Goal: Task Accomplishment & Management: Use online tool/utility

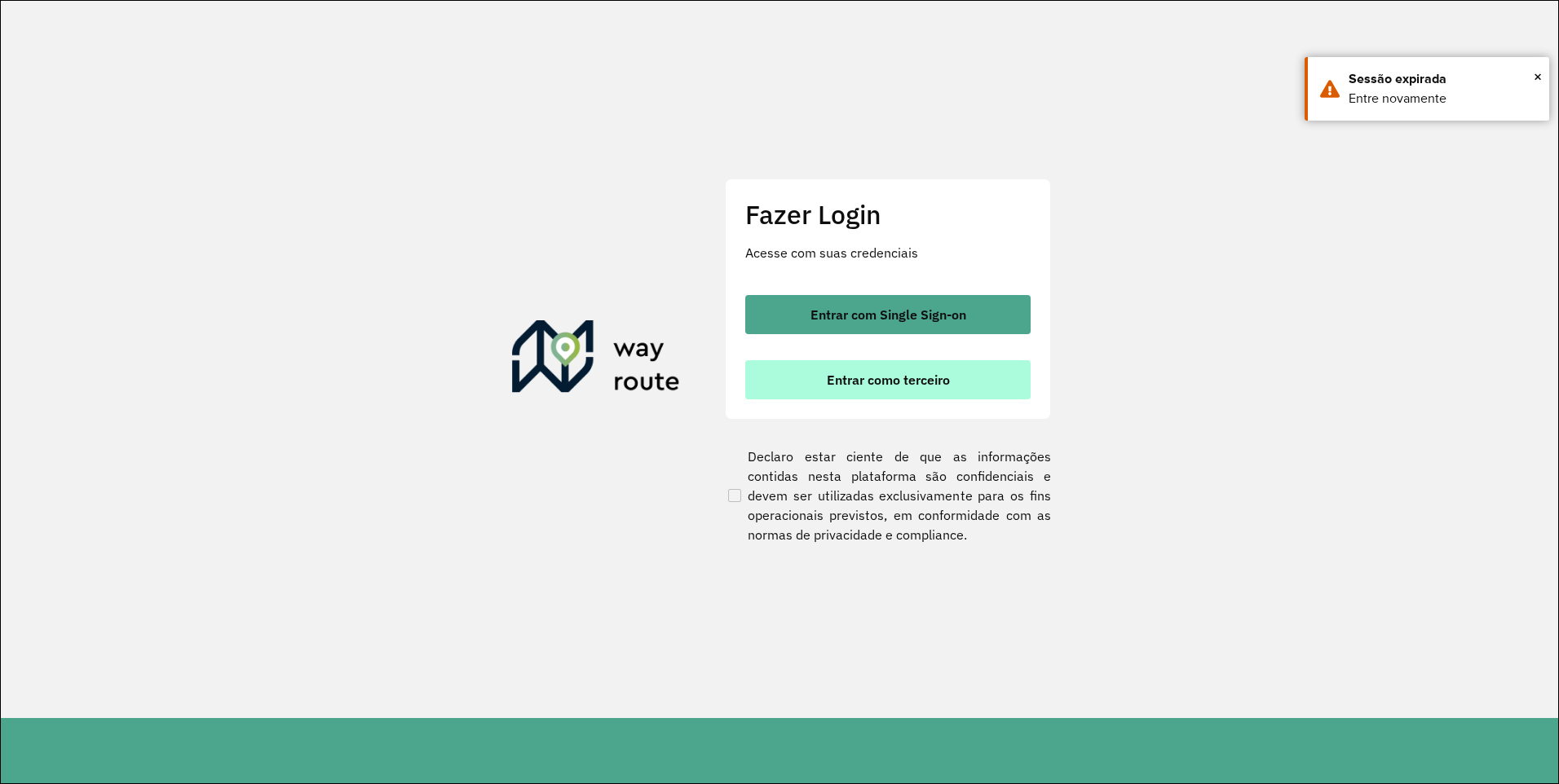
click at [921, 397] on button "Entrar como terceiro" at bounding box center [887, 380] width 285 height 39
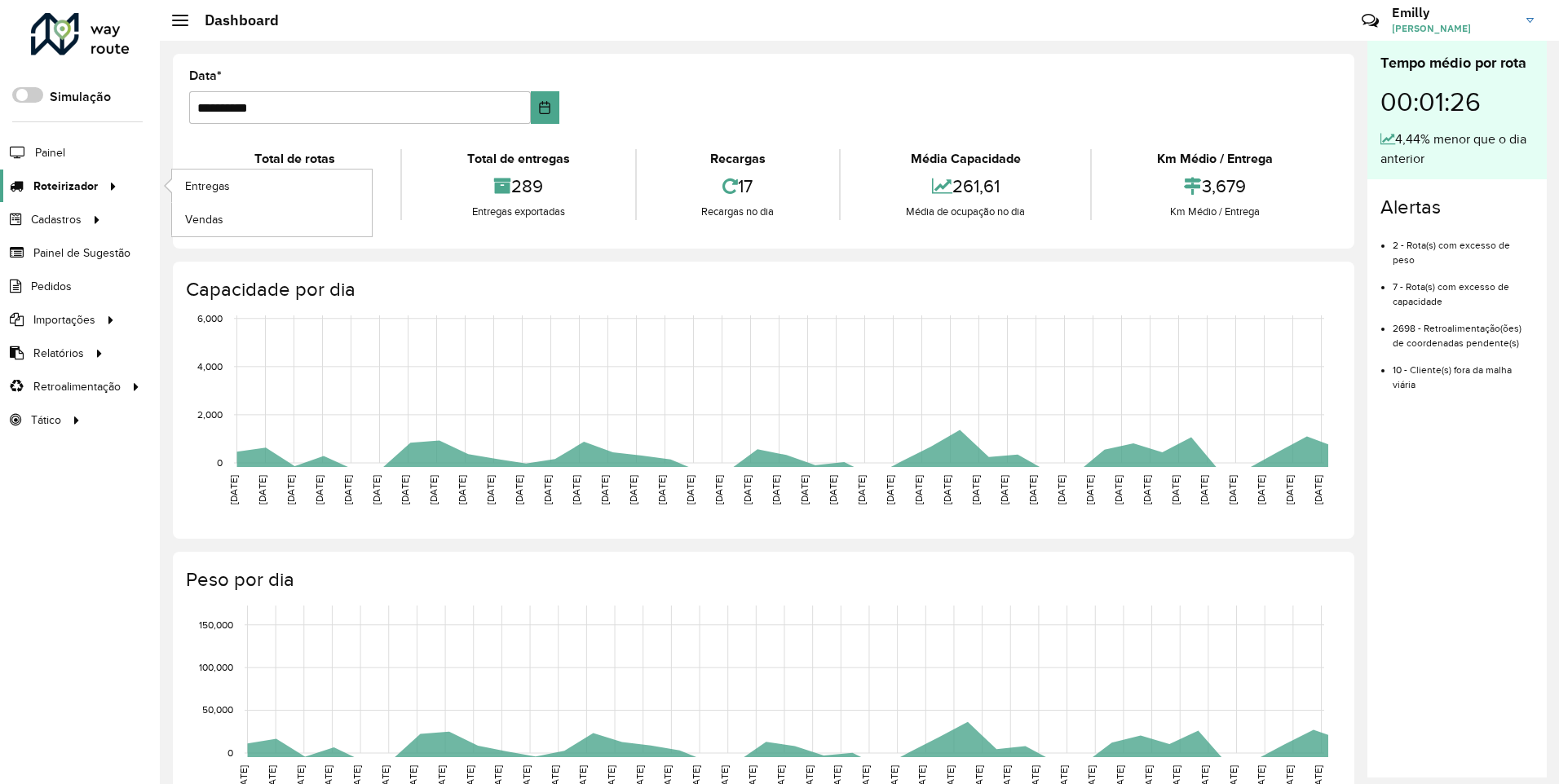
click at [63, 190] on span "Roteirizador" at bounding box center [65, 186] width 65 height 17
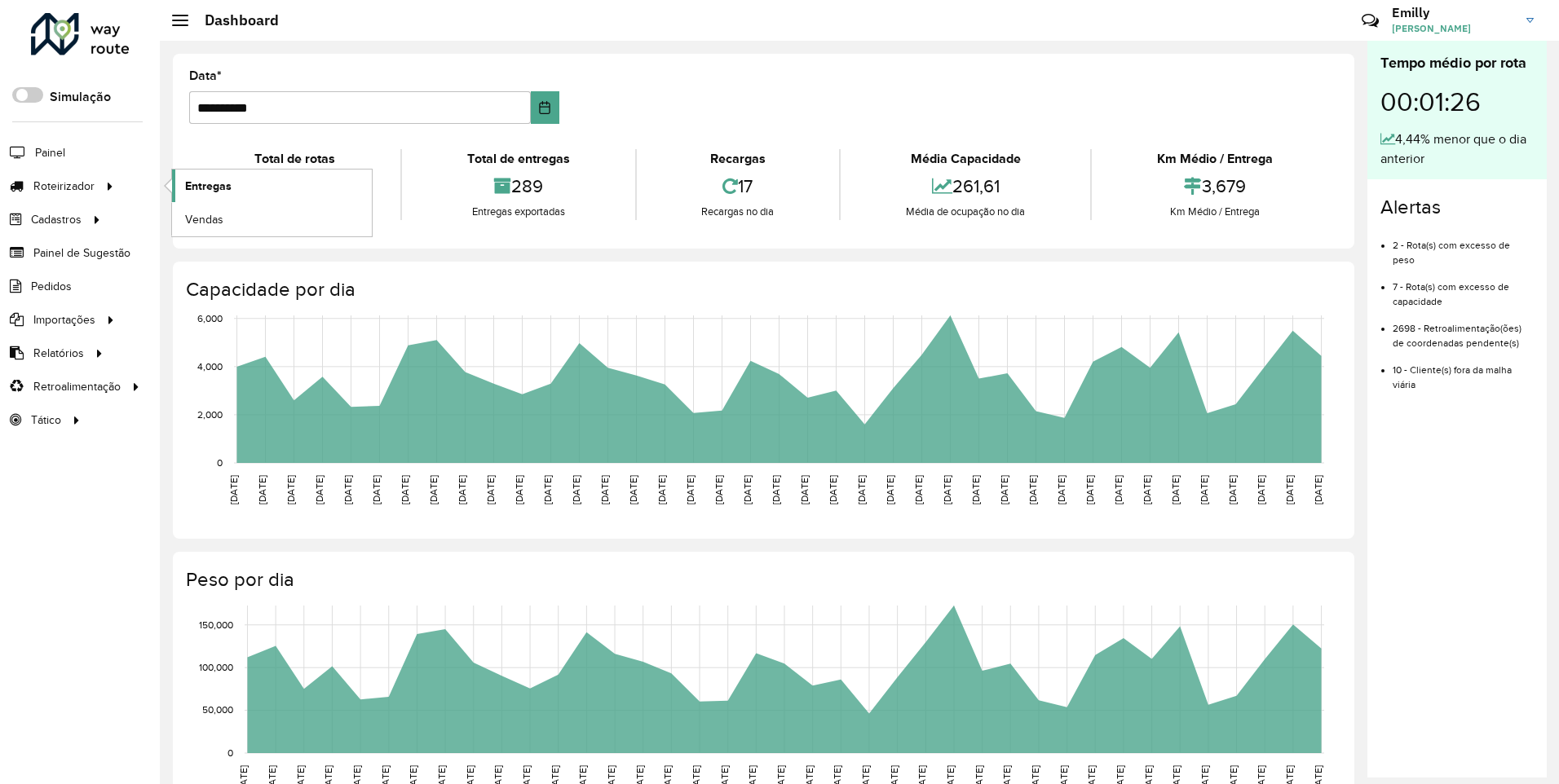
click at [183, 186] on link "Entregas" at bounding box center [272, 185] width 200 height 32
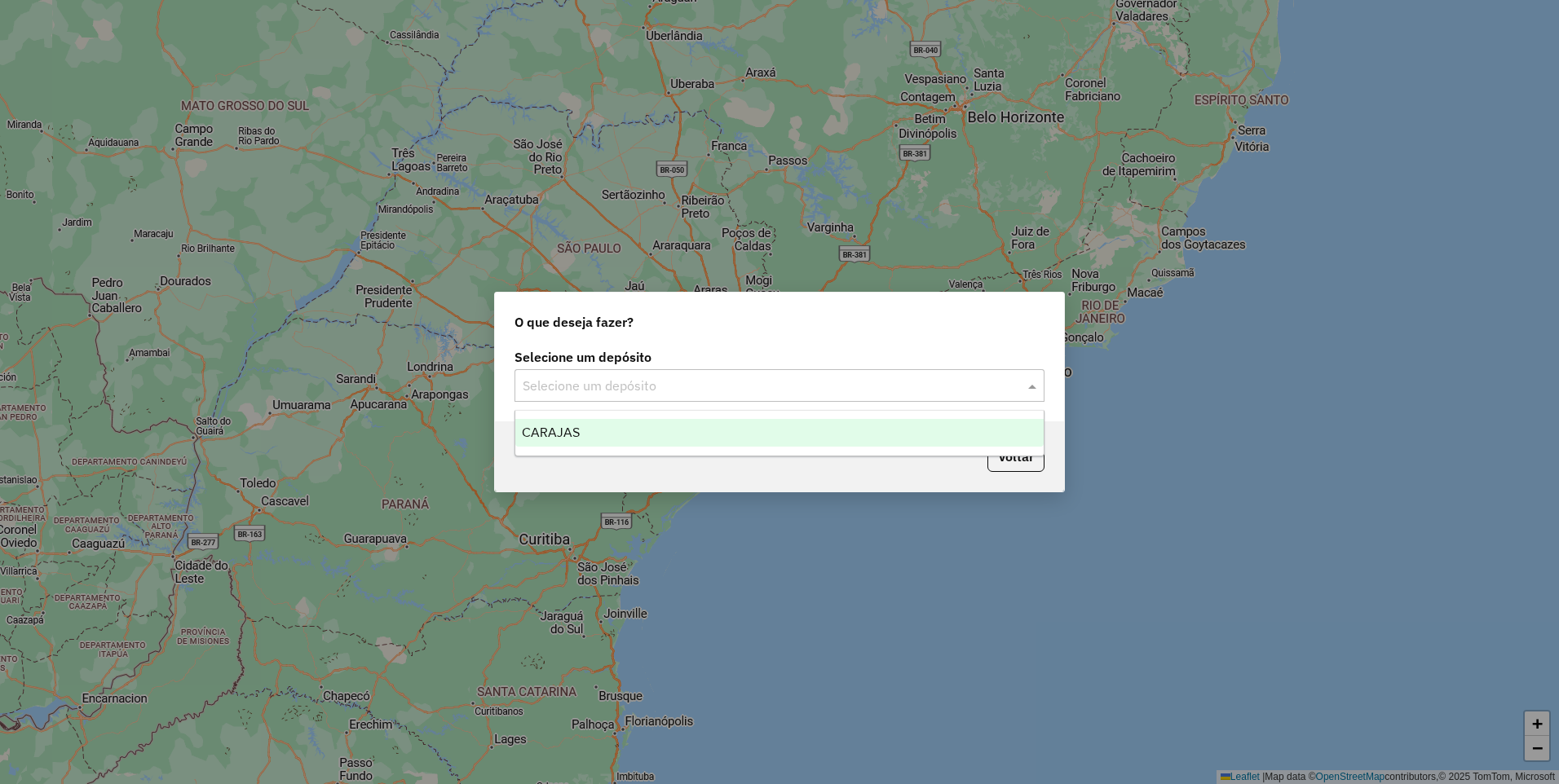
click at [762, 377] on input "text" at bounding box center [763, 387] width 481 height 20
click at [576, 440] on div "CARAJAS" at bounding box center [779, 433] width 528 height 28
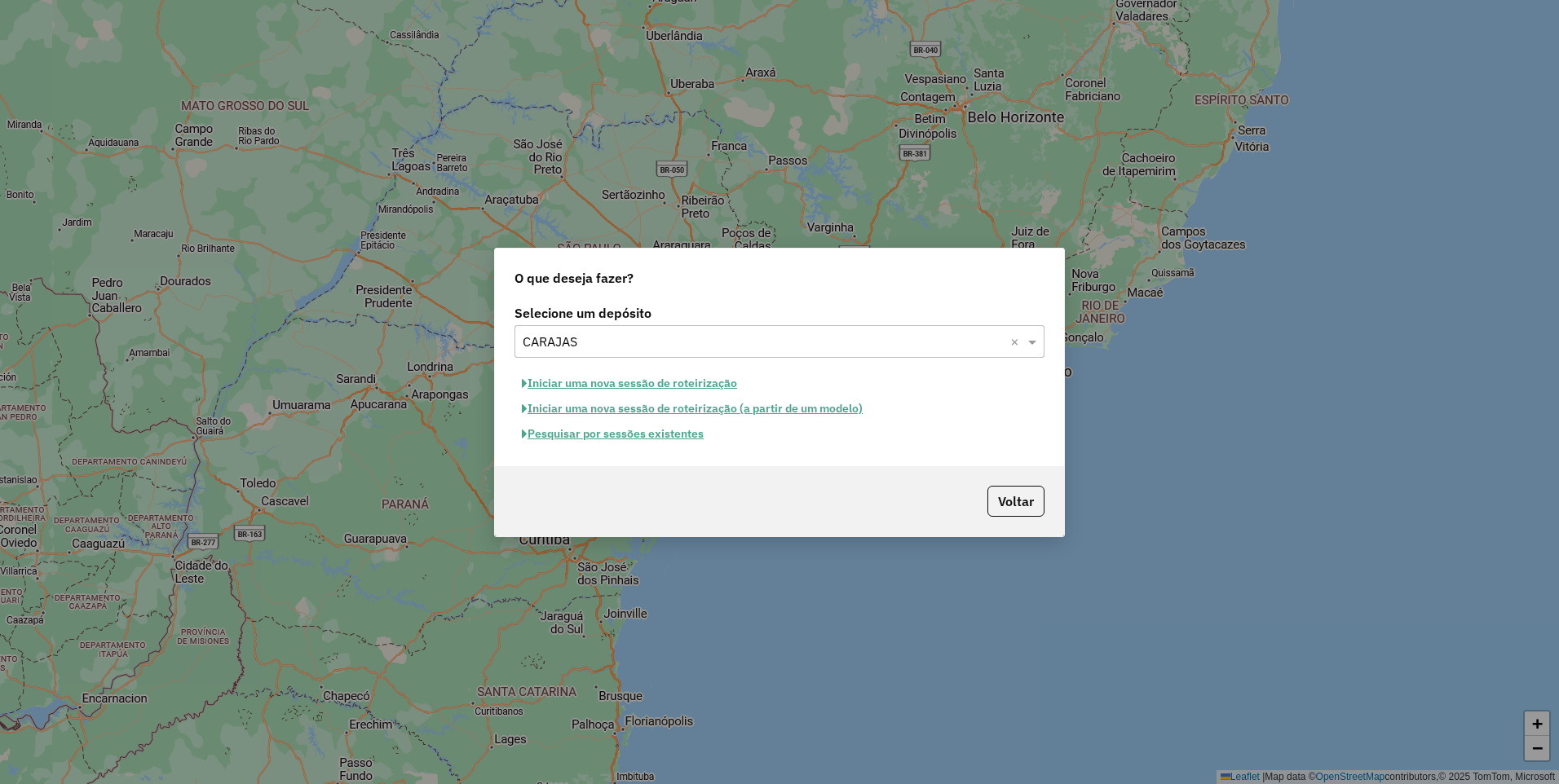
click at [662, 381] on button "Iniciar uma nova sessão de roteirização" at bounding box center [629, 384] width 230 height 26
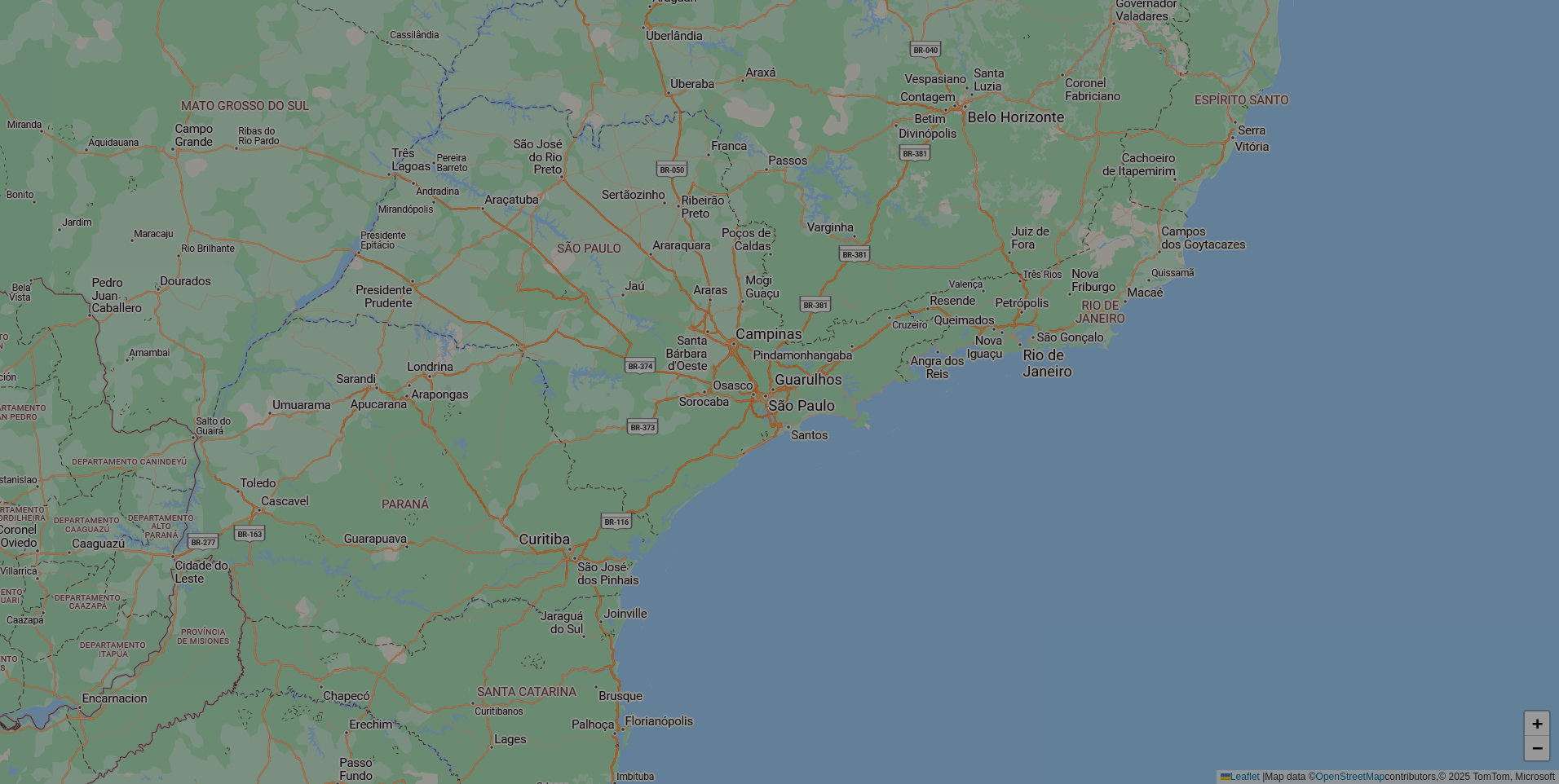
select select "*"
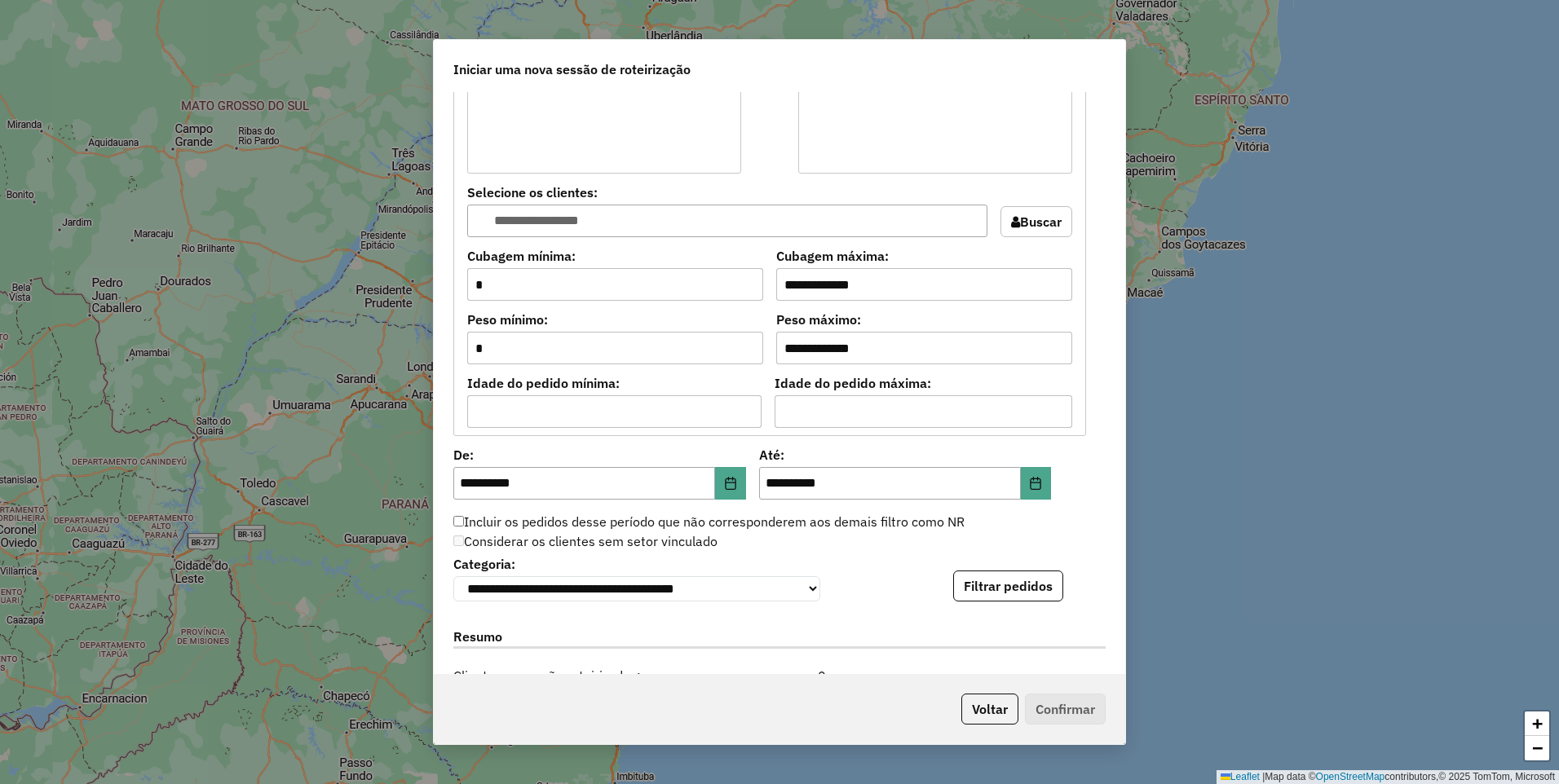
scroll to position [1386, 0]
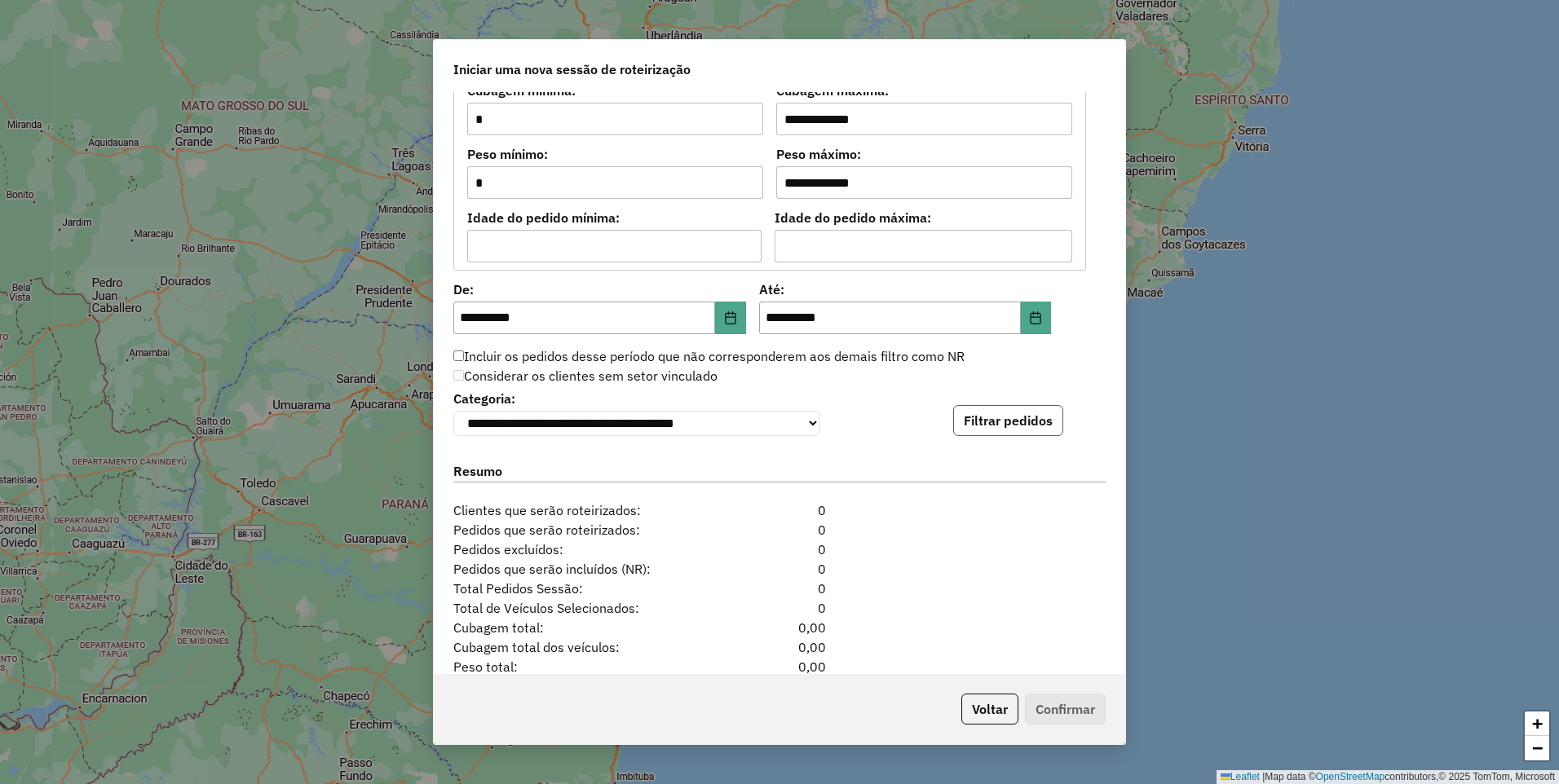
click at [983, 421] on button "Filtrar pedidos" at bounding box center [1008, 420] width 110 height 31
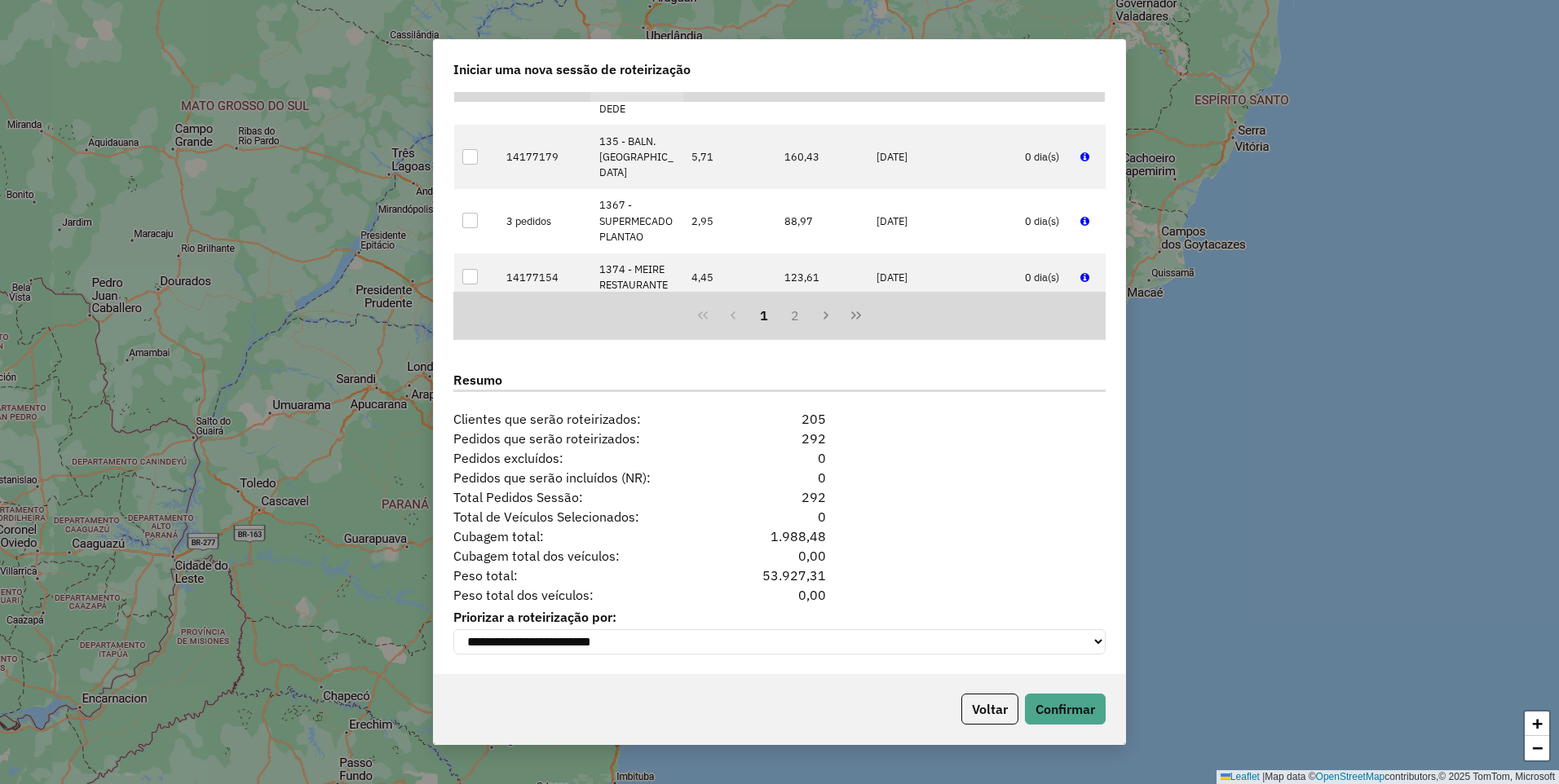
scroll to position [1823, 0]
click at [1064, 708] on button "Confirmar" at bounding box center [1065, 709] width 81 height 31
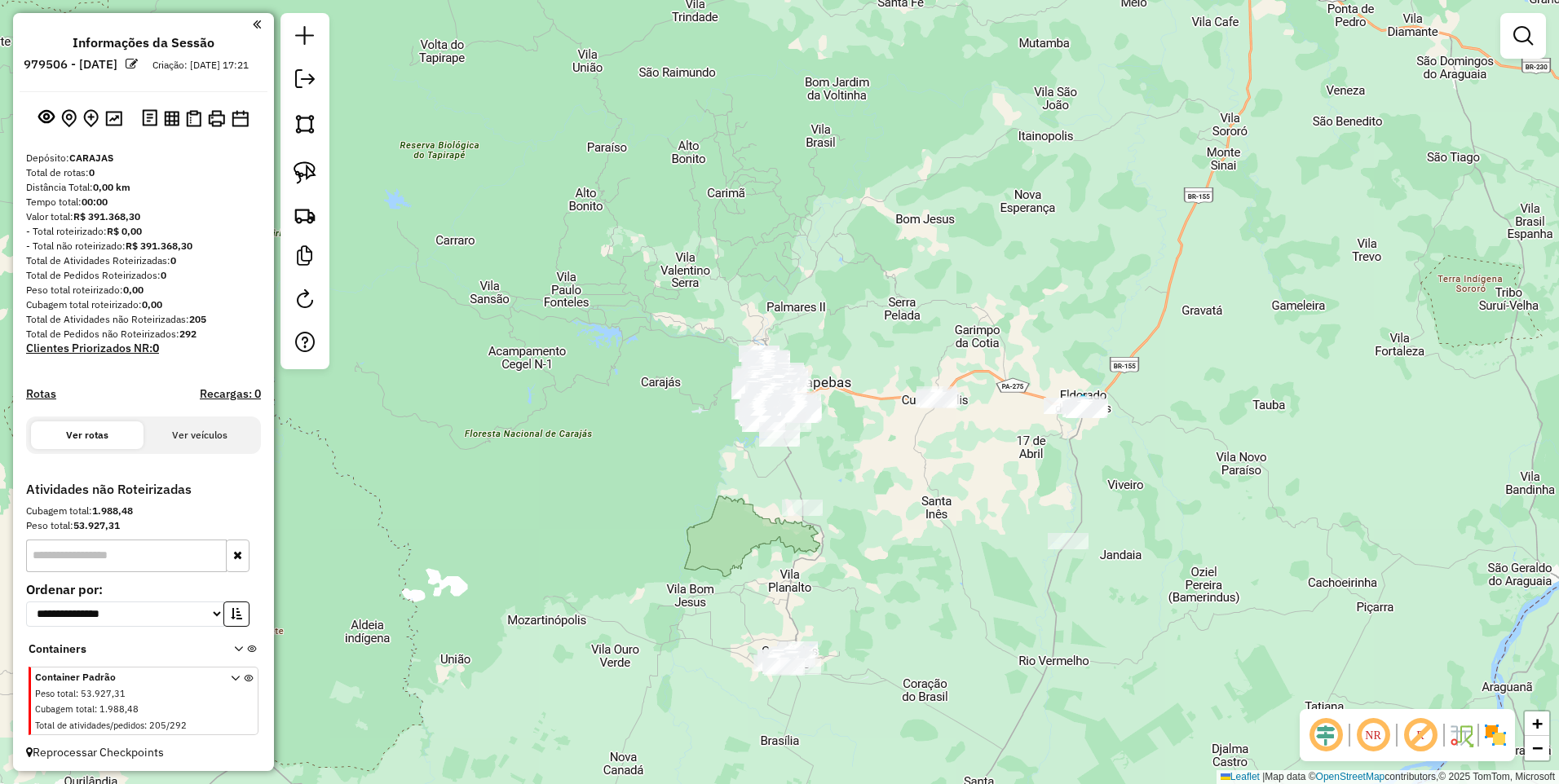
drag, startPoint x: 306, startPoint y: 140, endPoint x: 304, endPoint y: 111, distance: 29.1
click at [306, 140] on link at bounding box center [304, 123] width 36 height 36
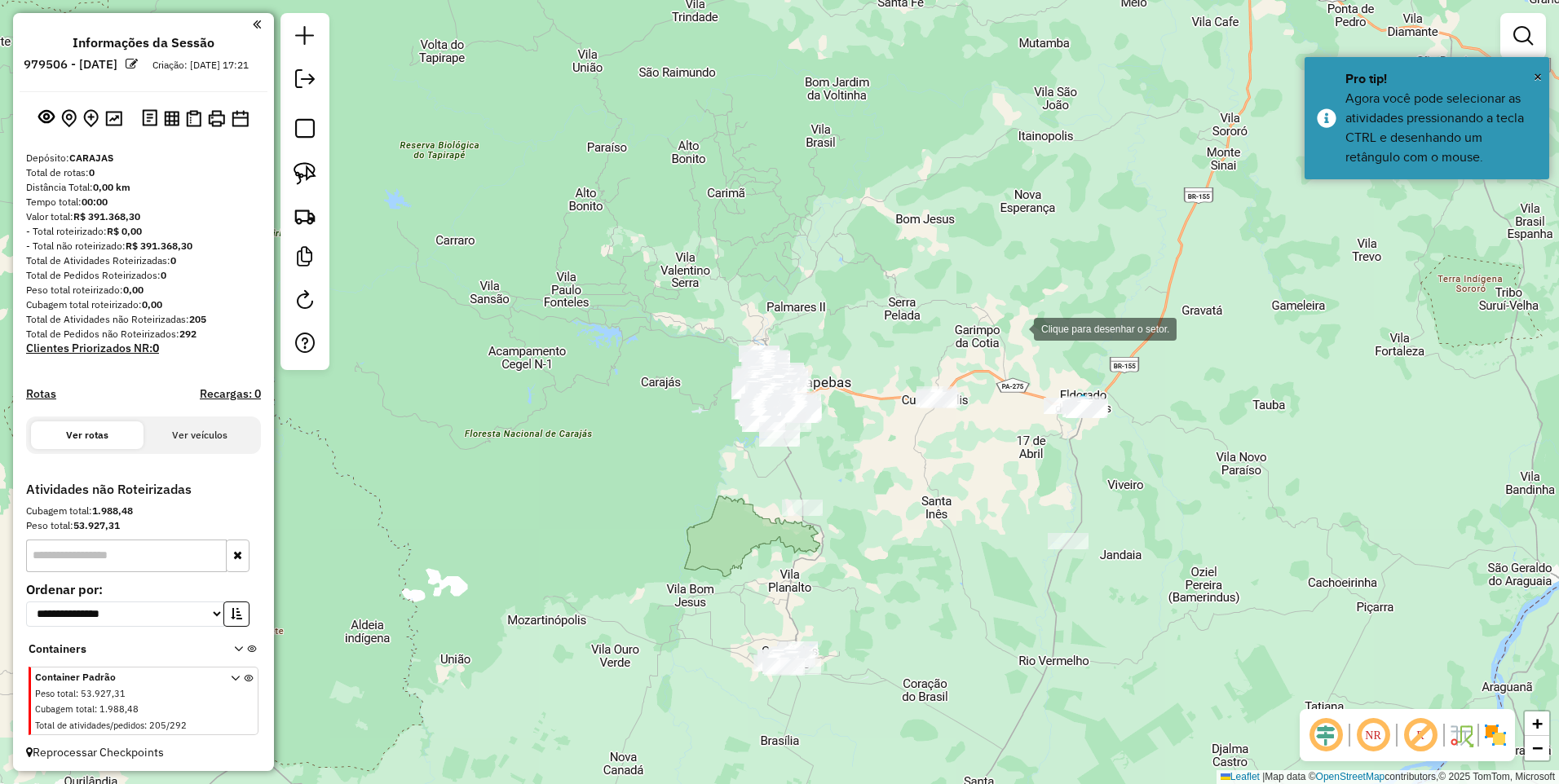
click at [1008, 325] on div at bounding box center [1017, 327] width 32 height 32
click at [978, 664] on div at bounding box center [977, 663] width 32 height 32
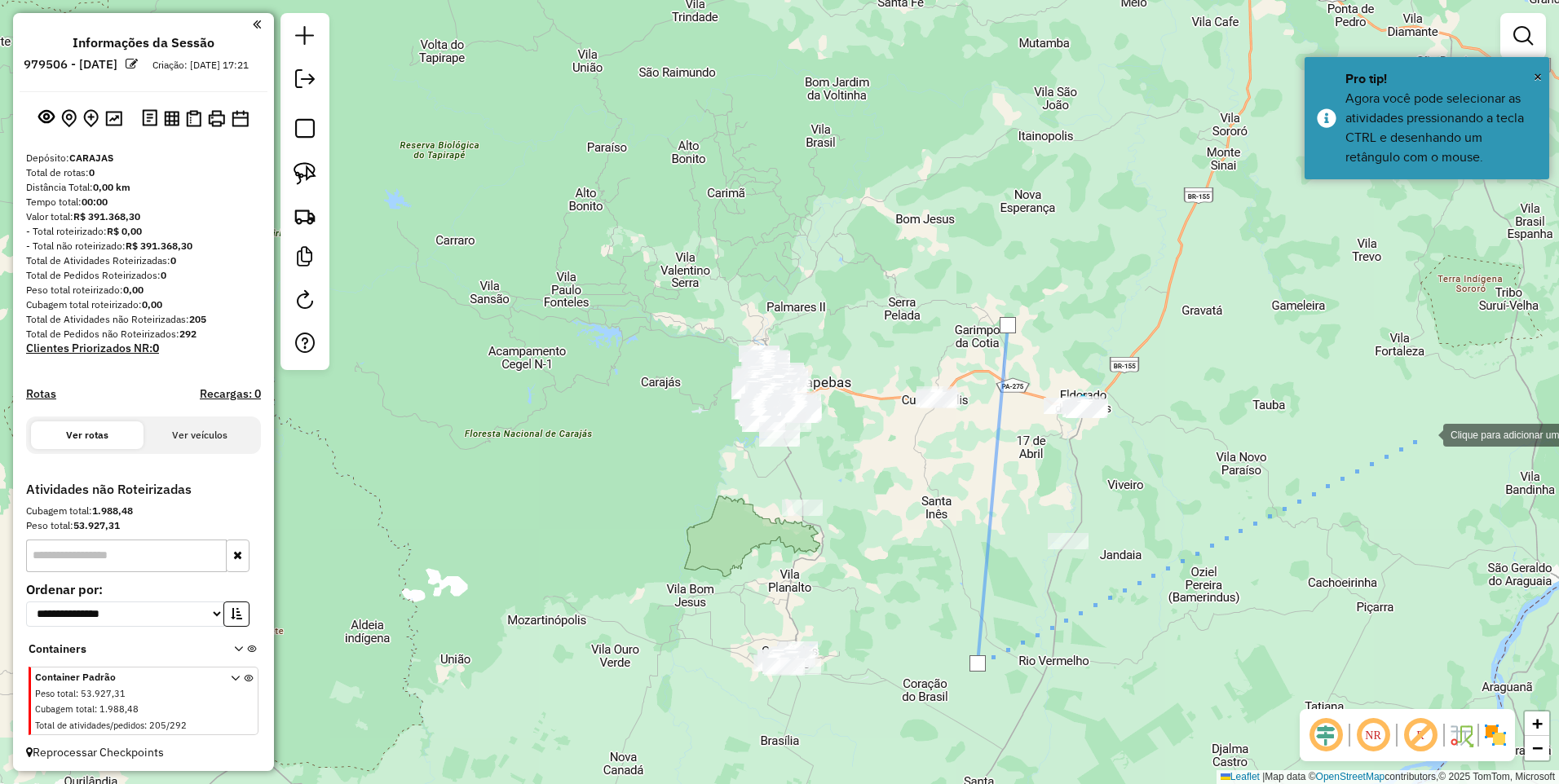
drag, startPoint x: 1427, startPoint y: 434, endPoint x: 1351, endPoint y: 413, distance: 78.8
click at [1427, 434] on div at bounding box center [1427, 433] width 32 height 32
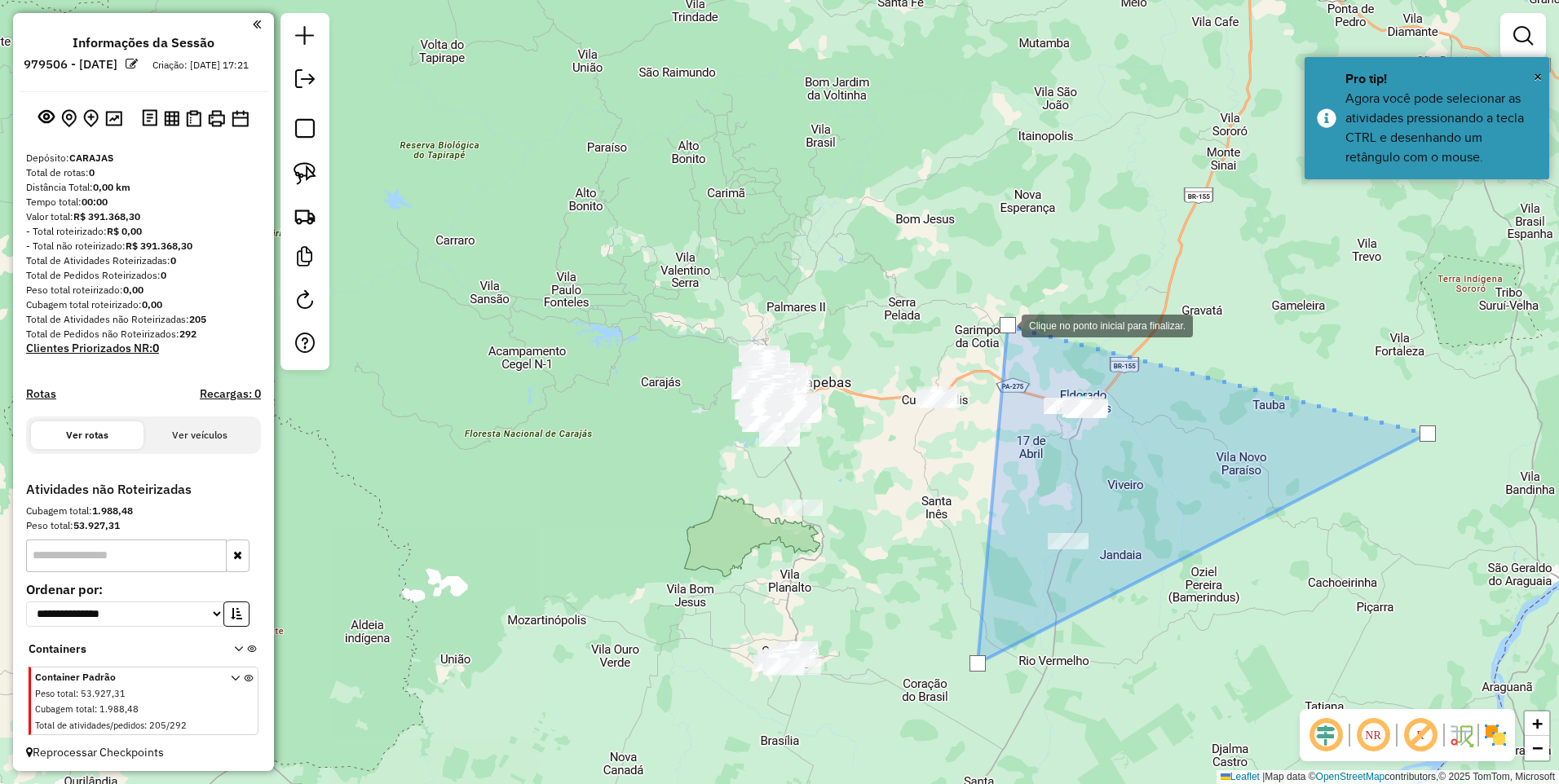
click at [1006, 324] on div at bounding box center [1008, 326] width 17 height 17
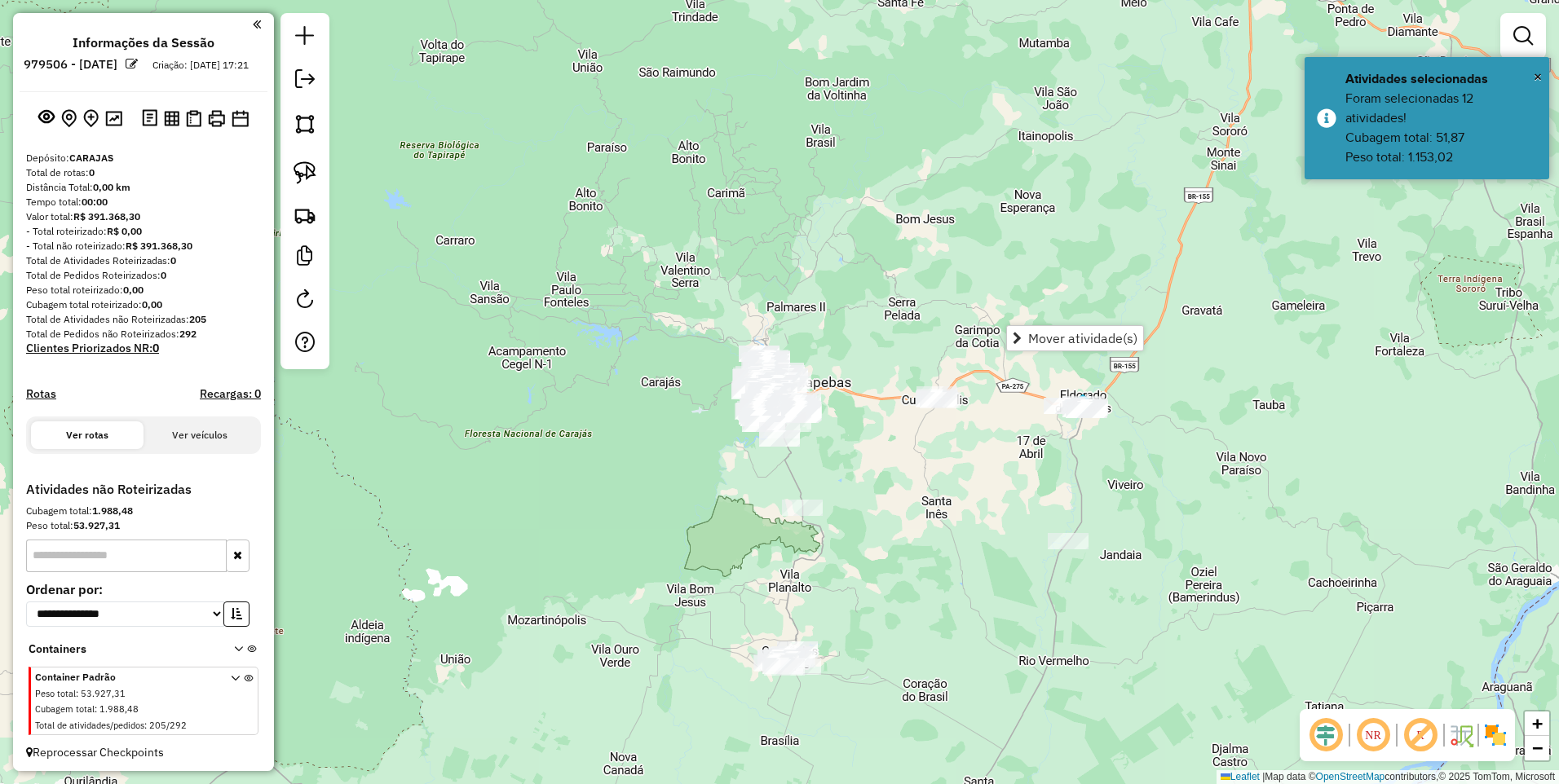
drag, startPoint x: 882, startPoint y: 409, endPoint x: 873, endPoint y: 404, distance: 10.3
click at [882, 409] on div "Janela de atendimento Grade de atendimento Capacidade Transportadoras Veículos …" at bounding box center [779, 392] width 1559 height 784
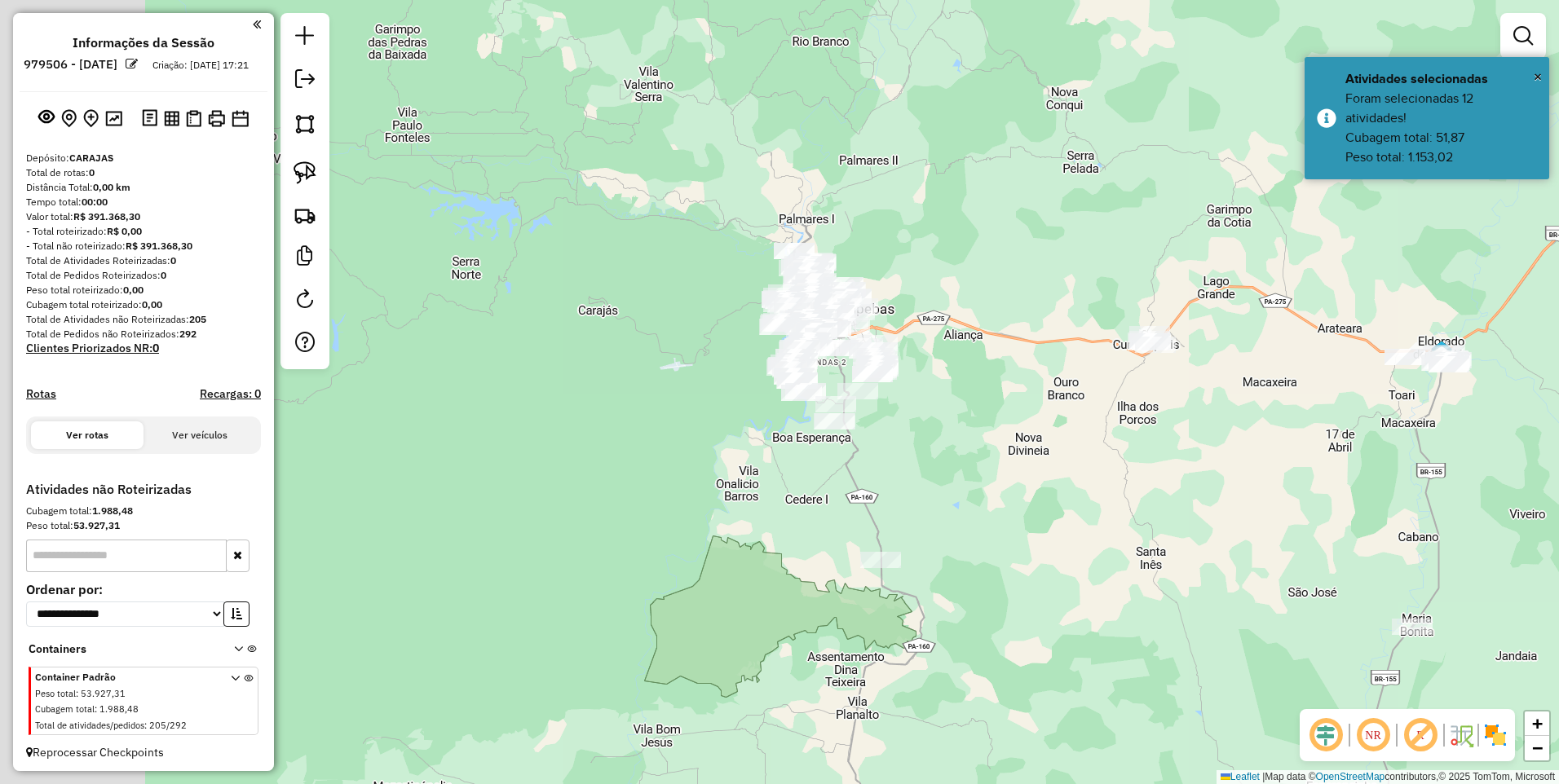
drag, startPoint x: 845, startPoint y: 564, endPoint x: 1050, endPoint y: 483, distance: 220.4
click at [1046, 493] on div "Janela de atendimento Grade de atendimento Capacidade Transportadoras Veículos …" at bounding box center [779, 392] width 1559 height 784
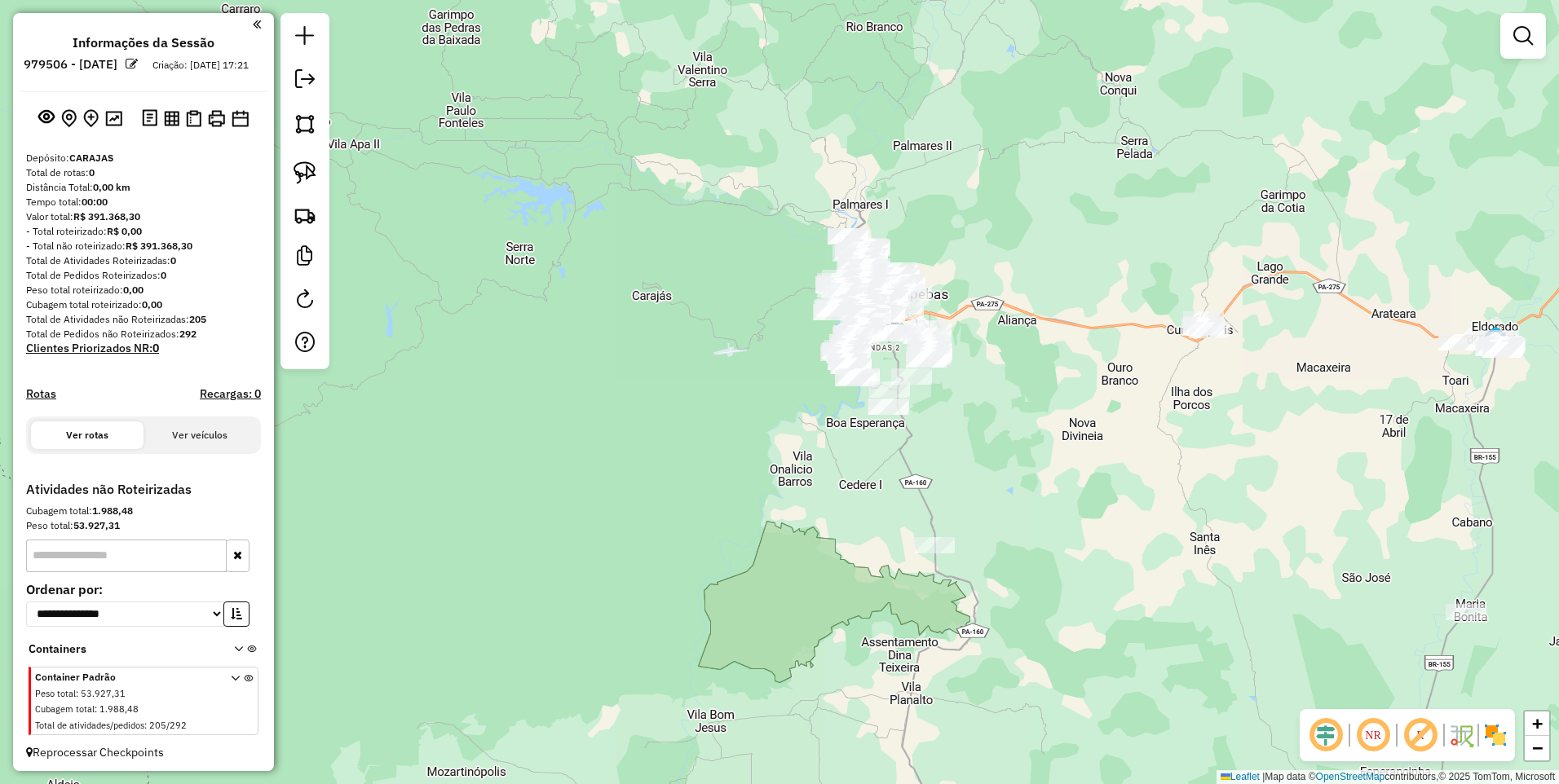
drag, startPoint x: 1054, startPoint y: 414, endPoint x: 1064, endPoint y: 472, distance: 58.9
click at [1064, 472] on div "Janela de atendimento Grade de atendimento Capacidade Transportadoras Veículos …" at bounding box center [779, 392] width 1559 height 784
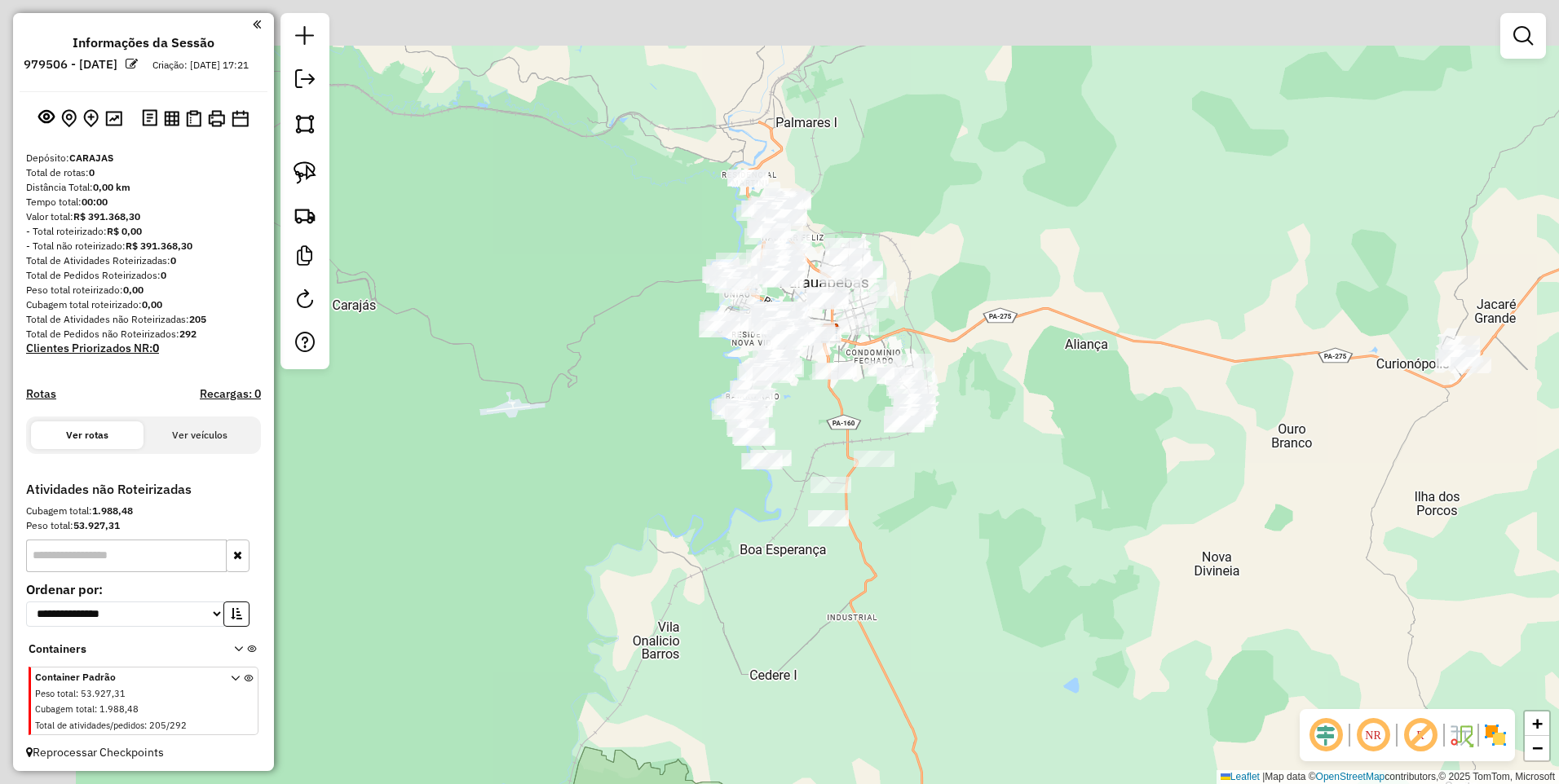
drag, startPoint x: 906, startPoint y: 374, endPoint x: 1019, endPoint y: 436, distance: 128.9
click at [1016, 435] on div "Janela de atendimento Grade de atendimento Capacidade Transportadoras Veículos …" at bounding box center [779, 392] width 1559 height 784
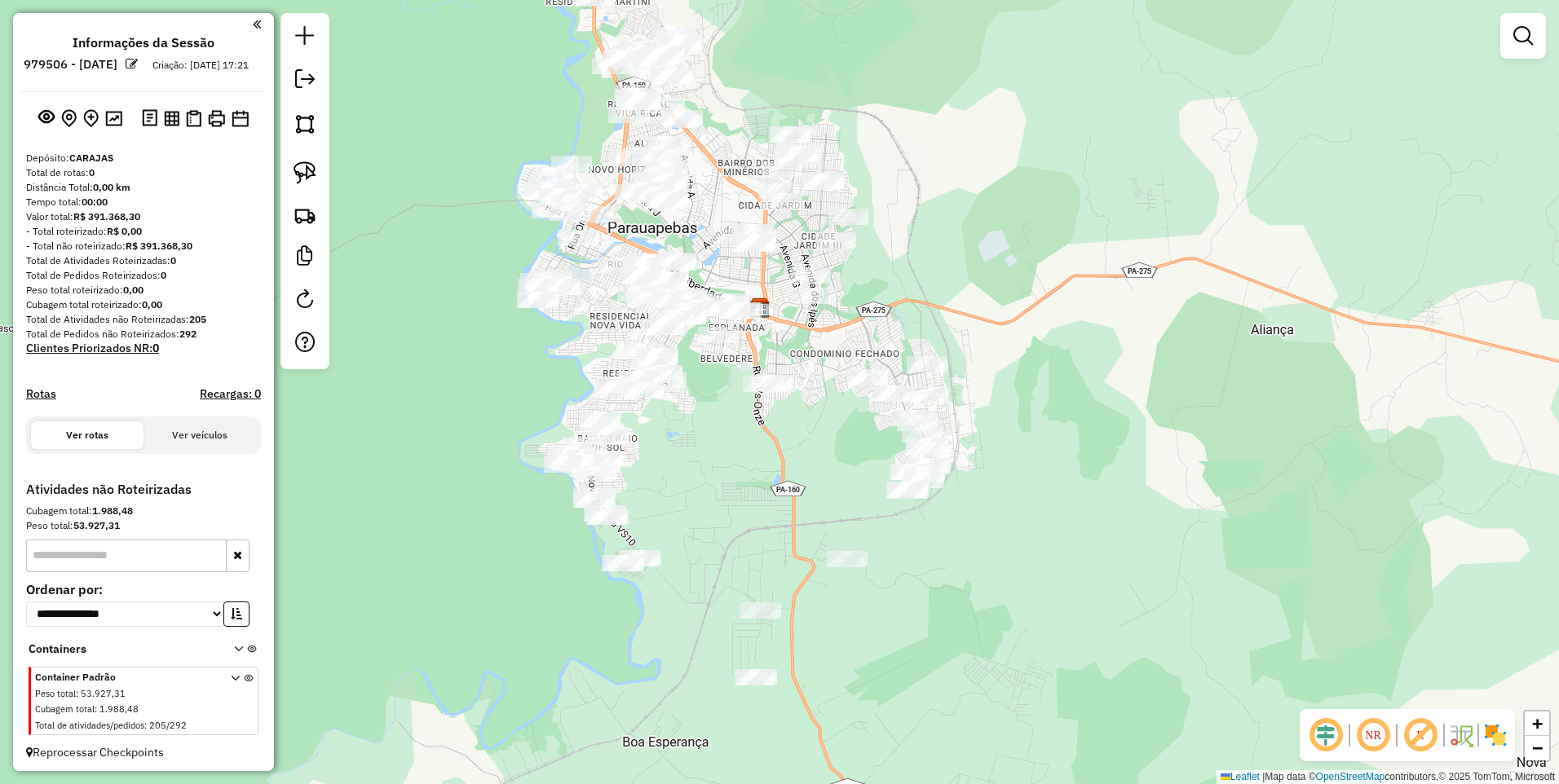
drag, startPoint x: 1088, startPoint y: 288, endPoint x: 1114, endPoint y: 303, distance: 30.0
click at [1114, 303] on div "Janela de atendimento Grade de atendimento Capacidade Transportadoras Veículos …" at bounding box center [779, 392] width 1559 height 784
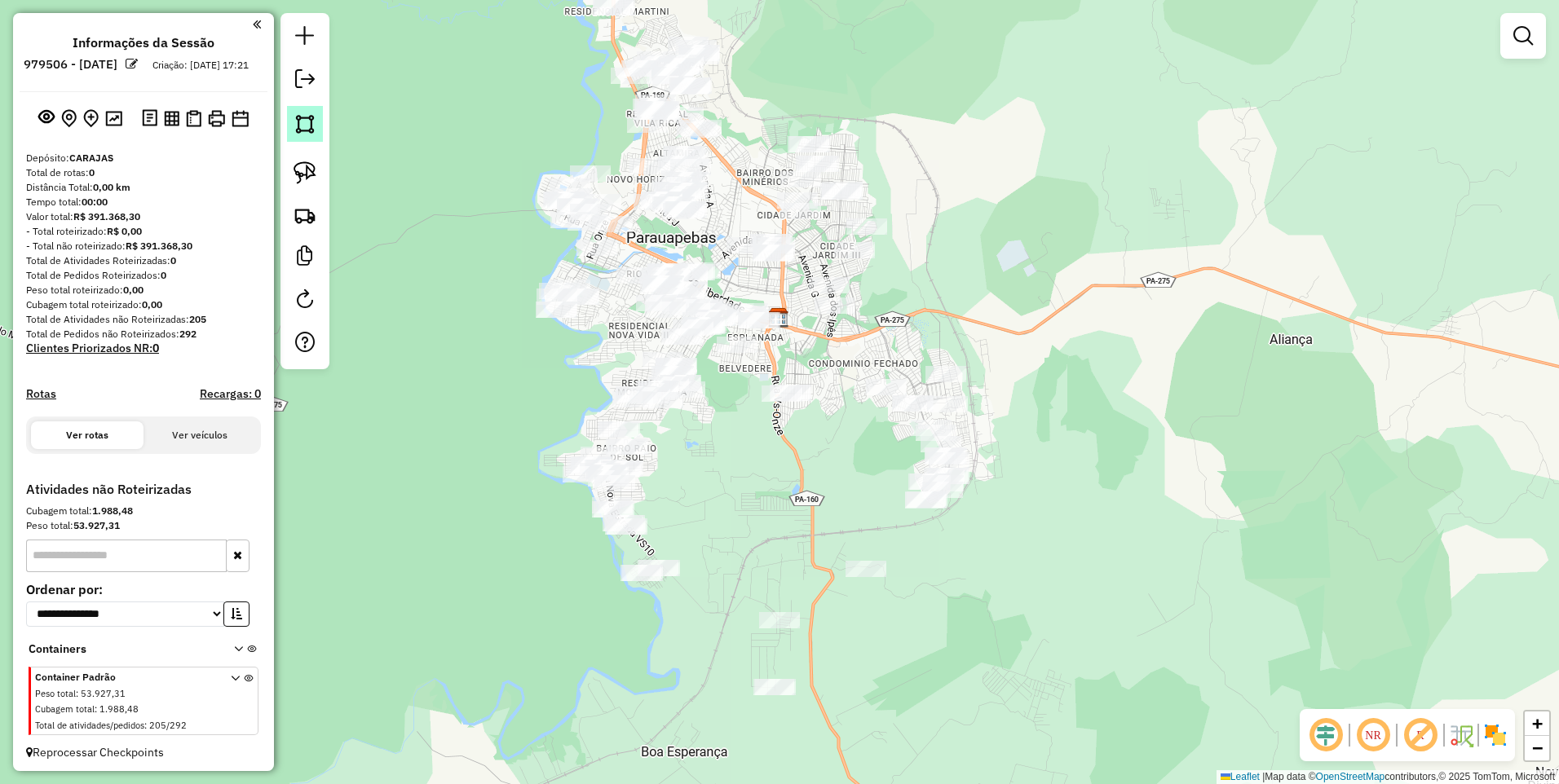
click at [299, 123] on img at bounding box center [305, 124] width 23 height 23
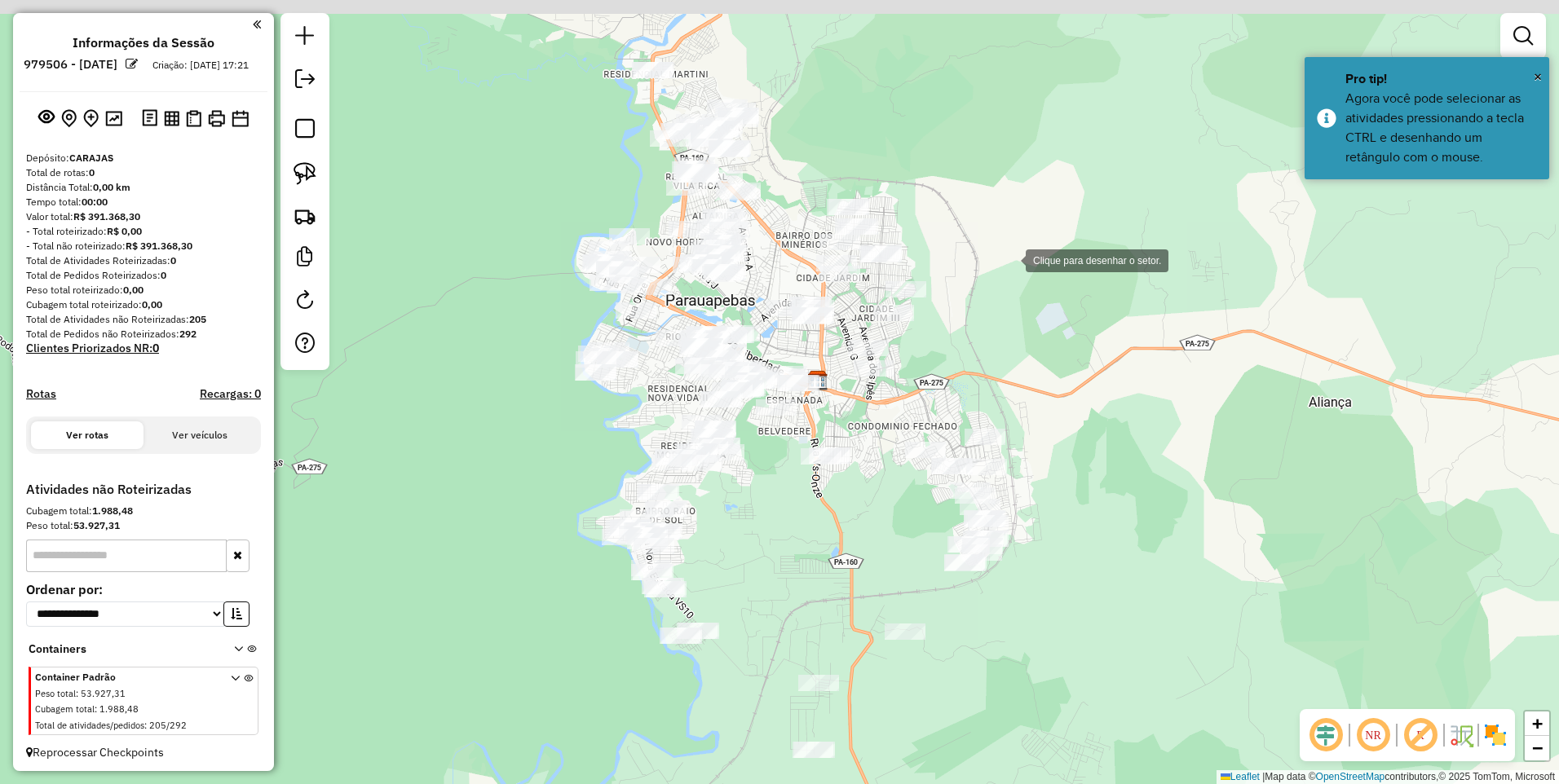
drag, startPoint x: 1000, startPoint y: 239, endPoint x: 1009, endPoint y: 260, distance: 22.8
click at [1009, 260] on div at bounding box center [1009, 259] width 32 height 32
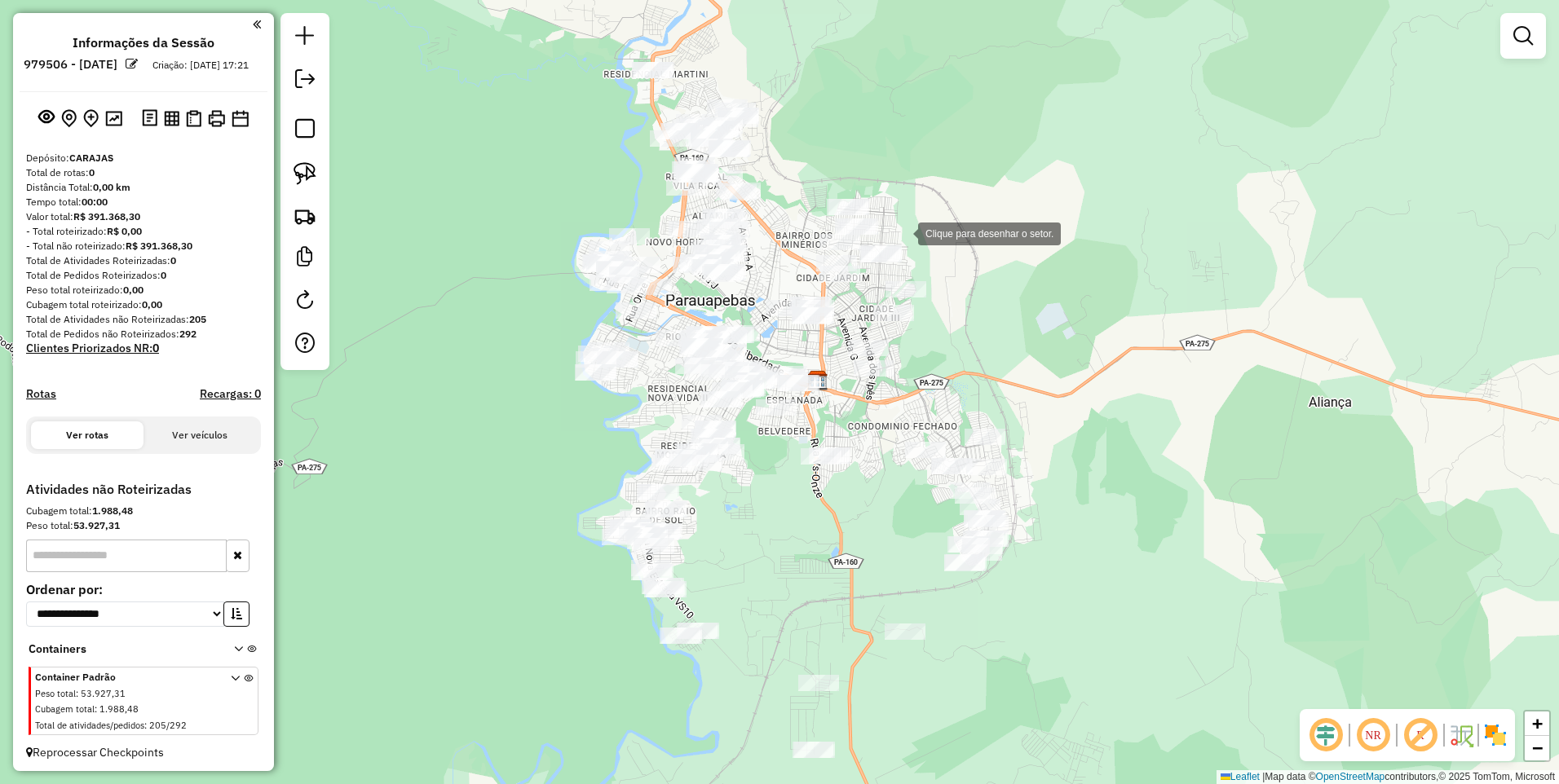
click at [901, 232] on div at bounding box center [901, 232] width 32 height 32
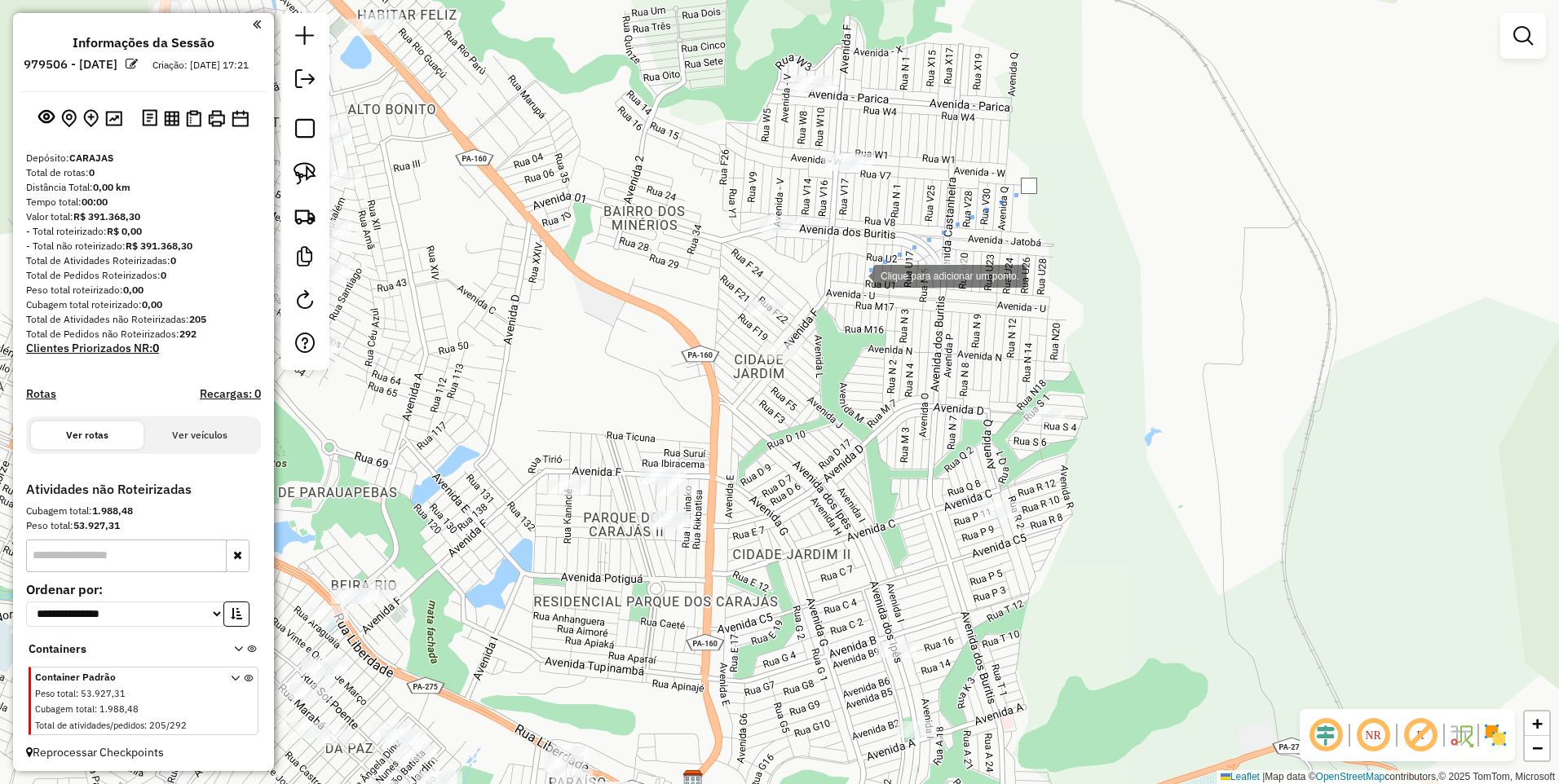
click at [857, 275] on div at bounding box center [857, 275] width 32 height 32
drag, startPoint x: 879, startPoint y: 347, endPoint x: 928, endPoint y: 341, distance: 49.4
click at [881, 348] on div at bounding box center [878, 346] width 32 height 32
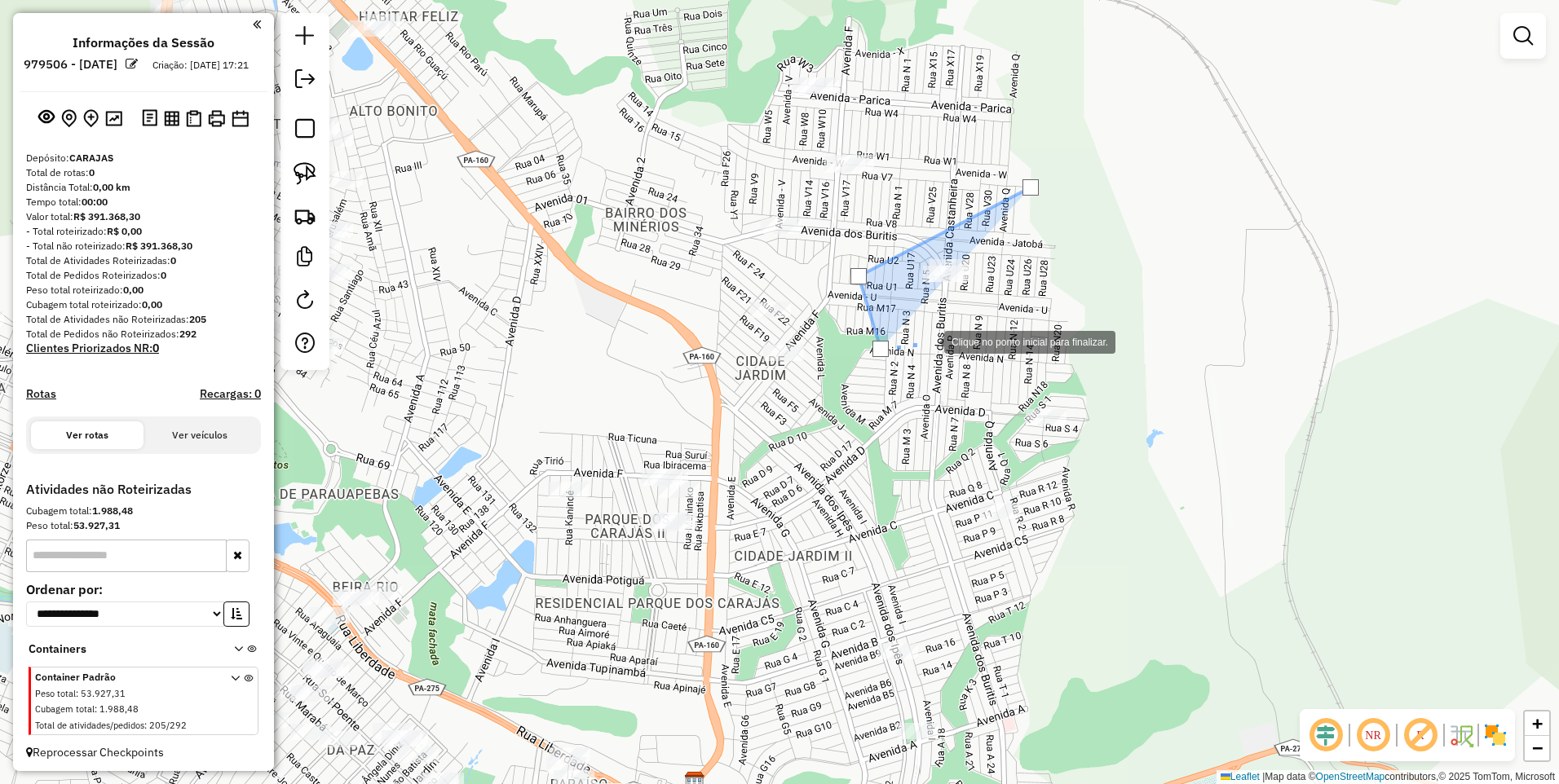
click at [944, 324] on div at bounding box center [927, 340] width 32 height 32
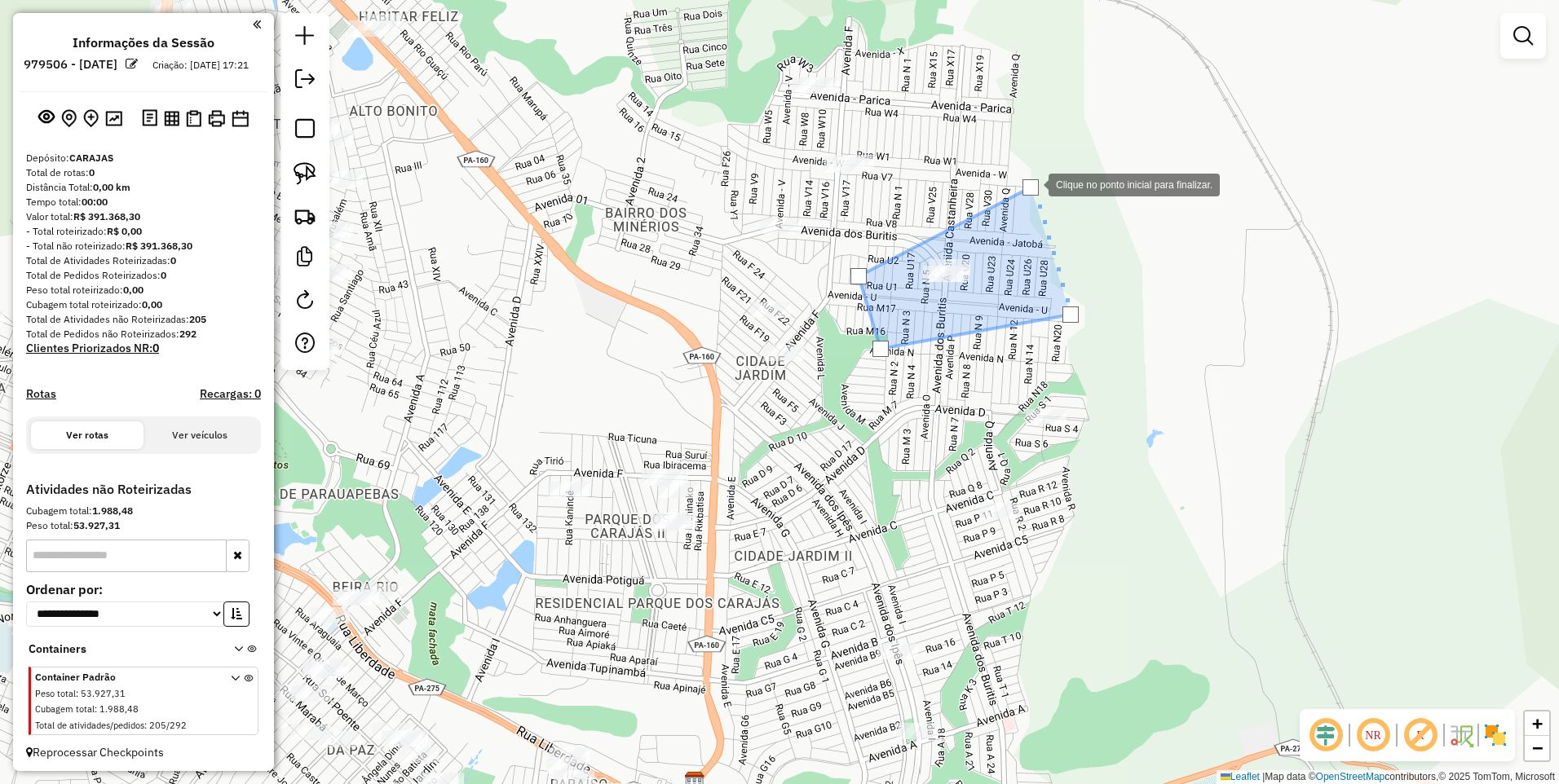
click at [1032, 184] on div at bounding box center [1031, 188] width 17 height 17
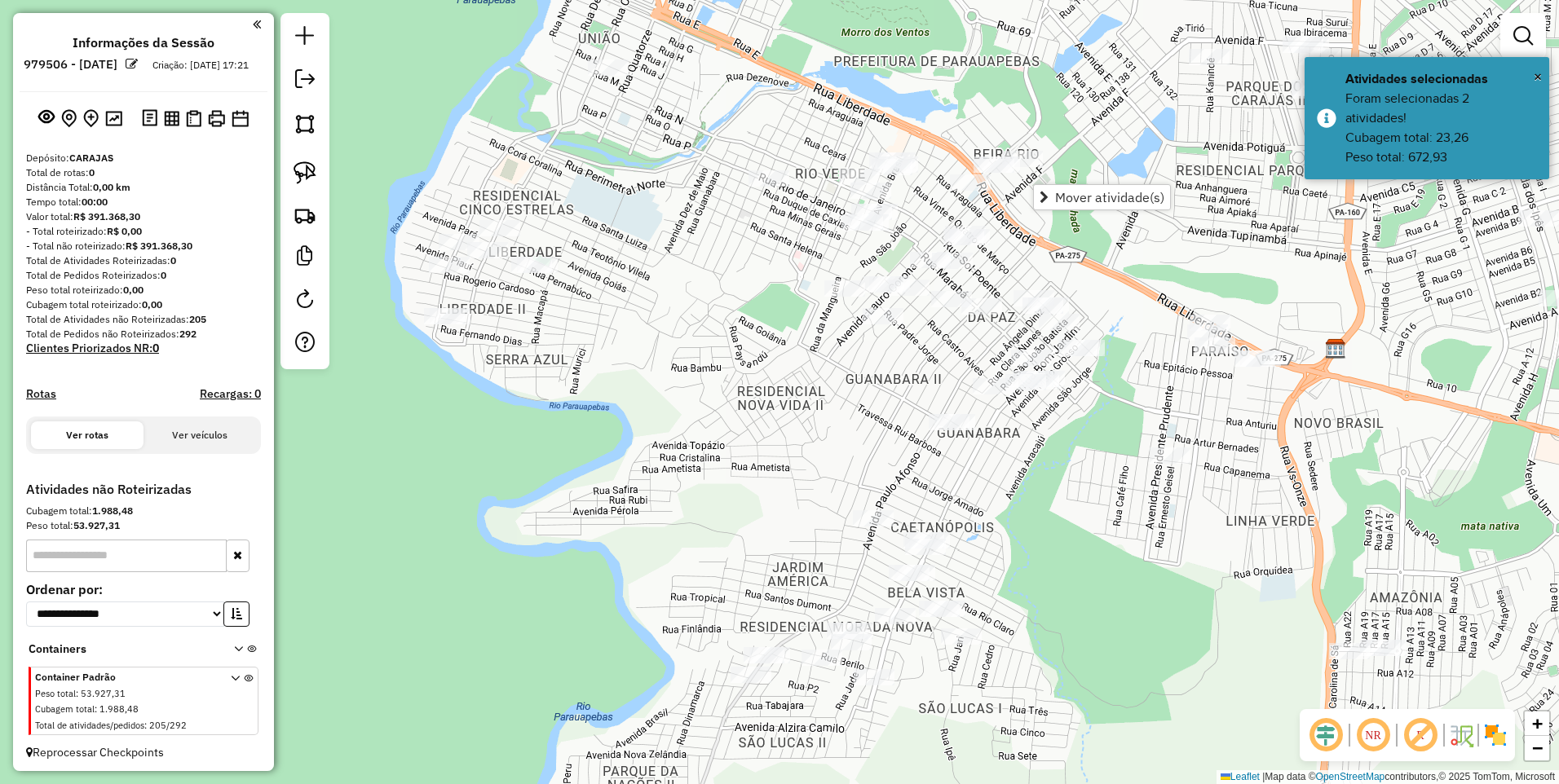
drag, startPoint x: 849, startPoint y: 336, endPoint x: 836, endPoint y: 375, distance: 41.1
click at [836, 375] on div "Janela de atendimento Grade de atendimento Capacidade Transportadoras Veículos …" at bounding box center [779, 392] width 1559 height 784
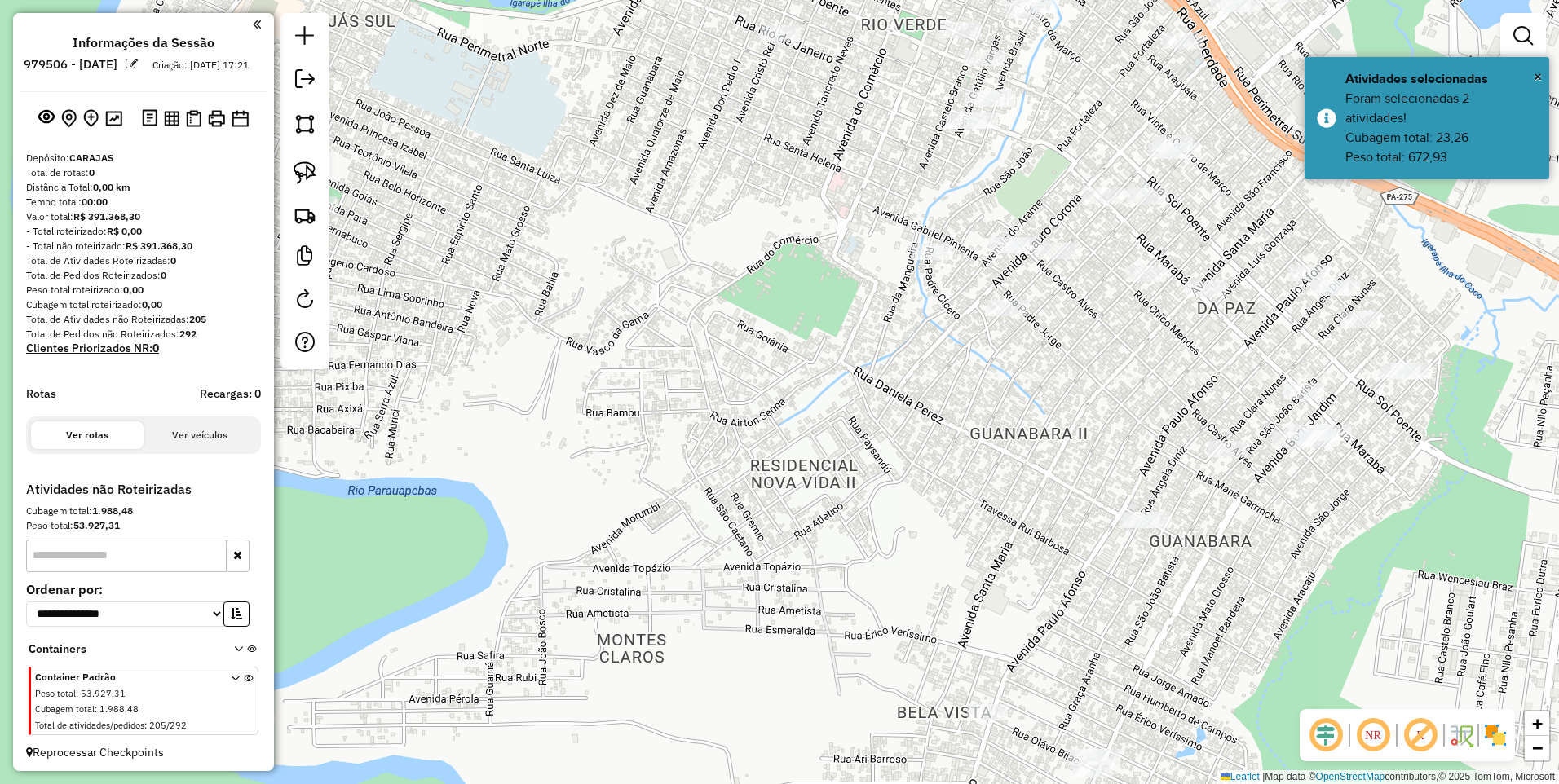
drag, startPoint x: 811, startPoint y: 371, endPoint x: 787, endPoint y: 452, distance: 84.5
click at [787, 452] on div "Janela de atendimento Grade de atendimento Capacidade Transportadoras Veículos …" at bounding box center [779, 392] width 1559 height 784
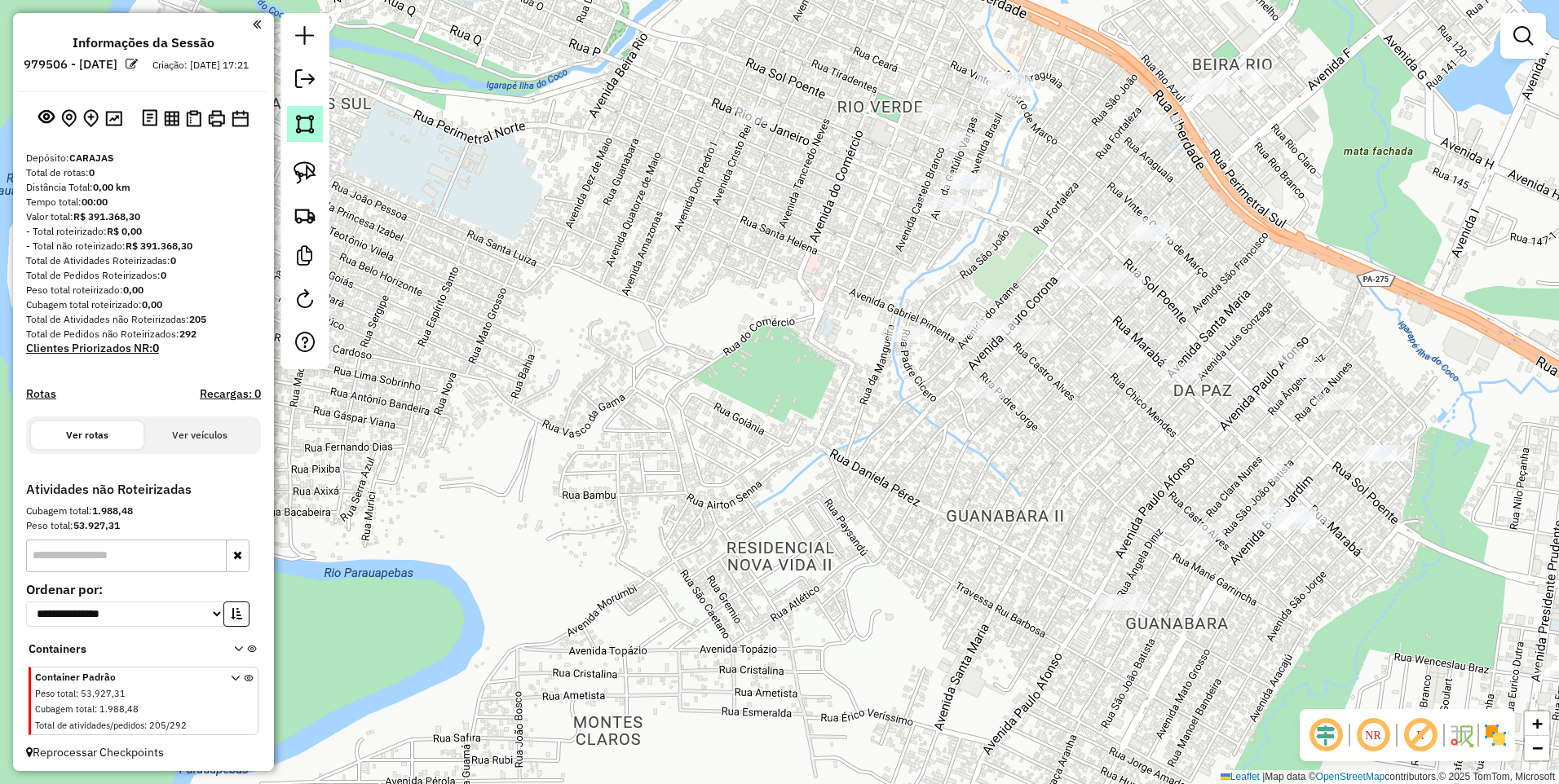
click at [309, 126] on img at bounding box center [305, 124] width 23 height 23
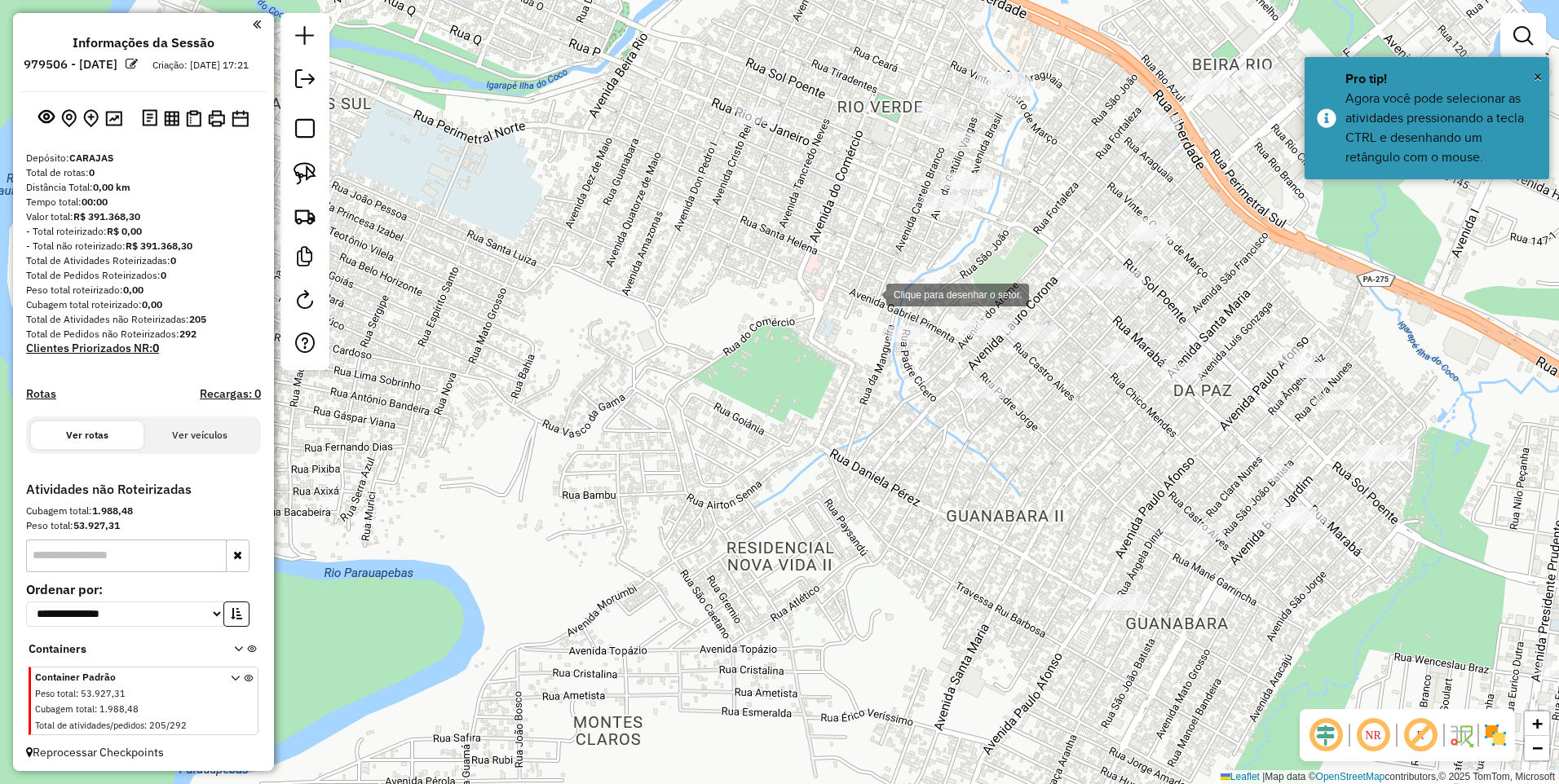
click at [870, 294] on div at bounding box center [869, 293] width 32 height 32
click at [941, 299] on div at bounding box center [934, 299] width 32 height 32
click at [934, 404] on div at bounding box center [933, 404] width 32 height 32
click at [835, 409] on div at bounding box center [834, 408] width 32 height 32
click at [869, 293] on div at bounding box center [870, 294] width 17 height 17
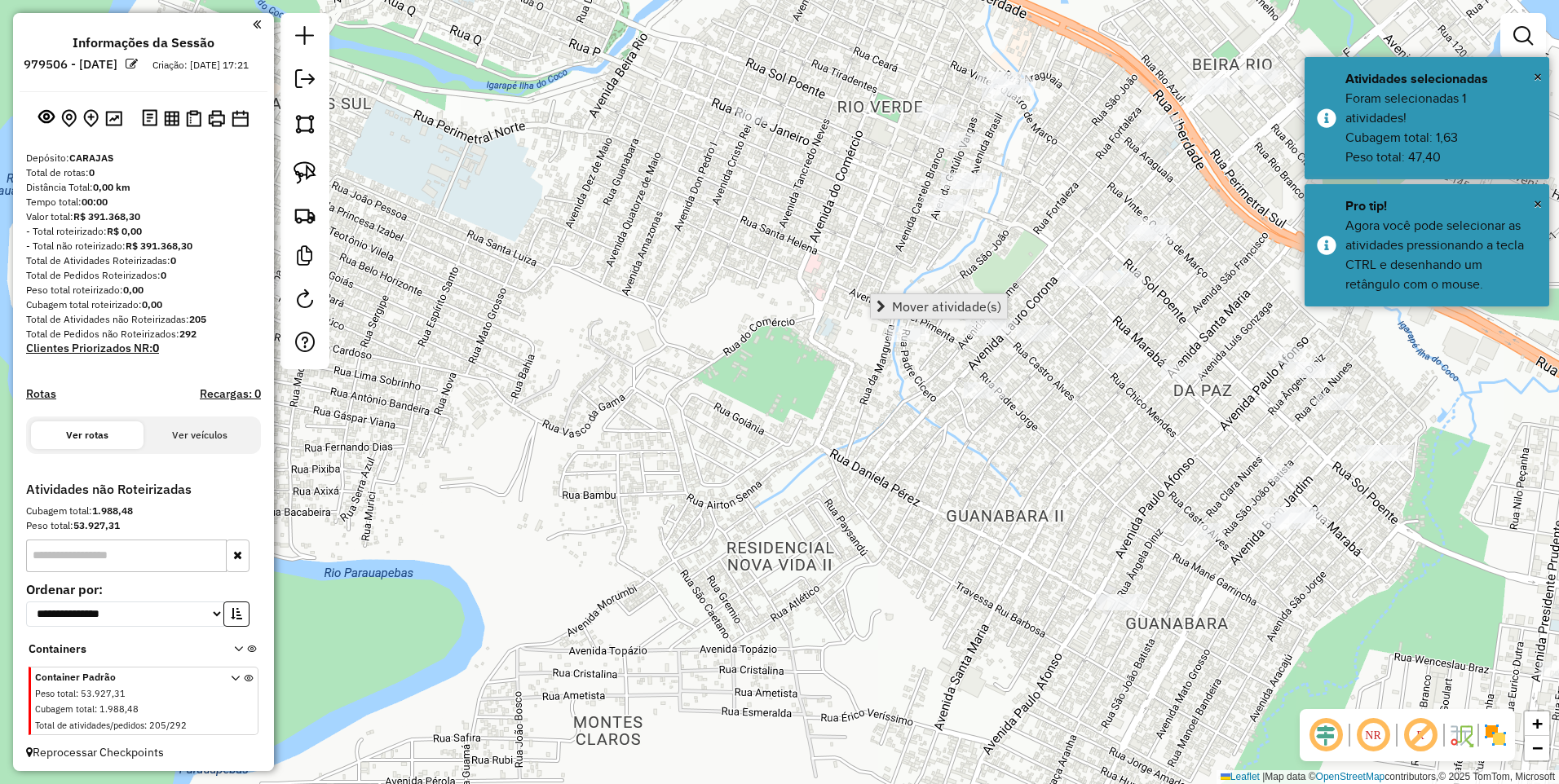
click at [907, 308] on span "Mover atividade(s)" at bounding box center [947, 307] width 109 height 13
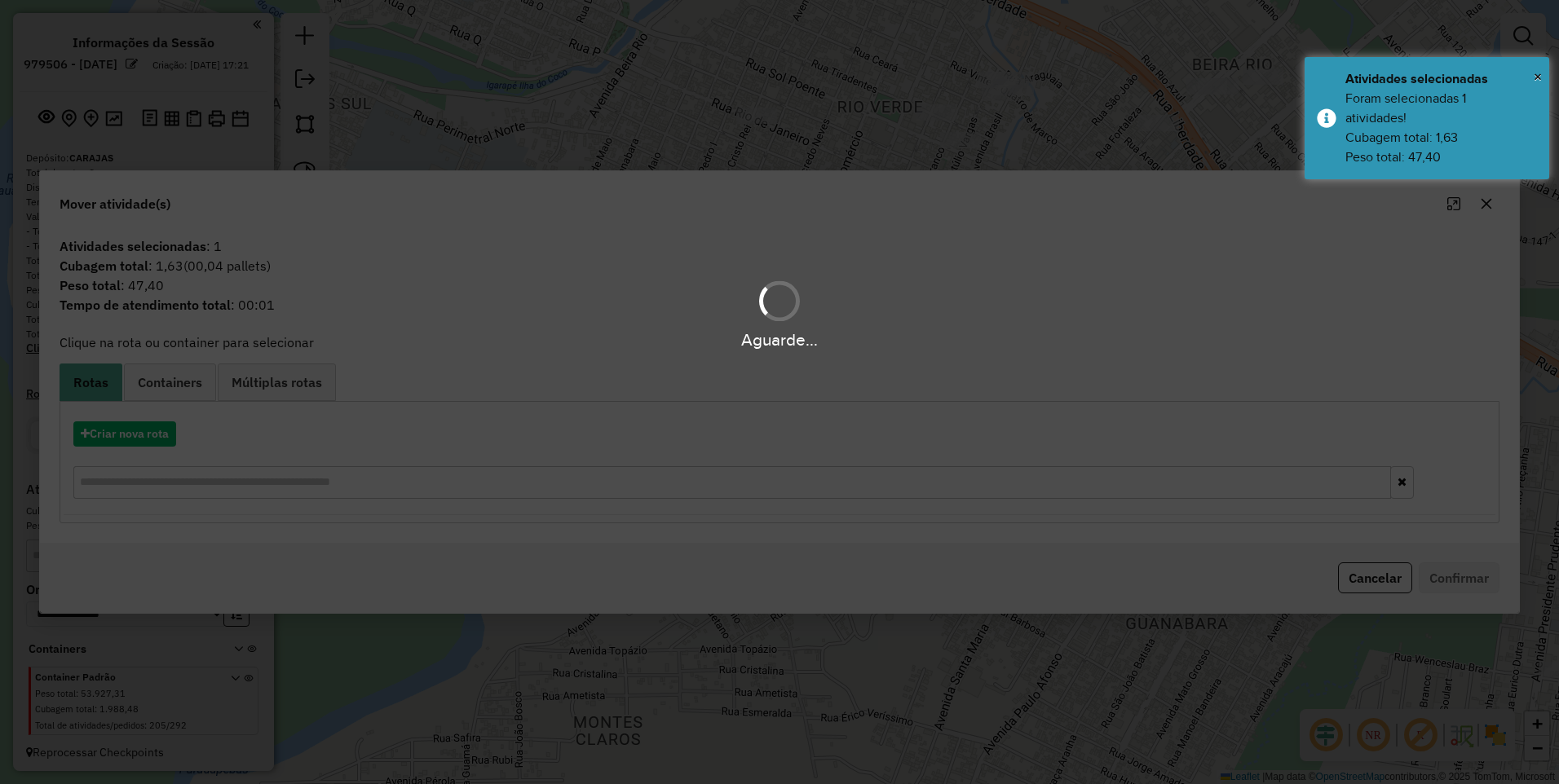
click at [142, 435] on div "Aguarde..." at bounding box center [779, 392] width 1559 height 784
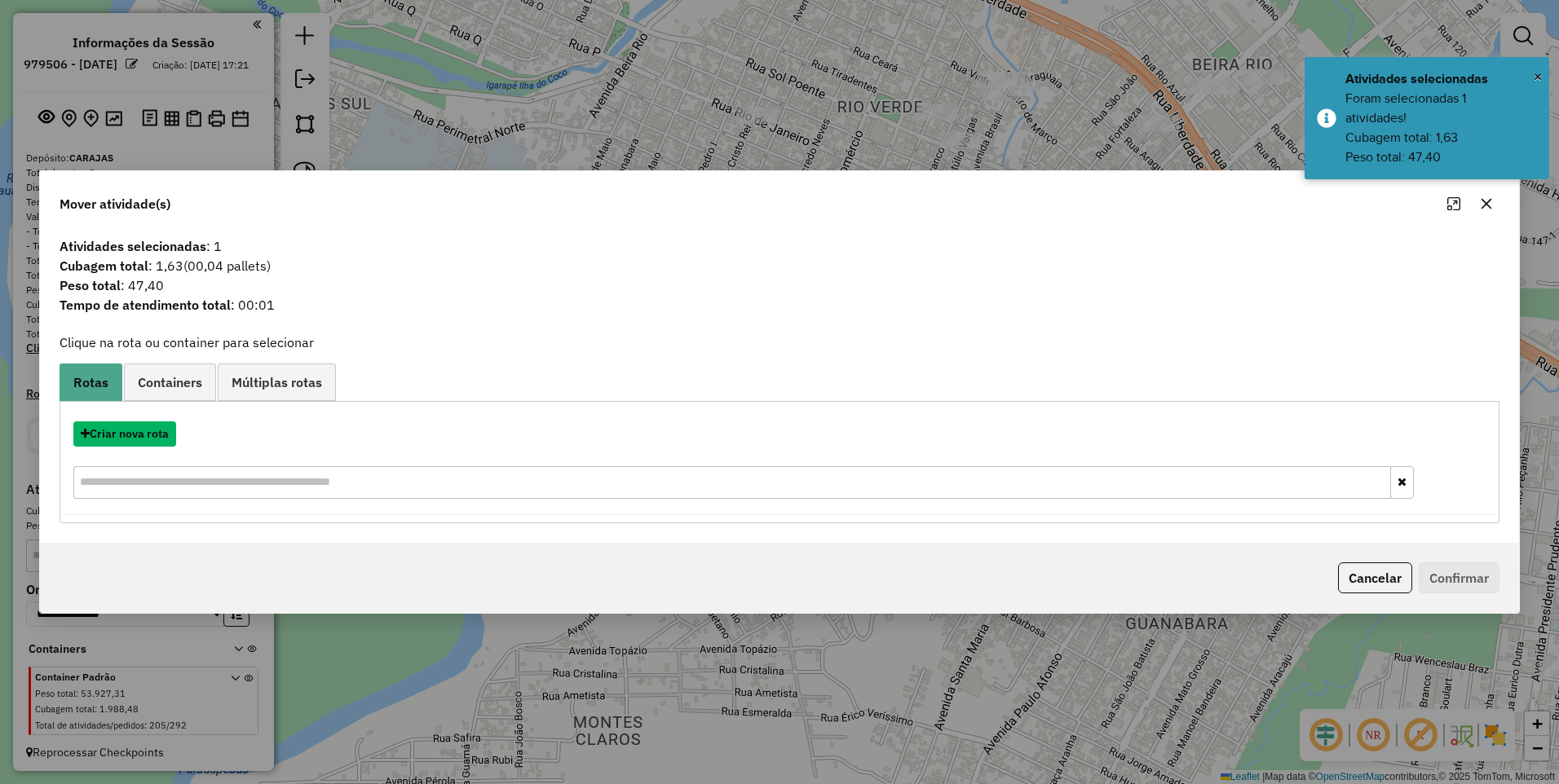
click at [142, 435] on button "Criar nova rota" at bounding box center [125, 434] width 103 height 26
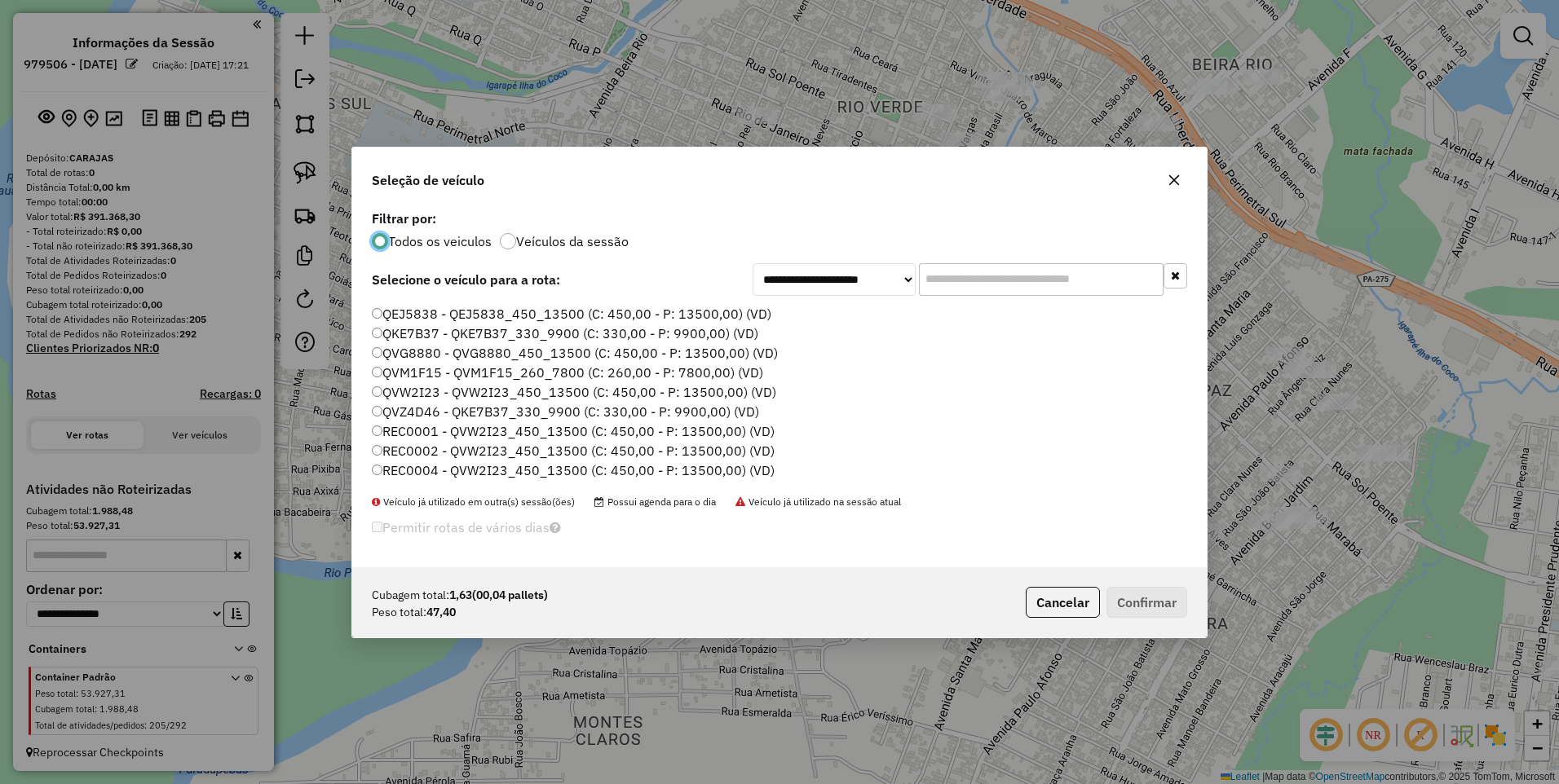
scroll to position [163, 0]
click at [1182, 183] on button "button" at bounding box center [1174, 180] width 26 height 26
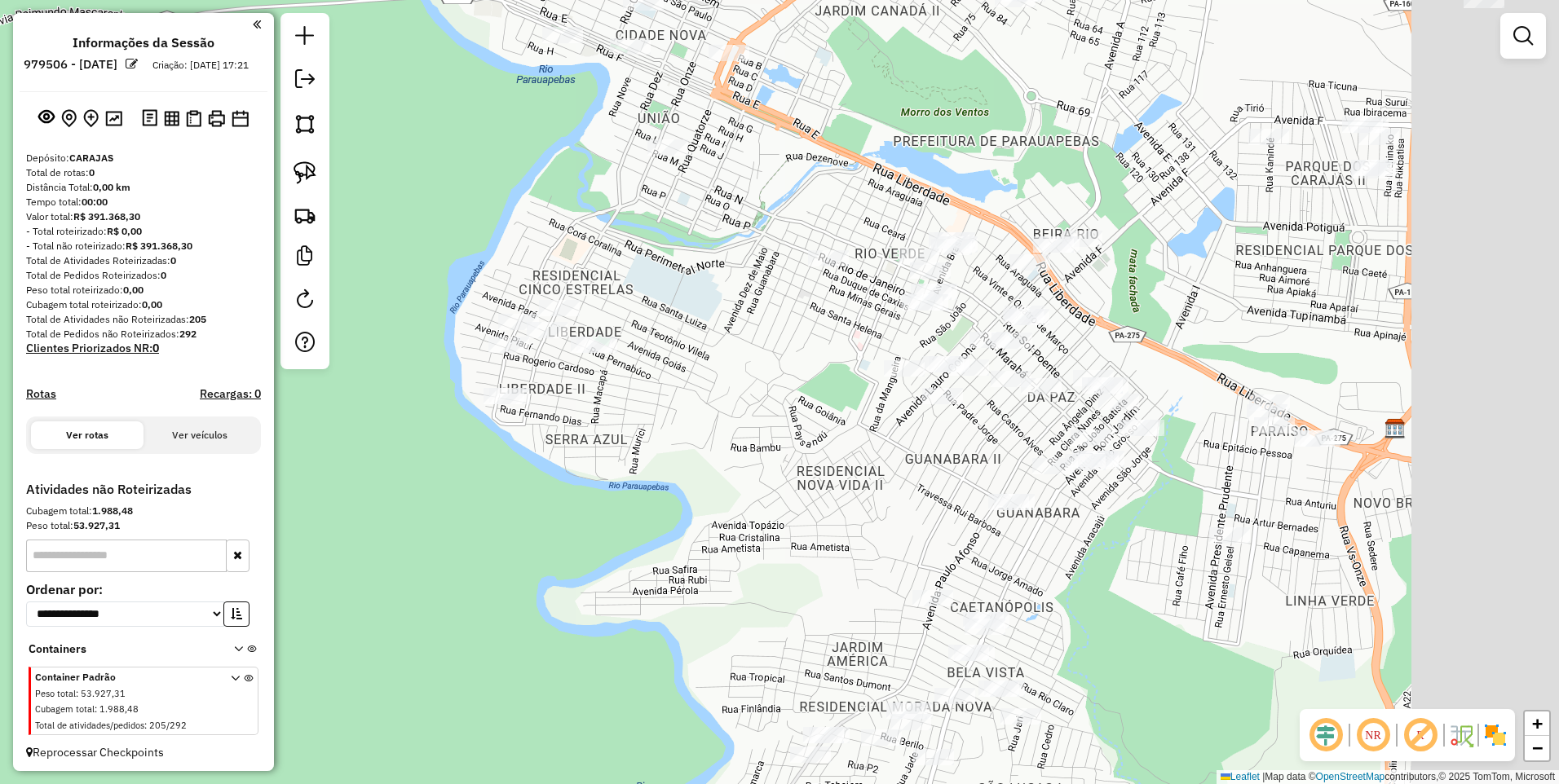
drag, startPoint x: 1169, startPoint y: 653, endPoint x: 770, endPoint y: 544, distance: 413.6
click at [791, 551] on div "Janela de atendimento Grade de atendimento Capacidade Transportadoras Veículos …" at bounding box center [779, 392] width 1559 height 784
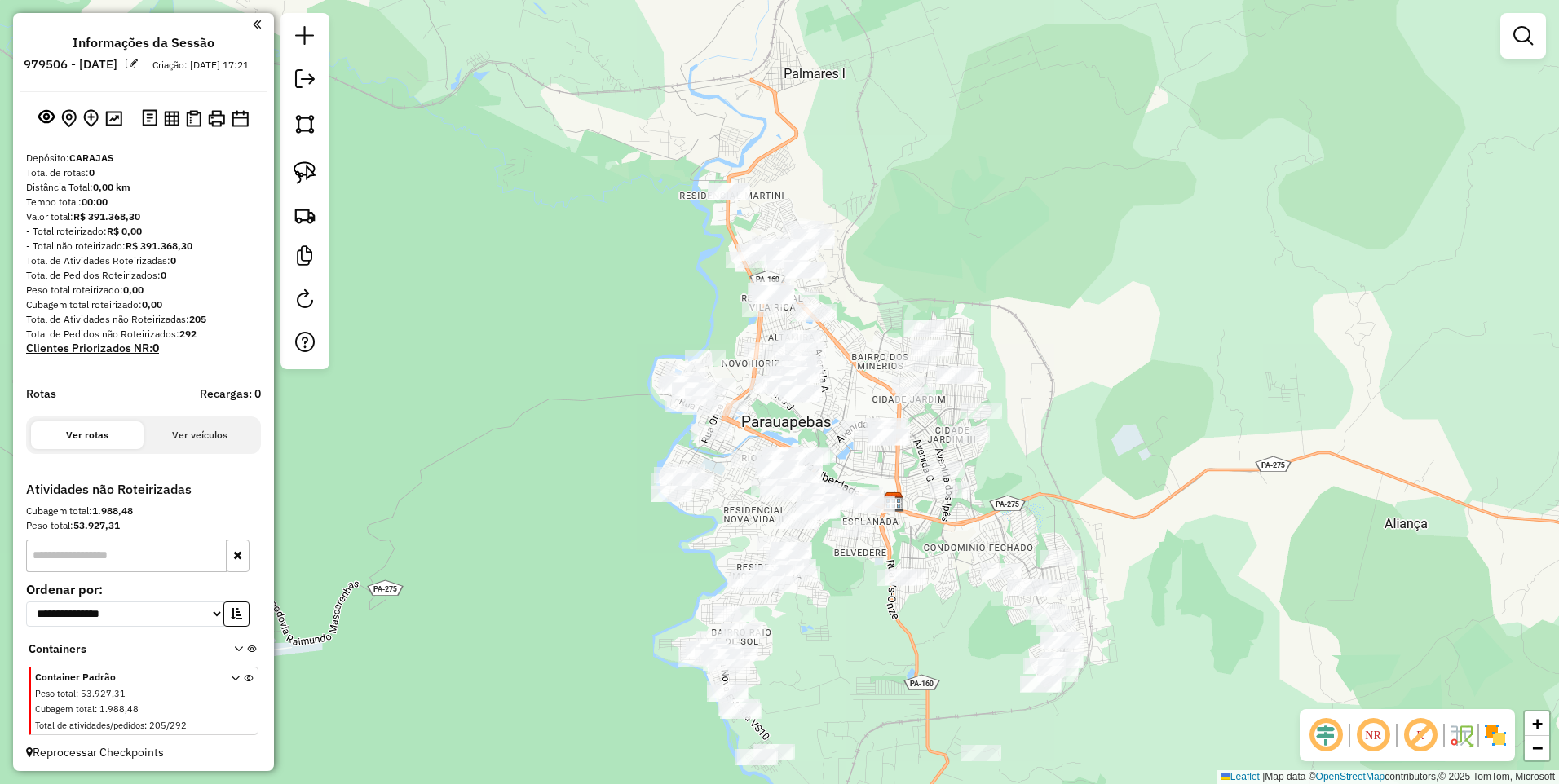
drag, startPoint x: 1083, startPoint y: 546, endPoint x: 1039, endPoint y: 463, distance: 93.9
click at [1044, 467] on div "Janela de atendimento Grade de atendimento Capacidade Transportadoras Veículos …" at bounding box center [779, 392] width 1559 height 784
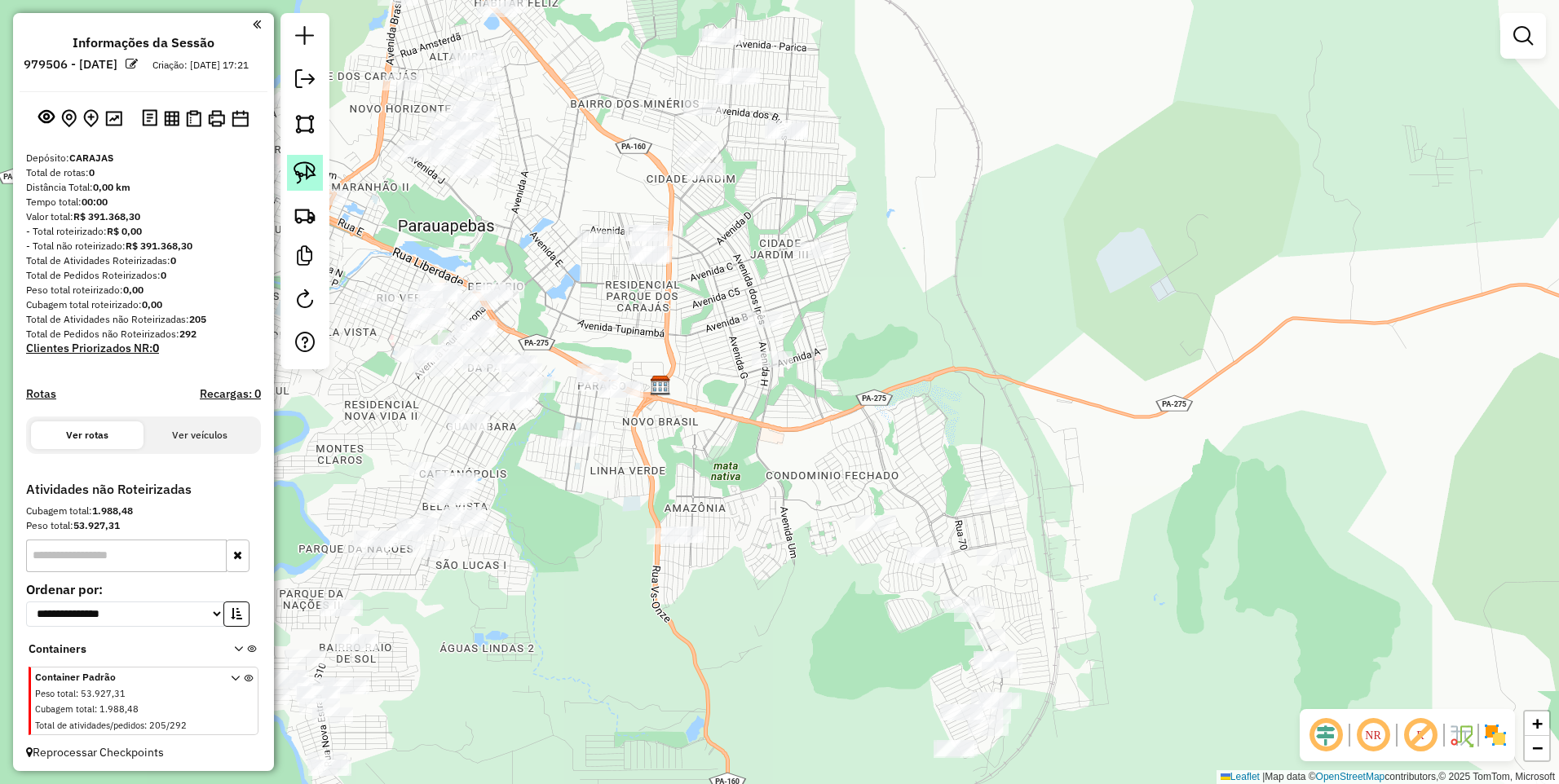
drag, startPoint x: 304, startPoint y: 137, endPoint x: 322, endPoint y: 170, distance: 37.6
click at [304, 137] on link at bounding box center [304, 123] width 36 height 36
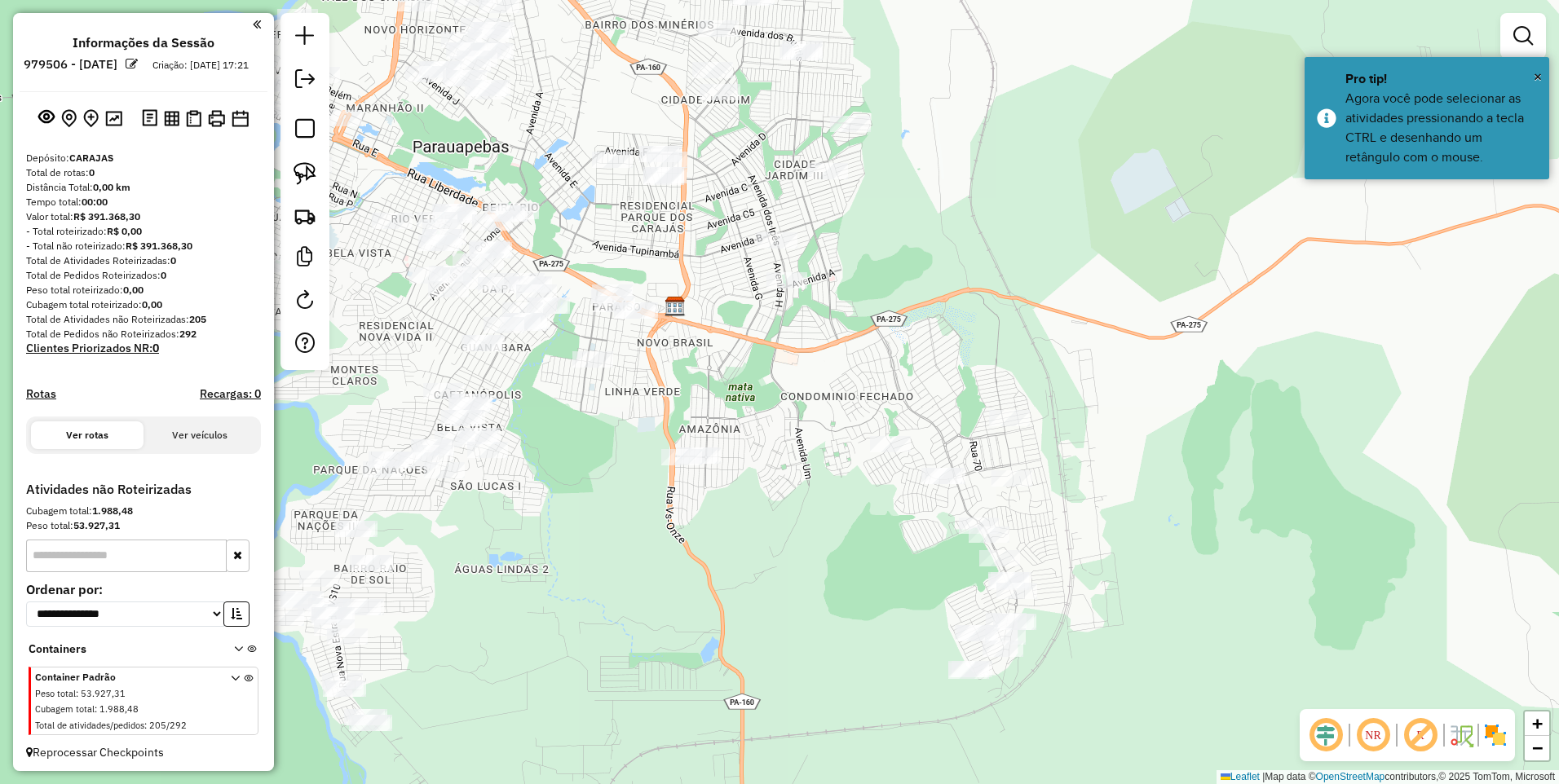
drag, startPoint x: 691, startPoint y: 622, endPoint x: 686, endPoint y: 560, distance: 62.2
click at [687, 588] on div at bounding box center [690, 604] width 32 height 32
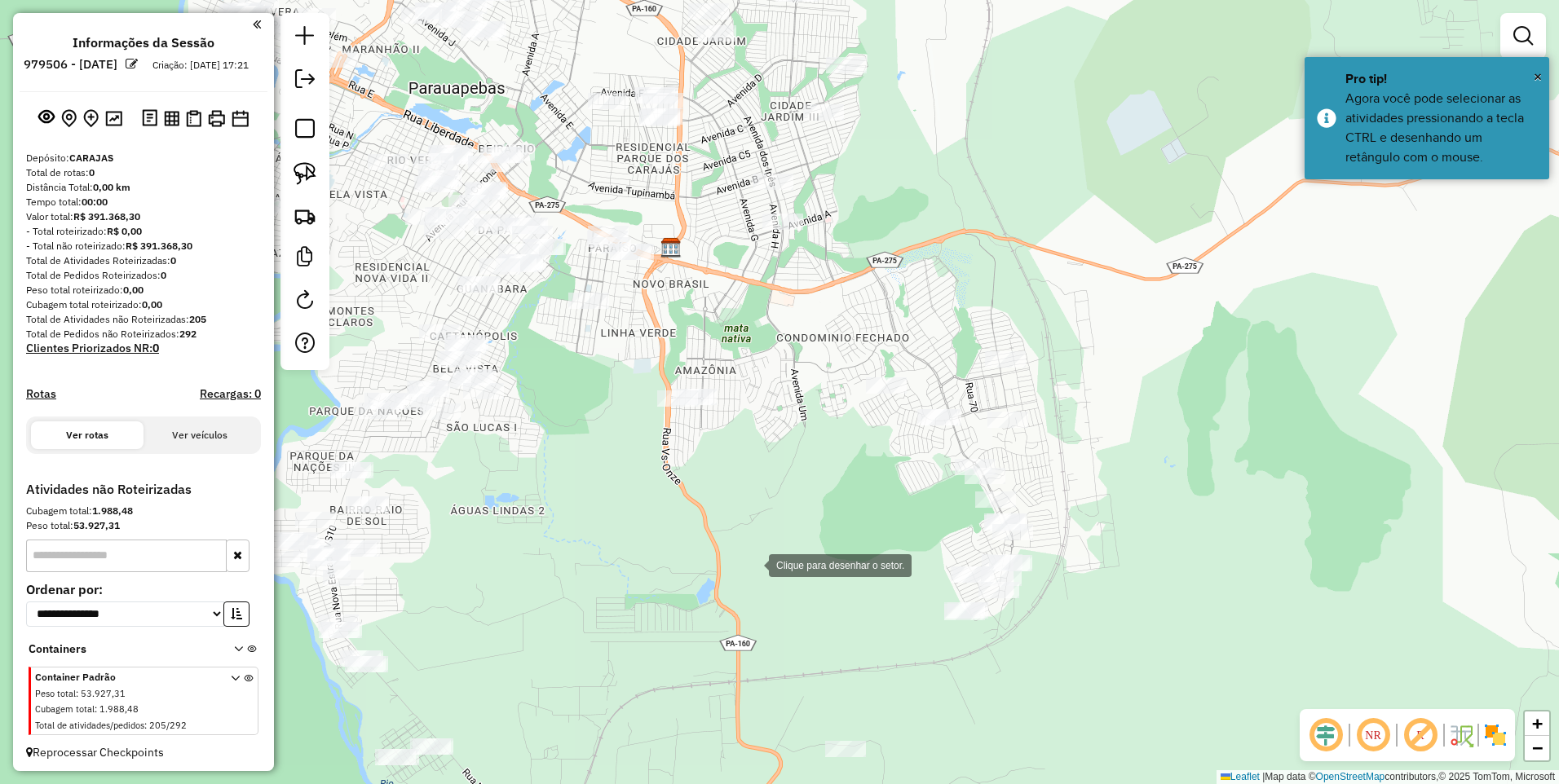
click at [753, 564] on div at bounding box center [752, 564] width 32 height 32
click at [1076, 453] on div at bounding box center [1076, 452] width 32 height 32
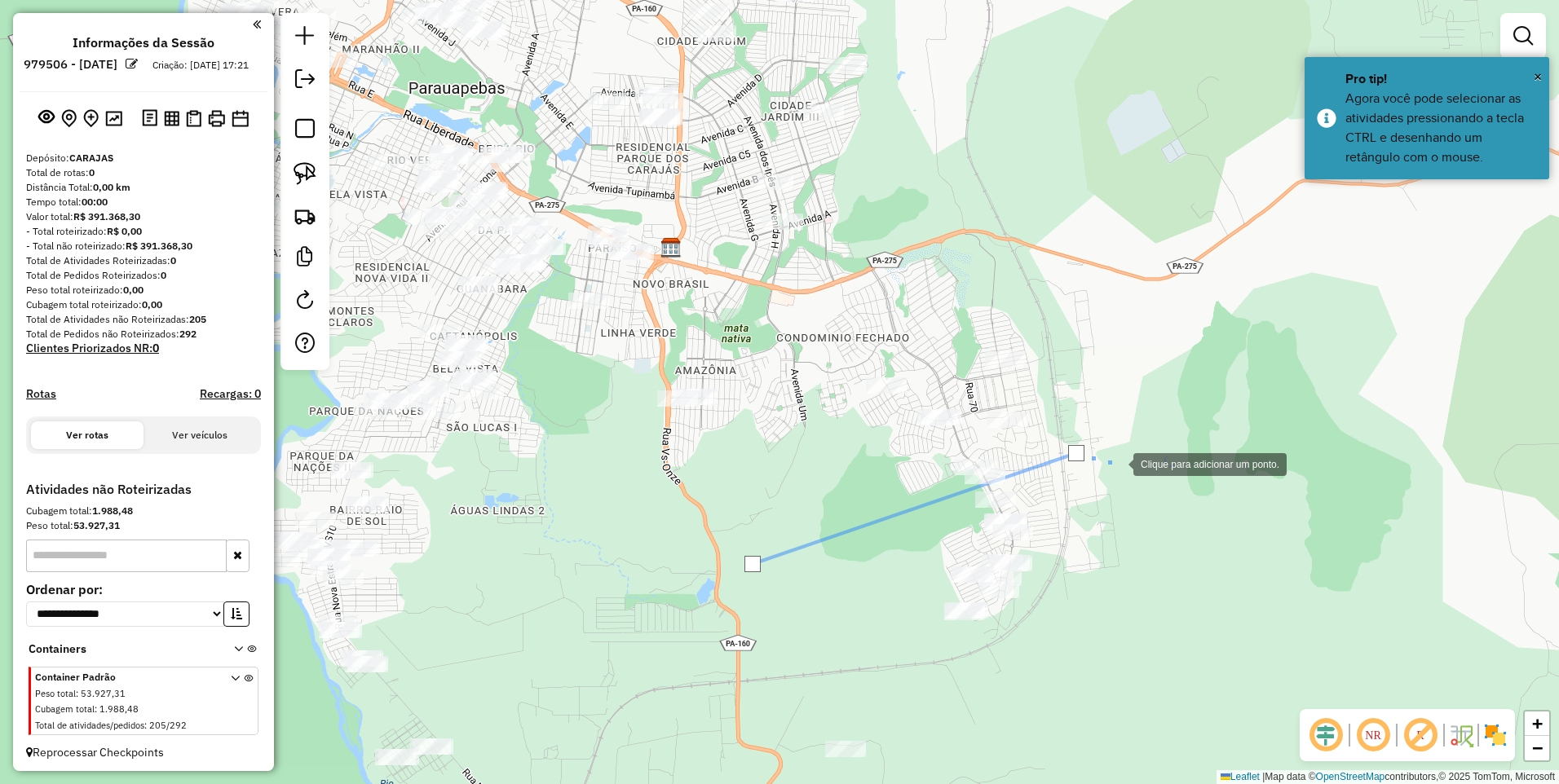
click at [1133, 480] on div at bounding box center [1117, 462] width 32 height 32
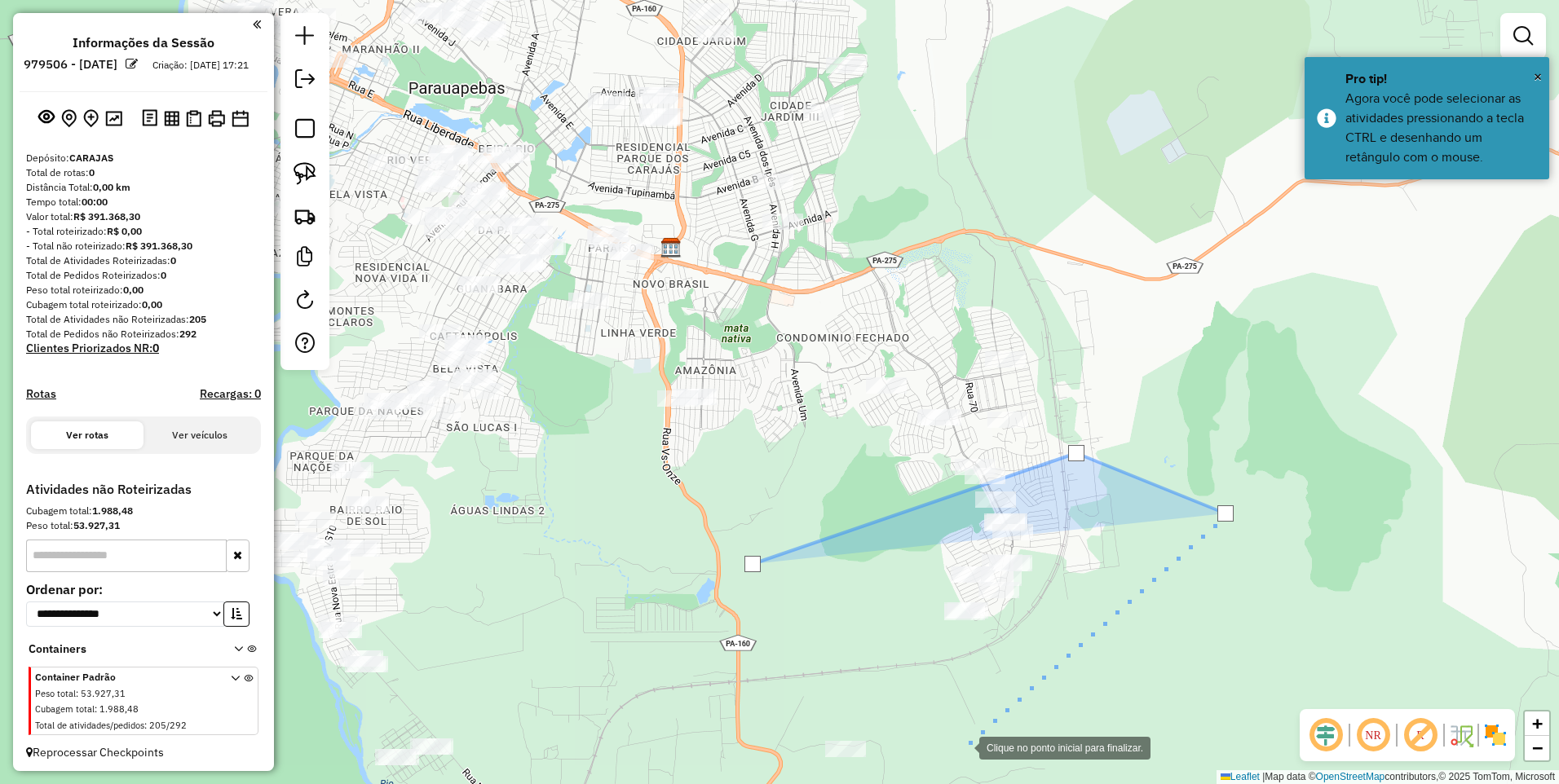
click at [963, 747] on div at bounding box center [963, 746] width 32 height 32
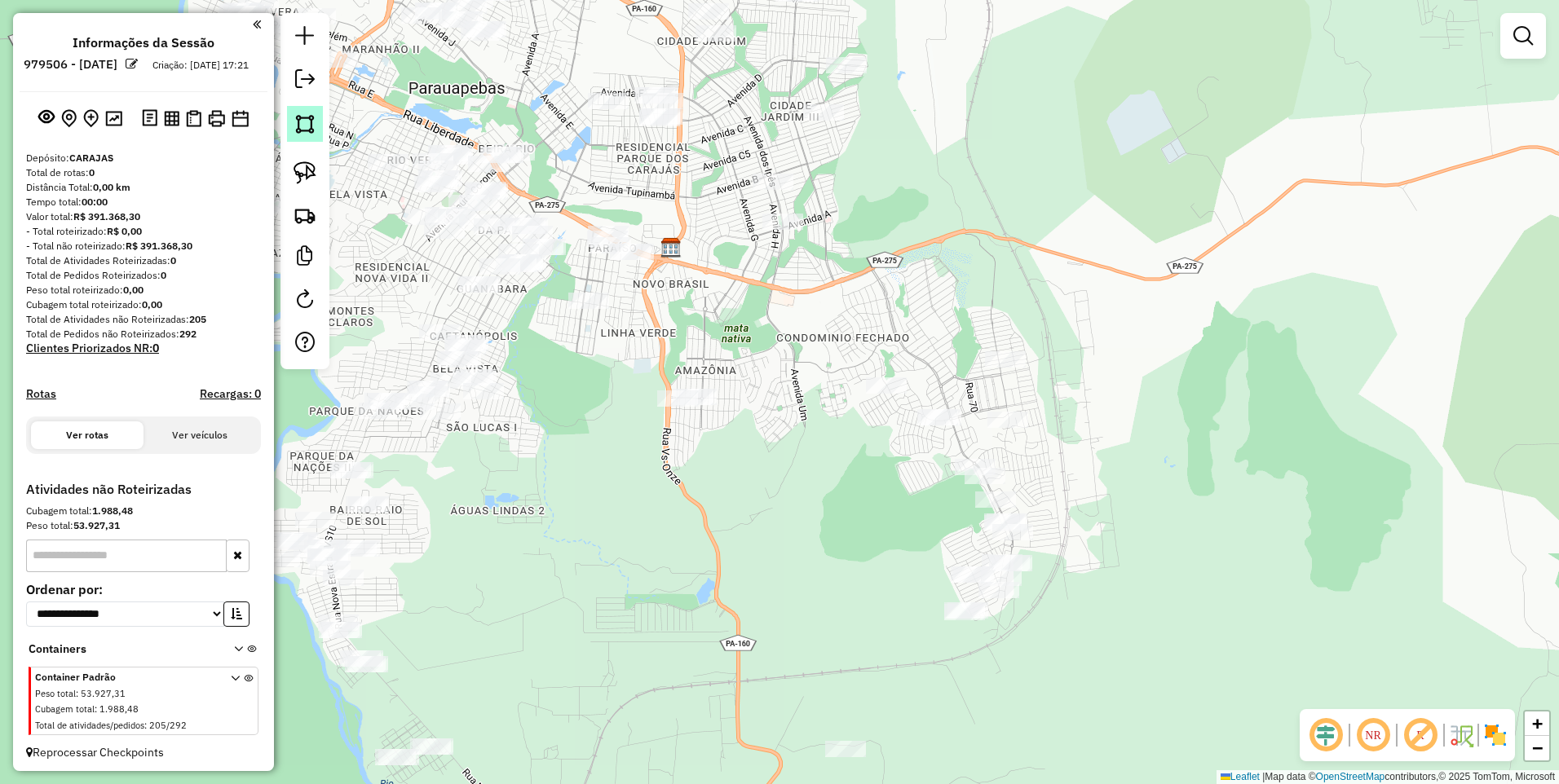
click at [298, 123] on img at bounding box center [305, 124] width 23 height 23
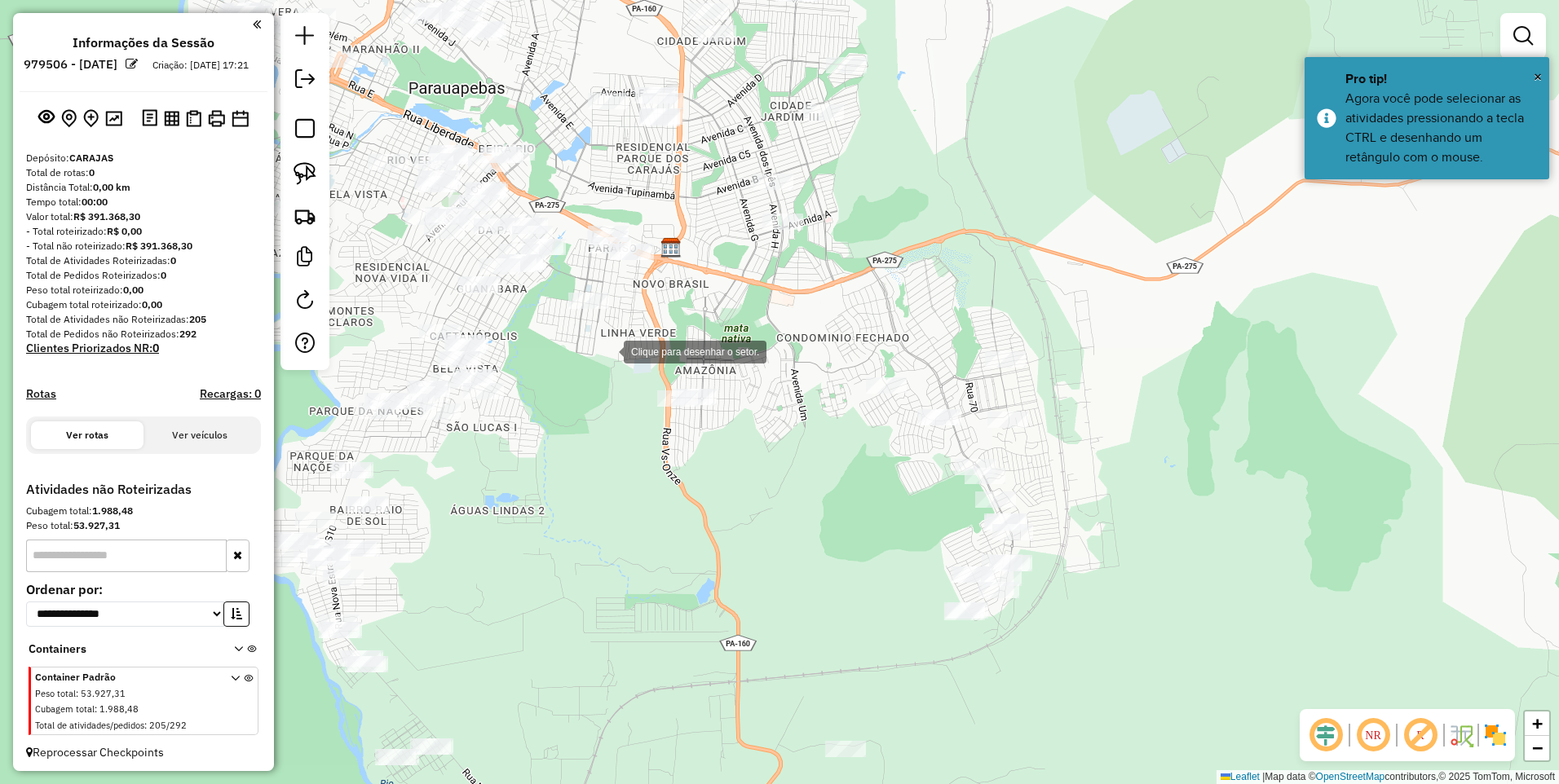
click at [608, 351] on div at bounding box center [607, 350] width 32 height 32
click at [1040, 326] on div at bounding box center [1023, 342] width 32 height 32
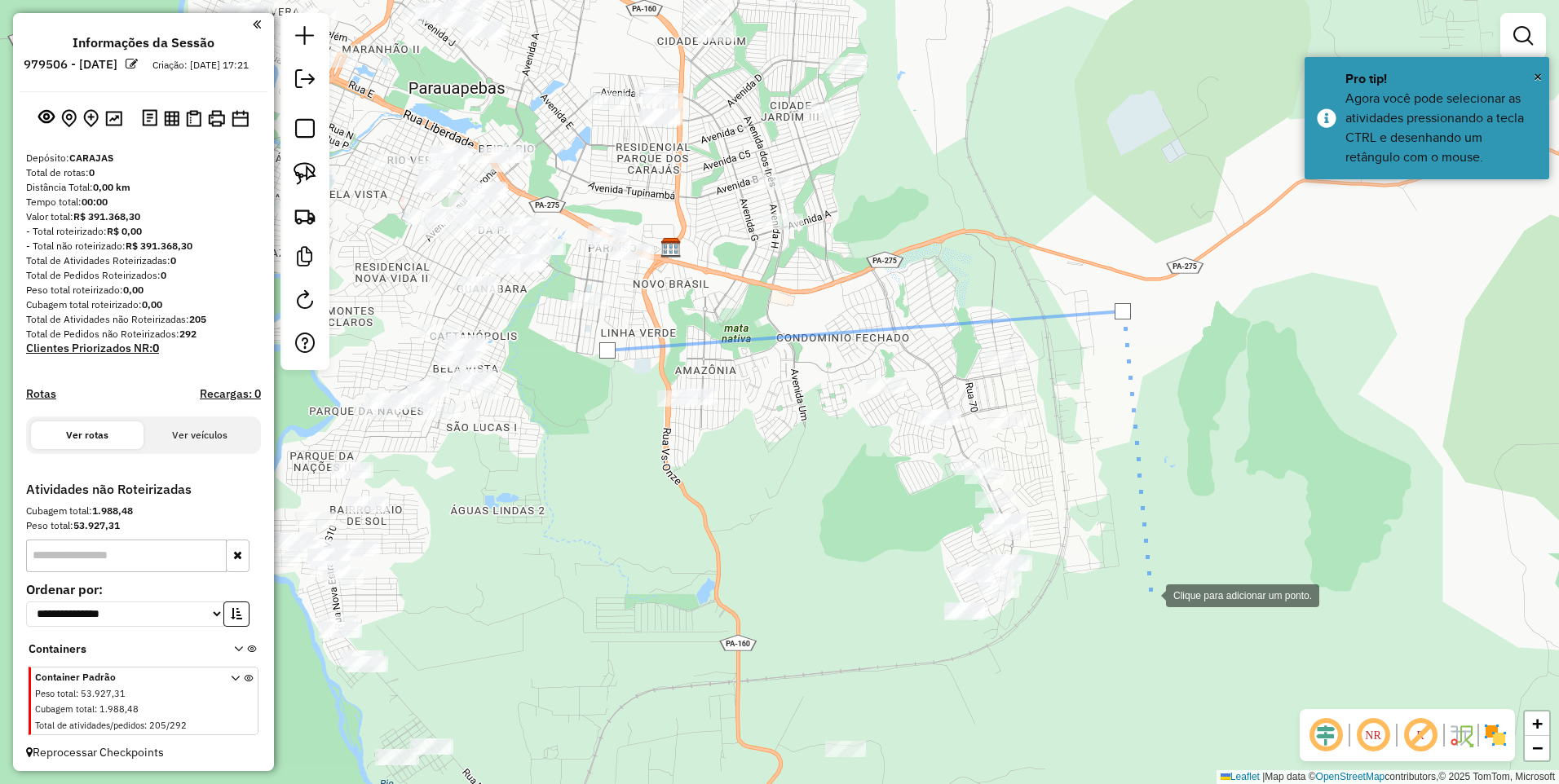
click at [1140, 610] on div at bounding box center [1149, 594] width 32 height 32
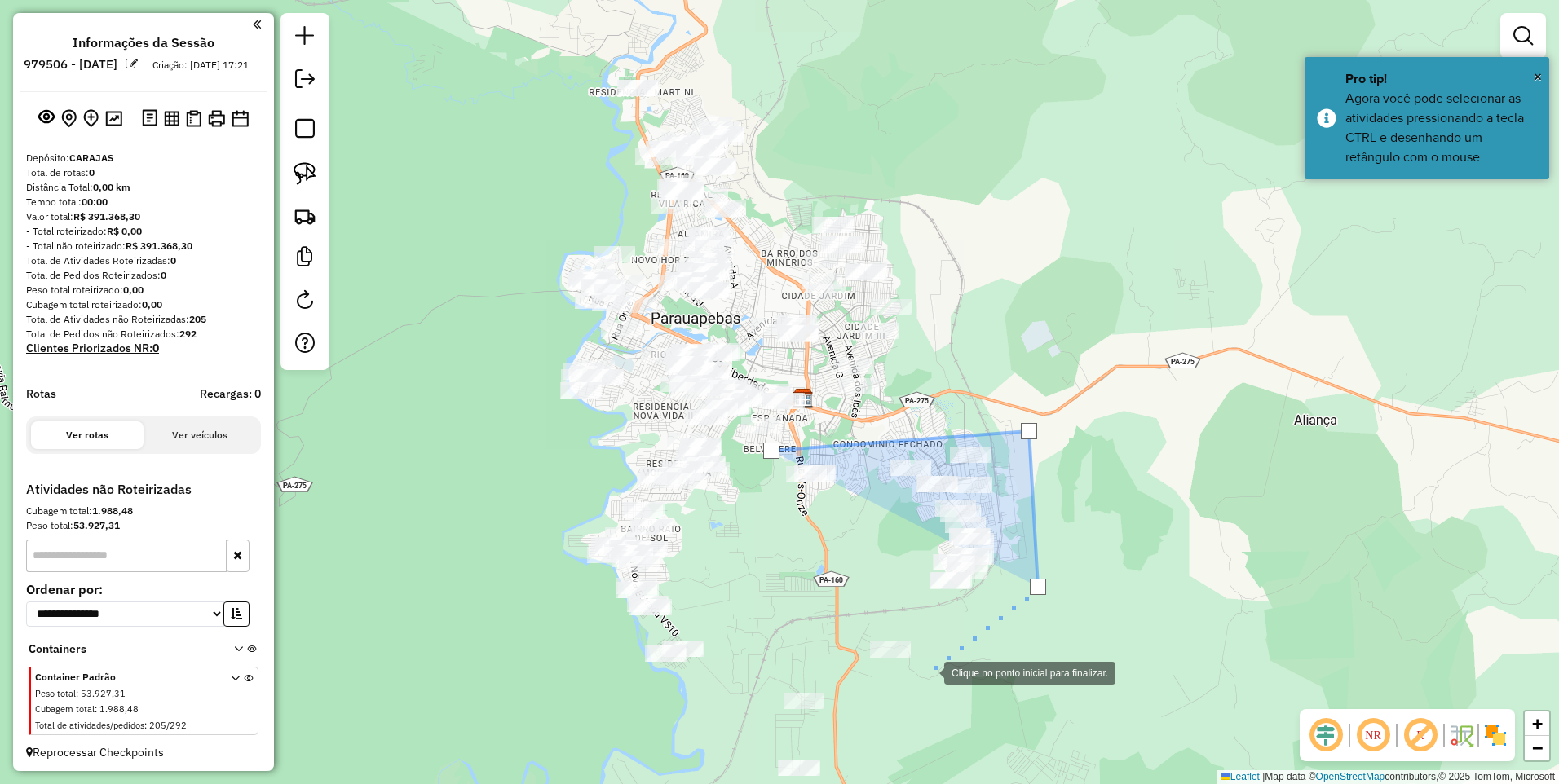
drag, startPoint x: 952, startPoint y: 773, endPoint x: 927, endPoint y: 669, distance: 107.0
click at [928, 670] on div at bounding box center [927, 672] width 32 height 32
click at [917, 706] on div at bounding box center [916, 705] width 32 height 32
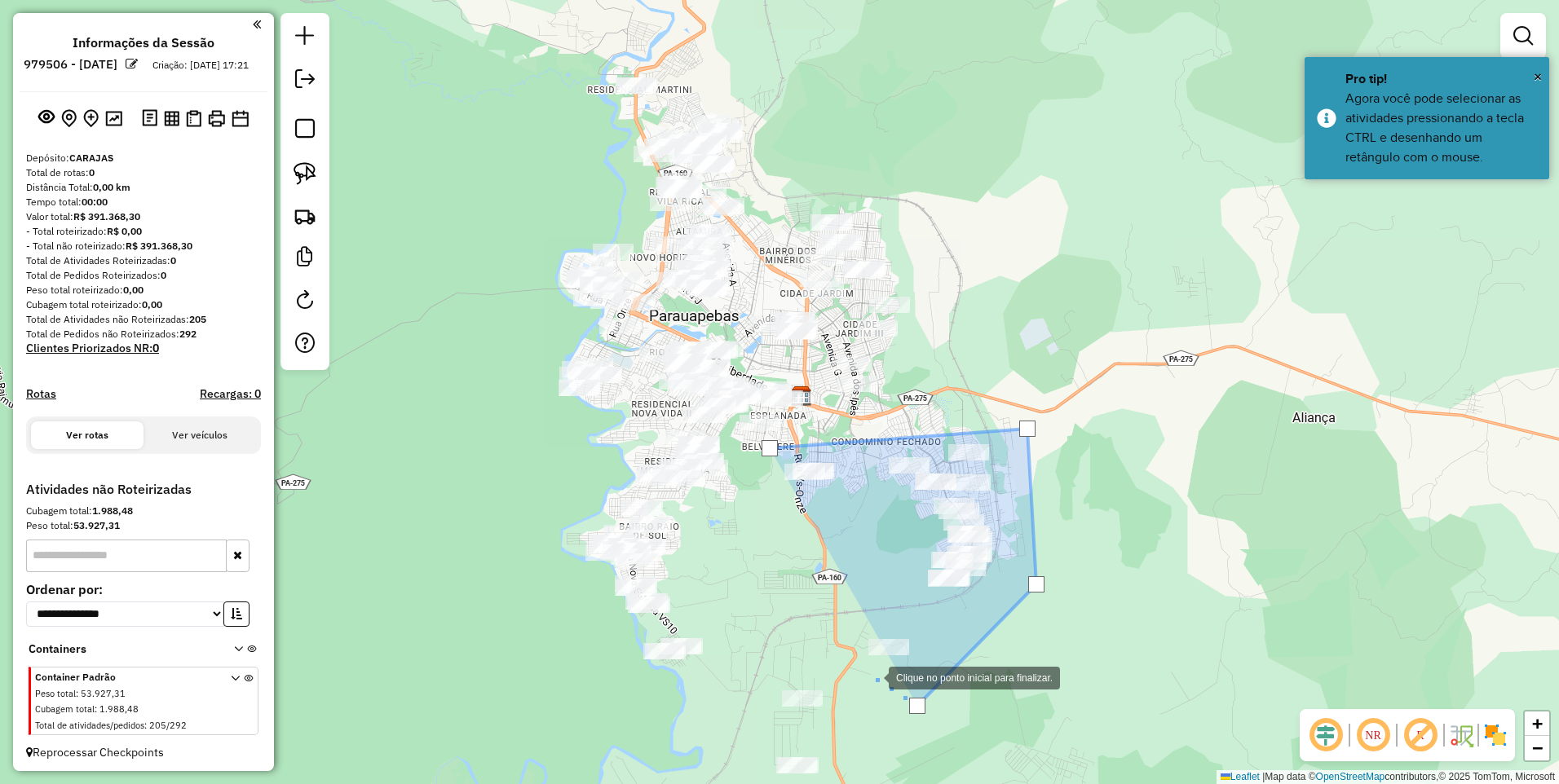
click at [856, 661] on div at bounding box center [872, 676] width 32 height 32
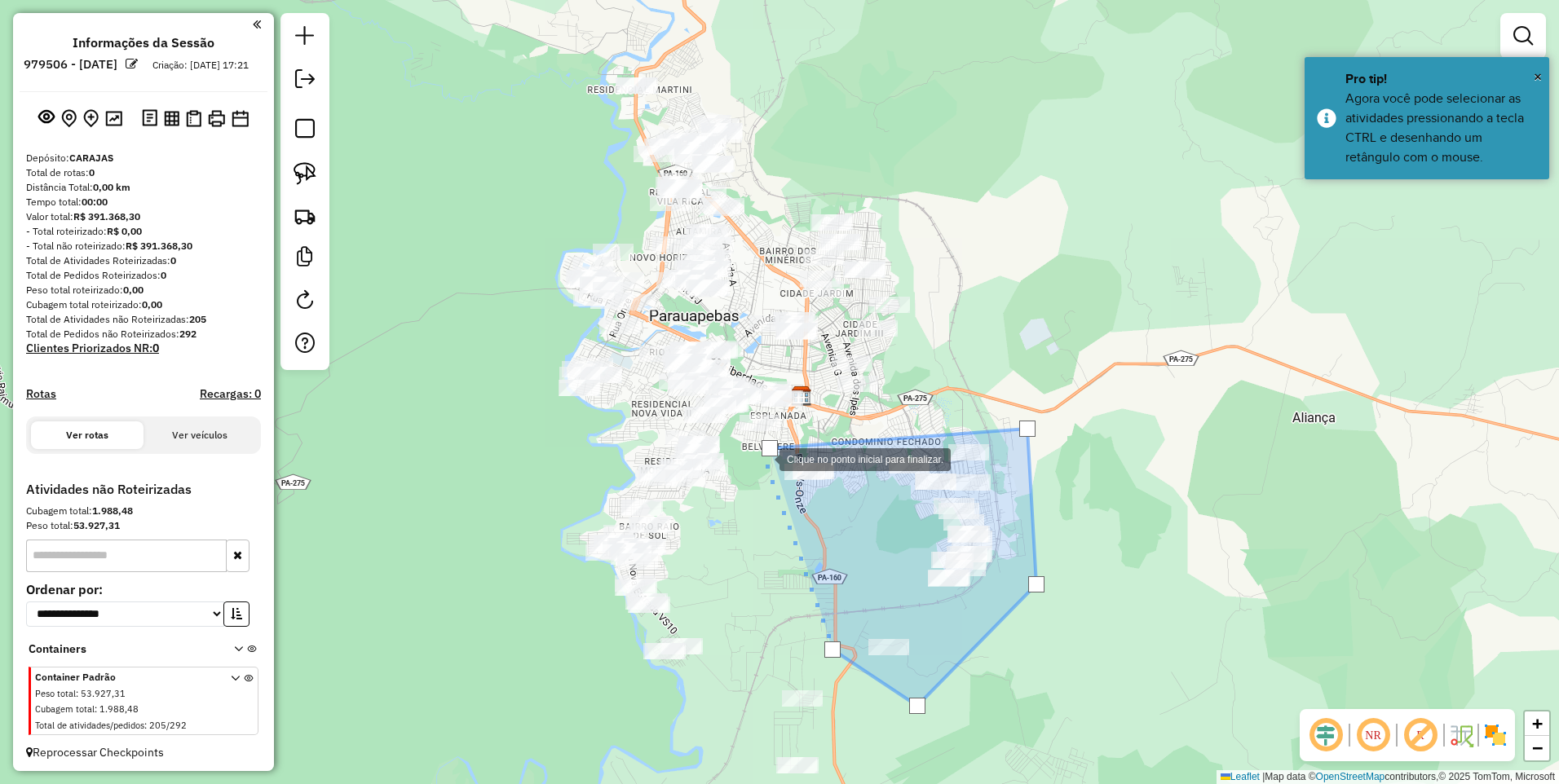
click at [763, 457] on div at bounding box center [763, 457] width 32 height 32
click at [768, 447] on div at bounding box center [770, 448] width 17 height 17
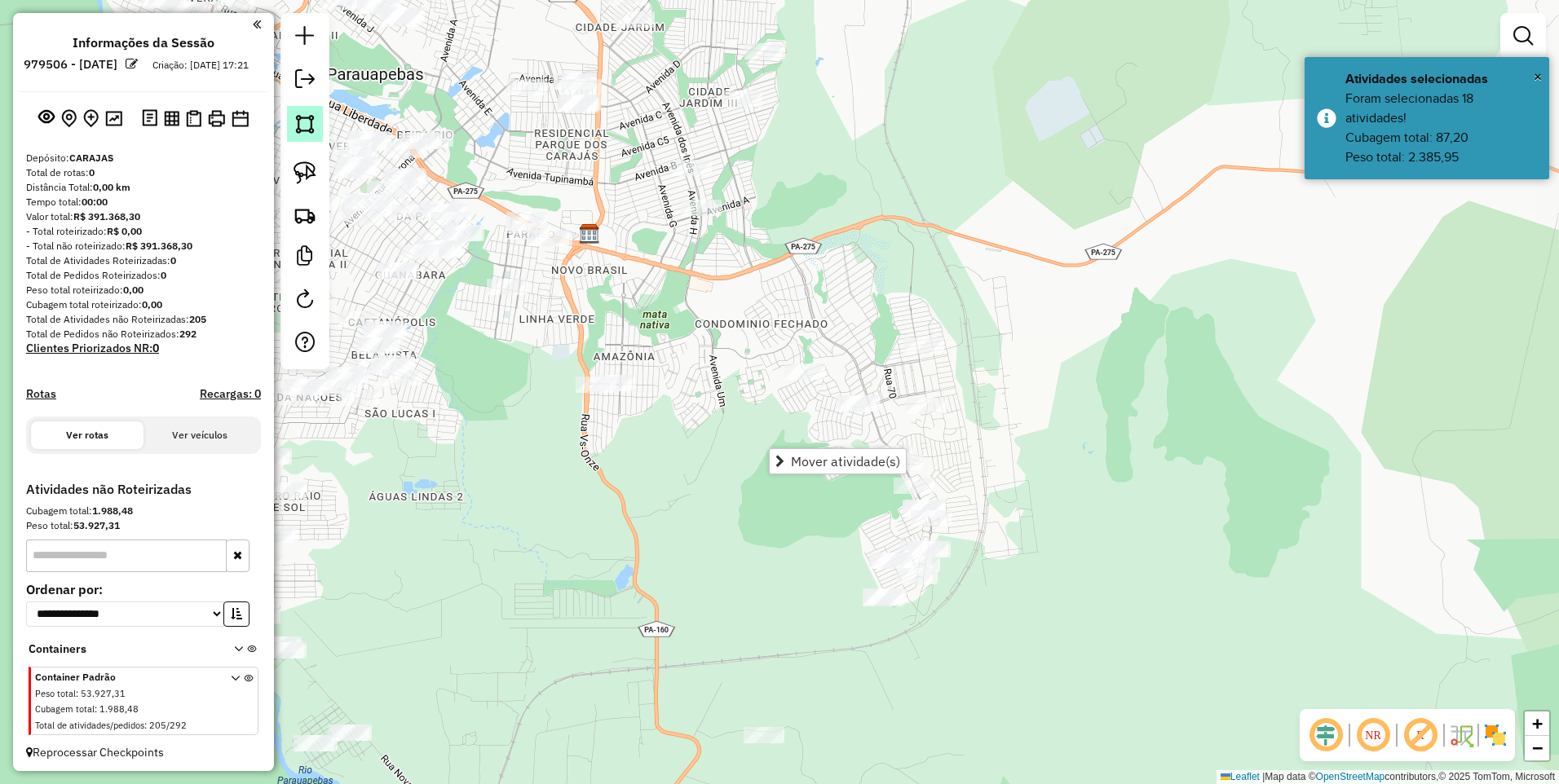
click at [312, 108] on link at bounding box center [304, 123] width 36 height 36
click at [772, 479] on div at bounding box center [771, 483] width 32 height 32
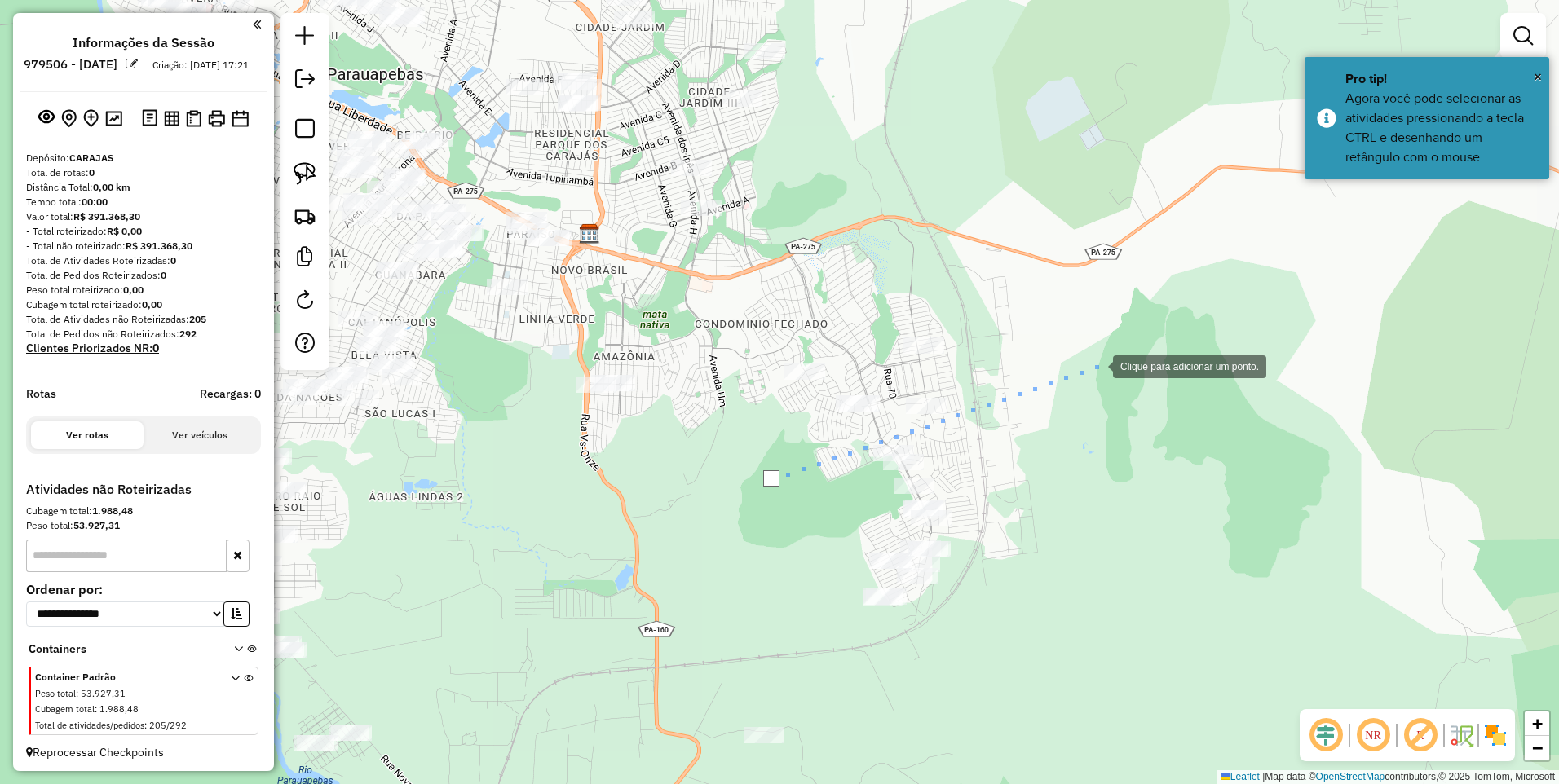
click at [1097, 366] on div at bounding box center [1096, 365] width 32 height 32
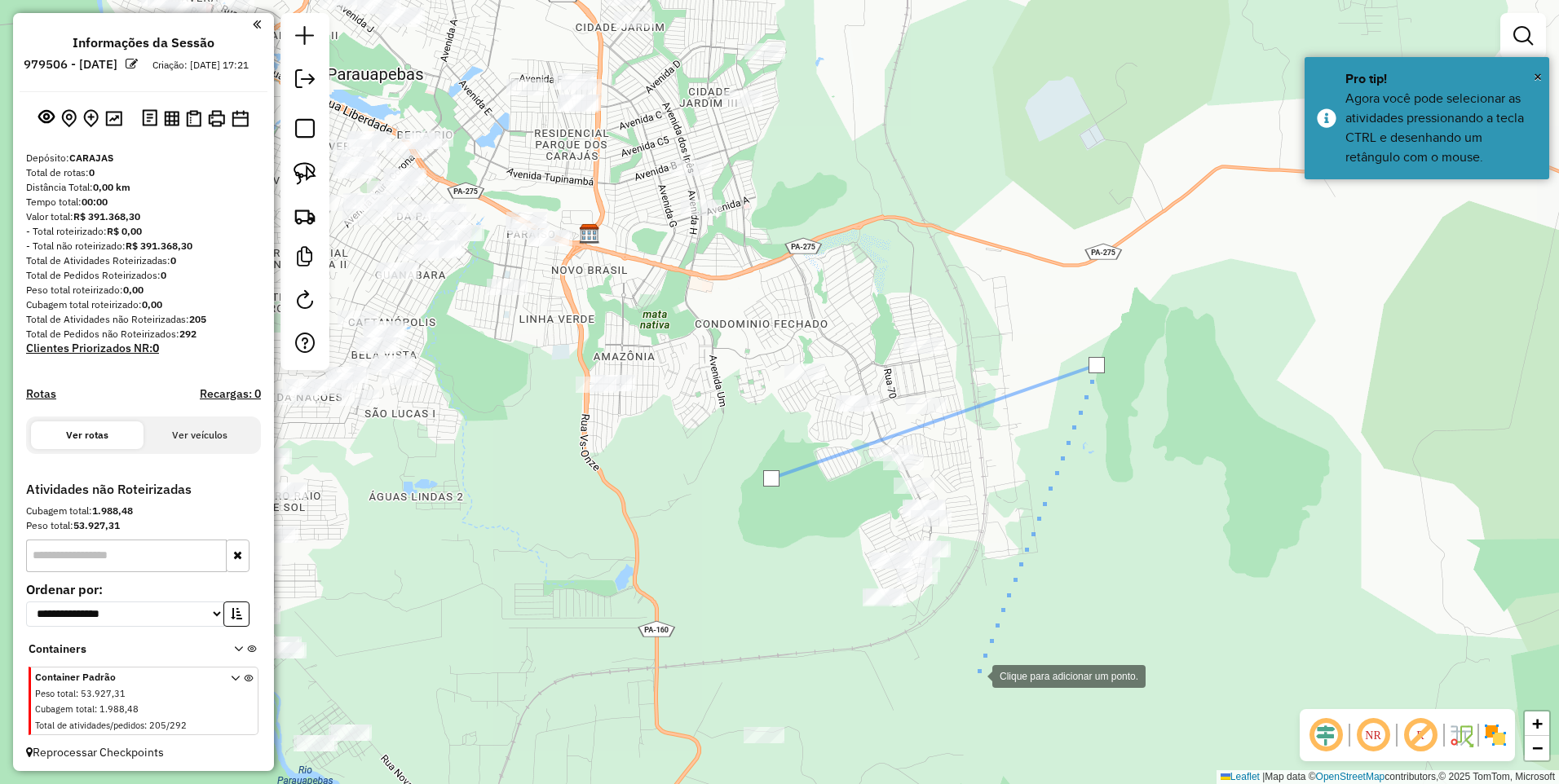
click at [959, 690] on div at bounding box center [975, 675] width 32 height 32
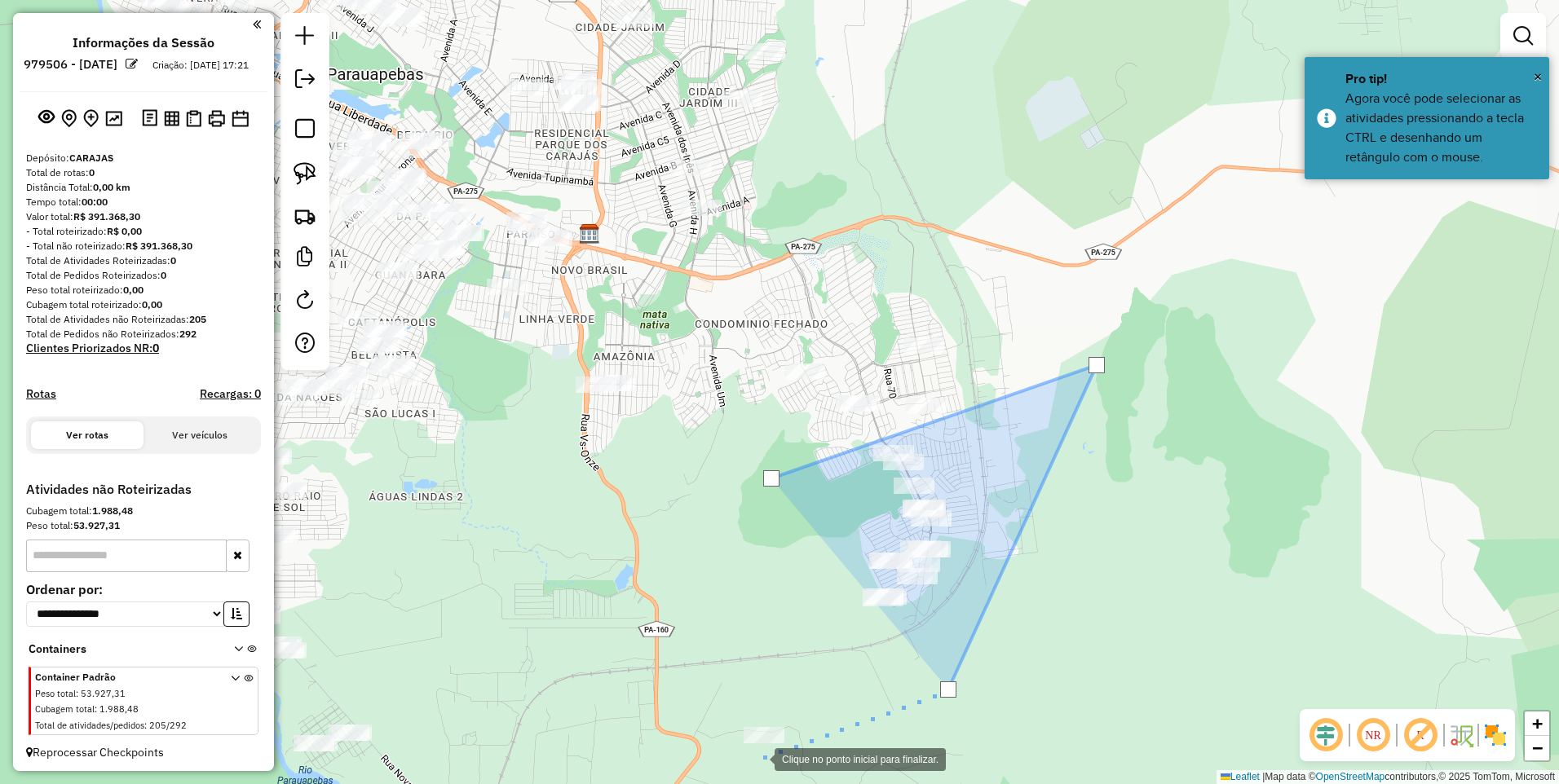
click at [742, 766] on div at bounding box center [758, 758] width 32 height 32
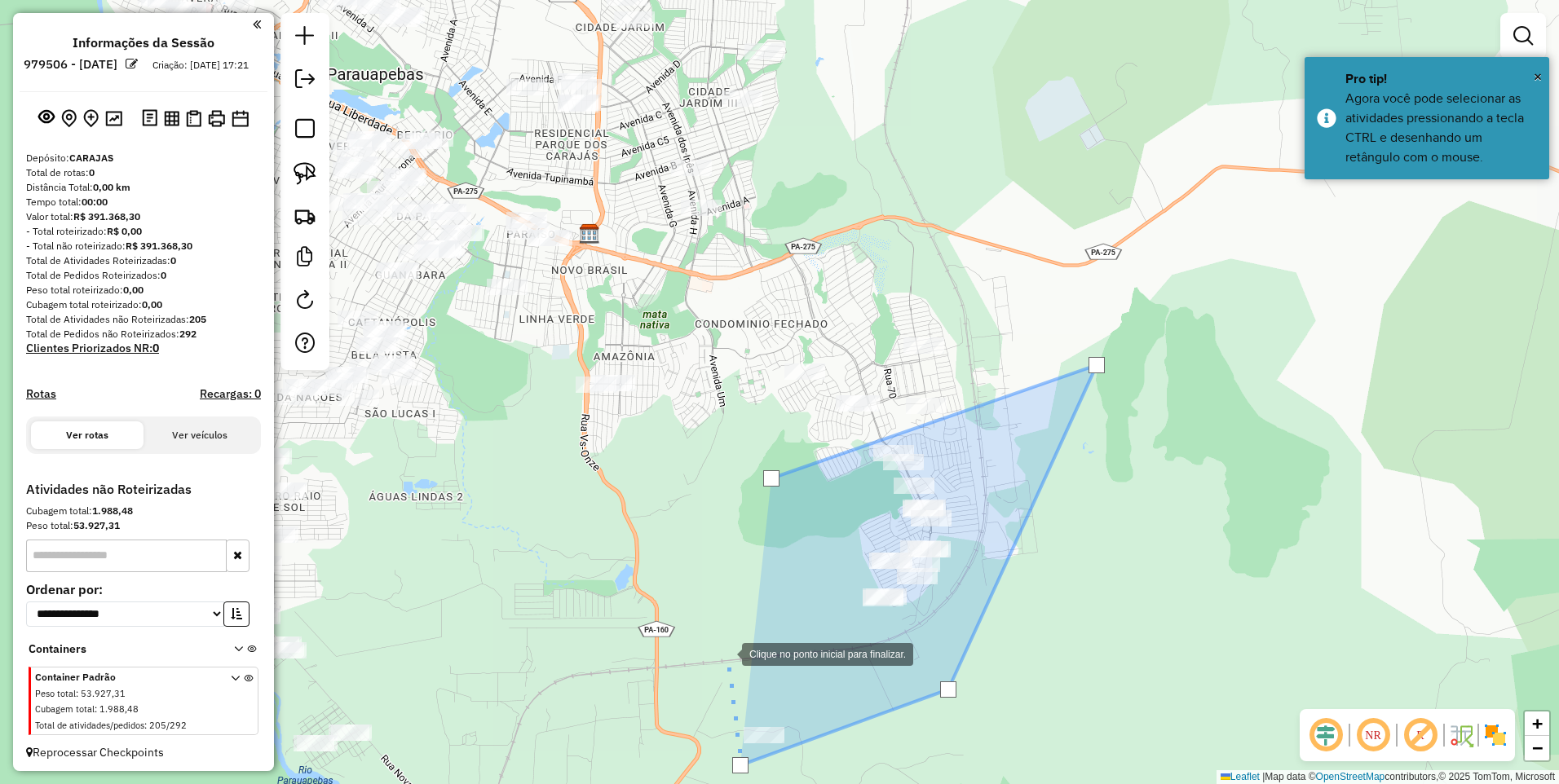
click at [725, 653] on div at bounding box center [725, 653] width 32 height 32
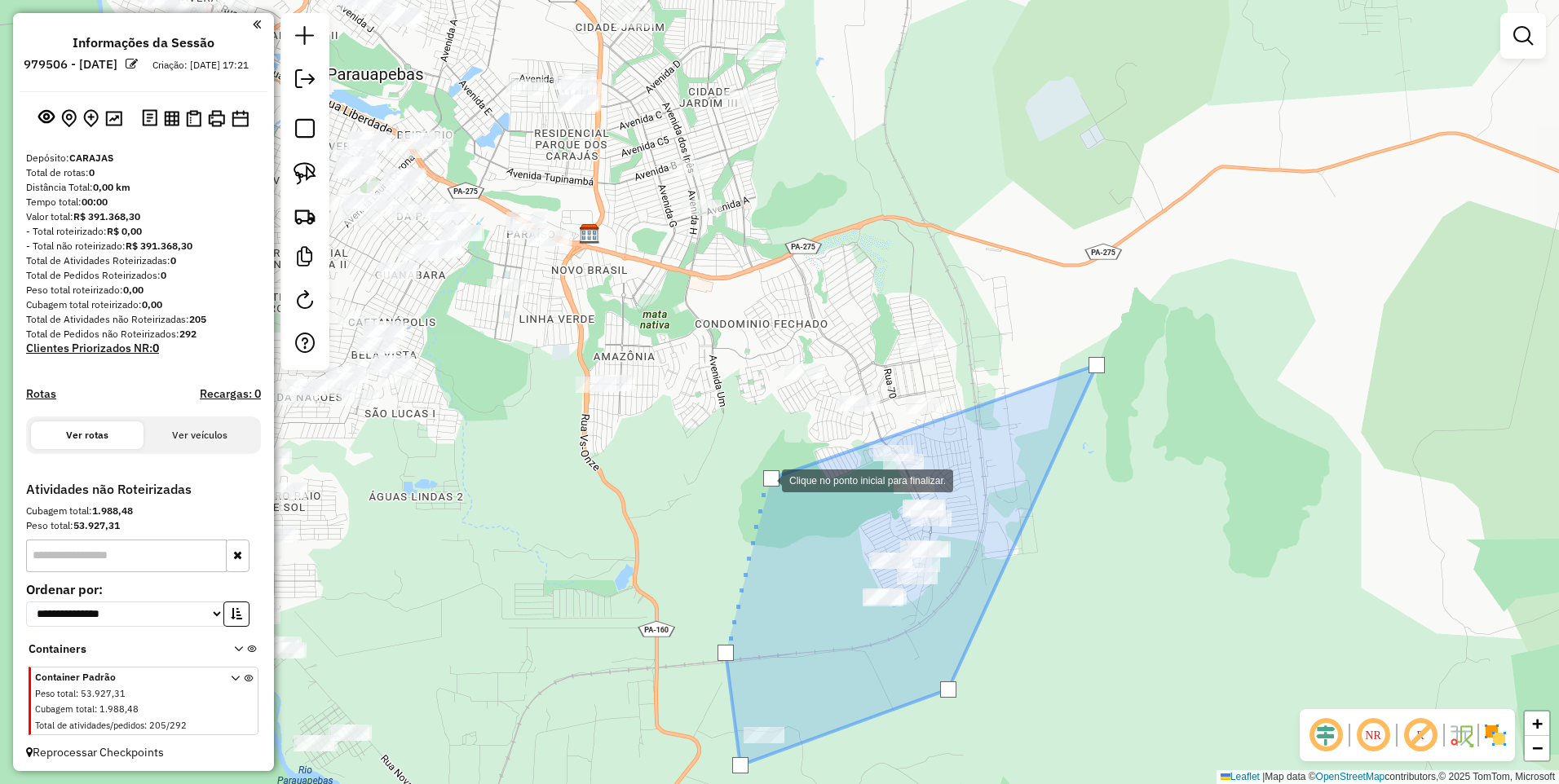
click at [766, 480] on div at bounding box center [772, 479] width 17 height 17
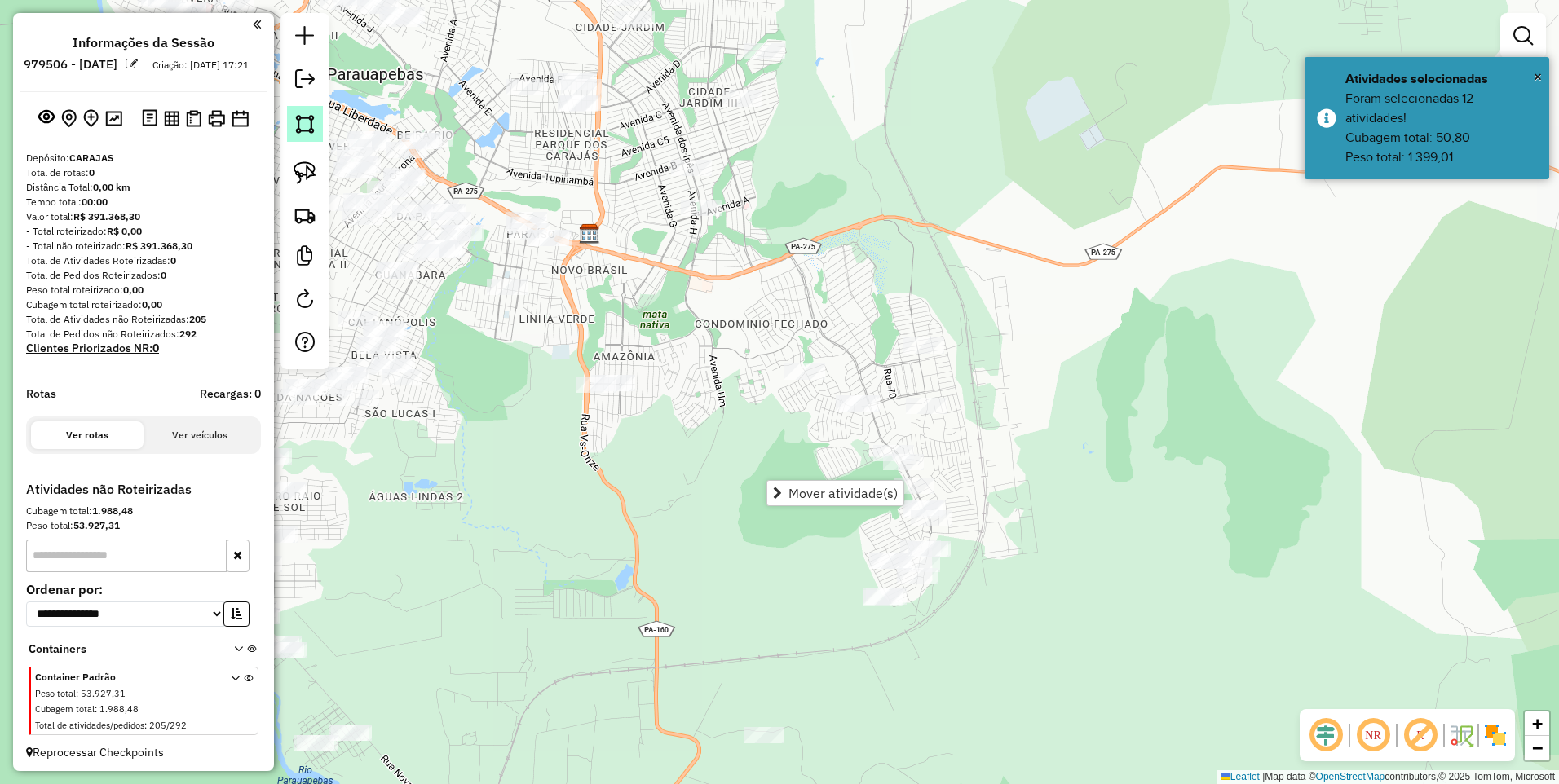
click at [307, 115] on img at bounding box center [305, 124] width 23 height 23
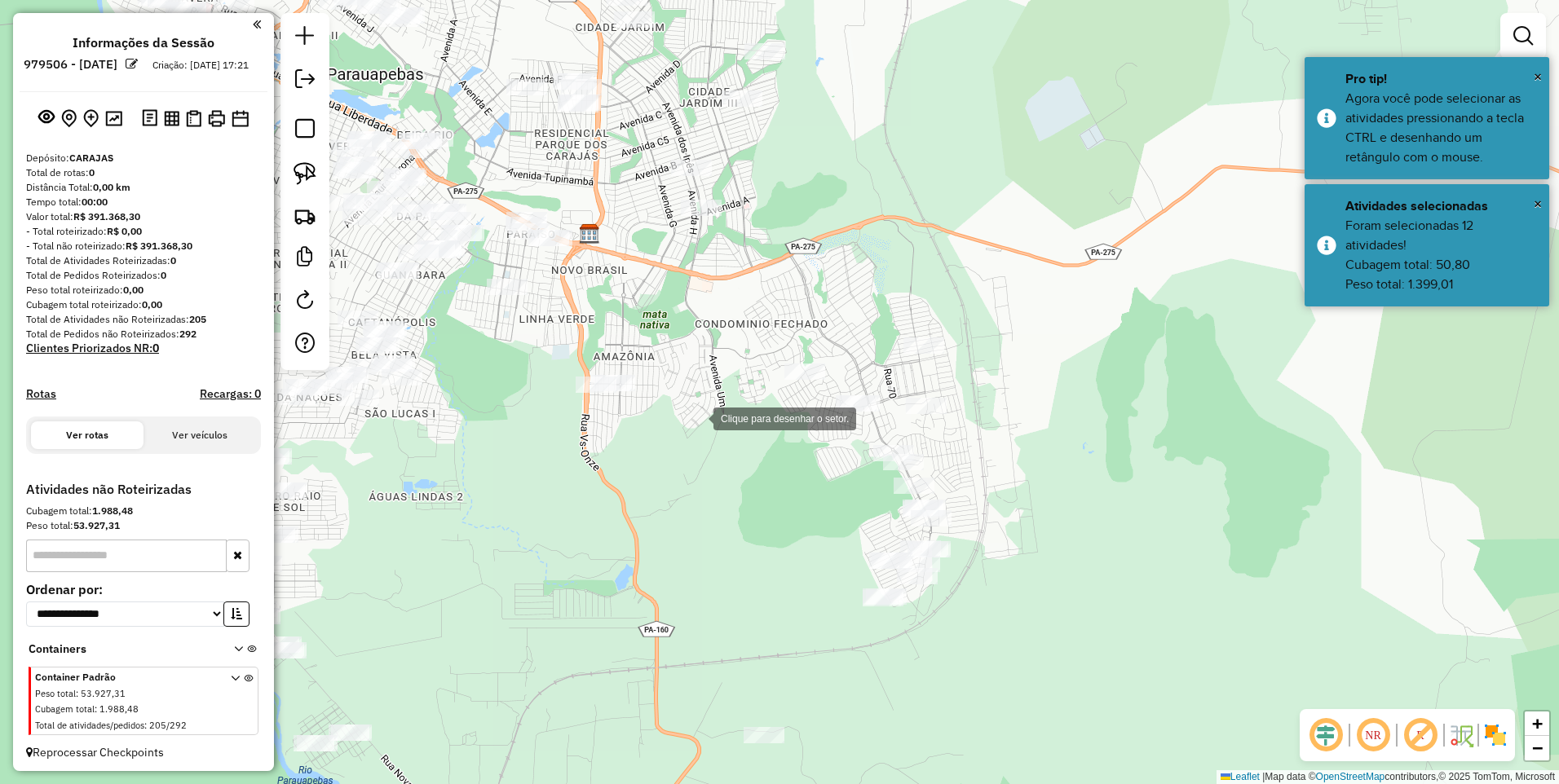
click at [696, 418] on div at bounding box center [696, 417] width 32 height 32
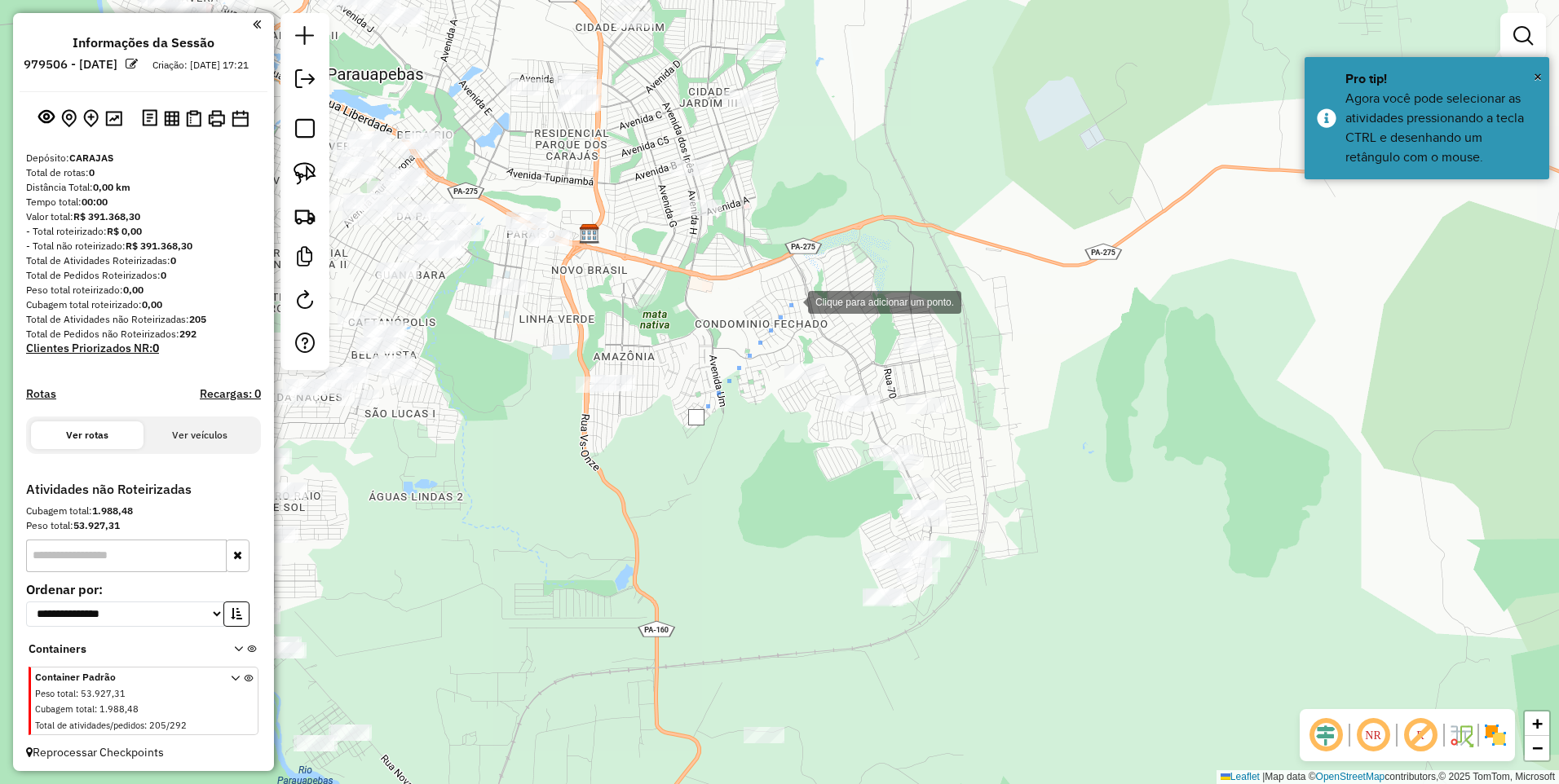
drag, startPoint x: 791, startPoint y: 301, endPoint x: 806, endPoint y: 302, distance: 15.0
click at [792, 301] on div at bounding box center [791, 300] width 32 height 32
click at [1065, 288] on div at bounding box center [1064, 287] width 32 height 32
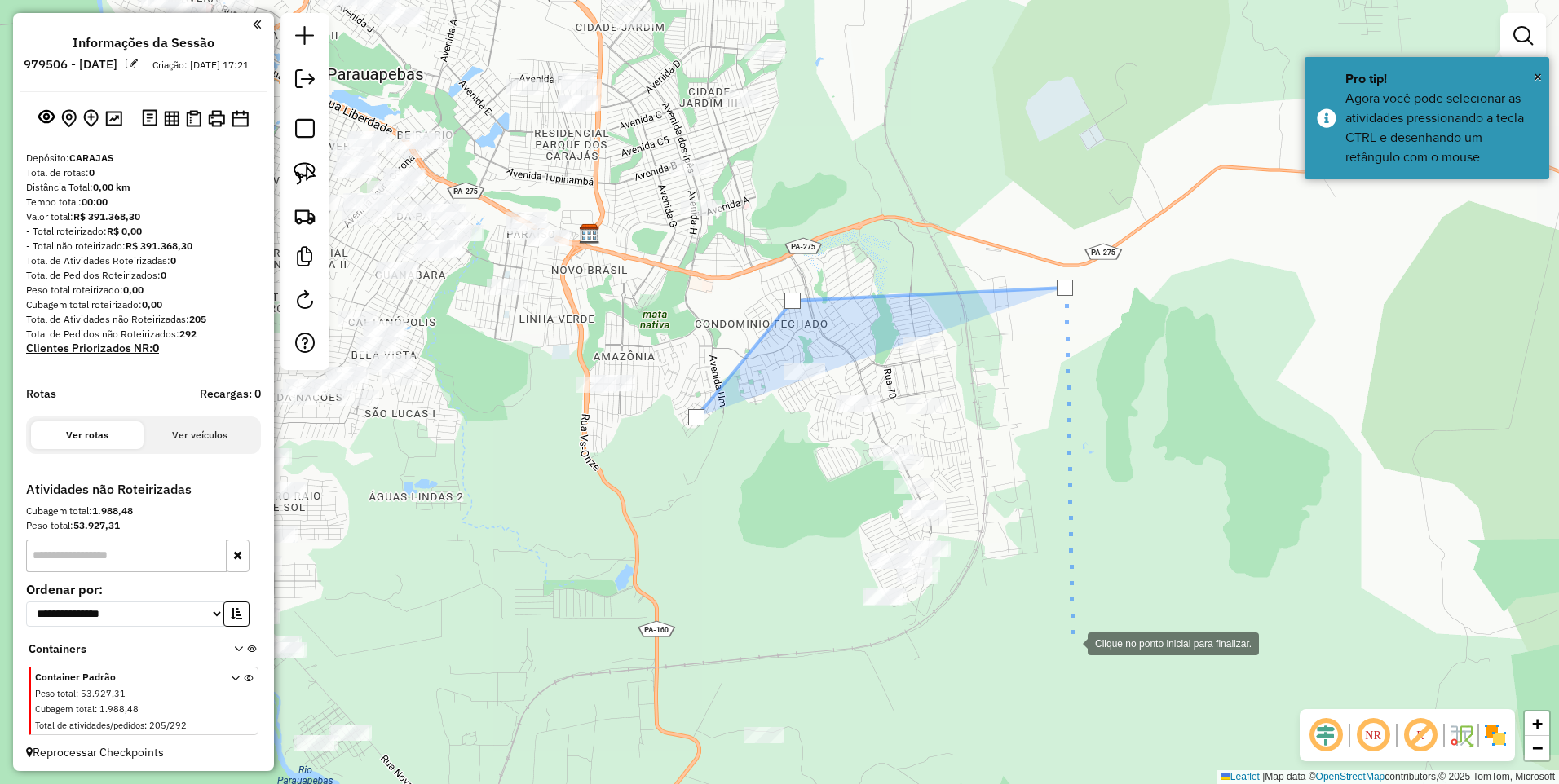
click at [1072, 643] on div at bounding box center [1071, 642] width 32 height 32
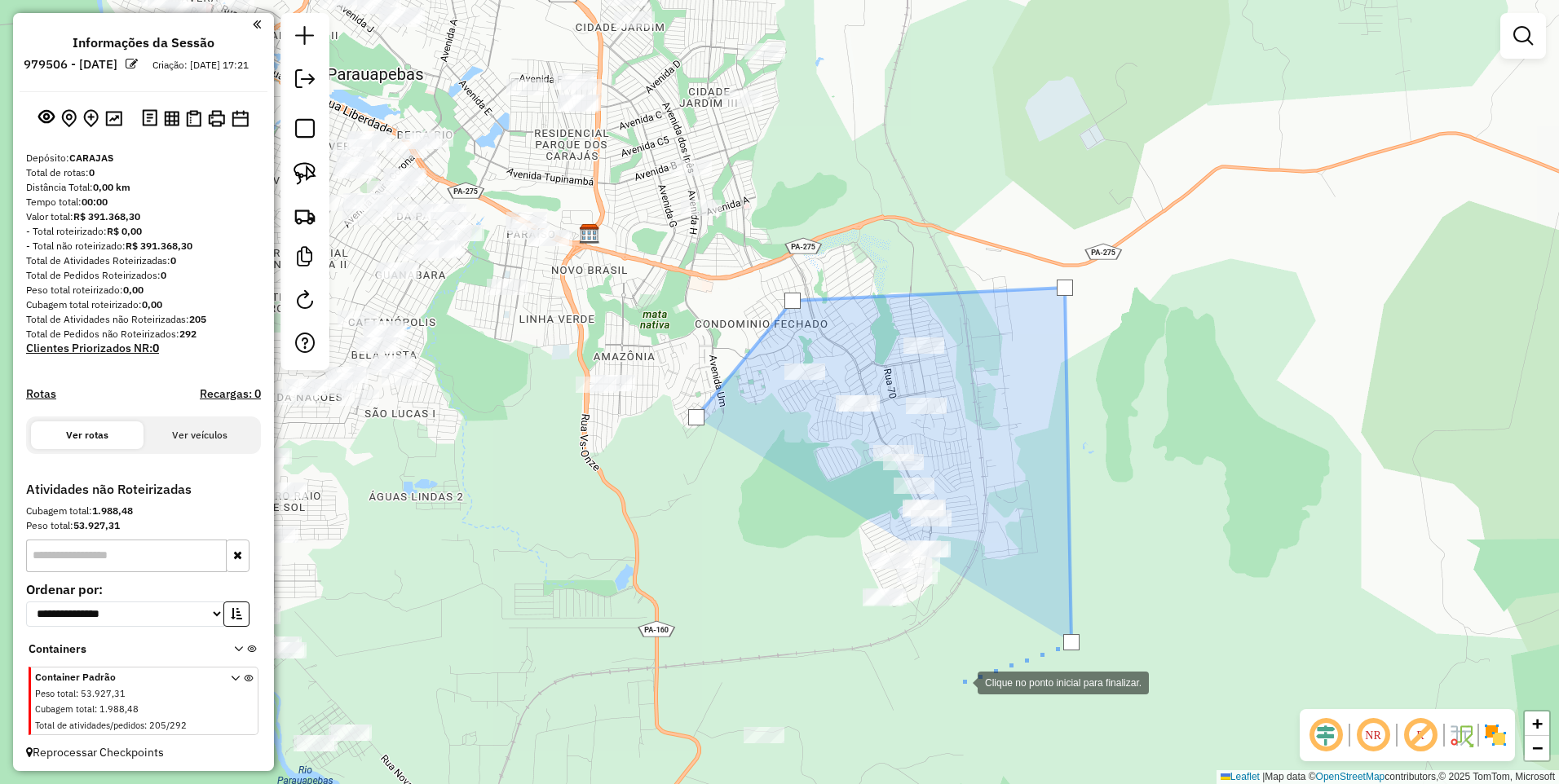
click at [945, 692] on div at bounding box center [961, 681] width 32 height 32
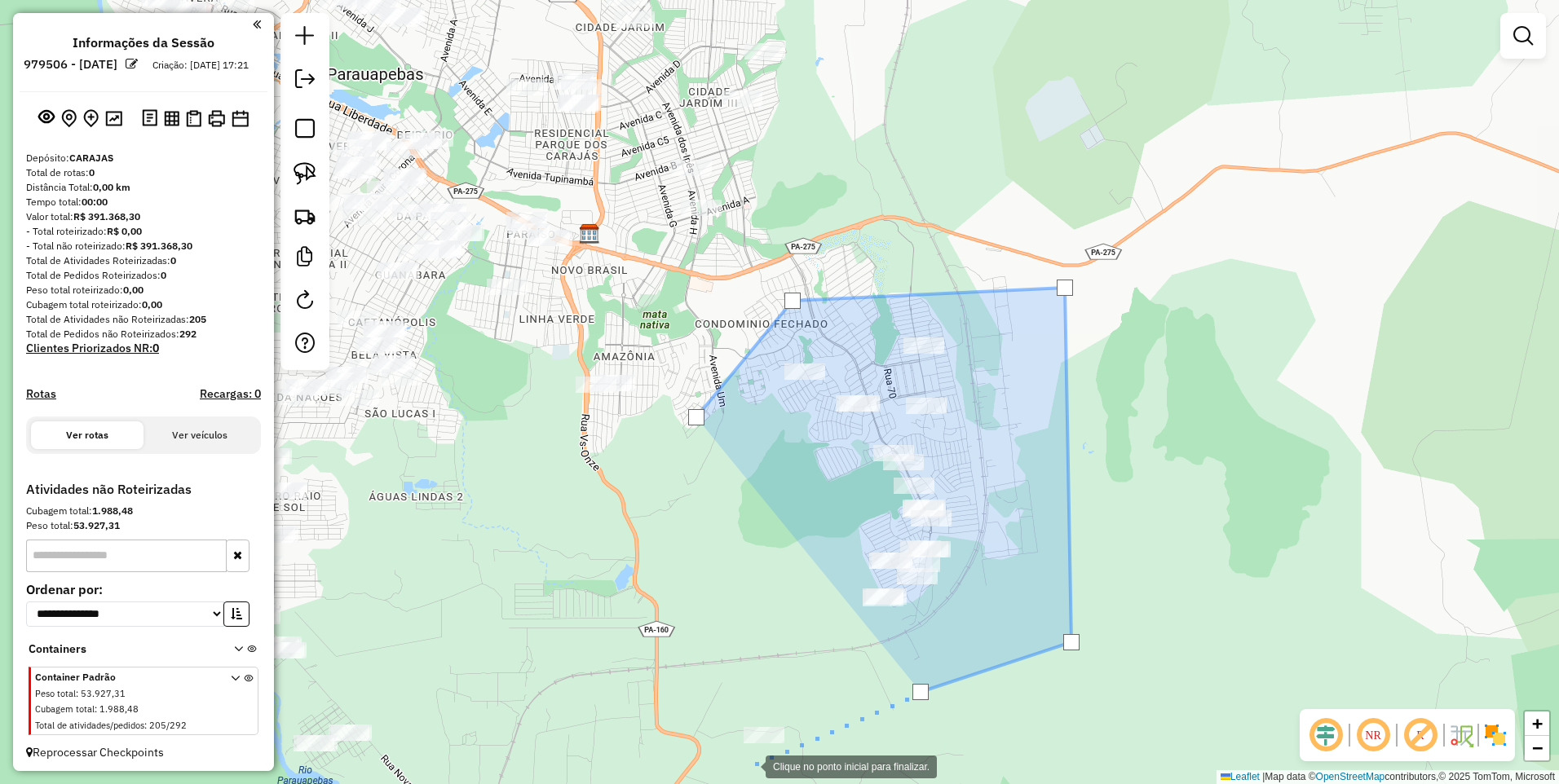
click at [747, 767] on div at bounding box center [748, 765] width 32 height 32
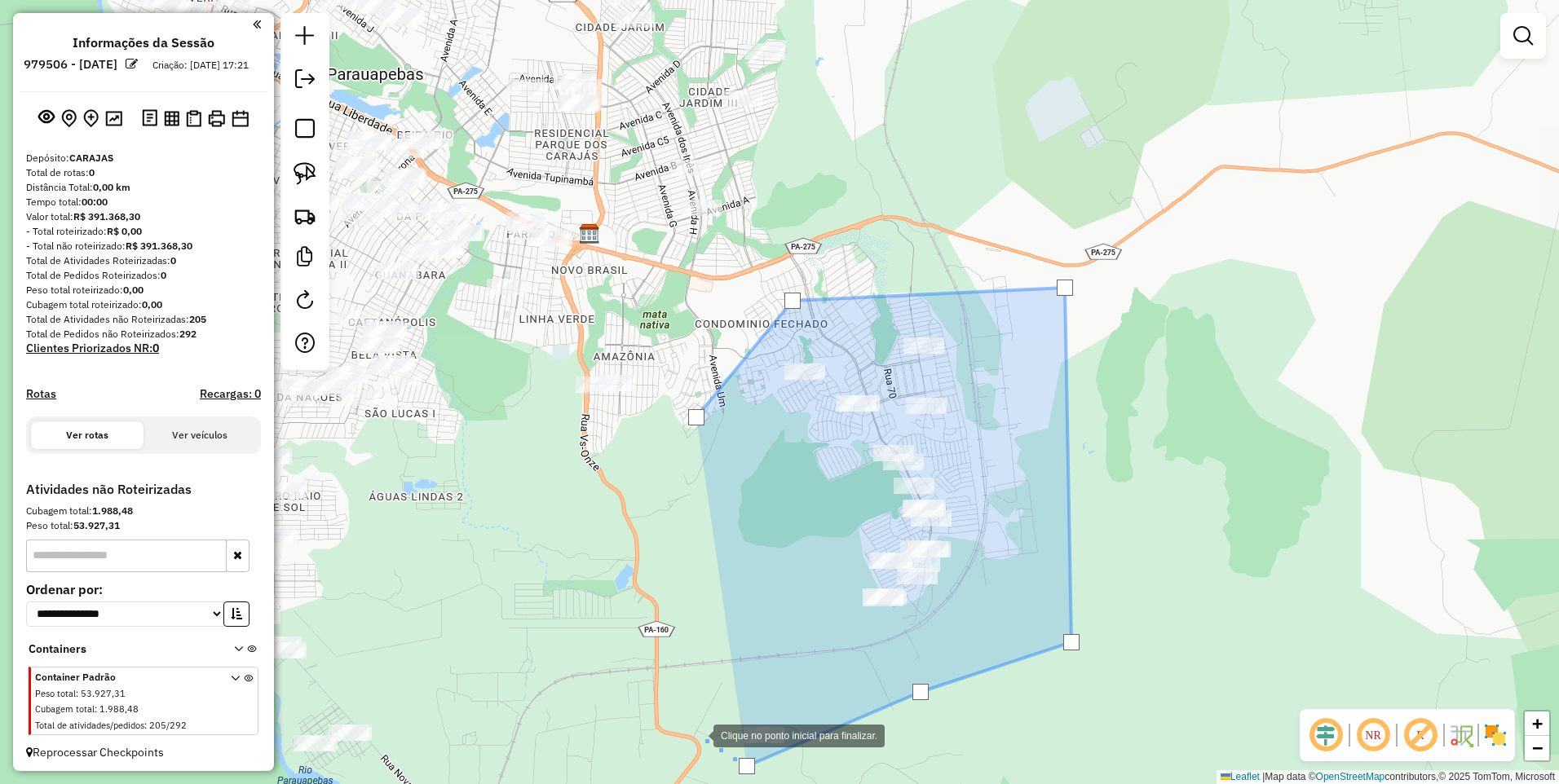
click at [705, 722] on div at bounding box center [696, 734] width 32 height 32
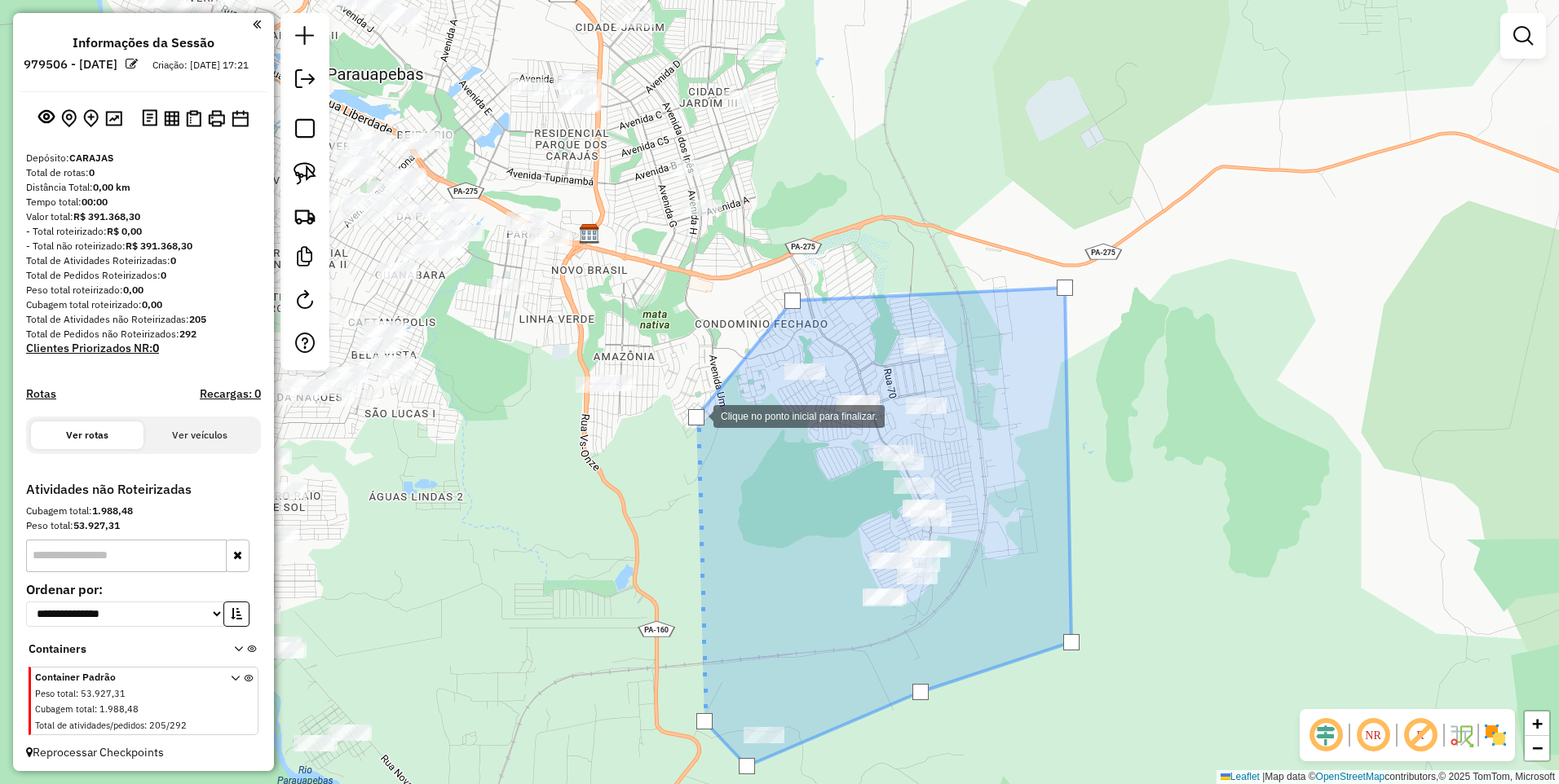
click at [697, 415] on div at bounding box center [696, 418] width 17 height 17
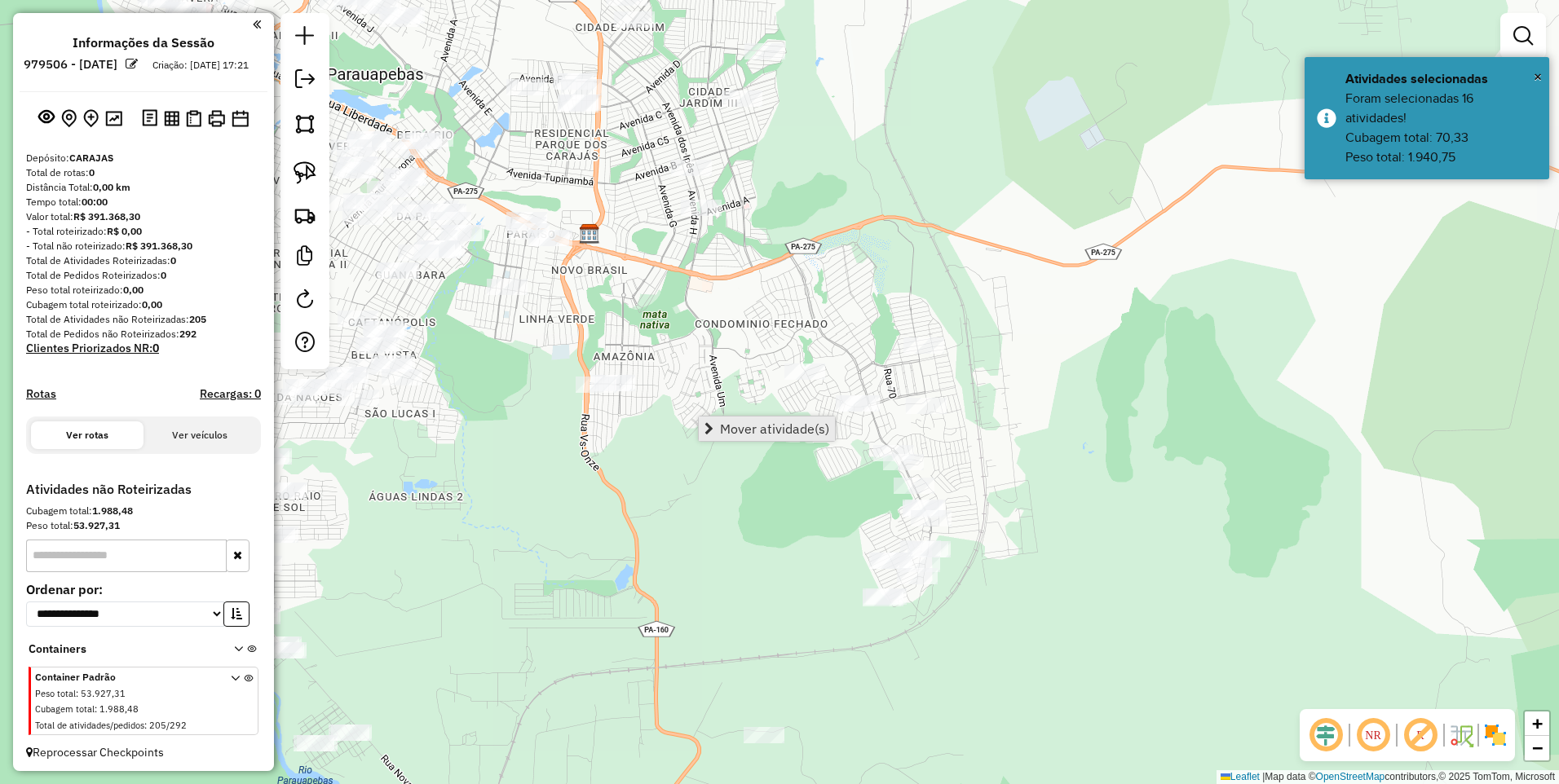
click at [733, 425] on span "Mover atividade(s)" at bounding box center [775, 429] width 109 height 13
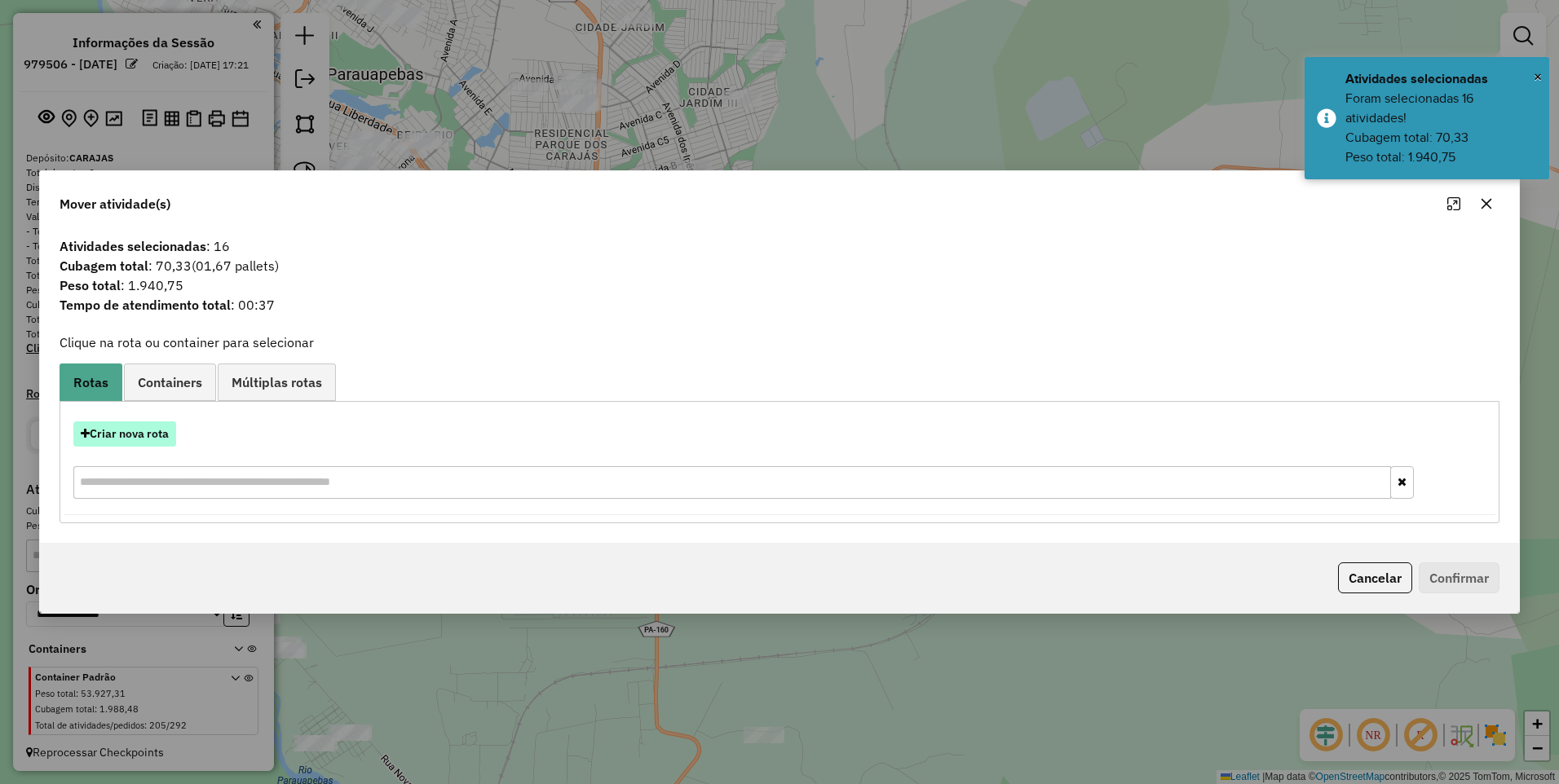
click at [99, 435] on button "Criar nova rota" at bounding box center [125, 434] width 103 height 26
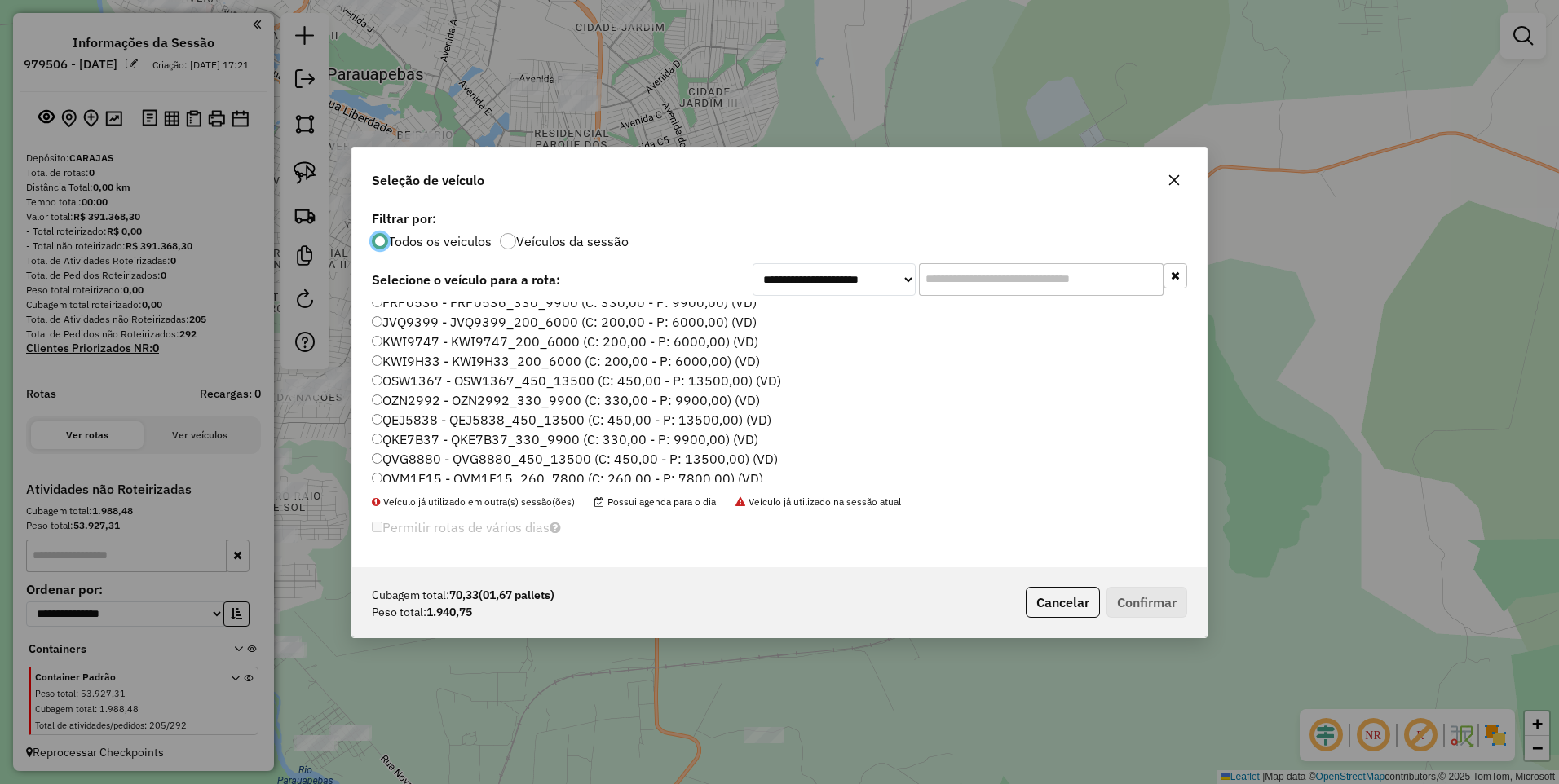
scroll to position [0, 0]
click at [438, 383] on label "KWI9H33 - KWI9H33_200_6000 (C: 200,00 - P: 6000,00) (VD)" at bounding box center [566, 390] width 388 height 20
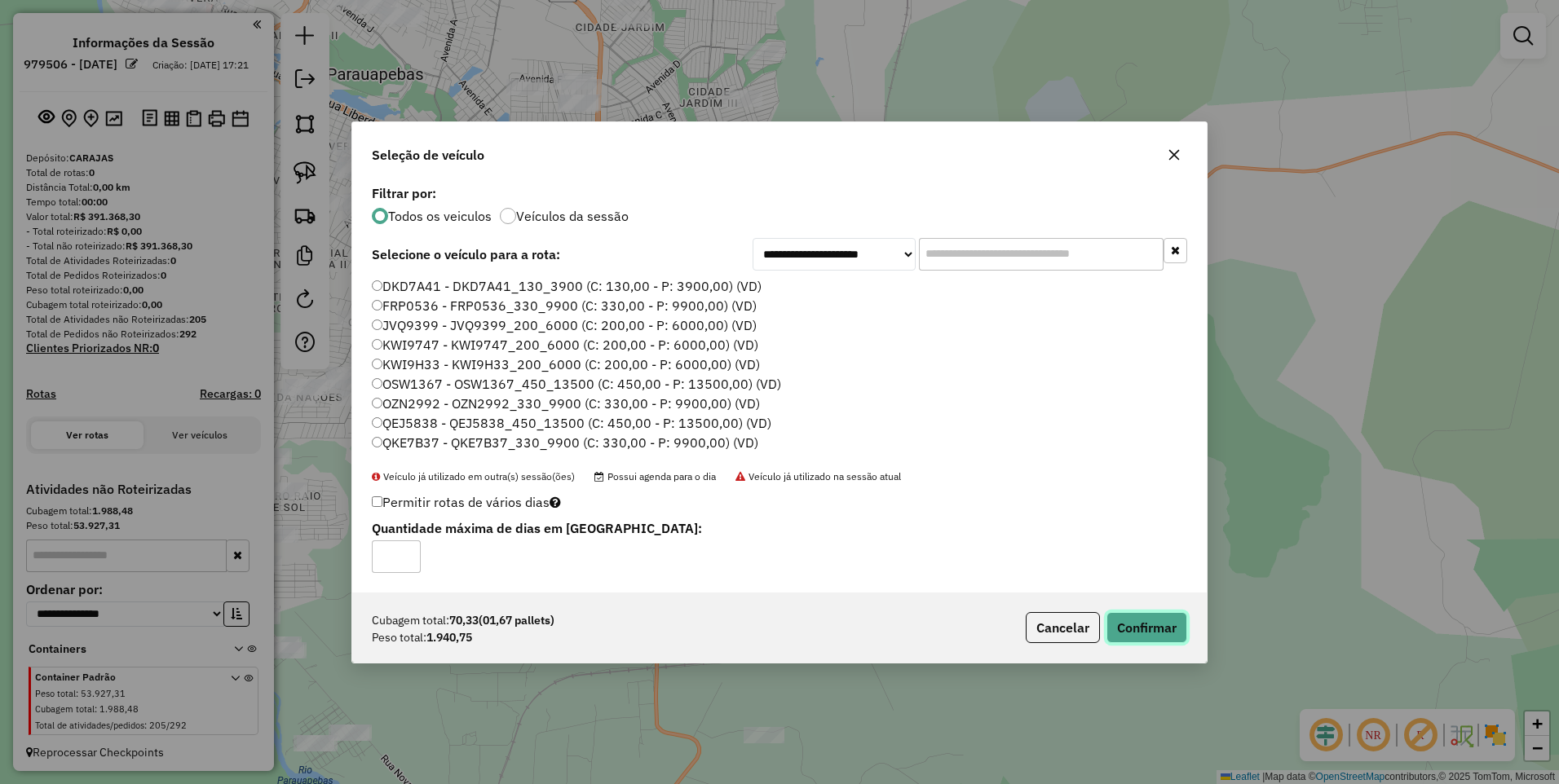
click at [1145, 633] on button "Confirmar" at bounding box center [1147, 627] width 81 height 31
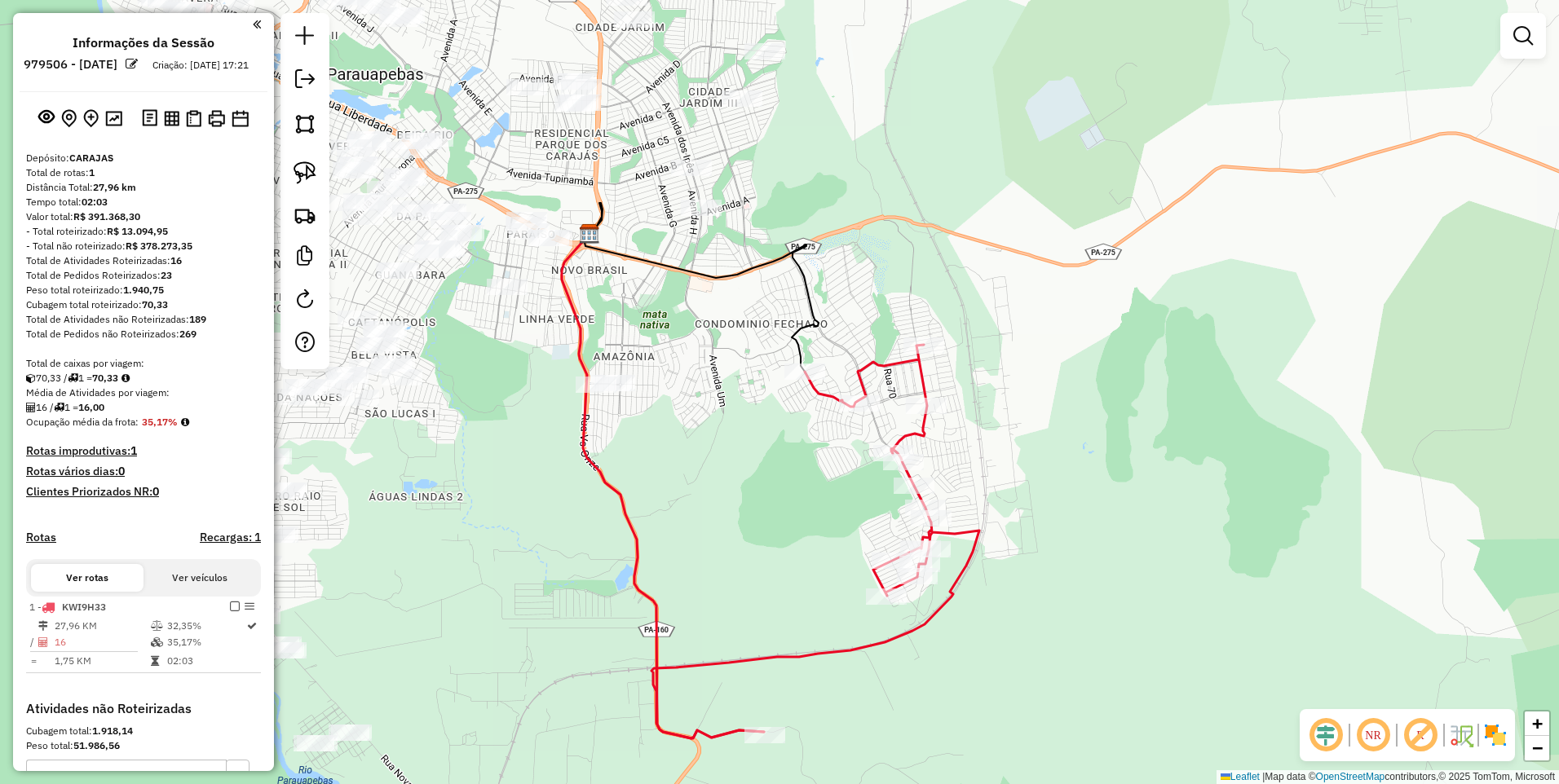
drag, startPoint x: 753, startPoint y: 500, endPoint x: 758, endPoint y: 550, distance: 50.2
click at [758, 550] on div "Janela de atendimento Grade de atendimento Capacidade Transportadoras Veículos …" at bounding box center [779, 392] width 1559 height 784
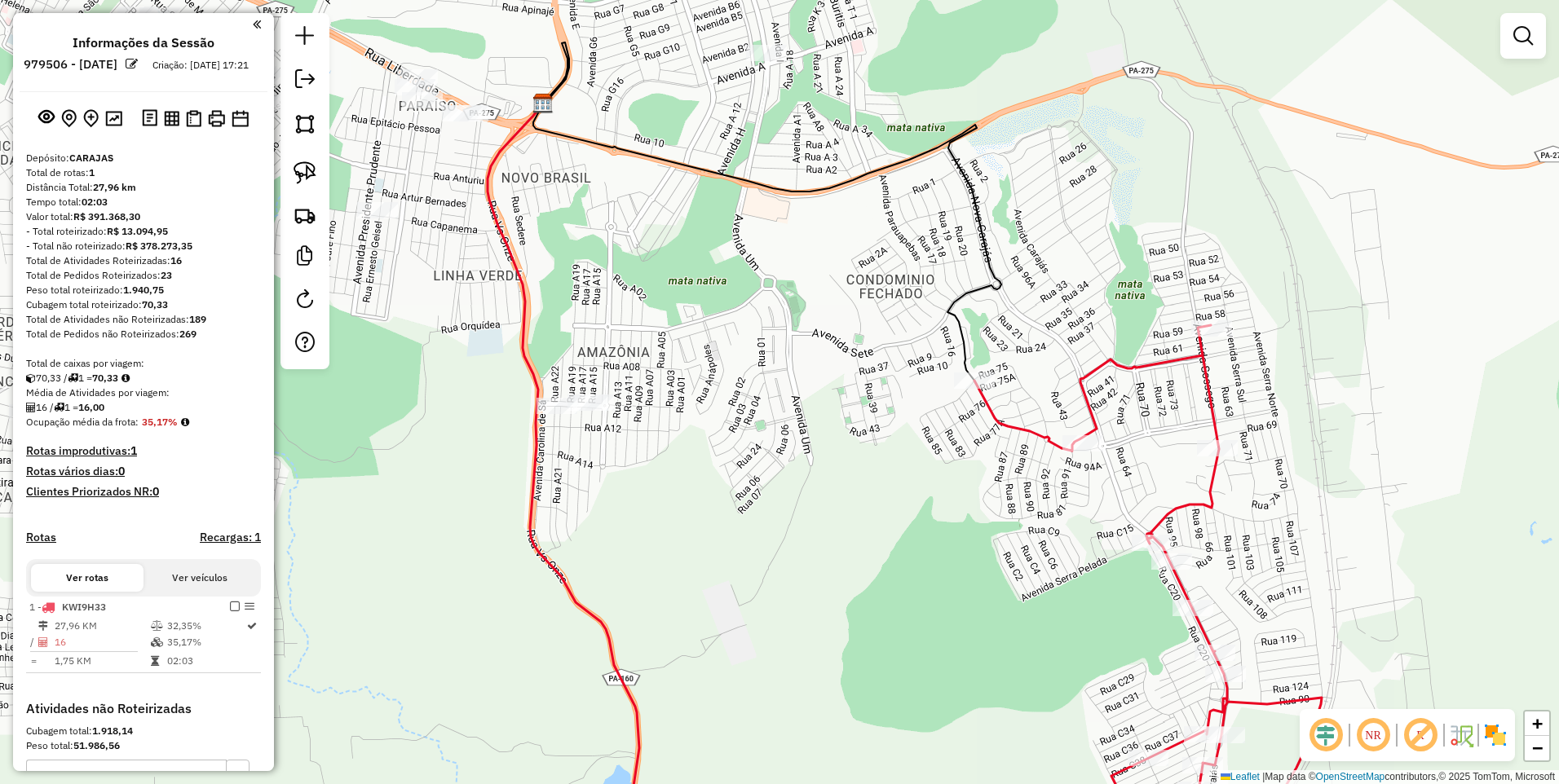
drag, startPoint x: 805, startPoint y: 570, endPoint x: 941, endPoint y: 663, distance: 164.8
click at [949, 755] on div "Janela de atendimento Grade de atendimento Capacidade Transportadoras Veículos …" at bounding box center [779, 392] width 1559 height 784
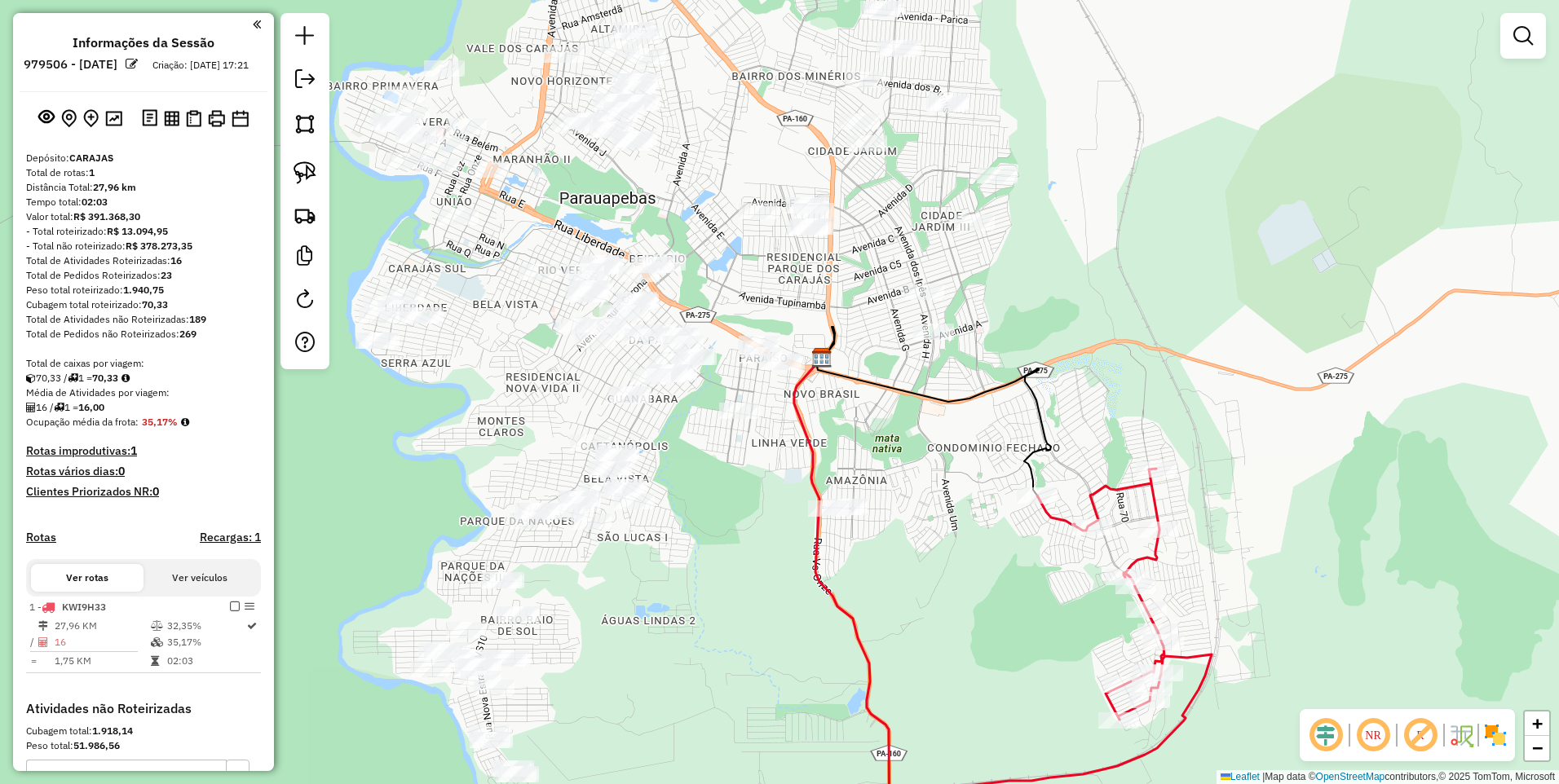
drag, startPoint x: 1034, startPoint y: 316, endPoint x: 1018, endPoint y: 438, distance: 123.0
click at [1018, 438] on div "Janela de atendimento Grade de atendimento Capacidade Transportadoras Veículos …" at bounding box center [779, 392] width 1559 height 784
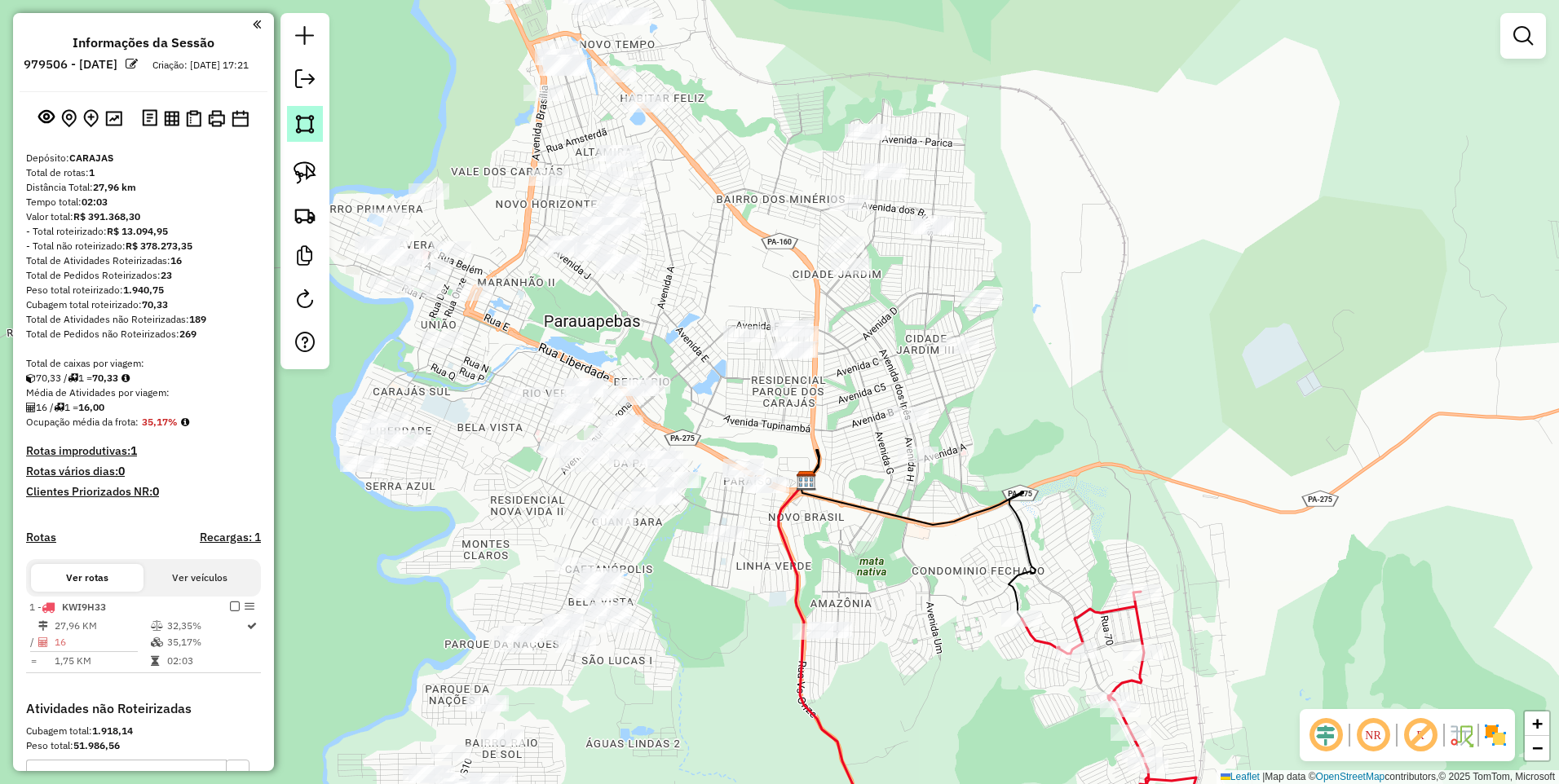
click at [310, 127] on img at bounding box center [305, 124] width 23 height 23
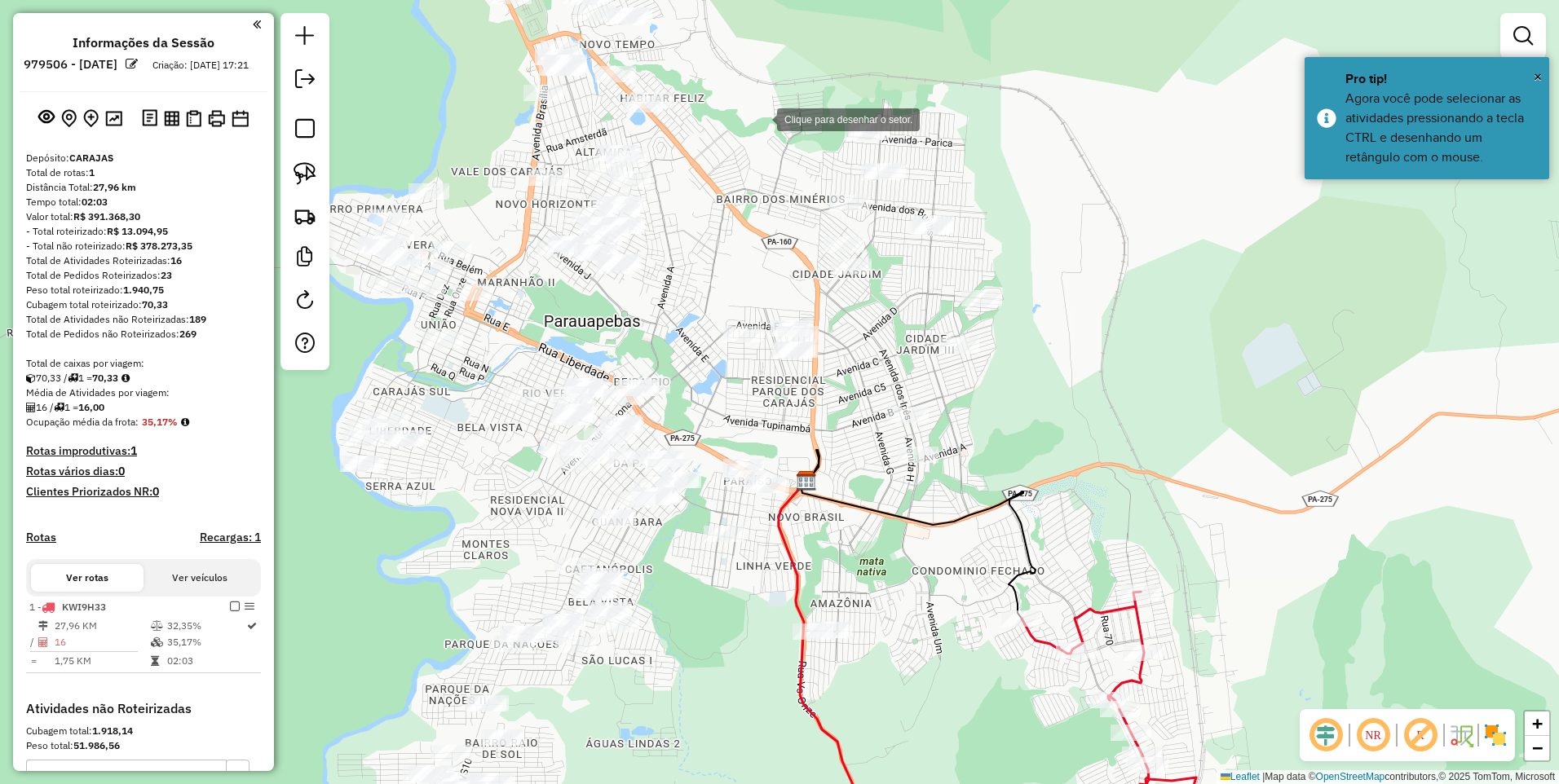
click at [767, 102] on div at bounding box center [760, 117] width 32 height 32
click at [1015, 94] on div at bounding box center [1007, 92] width 32 height 32
click at [1065, 222] on div at bounding box center [1048, 206] width 32 height 32
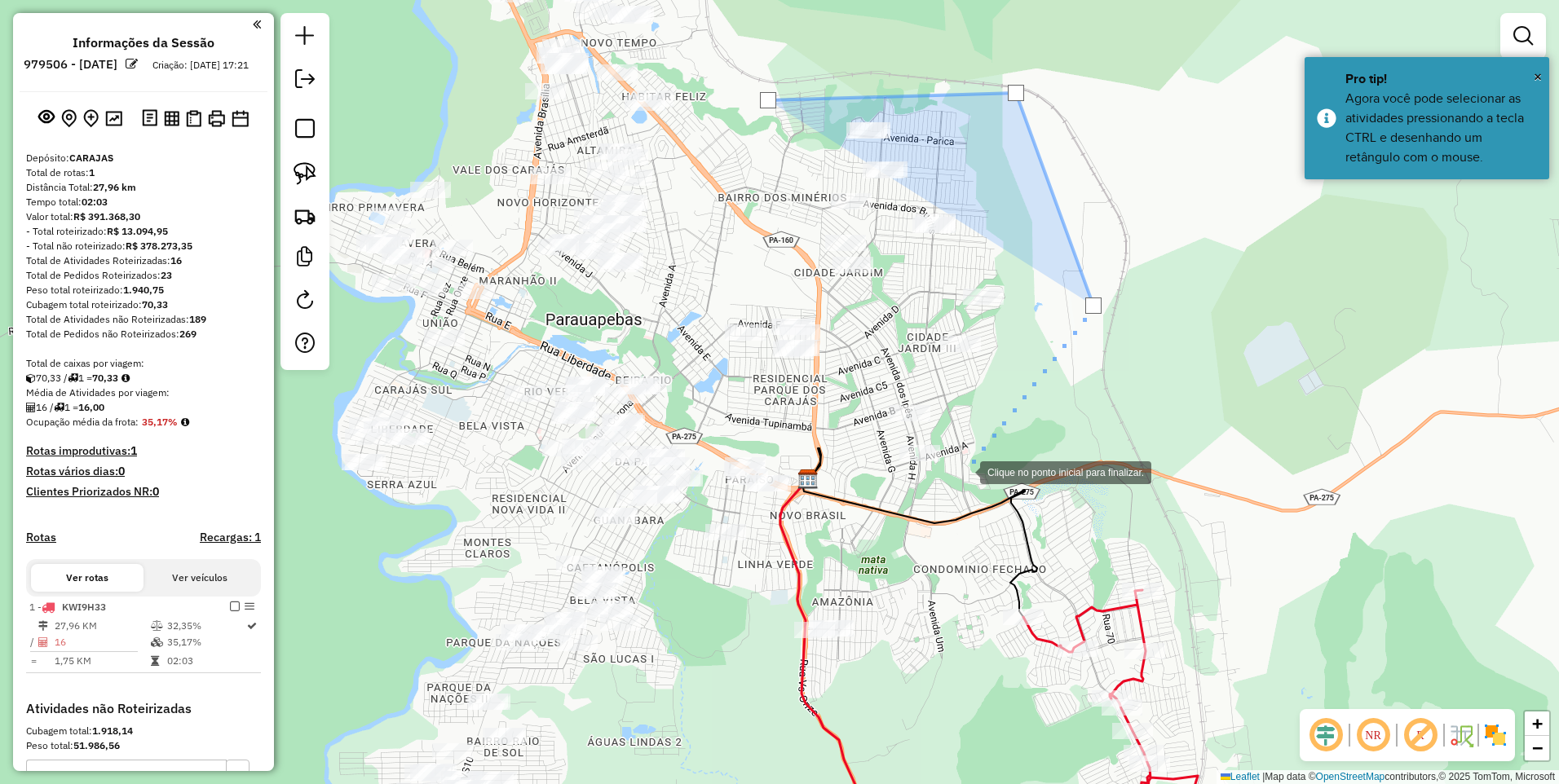
click at [964, 471] on div at bounding box center [964, 471] width 32 height 32
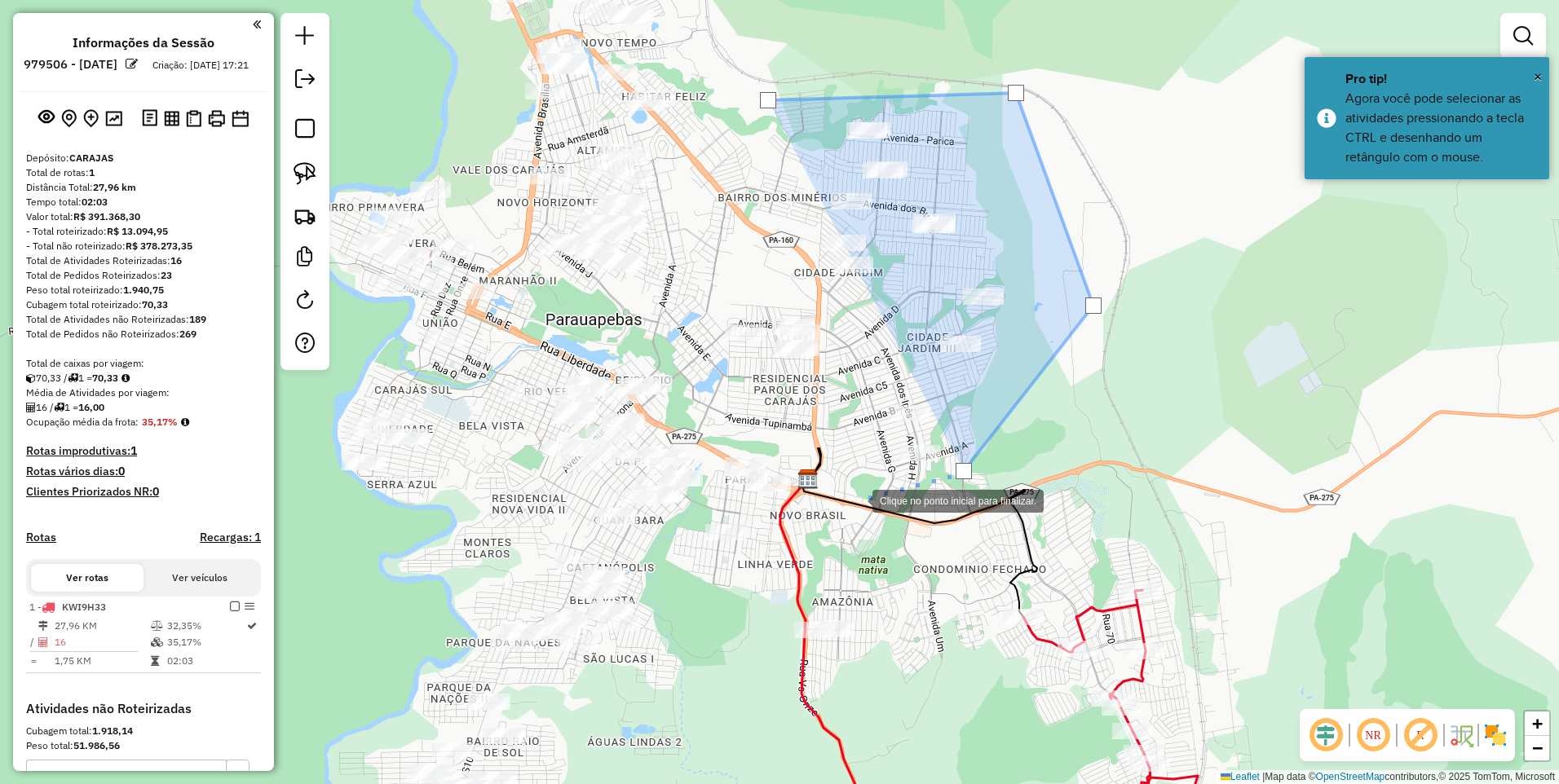
click at [856, 500] on div at bounding box center [856, 500] width 32 height 32
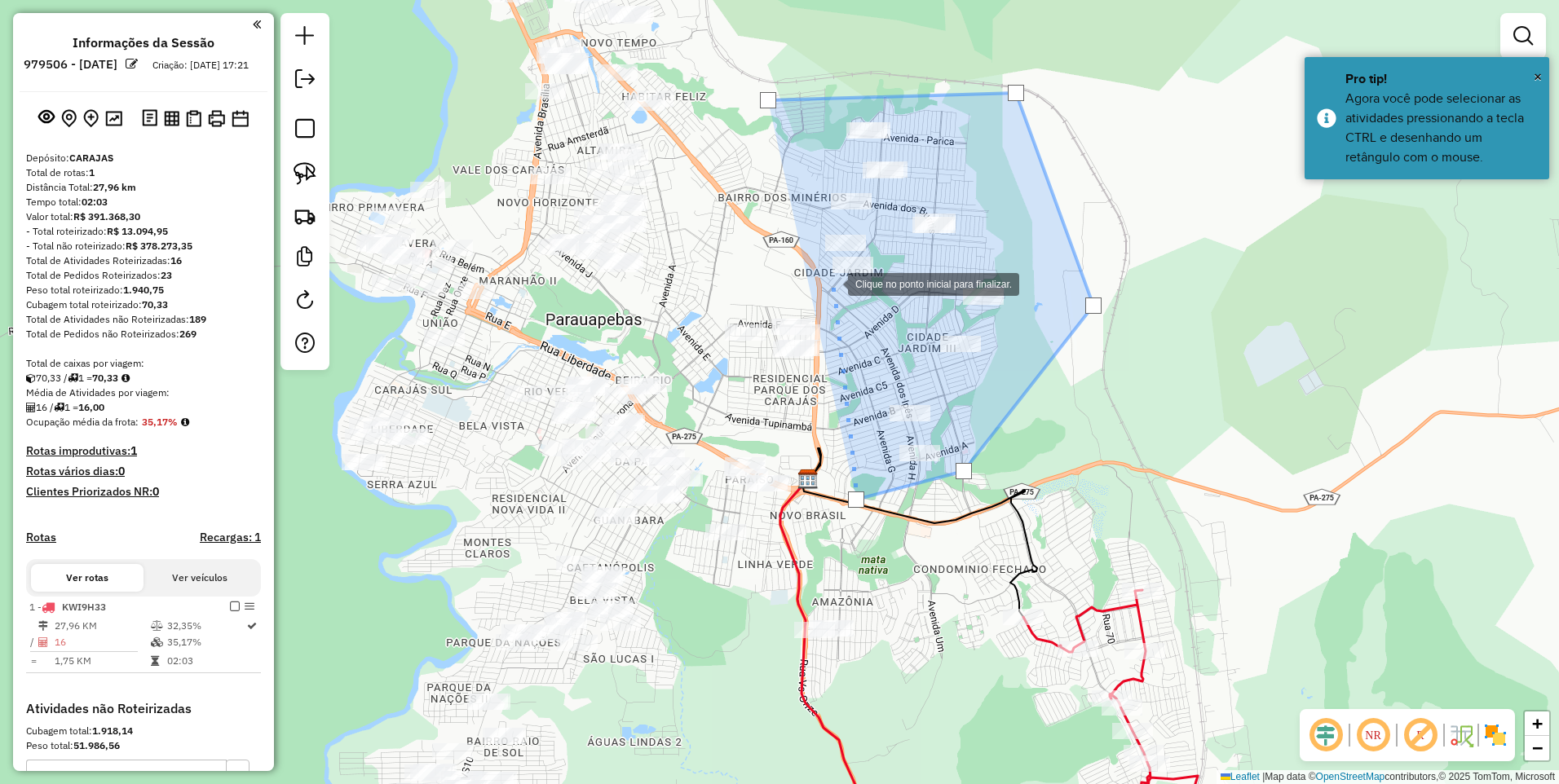
click at [832, 283] on div at bounding box center [831, 282] width 32 height 32
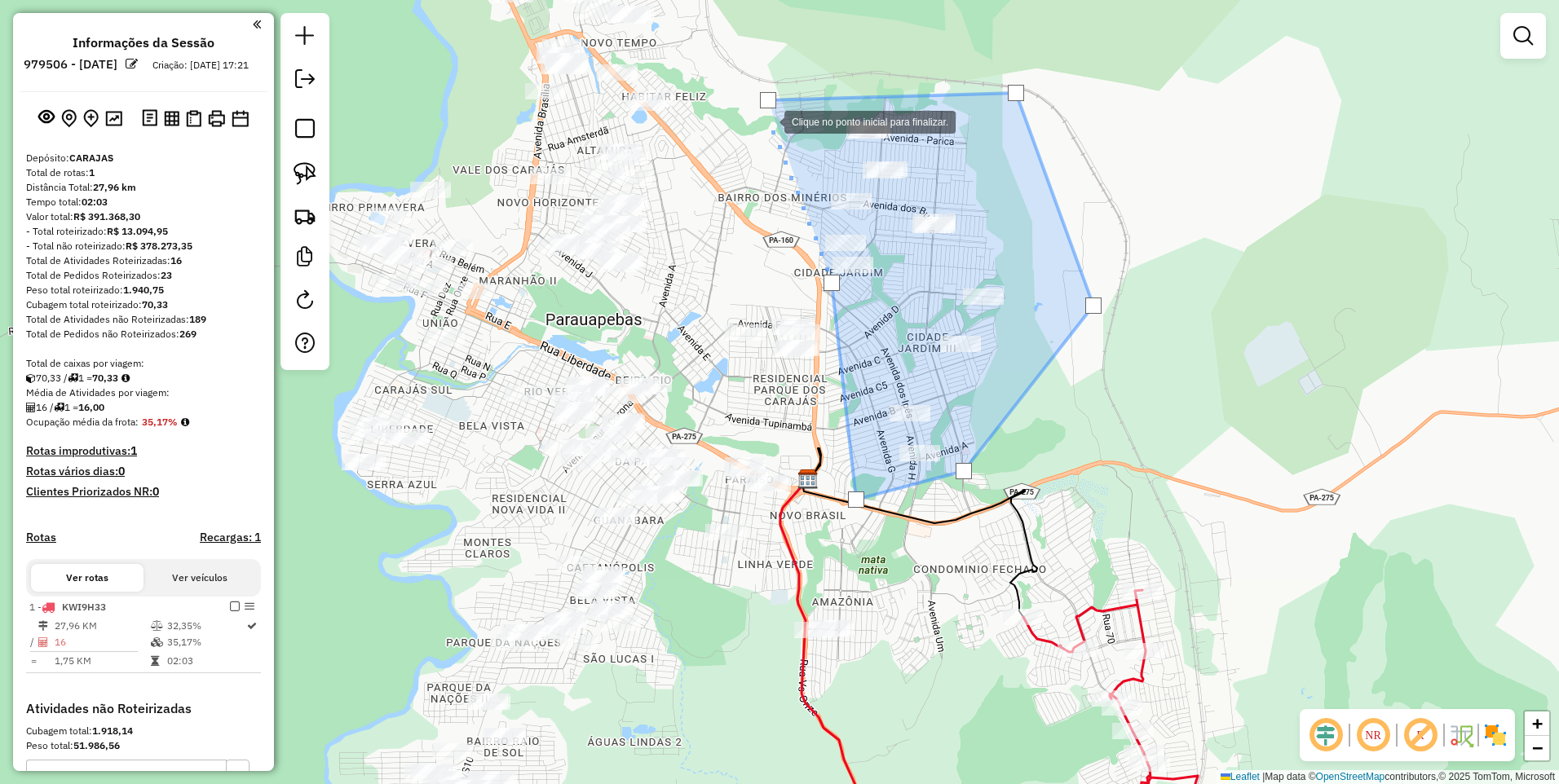
click at [767, 122] on div at bounding box center [768, 120] width 32 height 32
click at [767, 101] on div at bounding box center [768, 100] width 17 height 17
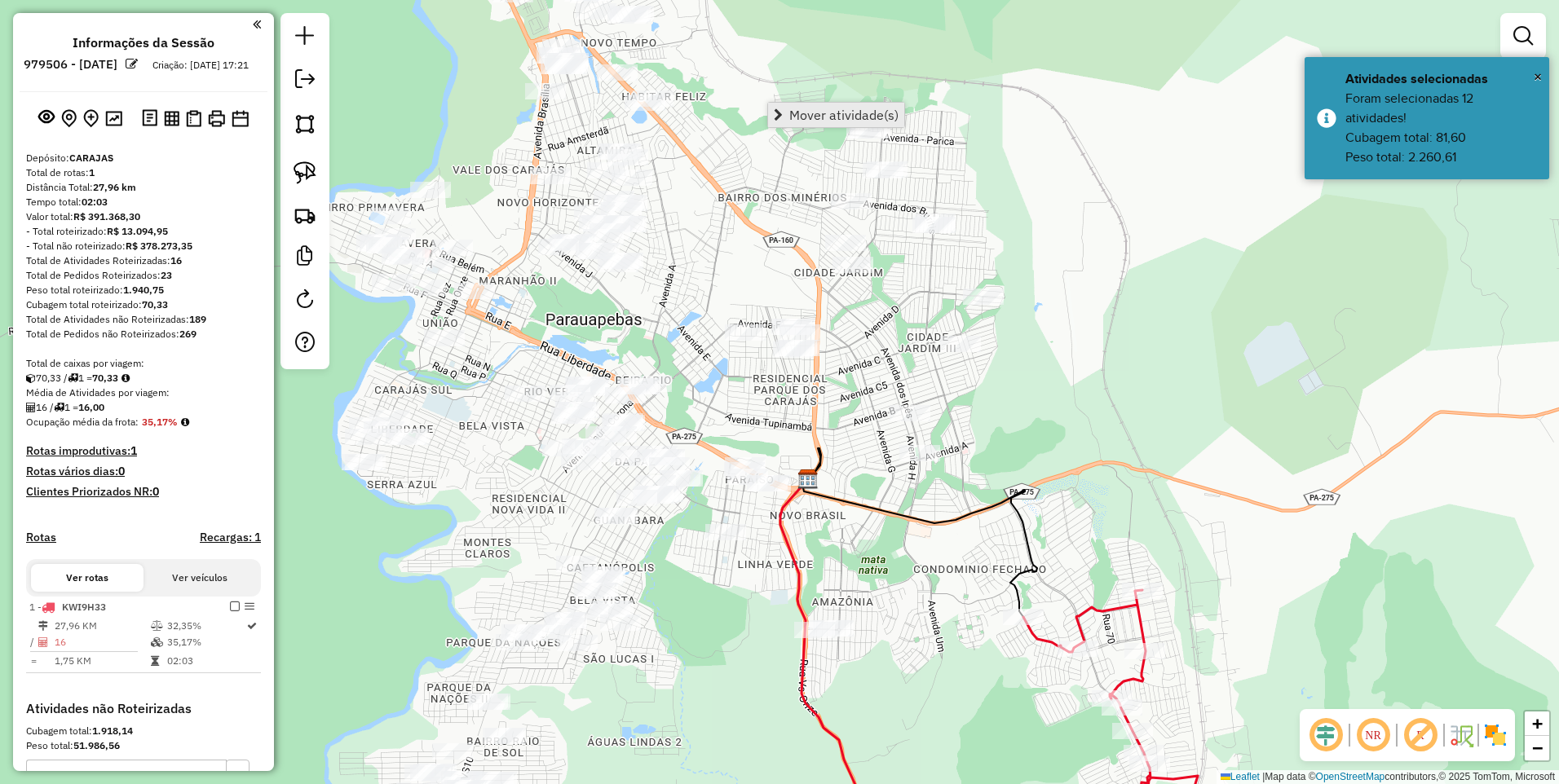
click at [801, 113] on span "Mover atividade(s)" at bounding box center [844, 115] width 109 height 13
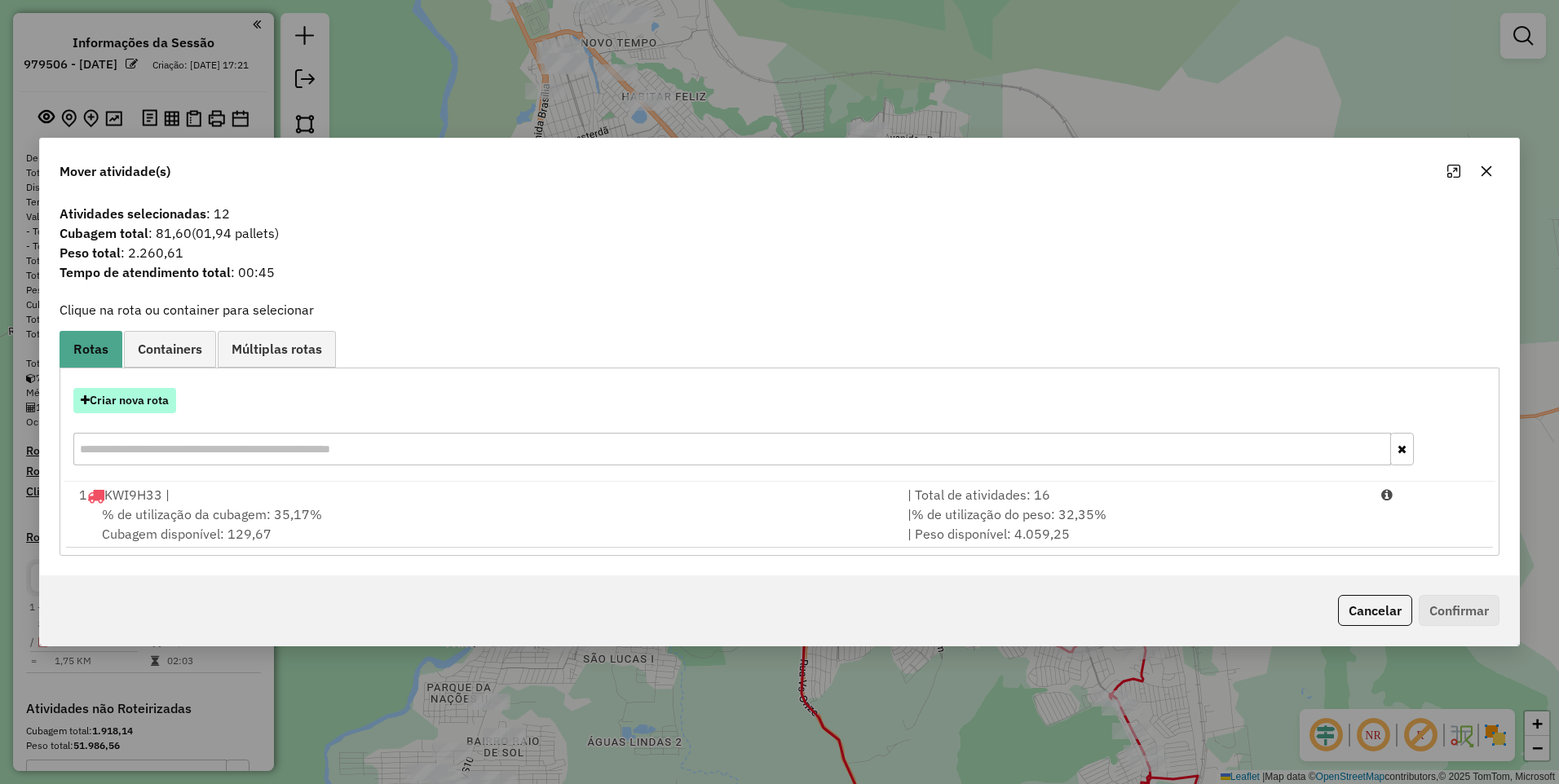
click at [145, 400] on button "Criar nova rota" at bounding box center [125, 400] width 103 height 26
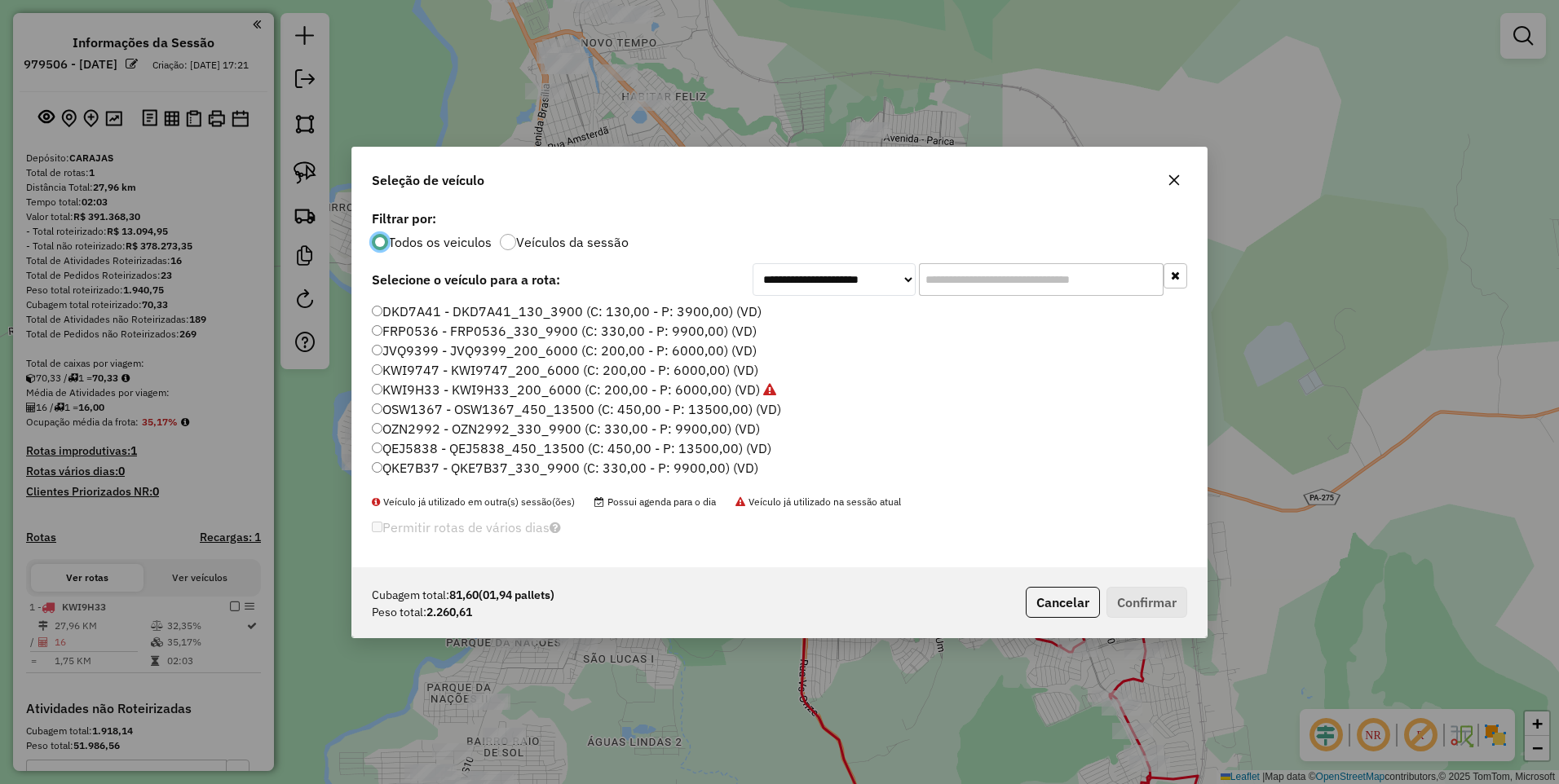
scroll to position [9, 5]
click at [543, 375] on label "KWI9747 - KWI9747_200_6000 (C: 200,00 - P: 6000,00) (VD)" at bounding box center [565, 370] width 386 height 20
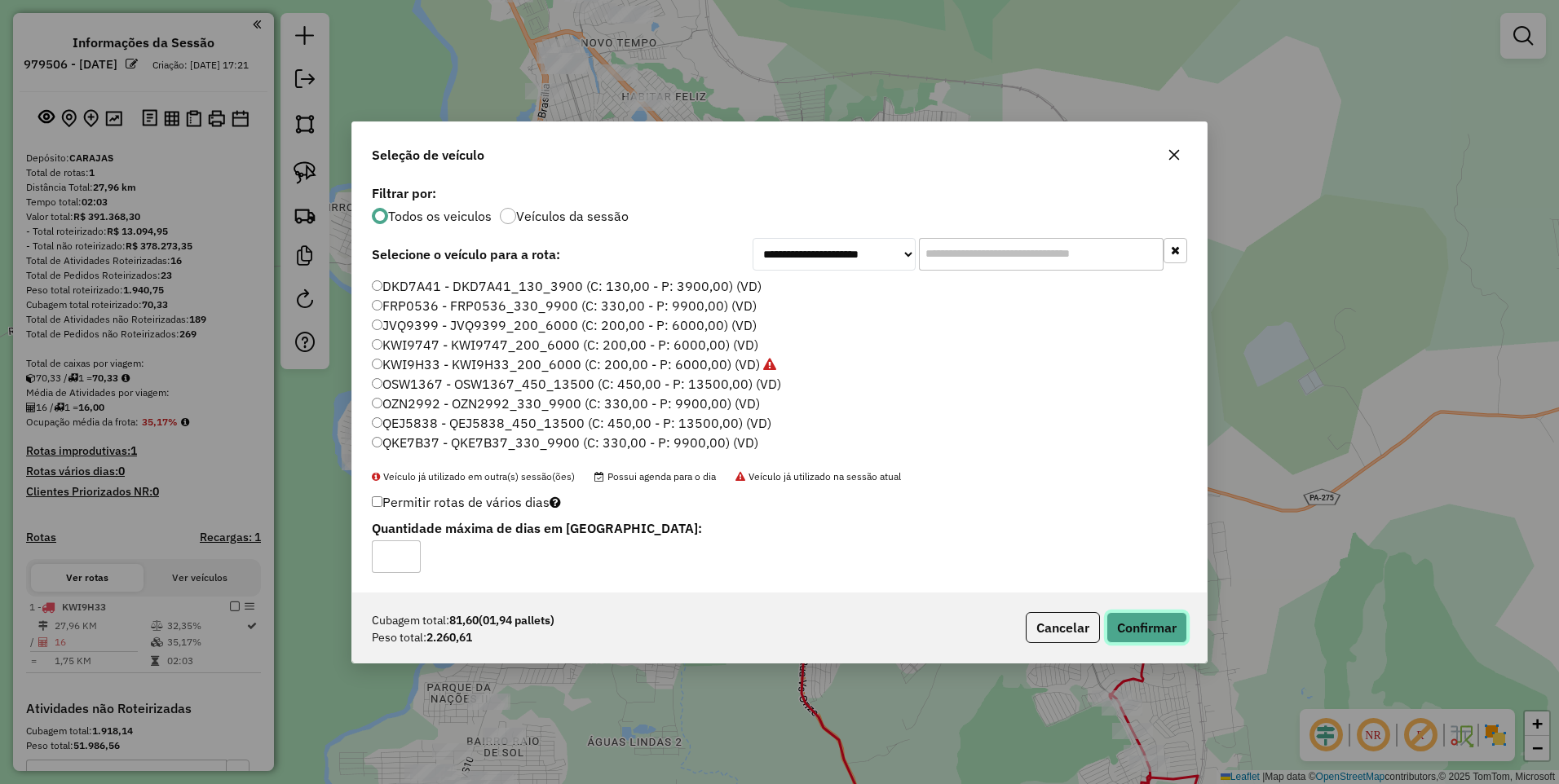
click at [1123, 624] on button "Confirmar" at bounding box center [1147, 627] width 81 height 31
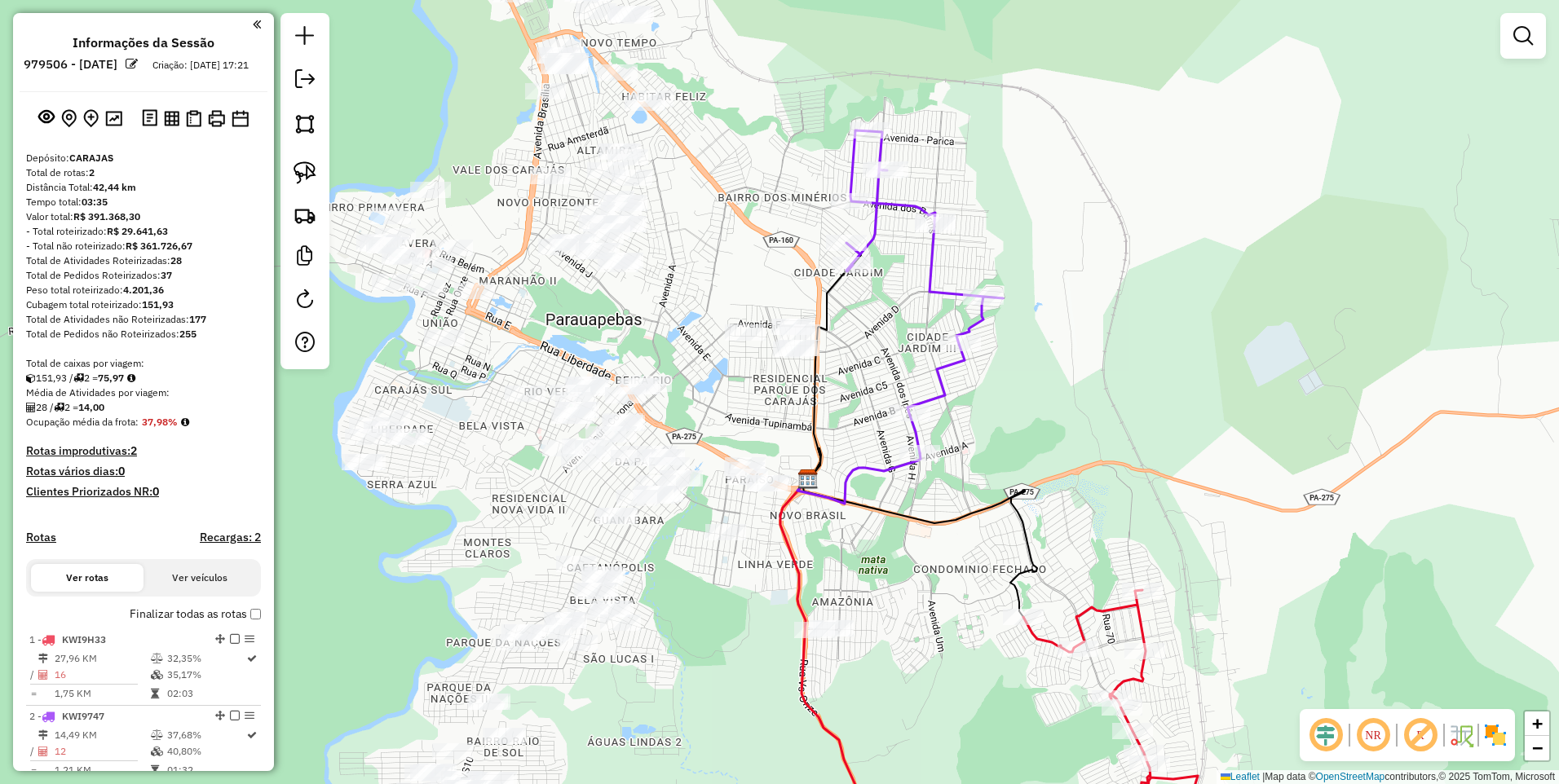
drag, startPoint x: 767, startPoint y: 205, endPoint x: 806, endPoint y: 256, distance: 64.2
click at [806, 256] on div "Janela de atendimento Grade de atendimento Capacidade Transportadoras Veículos …" at bounding box center [779, 392] width 1559 height 784
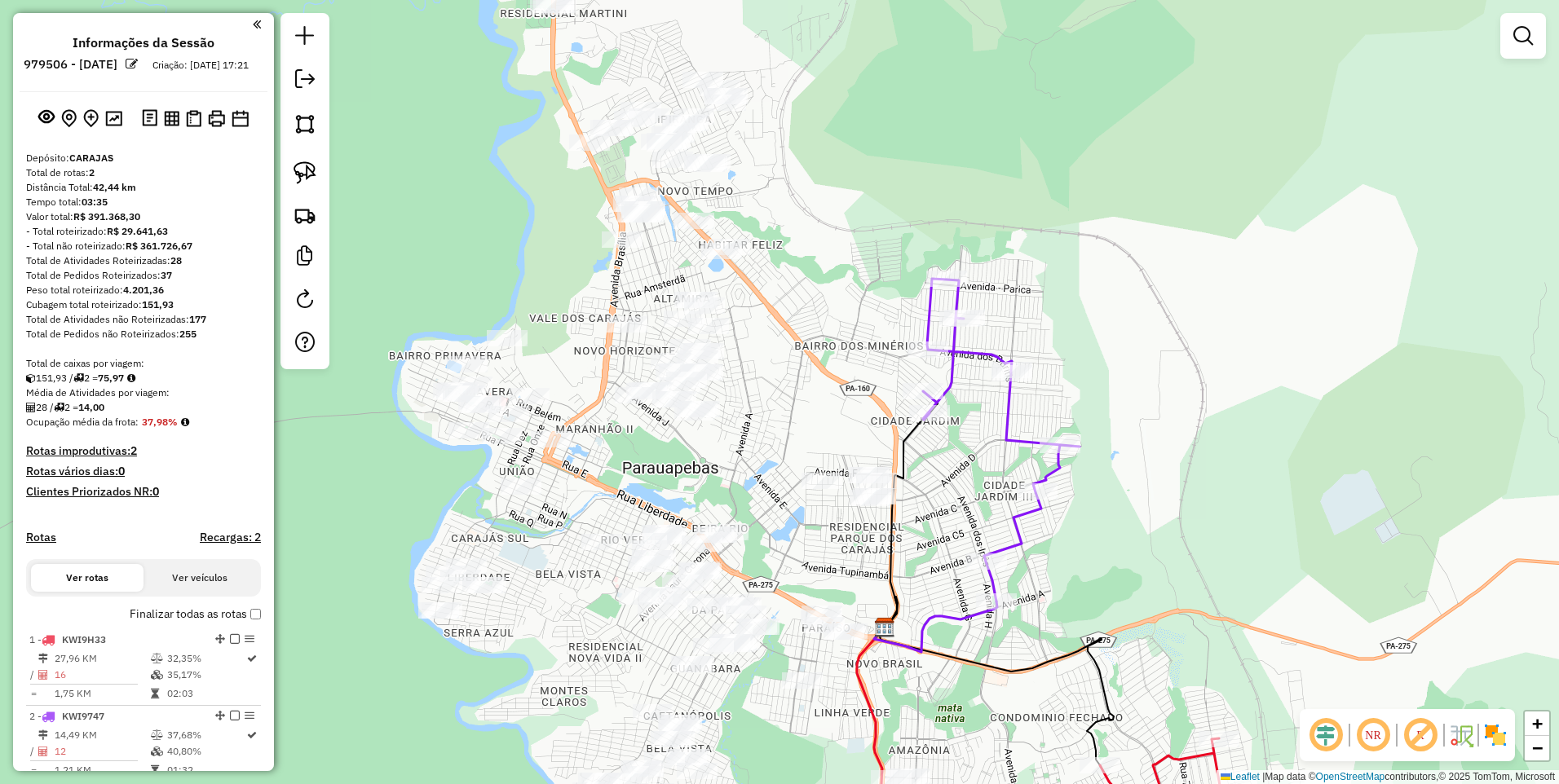
drag, startPoint x: 854, startPoint y: 328, endPoint x: 860, endPoint y: 352, distance: 24.7
click at [860, 352] on div "Janela de atendimento Grade de atendimento Capacidade Transportadoras Veículos …" at bounding box center [779, 392] width 1559 height 784
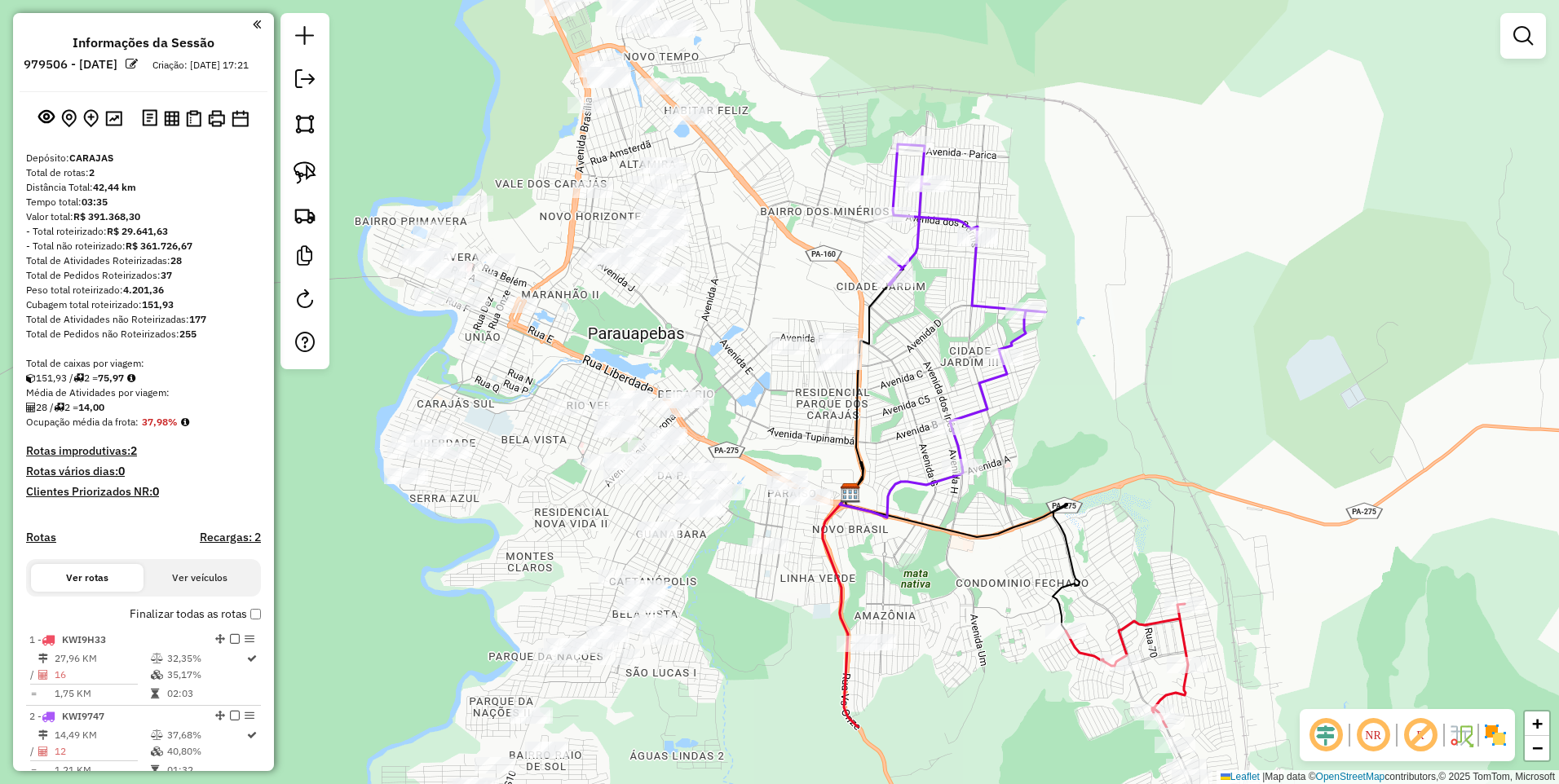
drag, startPoint x: 869, startPoint y: 410, endPoint x: 831, endPoint y: 275, distance: 140.2
click at [835, 275] on div "Janela de atendimento Grade de atendimento Capacidade Transportadoras Veículos …" at bounding box center [779, 392] width 1559 height 784
click at [304, 118] on img at bounding box center [305, 124] width 23 height 23
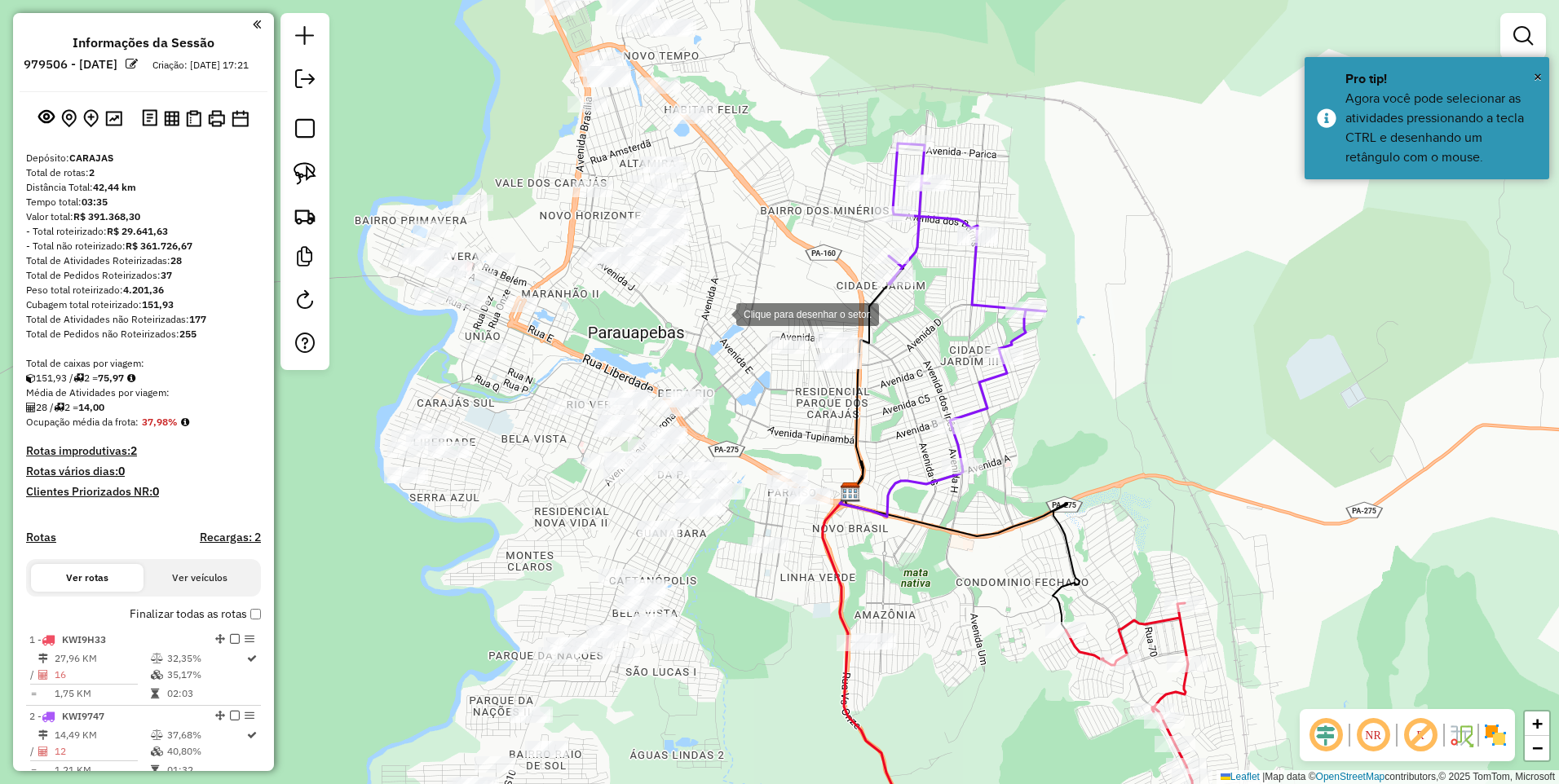
click at [720, 313] on div at bounding box center [720, 313] width 32 height 32
click at [893, 310] on div at bounding box center [892, 308] width 32 height 32
click at [857, 546] on div at bounding box center [857, 546] width 32 height 32
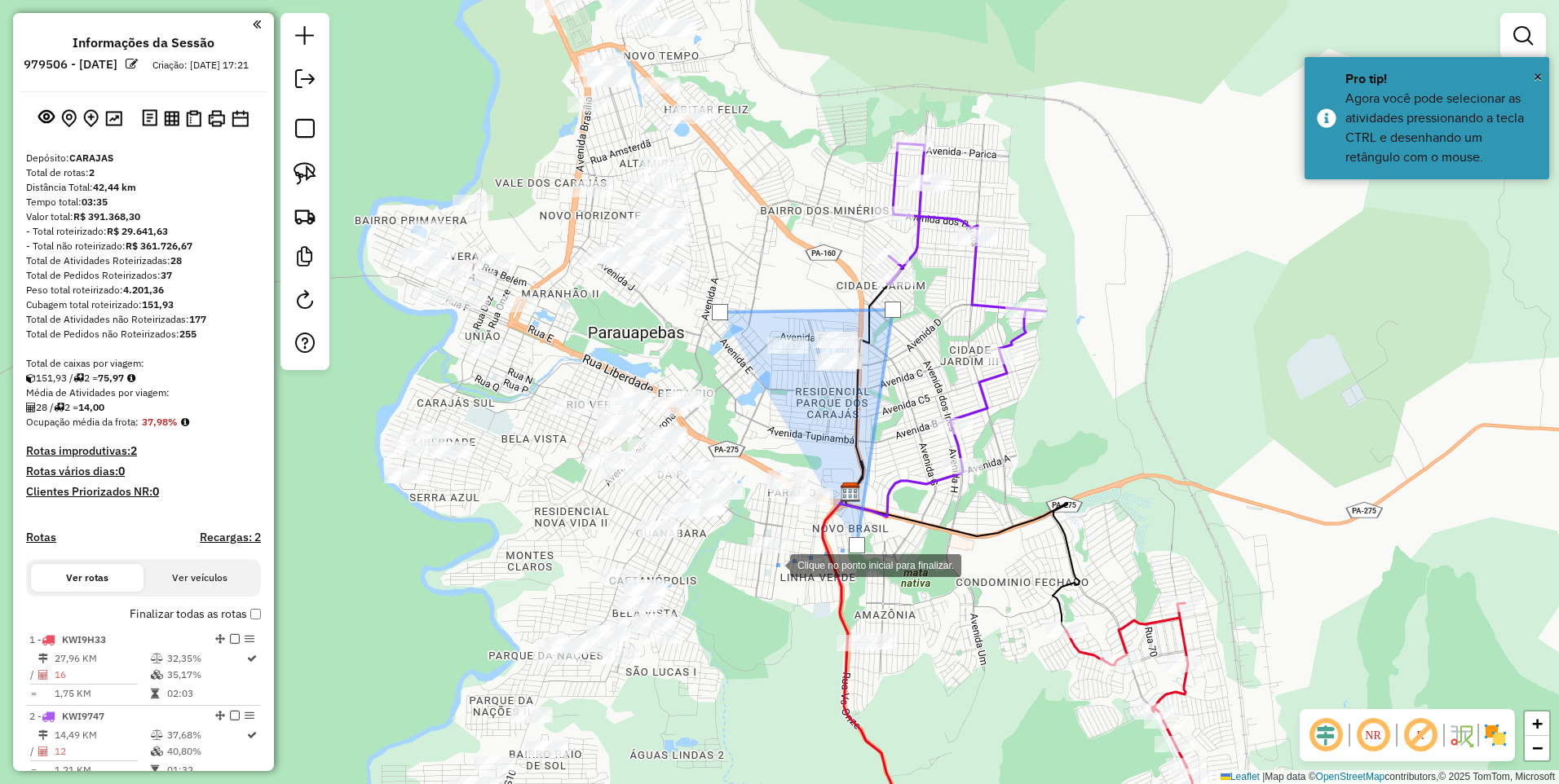
click at [768, 576] on div at bounding box center [773, 564] width 32 height 32
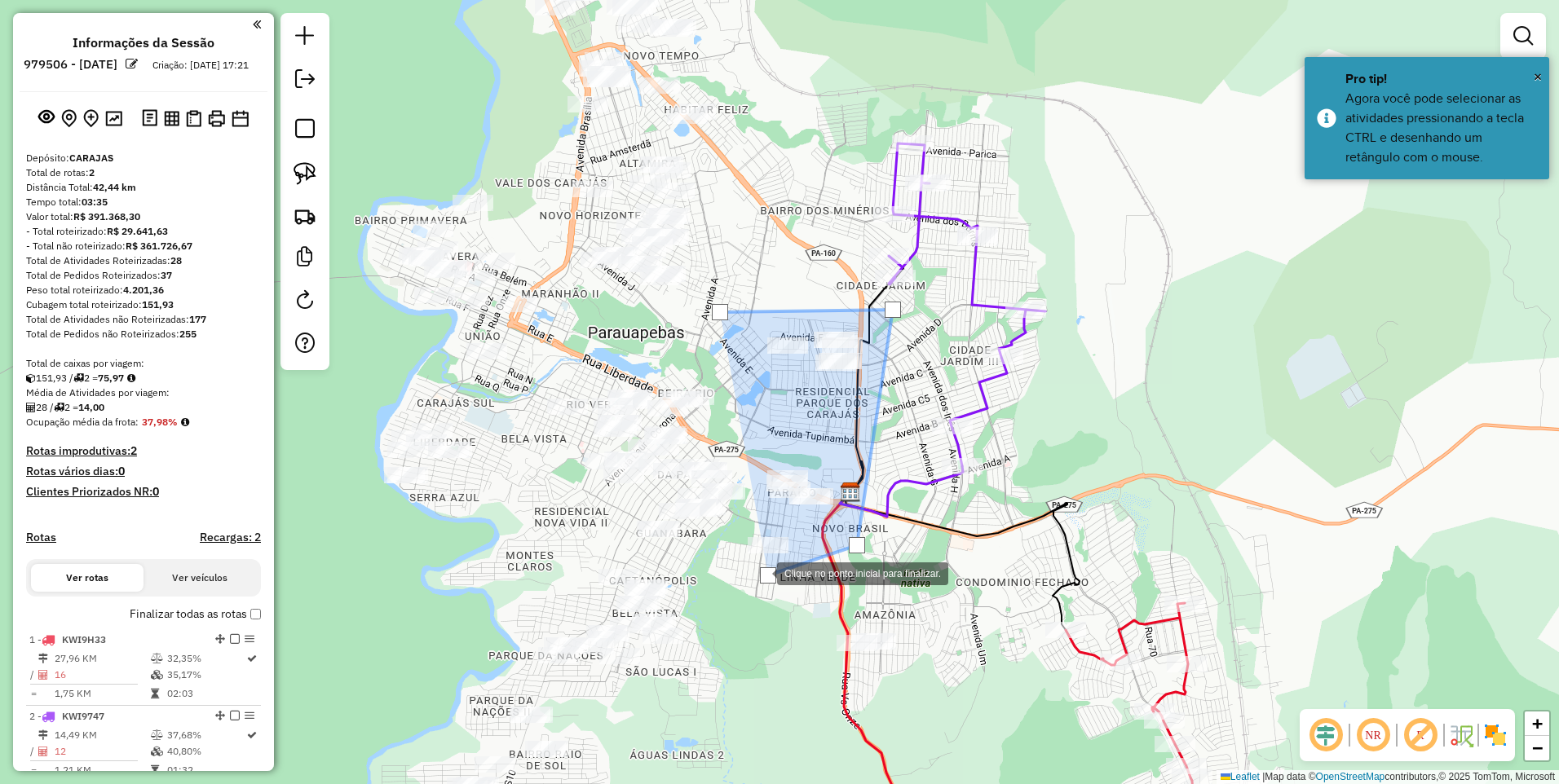
click at [744, 573] on div at bounding box center [760, 571] width 32 height 32
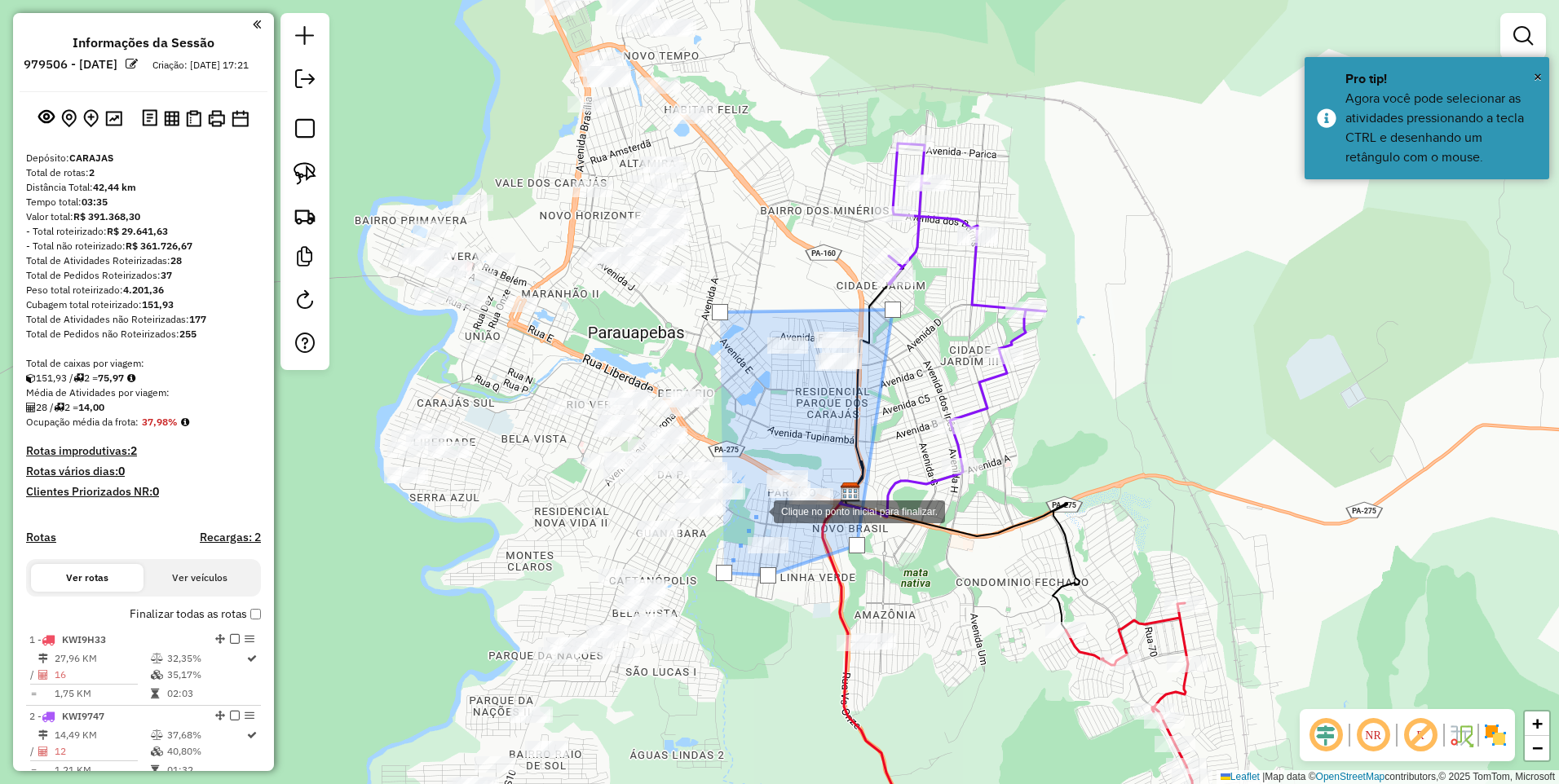
click at [758, 510] on div at bounding box center [757, 509] width 32 height 32
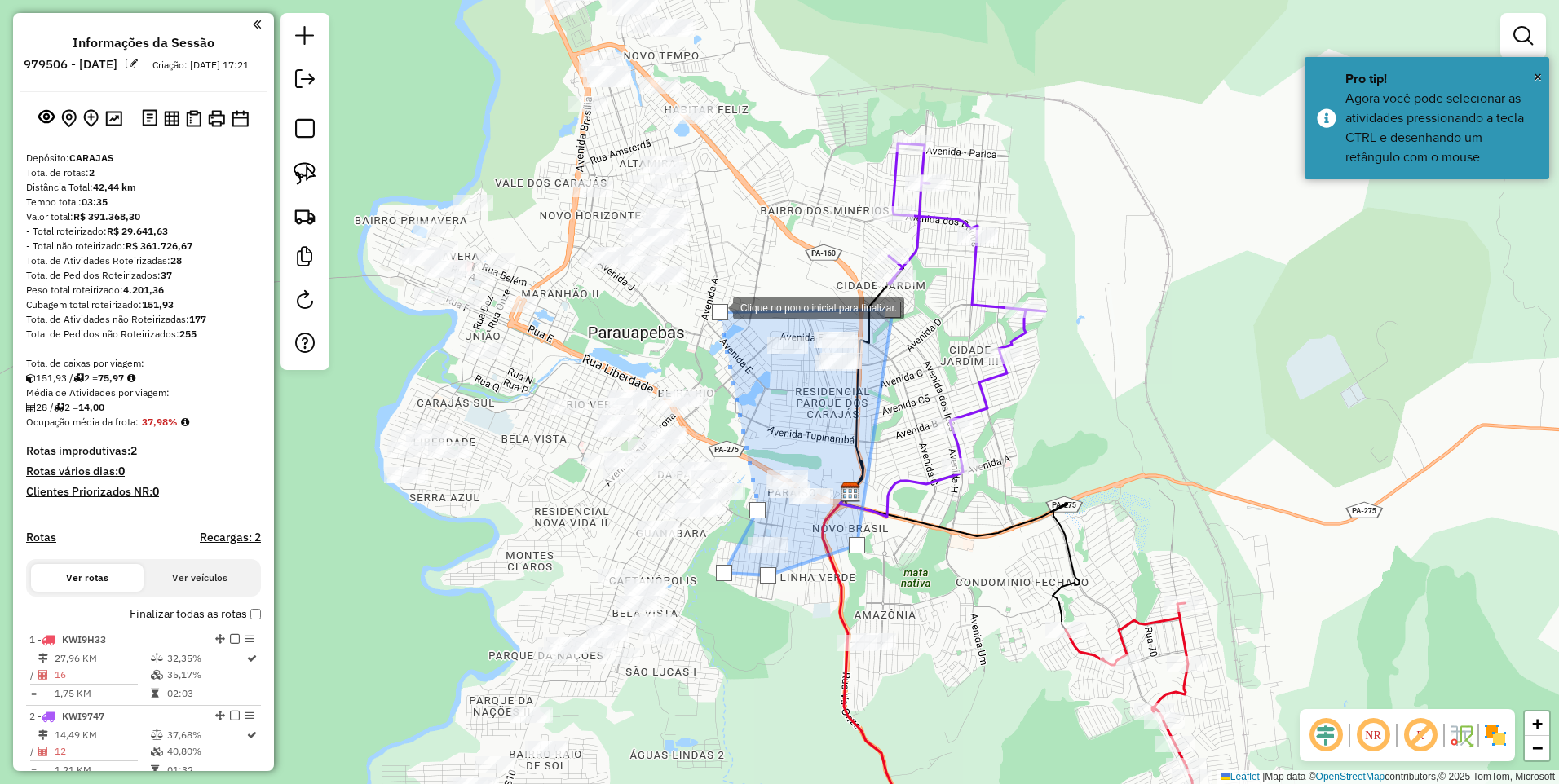
click at [717, 307] on div at bounding box center [720, 313] width 17 height 17
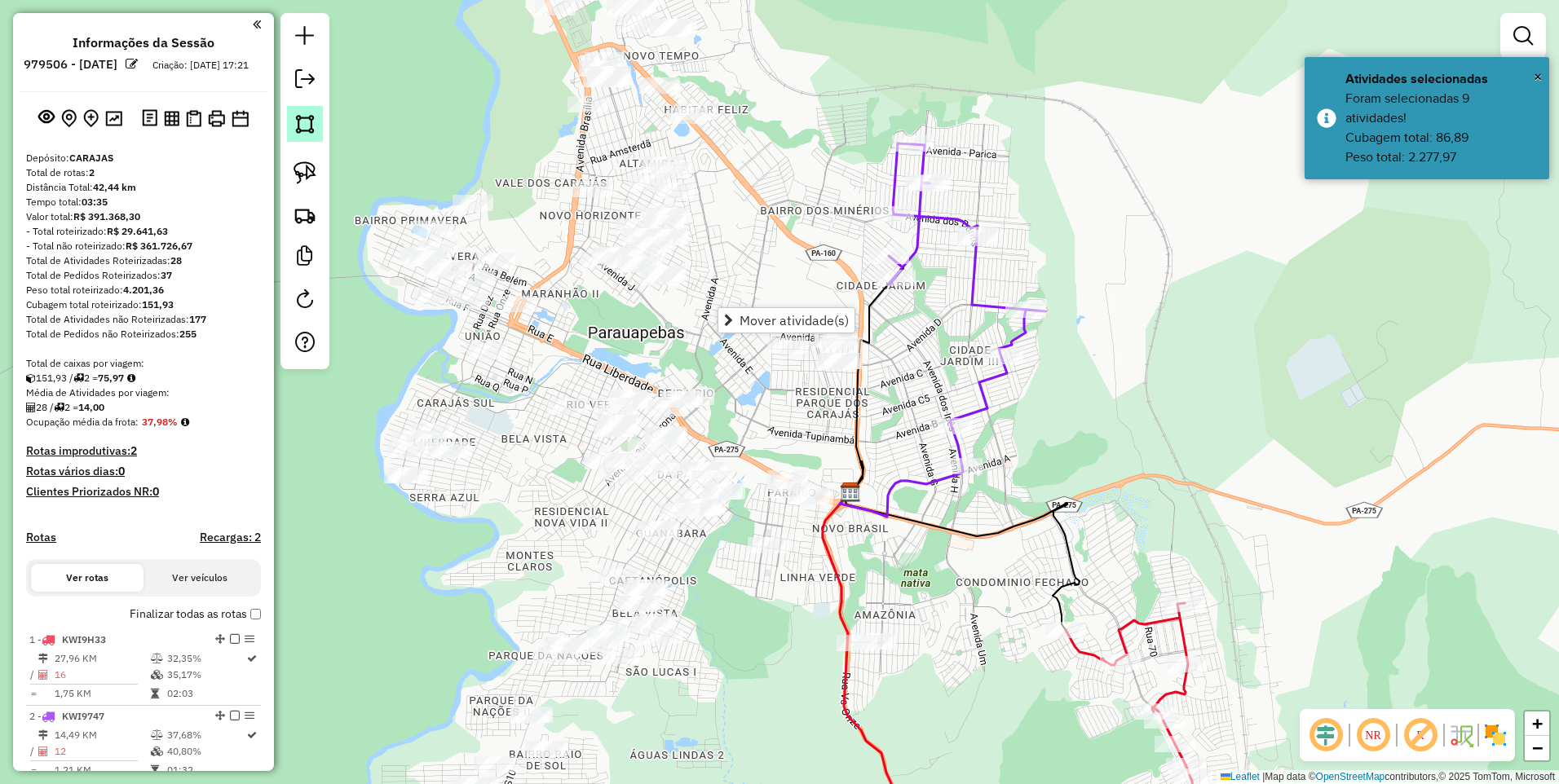
click at [310, 123] on img at bounding box center [305, 124] width 23 height 23
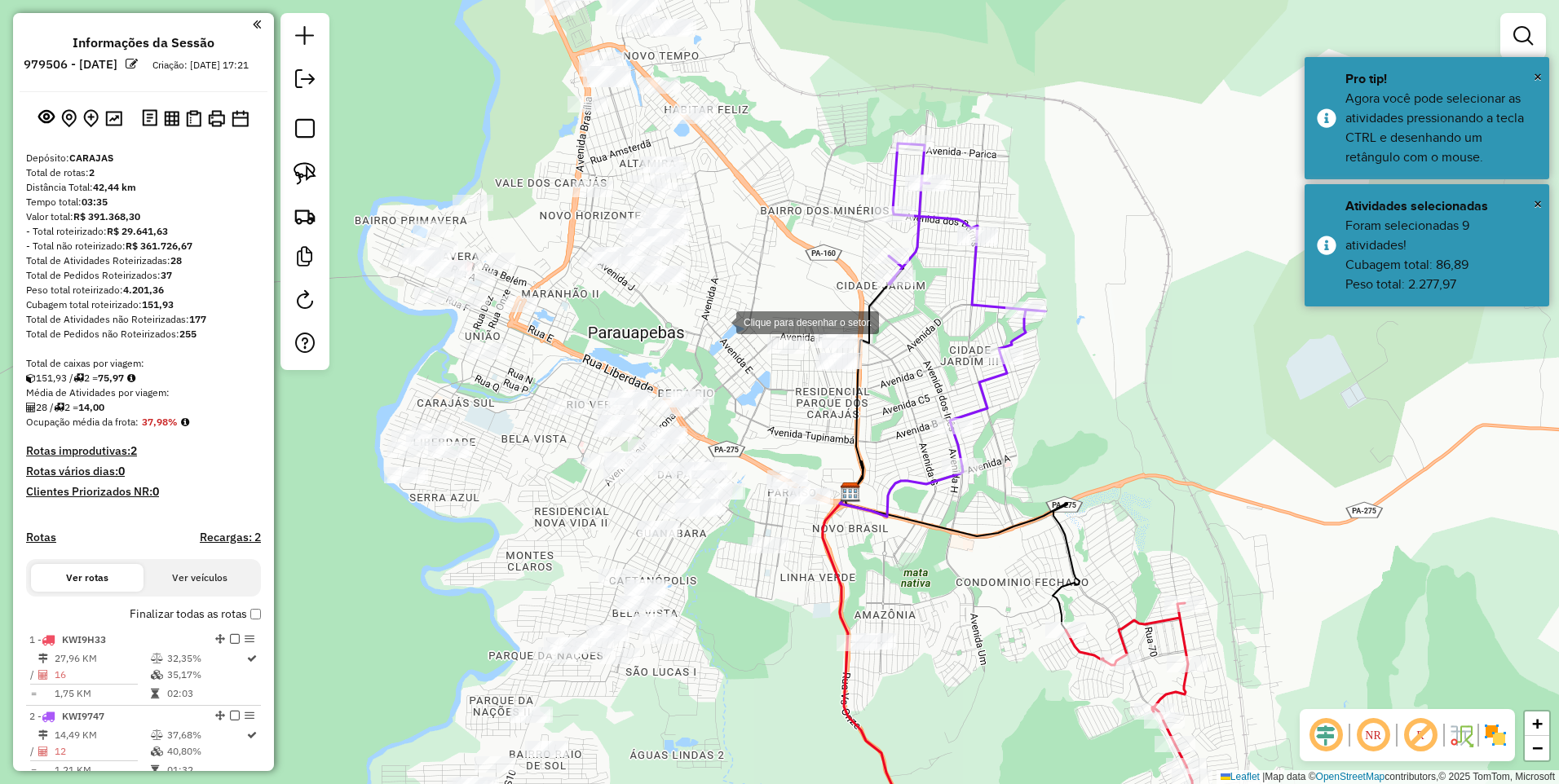
click at [720, 321] on div at bounding box center [720, 321] width 32 height 32
click at [944, 297] on div at bounding box center [944, 296] width 32 height 32
click at [914, 738] on div at bounding box center [916, 740] width 32 height 32
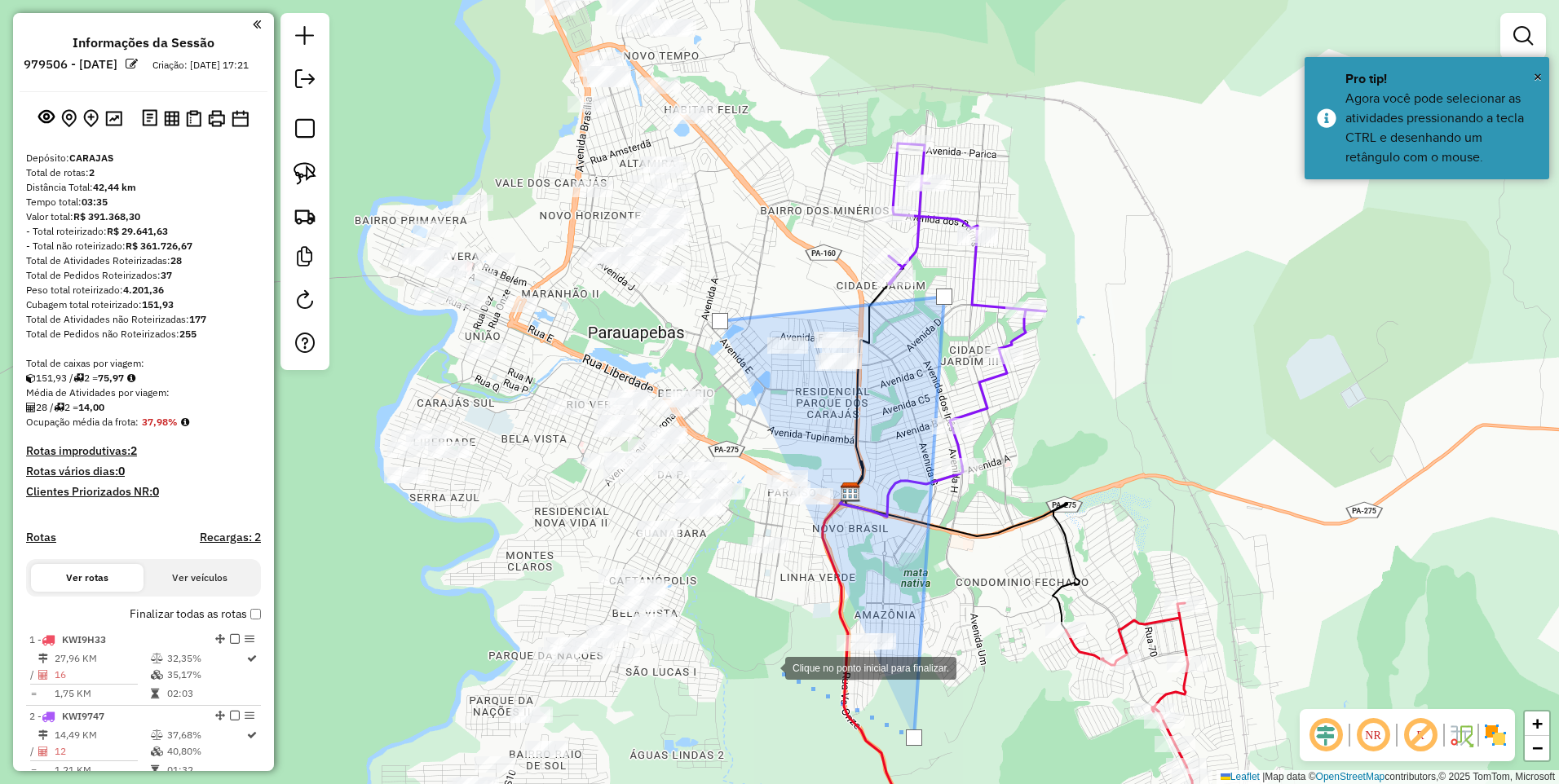
click at [753, 651] on div at bounding box center [768, 667] width 32 height 32
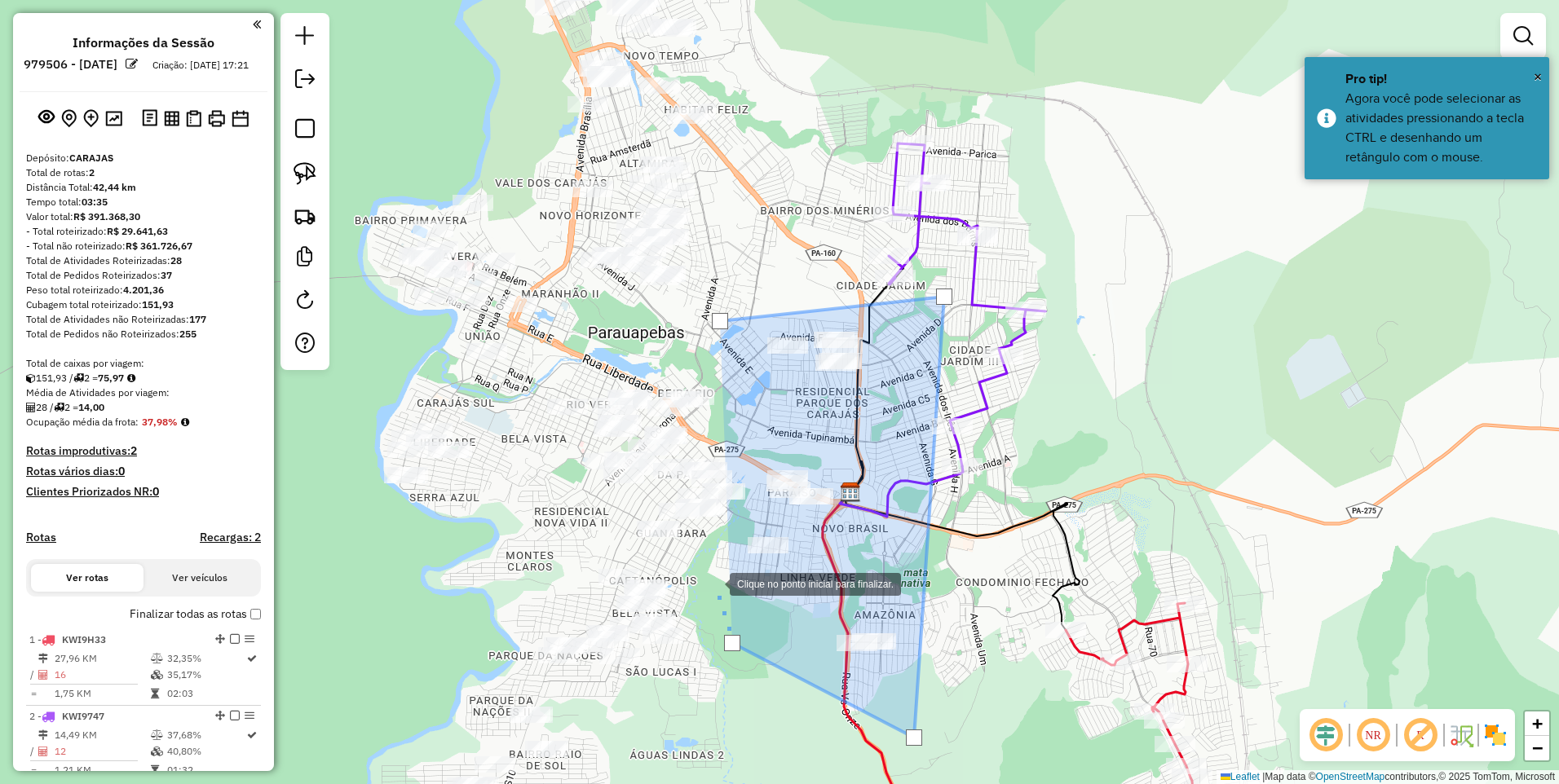
click at [714, 583] on div at bounding box center [713, 582] width 32 height 32
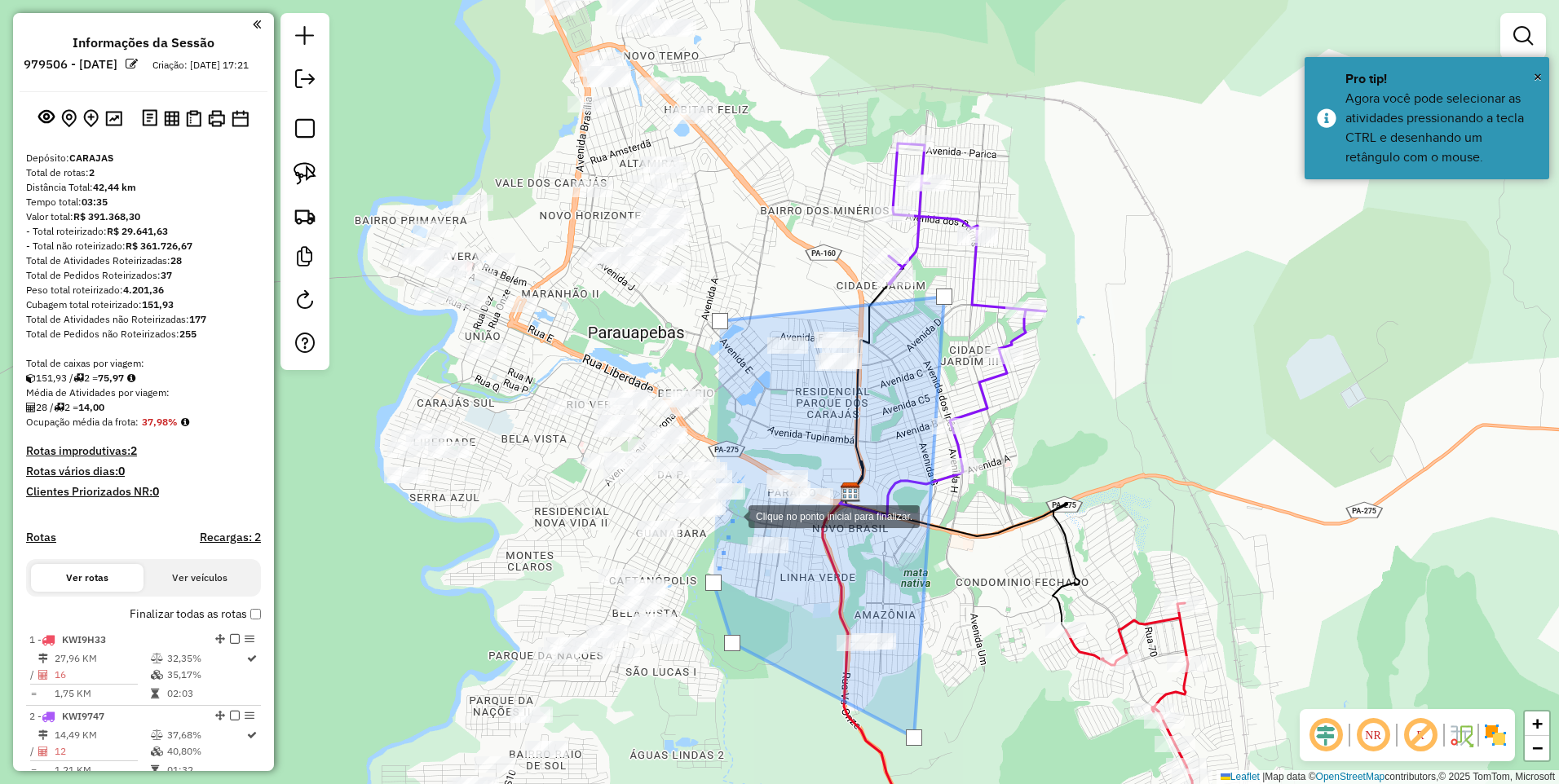
click at [734, 510] on div at bounding box center [732, 514] width 32 height 32
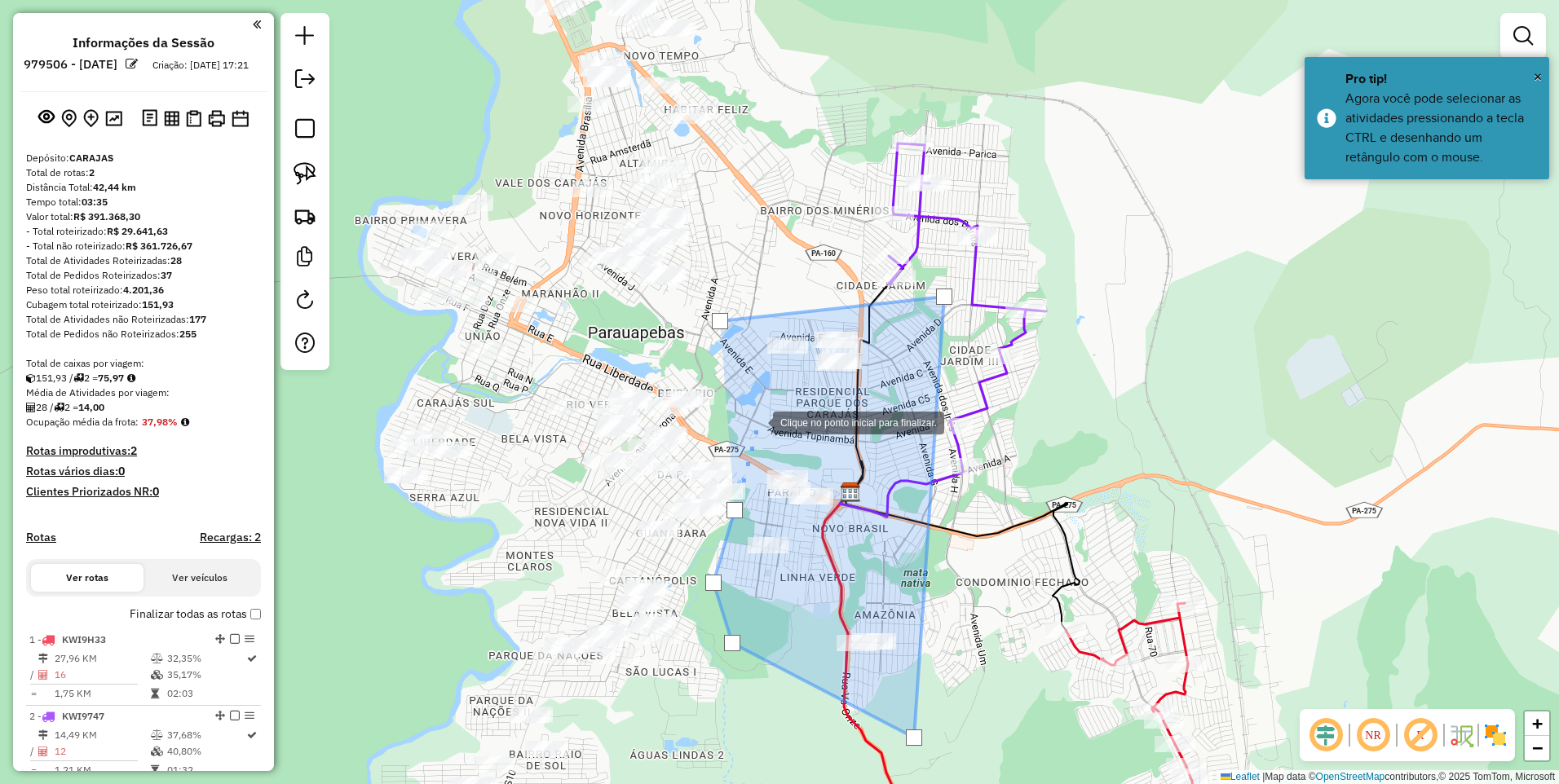
click at [755, 414] on div at bounding box center [756, 421] width 32 height 32
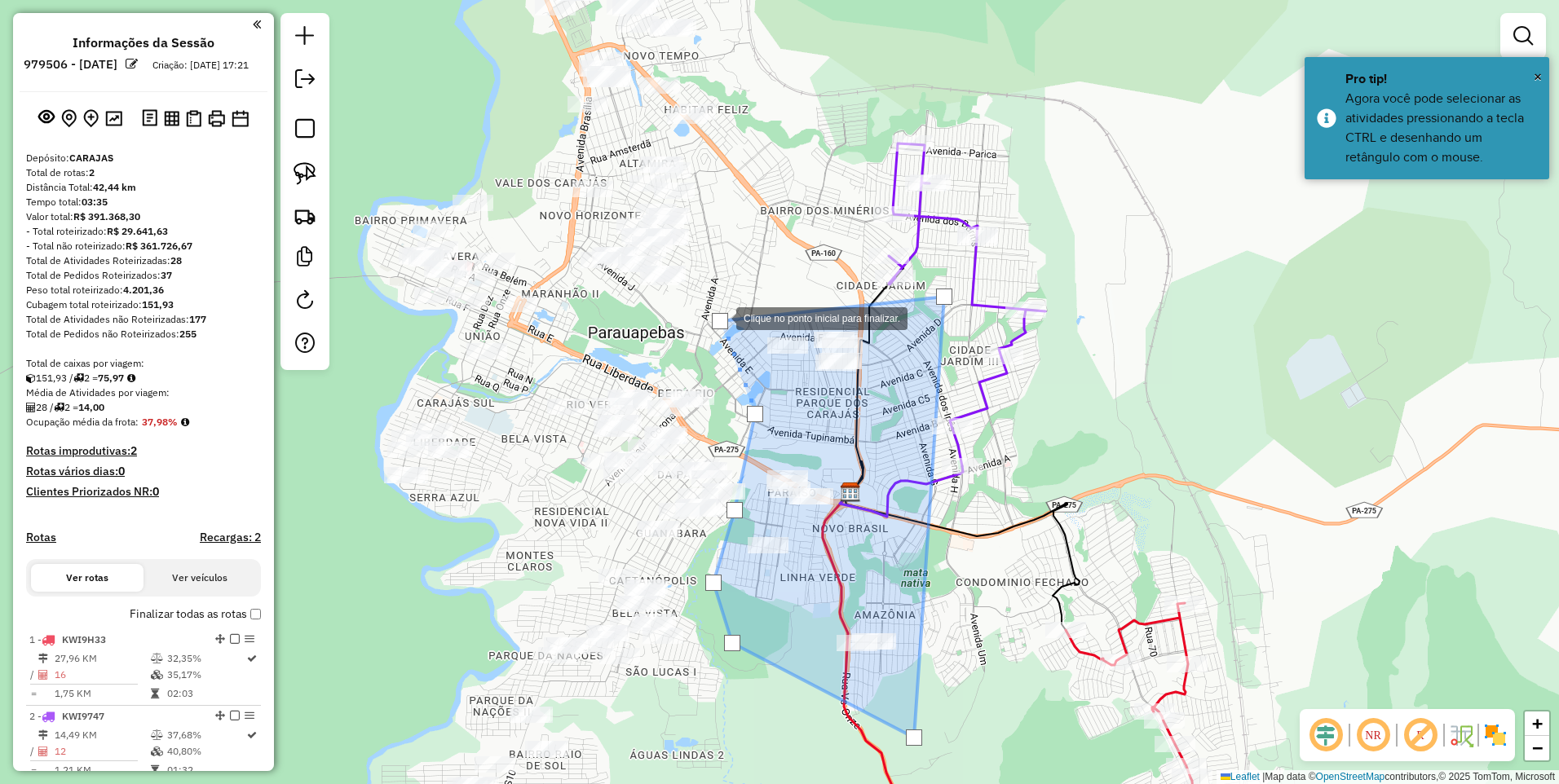
click at [720, 318] on div at bounding box center [720, 322] width 17 height 17
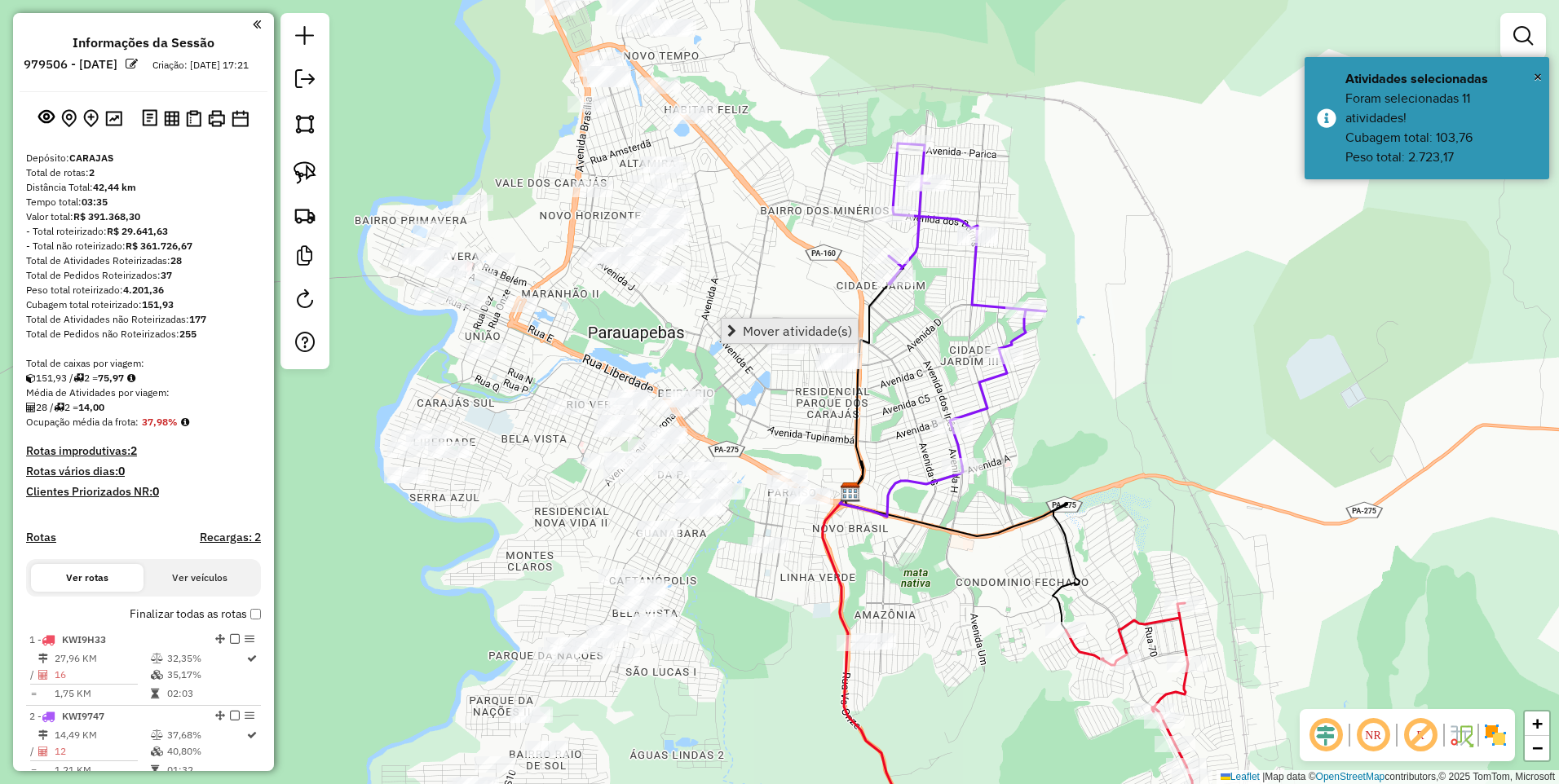
click at [772, 331] on span "Mover atividade(s)" at bounding box center [797, 331] width 109 height 13
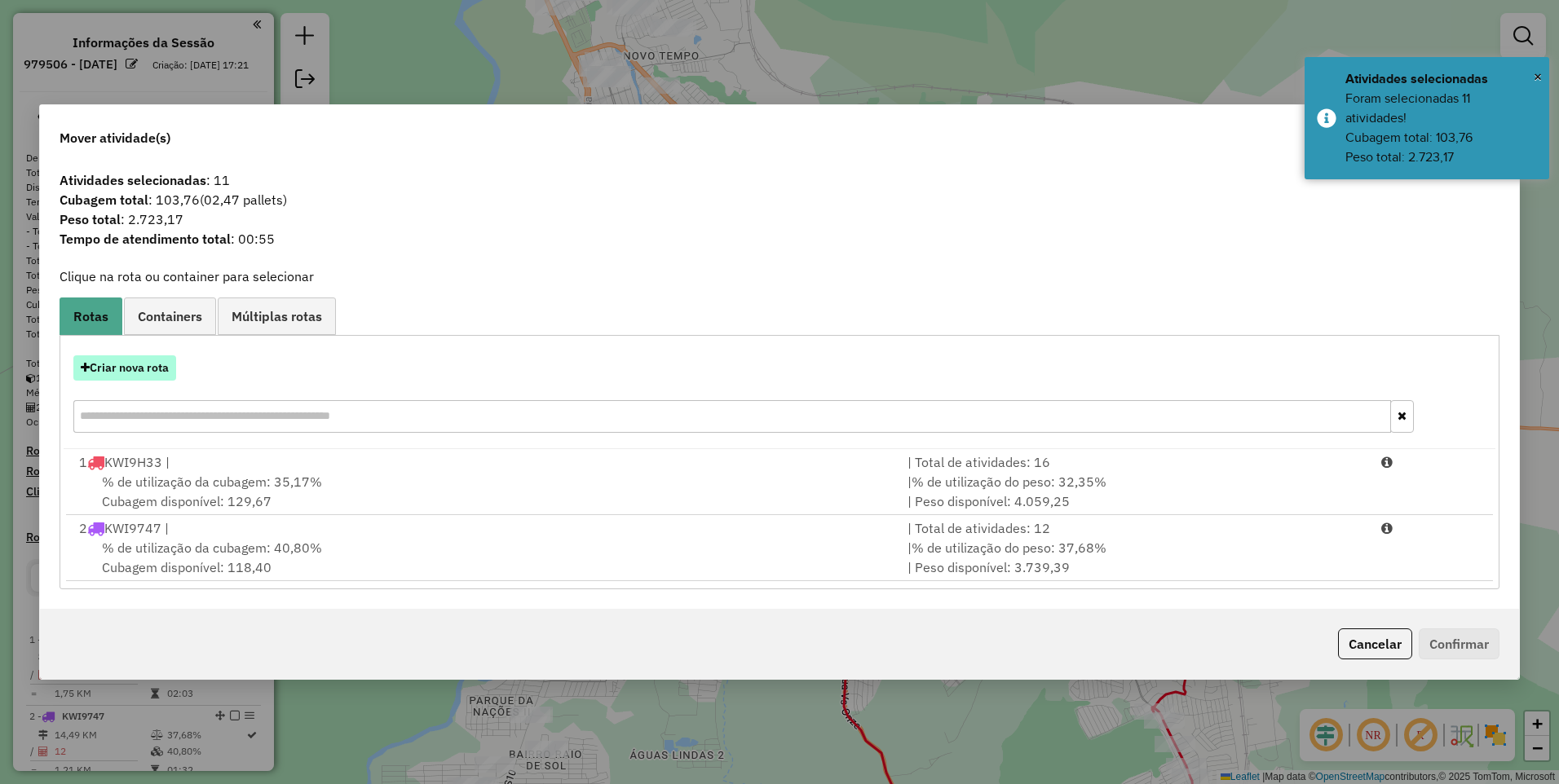
click at [118, 367] on button "Criar nova rota" at bounding box center [125, 368] width 103 height 26
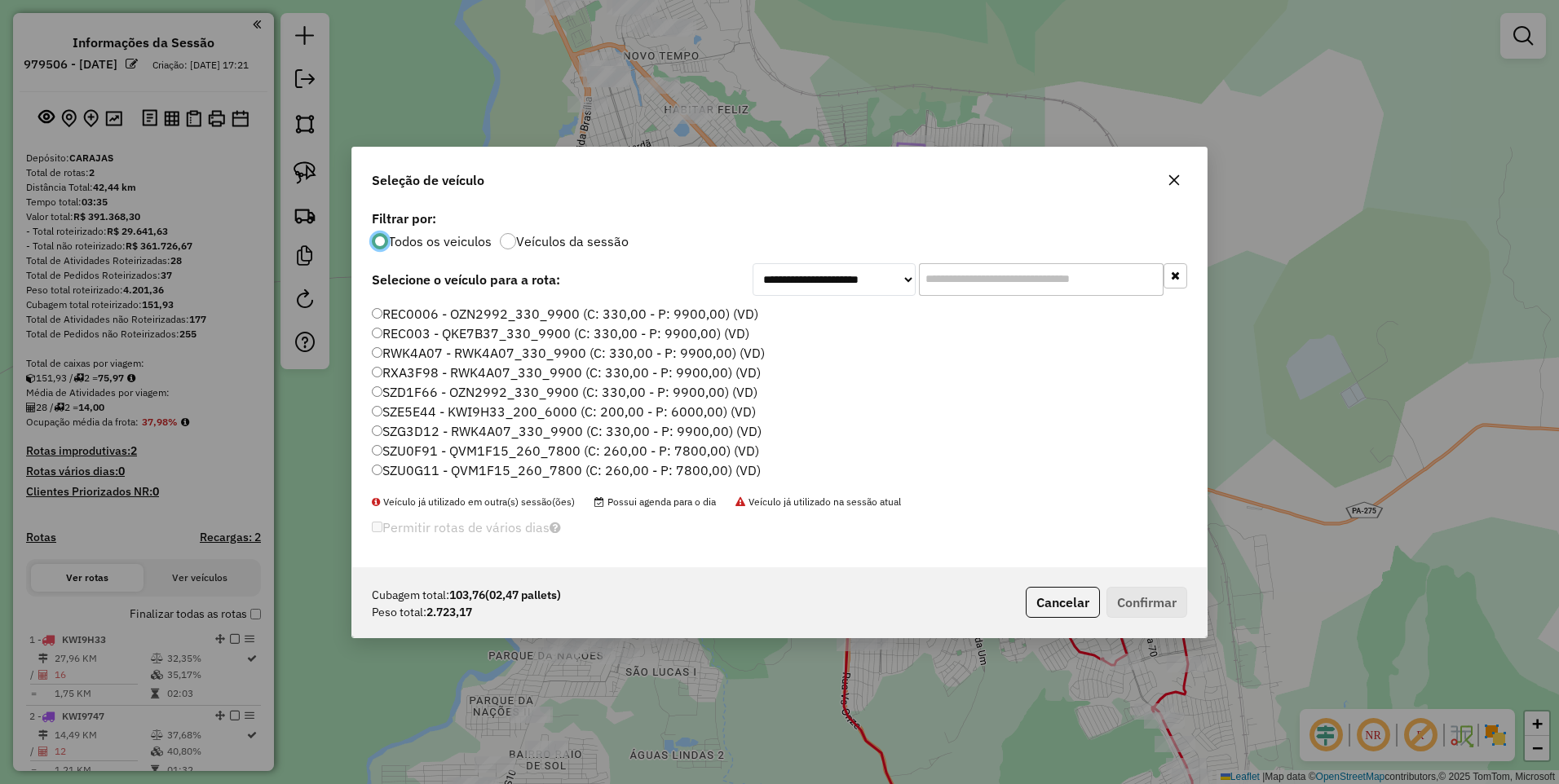
scroll to position [349, 0]
click at [531, 474] on label "SZU0G51 - QVM1F15_260_7800 (C: 260,00 - P: 7800,00) (VD)" at bounding box center [567, 471] width 389 height 20
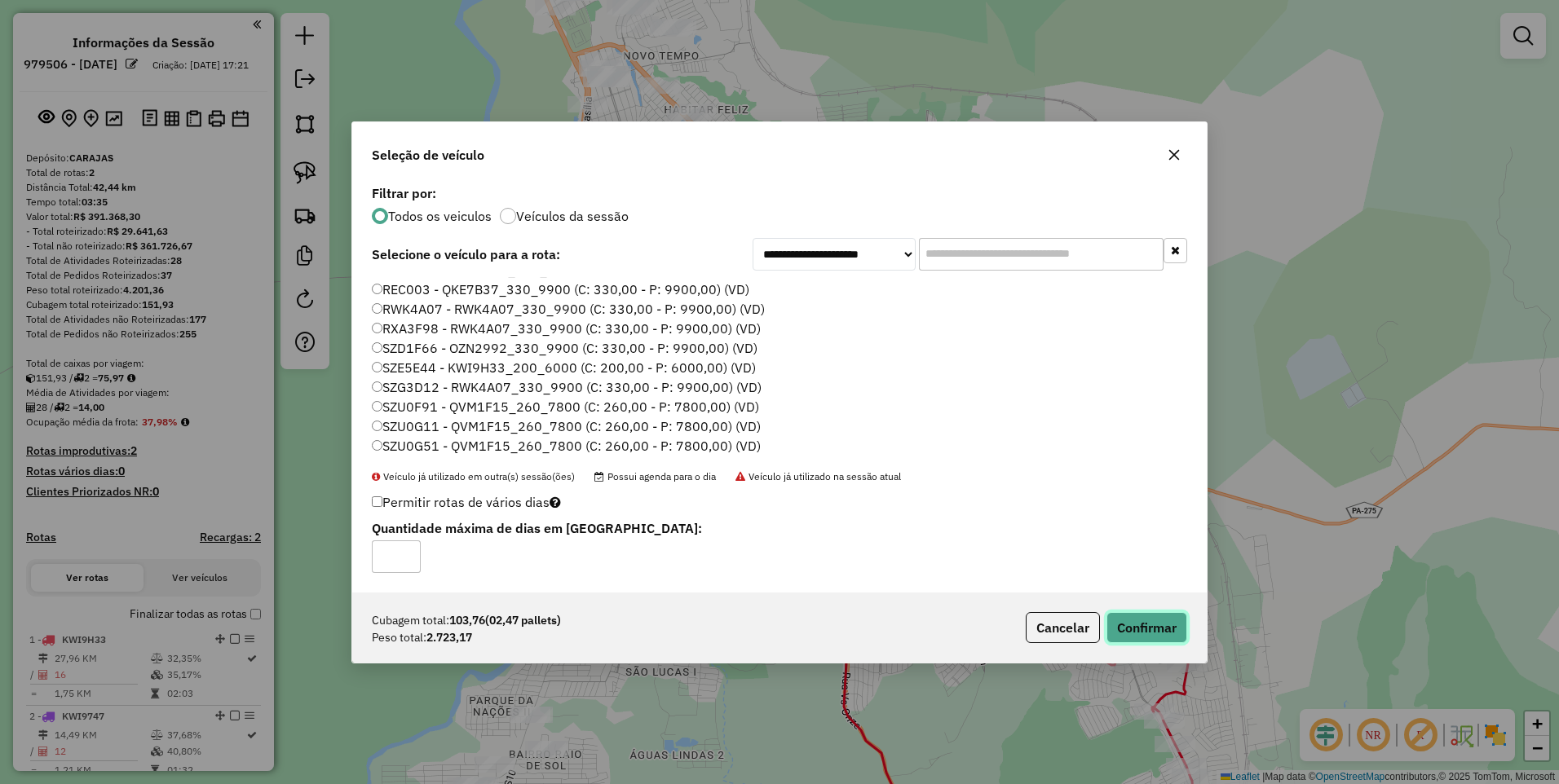
click at [1155, 631] on button "Confirmar" at bounding box center [1147, 627] width 81 height 31
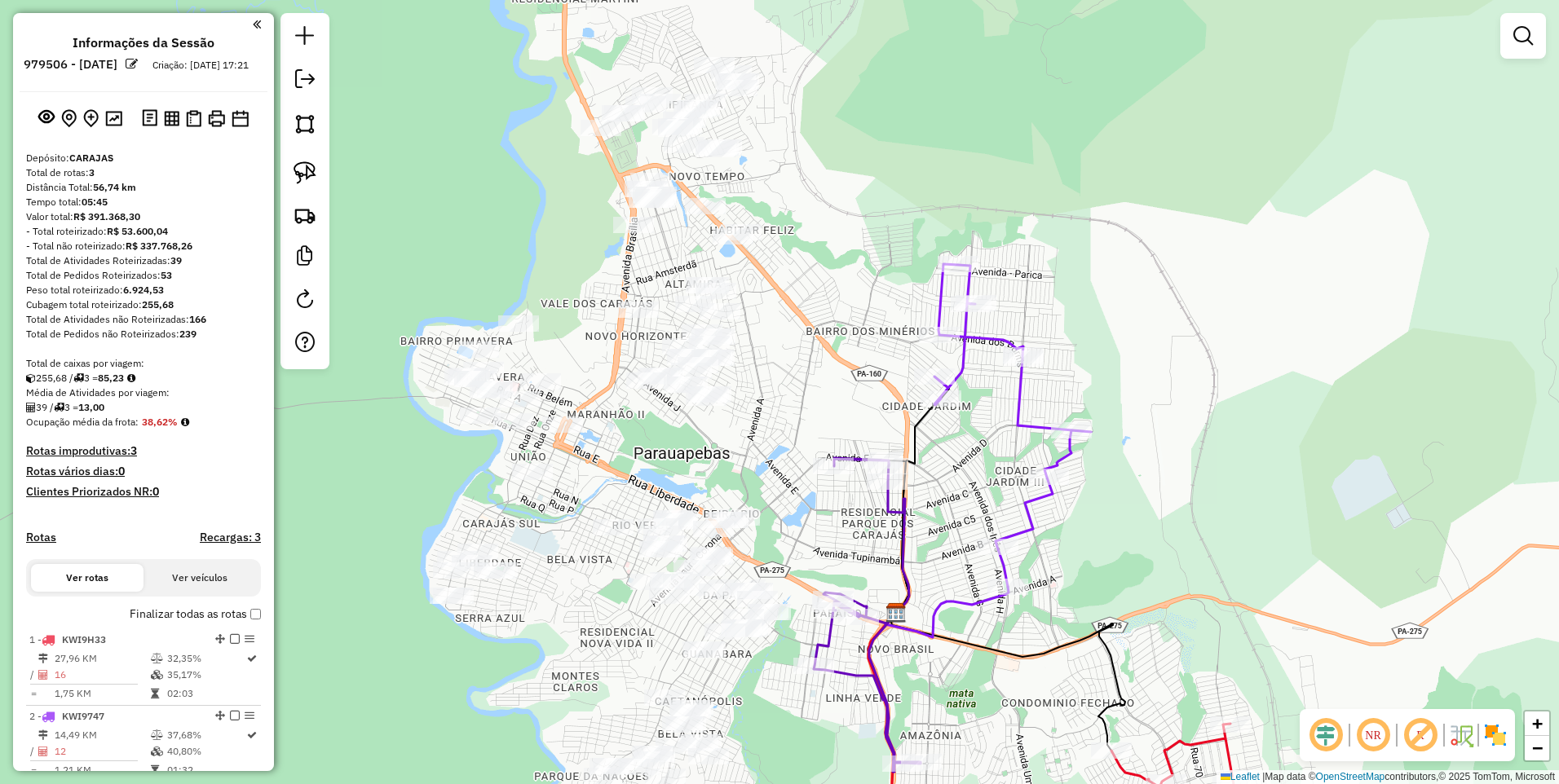
drag, startPoint x: 830, startPoint y: 209, endPoint x: 875, endPoint y: 331, distance: 130.0
click at [875, 331] on div "Janela de atendimento Grade de atendimento Capacidade Transportadoras Veículos …" at bounding box center [779, 392] width 1559 height 784
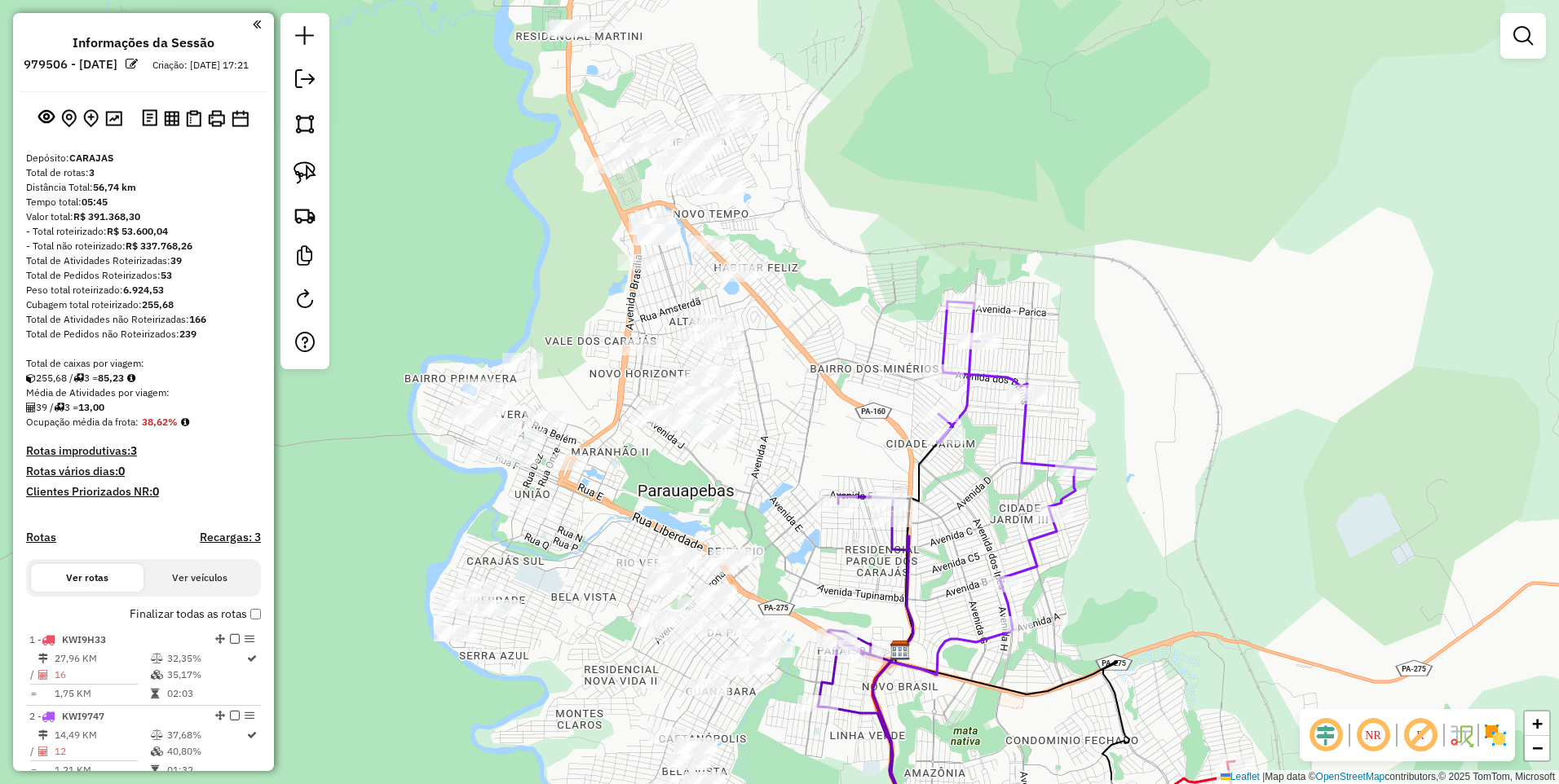
drag, startPoint x: 860, startPoint y: 280, endPoint x: 863, endPoint y: 319, distance: 39.1
click at [863, 319] on div "Janela de atendimento Grade de atendimento Capacidade Transportadoras Veículos …" at bounding box center [779, 392] width 1559 height 784
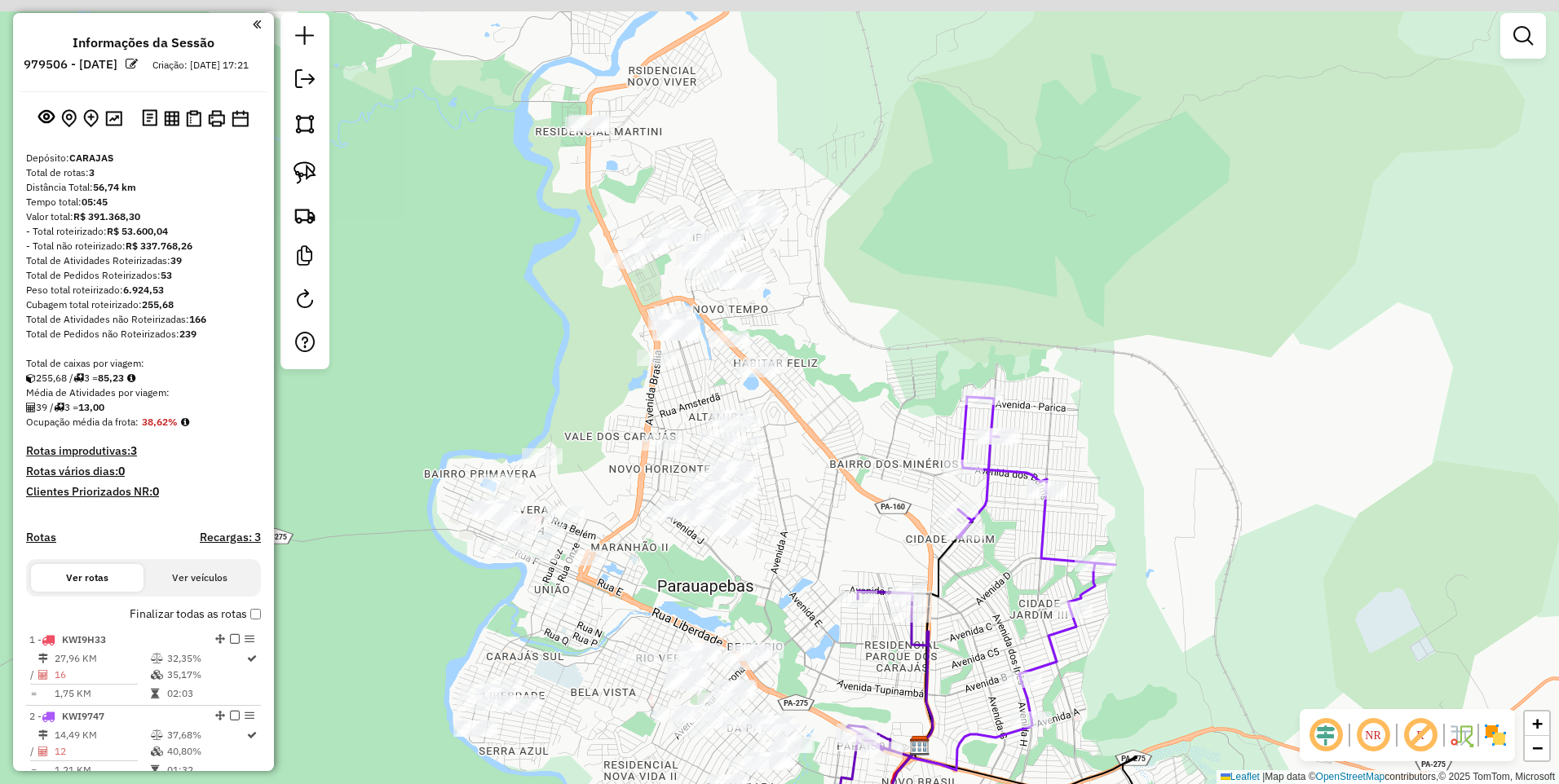
drag, startPoint x: 787, startPoint y: 125, endPoint x: 787, endPoint y: 151, distance: 26.0
click at [782, 155] on div "Janela de atendimento Grade de atendimento Capacidade Transportadoras Veículos …" at bounding box center [779, 392] width 1559 height 784
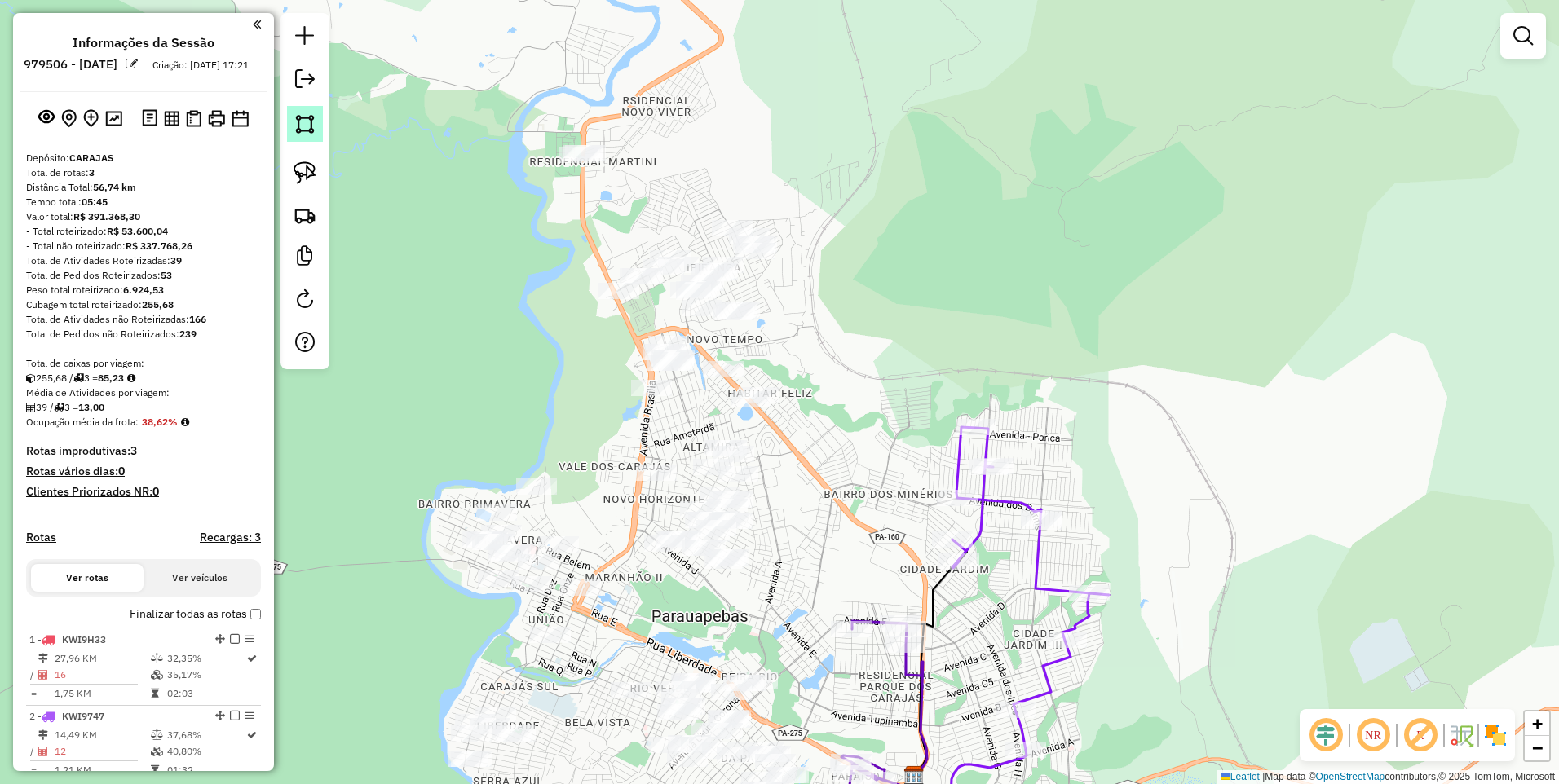
click at [315, 128] on img at bounding box center [305, 124] width 23 height 23
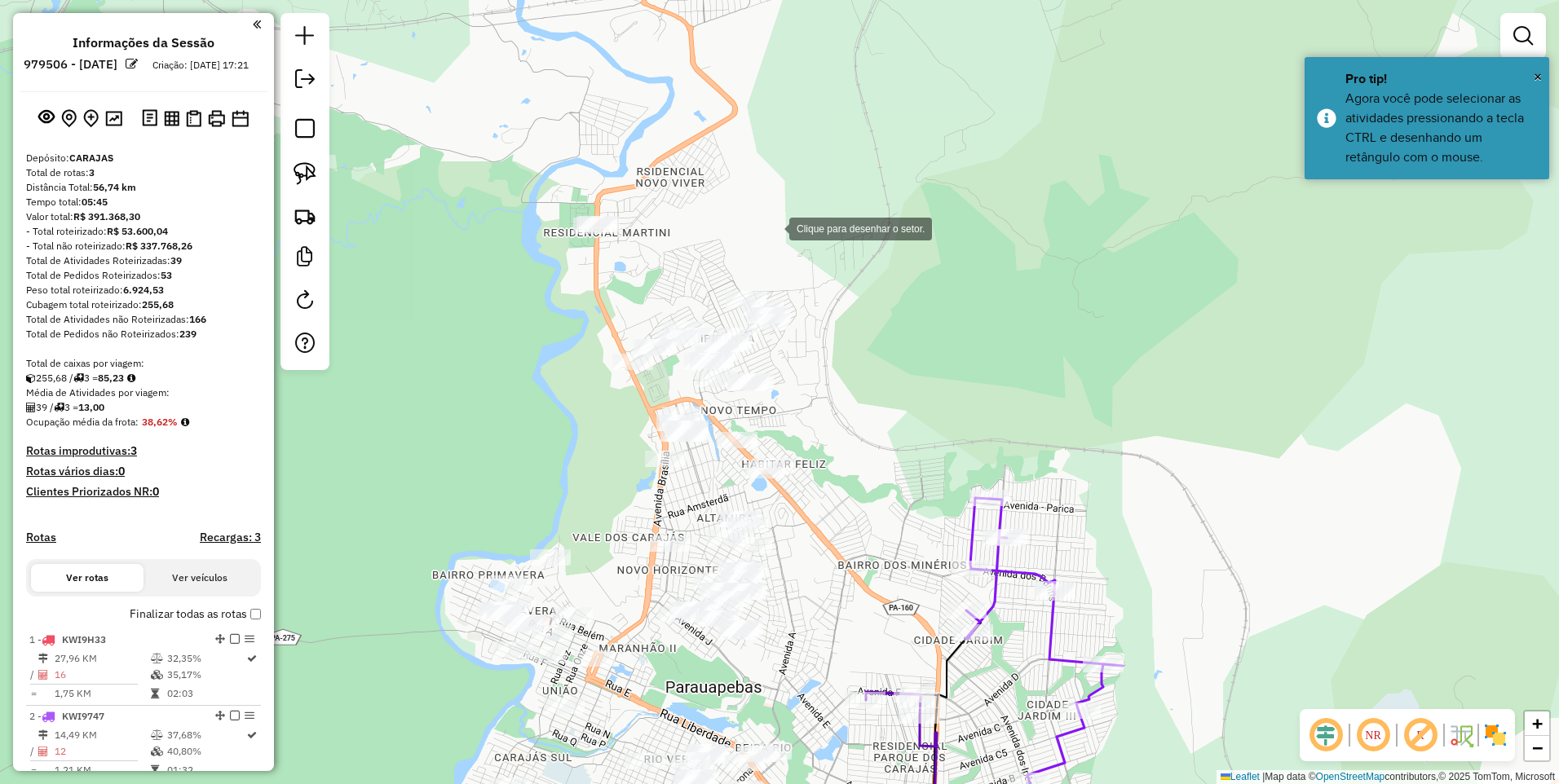
drag, startPoint x: 760, startPoint y: 154, endPoint x: 773, endPoint y: 225, distance: 72.2
click at [773, 225] on div at bounding box center [772, 227] width 32 height 32
click at [534, 174] on div at bounding box center [532, 172] width 32 height 32
click at [774, 246] on div at bounding box center [757, 242] width 32 height 32
drag, startPoint x: 846, startPoint y: 478, endPoint x: 753, endPoint y: 498, distance: 95.1
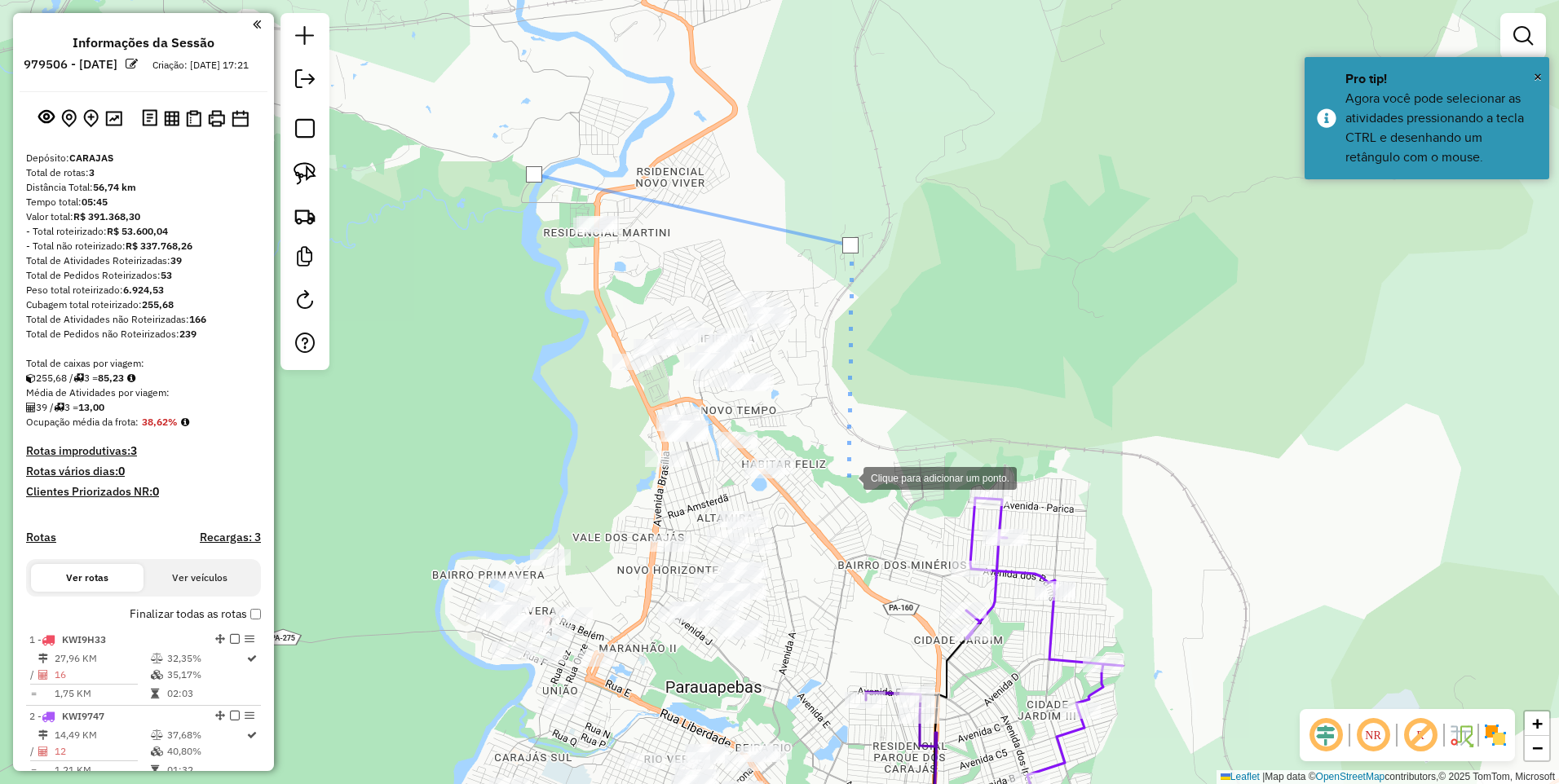
click at [844, 478] on div at bounding box center [847, 476] width 32 height 32
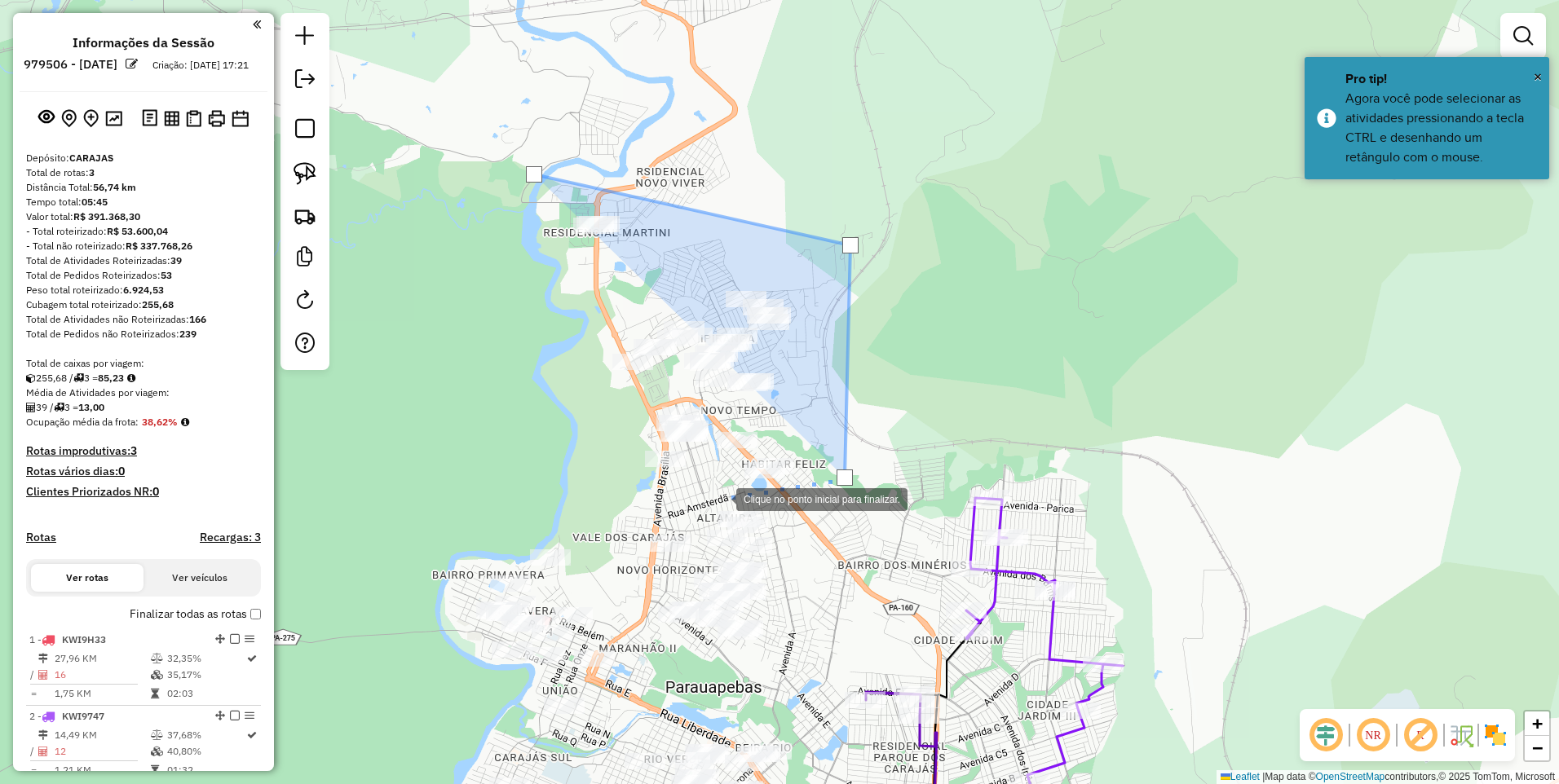
drag, startPoint x: 720, startPoint y: 498, endPoint x: 618, endPoint y: 496, distance: 102.0
click at [720, 498] on div at bounding box center [720, 498] width 32 height 32
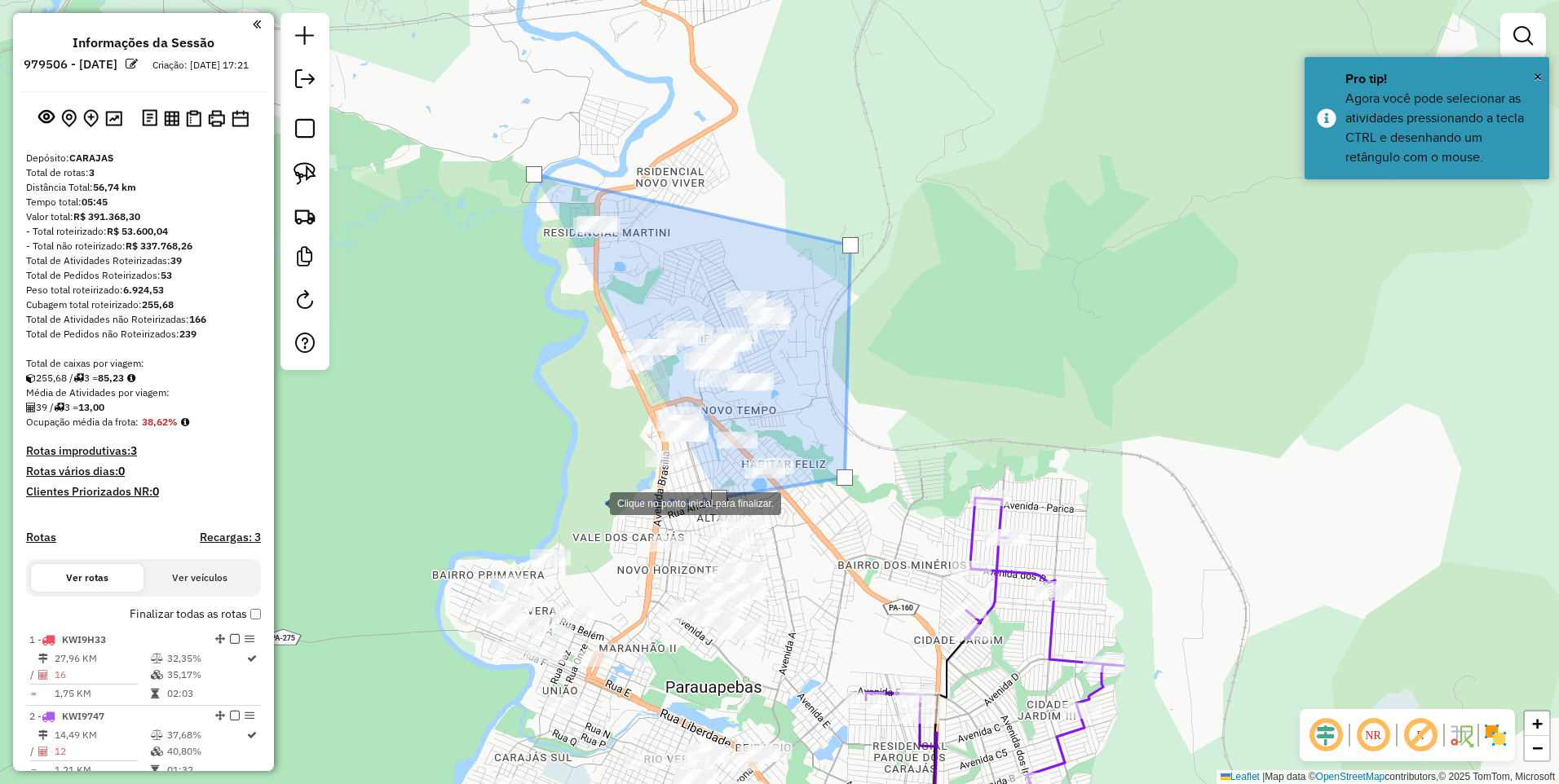
click at [581, 505] on div at bounding box center [593, 502] width 32 height 32
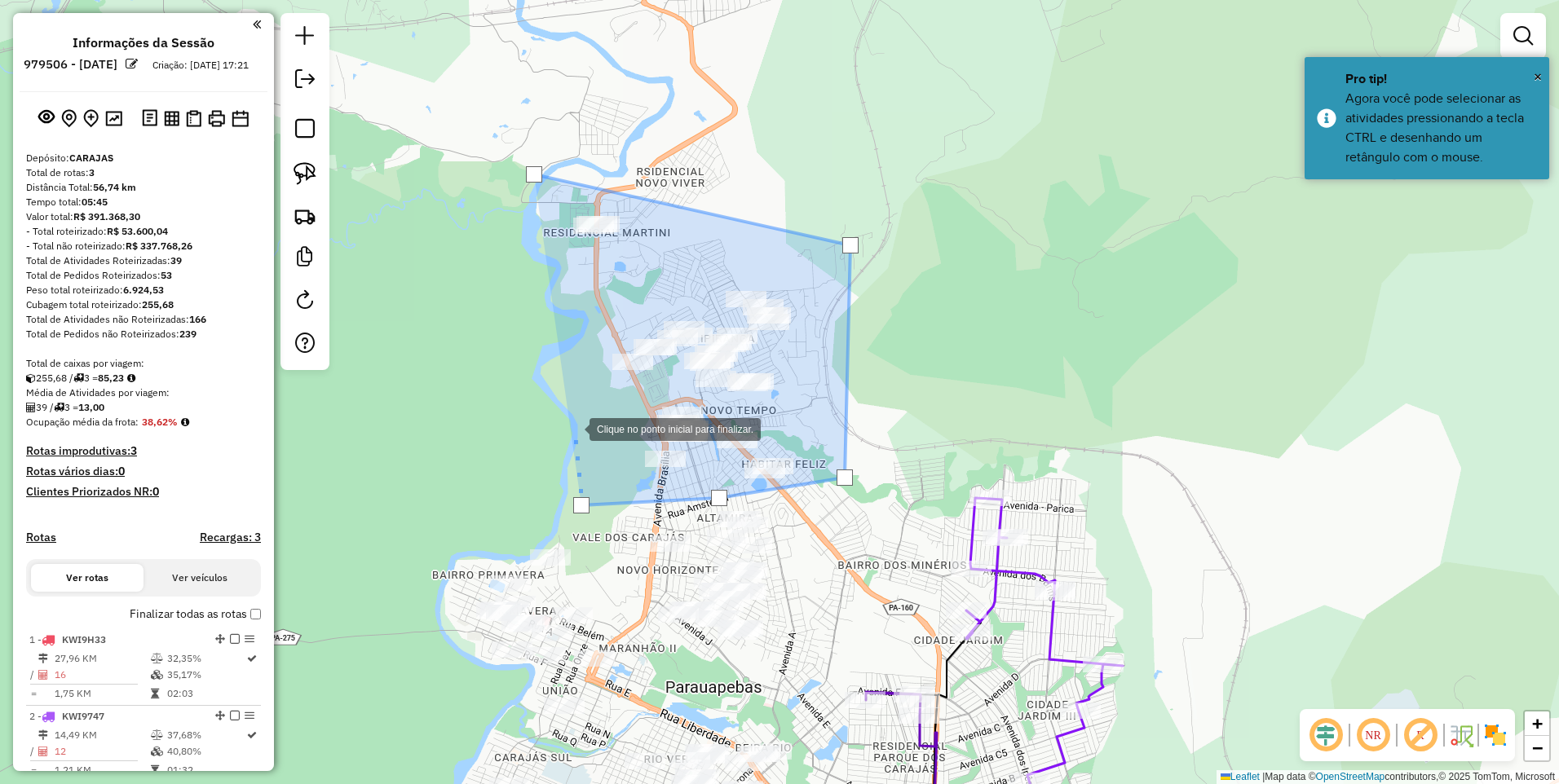
drag, startPoint x: 563, startPoint y: 396, endPoint x: 565, endPoint y: 318, distance: 78.0
click at [563, 412] on div at bounding box center [572, 428] width 32 height 32
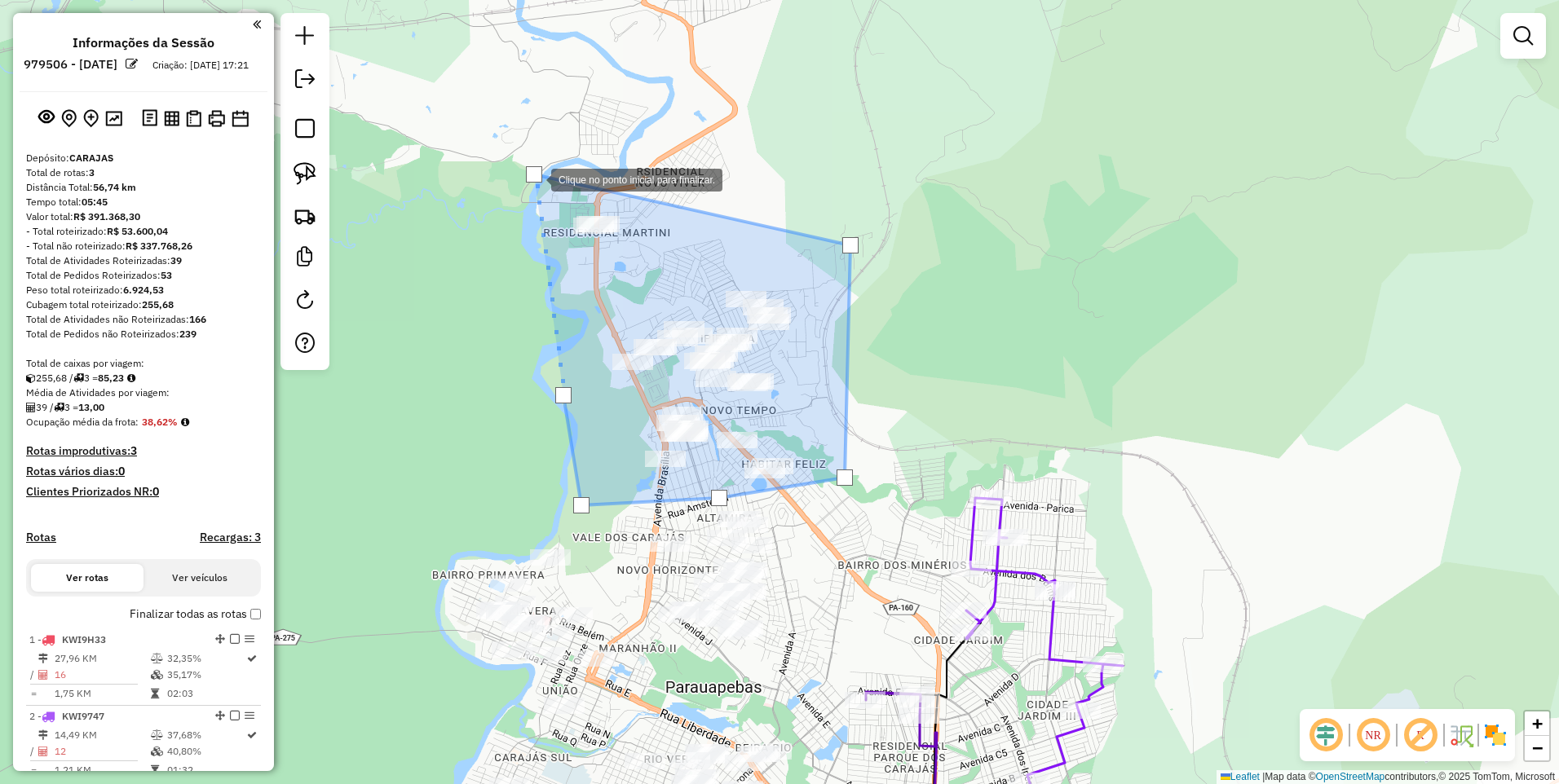
click at [535, 179] on div at bounding box center [534, 174] width 17 height 17
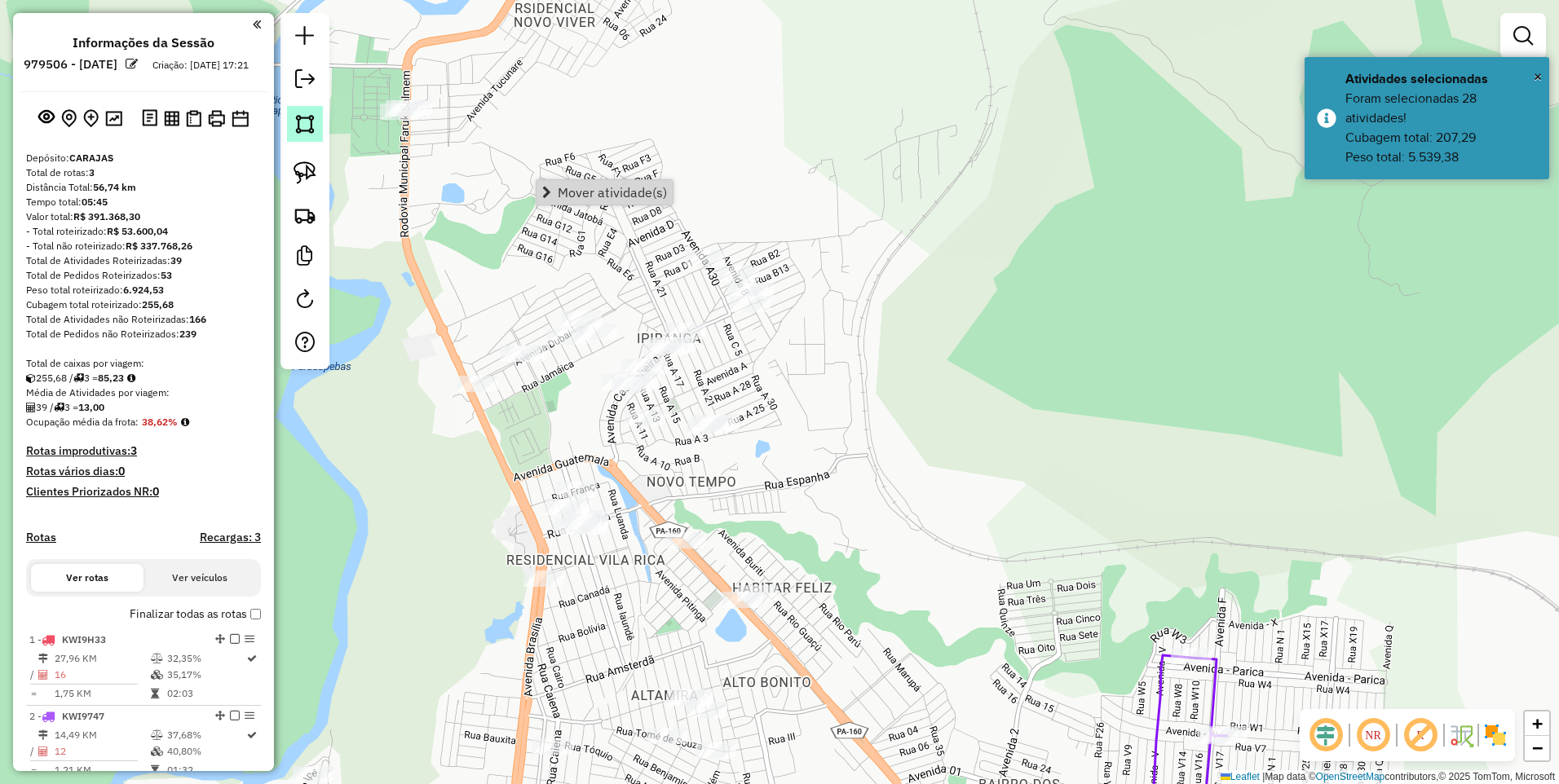
click at [298, 127] on img at bounding box center [305, 124] width 23 height 23
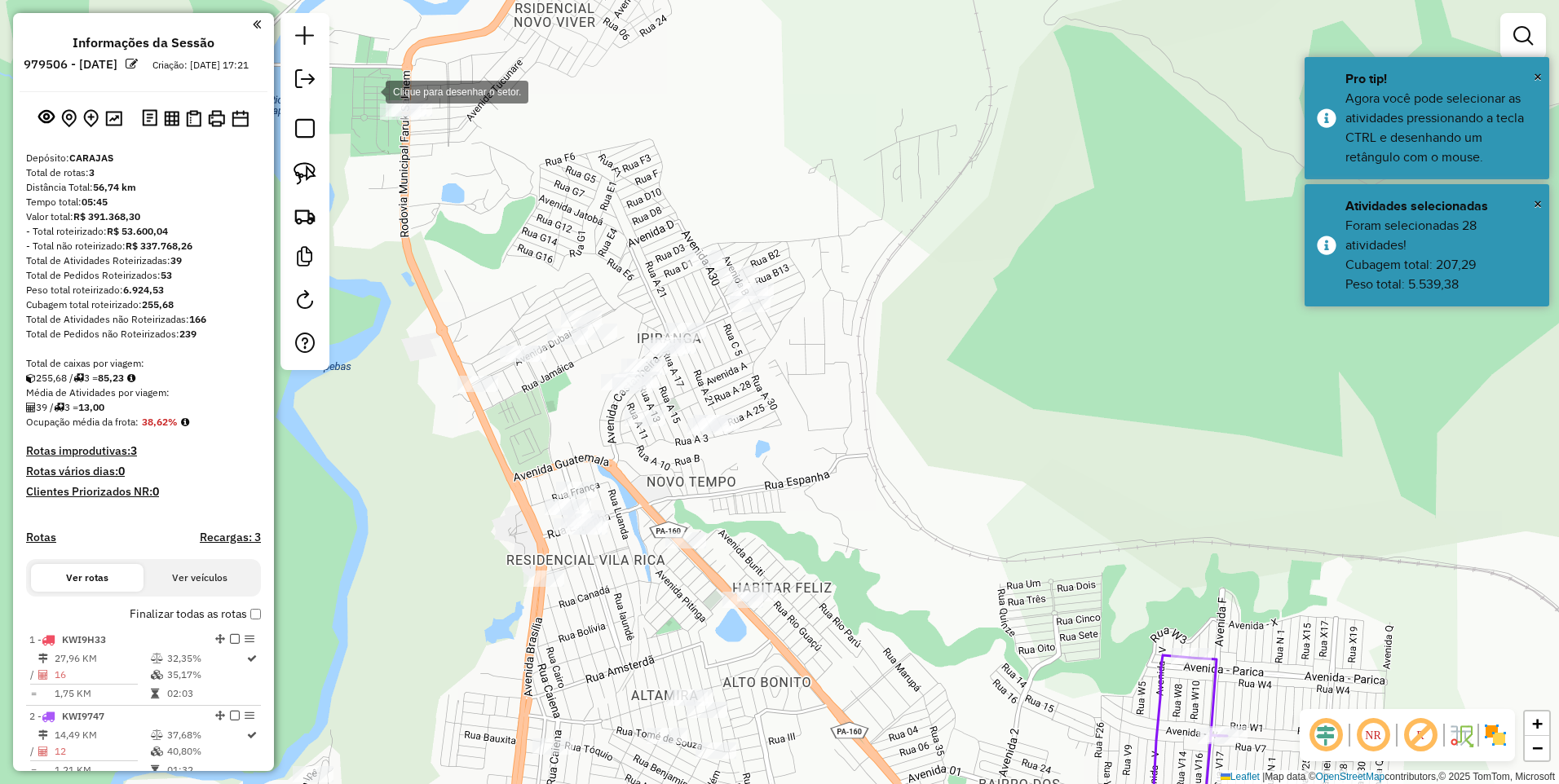
click at [370, 90] on div at bounding box center [369, 90] width 32 height 32
click at [761, 126] on div at bounding box center [744, 117] width 32 height 32
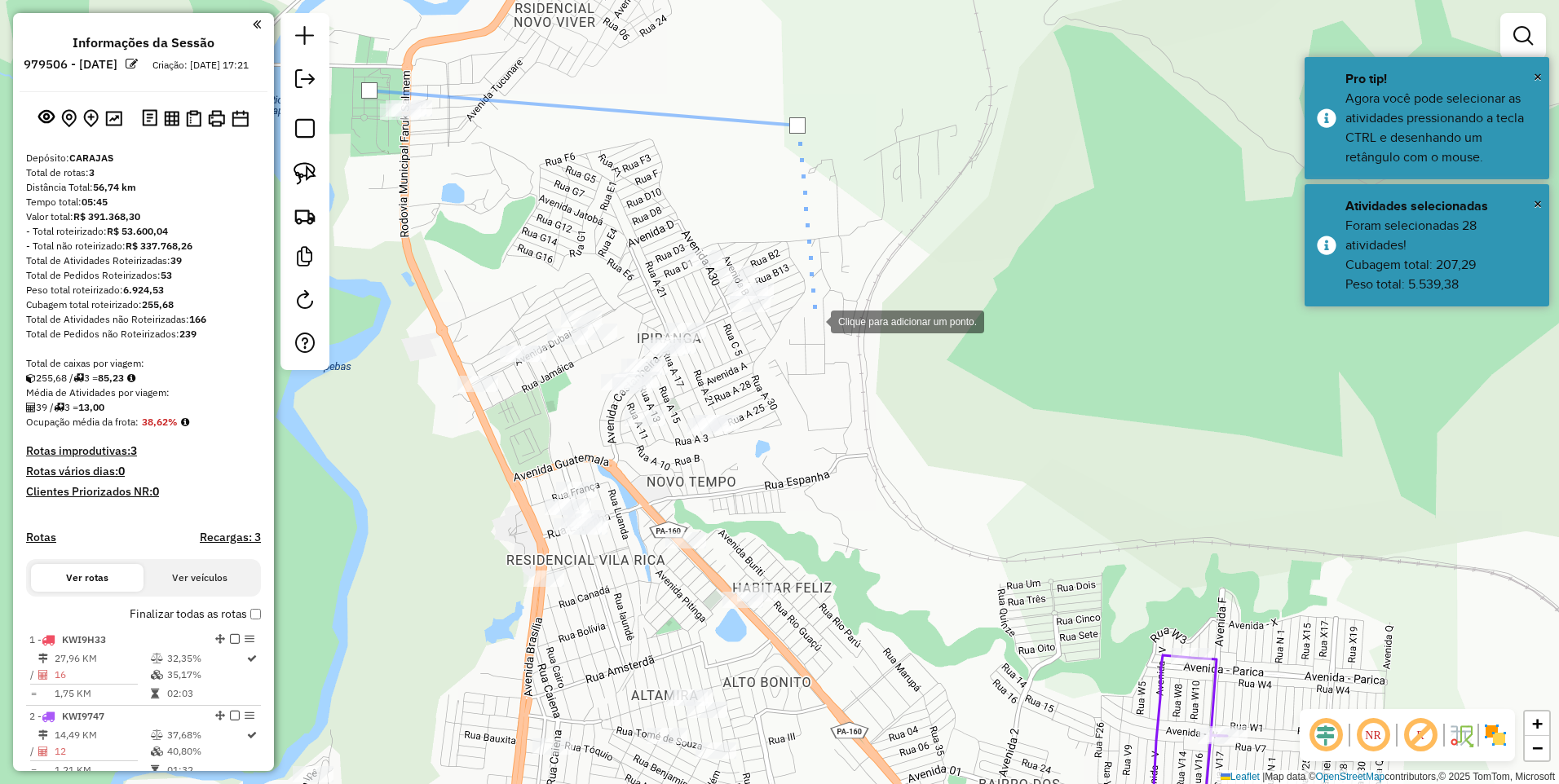
click at [823, 337] on div at bounding box center [814, 320] width 32 height 32
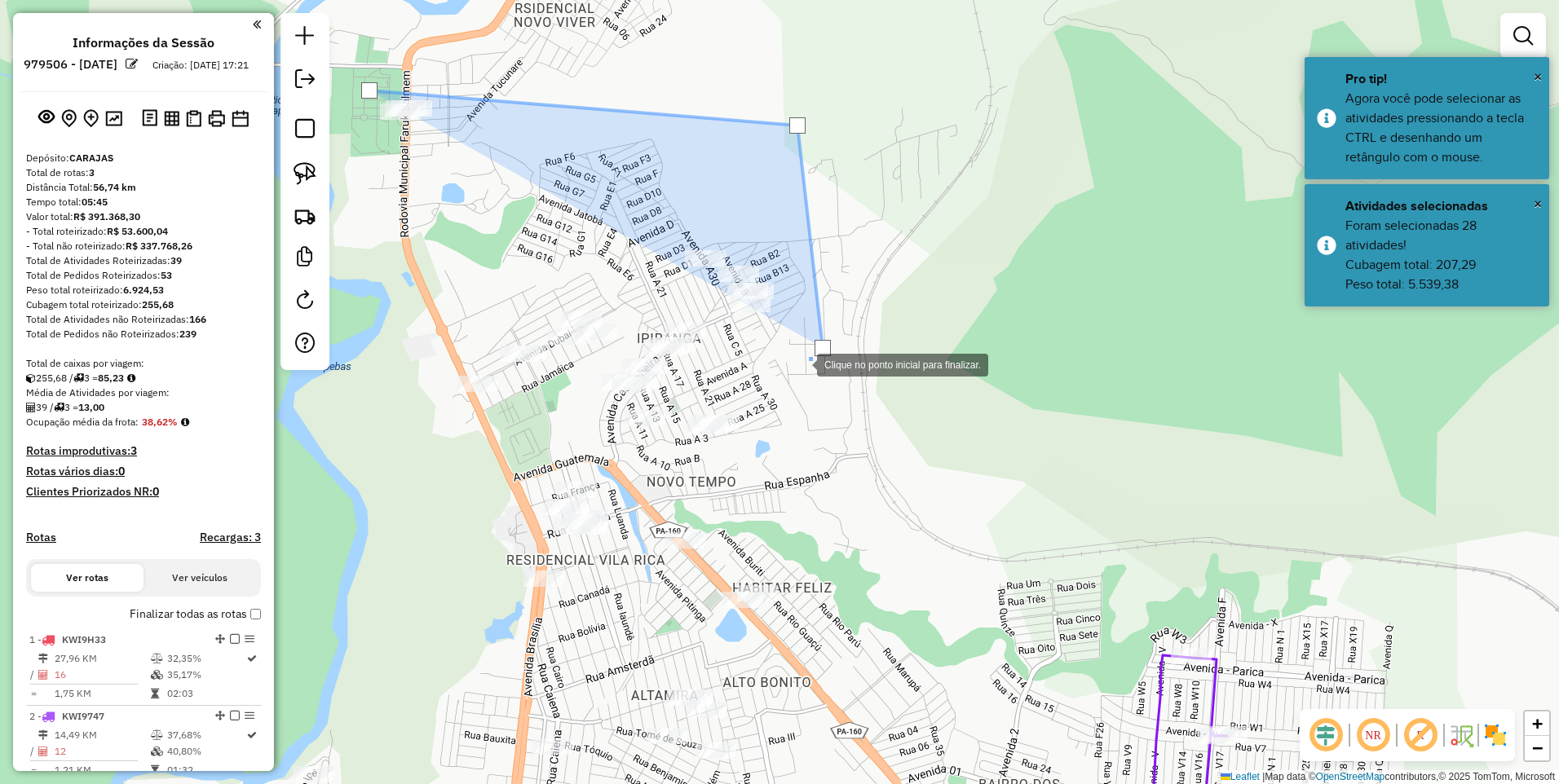
drag, startPoint x: 753, startPoint y: 398, endPoint x: 735, endPoint y: 379, distance: 26.2
click at [784, 380] on div at bounding box center [800, 363] width 32 height 32
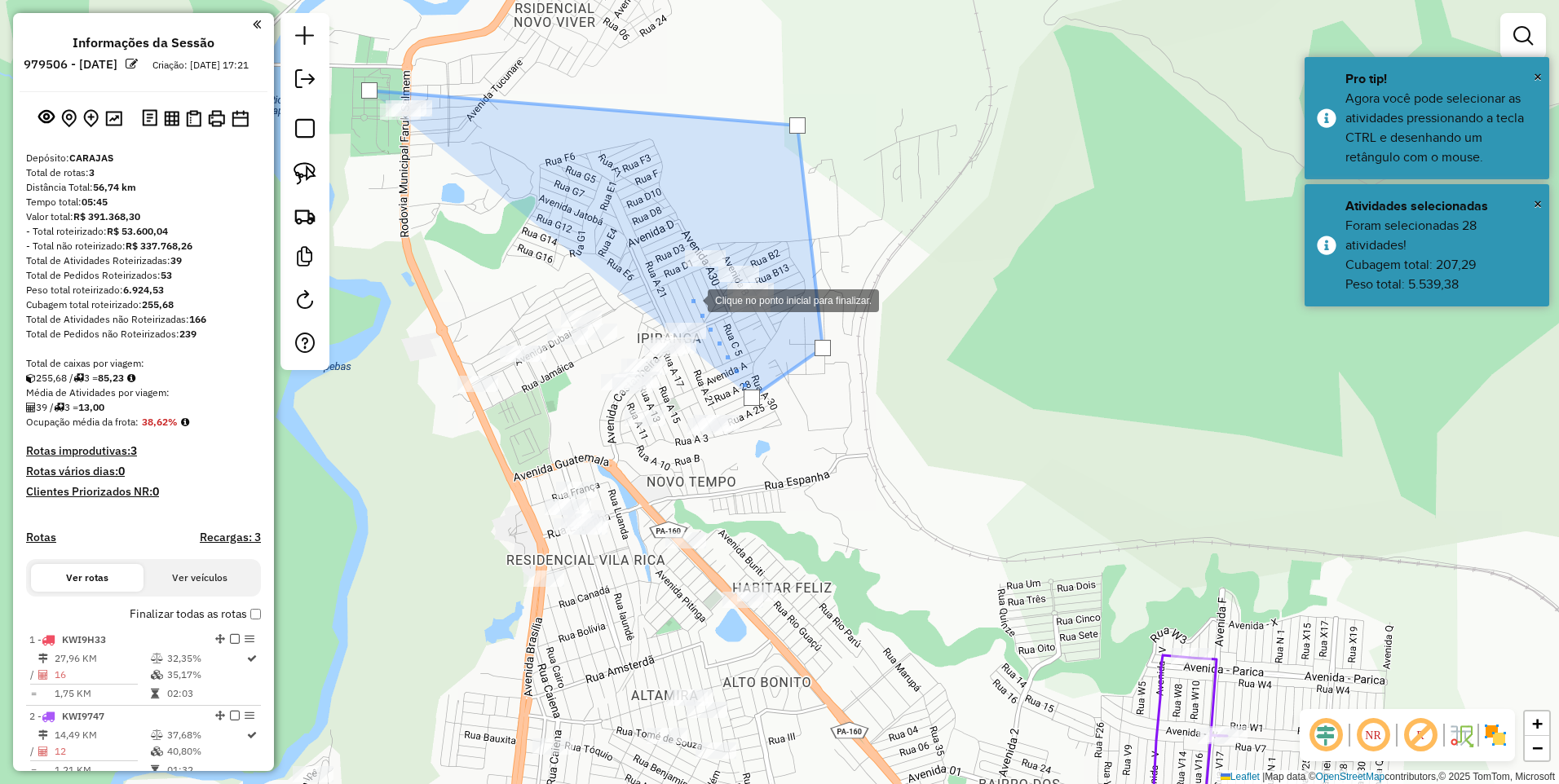
click at [691, 299] on div at bounding box center [691, 299] width 32 height 32
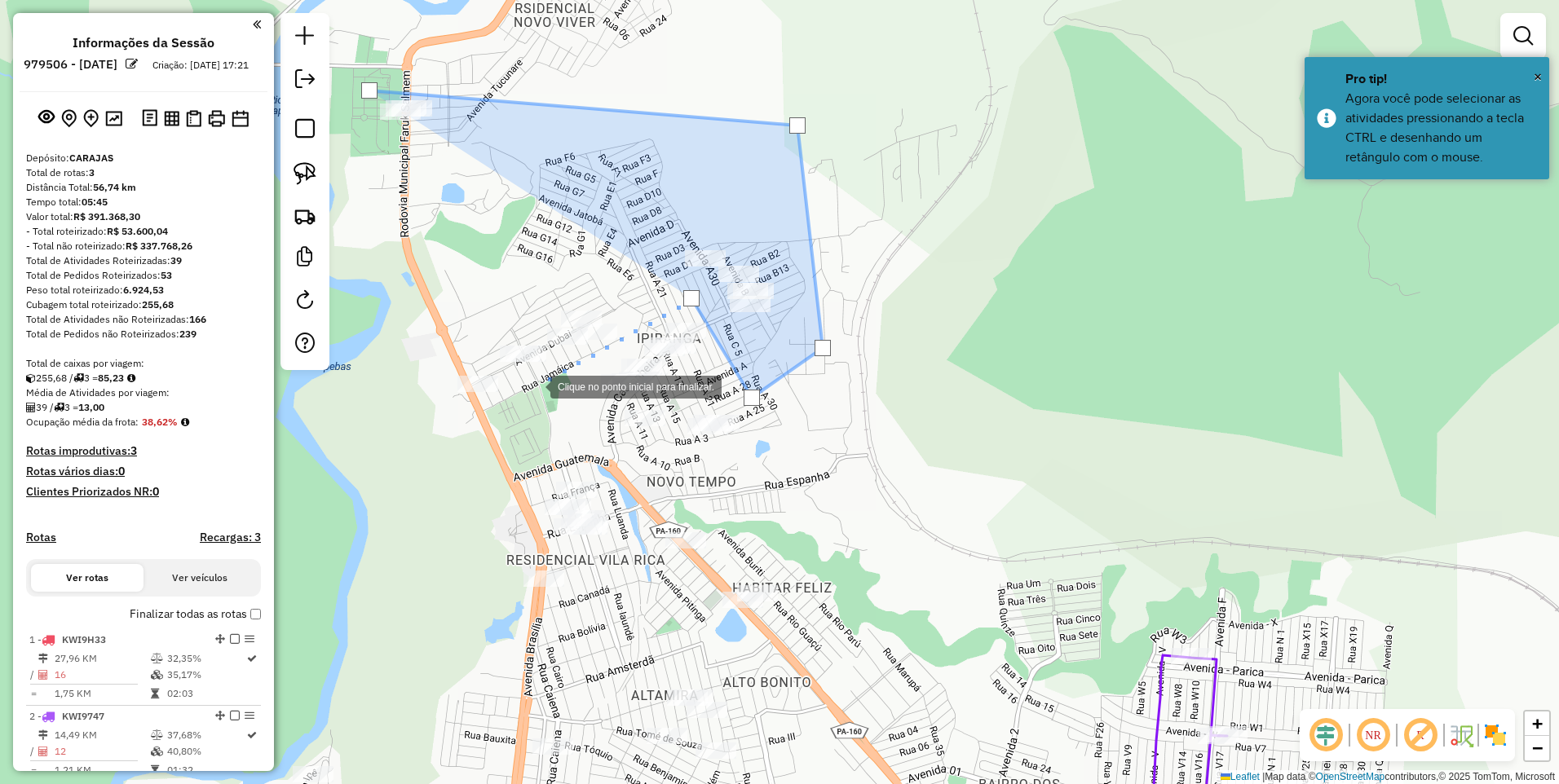
click at [534, 385] on div at bounding box center [533, 385] width 32 height 32
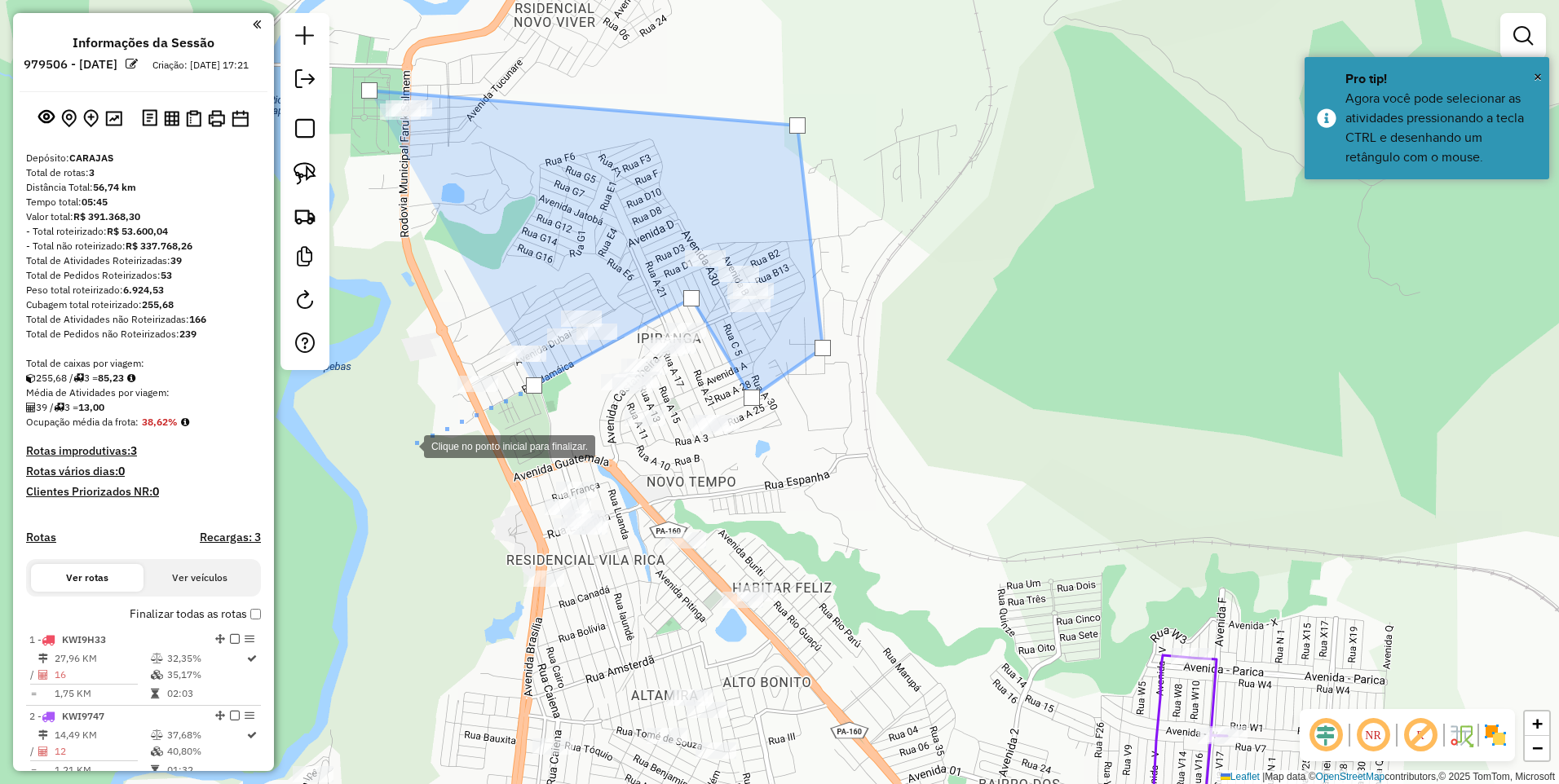
click at [408, 445] on div at bounding box center [407, 445] width 32 height 32
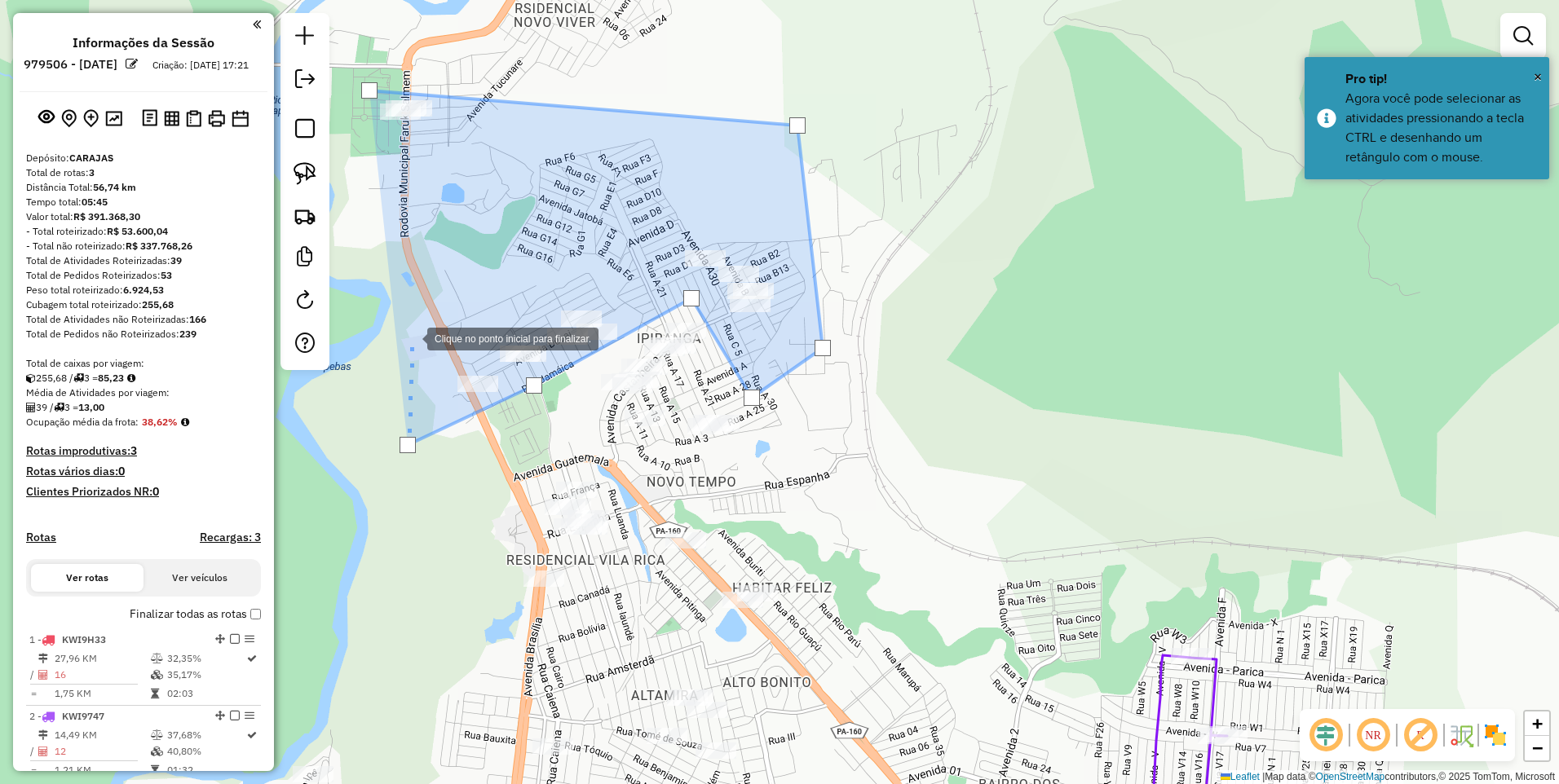
drag, startPoint x: 414, startPoint y: 329, endPoint x: 402, endPoint y: 252, distance: 77.9
click at [414, 329] on div at bounding box center [410, 337] width 32 height 32
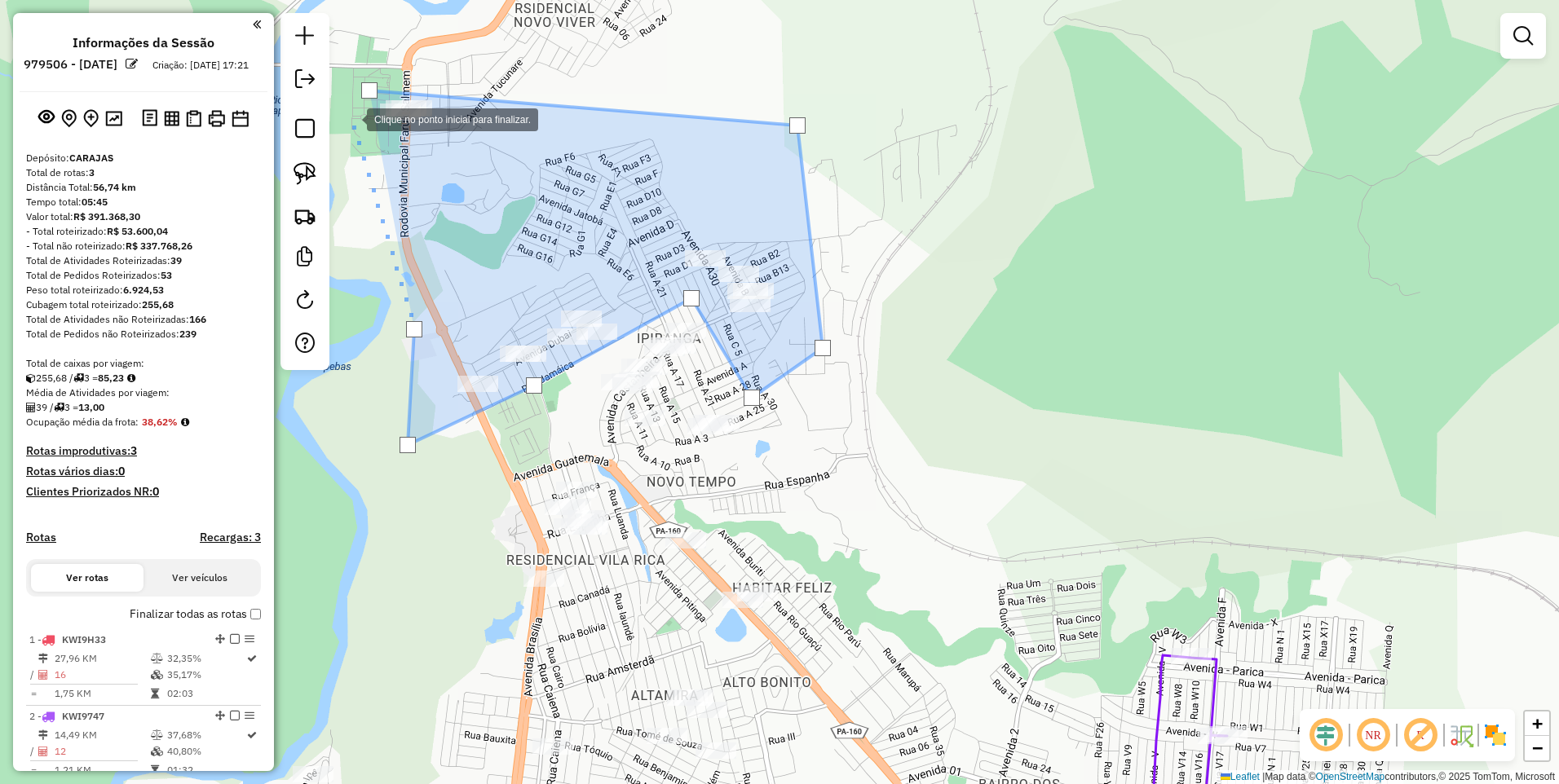
click at [351, 118] on div at bounding box center [350, 117] width 32 height 32
click at [366, 93] on div at bounding box center [370, 91] width 17 height 17
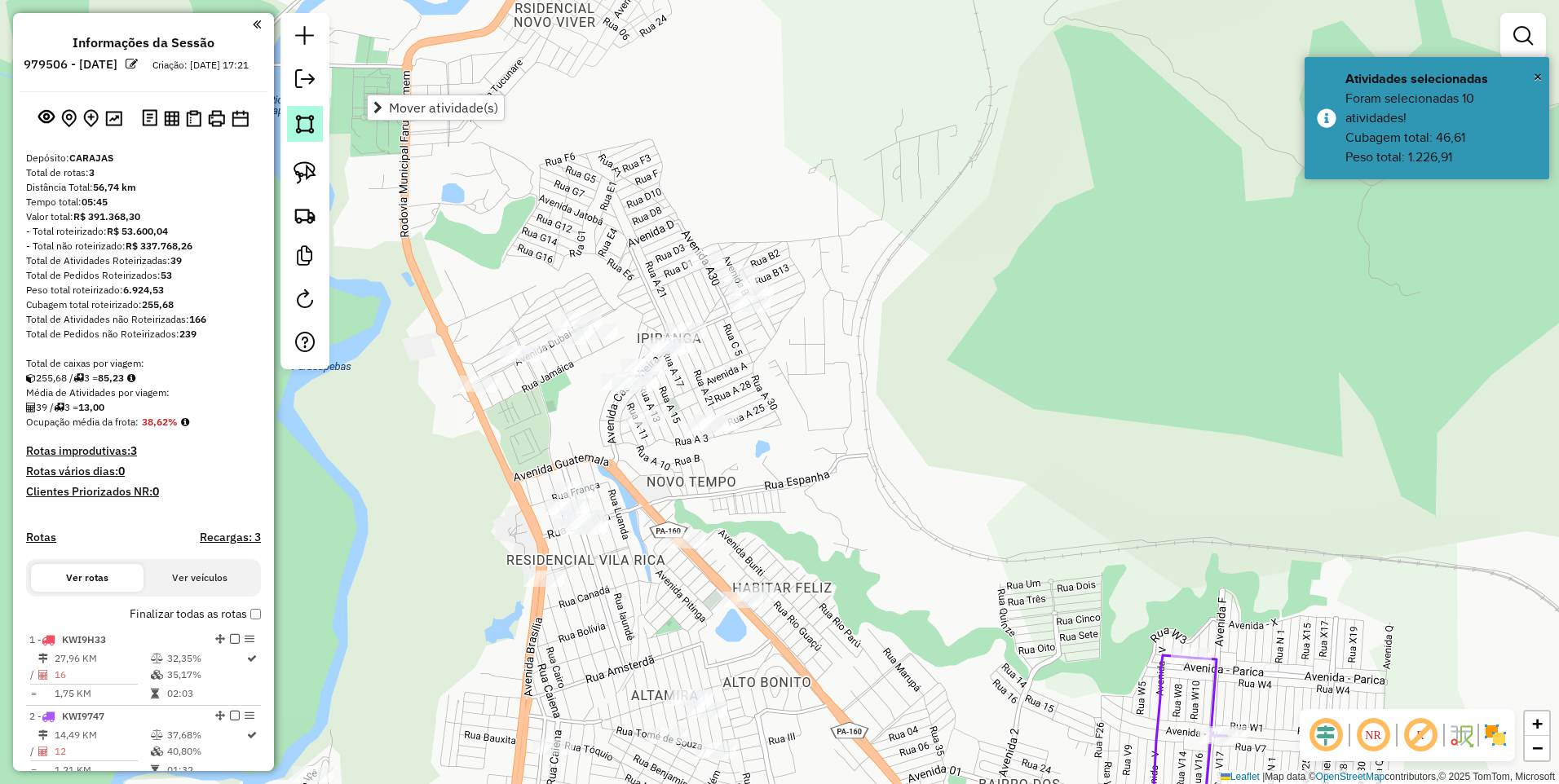
click at [290, 118] on link at bounding box center [304, 123] width 36 height 36
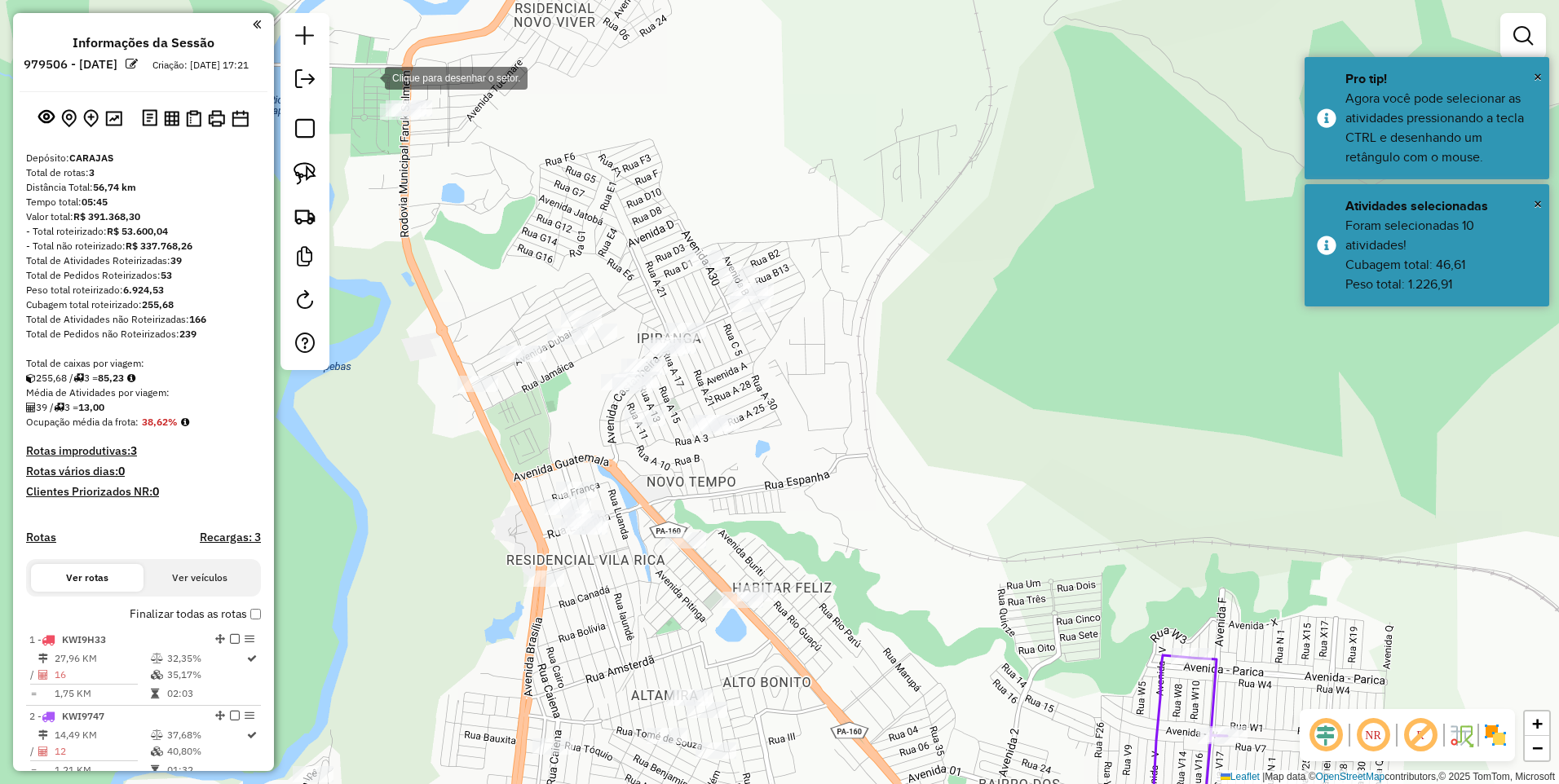
drag, startPoint x: 366, startPoint y: 79, endPoint x: 522, endPoint y: 87, distance: 156.2
click at [366, 79] on div at bounding box center [368, 76] width 32 height 32
click at [856, 145] on div at bounding box center [839, 136] width 32 height 32
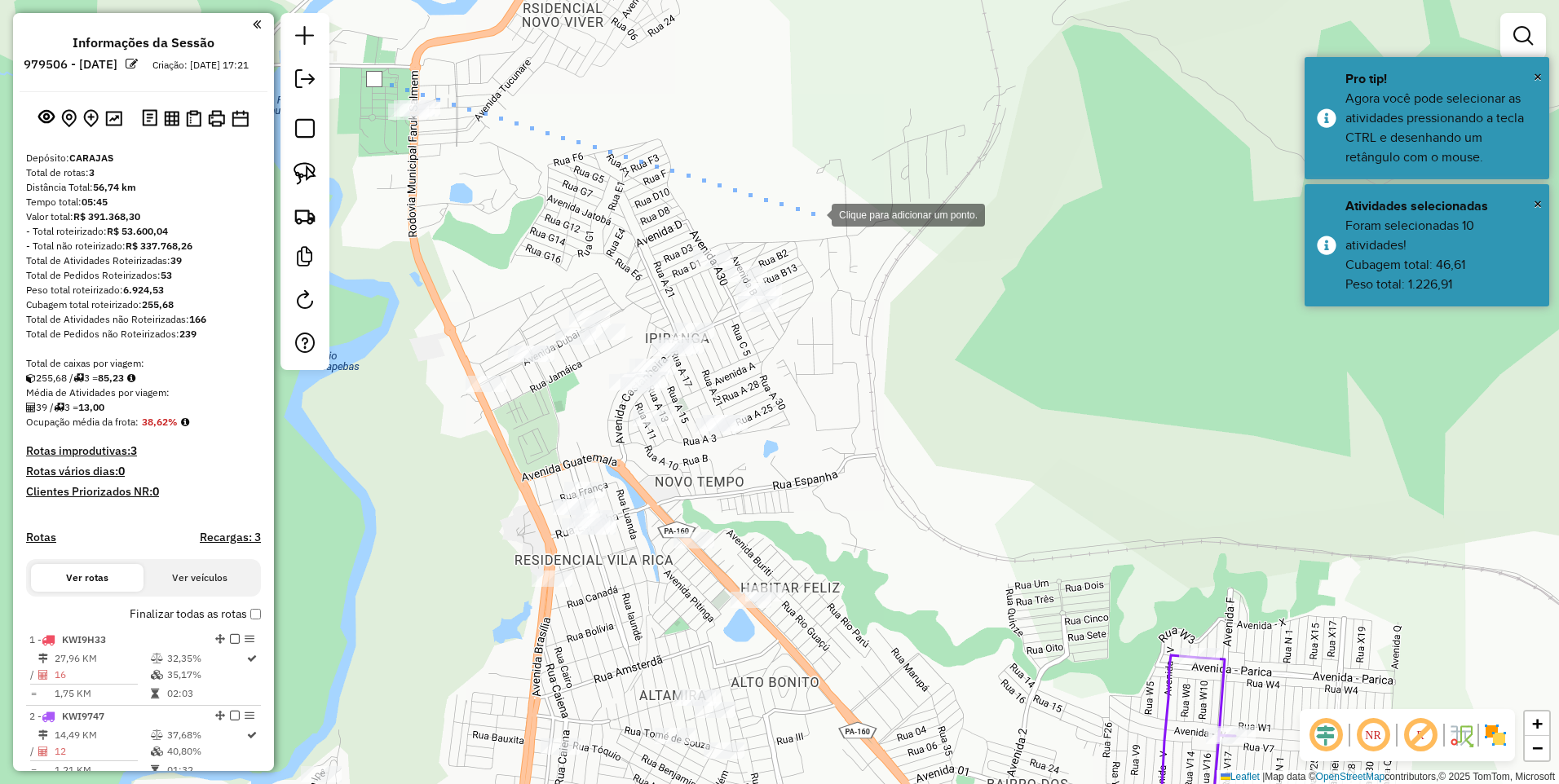
click at [812, 203] on div at bounding box center [815, 213] width 32 height 32
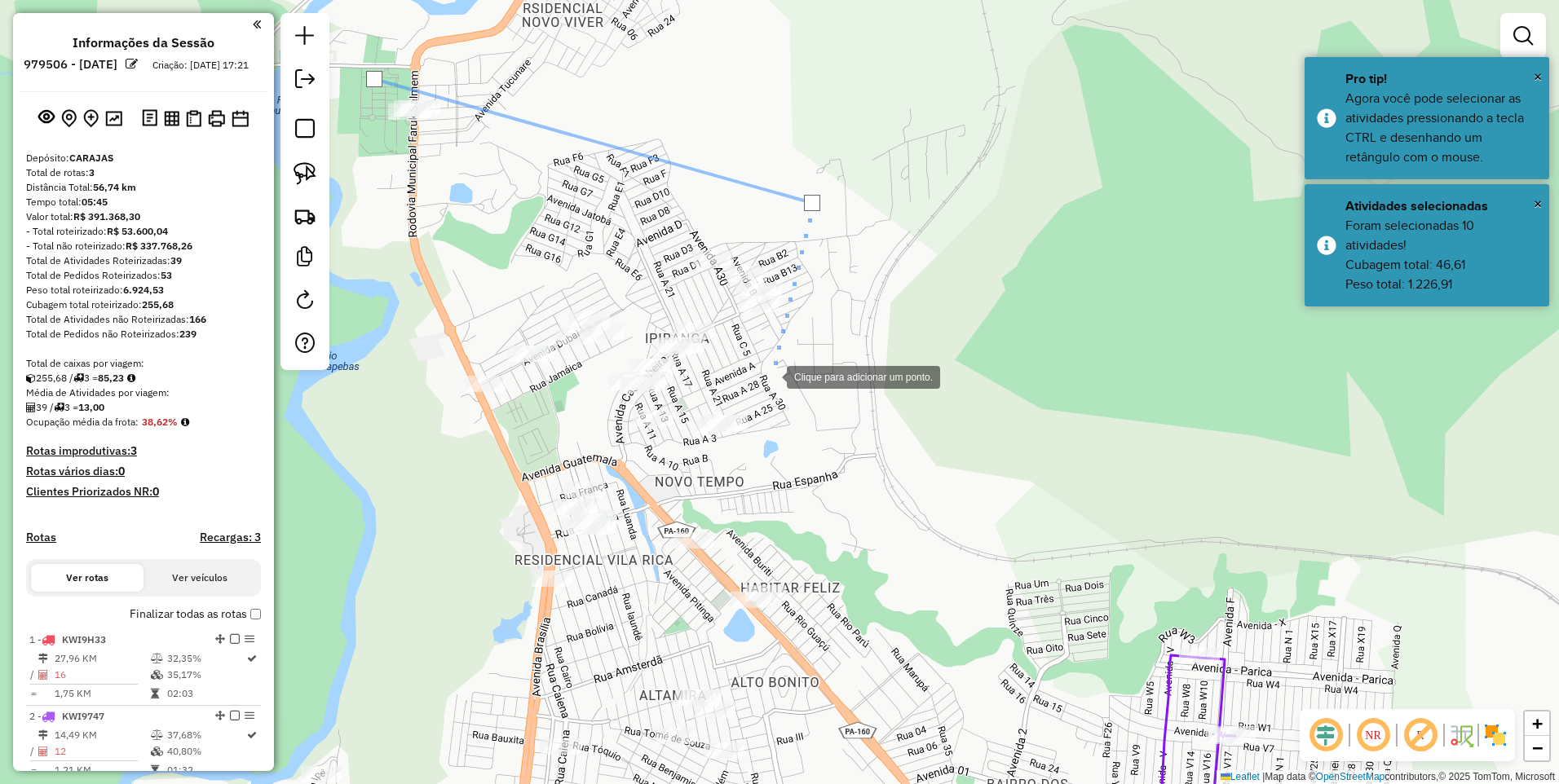
click at [771, 376] on div at bounding box center [770, 375] width 32 height 32
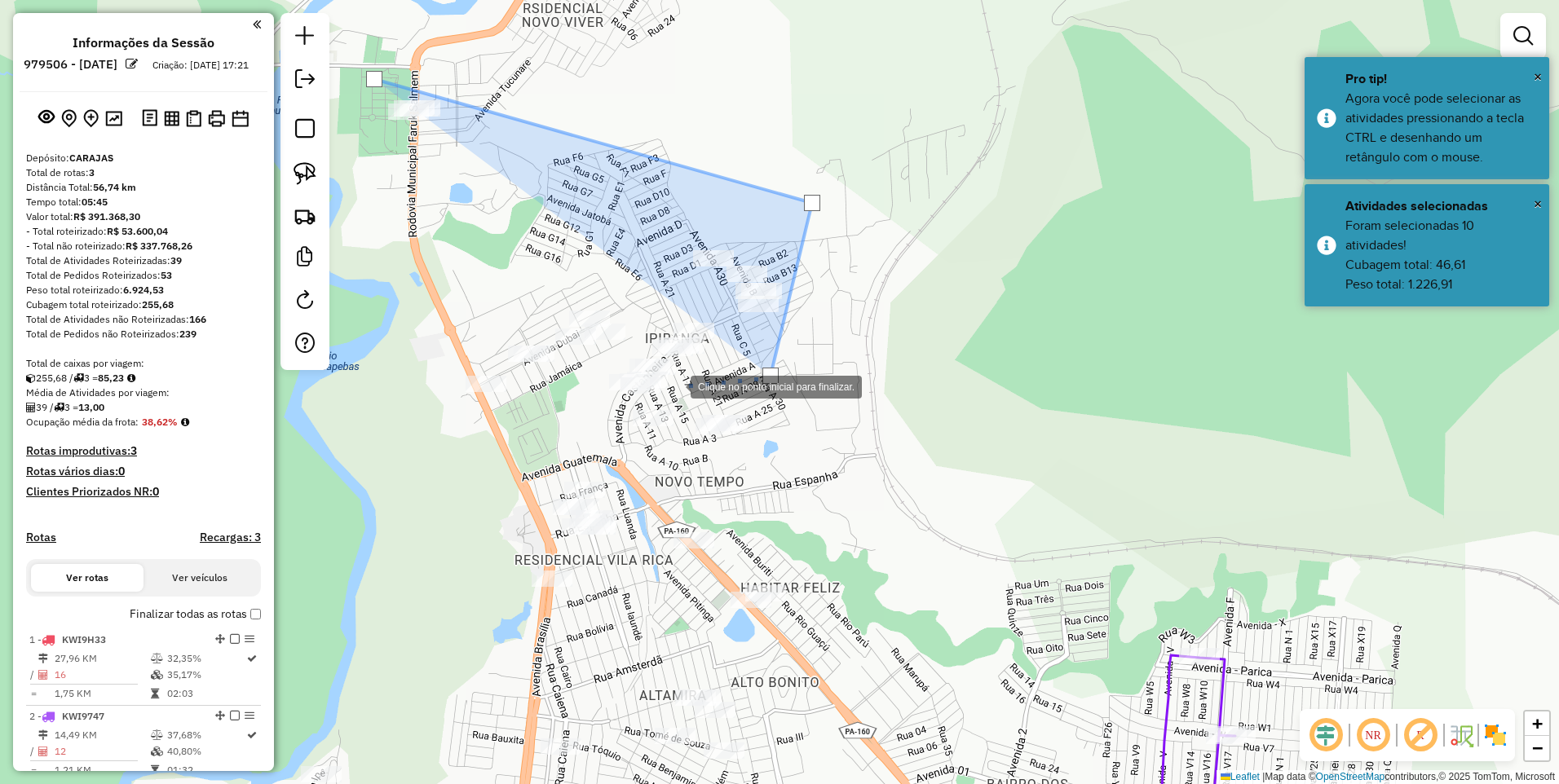
click at [677, 383] on div at bounding box center [674, 385] width 32 height 32
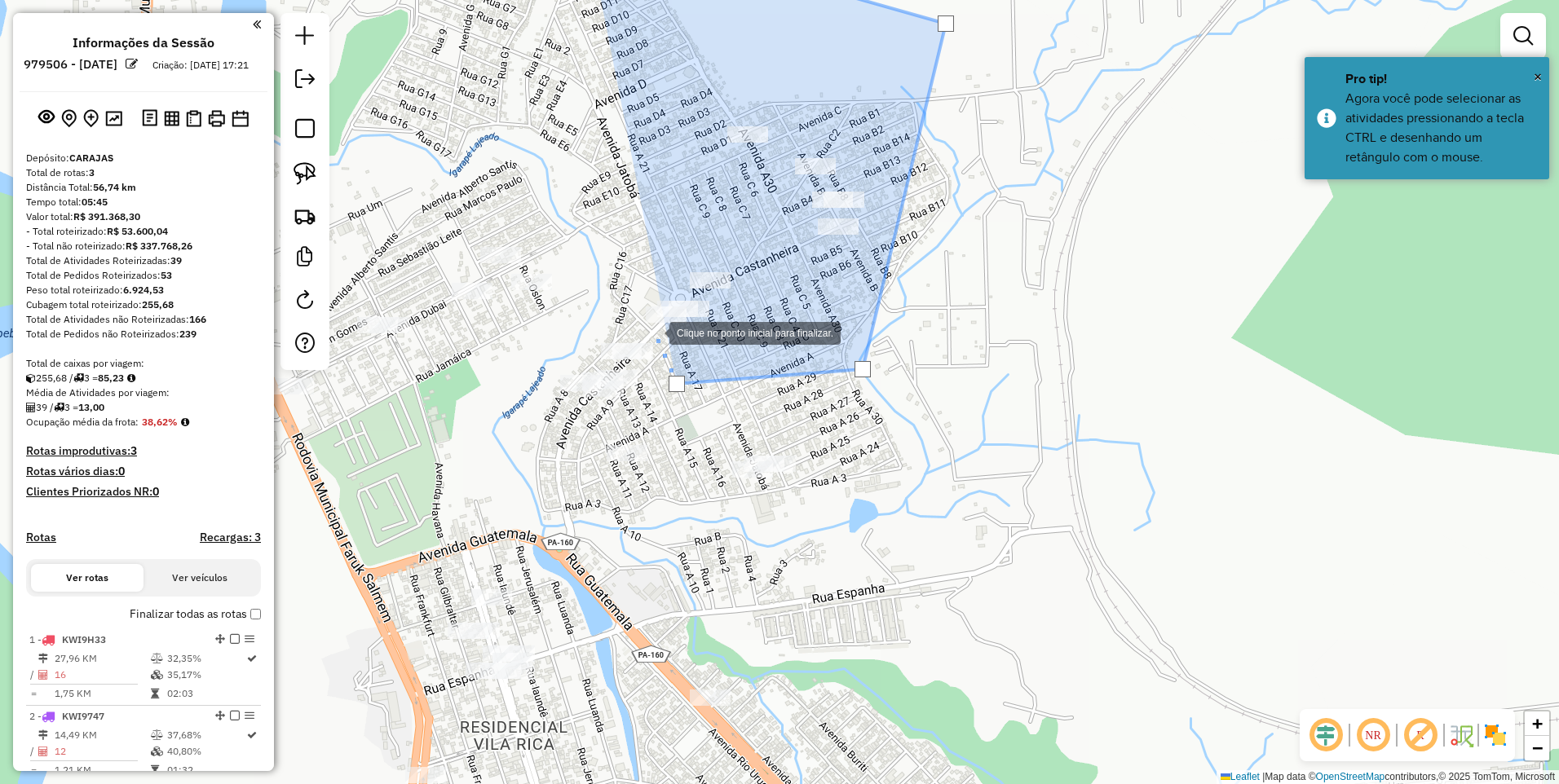
click at [653, 332] on div at bounding box center [653, 332] width 32 height 32
click at [595, 329] on div at bounding box center [595, 329] width 32 height 32
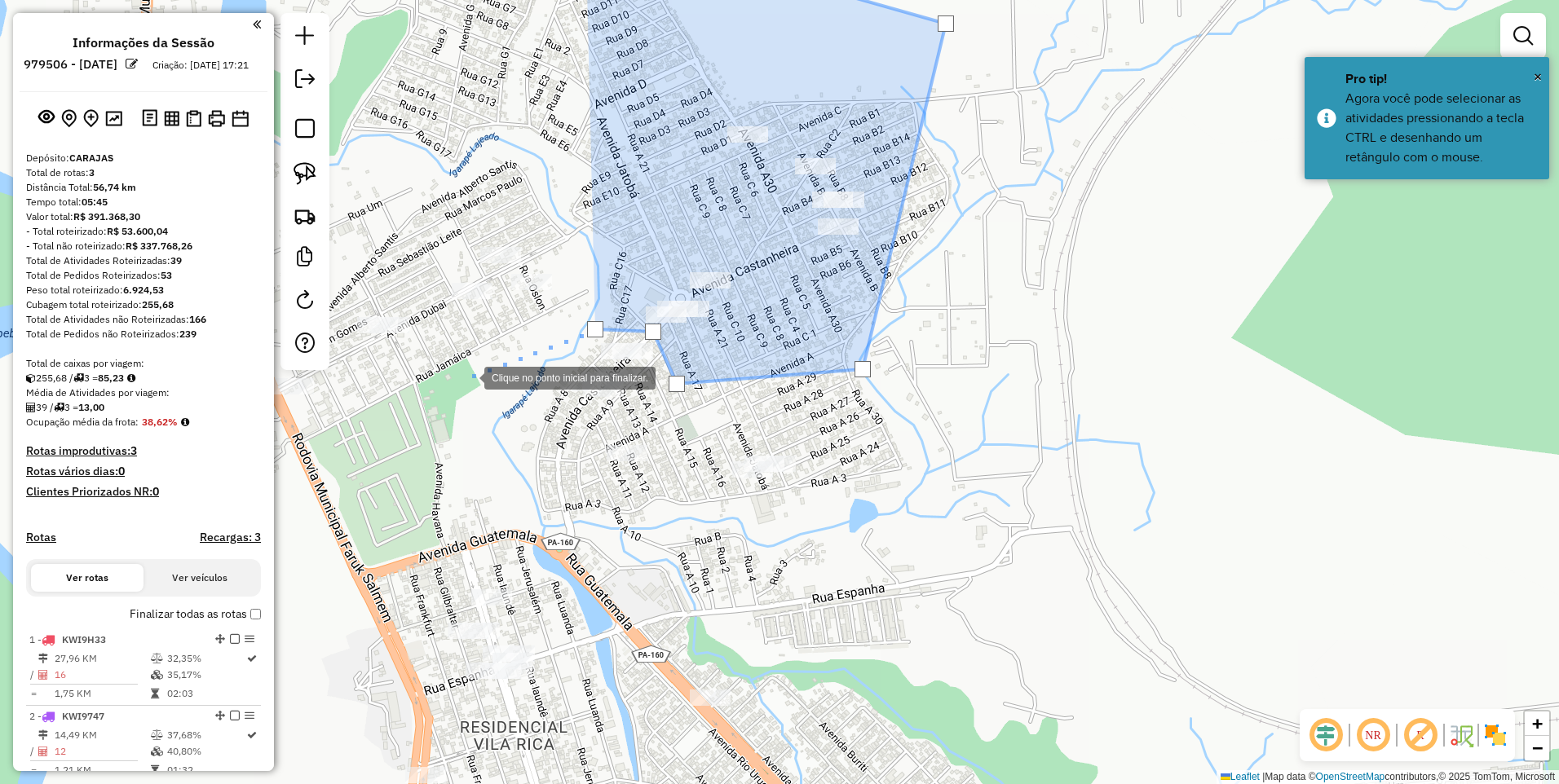
click at [463, 378] on div at bounding box center [467, 376] width 32 height 32
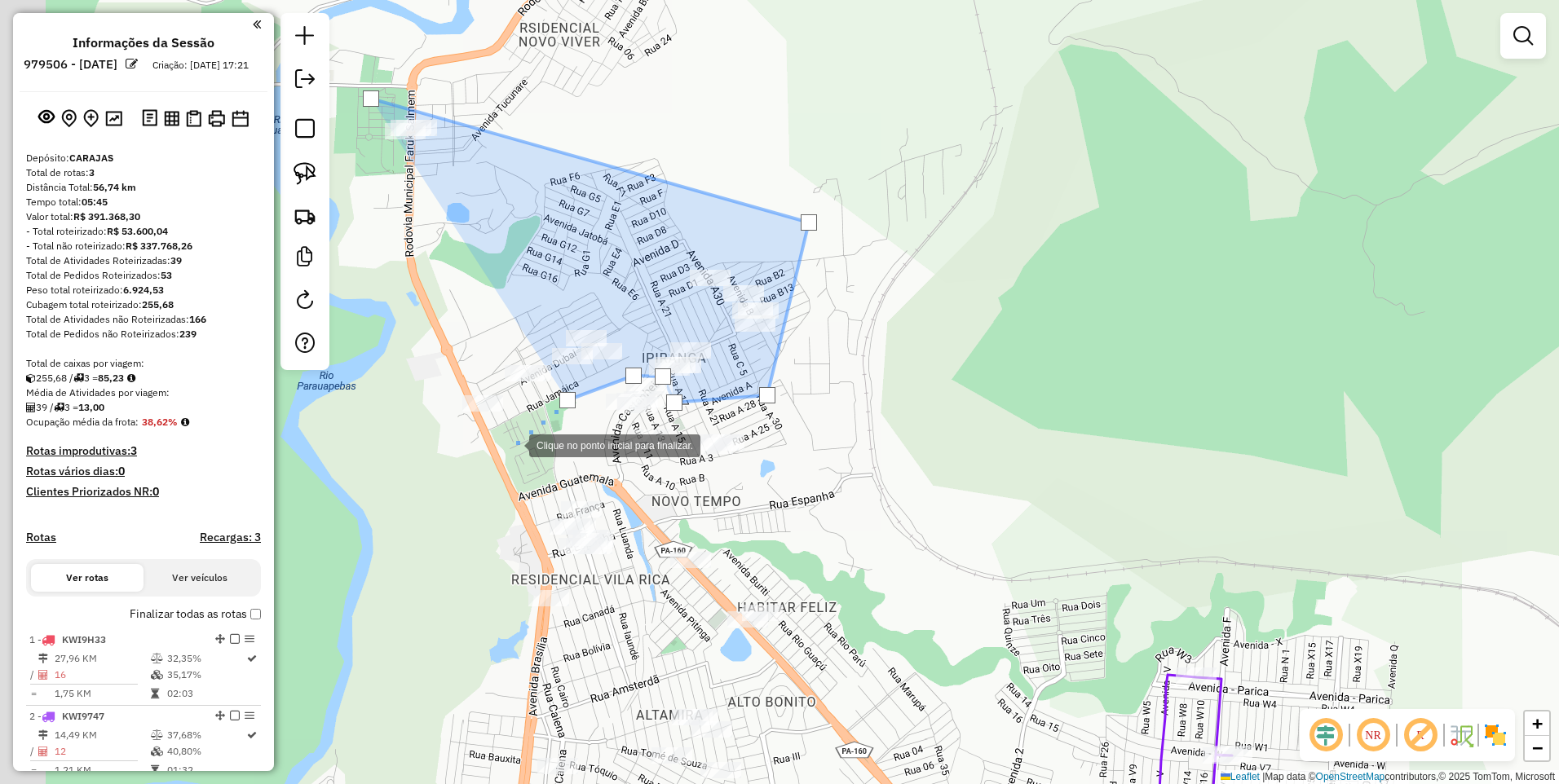
drag, startPoint x: 406, startPoint y: 423, endPoint x: 511, endPoint y: 444, distance: 107.1
click at [511, 444] on div at bounding box center [512, 444] width 32 height 32
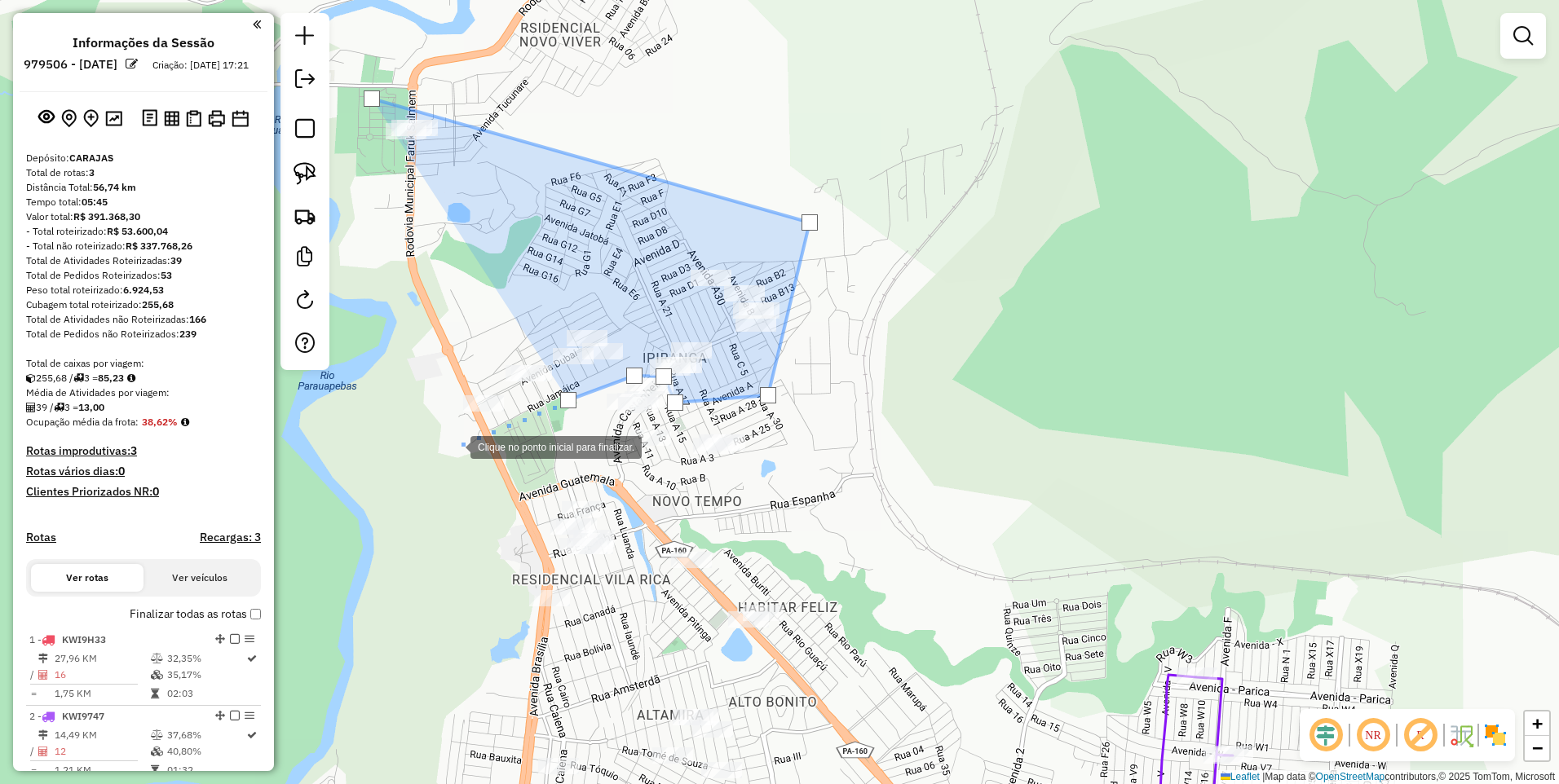
click at [454, 446] on div at bounding box center [453, 446] width 32 height 32
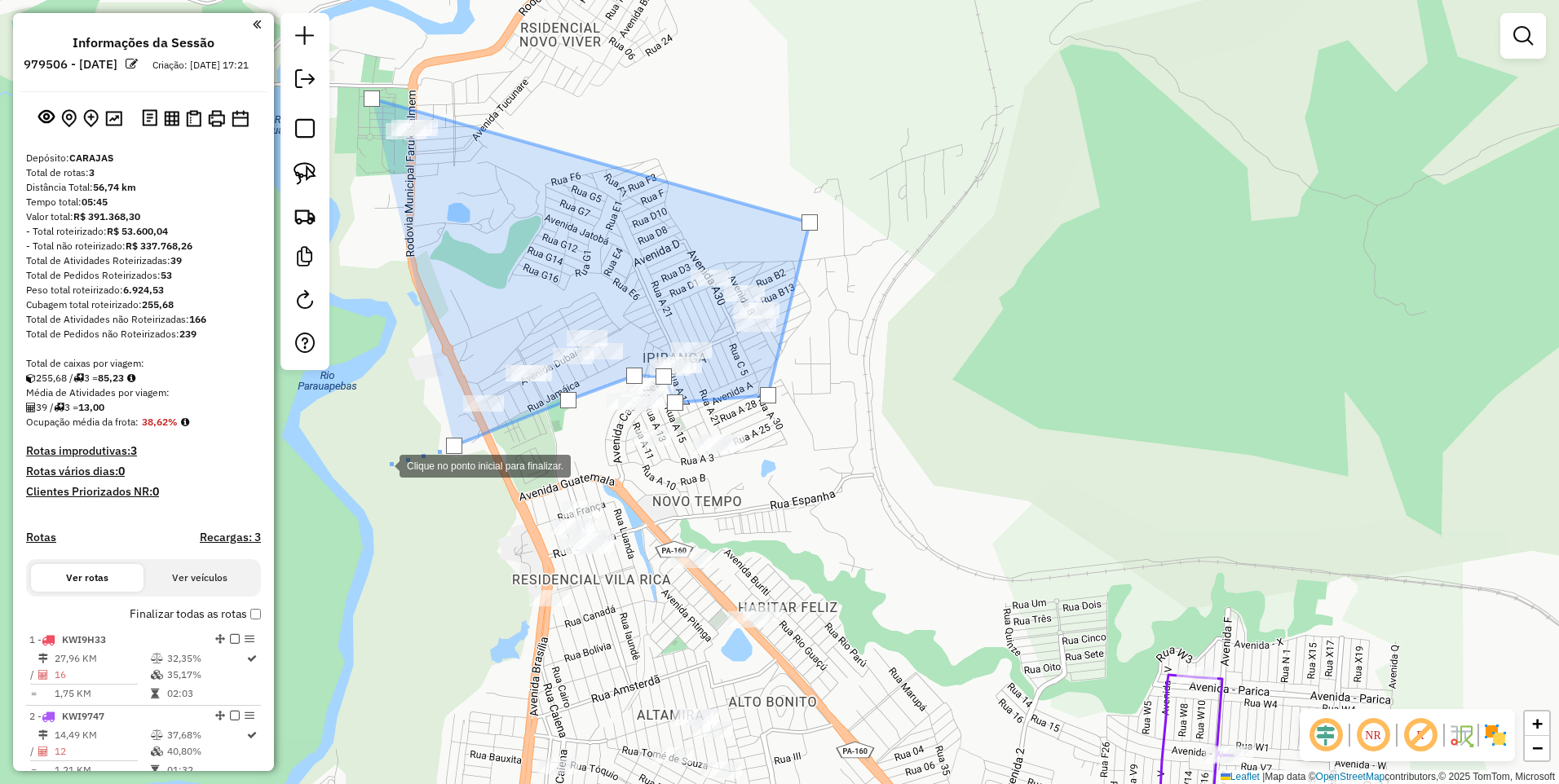
click at [374, 466] on div at bounding box center [383, 464] width 32 height 32
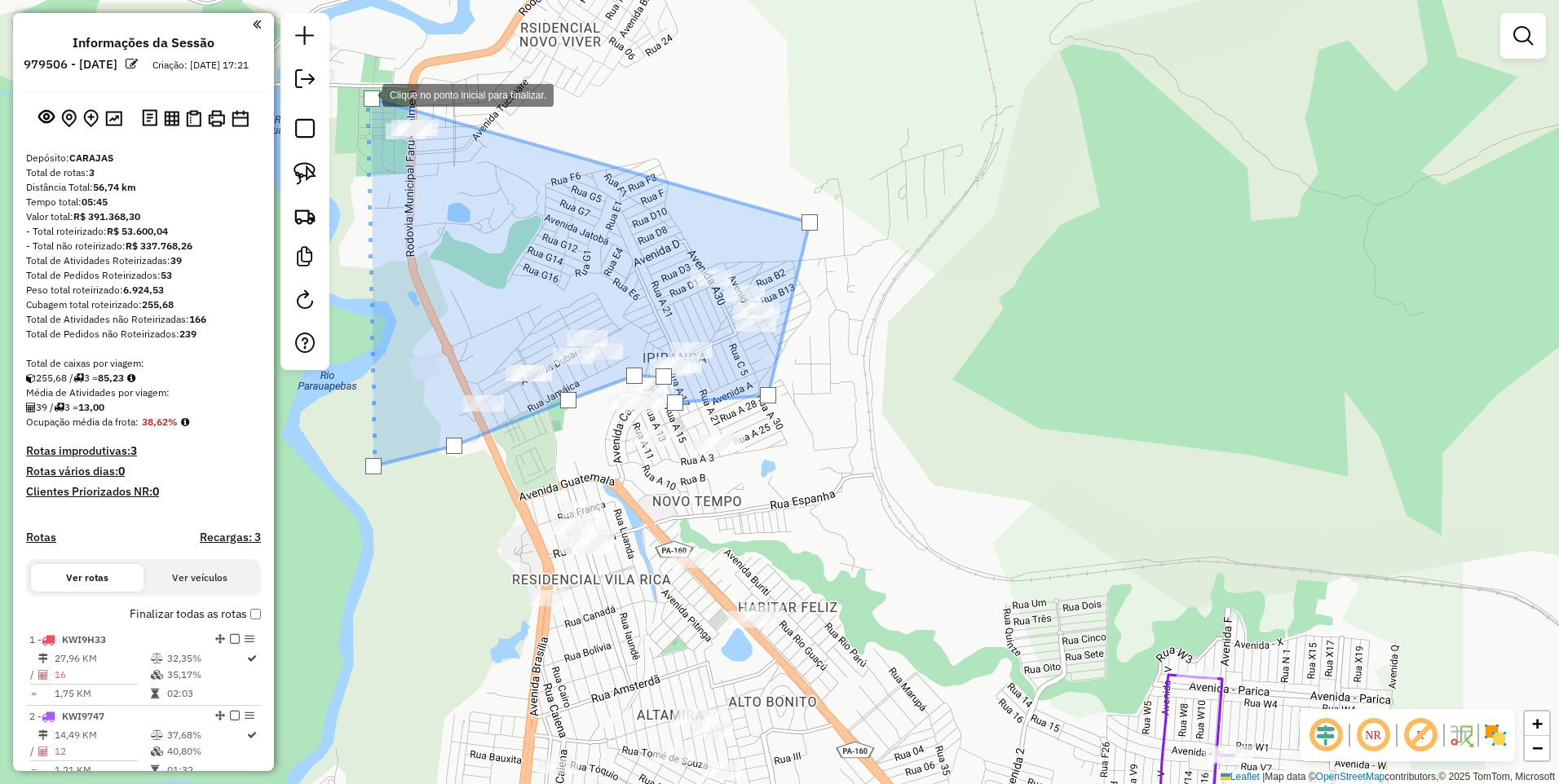
click at [366, 93] on div at bounding box center [372, 98] width 17 height 17
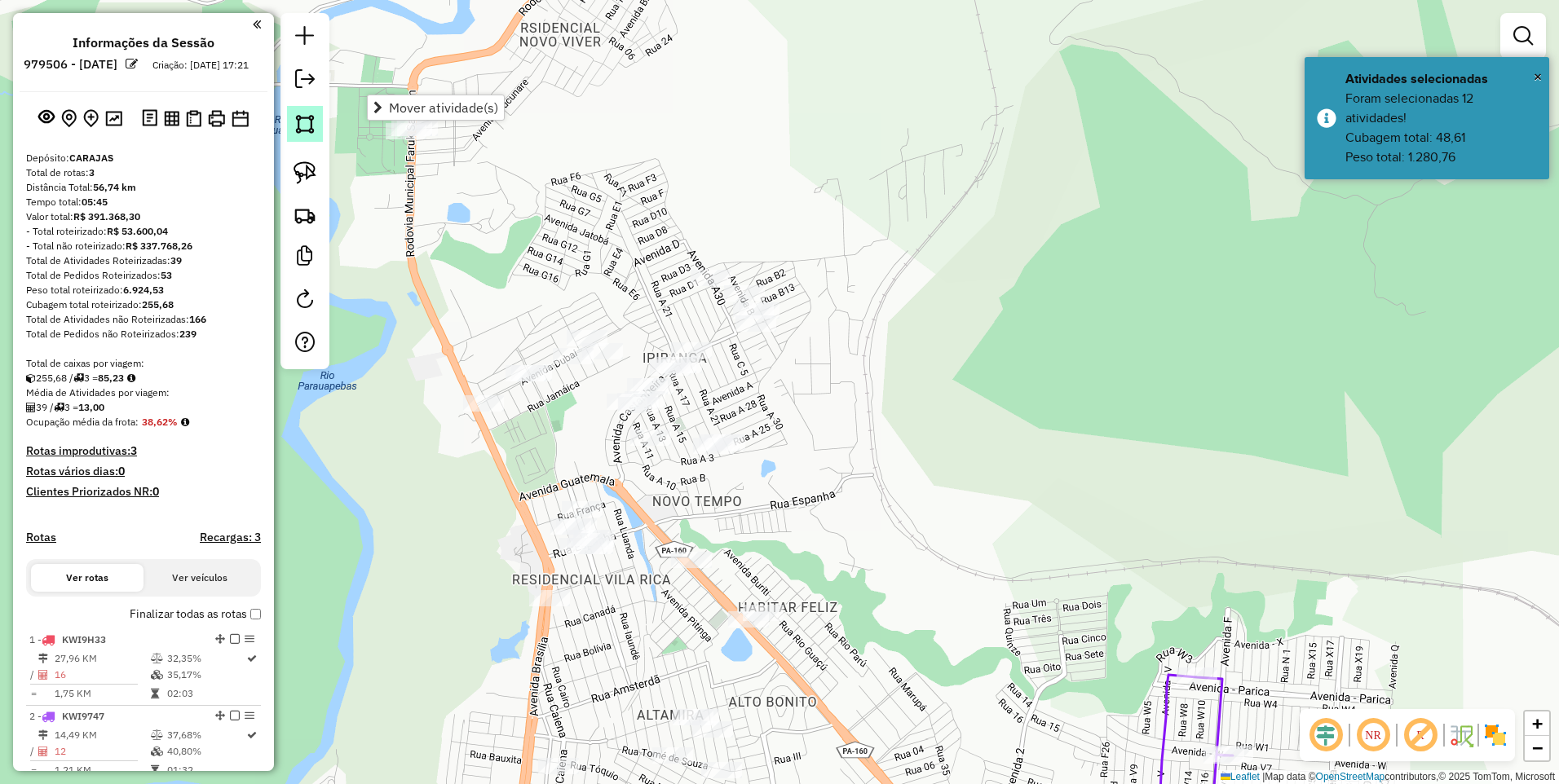
click at [293, 117] on link at bounding box center [304, 123] width 36 height 36
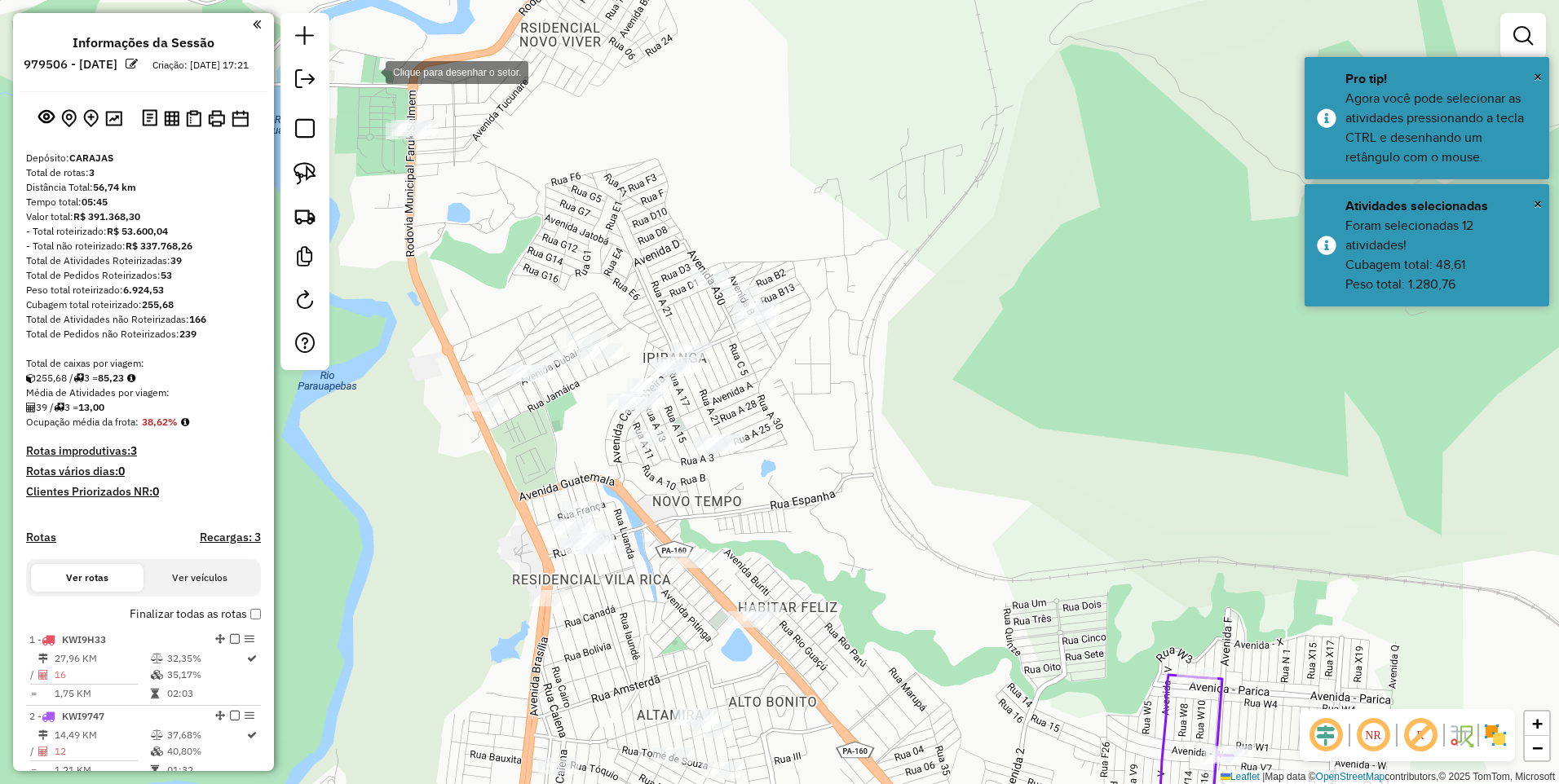
click at [369, 71] on div at bounding box center [369, 70] width 32 height 32
click at [985, 168] on div at bounding box center [983, 166] width 32 height 32
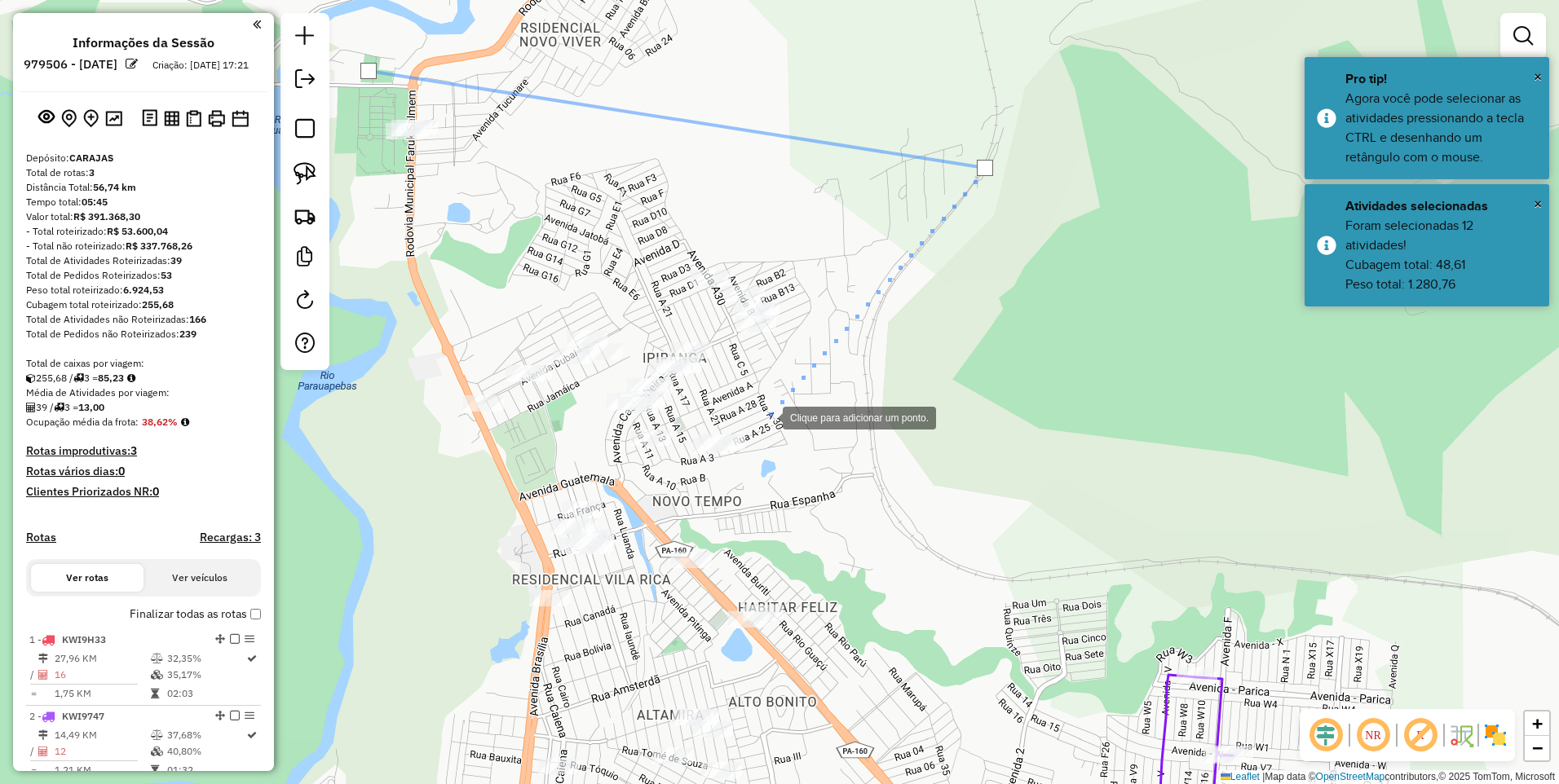
click at [767, 417] on div at bounding box center [766, 416] width 32 height 32
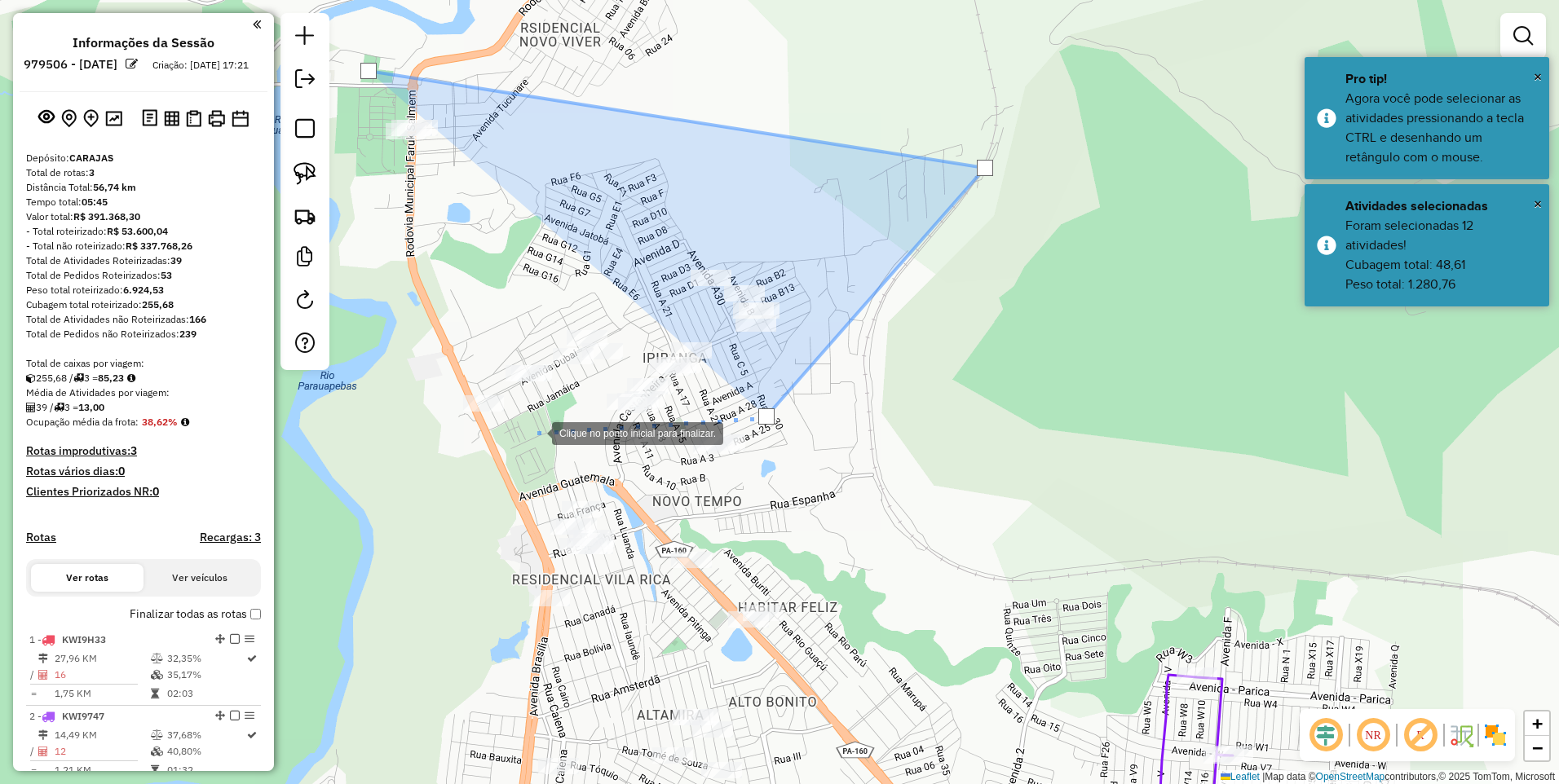
click at [536, 433] on div at bounding box center [535, 432] width 32 height 32
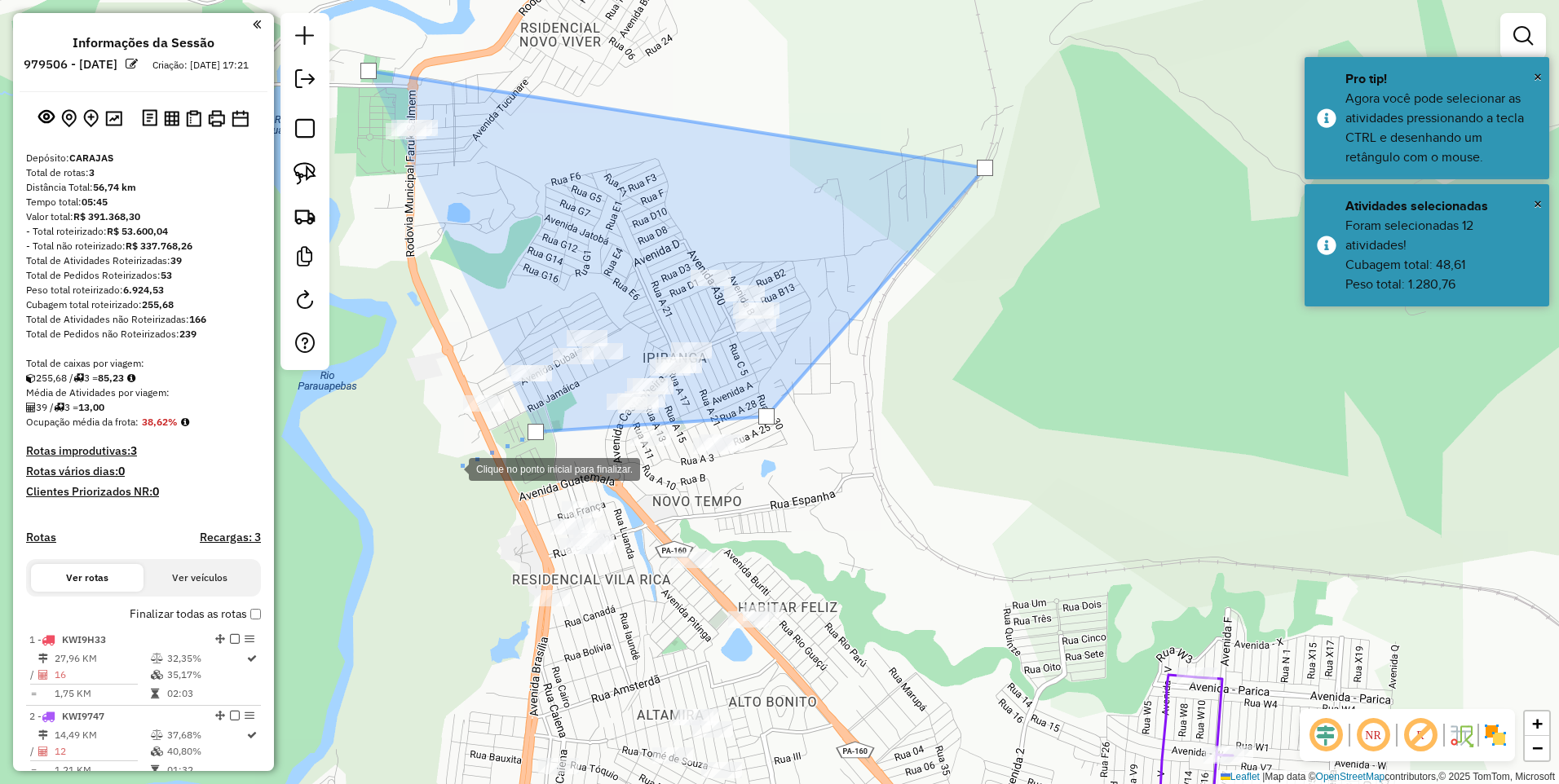
click at [452, 468] on div at bounding box center [452, 467] width 32 height 32
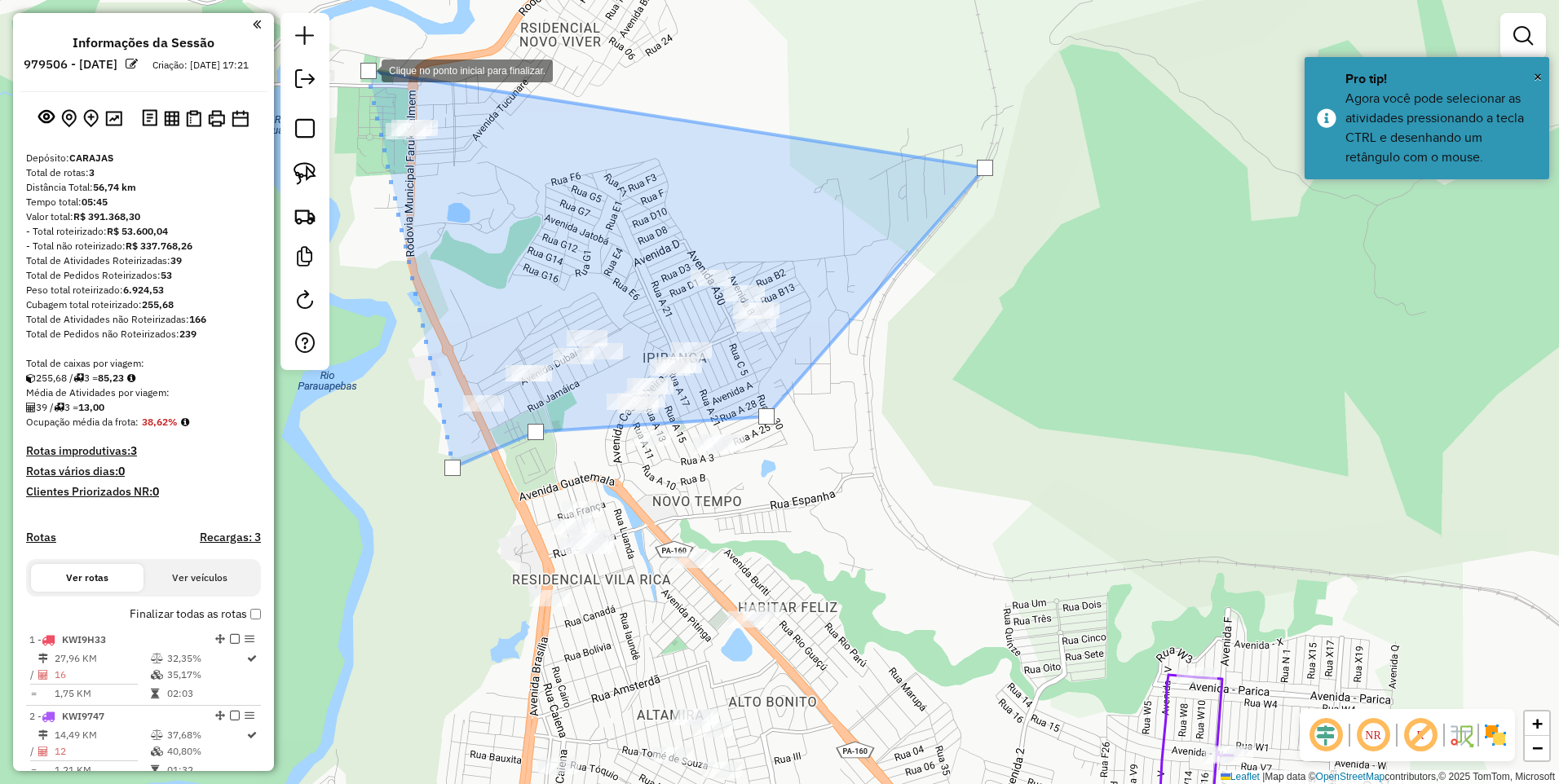
click at [366, 69] on div at bounding box center [369, 71] width 17 height 17
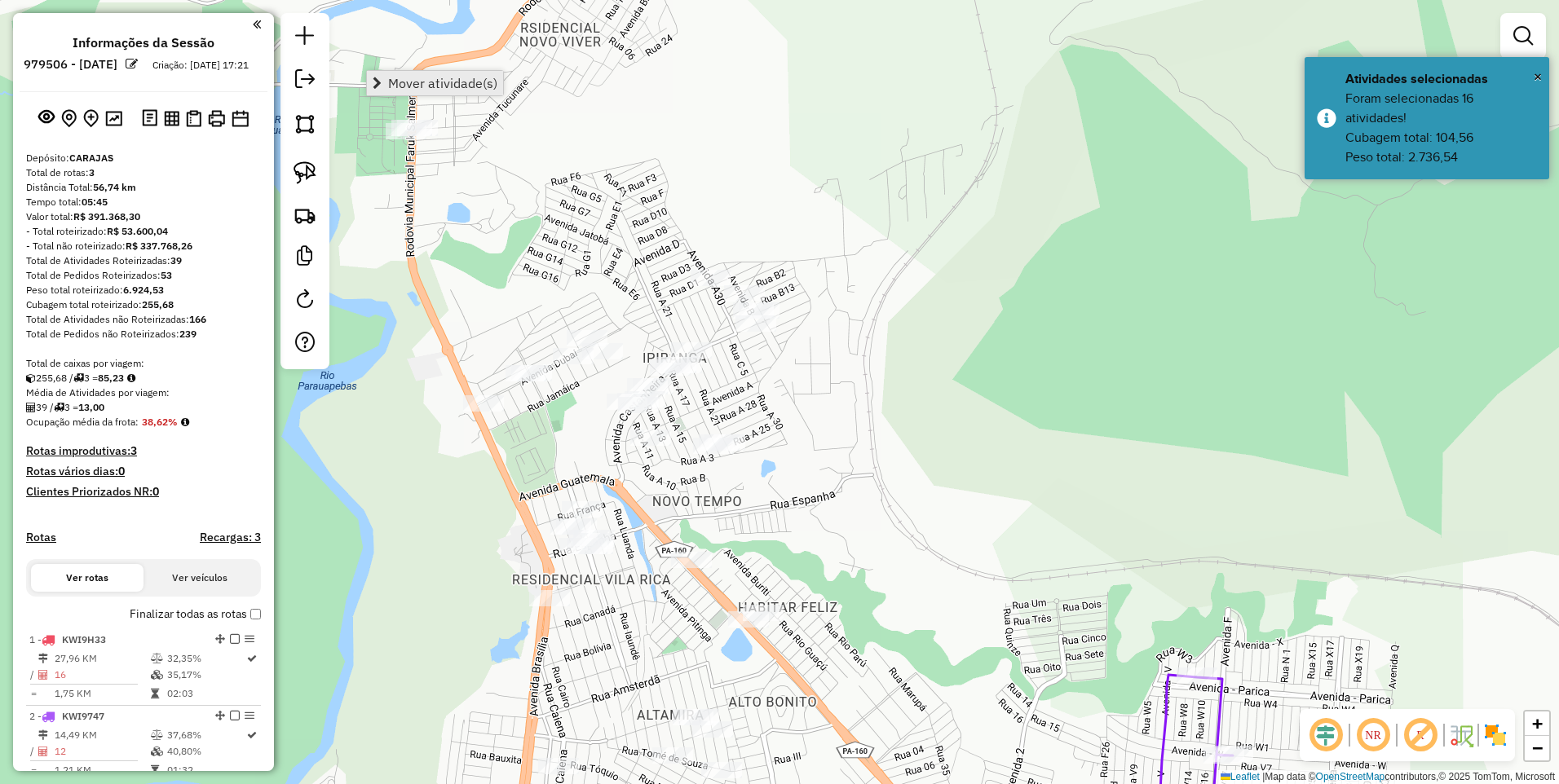
click at [414, 91] on link "Mover atividade(s)" at bounding box center [435, 84] width 136 height 25
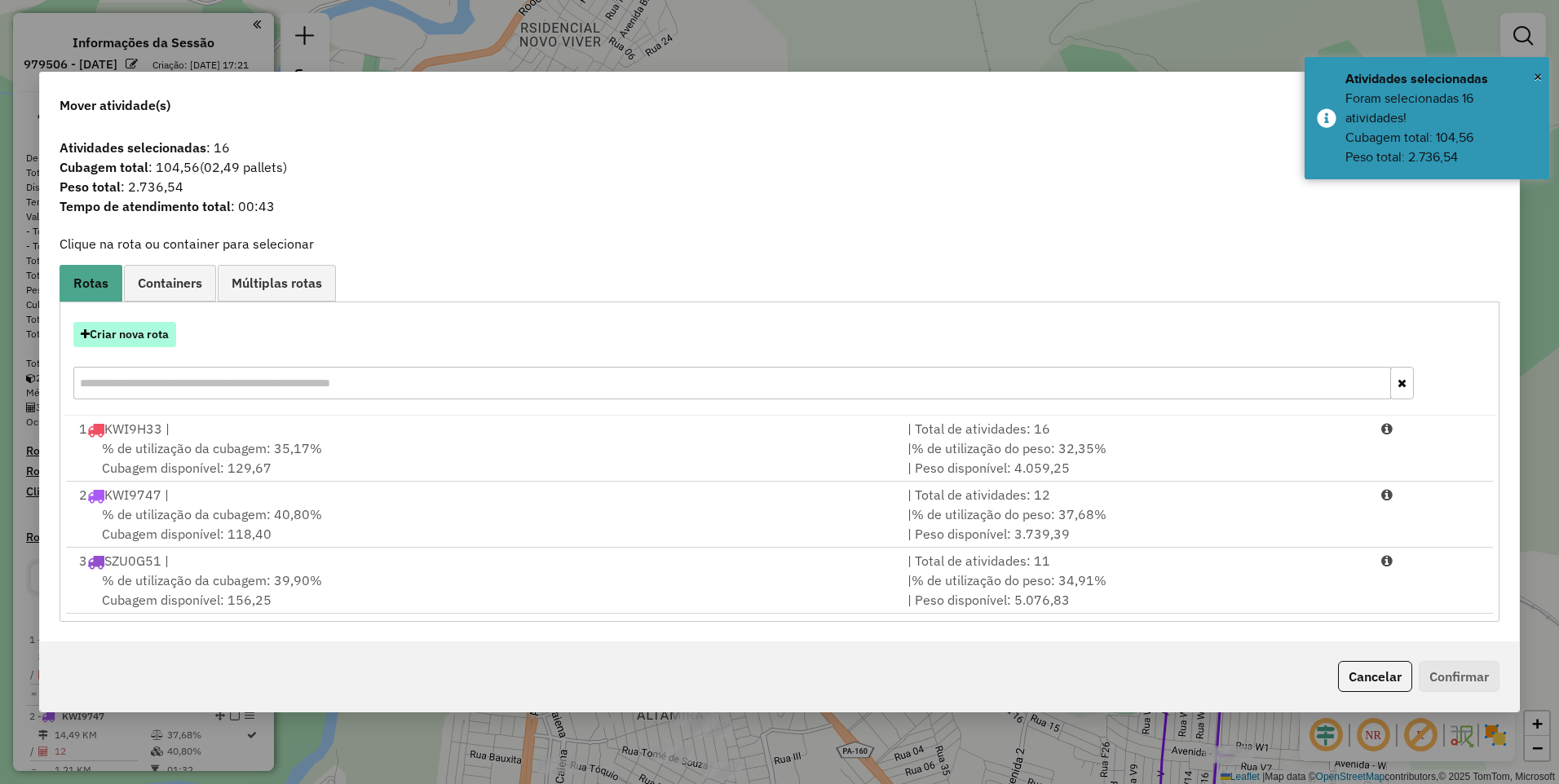
click at [135, 336] on button "Criar nova rota" at bounding box center [125, 334] width 103 height 26
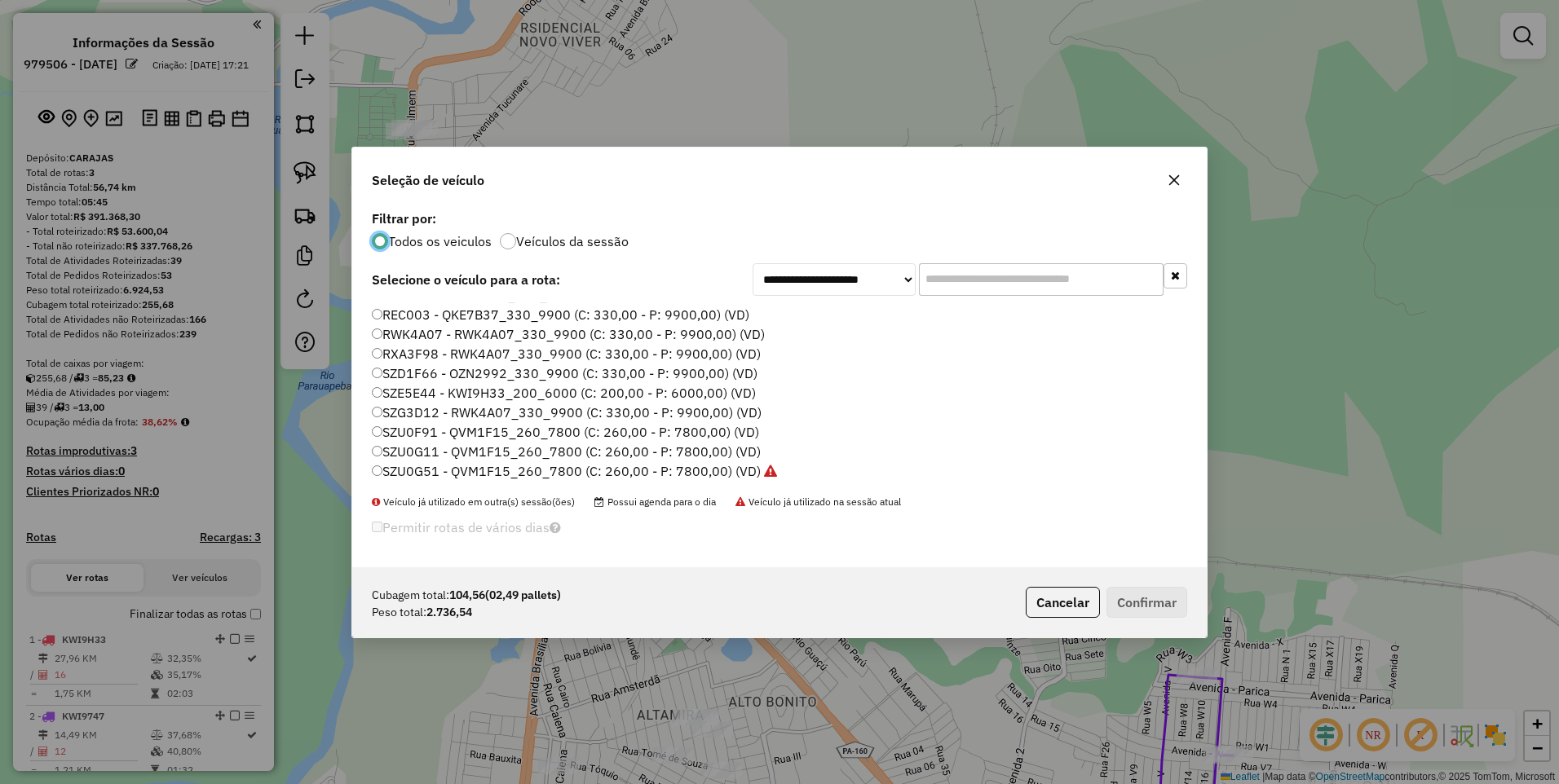
click at [598, 453] on label "SZU0G11 - QVM1F15_260_7800 (C: 260,00 - P: 7800,00) (VD)" at bounding box center [567, 452] width 389 height 20
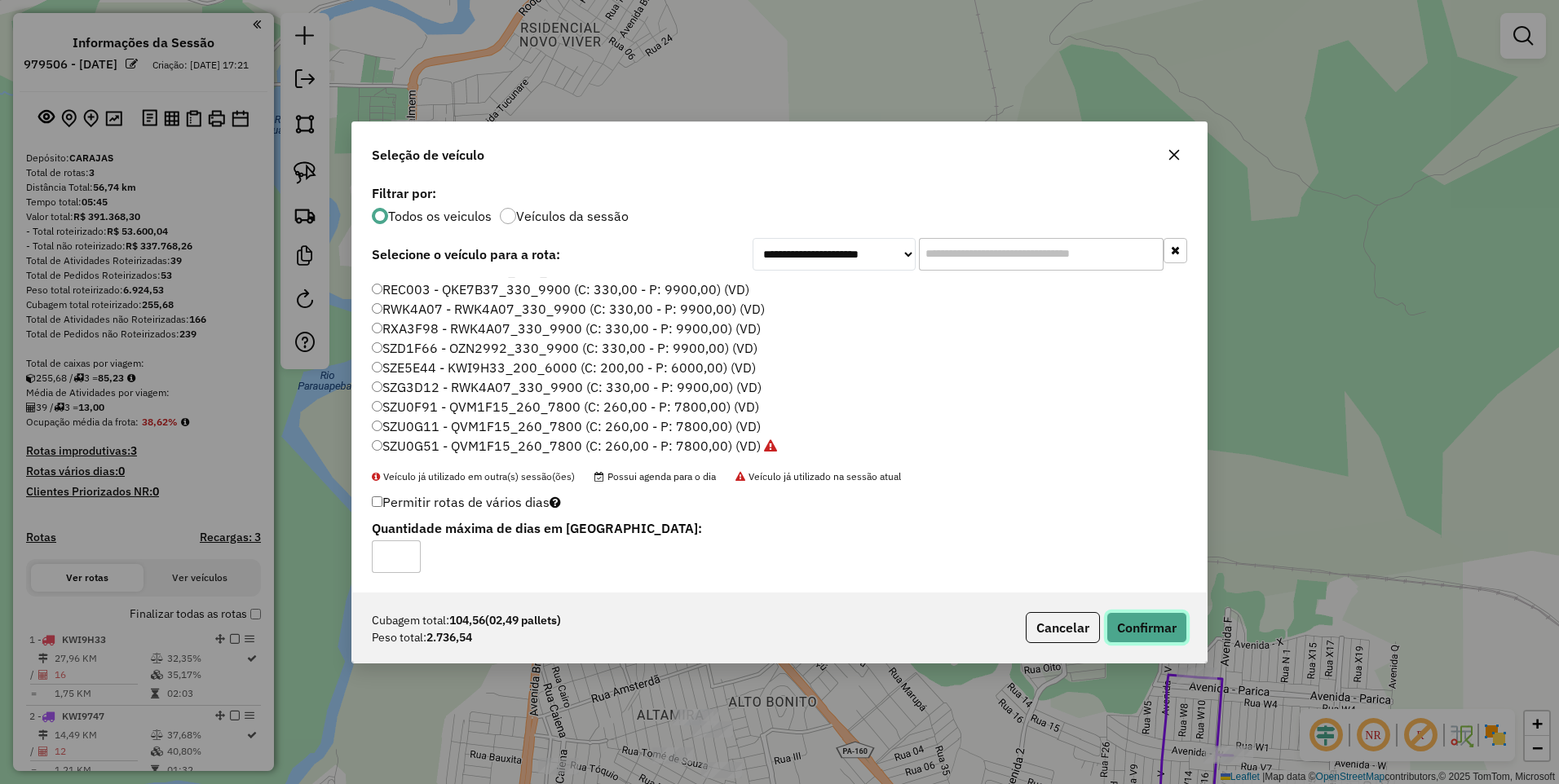
click at [1145, 614] on button "Confirmar" at bounding box center [1147, 627] width 81 height 31
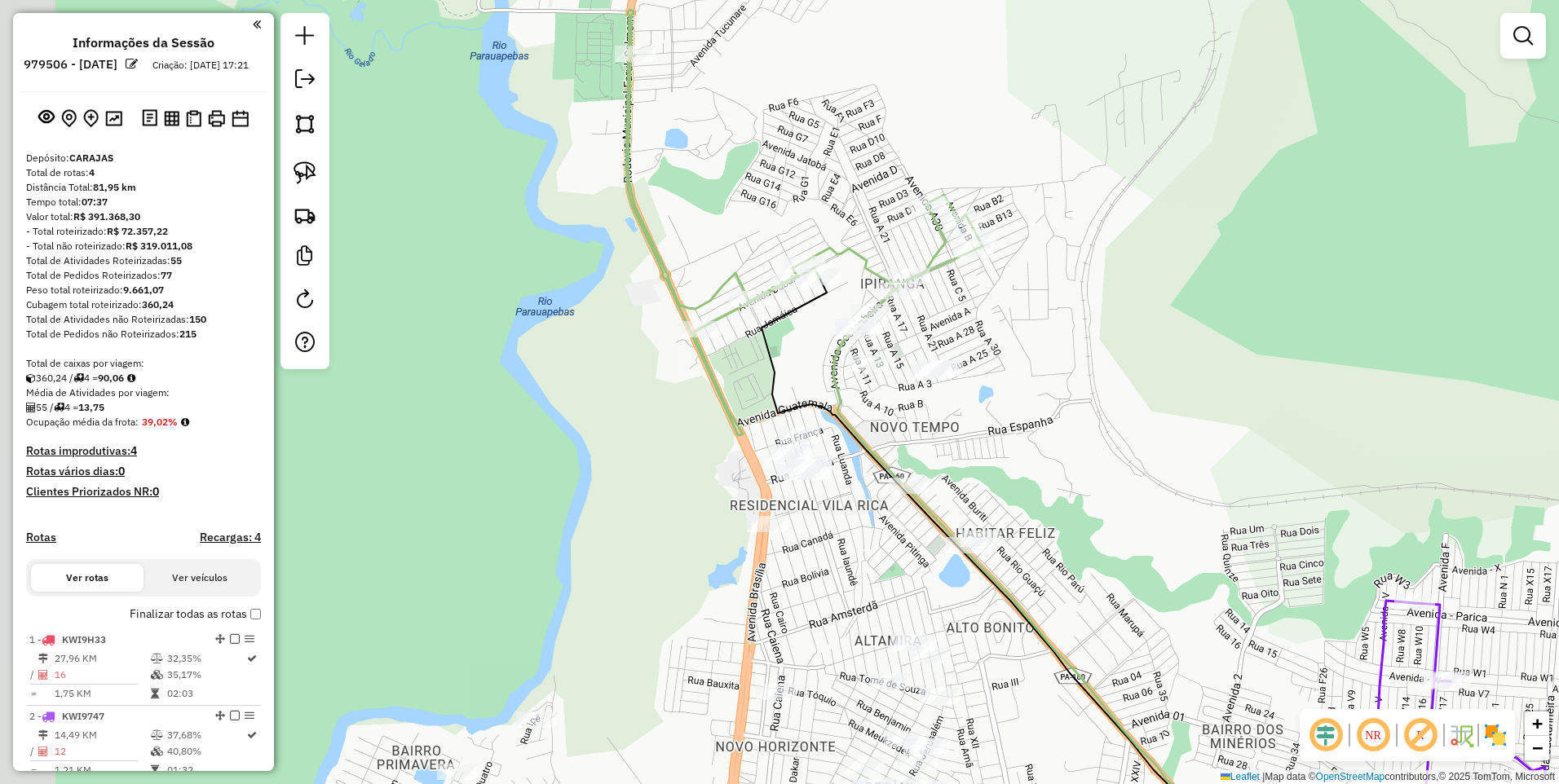
drag, startPoint x: 964, startPoint y: 436, endPoint x: 1188, endPoint y: 359, distance: 236.9
click at [1184, 362] on div "Janela de atendimento Grade de atendimento Capacidade Transportadoras Veículos …" at bounding box center [779, 392] width 1559 height 784
drag, startPoint x: 301, startPoint y: 125, endPoint x: 392, endPoint y: 184, distance: 108.5
click at [301, 125] on img at bounding box center [305, 124] width 23 height 23
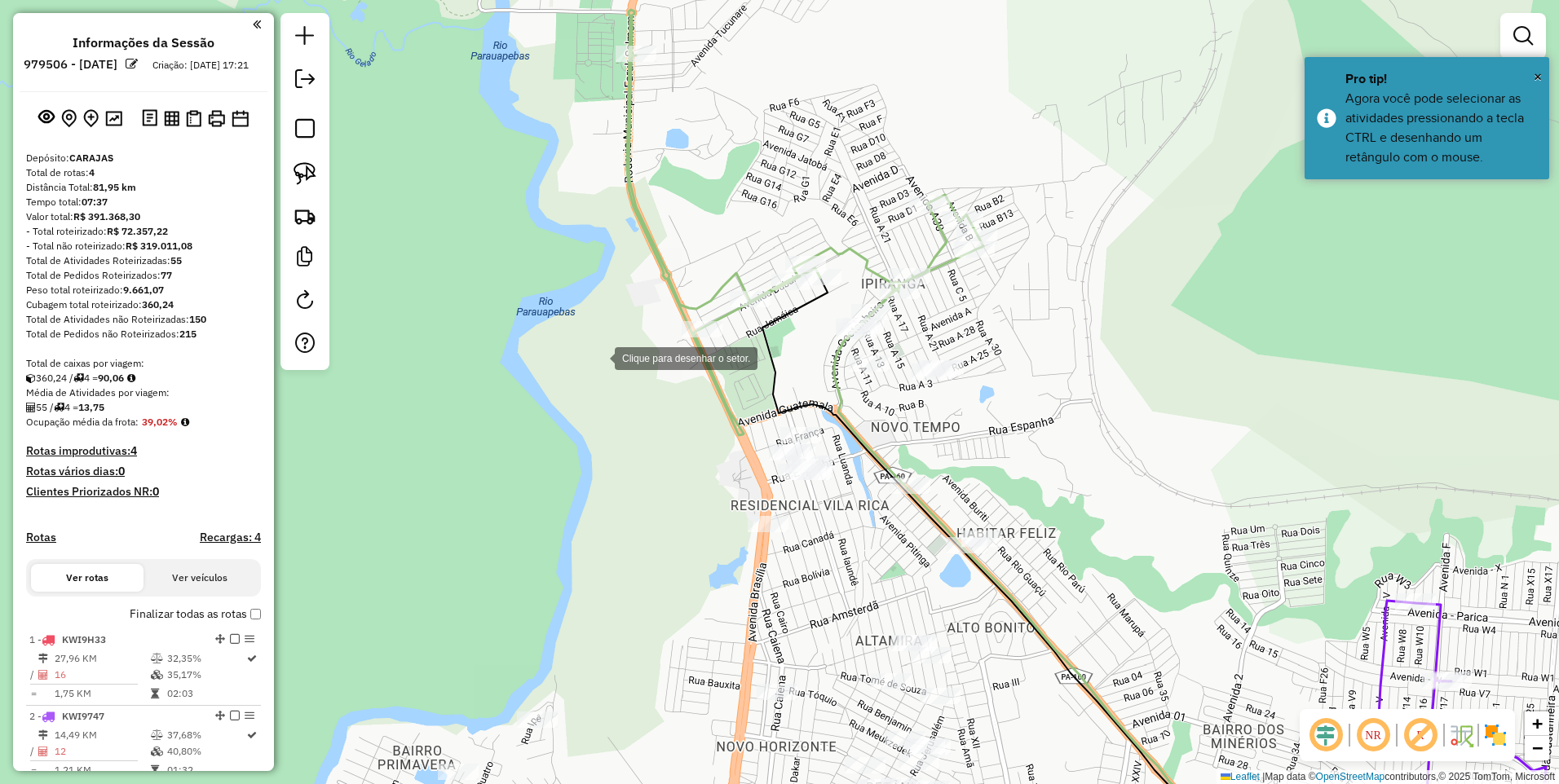
click at [582, 347] on div at bounding box center [598, 356] width 32 height 32
click at [1105, 336] on div at bounding box center [1121, 351] width 32 height 32
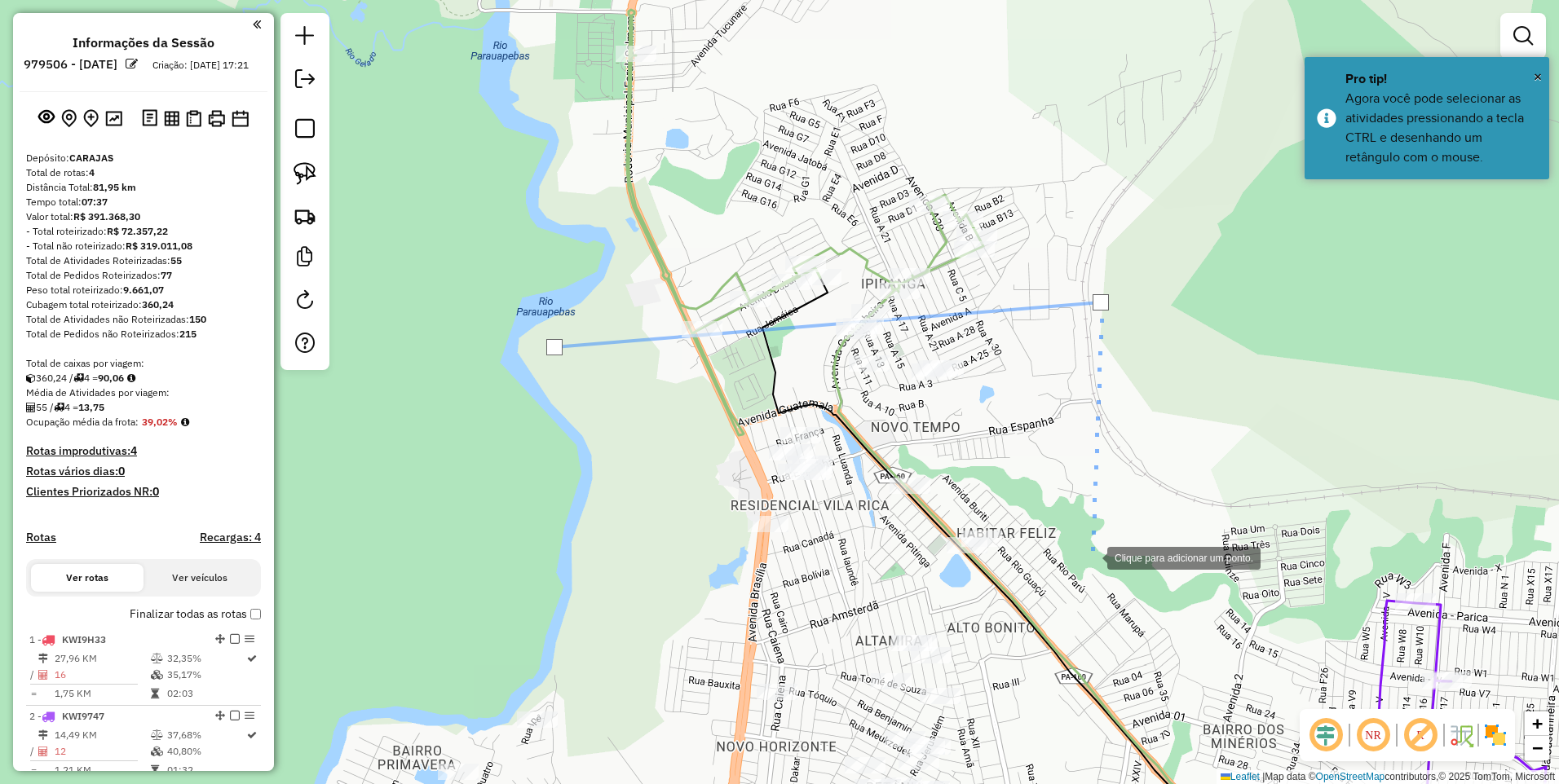
drag, startPoint x: 1089, startPoint y: 565, endPoint x: 1010, endPoint y: 581, distance: 80.6
click at [1088, 565] on div at bounding box center [1090, 557] width 32 height 32
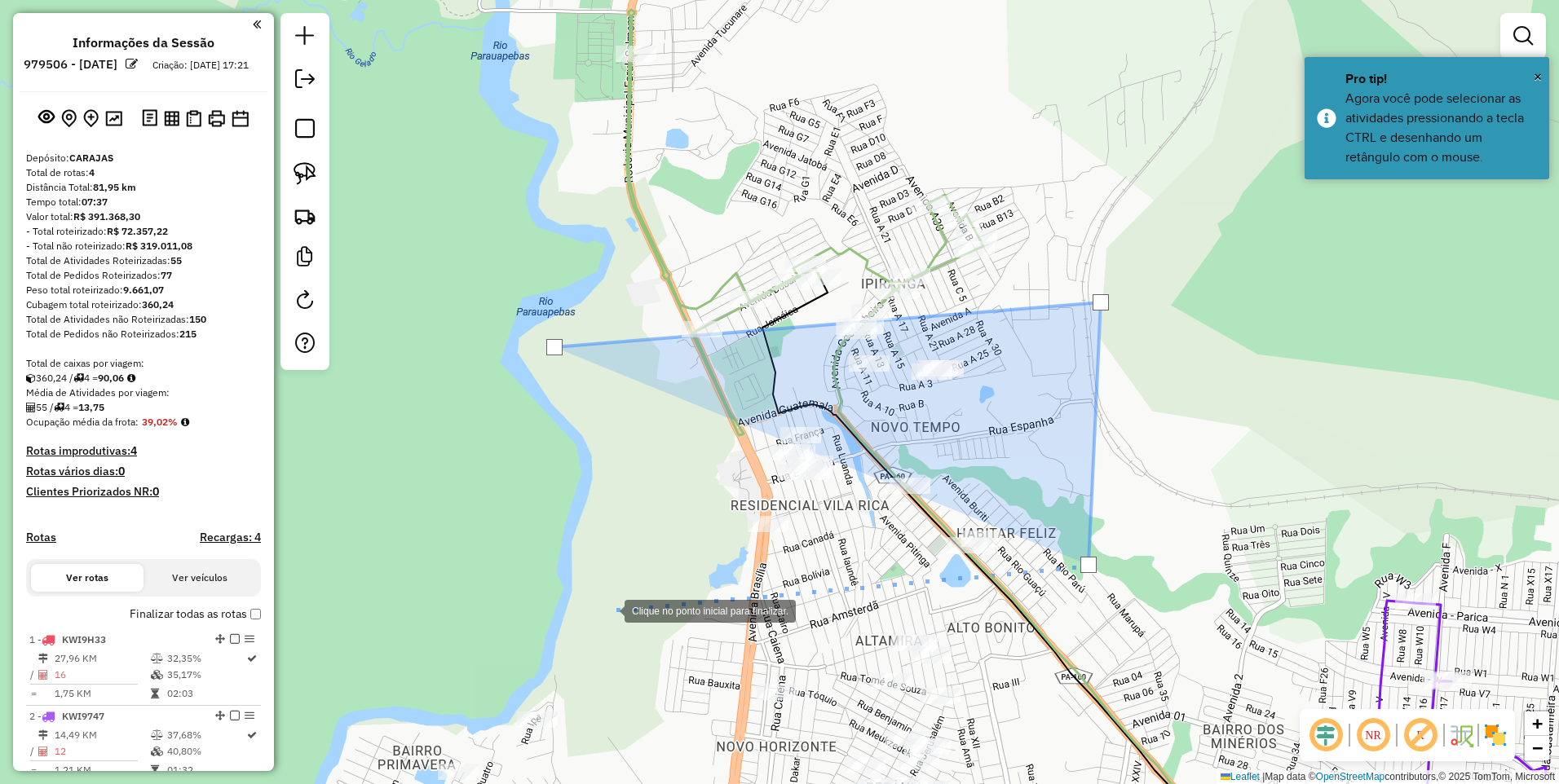
click at [609, 610] on div at bounding box center [608, 610] width 32 height 32
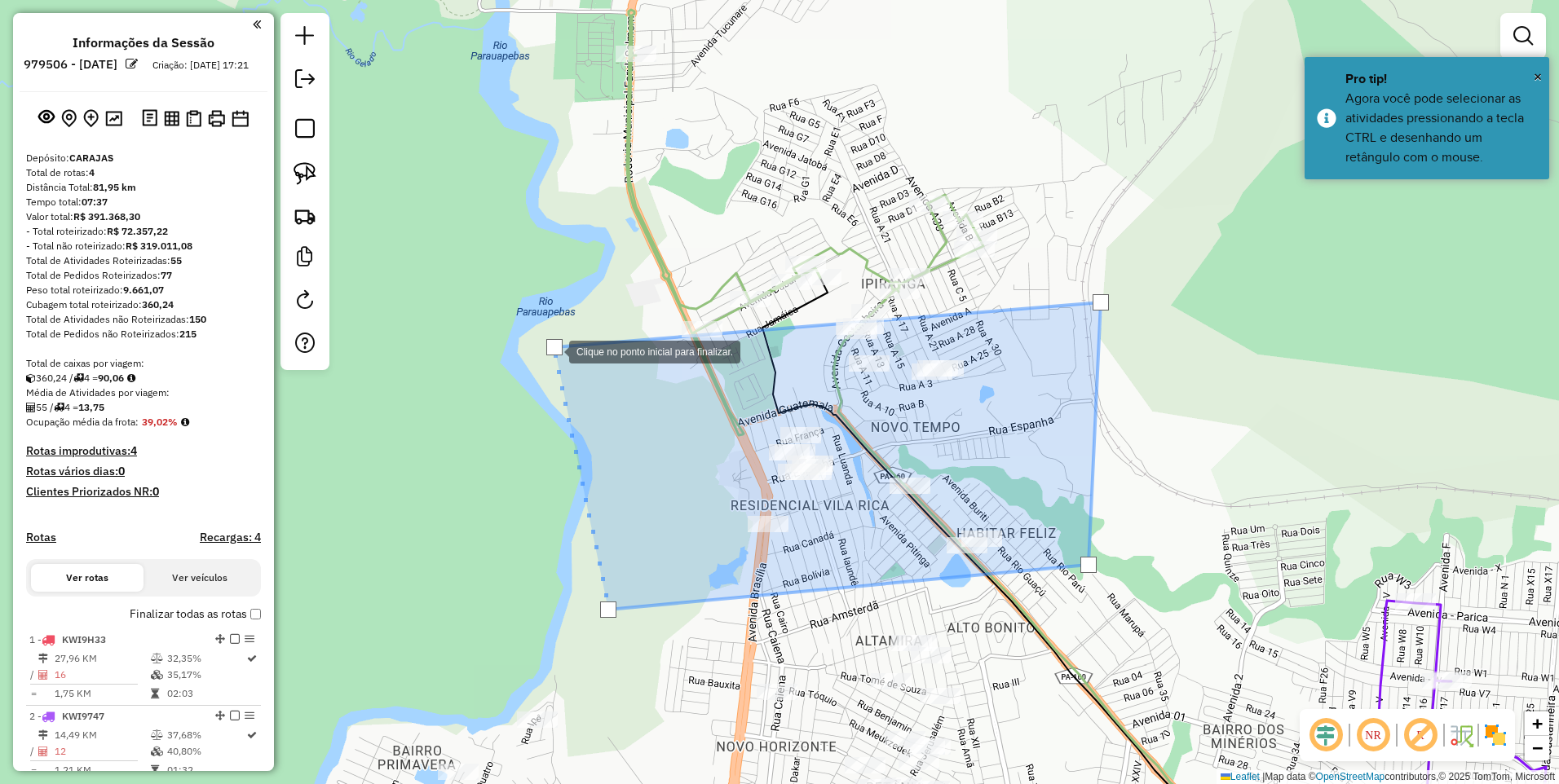
click at [552, 351] on div at bounding box center [555, 347] width 17 height 17
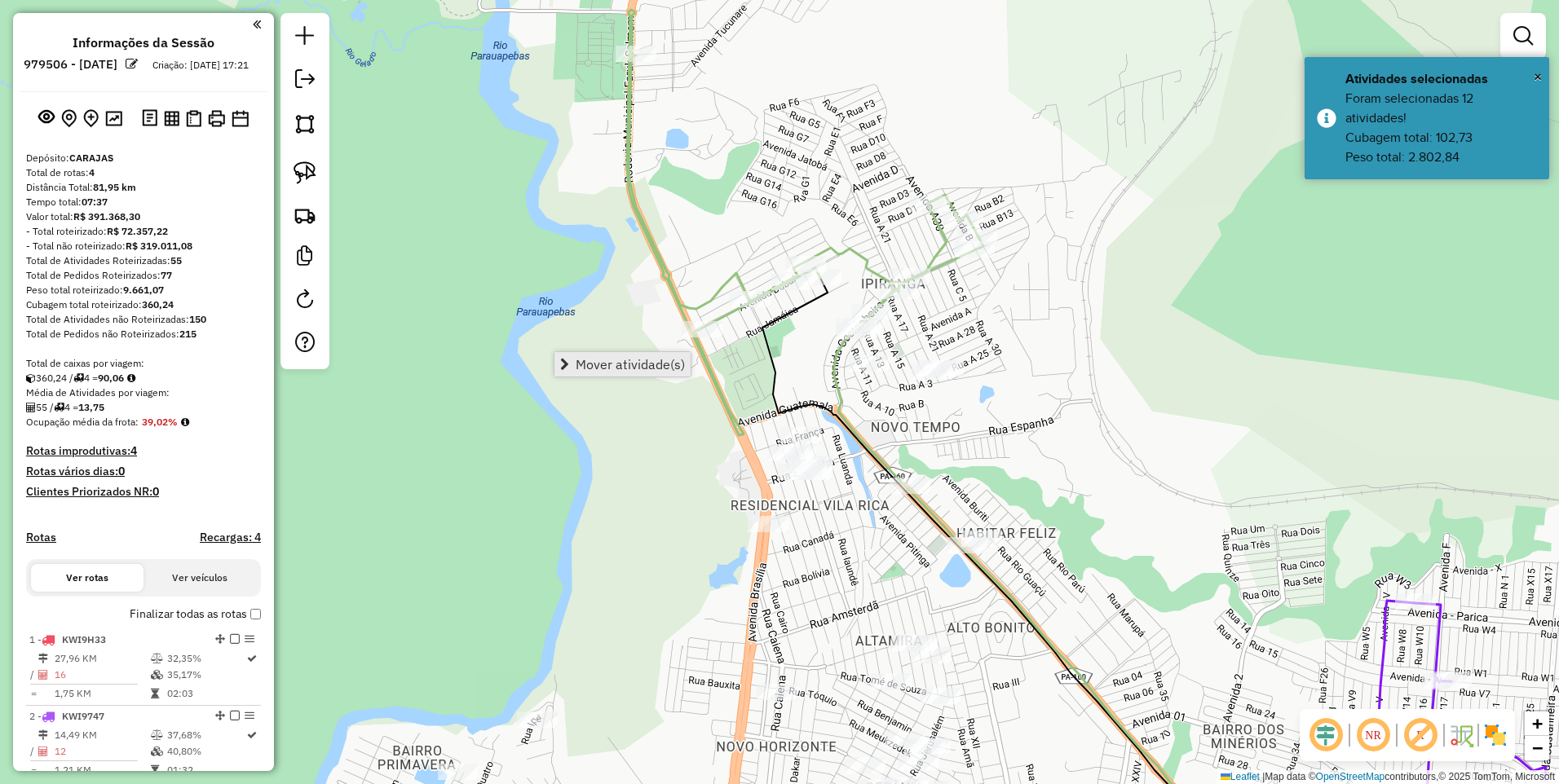
click at [577, 368] on span "Mover atividade(s)" at bounding box center [630, 365] width 109 height 13
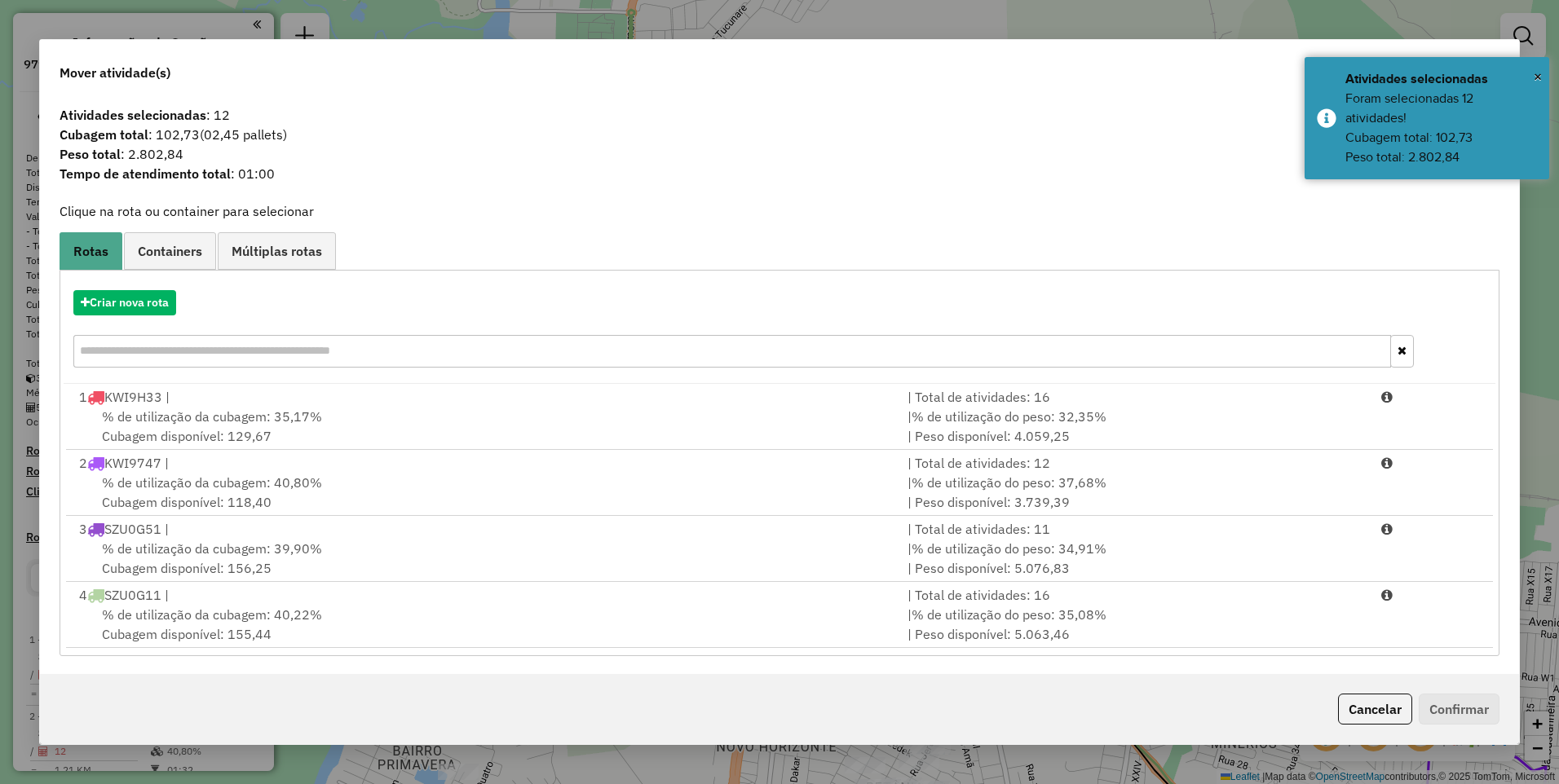
click at [95, 290] on div "Criar nova rota" at bounding box center [779, 303] width 1432 height 26
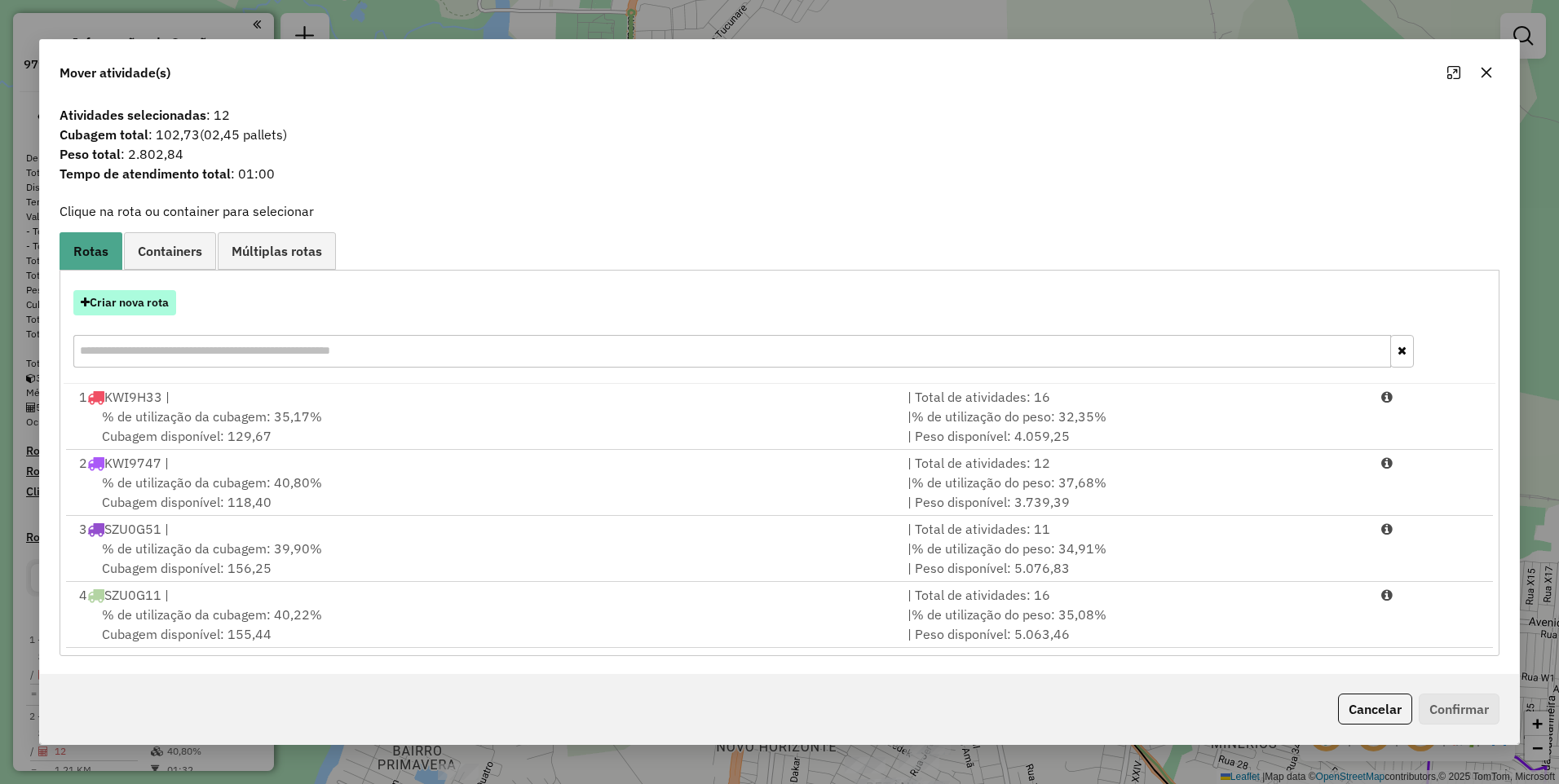
click at [138, 310] on button "Criar nova rota" at bounding box center [125, 303] width 103 height 26
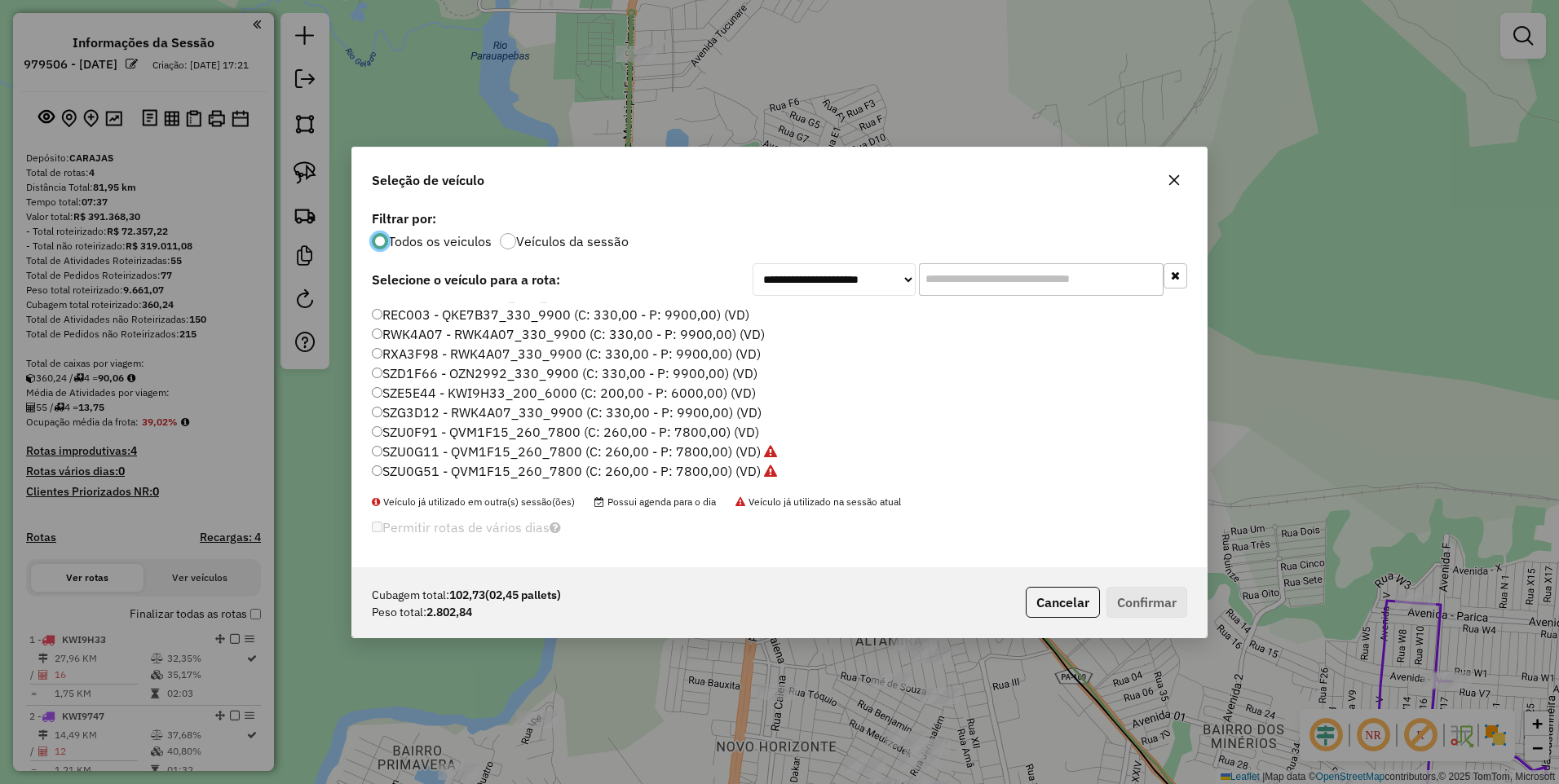
click at [664, 434] on label "SZU0F91 - QVM1F15_260_7800 (C: 260,00 - P: 7800,00) (VD)" at bounding box center [566, 433] width 387 height 20
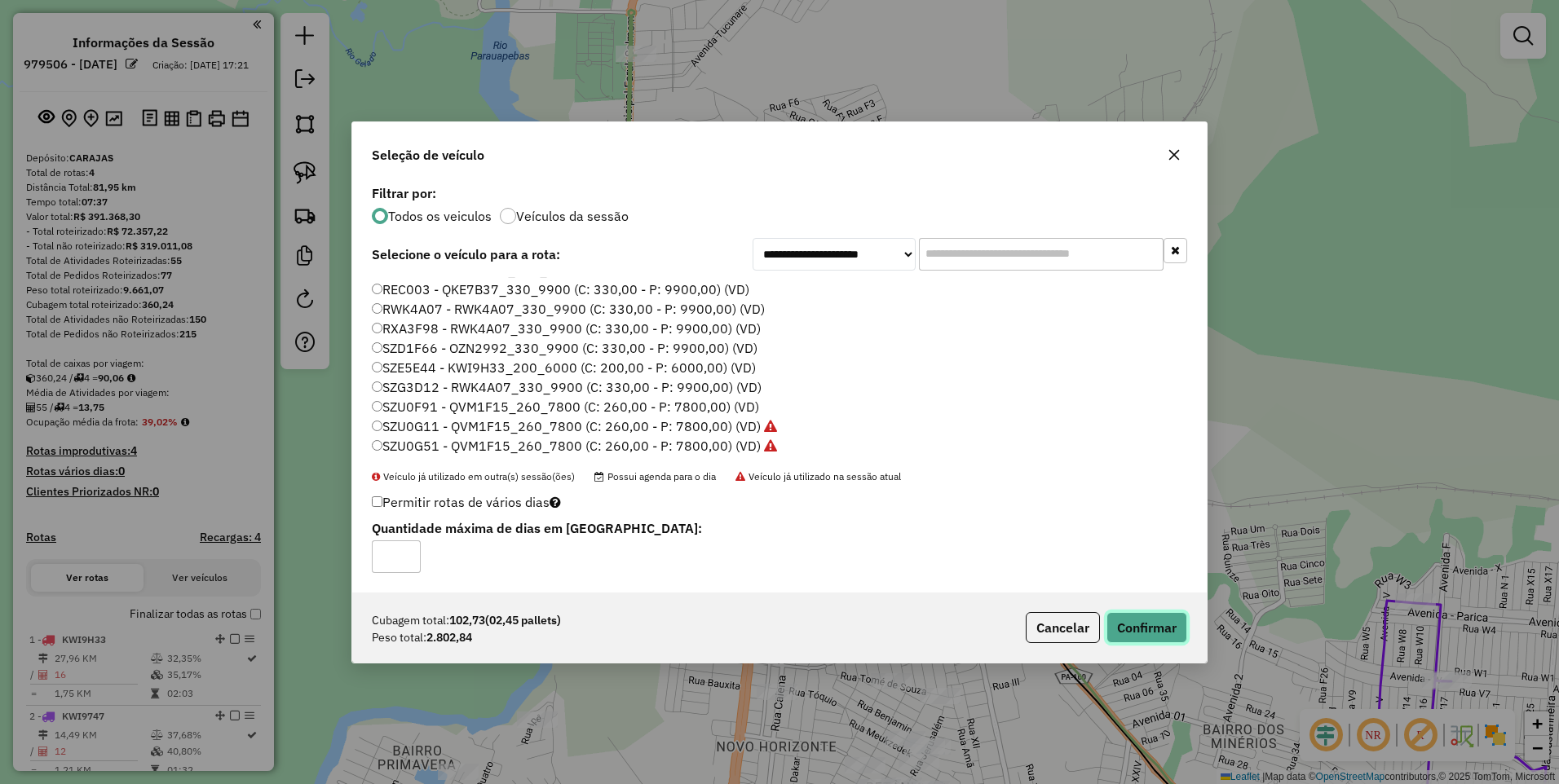
click at [1149, 631] on button "Confirmar" at bounding box center [1147, 627] width 81 height 31
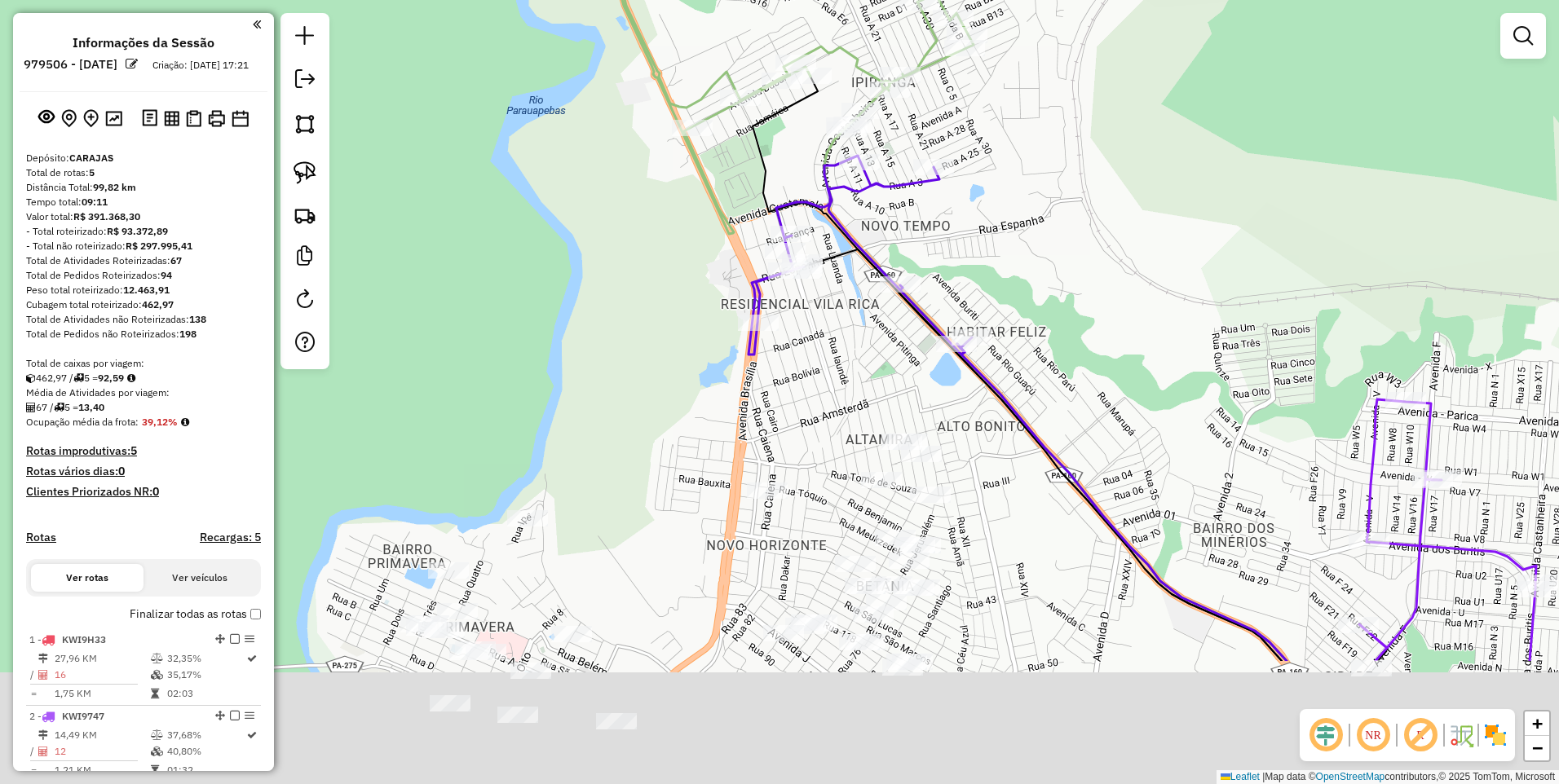
drag, startPoint x: 1122, startPoint y: 652, endPoint x: 1106, endPoint y: 332, distance: 320.4
click at [1106, 332] on div "Janela de atendimento Grade de atendimento Capacidade Transportadoras Veículos …" at bounding box center [779, 392] width 1559 height 784
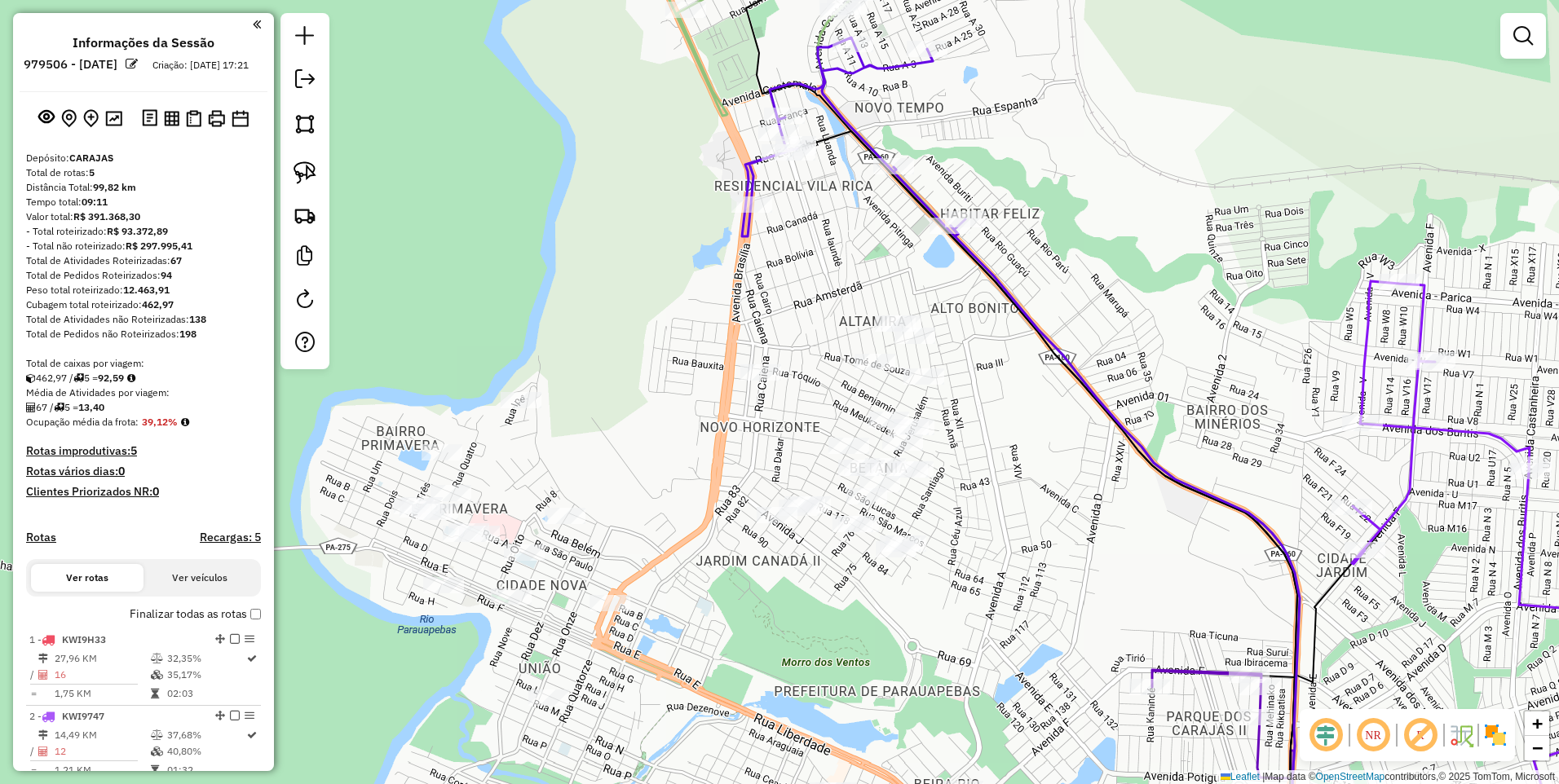
drag, startPoint x: 306, startPoint y: 135, endPoint x: 333, endPoint y: 102, distance: 42.6
click at [306, 135] on img at bounding box center [305, 124] width 23 height 23
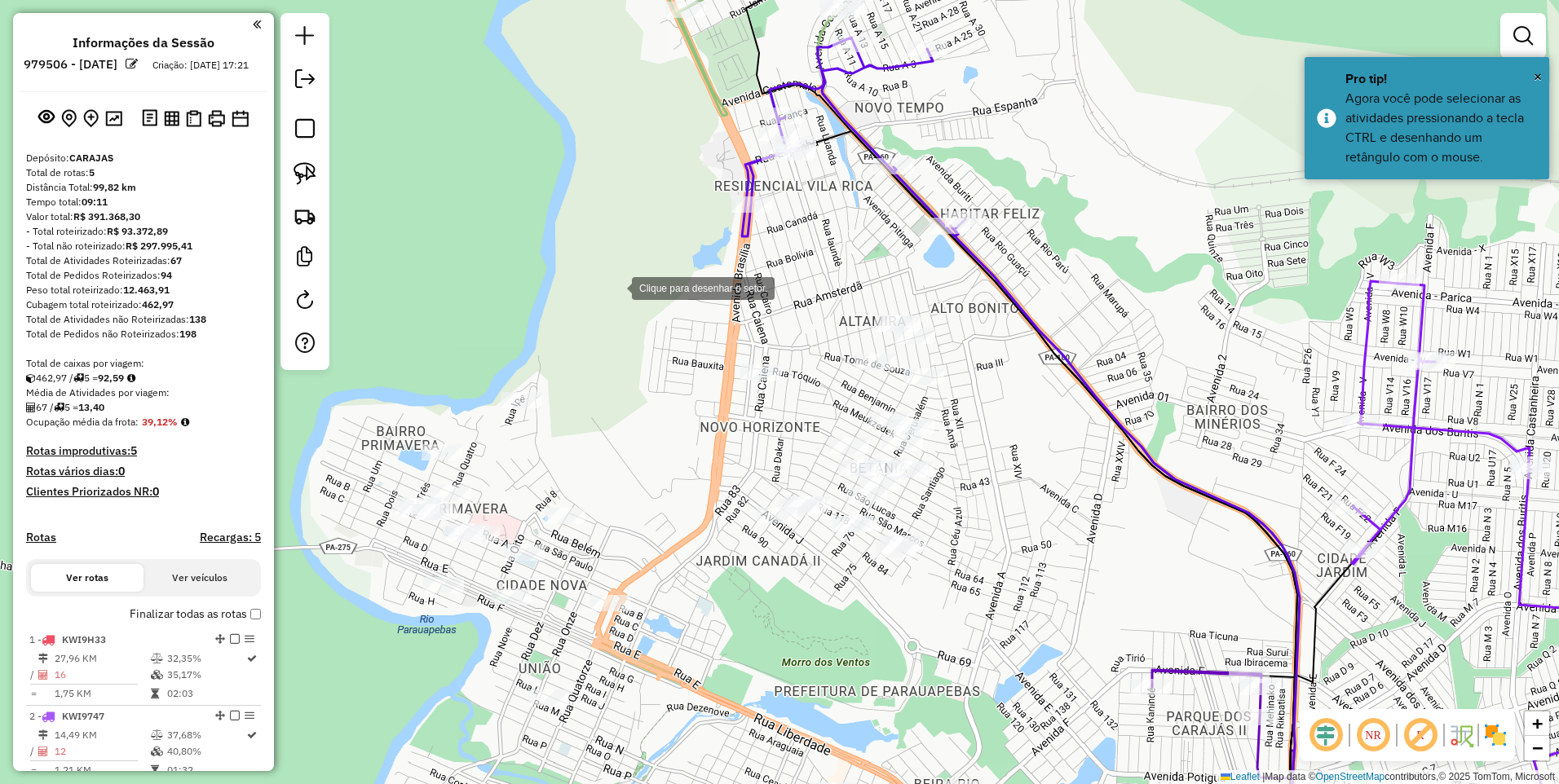
click at [615, 287] on div at bounding box center [615, 286] width 32 height 32
click at [1062, 263] on div at bounding box center [1045, 275] width 32 height 32
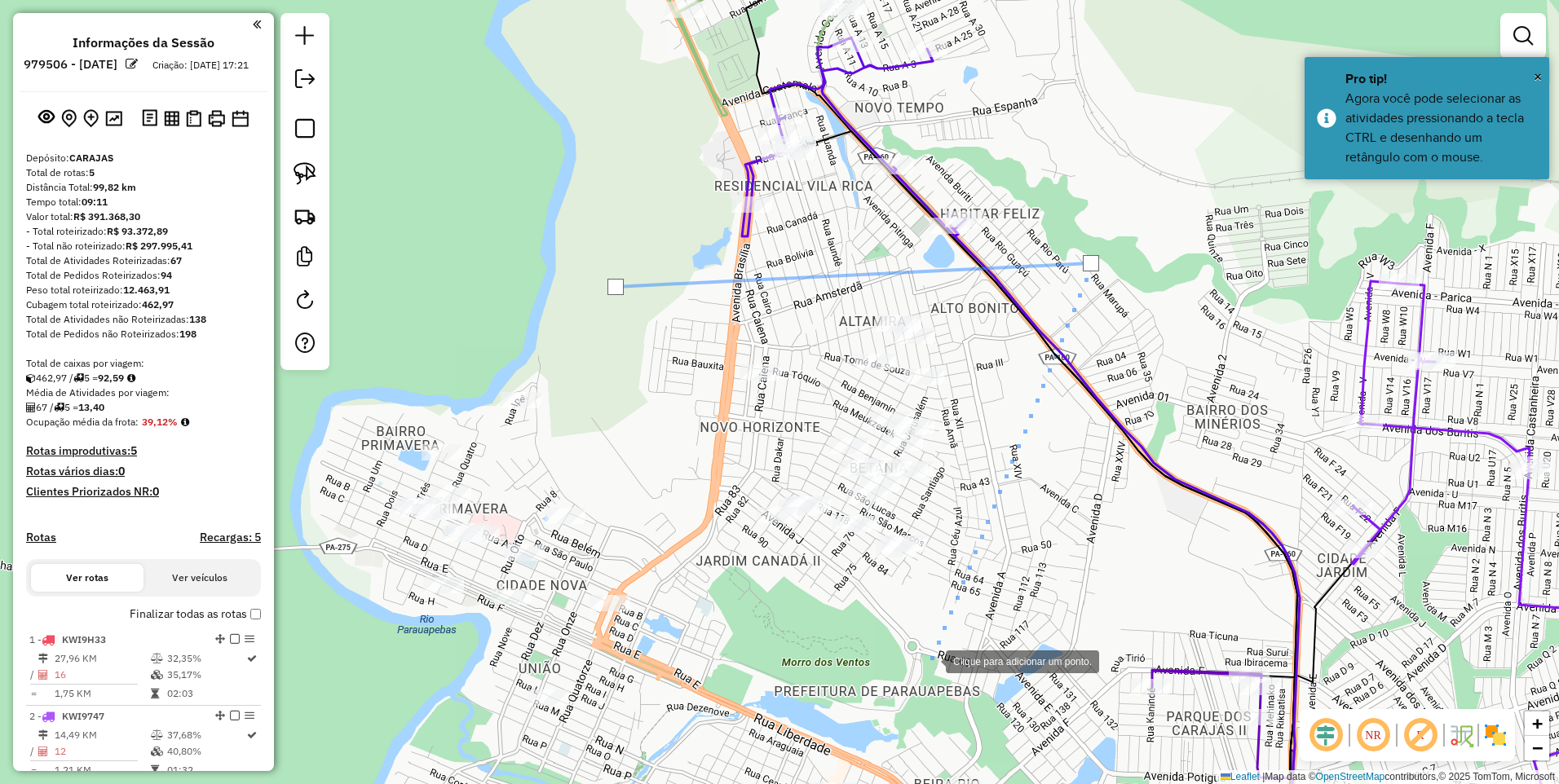
click at [930, 661] on div at bounding box center [929, 660] width 32 height 32
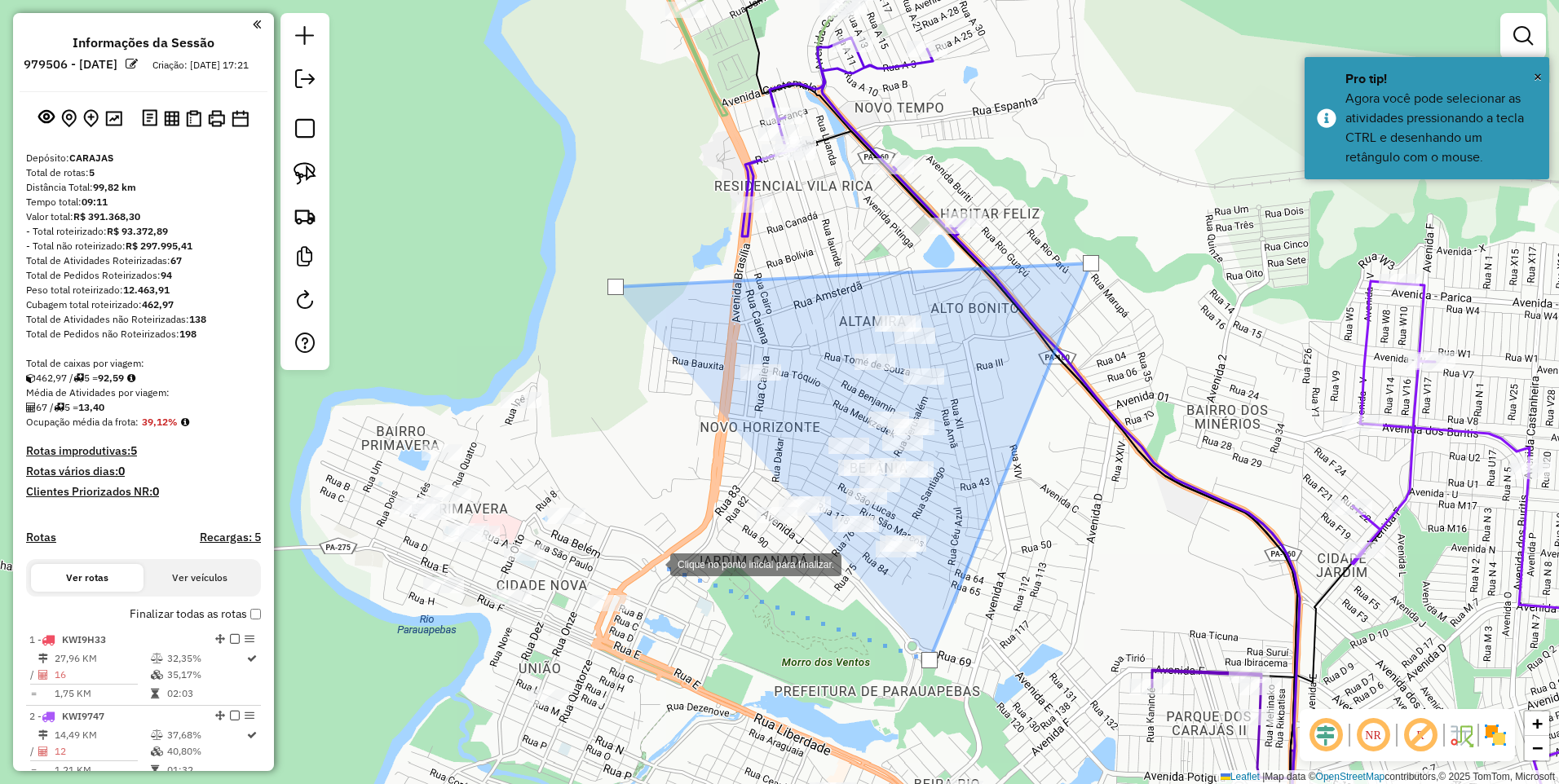
click at [654, 563] on div at bounding box center [653, 563] width 32 height 32
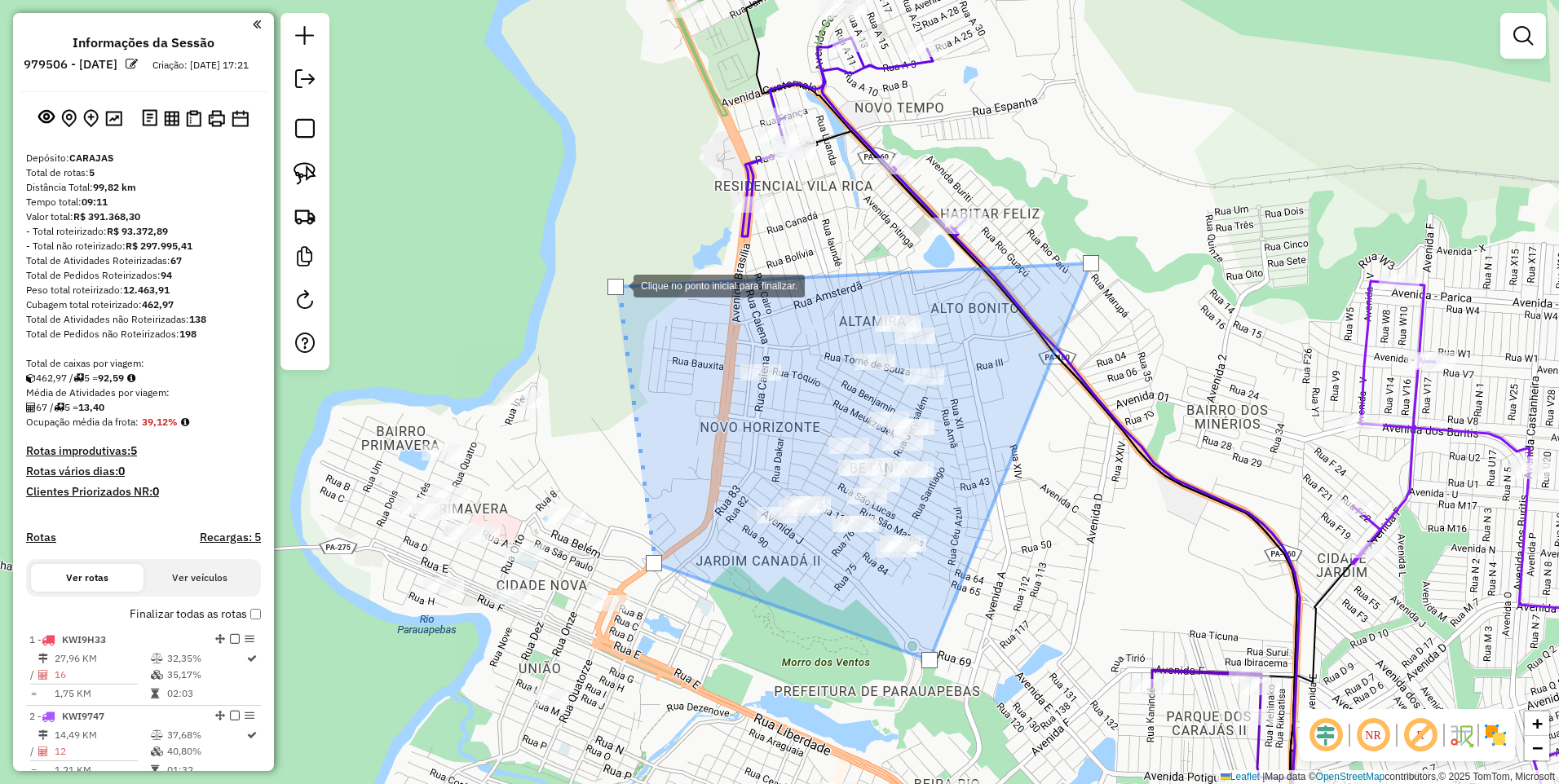
click at [617, 284] on div at bounding box center [616, 287] width 17 height 17
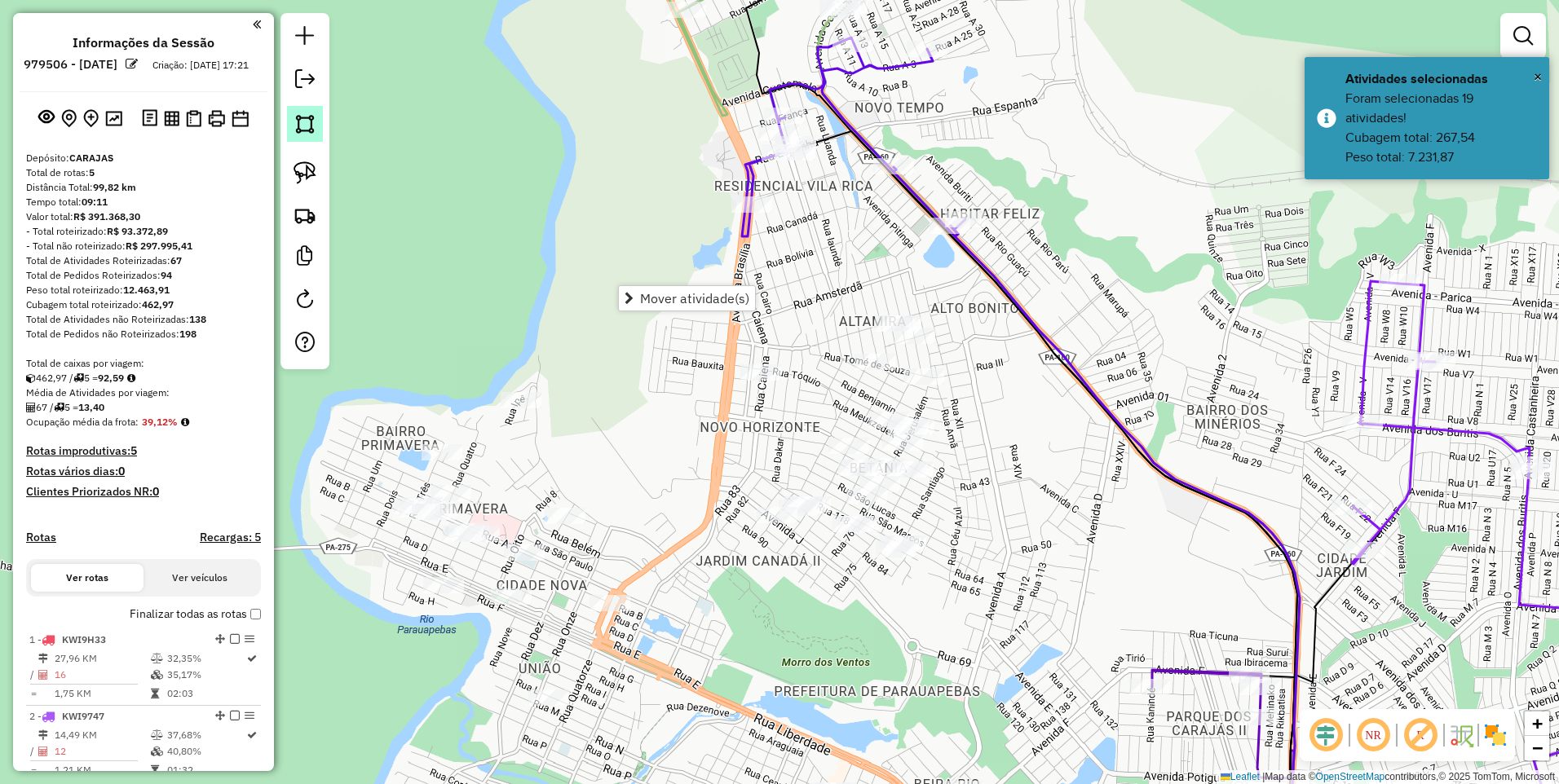
click at [294, 131] on img at bounding box center [305, 124] width 23 height 23
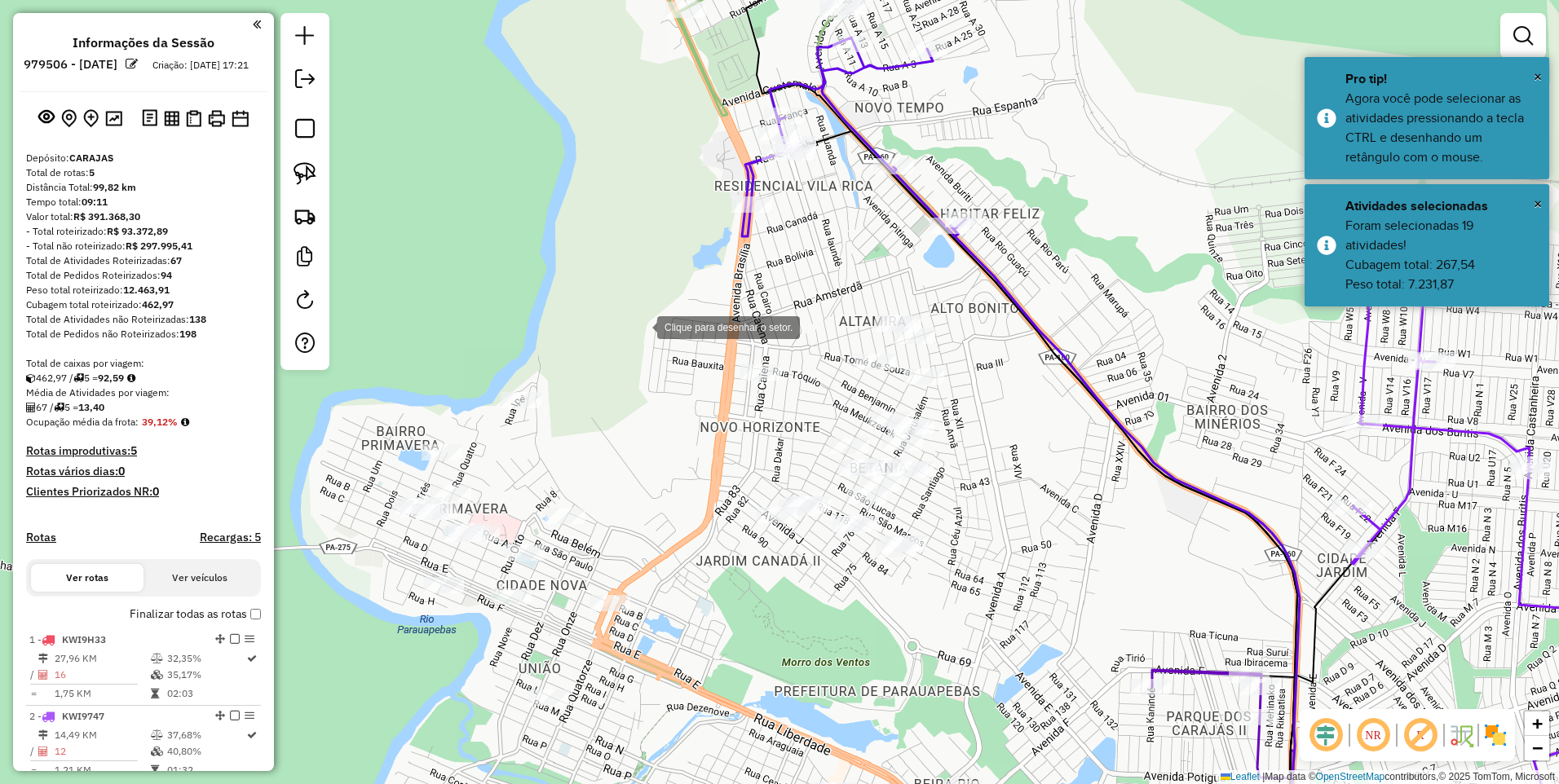
click at [641, 326] on div at bounding box center [640, 326] width 32 height 32
click at [1019, 272] on div at bounding box center [1019, 272] width 32 height 32
click at [997, 435] on div at bounding box center [996, 418] width 32 height 32
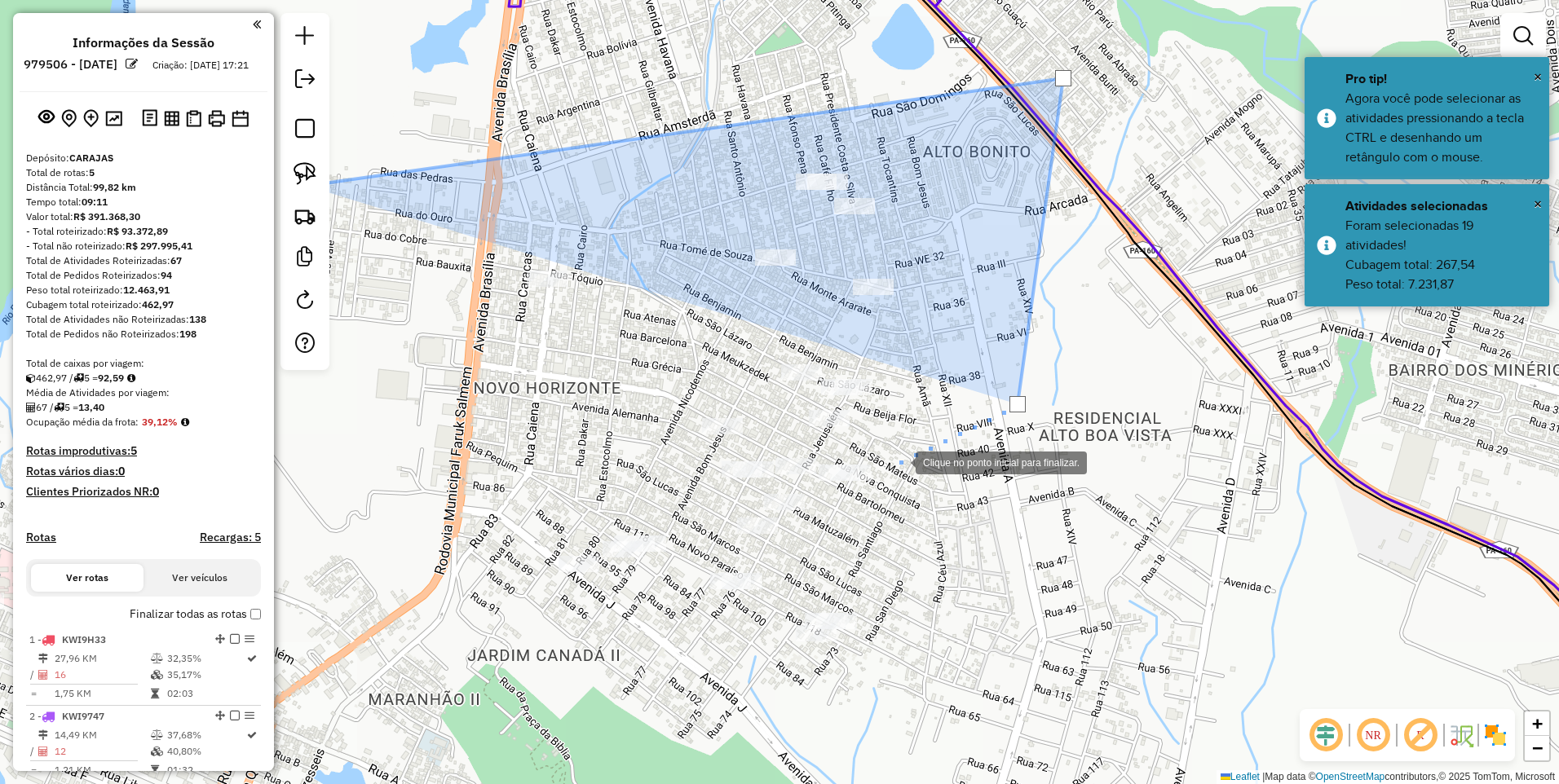
drag, startPoint x: 893, startPoint y: 450, endPoint x: 828, endPoint y: 441, distance: 65.6
click at [892, 450] on div at bounding box center [899, 461] width 32 height 32
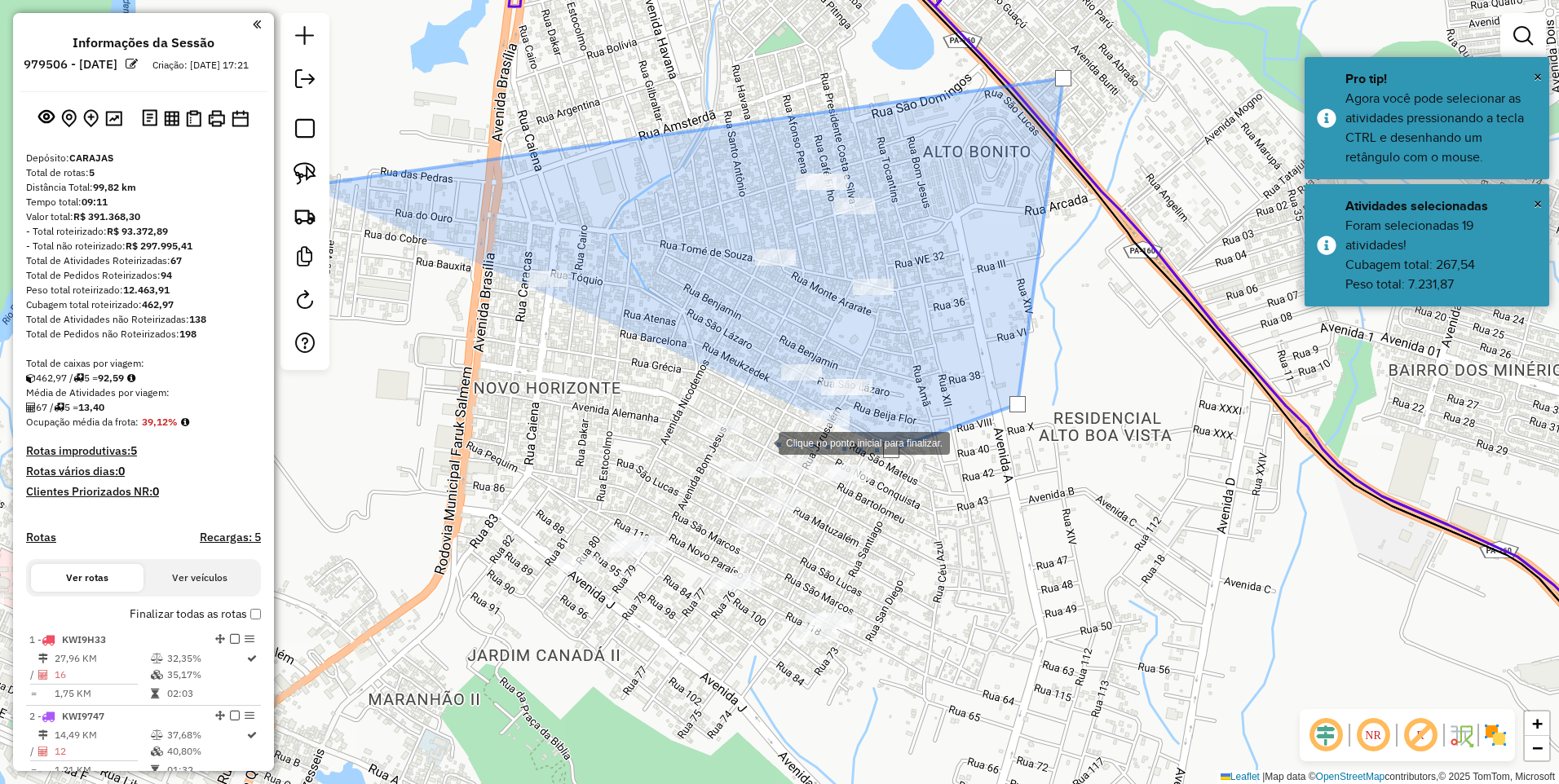
click at [763, 442] on div at bounding box center [762, 442] width 32 height 32
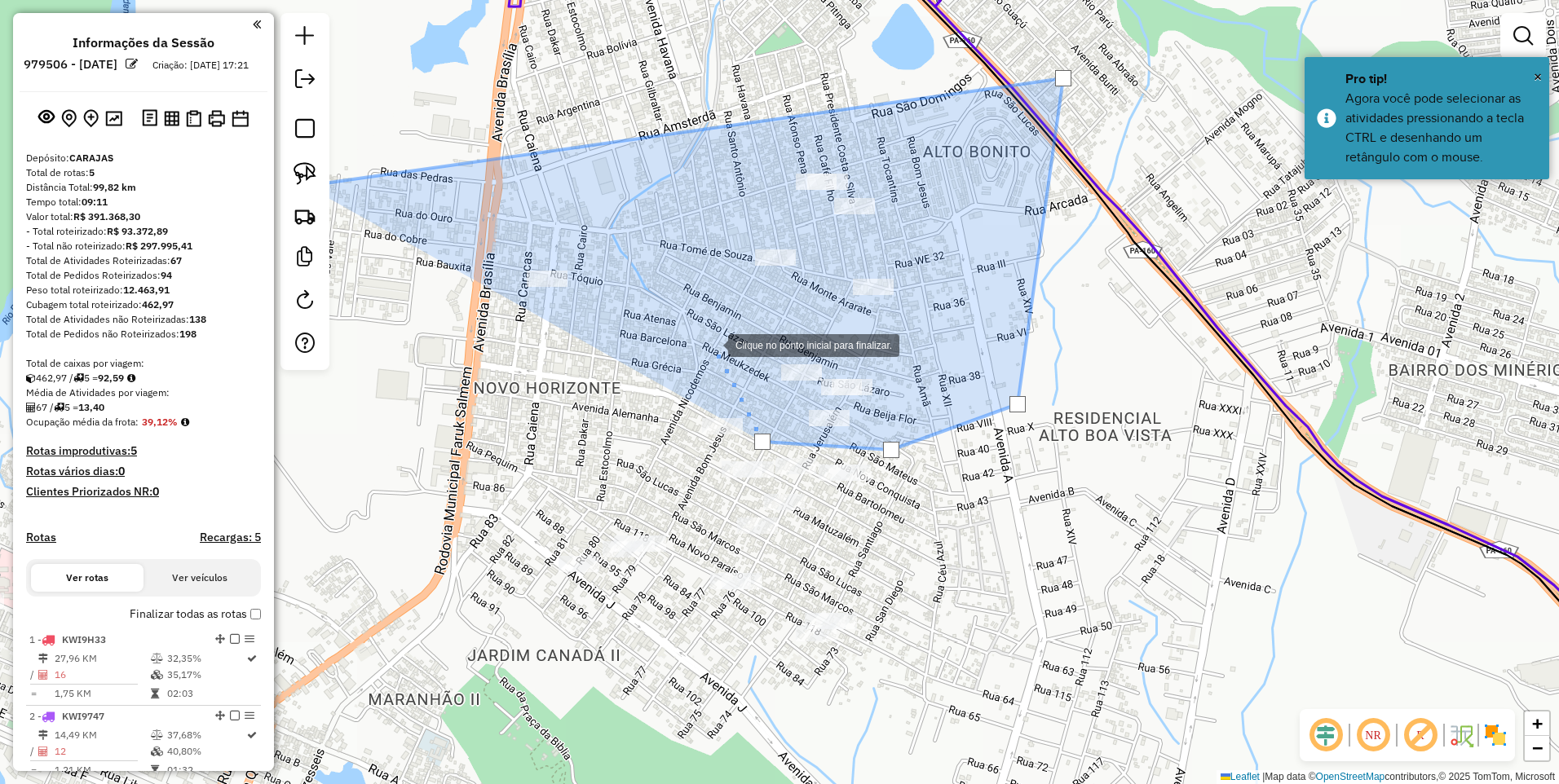
click at [712, 344] on div at bounding box center [711, 343] width 32 height 32
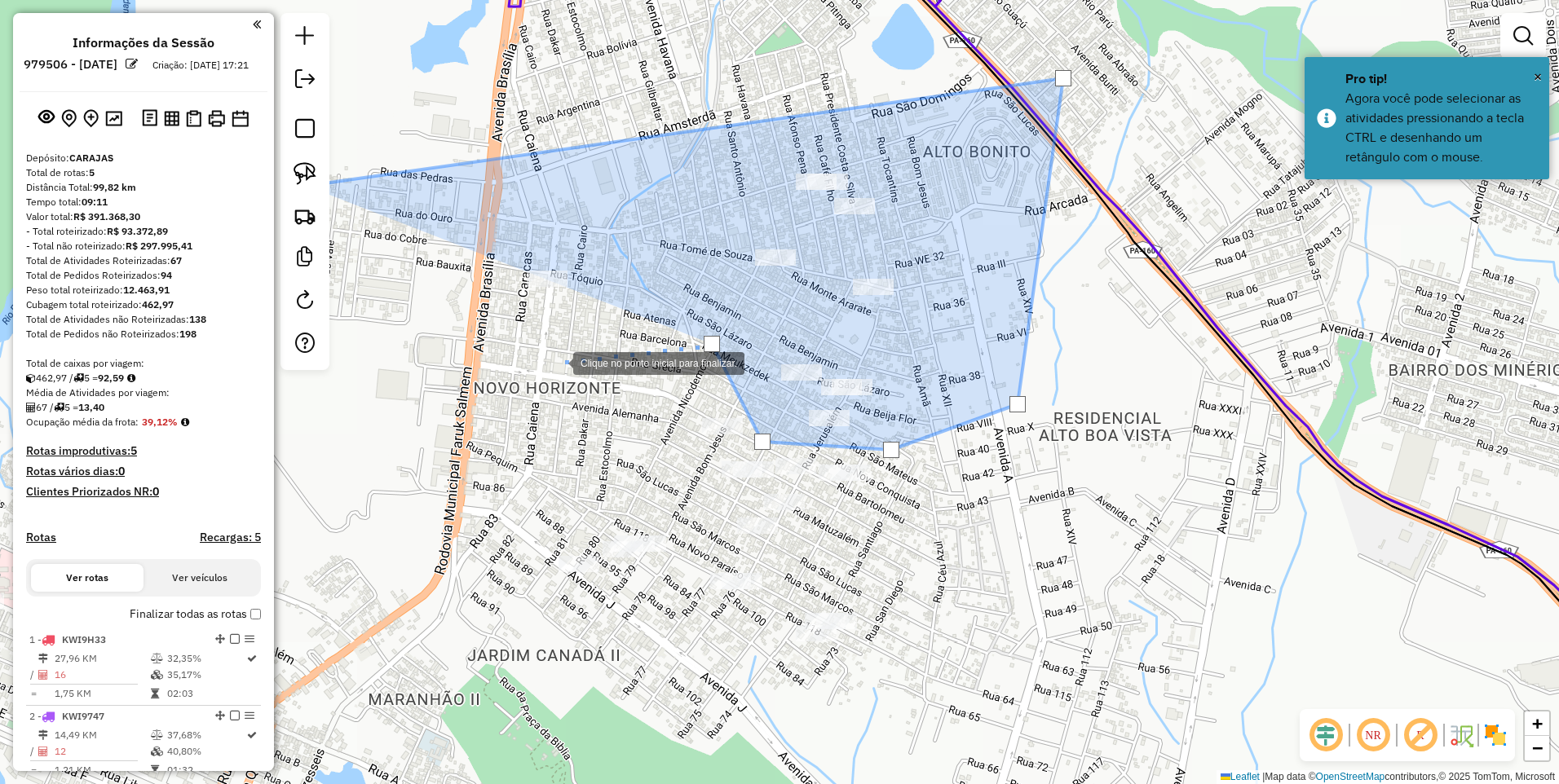
click at [541, 374] on div at bounding box center [557, 361] width 32 height 32
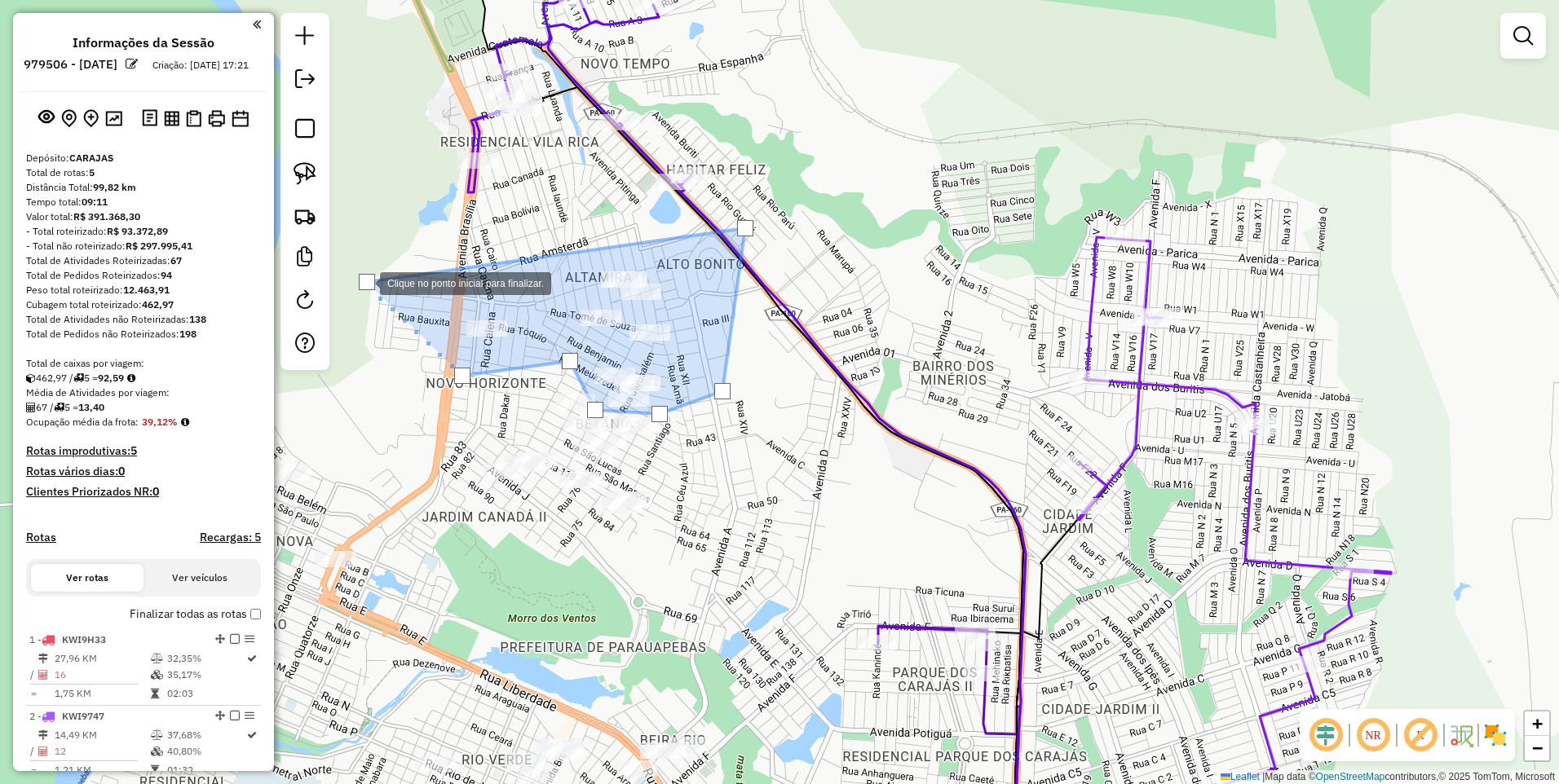
click at [364, 282] on div at bounding box center [367, 282] width 17 height 17
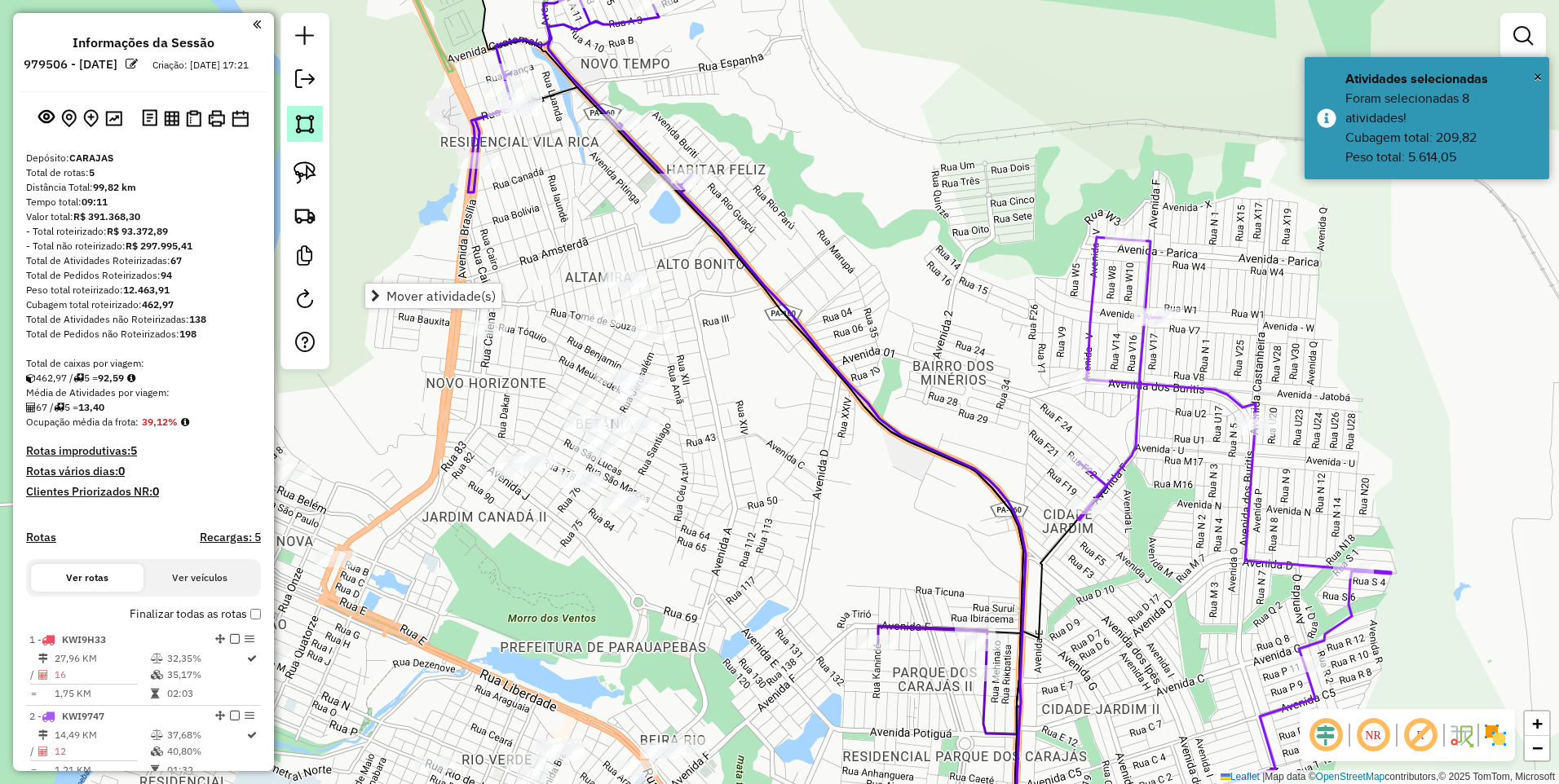
click at [303, 131] on img at bounding box center [305, 124] width 23 height 23
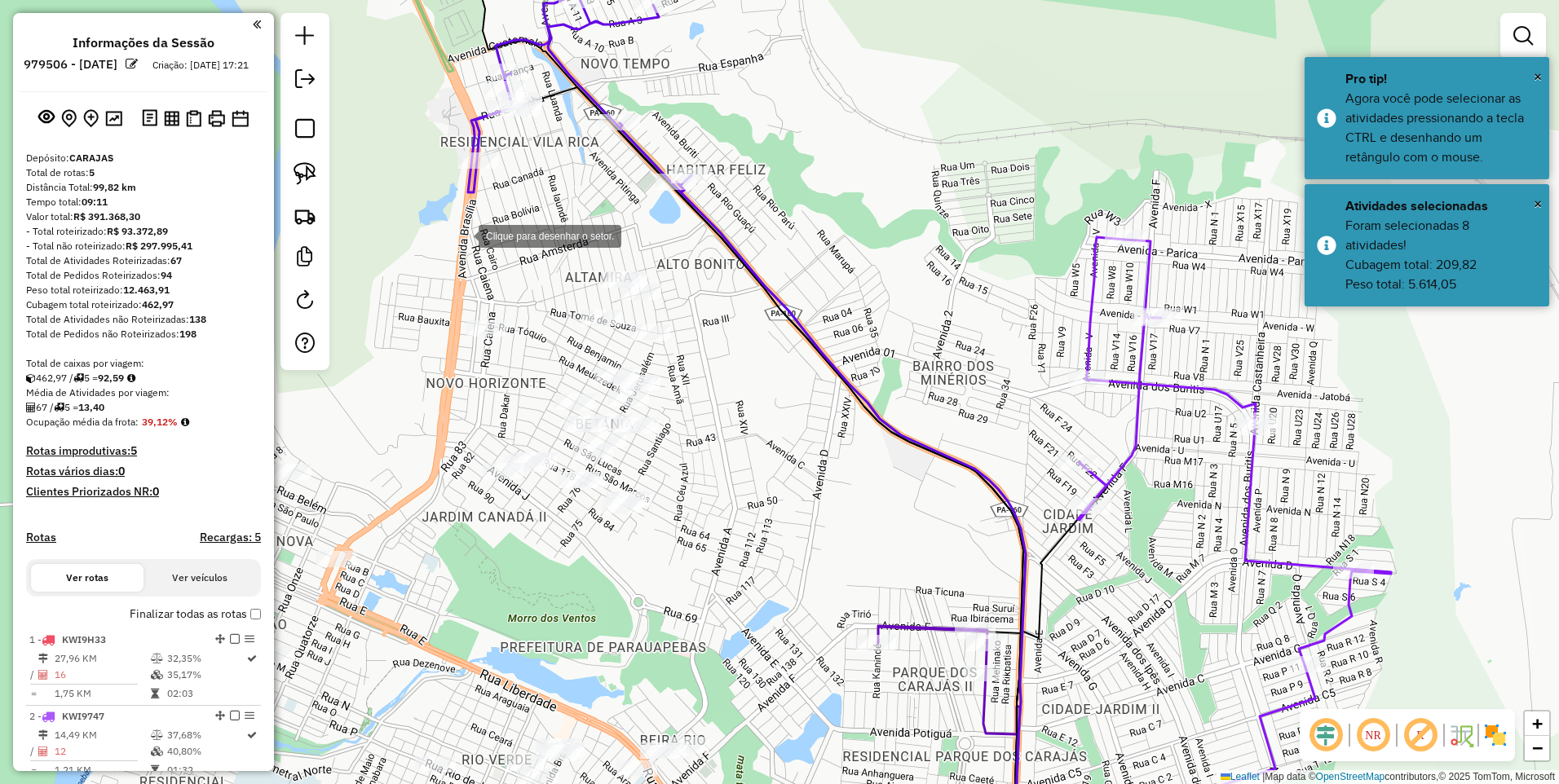
click at [446, 251] on div at bounding box center [461, 234] width 32 height 32
drag, startPoint x: 677, startPoint y: 256, endPoint x: 686, endPoint y: 257, distance: 9.1
click at [667, 257] on div at bounding box center [650, 249] width 32 height 32
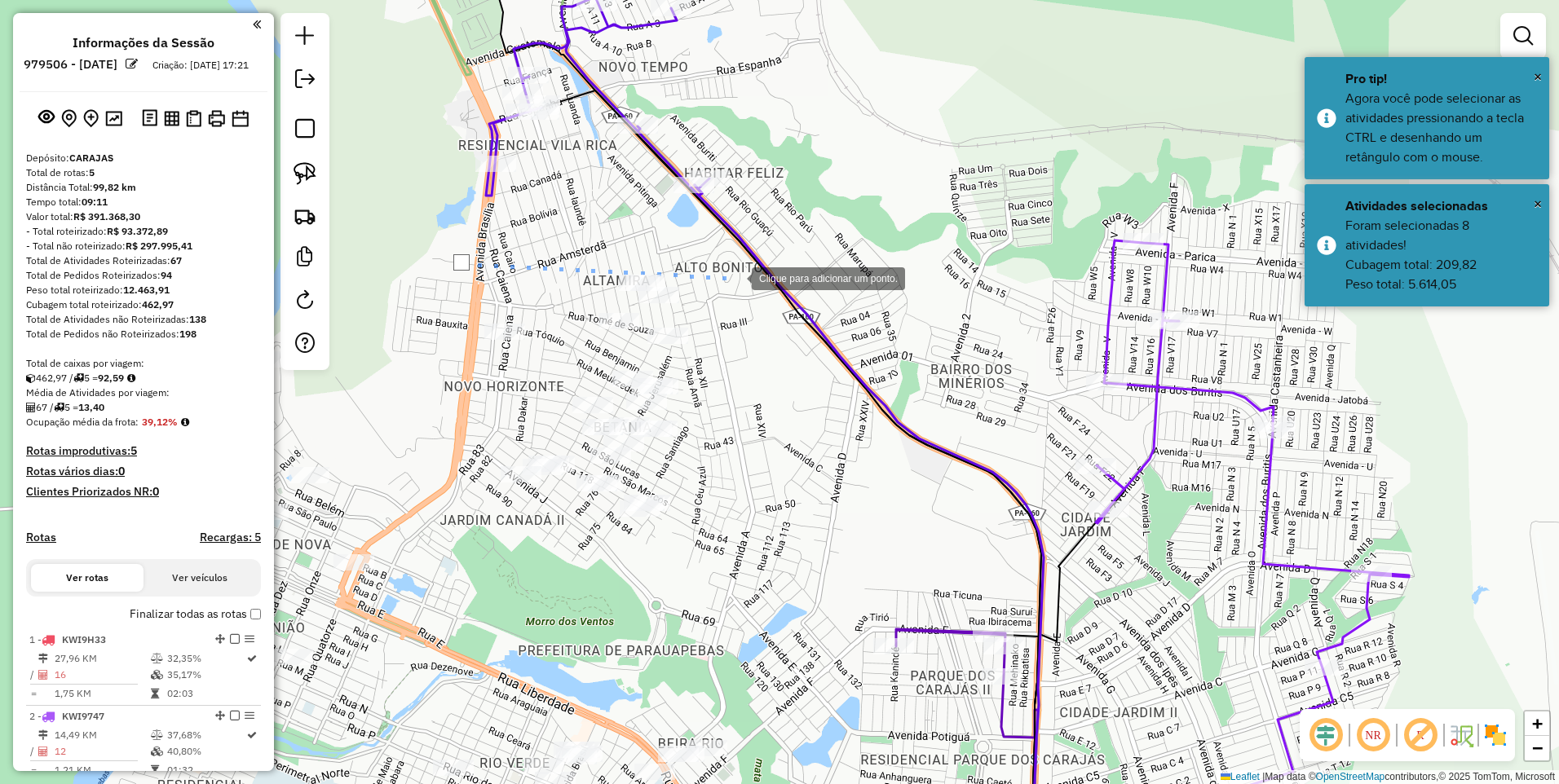
click at [752, 277] on div at bounding box center [735, 277] width 32 height 32
drag, startPoint x: 714, startPoint y: 357, endPoint x: 666, endPoint y: 373, distance: 50.6
click at [714, 358] on div at bounding box center [717, 351] width 32 height 32
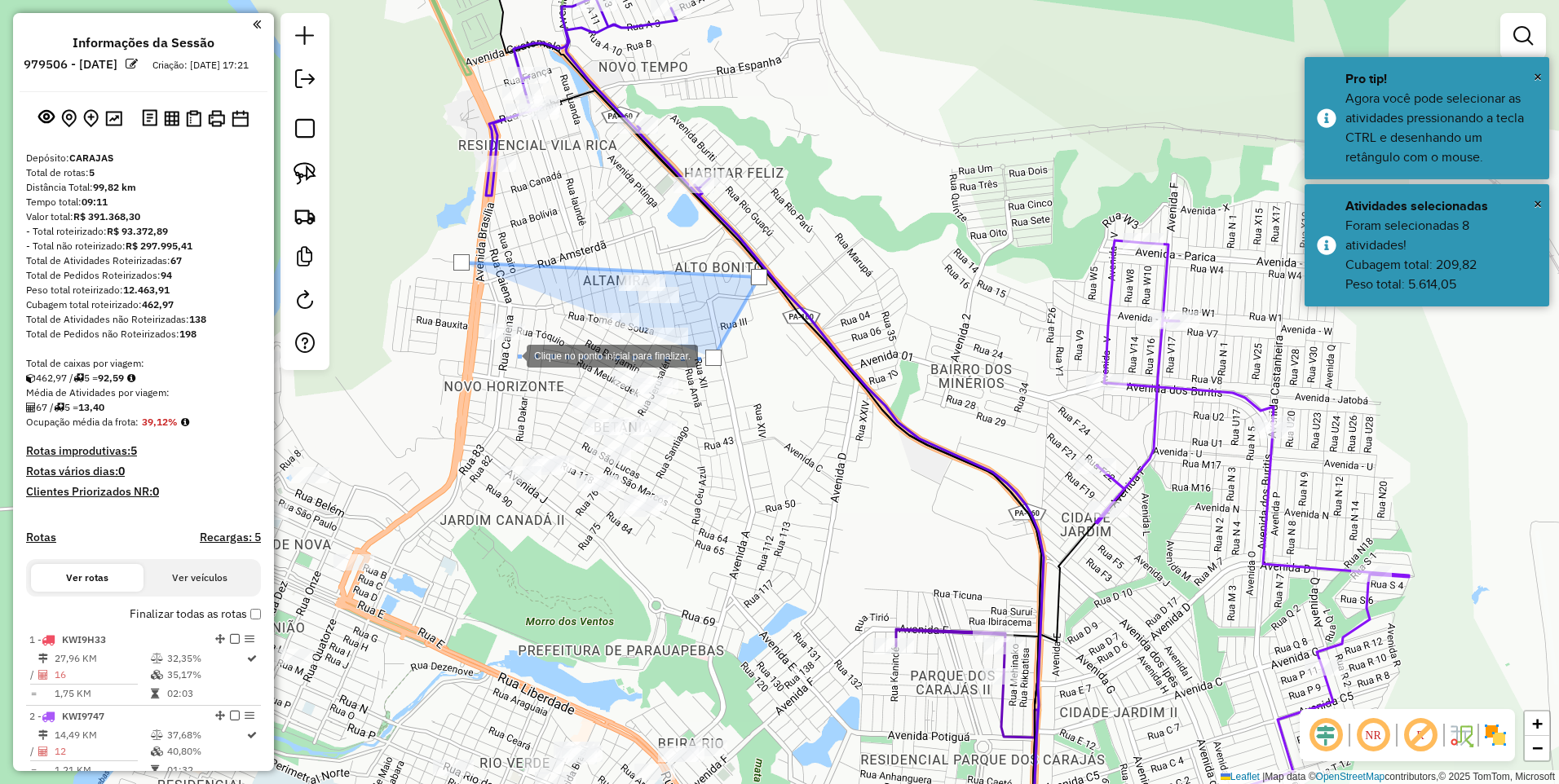
click at [510, 355] on div at bounding box center [509, 354] width 32 height 32
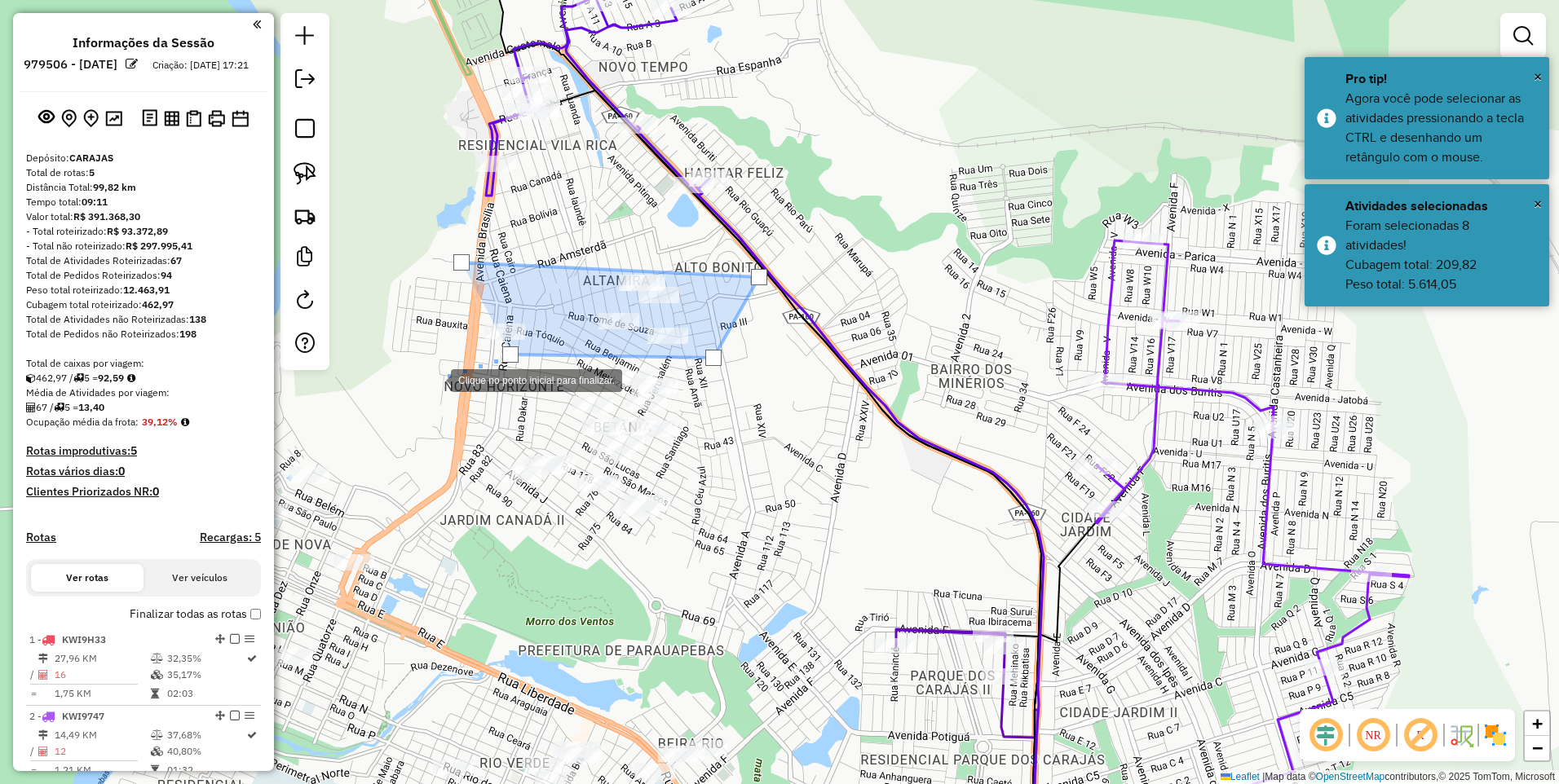
click at [418, 391] on div at bounding box center [434, 379] width 32 height 32
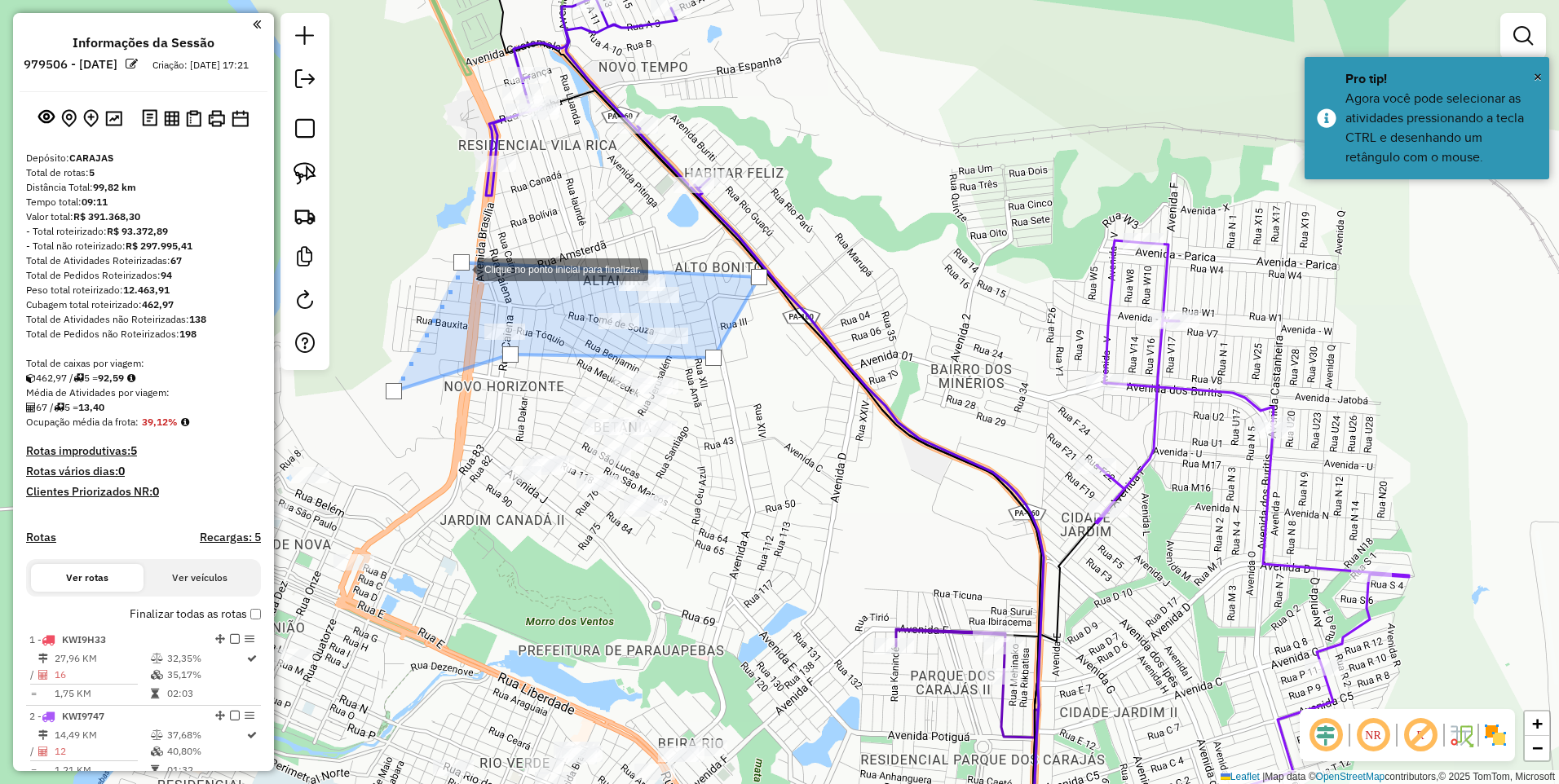
click at [461, 268] on div at bounding box center [461, 263] width 17 height 17
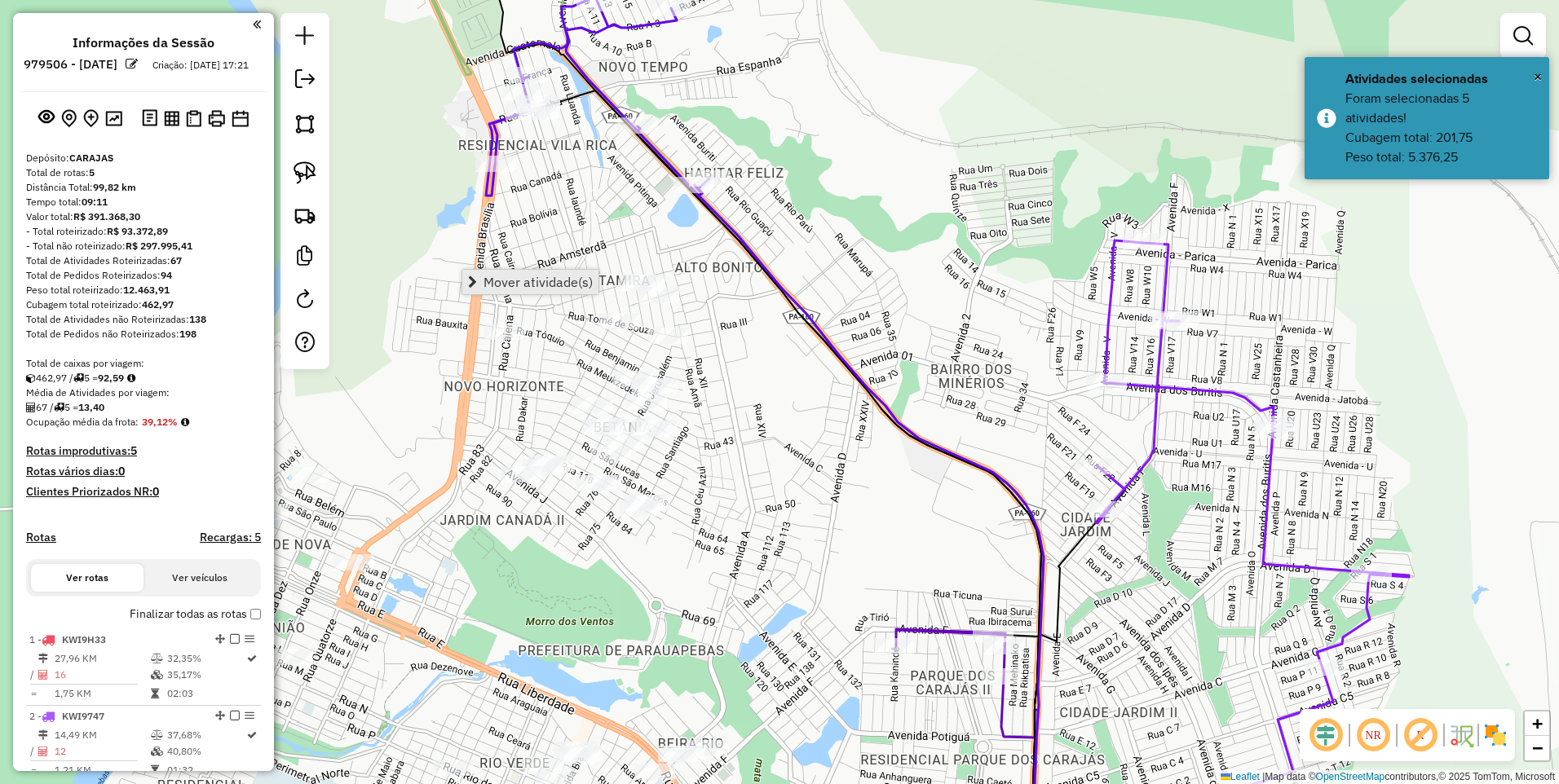
click at [492, 284] on span "Mover atividade(s)" at bounding box center [538, 282] width 109 height 13
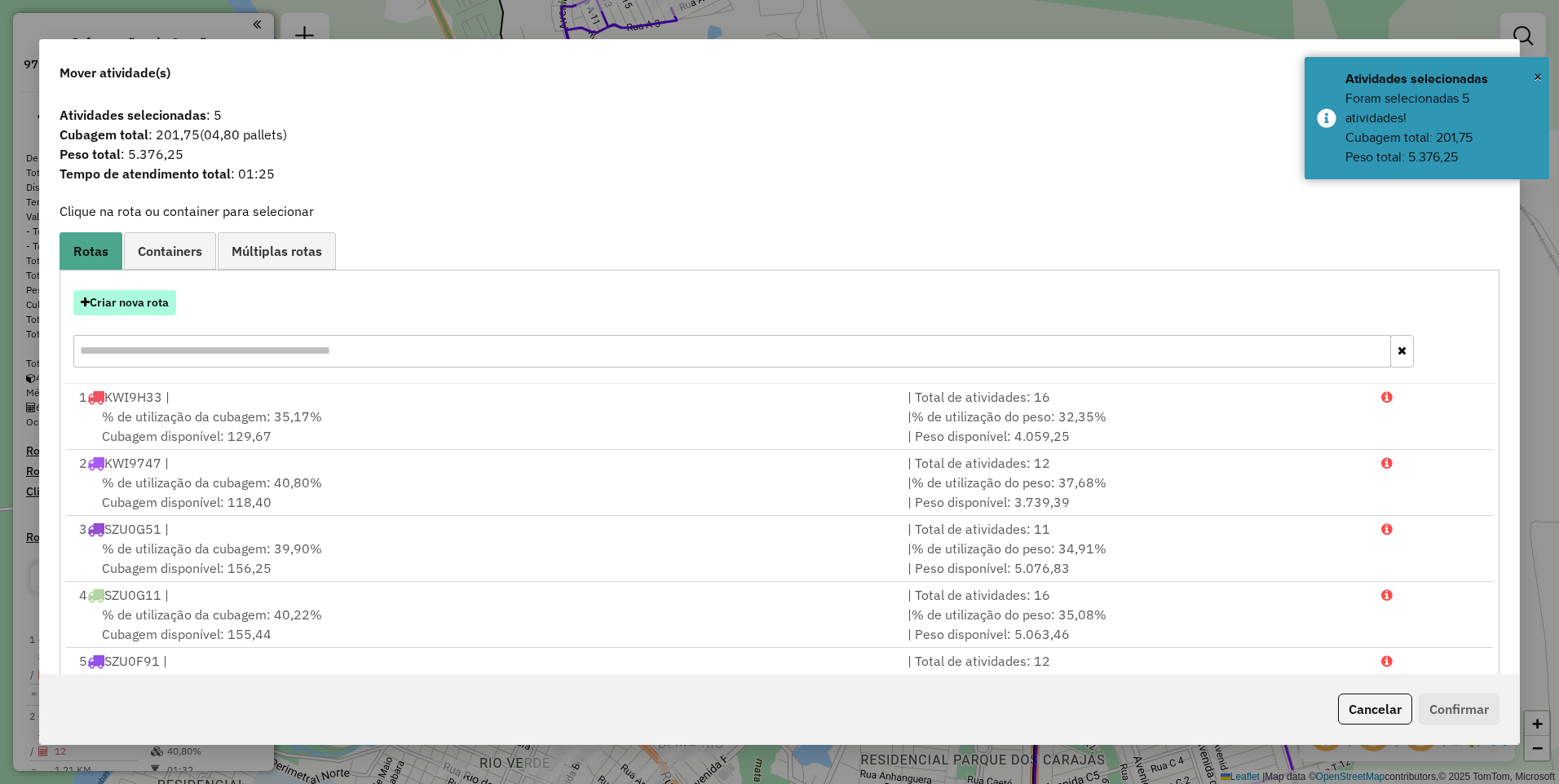
click at [112, 300] on button "Criar nova rota" at bounding box center [125, 303] width 103 height 26
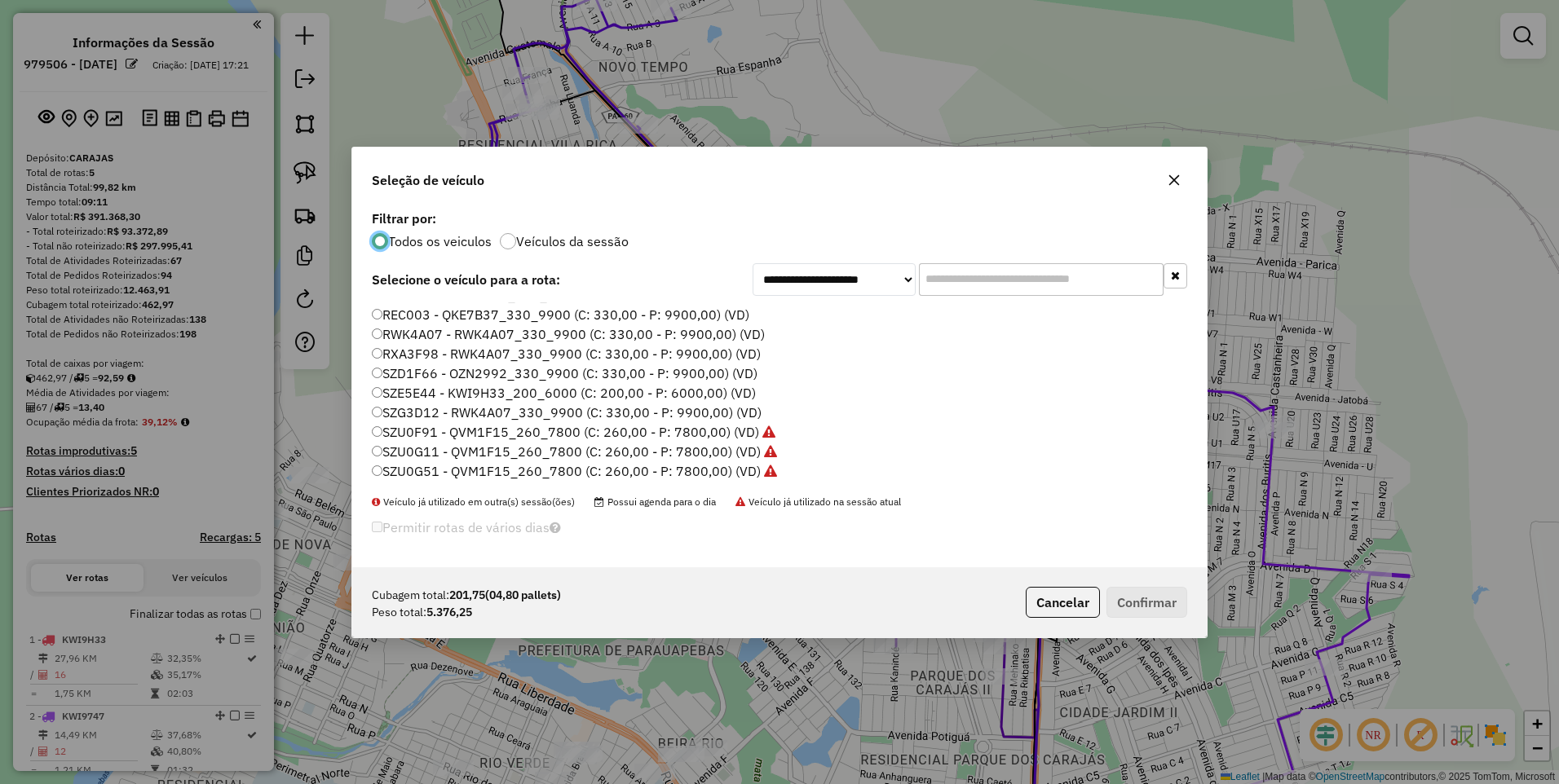
click at [407, 350] on label "RXA3F98 - RWK4A07_330_9900 (C: 330,00 - P: 9900,00) (VD)" at bounding box center [567, 354] width 389 height 20
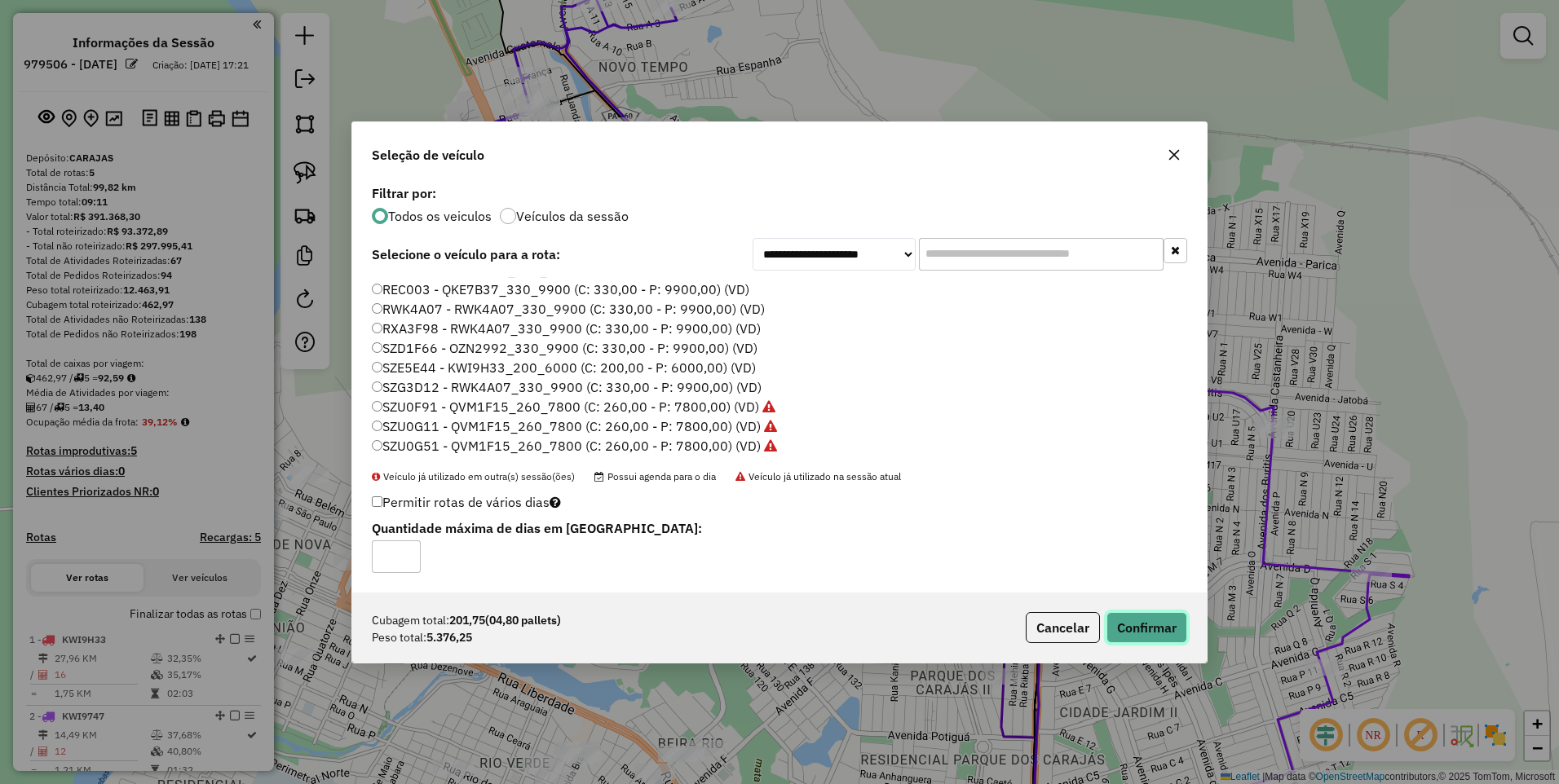
click at [1136, 624] on button "Confirmar" at bounding box center [1147, 627] width 81 height 31
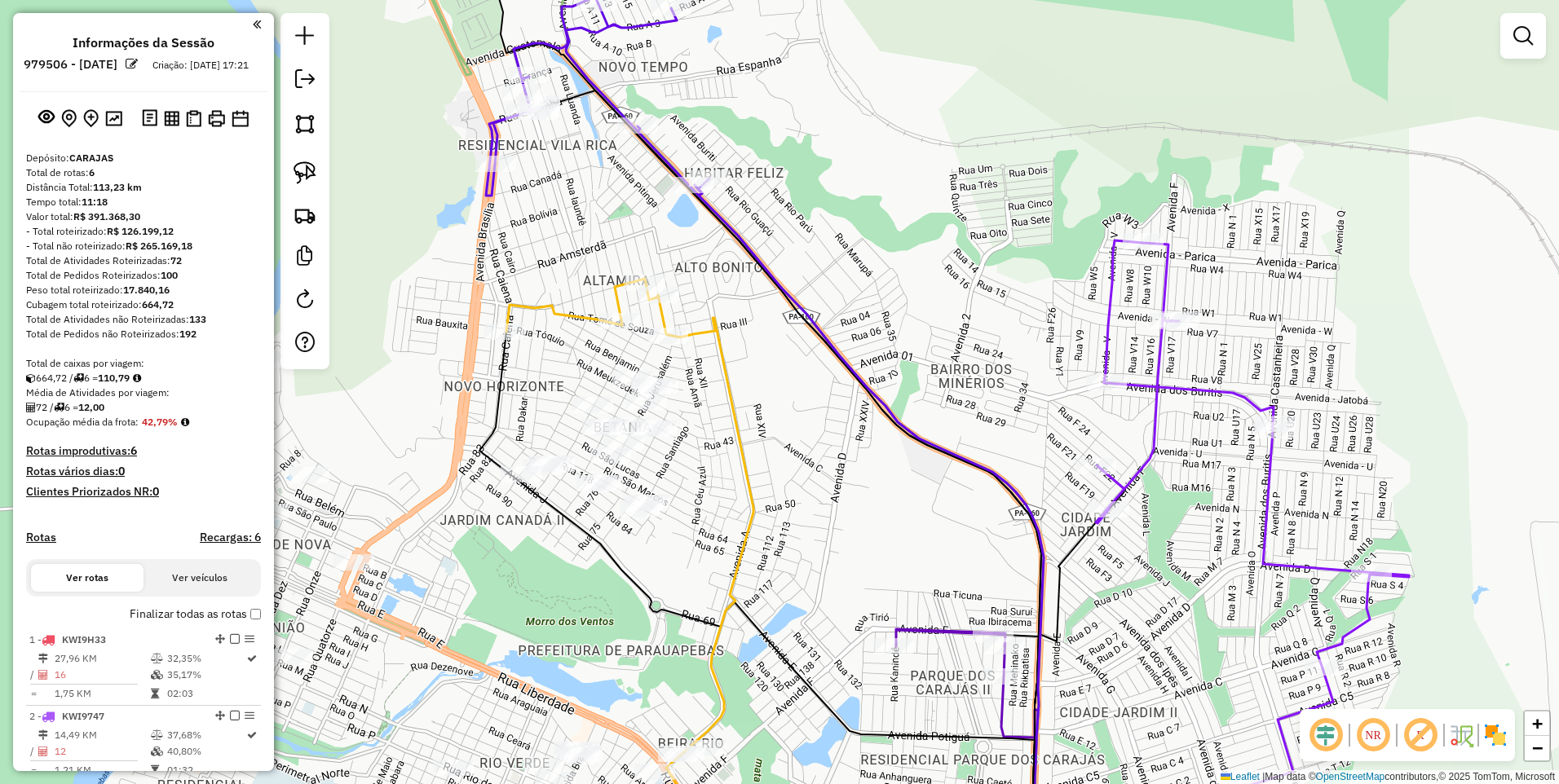
drag, startPoint x: 737, startPoint y: 538, endPoint x: 785, endPoint y: 536, distance: 48.0
click at [785, 536] on icon at bounding box center [733, 590] width 133 height 545
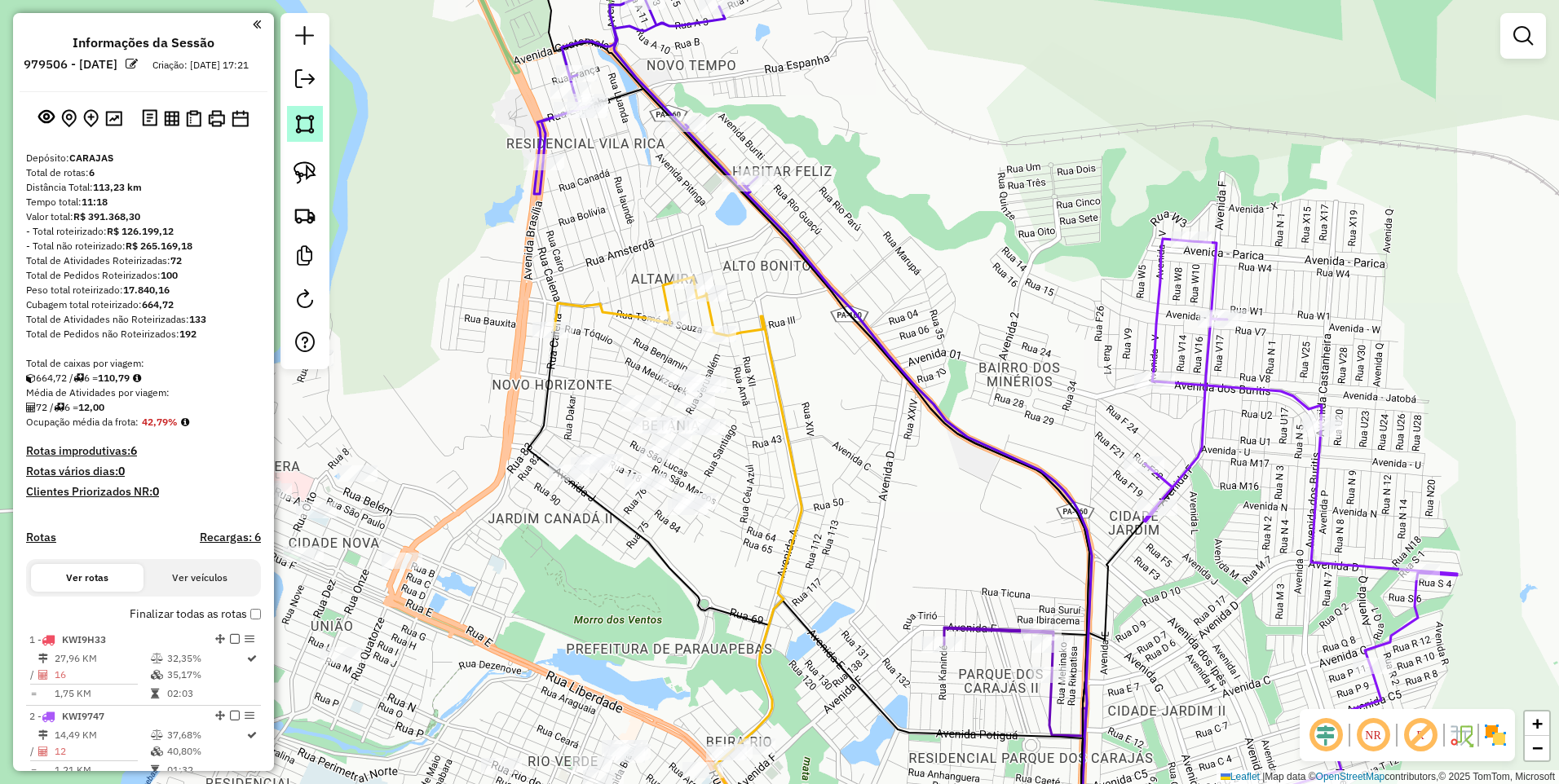
click at [307, 126] on img at bounding box center [305, 124] width 23 height 23
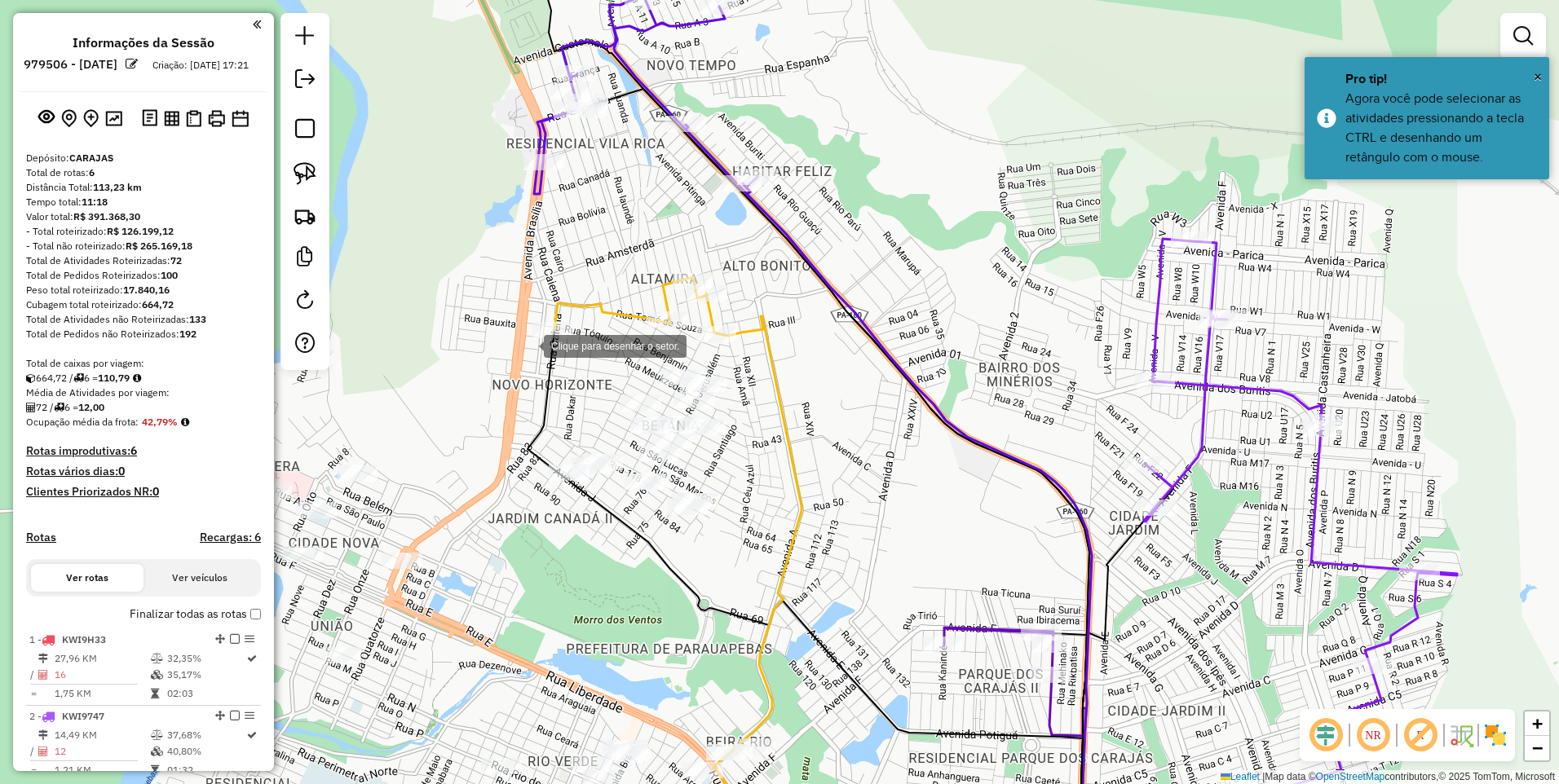
click at [528, 345] on div at bounding box center [527, 344] width 32 height 32
click at [841, 345] on div at bounding box center [841, 344] width 32 height 32
click at [764, 504] on div at bounding box center [763, 504] width 32 height 32
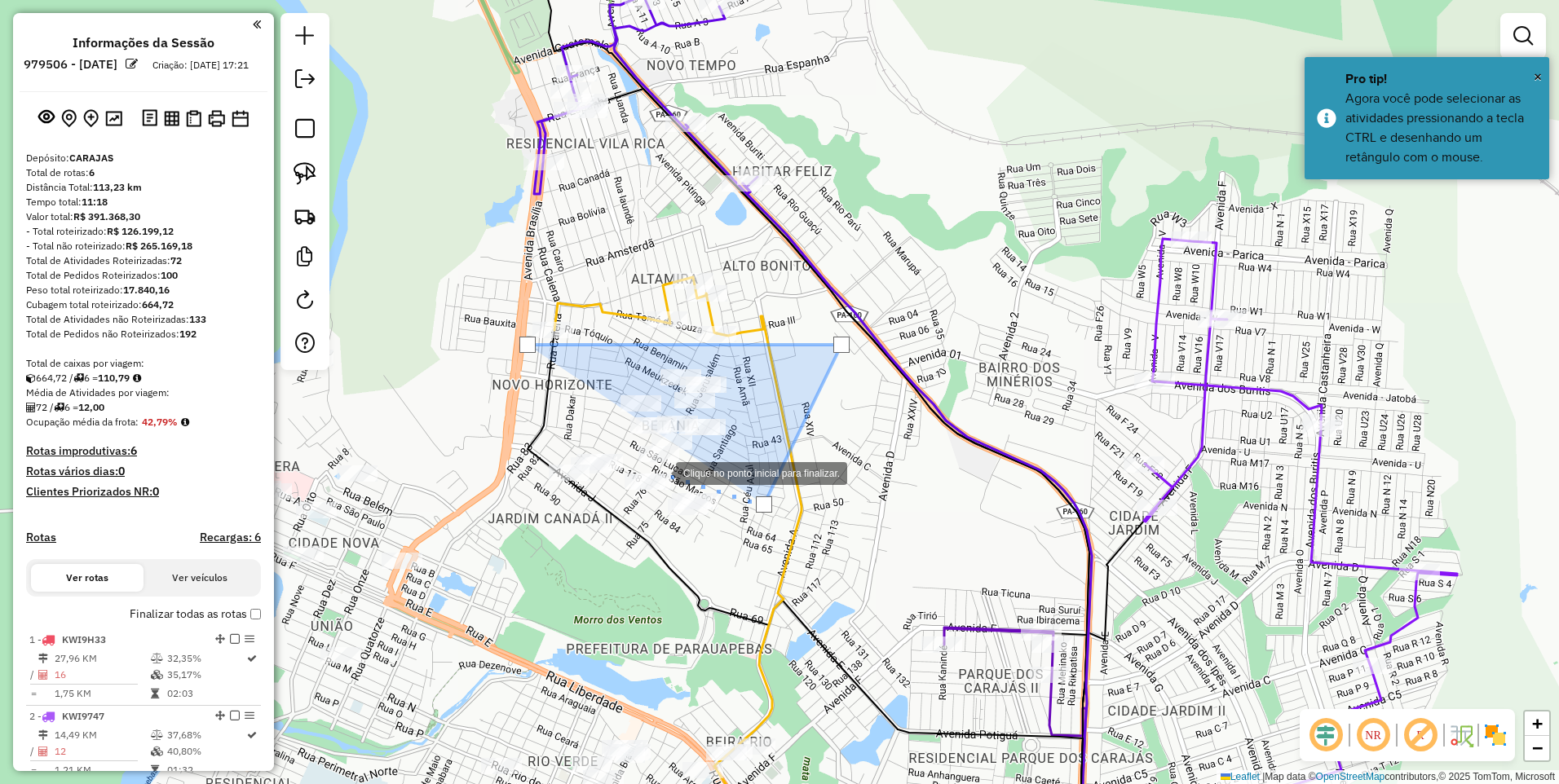
click at [660, 471] on div at bounding box center [659, 471] width 32 height 32
drag, startPoint x: 638, startPoint y: 463, endPoint x: 627, endPoint y: 457, distance: 12.5
click at [637, 461] on div at bounding box center [637, 462] width 32 height 32
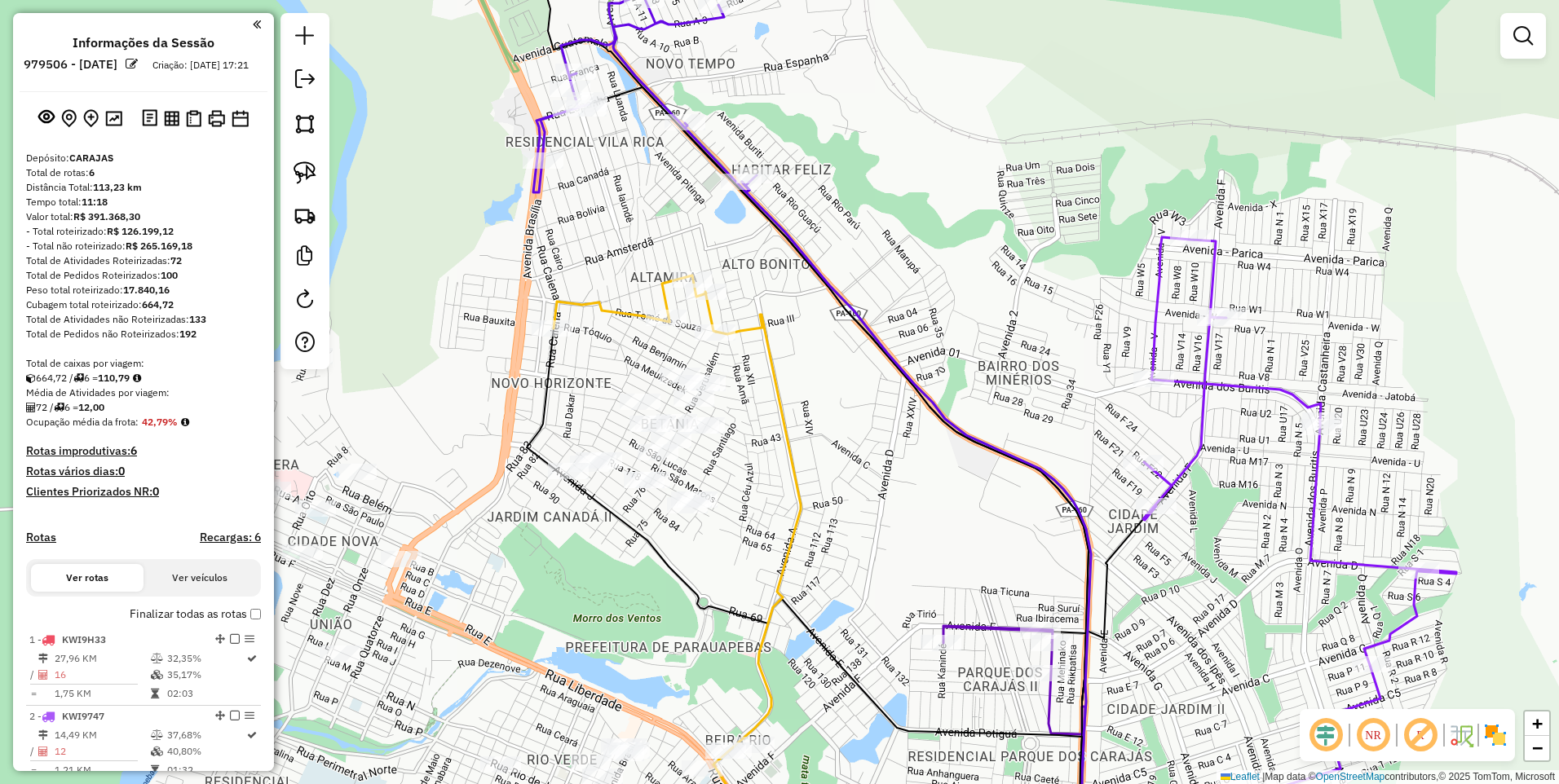
click at [322, 115] on link at bounding box center [304, 123] width 36 height 36
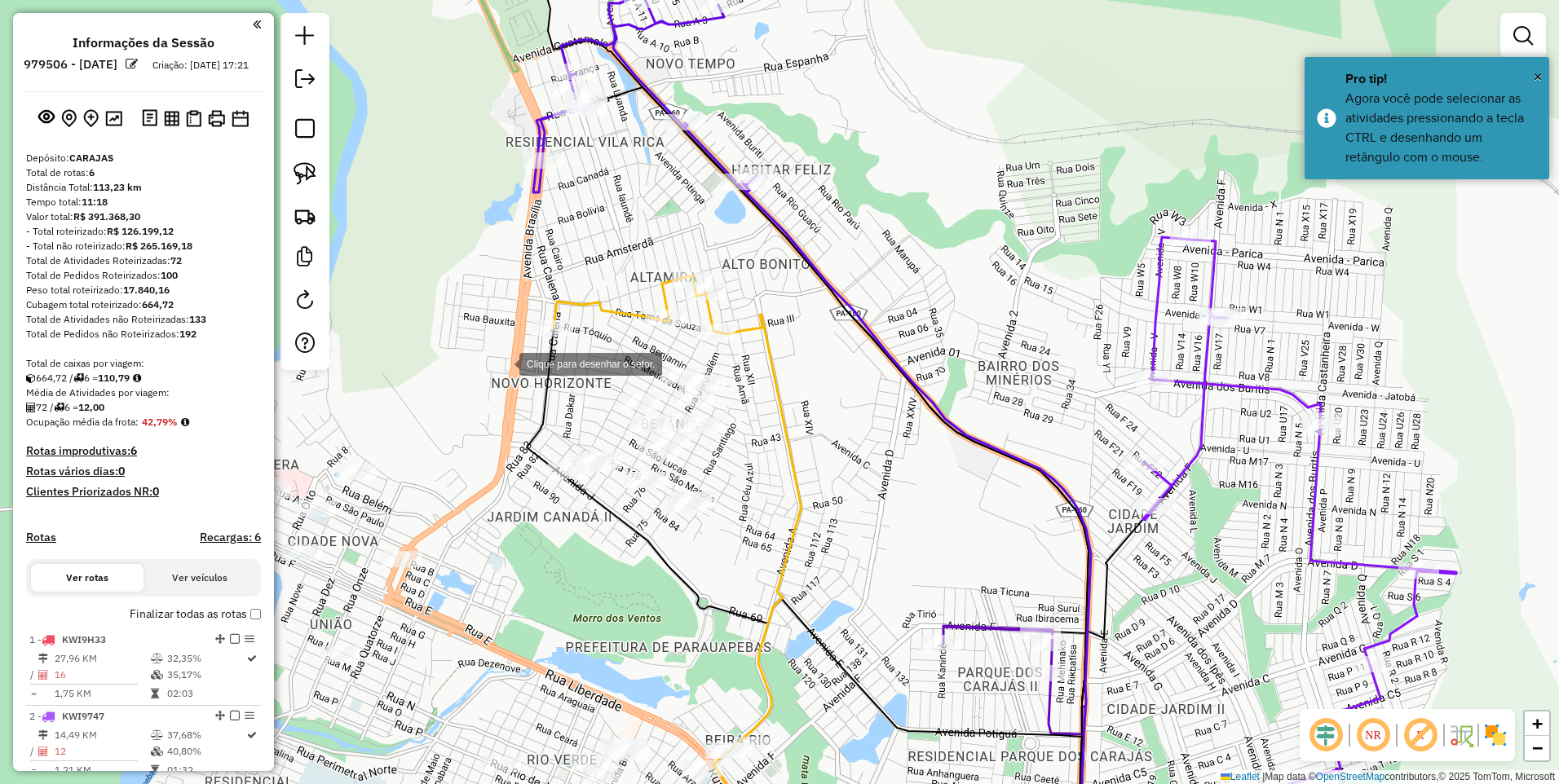
click at [487, 379] on div at bounding box center [503, 362] width 32 height 32
click at [867, 333] on div at bounding box center [865, 335] width 32 height 32
click at [630, 620] on div at bounding box center [629, 620] width 32 height 32
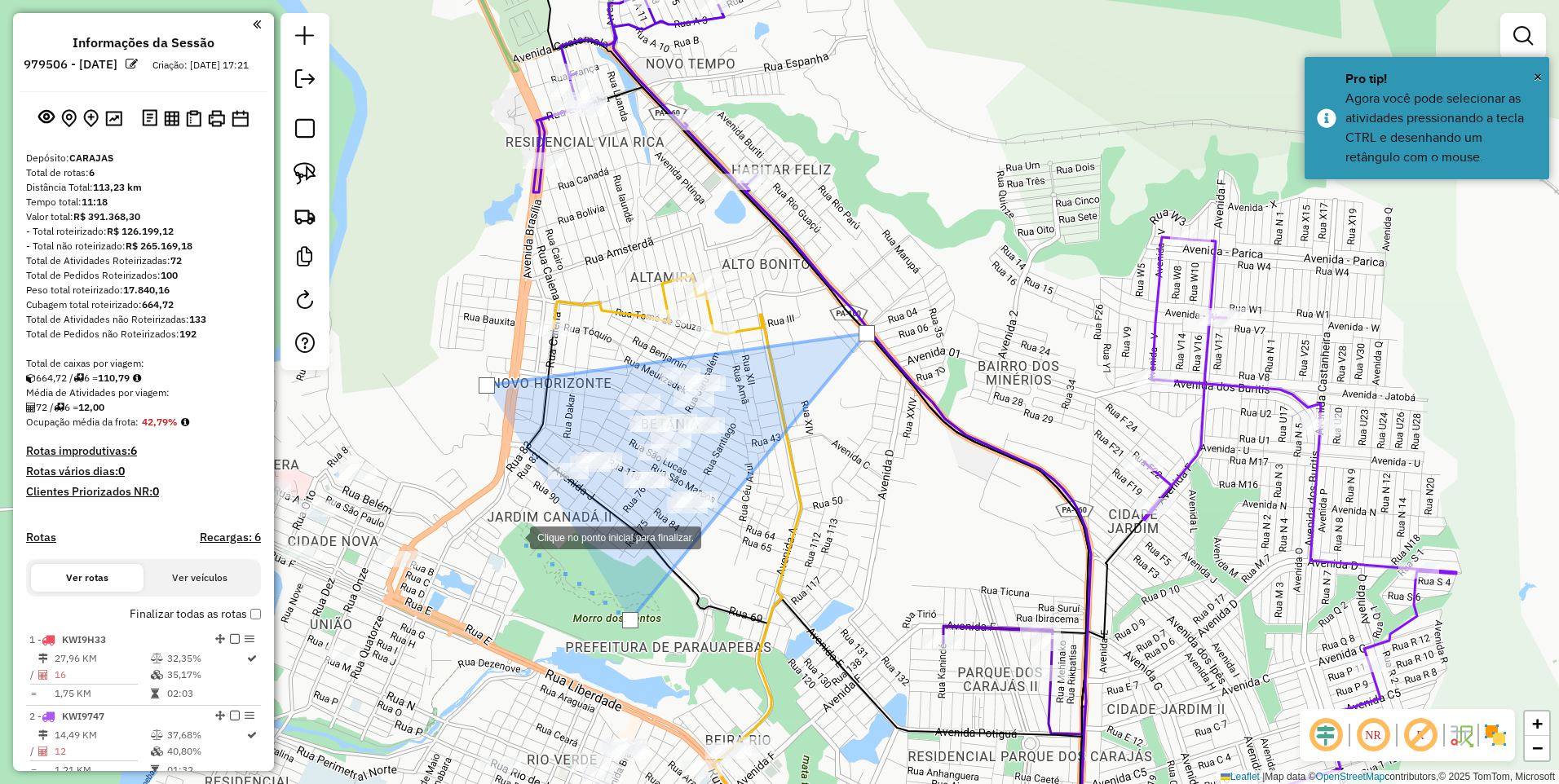
click at [514, 537] on div at bounding box center [513, 536] width 32 height 32
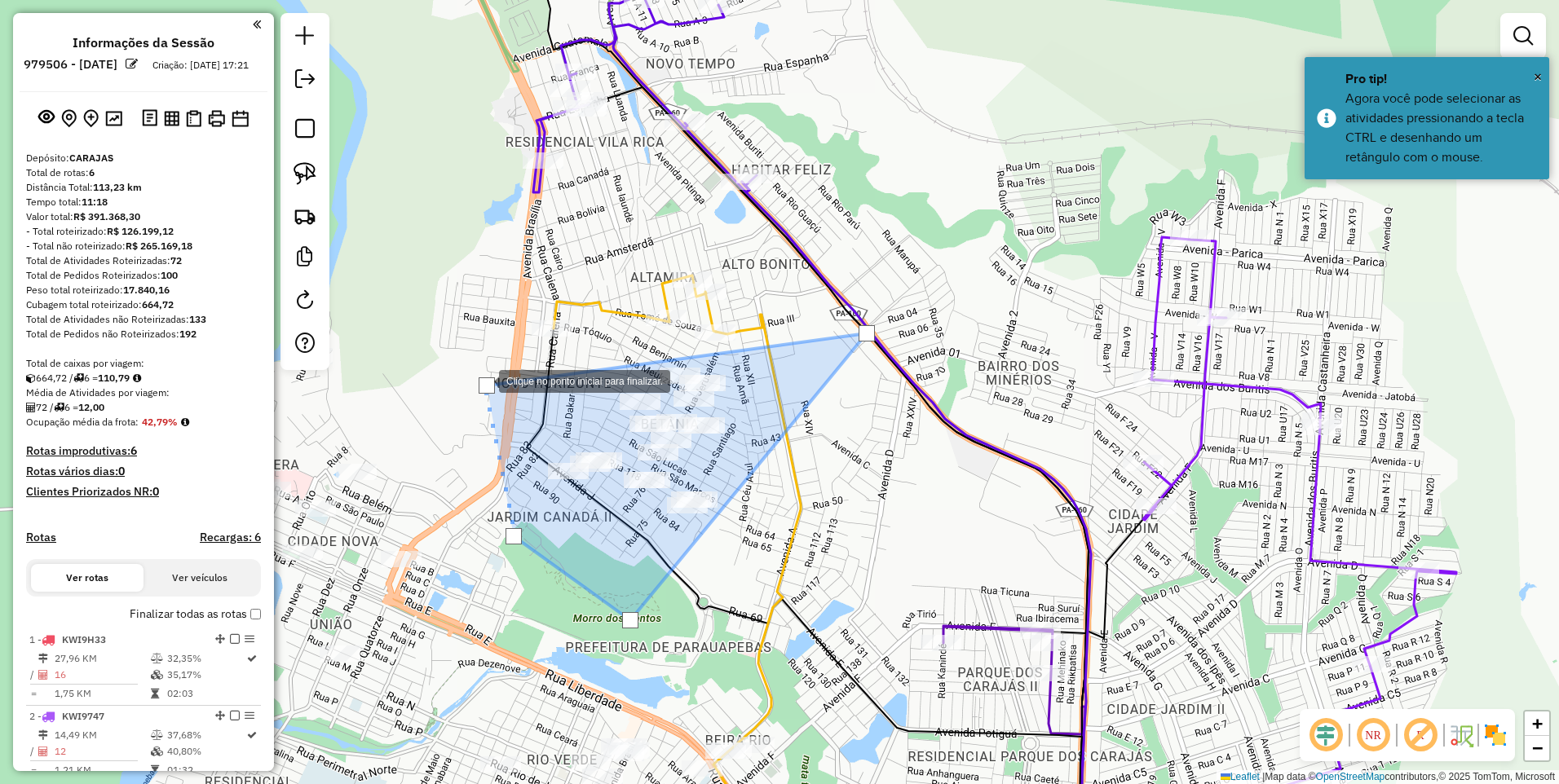
click at [483, 380] on div at bounding box center [487, 385] width 17 height 17
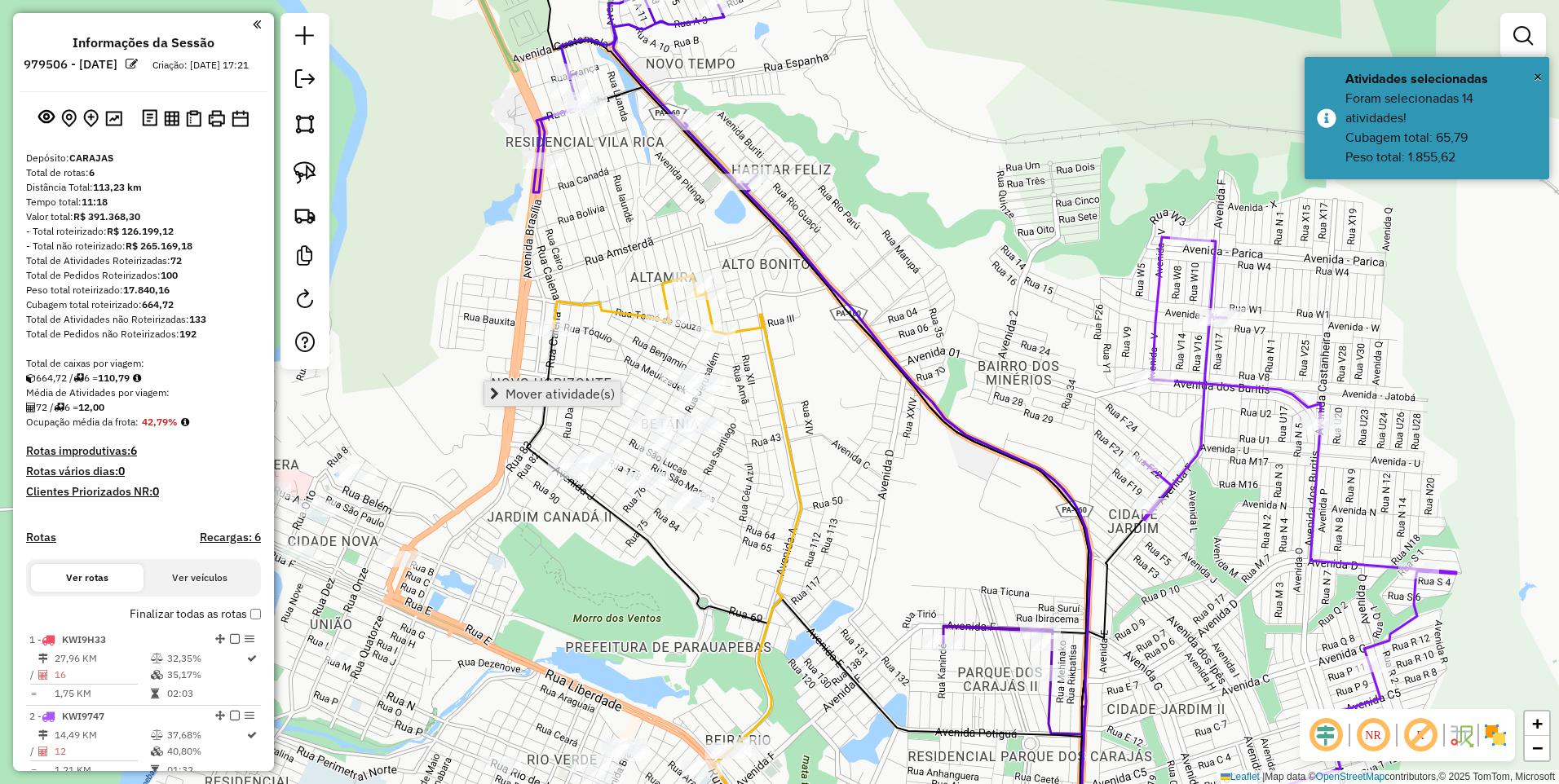
click at [509, 390] on span "Mover atividade(s)" at bounding box center [560, 394] width 109 height 13
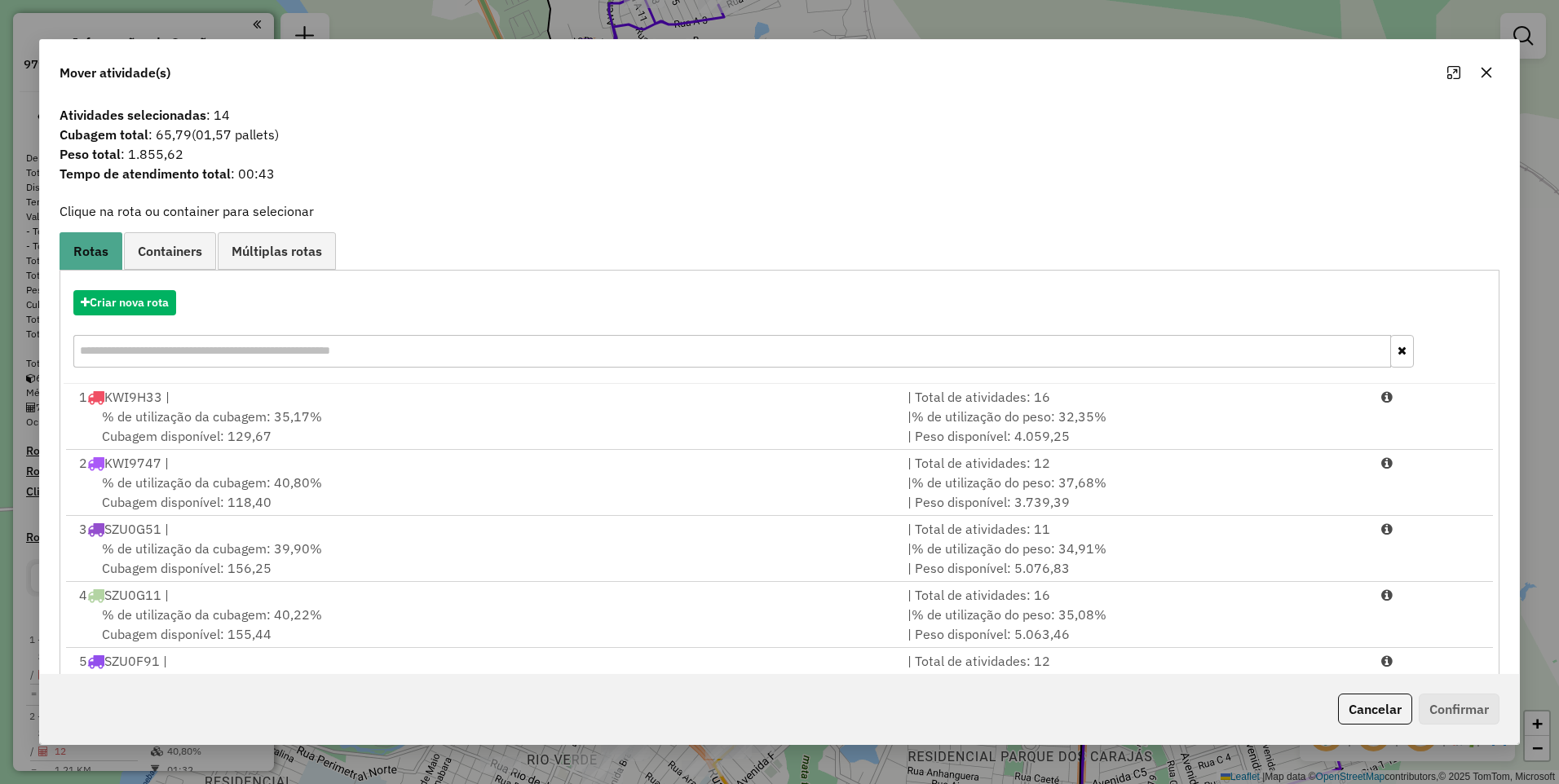
click at [139, 319] on div "Criar nova rota" at bounding box center [779, 331] width 1432 height 106
click at [132, 306] on button "Criar nova rota" at bounding box center [125, 303] width 103 height 26
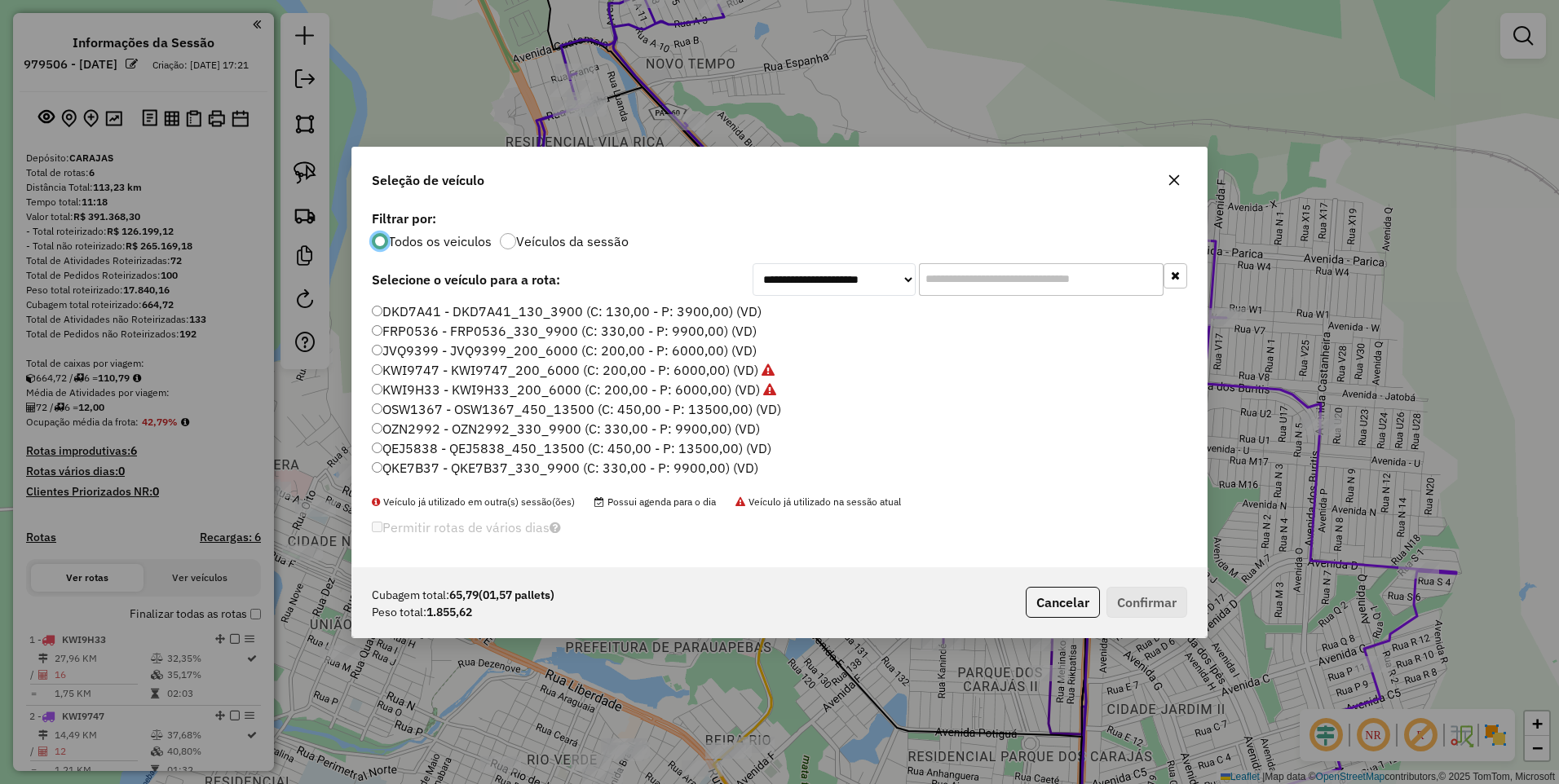
scroll to position [82, 0]
click at [410, 458] on label "QVZ4D46 - QKE7B37_330_9900 (C: 330,00 - P: 9900,00) (VD)" at bounding box center [566, 465] width 387 height 20
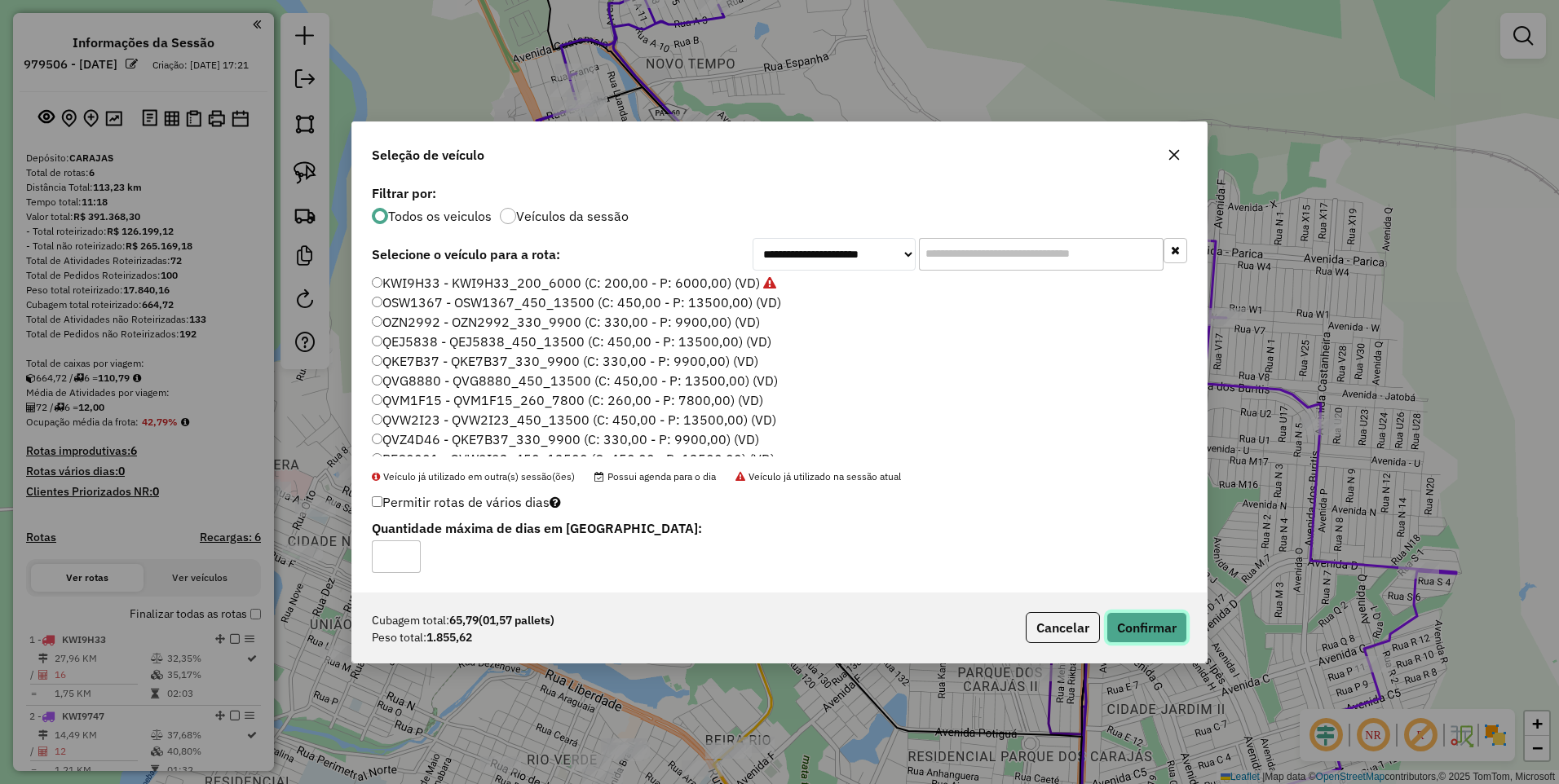
click at [1159, 618] on button "Confirmar" at bounding box center [1147, 627] width 81 height 31
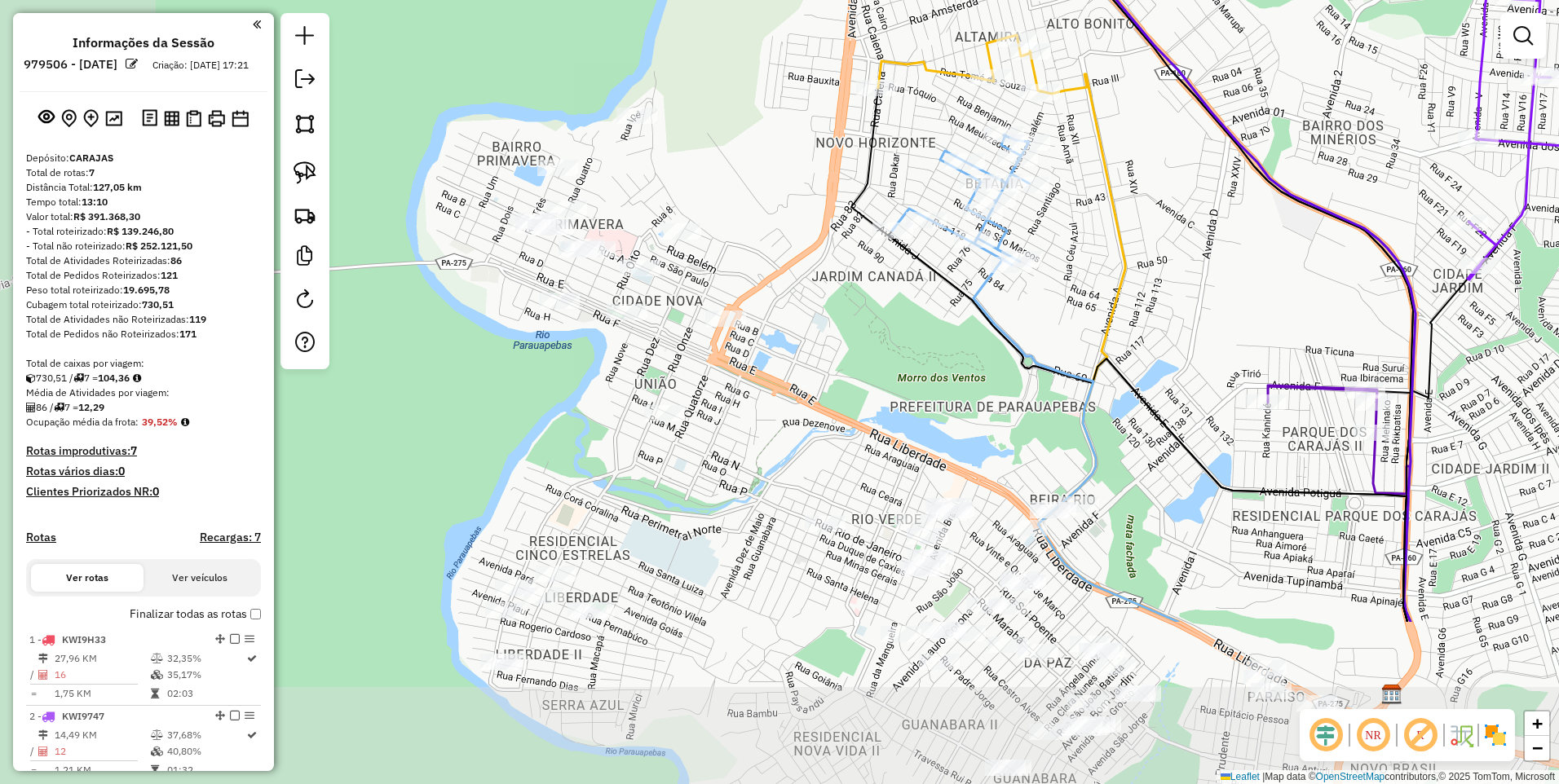
drag, startPoint x: 799, startPoint y: 557, endPoint x: 1124, endPoint y: 318, distance: 403.4
click at [1126, 316] on div "Janela de atendimento Grade de atendimento Capacidade Transportadoras Veículos …" at bounding box center [779, 392] width 1559 height 784
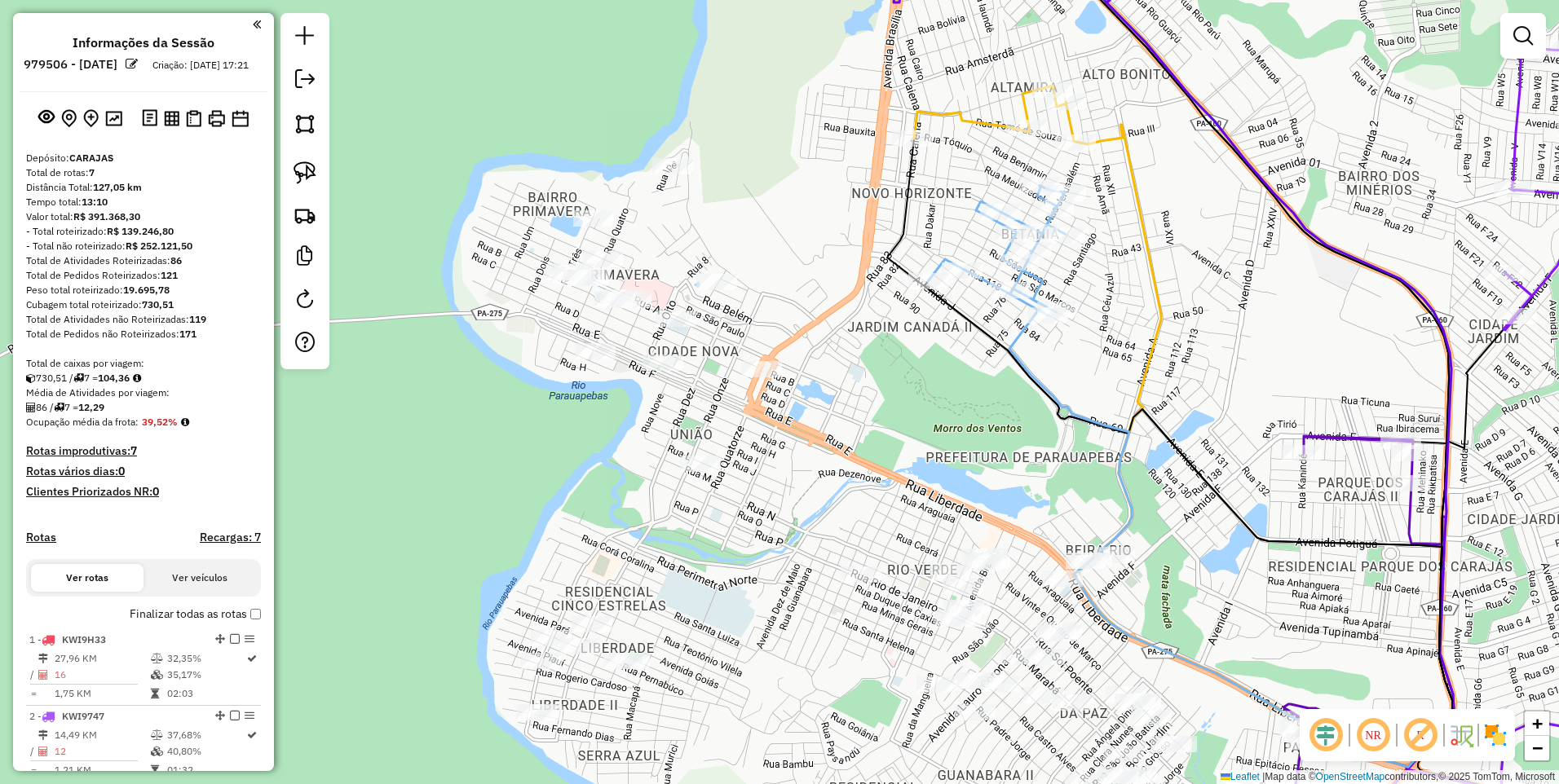
drag, startPoint x: 784, startPoint y: 185, endPoint x: 836, endPoint y: 256, distance: 88.0
click at [836, 256] on div "Janela de atendimento Grade de atendimento Capacidade Transportadoras Veículos …" at bounding box center [779, 392] width 1559 height 784
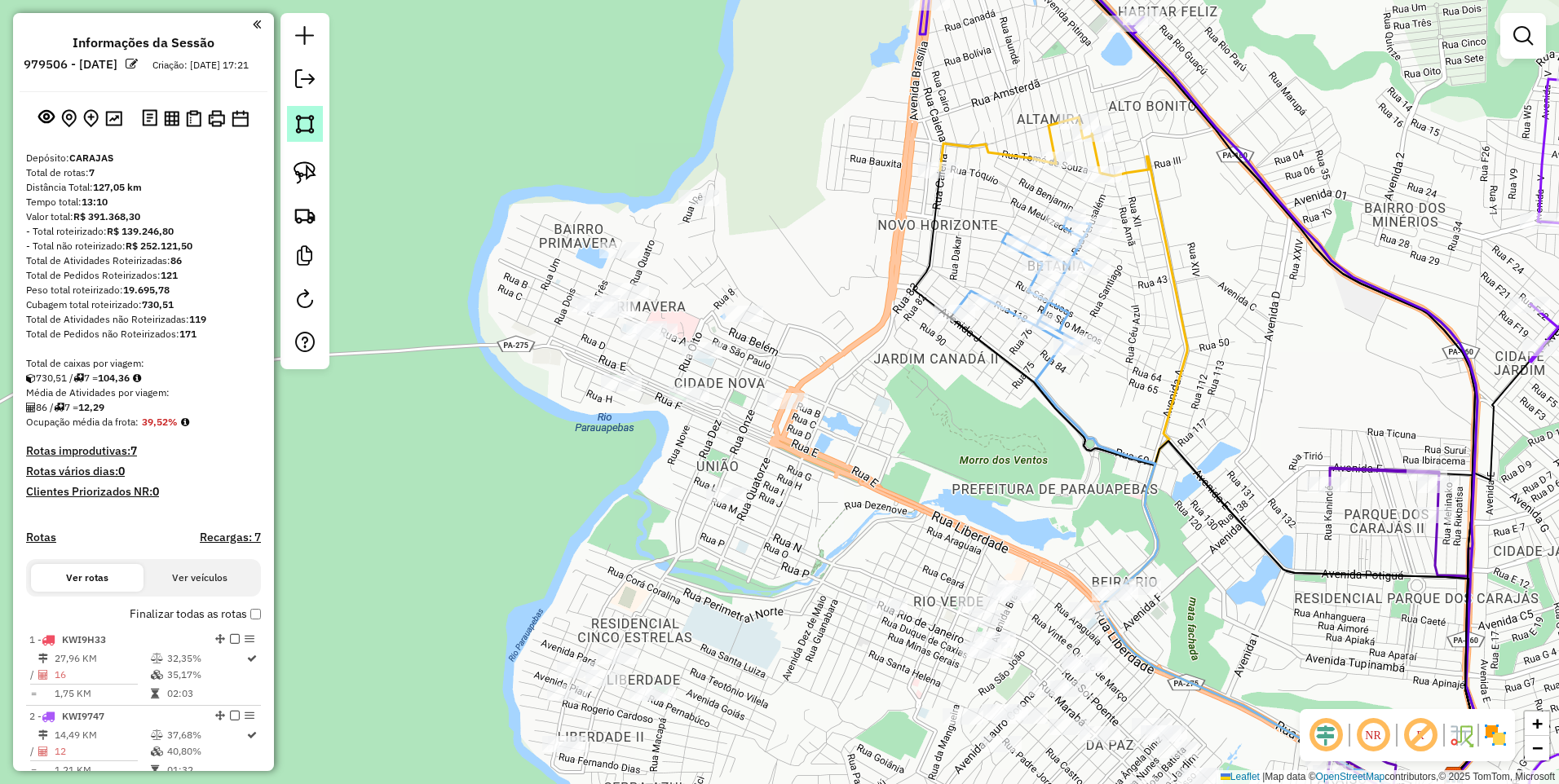
click at [304, 134] on img at bounding box center [305, 124] width 23 height 23
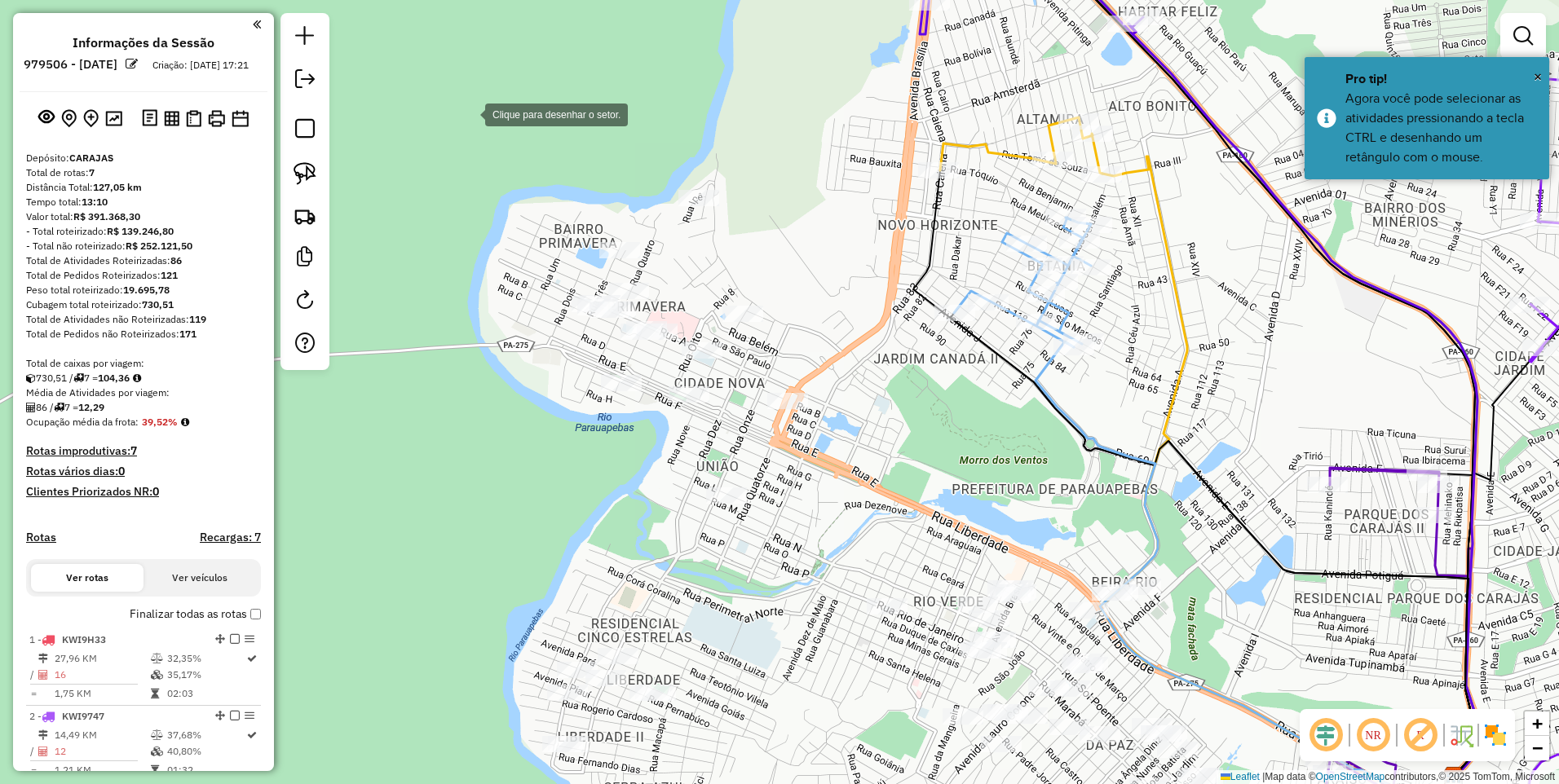
click at [469, 113] on div at bounding box center [468, 112] width 32 height 32
click at [913, 142] on div at bounding box center [913, 141] width 32 height 32
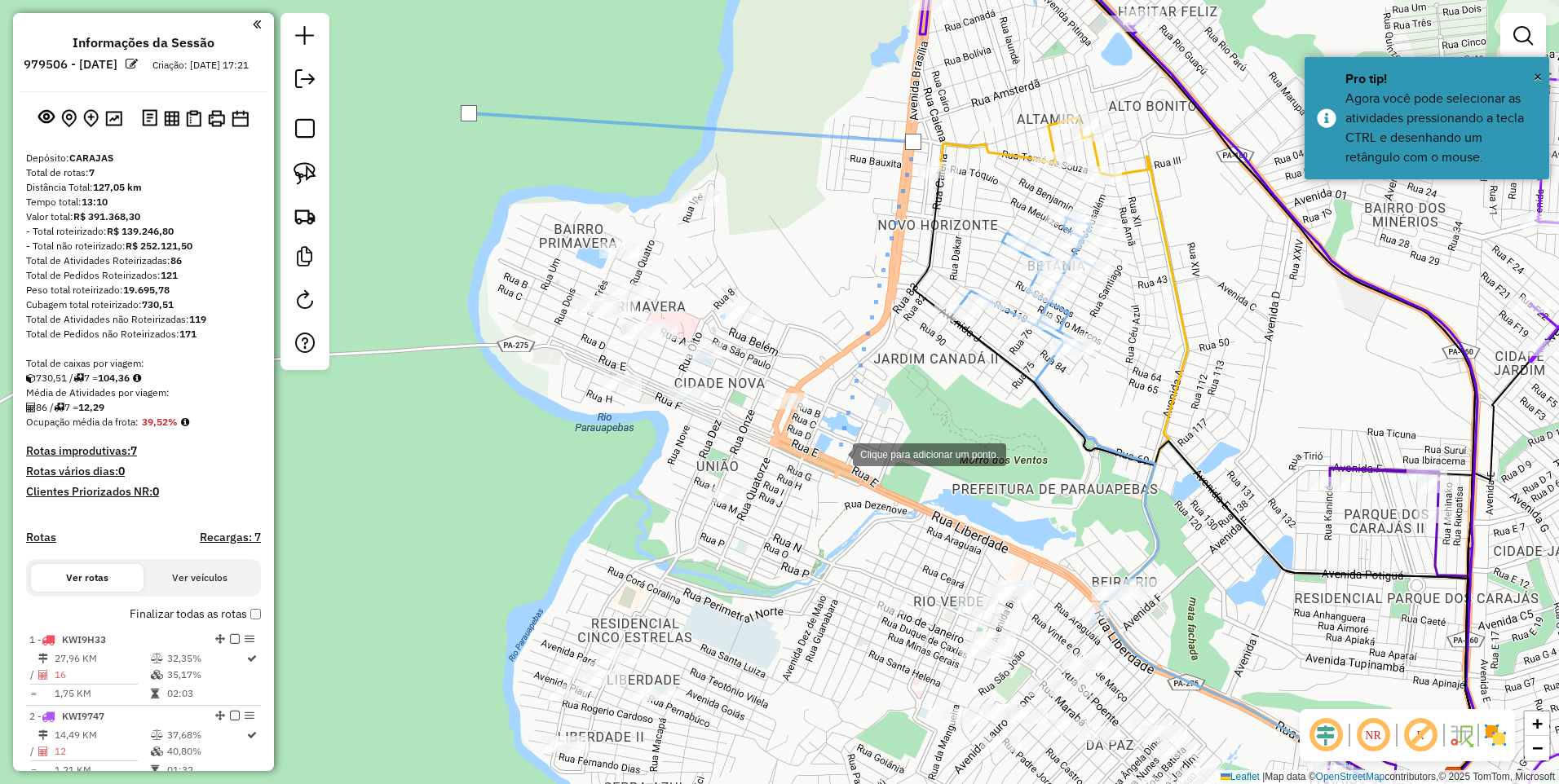
click at [837, 453] on div at bounding box center [836, 452] width 32 height 32
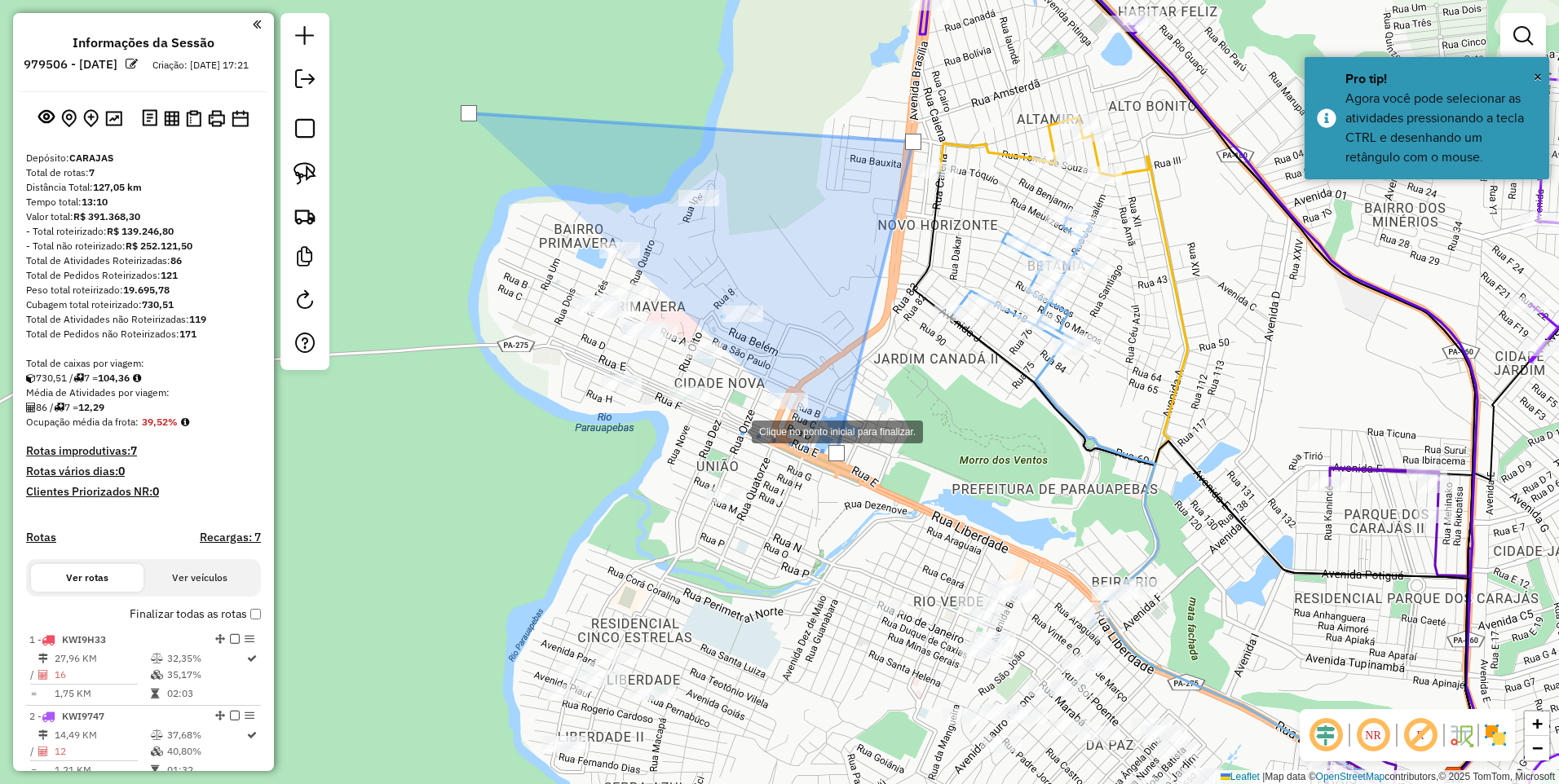
click at [728, 431] on div at bounding box center [735, 430] width 32 height 32
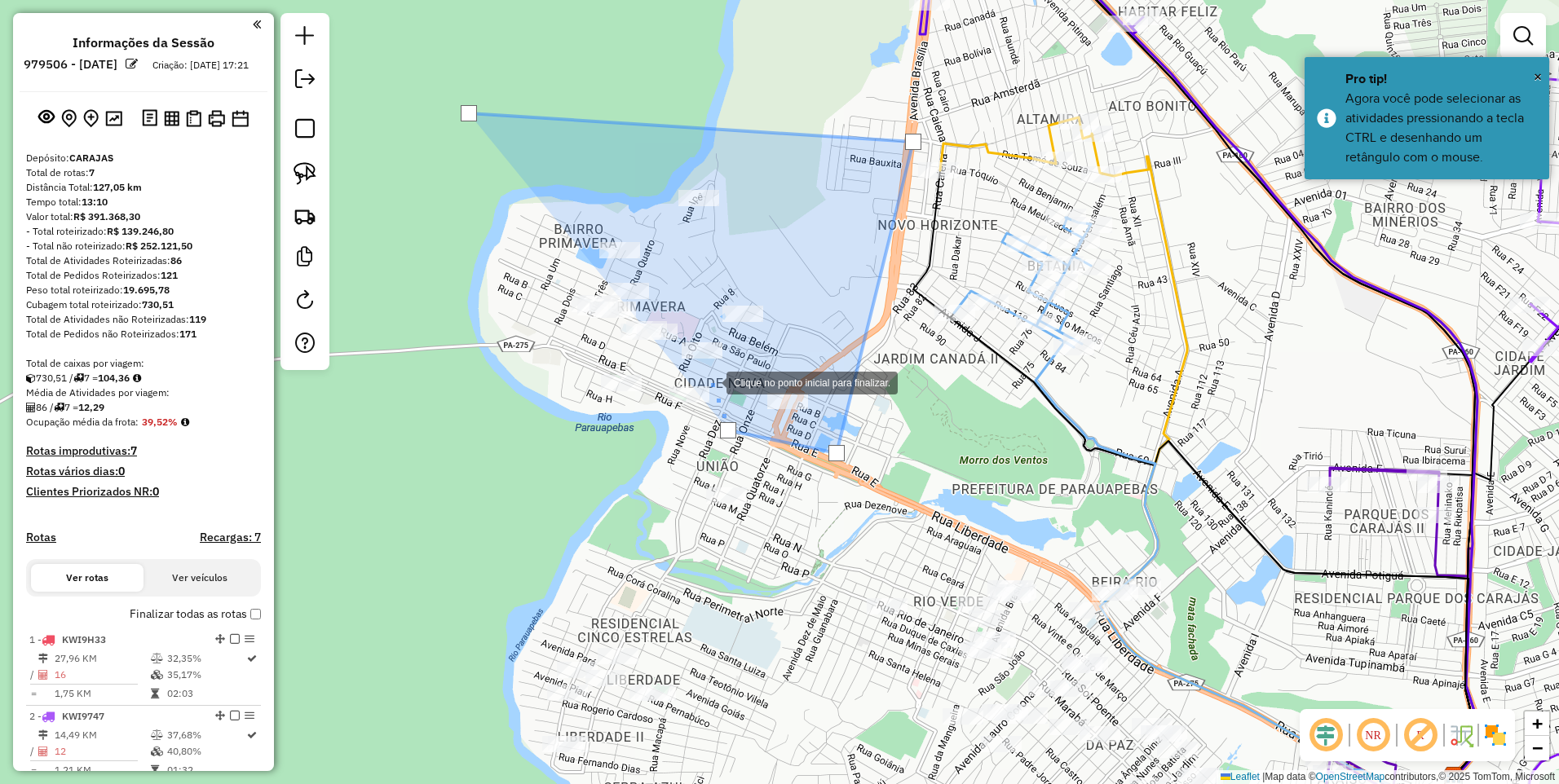
click at [706, 376] on div at bounding box center [710, 381] width 32 height 32
click at [634, 383] on div at bounding box center [648, 385] width 32 height 32
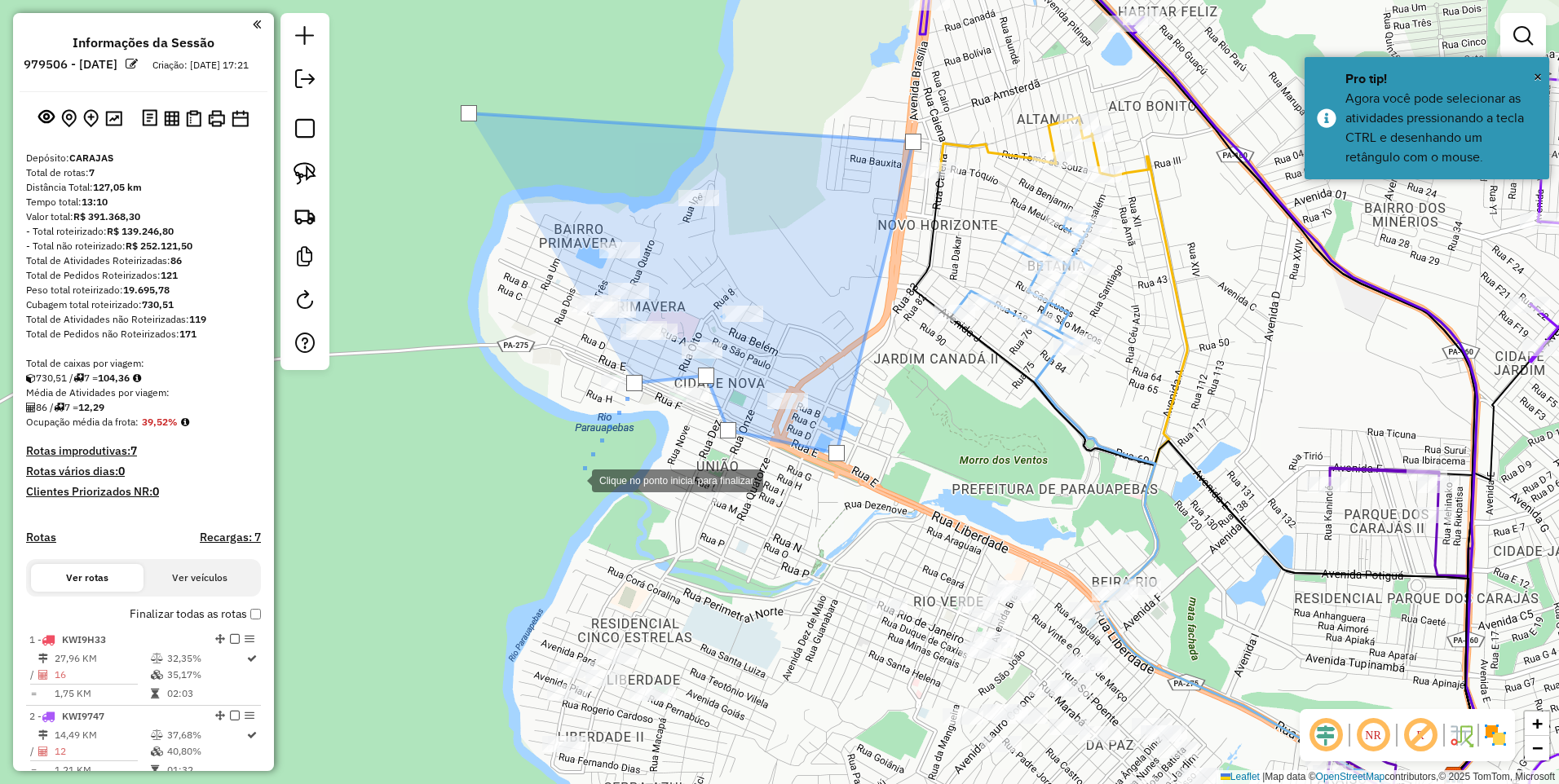
click at [576, 480] on div at bounding box center [575, 479] width 32 height 32
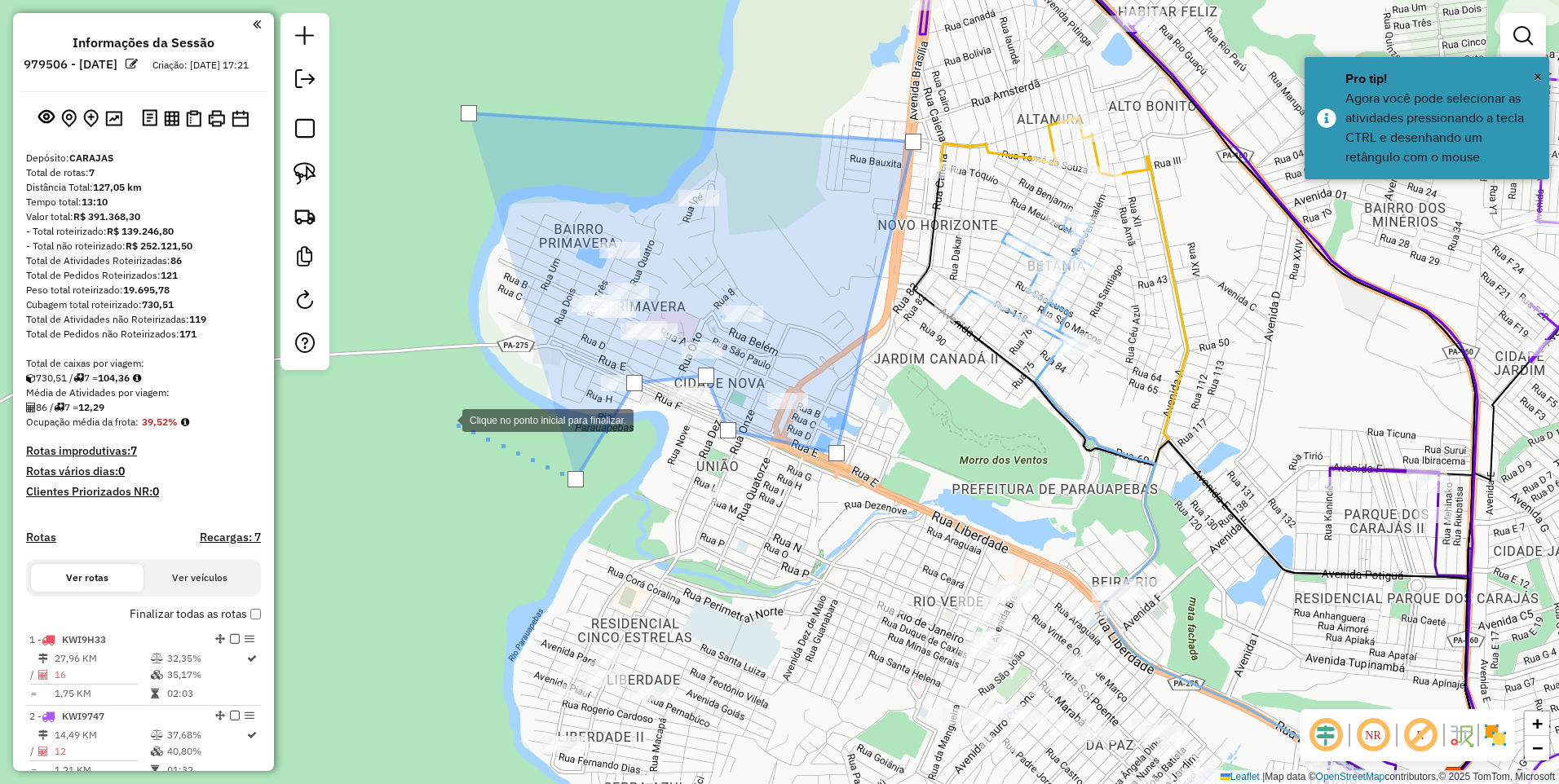
drag, startPoint x: 445, startPoint y: 419, endPoint x: 517, endPoint y: 343, distance: 104.7
click at [447, 419] on div at bounding box center [446, 418] width 32 height 32
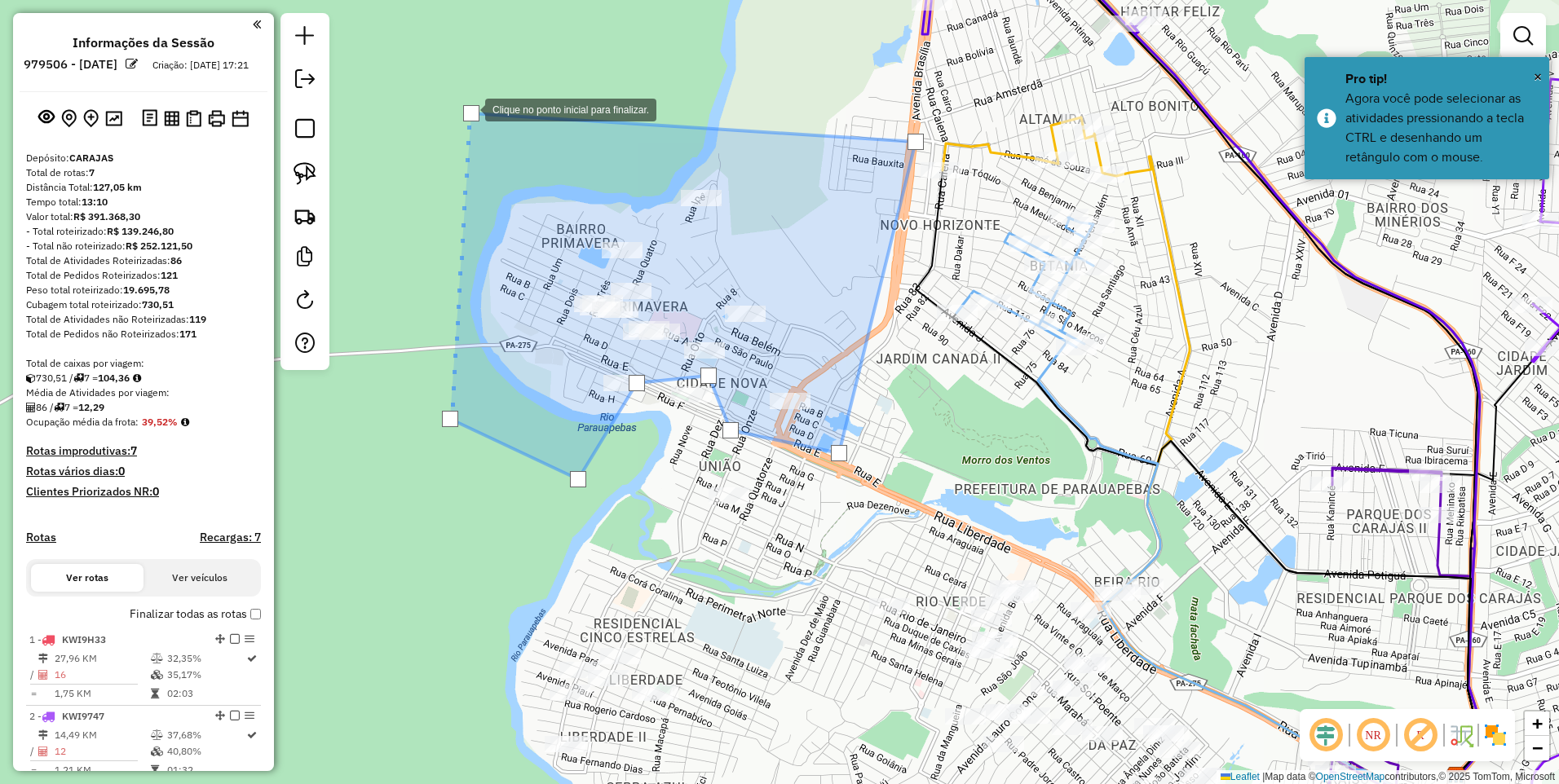
click at [469, 108] on div at bounding box center [471, 113] width 17 height 17
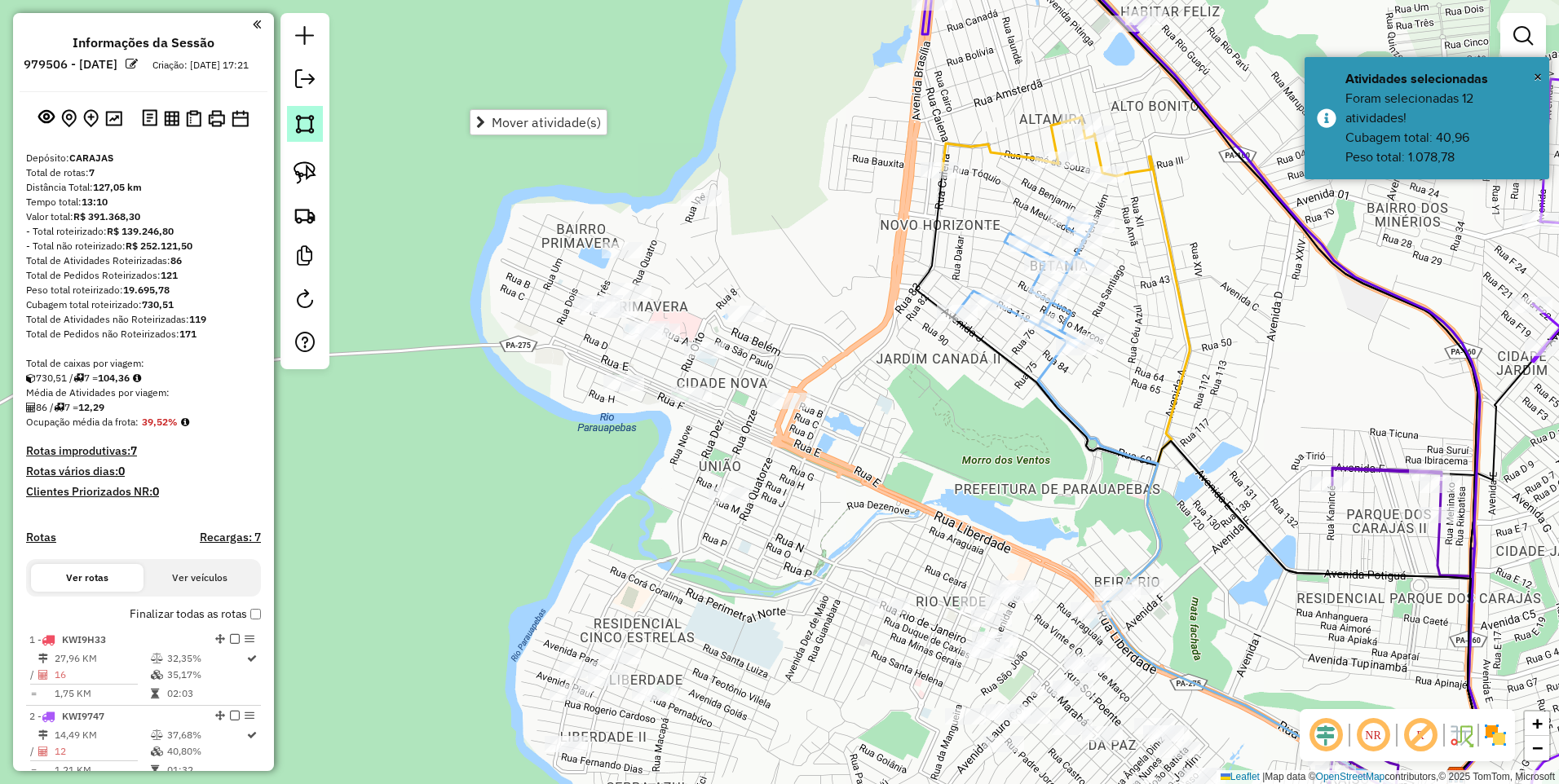
click at [302, 133] on img at bounding box center [305, 124] width 23 height 23
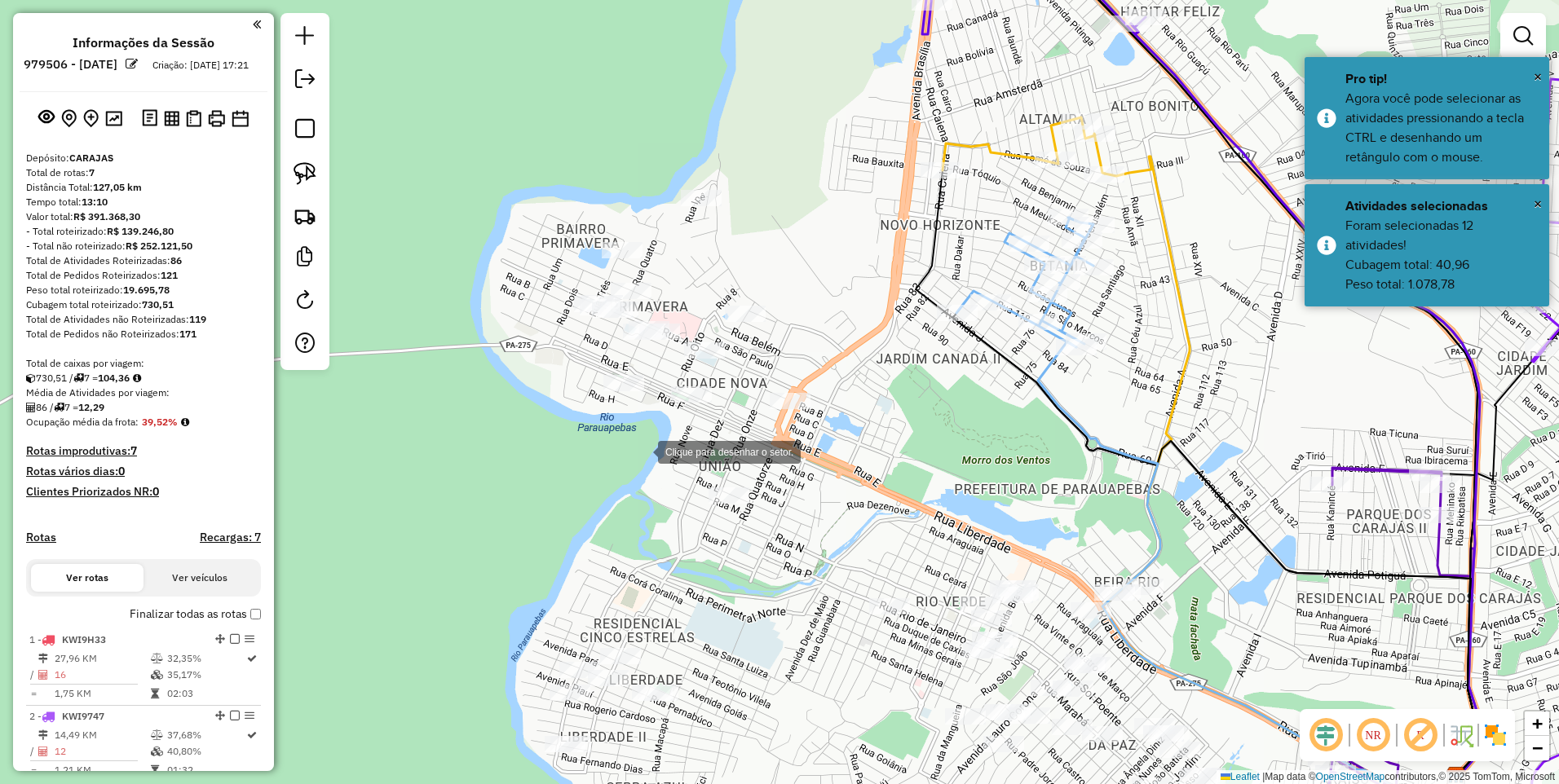
click at [649, 445] on div at bounding box center [641, 451] width 32 height 32
click at [642, 377] on div at bounding box center [641, 377] width 32 height 32
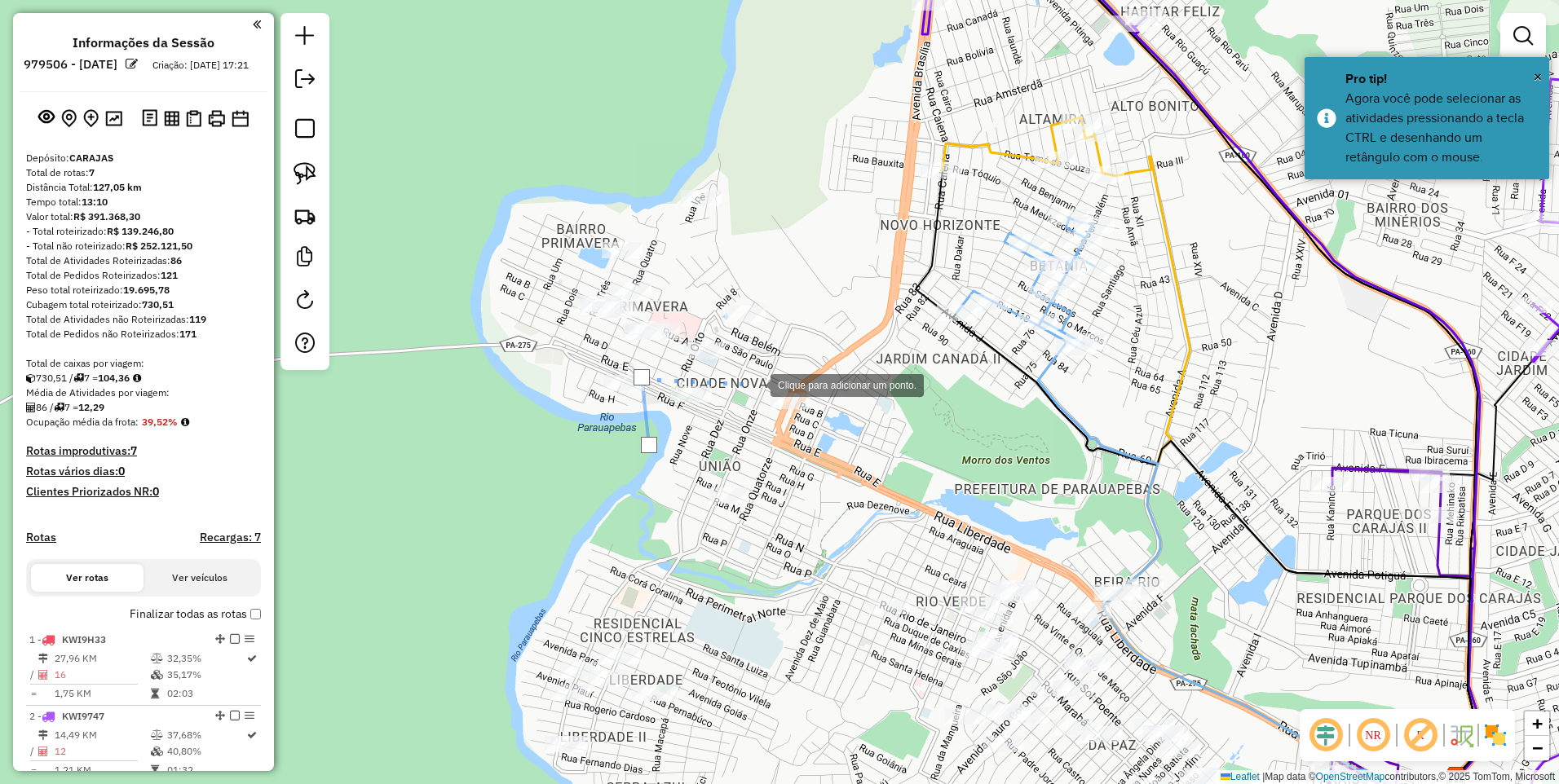
drag, startPoint x: 754, startPoint y: 384, endPoint x: 726, endPoint y: 405, distance: 35.0
click at [755, 384] on div at bounding box center [753, 384] width 32 height 32
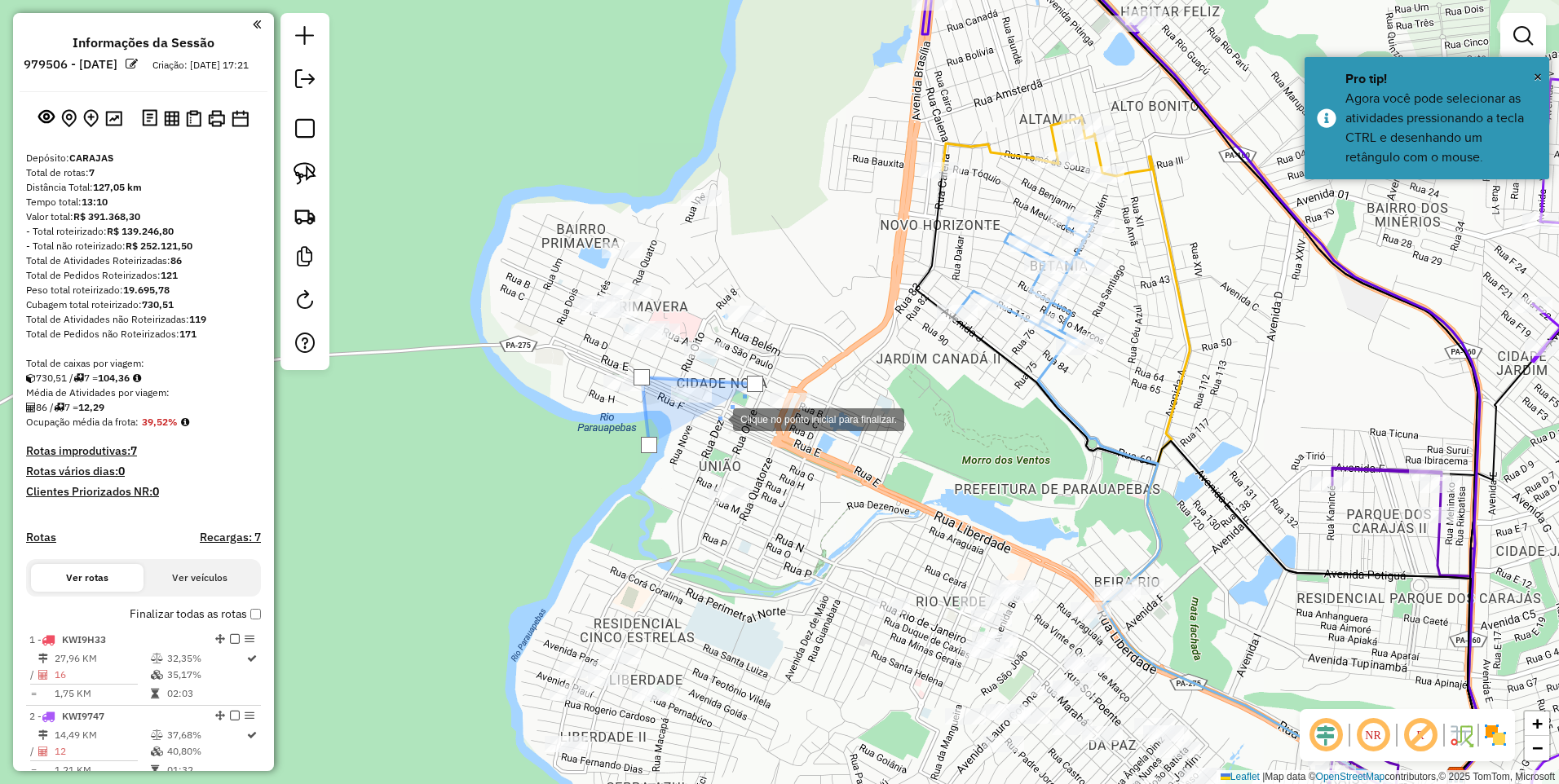
click at [717, 418] on div at bounding box center [716, 418] width 32 height 32
click at [648, 446] on div at bounding box center [649, 445] width 17 height 17
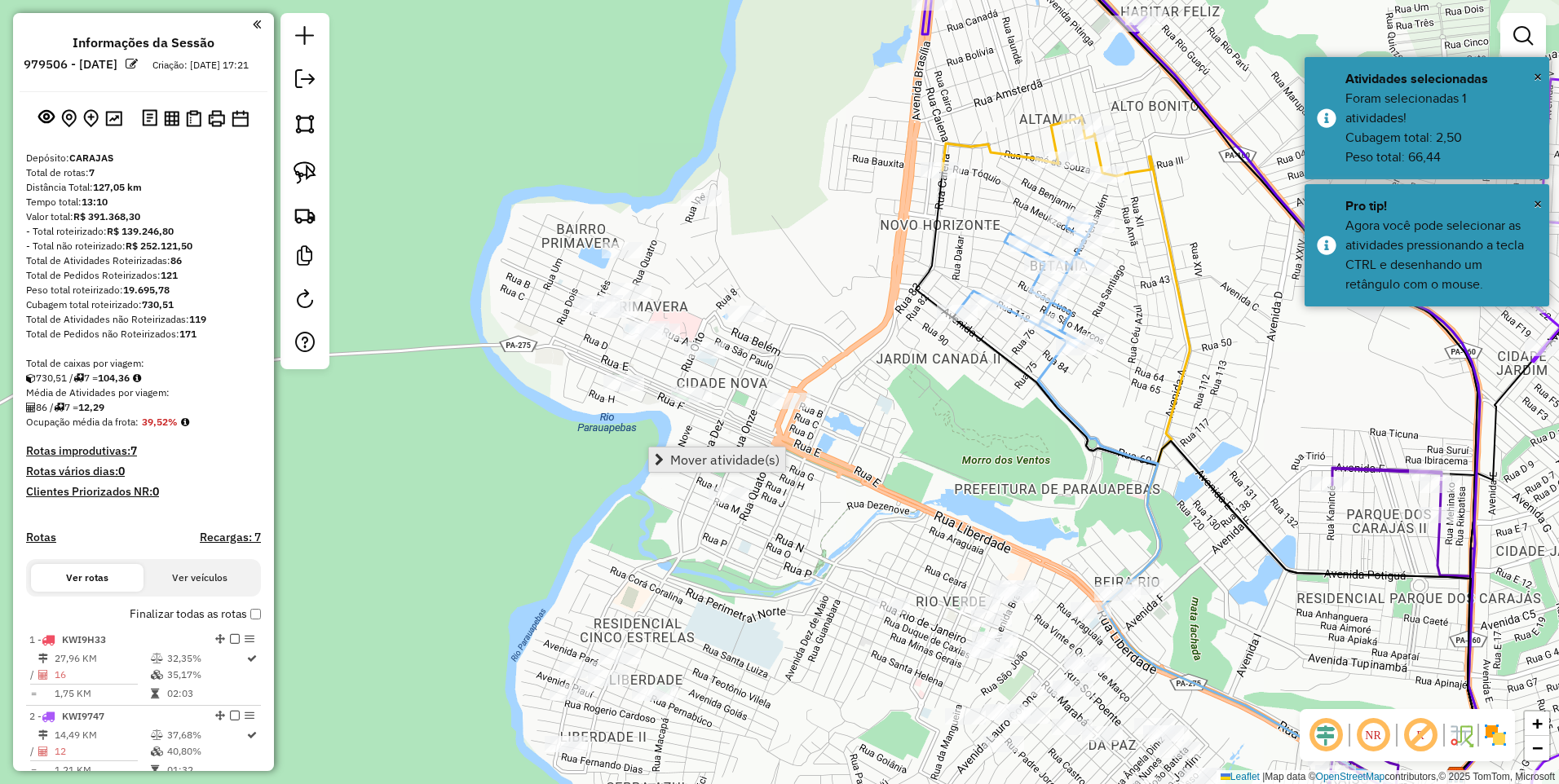
click at [705, 461] on span "Mover atividade(s)" at bounding box center [725, 460] width 109 height 13
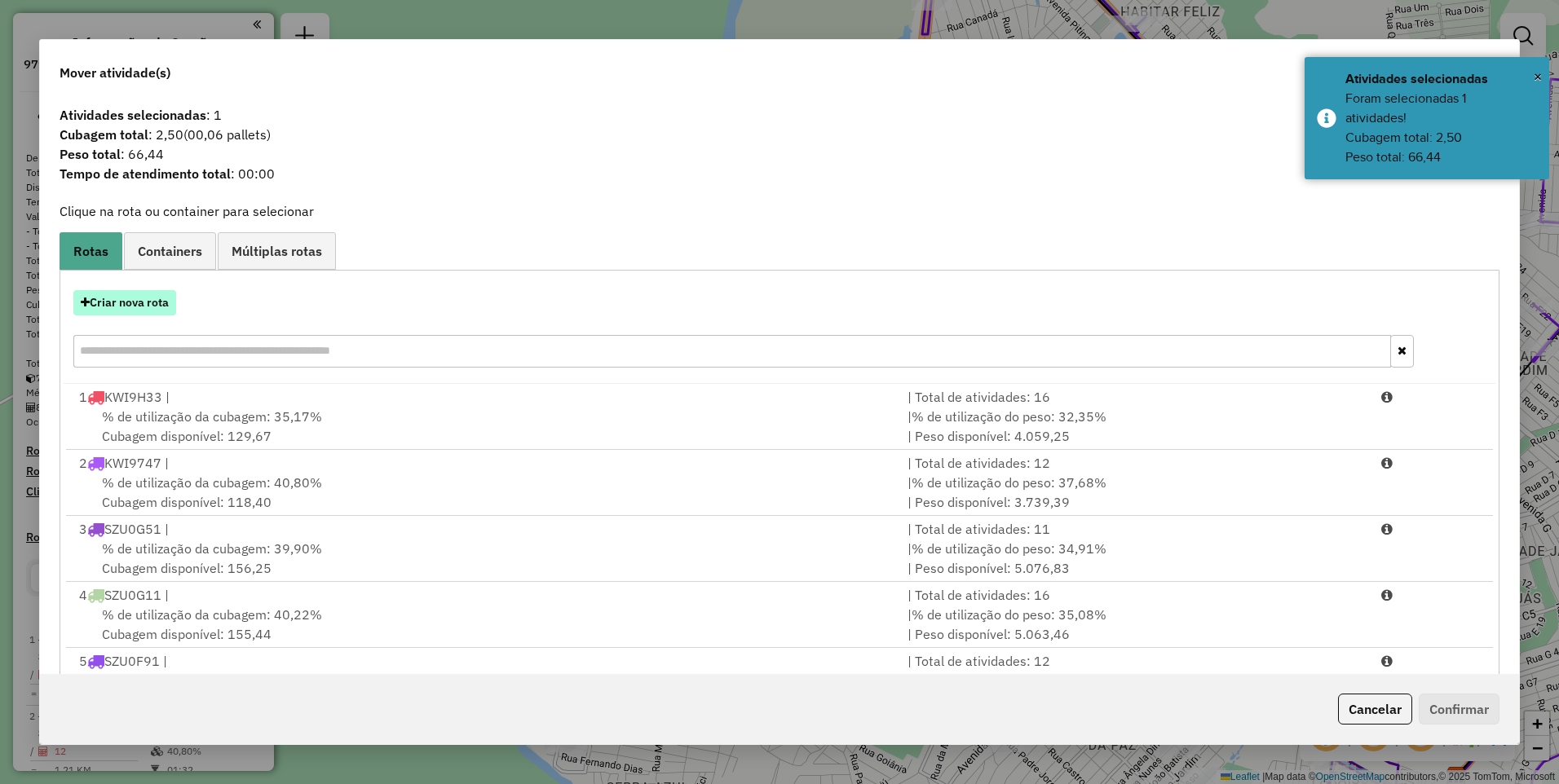
click at [129, 309] on button "Criar nova rota" at bounding box center [125, 303] width 103 height 26
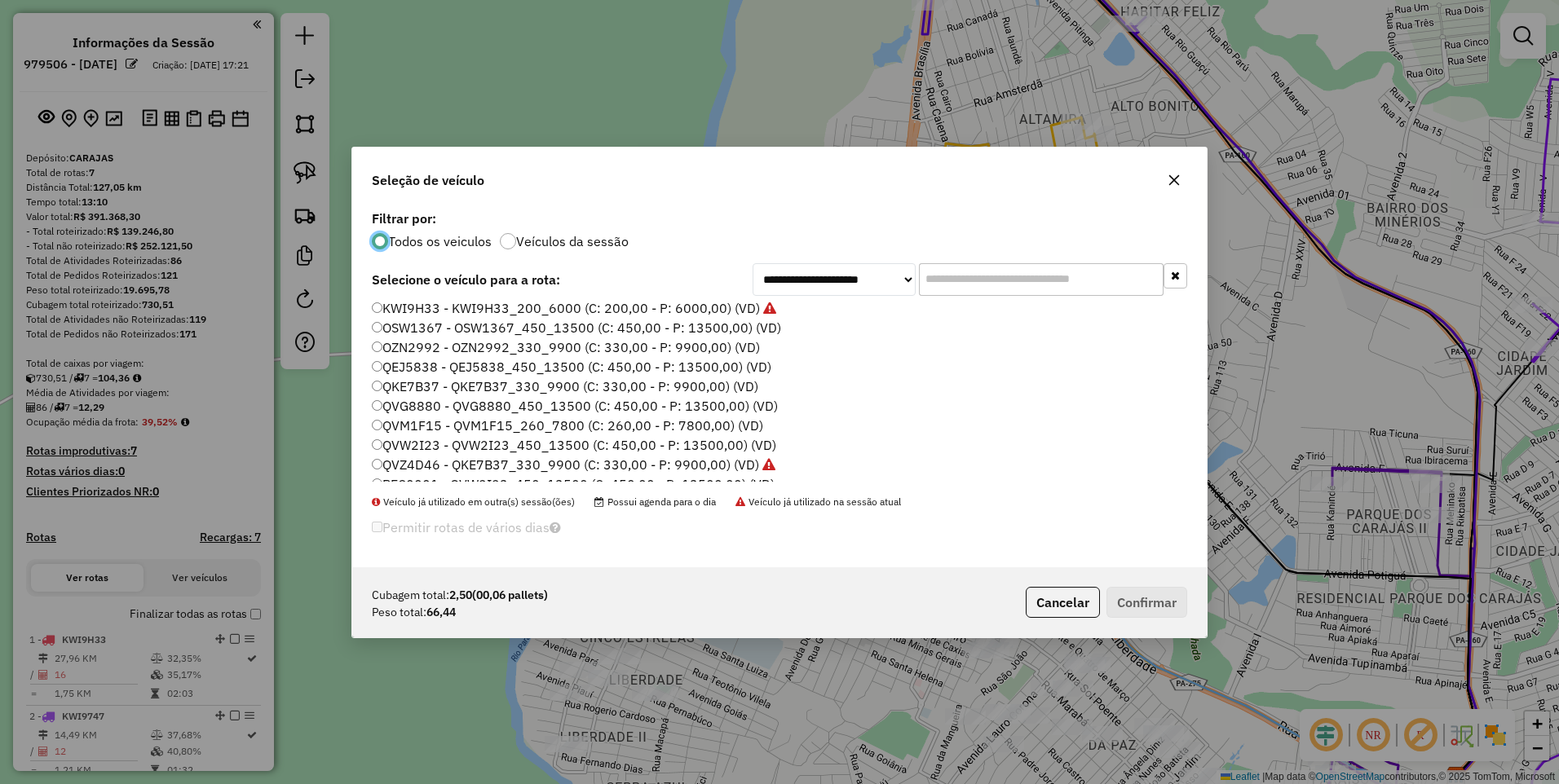
drag, startPoint x: 412, startPoint y: 402, endPoint x: 456, endPoint y: 425, distance: 49.6
click at [411, 402] on label "QVG8880 - QVG8880_450_13500 (C: 450,00 - P: 13500,00) (VD)" at bounding box center [575, 406] width 406 height 20
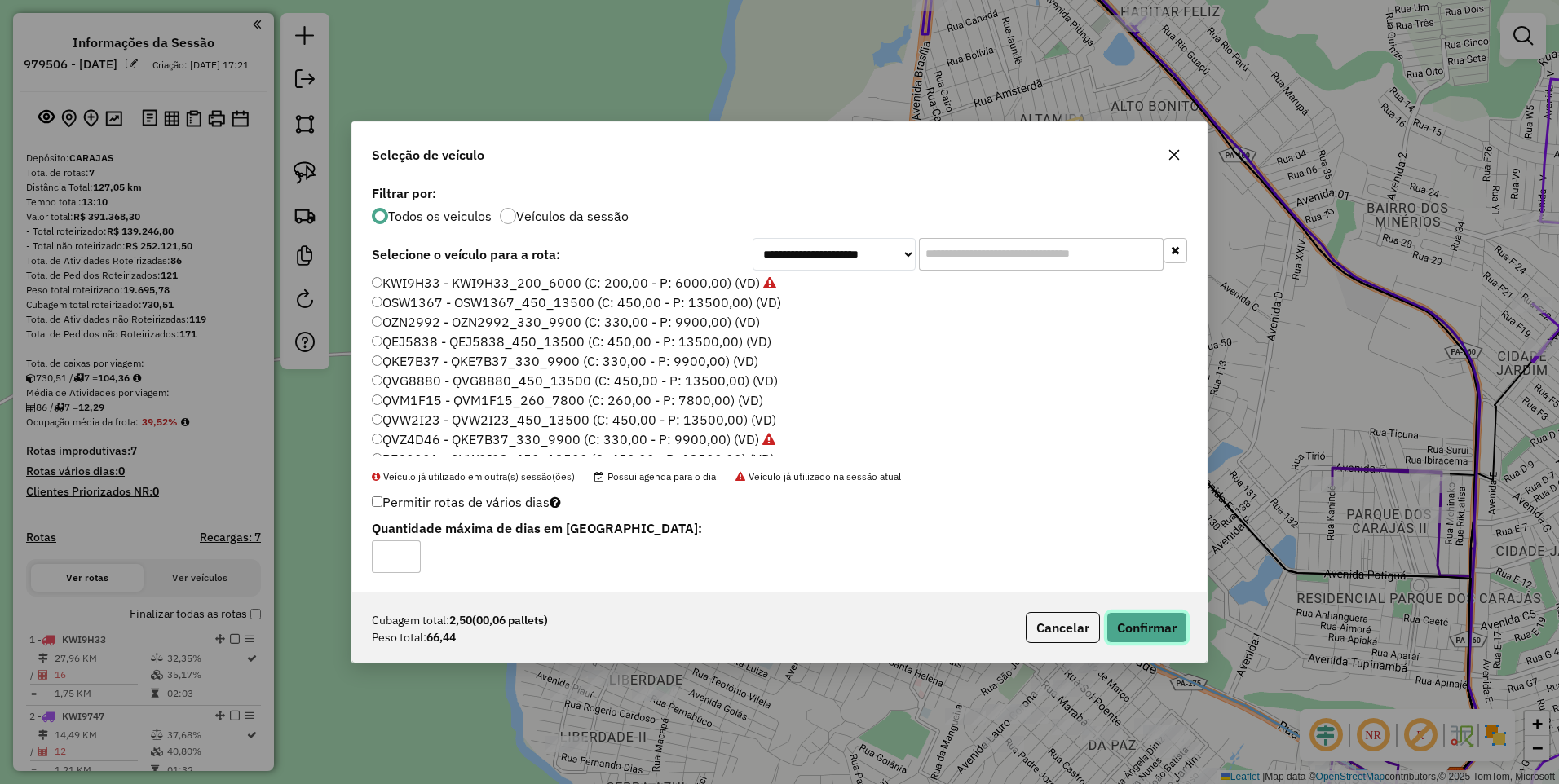
click at [1142, 636] on button "Confirmar" at bounding box center [1147, 627] width 81 height 31
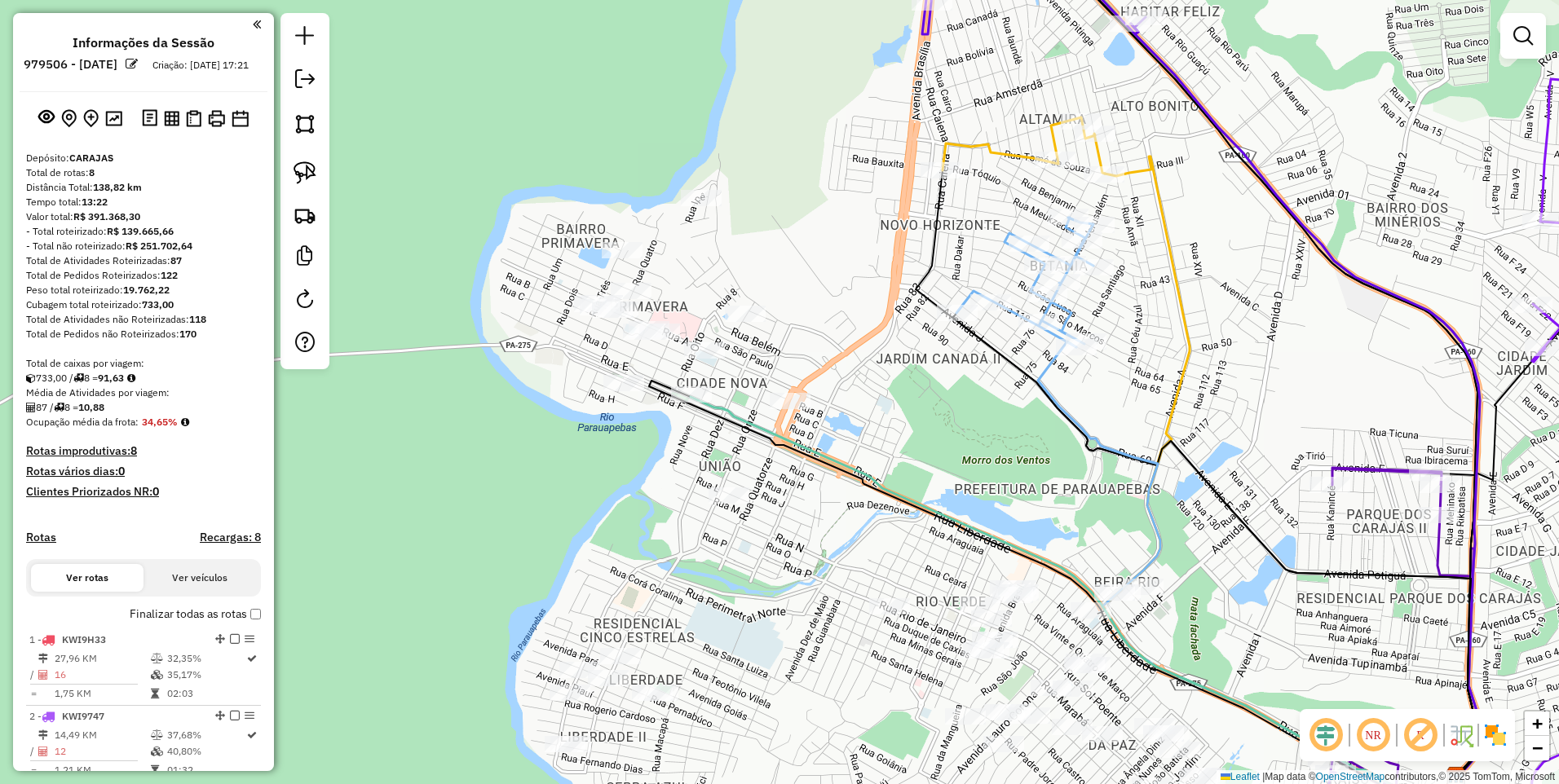
drag, startPoint x: 306, startPoint y: 130, endPoint x: 366, endPoint y: 196, distance: 89.2
click at [306, 130] on img at bounding box center [305, 124] width 23 height 23
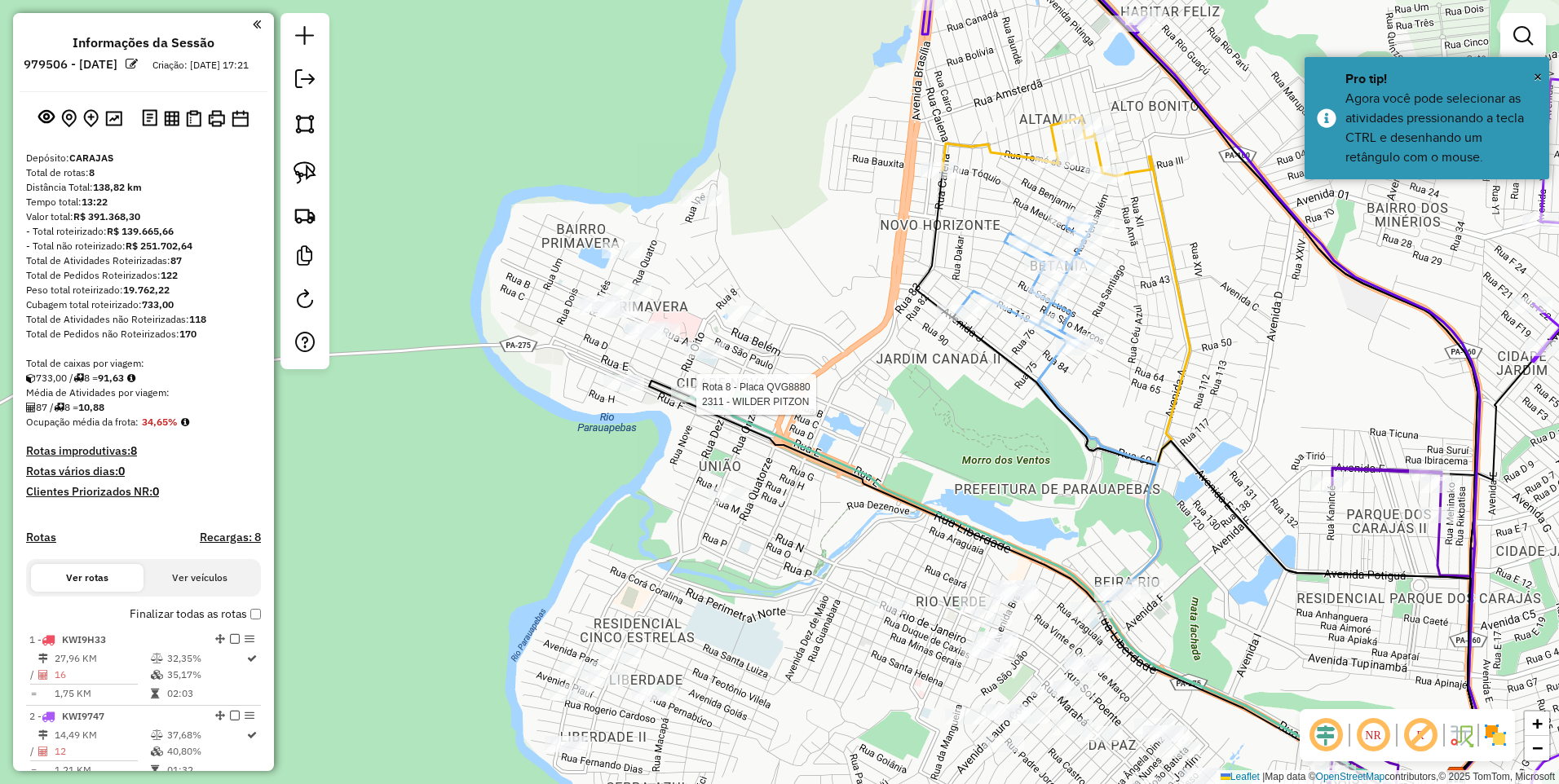
select select "**********"
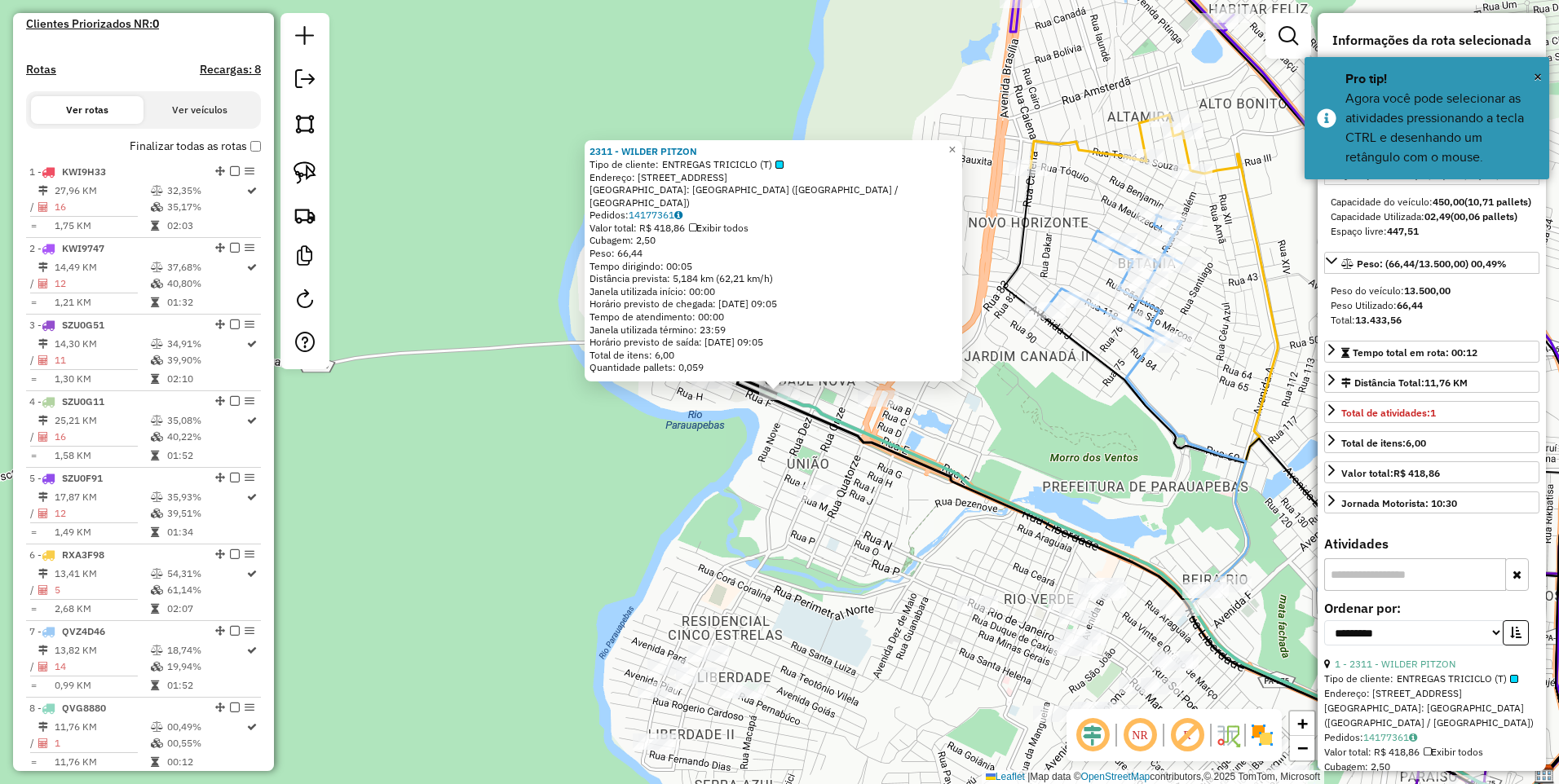
scroll to position [807, 0]
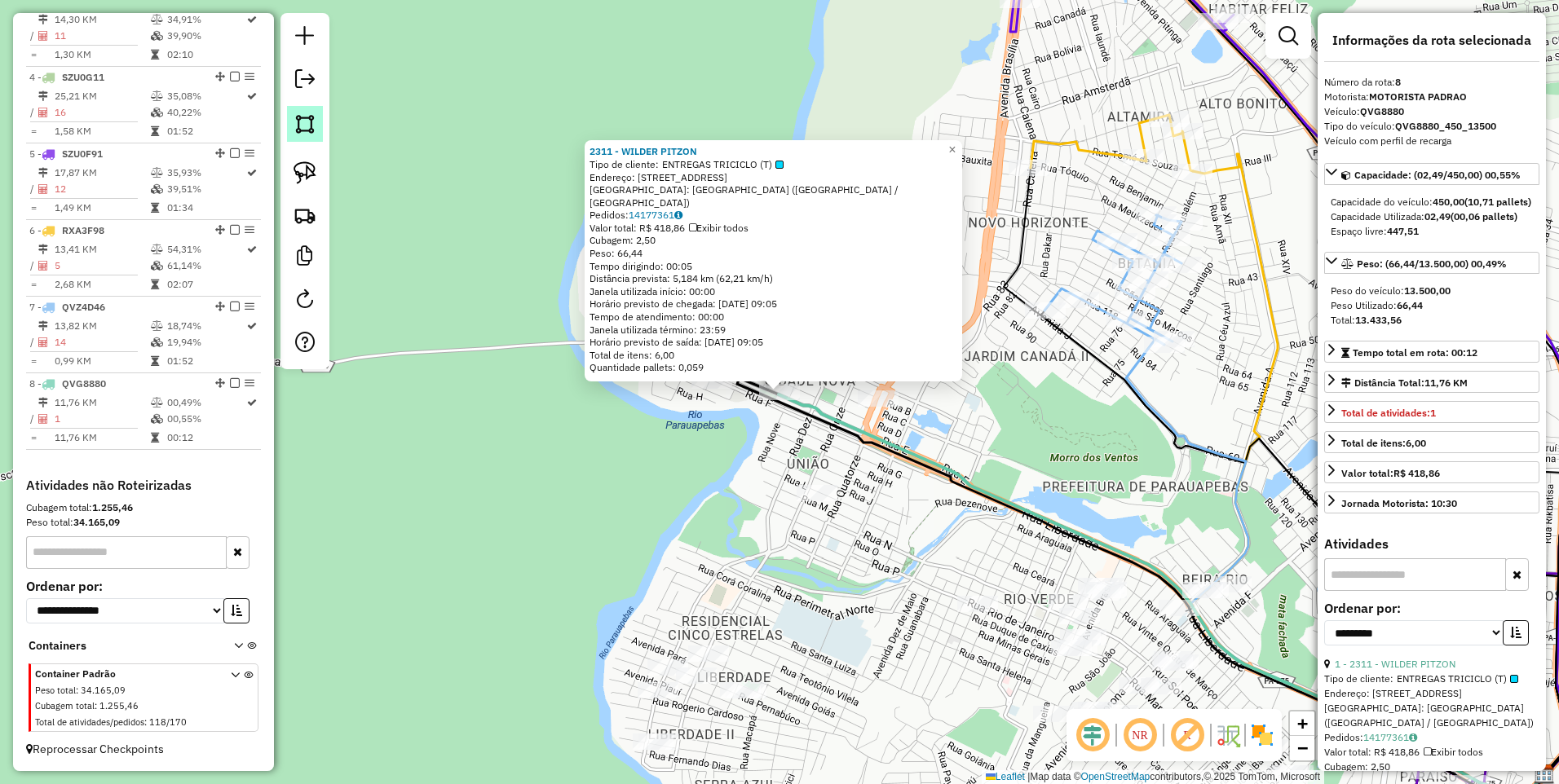
click at [318, 119] on link at bounding box center [304, 123] width 36 height 36
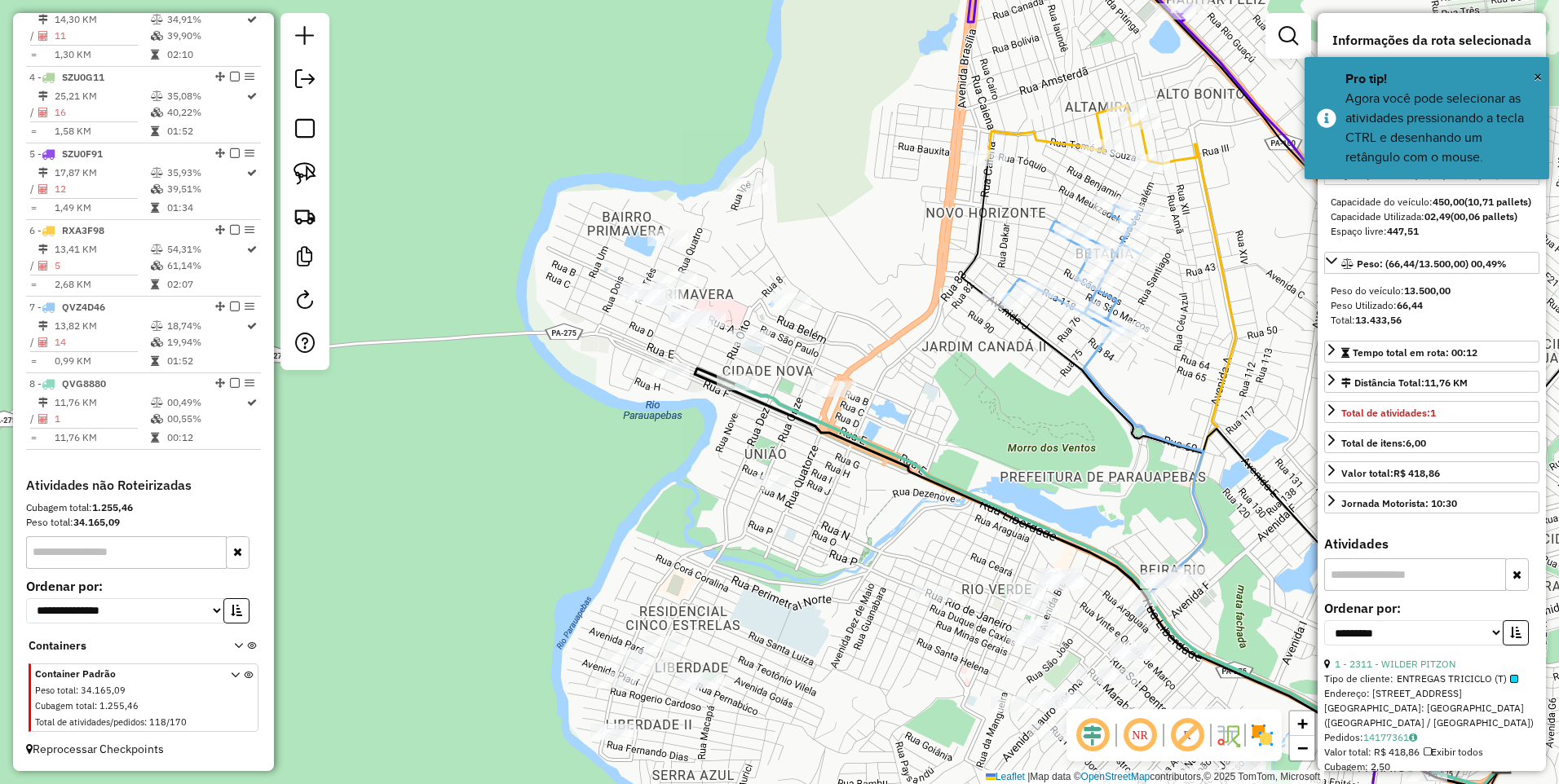
drag, startPoint x: 979, startPoint y: 688, endPoint x: 857, endPoint y: 633, distance: 133.8
click at [902, 657] on div at bounding box center [918, 672] width 32 height 32
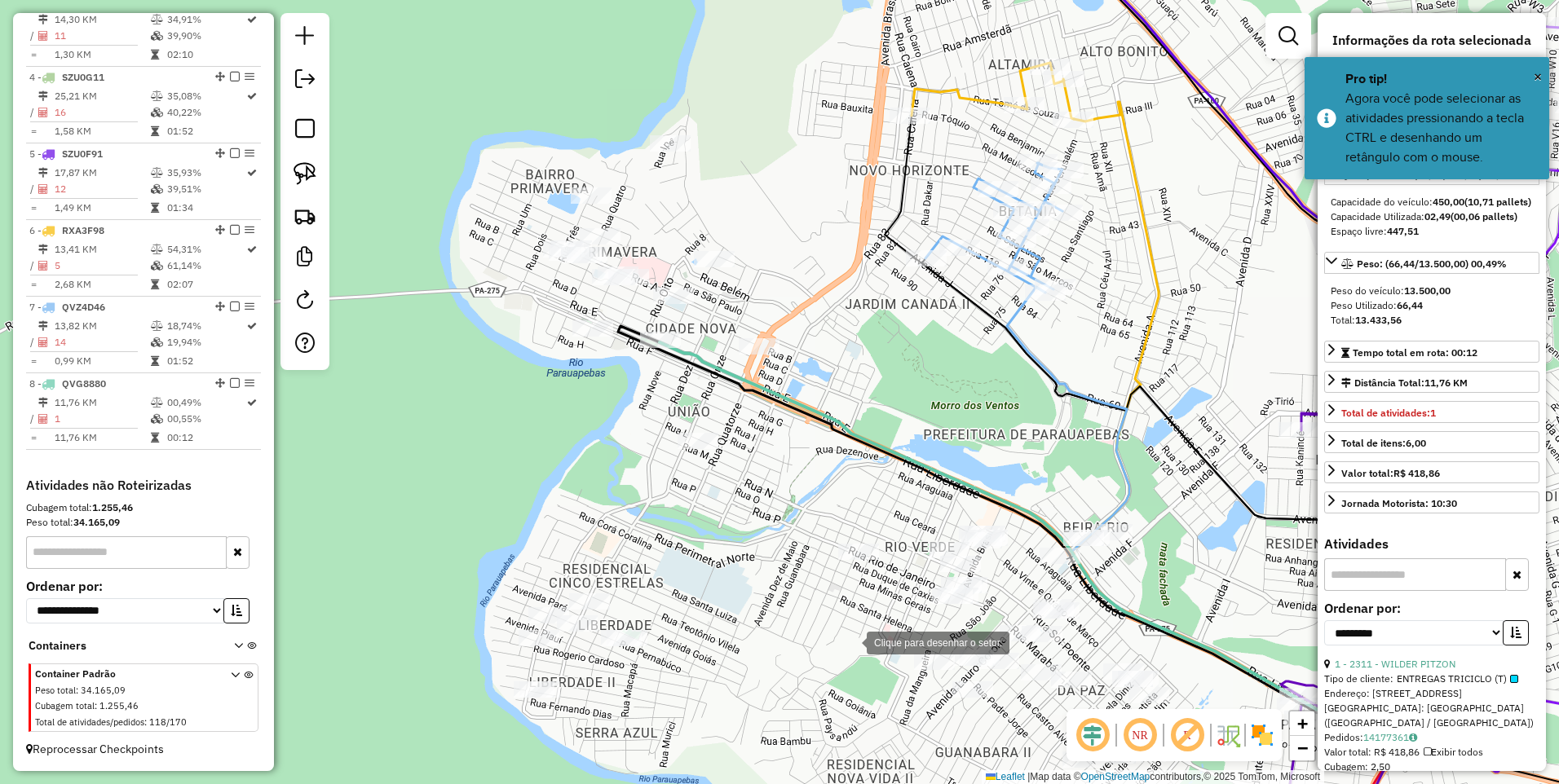
click at [850, 642] on div at bounding box center [850, 641] width 32 height 32
click at [936, 635] on div at bounding box center [928, 636] width 32 height 32
click at [960, 685] on div at bounding box center [960, 683] width 32 height 32
drag, startPoint x: 885, startPoint y: 690, endPoint x: 865, endPoint y: 679, distance: 22.8
click at [881, 690] on div at bounding box center [884, 689] width 32 height 32
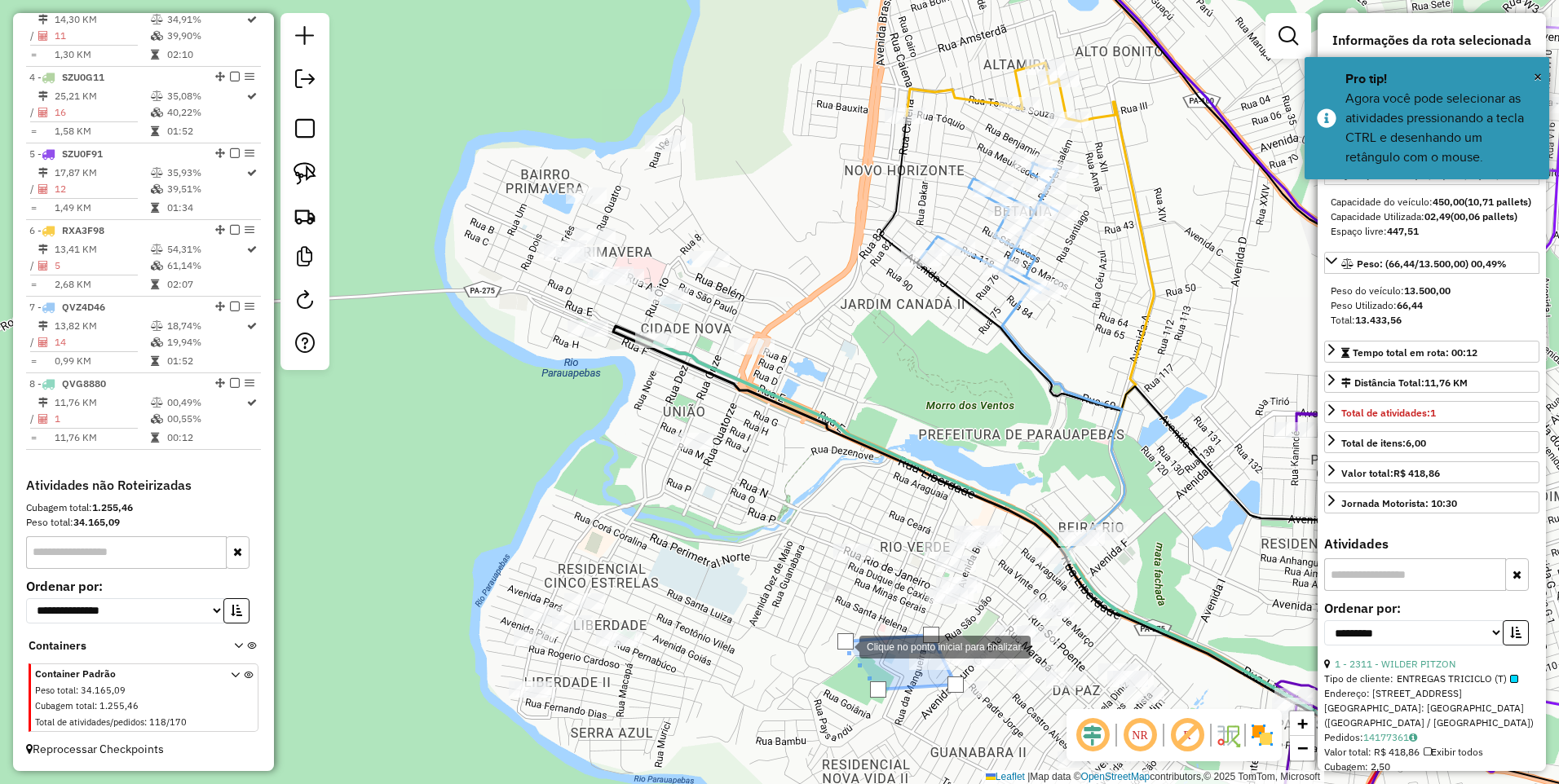
click at [843, 646] on div at bounding box center [846, 642] width 17 height 17
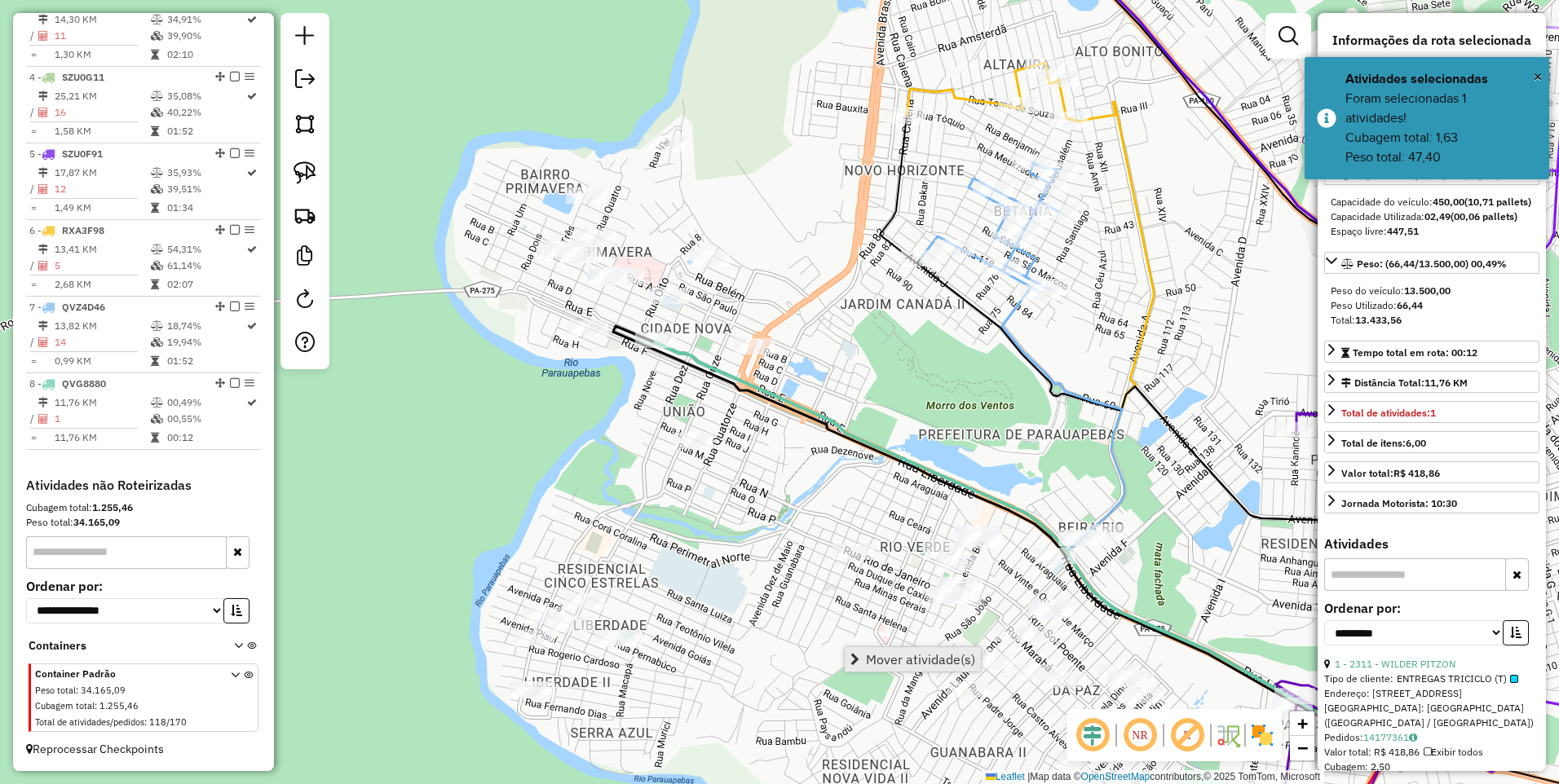
click at [911, 658] on span "Mover atividade(s)" at bounding box center [921, 660] width 109 height 13
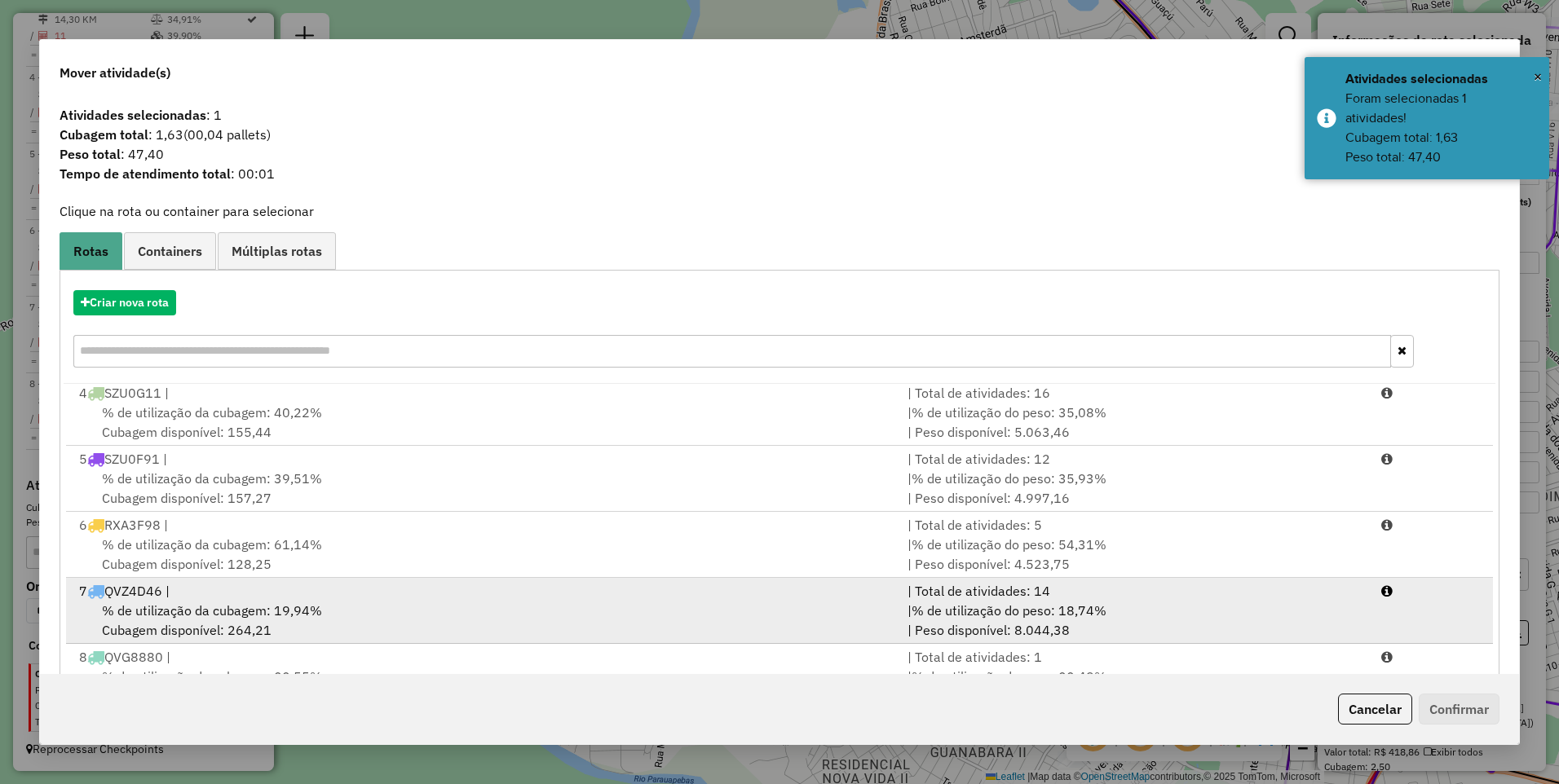
scroll to position [64, 0]
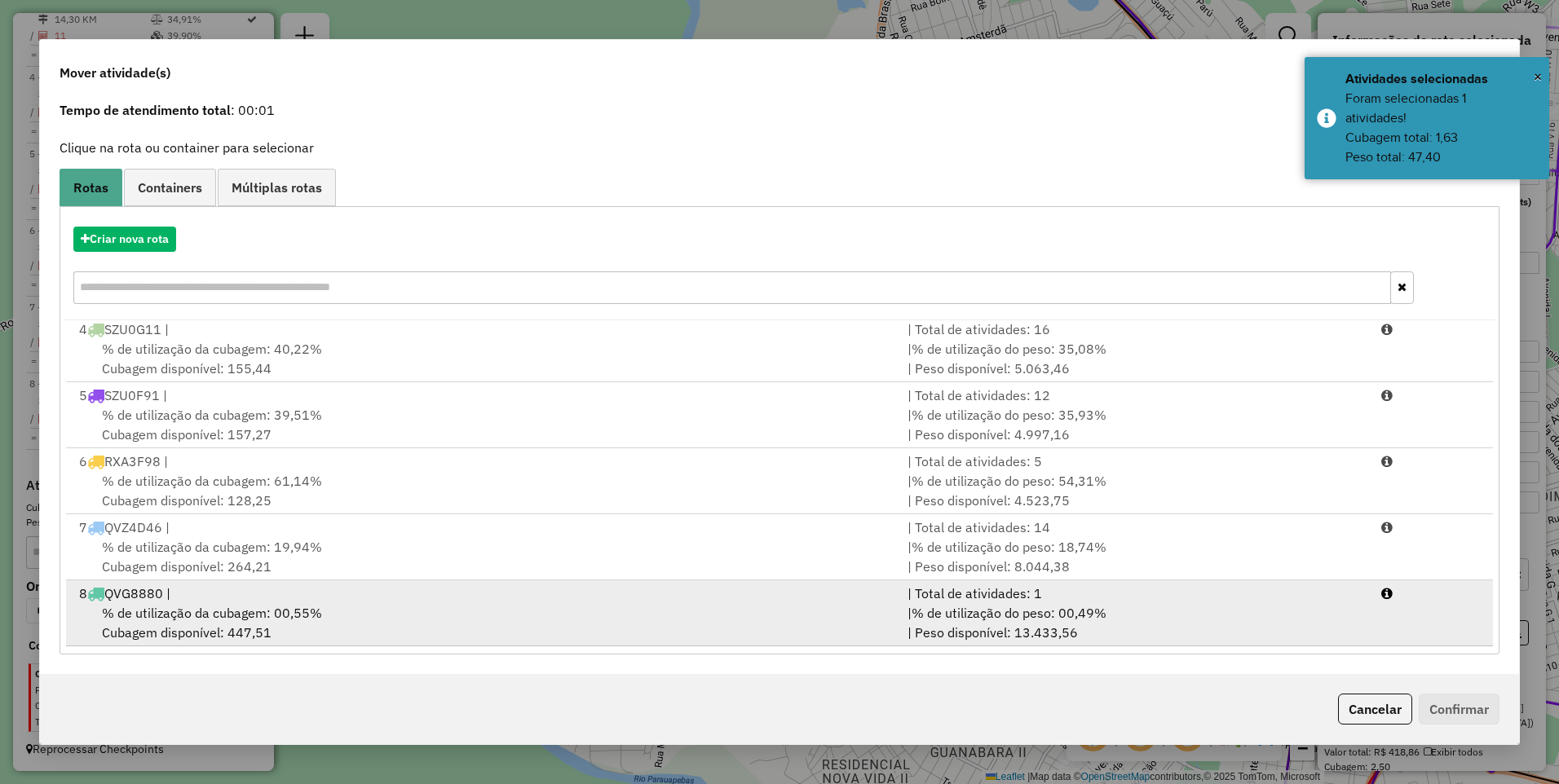
click at [370, 620] on div "% de utilização da cubagem: 00,55% Cubagem disponível: 447,51" at bounding box center [484, 623] width 829 height 39
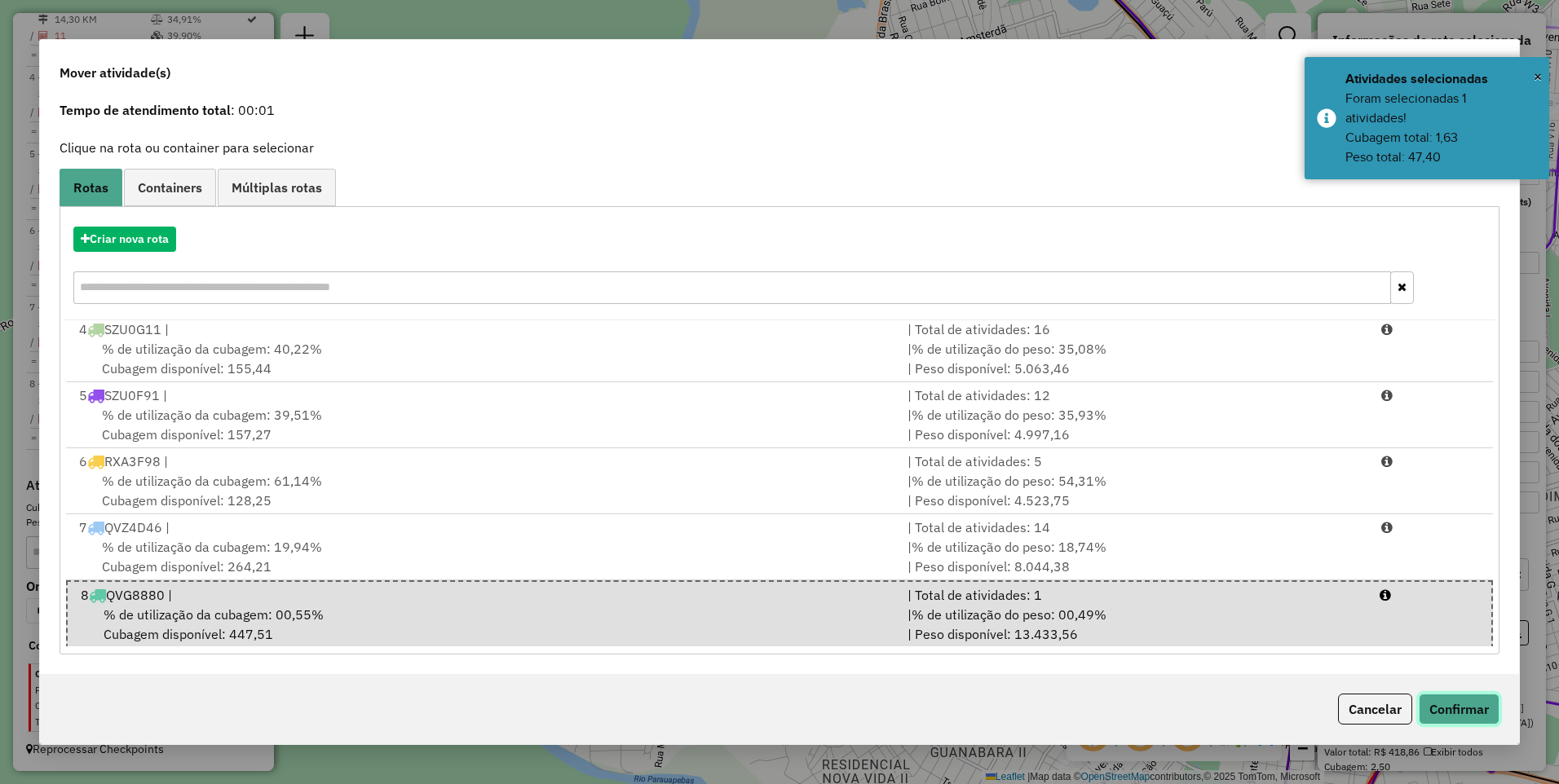
click at [1454, 695] on button "Confirmar" at bounding box center [1460, 709] width 81 height 31
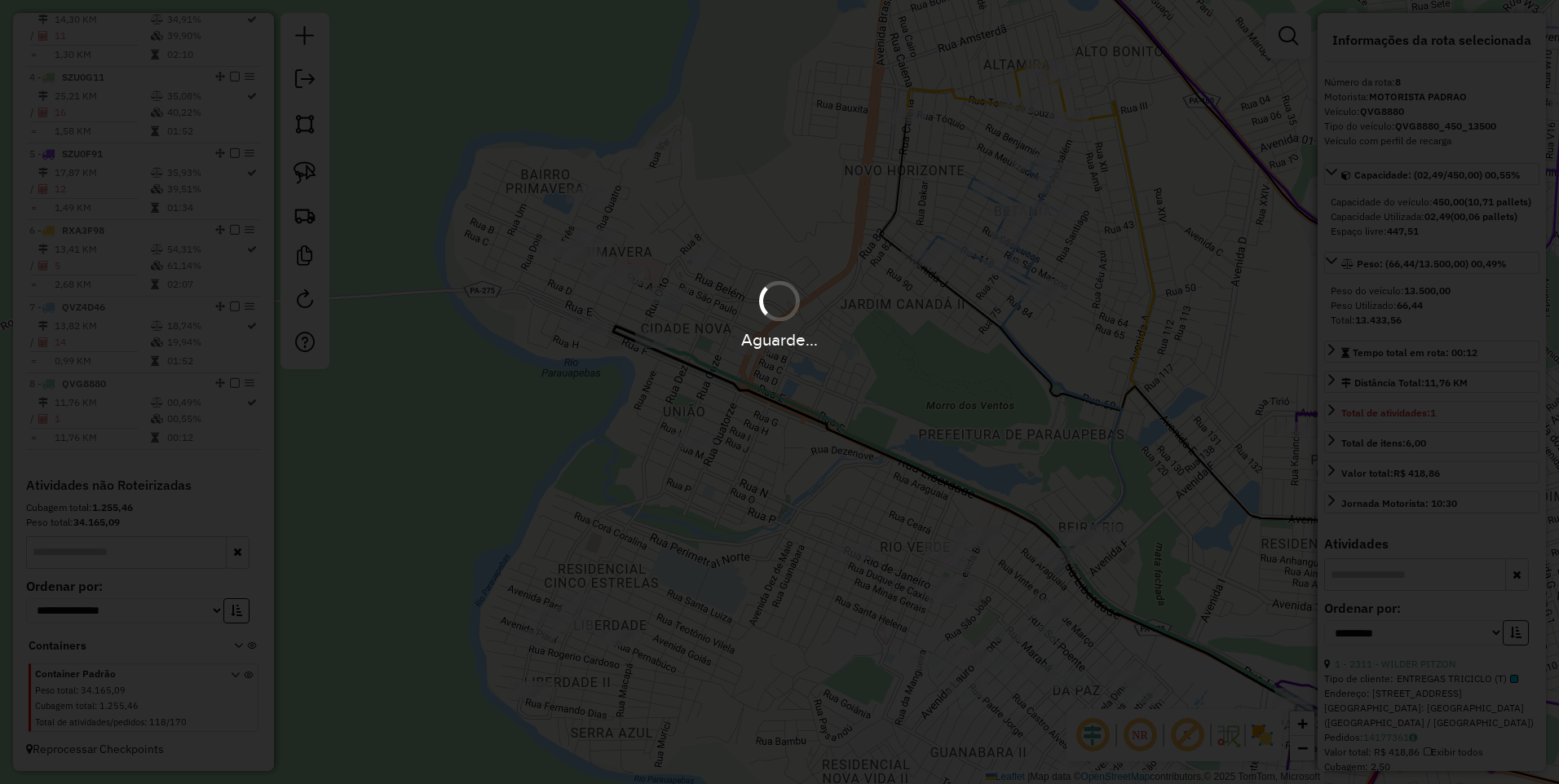
scroll to position [0, 0]
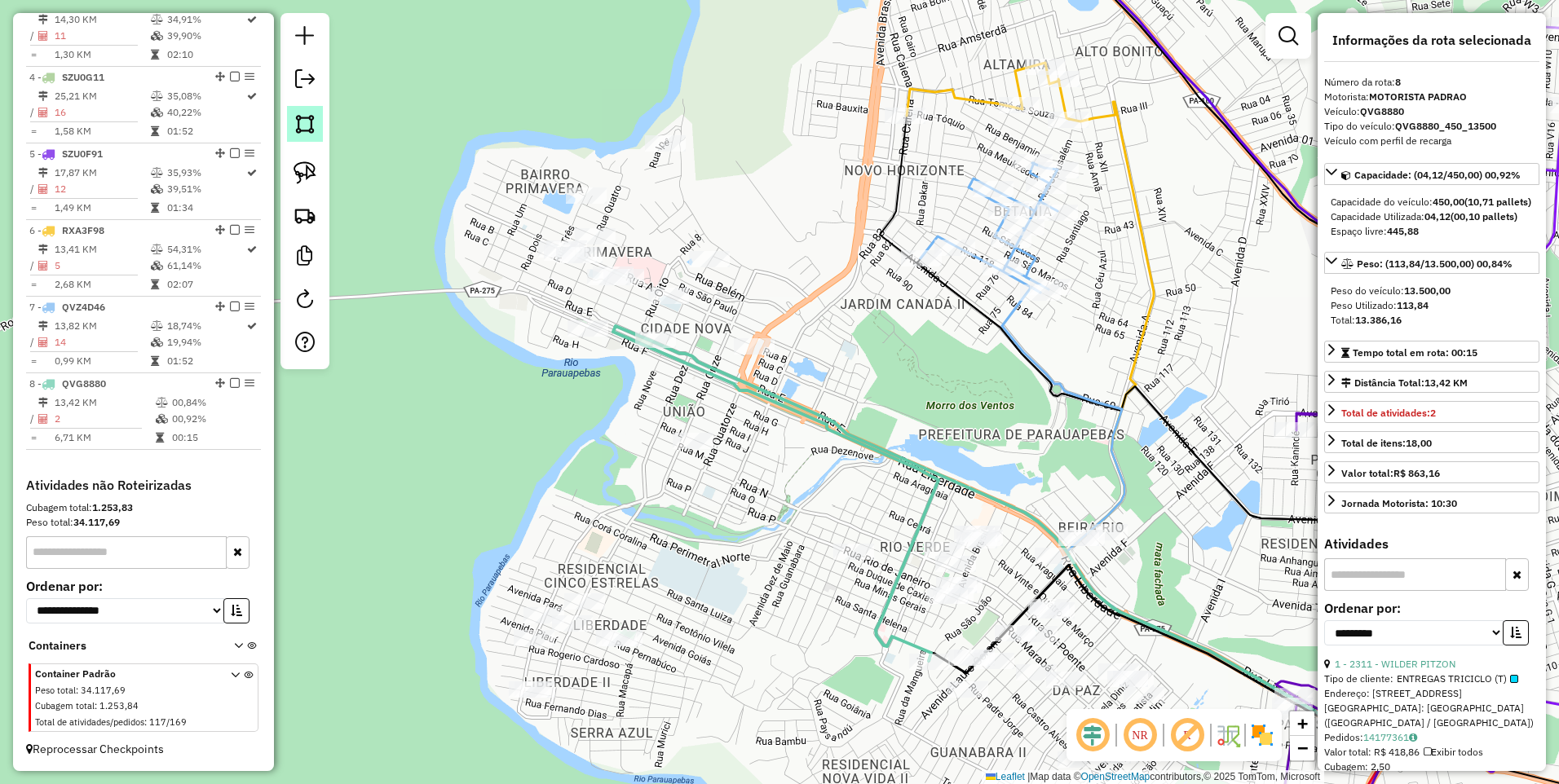
click at [310, 117] on img at bounding box center [305, 124] width 23 height 23
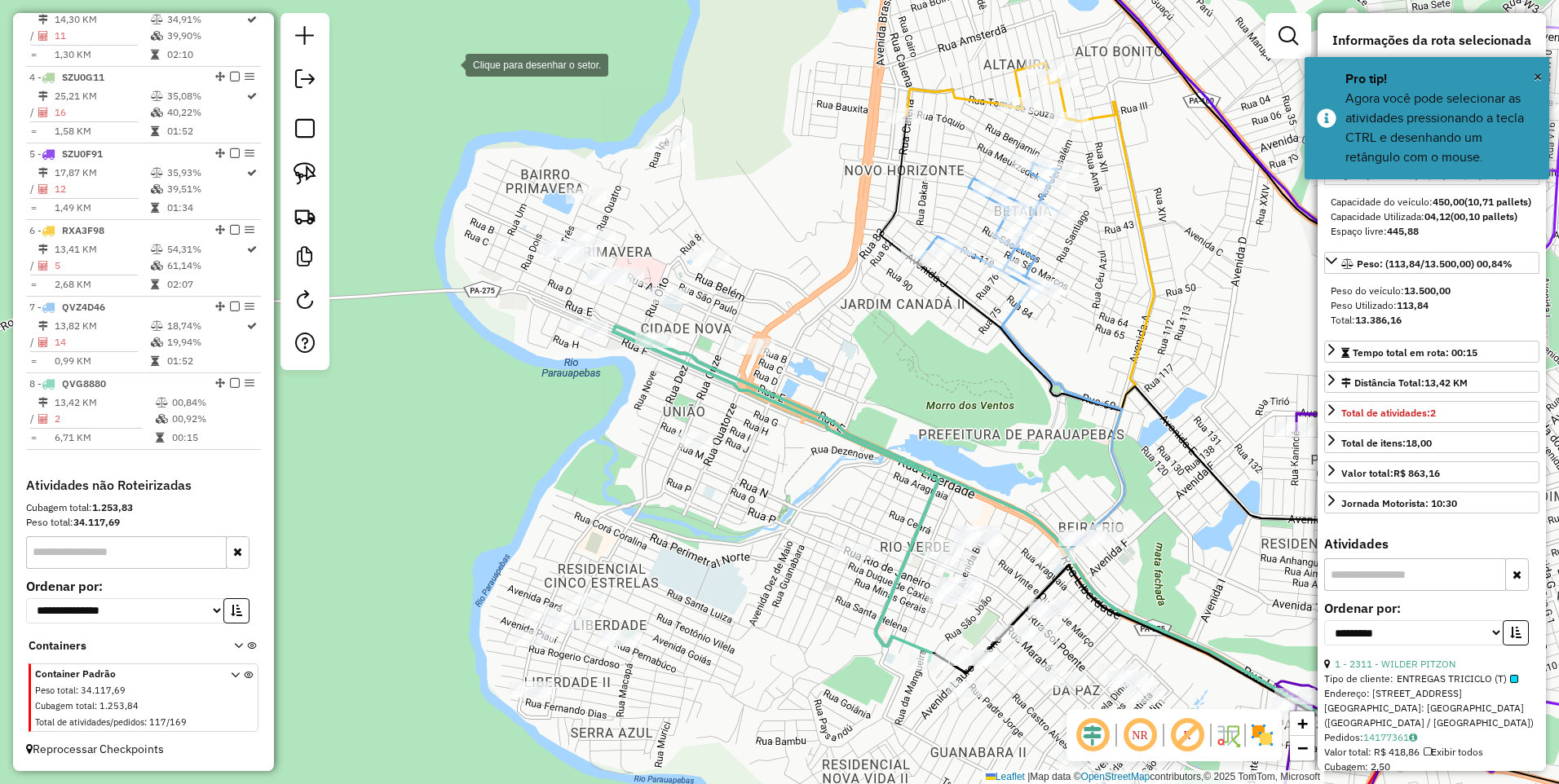
click at [444, 69] on div at bounding box center [449, 63] width 32 height 32
click at [874, 165] on div at bounding box center [868, 160] width 32 height 32
click at [590, 769] on div at bounding box center [590, 767] width 32 height 32
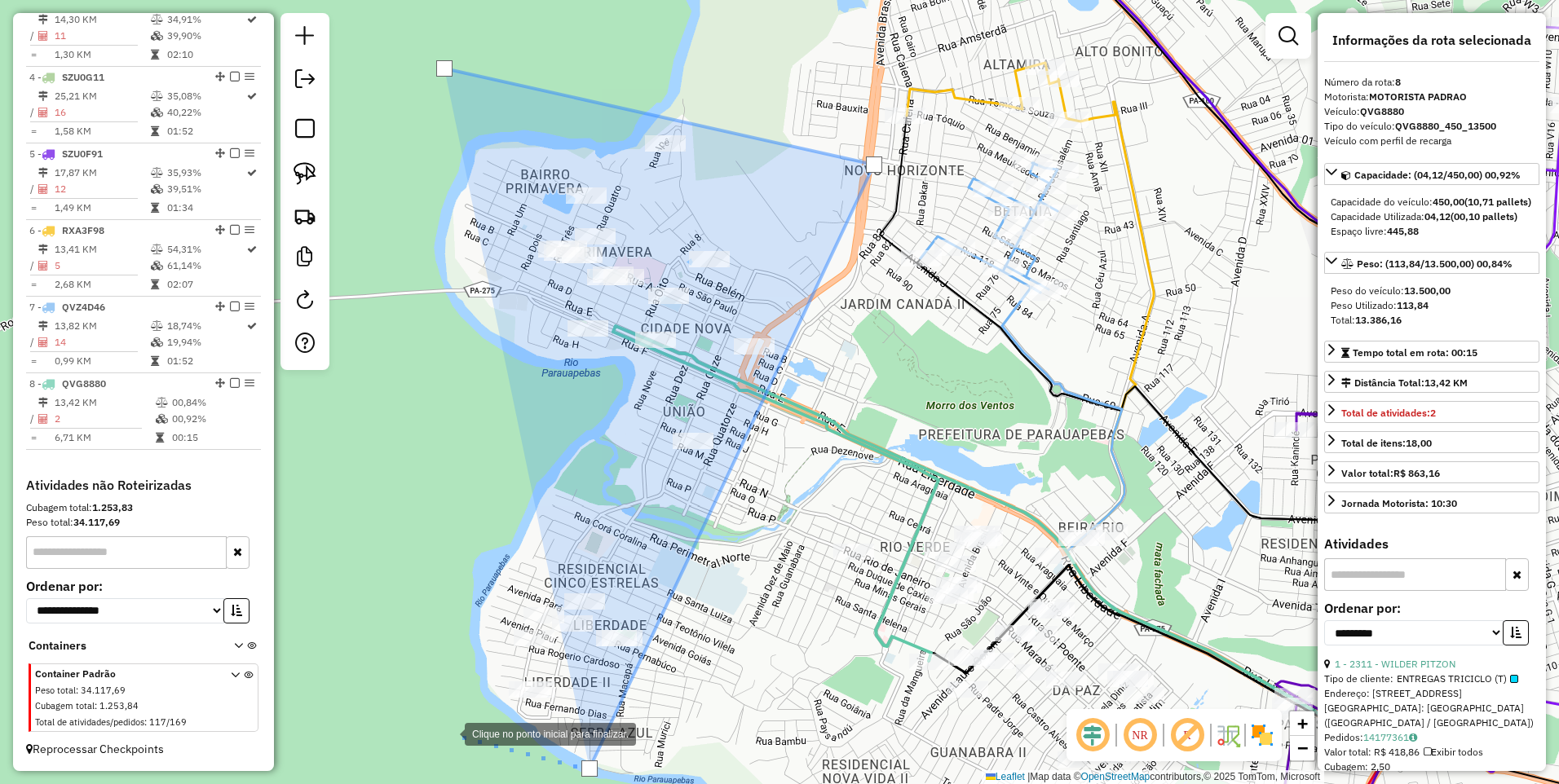
click at [433, 729] on div at bounding box center [448, 733] width 32 height 32
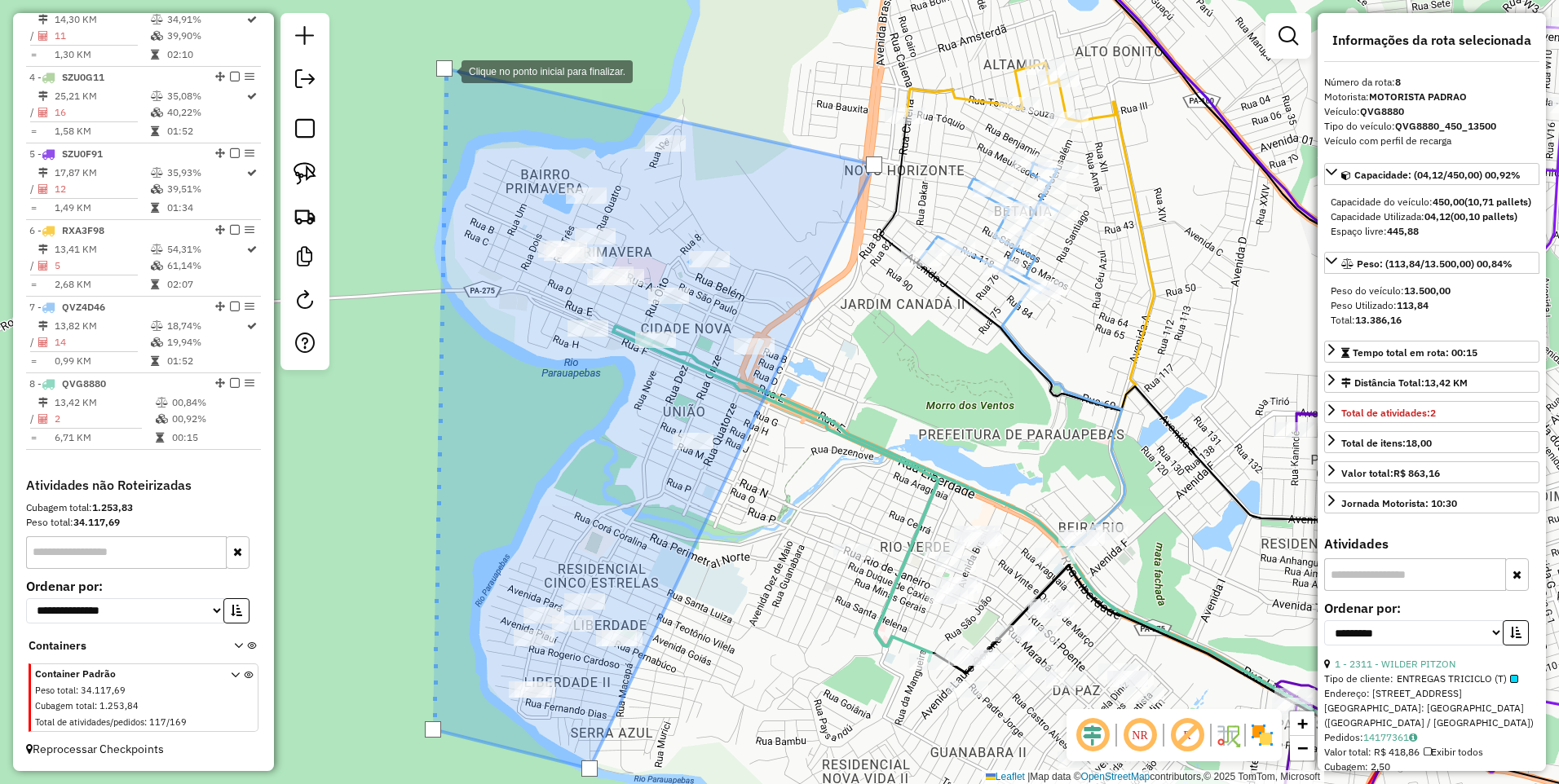
click at [446, 69] on div at bounding box center [444, 69] width 17 height 17
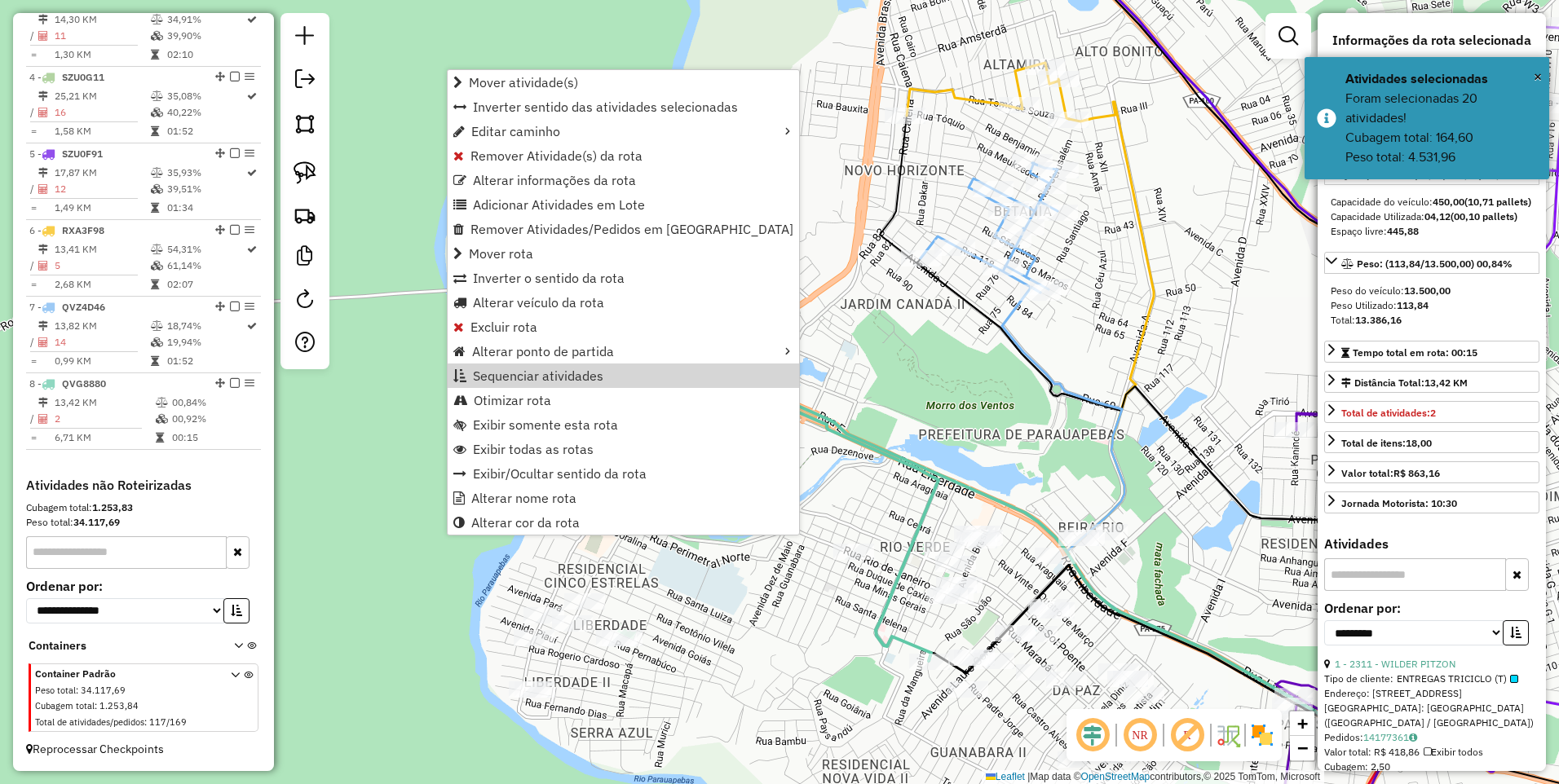
click at [941, 417] on div "Janela de atendimento Grade de atendimento Capacidade Transportadoras Veículos …" at bounding box center [779, 392] width 1559 height 784
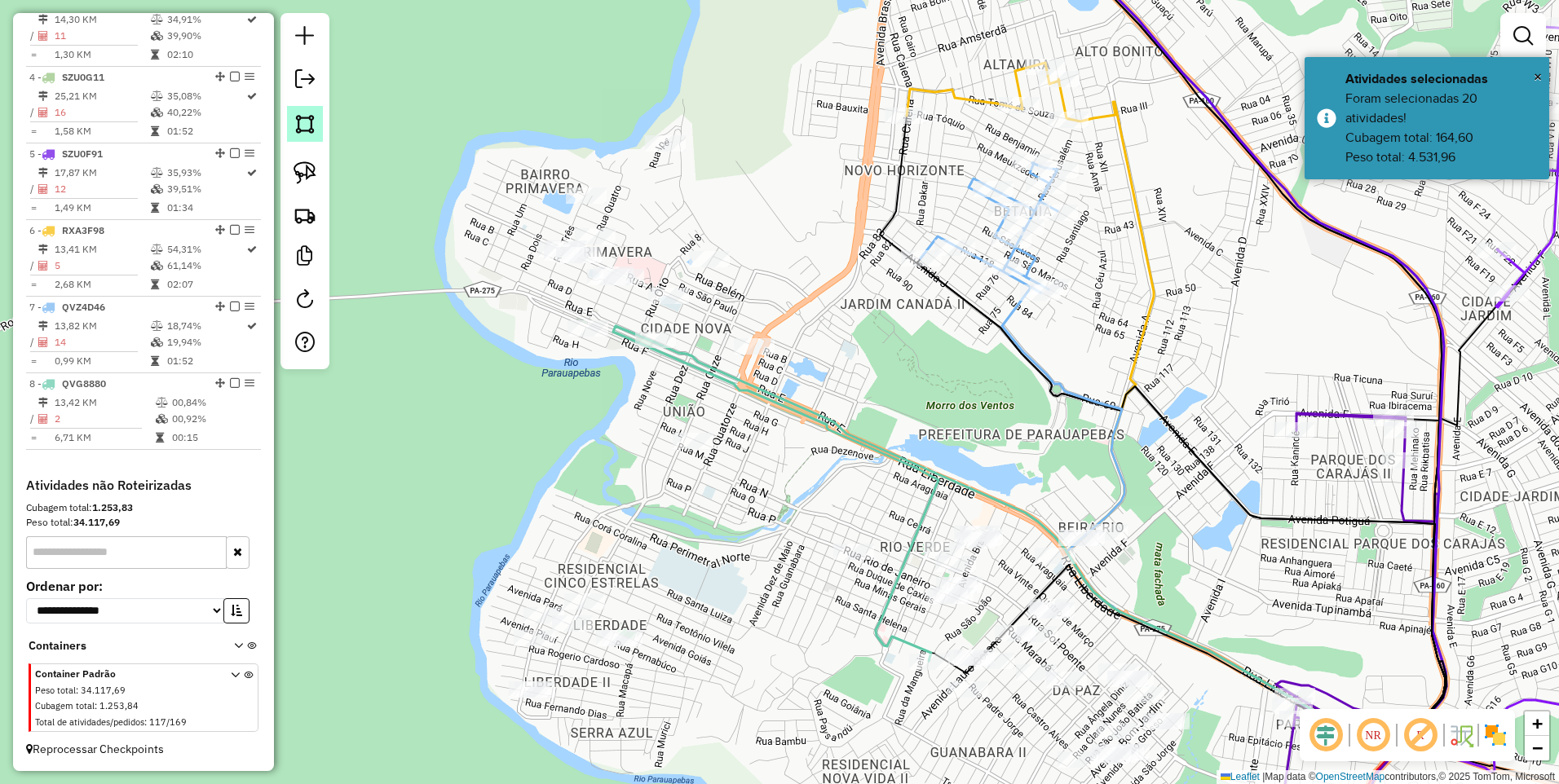
click at [304, 131] on img at bounding box center [305, 124] width 23 height 23
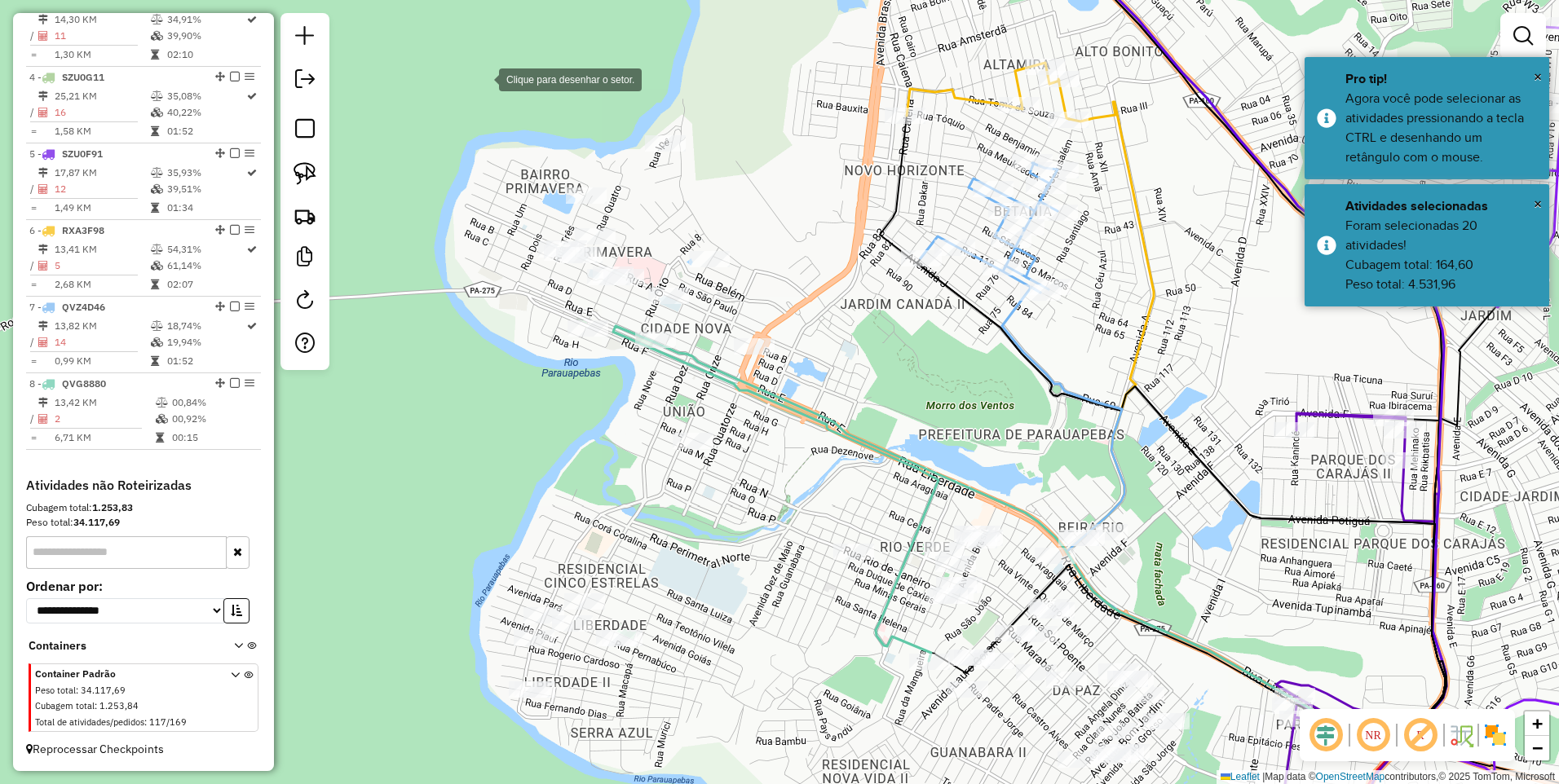
click at [466, 66] on div at bounding box center [482, 78] width 32 height 32
click at [758, 122] on div at bounding box center [741, 123] width 32 height 32
click at [817, 454] on div at bounding box center [816, 453] width 32 height 32
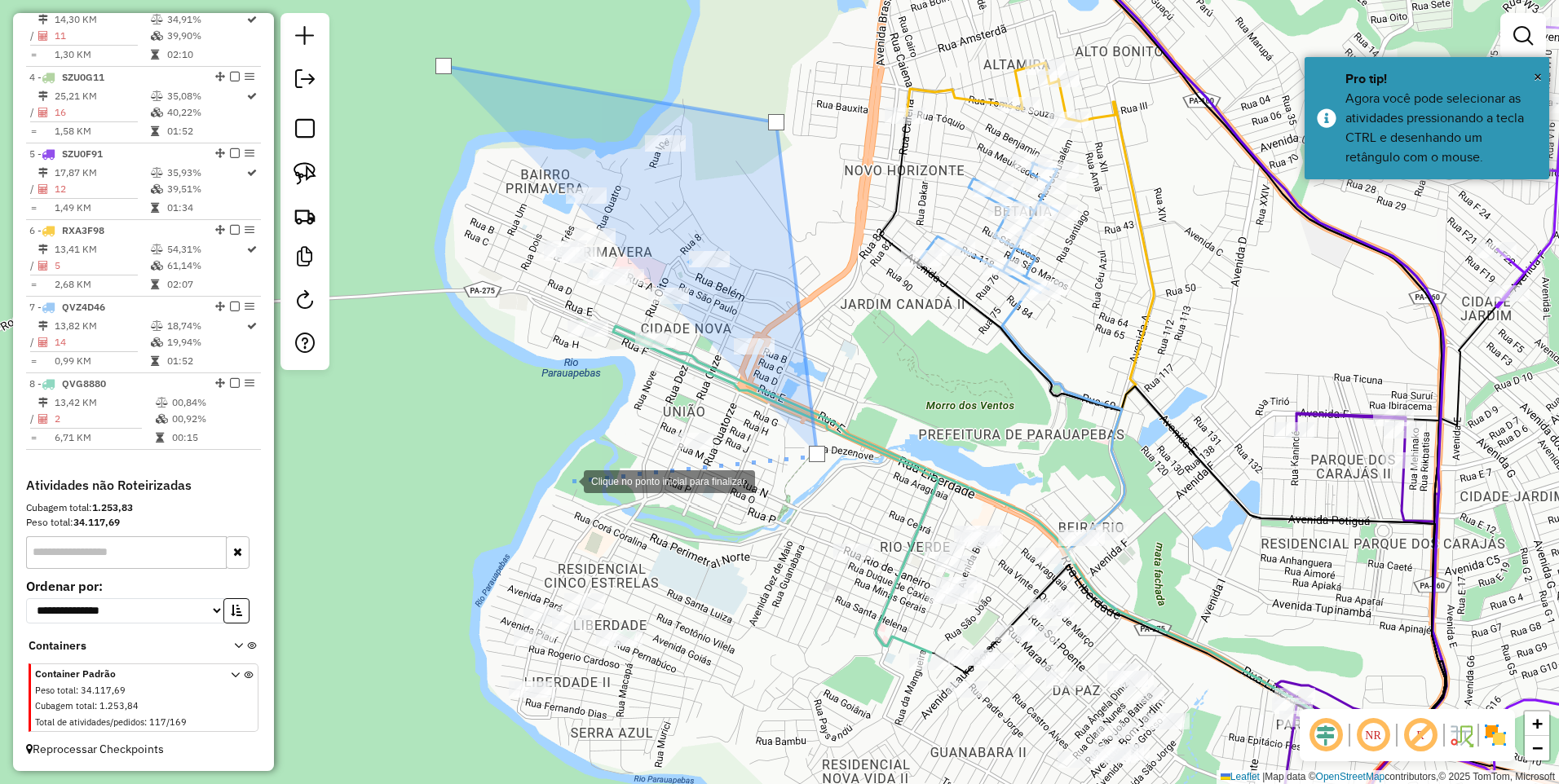
click at [567, 480] on div at bounding box center [567, 480] width 32 height 32
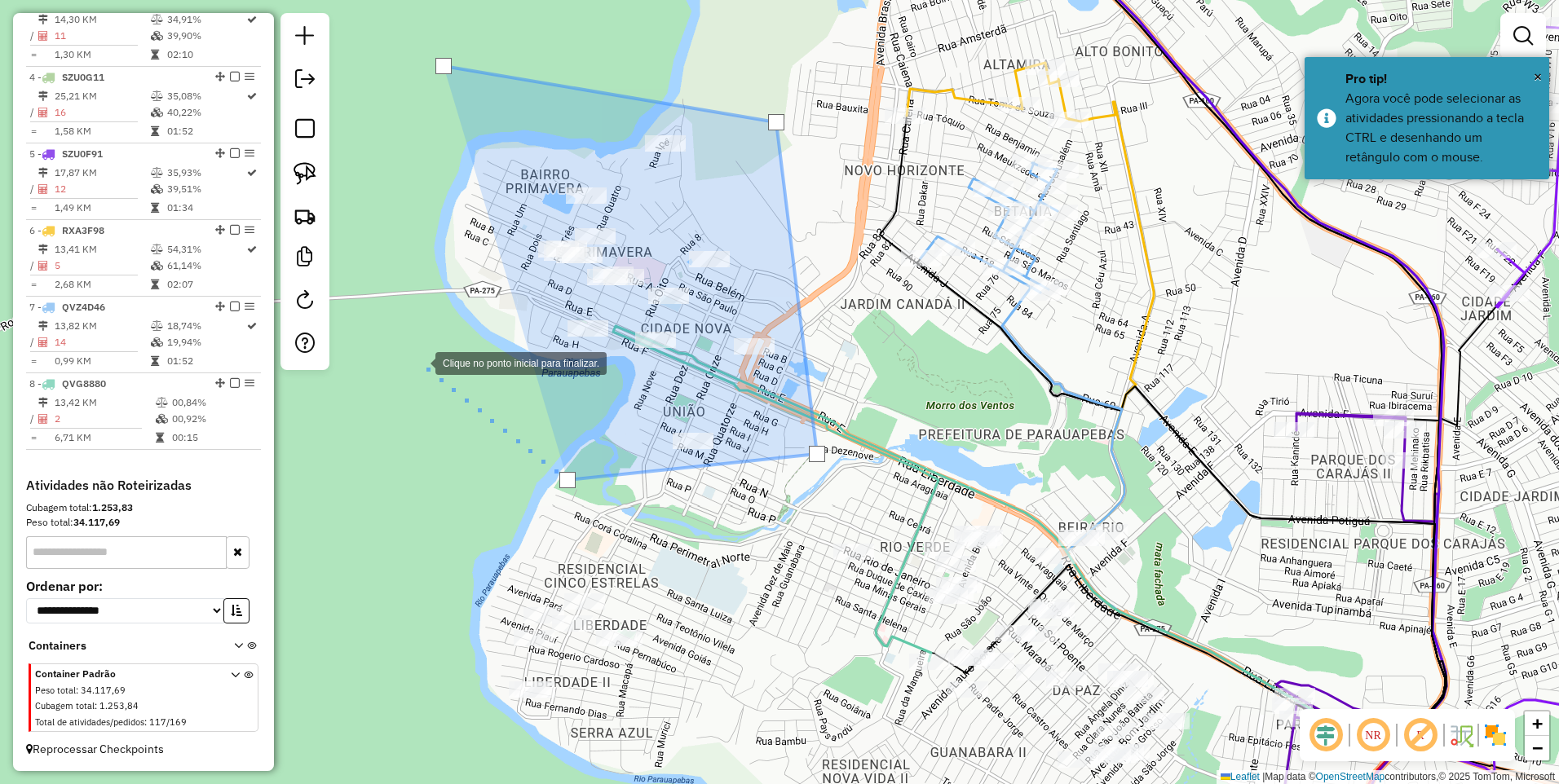
click at [419, 362] on div at bounding box center [418, 361] width 32 height 32
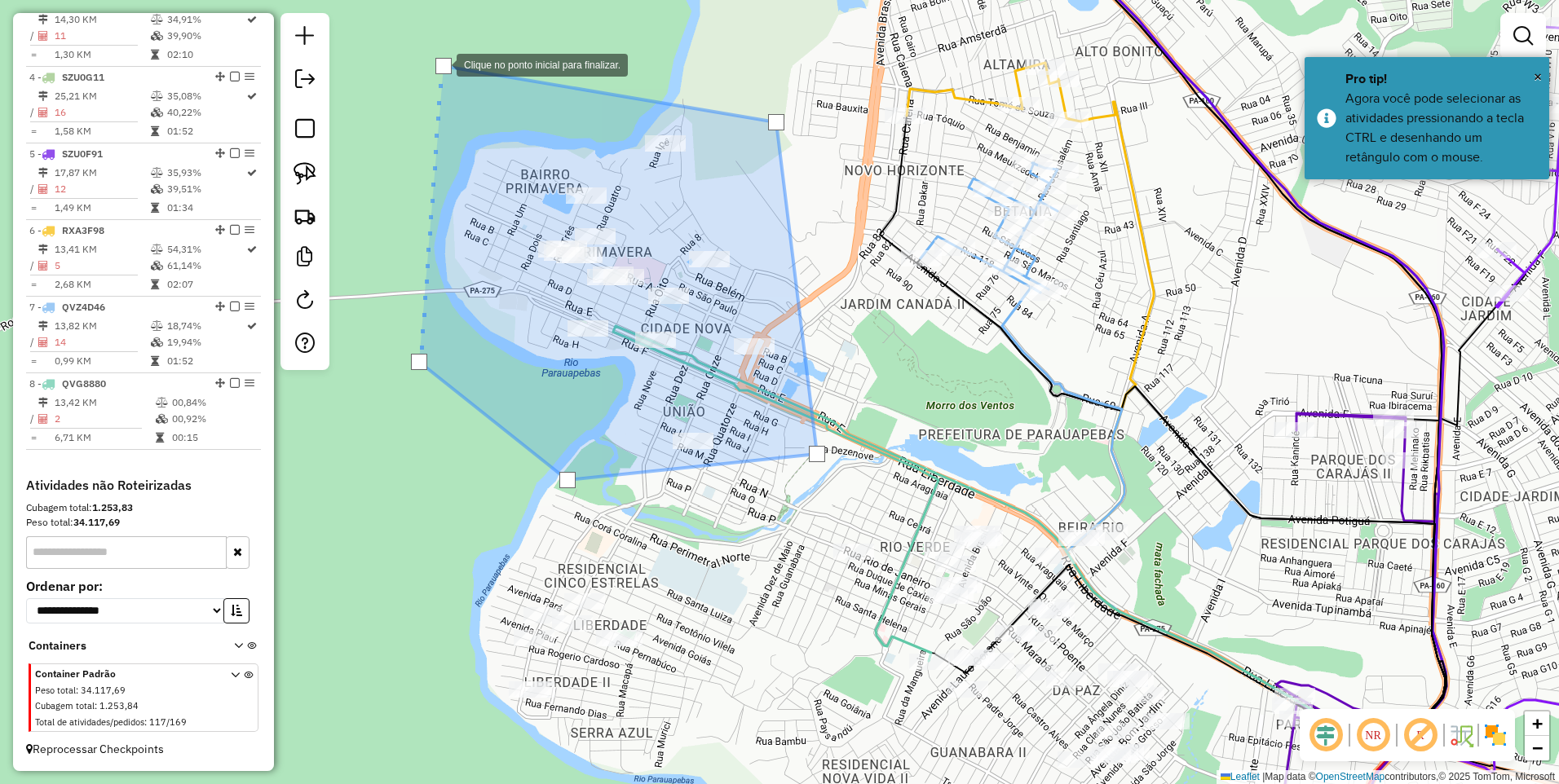
click at [440, 64] on div at bounding box center [443, 66] width 17 height 17
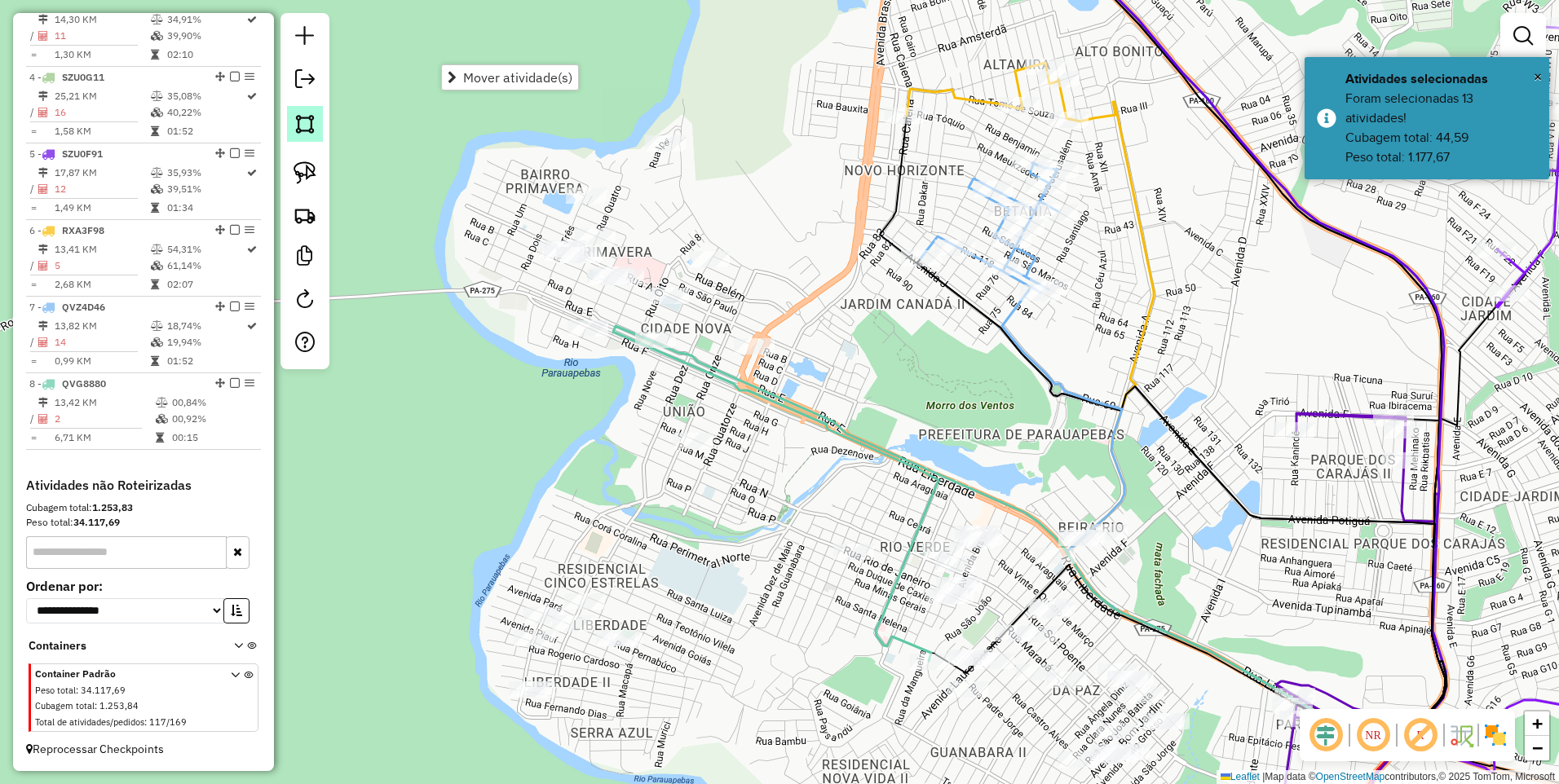
click at [304, 124] on img at bounding box center [305, 124] width 23 height 23
click at [457, 90] on div at bounding box center [457, 90] width 32 height 32
click at [761, 110] on div at bounding box center [760, 108] width 32 height 32
click at [787, 495] on div at bounding box center [790, 488] width 32 height 32
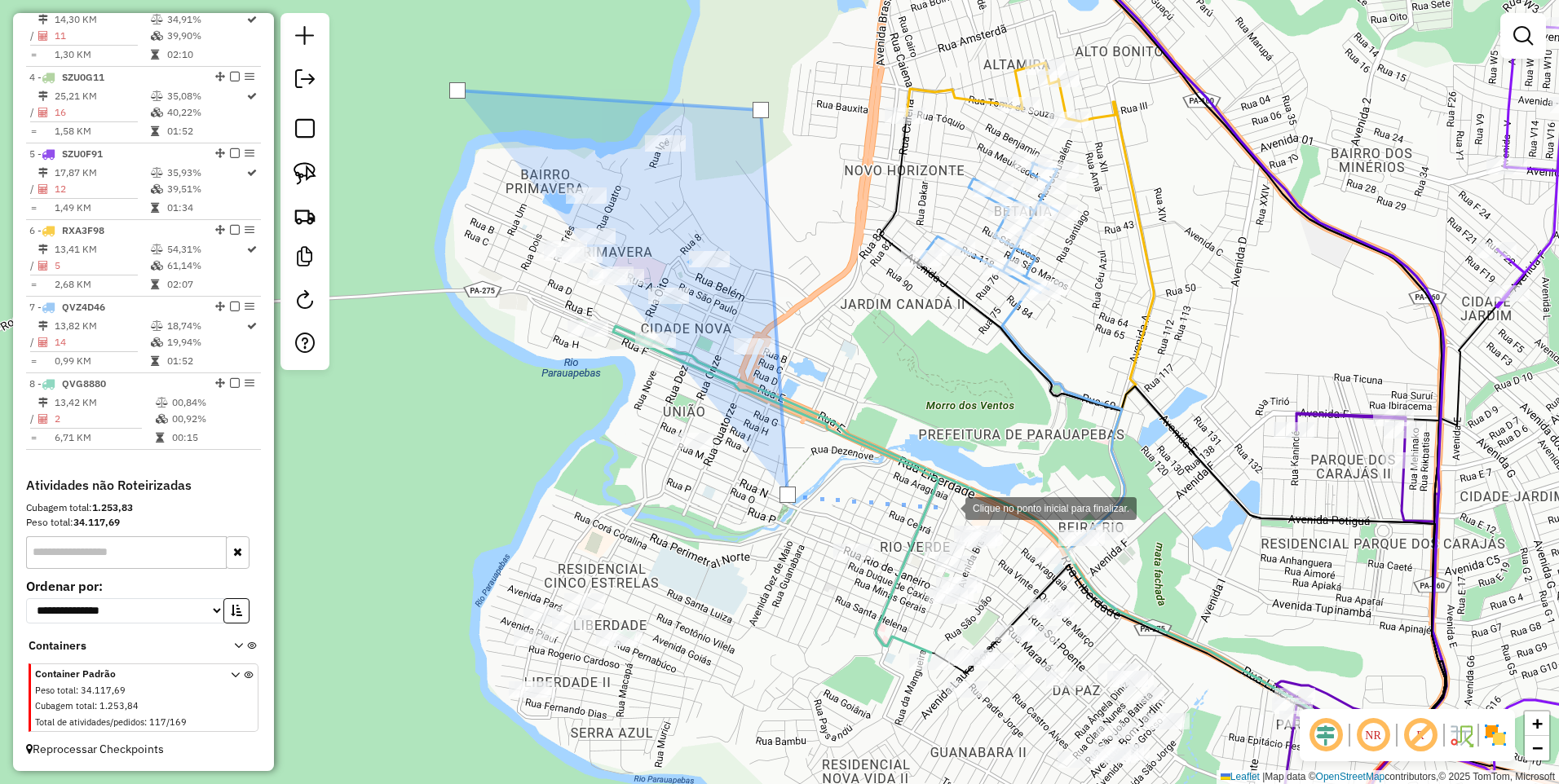
click at [958, 501] on div at bounding box center [949, 507] width 32 height 32
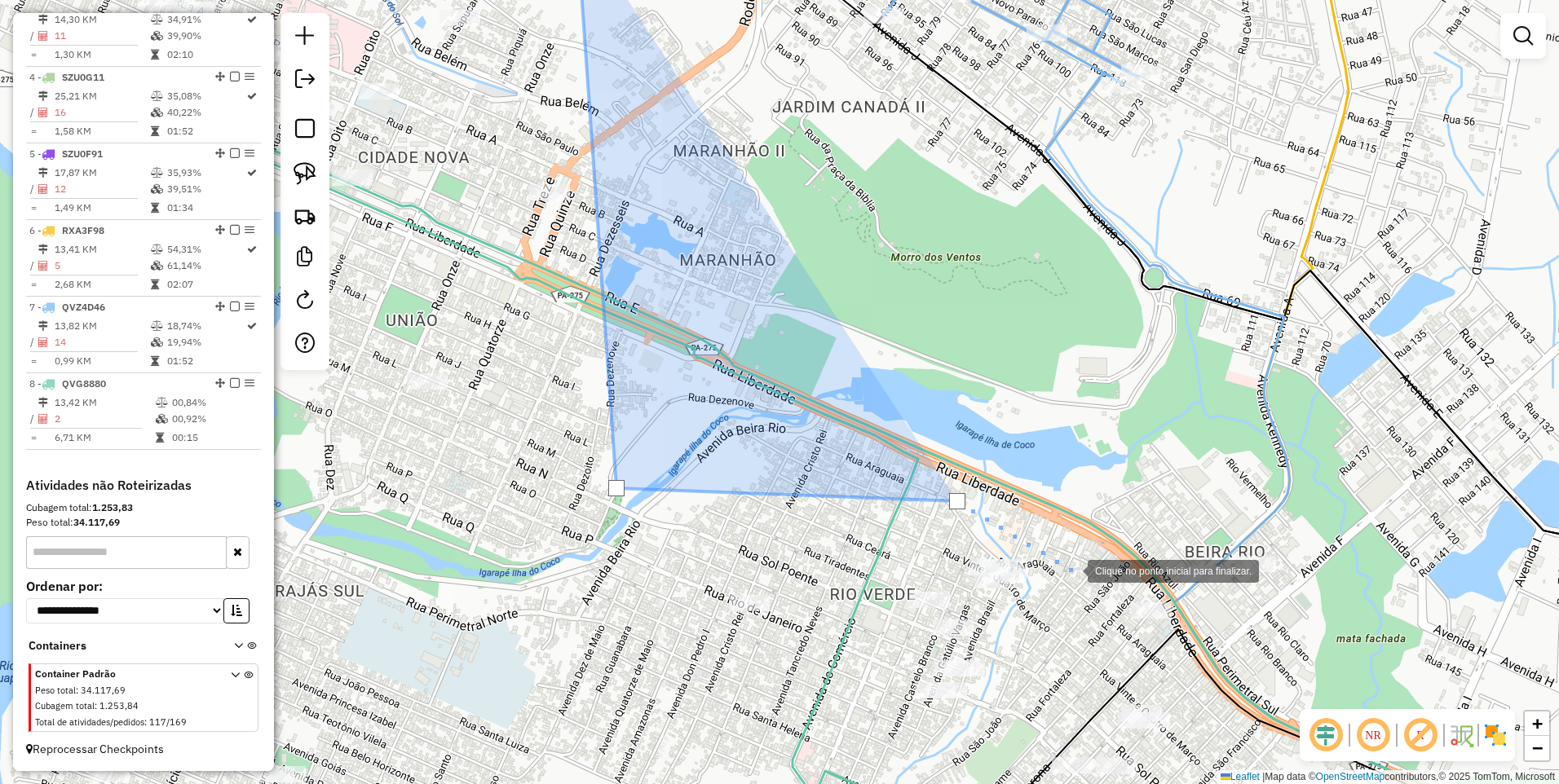
click at [1072, 570] on div at bounding box center [1071, 569] width 32 height 32
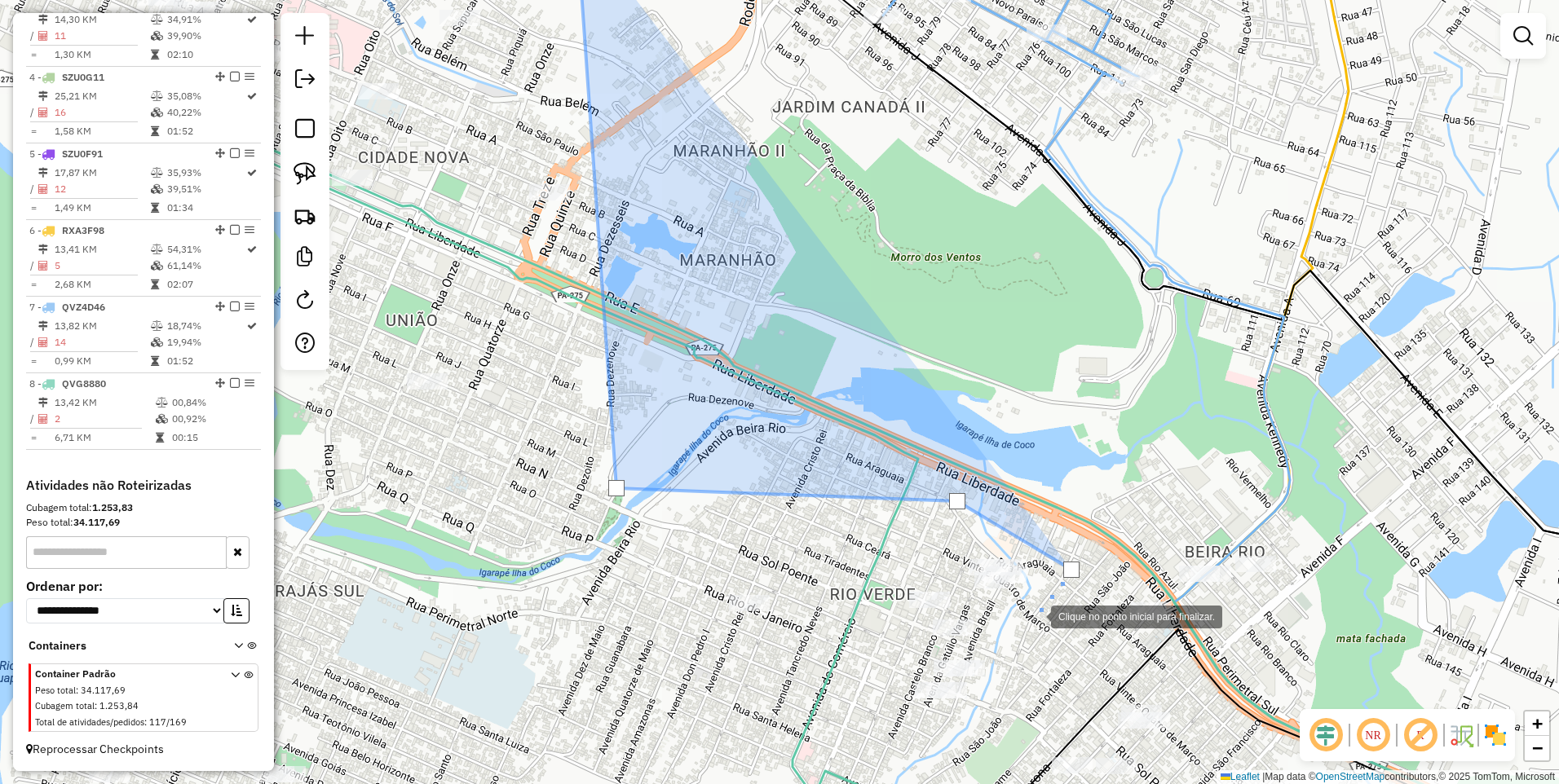
drag, startPoint x: 1024, startPoint y: 618, endPoint x: 1009, endPoint y: 612, distance: 16.2
click at [1021, 618] on div at bounding box center [1034, 615] width 32 height 32
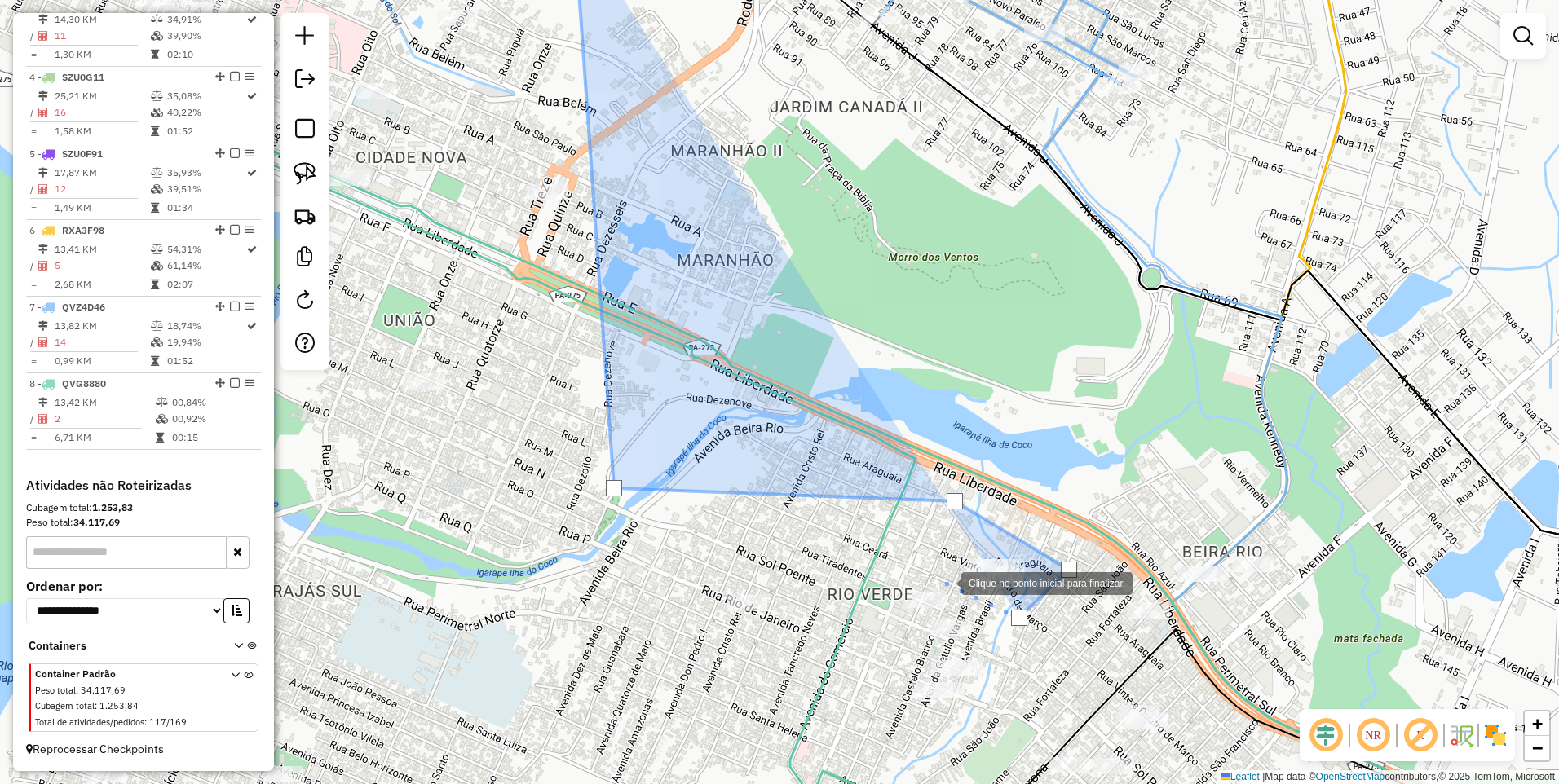
click at [929, 570] on div at bounding box center [944, 581] width 32 height 32
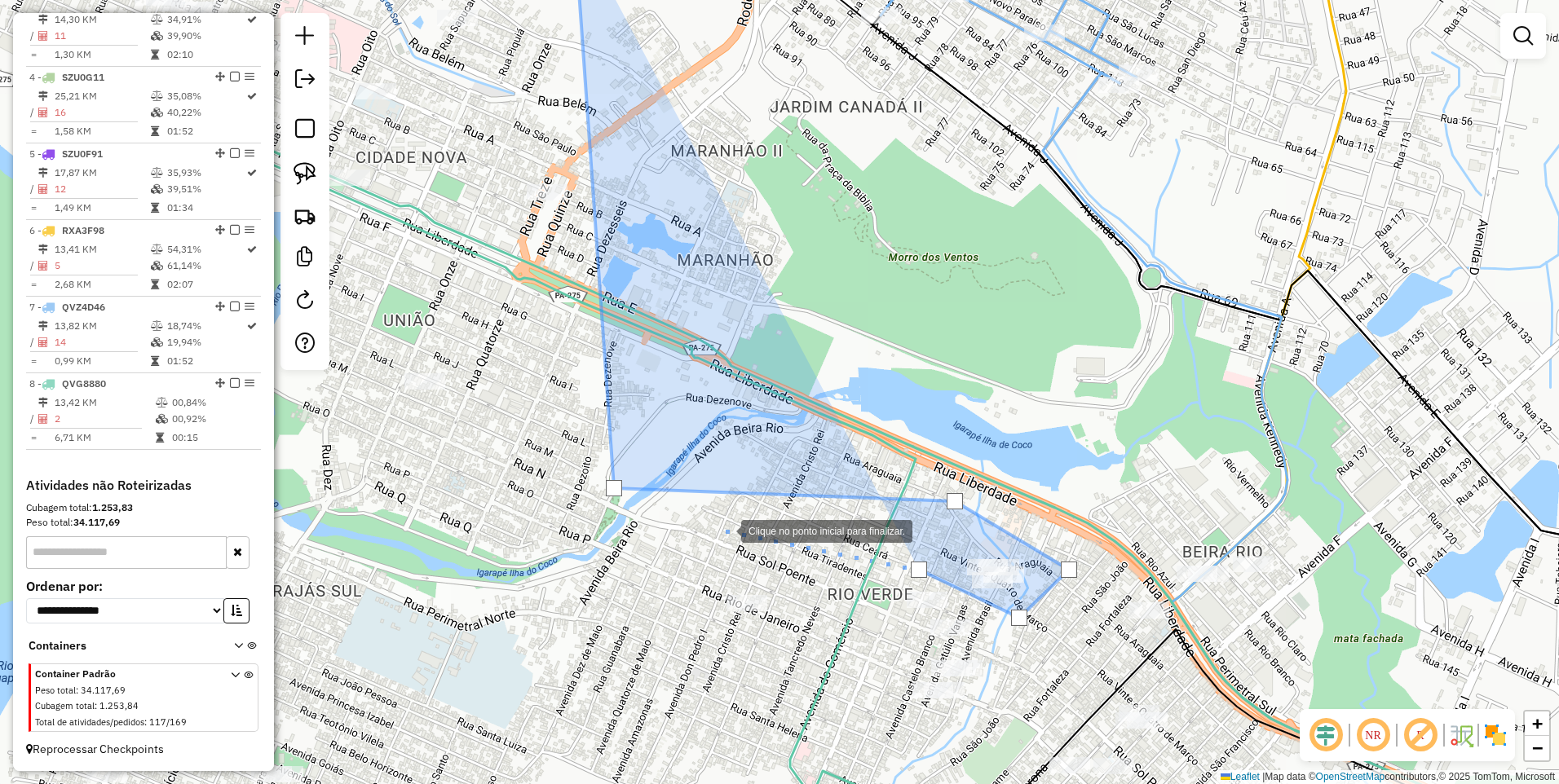
click at [725, 530] on div at bounding box center [725, 529] width 32 height 32
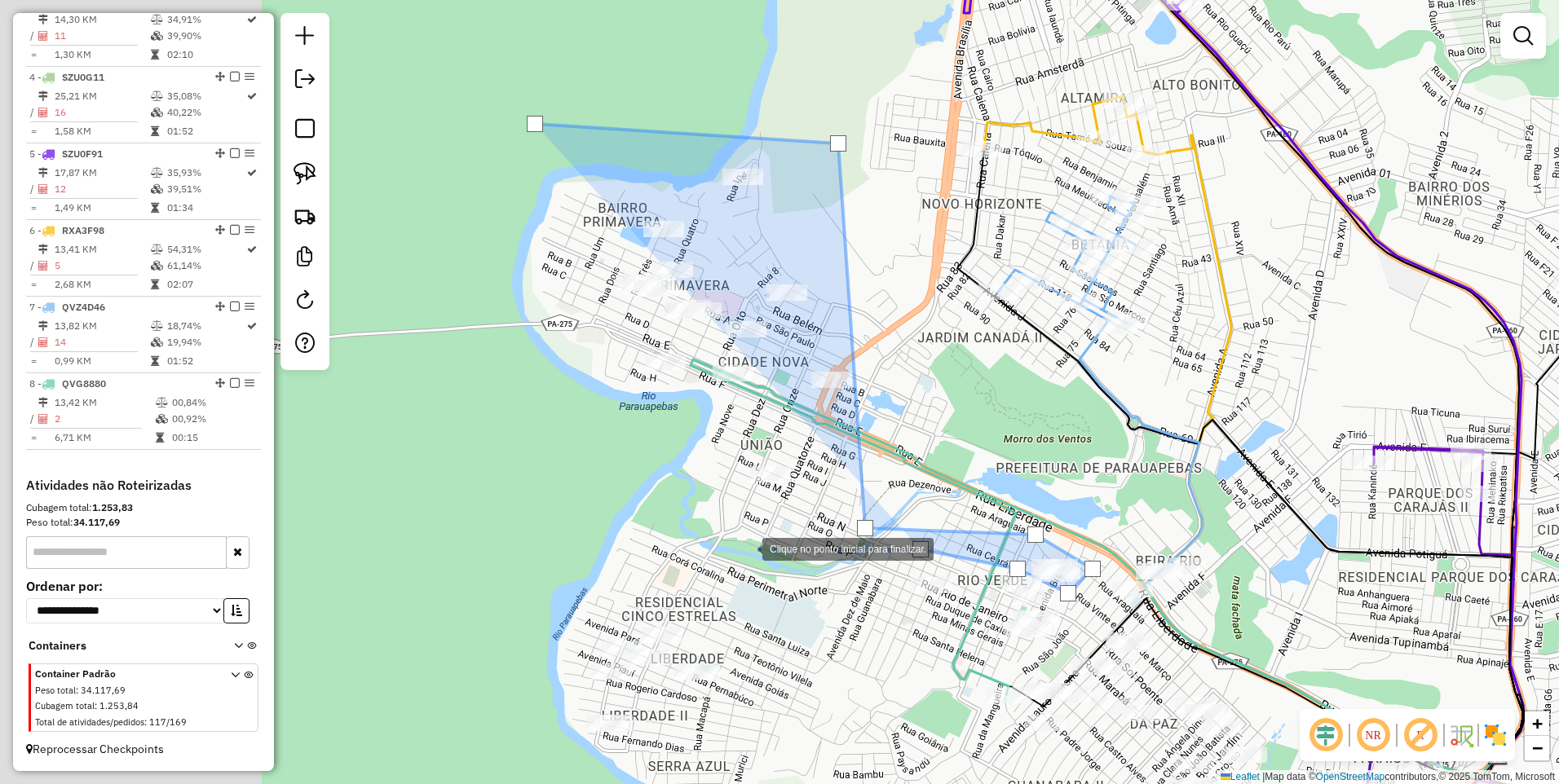
drag, startPoint x: 457, startPoint y: 534, endPoint x: 733, endPoint y: 544, distance: 276.2
click at [742, 548] on div at bounding box center [745, 547] width 32 height 32
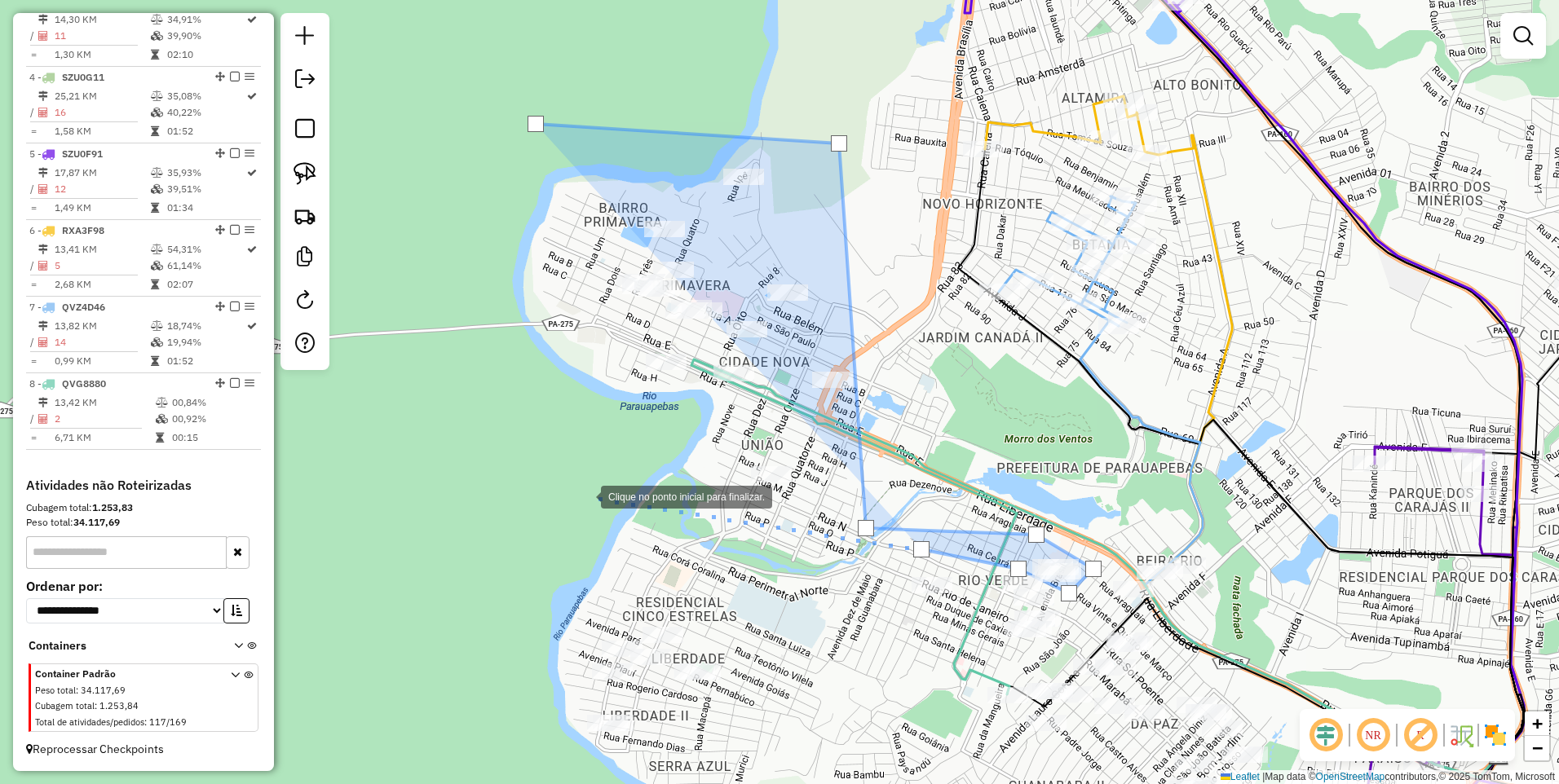
click at [581, 493] on div at bounding box center [584, 495] width 32 height 32
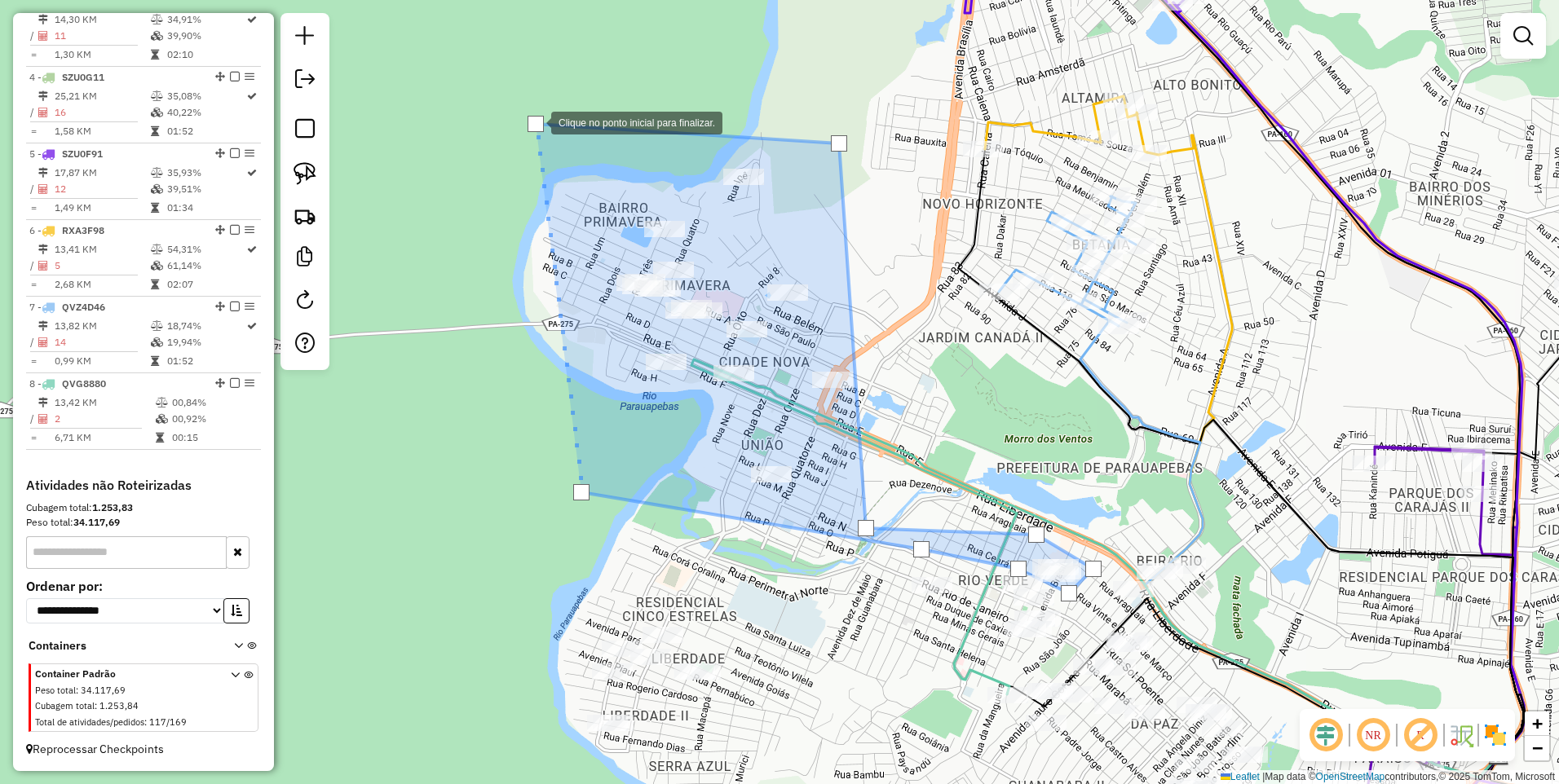
click at [533, 121] on div at bounding box center [536, 124] width 17 height 17
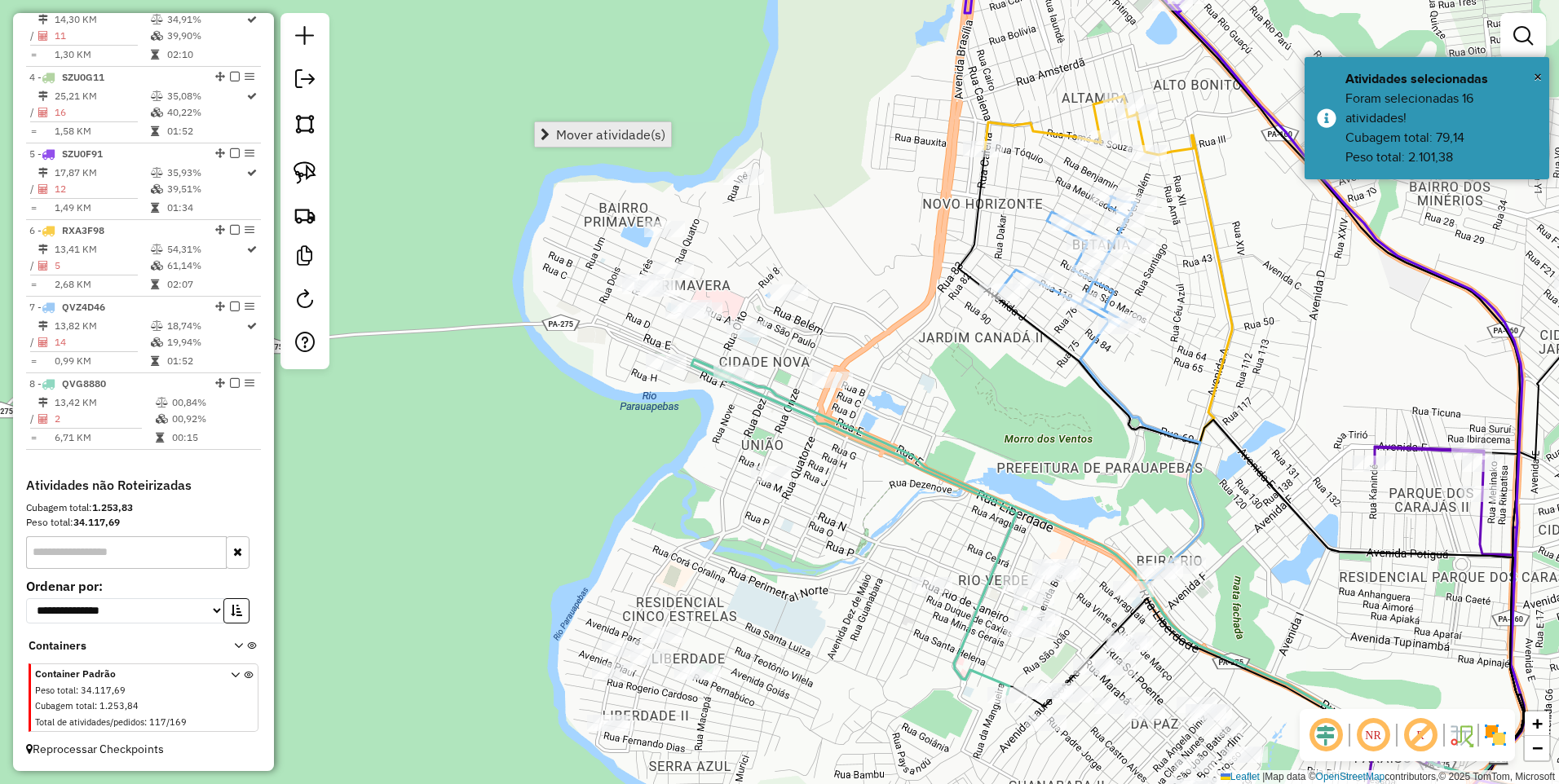
click at [567, 134] on span "Mover atividade(s)" at bounding box center [610, 135] width 109 height 13
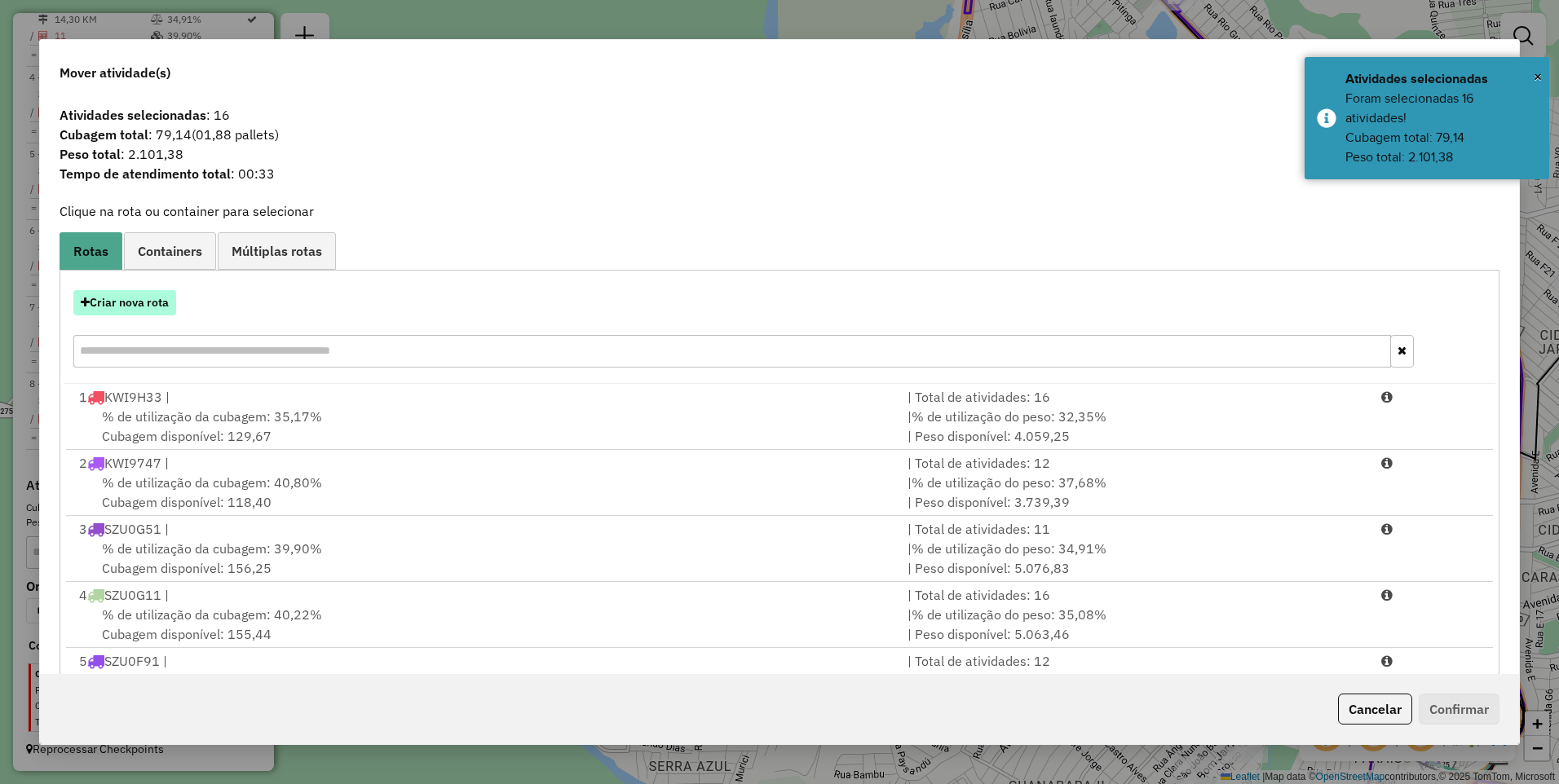
click at [96, 305] on button "Criar nova rota" at bounding box center [125, 303] width 103 height 26
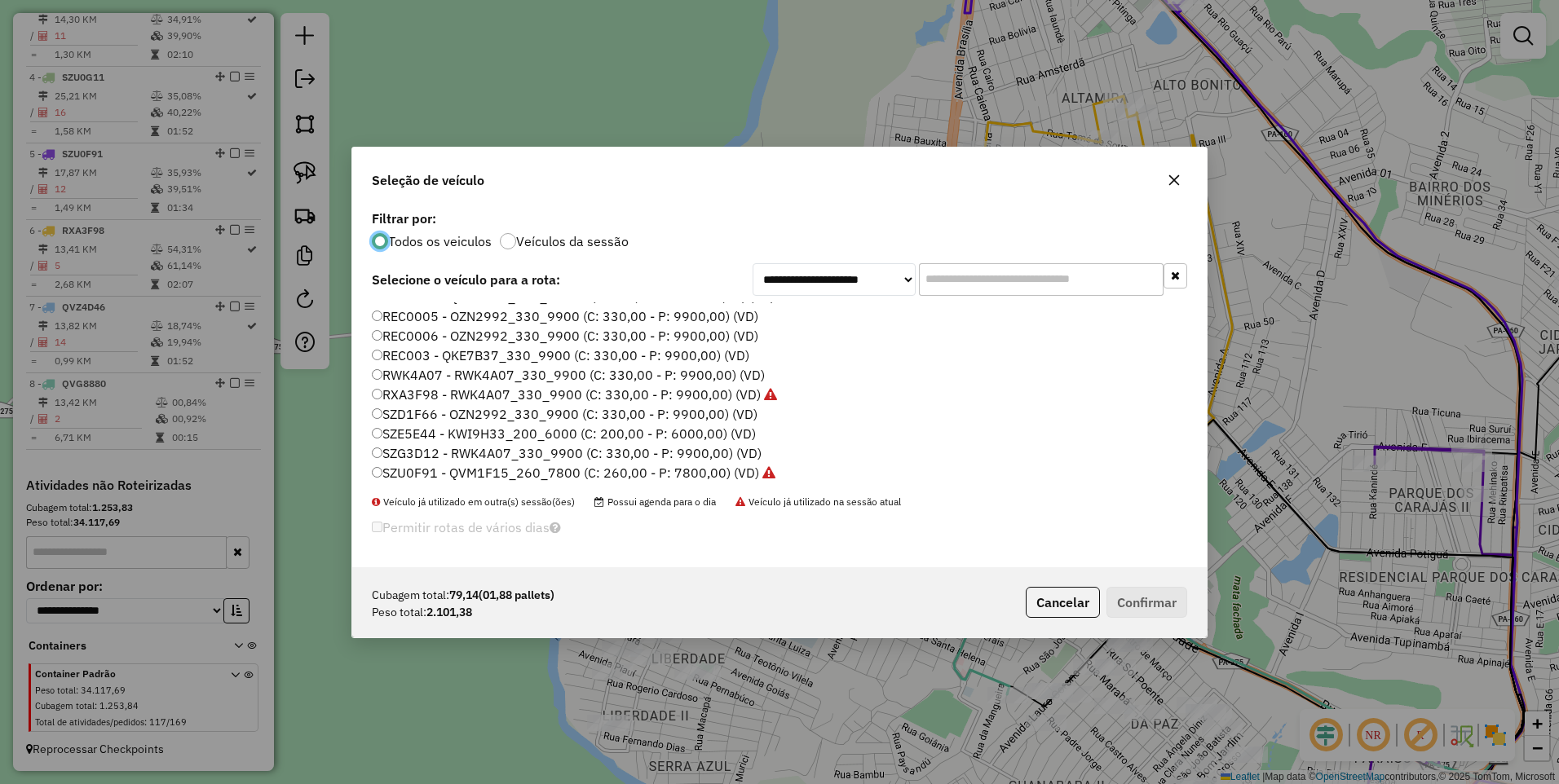
scroll to position [349, 0]
click at [408, 430] on label "SZU0F91 - QVM1F15_260_7800 (C: 260,00 - P: 7800,00) (VD)" at bounding box center [574, 433] width 404 height 20
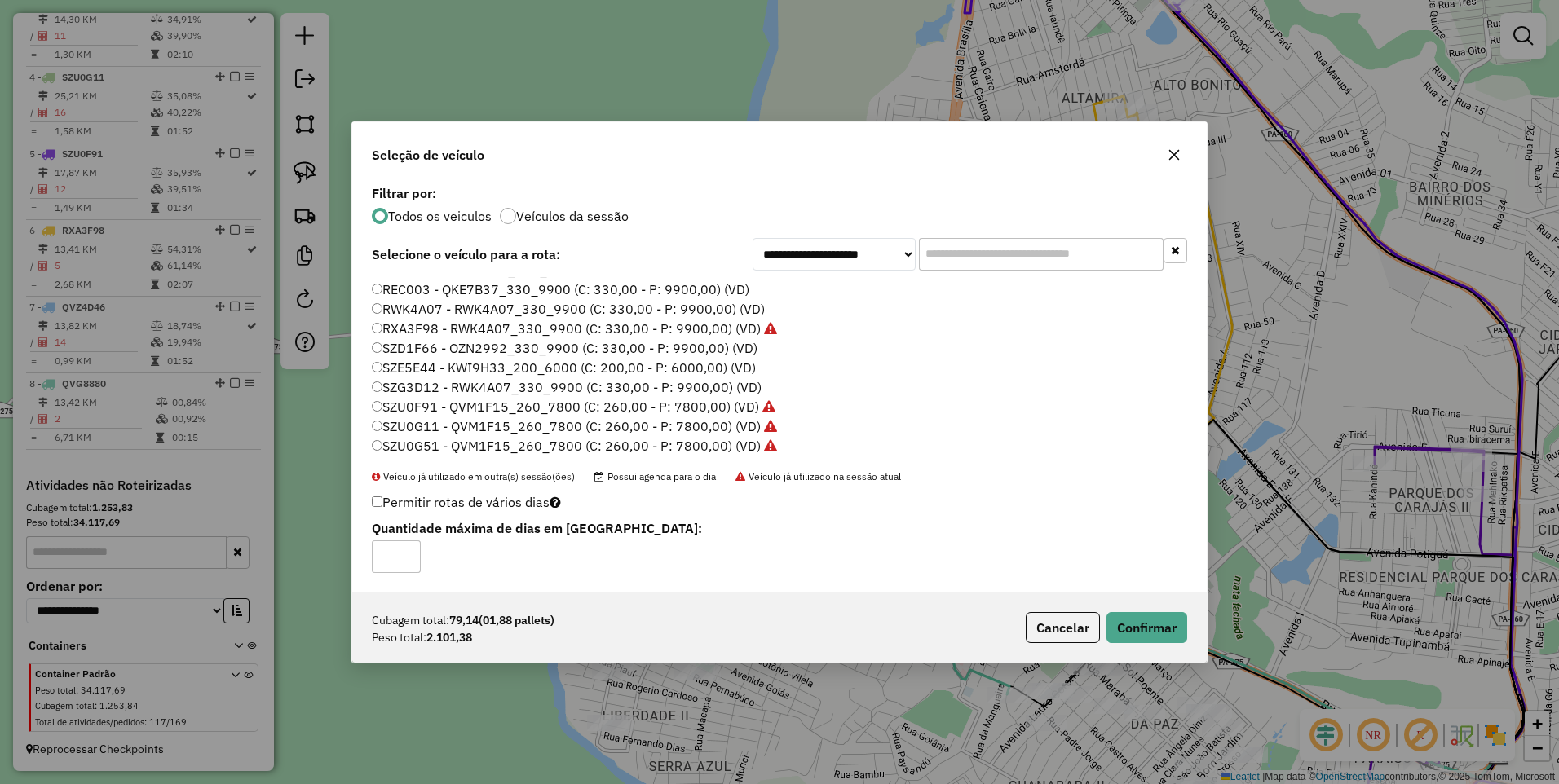
click at [392, 366] on label "SZE5E44 - KWI9H33_200_6000 (C: 200,00 - P: 6000,00) (VD)" at bounding box center [564, 368] width 384 height 20
click at [444, 336] on label "RXA3F98 - RWK4A07_330_9900 (C: 330,00 - P: 9900,00) (VD)" at bounding box center [575, 329] width 405 height 20
click at [423, 349] on label "SZD1F66 - OZN2992_330_9900 (C: 330,00 - P: 9900,00) (VD)" at bounding box center [565, 348] width 385 height 20
click at [1121, 624] on button "Confirmar" at bounding box center [1147, 627] width 81 height 31
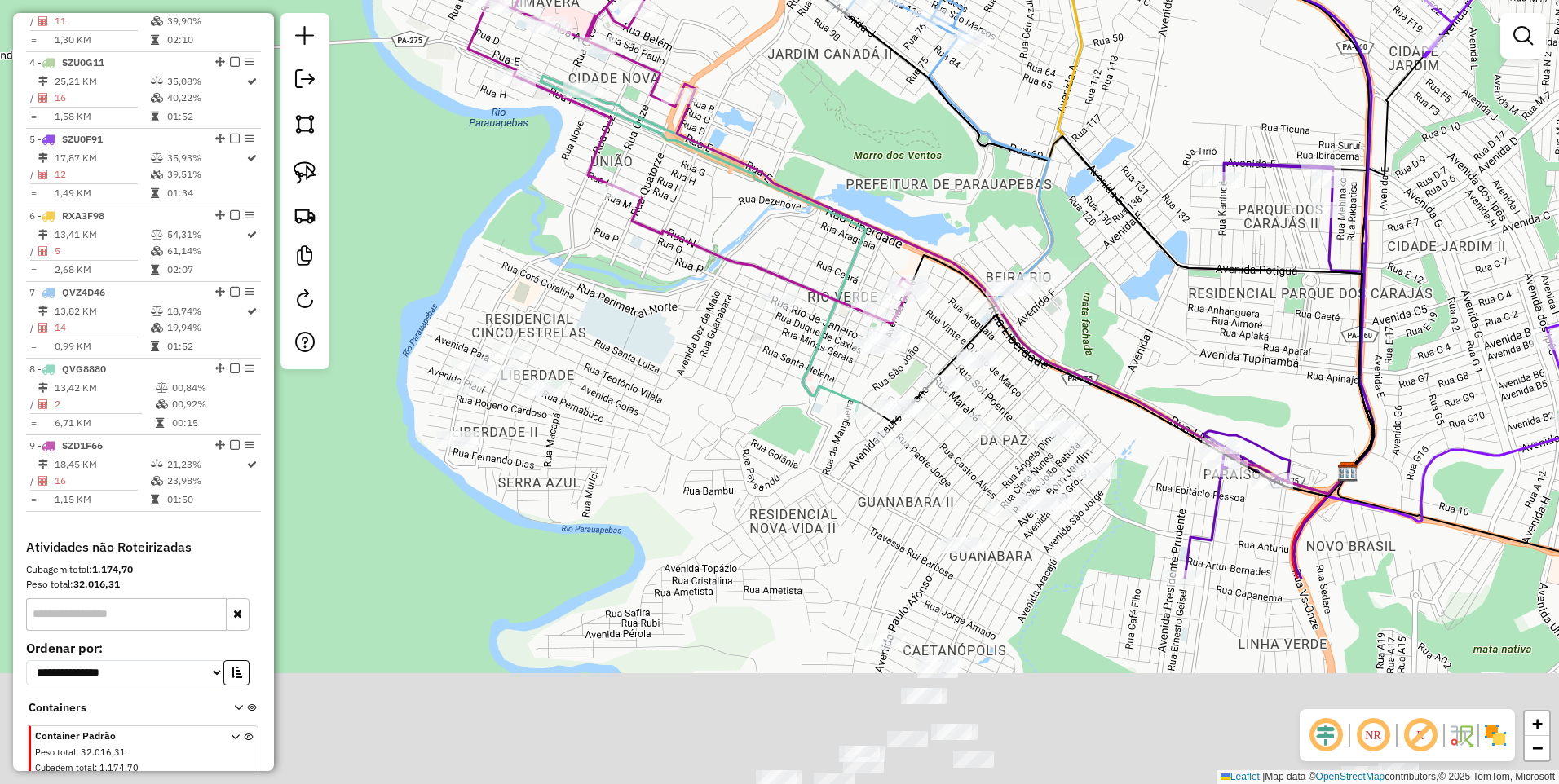
drag, startPoint x: 1037, startPoint y: 472, endPoint x: 883, endPoint y: 174, distance: 335.4
click at [885, 180] on div "Janela de atendimento Grade de atendimento Capacidade Transportadoras Veículos …" at bounding box center [779, 392] width 1559 height 784
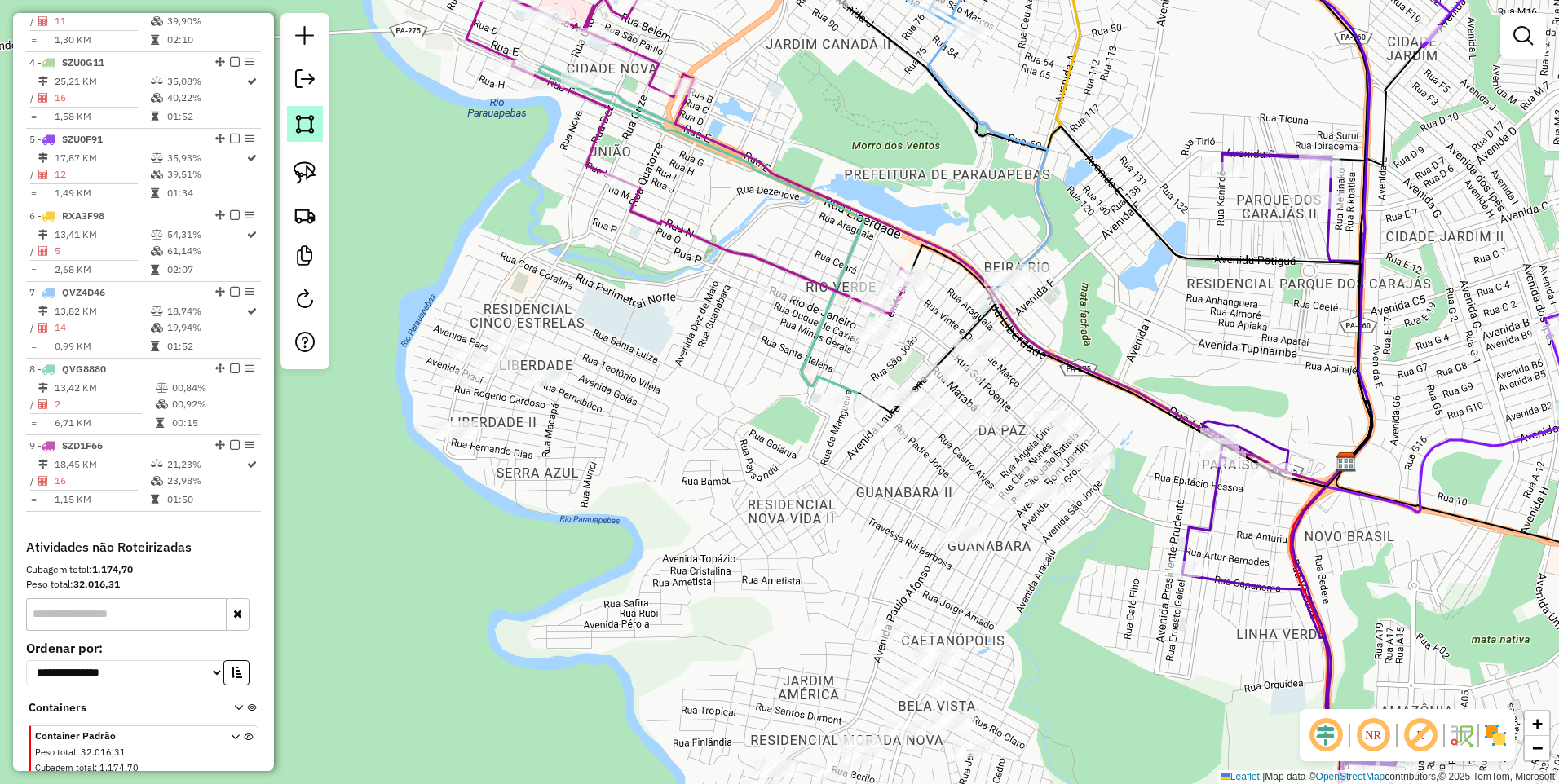
click at [311, 130] on img at bounding box center [305, 124] width 23 height 23
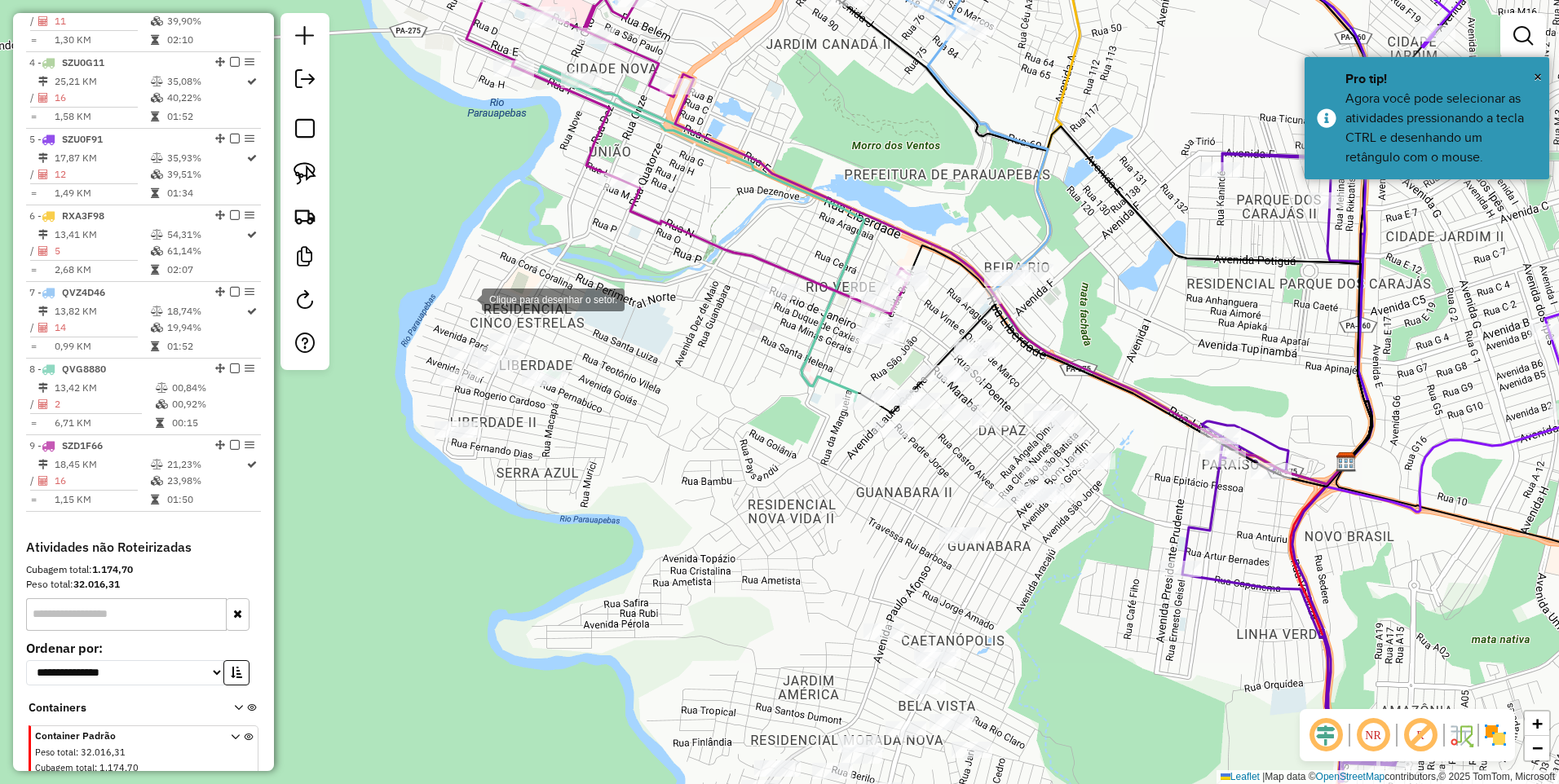
click at [466, 299] on div at bounding box center [465, 298] width 32 height 32
click at [593, 346] on div at bounding box center [576, 330] width 32 height 32
click at [354, 505] on div at bounding box center [353, 505] width 32 height 32
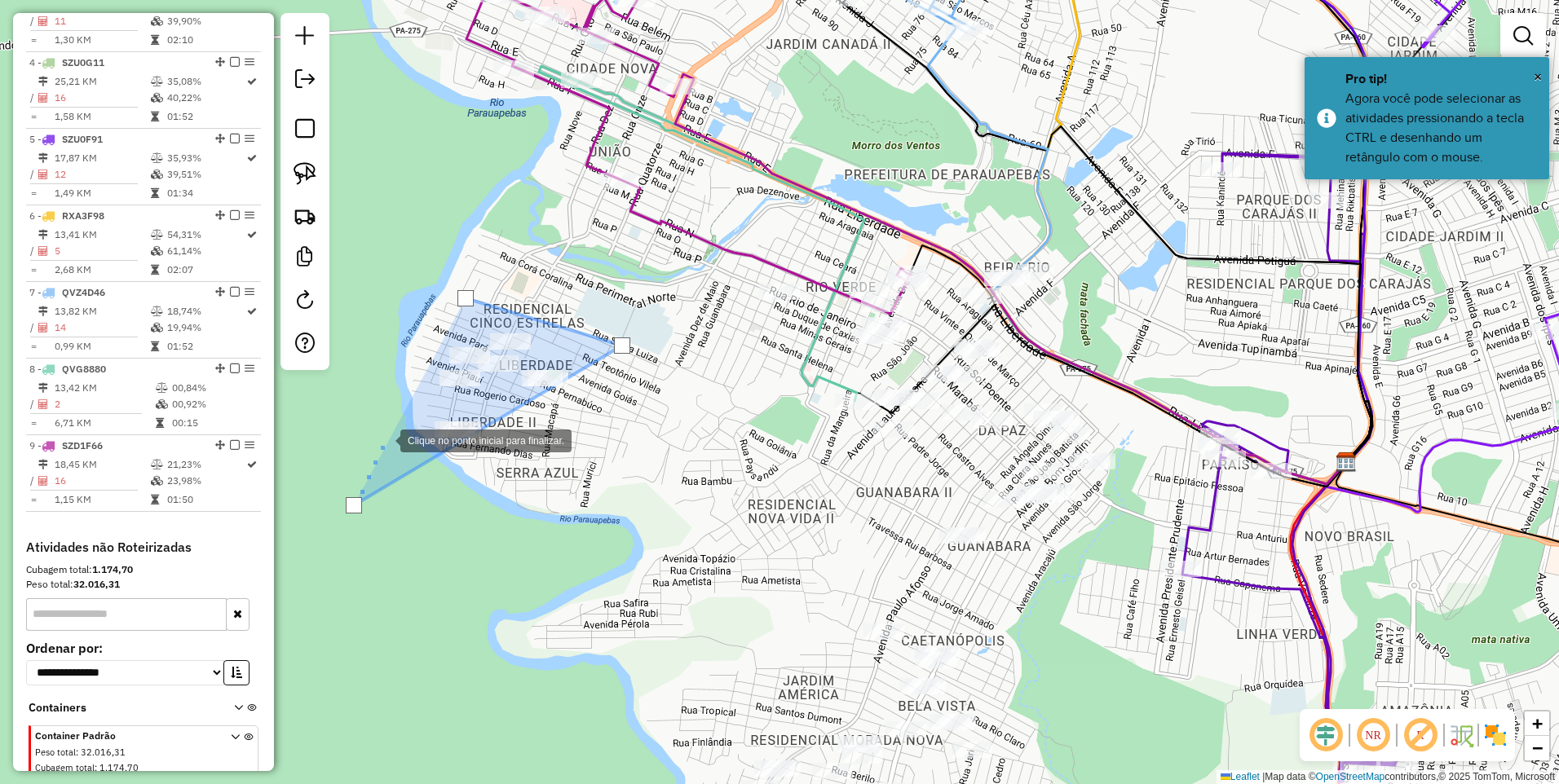
click at [384, 423] on div at bounding box center [384, 439] width 32 height 32
click at [462, 294] on div at bounding box center [466, 299] width 17 height 17
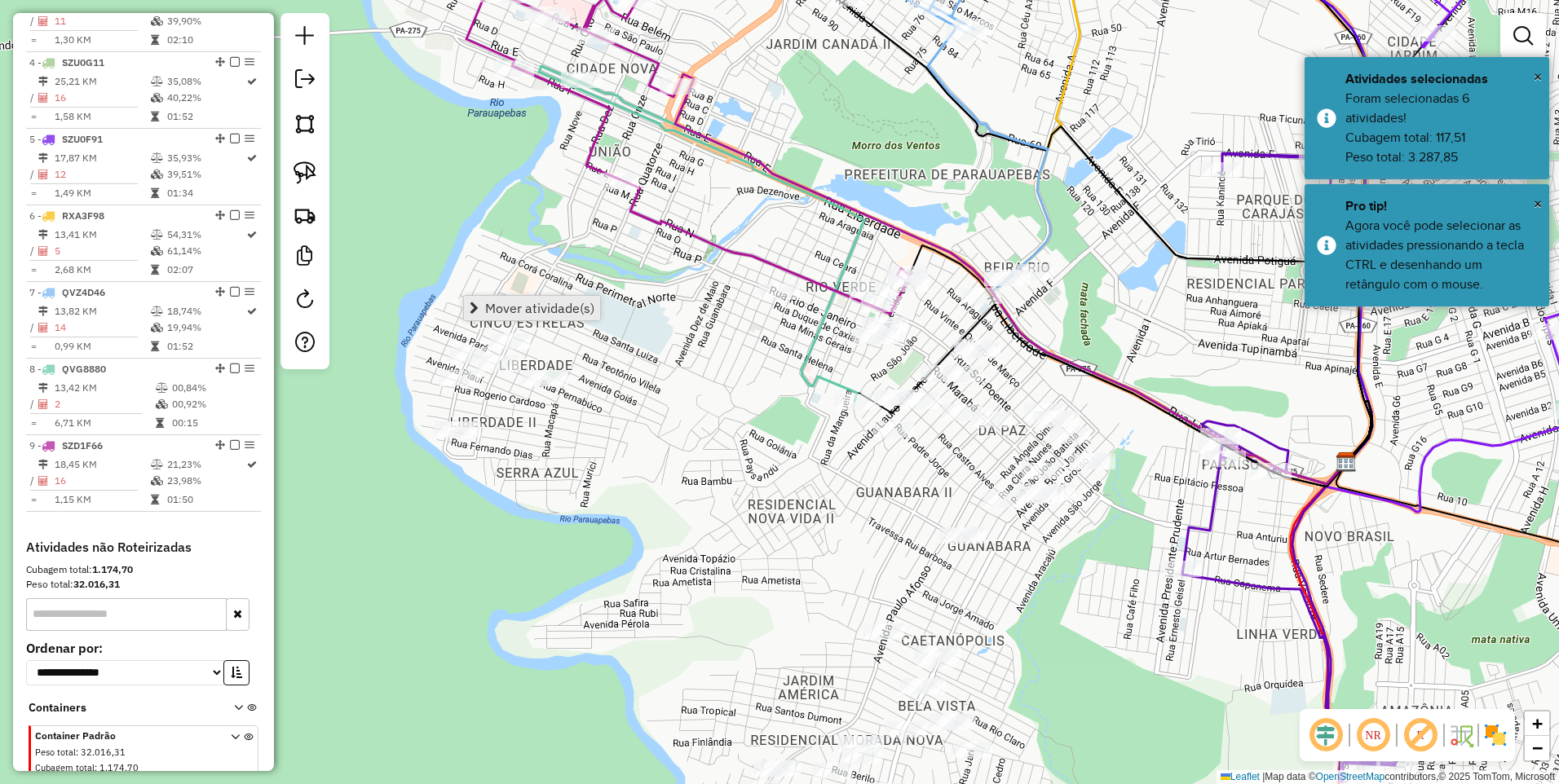
click at [542, 304] on span "Mover atividade(s)" at bounding box center [540, 308] width 109 height 13
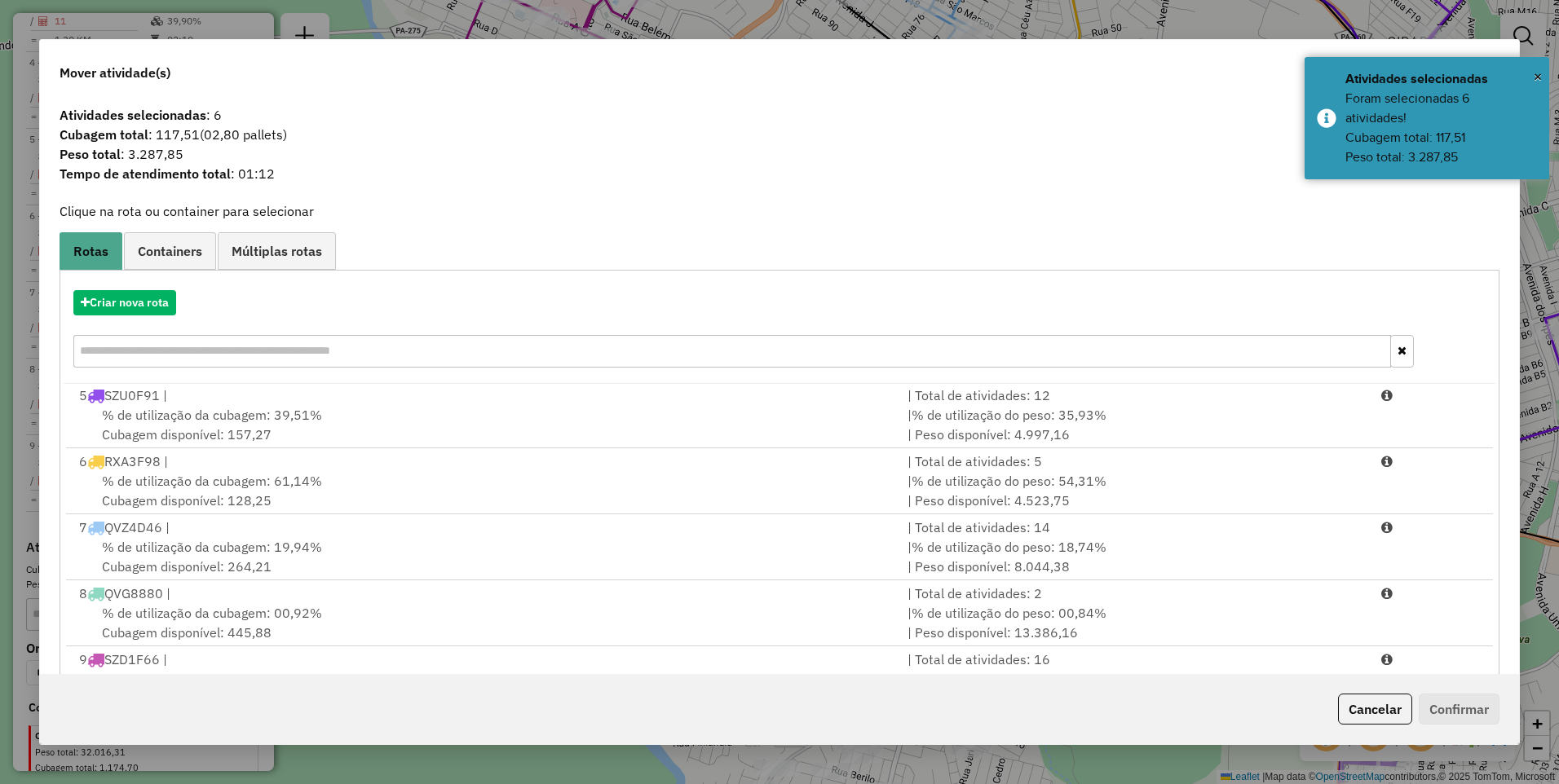
scroll to position [268, 0]
click at [132, 302] on button "Criar nova rota" at bounding box center [125, 303] width 103 height 26
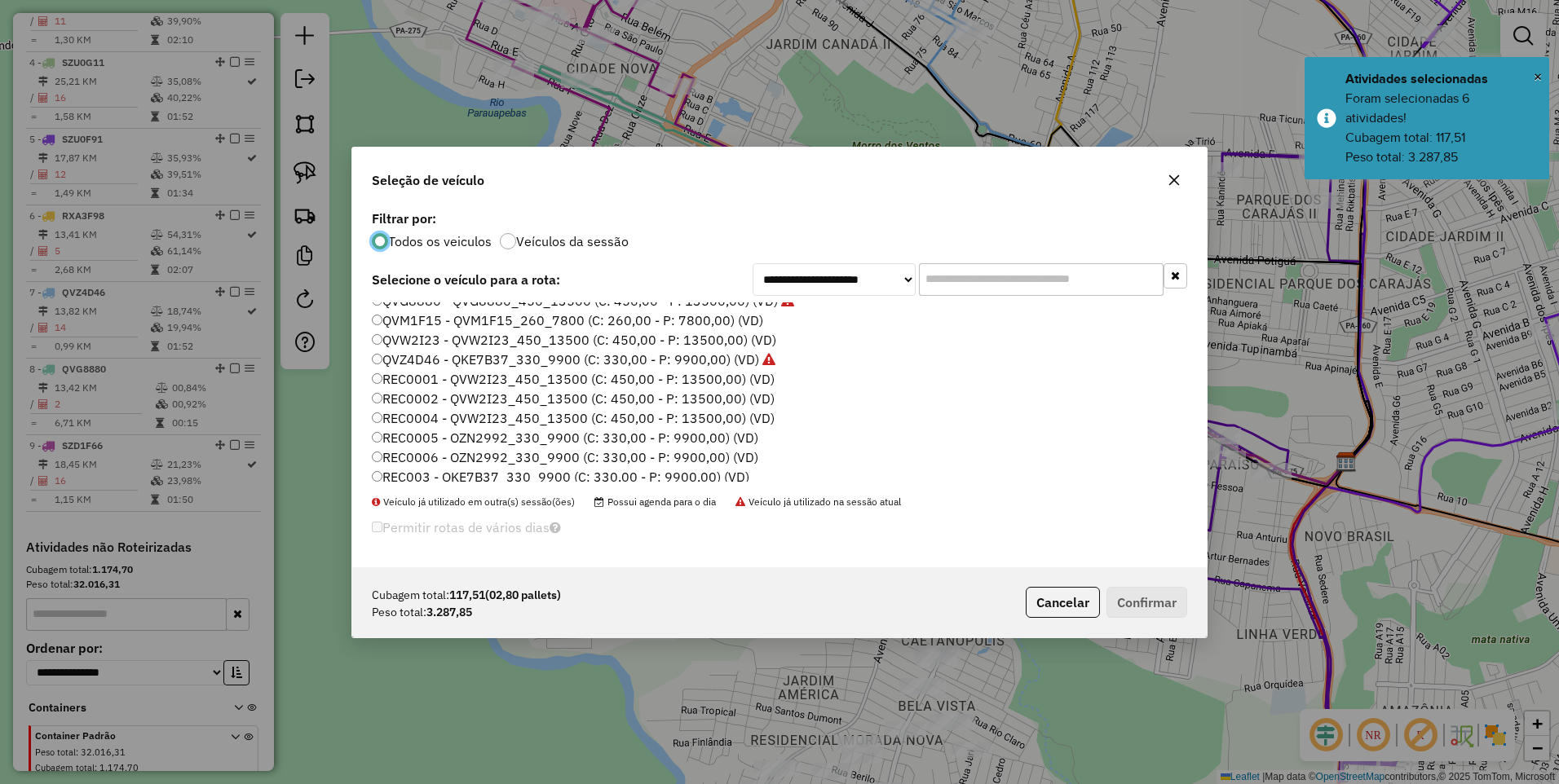
scroll to position [349, 0]
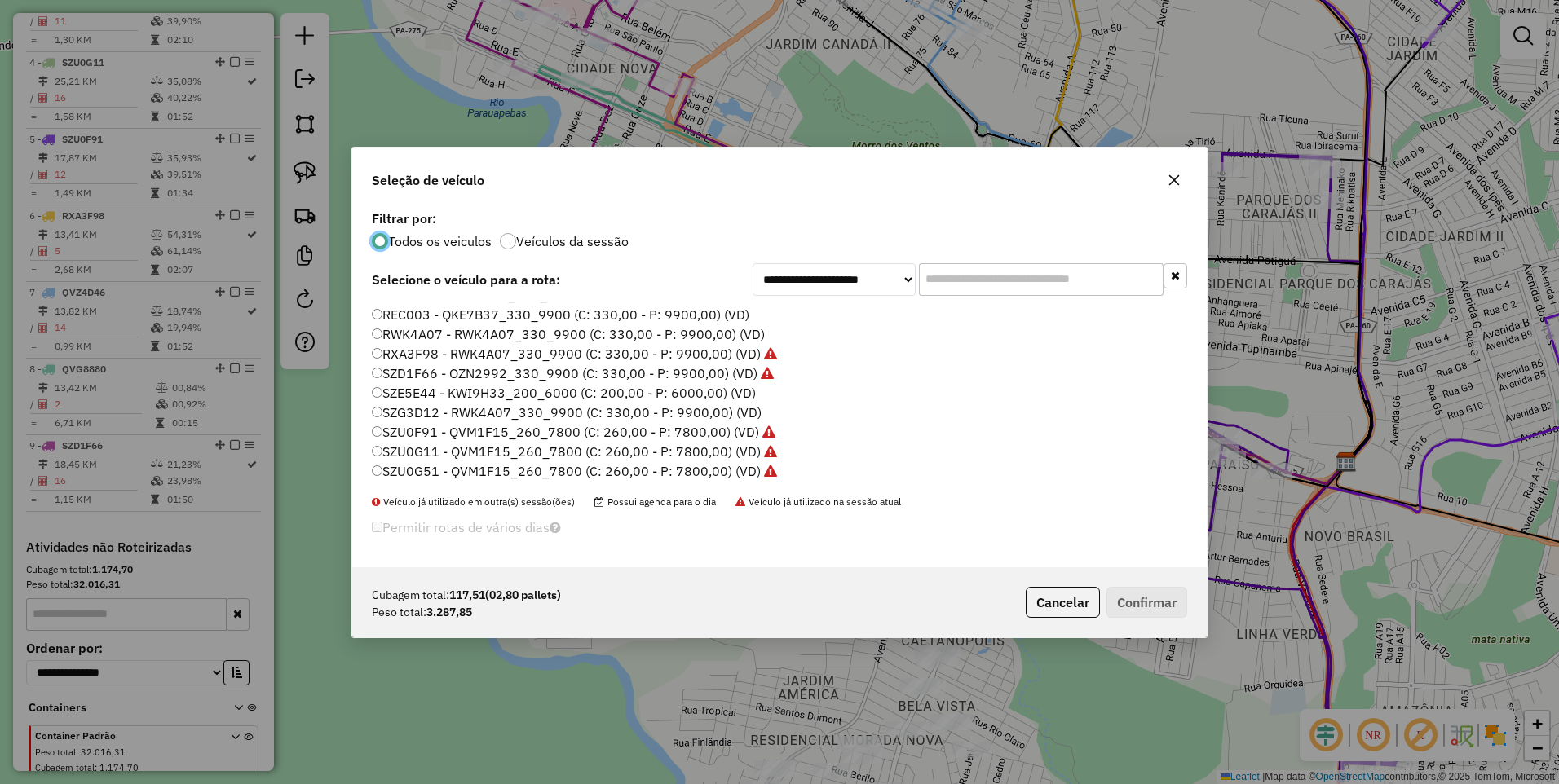
click at [404, 400] on label "SZE5E44 - KWI9H33_200_6000 (C: 200,00 - P: 6000,00) (VD)" at bounding box center [564, 393] width 384 height 20
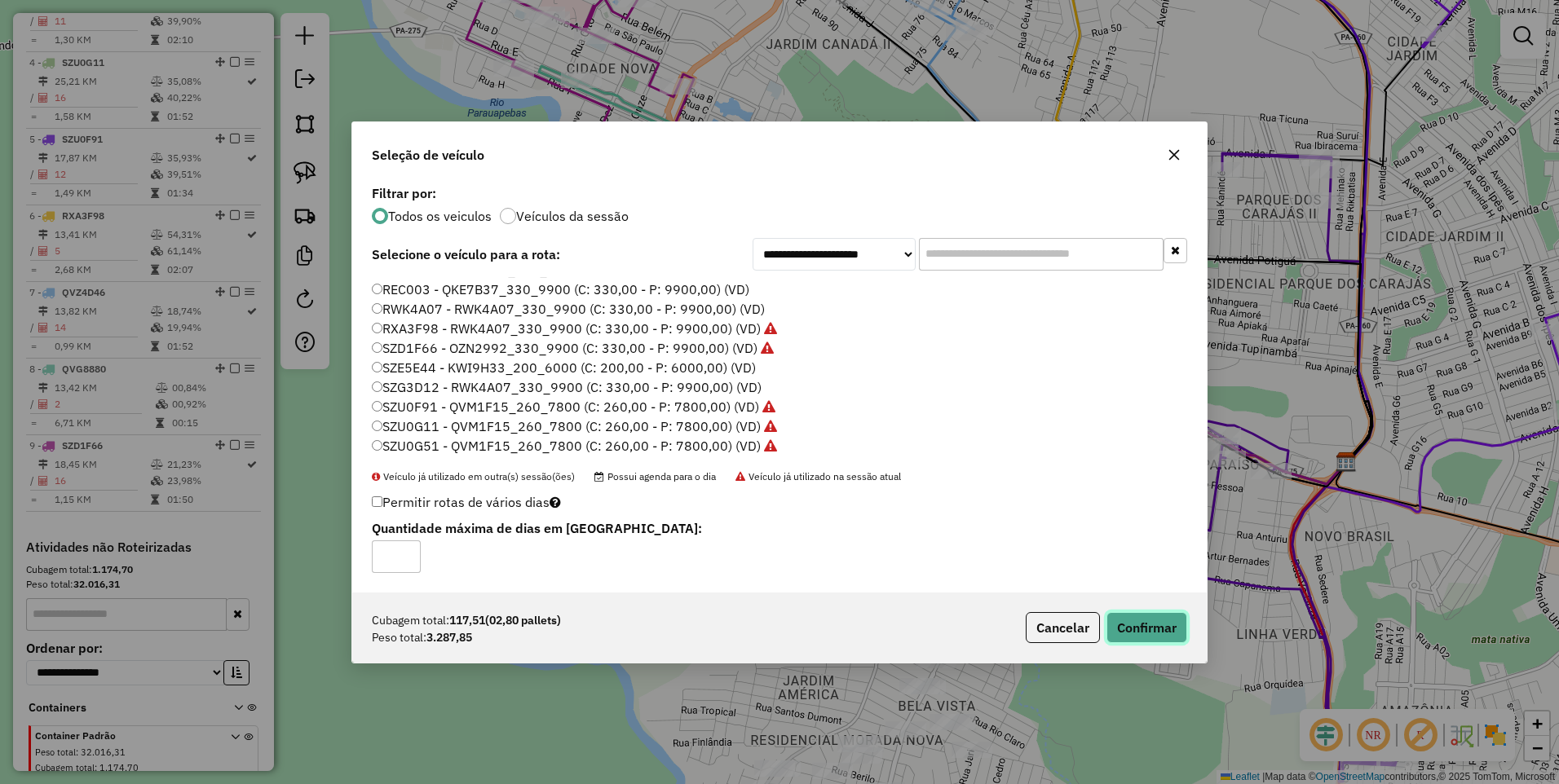
click at [1135, 614] on button "Confirmar" at bounding box center [1147, 627] width 81 height 31
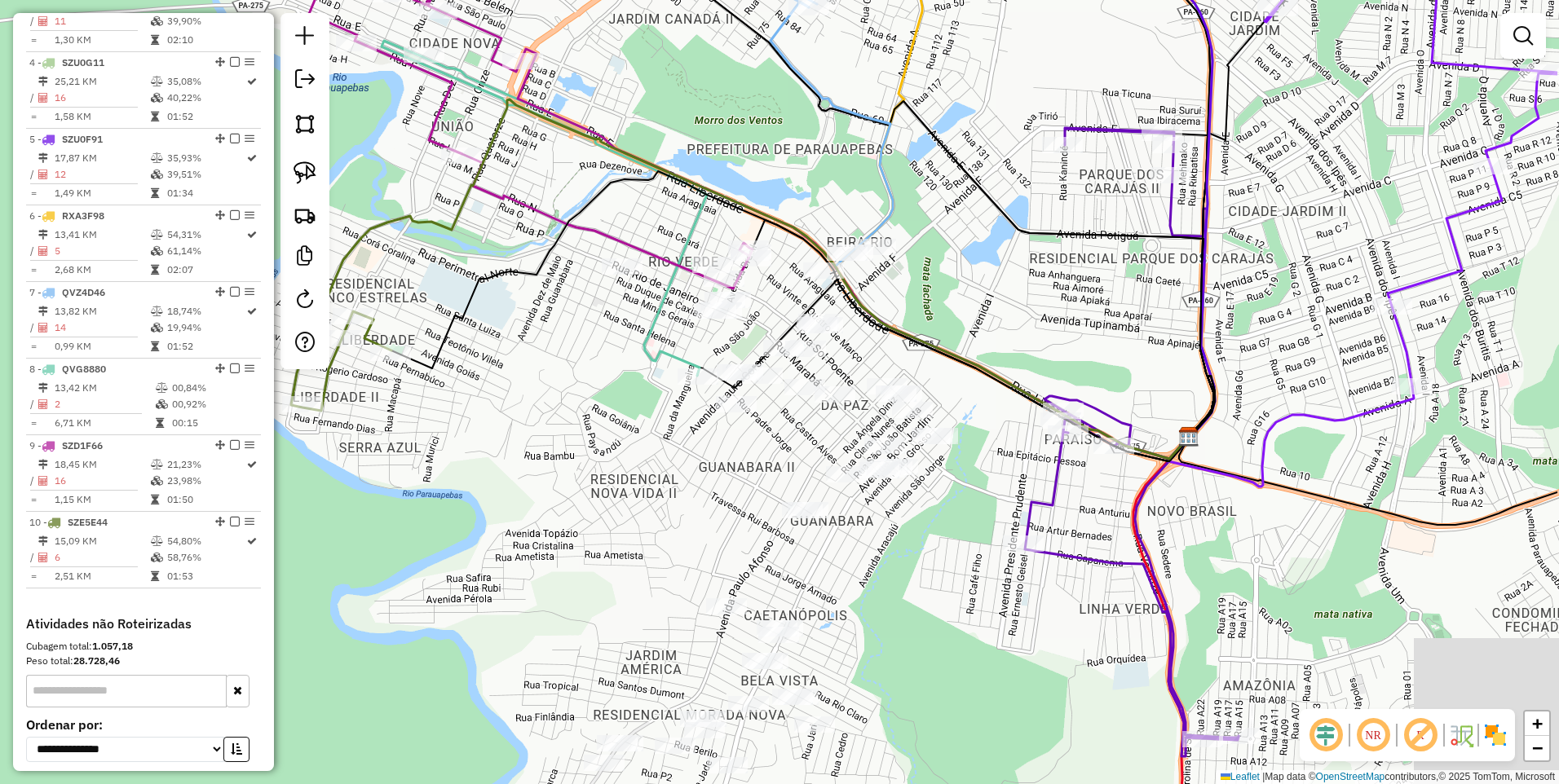
drag, startPoint x: 801, startPoint y: 586, endPoint x: 570, endPoint y: 541, distance: 235.3
click at [570, 541] on div "Janela de atendimento Grade de atendimento Capacidade Transportadoras Veículos …" at bounding box center [779, 392] width 1559 height 784
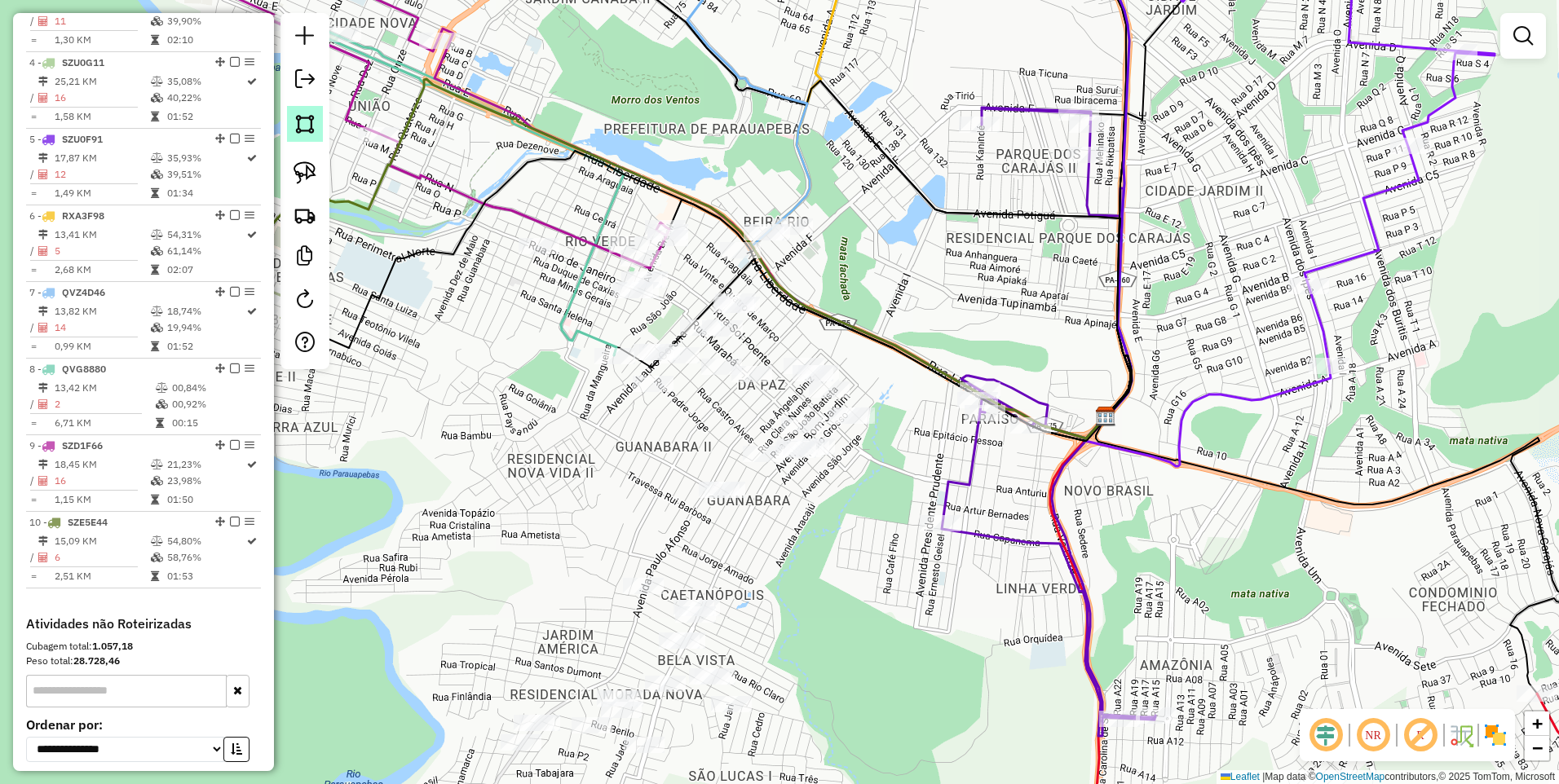
click at [316, 130] on img at bounding box center [305, 124] width 23 height 23
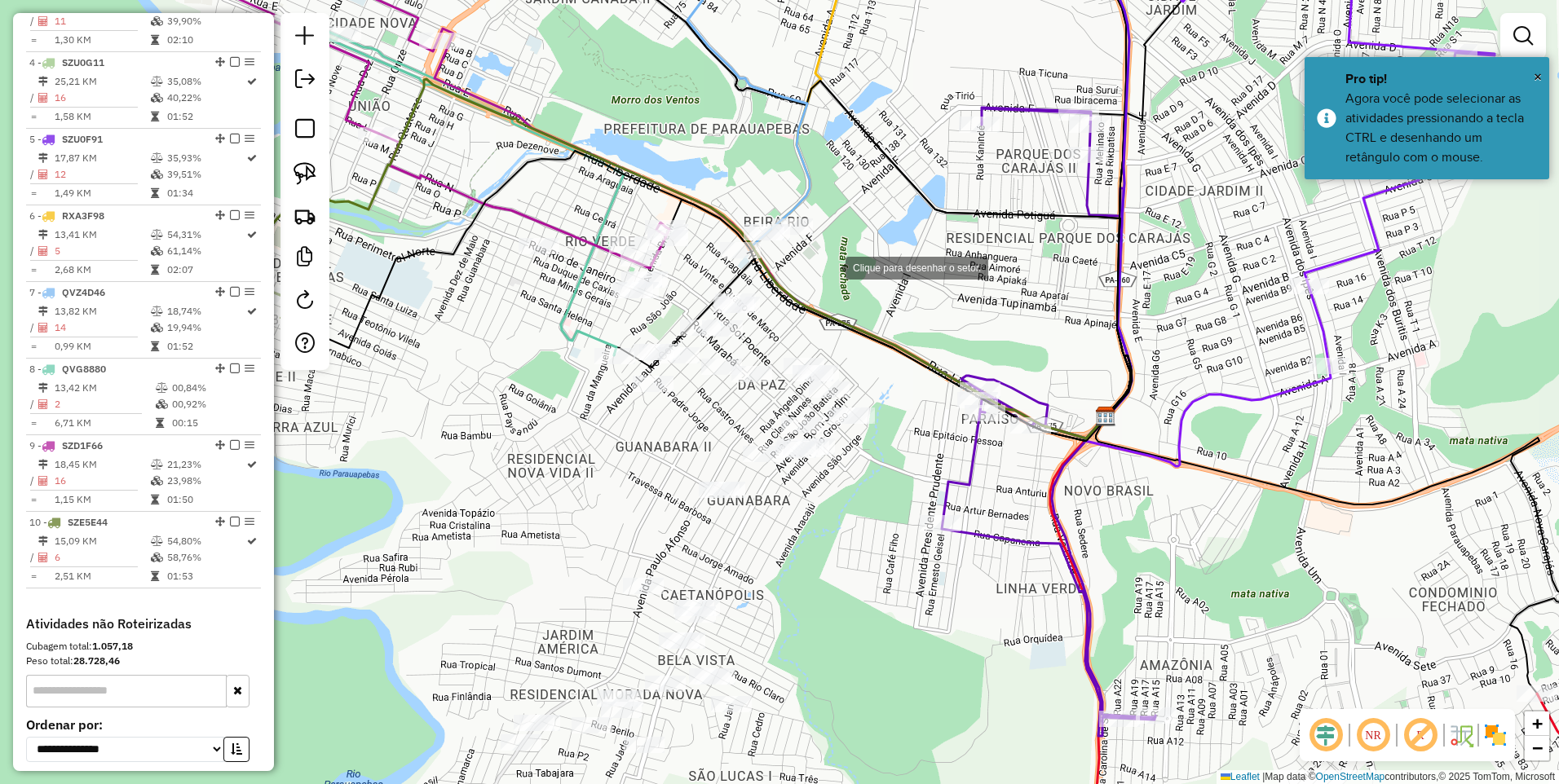
click at [830, 266] on div at bounding box center [829, 266] width 32 height 32
click at [741, 355] on div at bounding box center [741, 354] width 32 height 32
drag, startPoint x: 618, startPoint y: 324, endPoint x: 554, endPoint y: 306, distance: 66.5
click at [616, 324] on div at bounding box center [618, 324] width 32 height 32
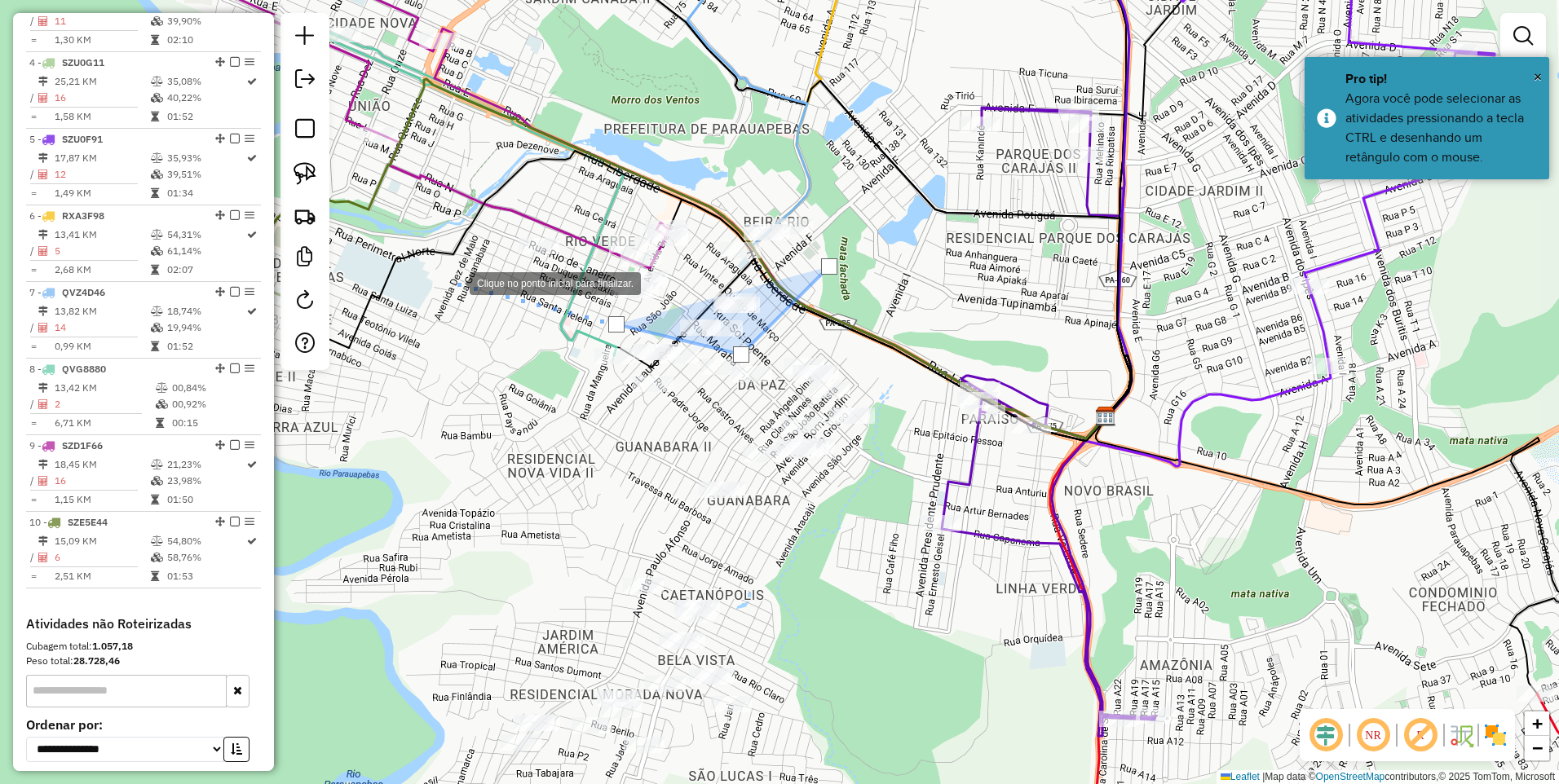
click at [453, 282] on div at bounding box center [452, 281] width 32 height 32
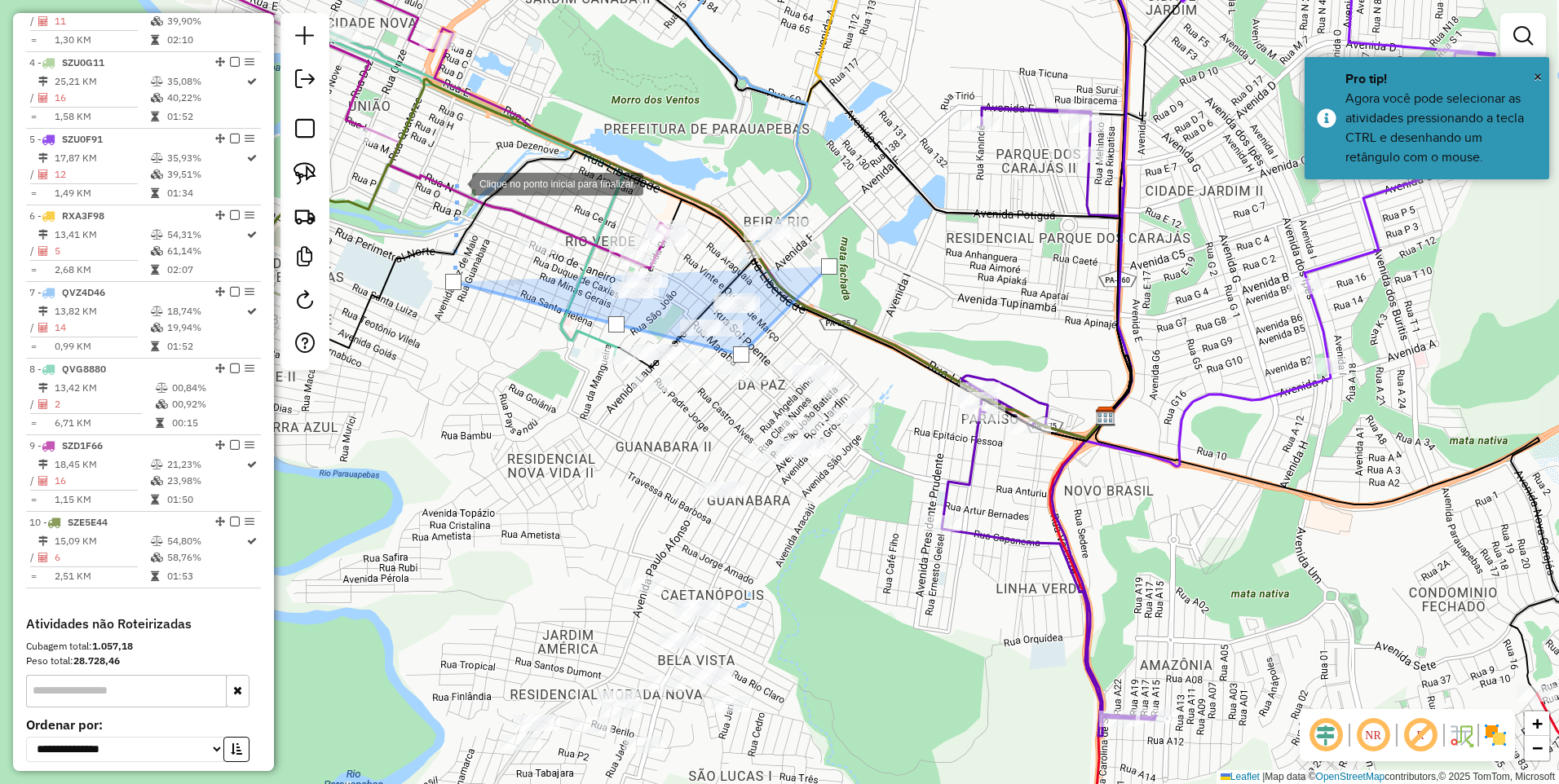
click at [459, 166] on div at bounding box center [455, 182] width 32 height 32
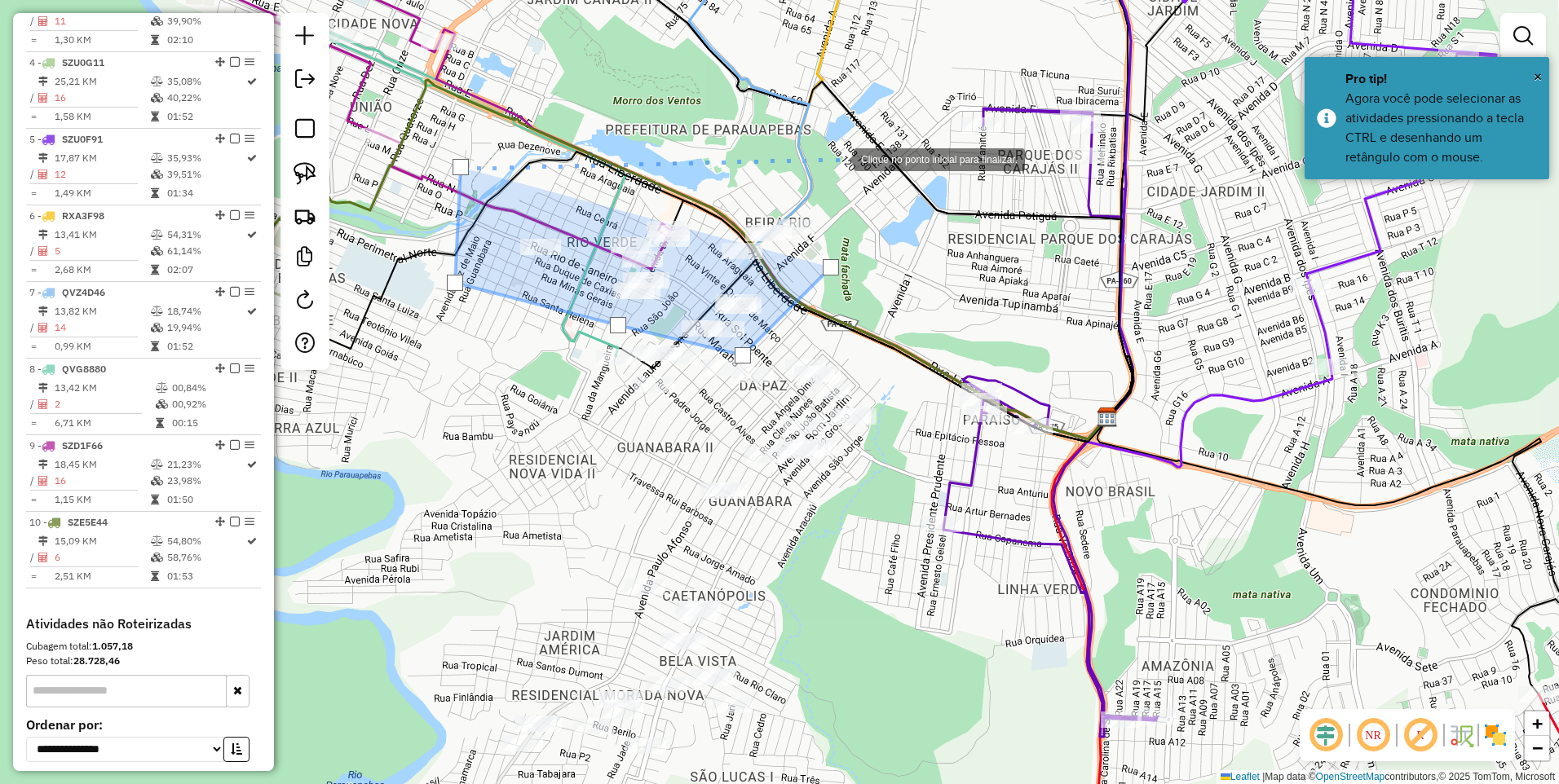
drag, startPoint x: 836, startPoint y: 157, endPoint x: 911, endPoint y: 183, distance: 79.4
click at [837, 157] on div at bounding box center [837, 158] width 32 height 32
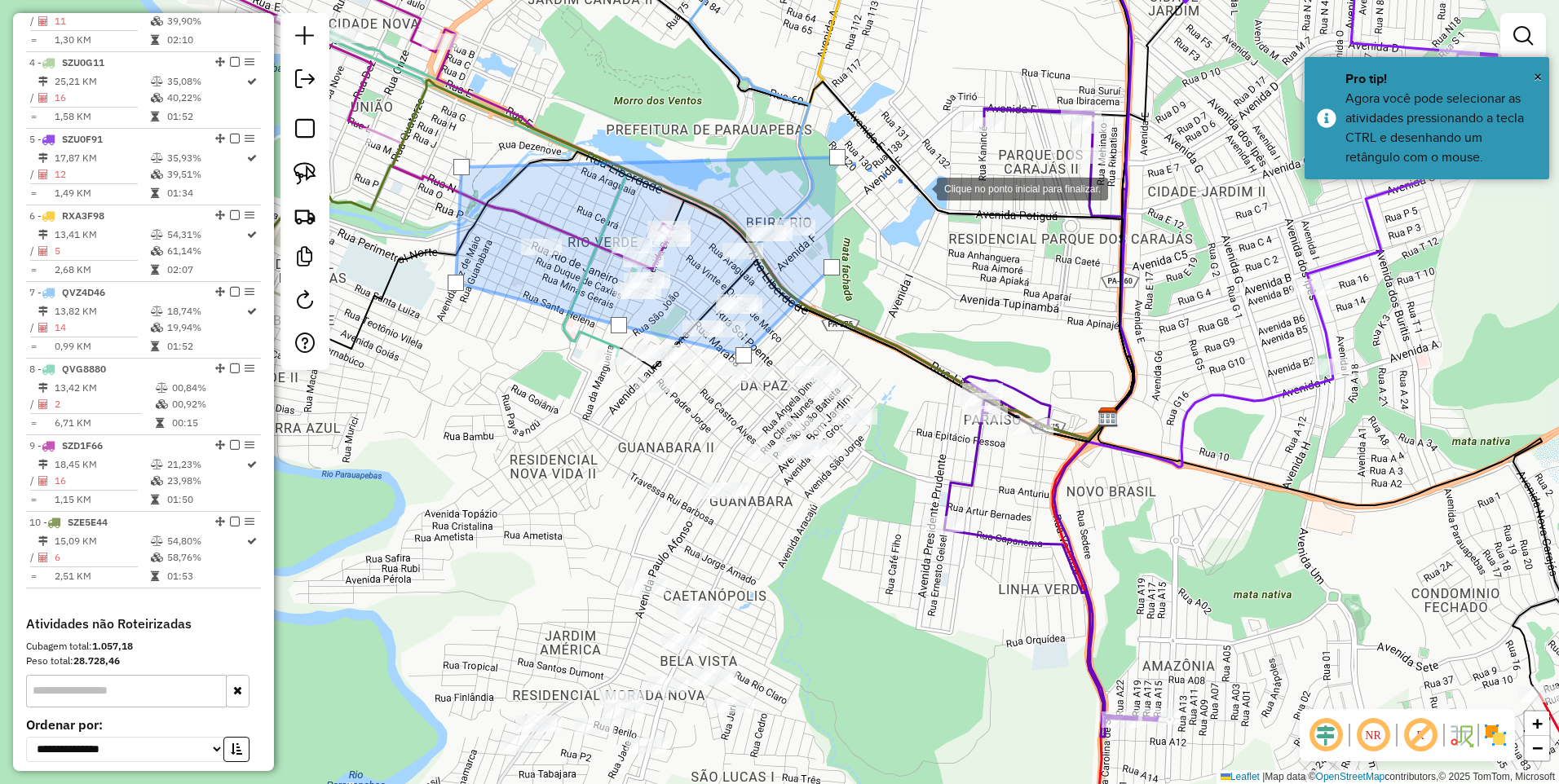
click at [921, 188] on div at bounding box center [920, 187] width 32 height 32
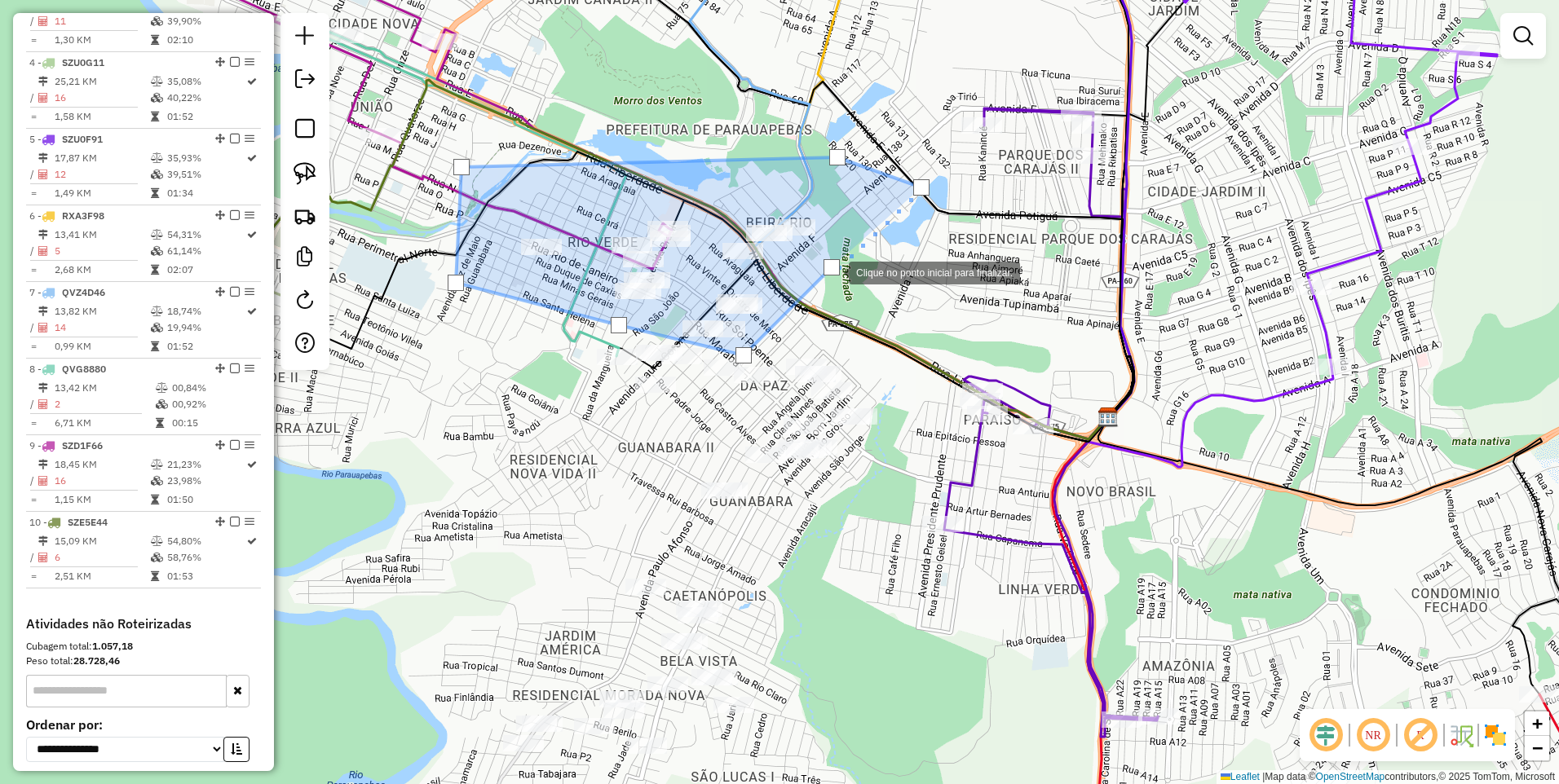
click at [833, 271] on div at bounding box center [832, 268] width 17 height 17
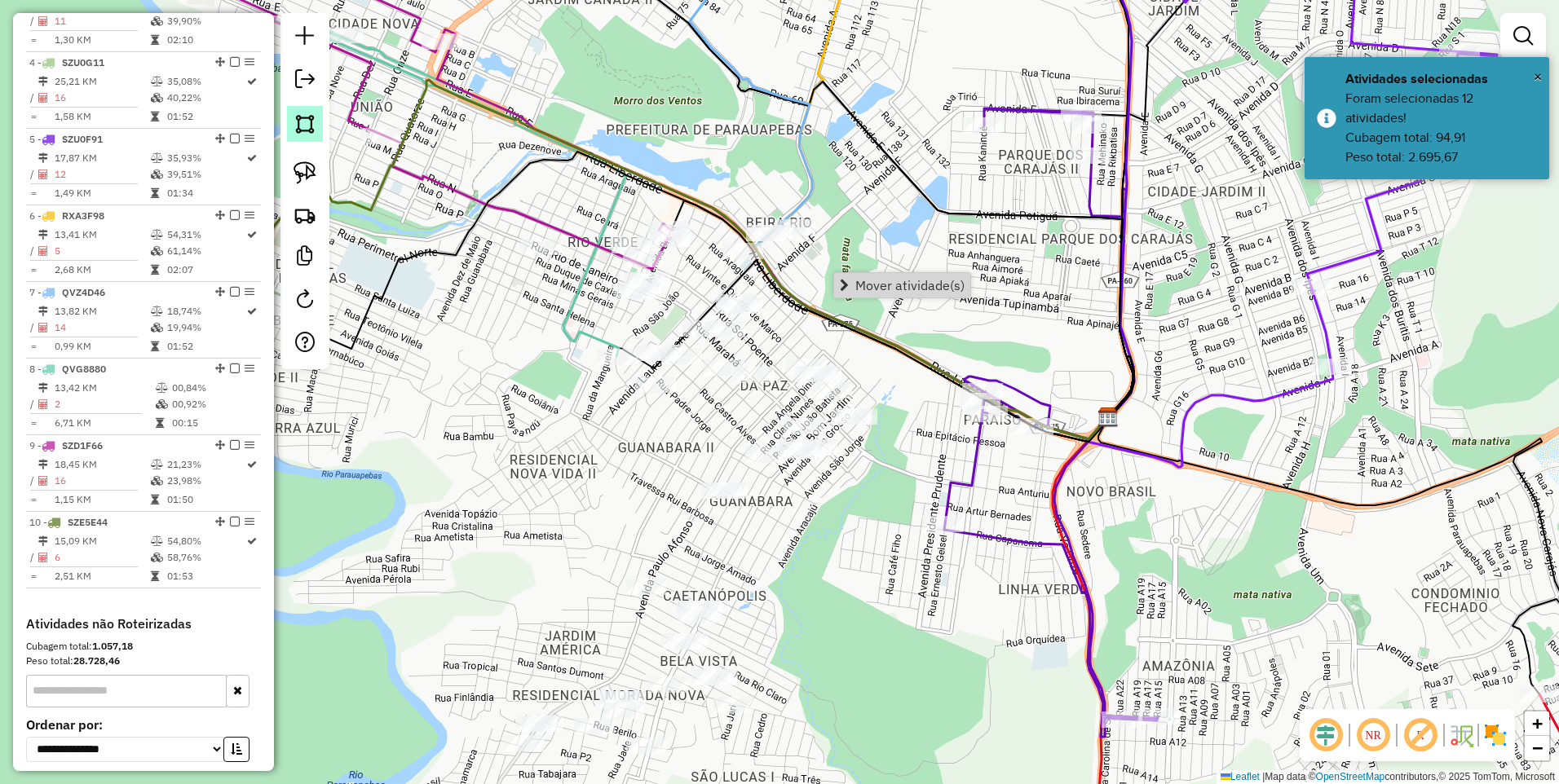
click at [310, 133] on img at bounding box center [305, 124] width 23 height 23
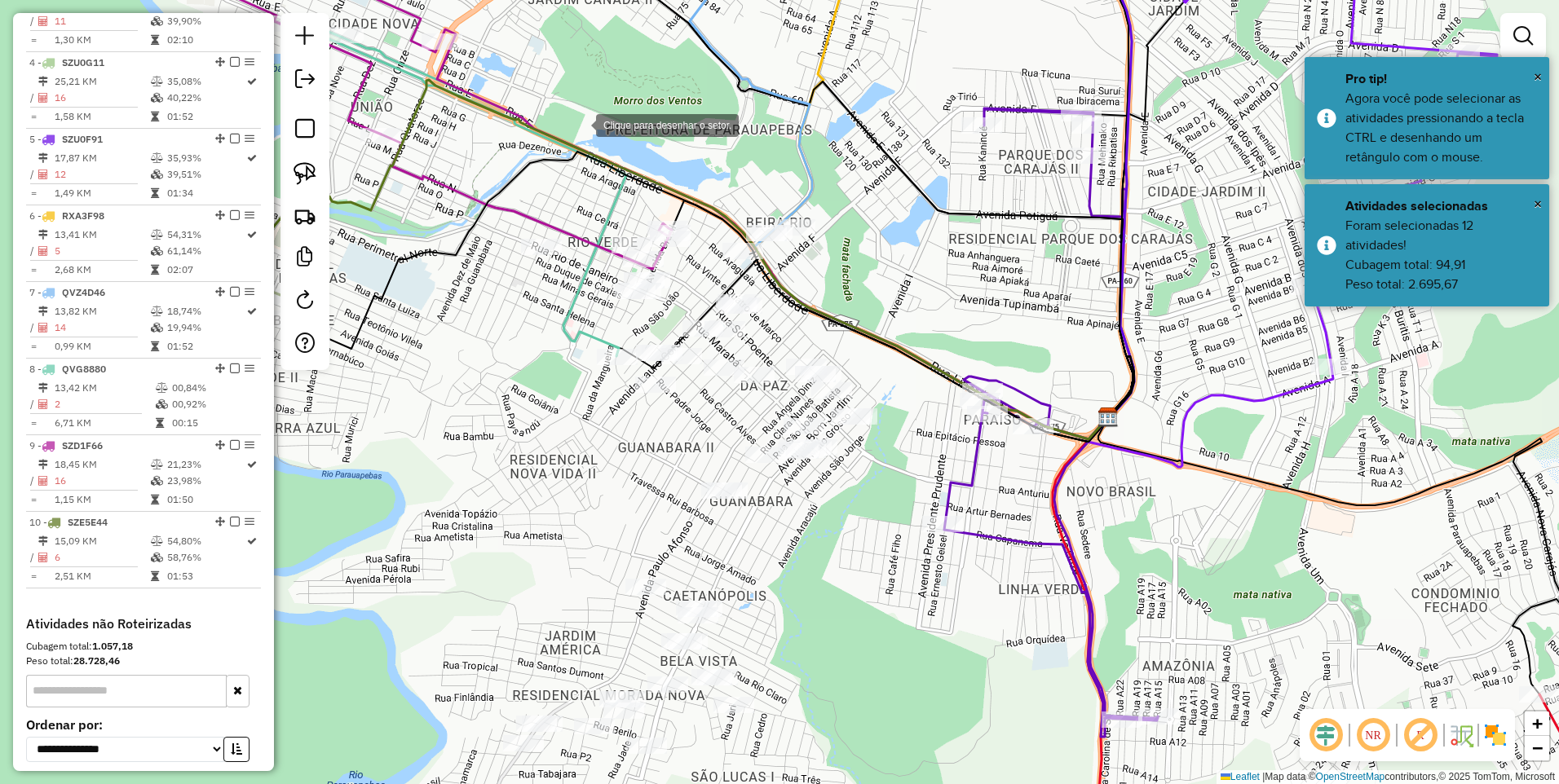
click at [580, 124] on div at bounding box center [579, 123] width 32 height 32
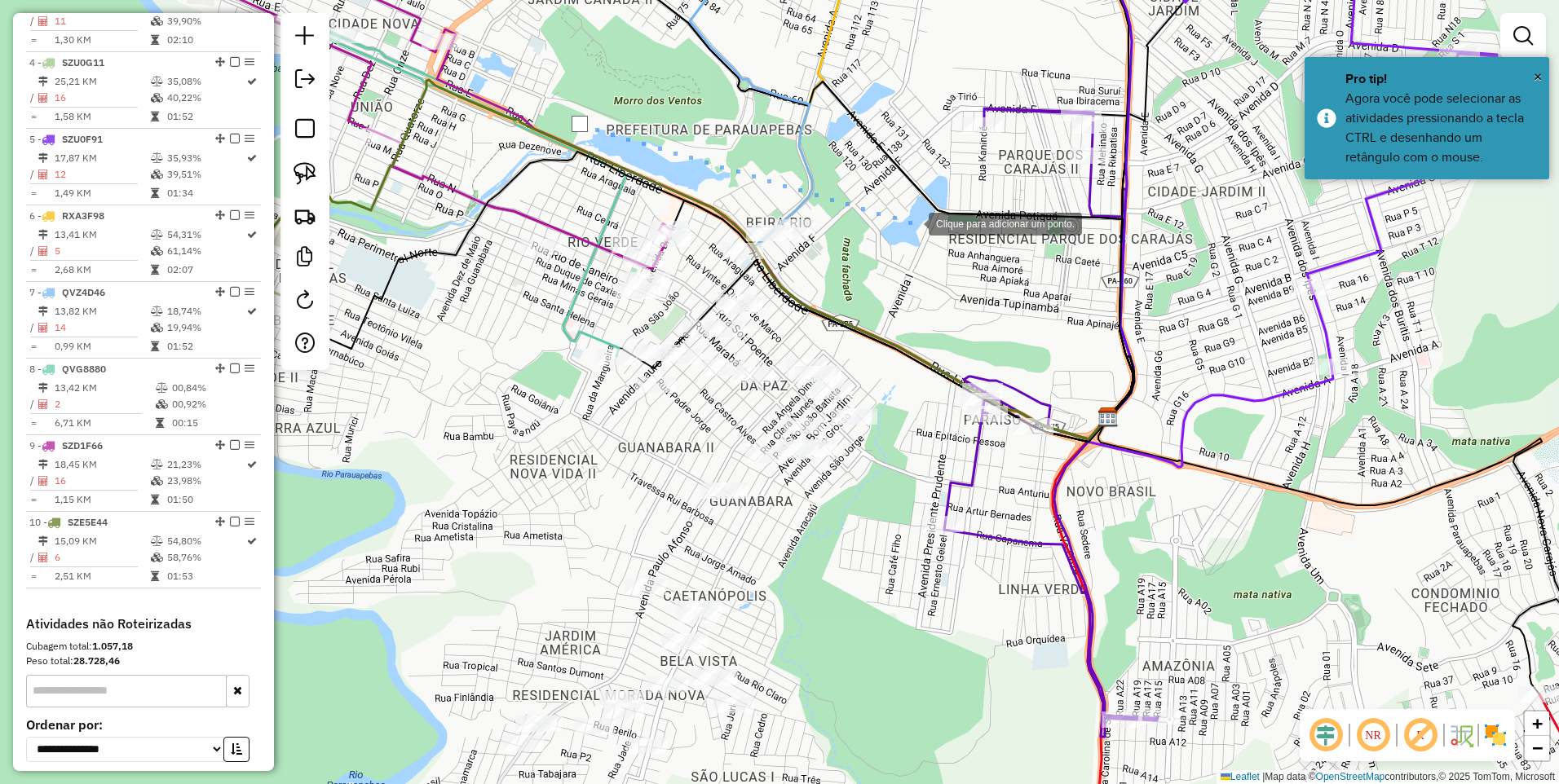
click at [897, 224] on div at bounding box center [912, 222] width 32 height 32
click at [739, 347] on div at bounding box center [739, 347] width 32 height 32
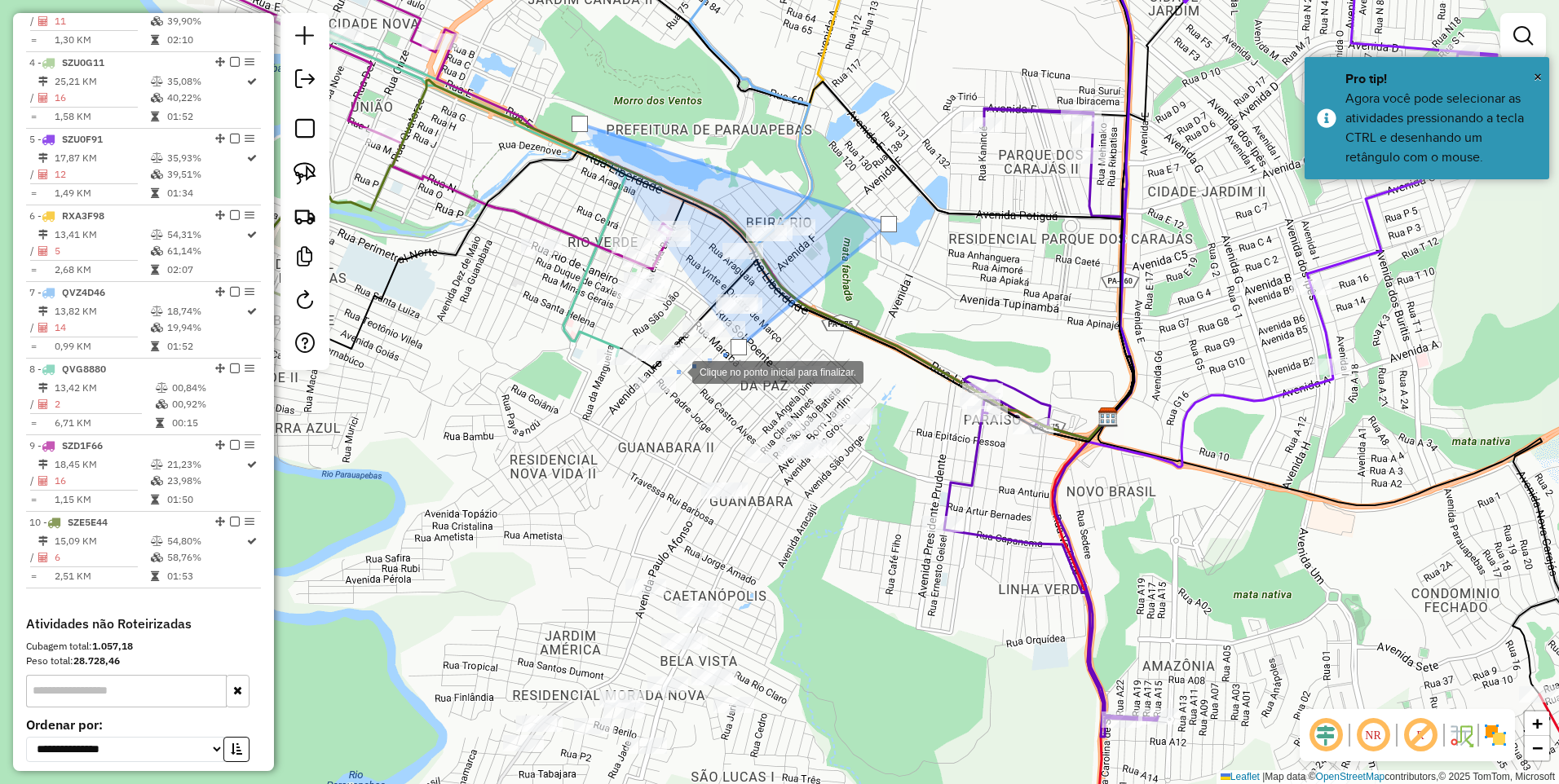
click at [676, 371] on div at bounding box center [676, 370] width 32 height 32
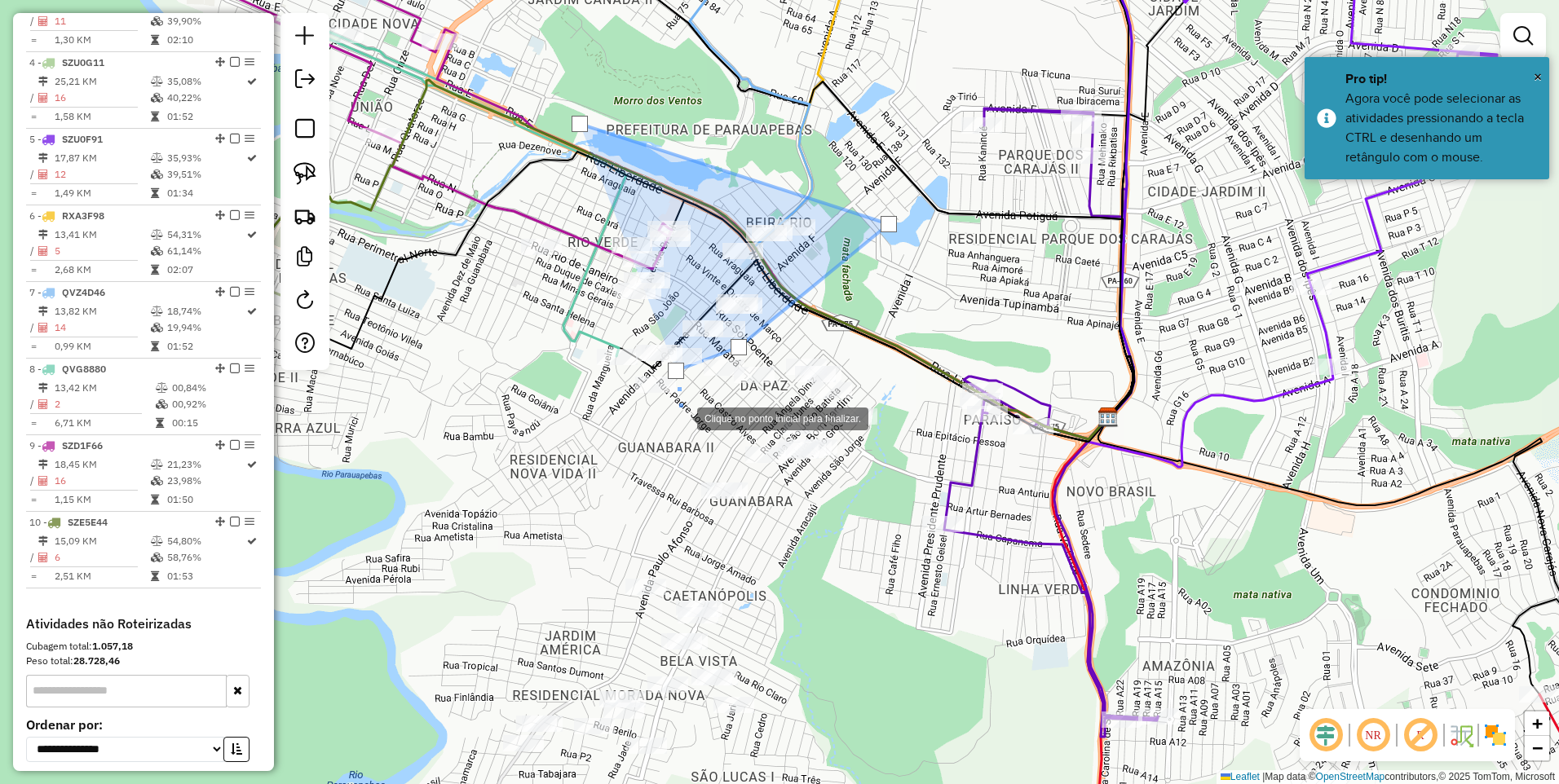
drag, startPoint x: 681, startPoint y: 418, endPoint x: 540, endPoint y: 419, distance: 141.0
click at [679, 418] on div at bounding box center [681, 417] width 32 height 32
click at [524, 419] on div at bounding box center [539, 418] width 32 height 32
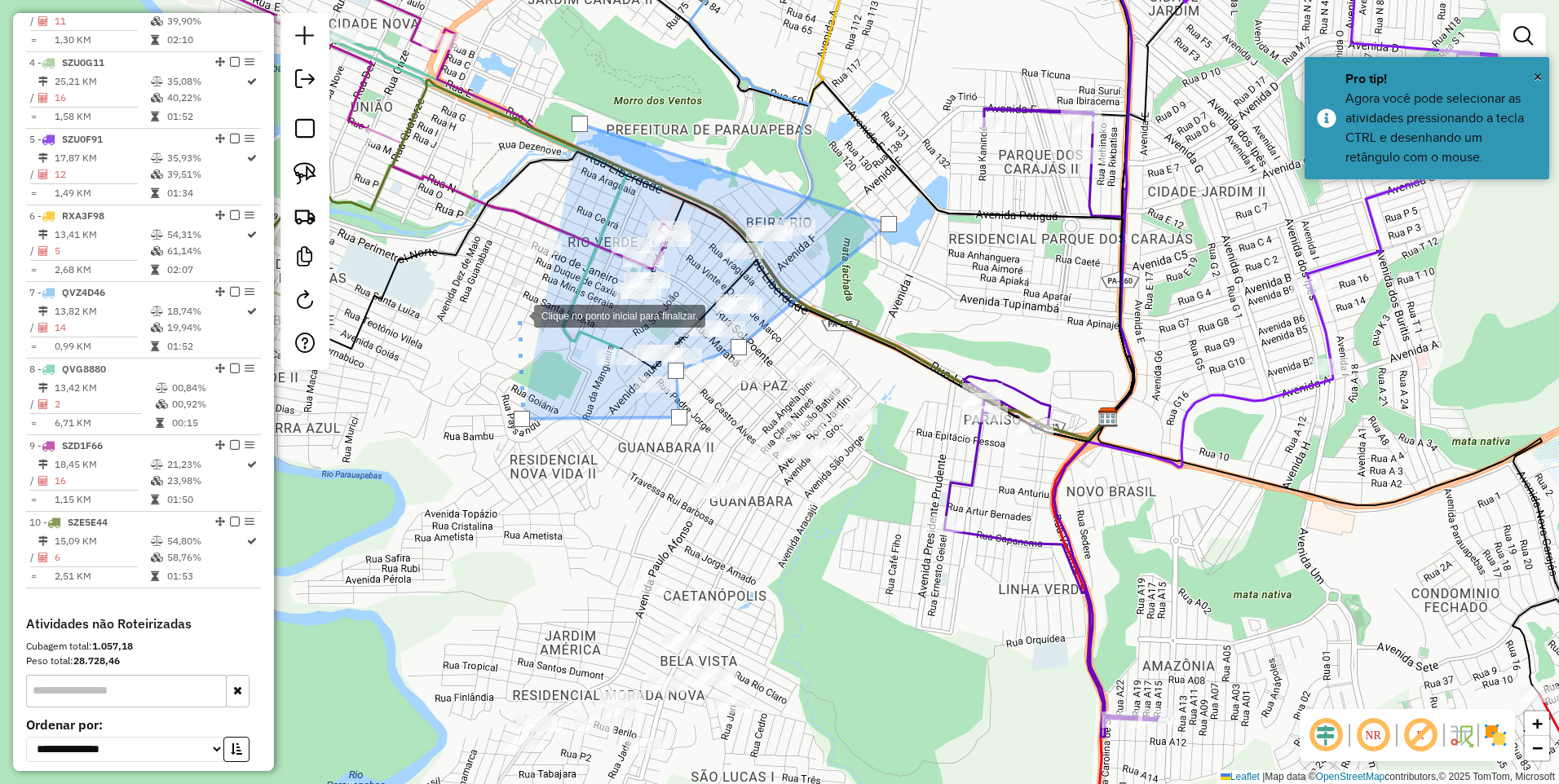
click at [501, 299] on div at bounding box center [517, 314] width 32 height 32
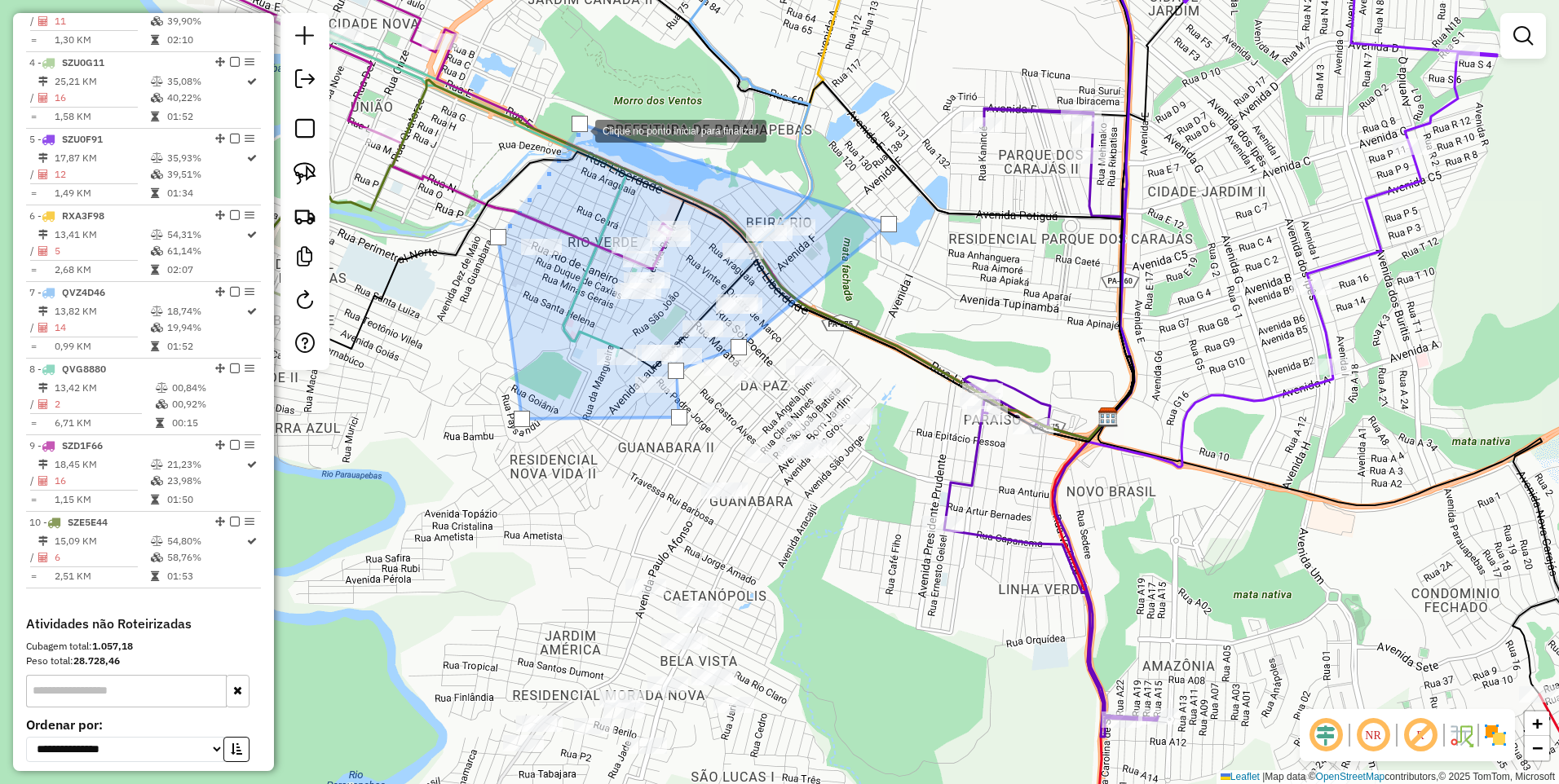
click at [581, 125] on div at bounding box center [580, 124] width 17 height 17
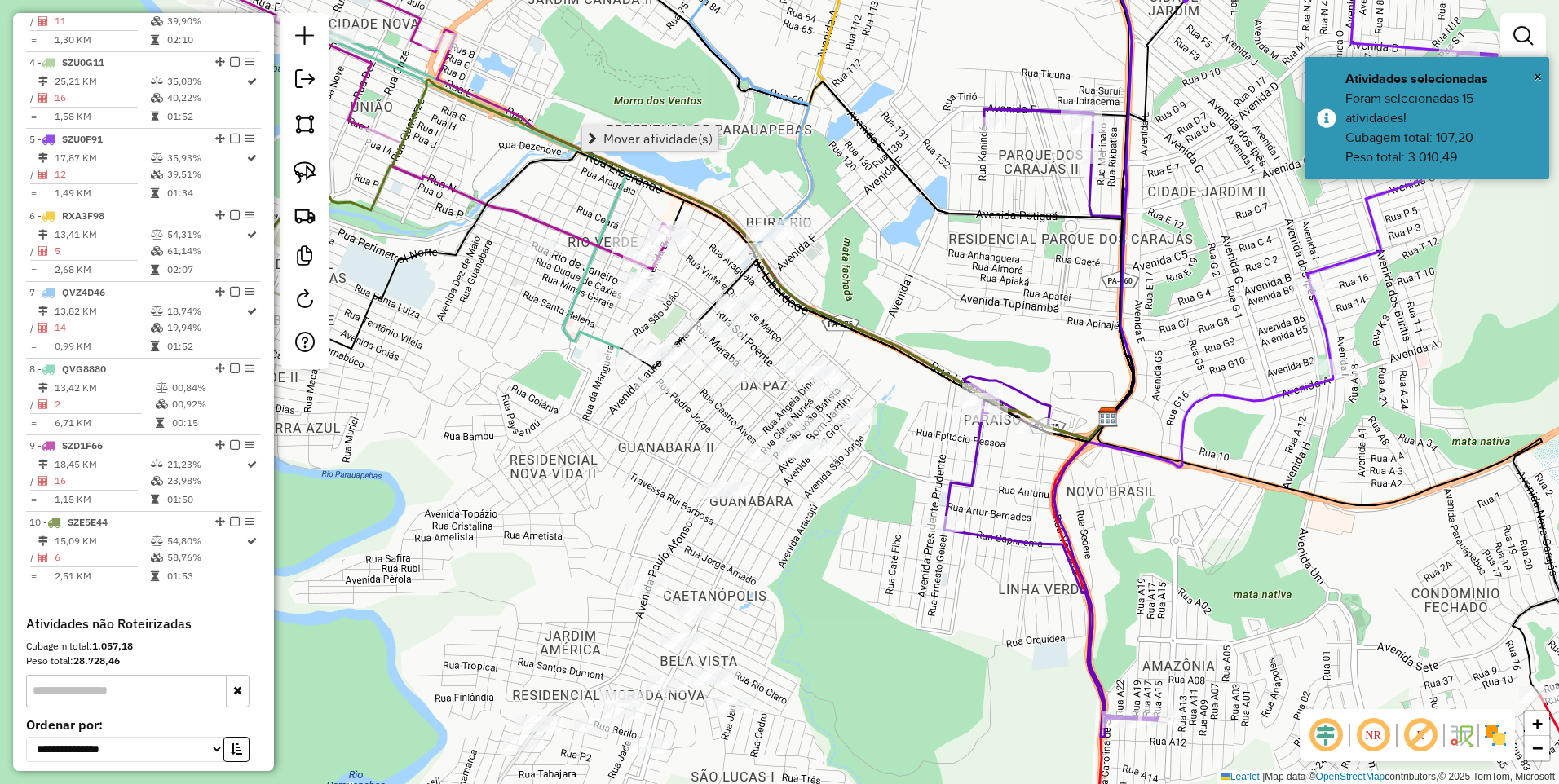
click at [605, 141] on span "Mover atividade(s)" at bounding box center [658, 139] width 109 height 13
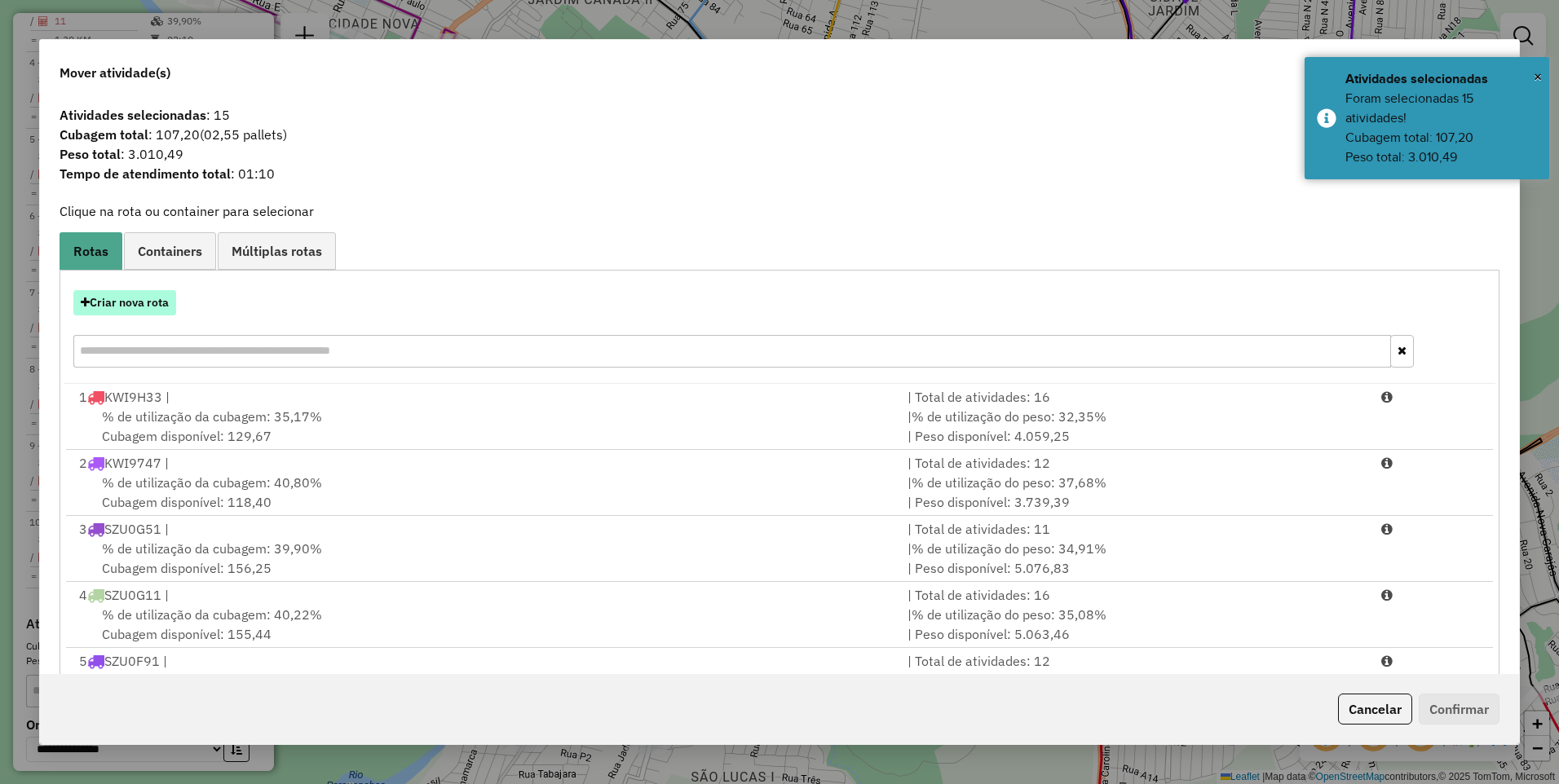
click at [160, 300] on button "Criar nova rota" at bounding box center [125, 303] width 103 height 26
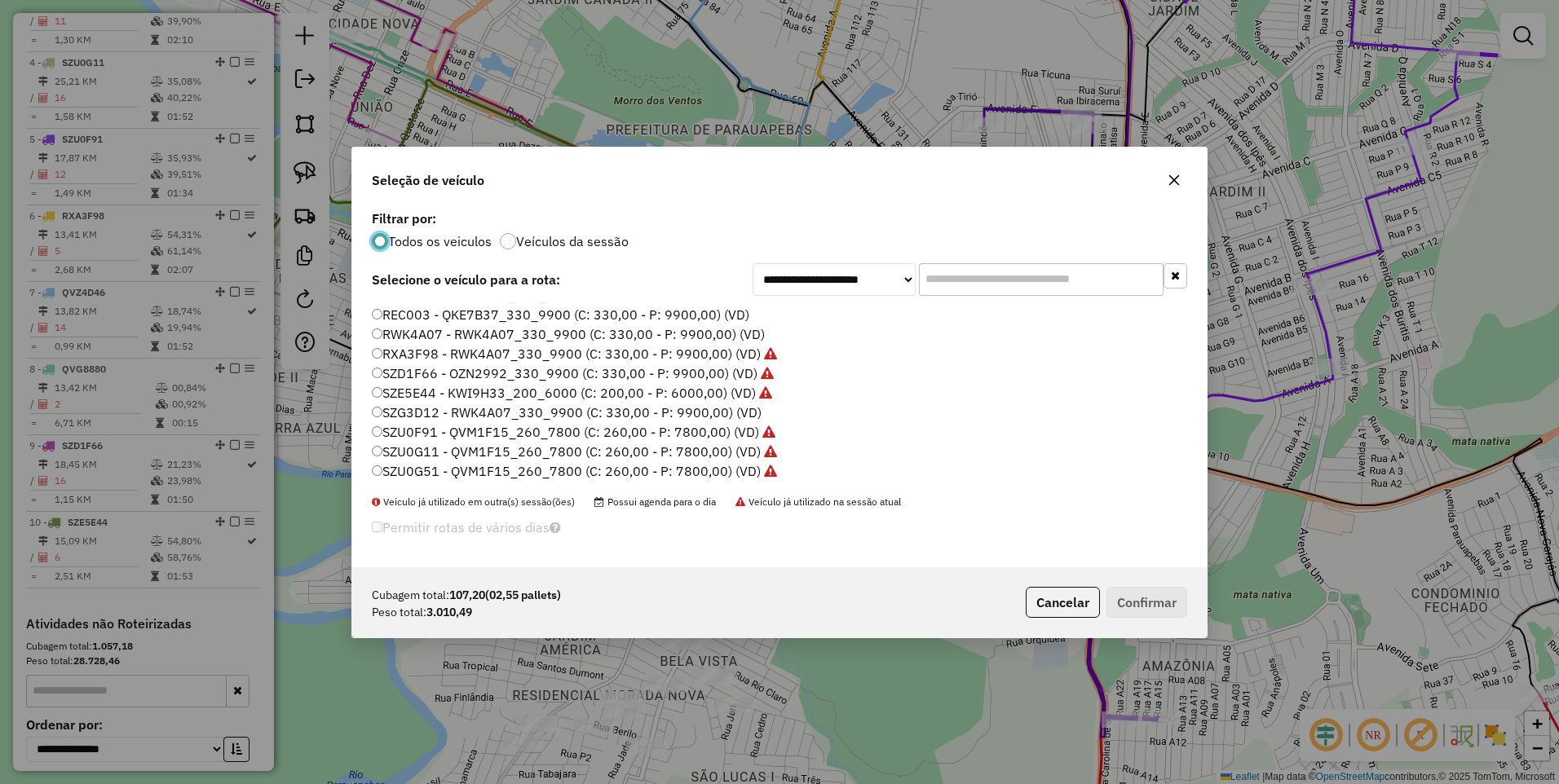
click at [430, 417] on label "SZG3D12 - RWK4A07_330_9900 (C: 330,00 - P: 9900,00) (VD)" at bounding box center [567, 413] width 390 height 20
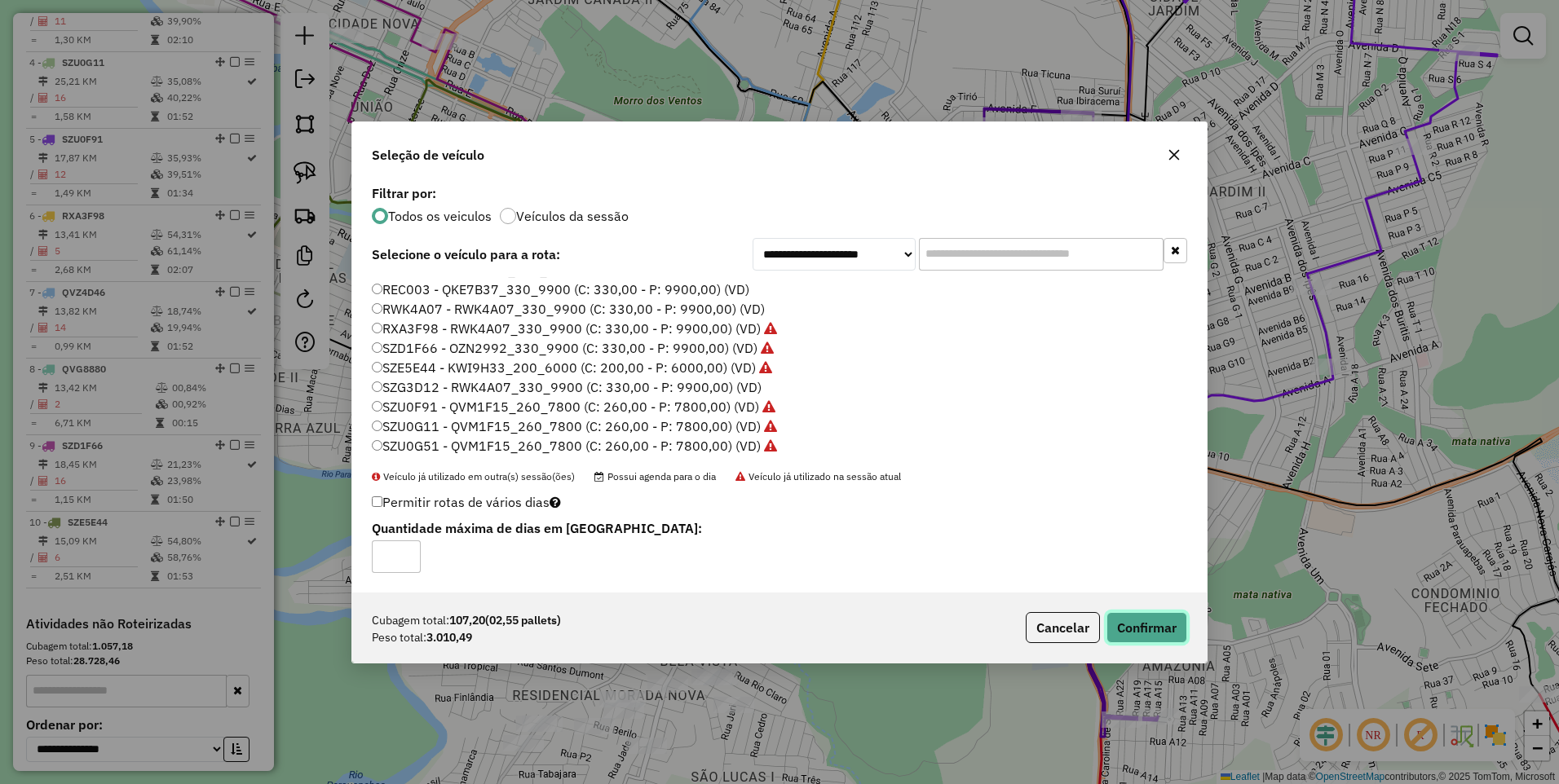
click at [1152, 633] on button "Confirmar" at bounding box center [1147, 627] width 81 height 31
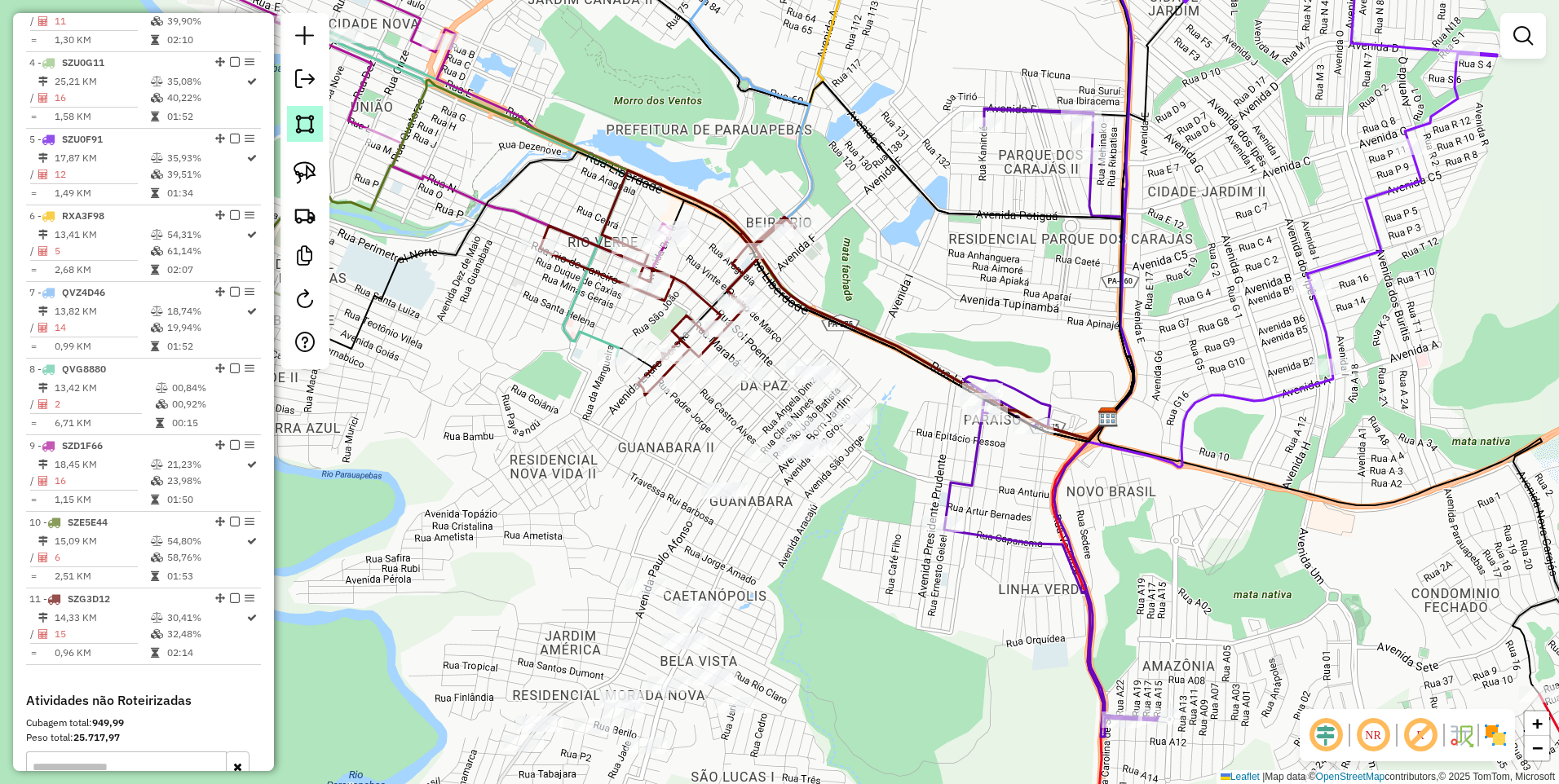
click at [311, 127] on img at bounding box center [305, 124] width 23 height 23
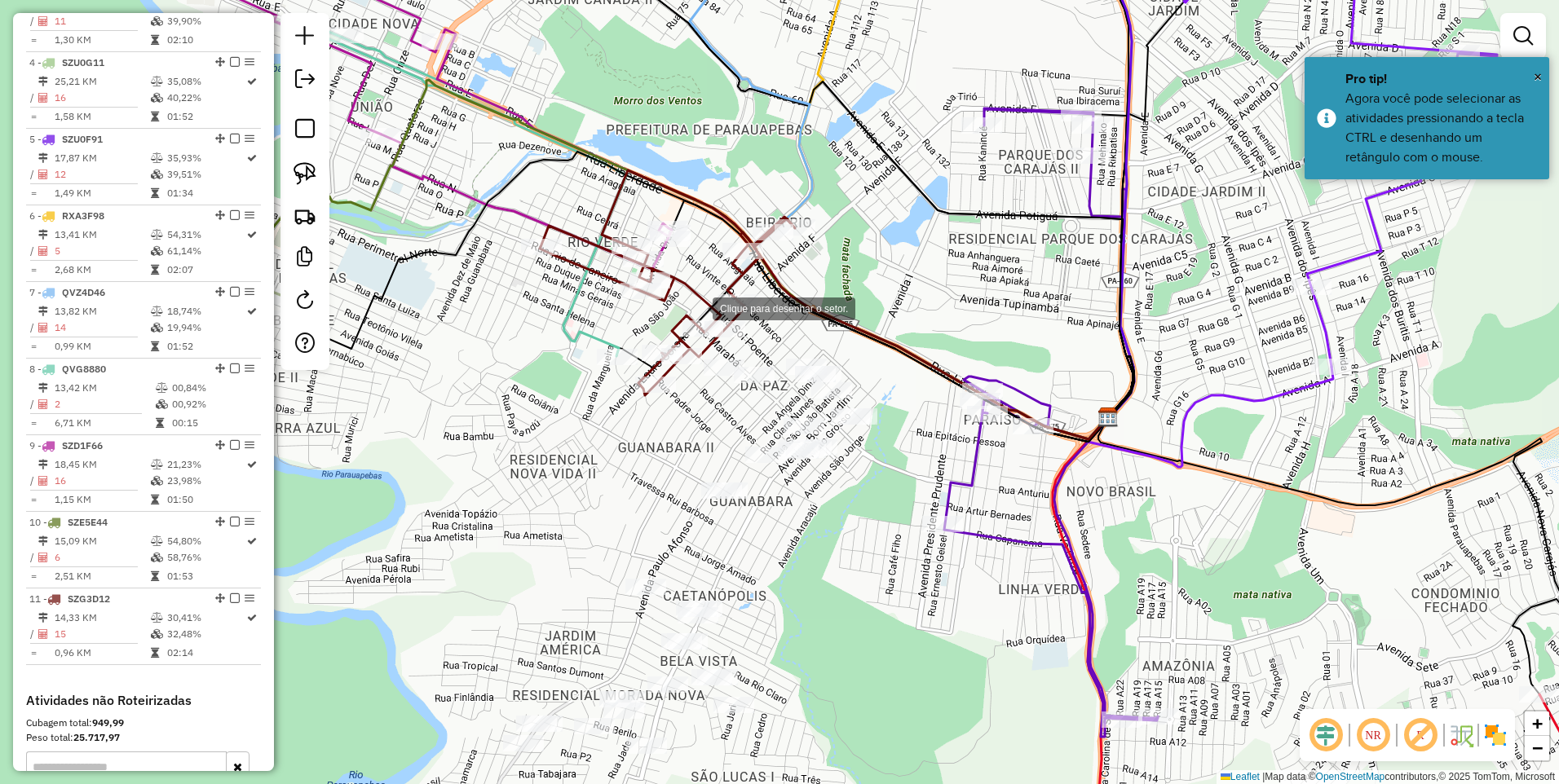
click at [680, 294] on div at bounding box center [696, 307] width 32 height 32
click at [990, 387] on div at bounding box center [989, 387] width 32 height 32
click at [754, 526] on div at bounding box center [759, 523] width 32 height 32
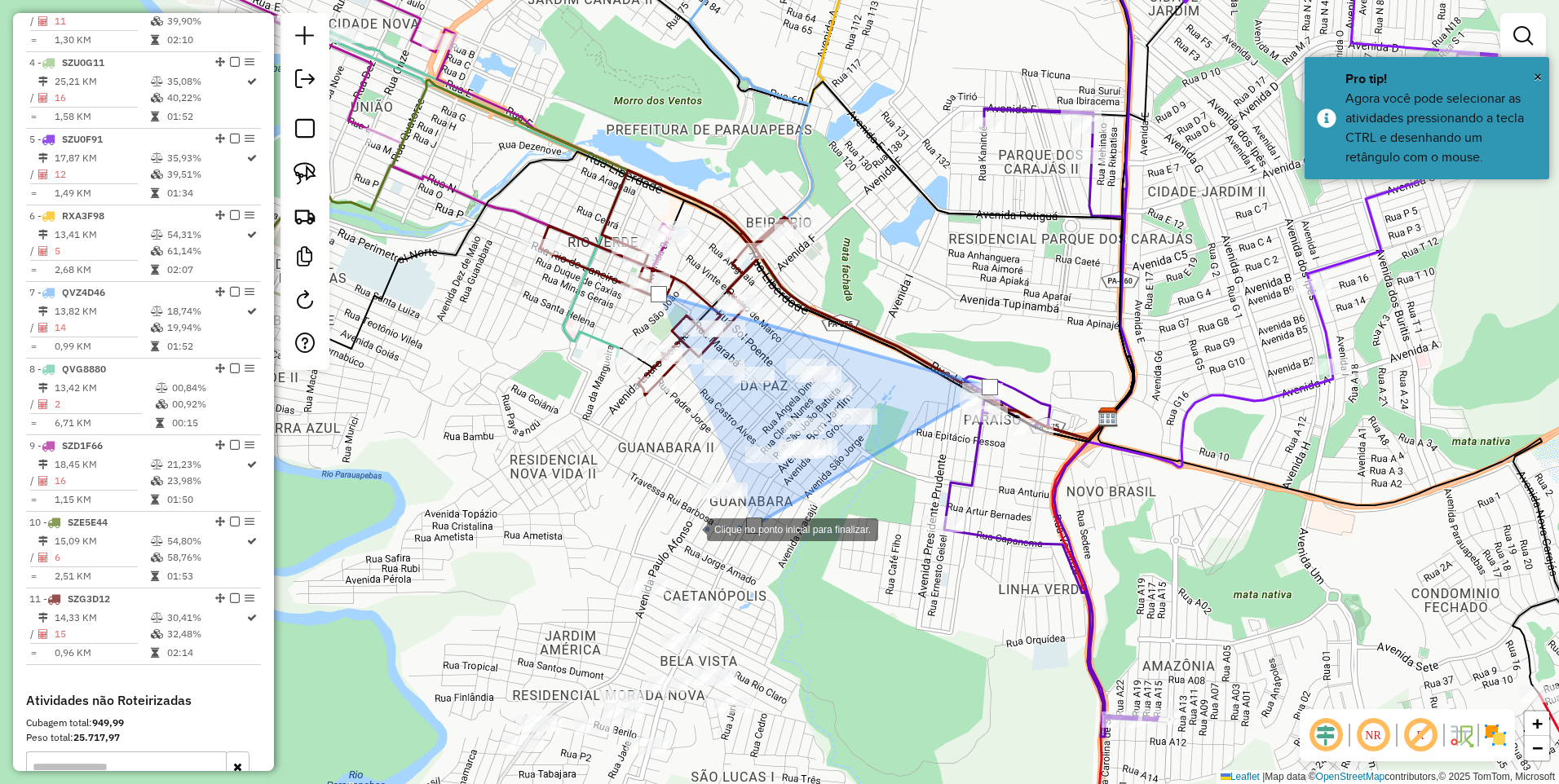
click at [674, 526] on div at bounding box center [690, 528] width 32 height 32
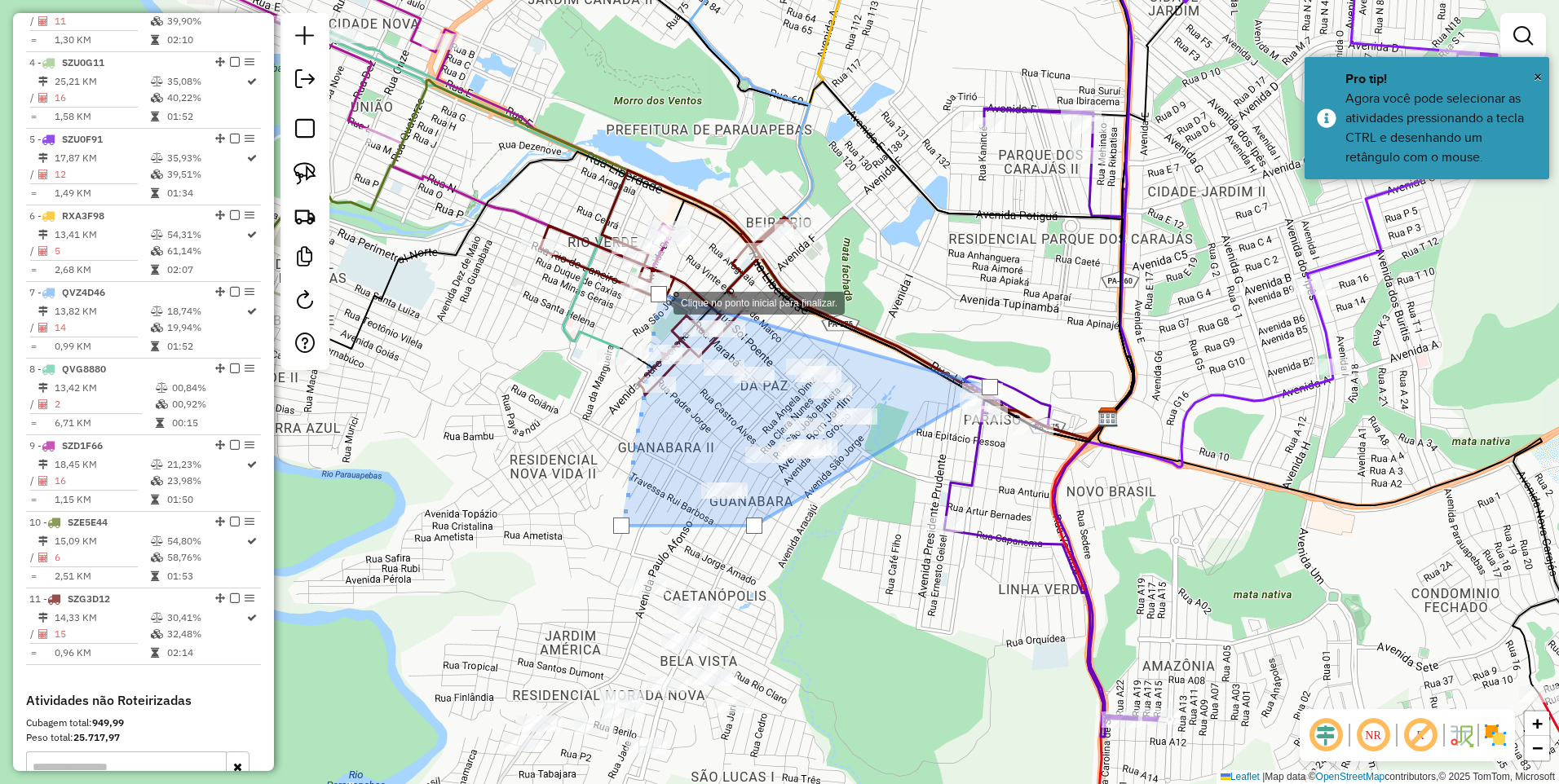
click at [658, 302] on div at bounding box center [659, 294] width 17 height 17
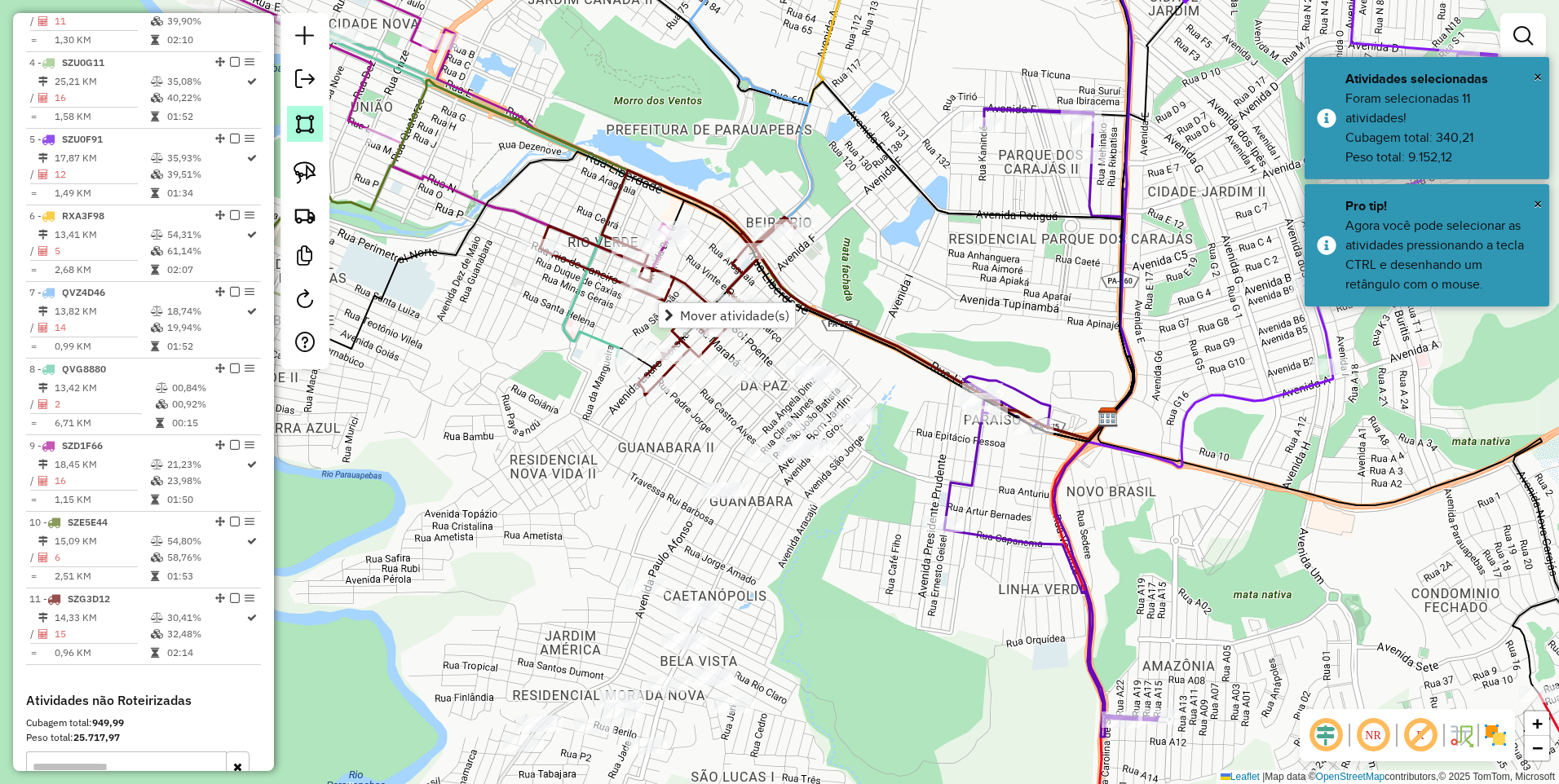
click at [310, 127] on img at bounding box center [305, 124] width 23 height 23
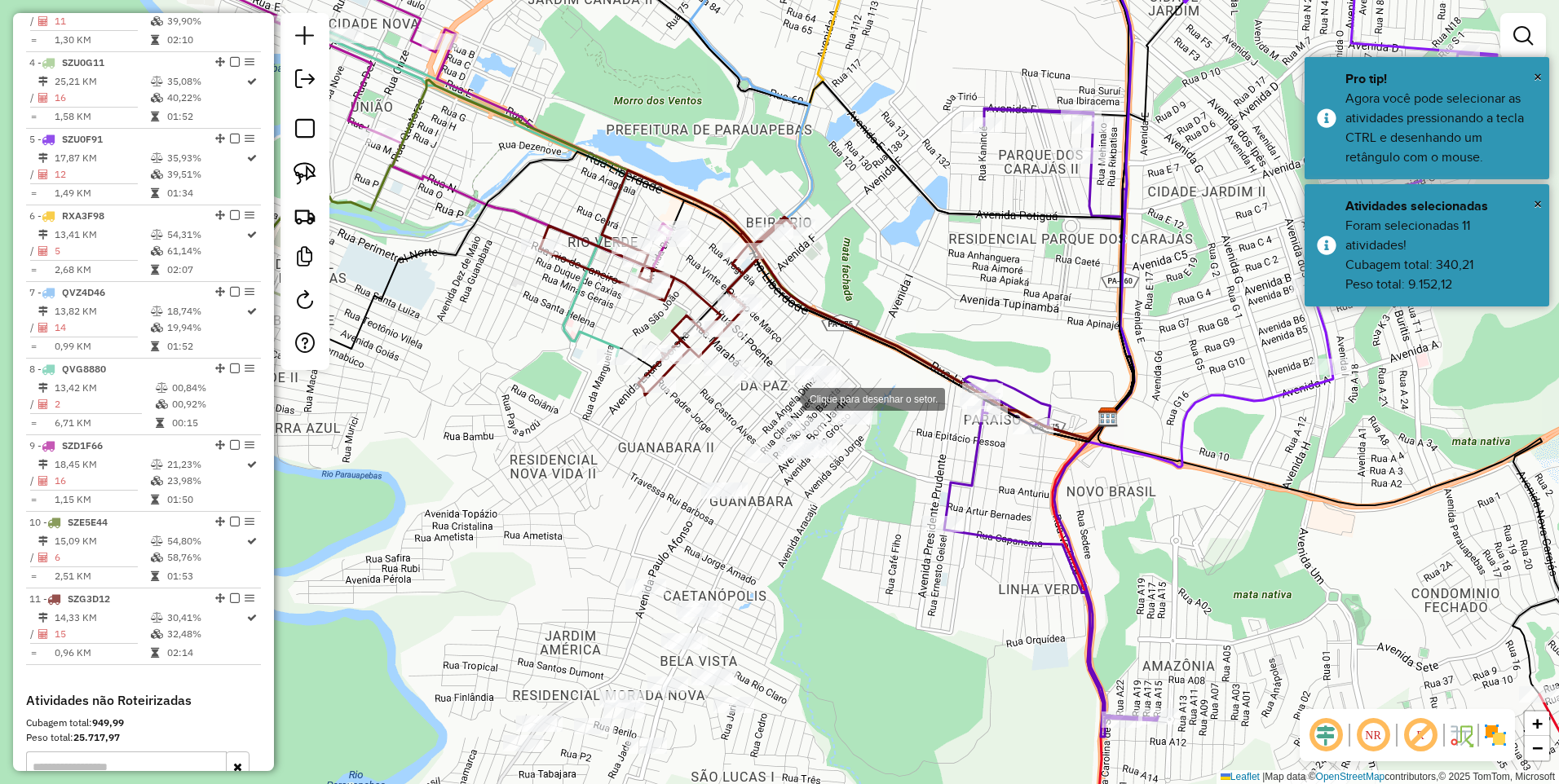
click at [786, 398] on div at bounding box center [786, 397] width 32 height 32
click at [854, 449] on div at bounding box center [847, 447] width 32 height 32
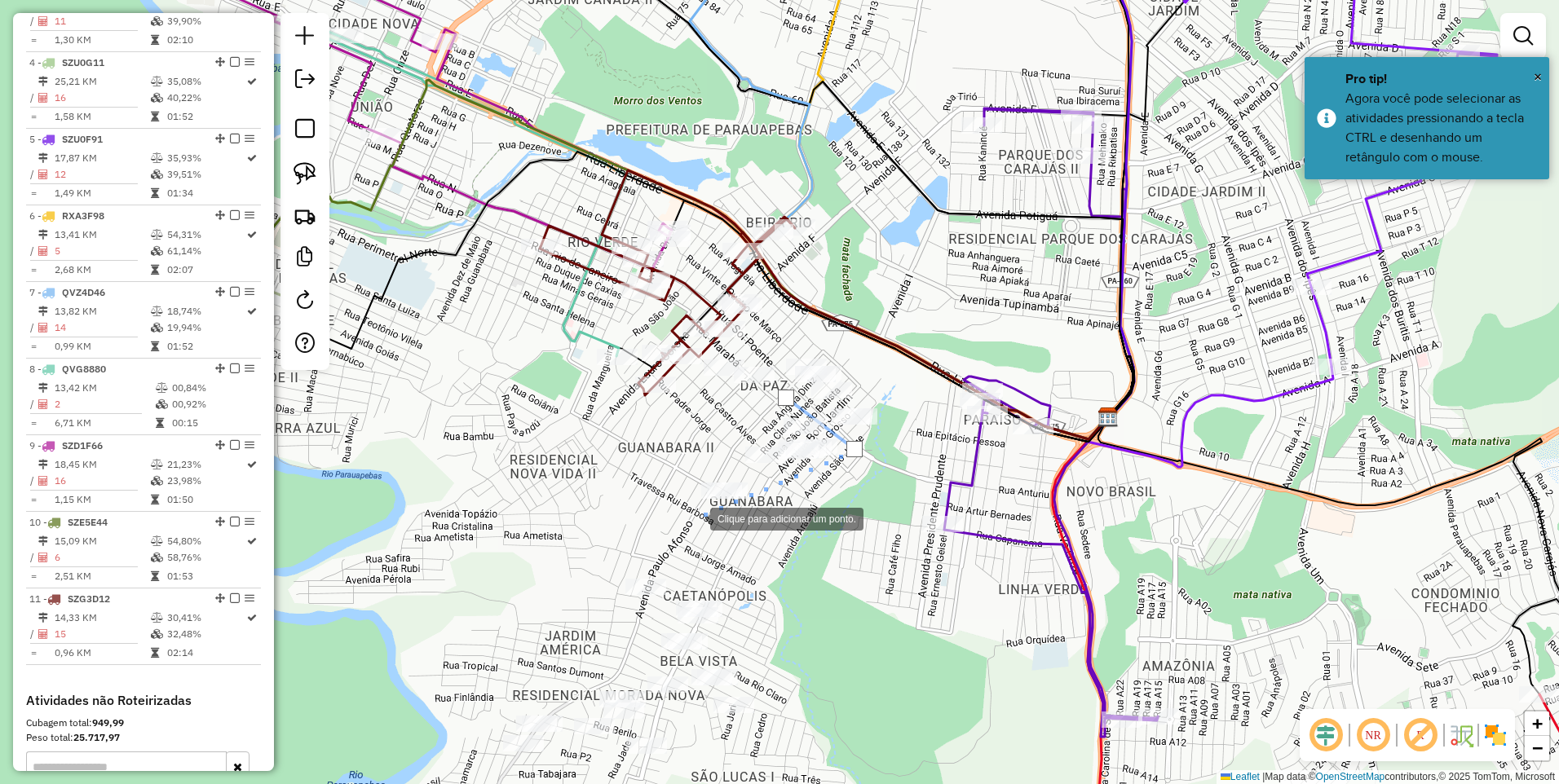
click at [700, 521] on div at bounding box center [693, 517] width 32 height 32
click at [664, 502] on div at bounding box center [680, 511] width 32 height 32
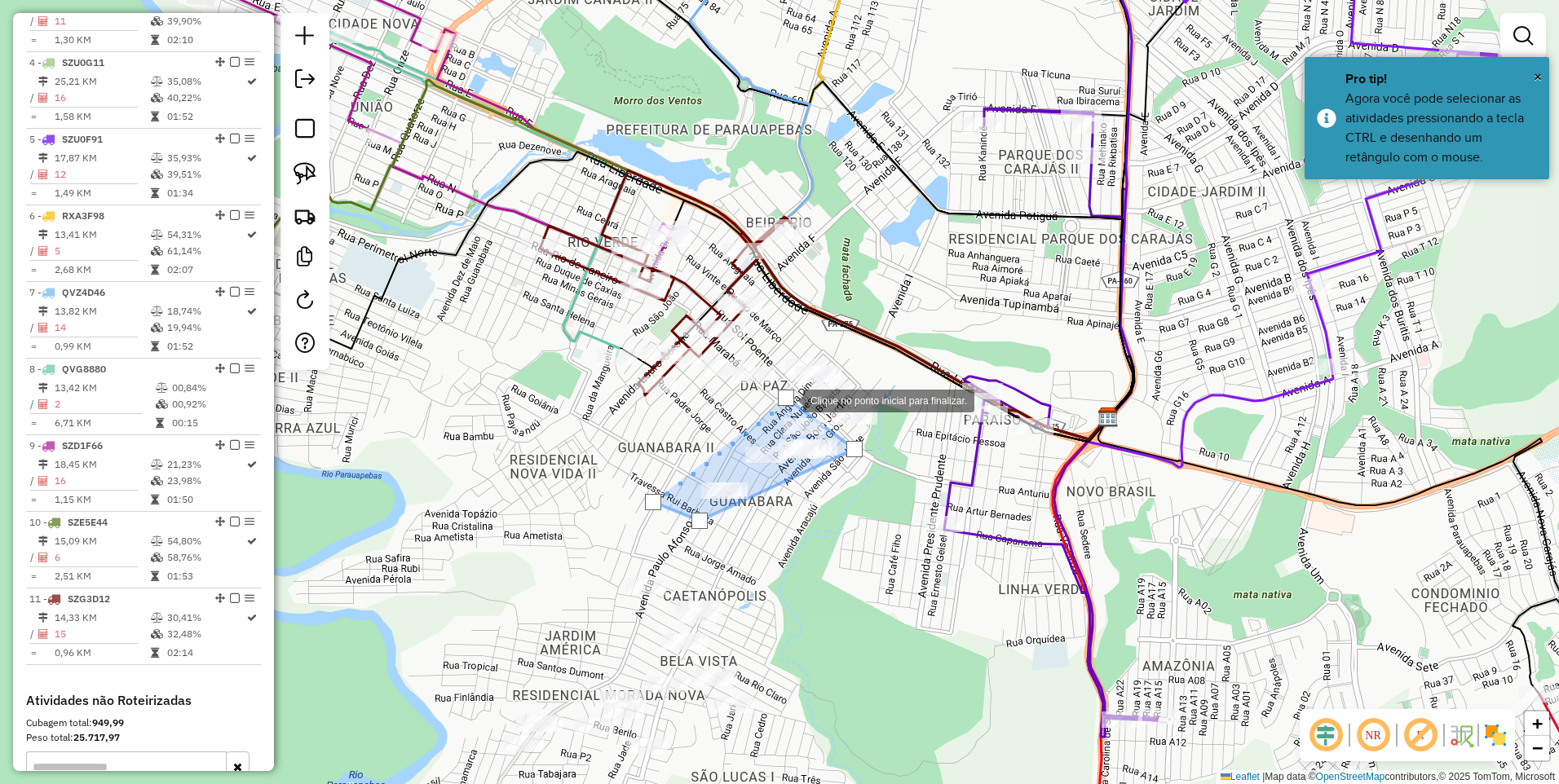
click at [787, 399] on div at bounding box center [787, 398] width 17 height 17
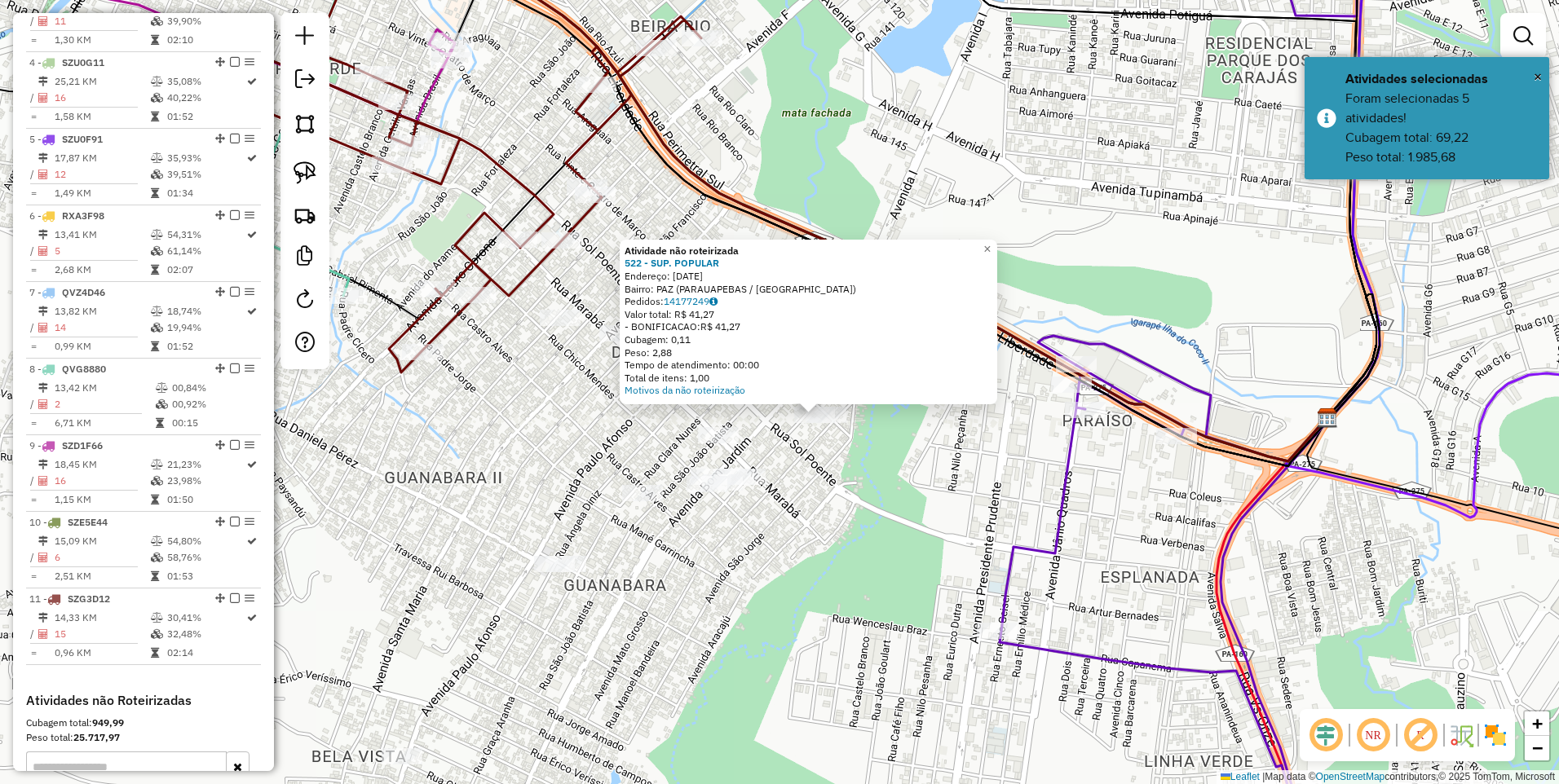
drag, startPoint x: 746, startPoint y: 413, endPoint x: 782, endPoint y: 435, distance: 42.2
click at [782, 435] on div "Atividade não roteirizada 522 - SUP. POPULAR Endereço: [DATE] Bairro: PAZ (PARA…" at bounding box center [779, 392] width 1559 height 784
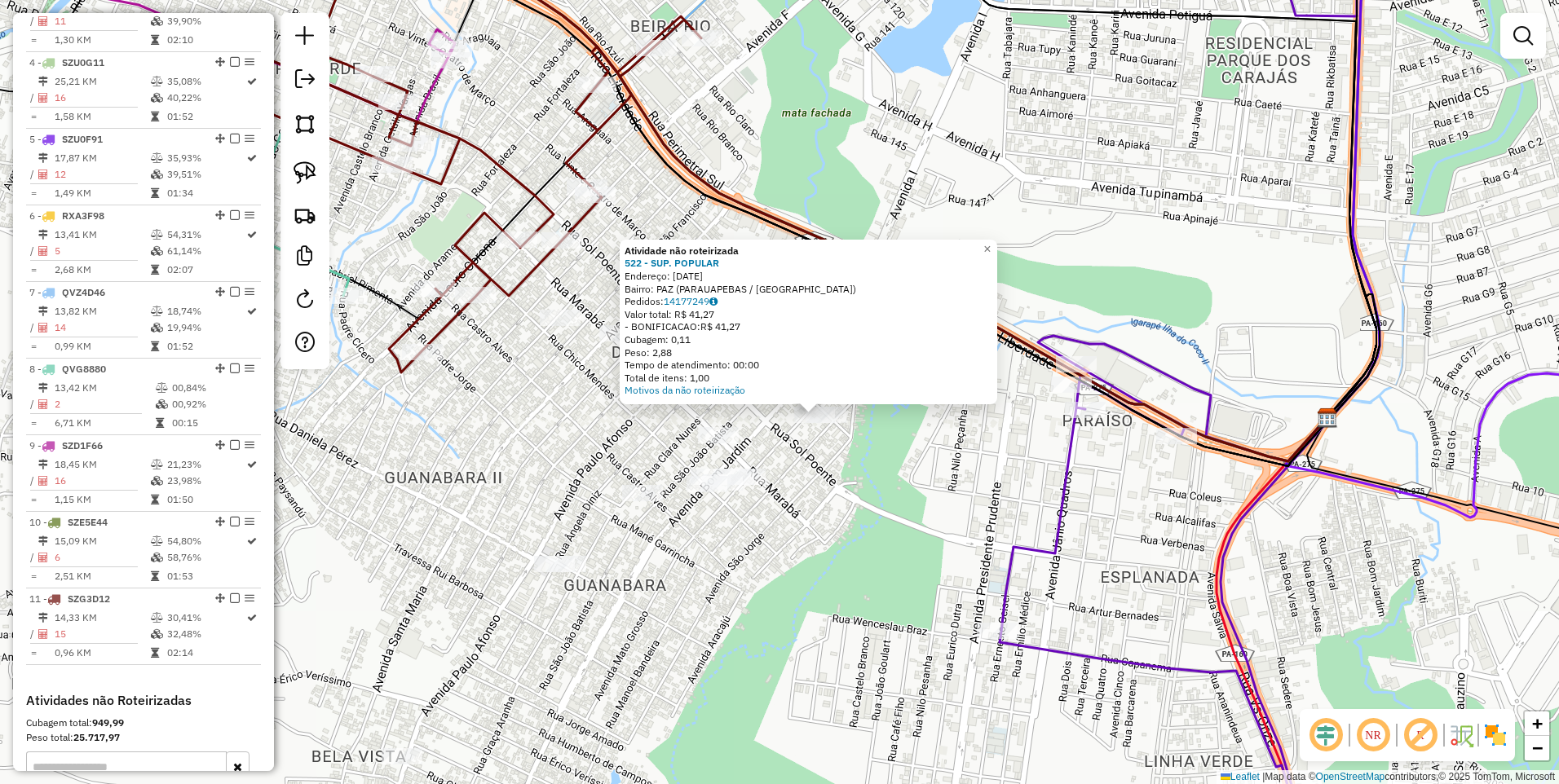
click at [775, 433] on div "Atividade não roteirizada 522 - SUP. POPULAR Endereço: [DATE] Bairro: PAZ (PARA…" at bounding box center [779, 392] width 1559 height 784
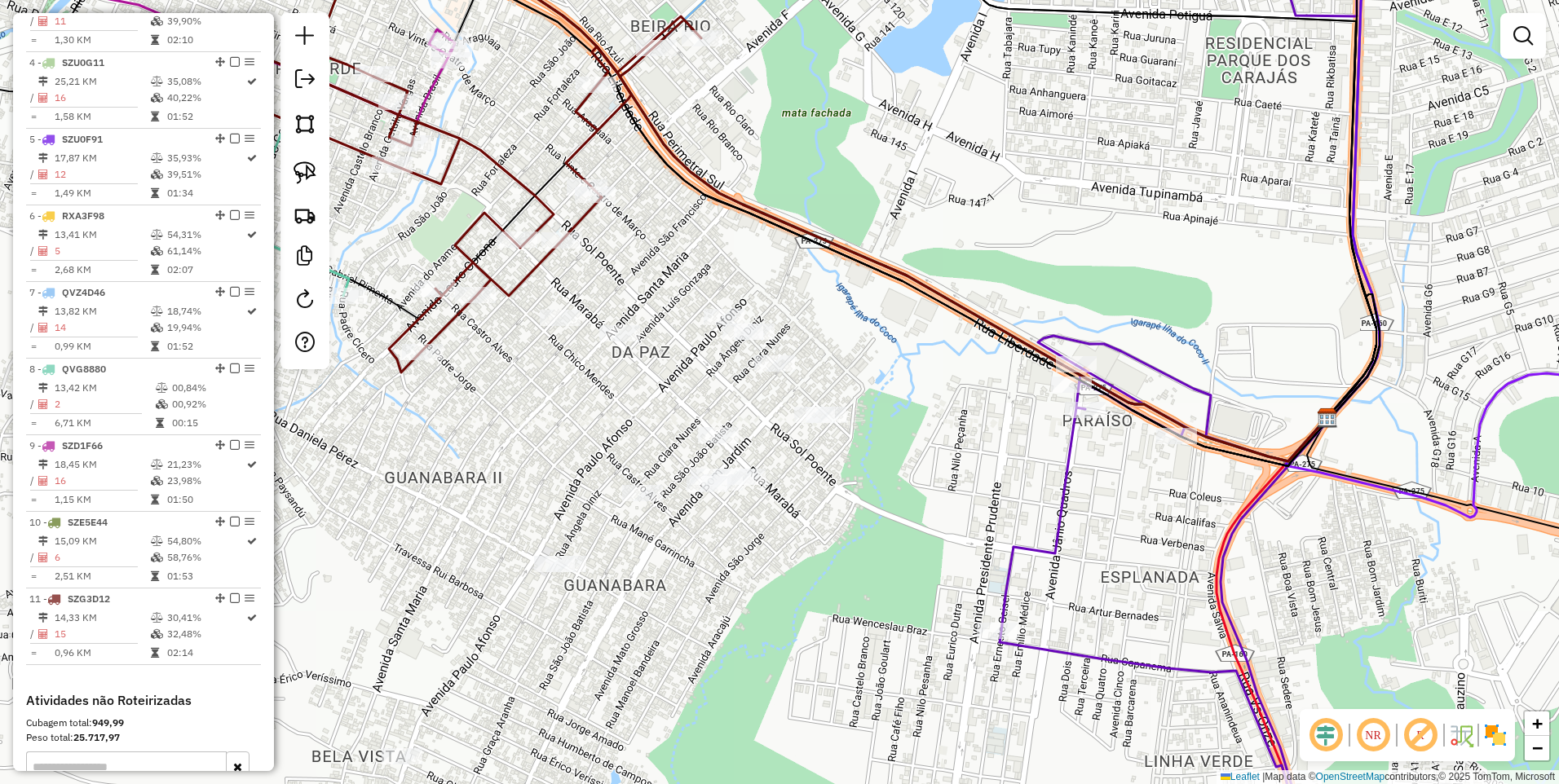
click at [752, 346] on div "Janela de atendimento Grade de atendimento Capacidade Transportadoras Veículos …" at bounding box center [779, 392] width 1559 height 784
click at [750, 340] on div at bounding box center [743, 332] width 41 height 17
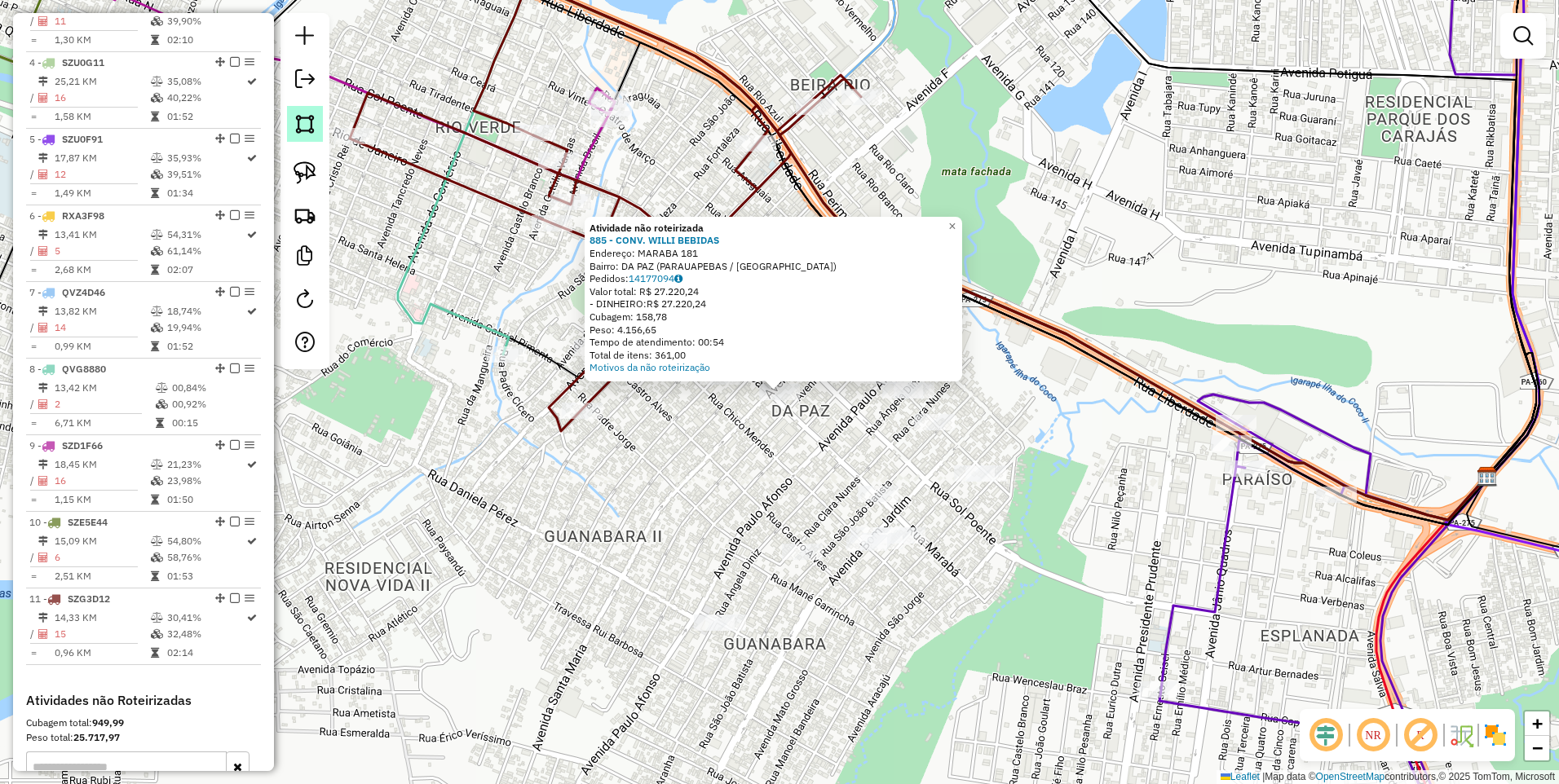
click at [294, 133] on img at bounding box center [305, 124] width 23 height 23
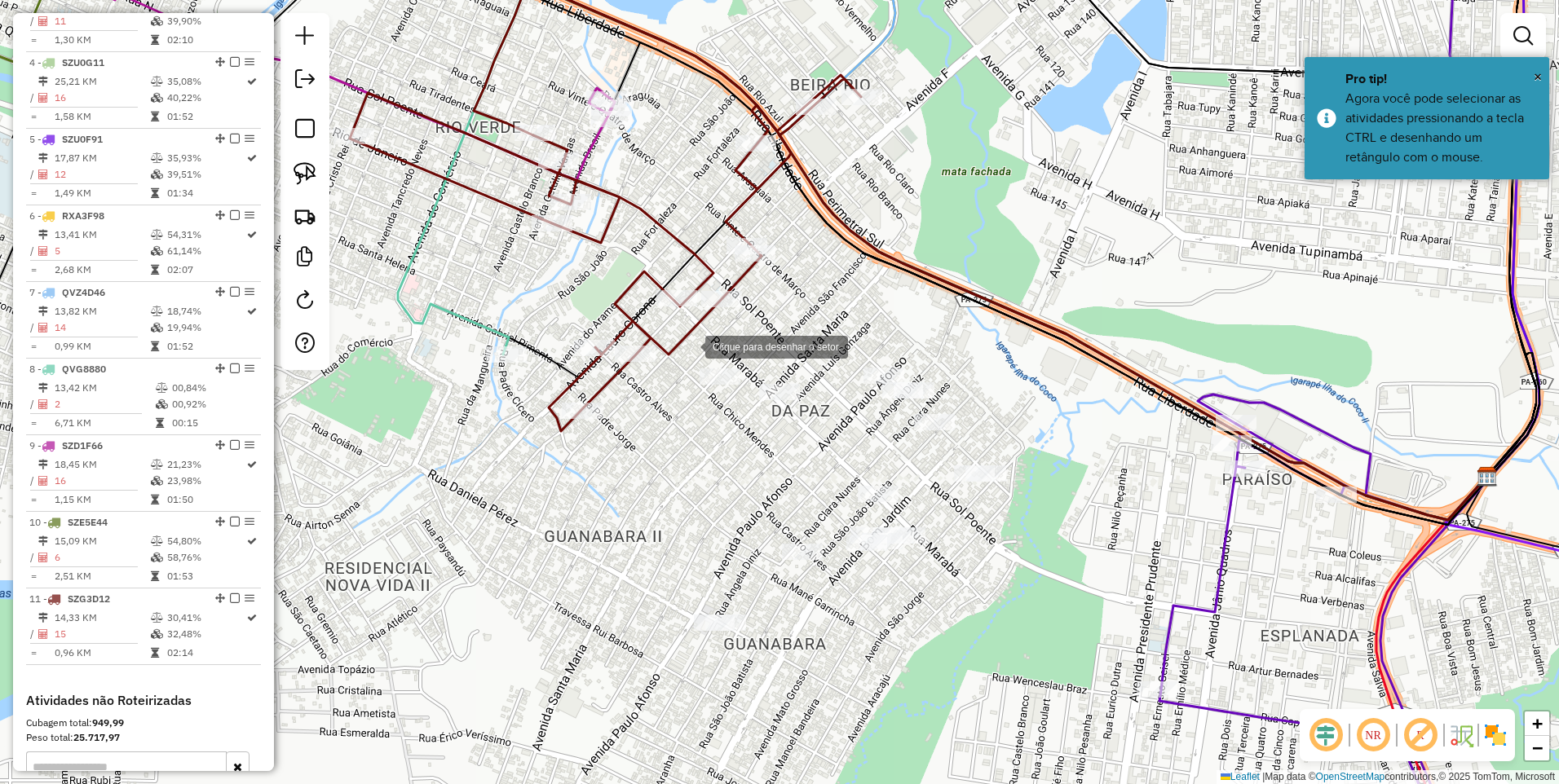
click at [689, 346] on div at bounding box center [688, 345] width 32 height 32
click at [824, 372] on div at bounding box center [823, 371] width 32 height 32
drag, startPoint x: 798, startPoint y: 471, endPoint x: 704, endPoint y: 433, distance: 101.4
click at [797, 471] on div at bounding box center [798, 470] width 32 height 32
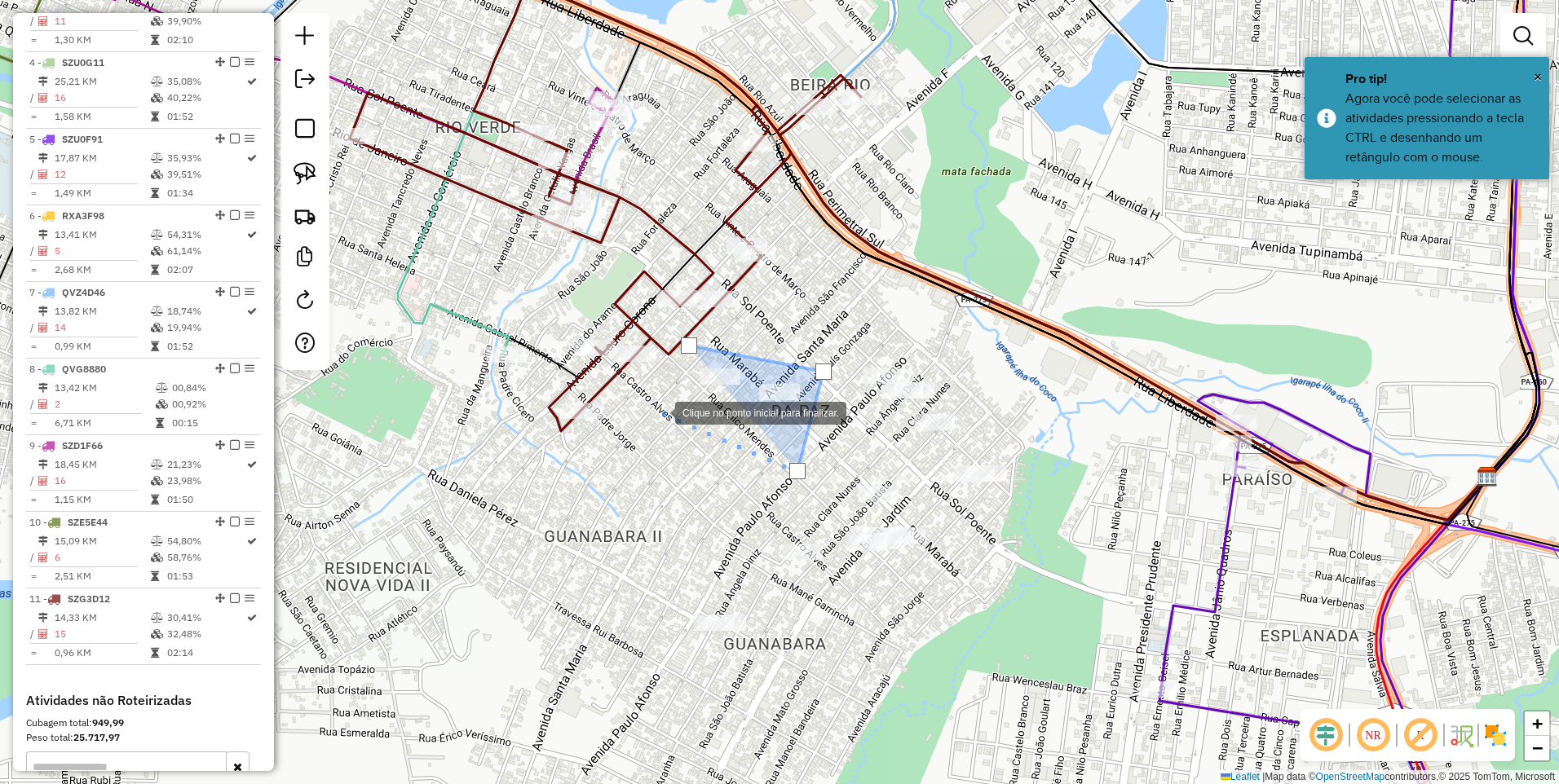
click at [659, 412] on div at bounding box center [658, 411] width 32 height 32
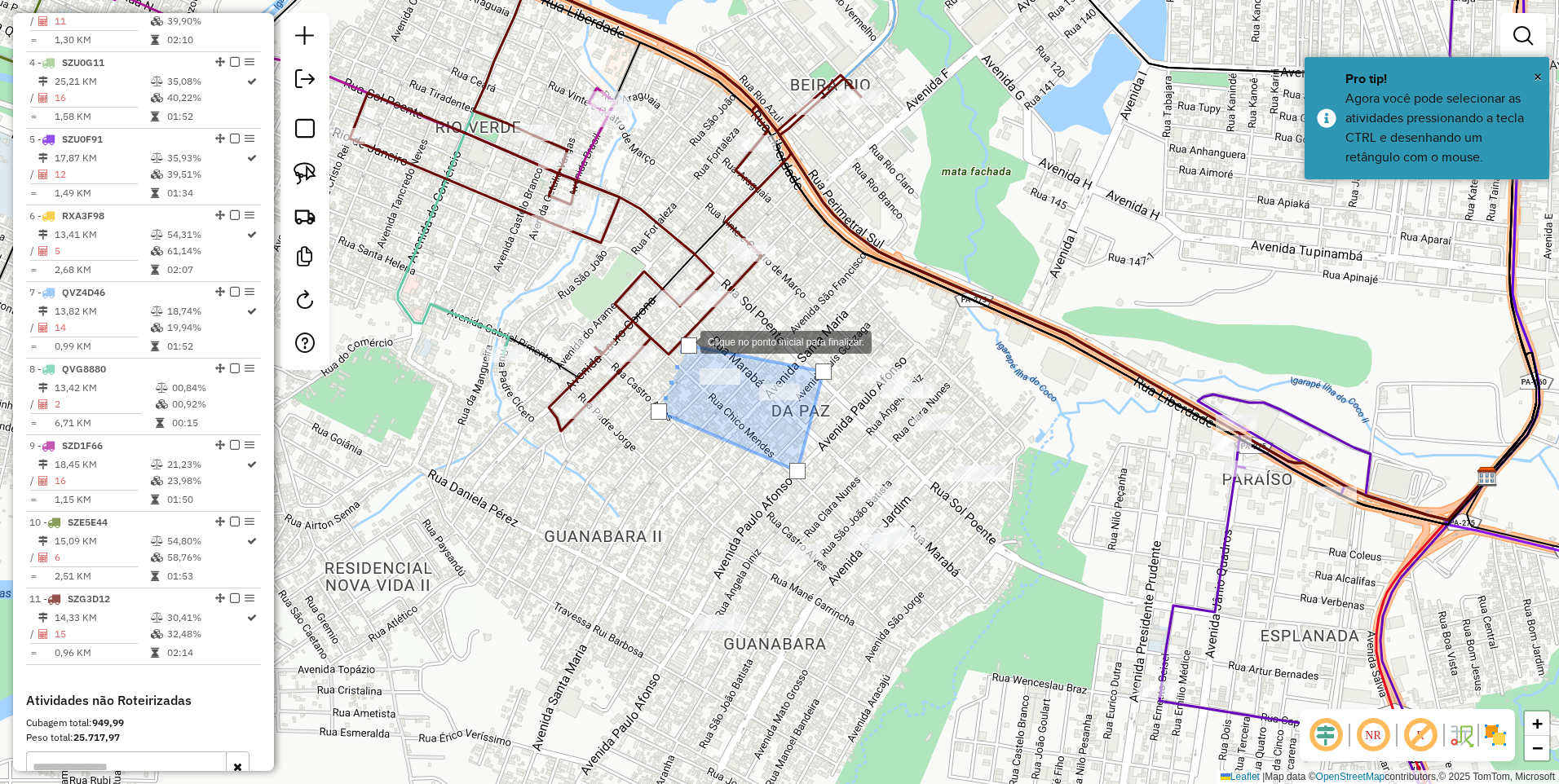
click at [684, 341] on div at bounding box center [689, 346] width 17 height 17
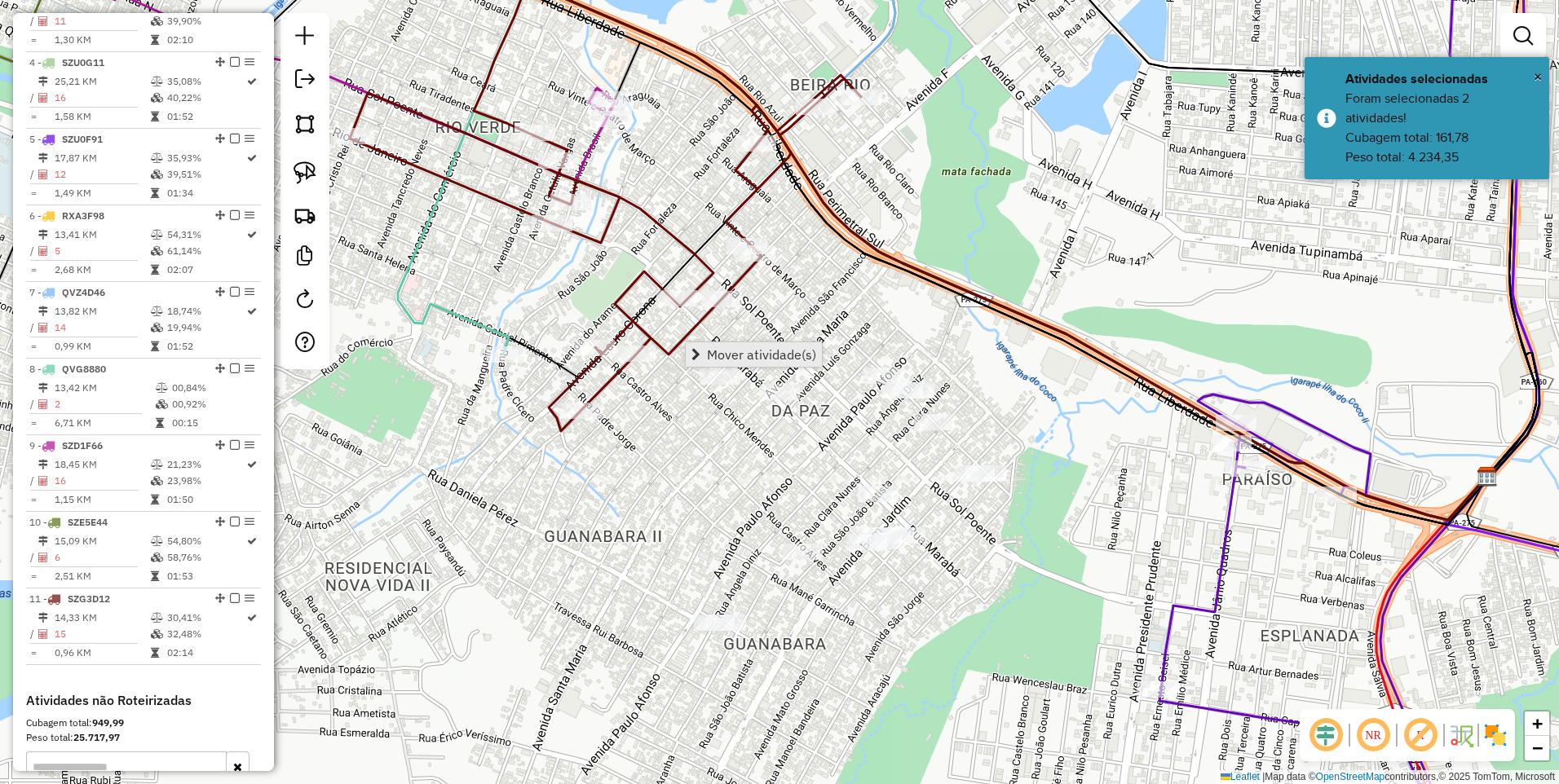
click at [701, 348] on span "Mover atividade(s)" at bounding box center [696, 355] width 9 height 13
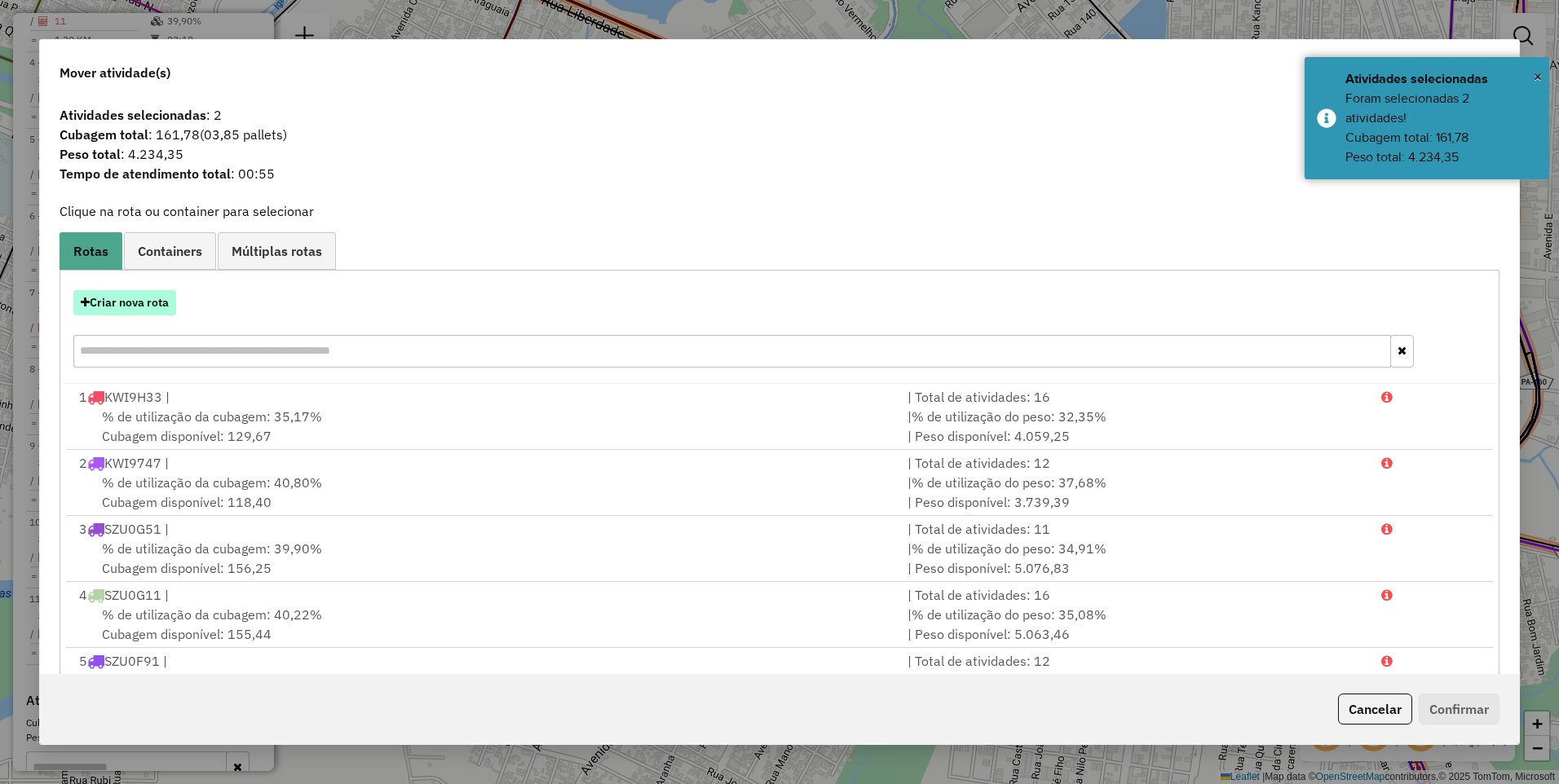
click at [148, 304] on button "Criar nova rota" at bounding box center [125, 303] width 103 height 26
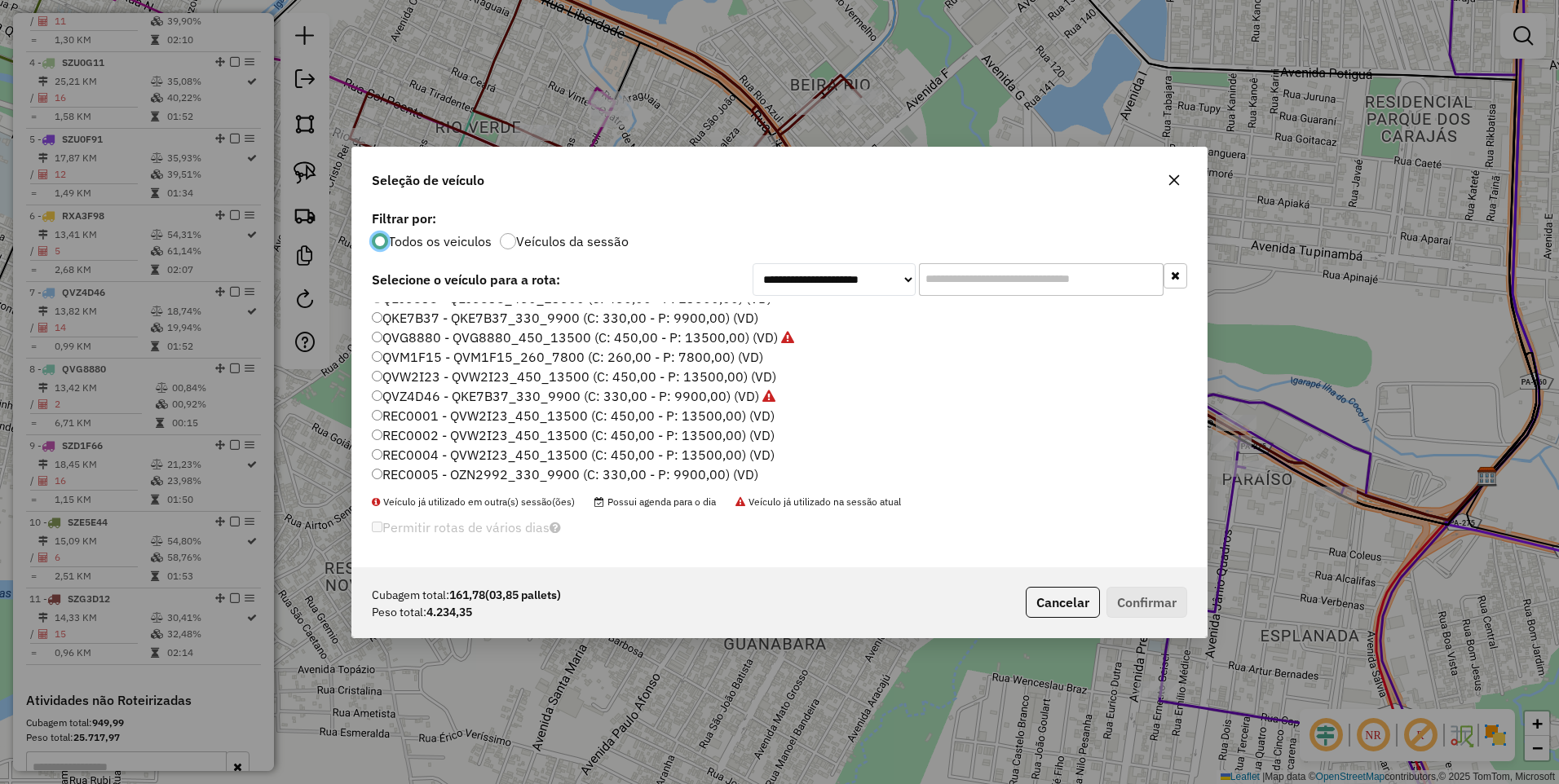
scroll to position [163, 0]
click at [416, 302] on label "QKE7B37 - QKE7B37_330_9900 (C: 330,00 - P: 9900,00) (VD)" at bounding box center [565, 305] width 386 height 20
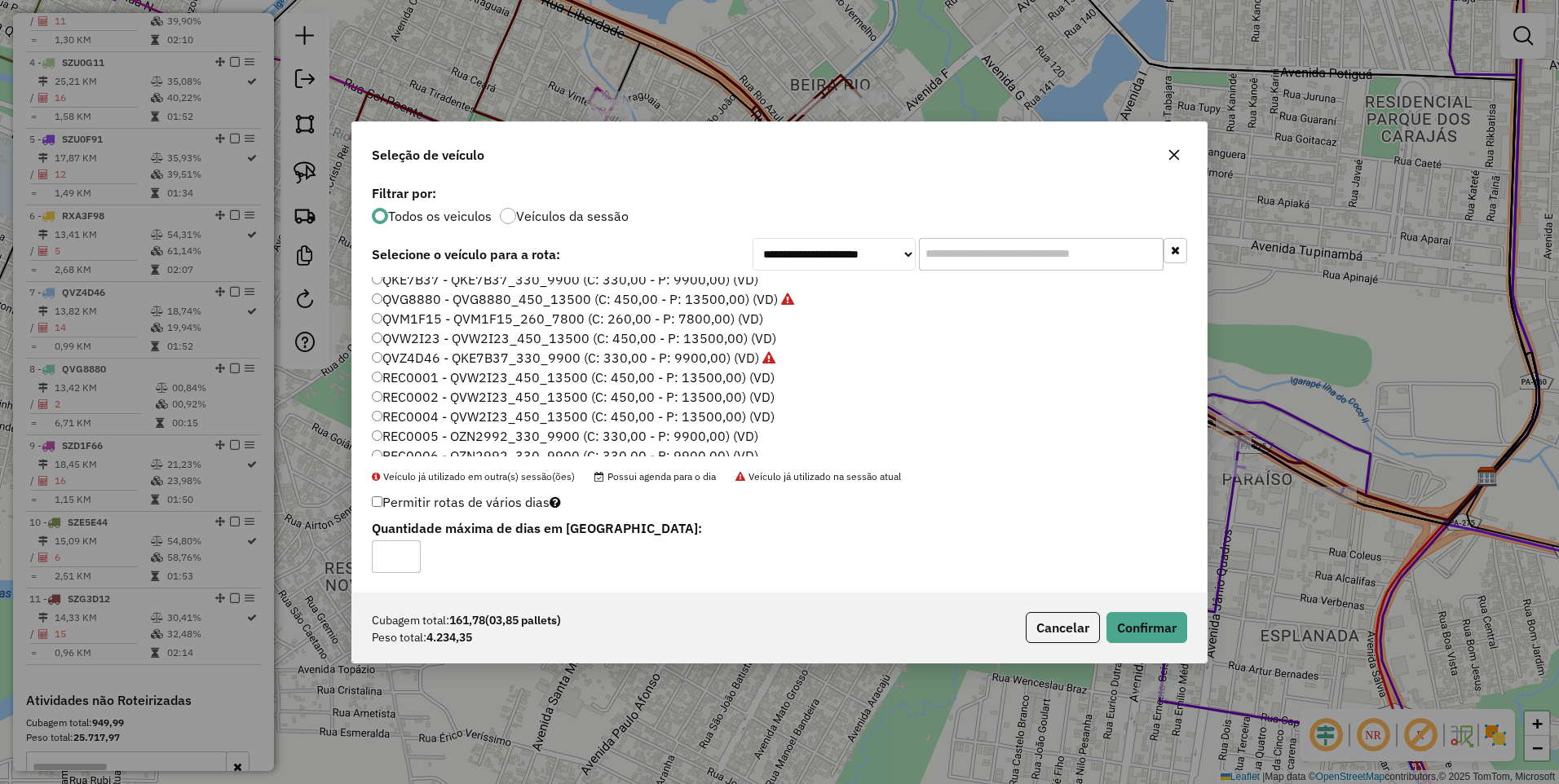
scroll to position [160, 0]
click at [1141, 621] on button "Confirmar" at bounding box center [1147, 627] width 81 height 31
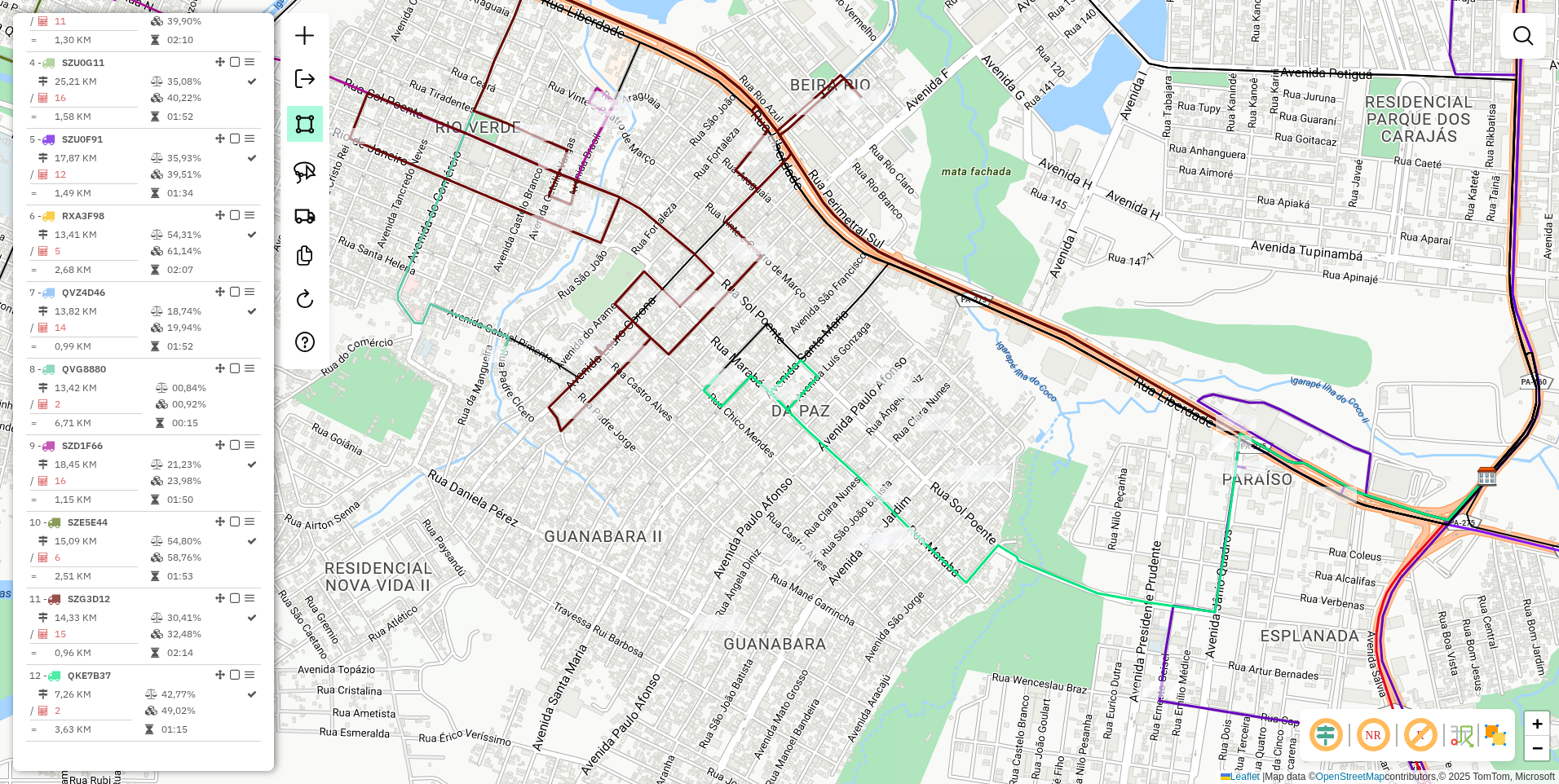
click at [313, 134] on img at bounding box center [305, 124] width 23 height 23
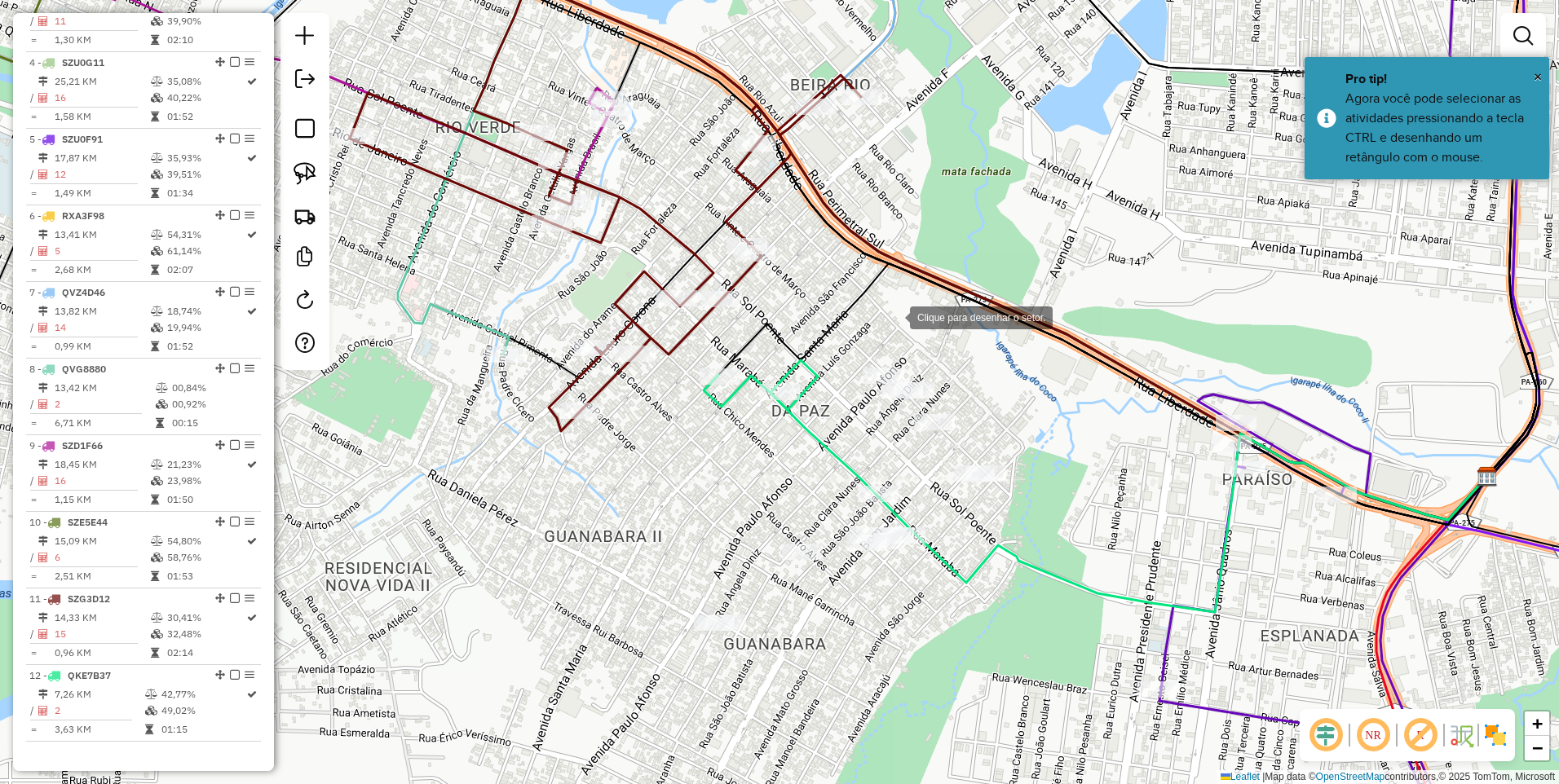
click at [878, 303] on div at bounding box center [893, 316] width 32 height 32
click at [1083, 471] on div at bounding box center [1067, 466] width 32 height 32
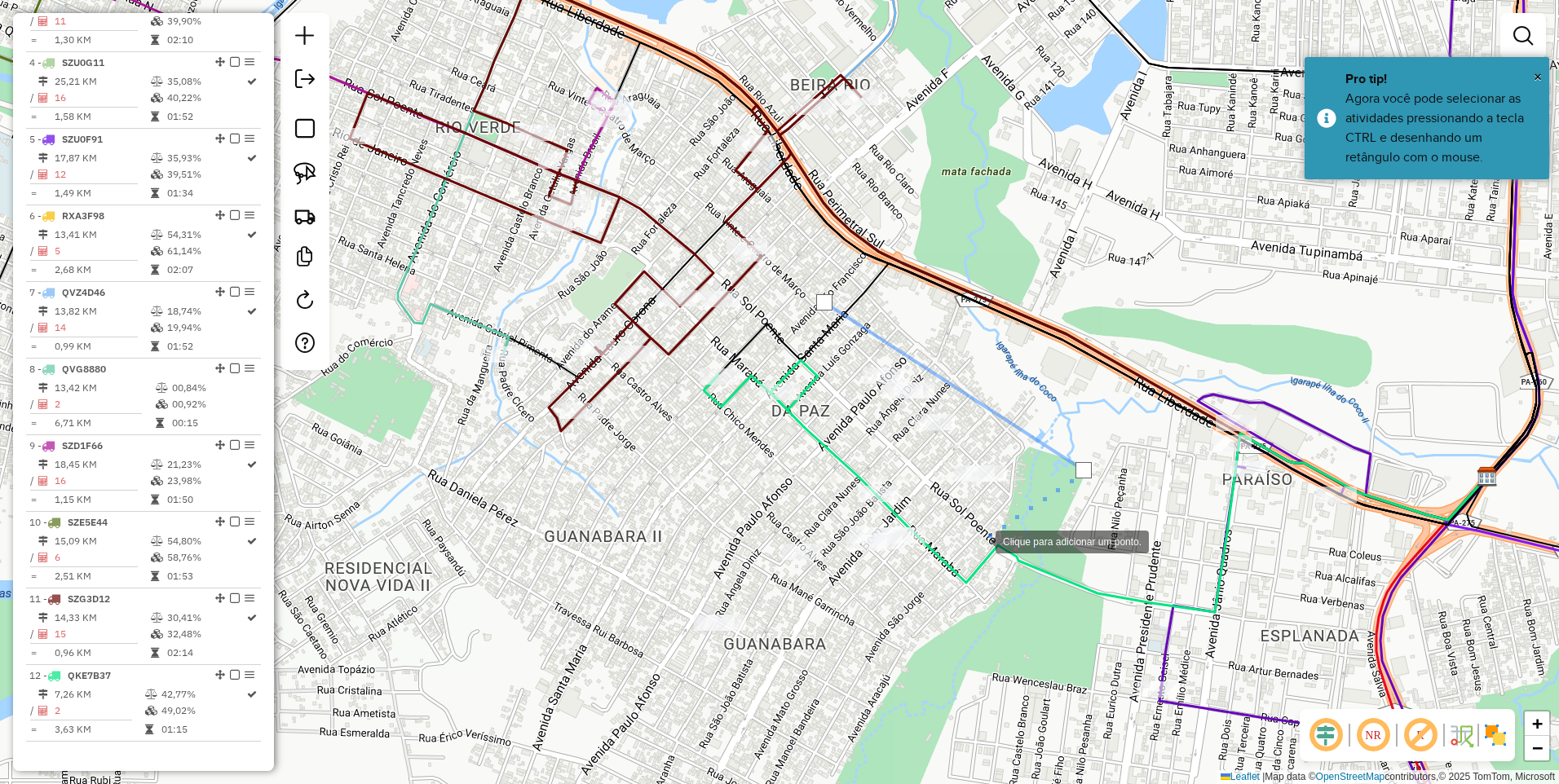
drag, startPoint x: 979, startPoint y: 541, endPoint x: 905, endPoint y: 517, distance: 77.8
click at [978, 541] on div at bounding box center [978, 540] width 32 height 32
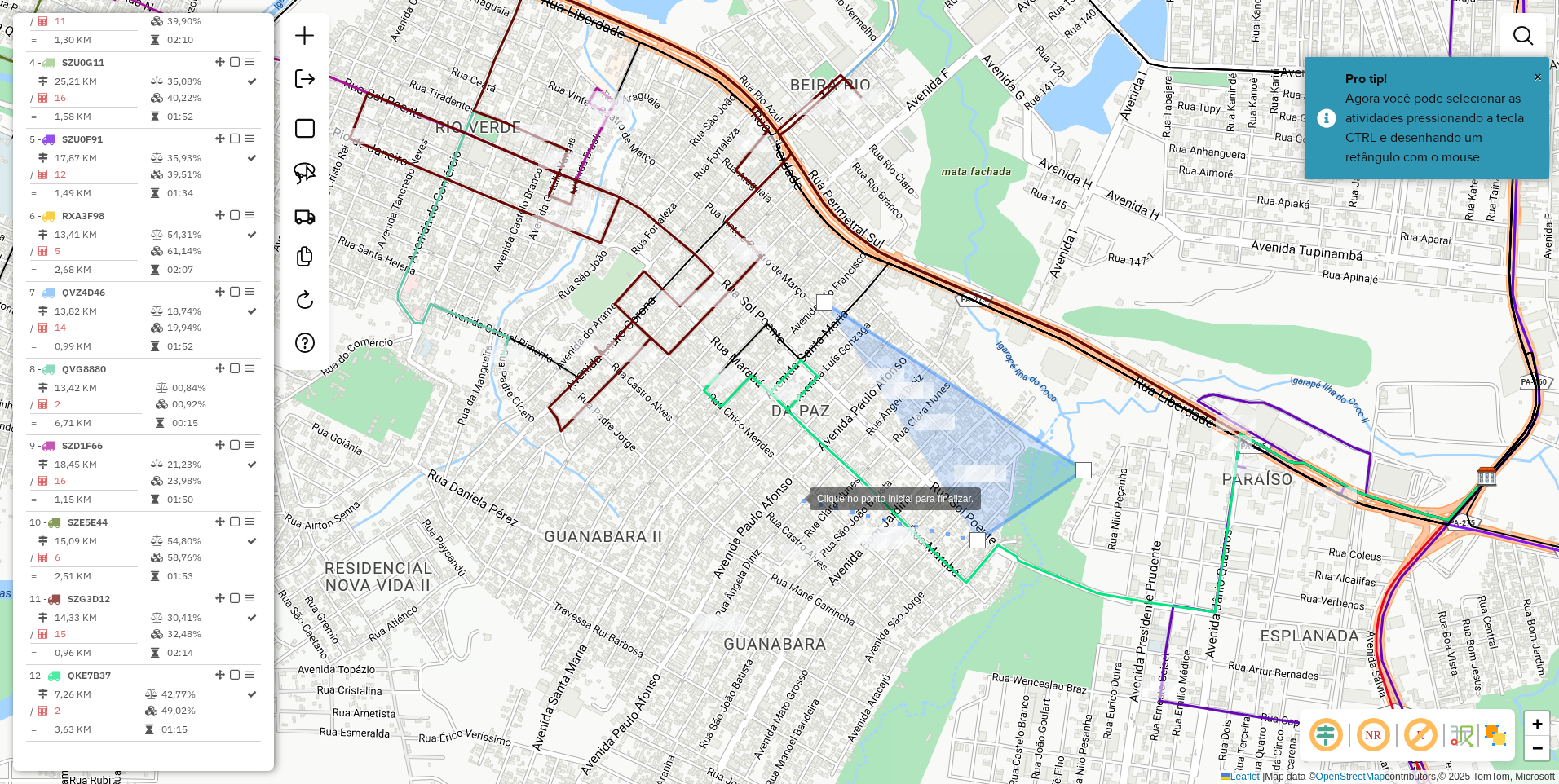
click at [789, 495] on div at bounding box center [793, 497] width 32 height 32
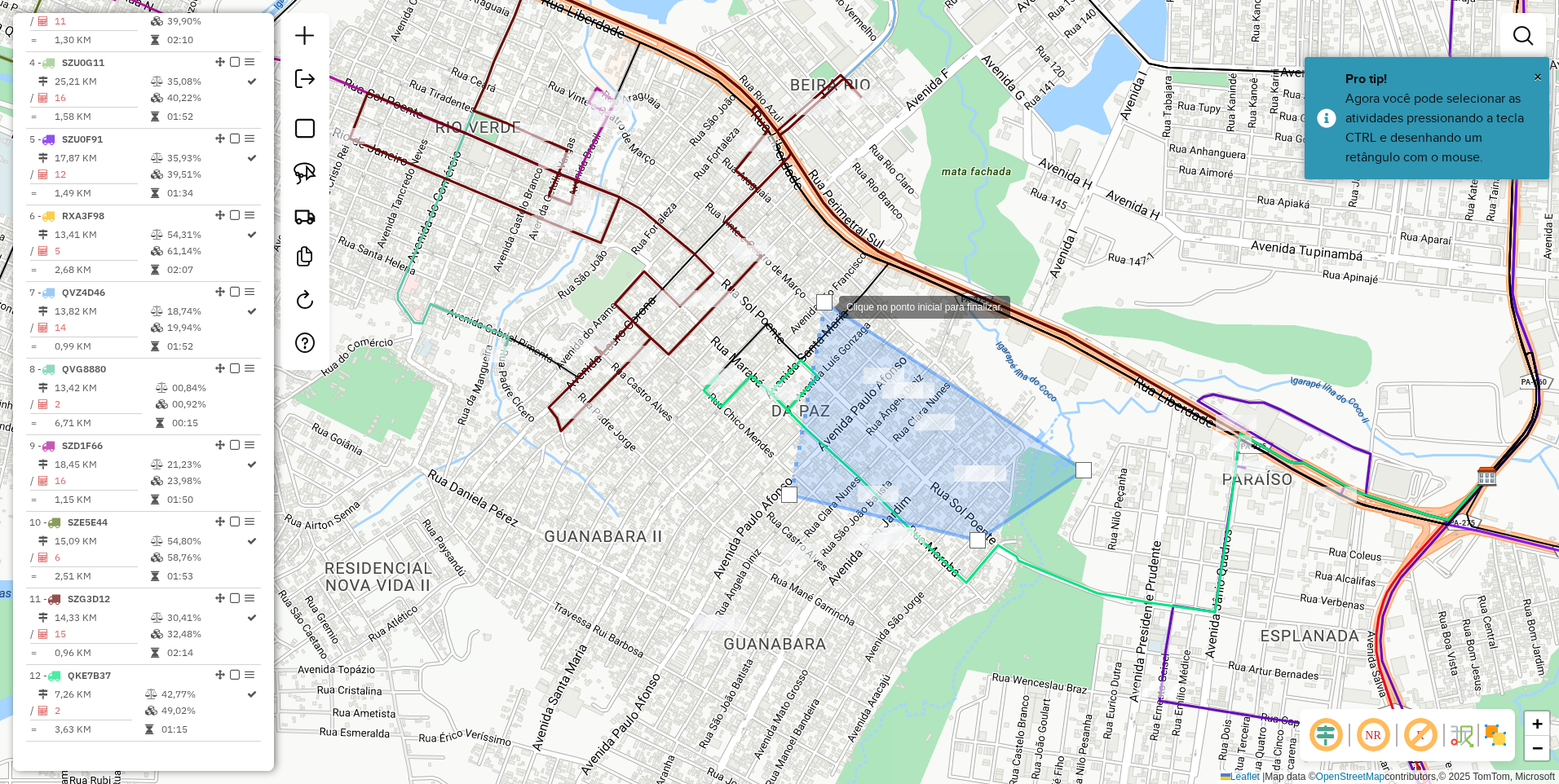
click at [823, 306] on div at bounding box center [825, 303] width 17 height 17
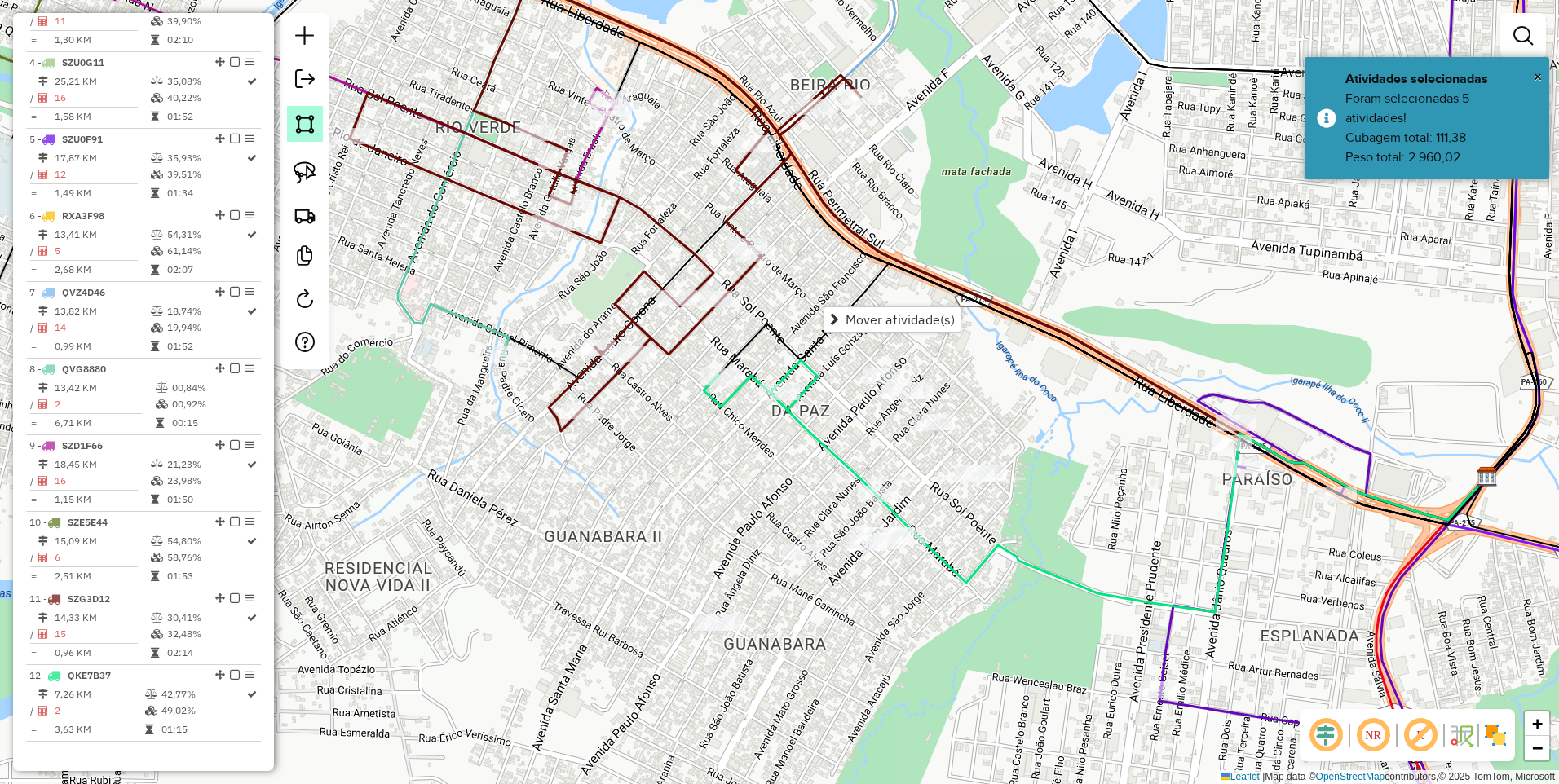
click at [299, 129] on img at bounding box center [305, 124] width 23 height 23
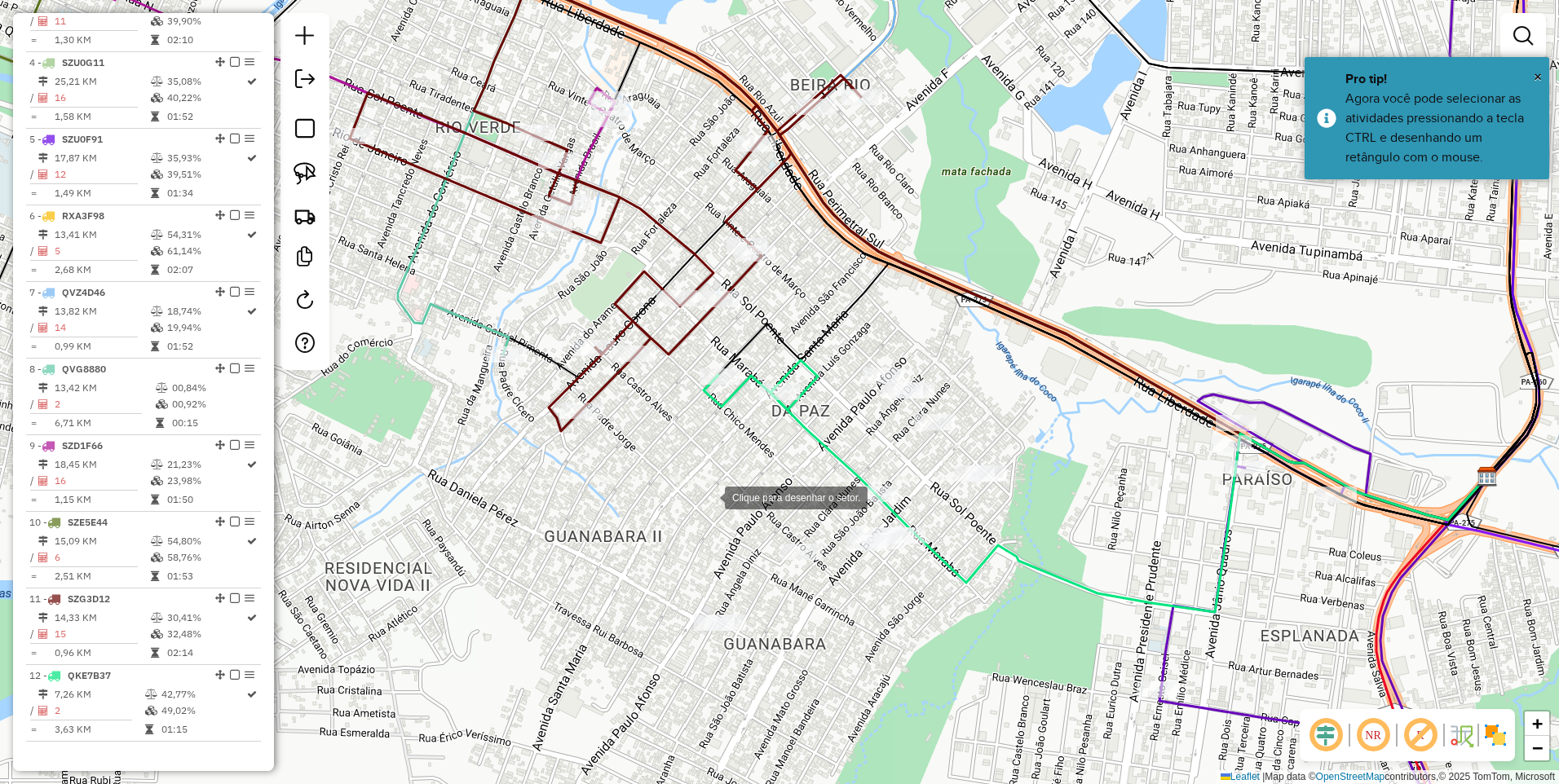
click at [709, 496] on div at bounding box center [708, 496] width 32 height 32
click at [1023, 516] on div at bounding box center [1016, 522] width 32 height 32
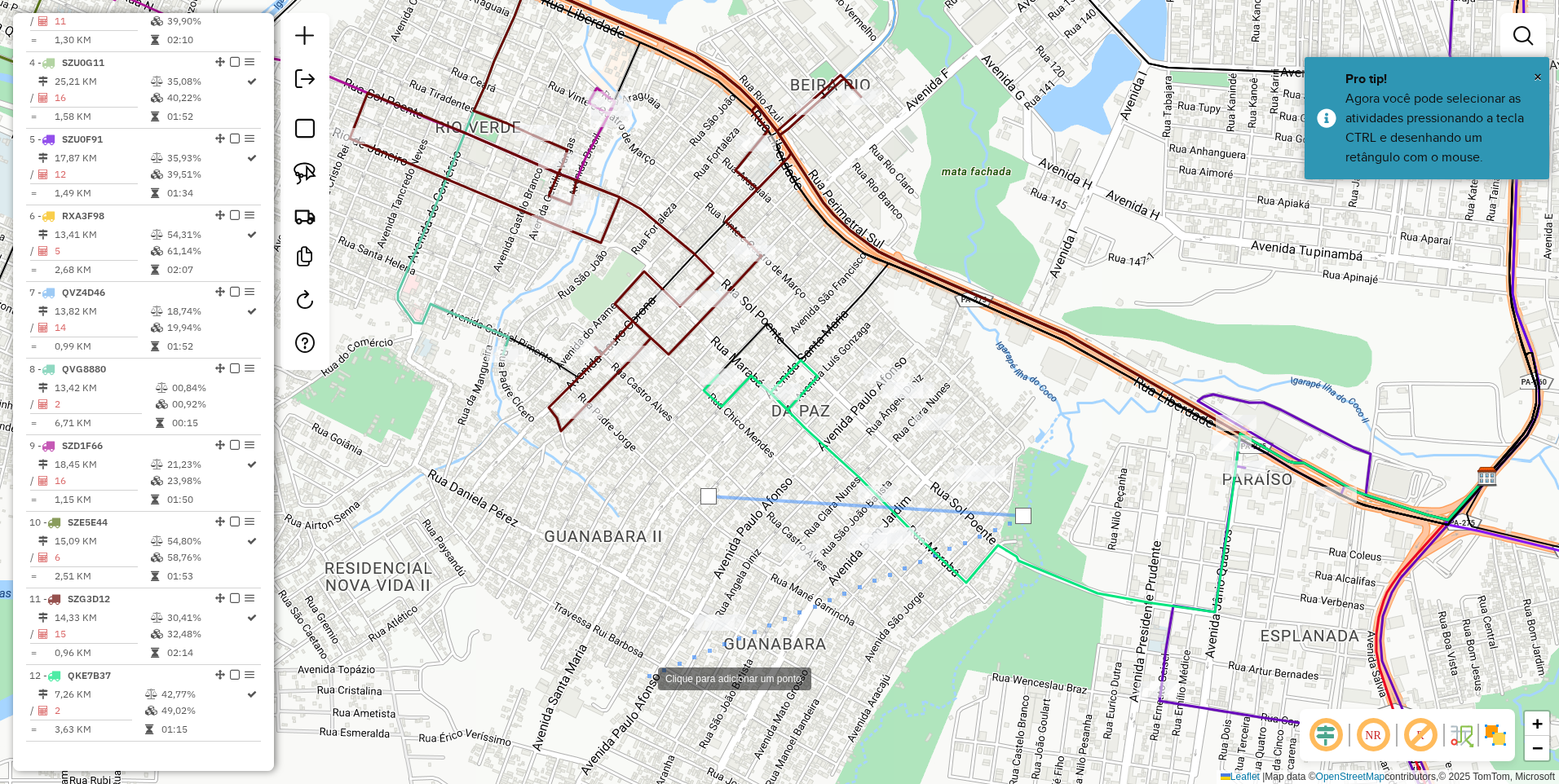
click at [625, 672] on div at bounding box center [641, 677] width 32 height 32
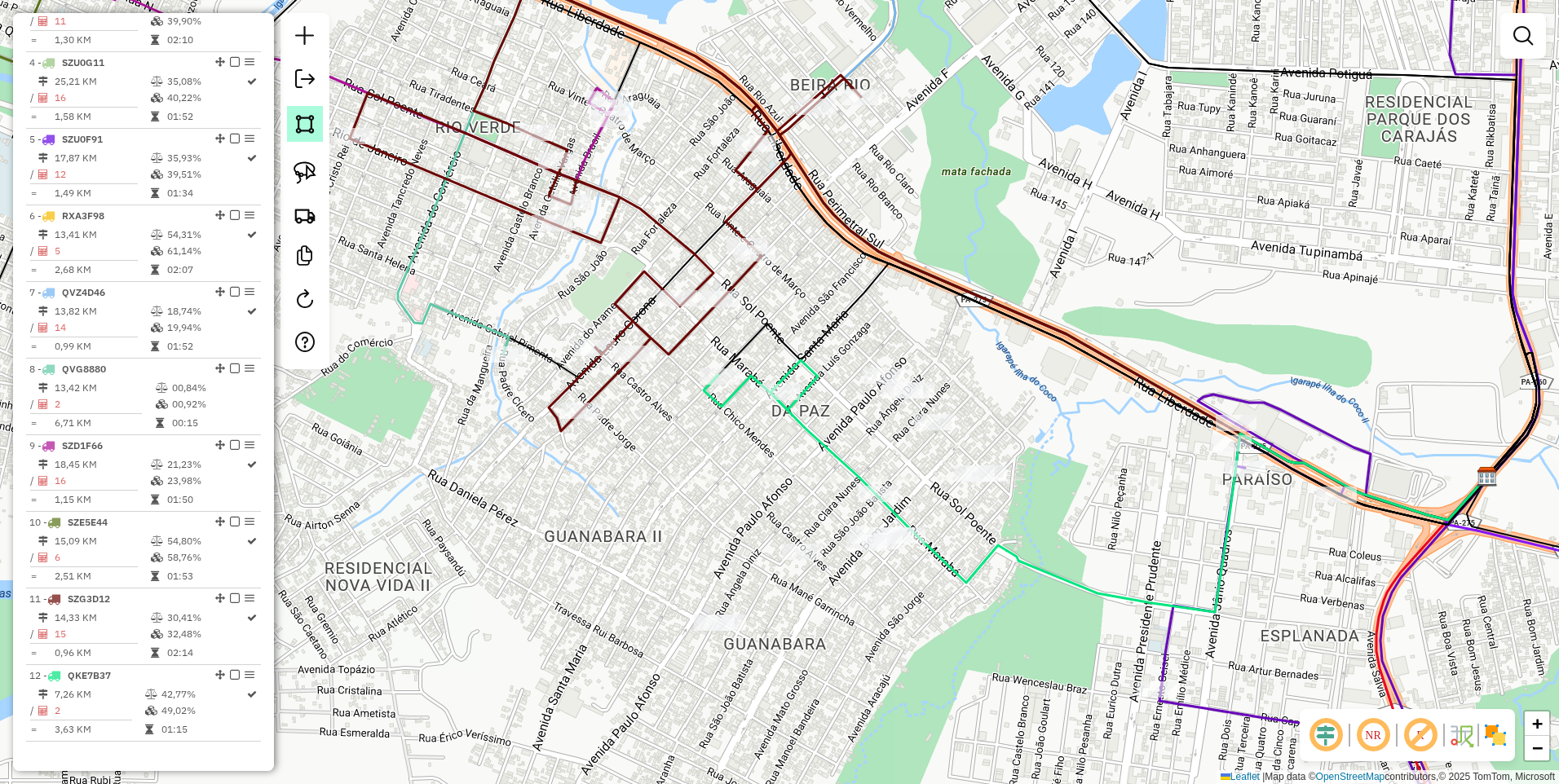
click at [294, 125] on img at bounding box center [305, 124] width 23 height 23
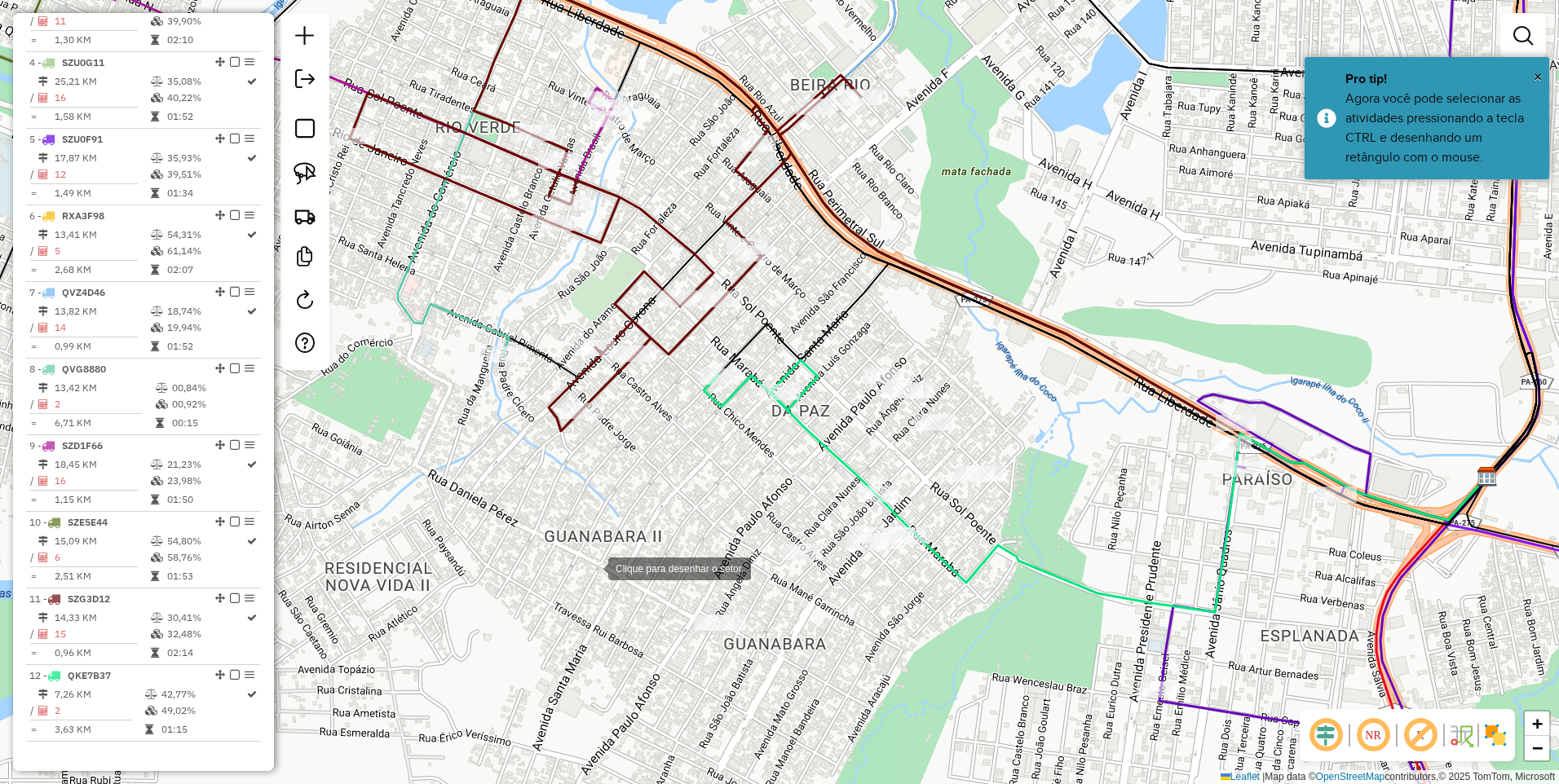
click at [576, 584] on div at bounding box center [591, 566] width 32 height 32
click at [724, 700] on div at bounding box center [723, 699] width 32 height 32
click at [1012, 589] on div at bounding box center [1008, 594] width 32 height 32
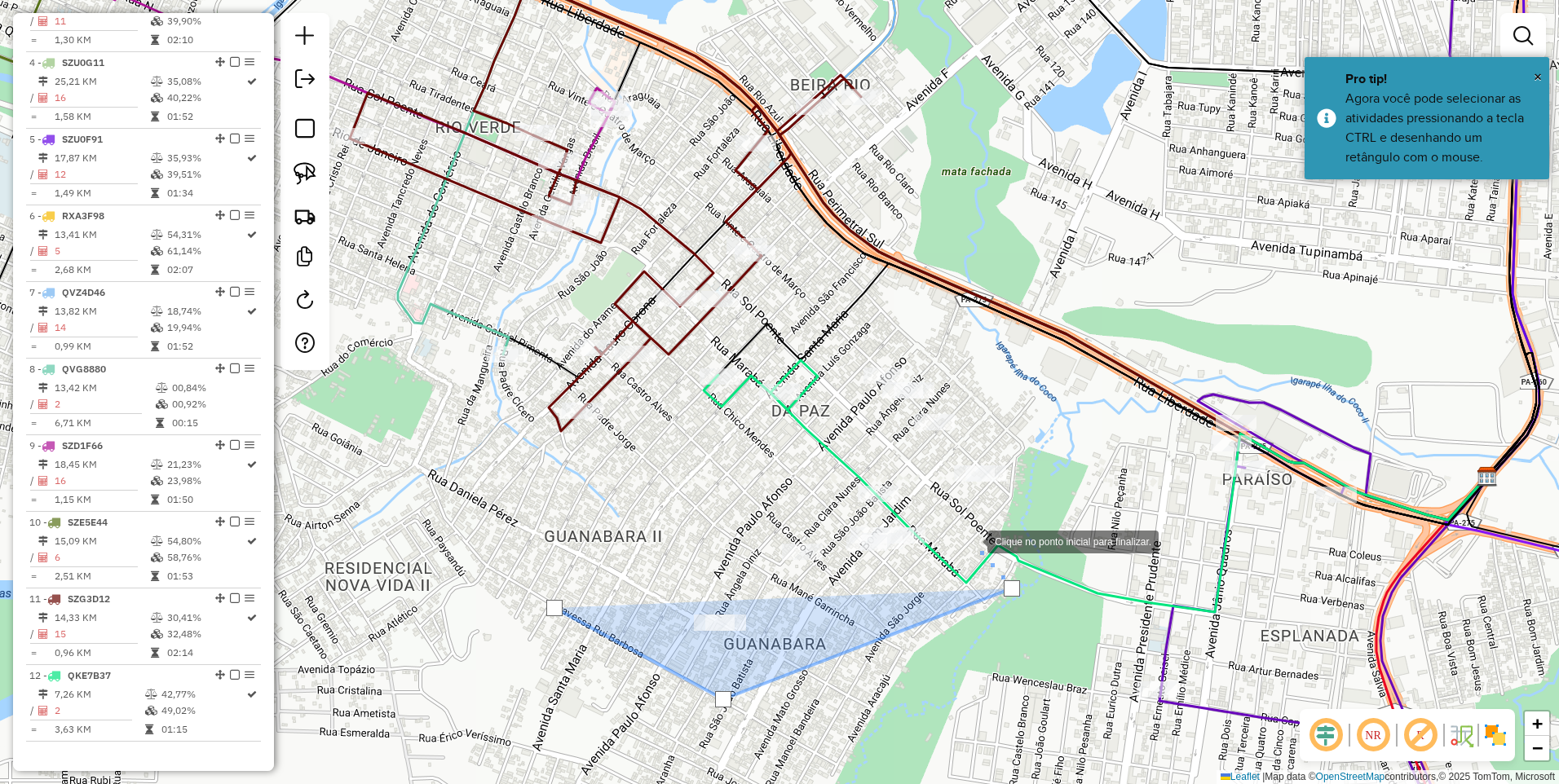
click at [955, 524] on div at bounding box center [971, 540] width 32 height 32
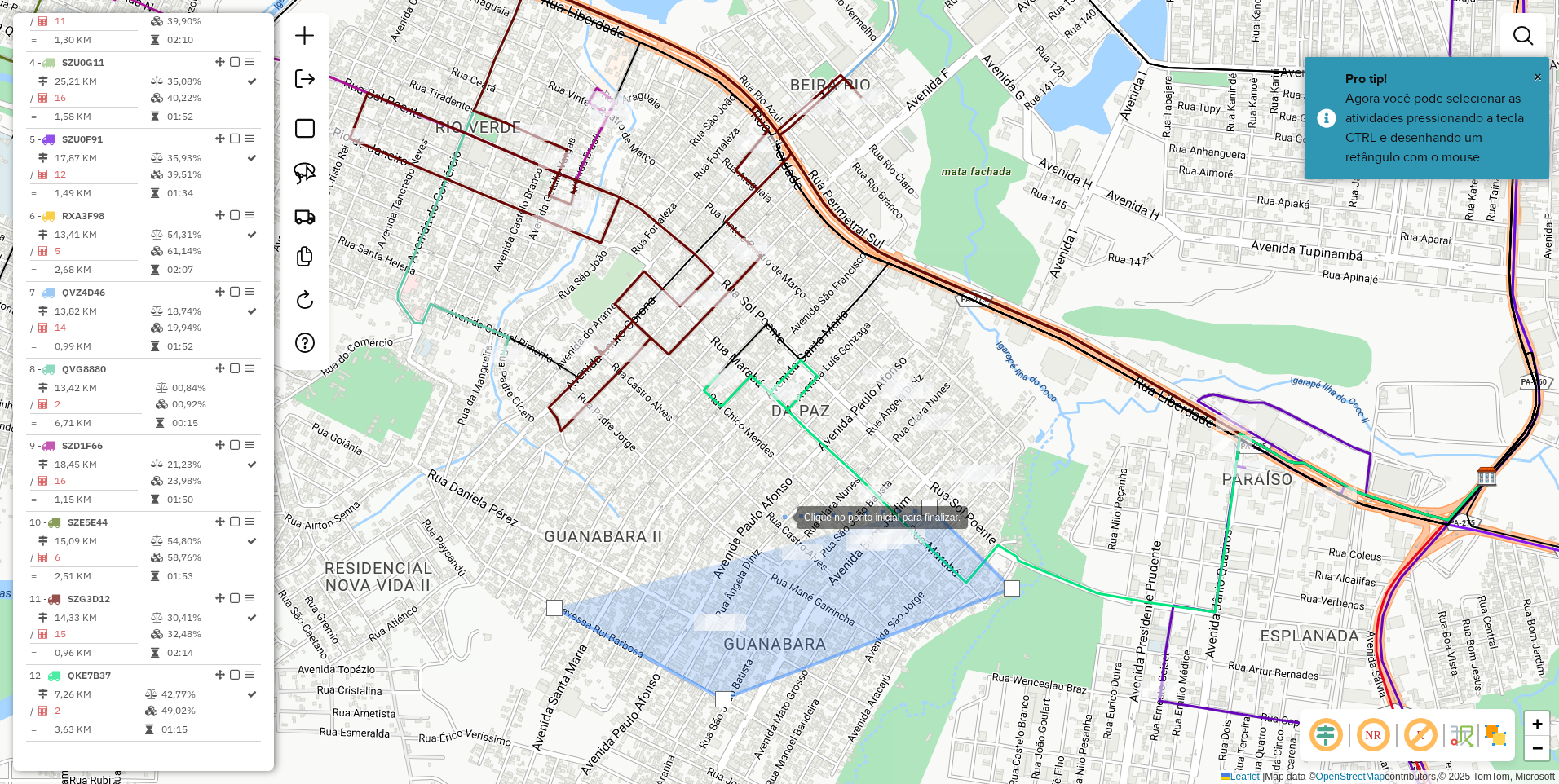
click at [764, 504] on div at bounding box center [780, 515] width 32 height 32
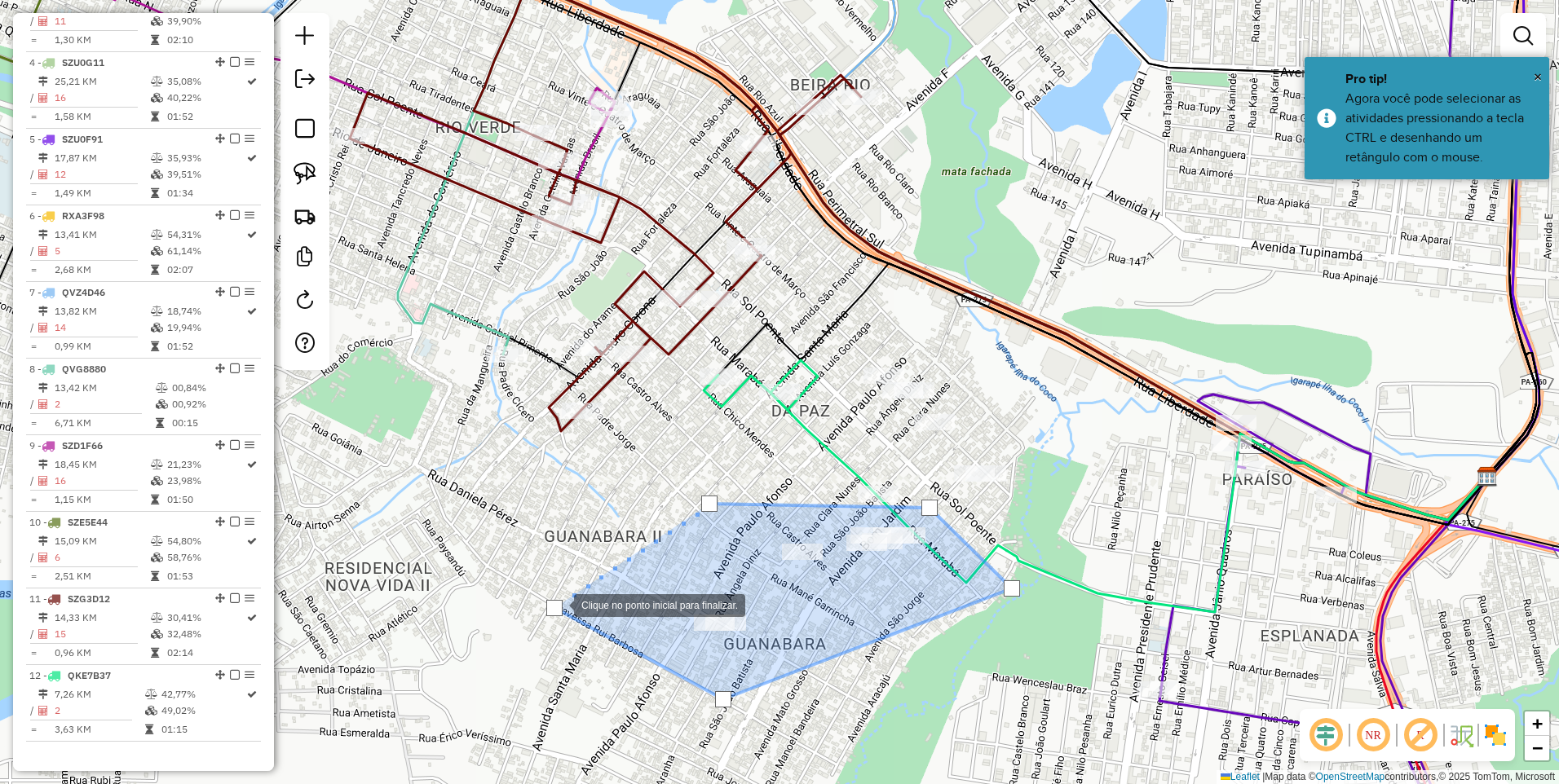
click at [557, 605] on div at bounding box center [555, 609] width 17 height 17
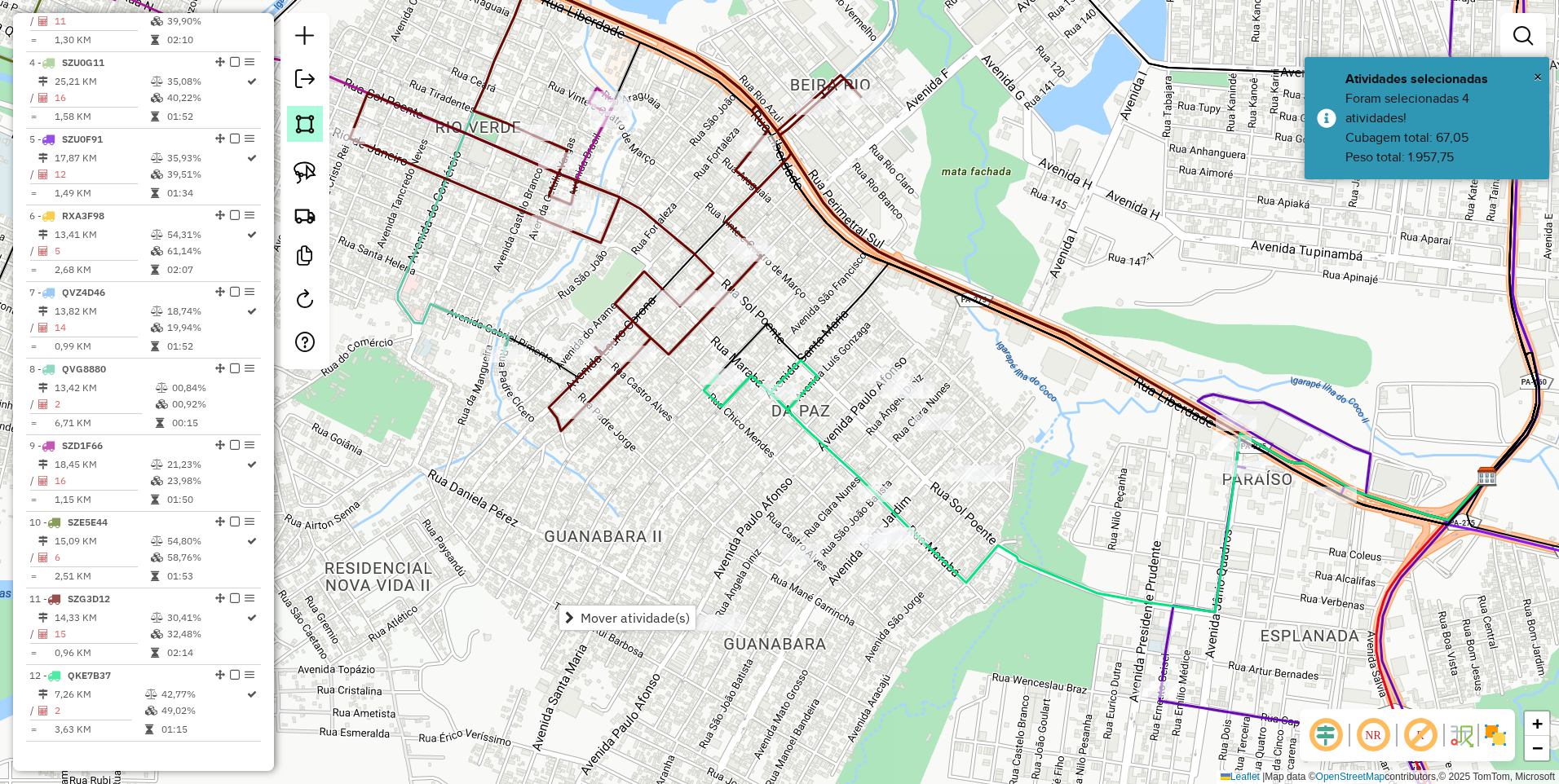
click at [314, 125] on img at bounding box center [305, 124] width 23 height 23
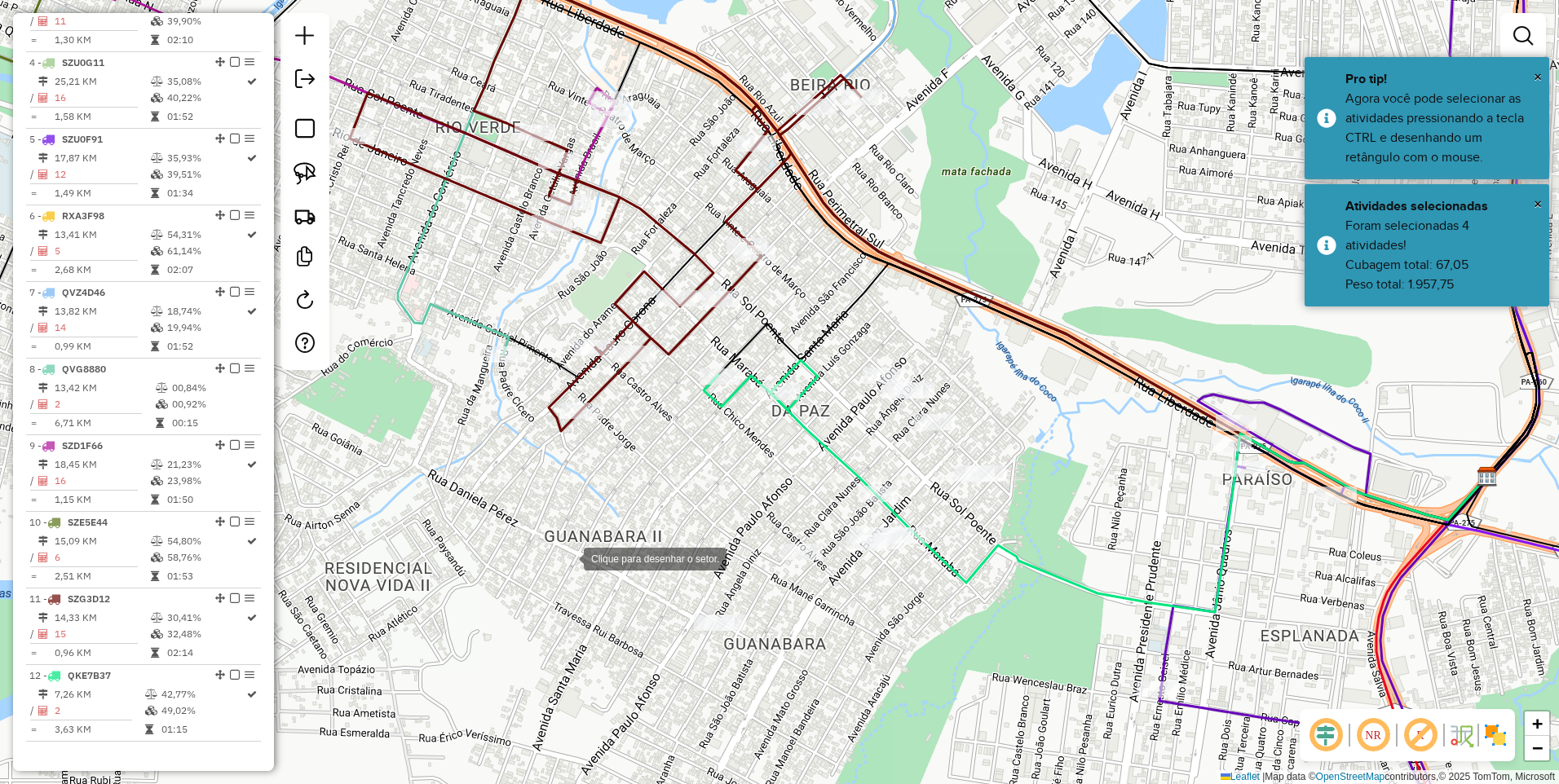
click at [567, 557] on div at bounding box center [567, 557] width 32 height 32
click at [713, 669] on div at bounding box center [712, 669] width 32 height 32
click at [1222, 513] on div at bounding box center [1220, 519] width 32 height 32
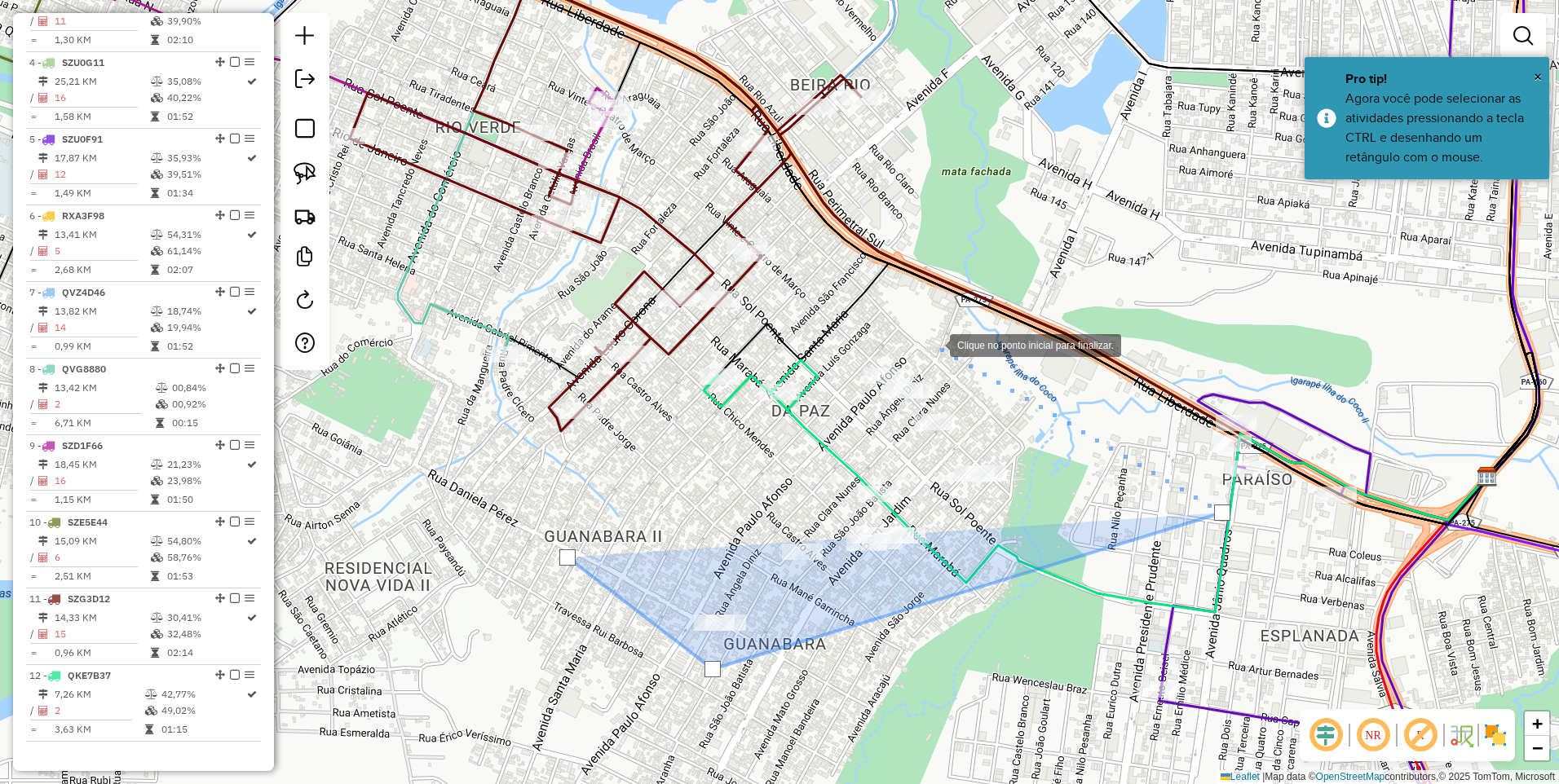
click at [932, 342] on div at bounding box center [933, 343] width 32 height 32
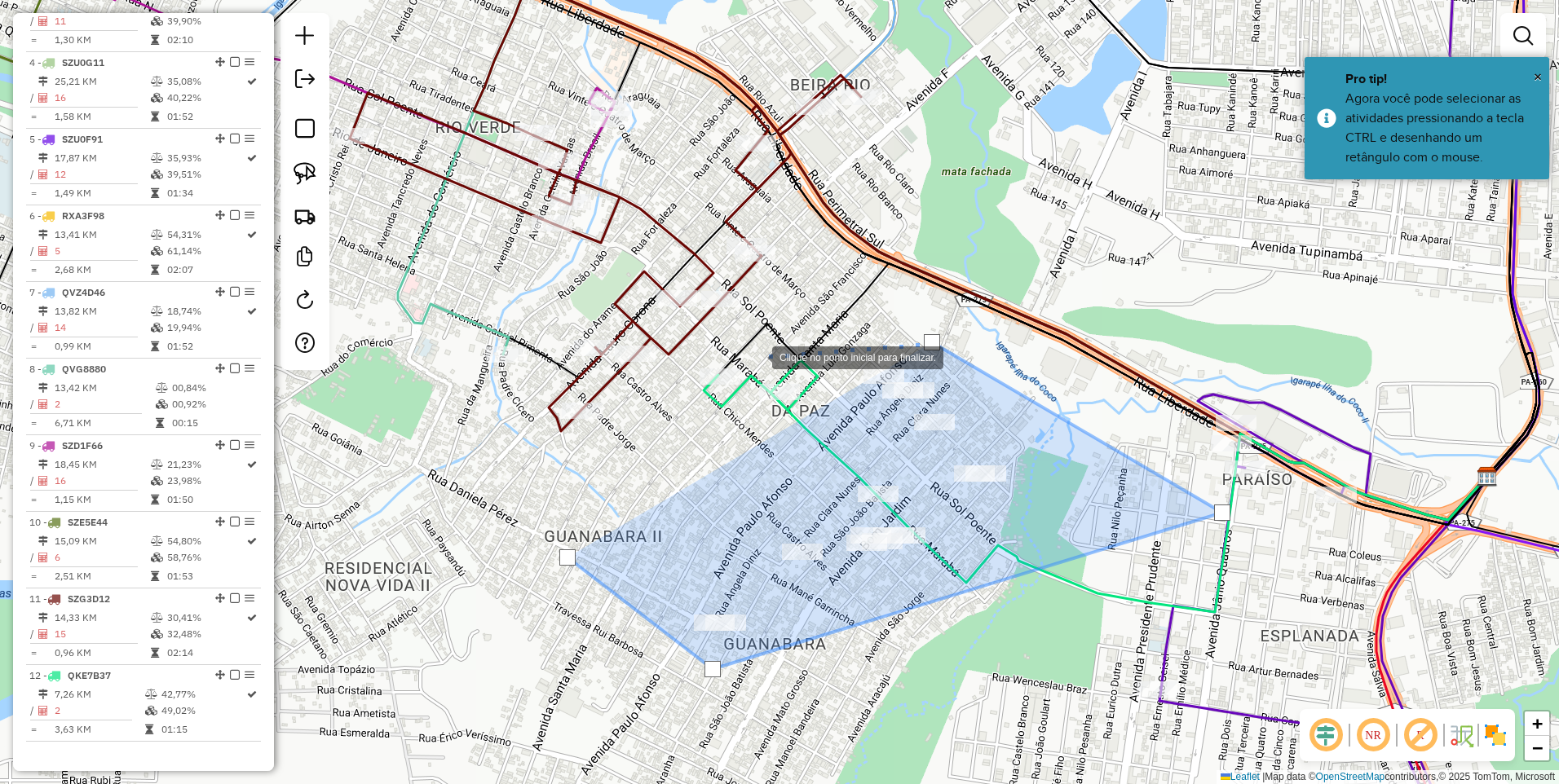
click at [756, 356] on div at bounding box center [755, 356] width 32 height 32
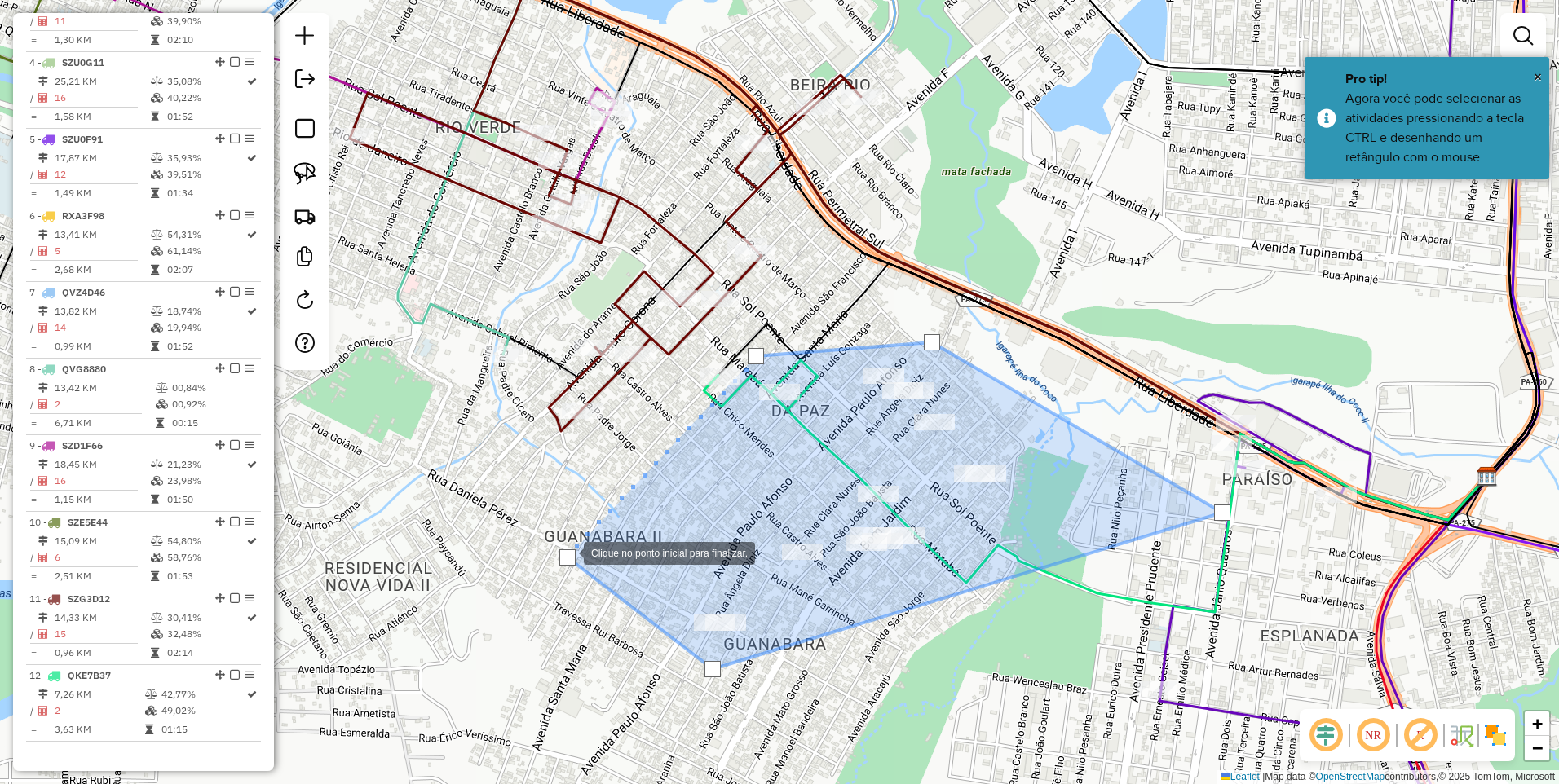
click at [568, 551] on div at bounding box center [567, 558] width 17 height 17
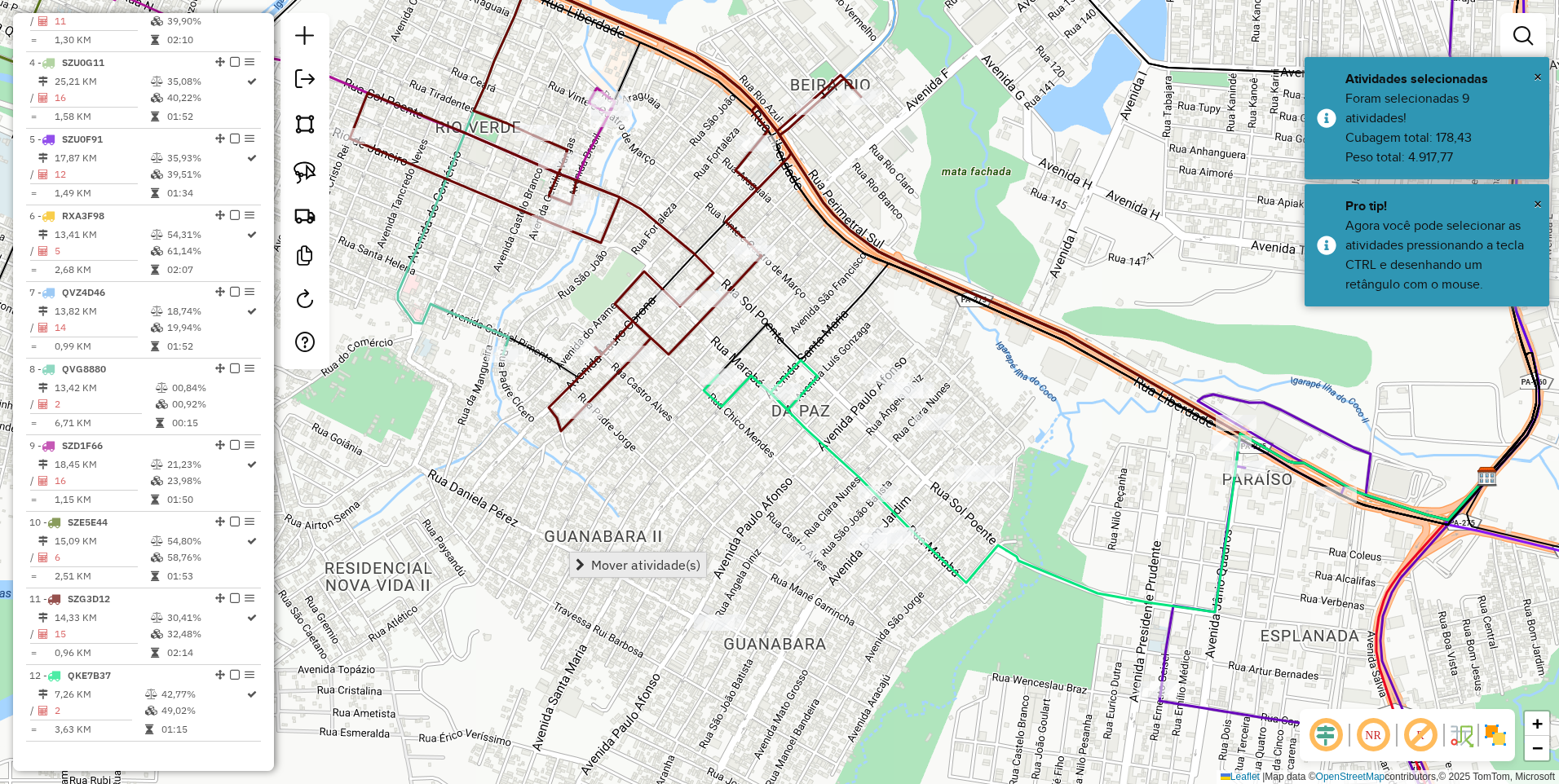
click at [598, 564] on span "Mover atividade(s)" at bounding box center [646, 565] width 109 height 13
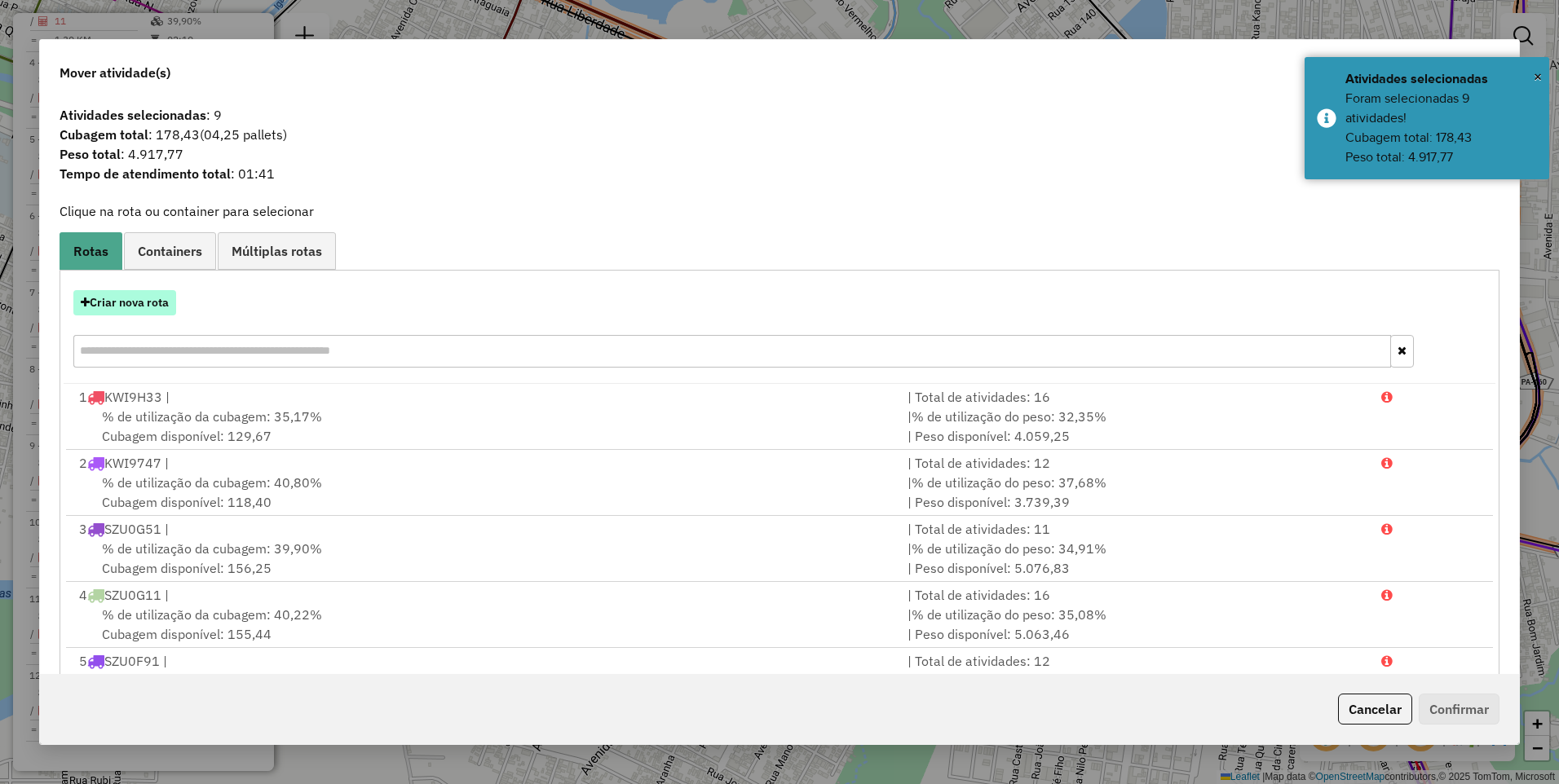
click at [121, 304] on button "Criar nova rota" at bounding box center [125, 303] width 103 height 26
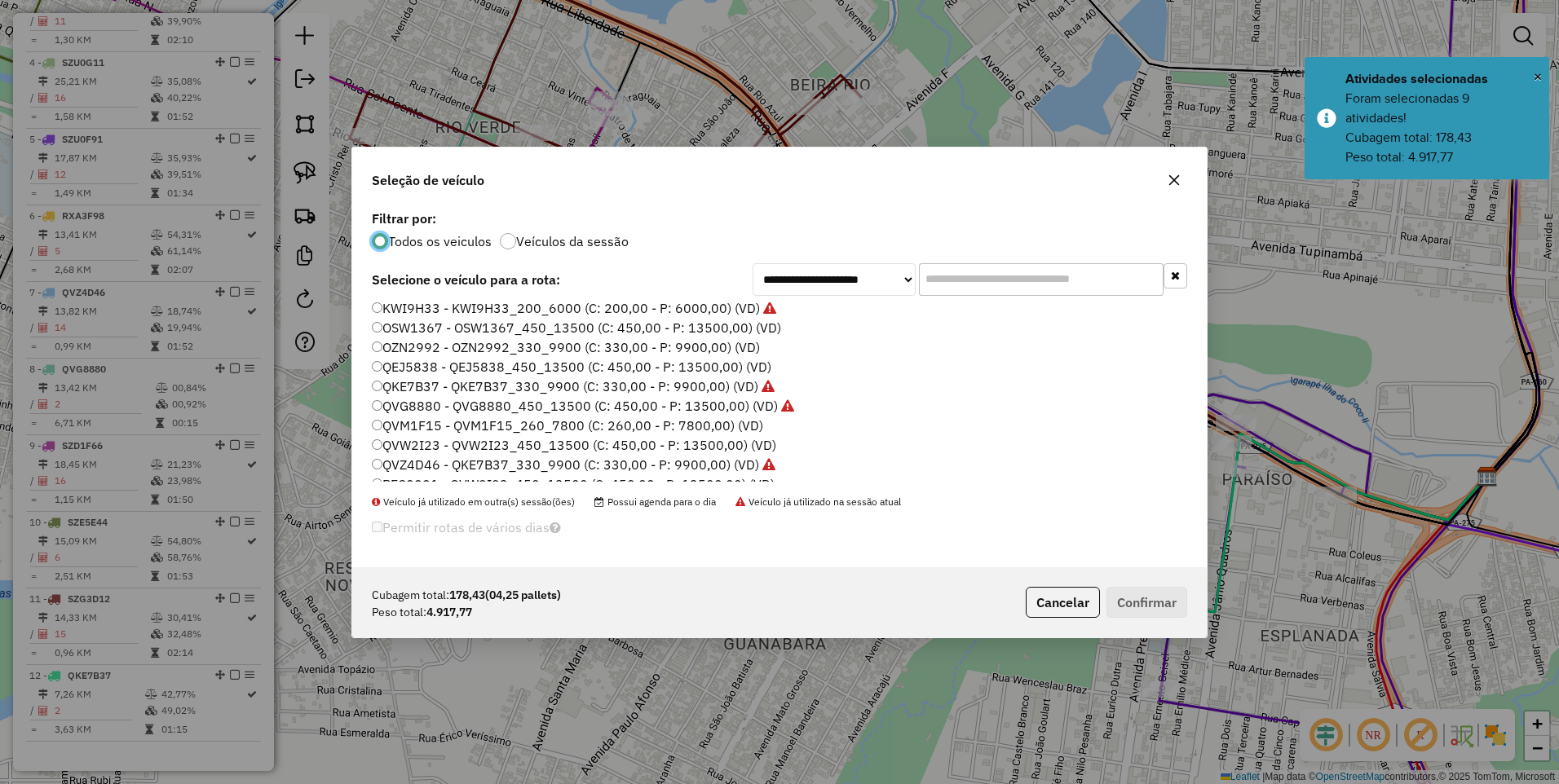
scroll to position [163, 0]
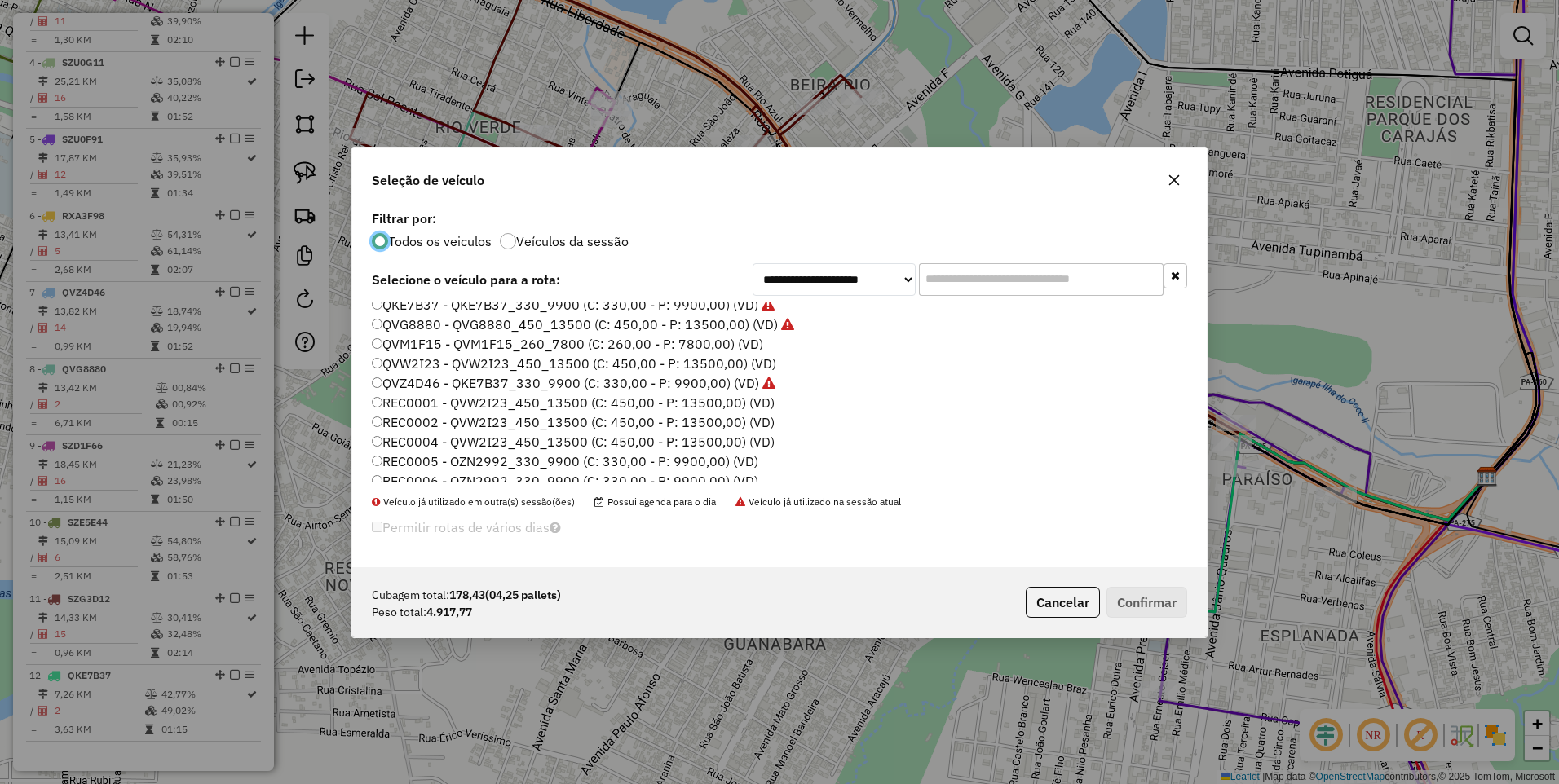
click at [427, 350] on label "QVM1F15 - QVM1F15_260_7800 (C: 260,00 - P: 7800,00) (VD)" at bounding box center [567, 344] width 391 height 20
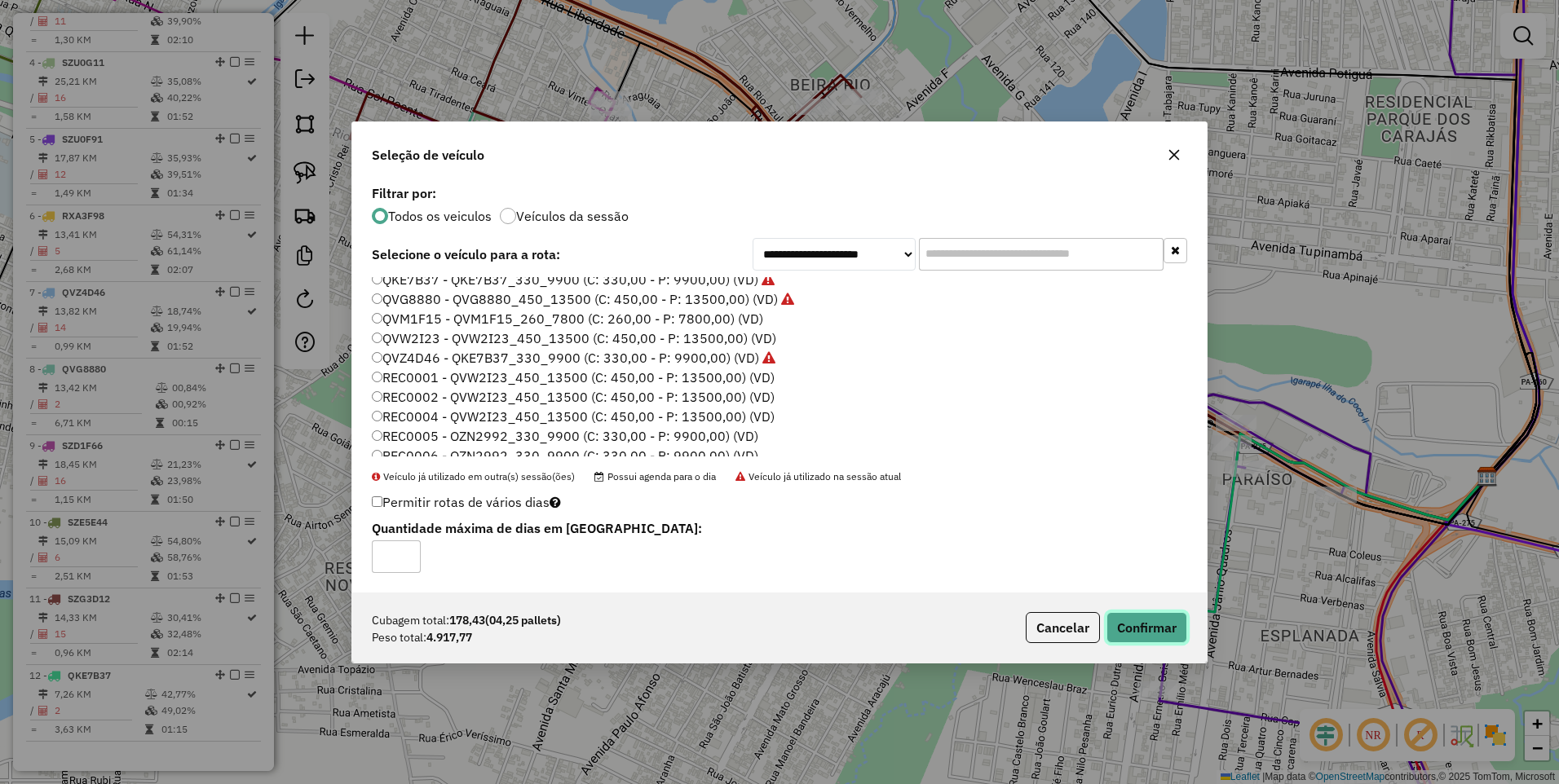
click at [1132, 626] on button "Confirmar" at bounding box center [1147, 627] width 81 height 31
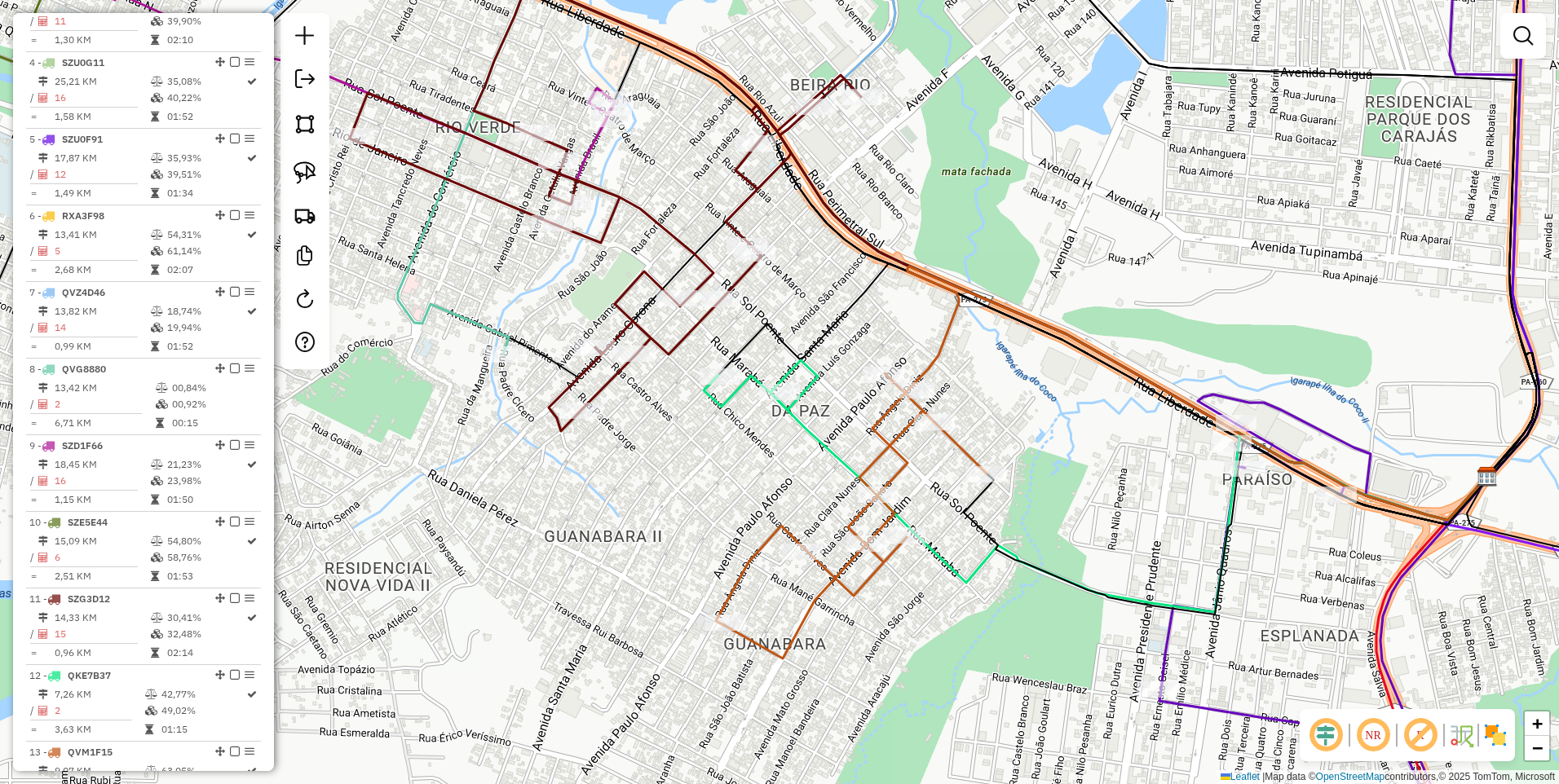
click at [899, 658] on div "Janela de atendimento Grade de atendimento Capacidade Transportadoras Veículos …" at bounding box center [779, 392] width 1559 height 784
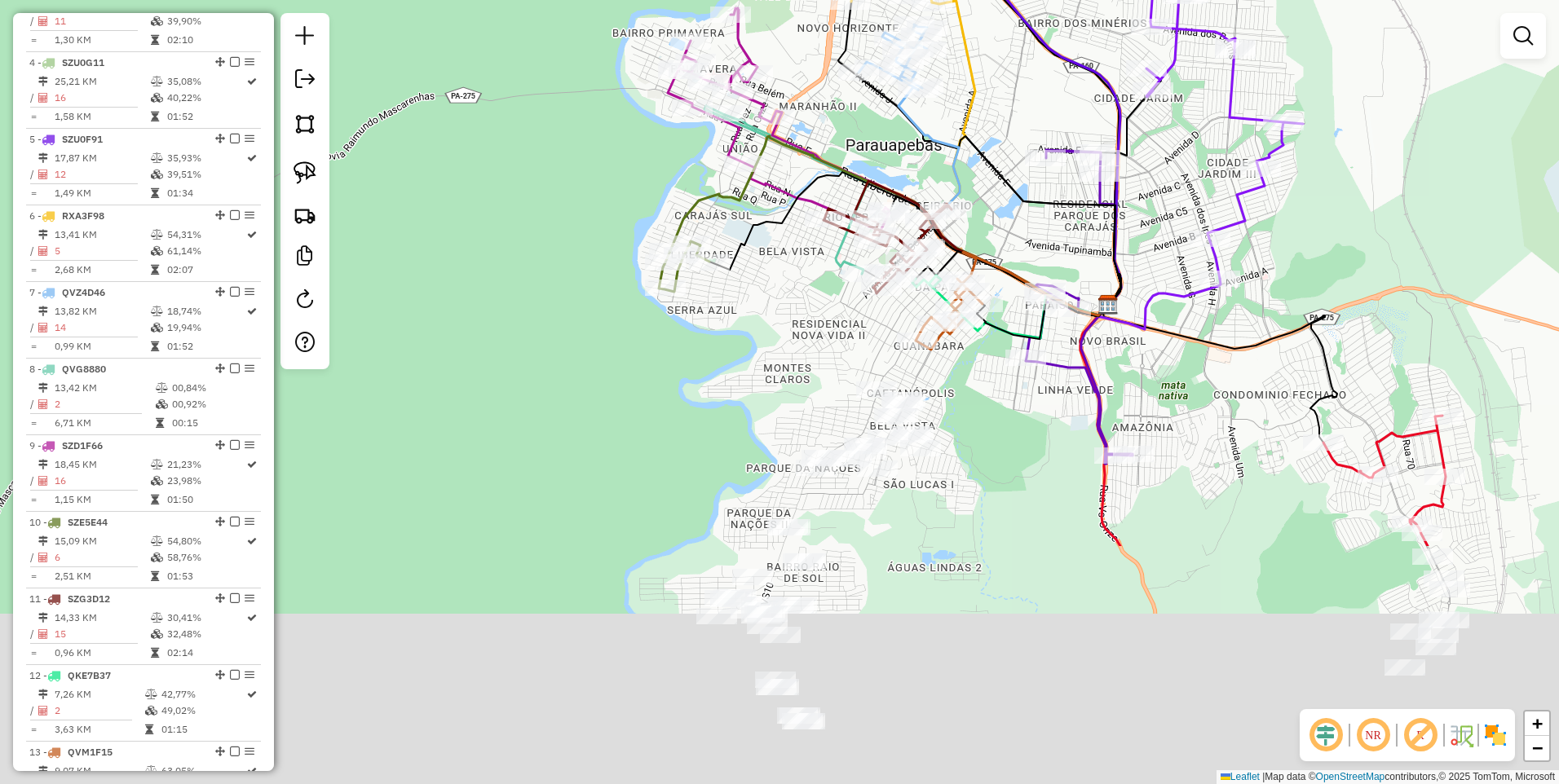
drag, startPoint x: 886, startPoint y: 729, endPoint x: 957, endPoint y: 413, distance: 323.9
click at [957, 413] on div "Janela de atendimento Grade de atendimento Capacidade Transportadoras Veículos …" at bounding box center [779, 392] width 1559 height 784
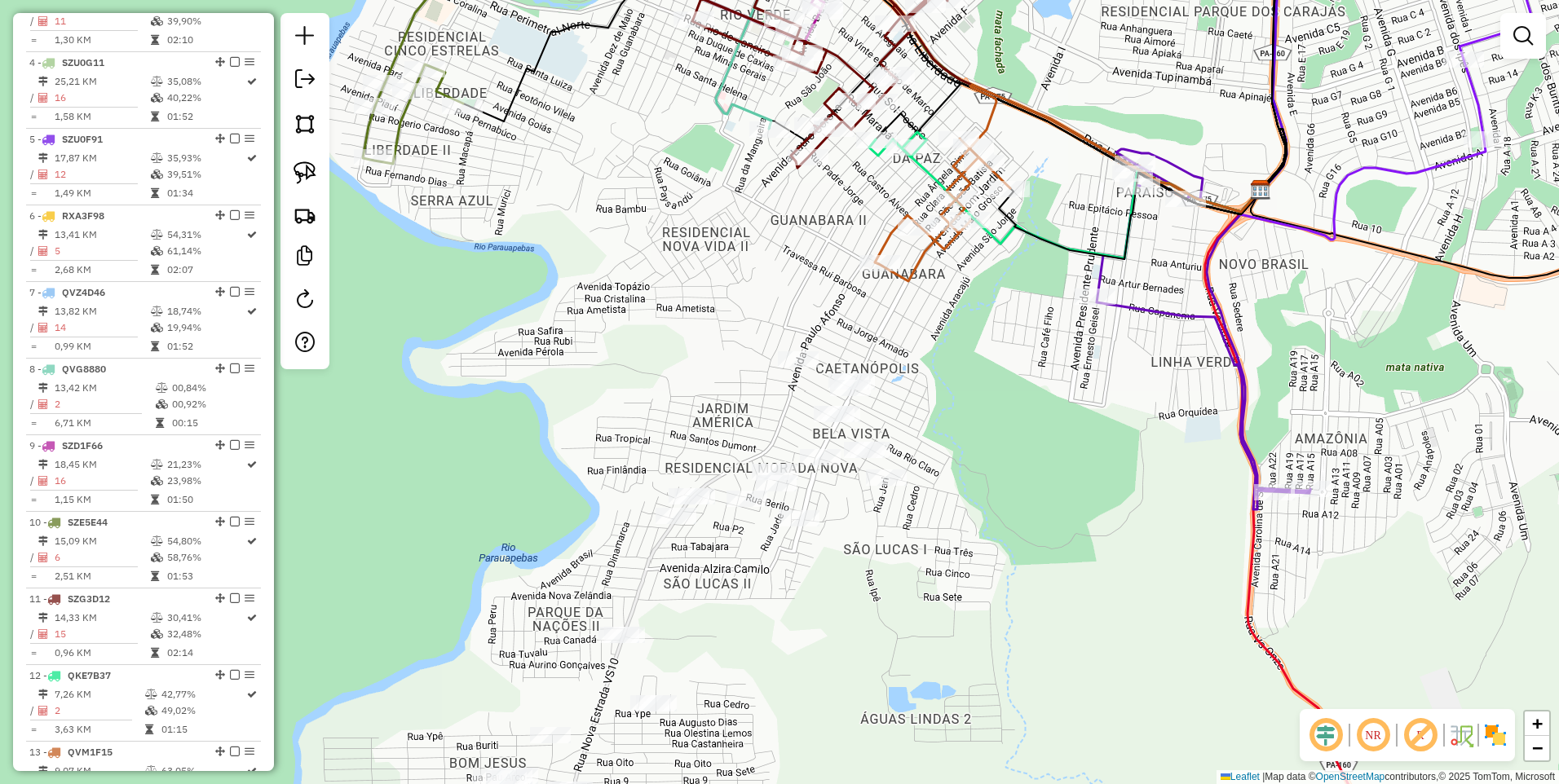
drag, startPoint x: 308, startPoint y: 129, endPoint x: 385, endPoint y: 185, distance: 95.2
click at [308, 129] on img at bounding box center [305, 124] width 23 height 23
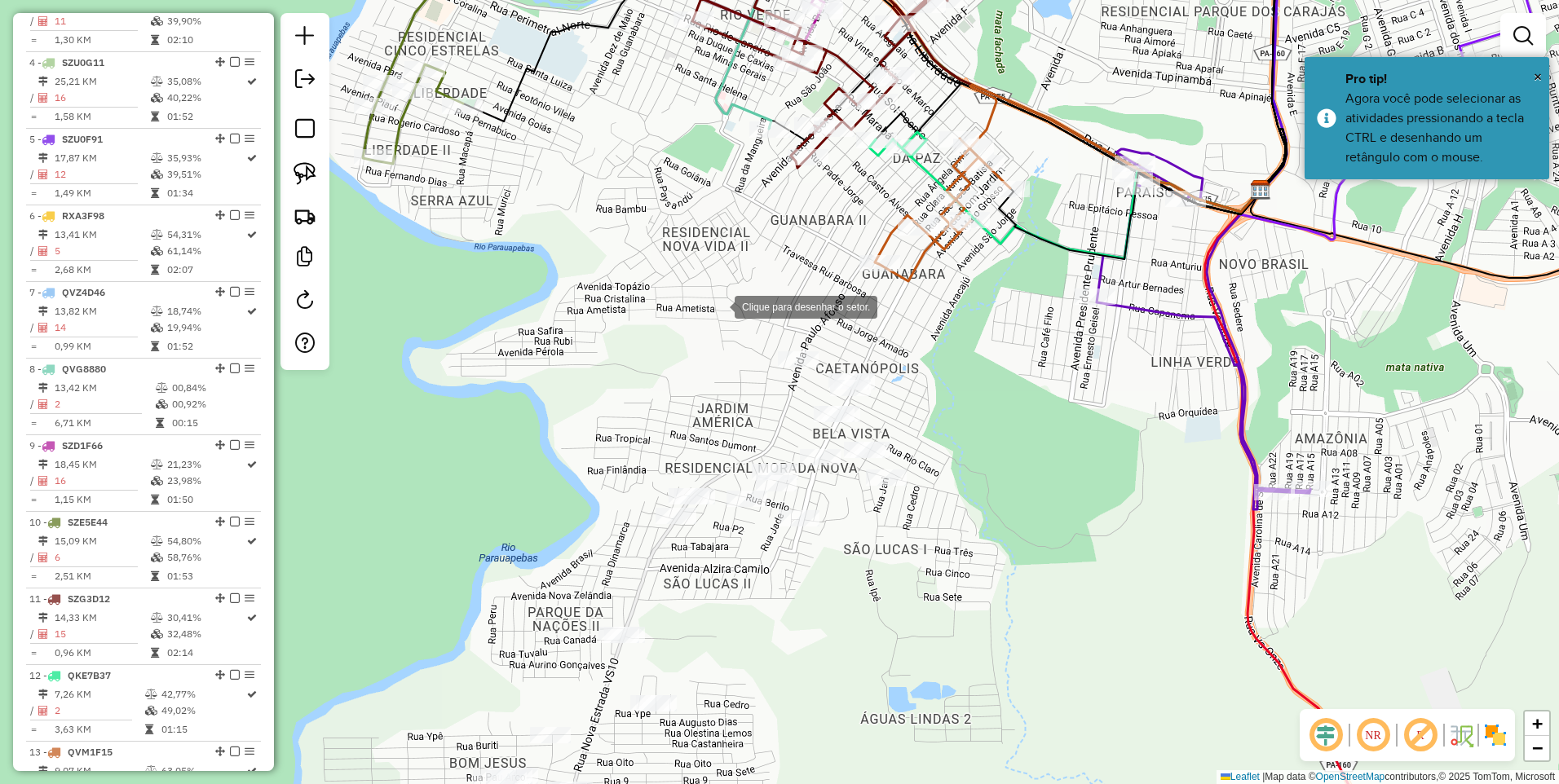
click at [719, 306] on div at bounding box center [718, 305] width 32 height 32
click at [1029, 380] on div at bounding box center [1029, 381] width 32 height 32
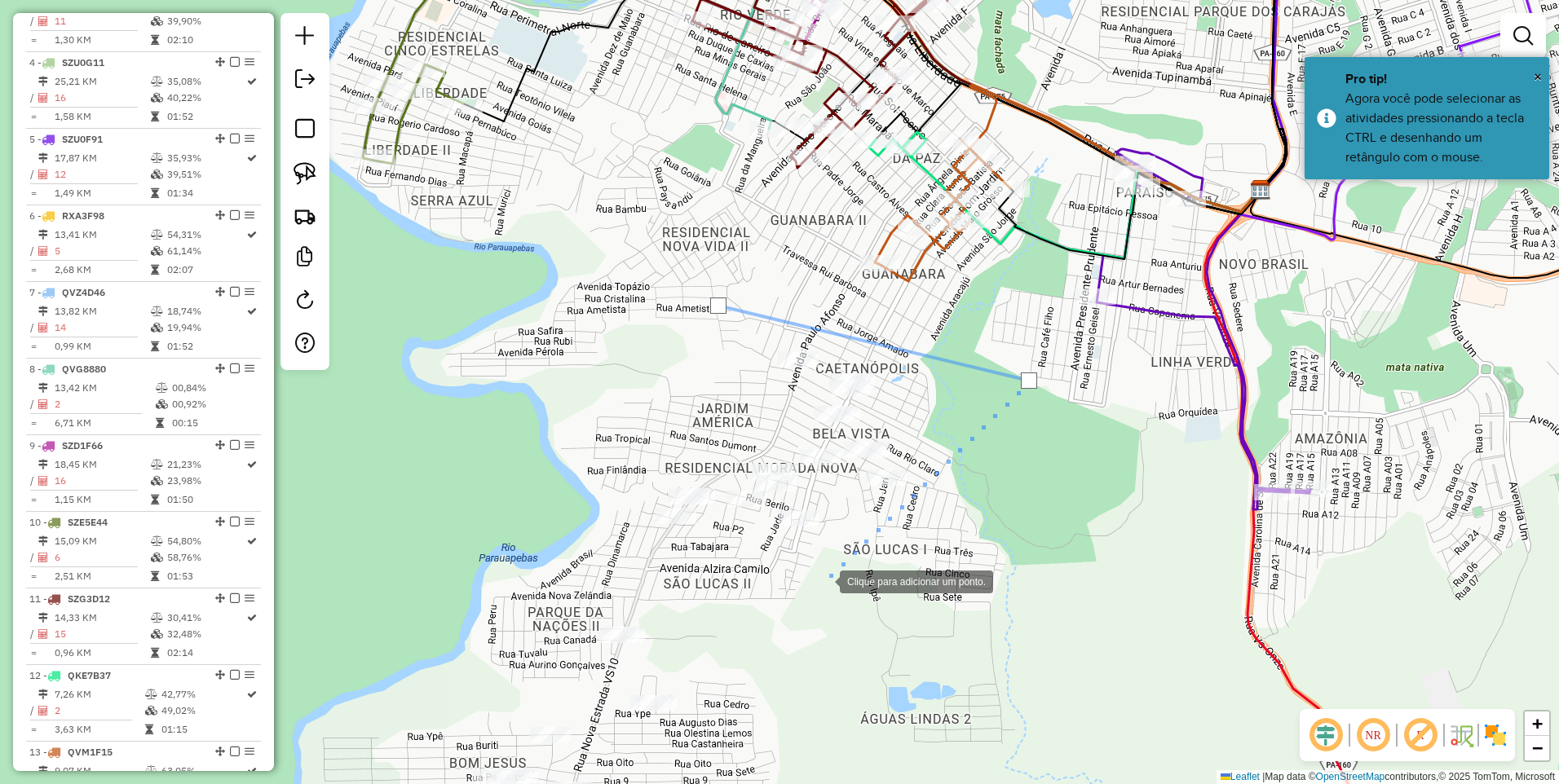
click at [824, 581] on div at bounding box center [823, 580] width 32 height 32
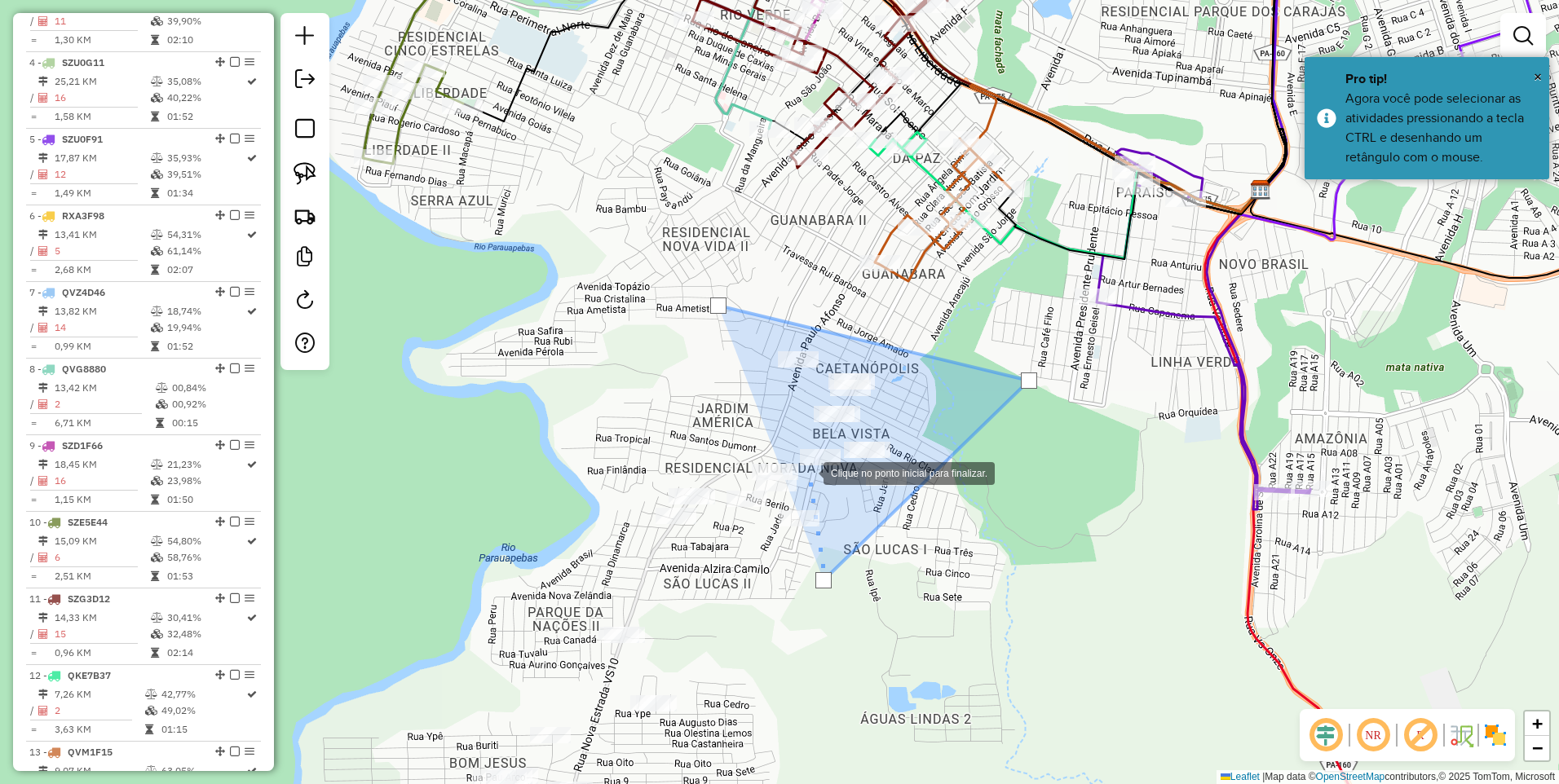
click at [807, 472] on div at bounding box center [806, 471] width 32 height 32
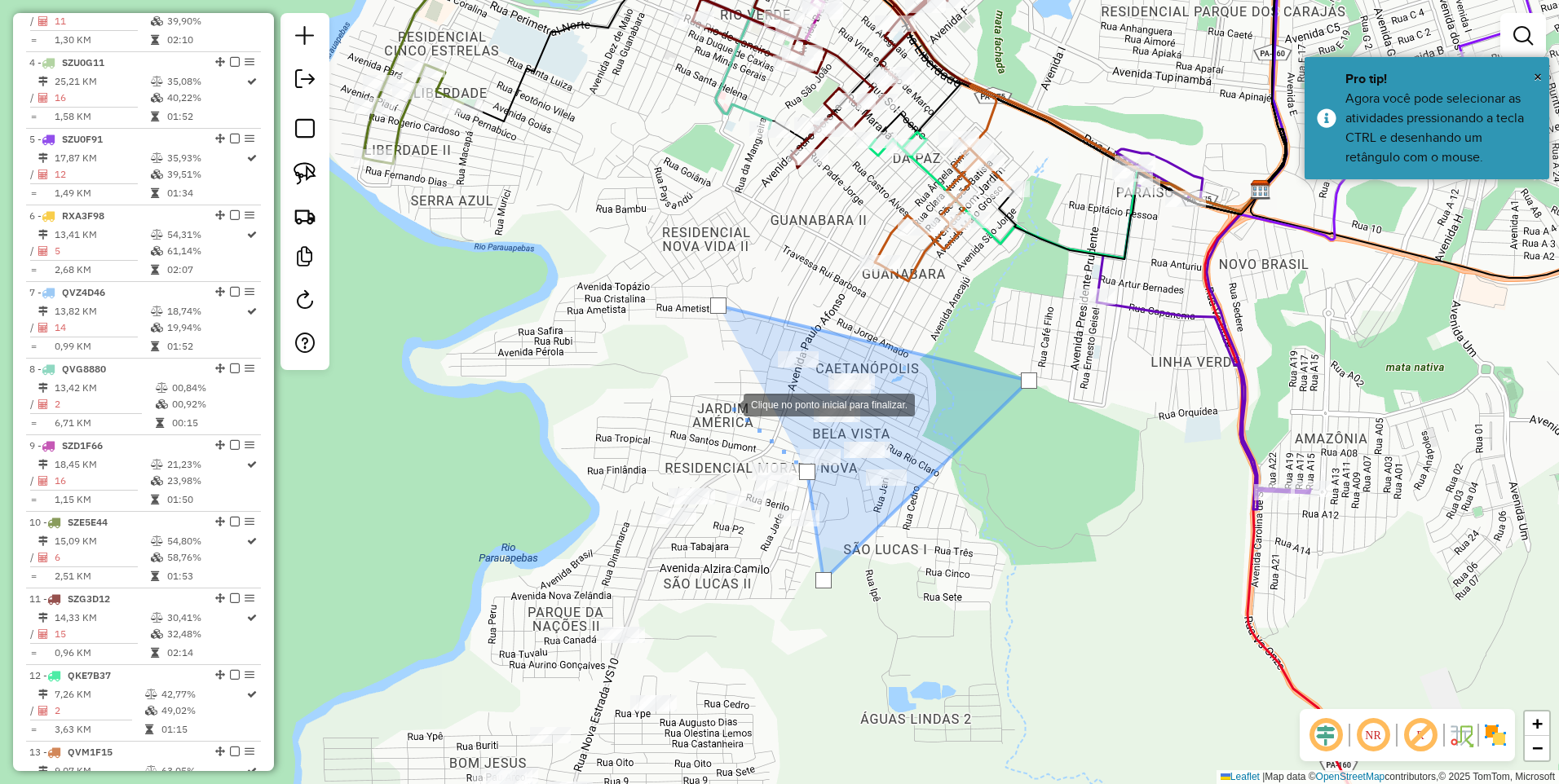
click at [726, 404] on div at bounding box center [727, 403] width 32 height 32
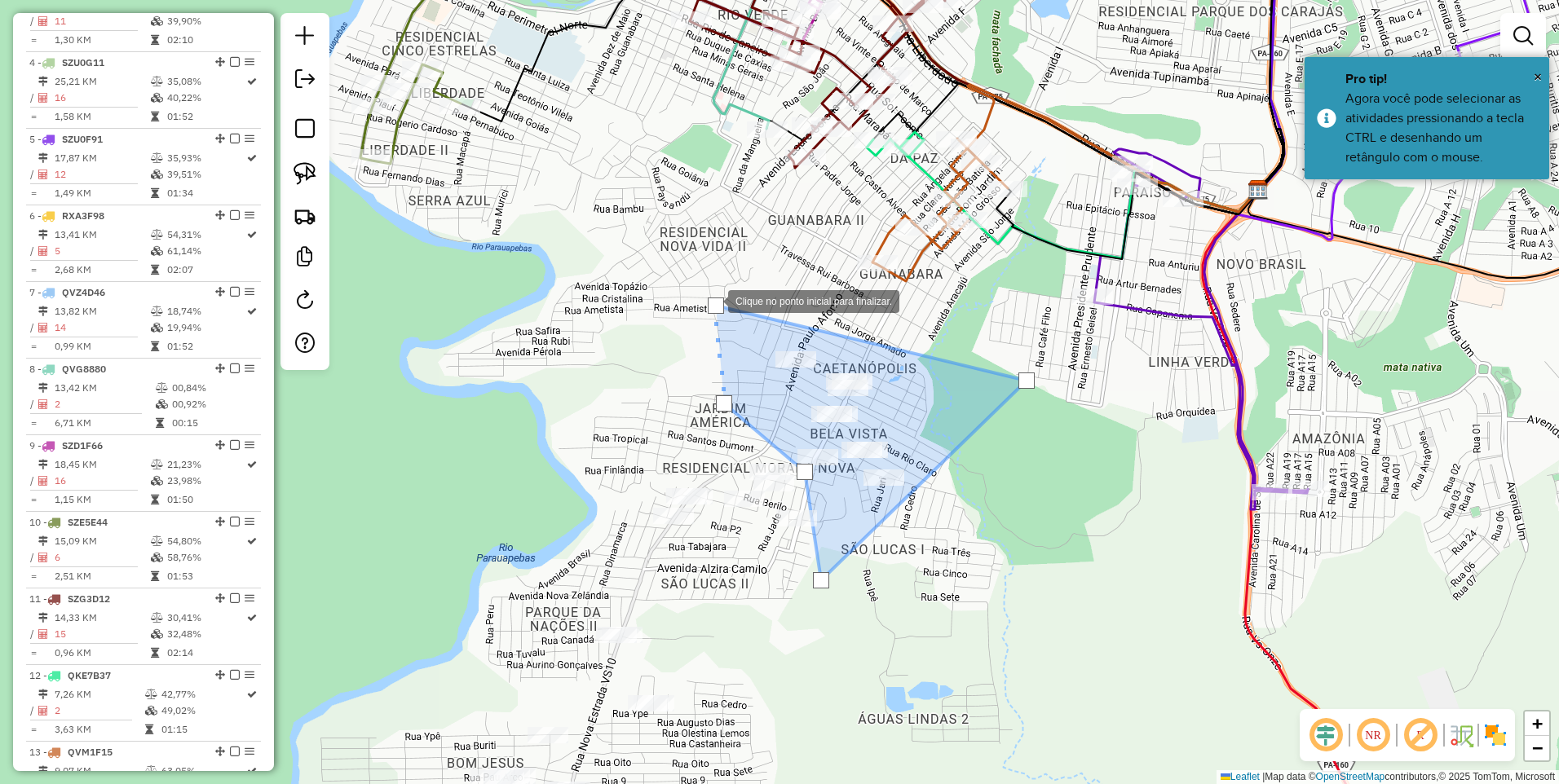
click at [712, 300] on div at bounding box center [716, 306] width 17 height 17
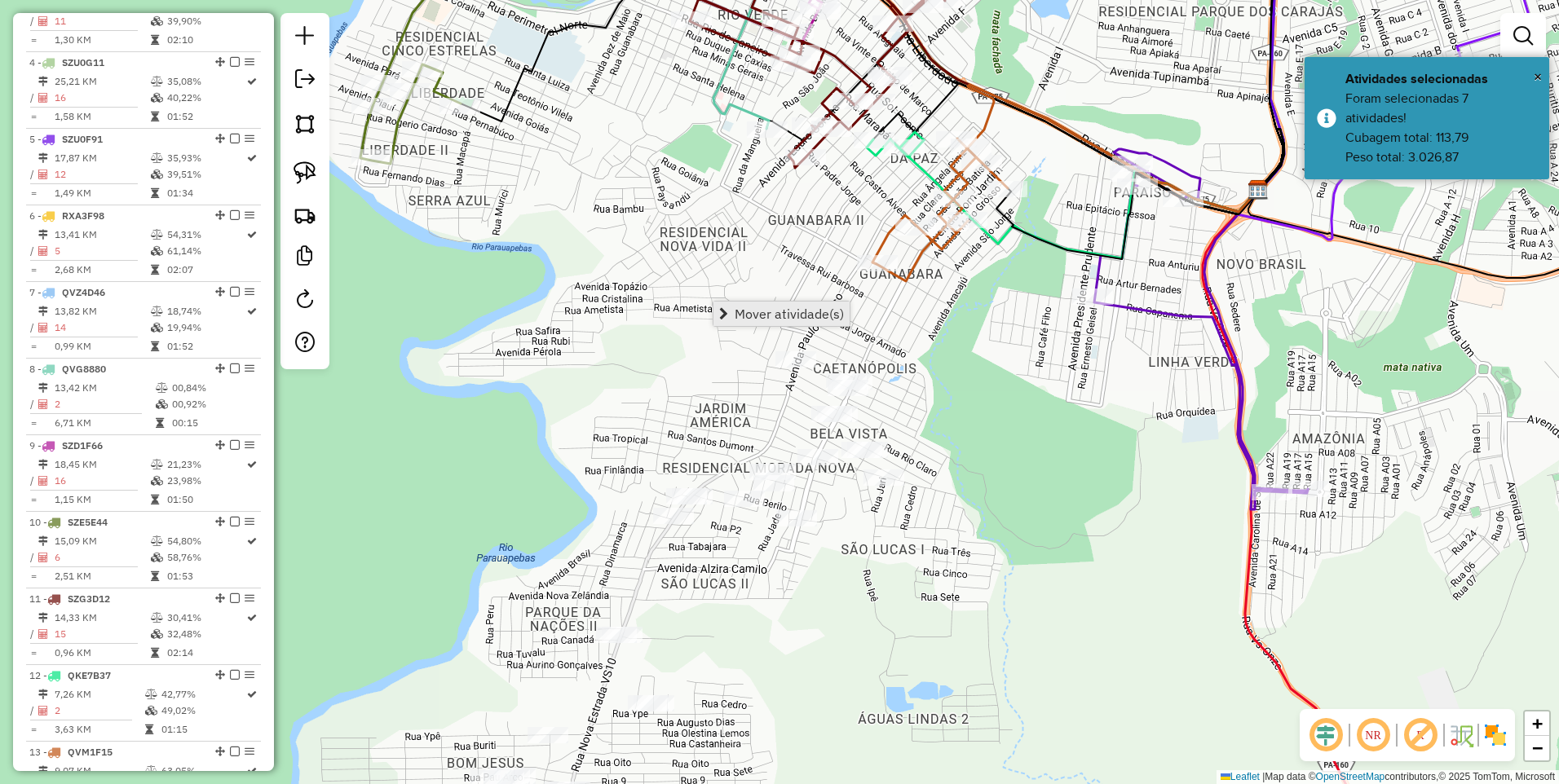
click at [731, 312] on link "Mover atividade(s)" at bounding box center [782, 314] width 136 height 25
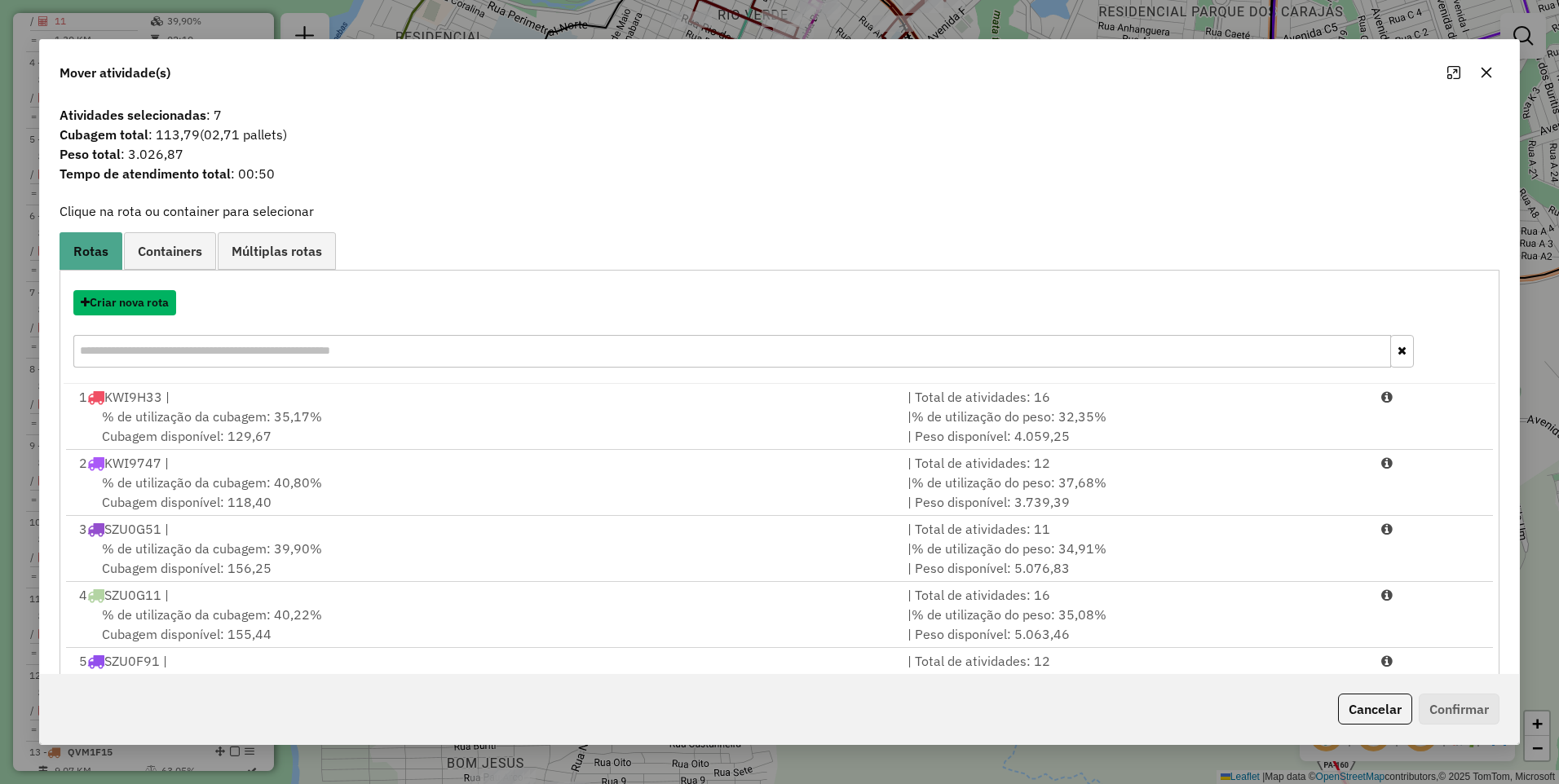
click at [112, 306] on button "Criar nova rota" at bounding box center [125, 303] width 103 height 26
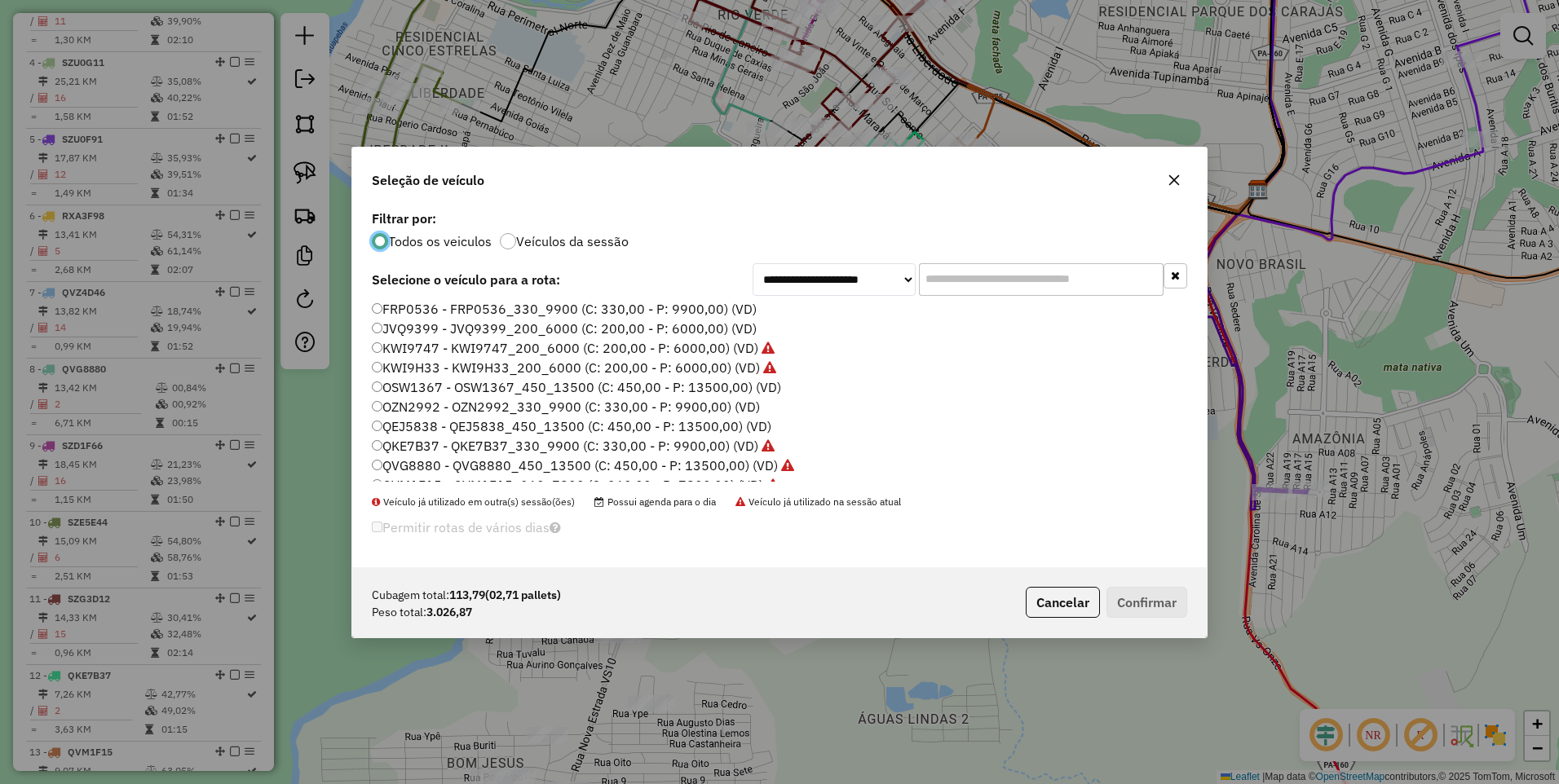
scroll to position [0, 0]
click at [442, 326] on label "FRP0536 - FRP0536_330_9900 (C: 330,00 - P: 9900,00) (VD)" at bounding box center [564, 331] width 385 height 20
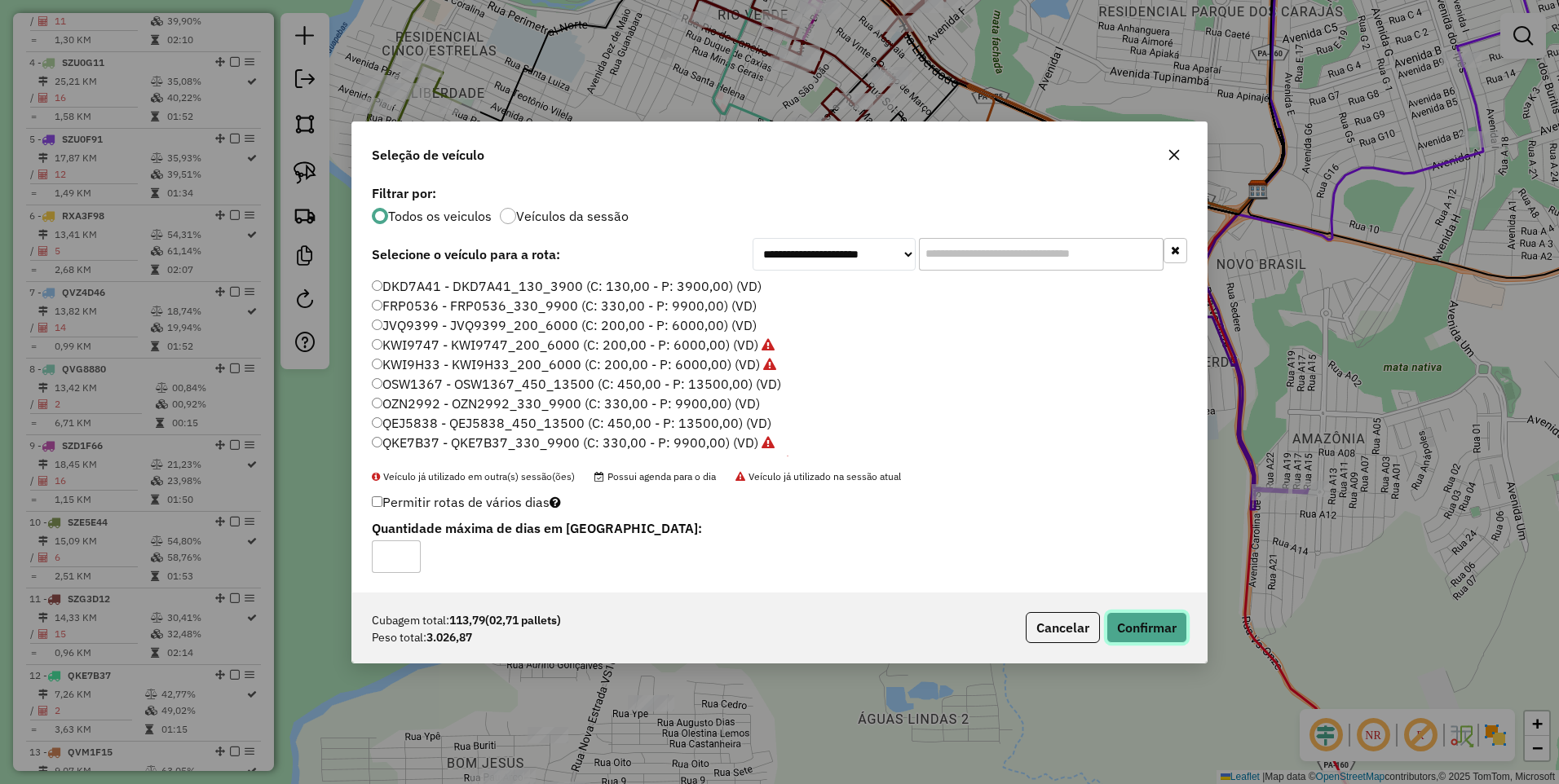
click at [1140, 624] on button "Confirmar" at bounding box center [1147, 627] width 81 height 31
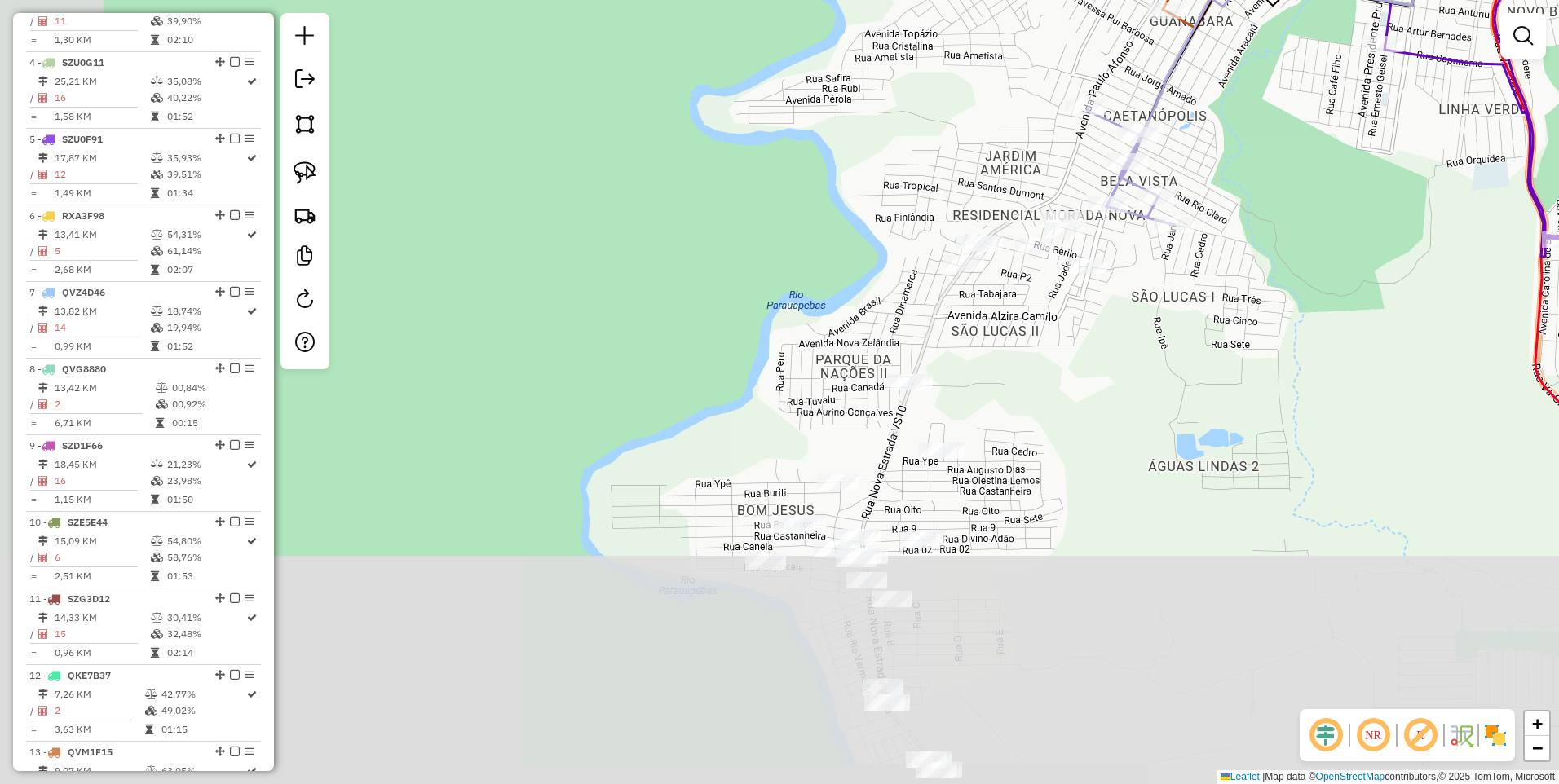
drag, startPoint x: 981, startPoint y: 637, endPoint x: 1265, endPoint y: 393, distance: 374.4
click at [1265, 393] on div "Janela de atendimento Grade de atendimento Capacidade Transportadoras Veículos …" at bounding box center [779, 392] width 1559 height 784
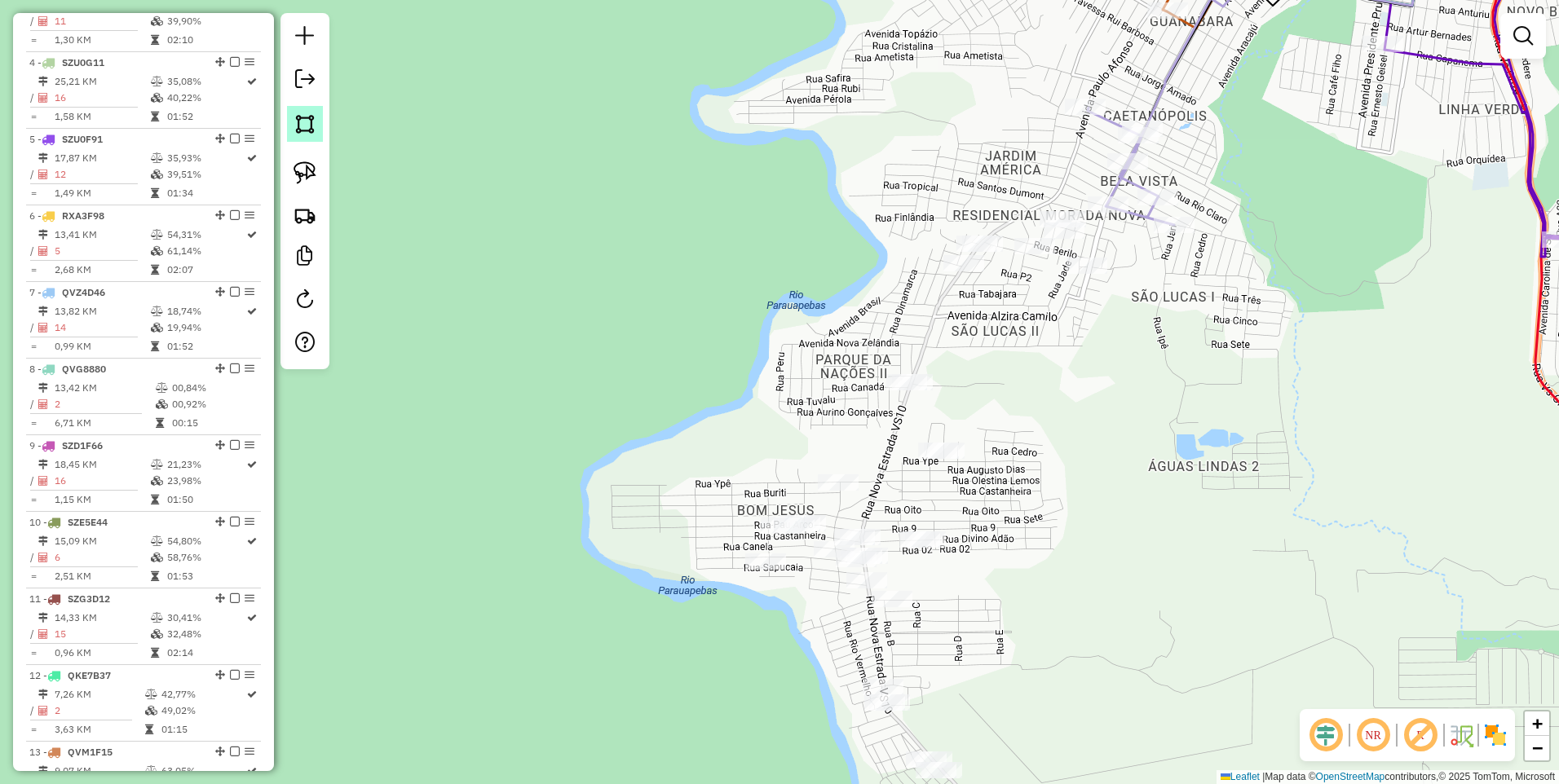
click at [310, 134] on img at bounding box center [305, 124] width 23 height 23
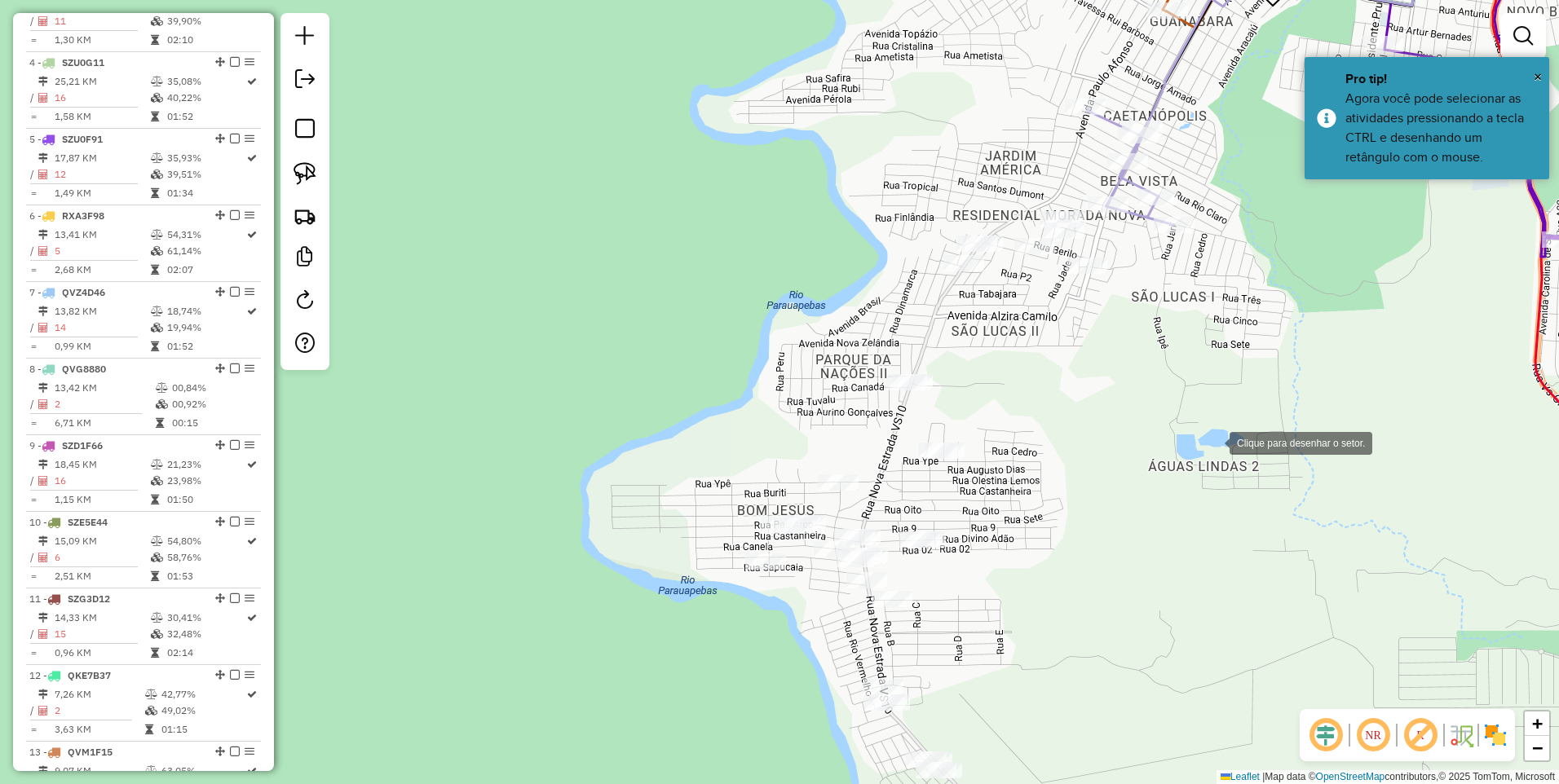
drag, startPoint x: 1213, startPoint y: 442, endPoint x: 1088, endPoint y: 390, distance: 135.4
click at [1197, 426] on div at bounding box center [1212, 442] width 32 height 32
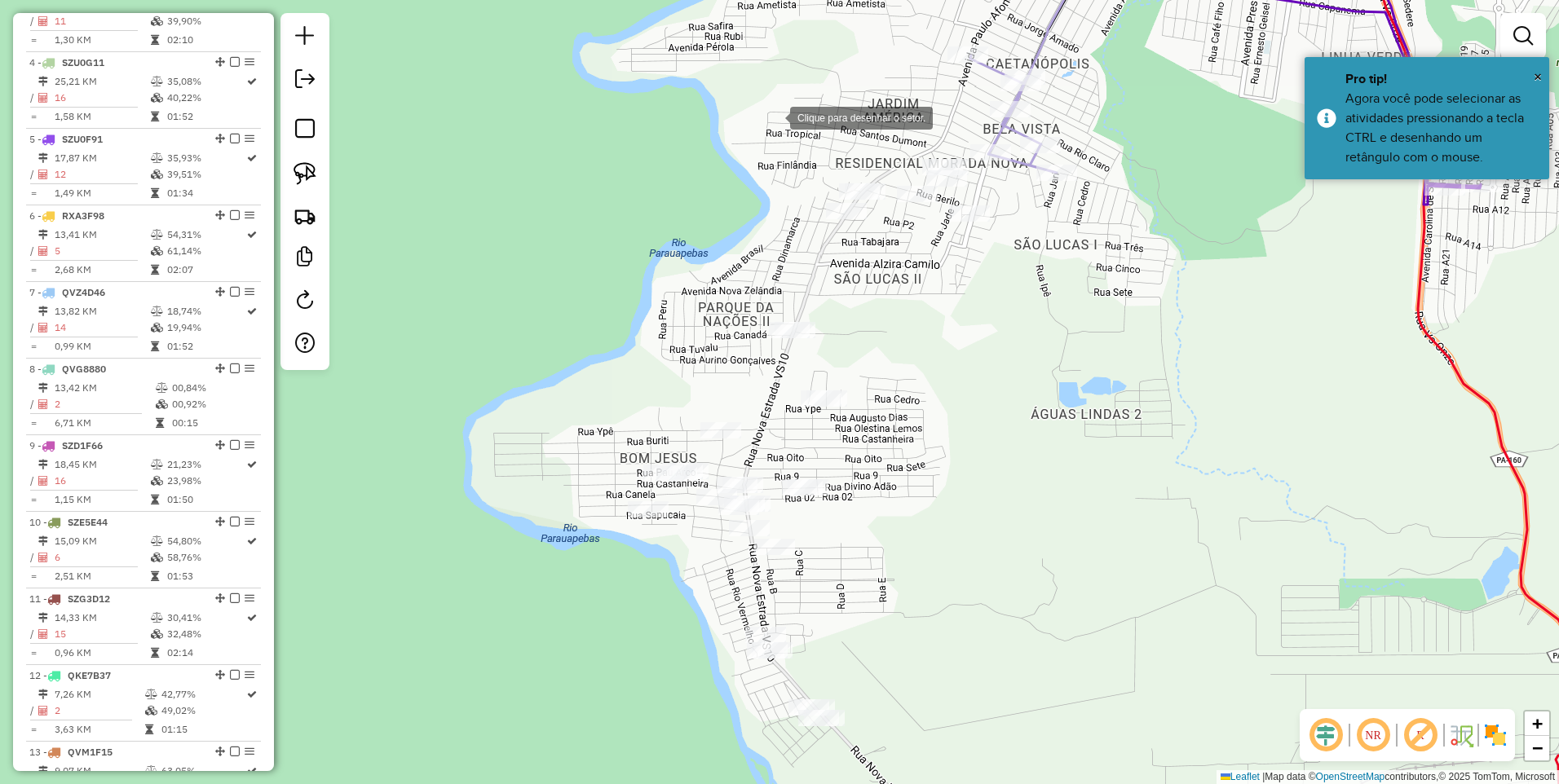
click at [774, 117] on div at bounding box center [773, 116] width 32 height 32
click at [1079, 157] on div at bounding box center [1078, 157] width 32 height 32
click at [914, 508] on div at bounding box center [914, 508] width 32 height 32
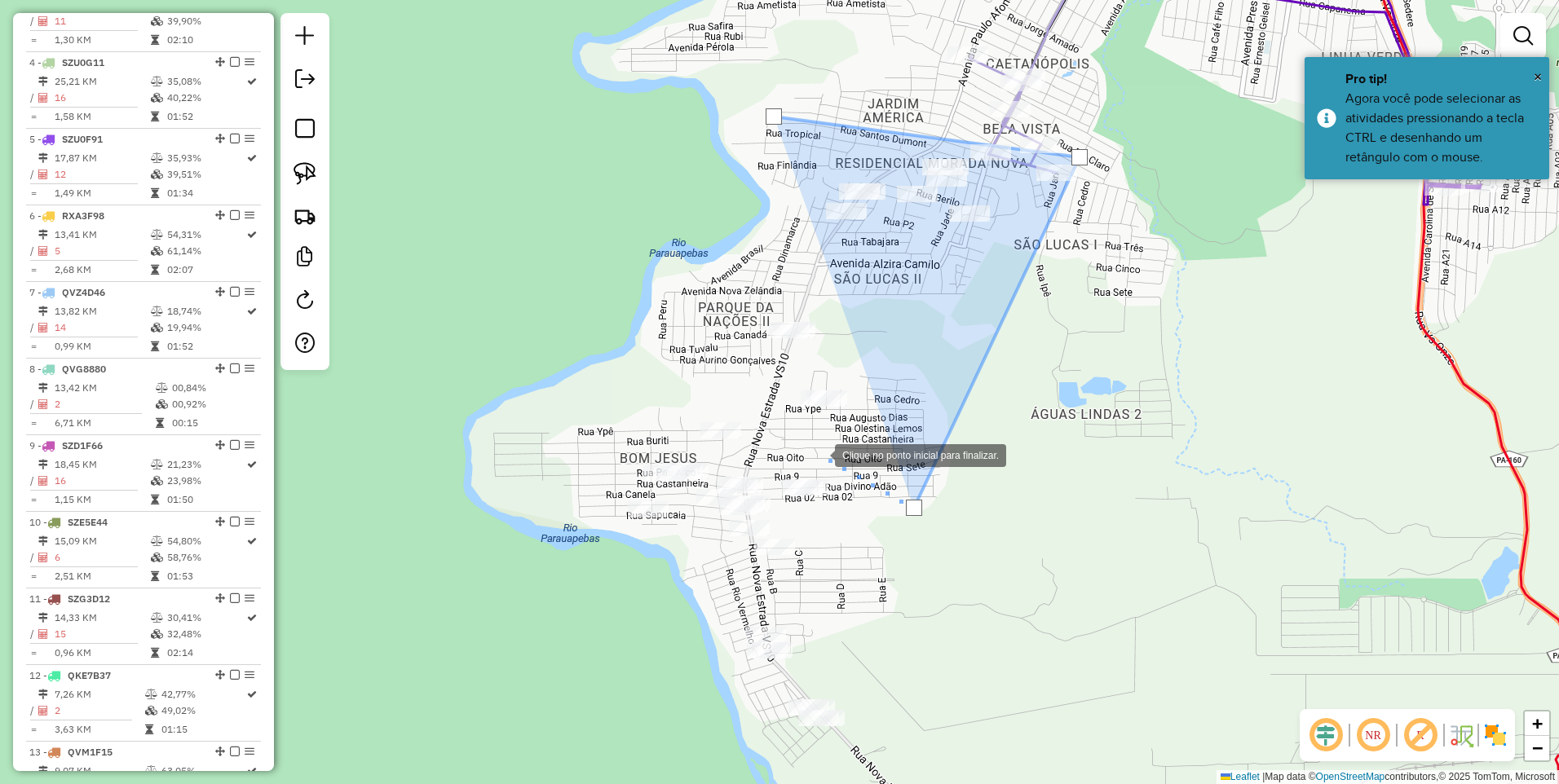
click at [805, 453] on div at bounding box center [818, 453] width 32 height 32
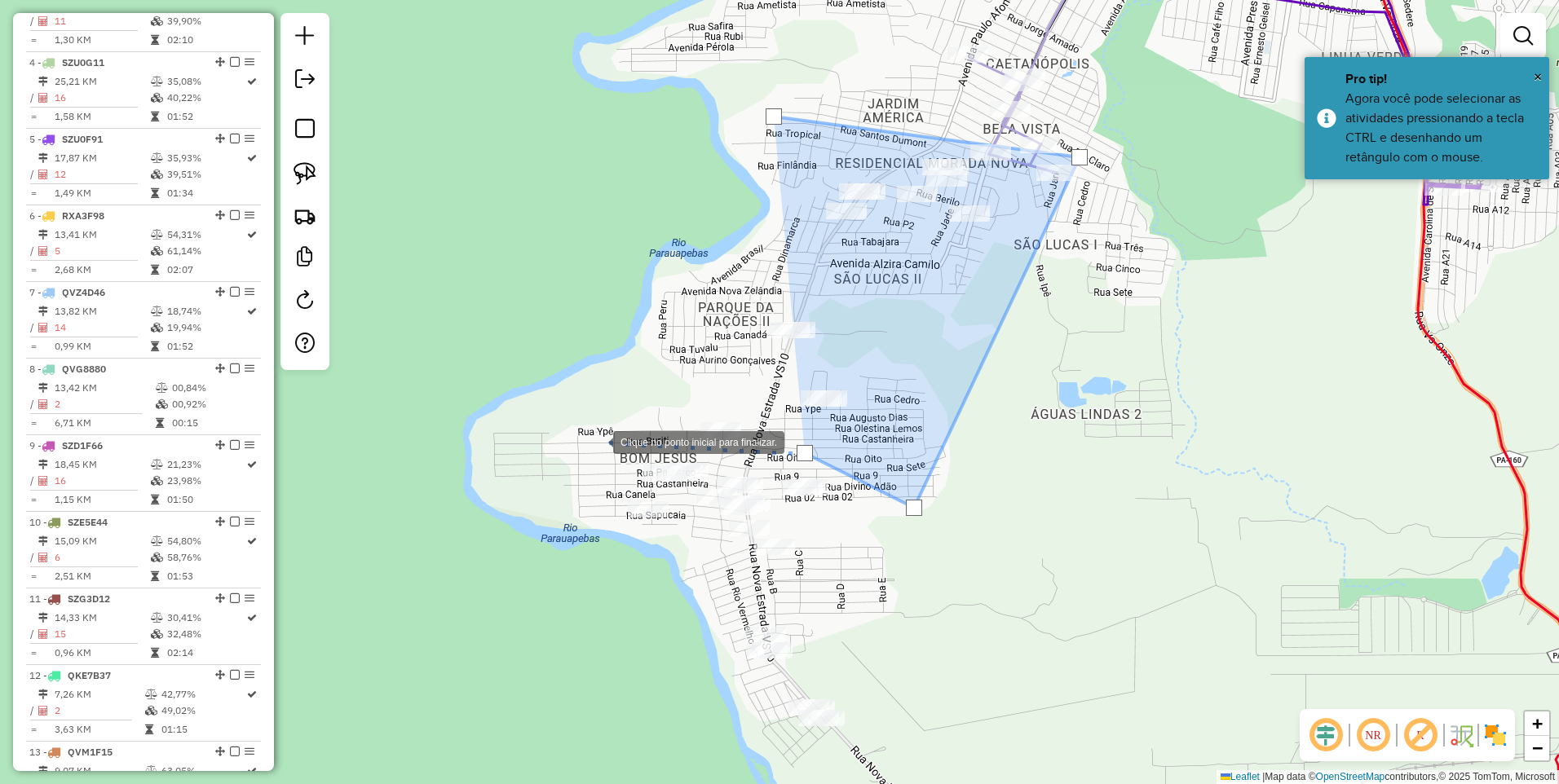
click at [599, 442] on div at bounding box center [596, 441] width 32 height 32
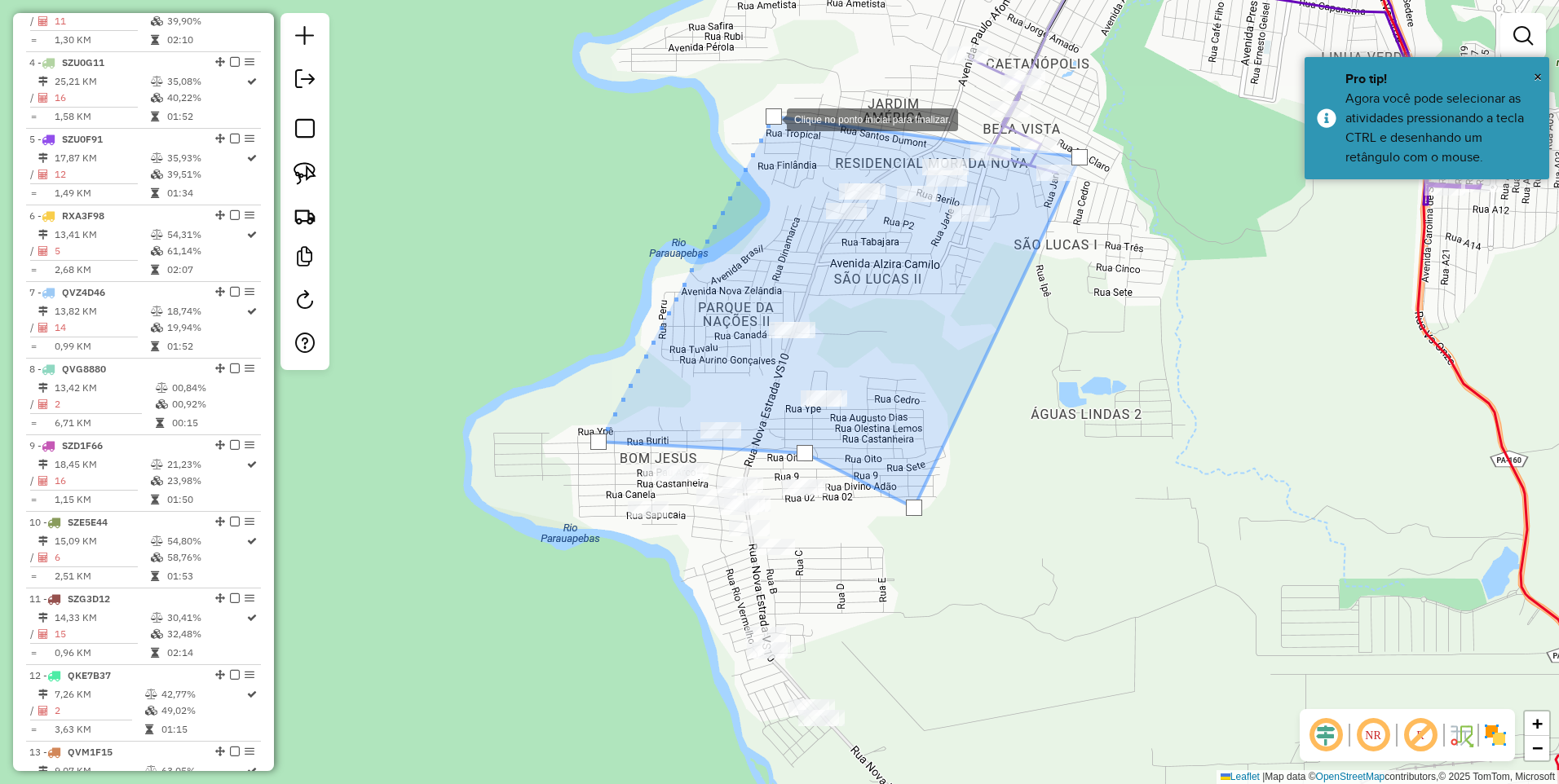
click at [770, 117] on div at bounding box center [774, 117] width 17 height 17
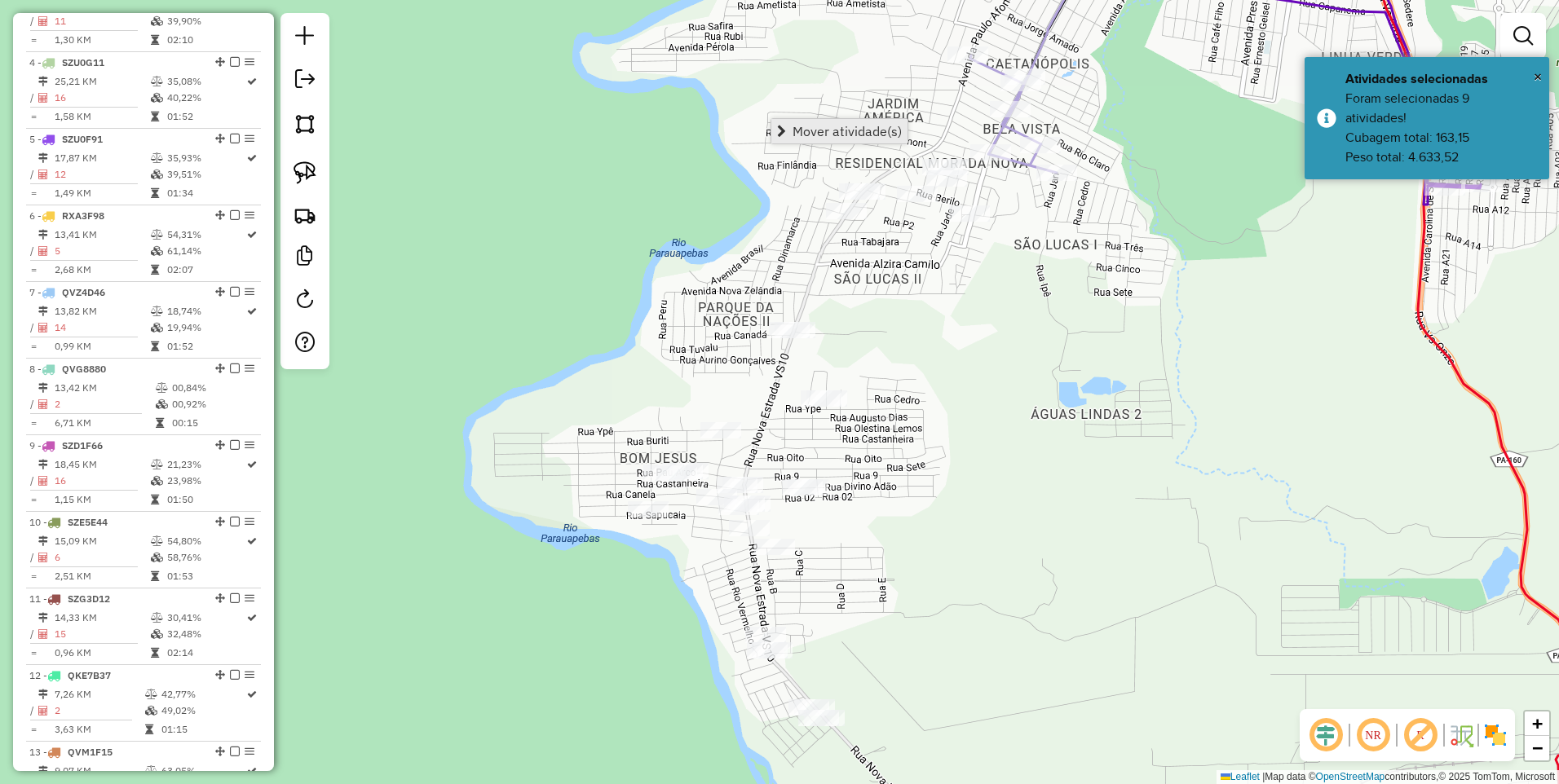
click at [794, 129] on span "Mover atividade(s)" at bounding box center [847, 131] width 109 height 13
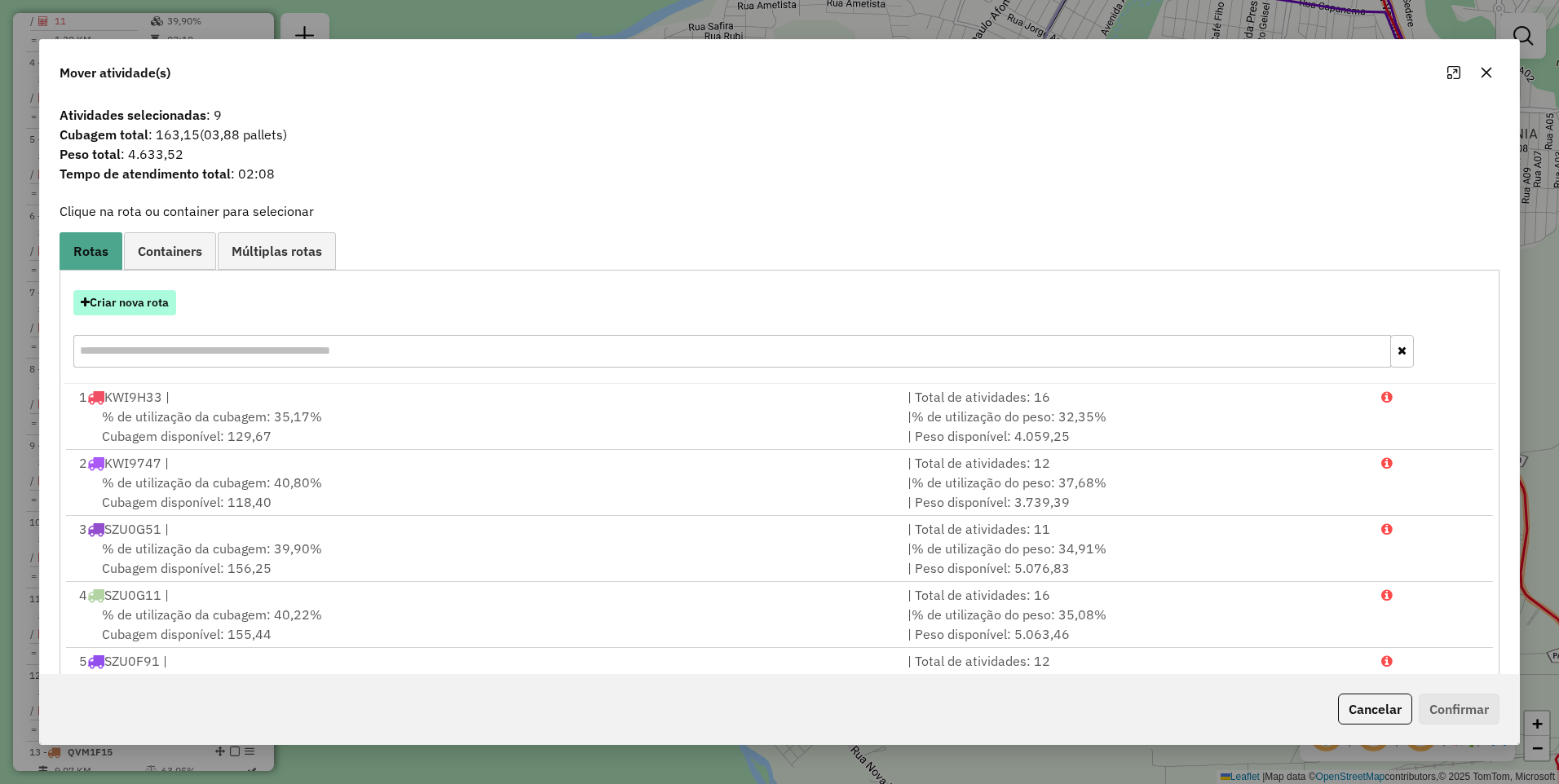
click at [123, 304] on button "Criar nova rota" at bounding box center [125, 303] width 103 height 26
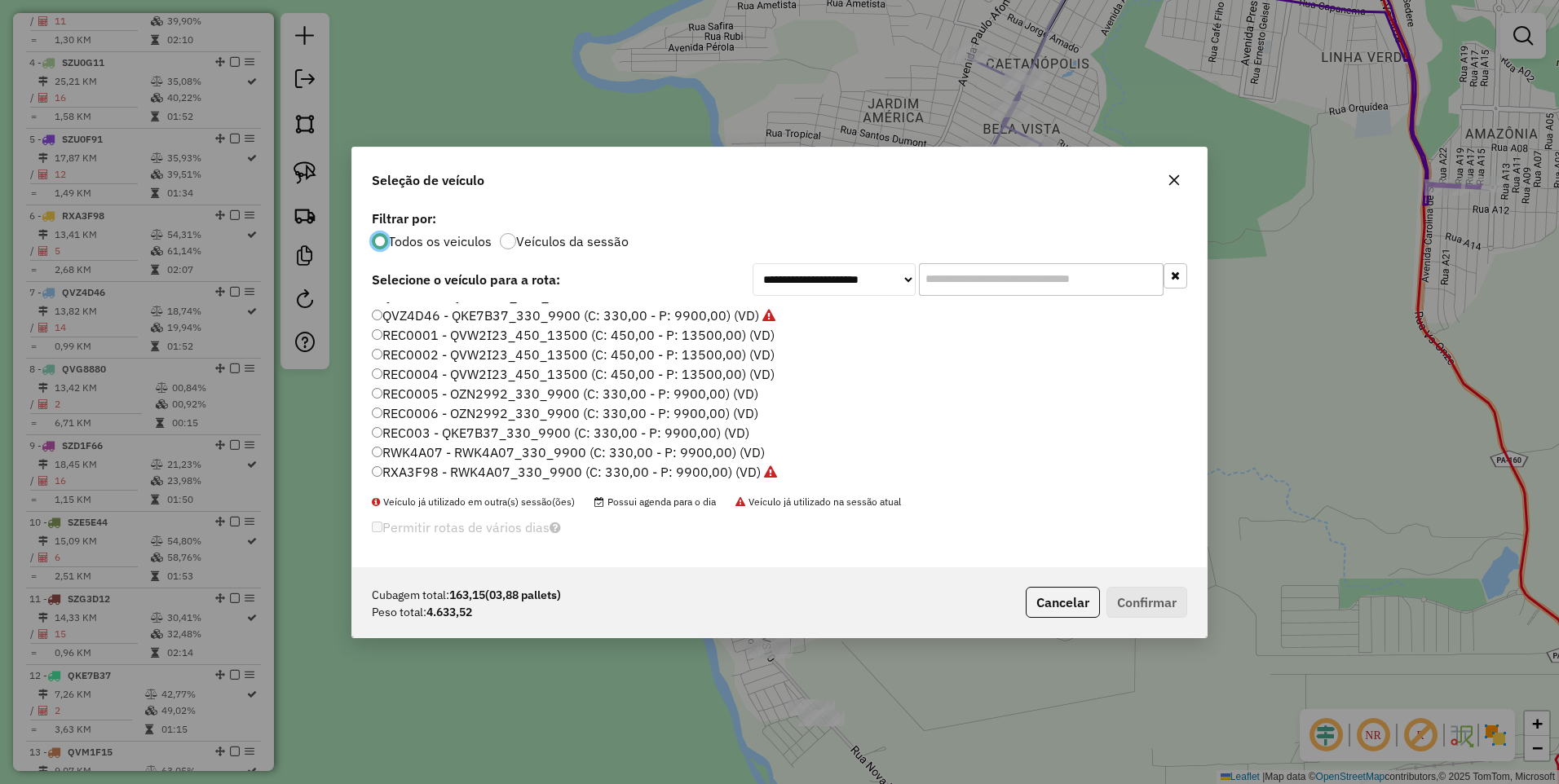
scroll to position [349, 0]
click at [392, 336] on label "RWK4A07 - RWK4A07_330_9900 (C: 330,00 - P: 9900,00) (VD)" at bounding box center [568, 334] width 393 height 20
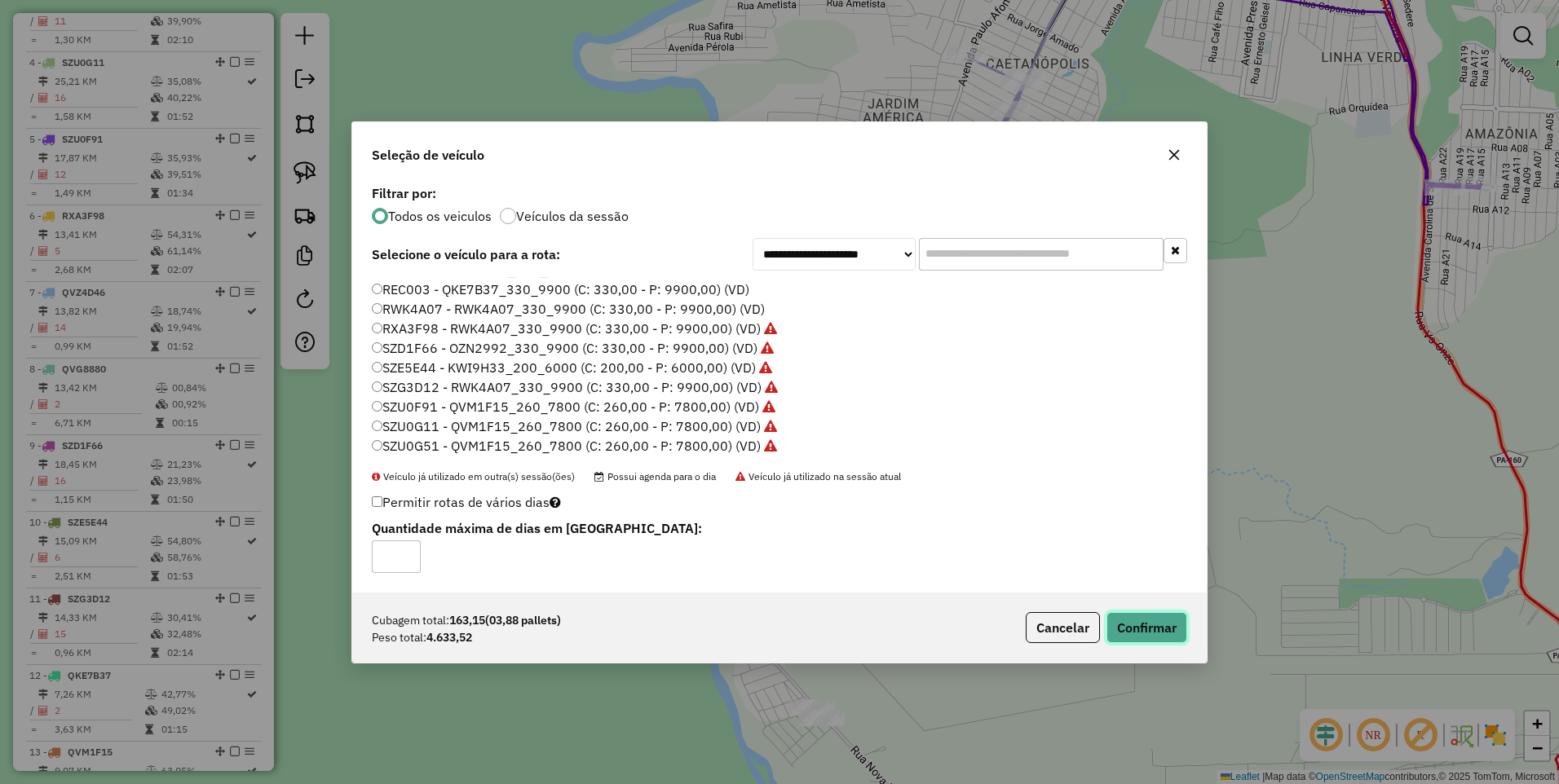
click at [1133, 616] on button "Confirmar" at bounding box center [1147, 627] width 81 height 31
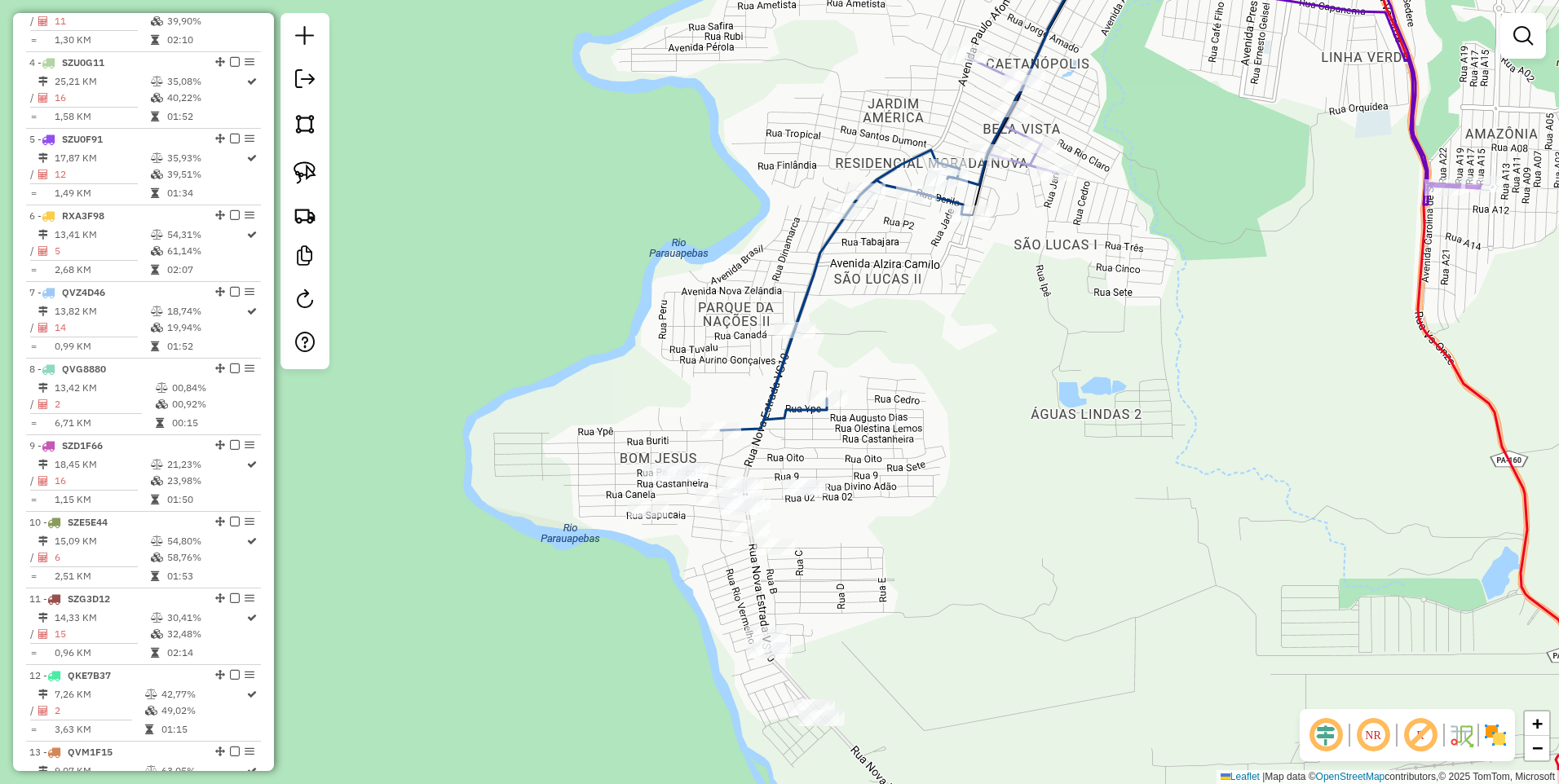
drag, startPoint x: 838, startPoint y: 509, endPoint x: 819, endPoint y: 449, distance: 62.9
click at [820, 451] on div "Janela de atendimento Grade de atendimento Capacidade Transportadoras Veículos …" at bounding box center [779, 392] width 1559 height 784
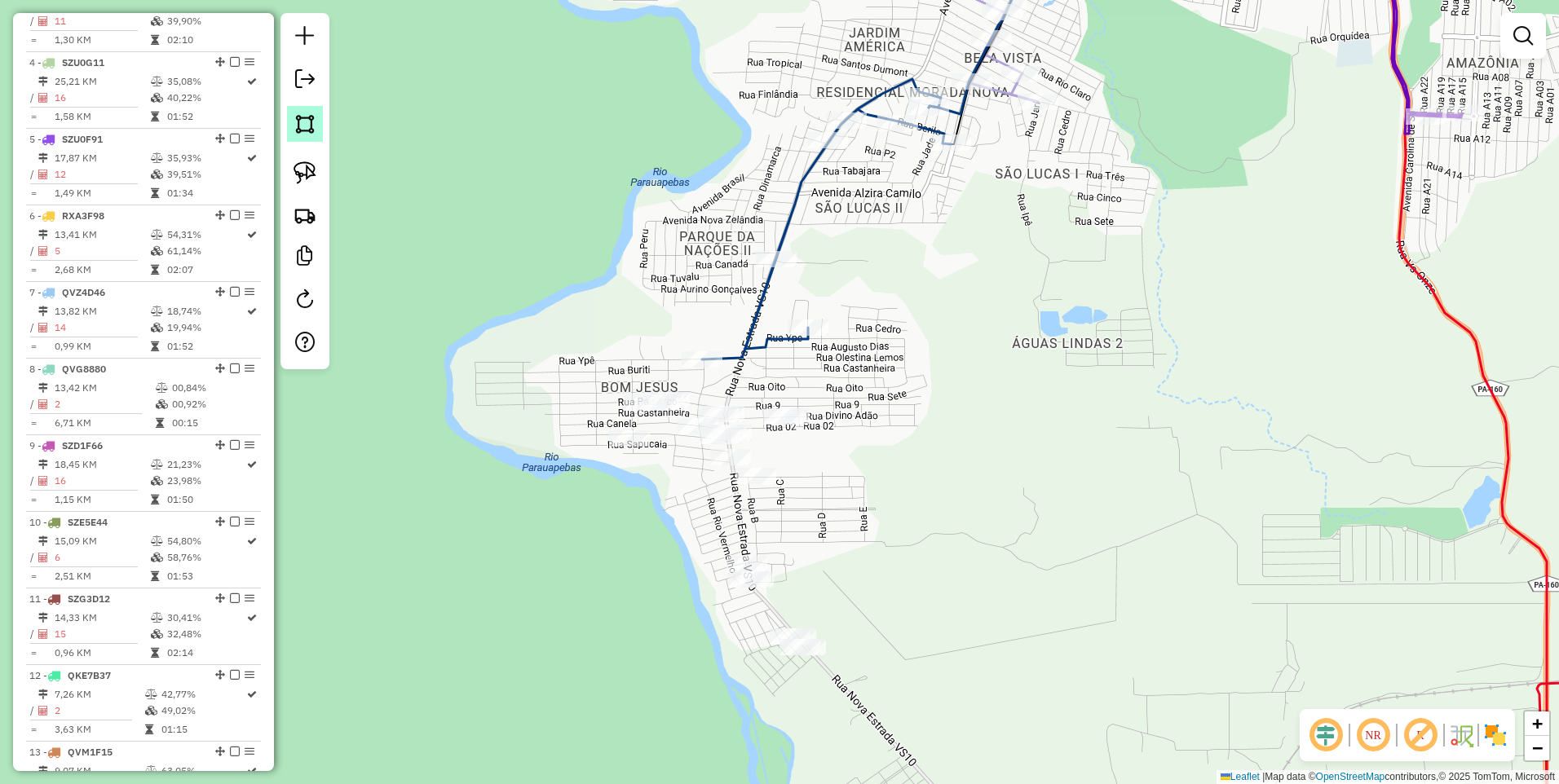
click at [305, 123] on img at bounding box center [305, 124] width 23 height 23
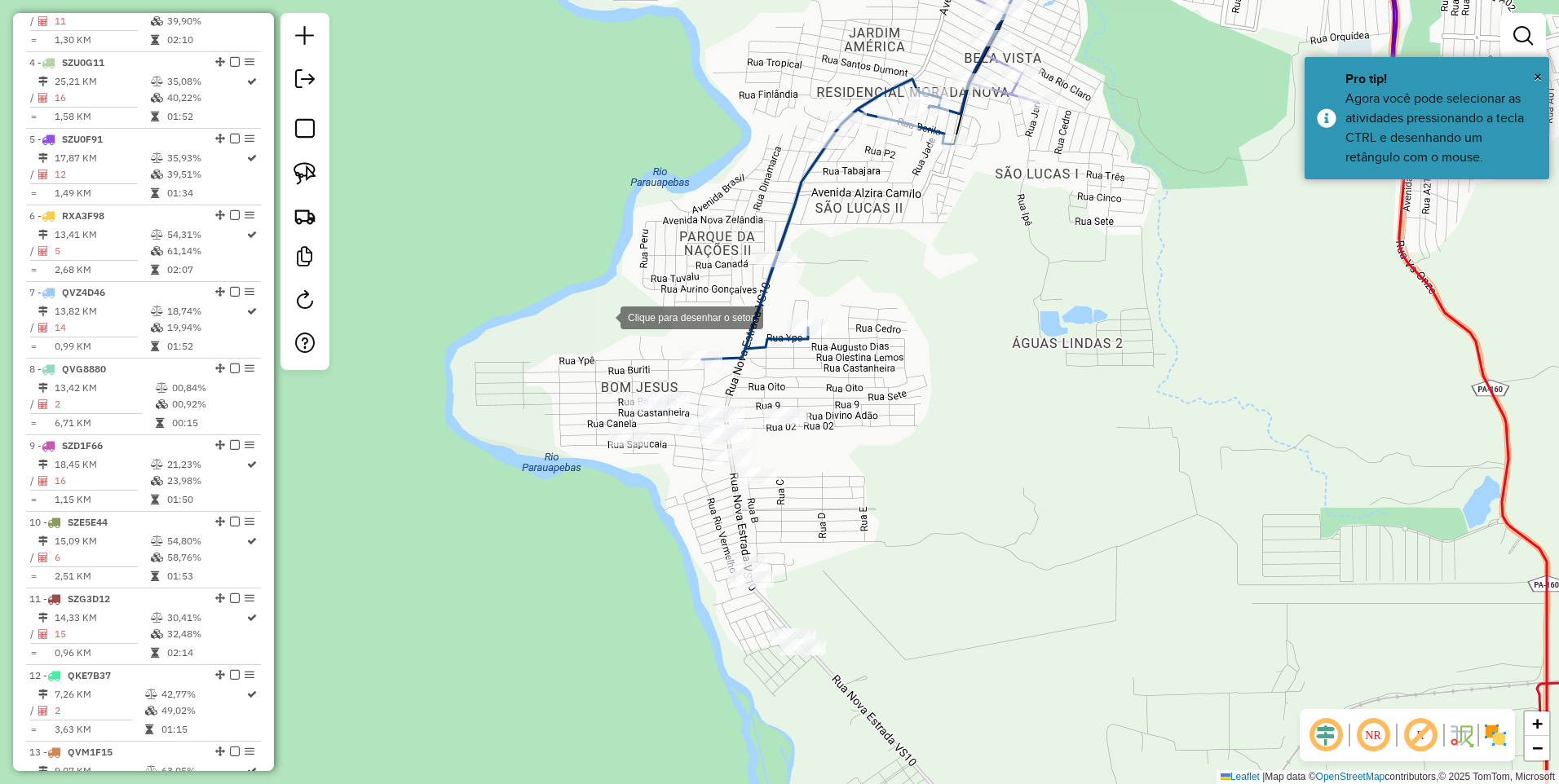
click at [590, 327] on div at bounding box center [604, 316] width 32 height 32
click at [968, 407] on div at bounding box center [968, 406] width 32 height 32
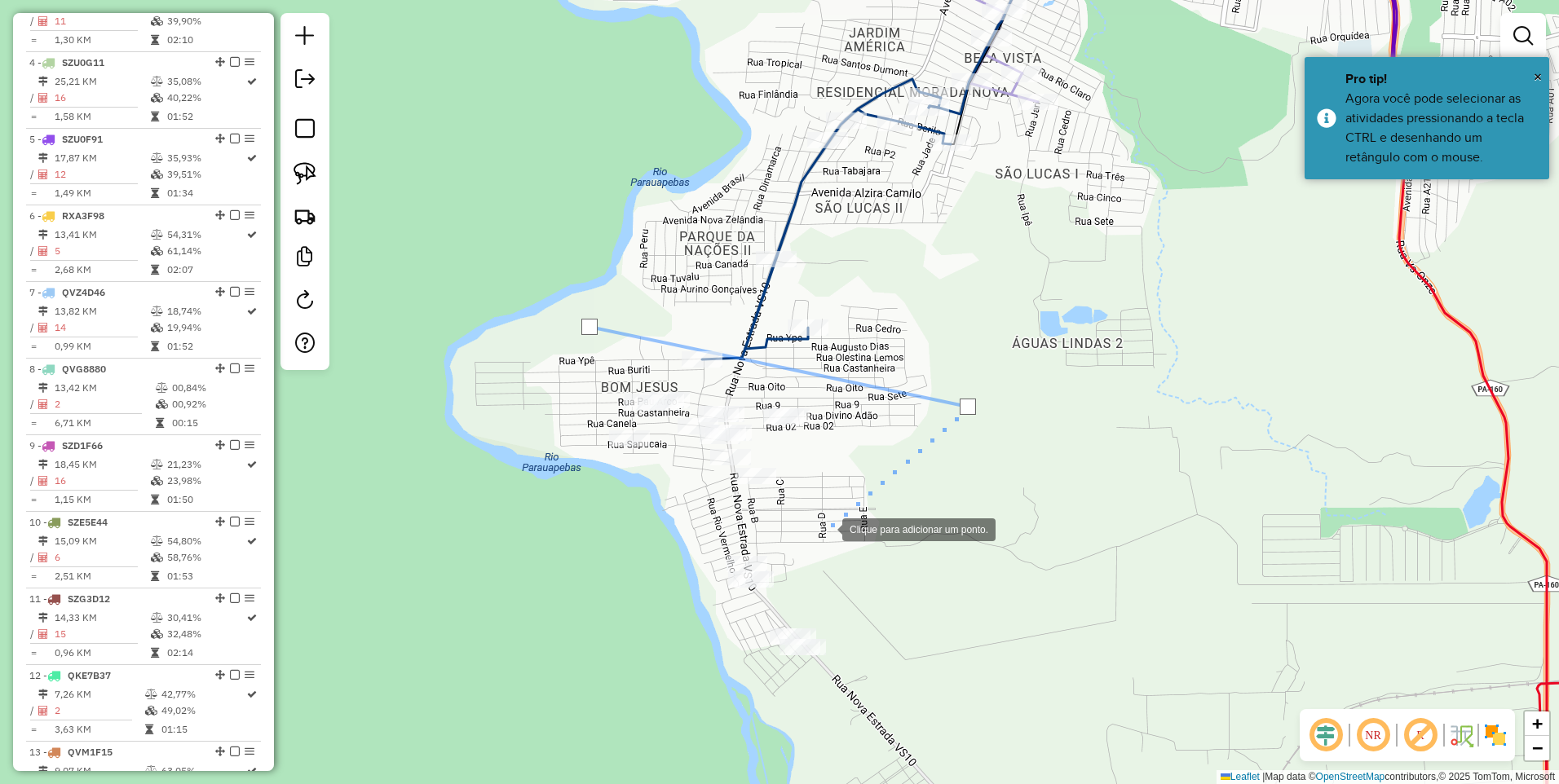
drag, startPoint x: 822, startPoint y: 529, endPoint x: 735, endPoint y: 485, distance: 97.5
click at [816, 528] on div at bounding box center [825, 528] width 32 height 32
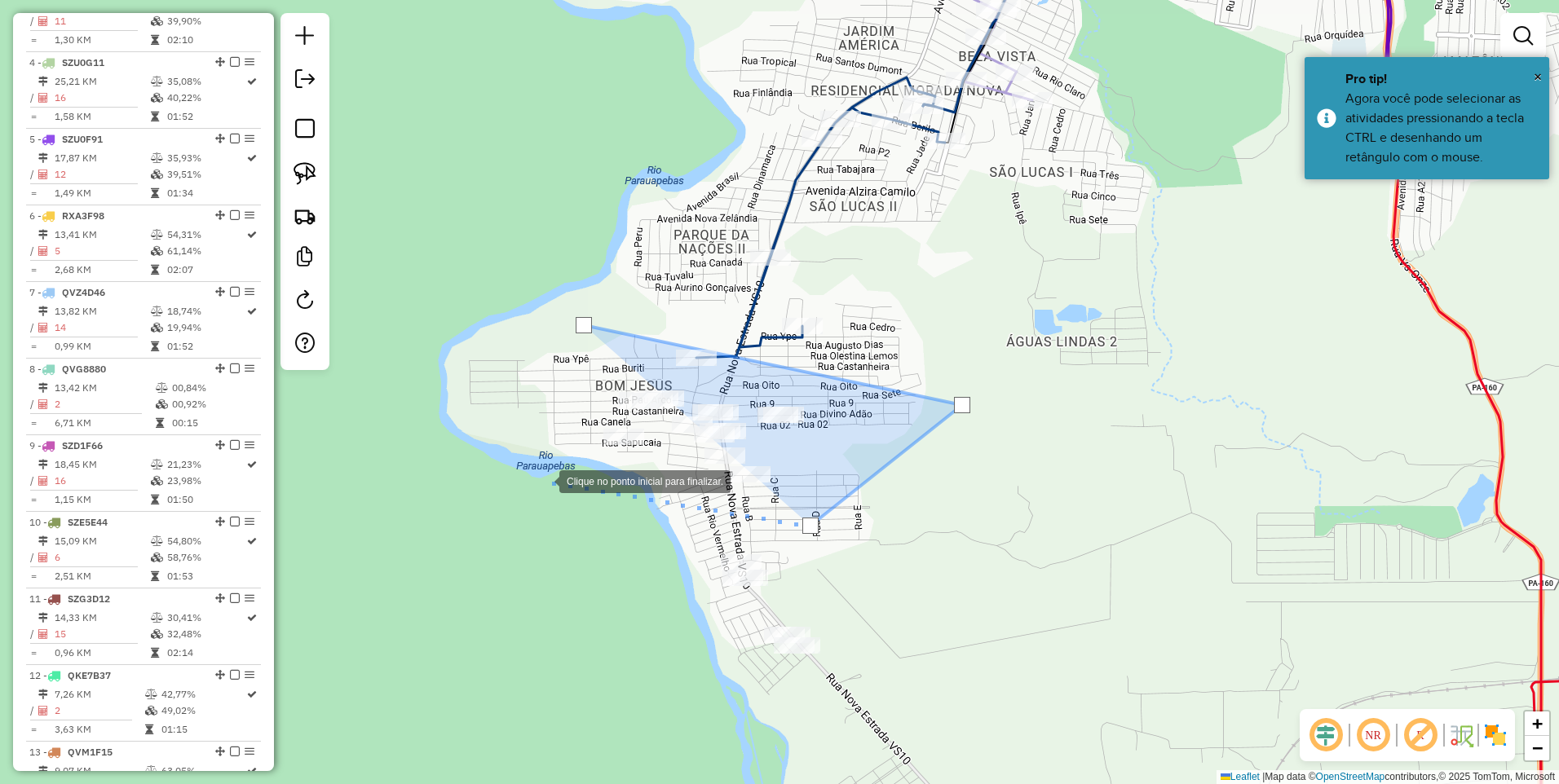
click at [543, 480] on div at bounding box center [543, 480] width 32 height 32
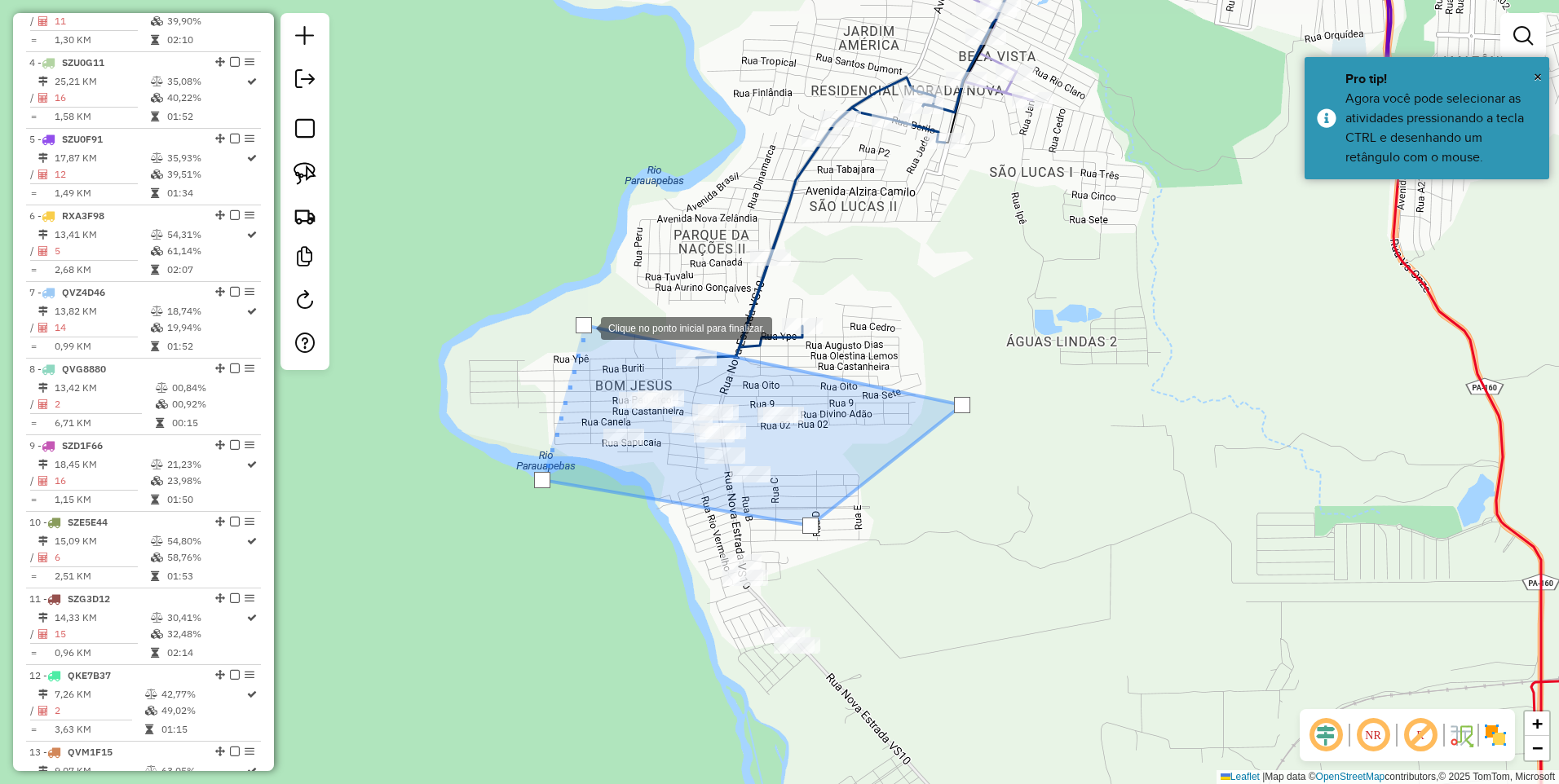
click at [585, 327] on div at bounding box center [584, 326] width 17 height 17
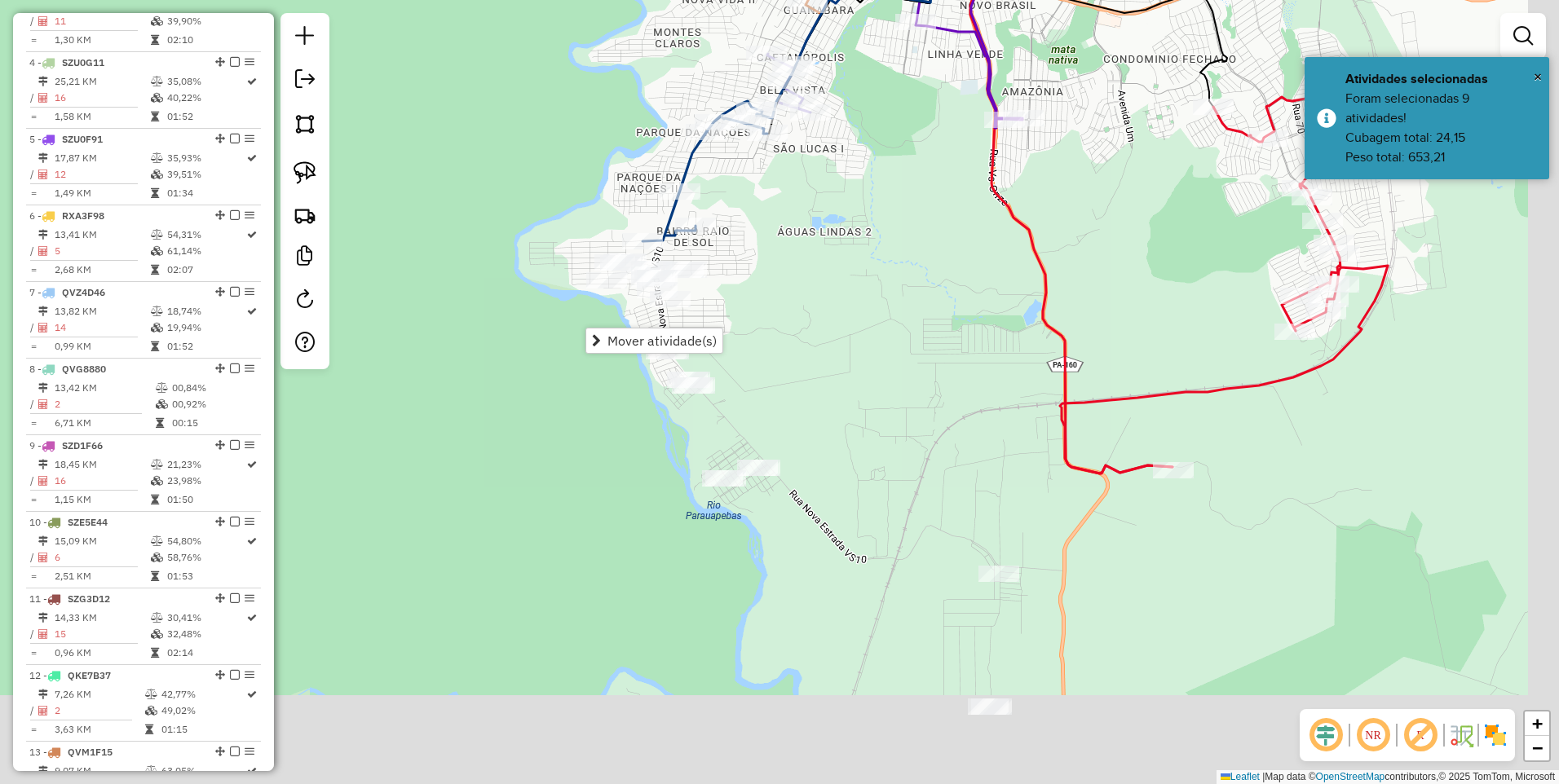
drag, startPoint x: 1017, startPoint y: 639, endPoint x: 935, endPoint y: 380, distance: 271.7
click at [935, 380] on div "Janela de atendimento Grade de atendimento Capacidade Transportadoras Veículos …" at bounding box center [779, 392] width 1559 height 784
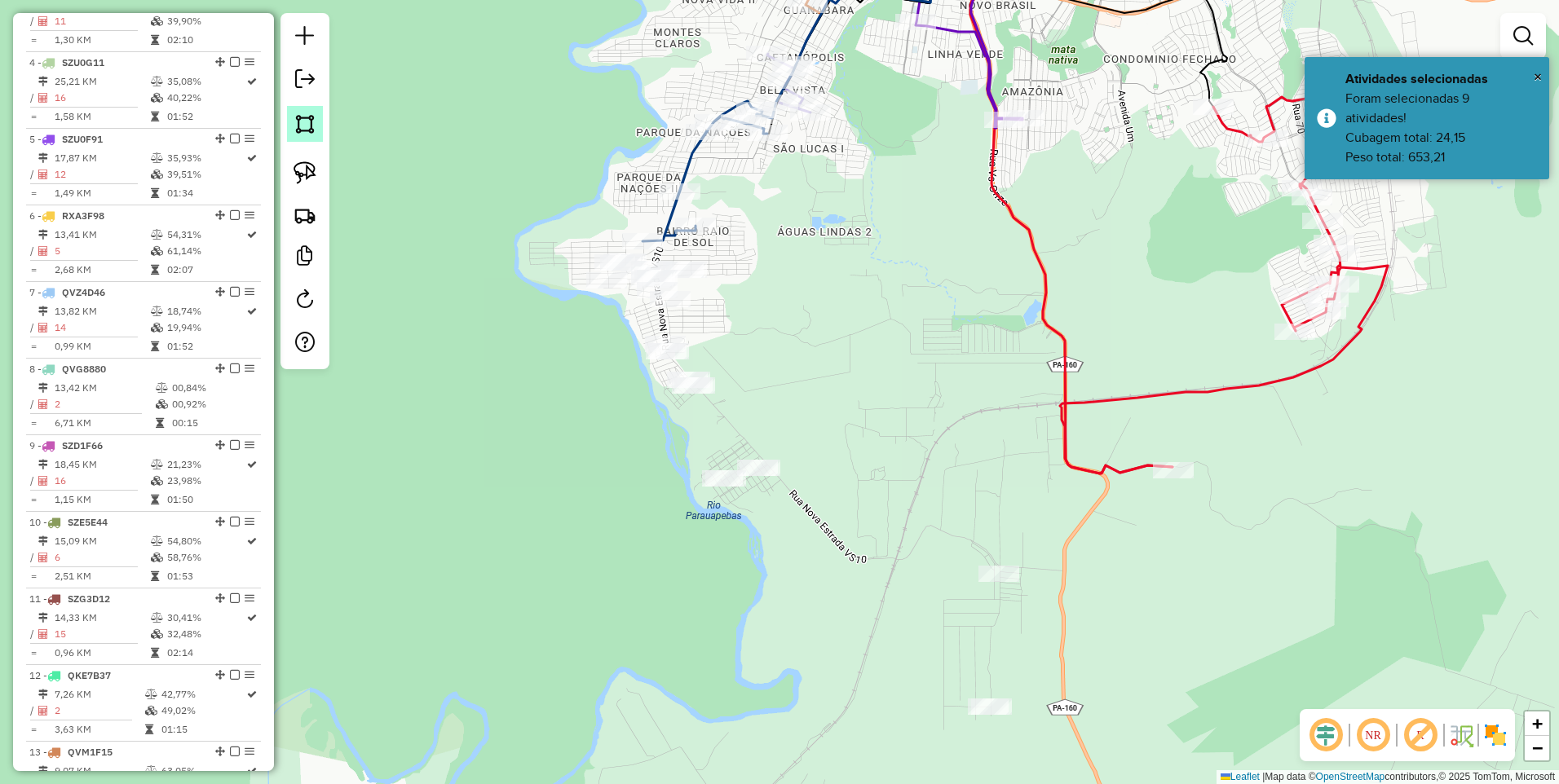
click at [317, 124] on link at bounding box center [304, 123] width 36 height 36
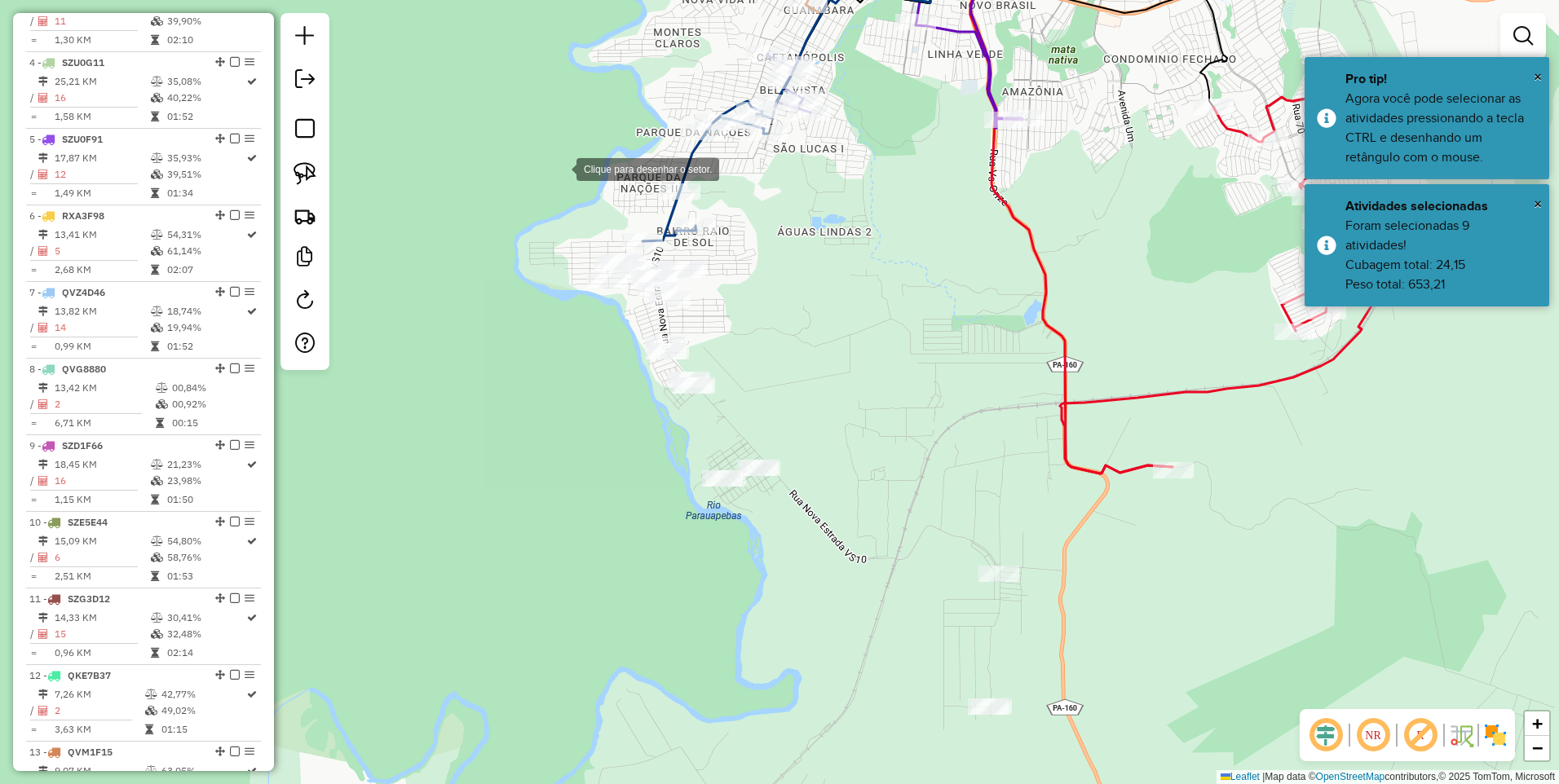
drag, startPoint x: 560, startPoint y: 166, endPoint x: 599, endPoint y: 178, distance: 40.8
click at [560, 166] on div at bounding box center [560, 167] width 32 height 32
click at [891, 375] on div at bounding box center [890, 374] width 32 height 32
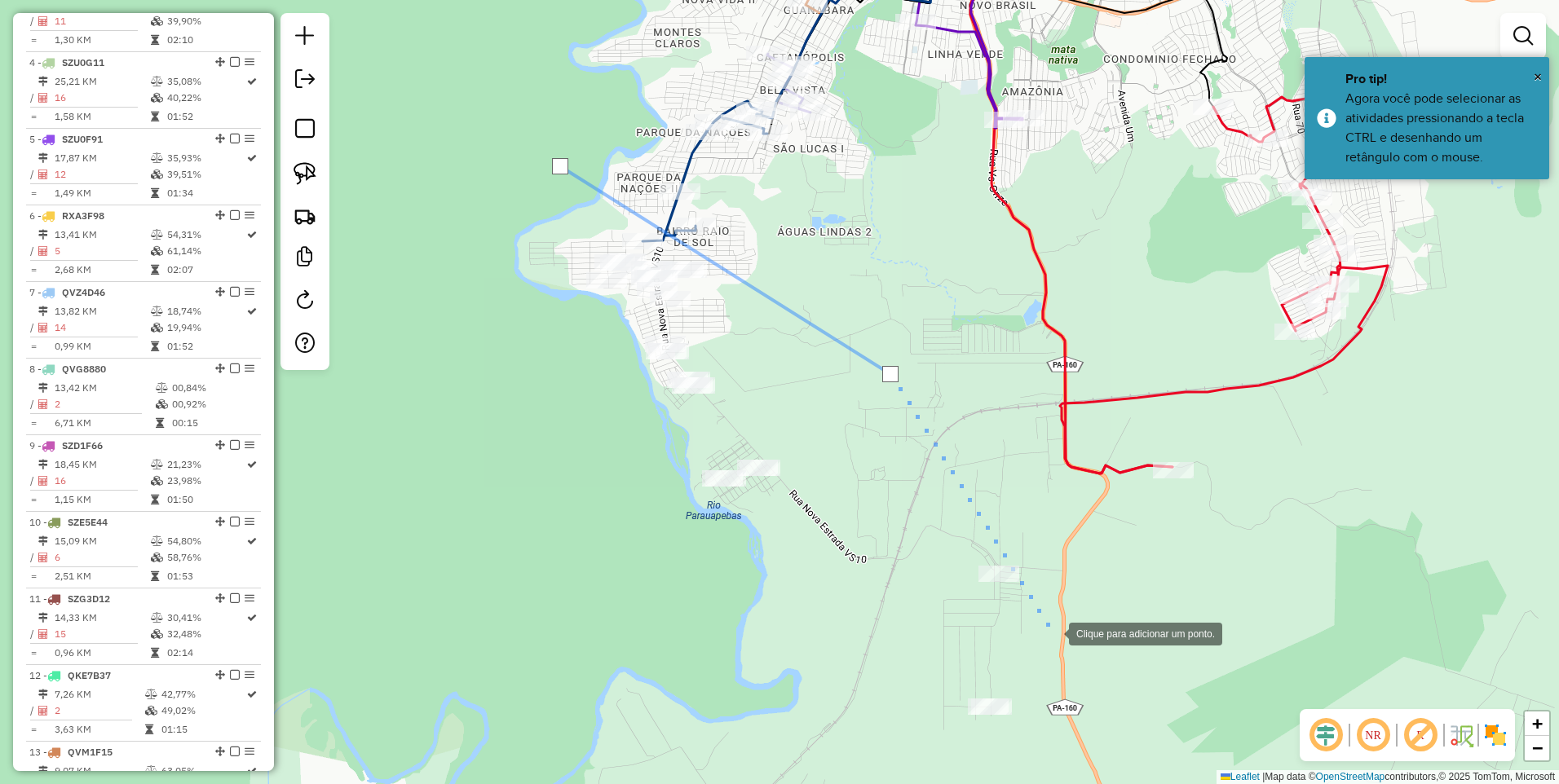
drag, startPoint x: 1074, startPoint y: 611, endPoint x: 1060, endPoint y: 639, distance: 31.3
click at [1069, 616] on div at bounding box center [1052, 632] width 32 height 32
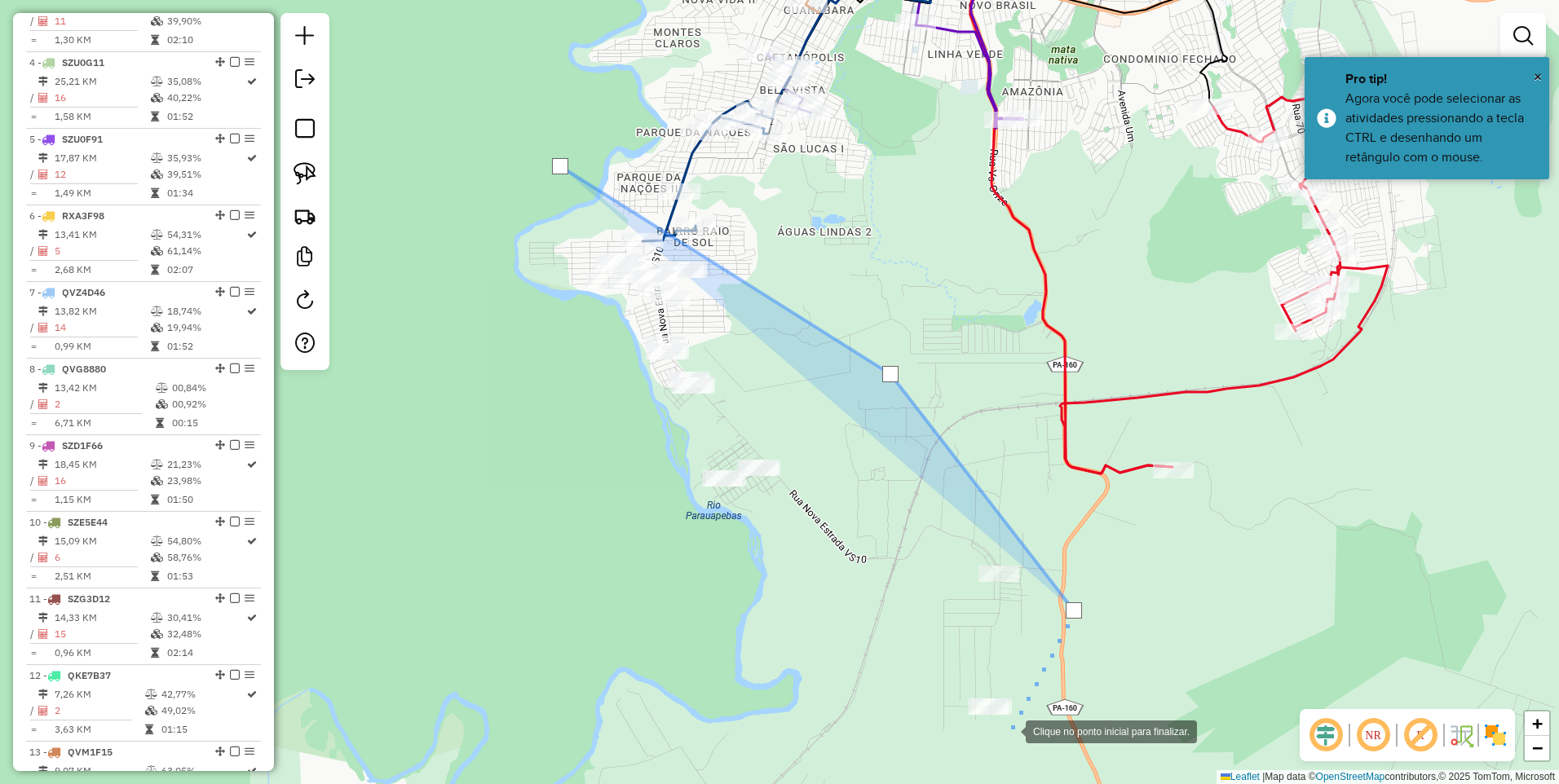
click at [1010, 730] on div at bounding box center [1009, 730] width 32 height 32
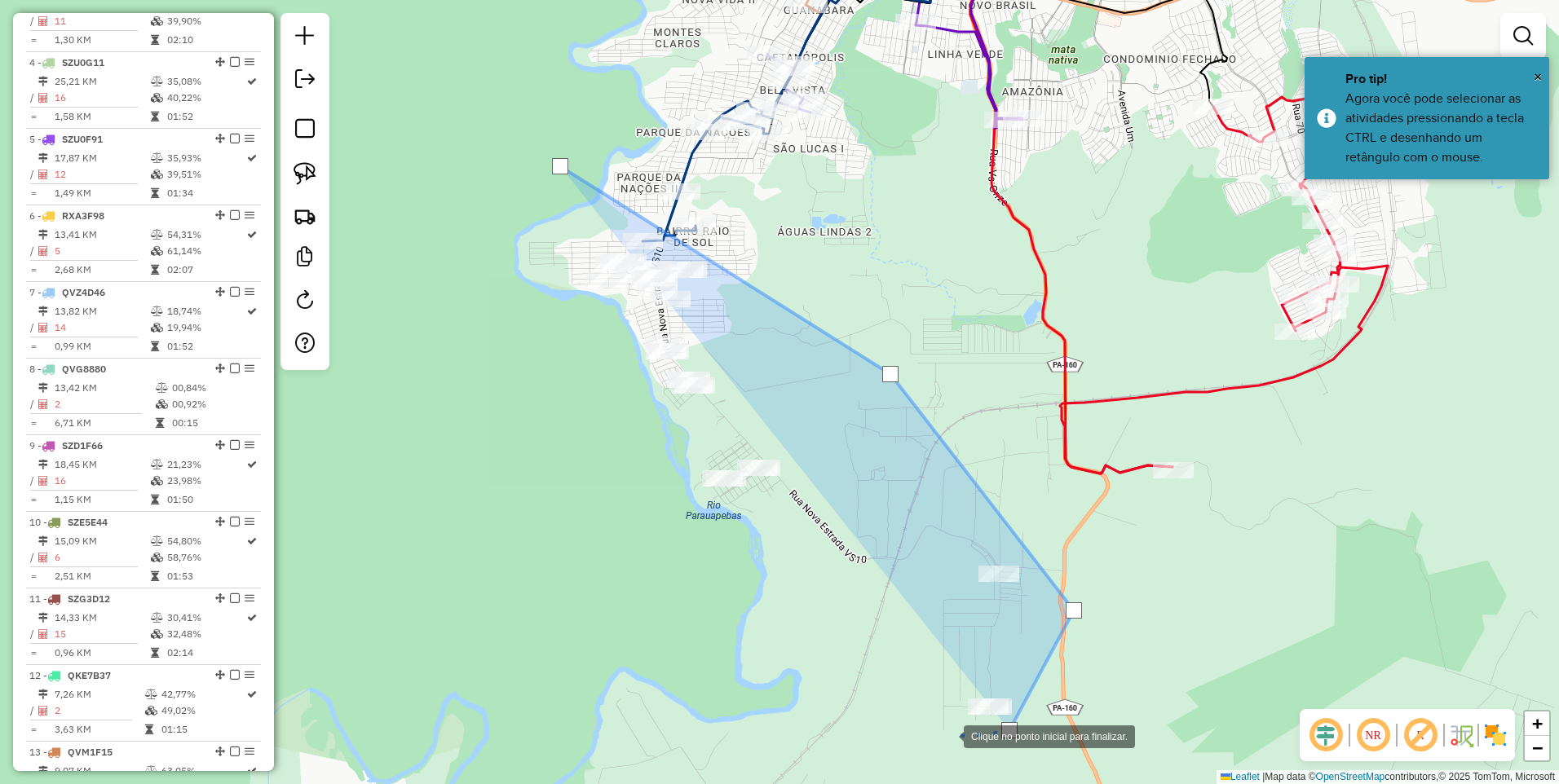
click at [931, 719] on div at bounding box center [947, 735] width 32 height 32
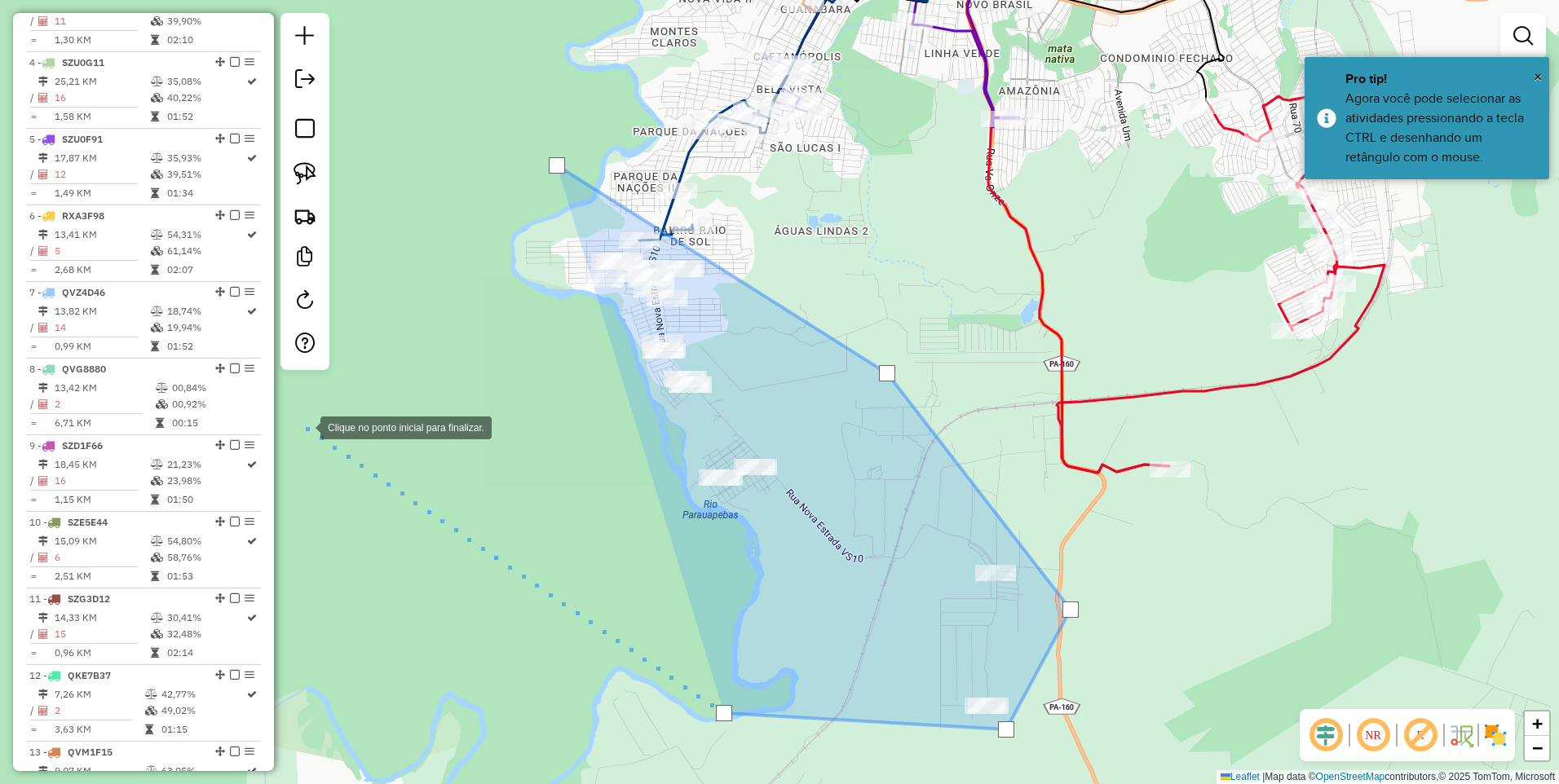
click at [304, 427] on div at bounding box center [304, 426] width 32 height 32
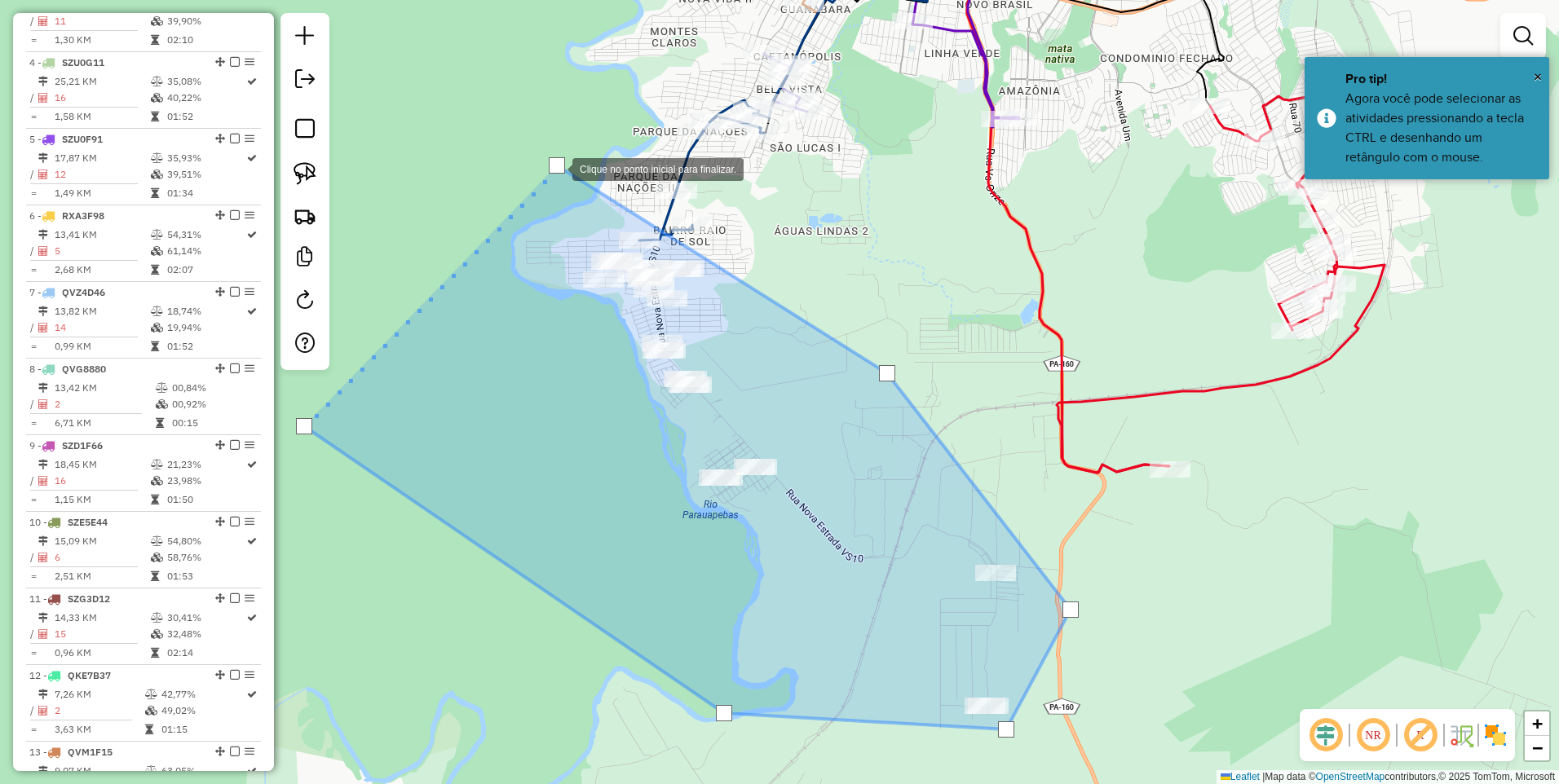
click at [555, 165] on div at bounding box center [557, 165] width 17 height 17
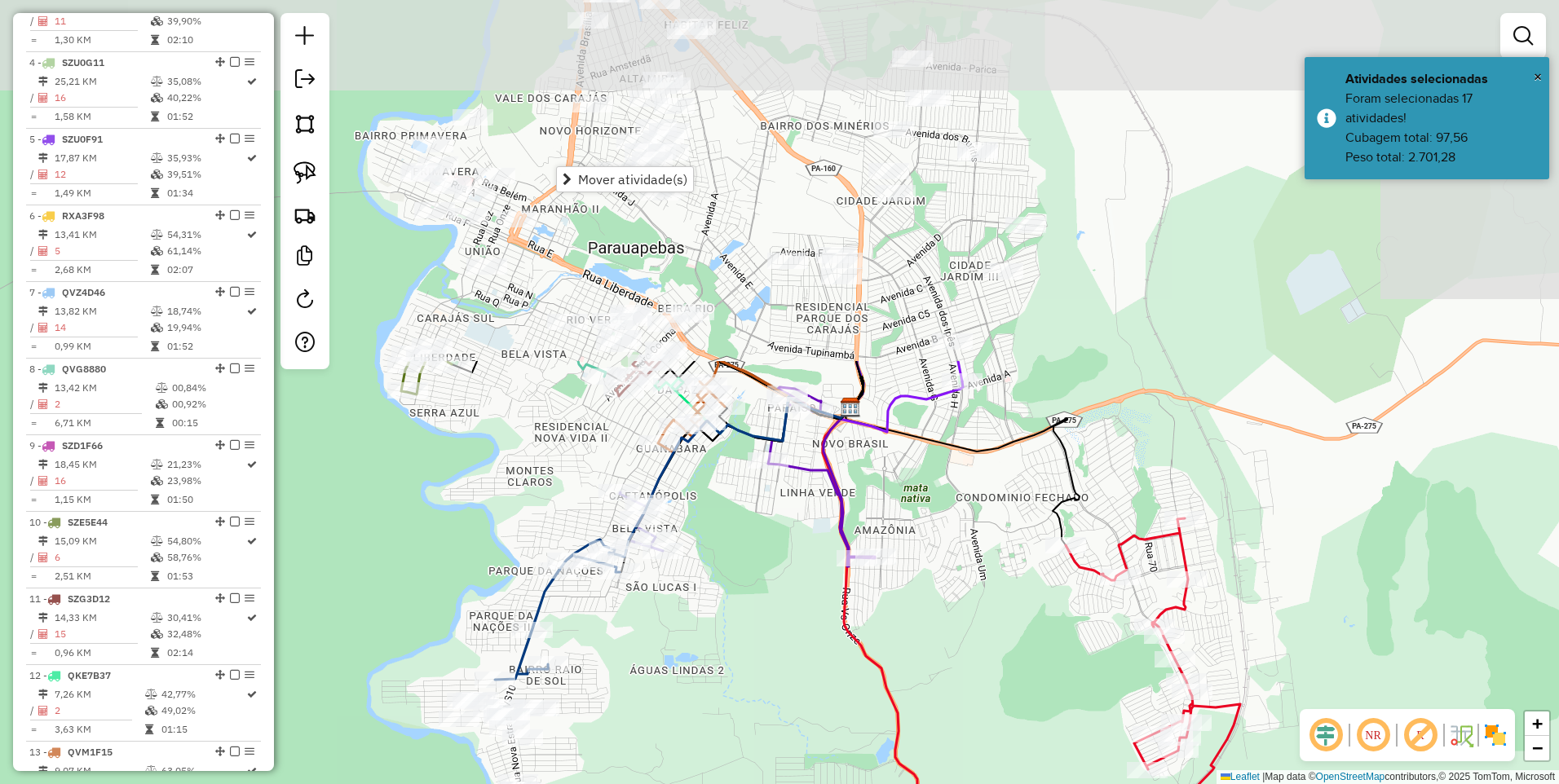
drag, startPoint x: 889, startPoint y: 239, endPoint x: 739, endPoint y: 701, distance: 485.7
click at [739, 701] on div "Janela de atendimento Grade de atendimento Capacidade Transportadoras Veículos …" at bounding box center [779, 392] width 1559 height 784
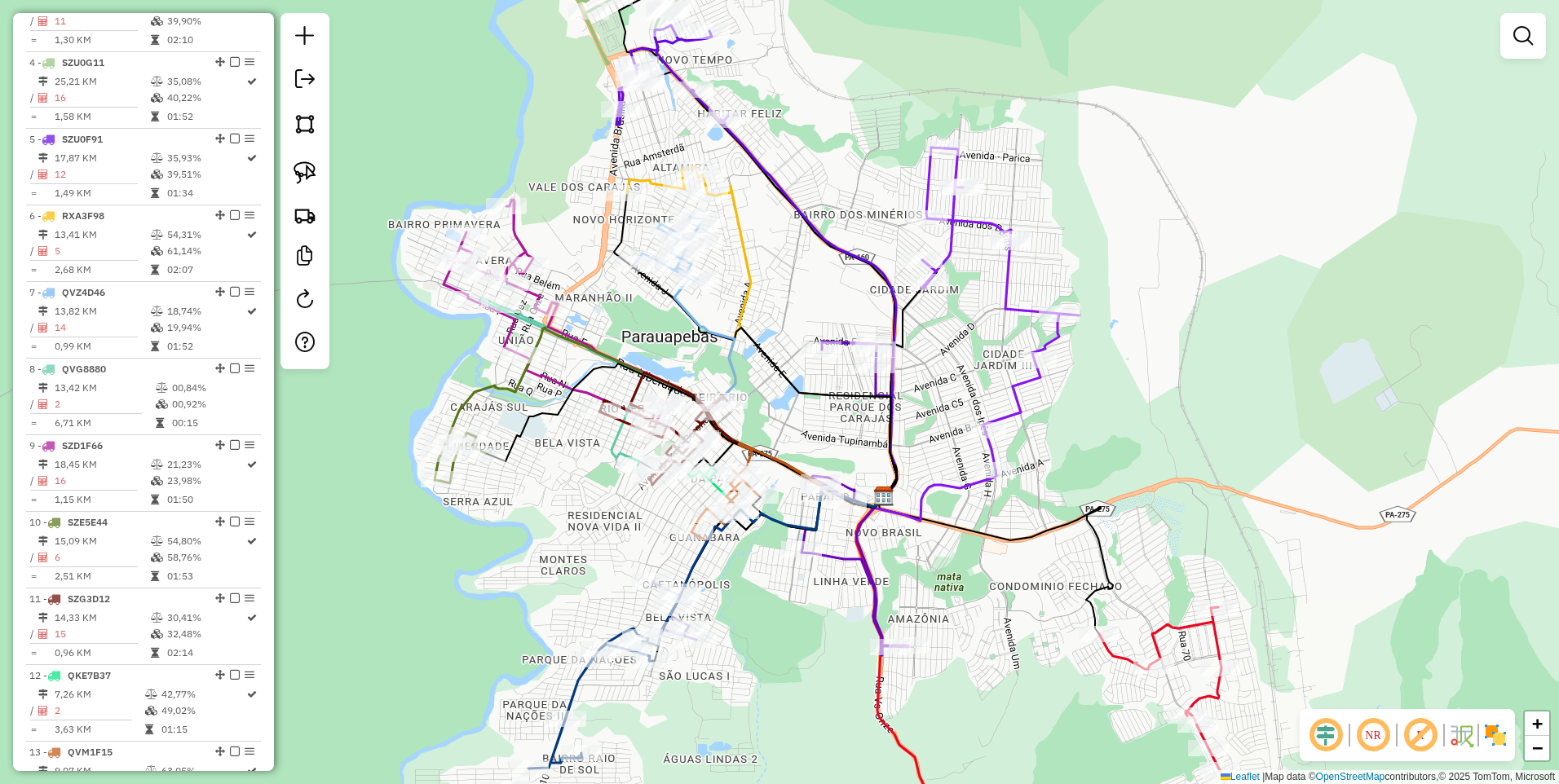
drag, startPoint x: 701, startPoint y: 304, endPoint x: 739, endPoint y: 370, distance: 76.2
click at [739, 370] on icon at bounding box center [778, 393] width 209 height 228
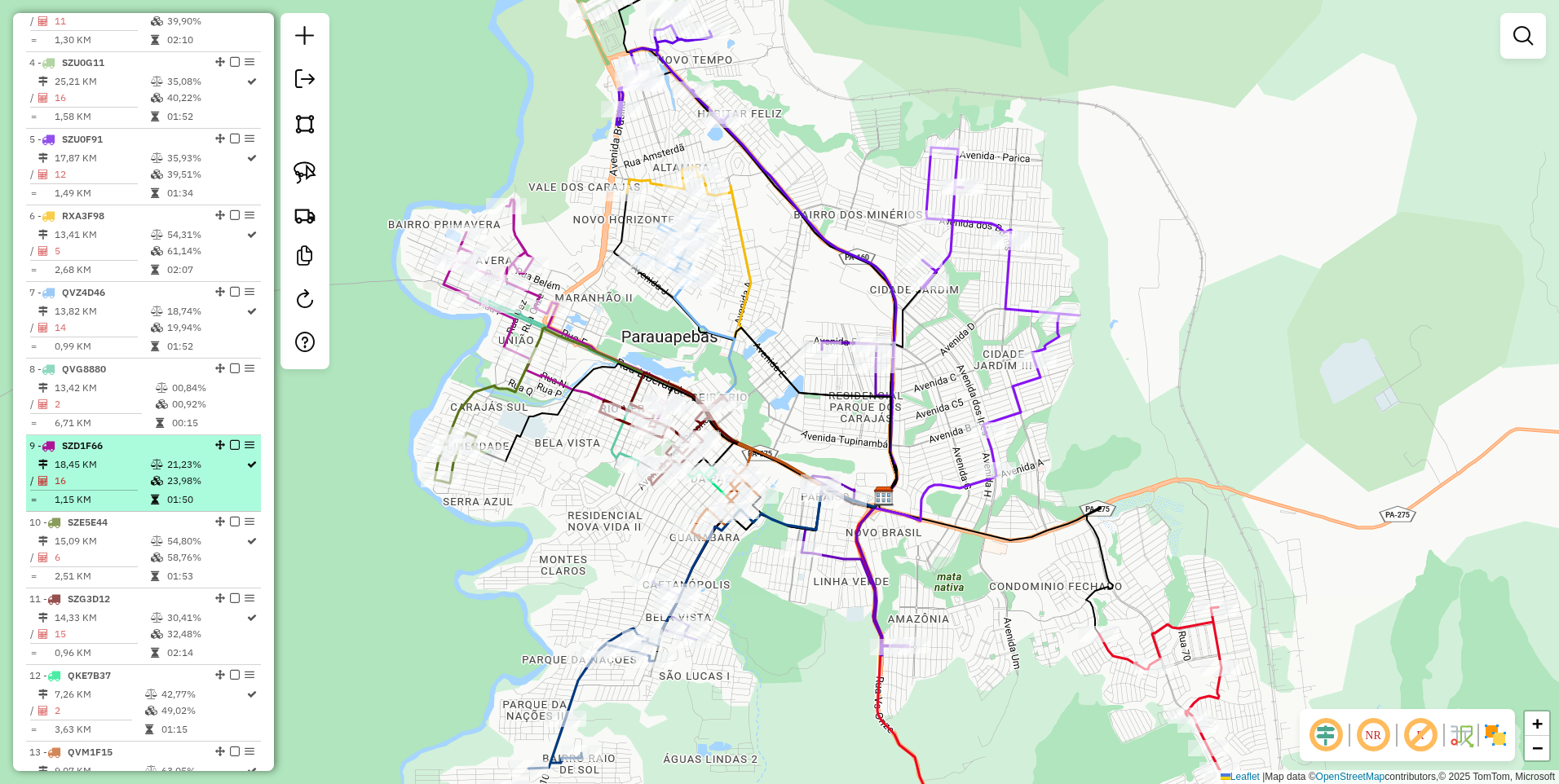
click at [160, 471] on li "9 - SZD1F66 18,45 KM 21,23% / 16 23,98% = 1,15 KM 01:50" at bounding box center [144, 473] width 235 height 77
select select "**********"
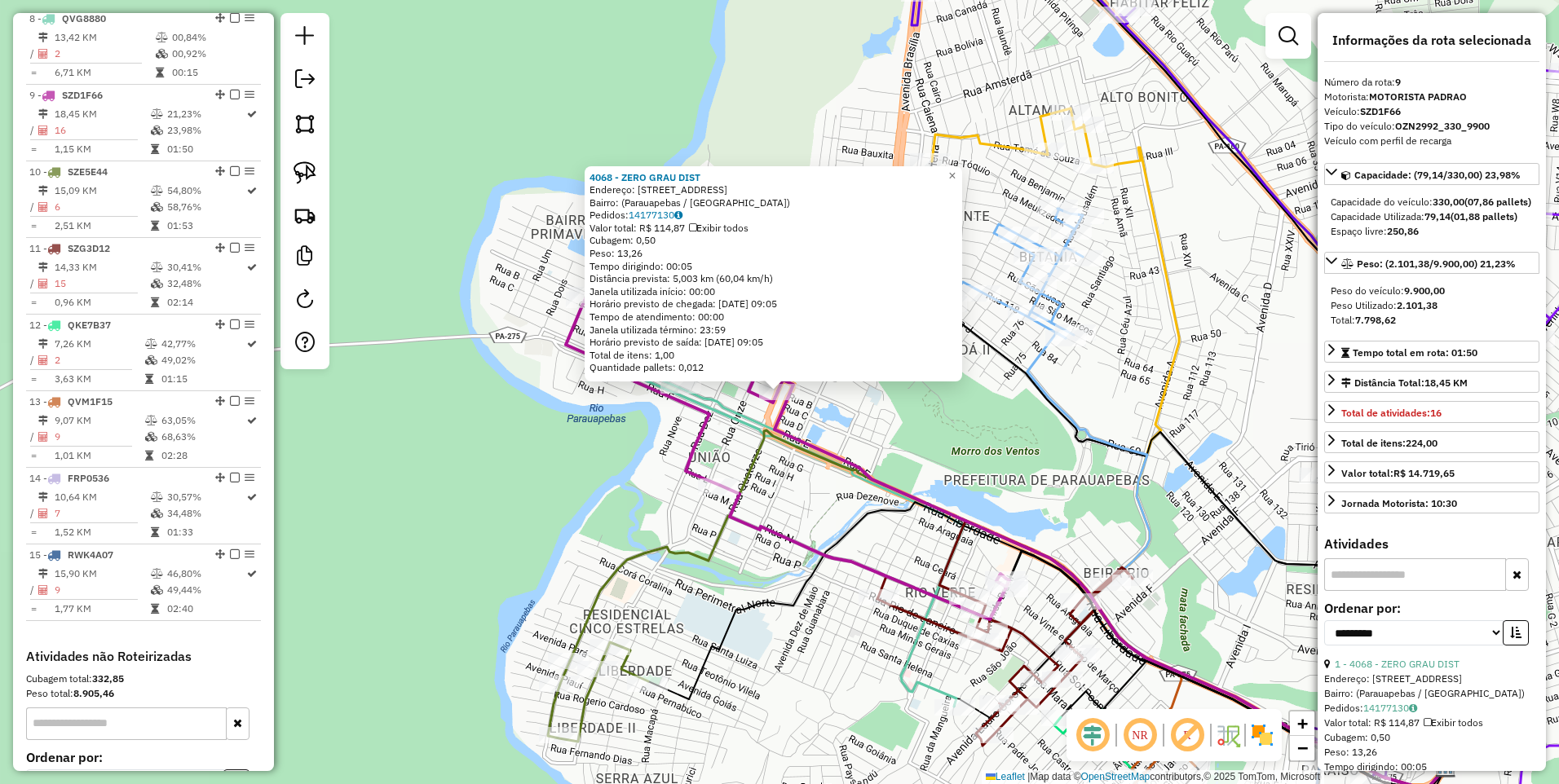
scroll to position [1245, 0]
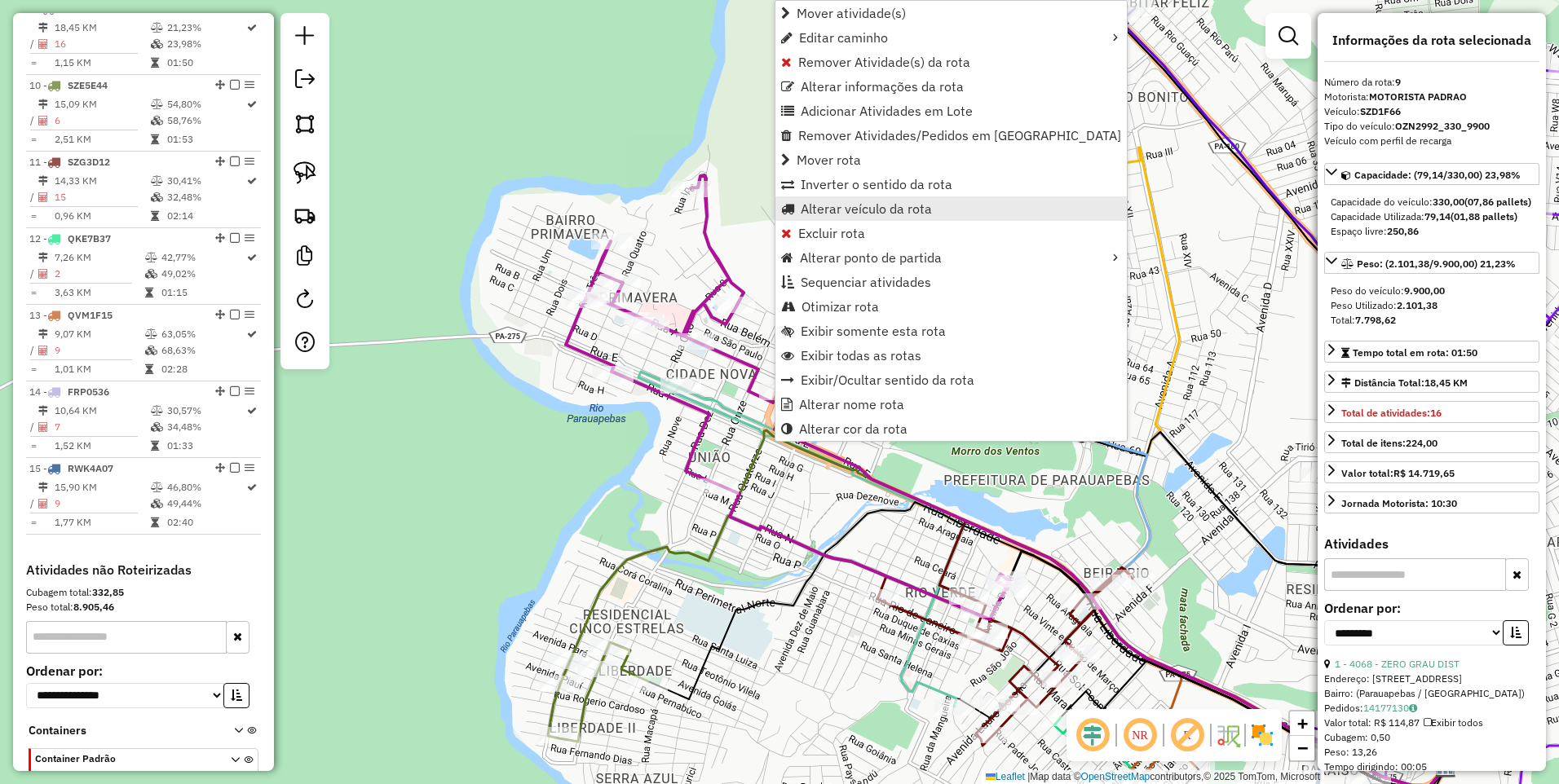
click at [851, 203] on span "Alterar veículo da rota" at bounding box center [866, 209] width 132 height 13
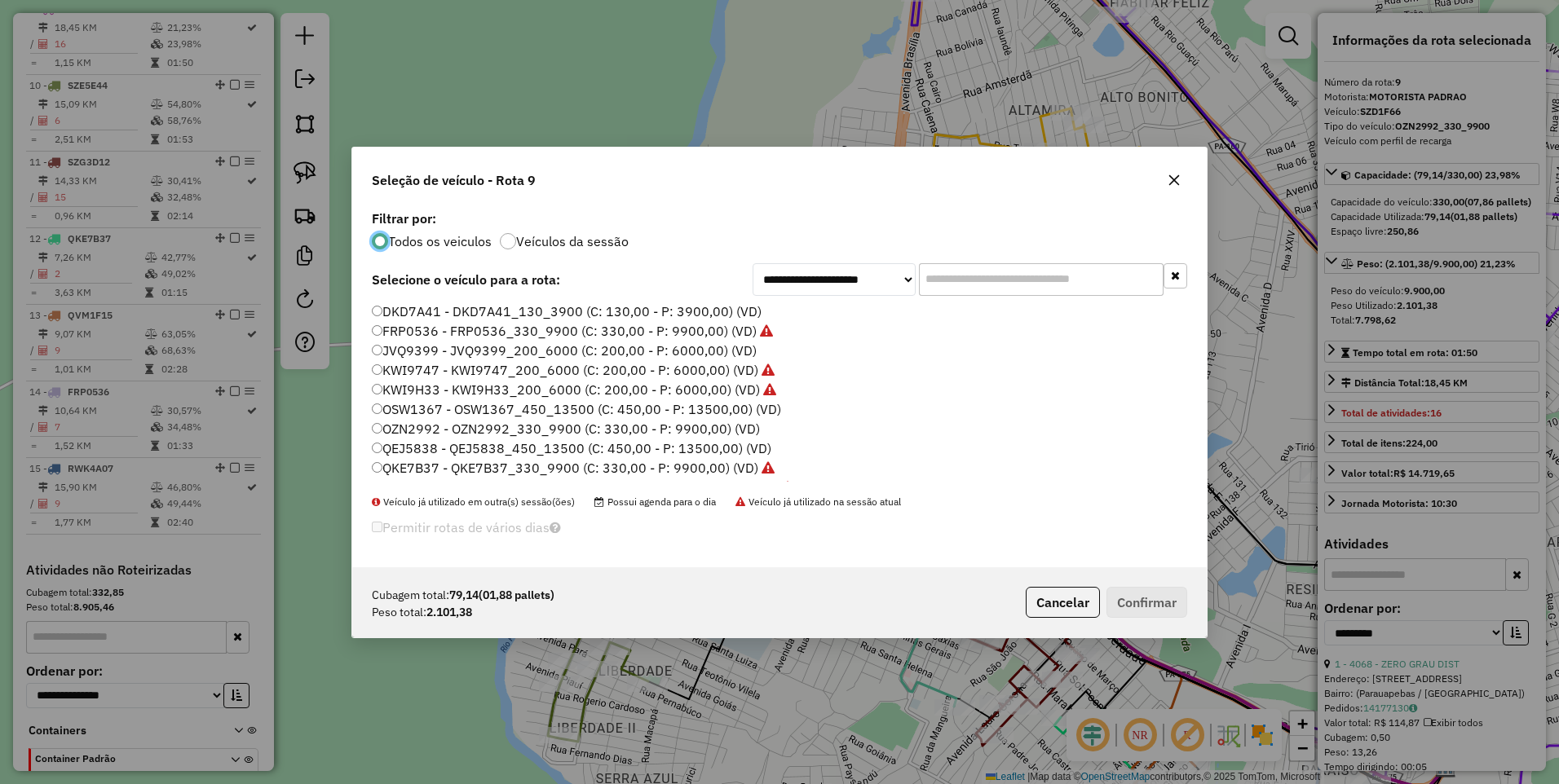
scroll to position [82, 0]
click at [1176, 185] on icon "button" at bounding box center [1174, 180] width 13 height 13
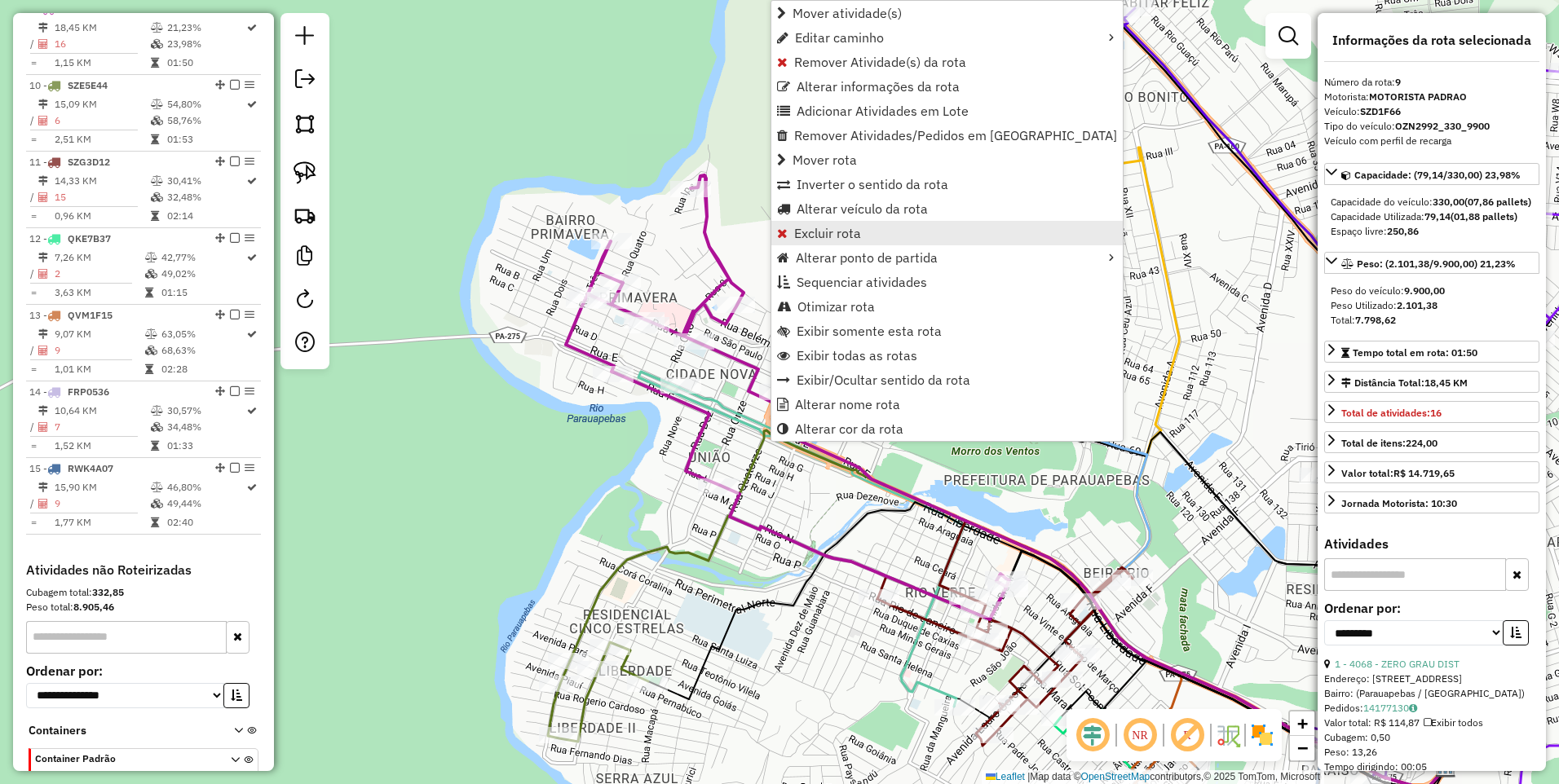
click at [834, 227] on span "Excluir rota" at bounding box center [827, 233] width 67 height 13
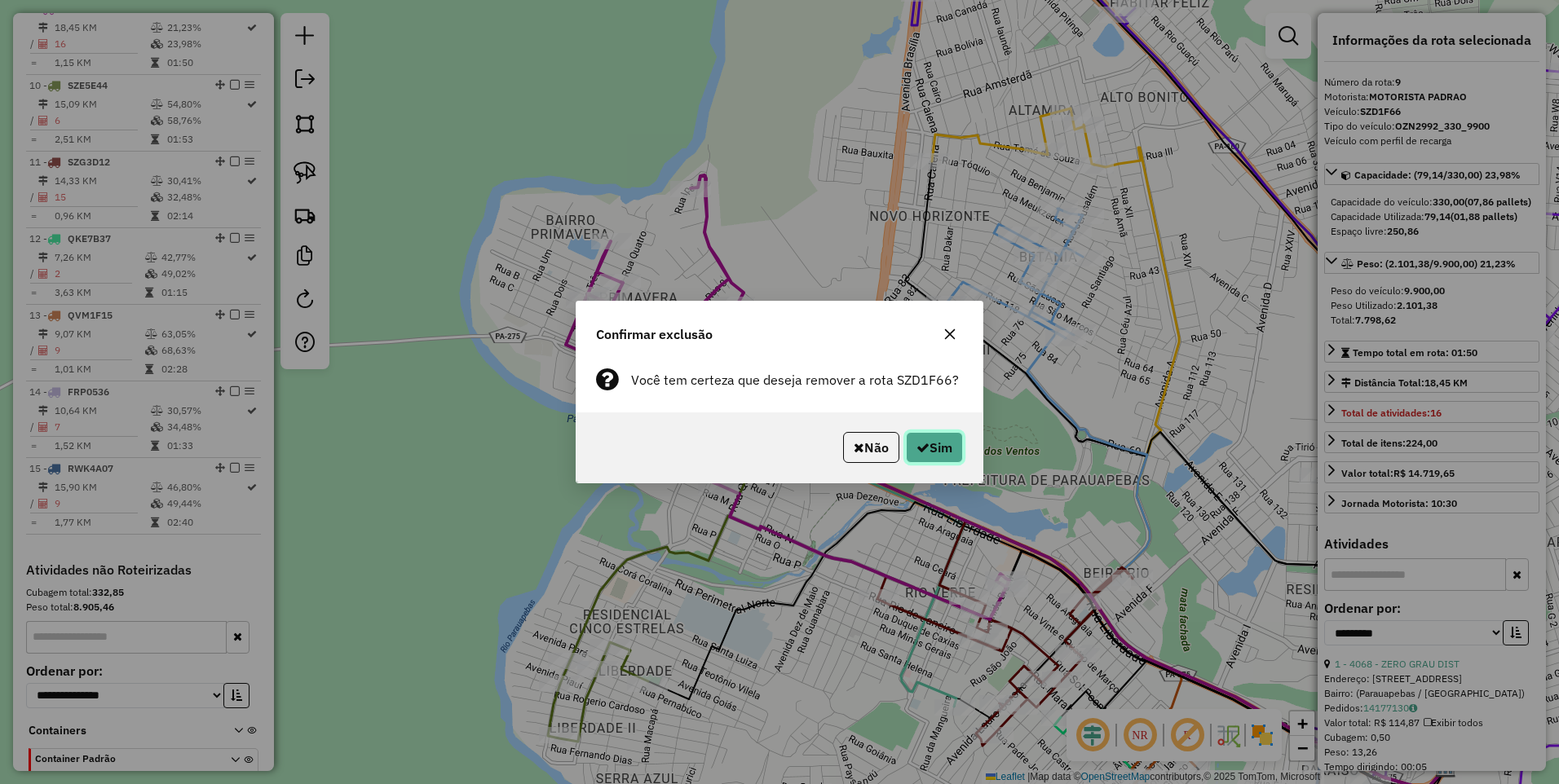
click at [954, 444] on button "Sim" at bounding box center [934, 447] width 57 height 31
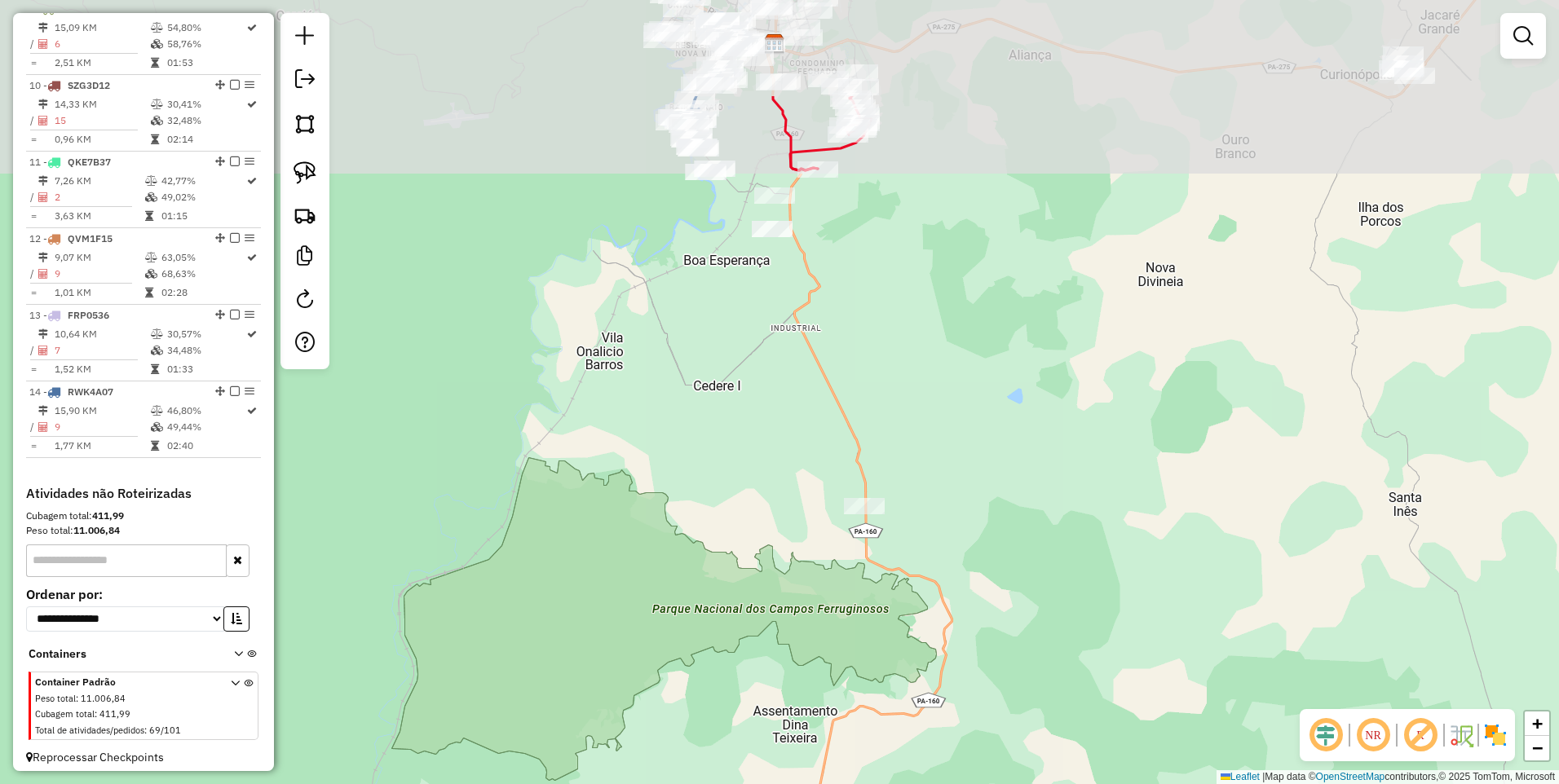
drag, startPoint x: 722, startPoint y: 176, endPoint x: 726, endPoint y: 633, distance: 457.0
click at [725, 634] on div "Janela de atendimento Grade de atendimento Capacidade Transportadoras Veículos …" at bounding box center [779, 392] width 1559 height 784
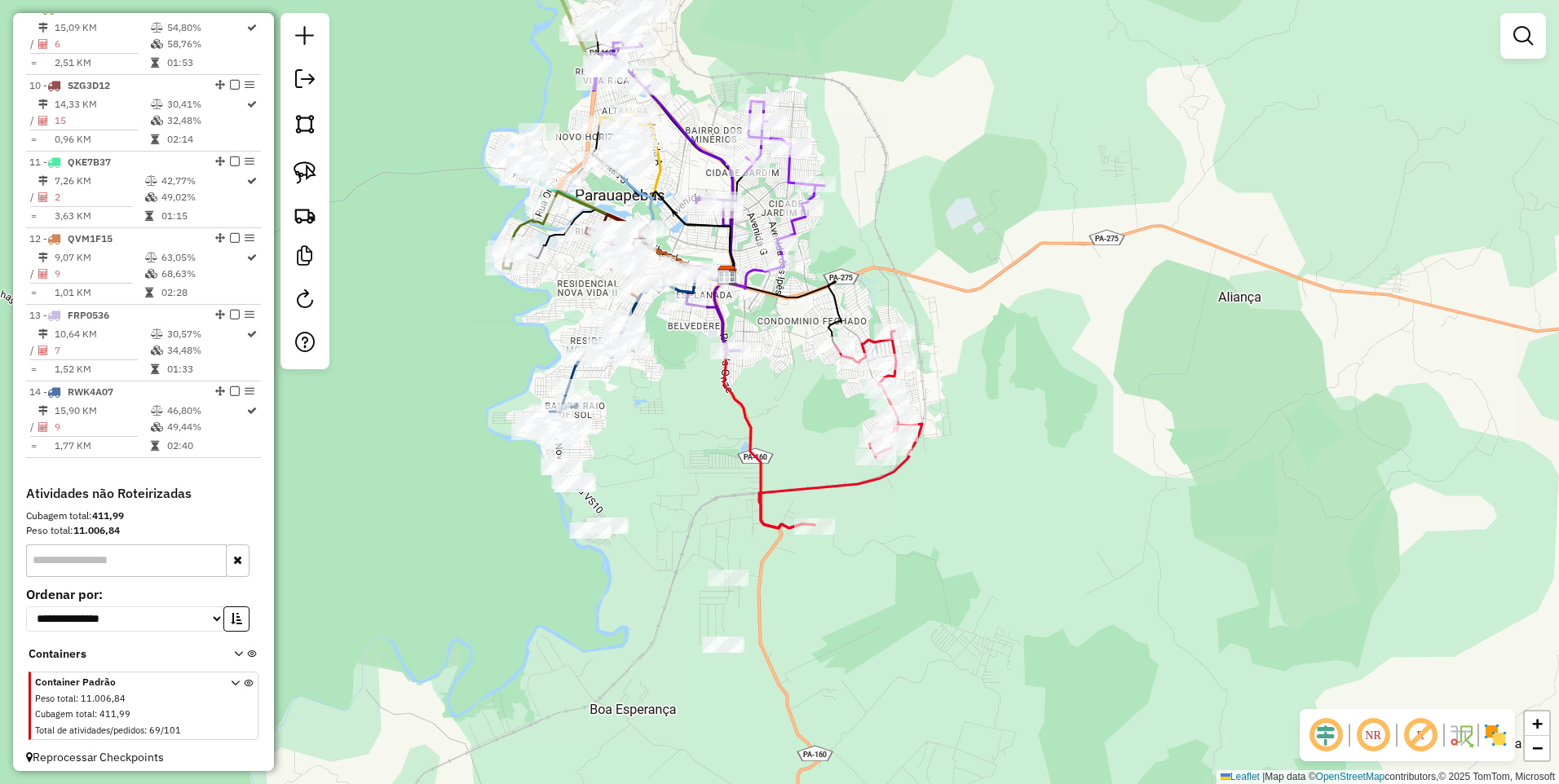
drag, startPoint x: 731, startPoint y: 320, endPoint x: 864, endPoint y: 420, distance: 166.4
click at [864, 418] on div "Janela de atendimento Grade de atendimento Capacidade Transportadoras Veículos …" at bounding box center [779, 392] width 1559 height 784
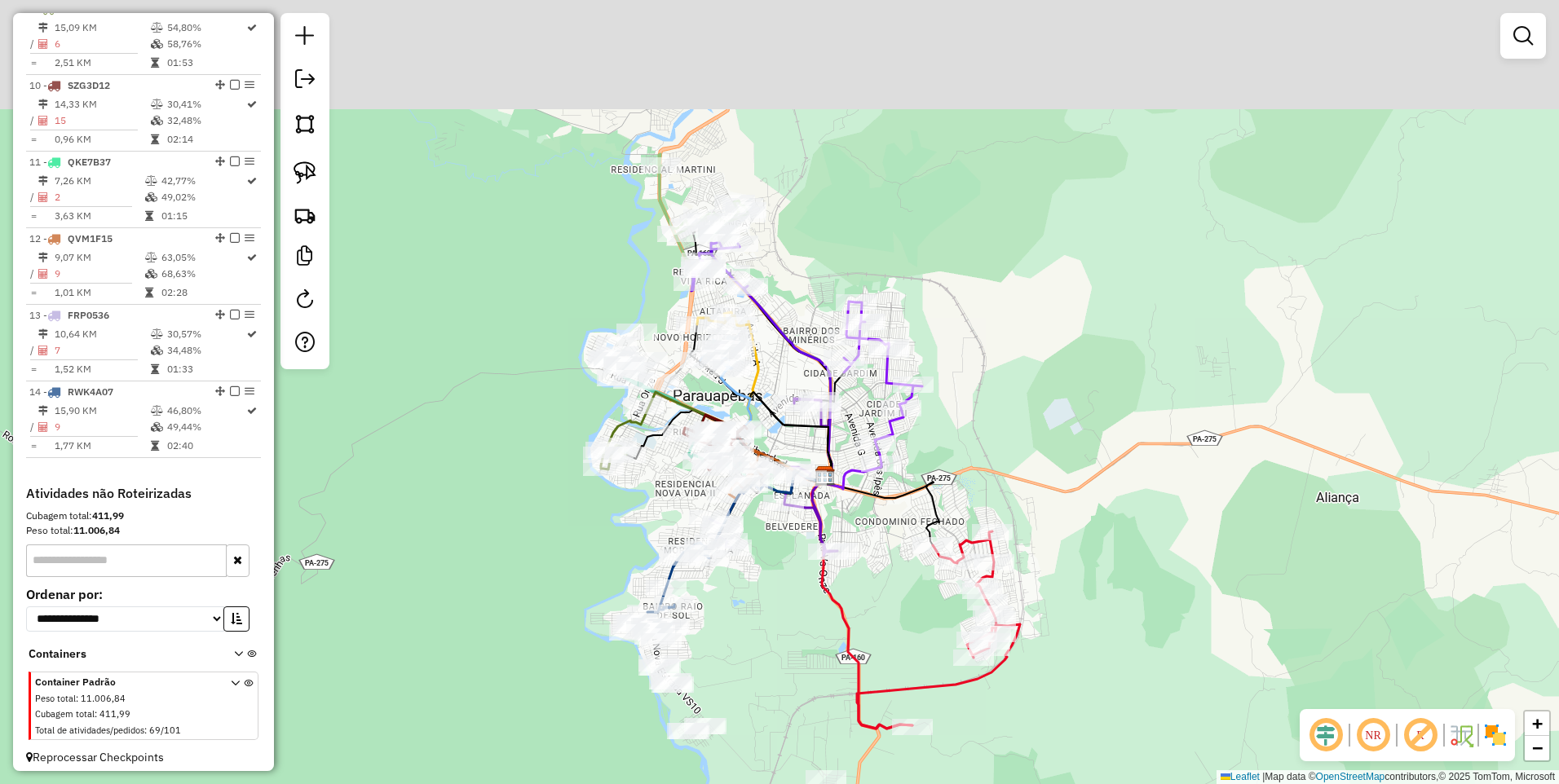
drag, startPoint x: 588, startPoint y: 452, endPoint x: 572, endPoint y: 521, distance: 70.8
click at [572, 521] on div "Janela de atendimento Grade de atendimento Capacidade Transportadoras Veículos …" at bounding box center [779, 392] width 1559 height 784
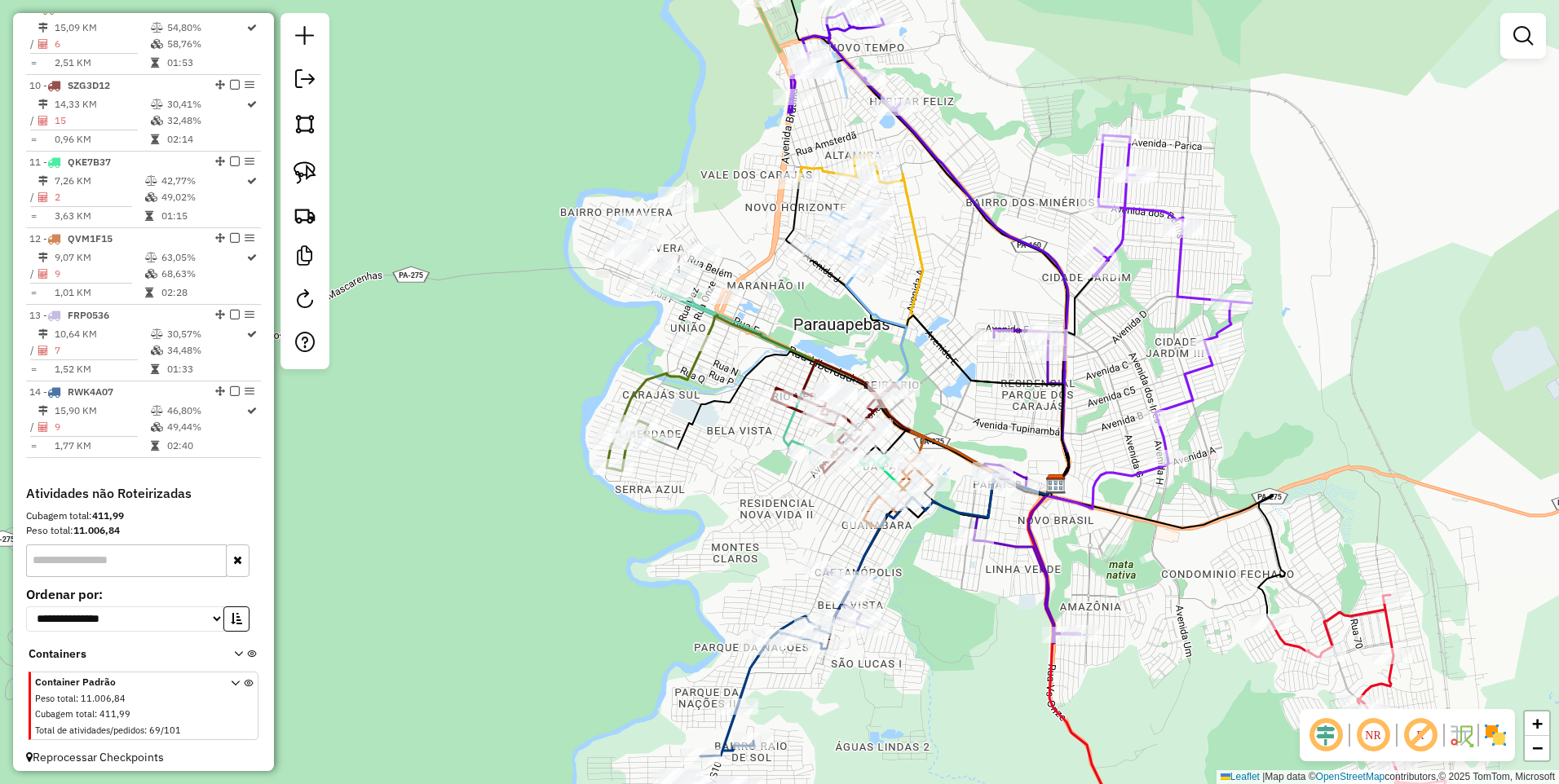
drag, startPoint x: 823, startPoint y: 264, endPoint x: 784, endPoint y: 313, distance: 62.6
click at [791, 316] on div "Janela de atendimento Grade de atendimento Capacidade Transportadoras Veículos …" at bounding box center [779, 392] width 1559 height 784
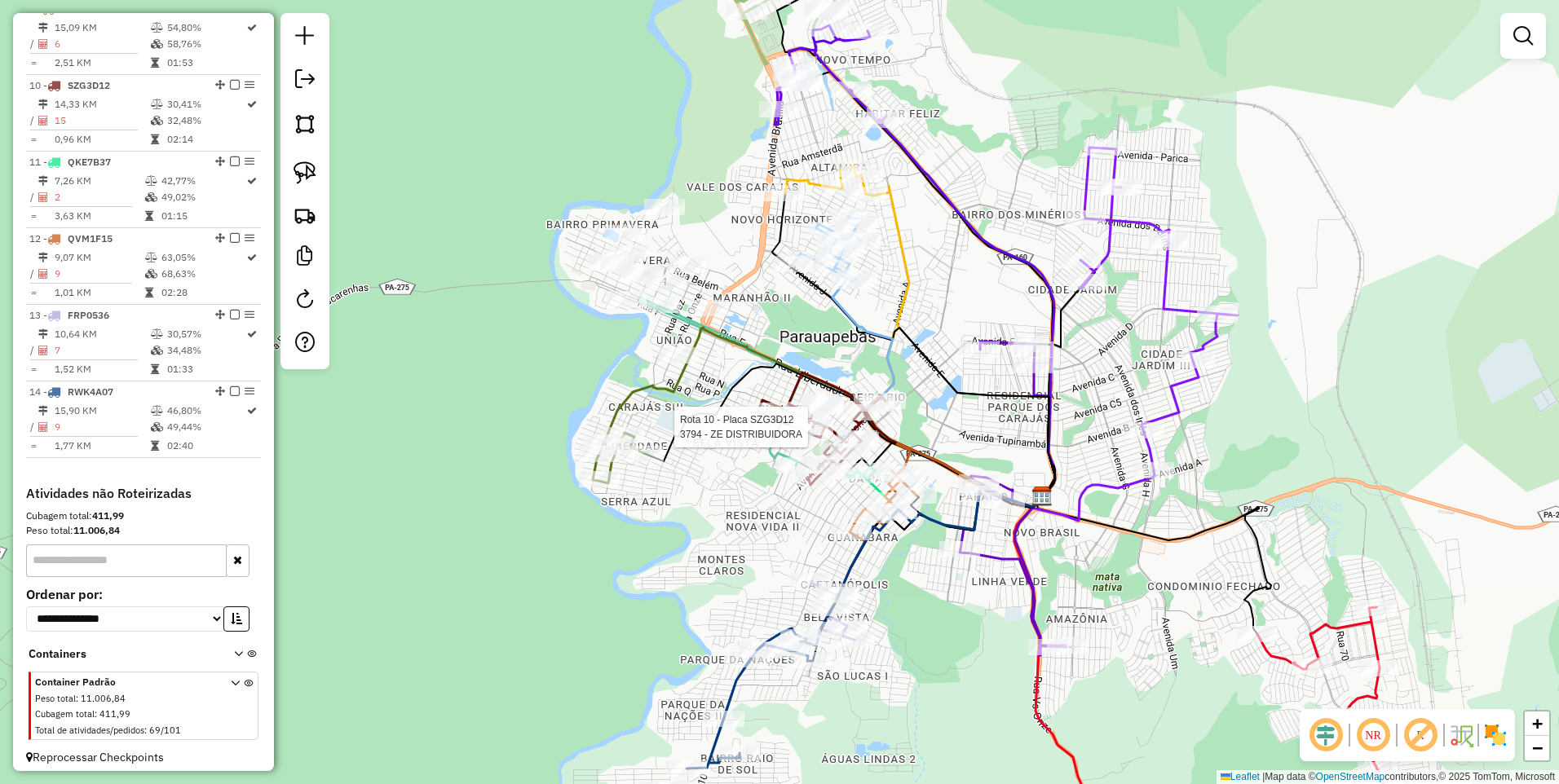
select select "**********"
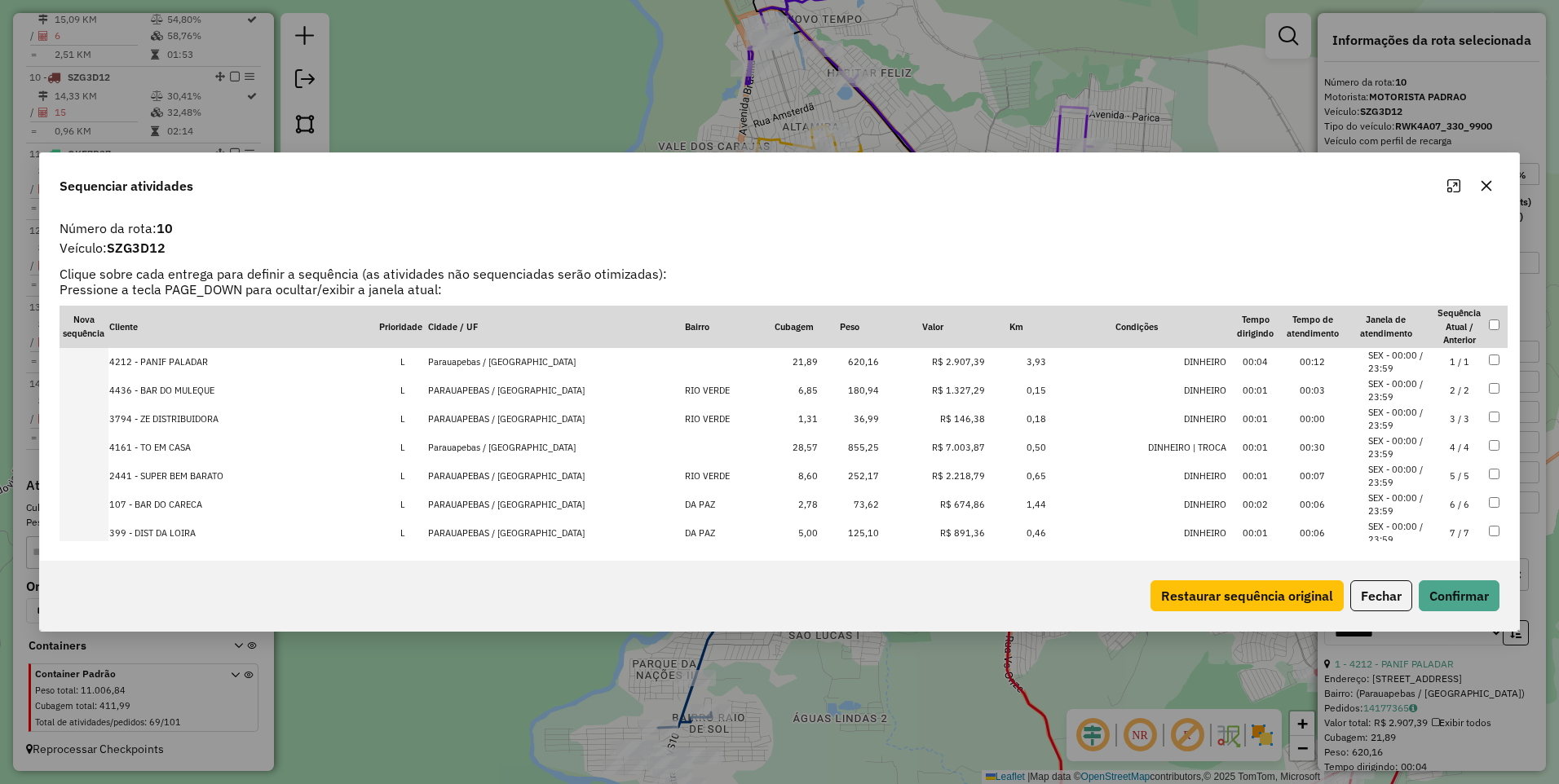
scroll to position [250, 0]
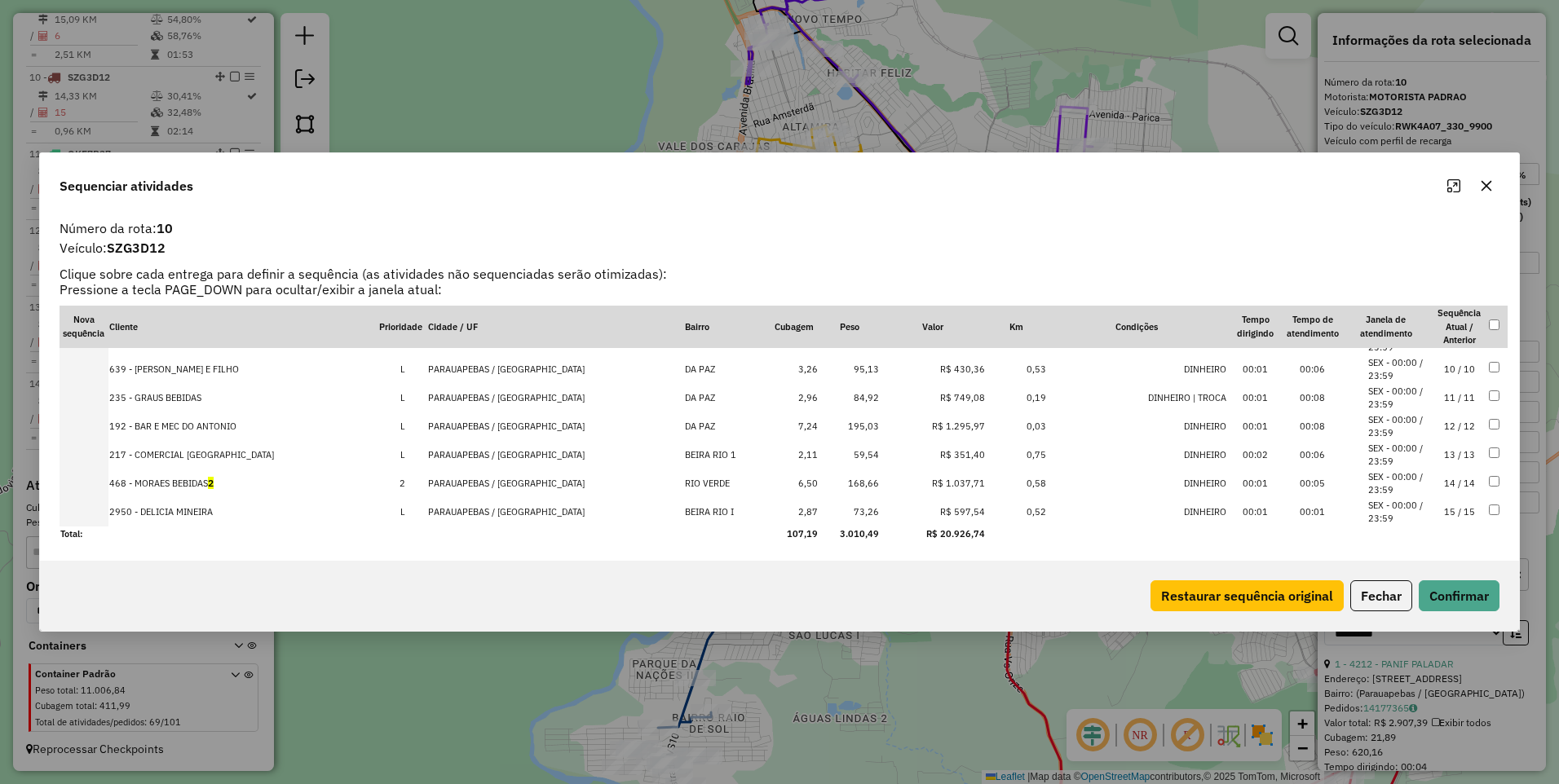
click at [791, 700] on div "Sequenciar atividades Número da rota: 10 Veículo: SZG3D12 Clique sobre cada ent…" at bounding box center [779, 392] width 1559 height 784
click at [1486, 187] on icon "button" at bounding box center [1486, 186] width 11 height 11
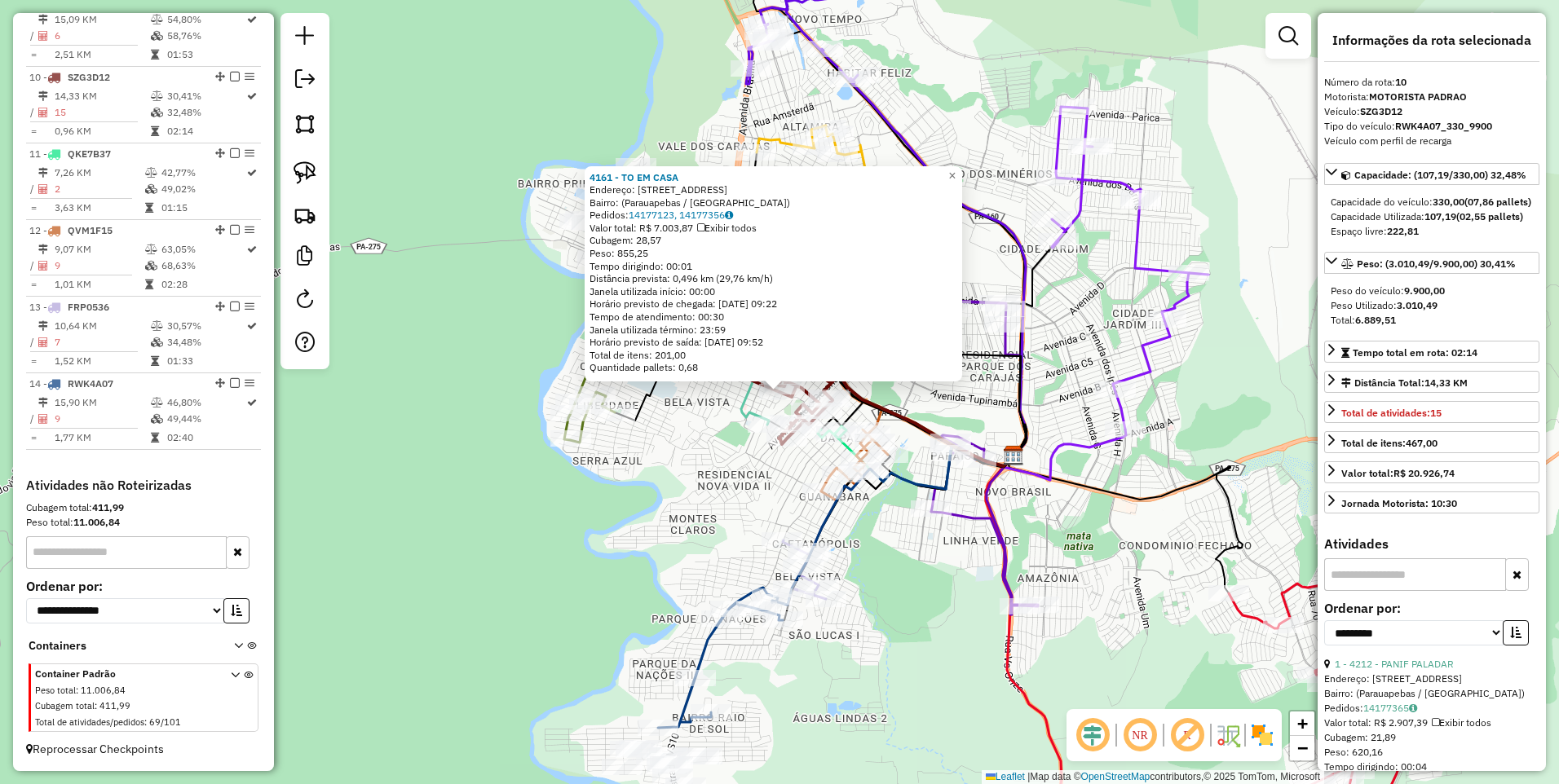
click at [954, 414] on div "4161 - TO EM CASA Endereço: [STREET_ADDRESS] Pedidos: 14177123, 14177356 Valor …" at bounding box center [779, 392] width 1559 height 784
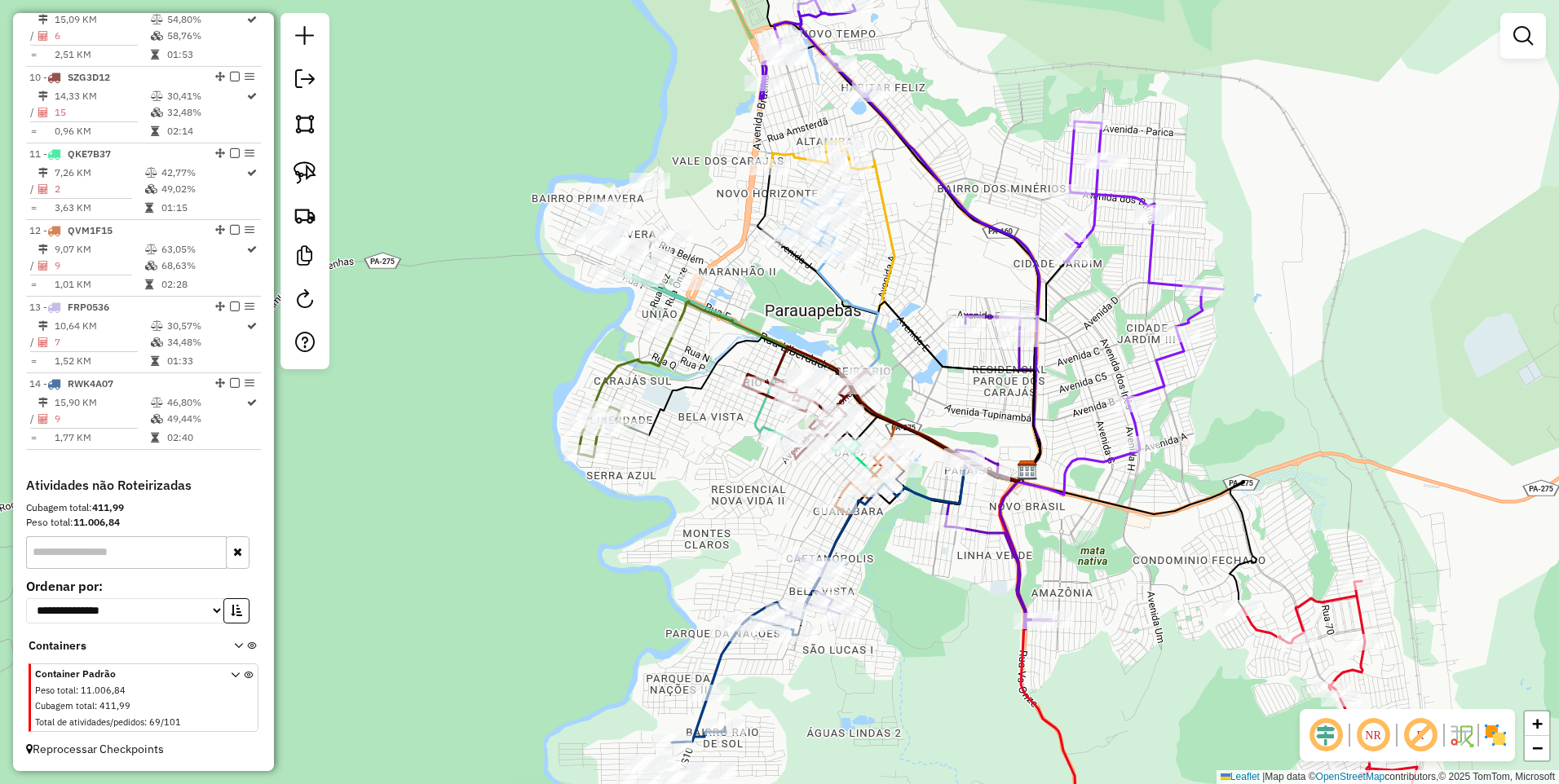
drag, startPoint x: 887, startPoint y: 323, endPoint x: 912, endPoint y: 382, distance: 64.1
click at [912, 382] on div "Janela de atendimento Grade de atendimento Capacidade Transportadoras Veículos …" at bounding box center [779, 392] width 1559 height 784
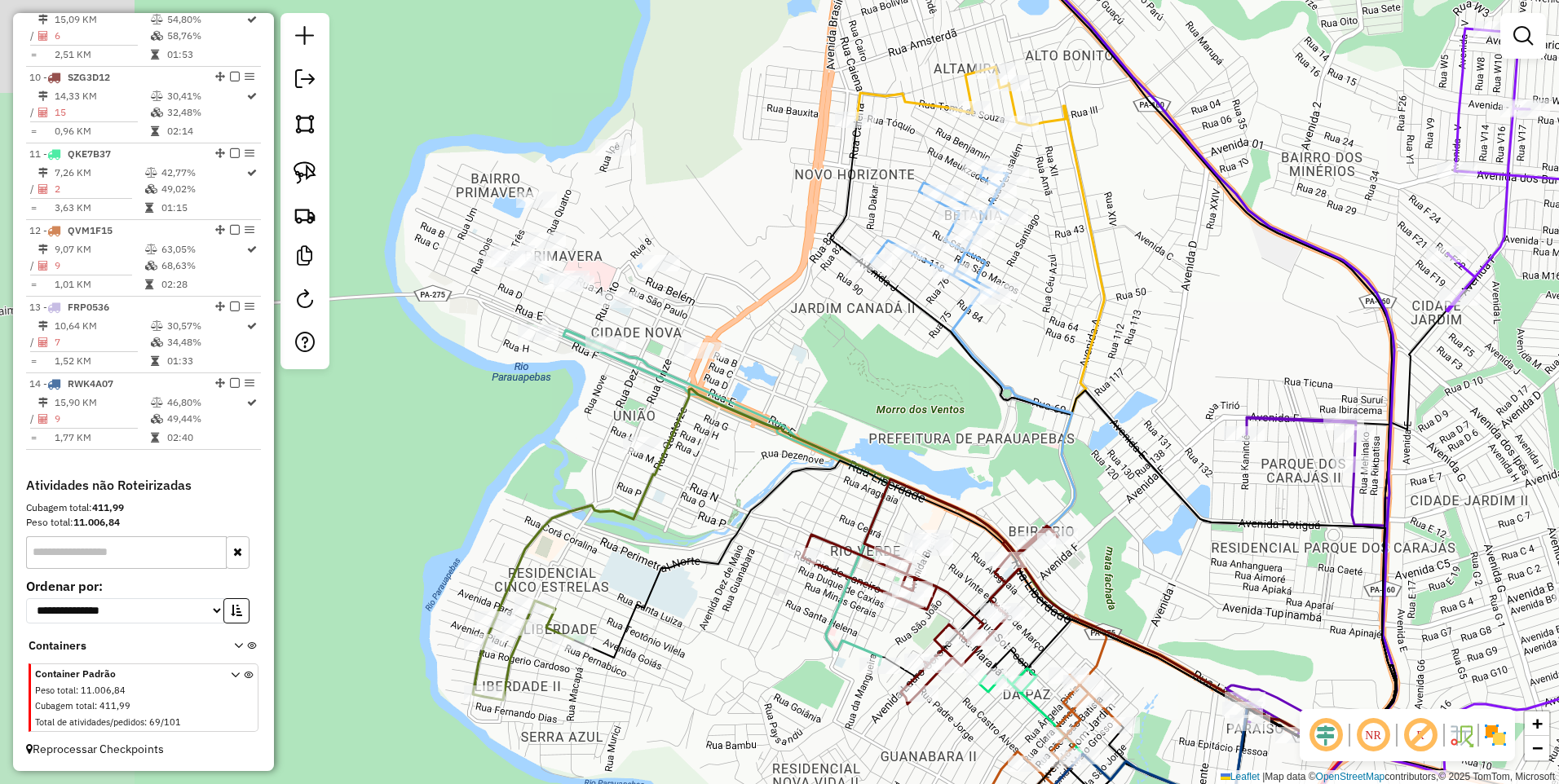
drag, startPoint x: 742, startPoint y: 408, endPoint x: 906, endPoint y: 452, distance: 169.8
click at [905, 447] on div "Janela de atendimento Grade de atendimento Capacidade Transportadoras Veículos …" at bounding box center [779, 392] width 1559 height 784
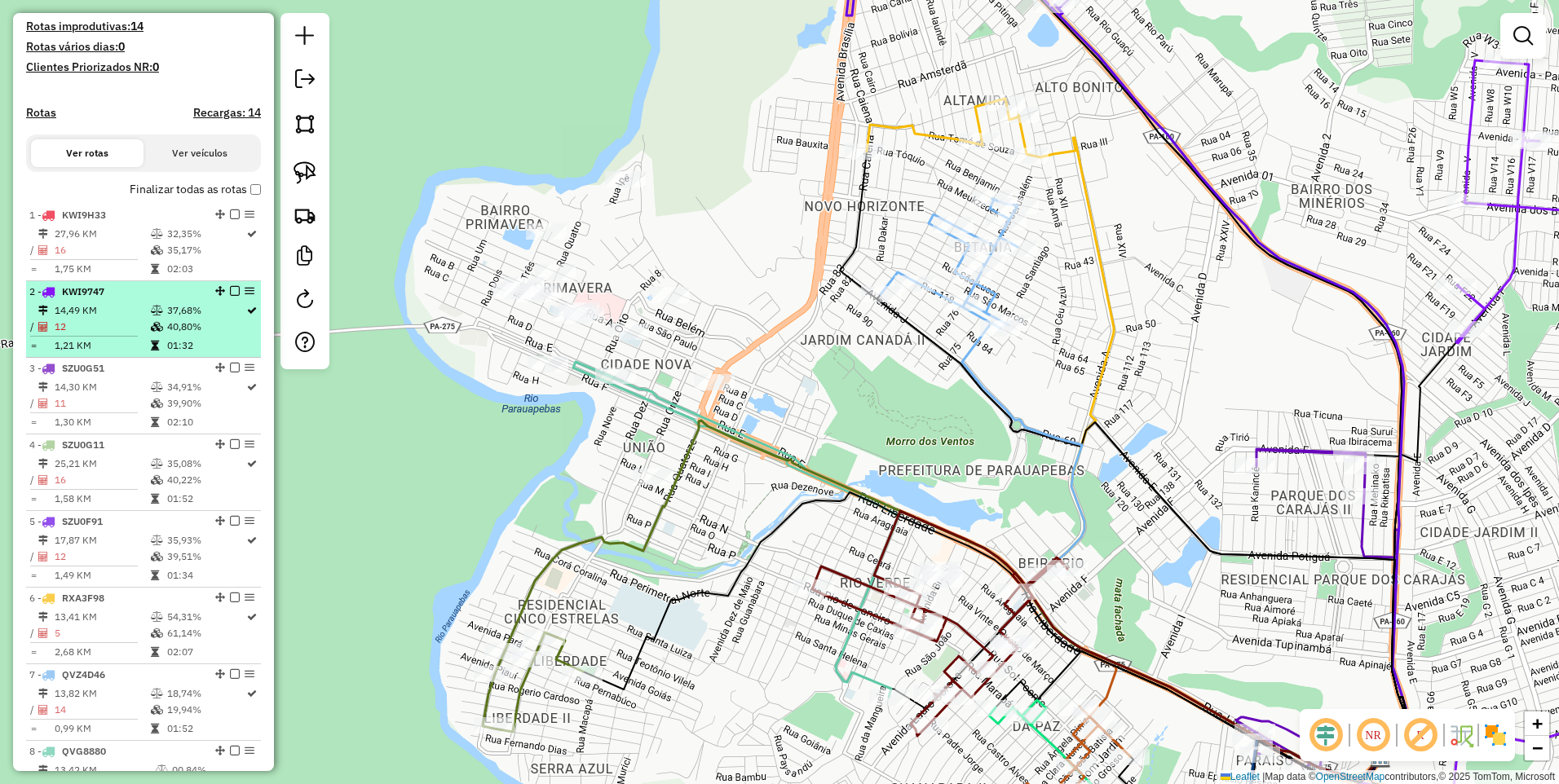
scroll to position [452, 0]
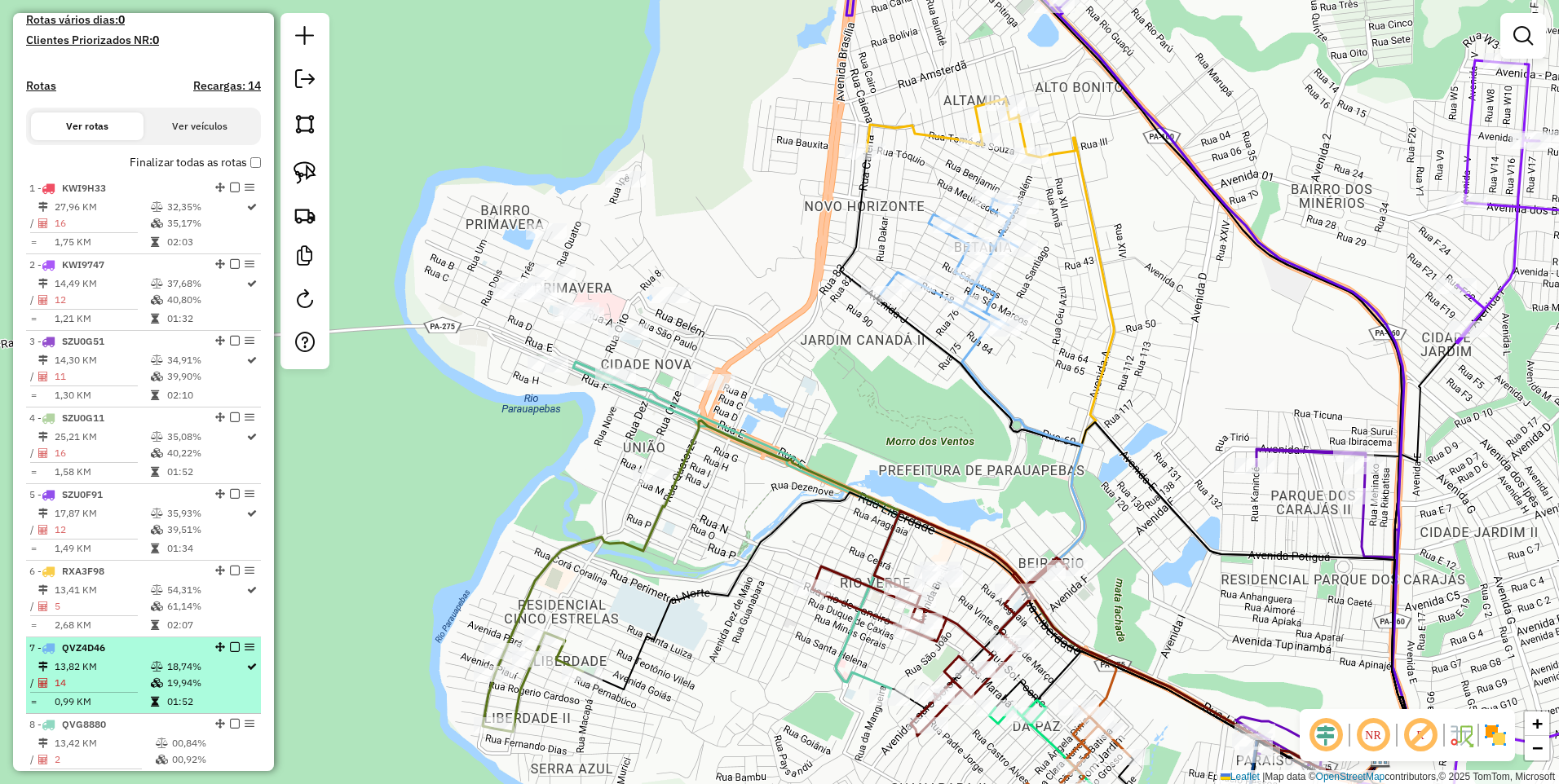
click at [98, 675] on td "13,82 KM" at bounding box center [102, 667] width 96 height 17
select select "**********"
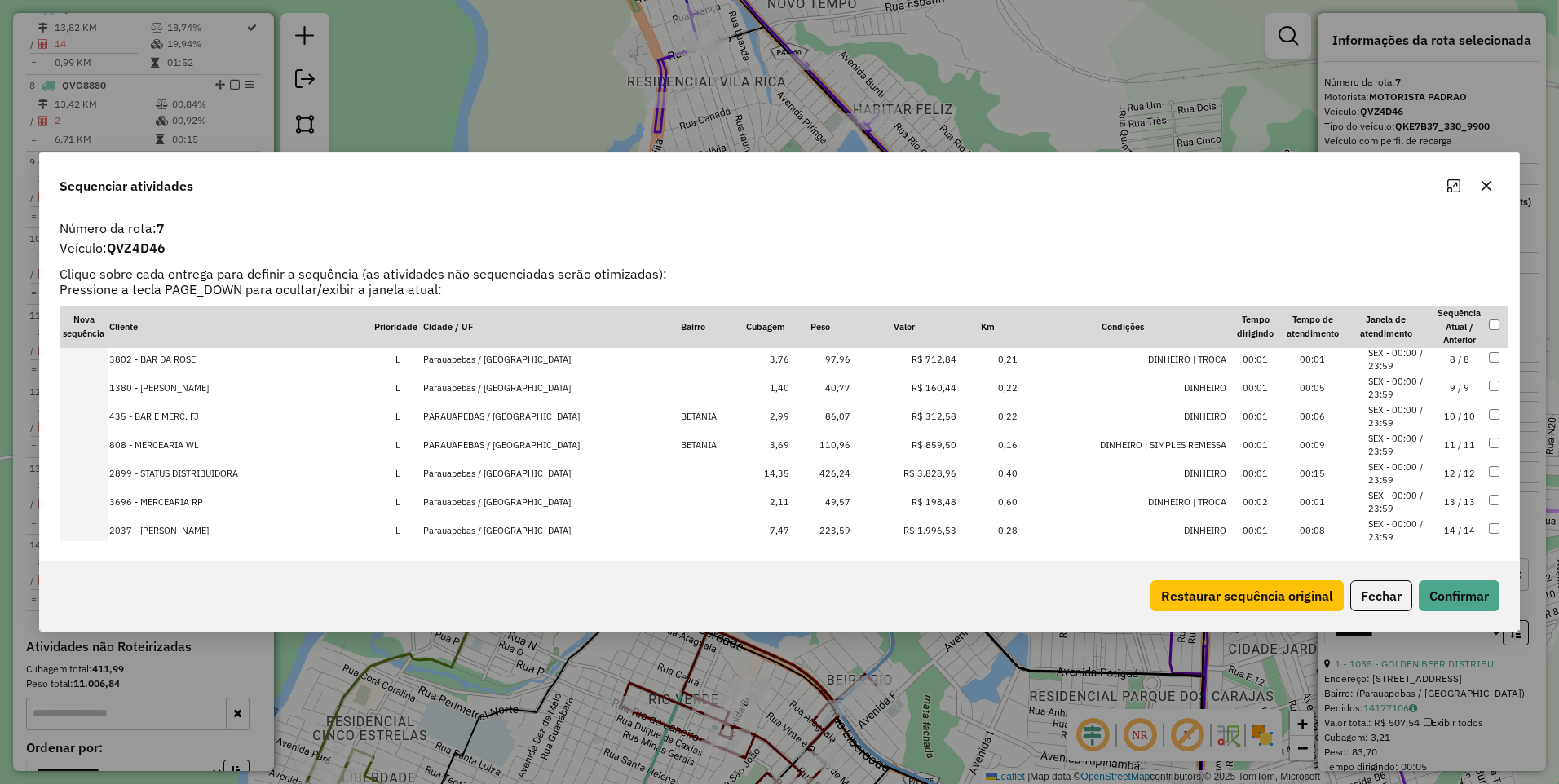
scroll to position [221, 0]
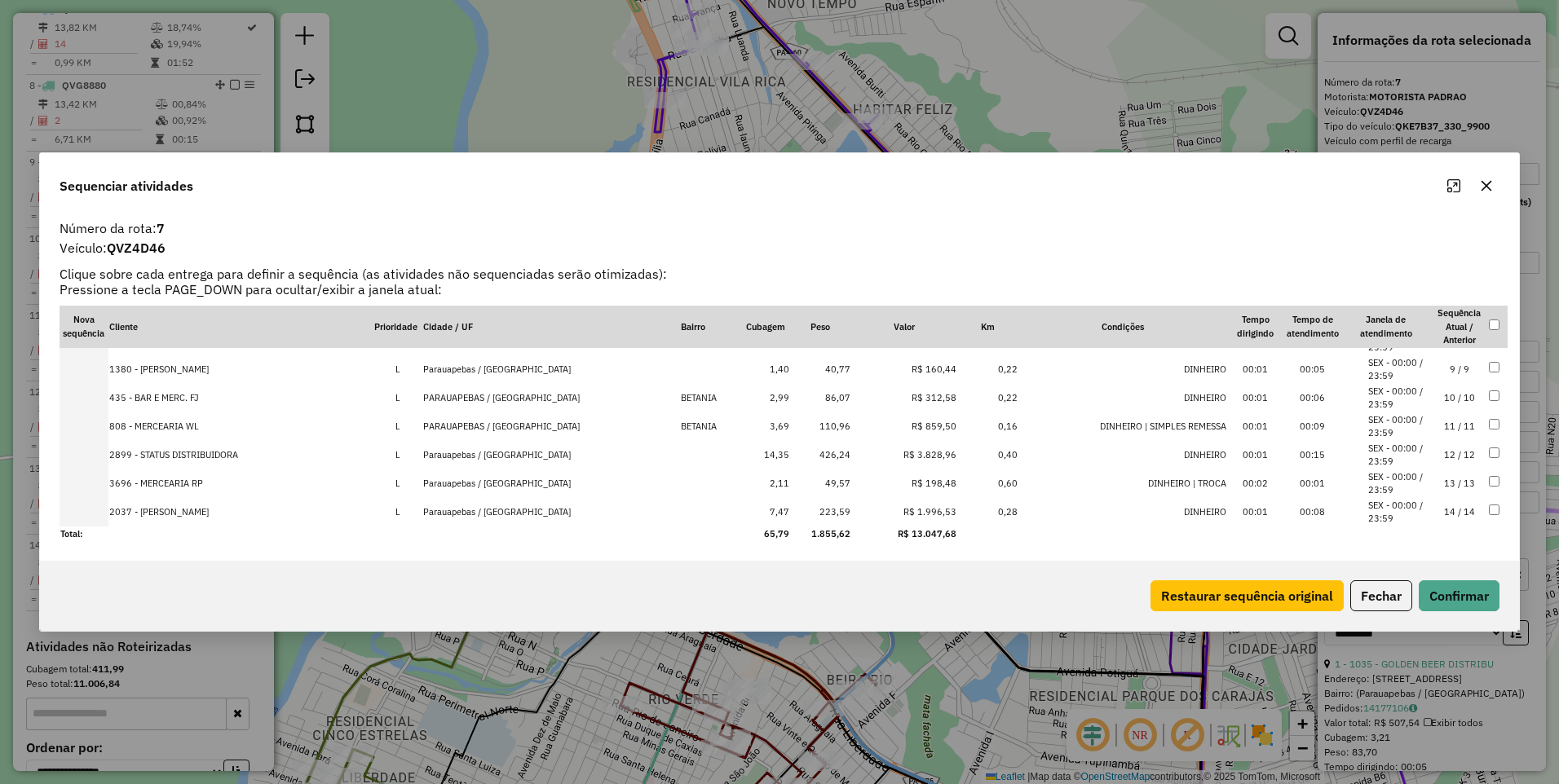
click at [607, 648] on div "Sequenciar atividades Número da rota: 7 Veículo: QVZ4D46 Clique sobre cada entr…" at bounding box center [779, 392] width 1559 height 784
click at [1488, 185] on icon "button" at bounding box center [1486, 186] width 11 height 11
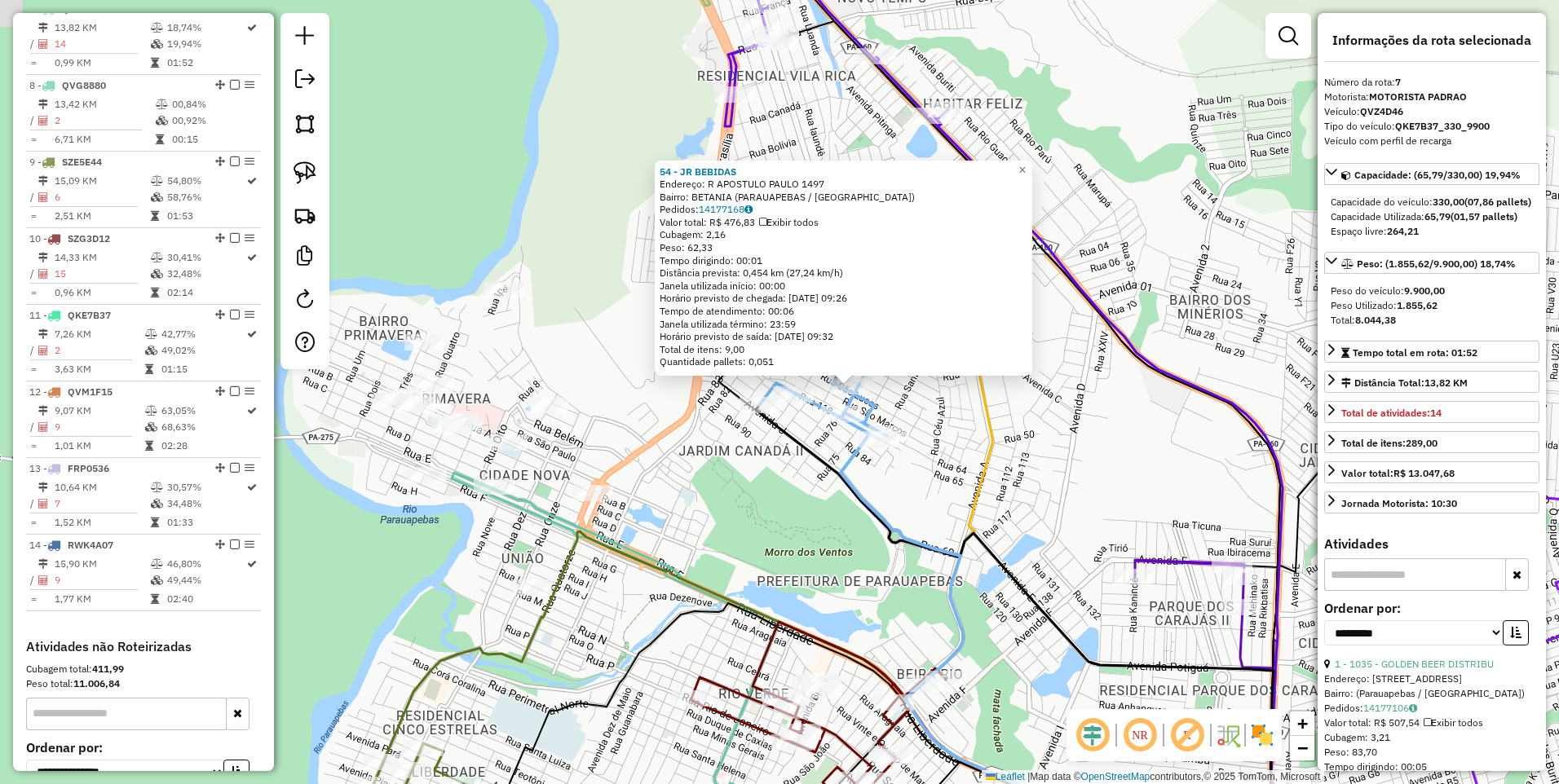
drag, startPoint x: 588, startPoint y: 359, endPoint x: 630, endPoint y: 326, distance: 53.4
click at [632, 340] on div "54 - JR BEBIDAS Endereço: R APOSTULO PAULO 1497 Bairro: [GEOGRAPHIC_DATA] (PARA…" at bounding box center [779, 392] width 1559 height 784
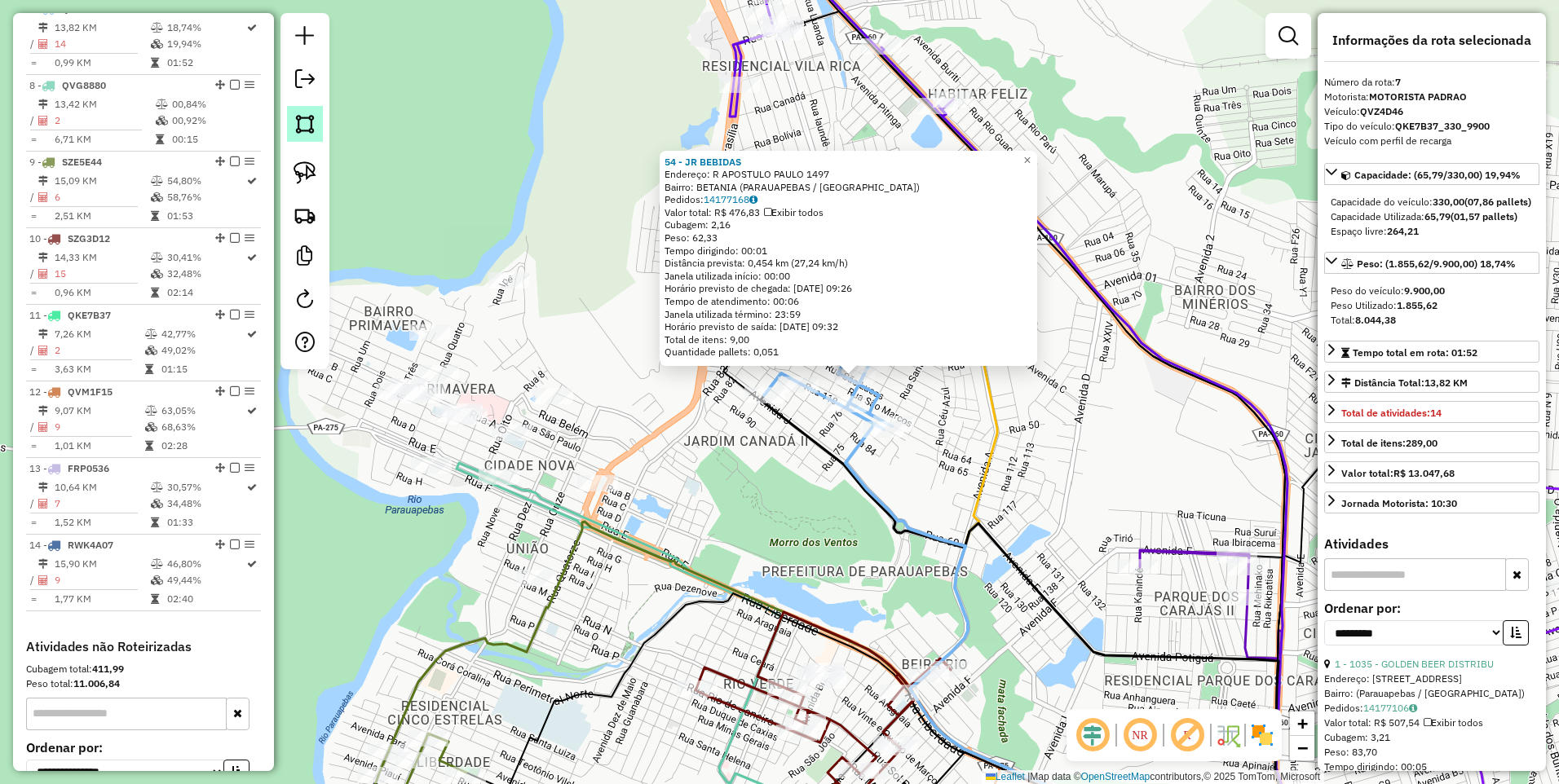
click at [306, 137] on link at bounding box center [304, 123] width 36 height 36
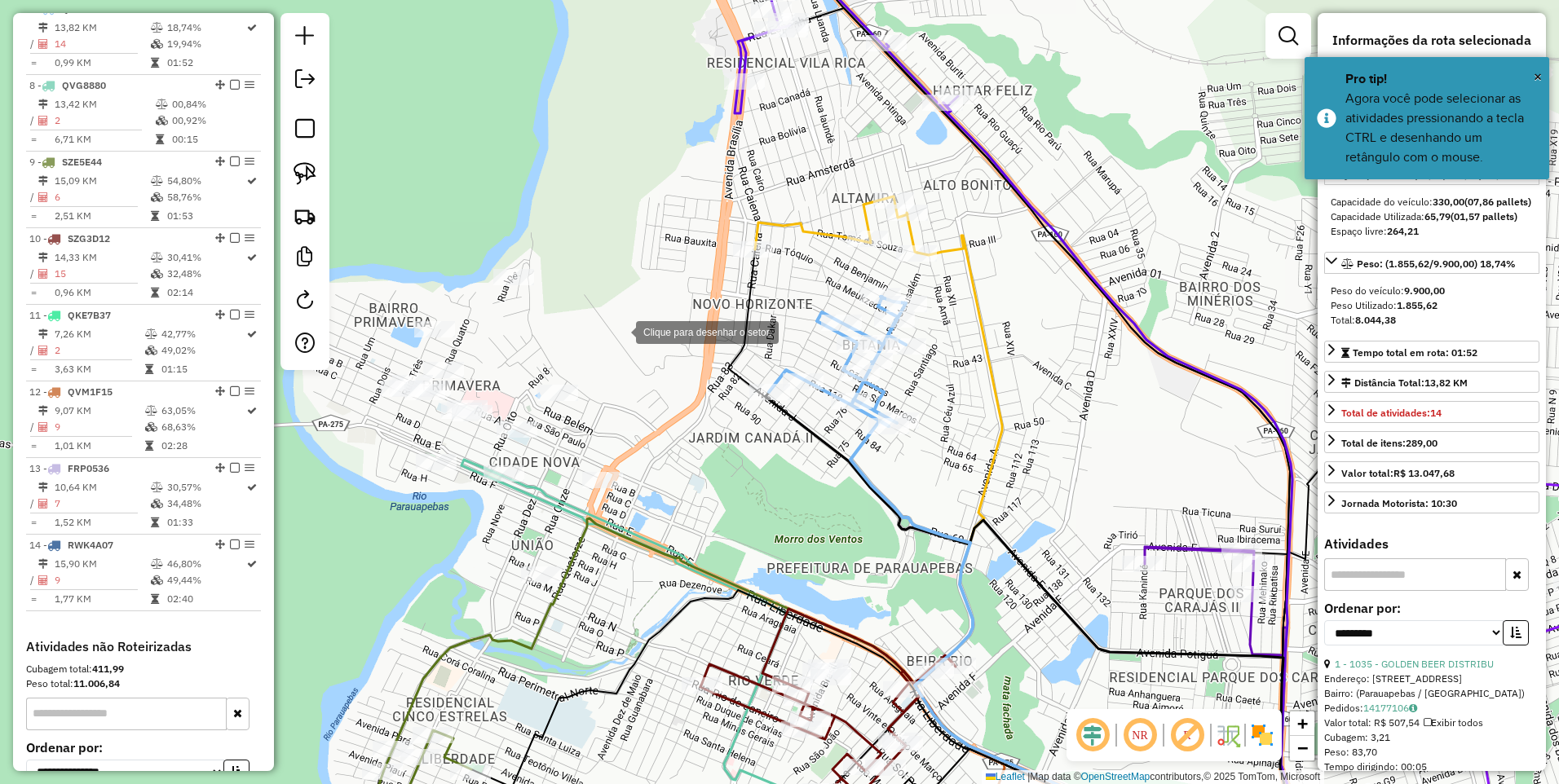
drag, startPoint x: 612, startPoint y: 337, endPoint x: 684, endPoint y: 270, distance: 98.4
click at [636, 315] on div at bounding box center [619, 331] width 32 height 32
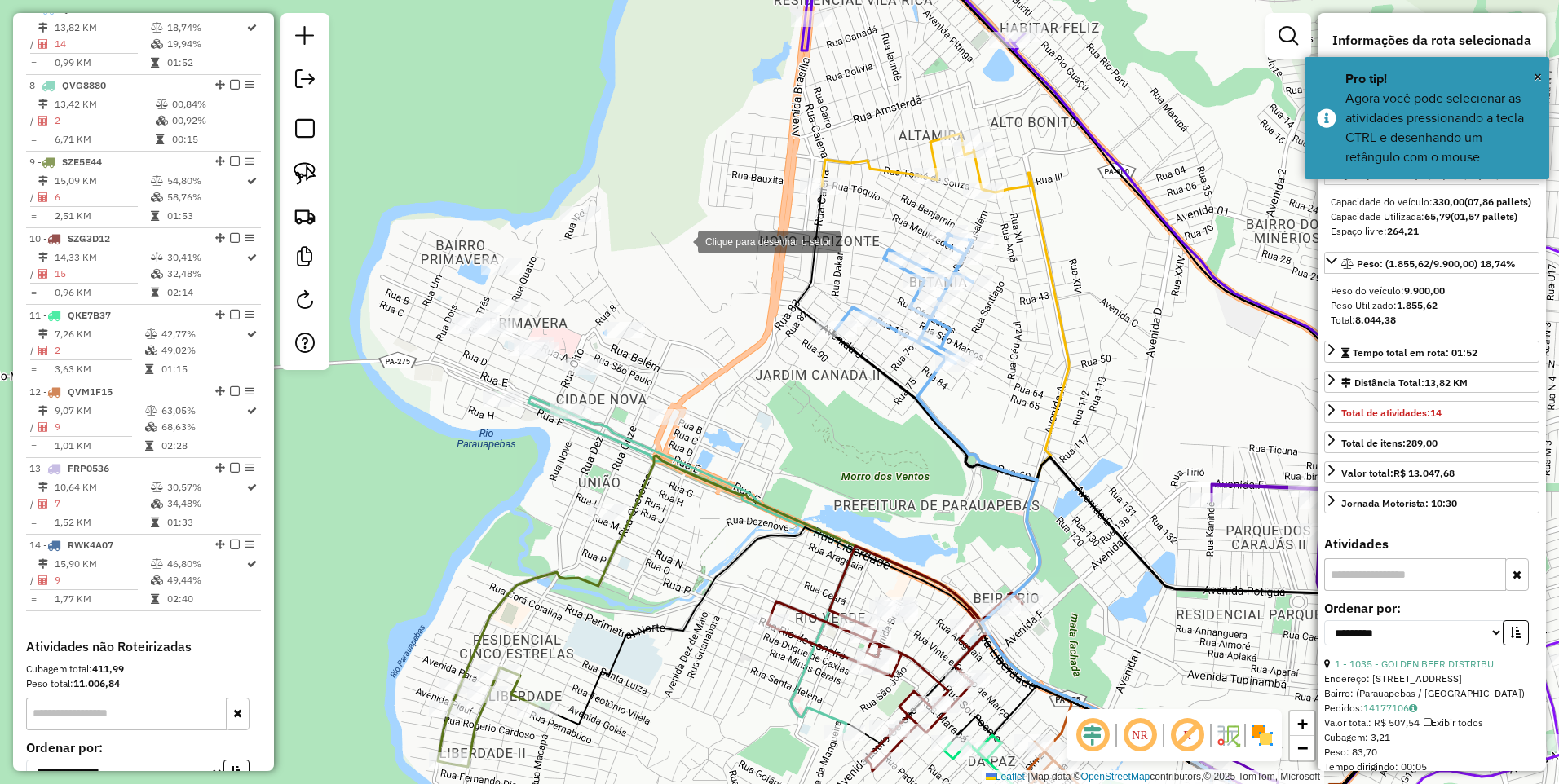
click at [666, 224] on div at bounding box center [681, 240] width 32 height 32
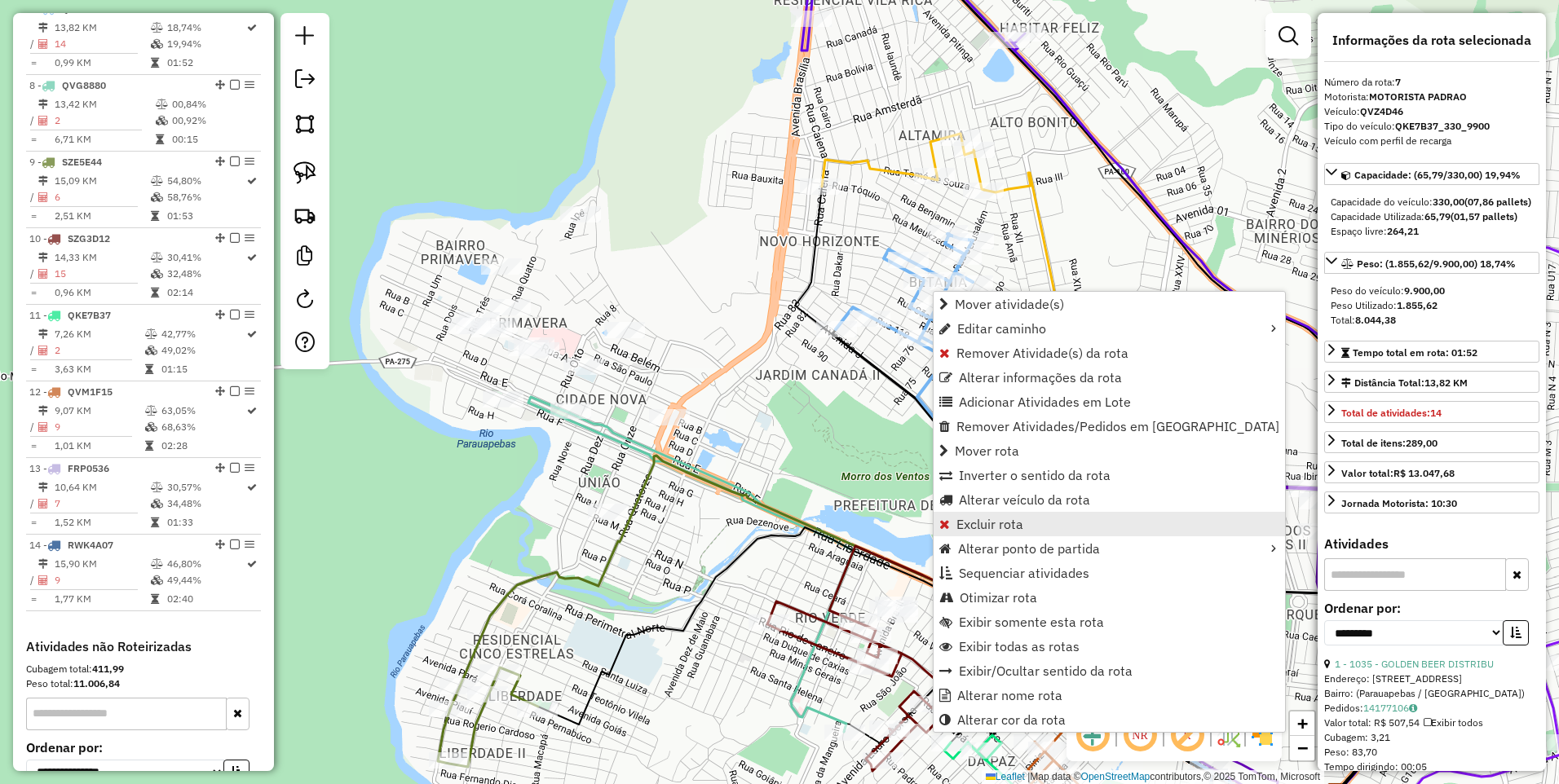
click at [993, 518] on span "Excluir rota" at bounding box center [990, 524] width 67 height 13
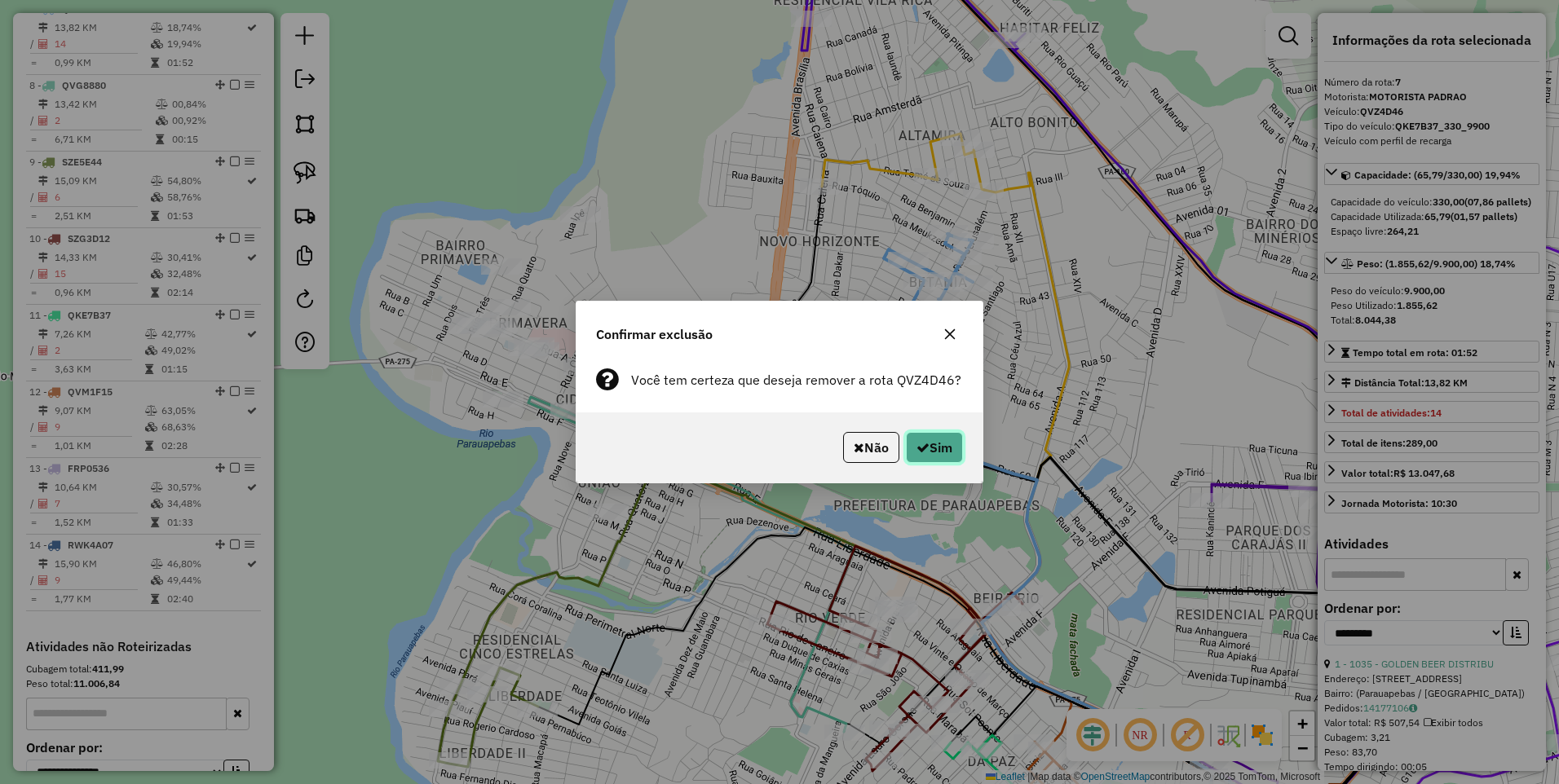
click at [928, 437] on button "Sim" at bounding box center [934, 447] width 57 height 31
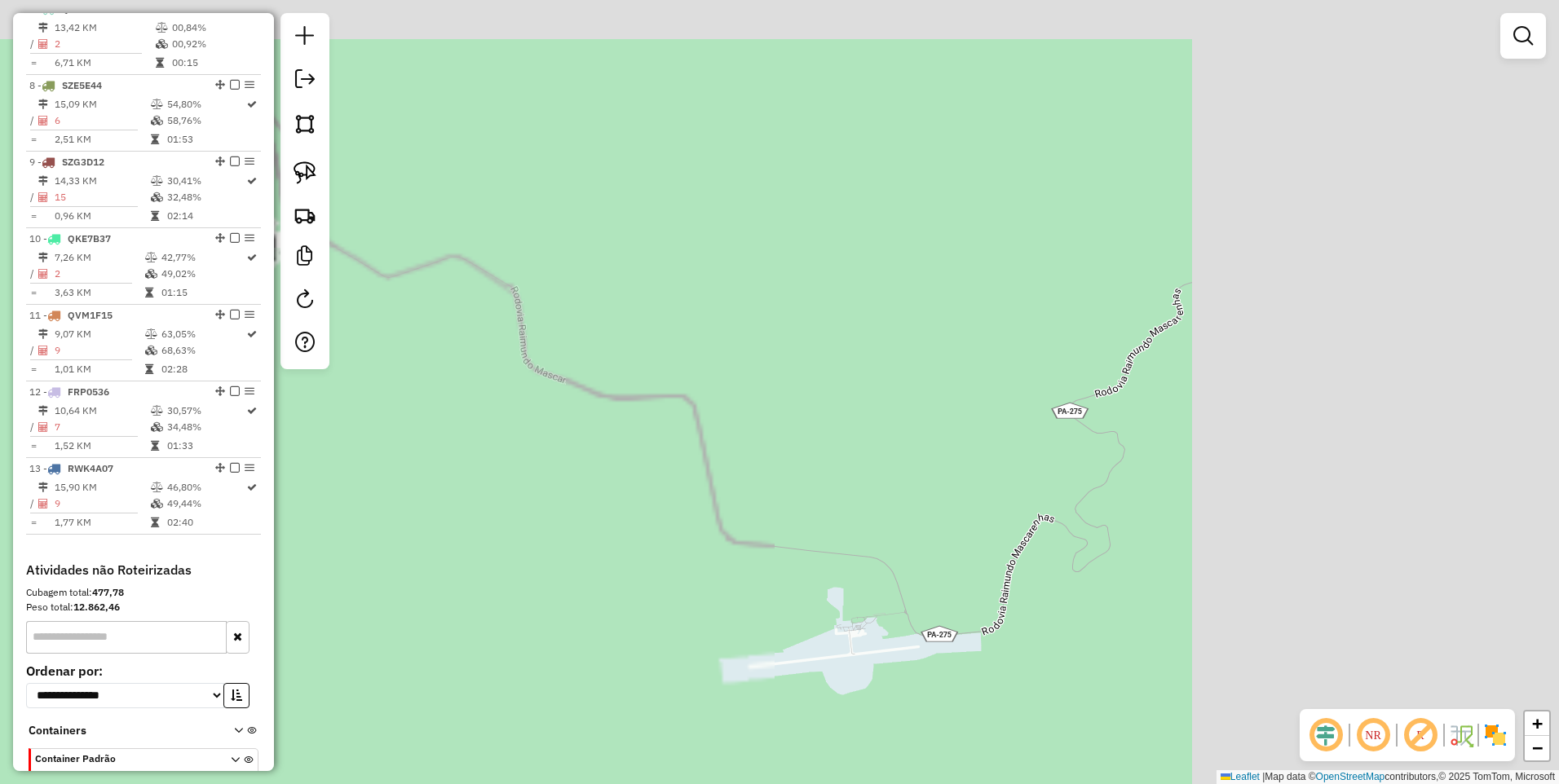
drag, startPoint x: 886, startPoint y: 449, endPoint x: 424, endPoint y: 482, distance: 463.2
click at [426, 484] on div "Janela de atendimento Grade de atendimento Capacidade Transportadoras Veículos …" at bounding box center [779, 392] width 1559 height 784
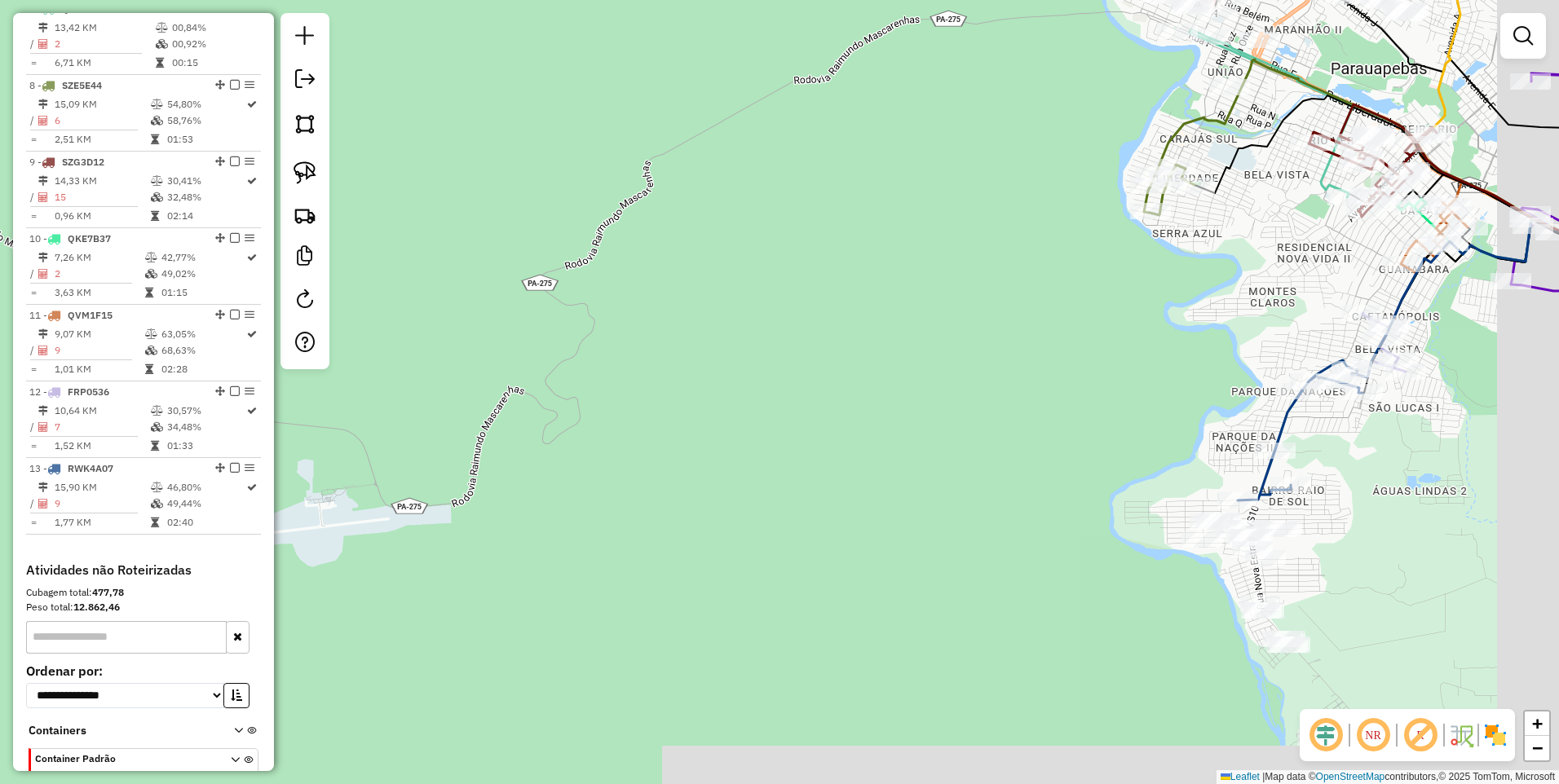
drag, startPoint x: 844, startPoint y: 461, endPoint x: 656, endPoint y: 178, distance: 339.8
click at [679, 198] on div "Janela de atendimento Grade de atendimento Capacidade Transportadoras Veículos …" at bounding box center [779, 392] width 1559 height 784
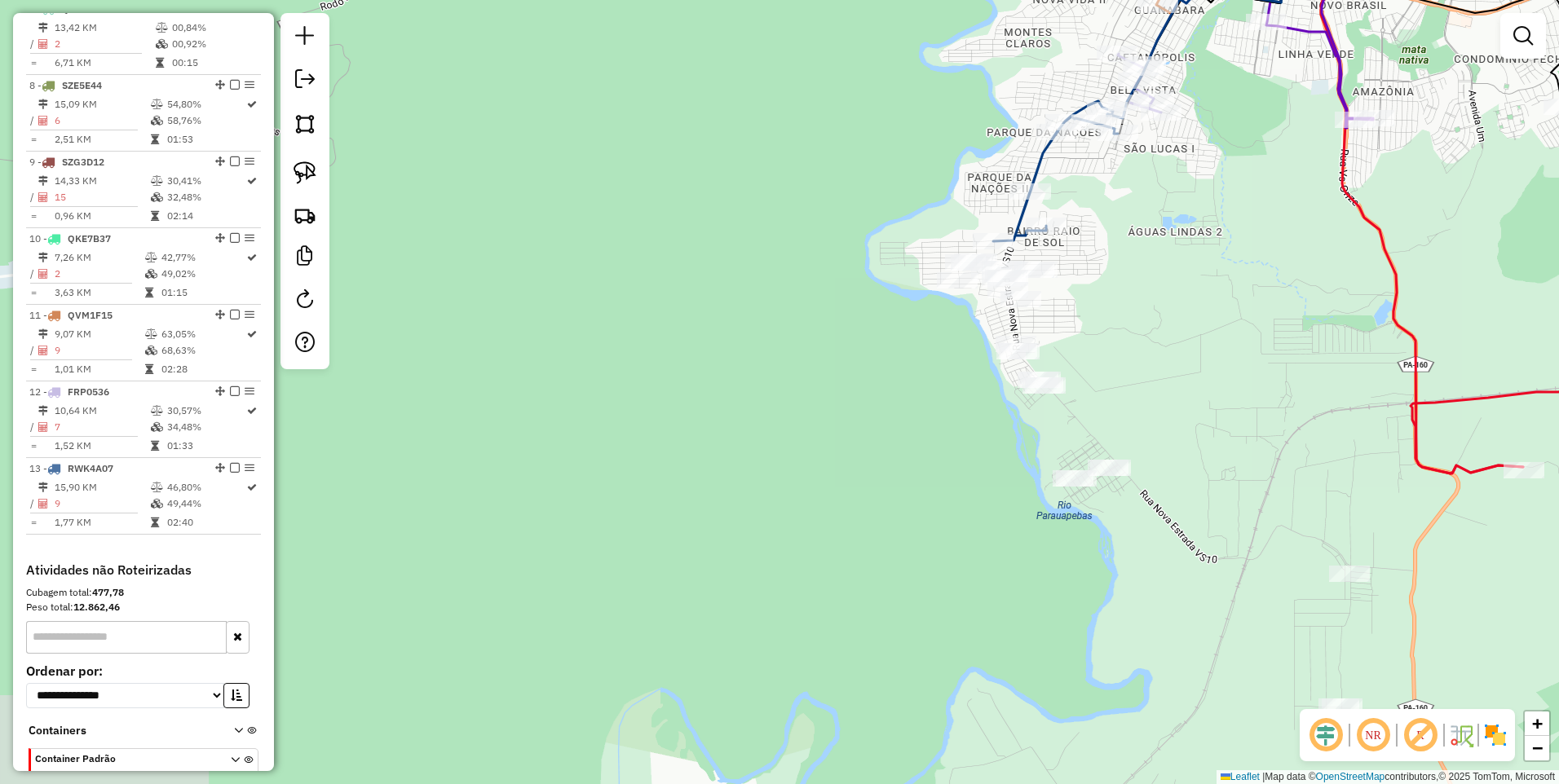
drag, startPoint x: 906, startPoint y: 415, endPoint x: 703, endPoint y: 302, distance: 232.3
click at [703, 302] on div "Janela de atendimento Grade de atendimento Capacidade Transportadoras Veículos …" at bounding box center [779, 392] width 1559 height 784
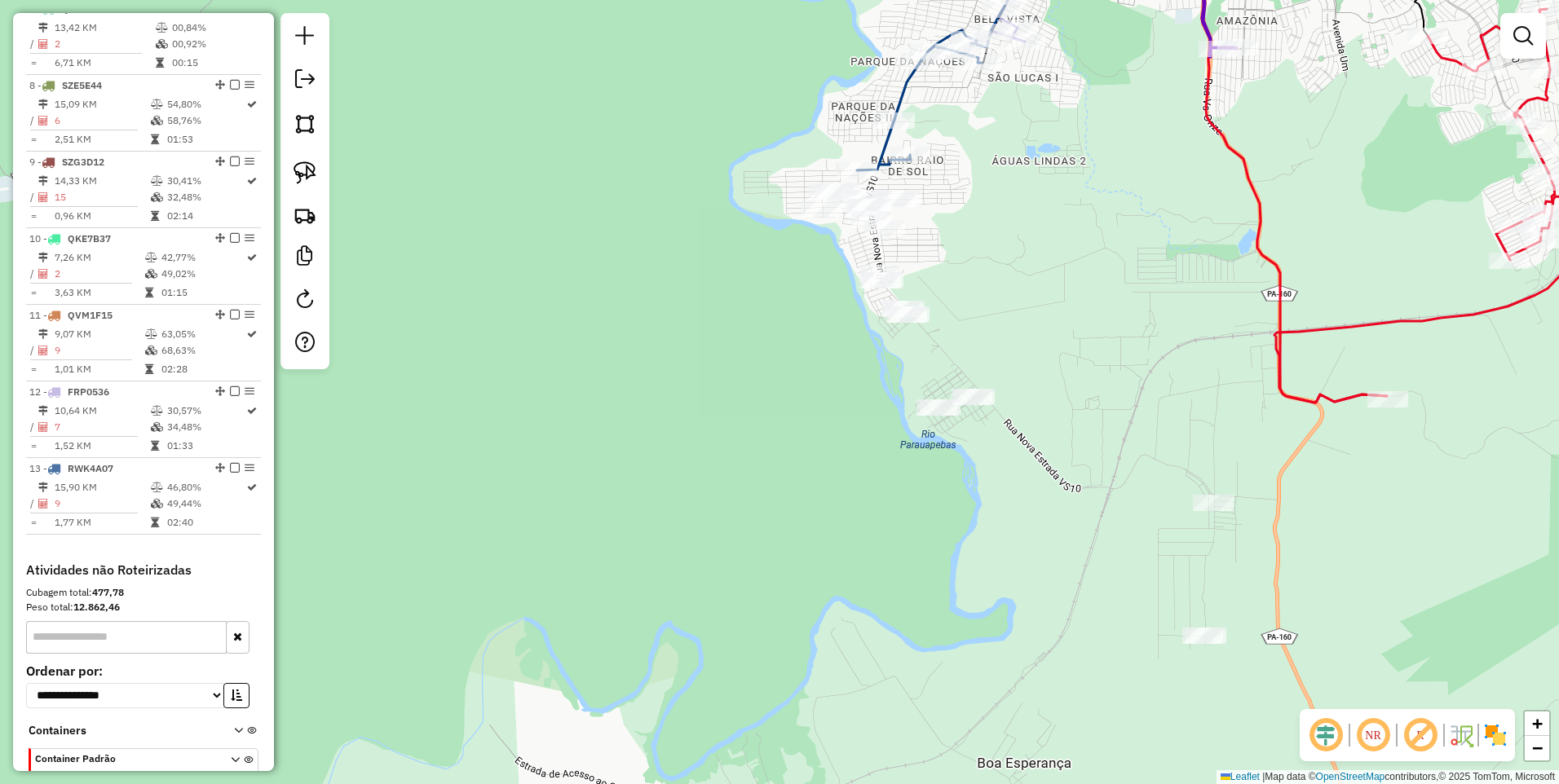
drag, startPoint x: 973, startPoint y: 205, endPoint x: 912, endPoint y: 284, distance: 99.8
click at [919, 286] on div "Janela de atendimento Grade de atendimento Capacidade Transportadoras Veículos …" at bounding box center [779, 392] width 1559 height 784
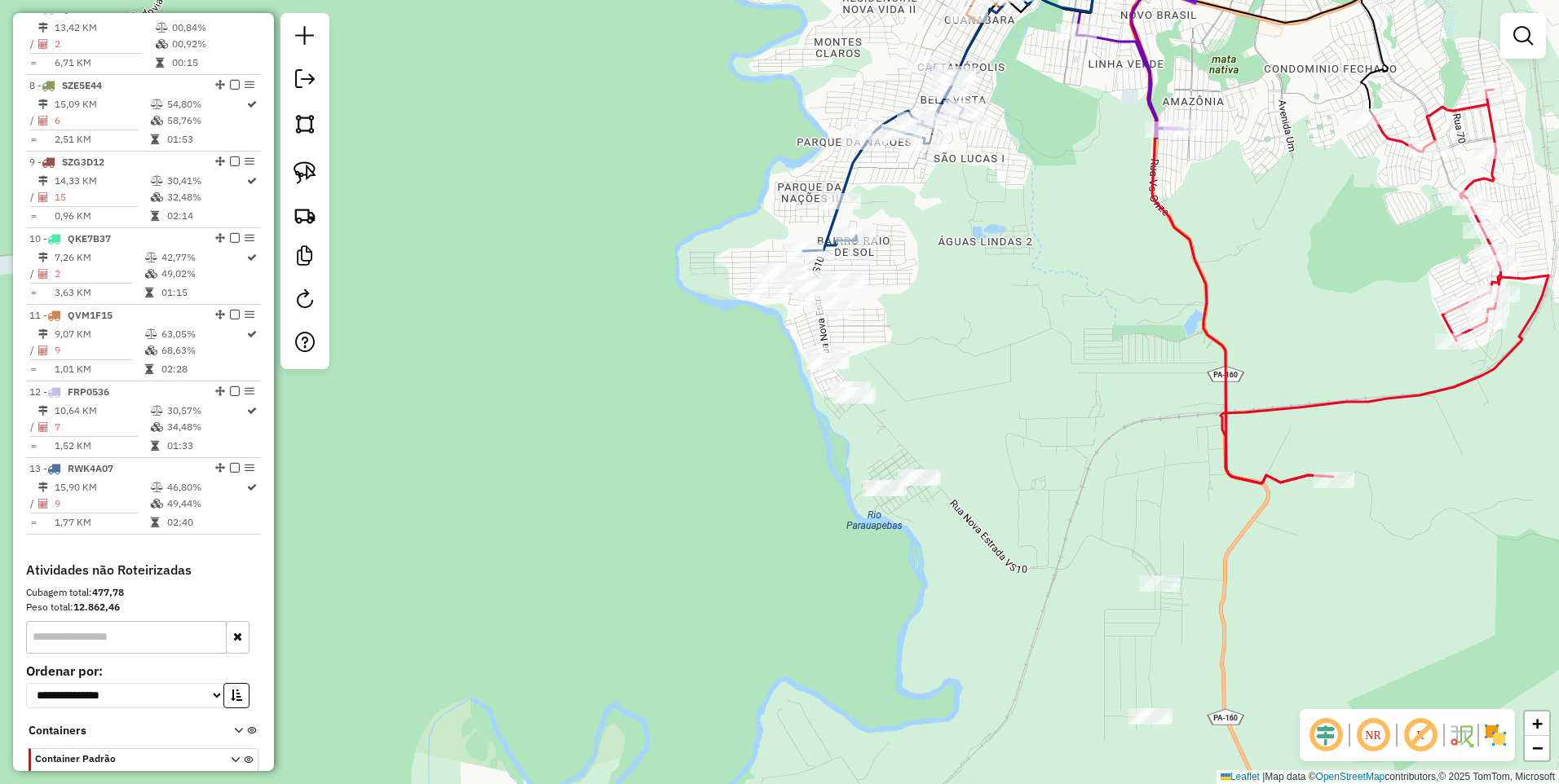
drag, startPoint x: 973, startPoint y: 334, endPoint x: 825, endPoint y: 245, distance: 172.7
click at [887, 282] on div "Janela de atendimento Grade de atendimento Capacidade Transportadoras Veículos …" at bounding box center [779, 392] width 1559 height 784
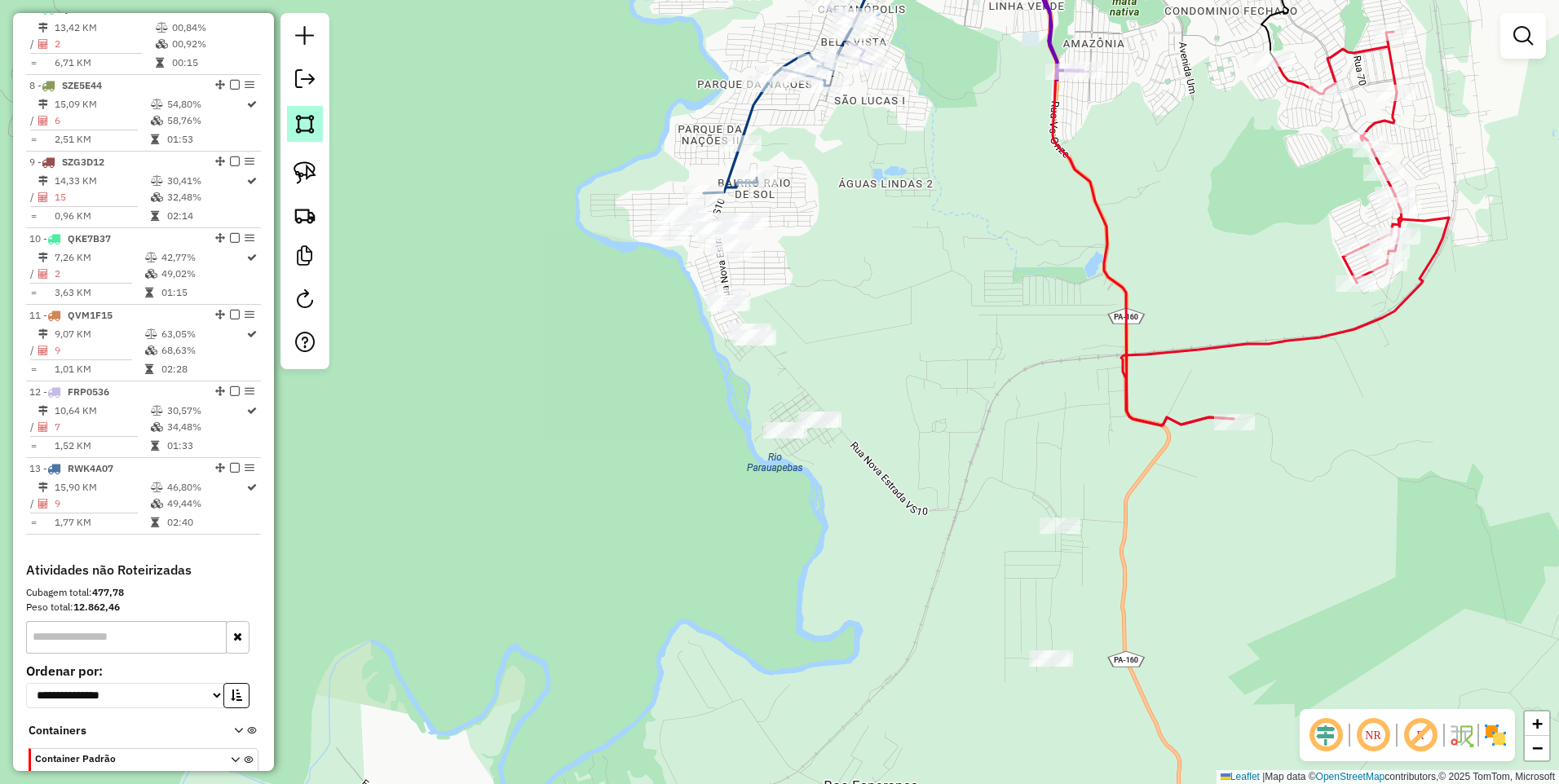
click at [301, 128] on img at bounding box center [305, 124] width 23 height 23
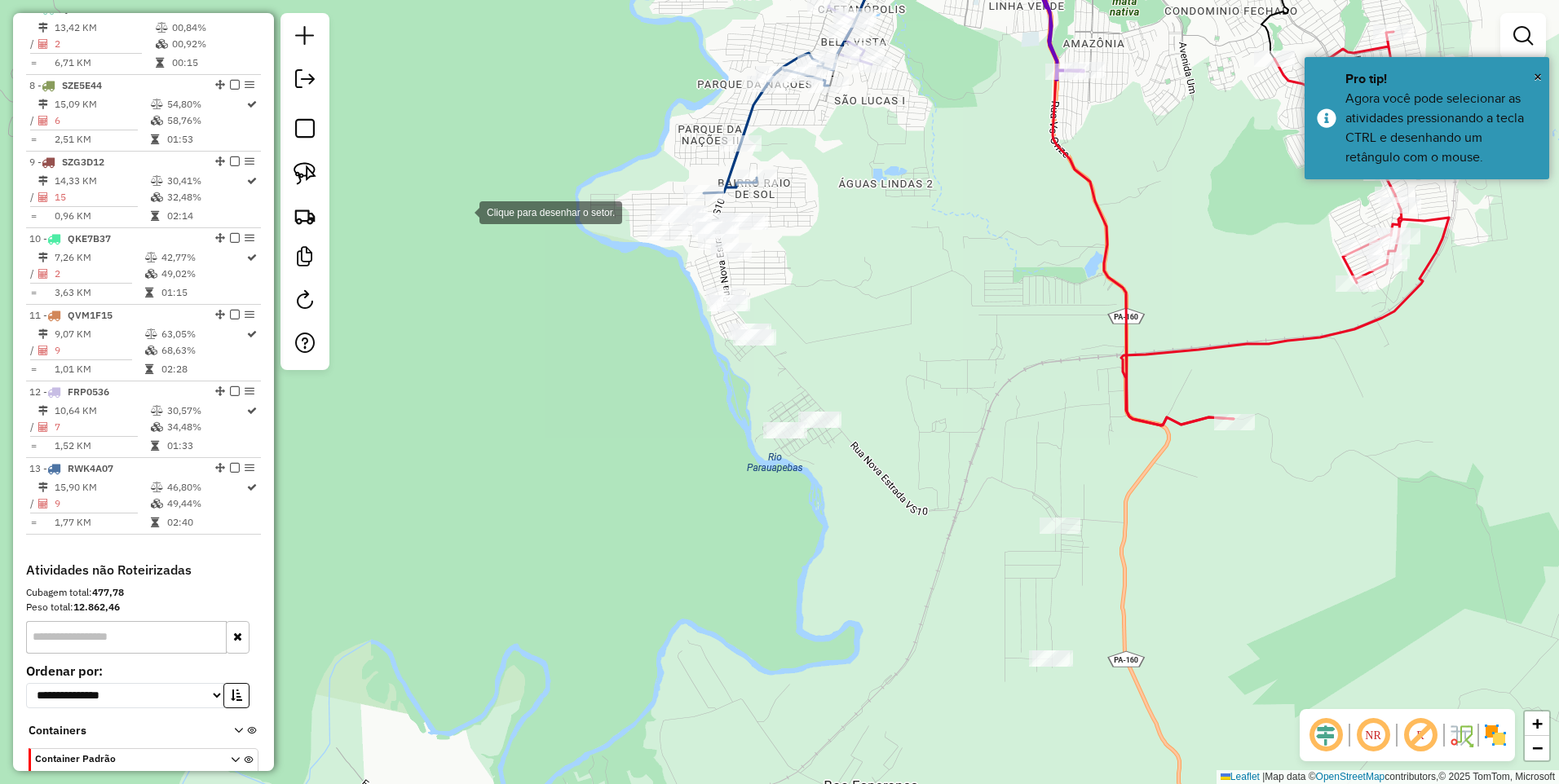
click at [463, 211] on div at bounding box center [462, 211] width 32 height 32
click at [782, 127] on div at bounding box center [764, 110] width 32 height 32
click at [1156, 553] on div at bounding box center [1155, 553] width 32 height 32
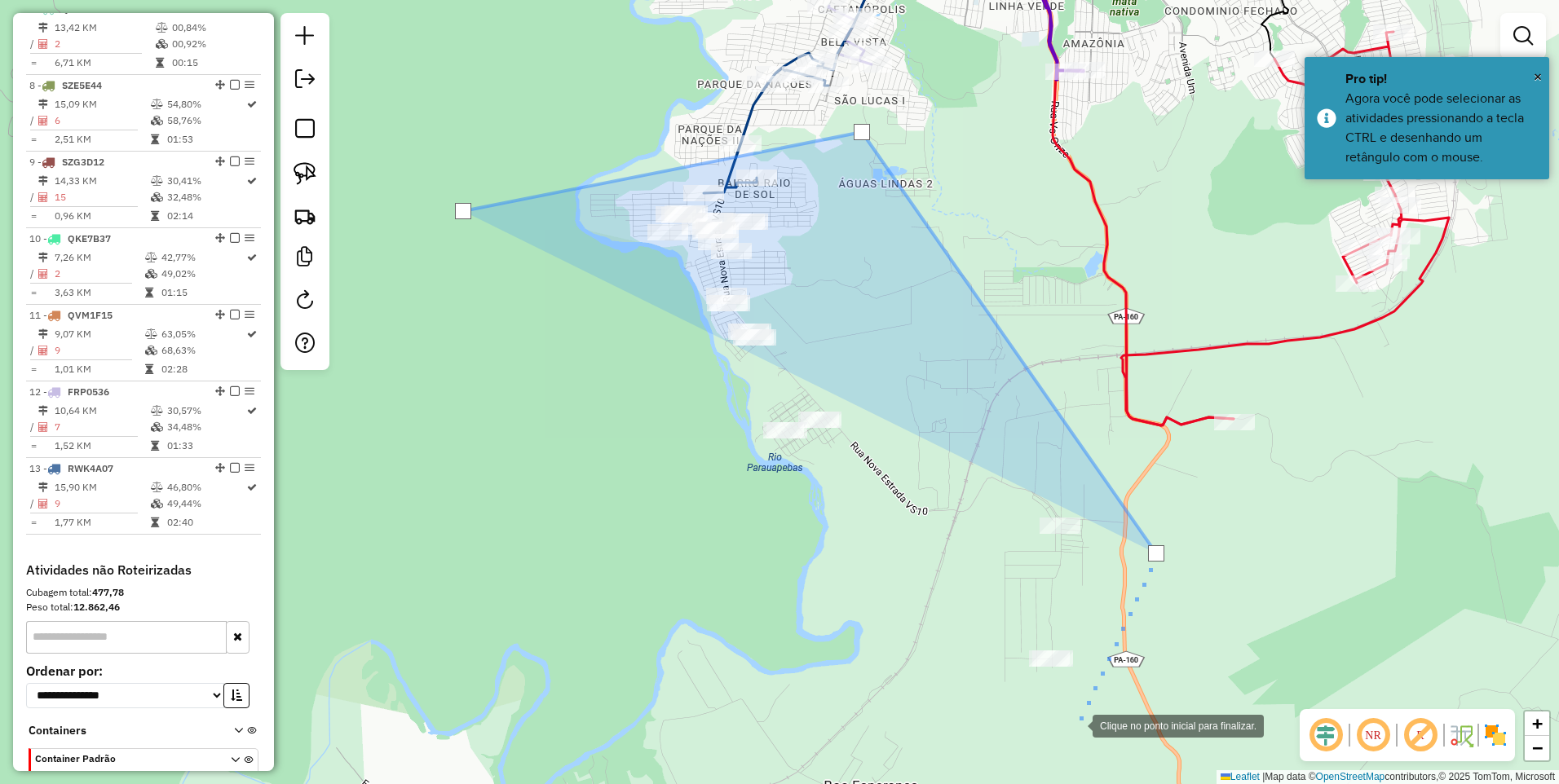
click at [1076, 725] on div at bounding box center [1076, 724] width 32 height 32
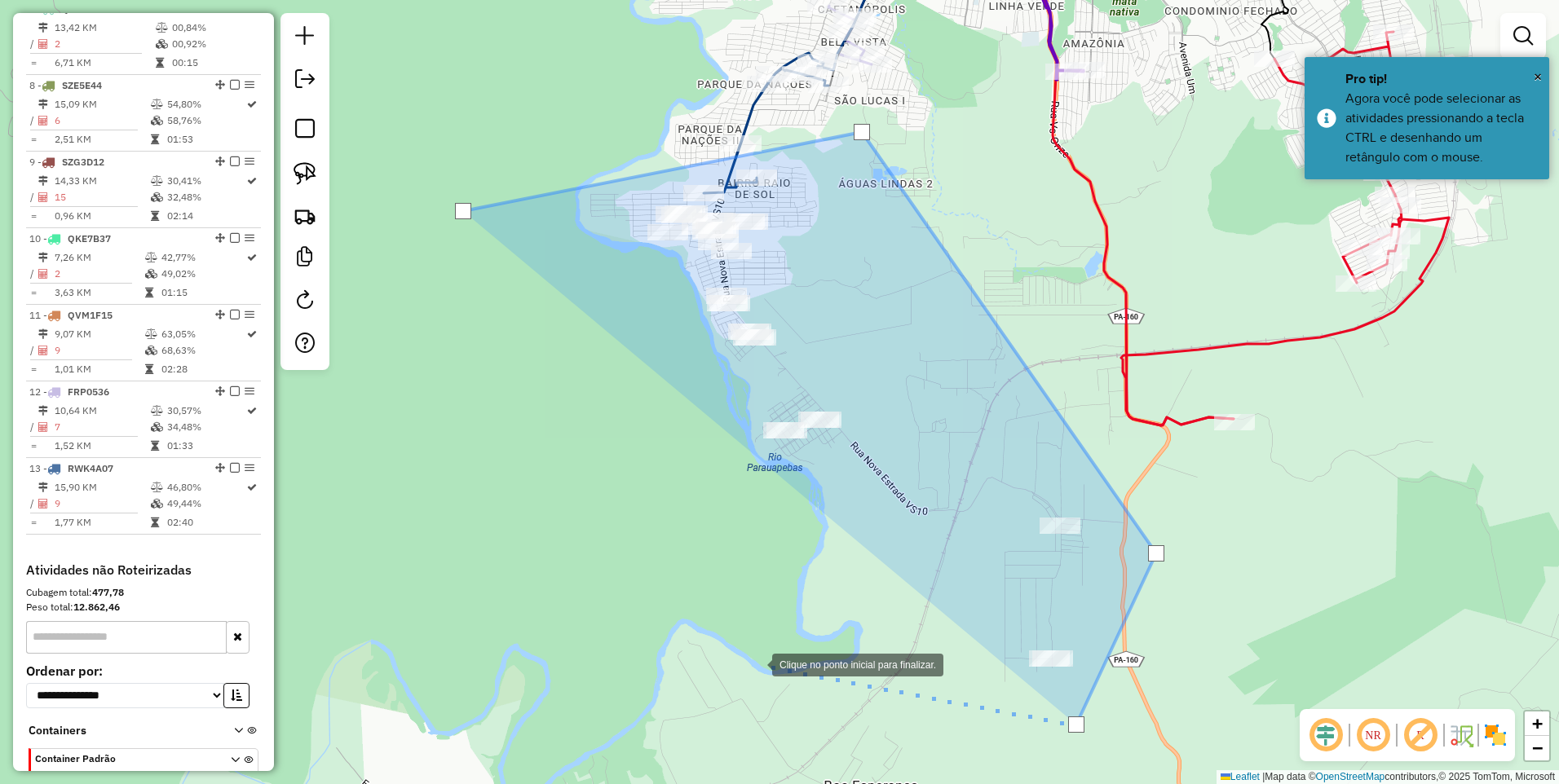
drag, startPoint x: 756, startPoint y: 664, endPoint x: 686, endPoint y: 574, distance: 114.0
click at [756, 663] on div at bounding box center [755, 663] width 32 height 32
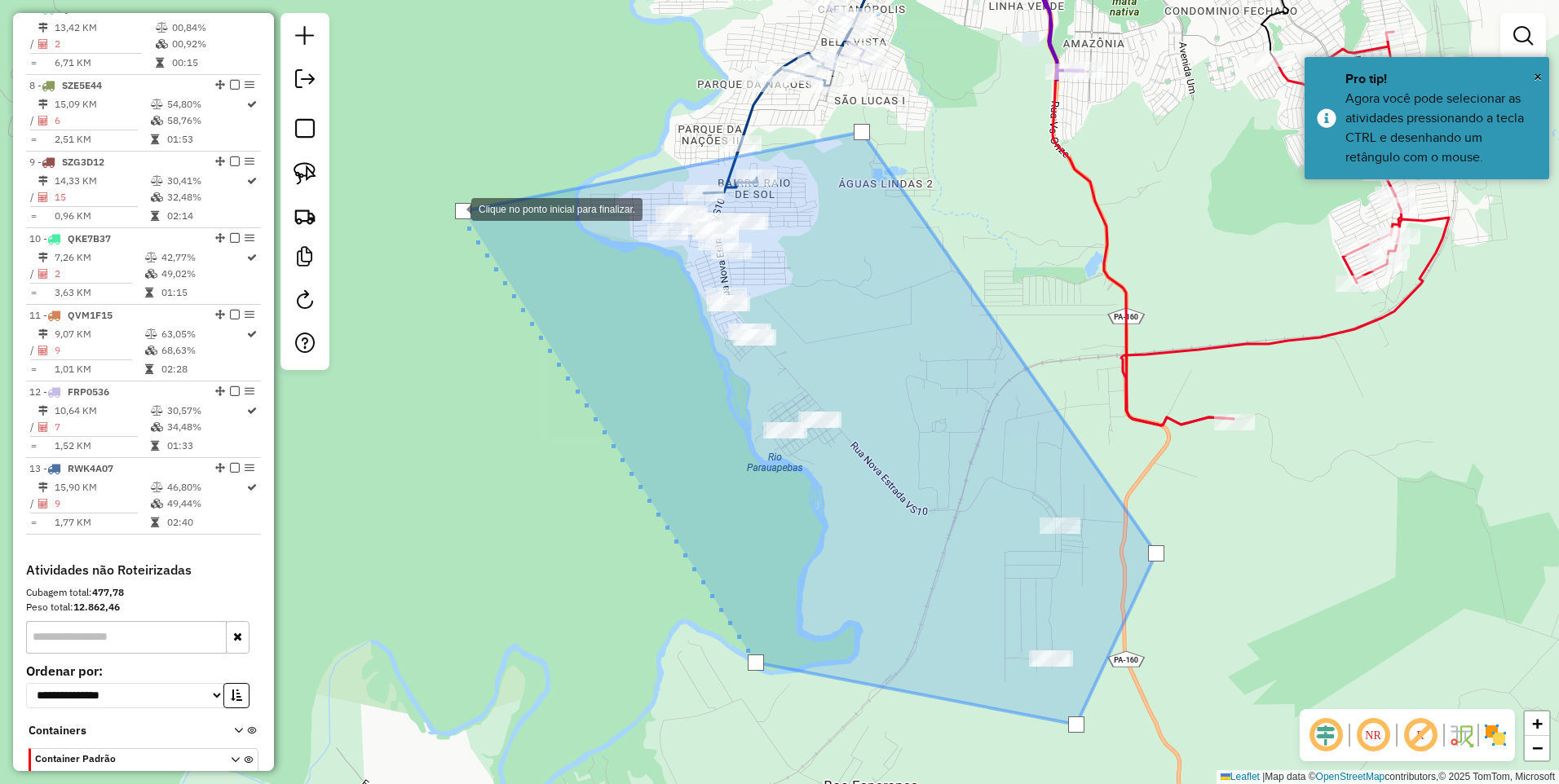
click at [455, 207] on div at bounding box center [463, 211] width 17 height 17
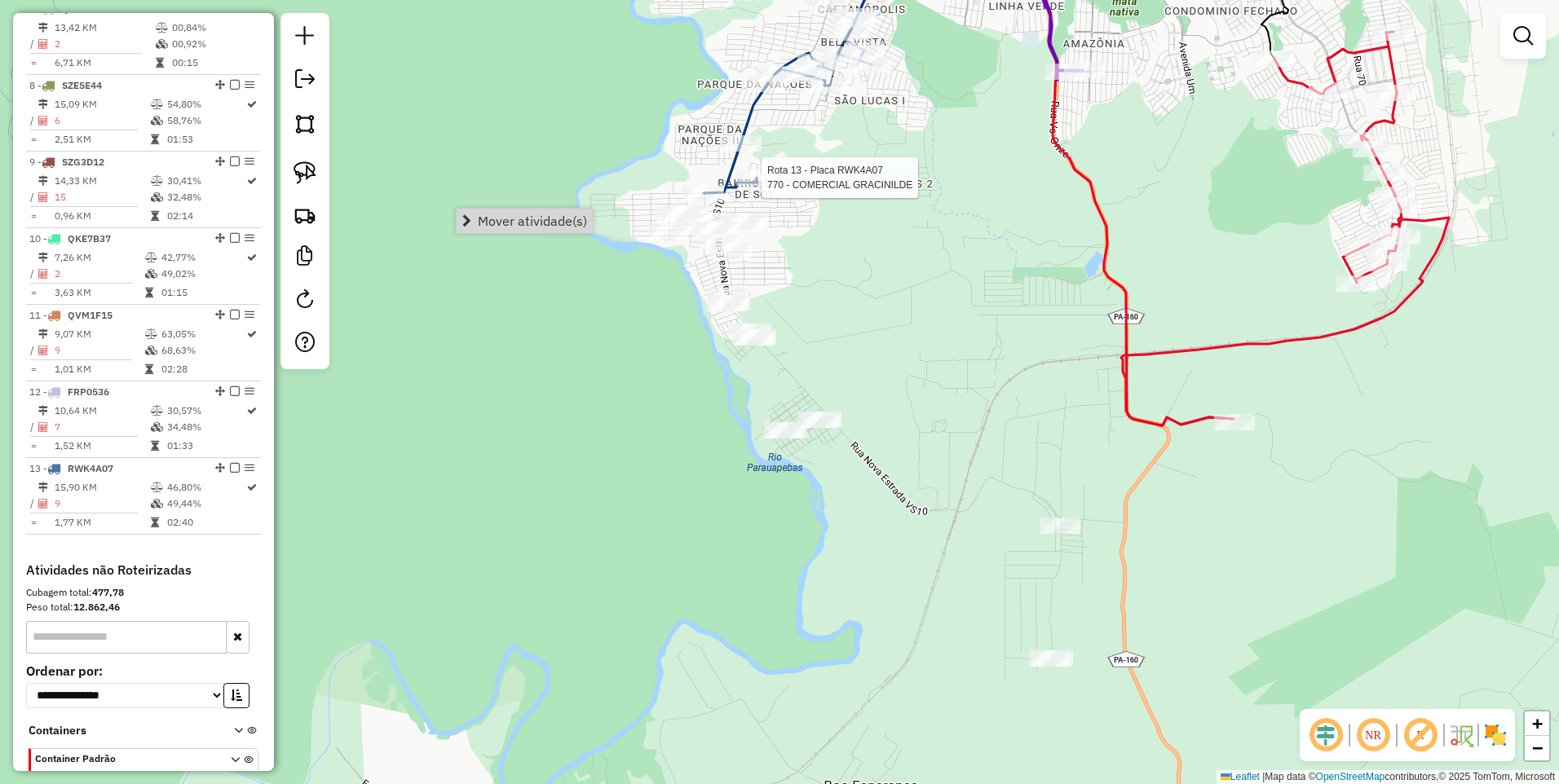
click at [749, 186] on div at bounding box center [756, 178] width 41 height 17
select select "**********"
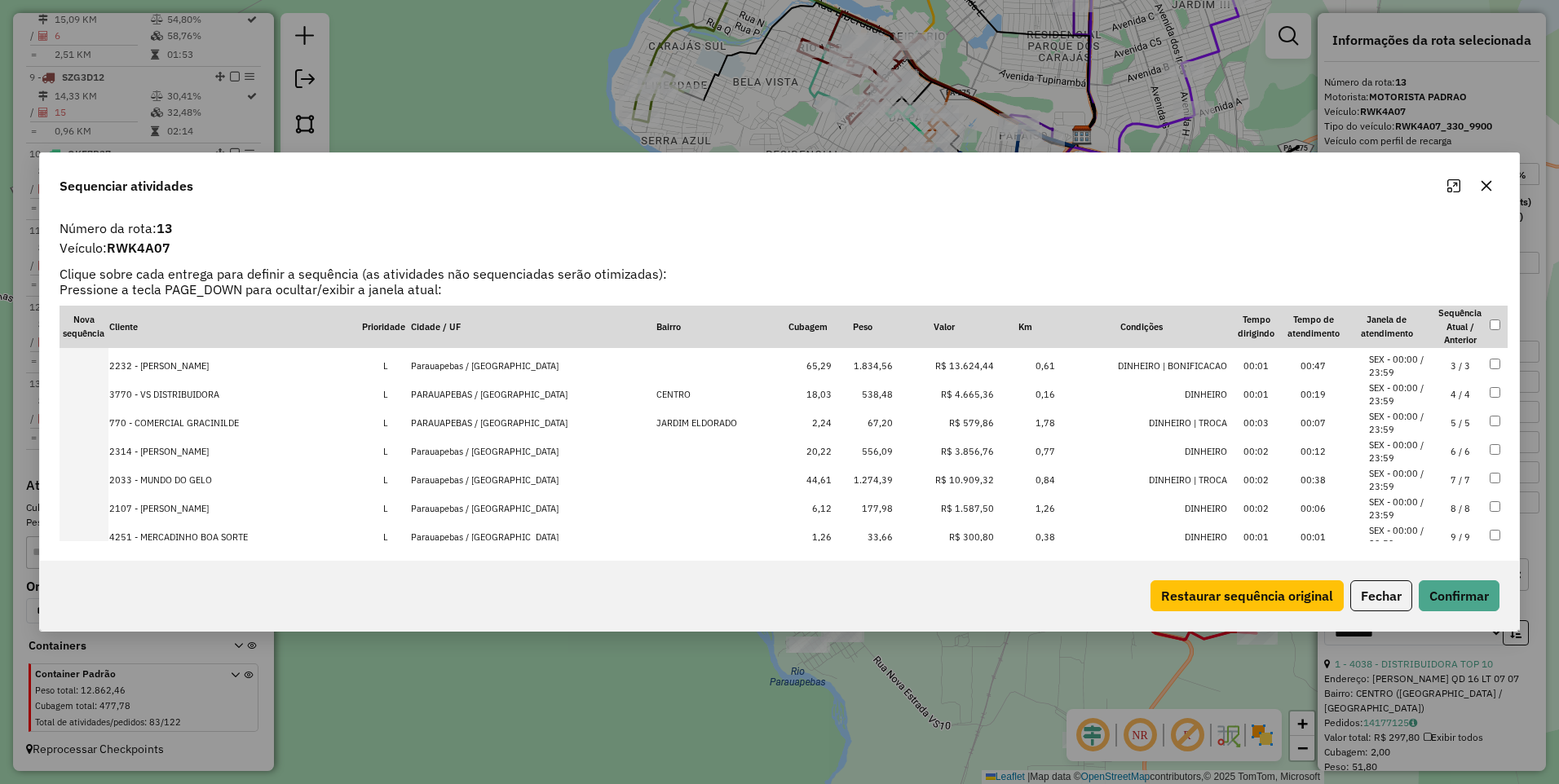
scroll to position [79, 0]
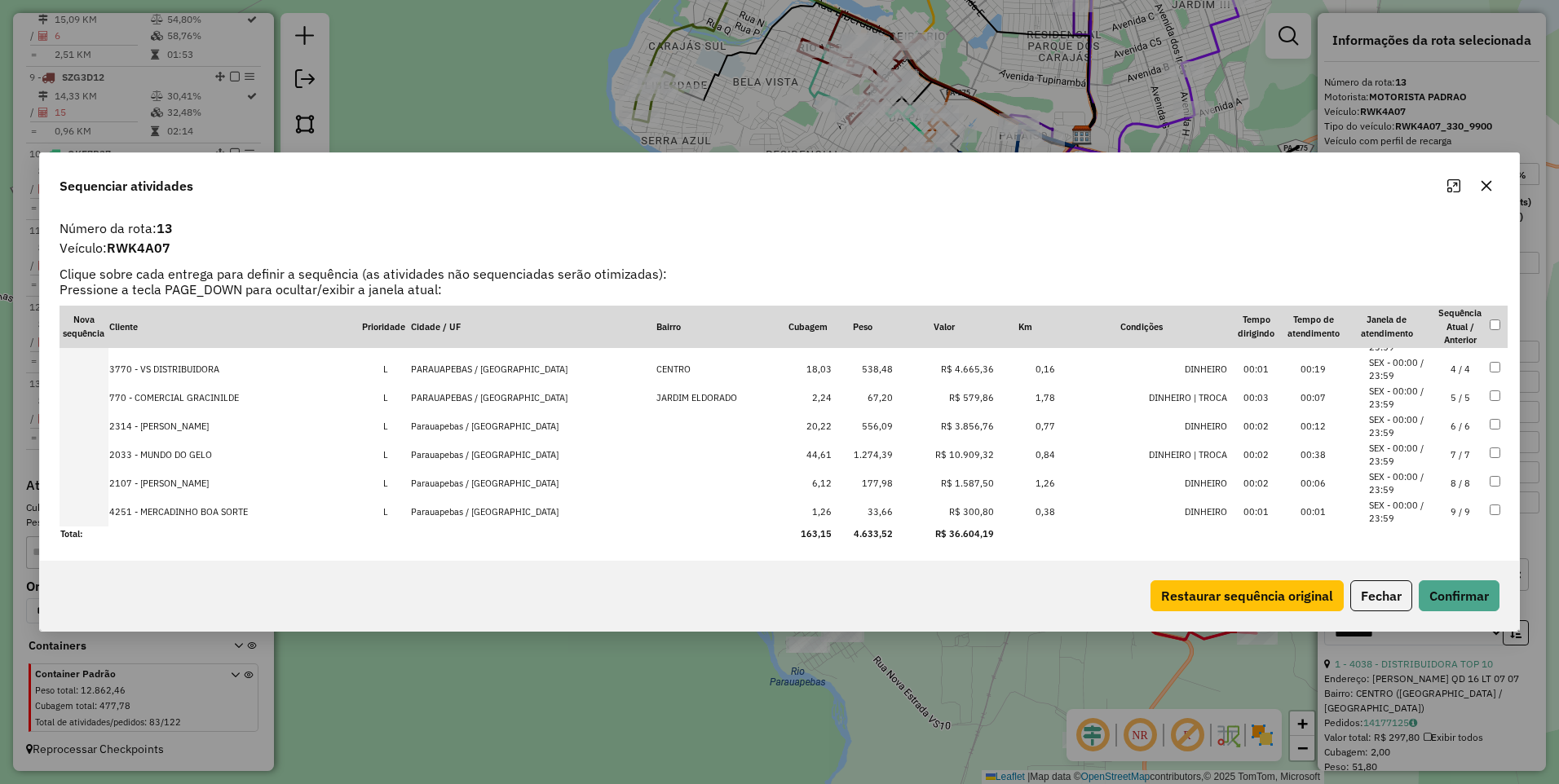
click at [624, 686] on div "Sequenciar atividades Número da rota: 13 Veículo: RWK4A07 Clique sobre cada ent…" at bounding box center [779, 392] width 1559 height 784
click at [1485, 184] on icon "button" at bounding box center [1486, 186] width 13 height 13
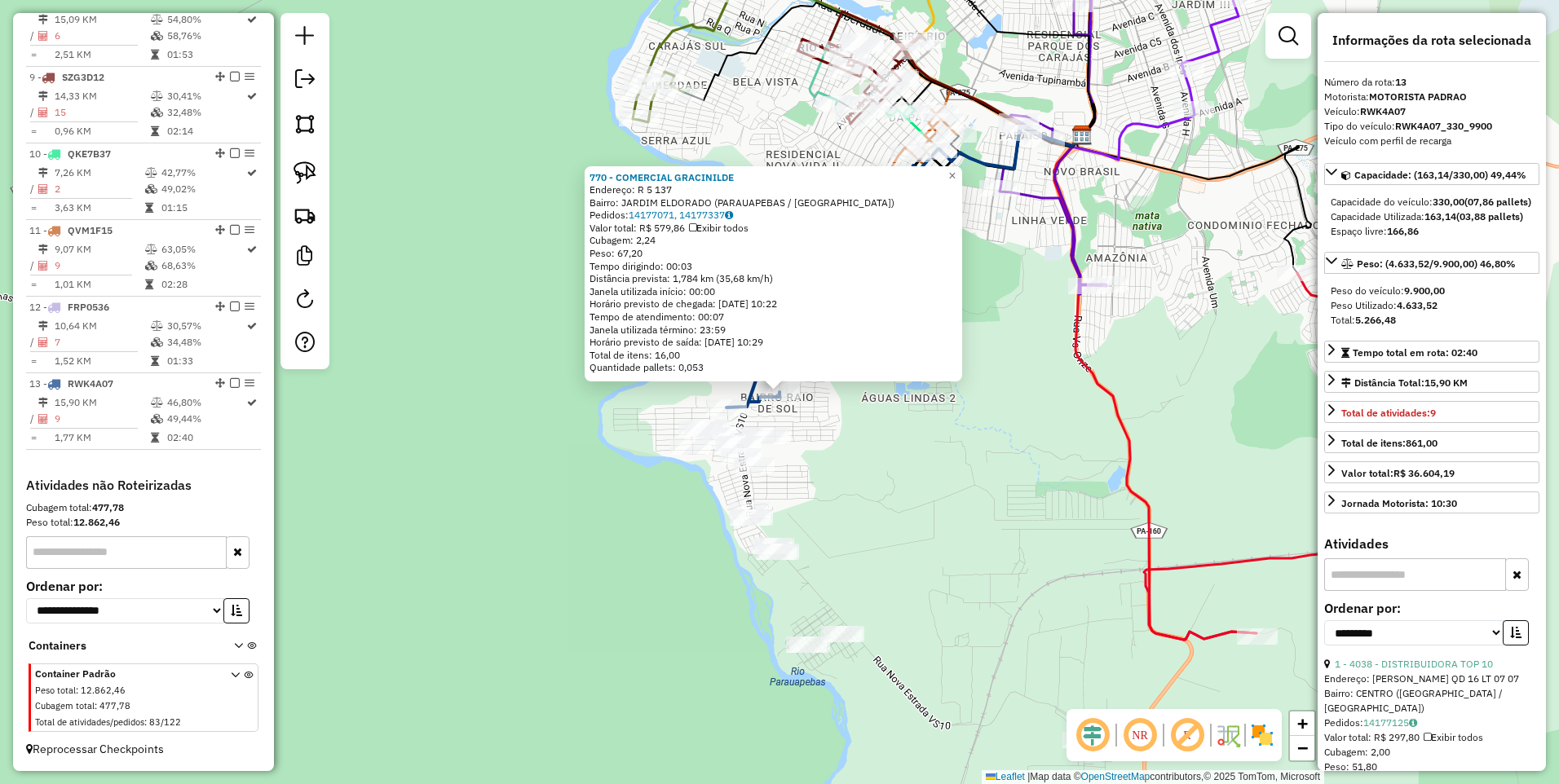
click at [1013, 433] on div "770 - COMERCIAL [PERSON_NAME]: R 5 137 Bairro: [GEOGRAPHIC_DATA] ([GEOGRAPHIC_D…" at bounding box center [779, 392] width 1559 height 784
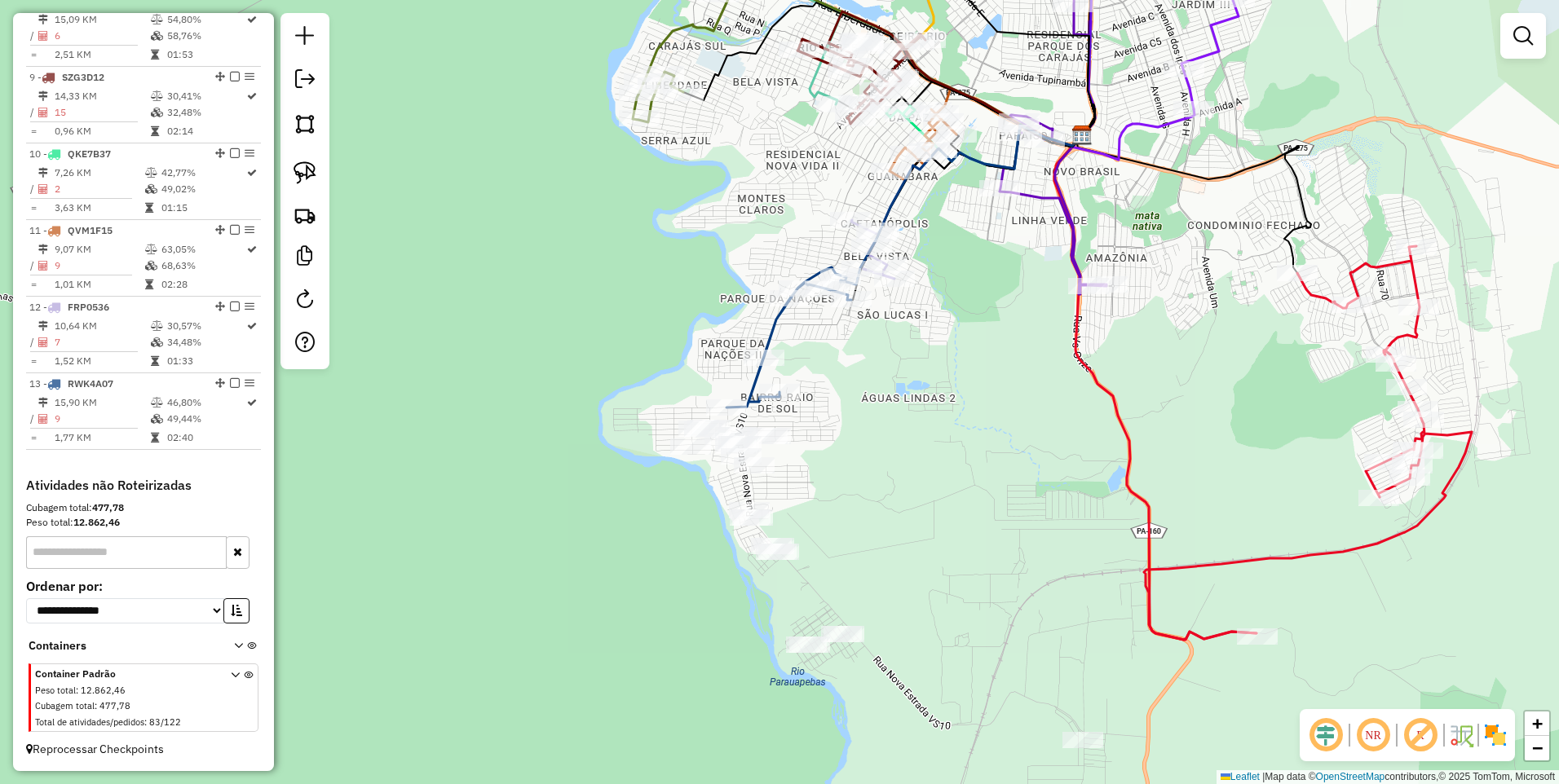
drag, startPoint x: 959, startPoint y: 313, endPoint x: 949, endPoint y: 360, distance: 48.1
click at [949, 360] on div "Janela de atendimento Grade de atendimento Capacidade Transportadoras Veículos …" at bounding box center [779, 392] width 1559 height 784
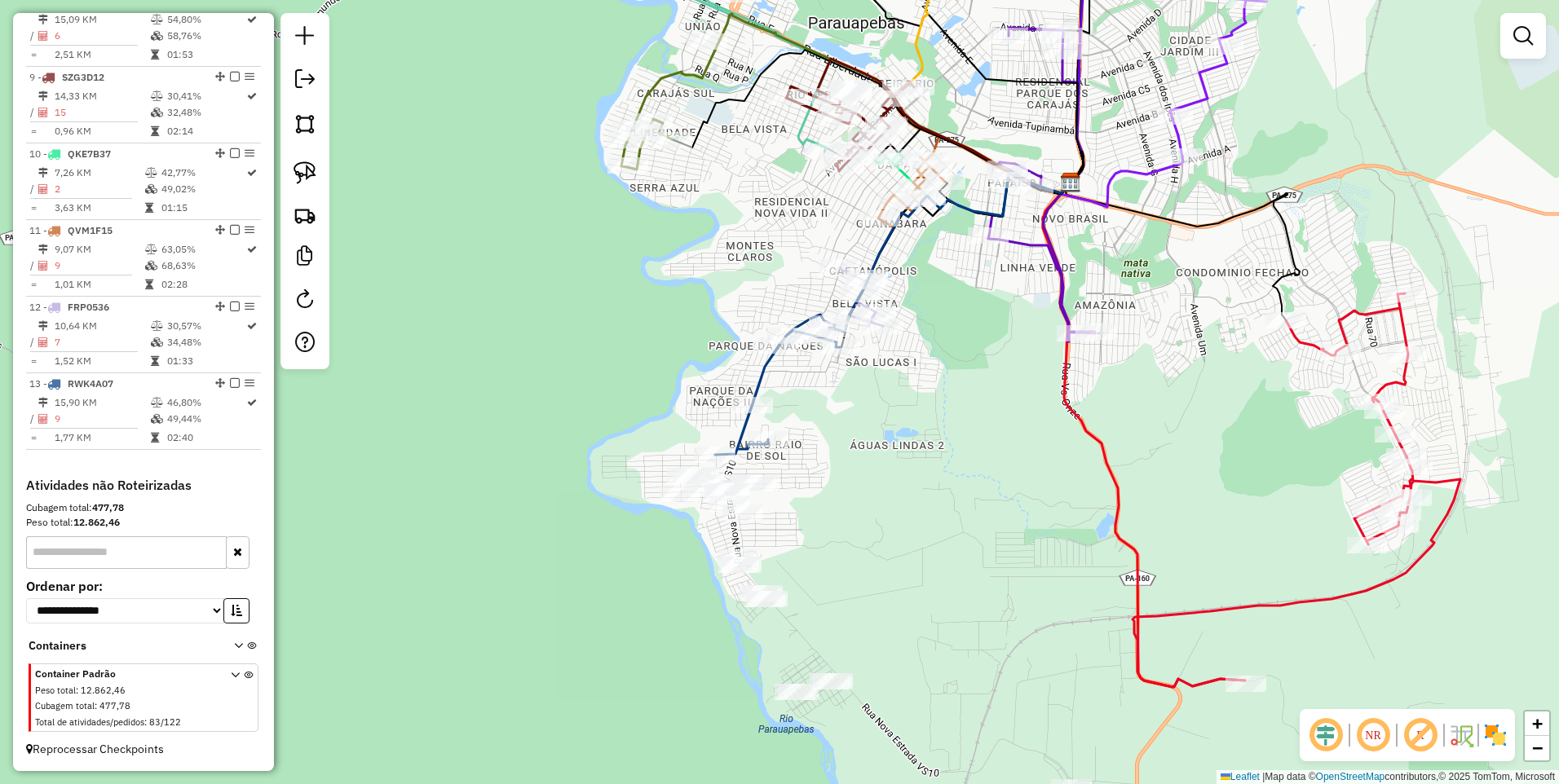
select select "**********"
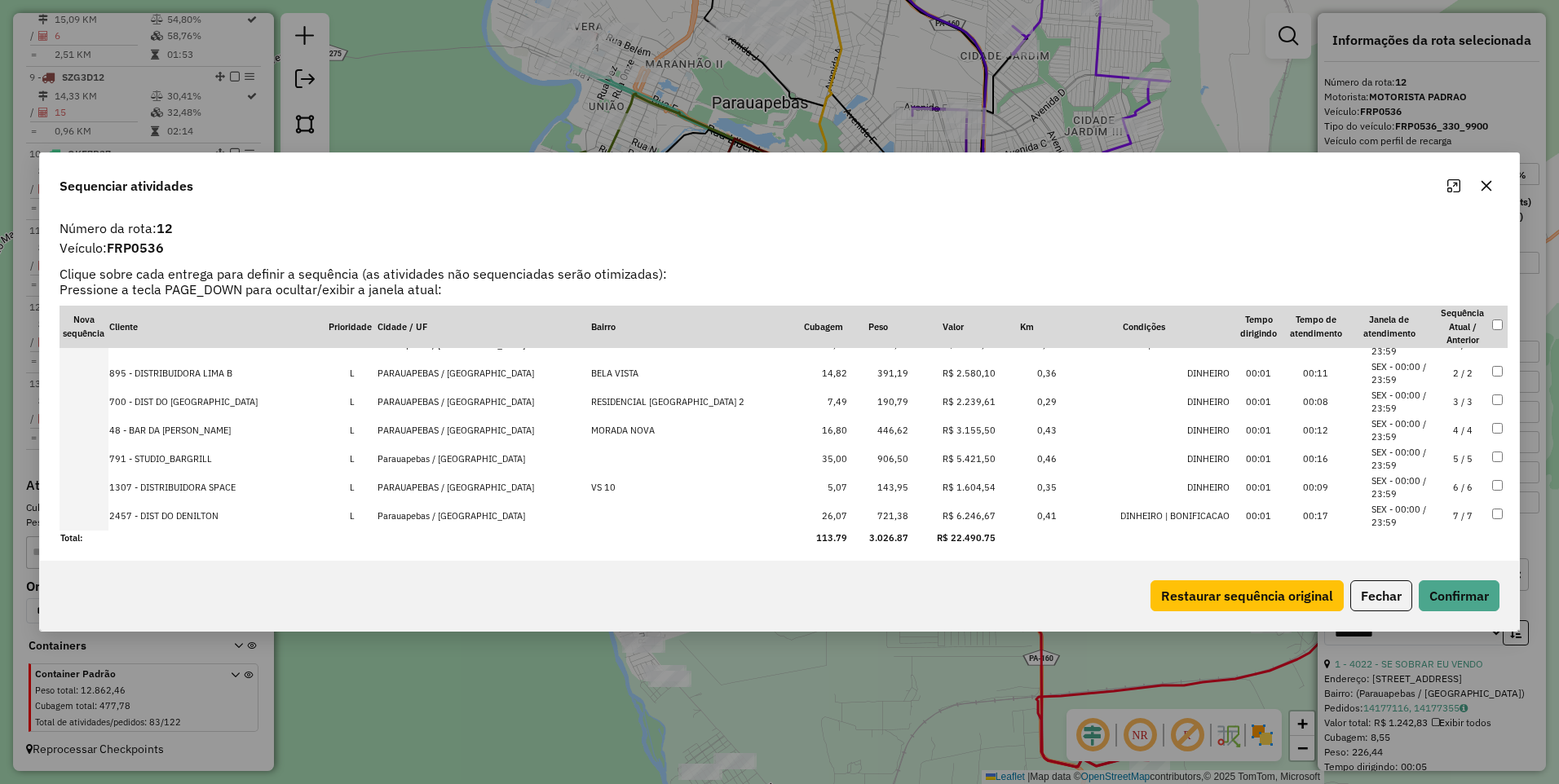
scroll to position [22, 0]
click at [838, 693] on div "Sequenciar atividades Número da rota: 12 Veículo: FRP0536 Clique sobre cada ent…" at bounding box center [779, 392] width 1559 height 784
click at [1491, 189] on icon "button" at bounding box center [1486, 186] width 13 height 13
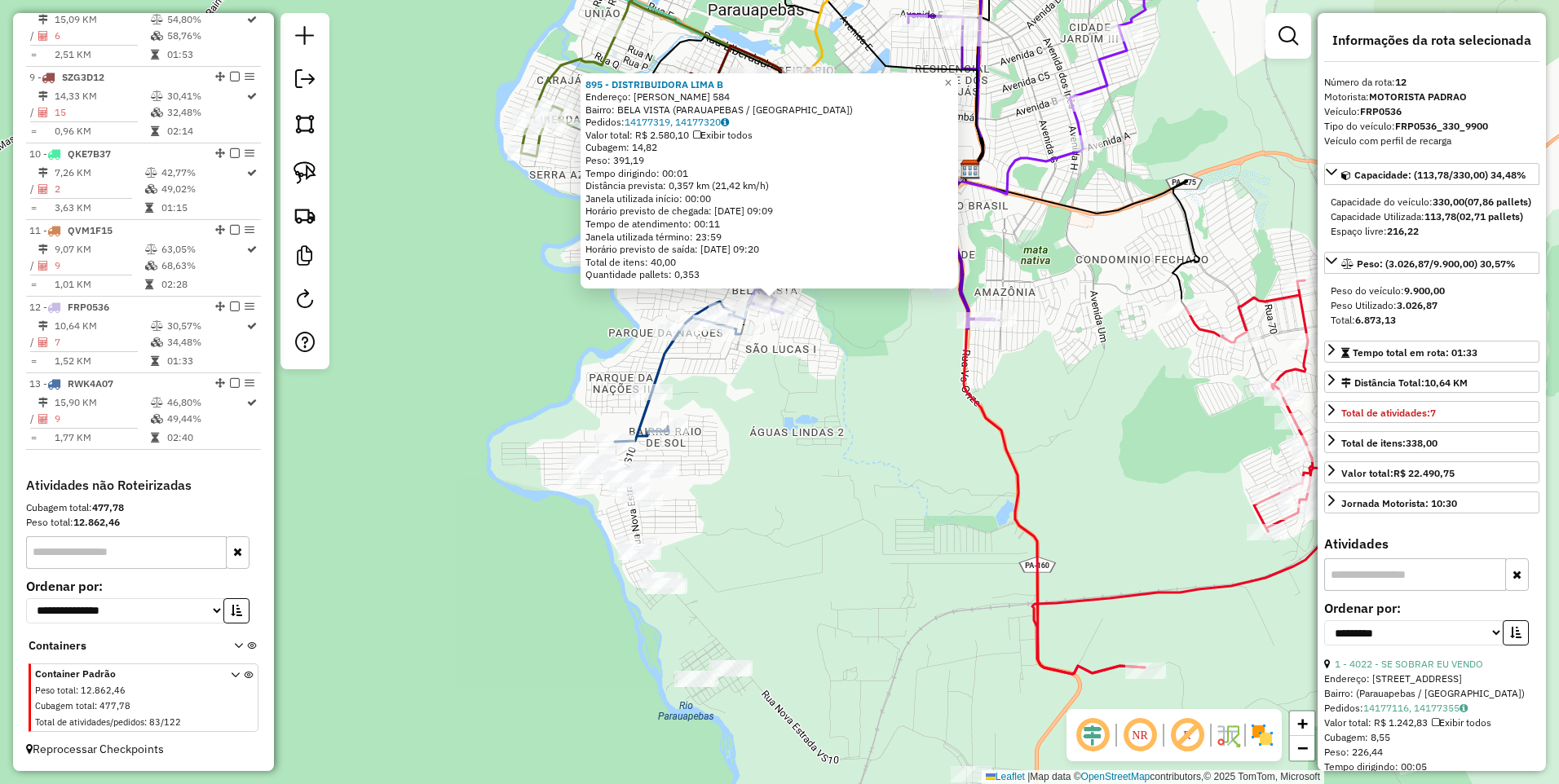
drag, startPoint x: 815, startPoint y: 513, endPoint x: 807, endPoint y: 402, distance: 111.3
click at [809, 403] on div "895 - DISTRIBUIDORA LIMA B Endereço: [PERSON_NAME] 584 Bairro: BELA VISTA ([GEO…" at bounding box center [779, 392] width 1559 height 784
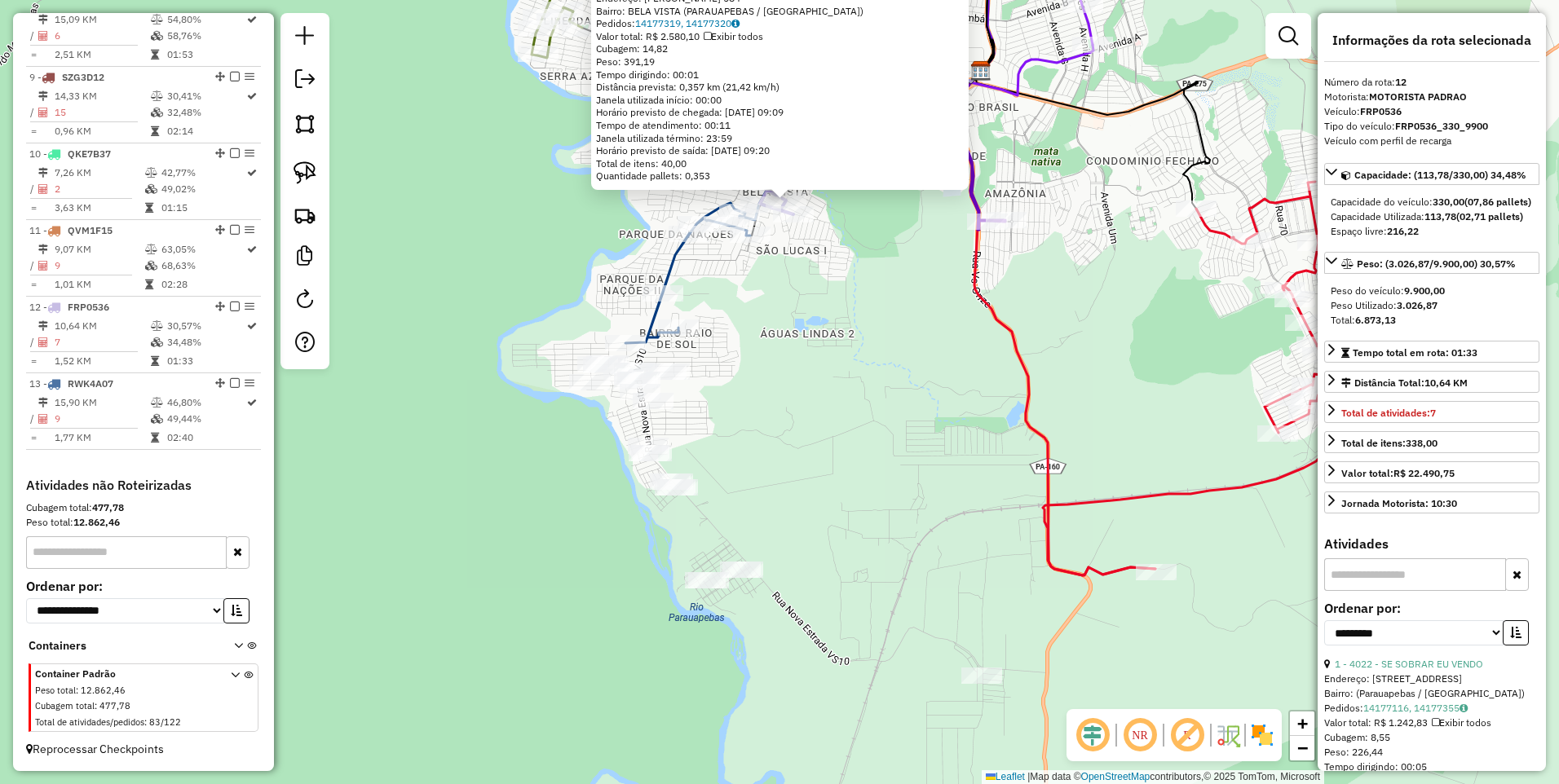
drag, startPoint x: 757, startPoint y: 476, endPoint x: 745, endPoint y: 424, distance: 53.4
click at [747, 444] on div "895 - DISTRIBUIDORA LIMA B Endereço: [PERSON_NAME] 584 Bairro: BELA VISTA ([GEO…" at bounding box center [779, 392] width 1559 height 784
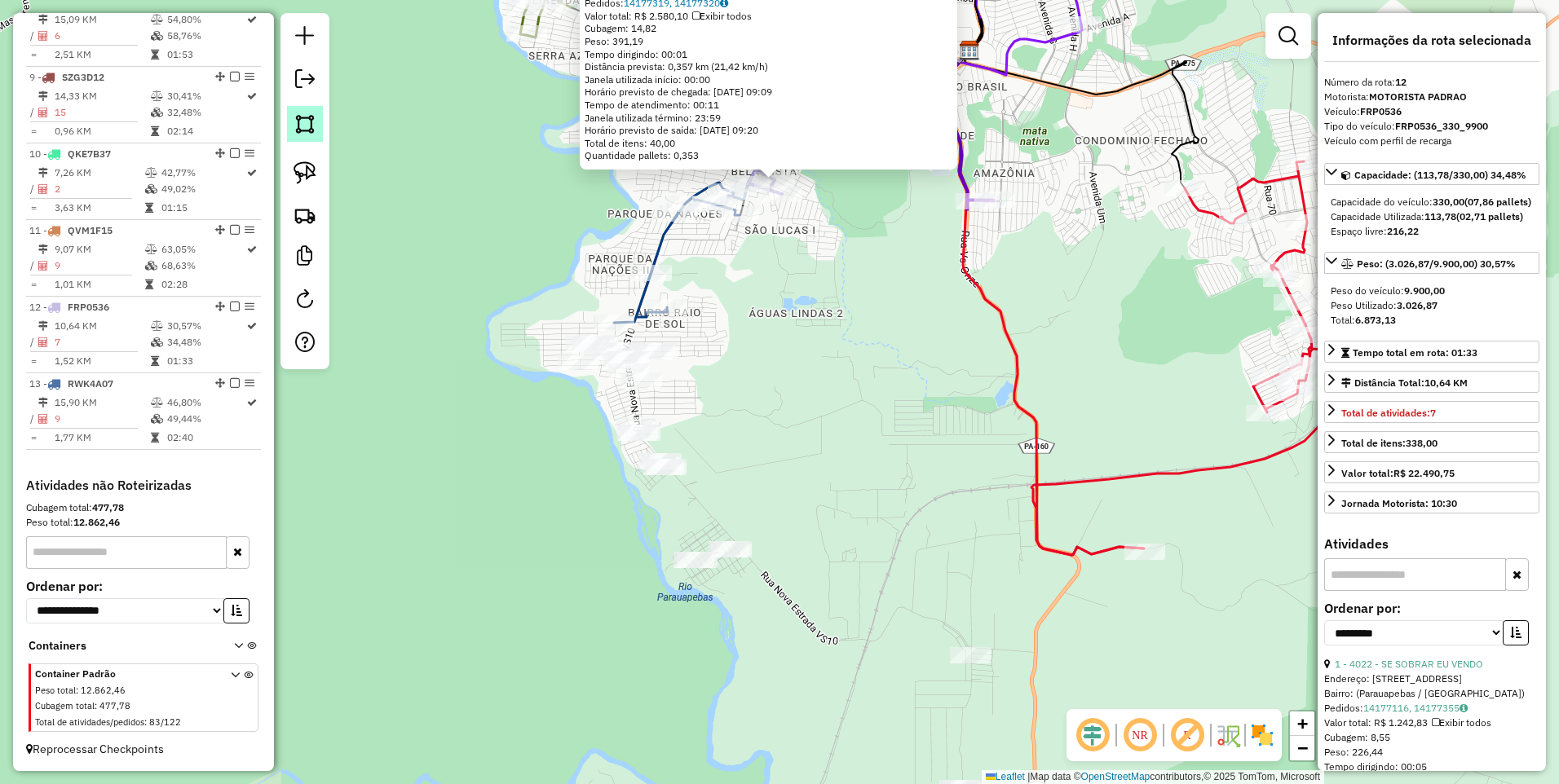
click at [308, 123] on img at bounding box center [305, 124] width 23 height 23
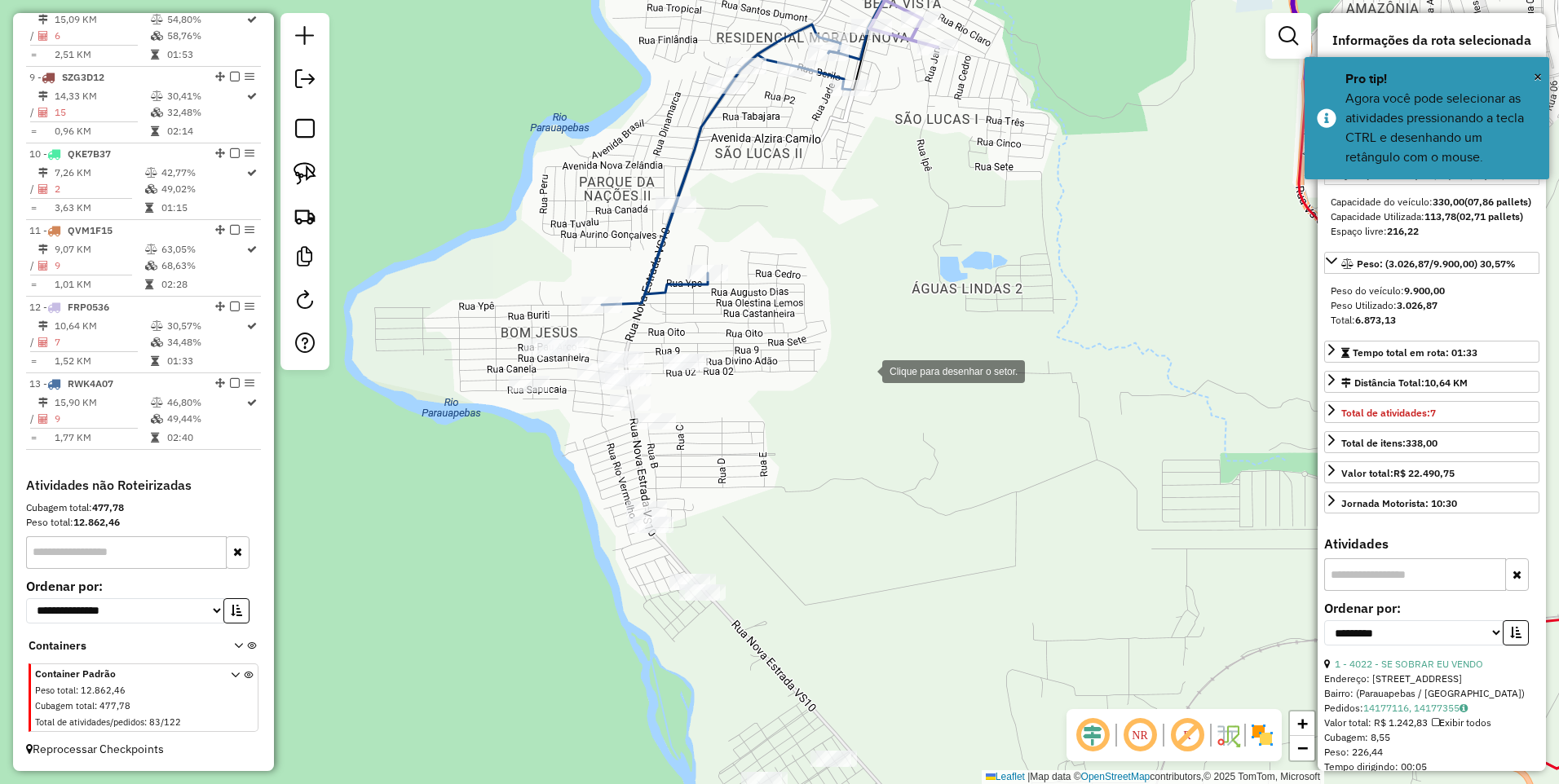
drag, startPoint x: 870, startPoint y: 325, endPoint x: 867, endPoint y: 372, distance: 47.1
click at [867, 372] on div at bounding box center [865, 370] width 32 height 32
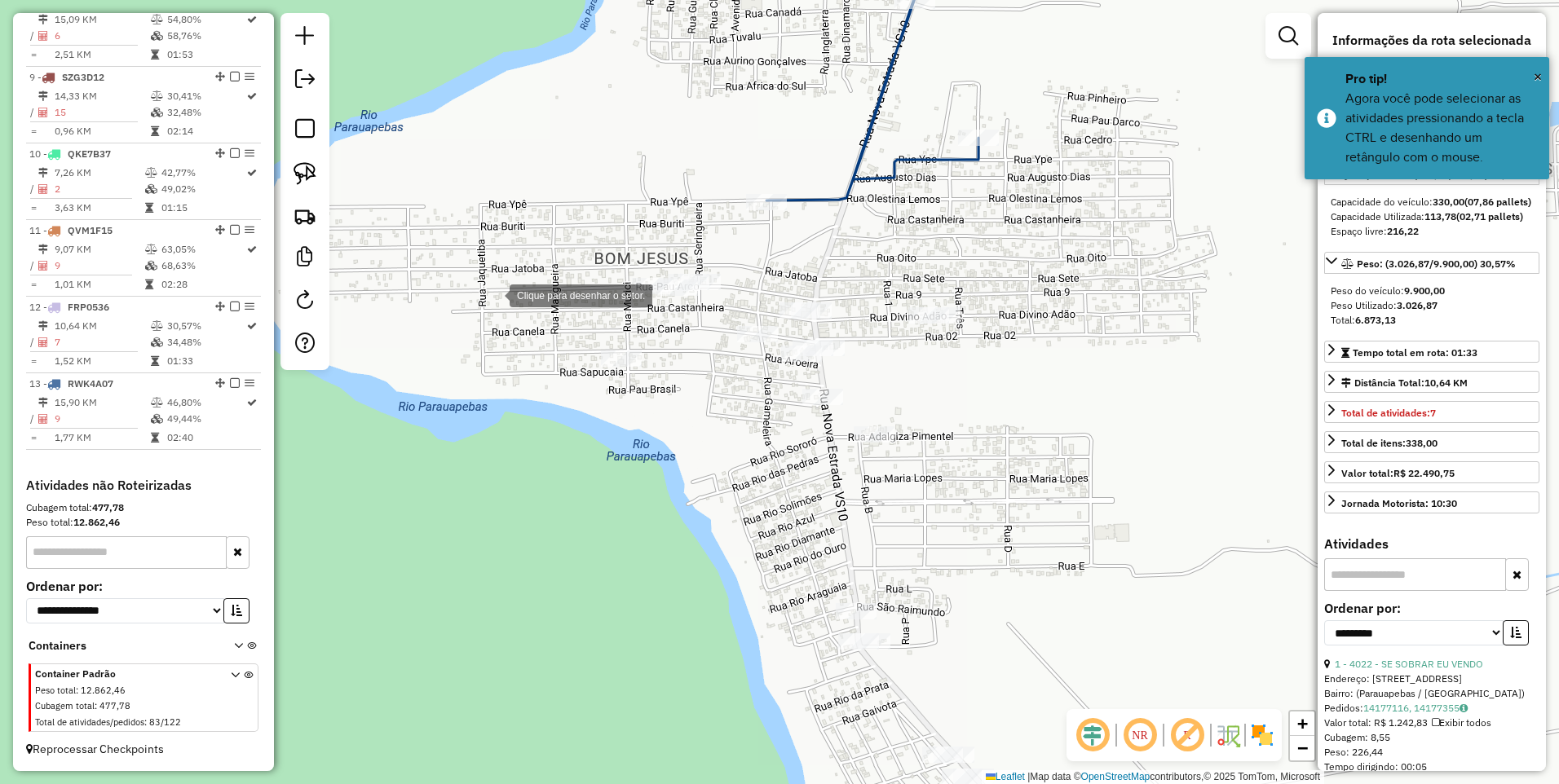
click at [493, 294] on div at bounding box center [493, 294] width 32 height 32
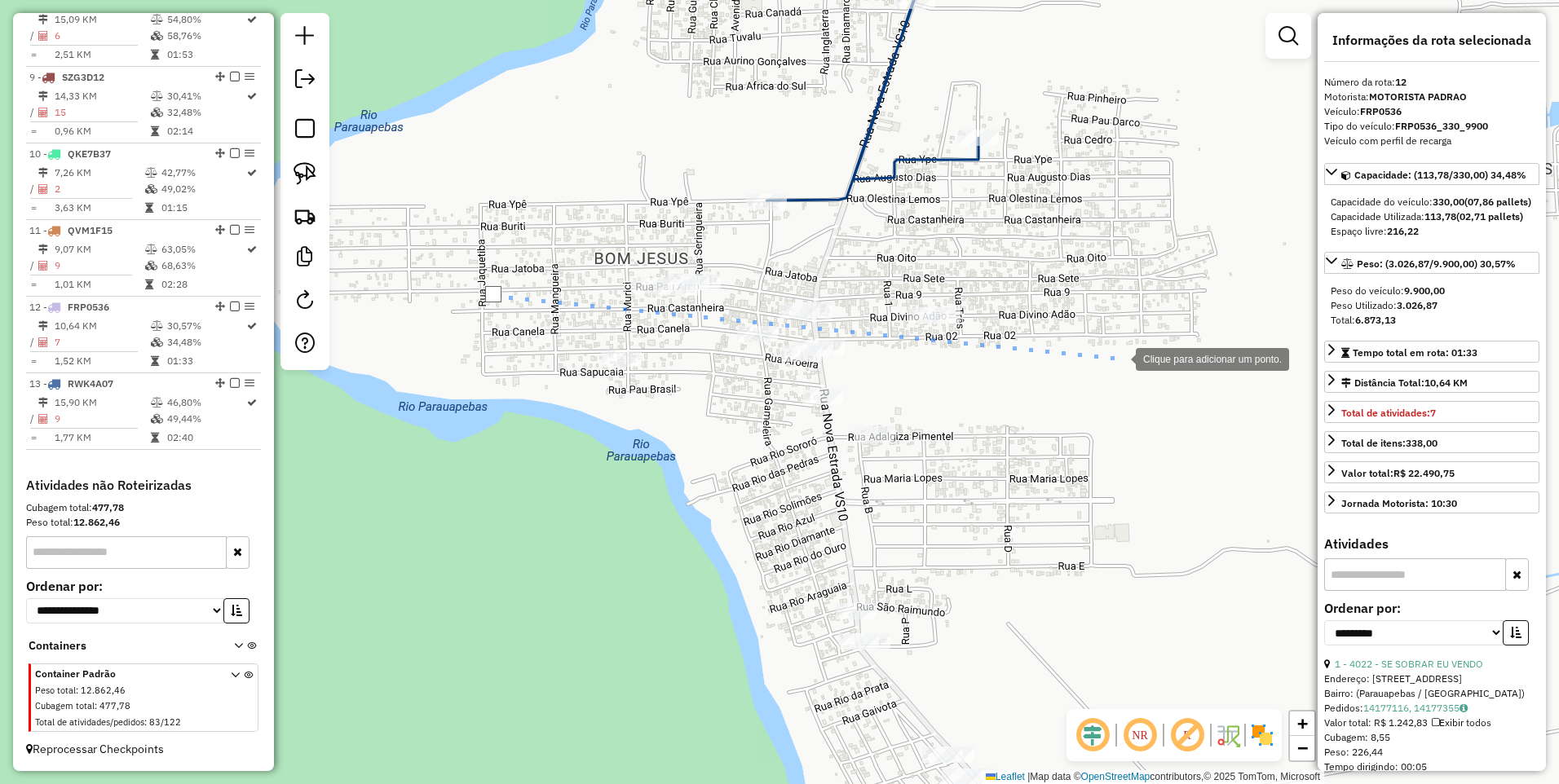
click at [1120, 357] on div at bounding box center [1119, 357] width 32 height 32
click at [883, 174] on div at bounding box center [894, 179] width 32 height 32
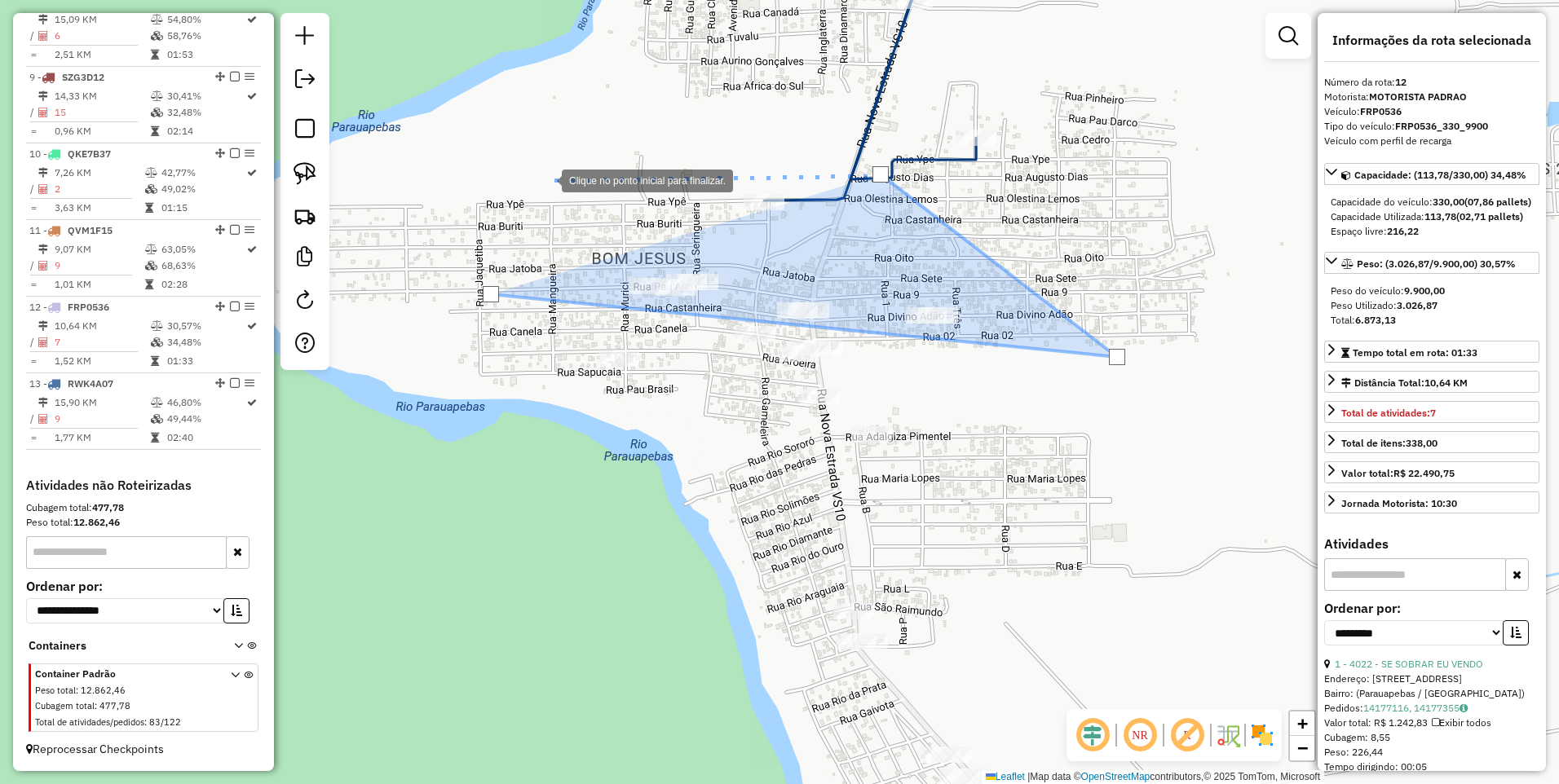
click at [546, 179] on div at bounding box center [545, 179] width 32 height 32
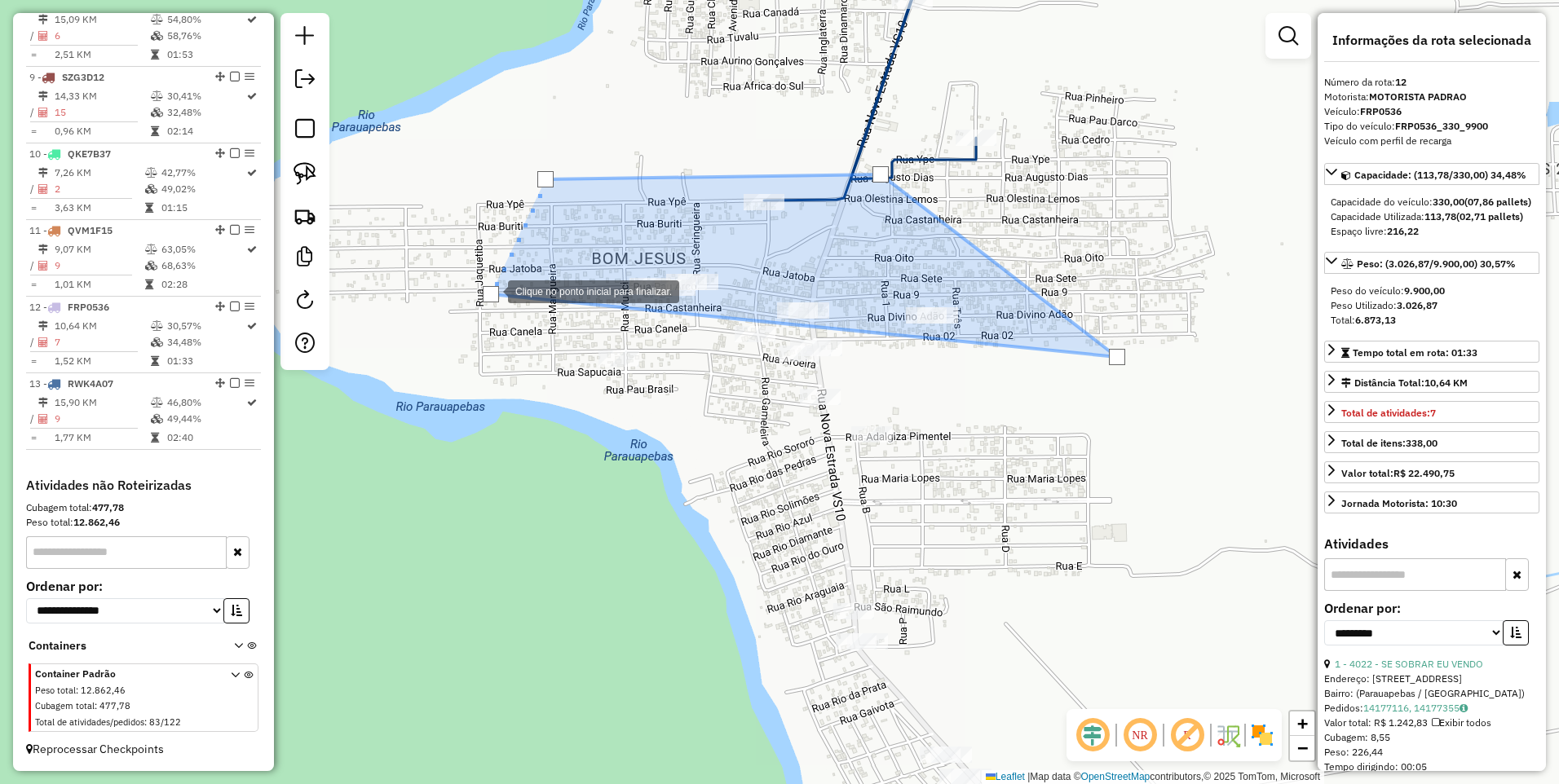
click at [491, 290] on div at bounding box center [491, 294] width 17 height 17
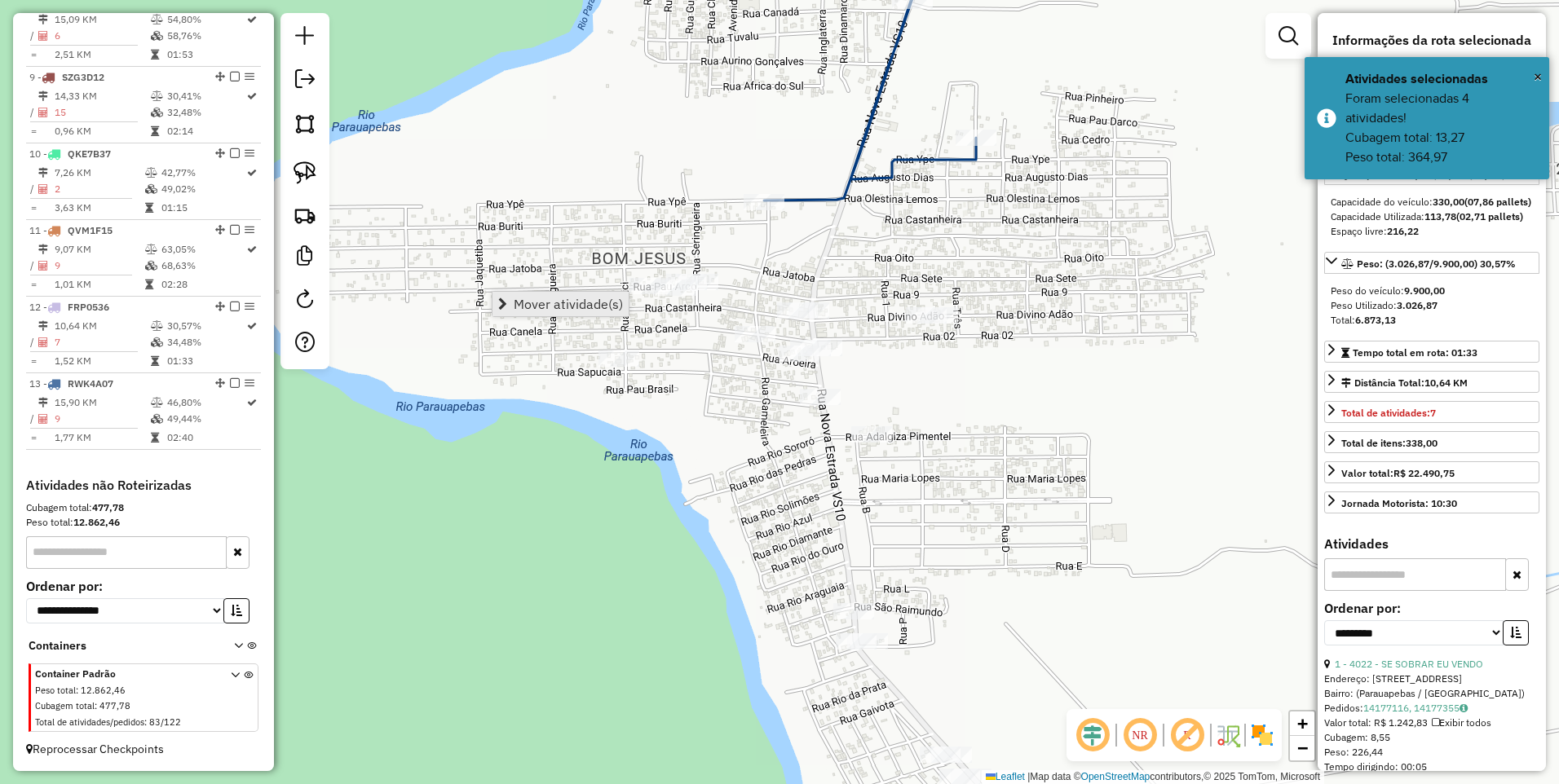
click at [557, 304] on span "Mover atividade(s)" at bounding box center [568, 304] width 109 height 13
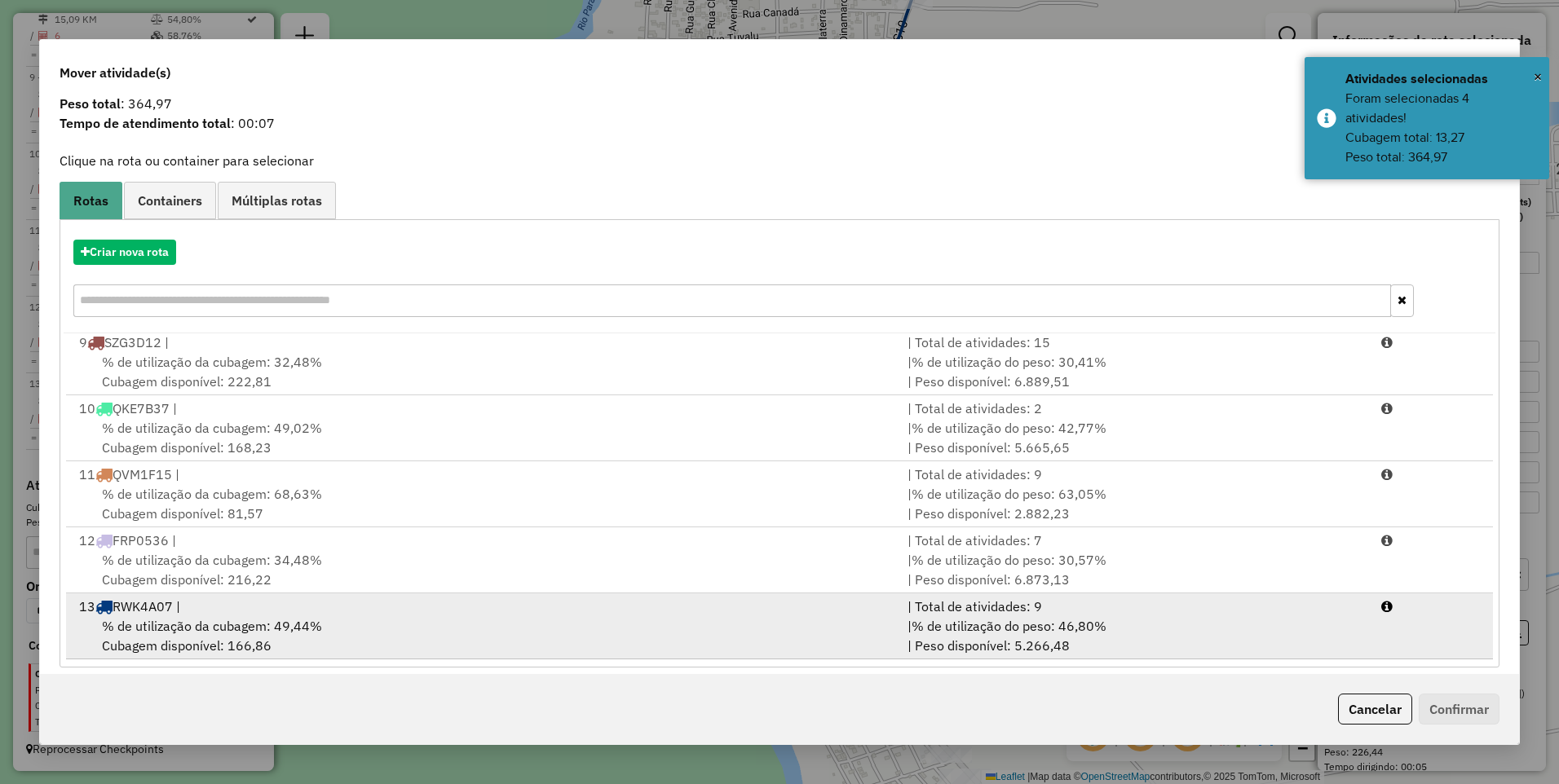
scroll to position [64, 0]
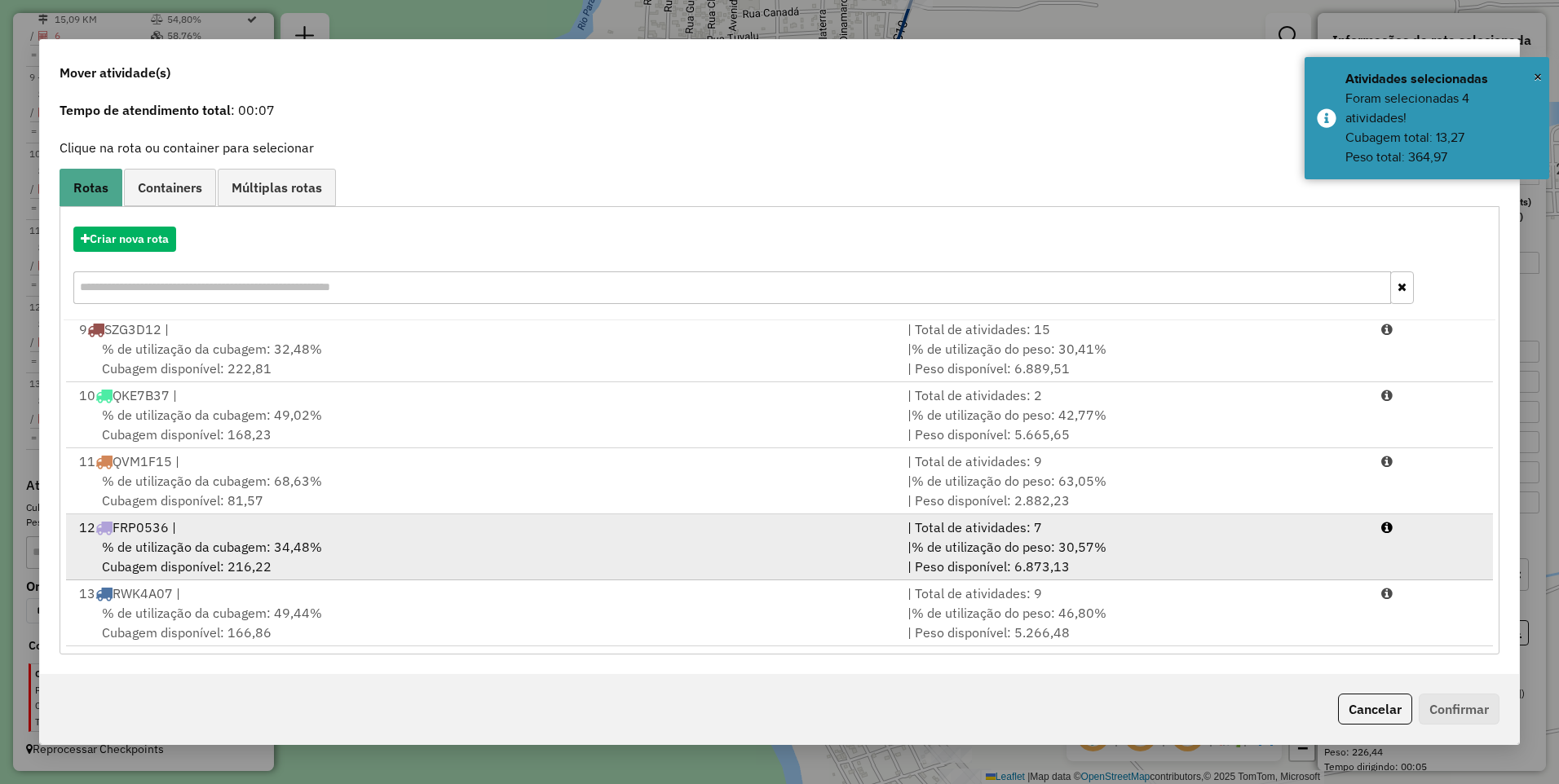
click at [534, 543] on div "% de utilização da cubagem: 34,48% Cubagem disponível: 216,22" at bounding box center [484, 557] width 829 height 39
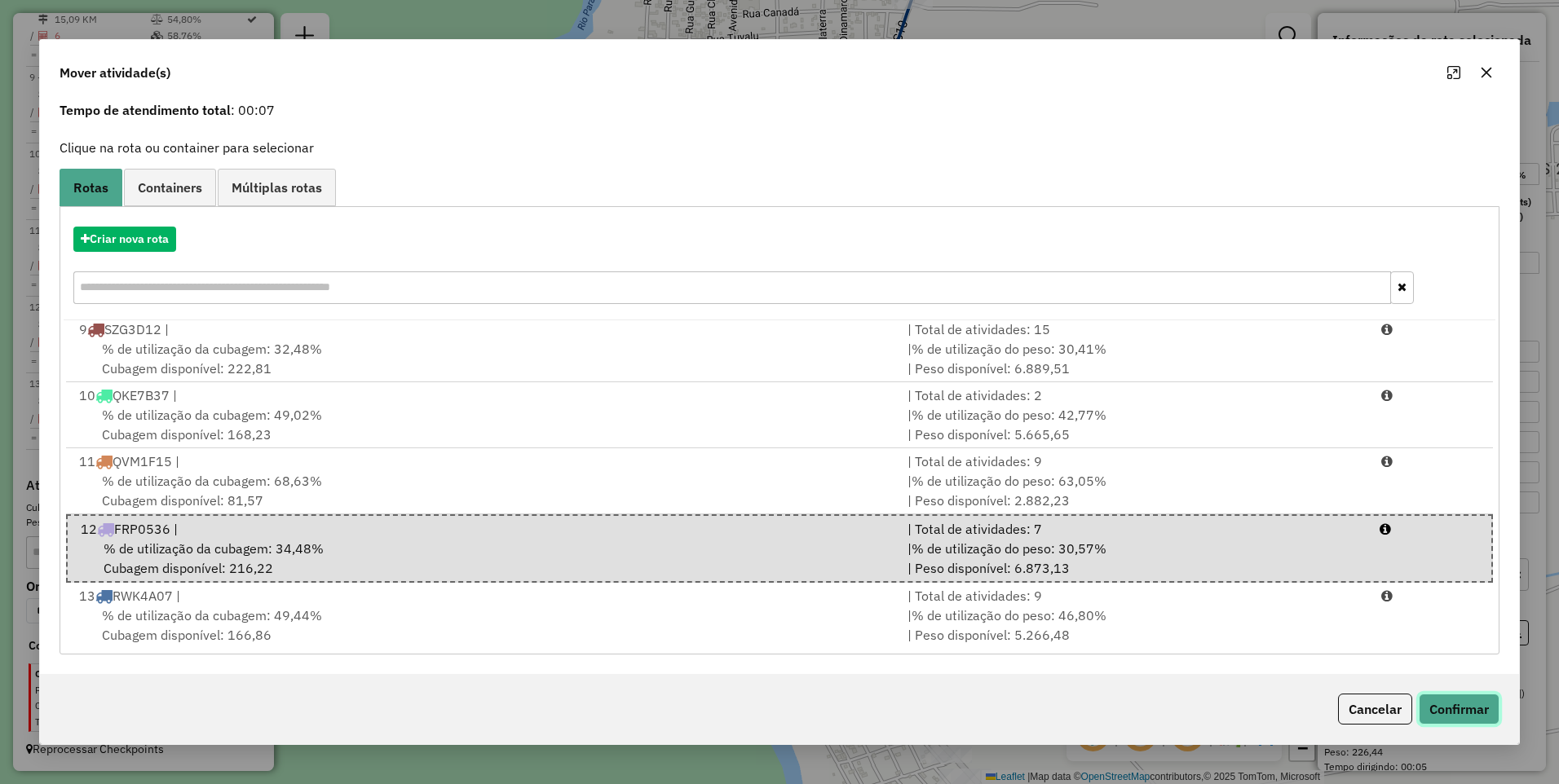
click at [1479, 709] on button "Confirmar" at bounding box center [1460, 709] width 81 height 31
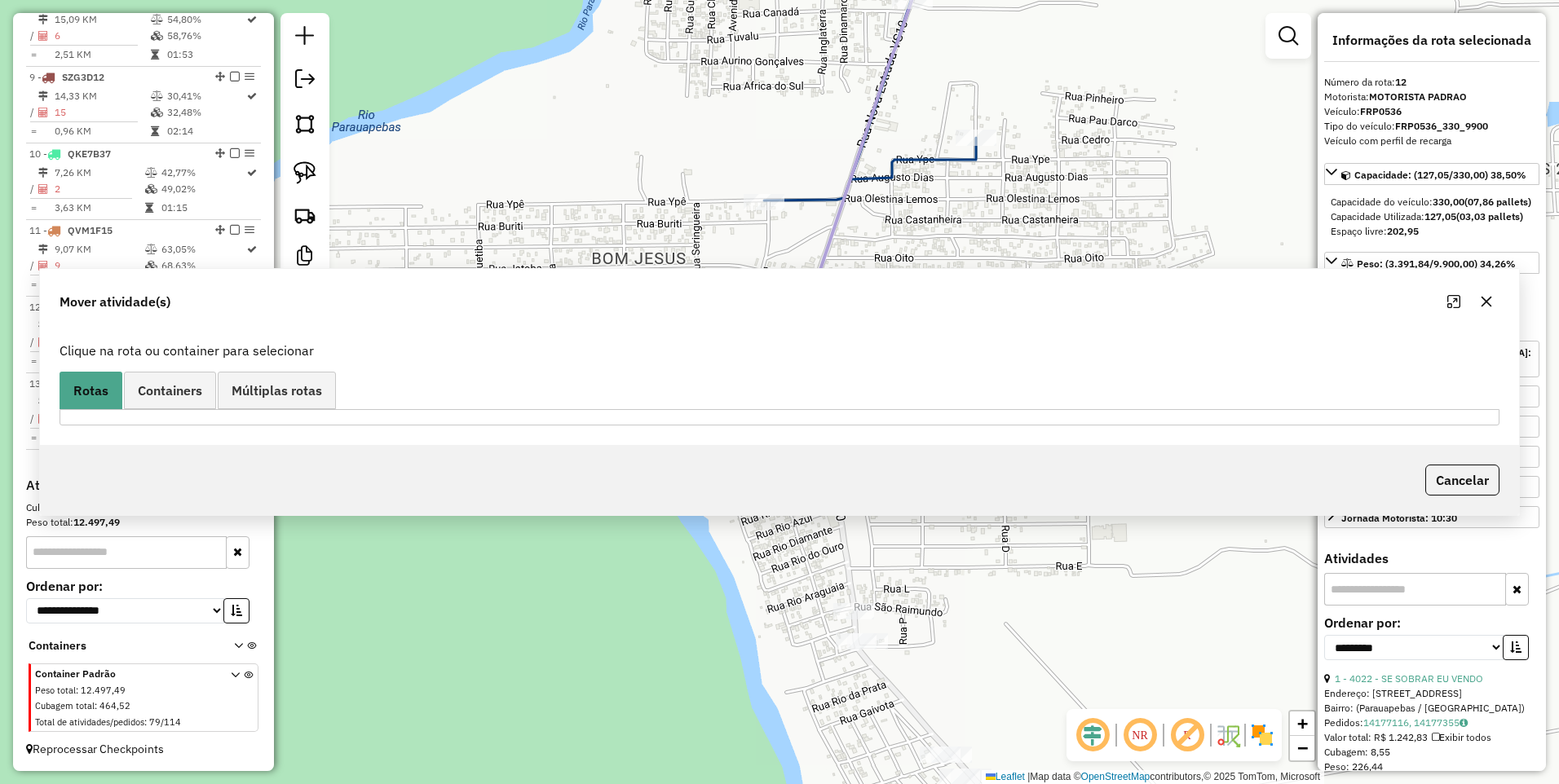
scroll to position [0, 0]
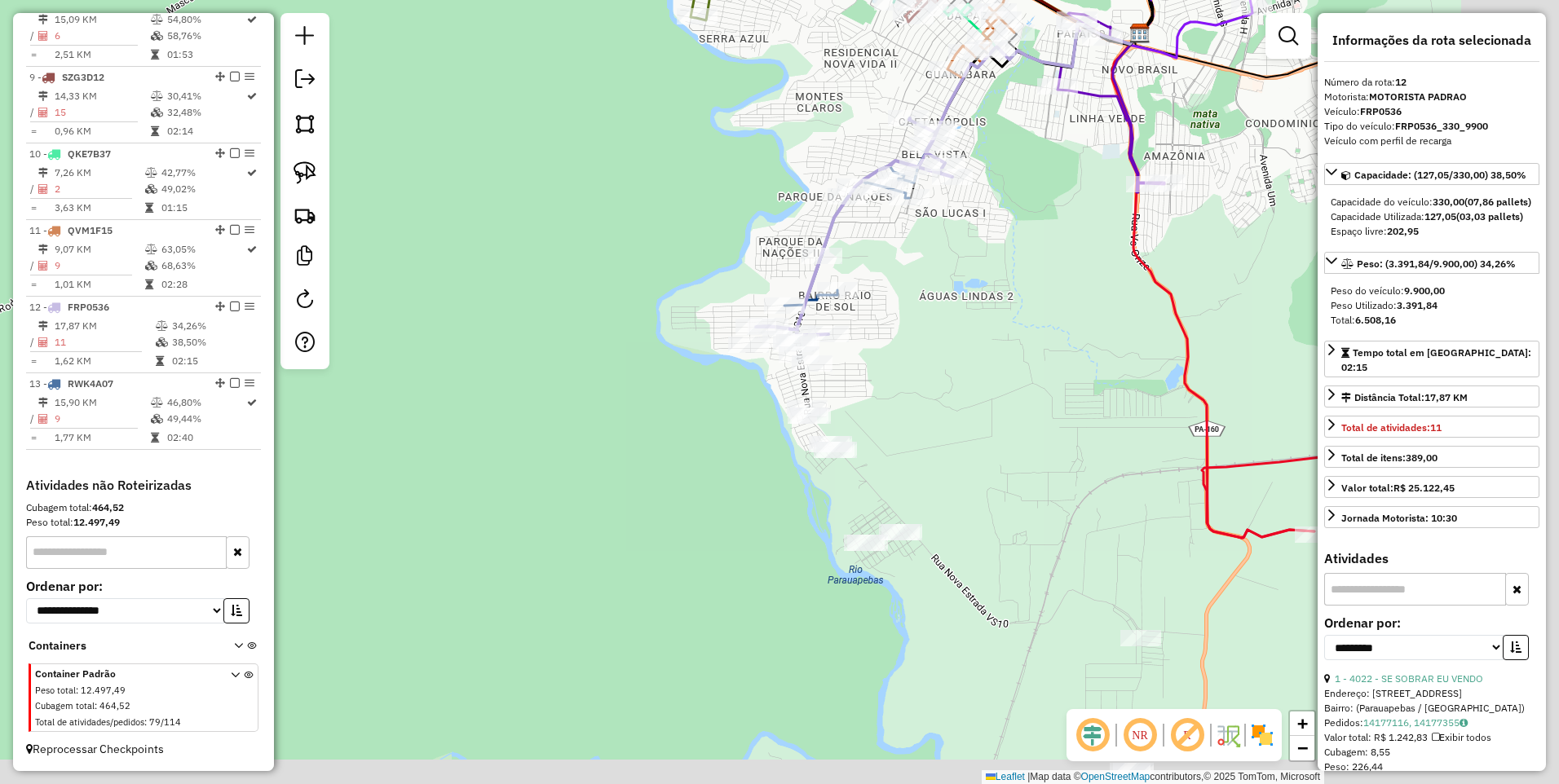
drag, startPoint x: 1193, startPoint y: 327, endPoint x: 1021, endPoint y: 289, distance: 176.1
click at [1022, 290] on div "Janela de atendimento Grade de atendimento Capacidade Transportadoras Veículos …" at bounding box center [779, 392] width 1559 height 784
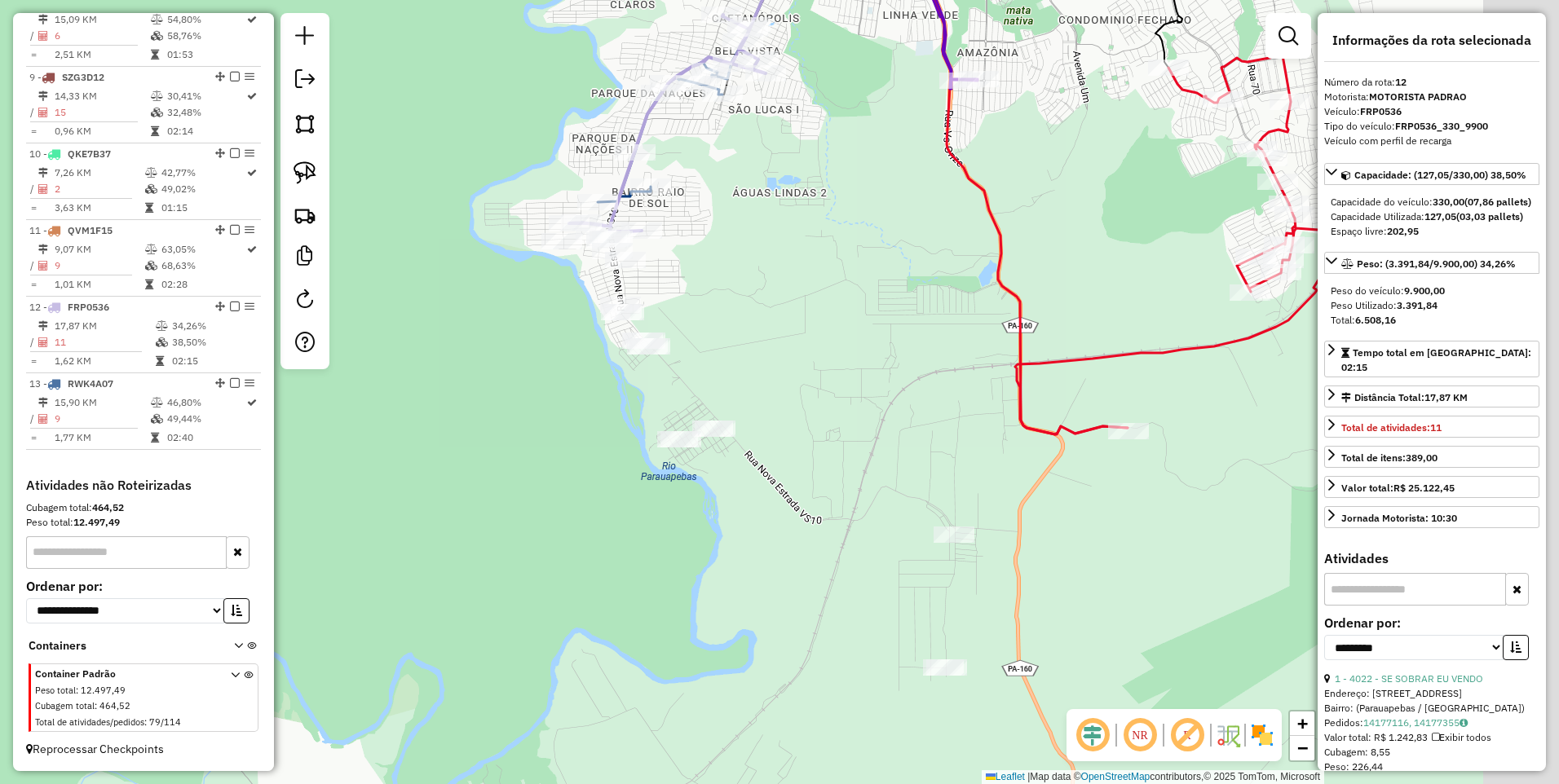
drag, startPoint x: 975, startPoint y: 354, endPoint x: 783, endPoint y: 245, distance: 220.8
click at [783, 245] on div "Janela de atendimento Grade de atendimento Capacidade Transportadoras Veículos …" at bounding box center [779, 392] width 1559 height 784
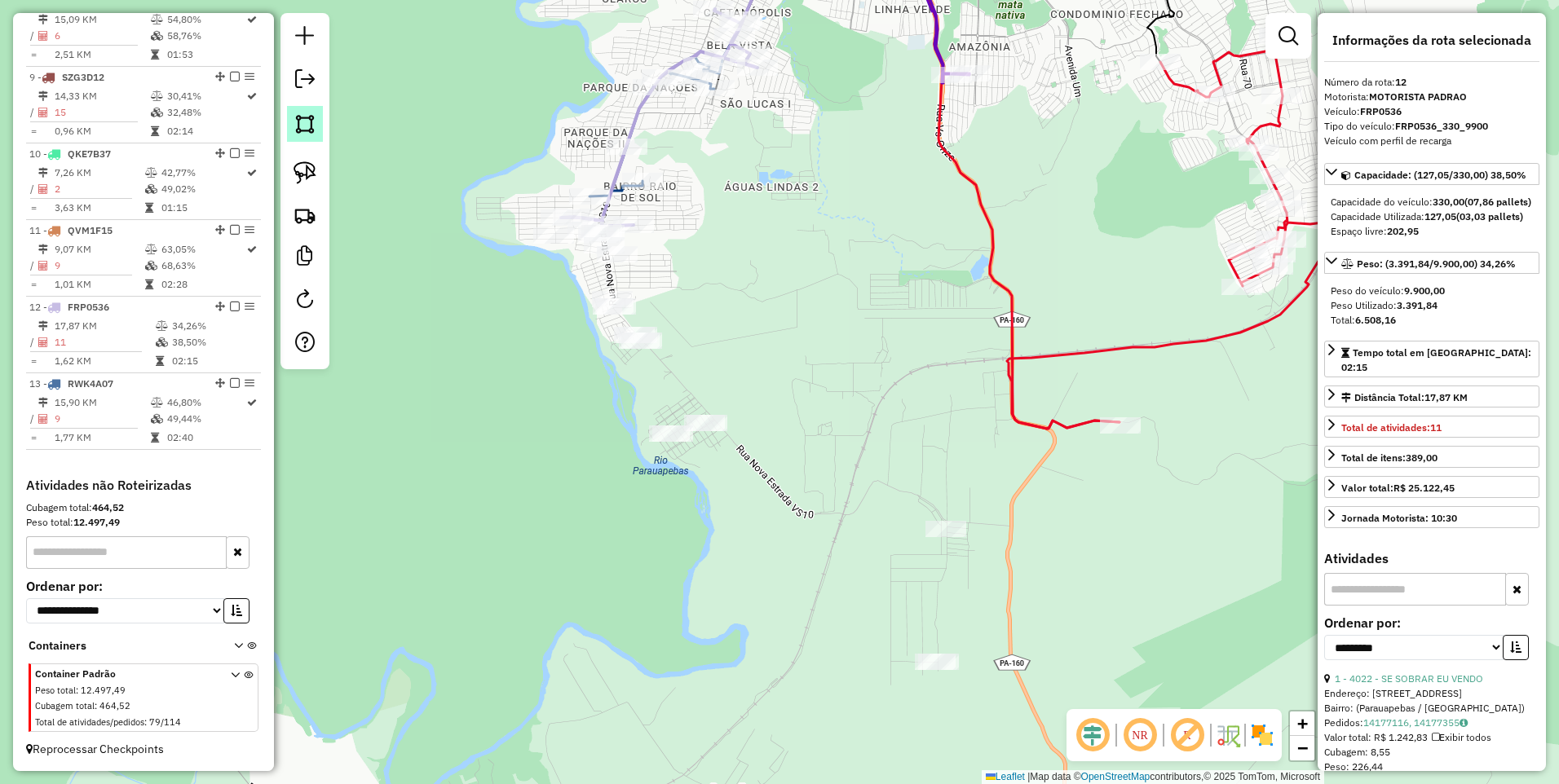
click at [307, 127] on img at bounding box center [305, 124] width 23 height 23
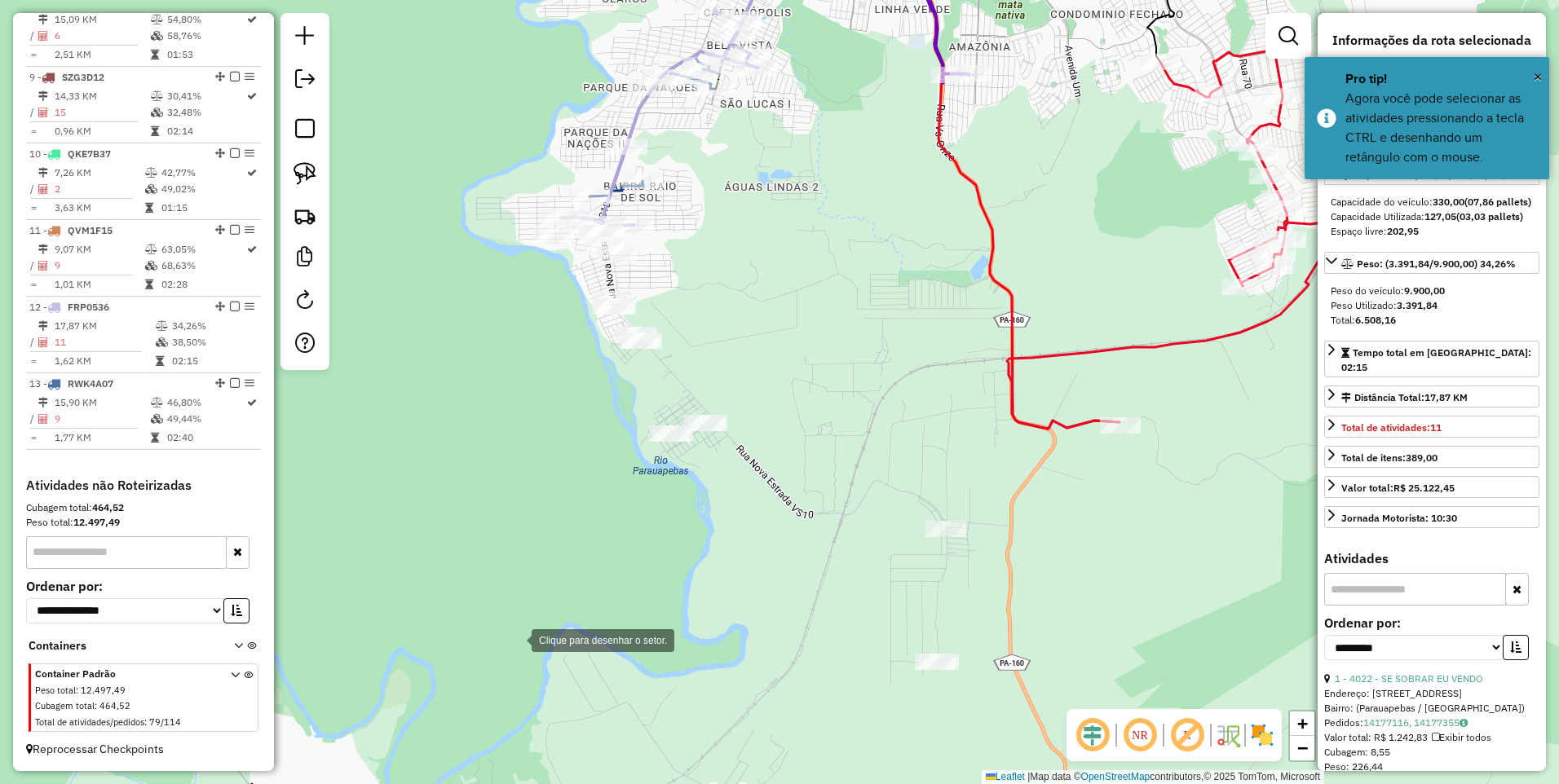
click at [515, 639] on div at bounding box center [514, 638] width 32 height 32
click at [989, 729] on div at bounding box center [985, 729] width 32 height 32
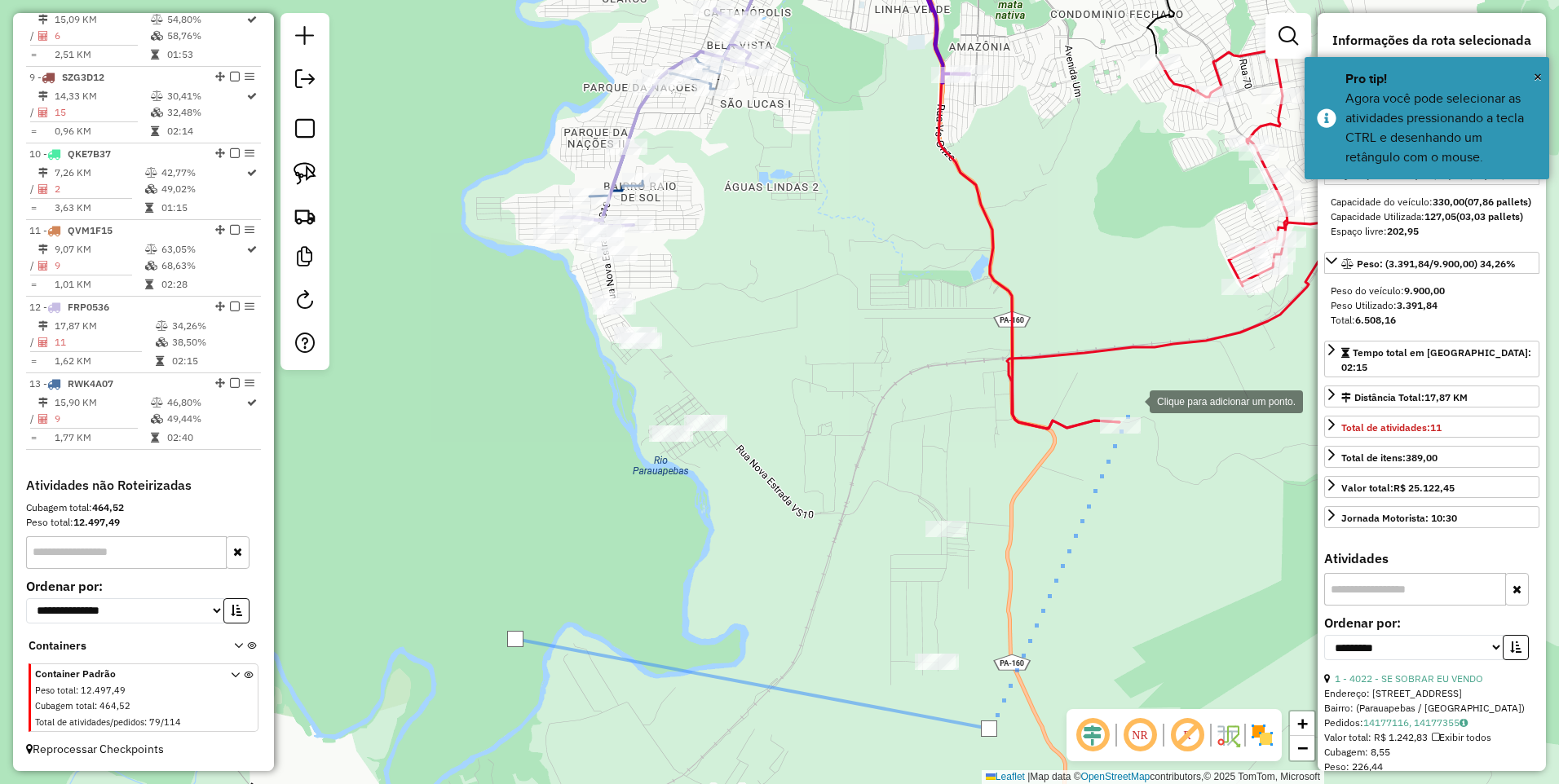
click at [1133, 400] on div at bounding box center [1133, 399] width 32 height 32
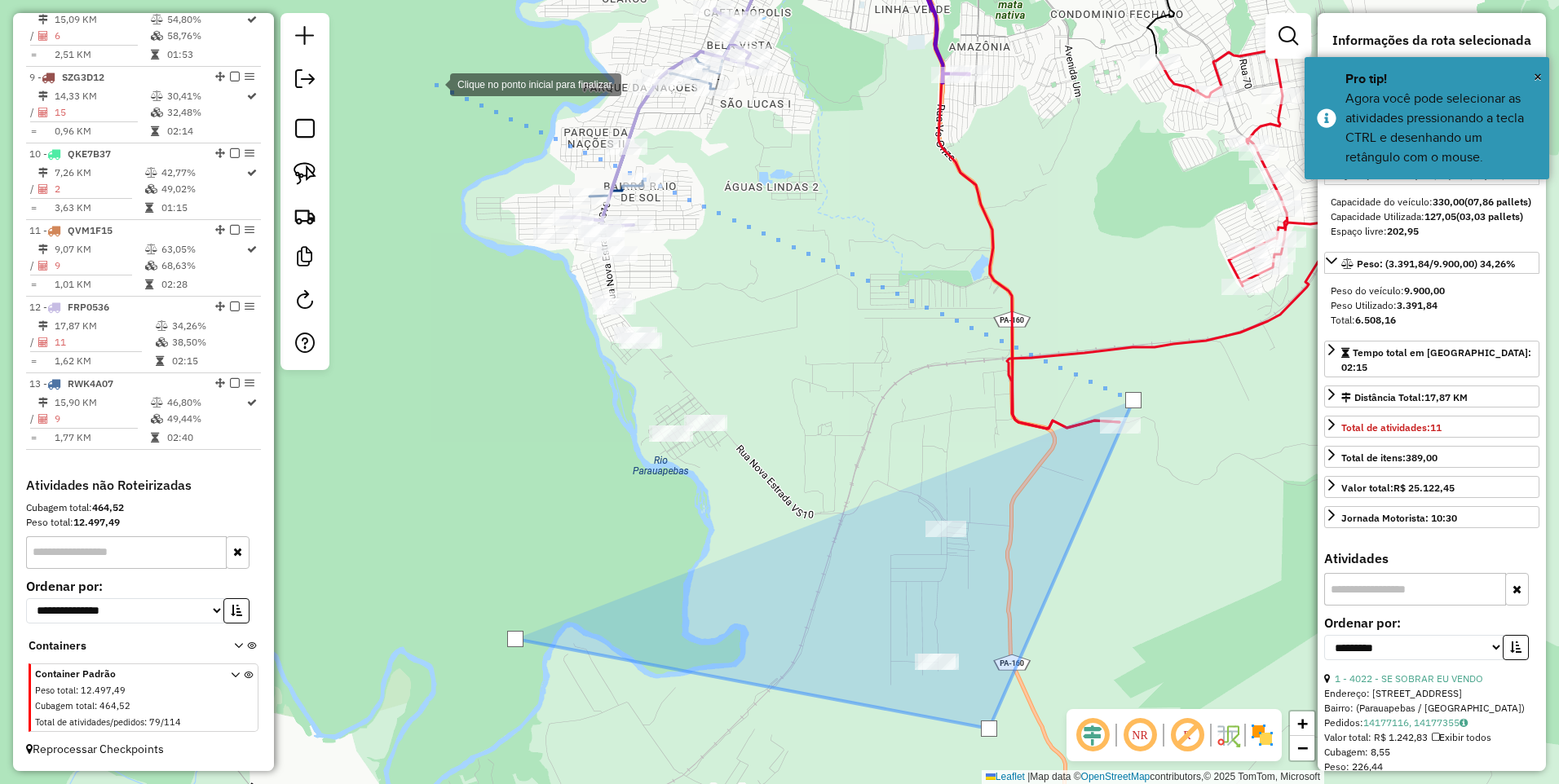
click at [434, 84] on div at bounding box center [433, 83] width 32 height 32
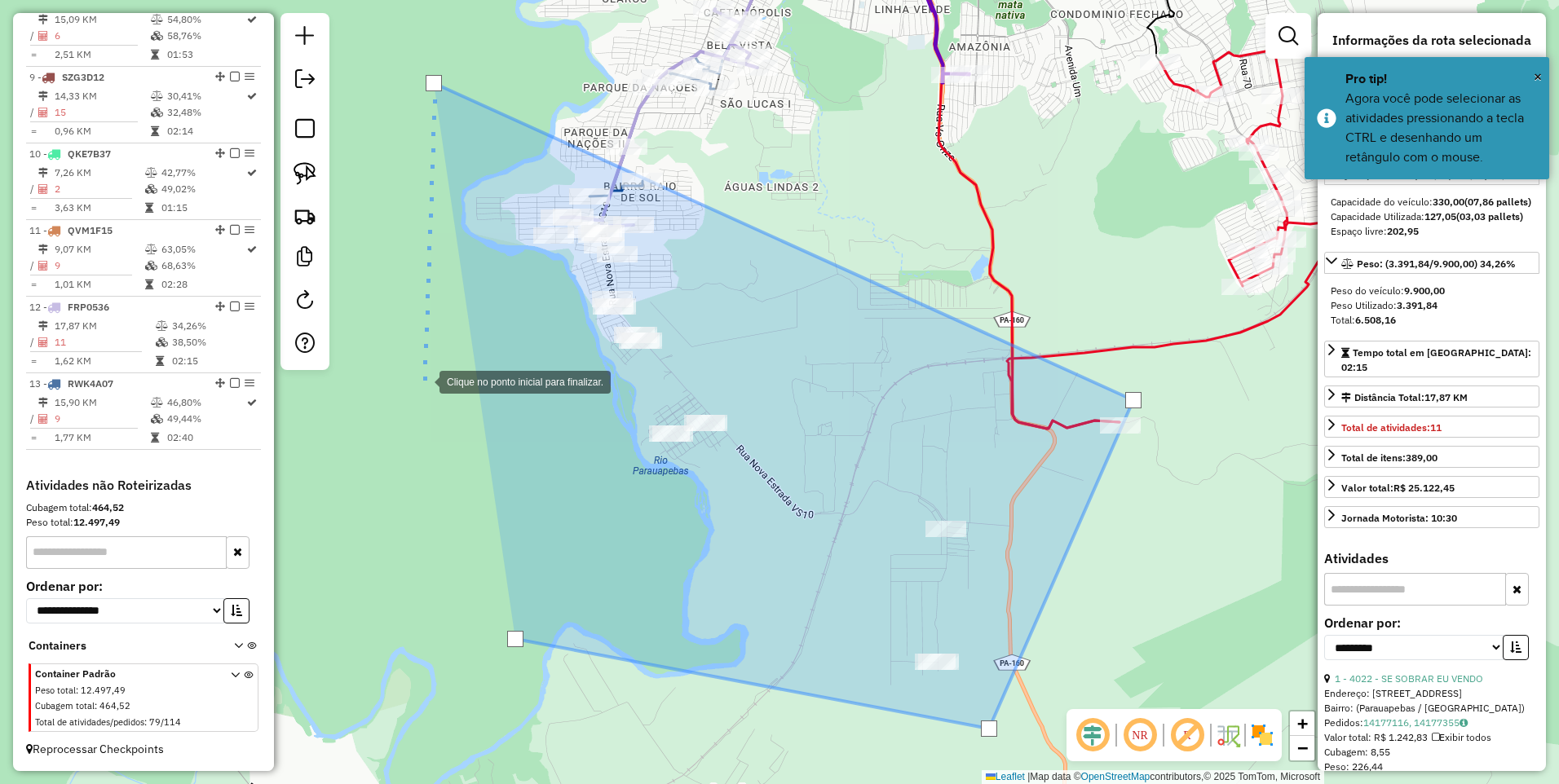
click at [423, 397] on div at bounding box center [423, 380] width 32 height 32
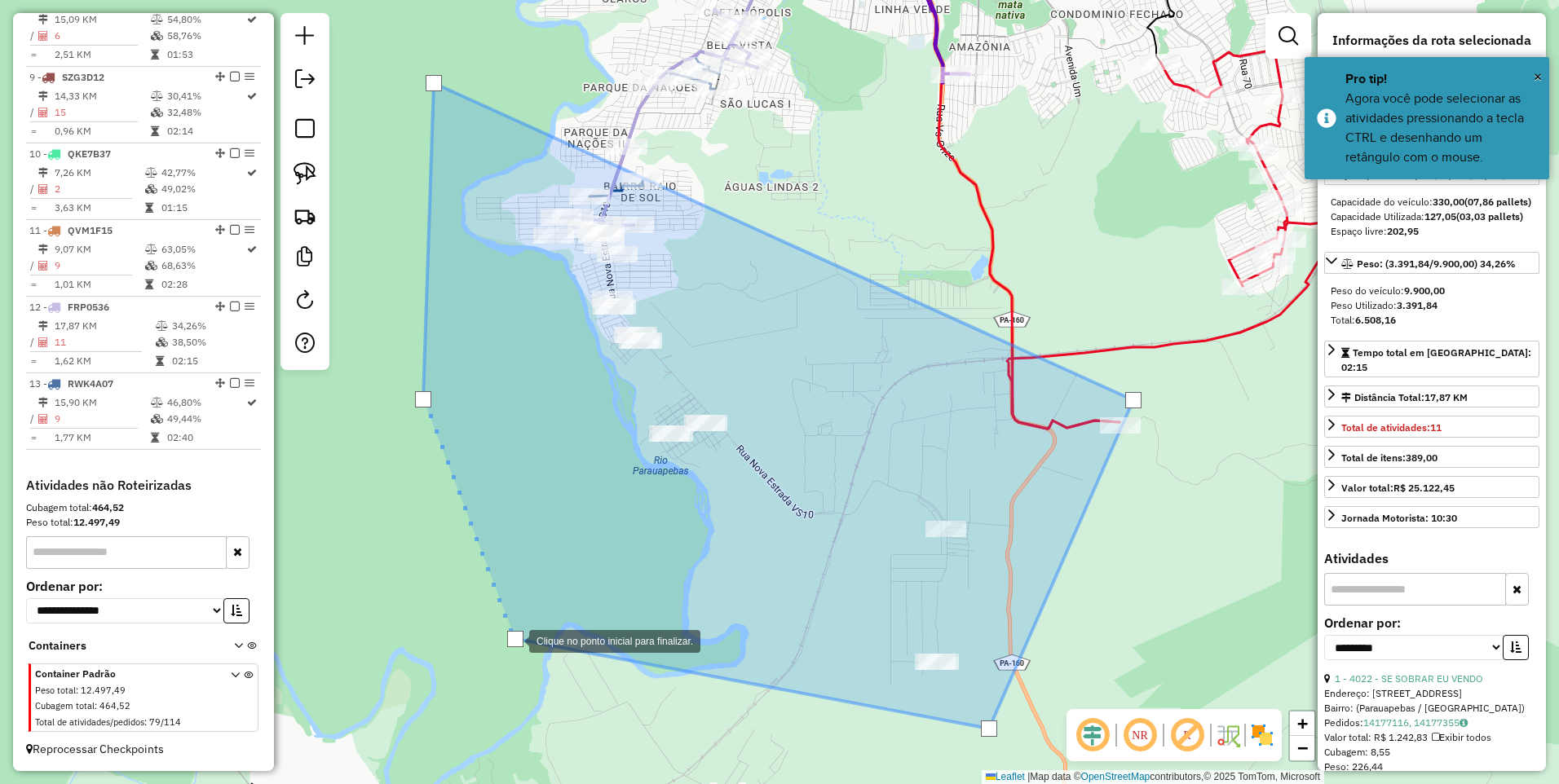
click at [513, 640] on div at bounding box center [515, 639] width 17 height 17
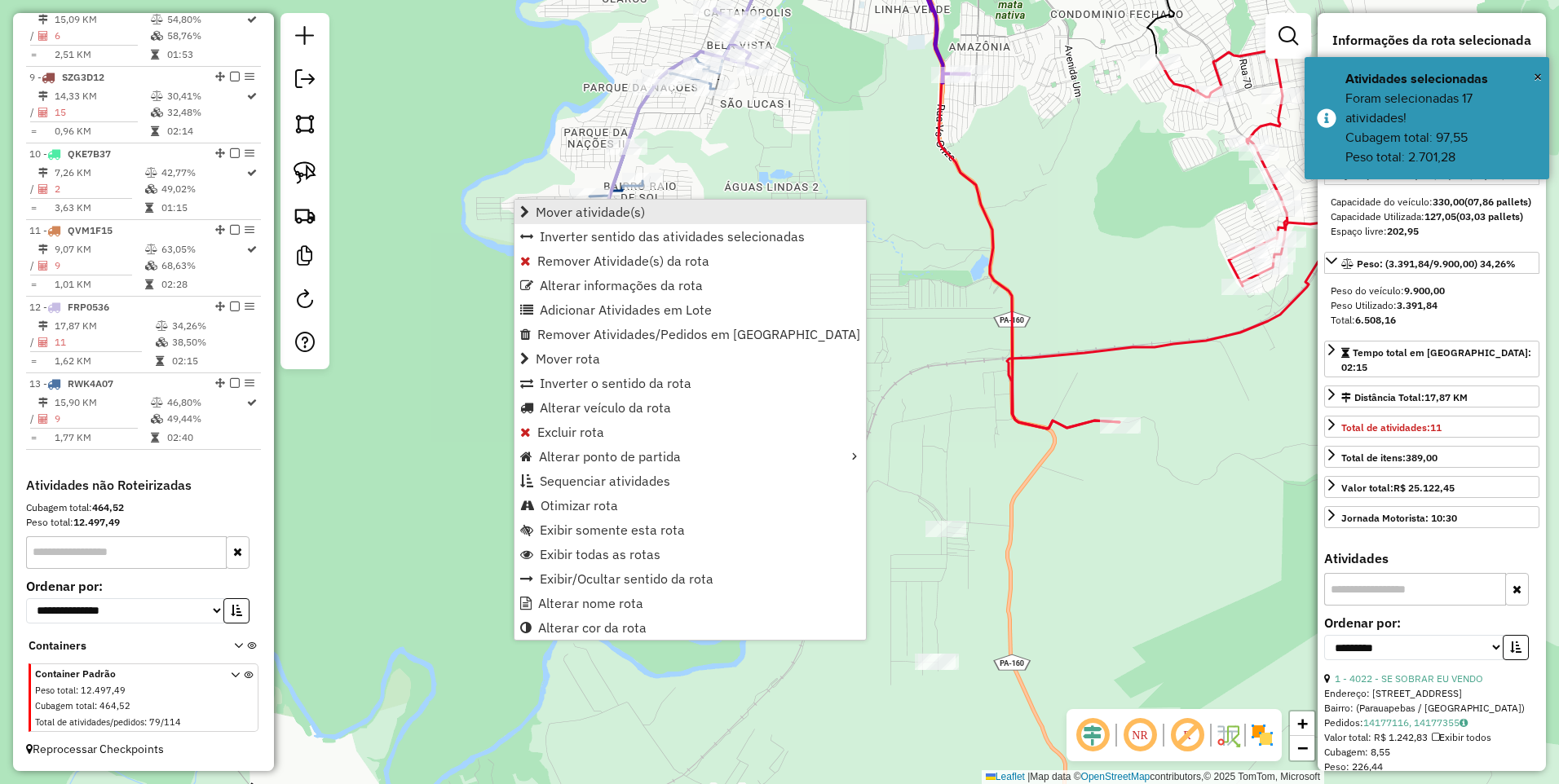
click at [620, 206] on span "Mover atividade(s)" at bounding box center [591, 212] width 109 height 13
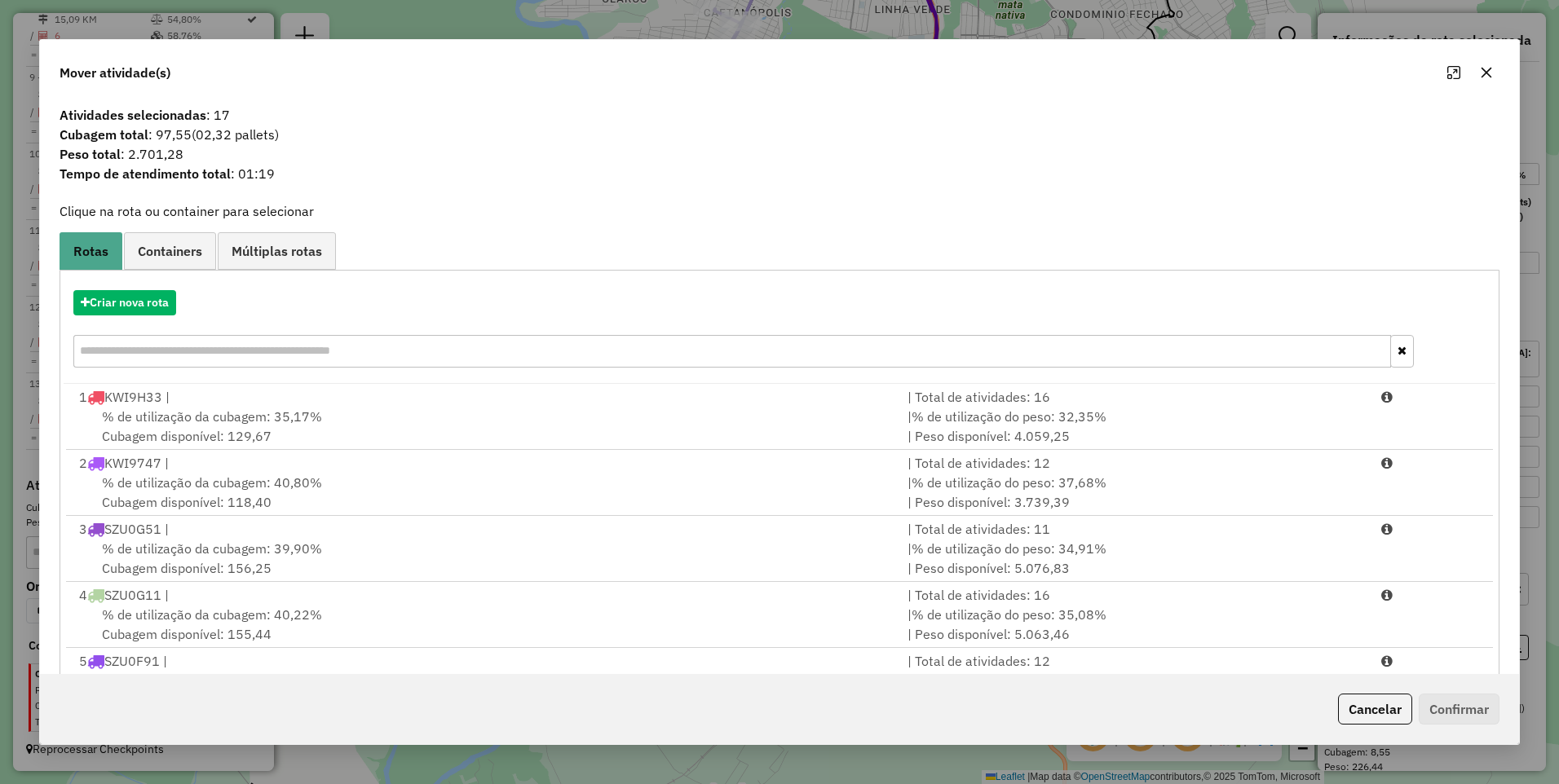
click at [1489, 76] on icon "button" at bounding box center [1486, 73] width 11 height 11
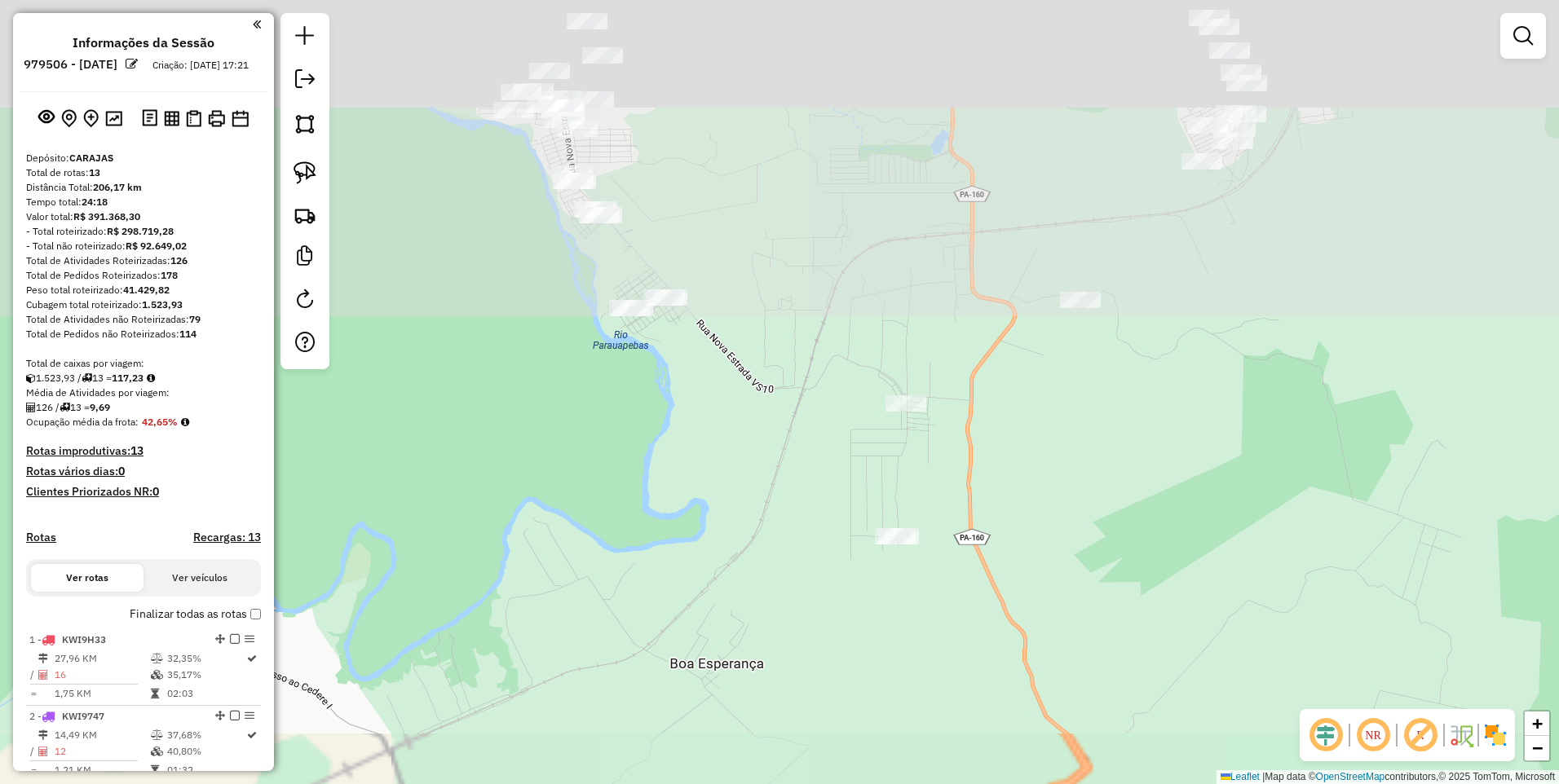
drag, startPoint x: 556, startPoint y: 506, endPoint x: 542, endPoint y: 660, distance: 154.6
click at [542, 660] on div "Janela de atendimento Grade de atendimento Capacidade Transportadoras Veículos …" at bounding box center [779, 392] width 1559 height 784
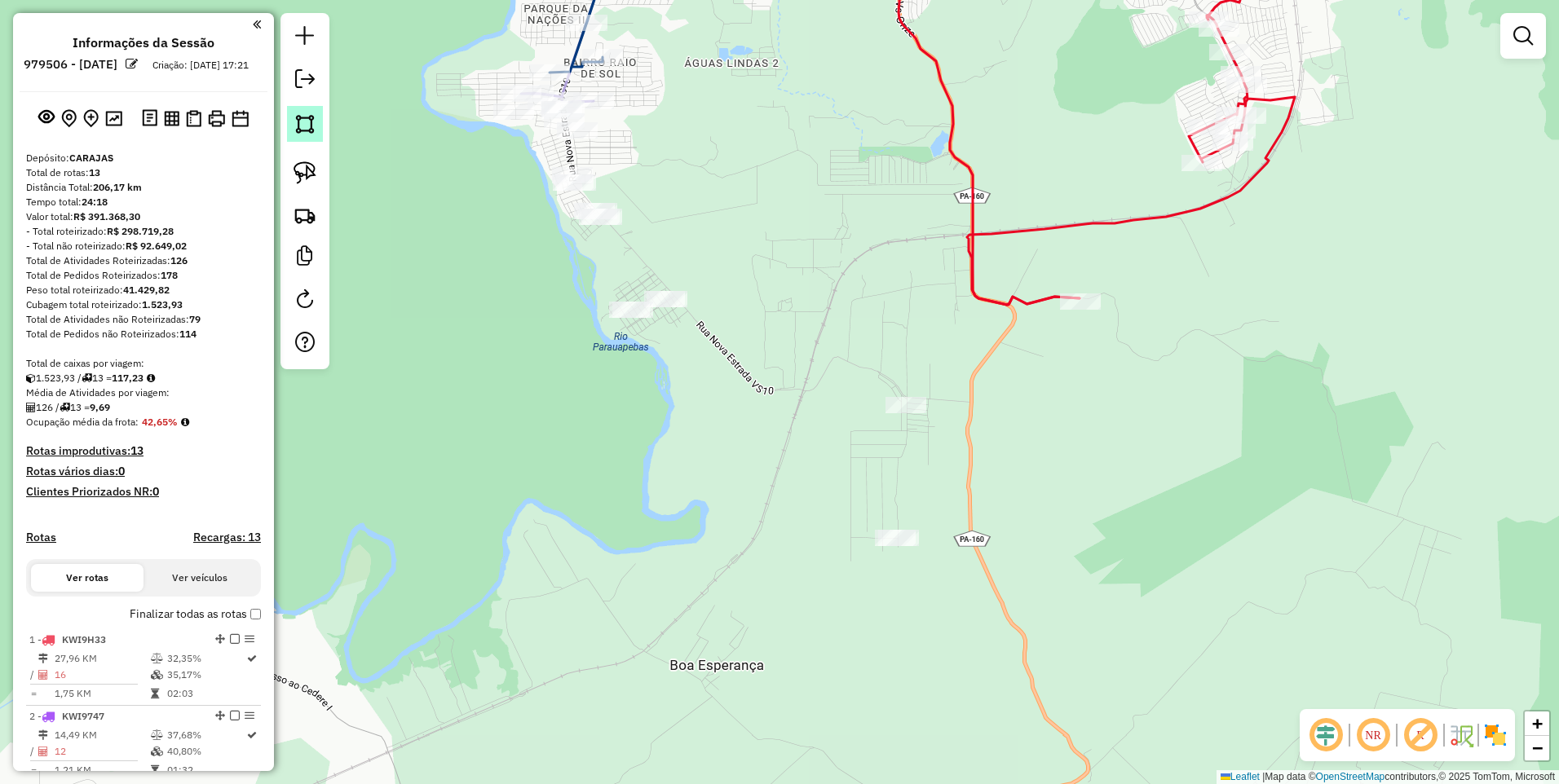
click at [297, 128] on img at bounding box center [305, 124] width 23 height 23
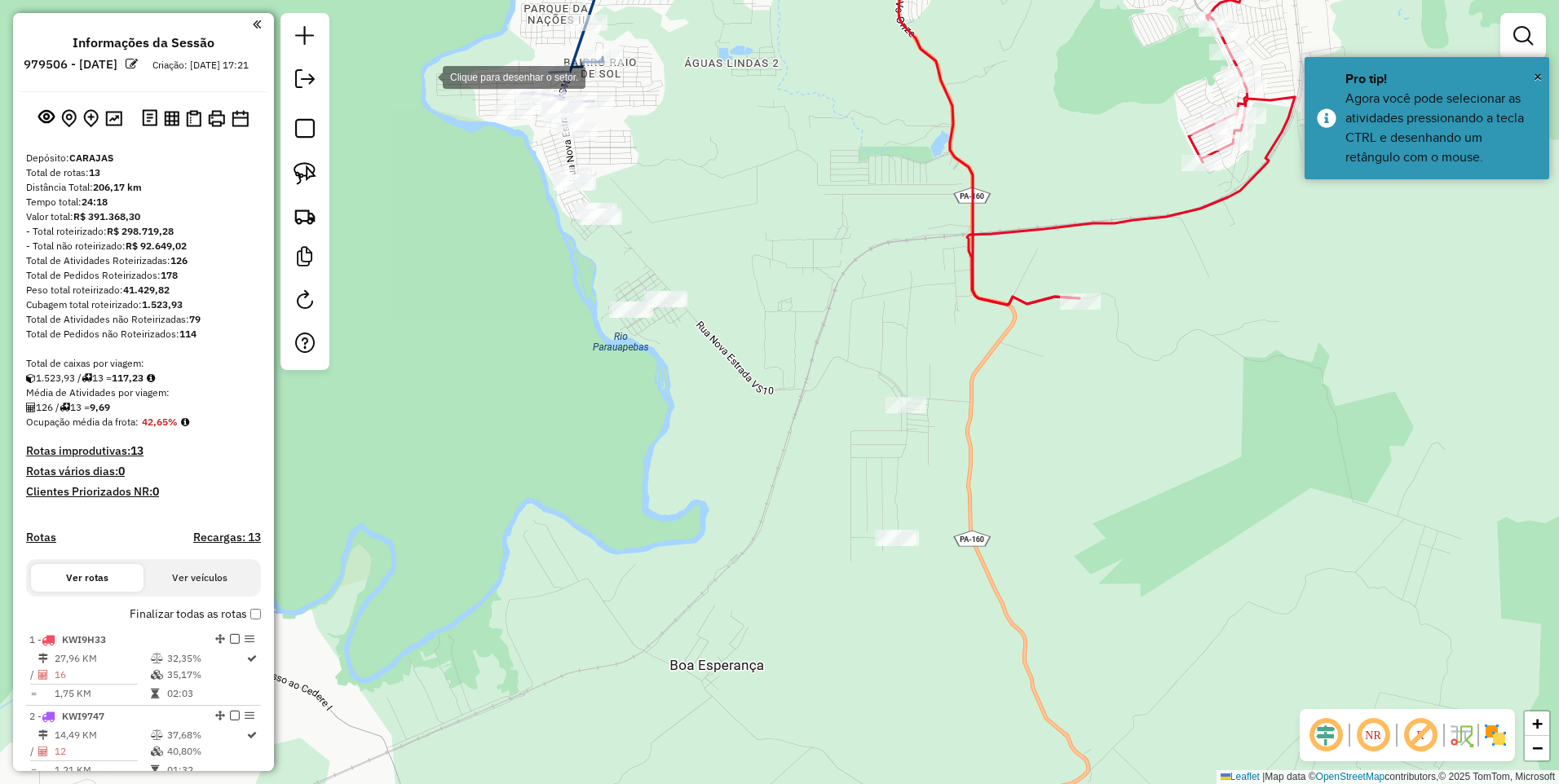
click at [422, 79] on div at bounding box center [426, 75] width 32 height 32
click at [843, 103] on div at bounding box center [843, 104] width 32 height 32
click at [1031, 540] on div at bounding box center [1031, 523] width 32 height 32
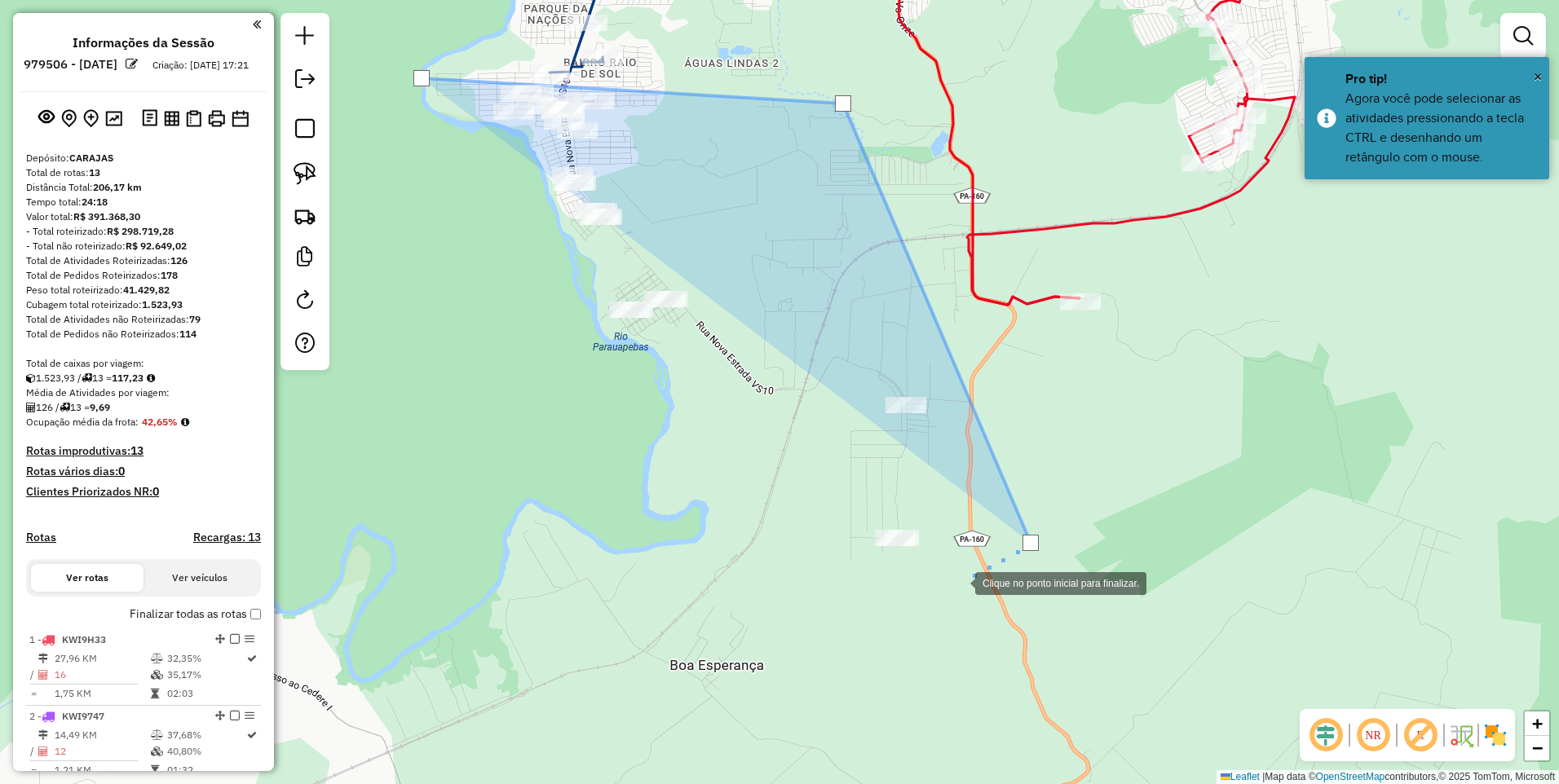
click at [943, 599] on div at bounding box center [959, 581] width 32 height 32
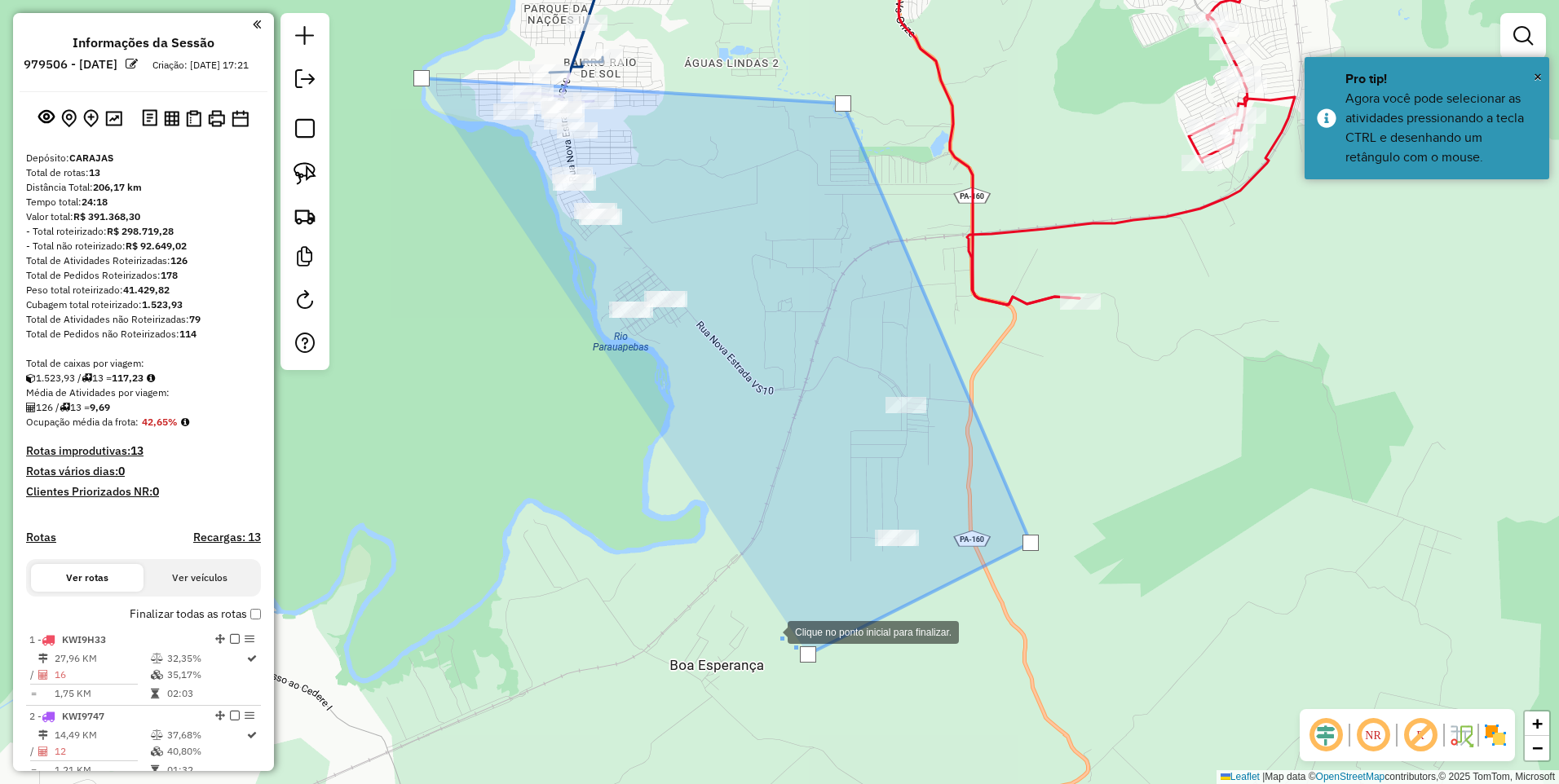
click at [755, 614] on div at bounding box center [771, 630] width 32 height 32
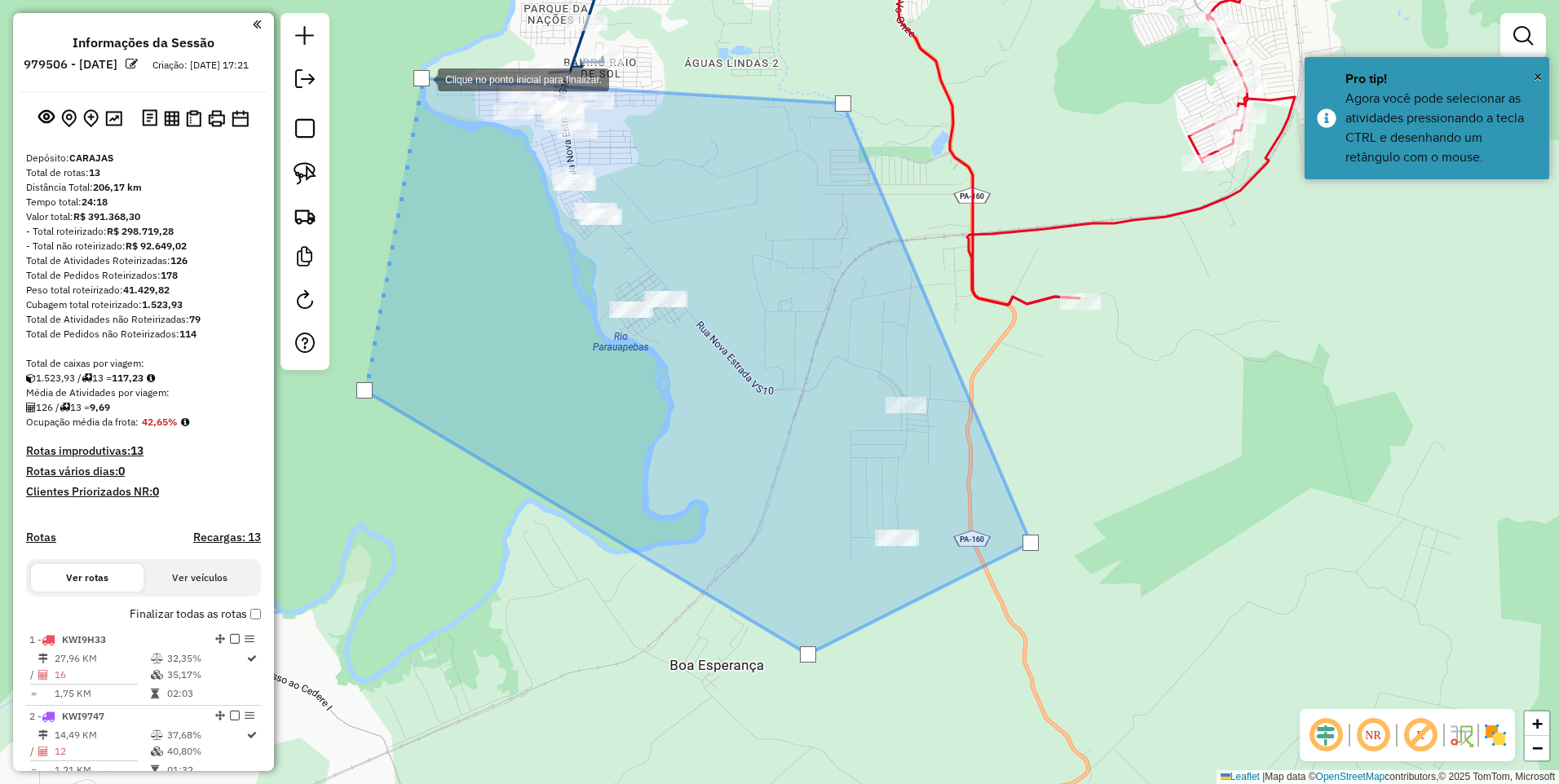
click at [422, 79] on div at bounding box center [422, 79] width 17 height 17
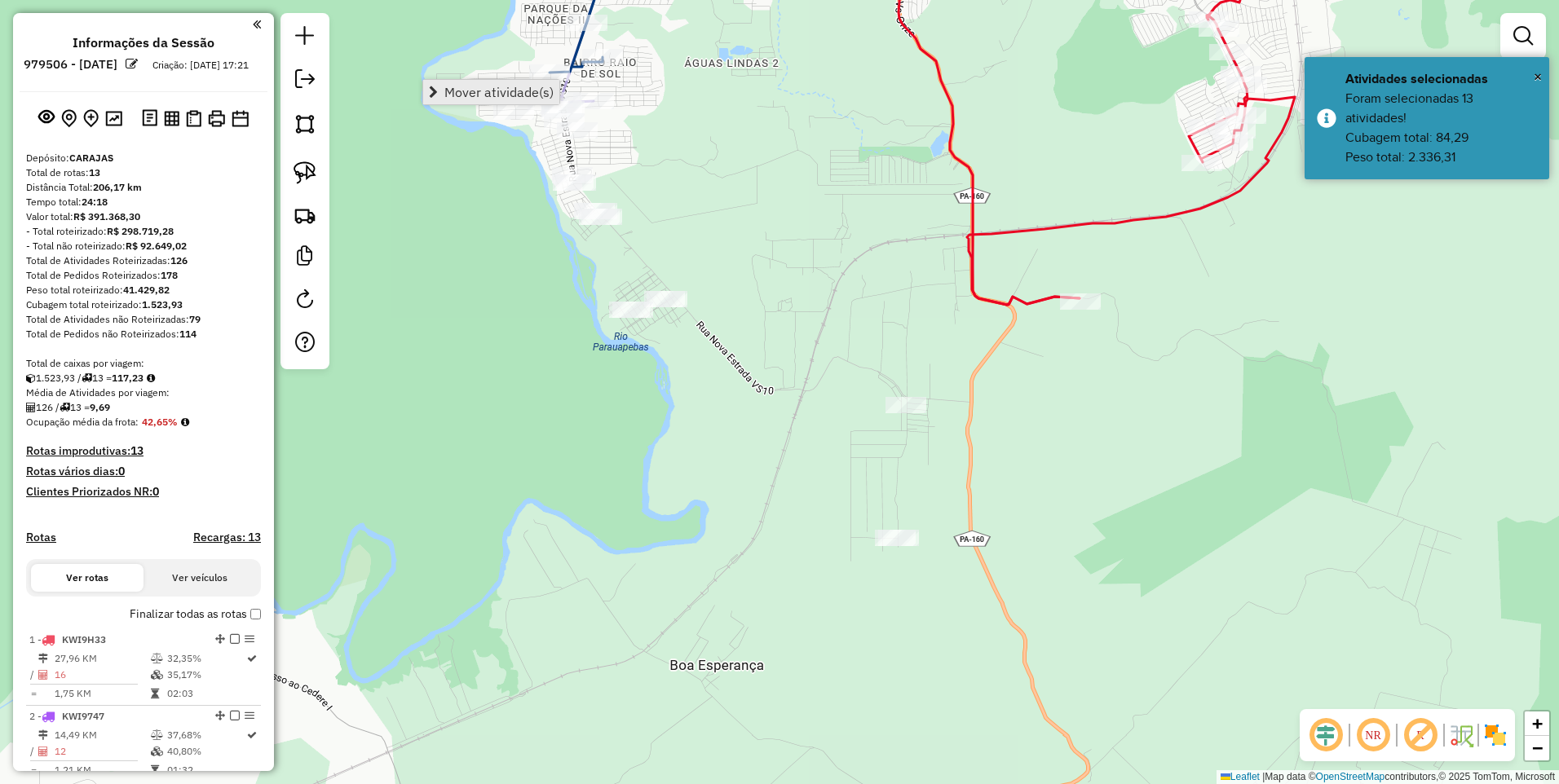
click at [445, 88] on span "Mover atividade(s)" at bounding box center [499, 93] width 109 height 13
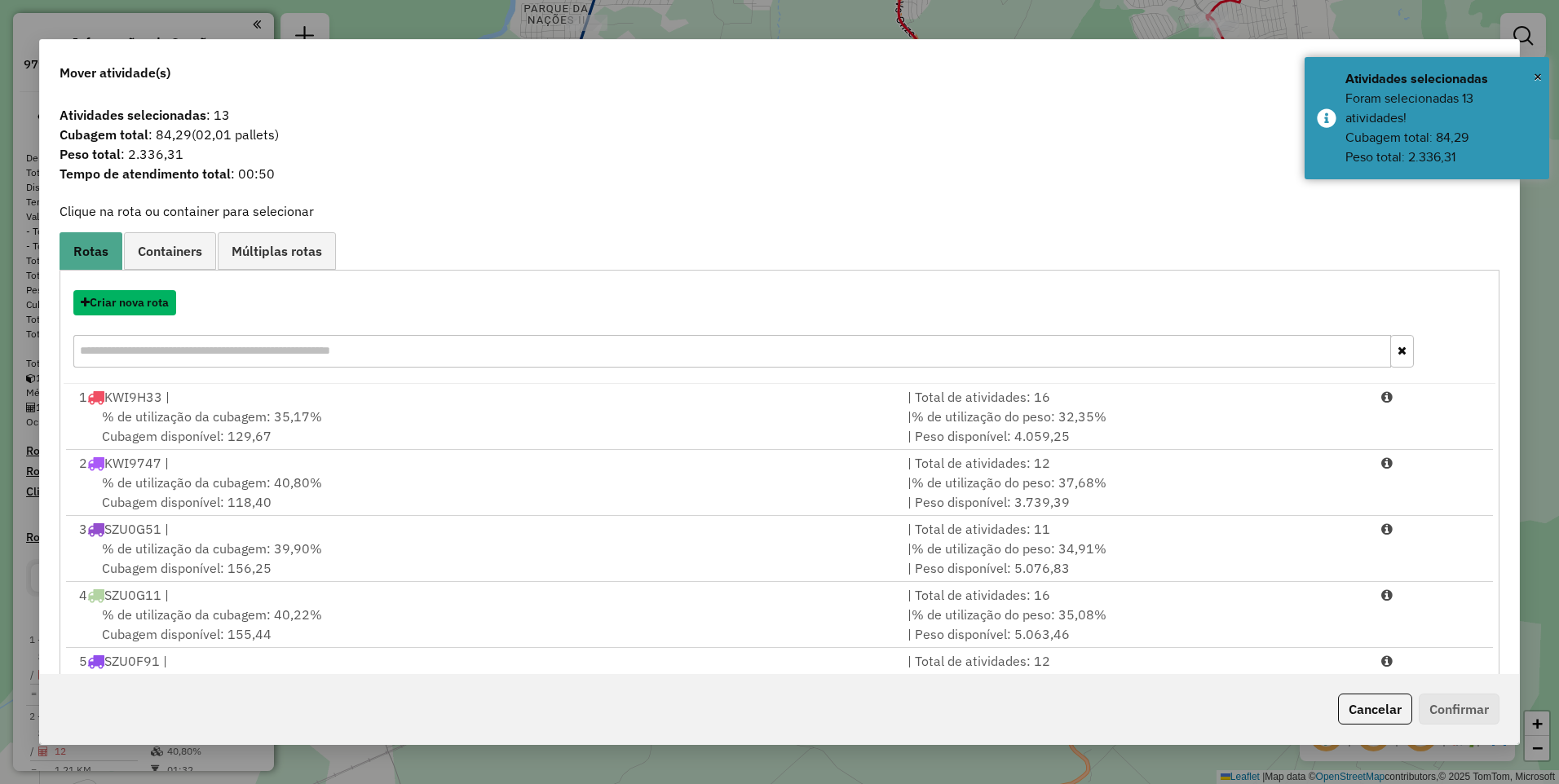
click at [105, 304] on button "Criar nova rota" at bounding box center [125, 303] width 103 height 26
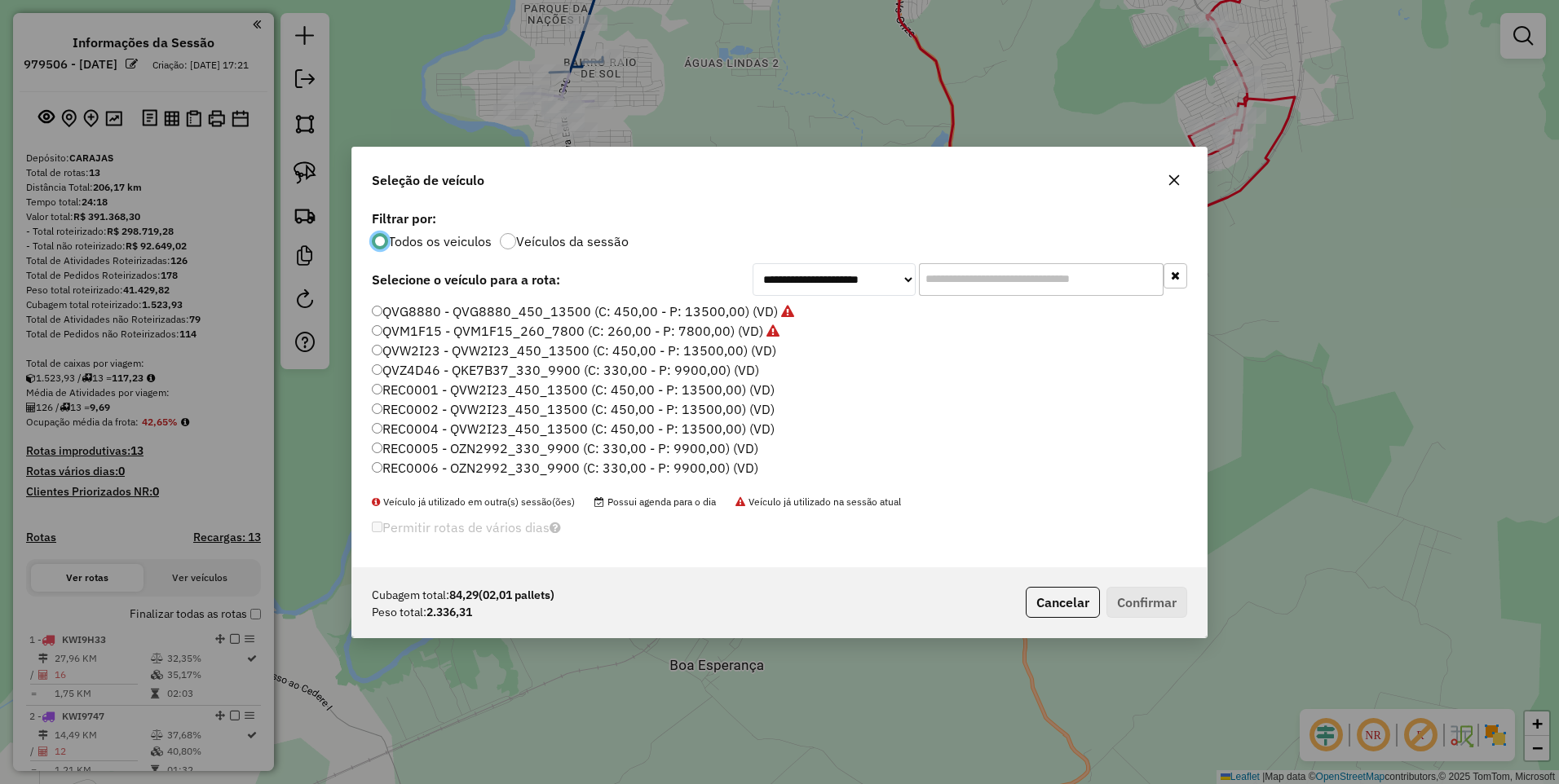
scroll to position [326, 0]
click at [440, 397] on label "SZD1F66 - OZN2992_330_9900 (C: 330,00 - P: 9900,00) (VD)" at bounding box center [565, 396] width 385 height 20
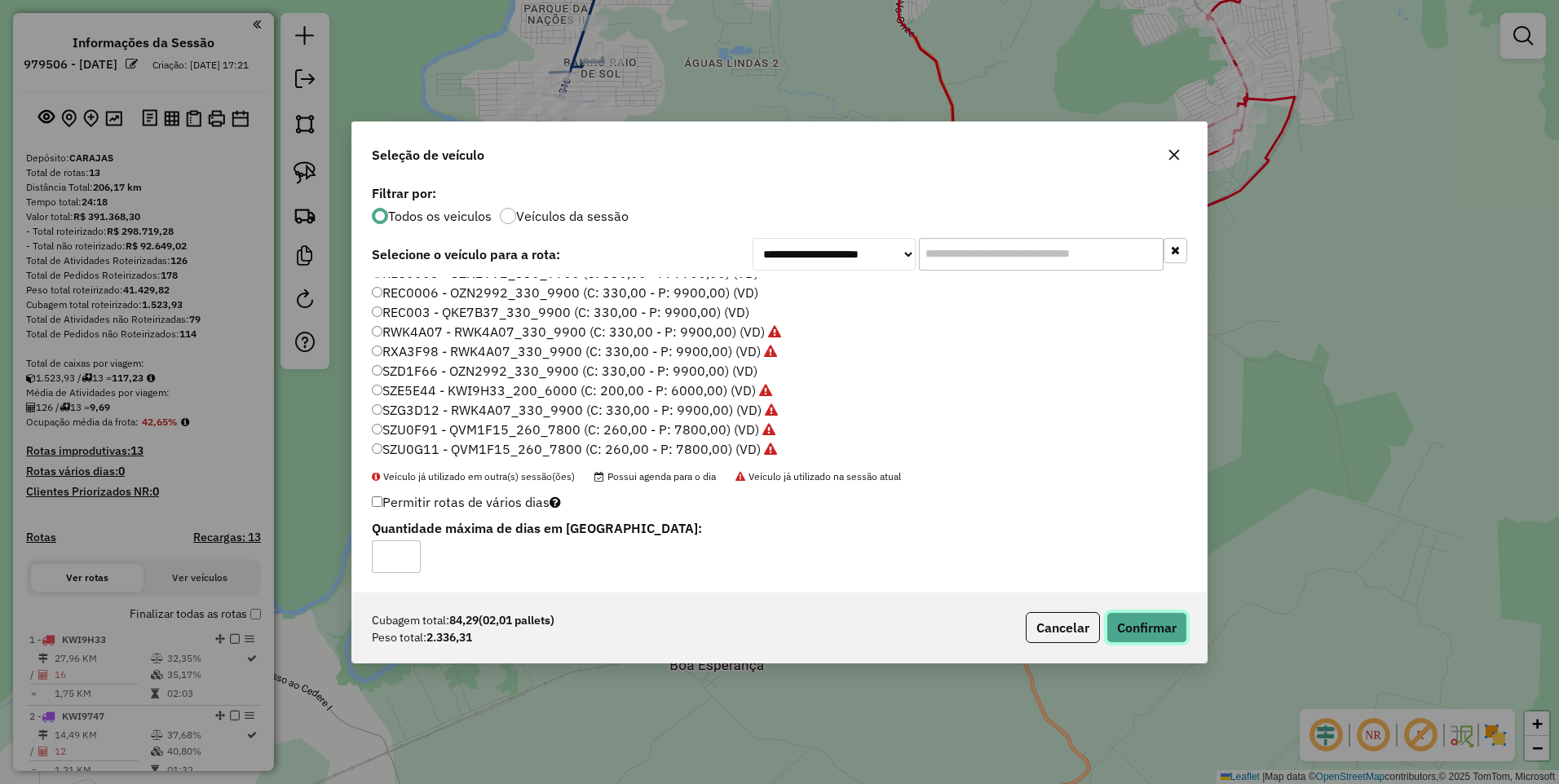
click at [1160, 633] on button "Confirmar" at bounding box center [1147, 627] width 81 height 31
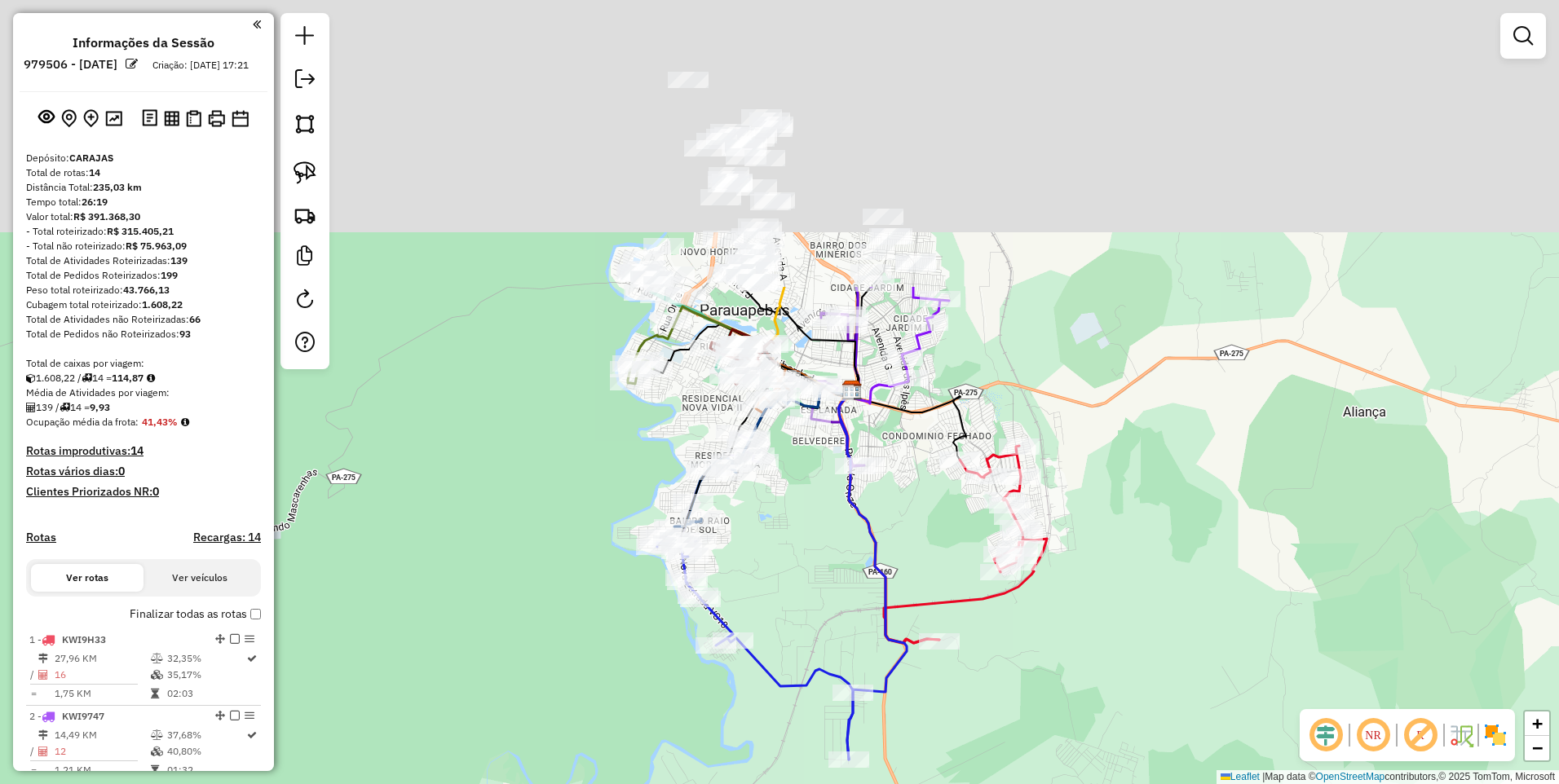
drag, startPoint x: 833, startPoint y: 170, endPoint x: 819, endPoint y: 614, distance: 444.2
click at [844, 683] on div "Janela de atendimento Grade de atendimento Capacidade Transportadoras Veículos …" at bounding box center [779, 392] width 1559 height 784
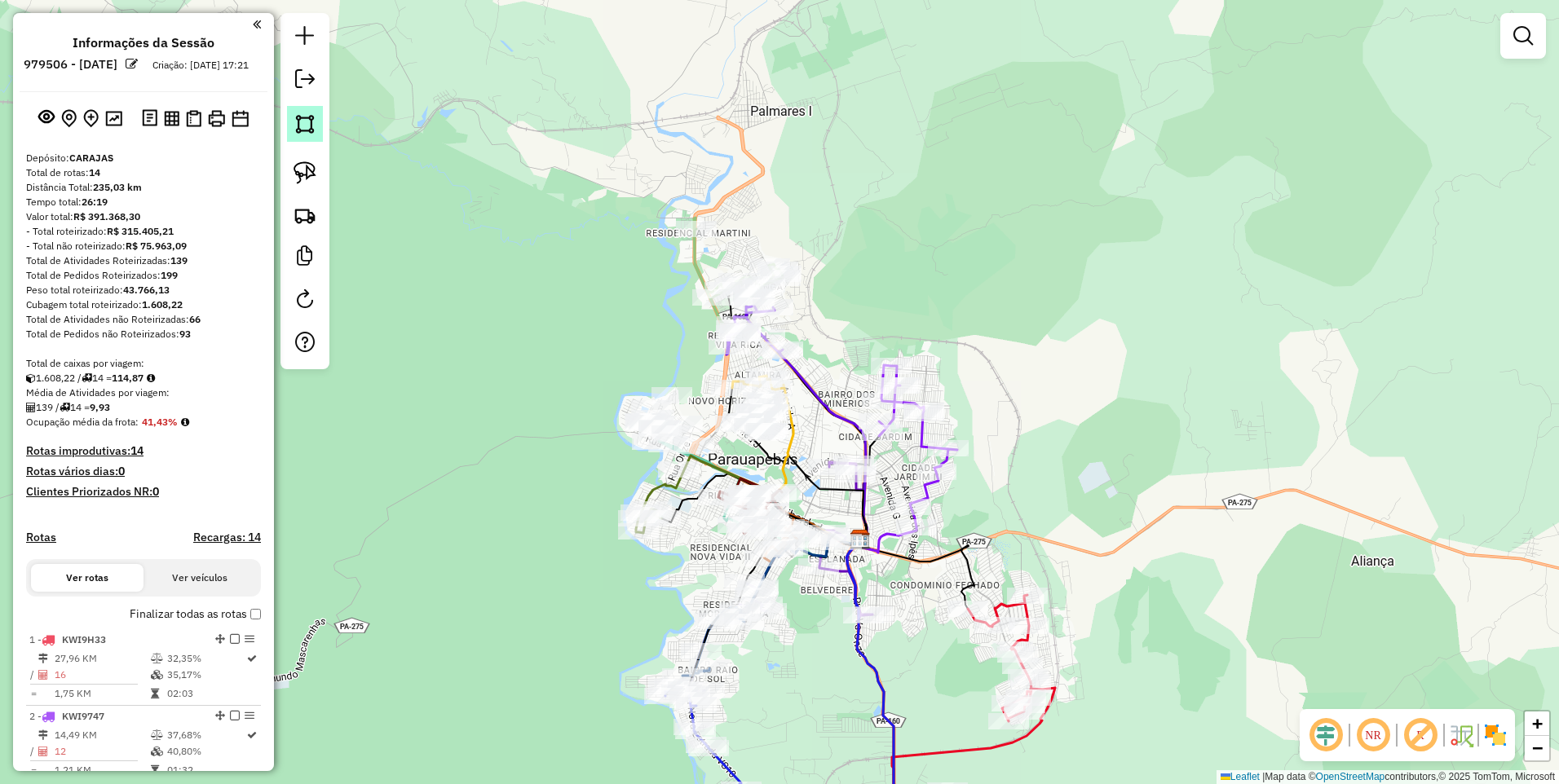
click at [301, 132] on img at bounding box center [305, 124] width 23 height 23
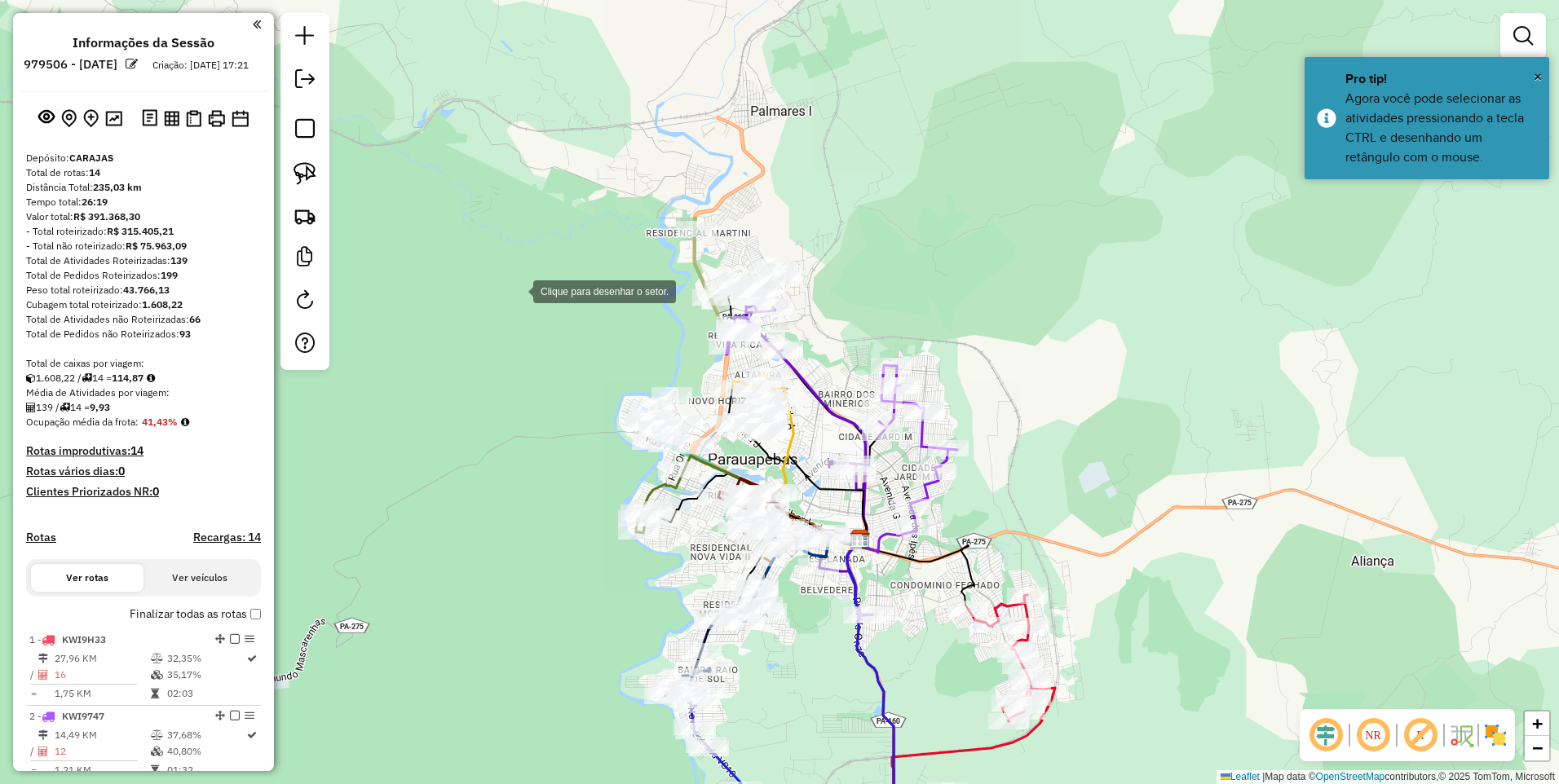
click at [522, 279] on div at bounding box center [516, 289] width 32 height 32
click at [612, 653] on div at bounding box center [612, 652] width 32 height 32
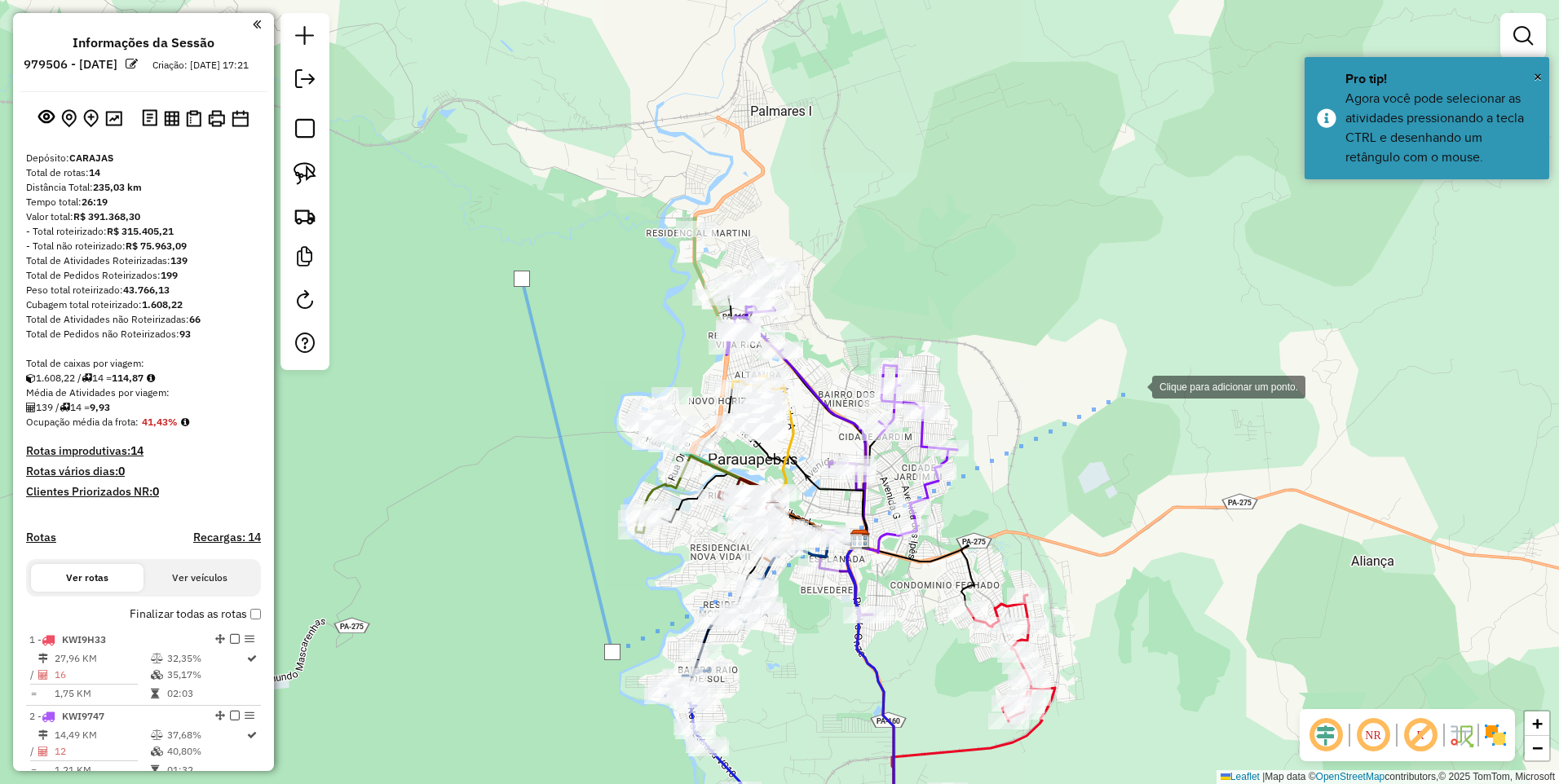
click at [1136, 385] on div at bounding box center [1136, 385] width 32 height 32
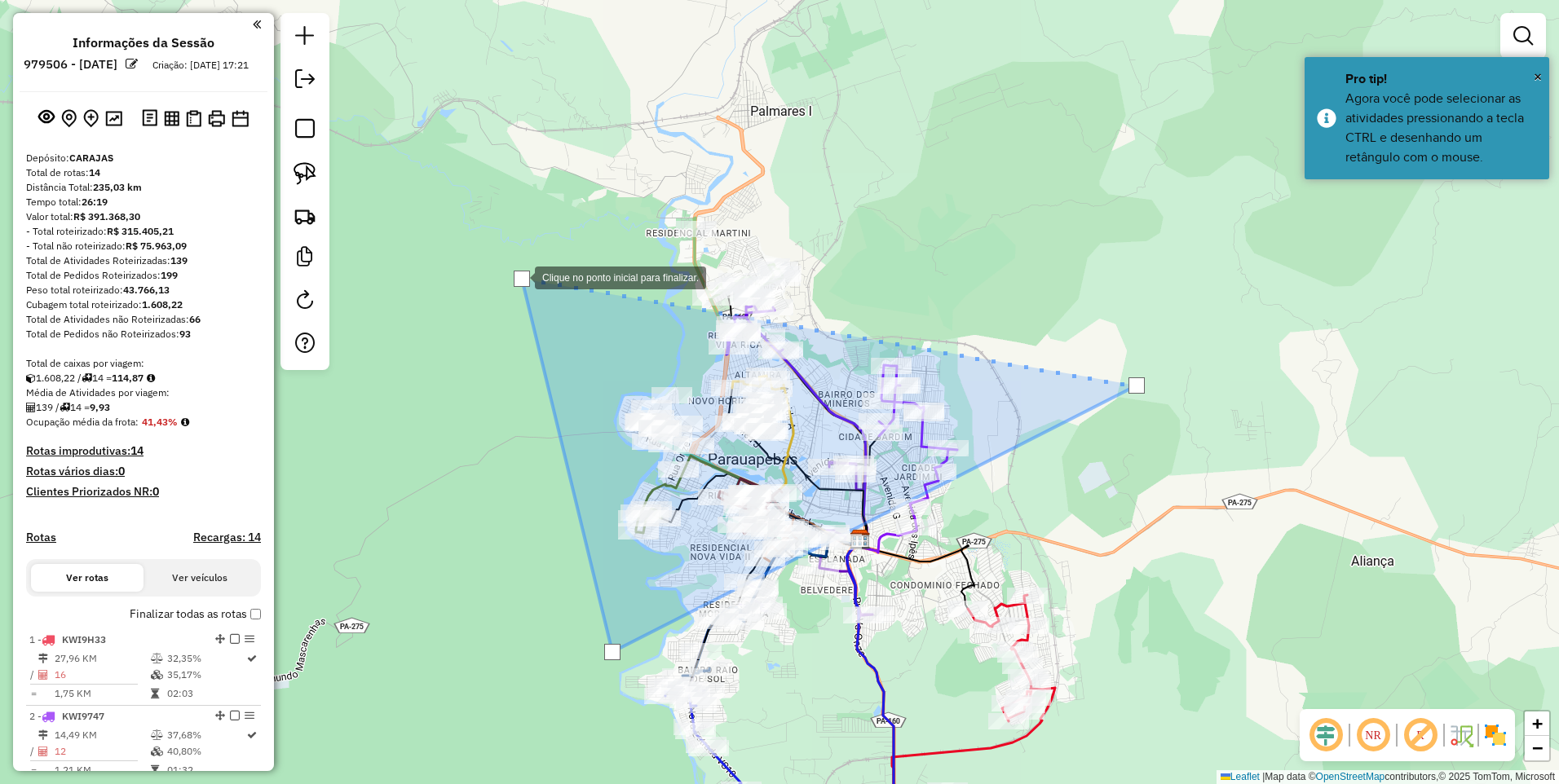
click at [519, 276] on div at bounding box center [522, 279] width 17 height 17
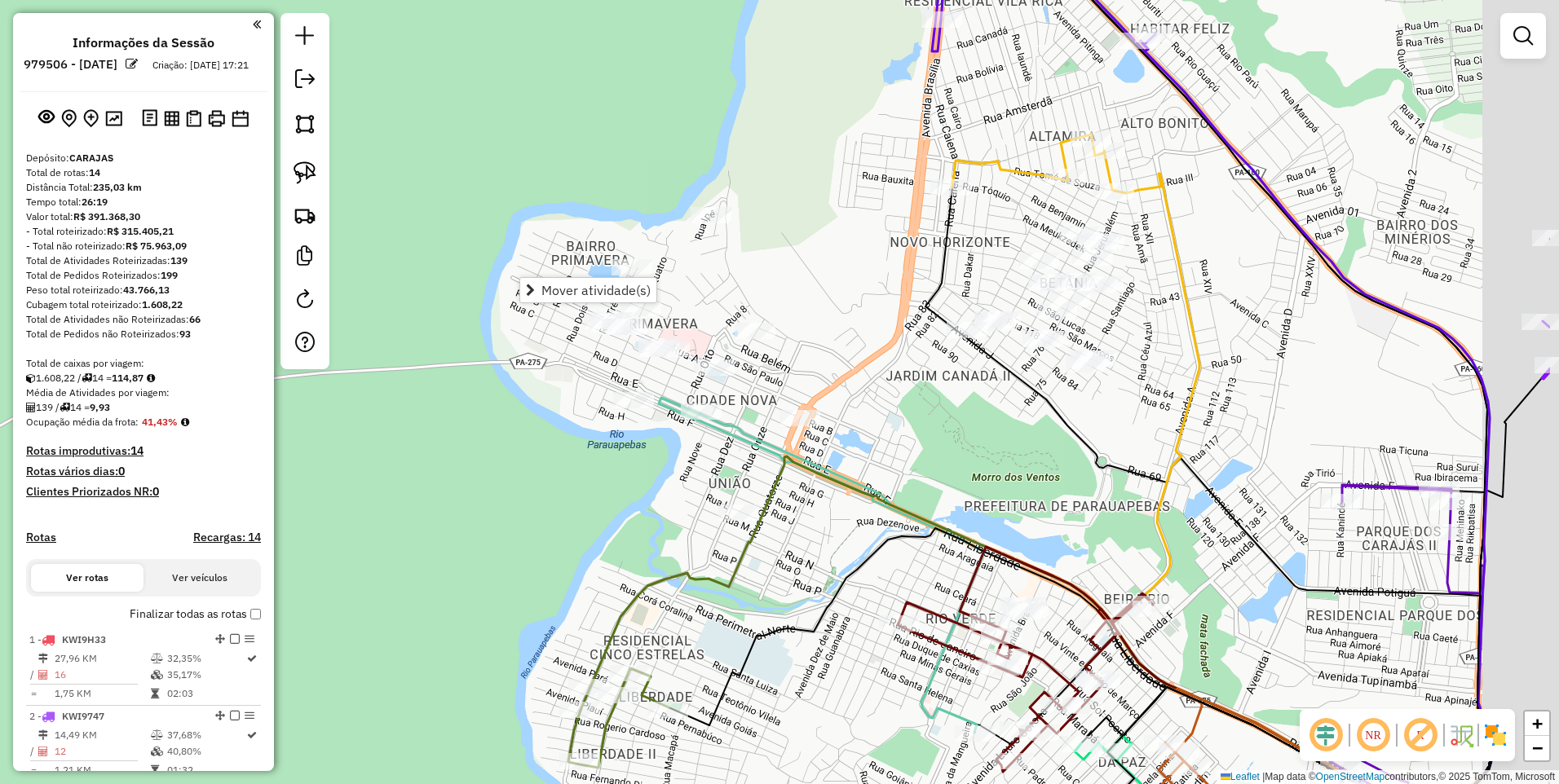
drag, startPoint x: 521, startPoint y: 418, endPoint x: 493, endPoint y: 403, distance: 31.8
click at [495, 405] on div "Janela de atendimento Grade de atendimento Capacidade Transportadoras Veículos …" at bounding box center [779, 392] width 1559 height 784
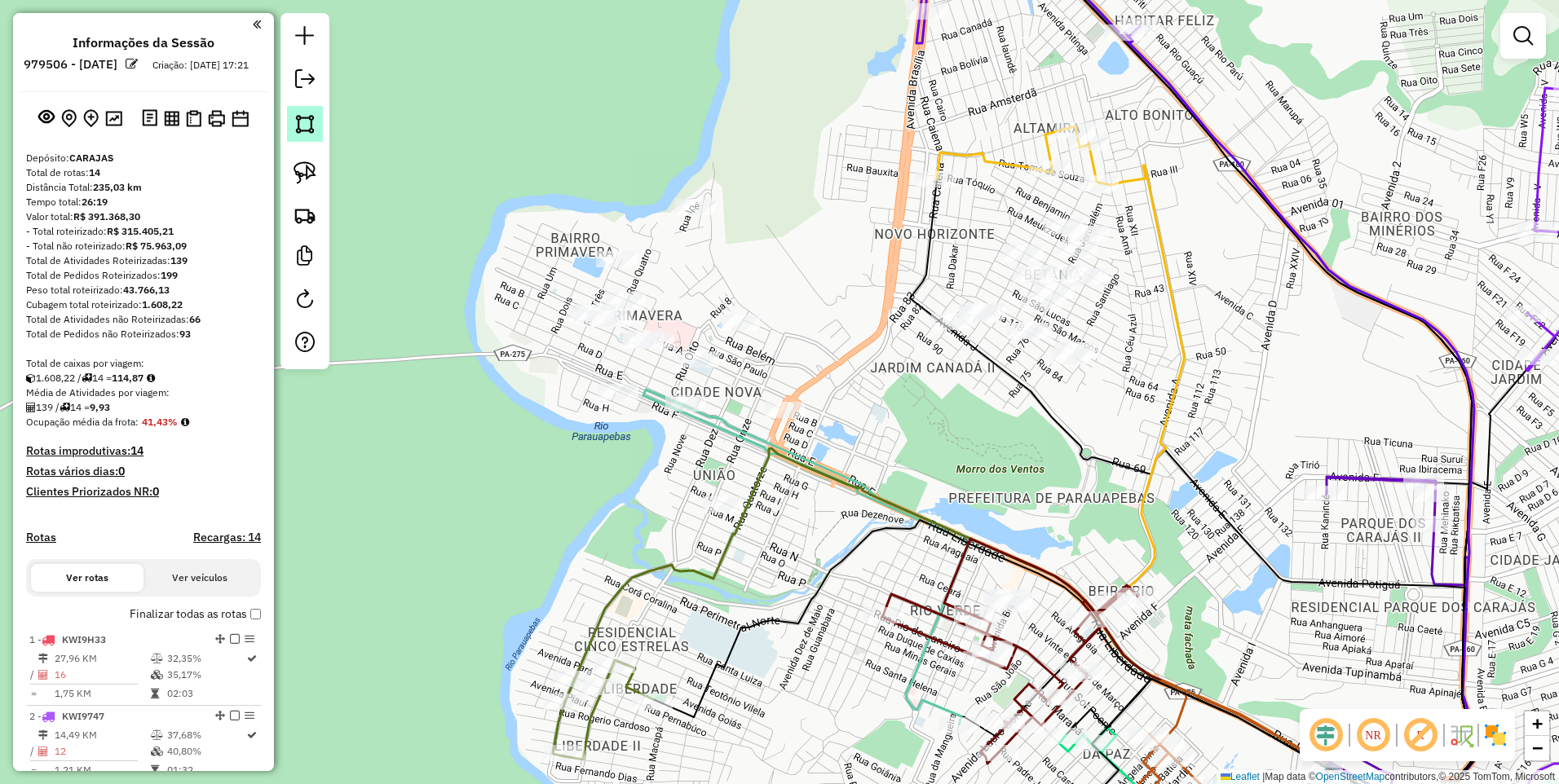
click at [306, 111] on link at bounding box center [304, 123] width 36 height 36
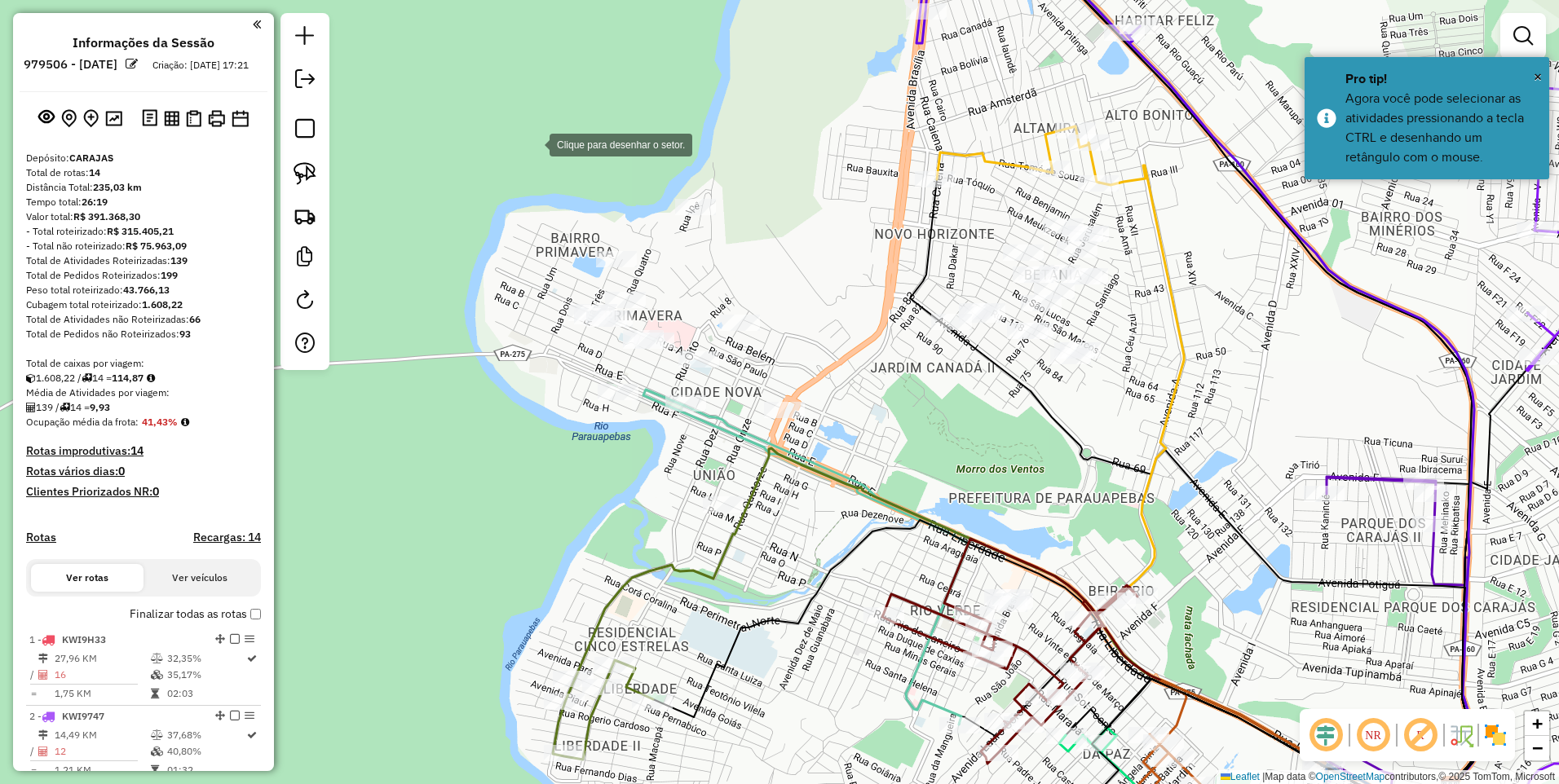
click at [517, 142] on div at bounding box center [533, 143] width 32 height 32
click at [734, 154] on div at bounding box center [734, 153] width 32 height 32
click at [1057, 616] on div at bounding box center [1050, 612] width 32 height 32
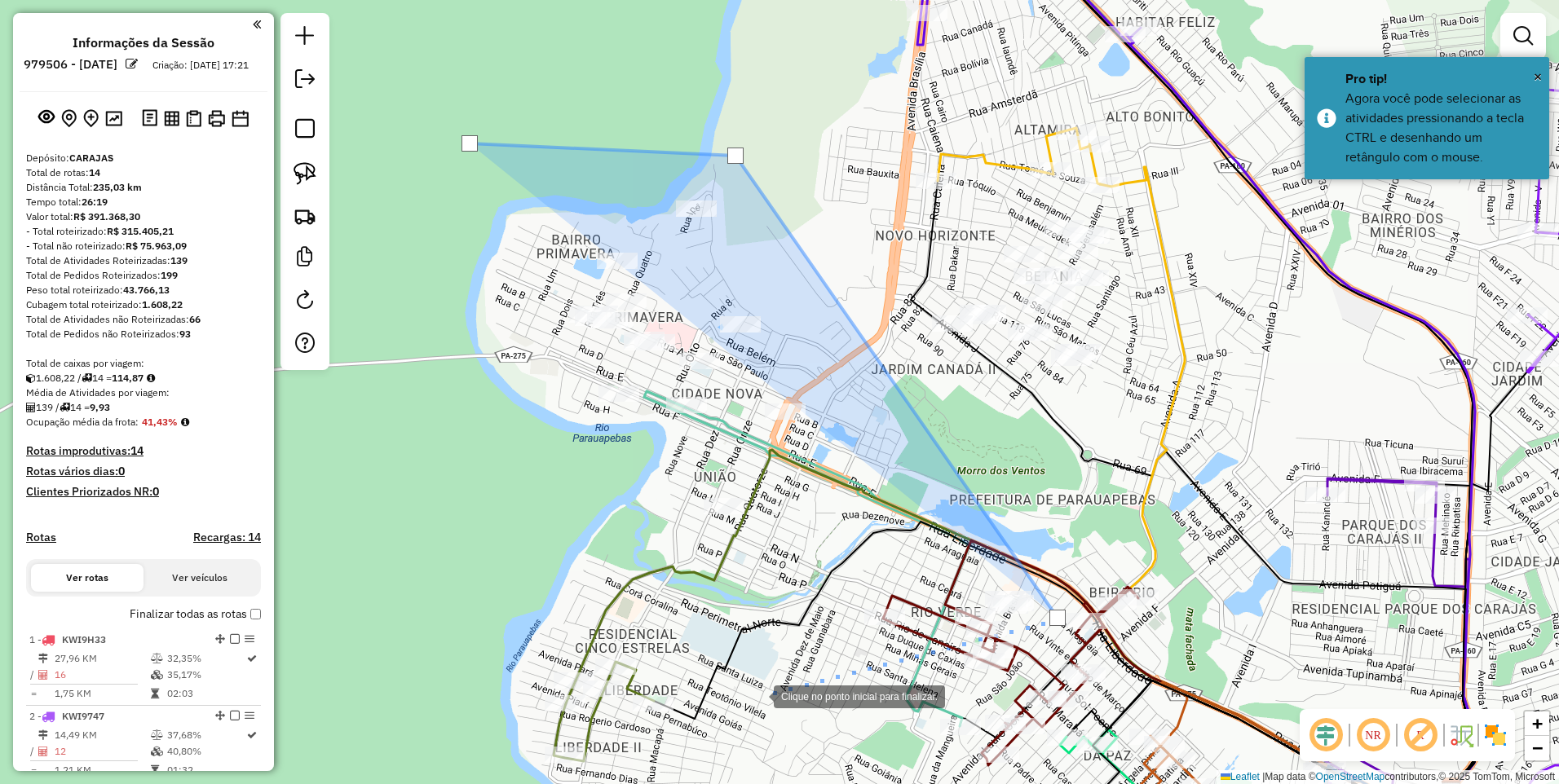
click at [741, 691] on div at bounding box center [757, 695] width 32 height 32
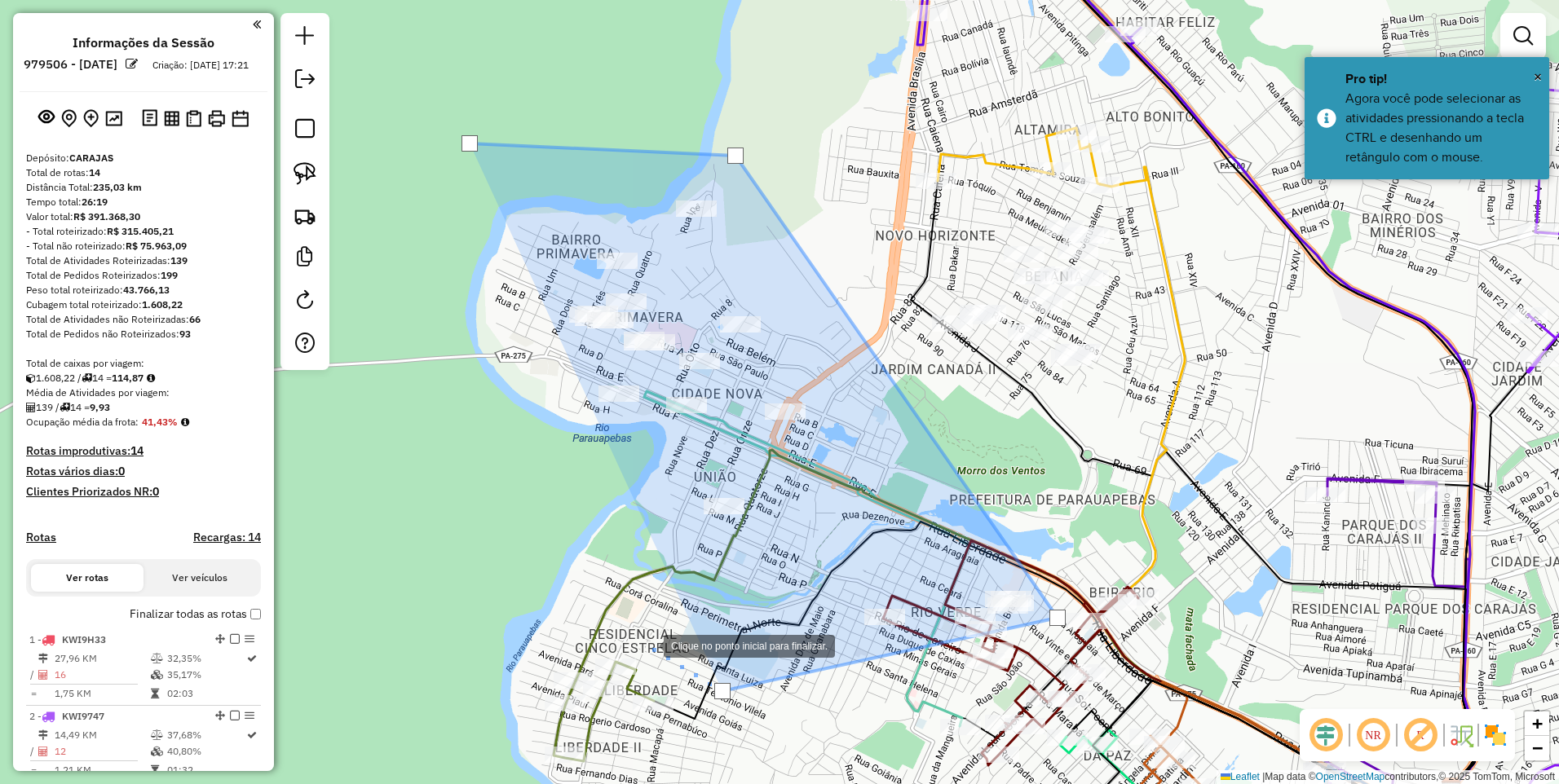
click at [631, 629] on div at bounding box center [647, 644] width 32 height 32
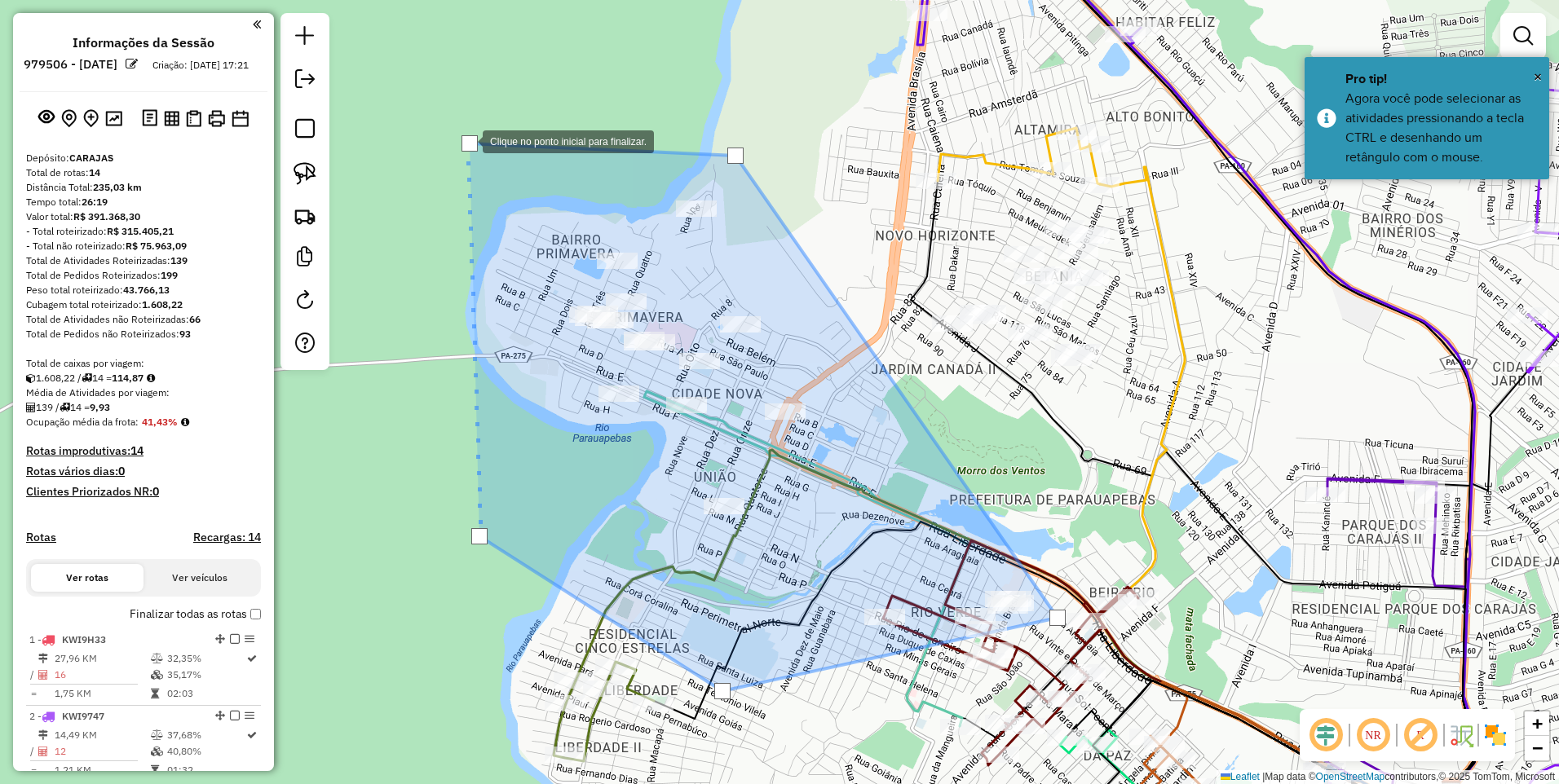
click at [466, 141] on div at bounding box center [470, 144] width 17 height 17
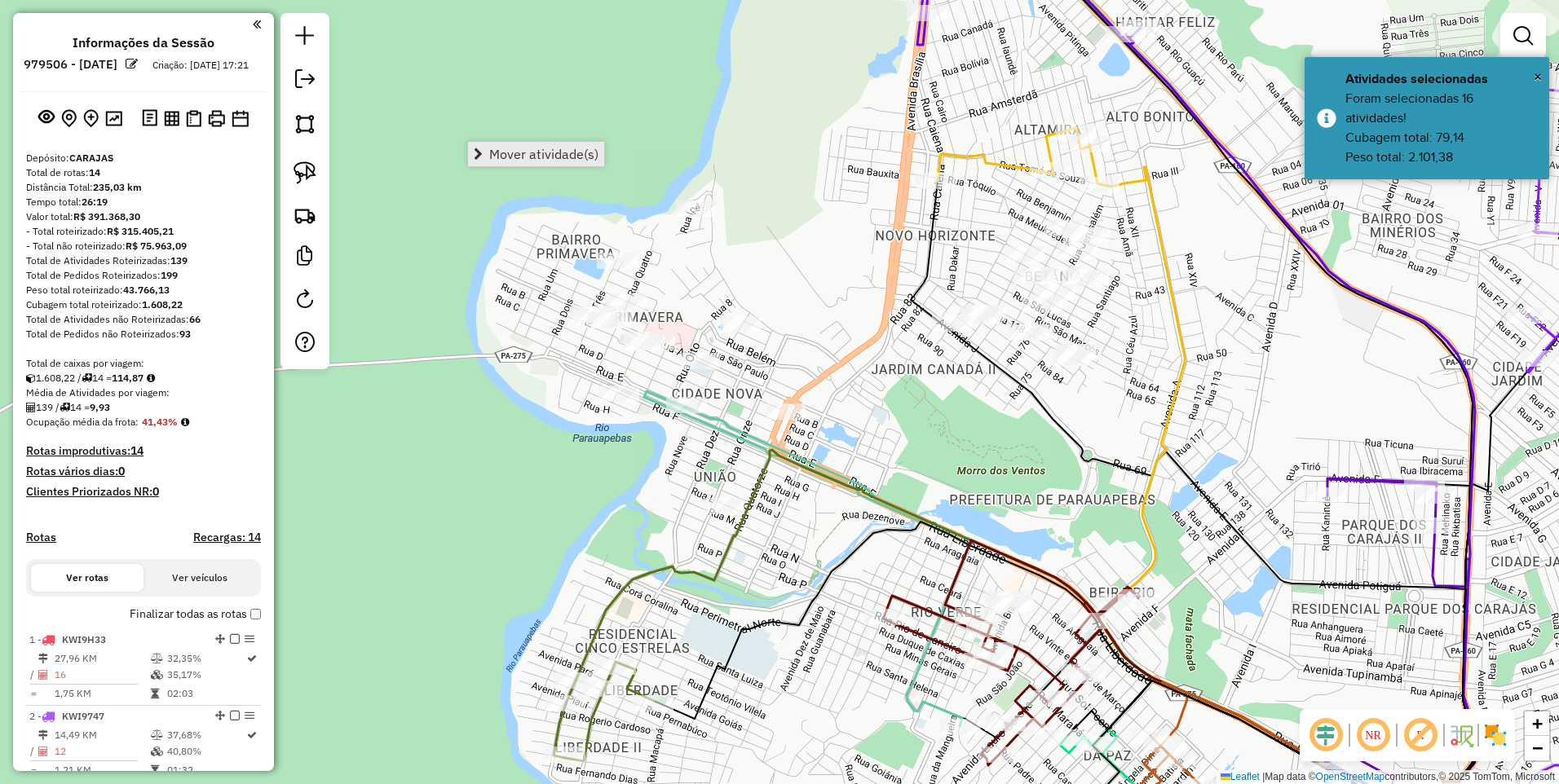
click at [494, 152] on span "Mover atividade(s)" at bounding box center [544, 154] width 109 height 13
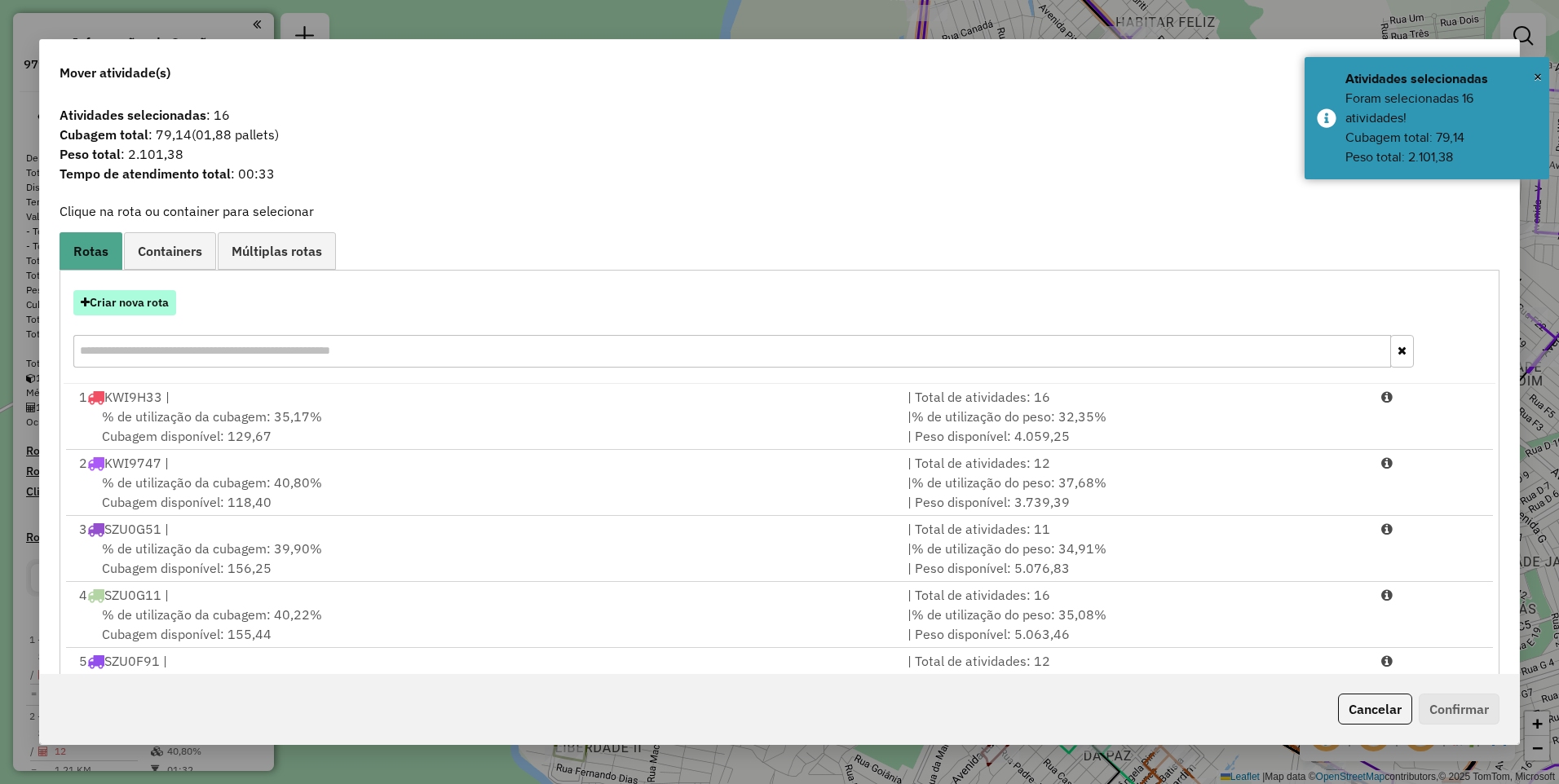
click at [118, 298] on button "Criar nova rota" at bounding box center [125, 303] width 103 height 26
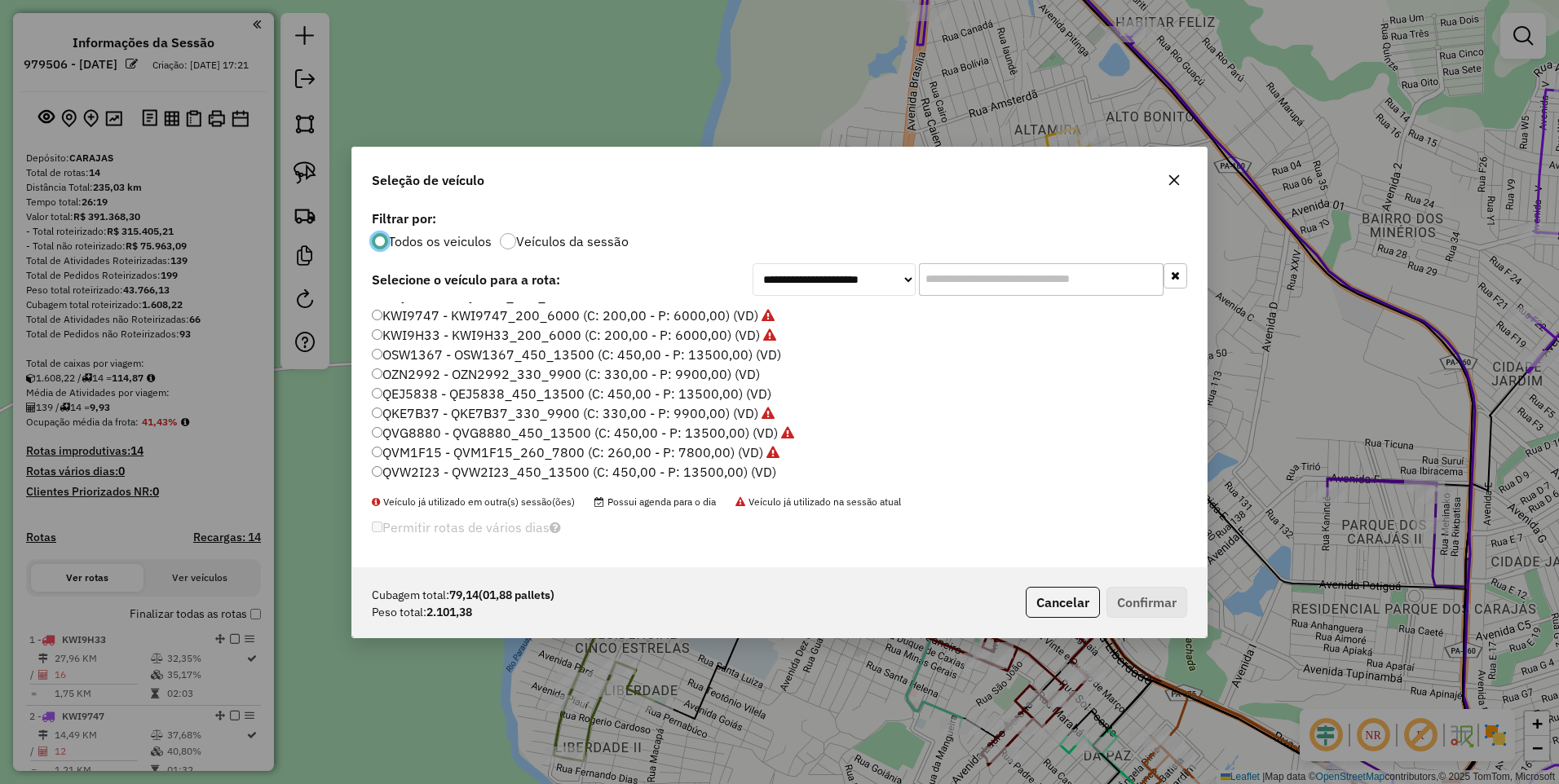
scroll to position [82, 0]
click at [466, 471] on label "QVZ4D46 - QKE7B37_330_9900 (C: 330,00 - P: 9900,00) (VD)" at bounding box center [566, 465] width 387 height 20
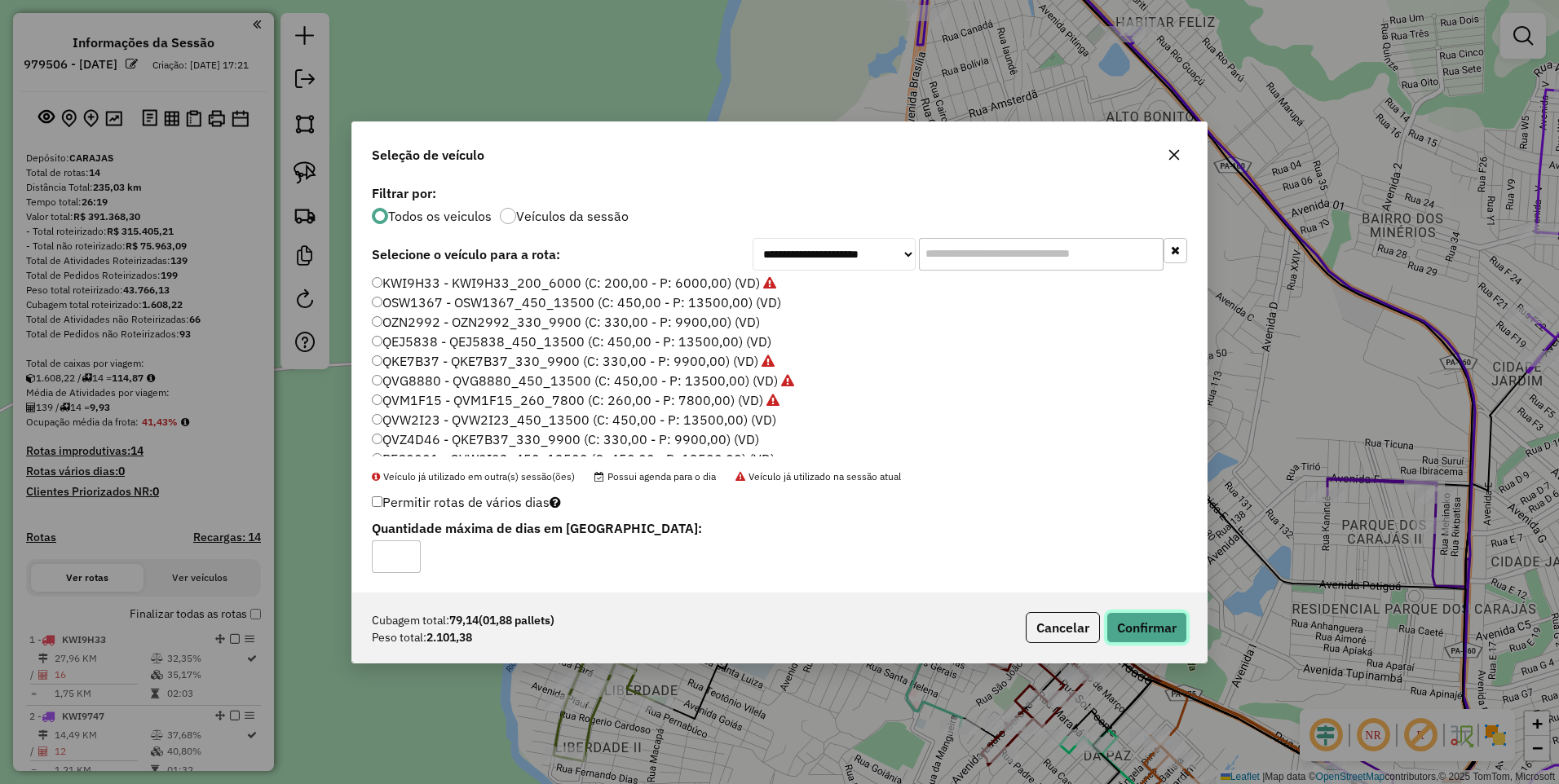
click at [1153, 623] on button "Confirmar" at bounding box center [1147, 627] width 81 height 31
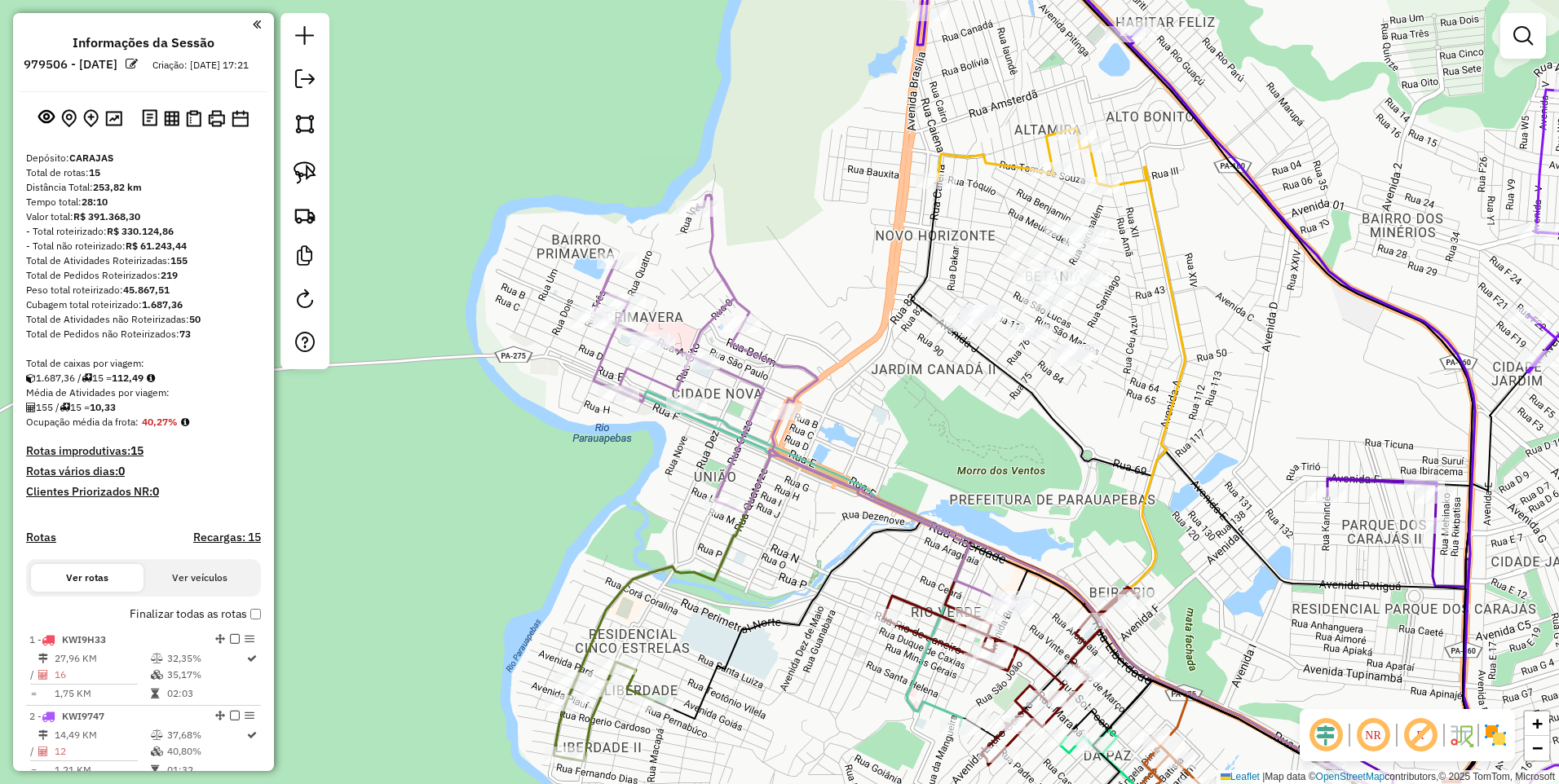
drag, startPoint x: 1040, startPoint y: 435, endPoint x: 784, endPoint y: 457, distance: 256.9
click at [826, 485] on div "Janela de atendimento Grade de atendimento Capacidade Transportadoras Veículos …" at bounding box center [779, 392] width 1559 height 784
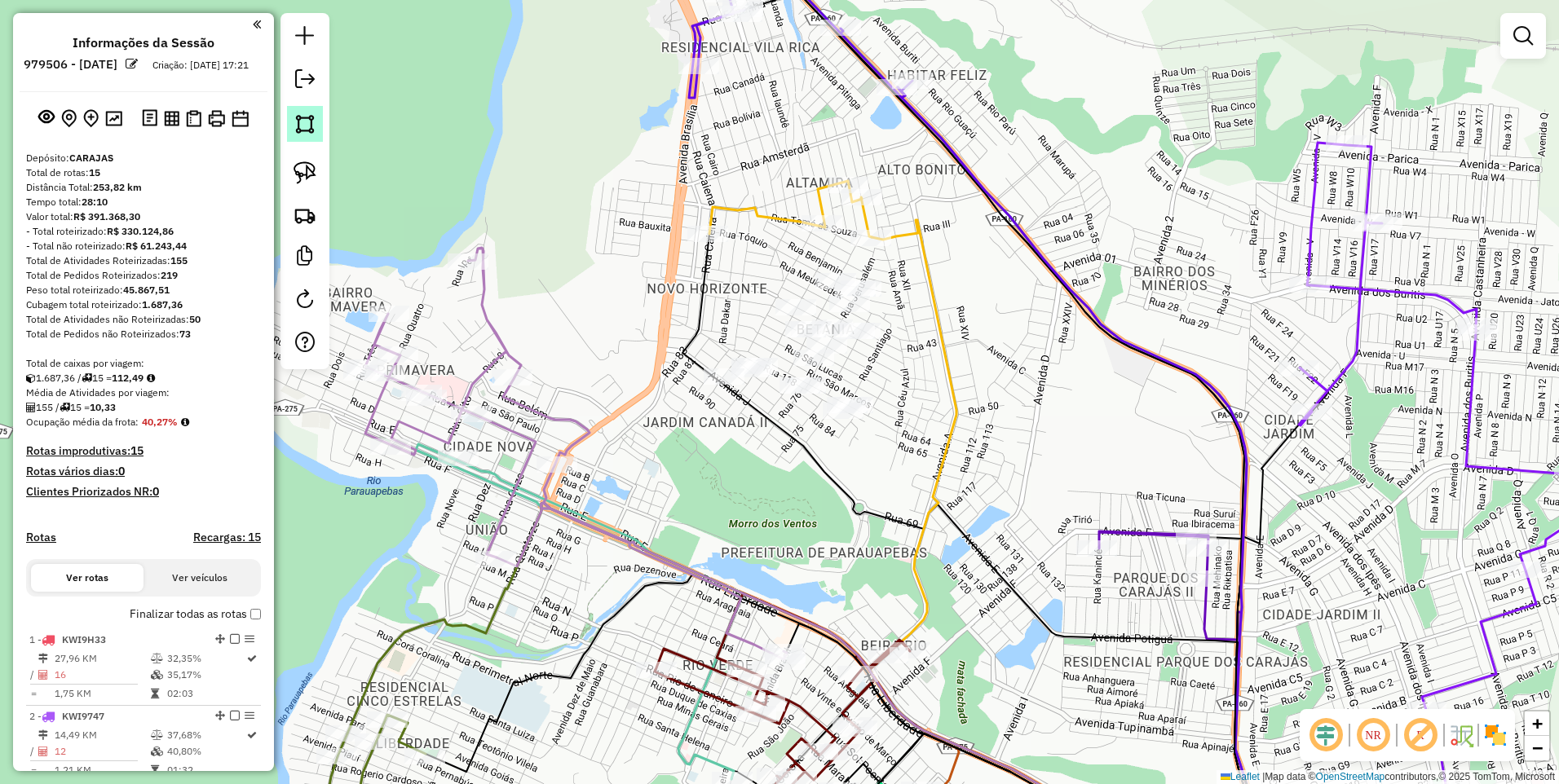
click at [316, 136] on link at bounding box center [304, 123] width 36 height 36
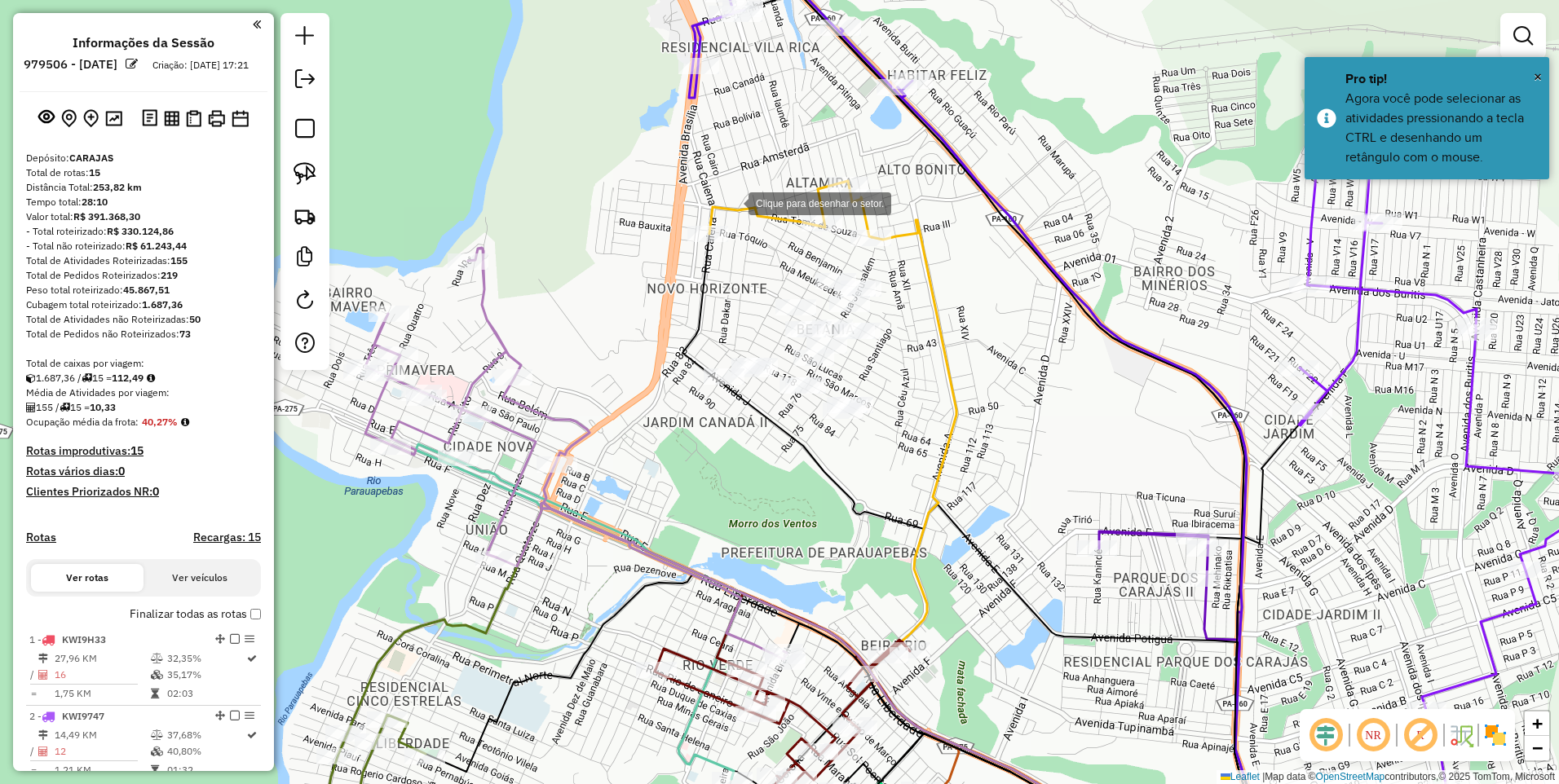
click at [733, 202] on div at bounding box center [732, 202] width 32 height 32
click at [615, 417] on div at bounding box center [624, 399] width 32 height 32
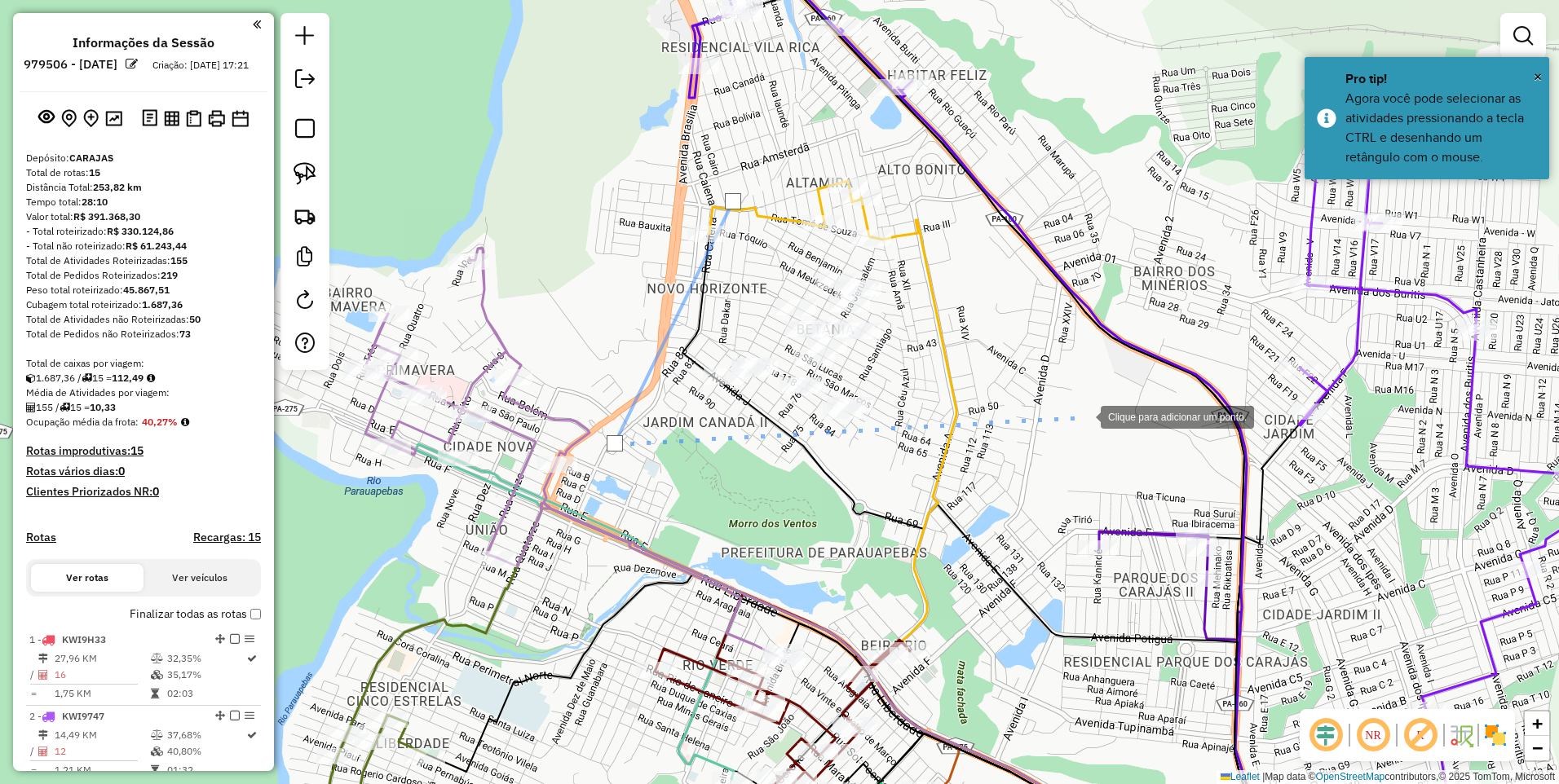
click at [1084, 416] on div at bounding box center [1084, 415] width 32 height 32
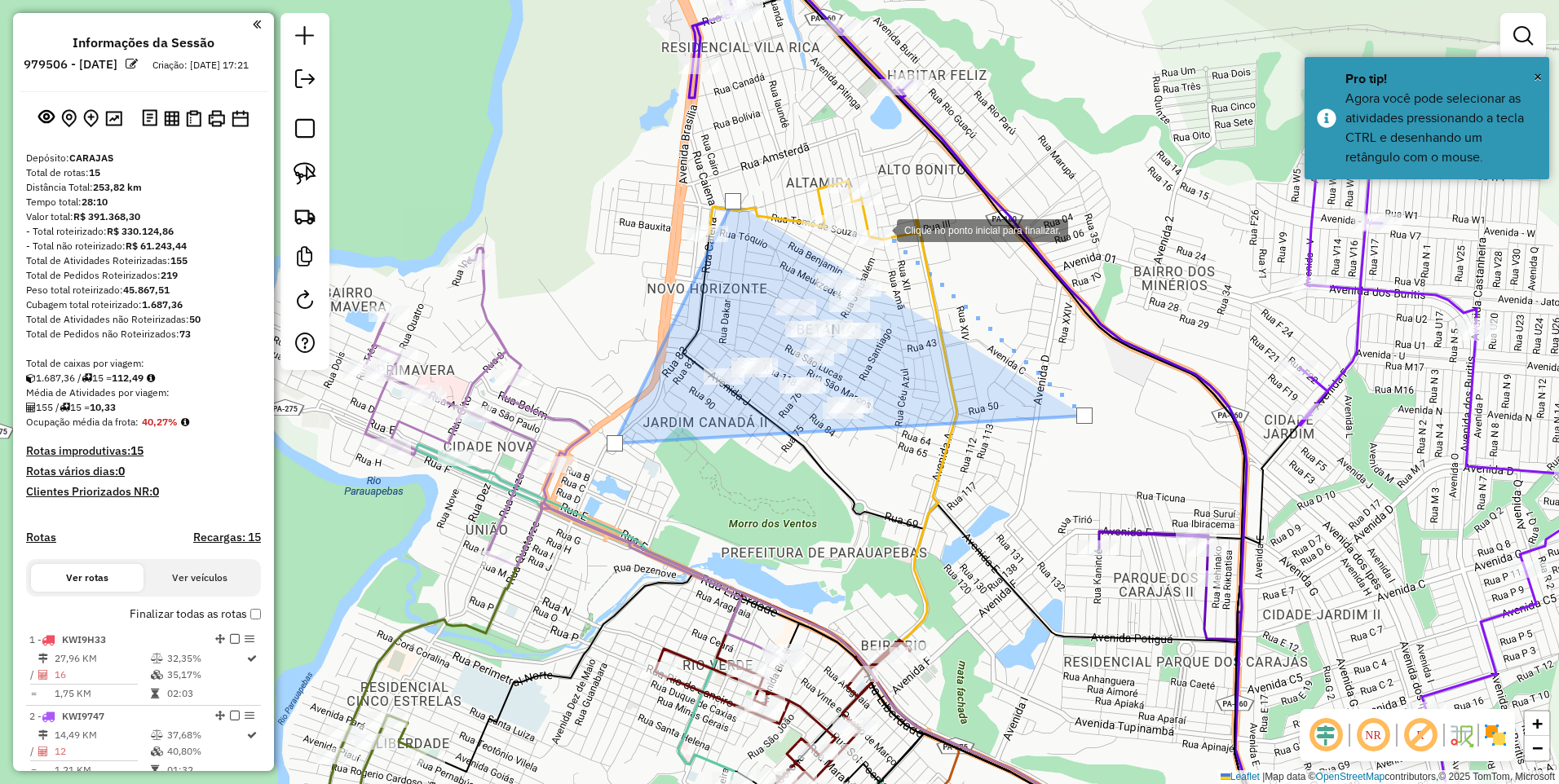
click at [881, 227] on div at bounding box center [880, 228] width 32 height 32
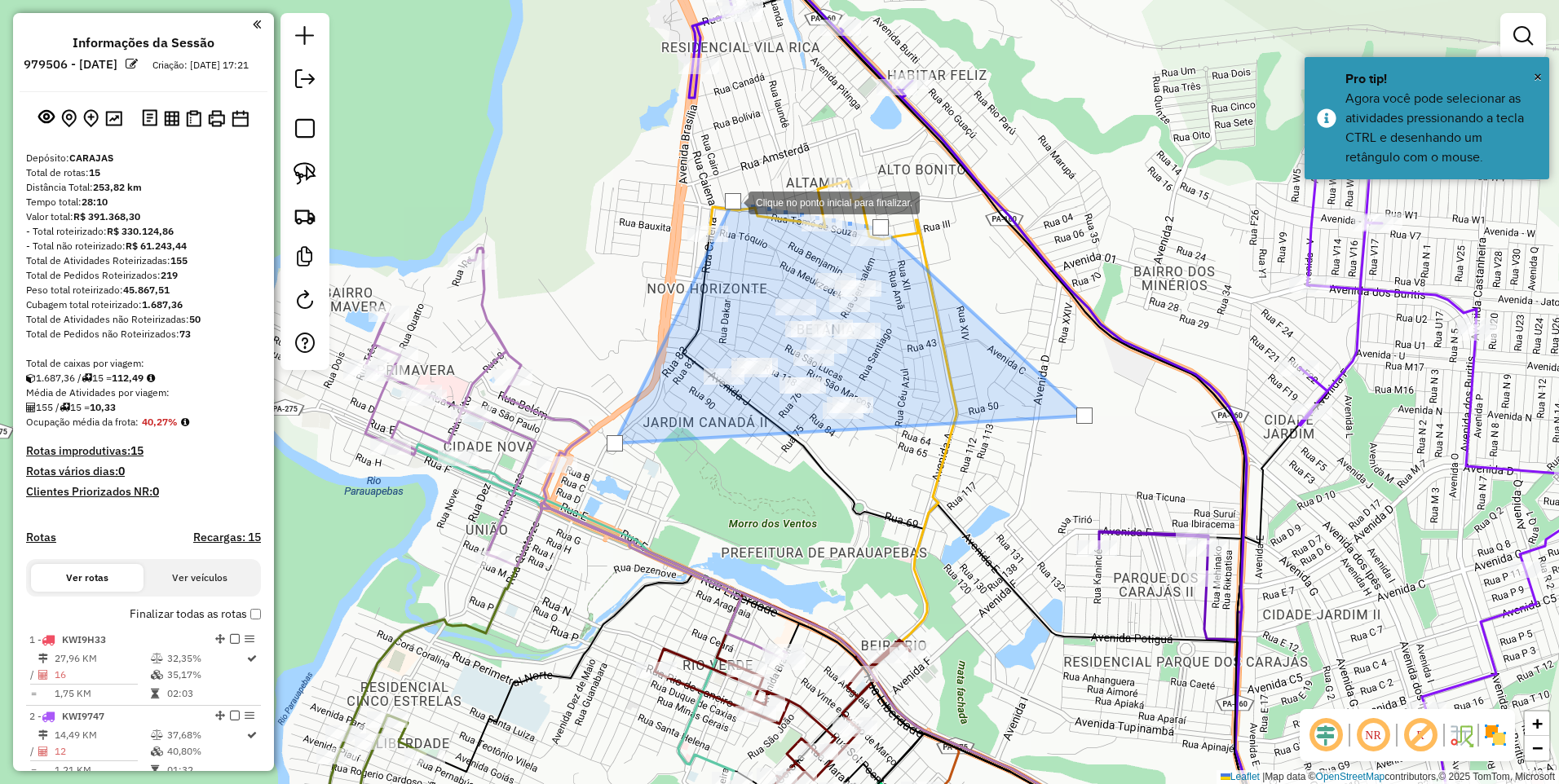
click at [732, 201] on div at bounding box center [734, 202] width 17 height 17
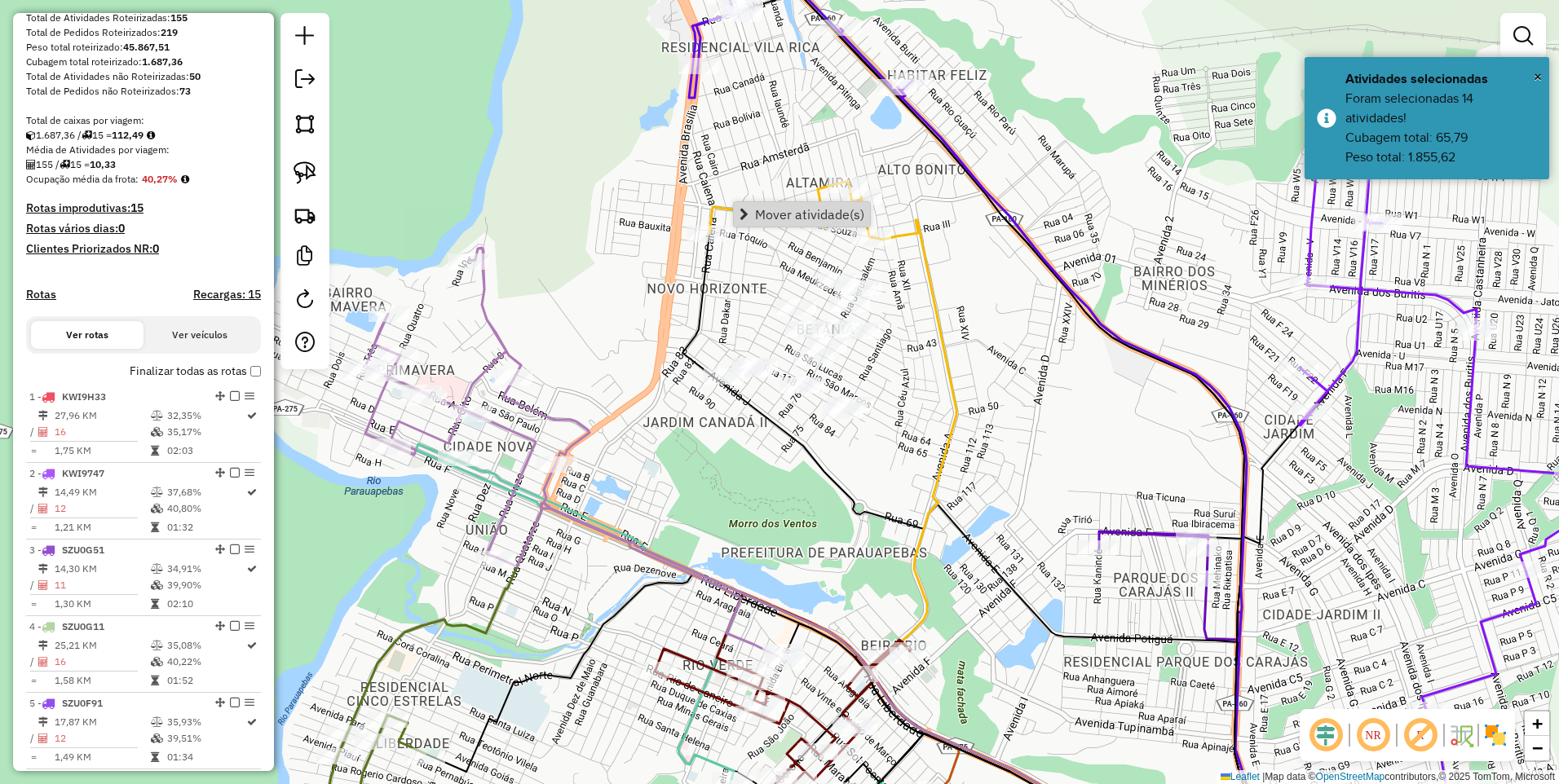
scroll to position [245, 0]
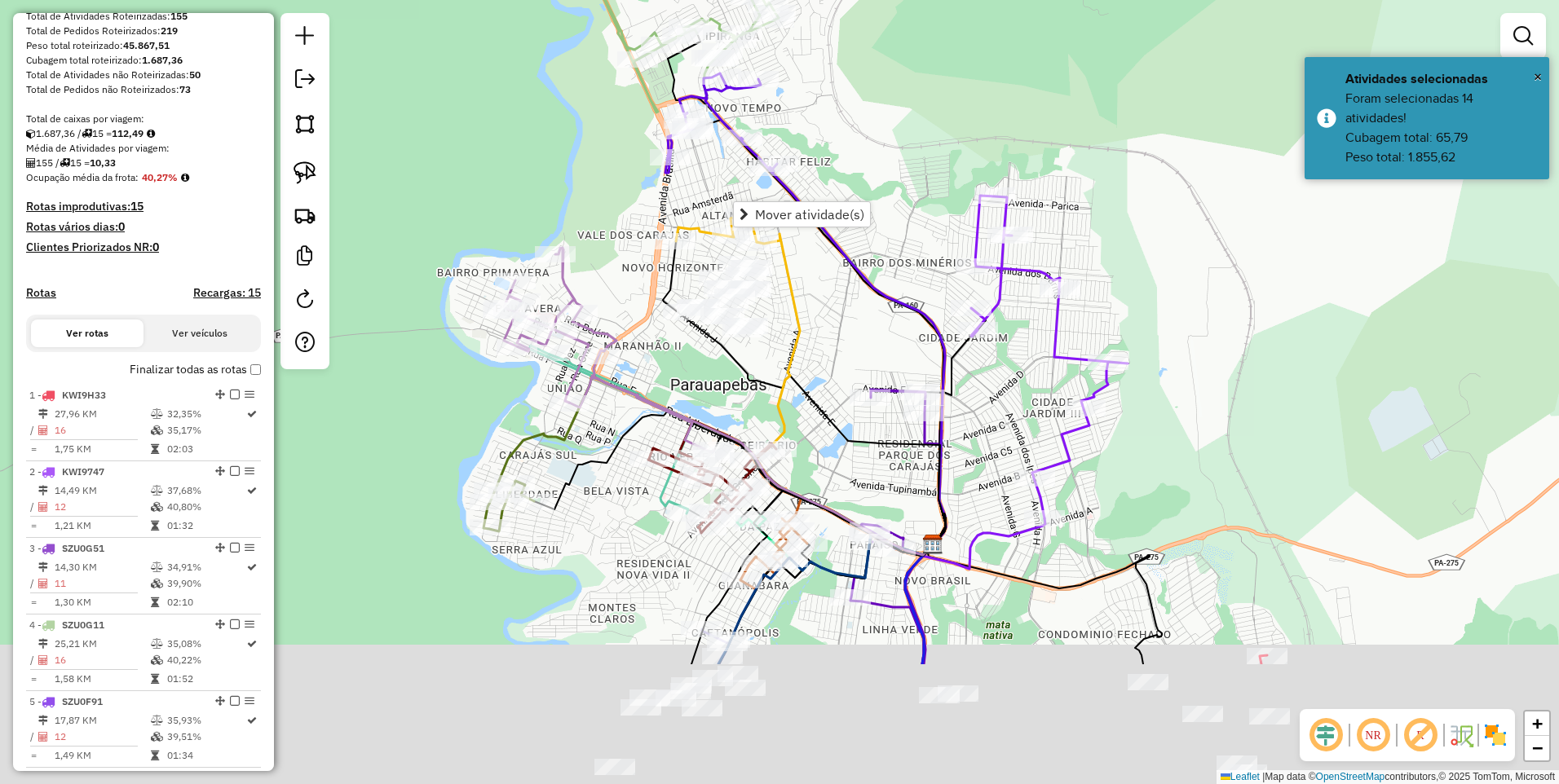
drag, startPoint x: 906, startPoint y: 678, endPoint x: 867, endPoint y: 480, distance: 201.8
click at [867, 480] on div "Janela de atendimento Grade de atendimento Capacidade Transportadoras Veículos …" at bounding box center [779, 392] width 1559 height 784
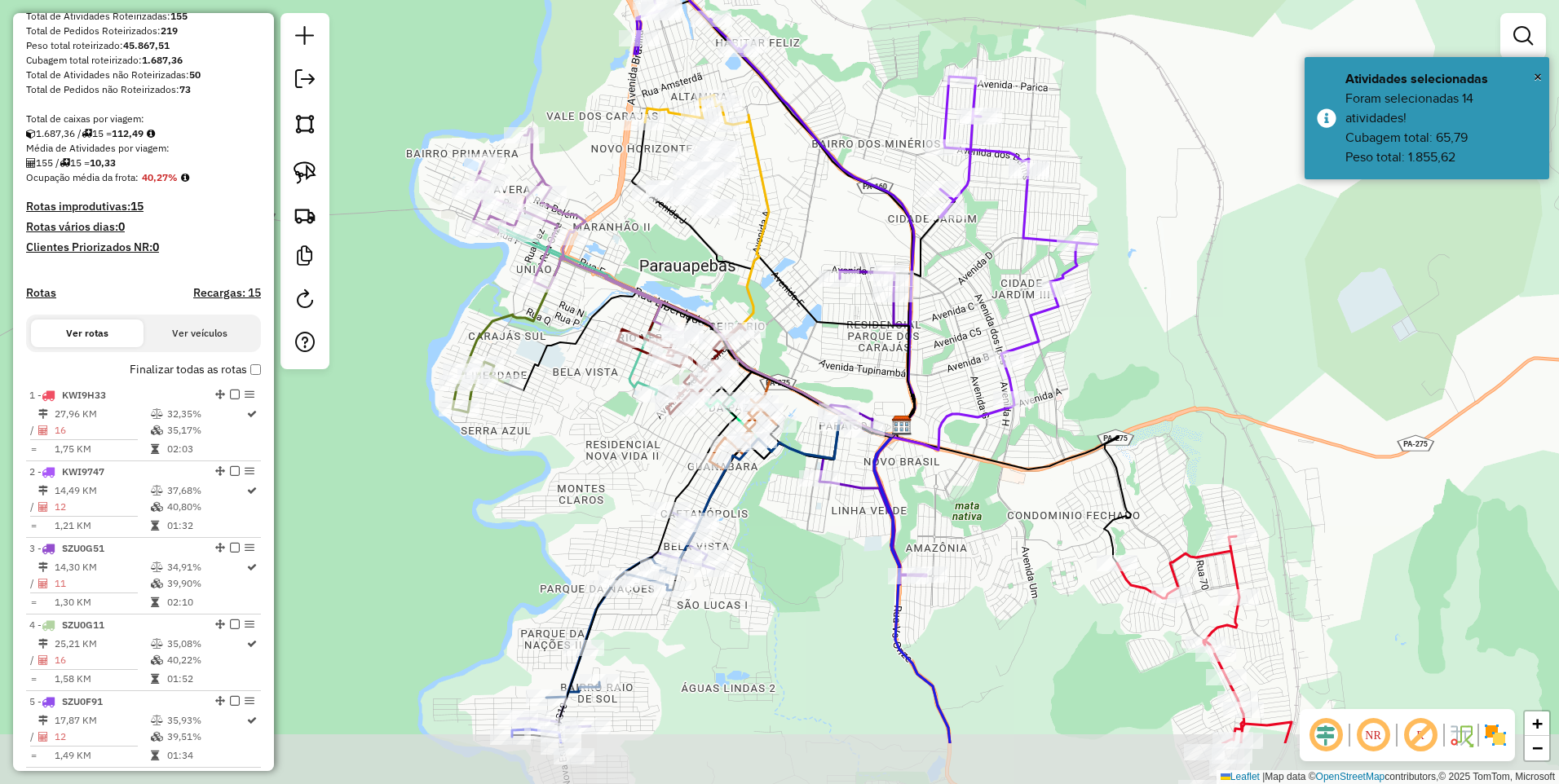
drag, startPoint x: 829, startPoint y: 484, endPoint x: 807, endPoint y: 377, distance: 109.2
click at [807, 377] on div "Janela de atendimento Grade de atendimento Capacidade Transportadoras Veículos …" at bounding box center [779, 392] width 1559 height 784
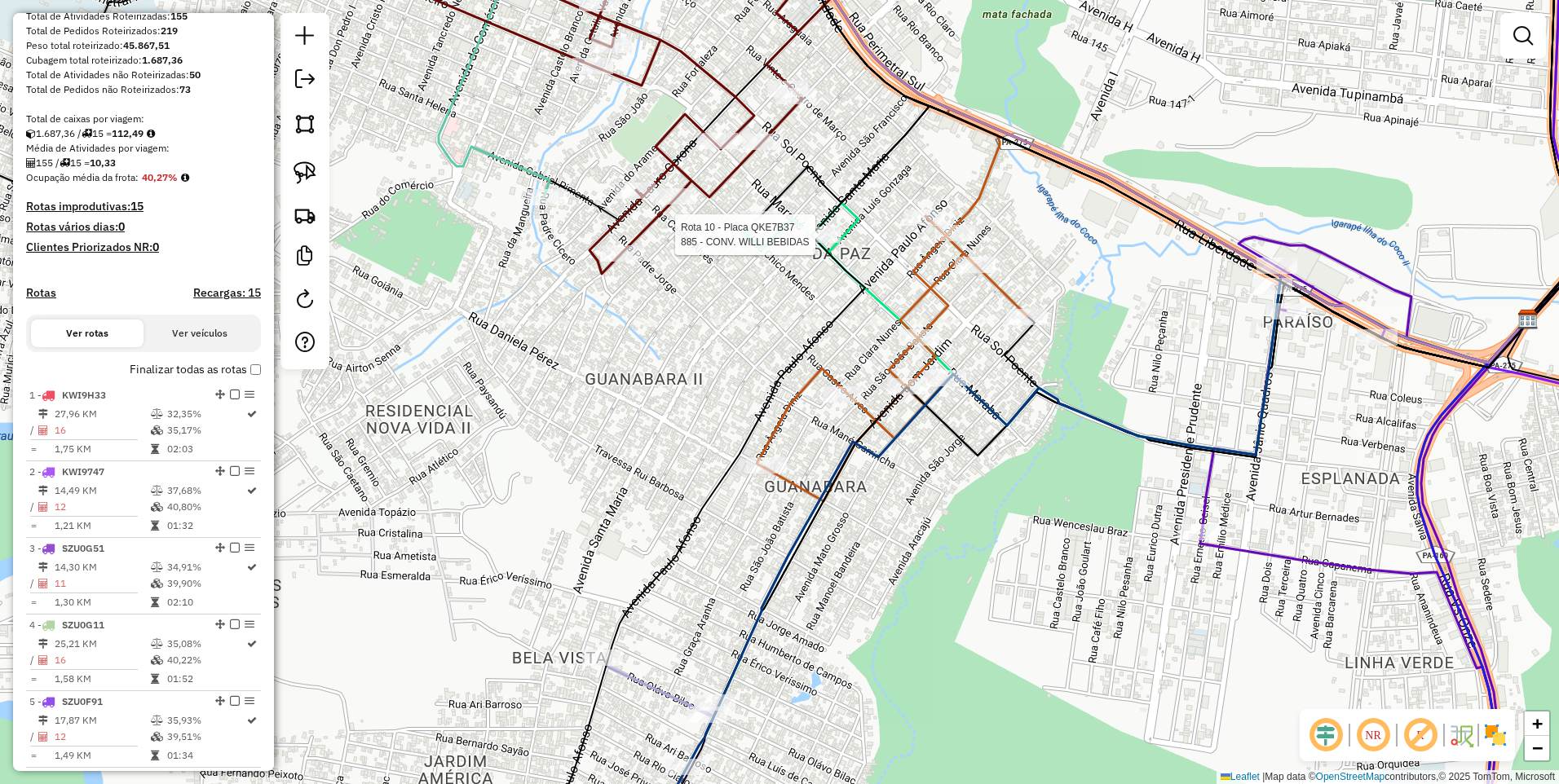
select select "**********"
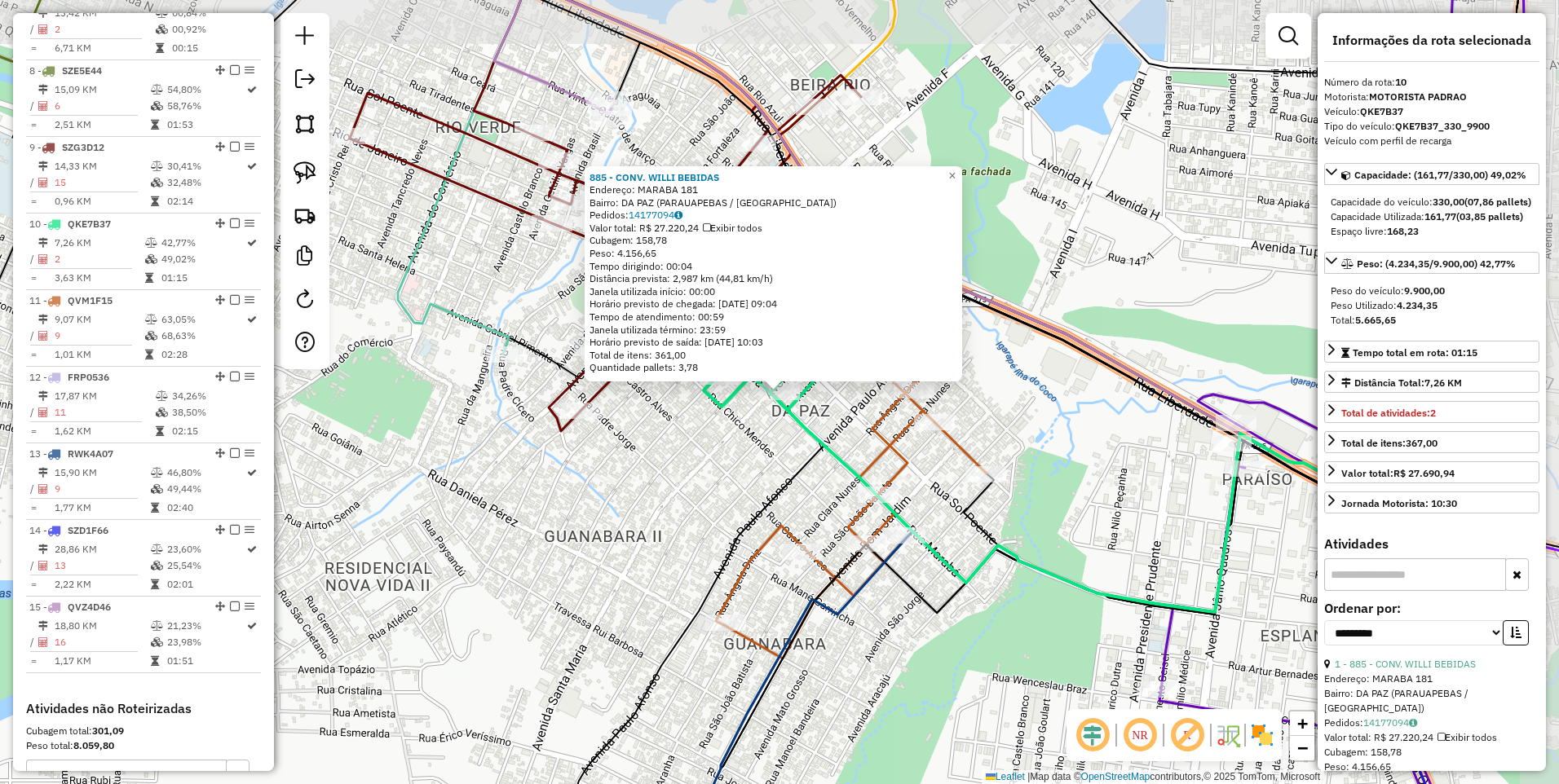
scroll to position [1321, 0]
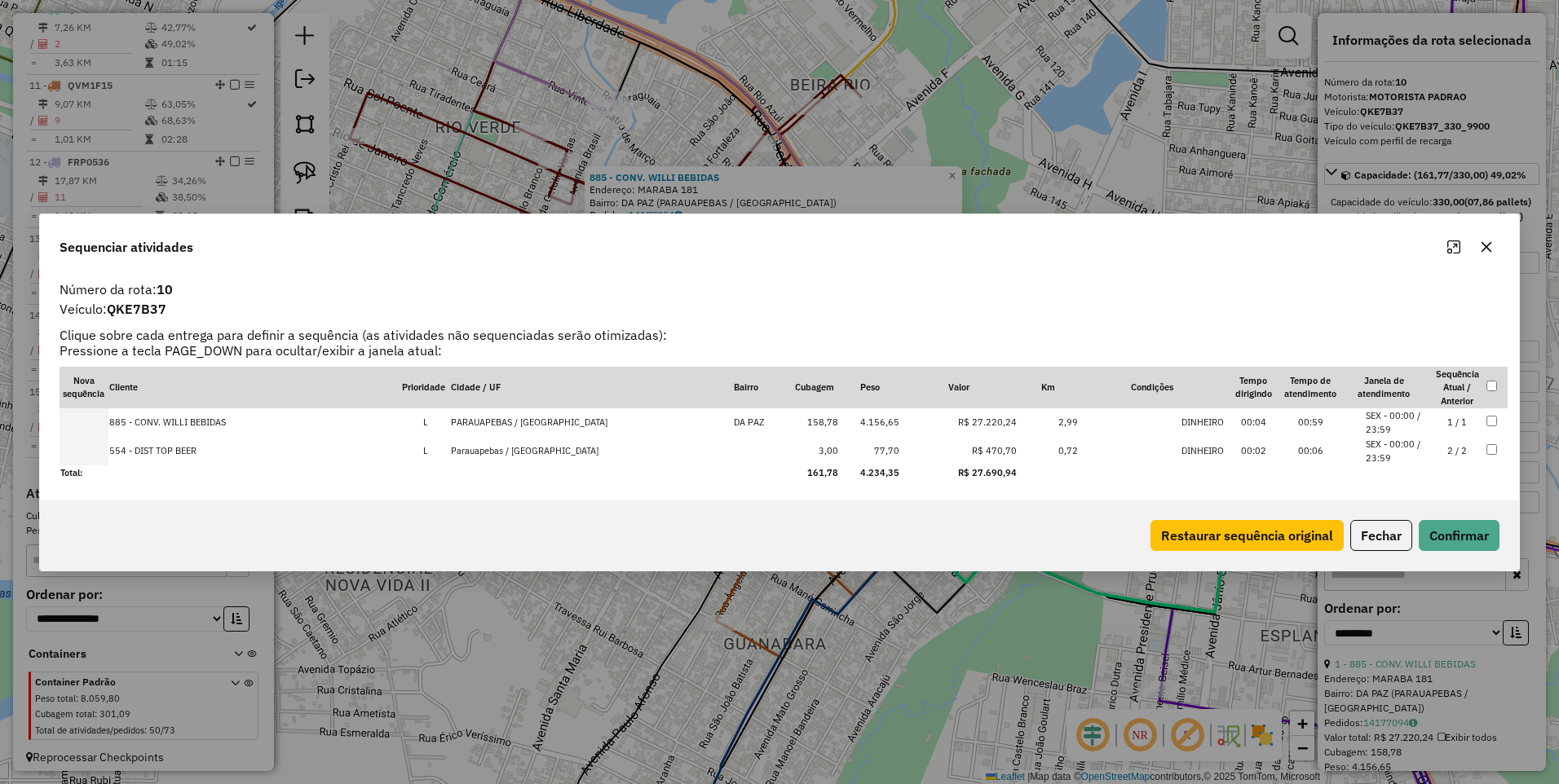
click at [1489, 251] on icon "button" at bounding box center [1486, 247] width 13 height 13
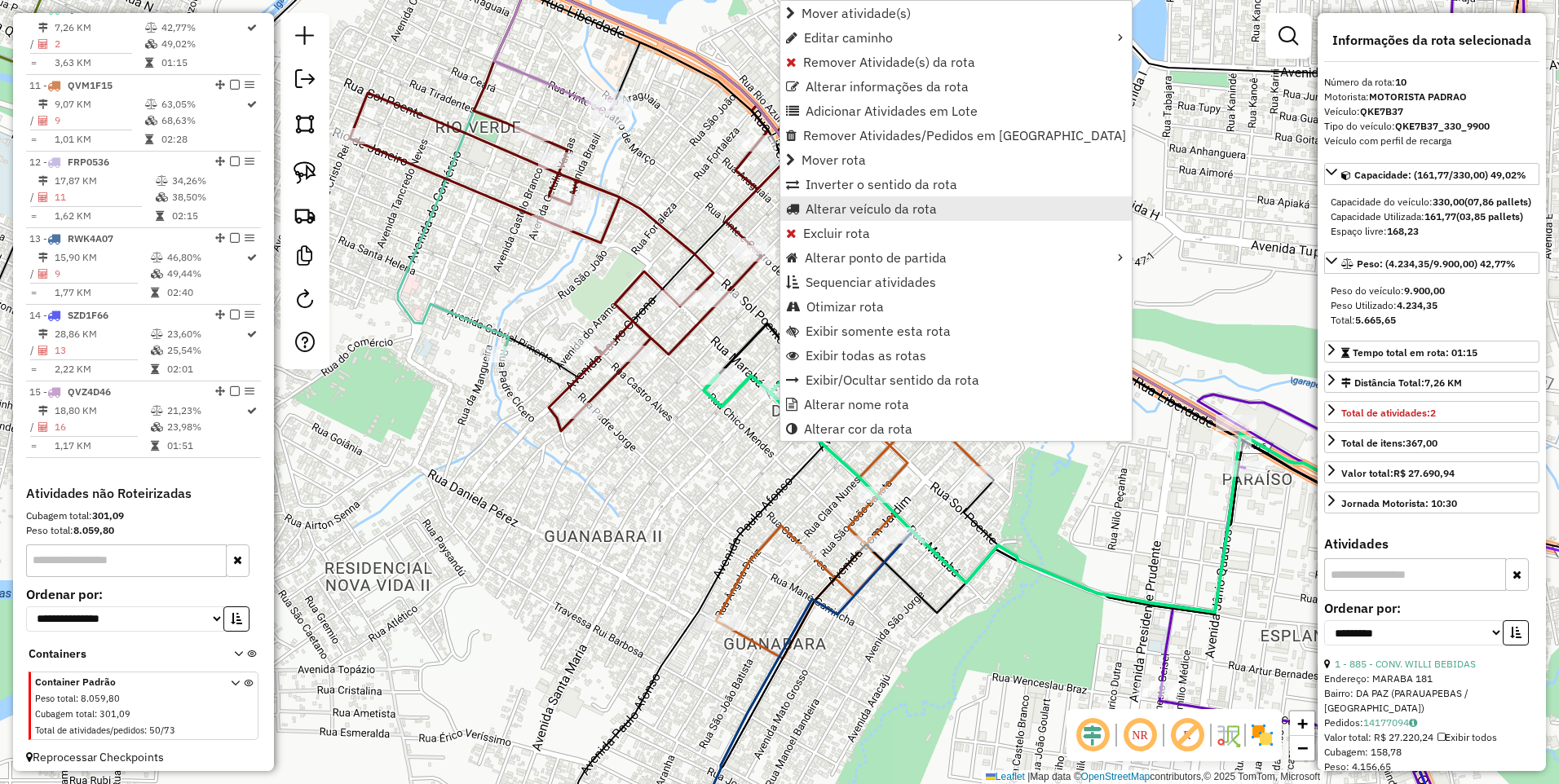
click at [836, 205] on span "Alterar veículo da rota" at bounding box center [871, 209] width 132 height 13
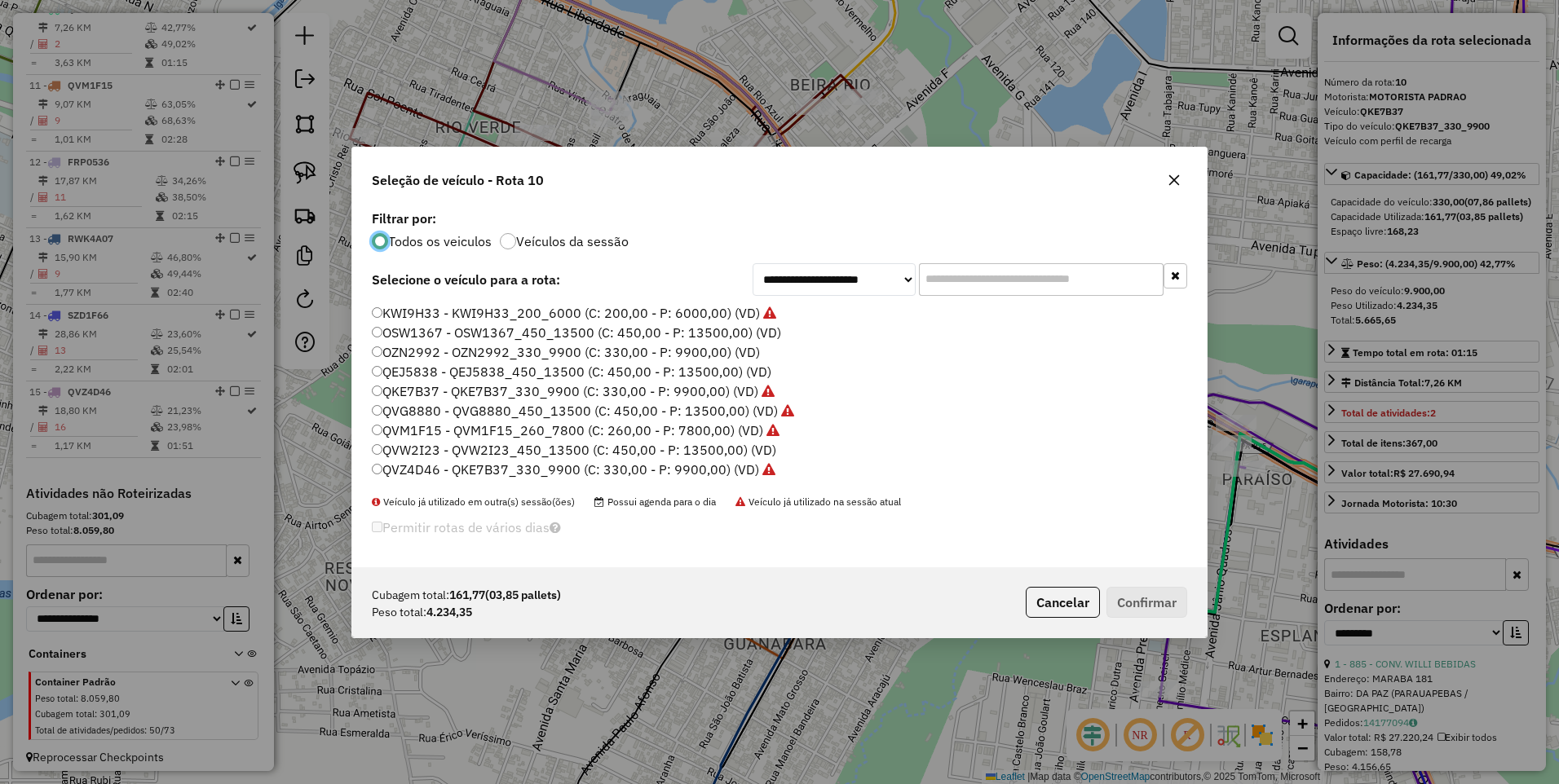
scroll to position [163, 0]
click at [419, 369] on label "QVW2I23 - QVW2I23_450_13500 (C: 450,00 - P: 13500,00) (VD)" at bounding box center [574, 364] width 404 height 20
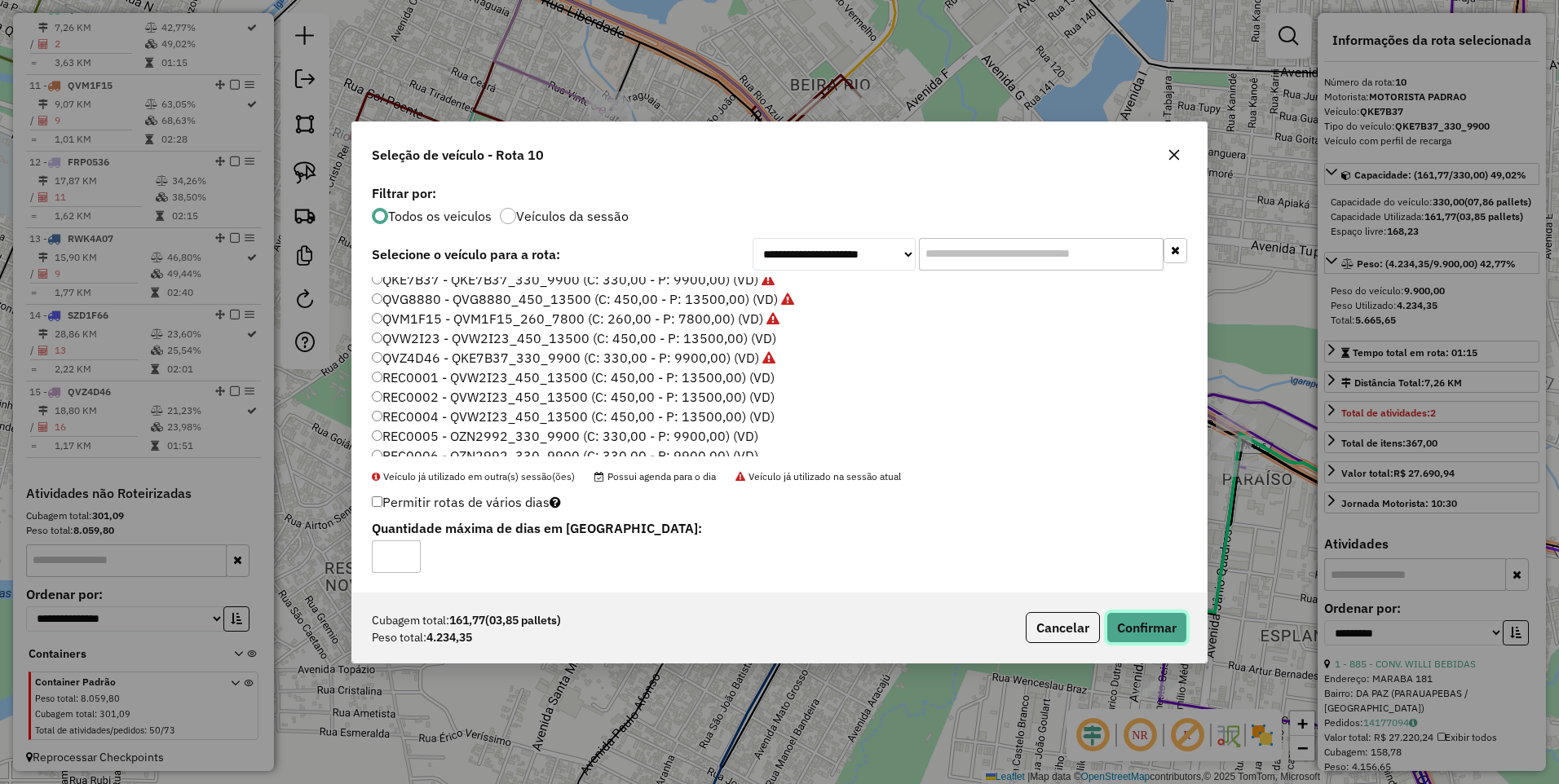
click at [1146, 619] on button "Confirmar" at bounding box center [1147, 627] width 81 height 31
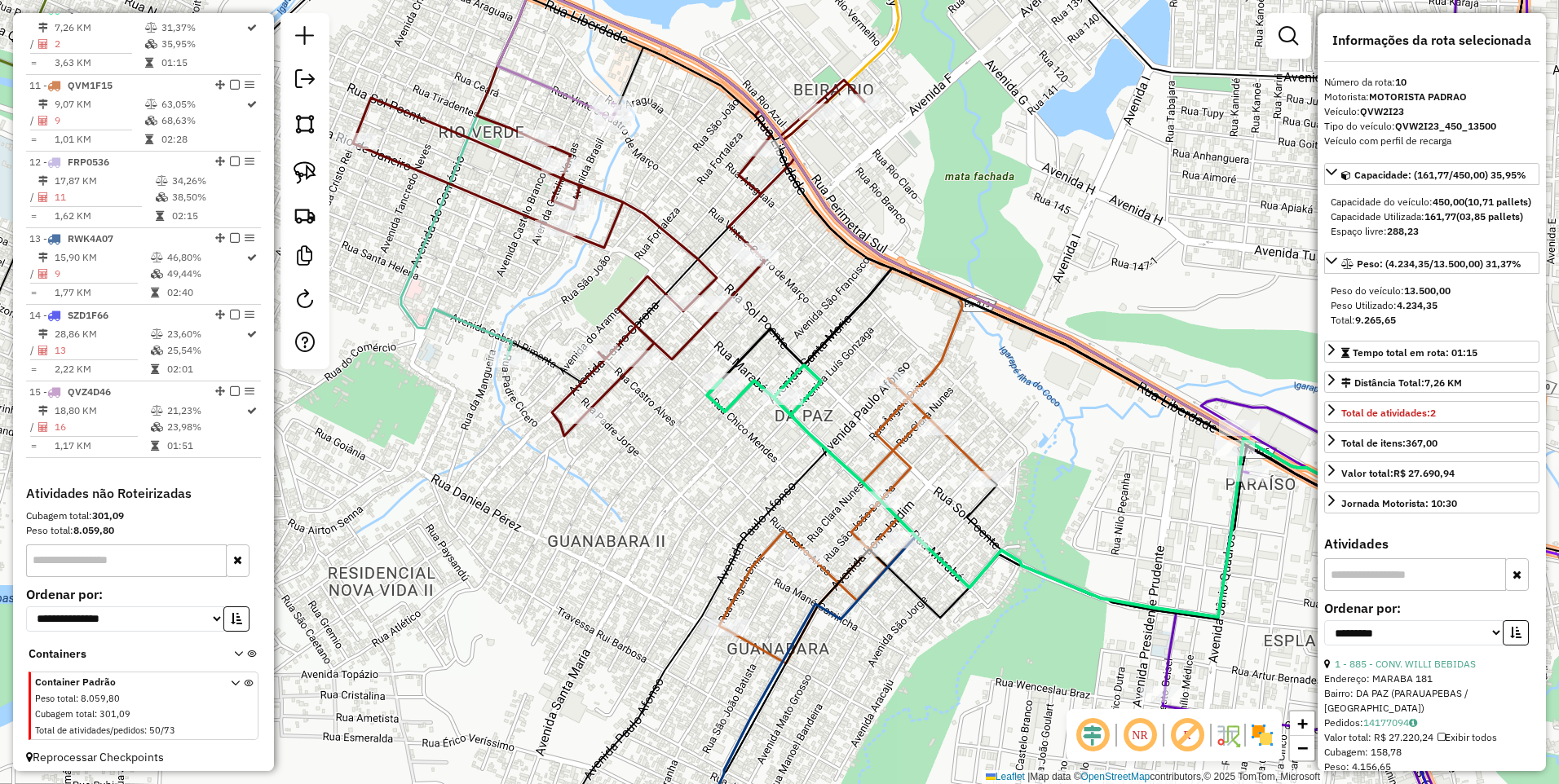
drag, startPoint x: 855, startPoint y: 215, endPoint x: 1011, endPoint y: 614, distance: 428.4
click at [1010, 613] on div "Janela de atendimento Grade de atendimento Capacidade Transportadoras Veículos …" at bounding box center [779, 392] width 1559 height 784
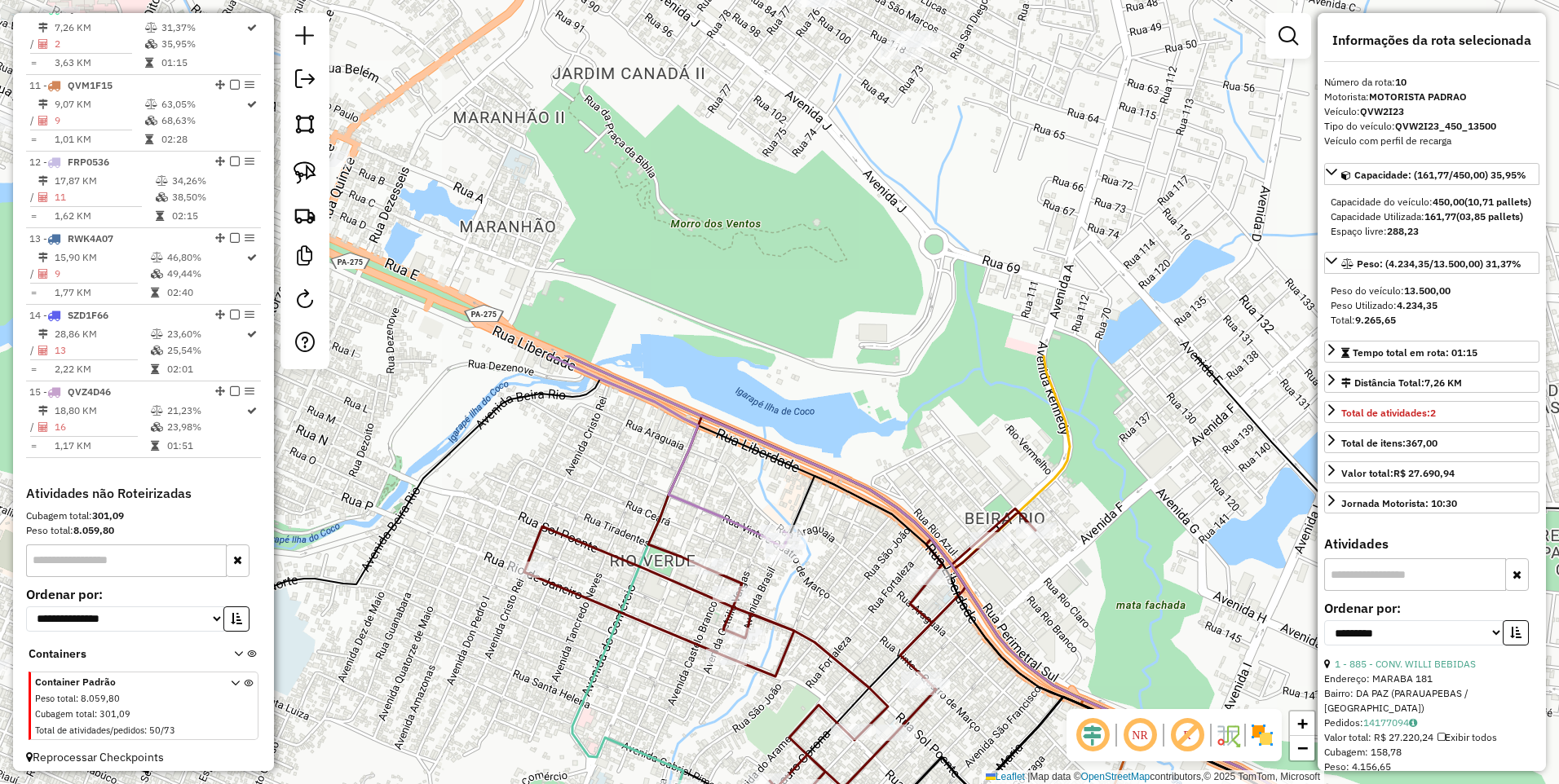
drag, startPoint x: 753, startPoint y: 261, endPoint x: 872, endPoint y: 585, distance: 345.2
click at [866, 567] on div "Janela de atendimento Grade de atendimento Capacidade Transportadoras Veículos …" at bounding box center [779, 392] width 1559 height 784
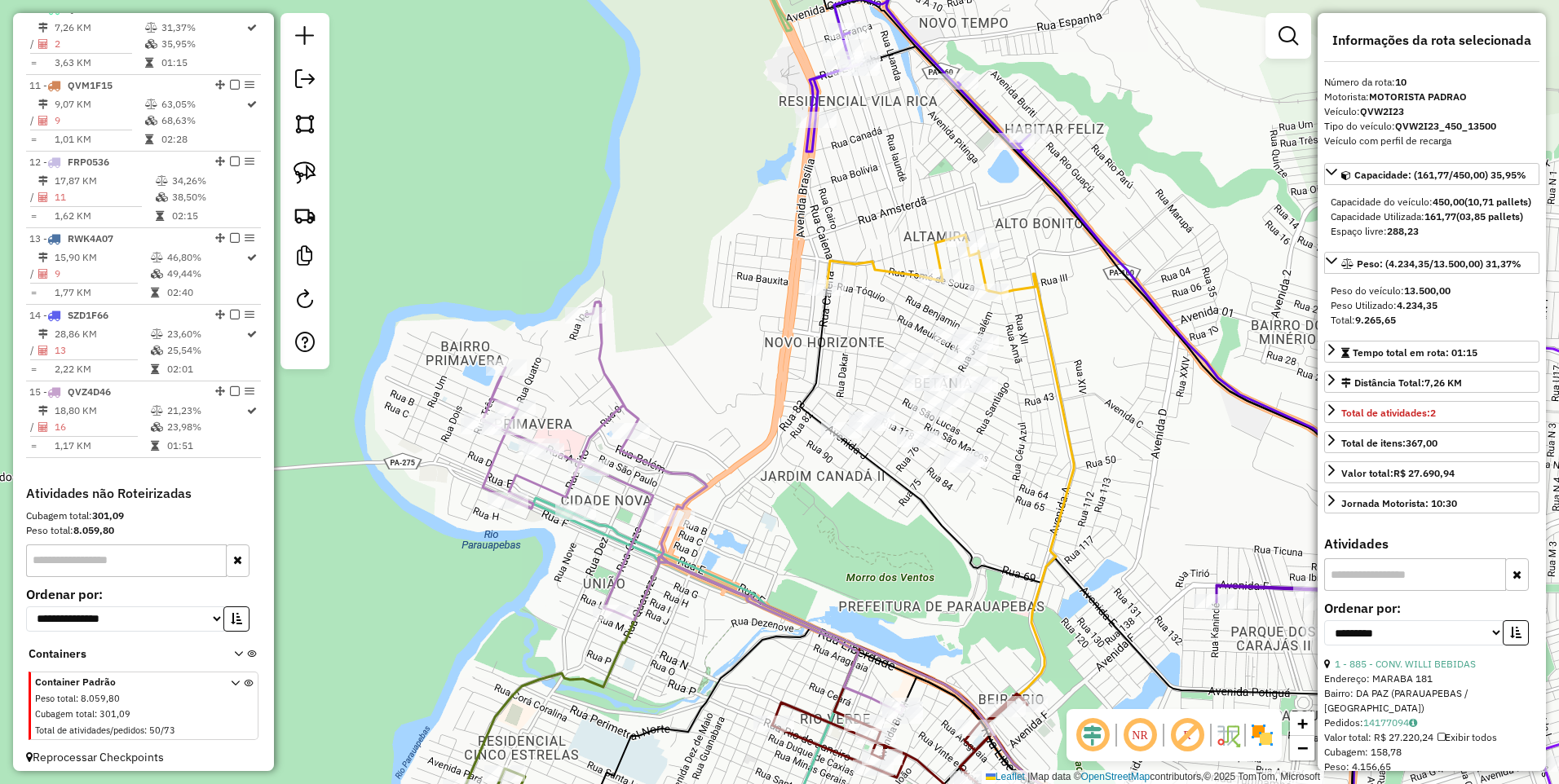
drag, startPoint x: 891, startPoint y: 308, endPoint x: 716, endPoint y: 257, distance: 182.3
click at [737, 269] on div "Janela de atendimento Grade de atendimento Capacidade Transportadoras Veículos …" at bounding box center [779, 392] width 1559 height 784
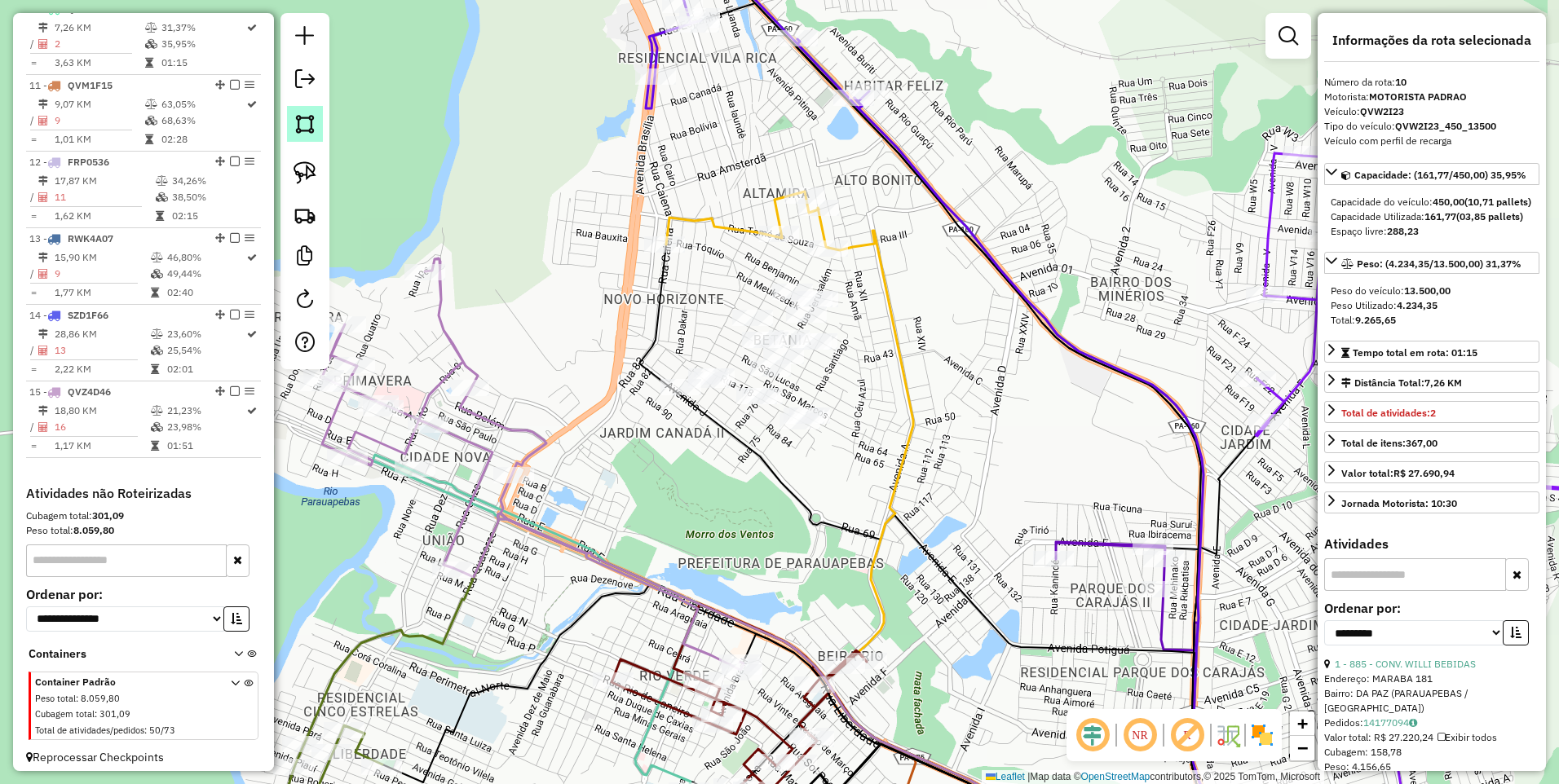
click at [304, 118] on img at bounding box center [305, 124] width 23 height 23
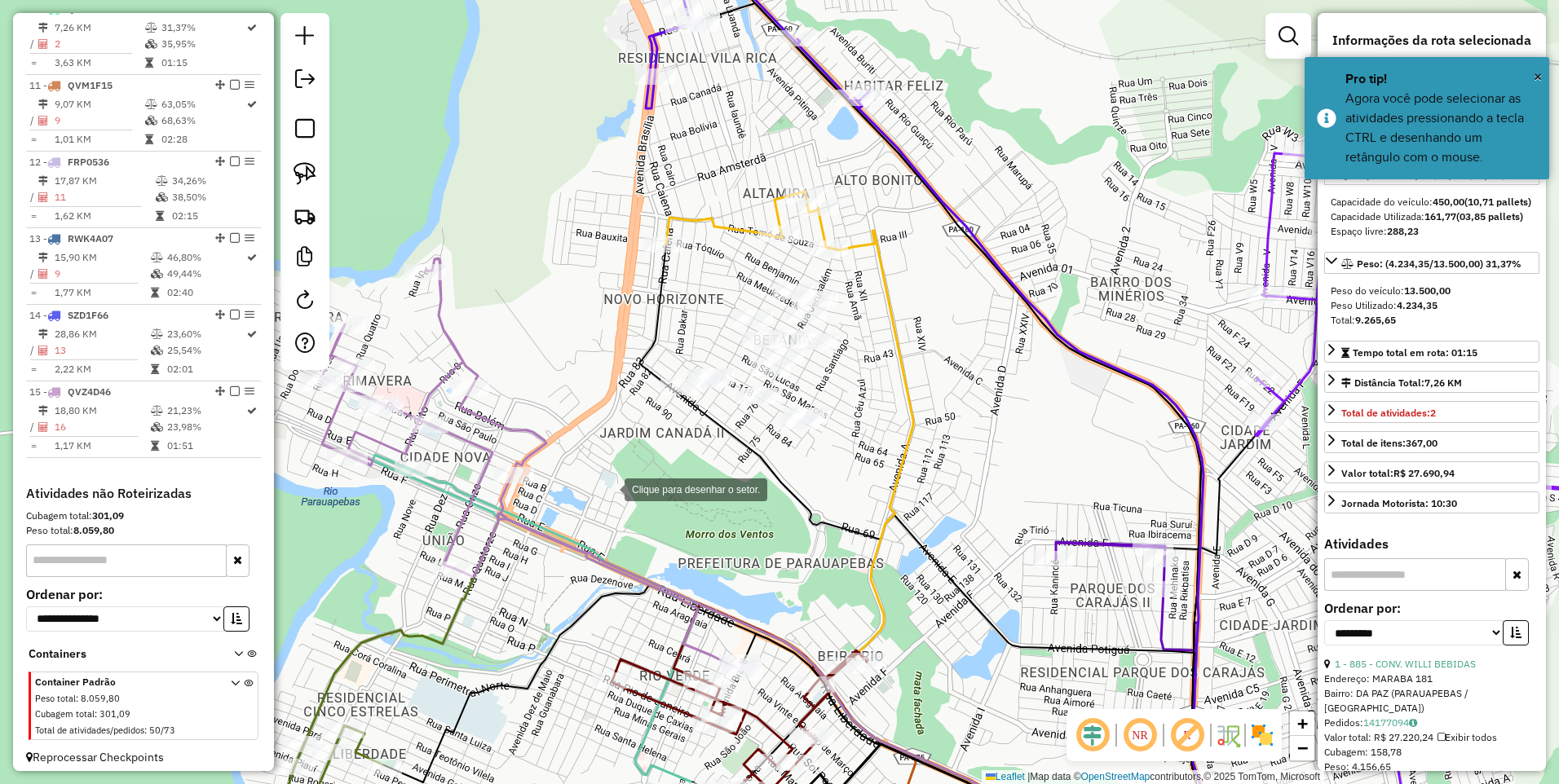
drag, startPoint x: 609, startPoint y: 489, endPoint x: 606, endPoint y: 333, distance: 156.0
click at [608, 489] on div at bounding box center [608, 488] width 32 height 32
click at [642, 249] on div at bounding box center [624, 265] width 32 height 32
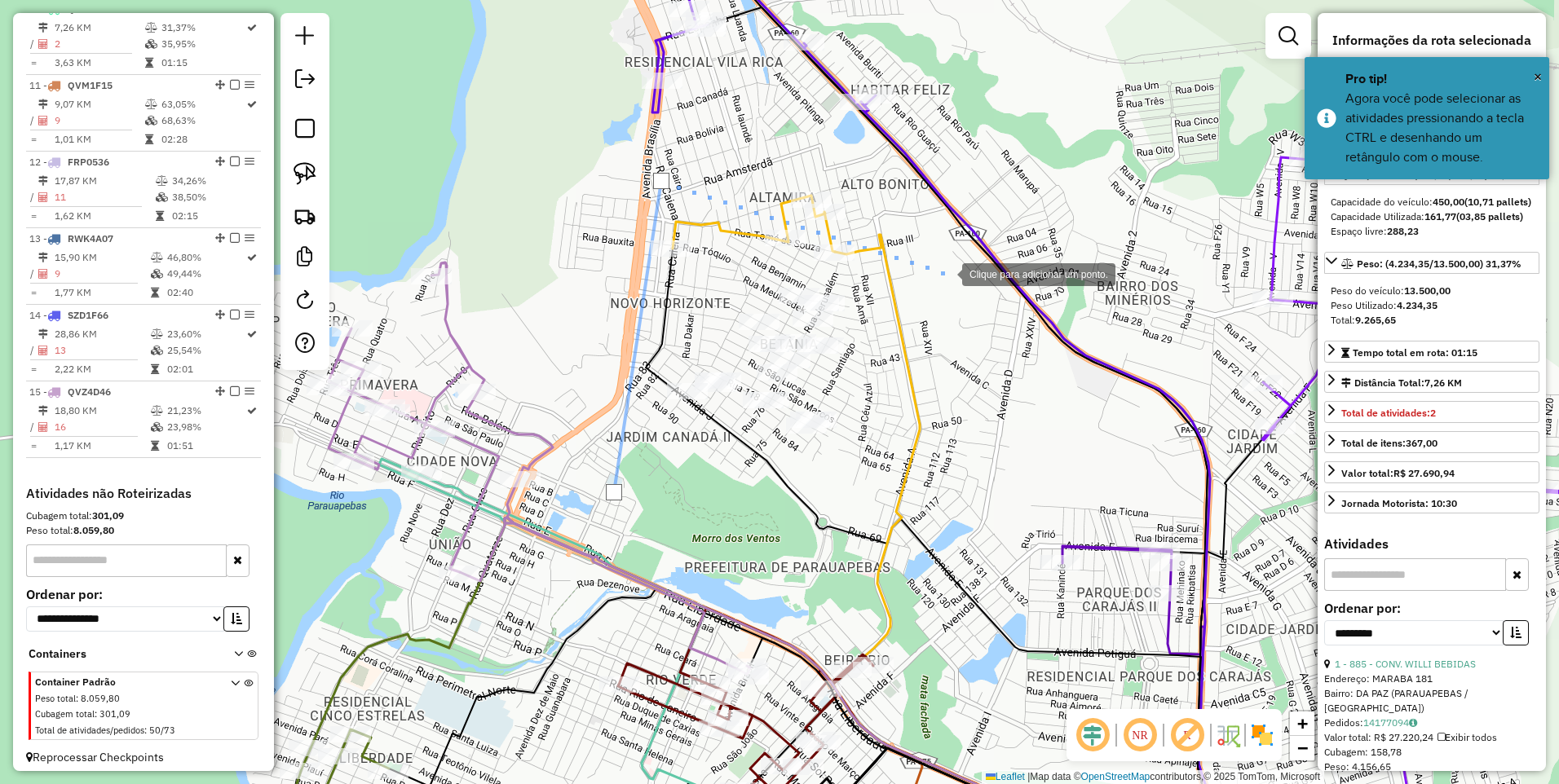
click at [945, 272] on div at bounding box center [945, 273] width 32 height 32
click at [859, 493] on div at bounding box center [858, 491] width 32 height 32
click at [306, 121] on img at bounding box center [305, 124] width 23 height 23
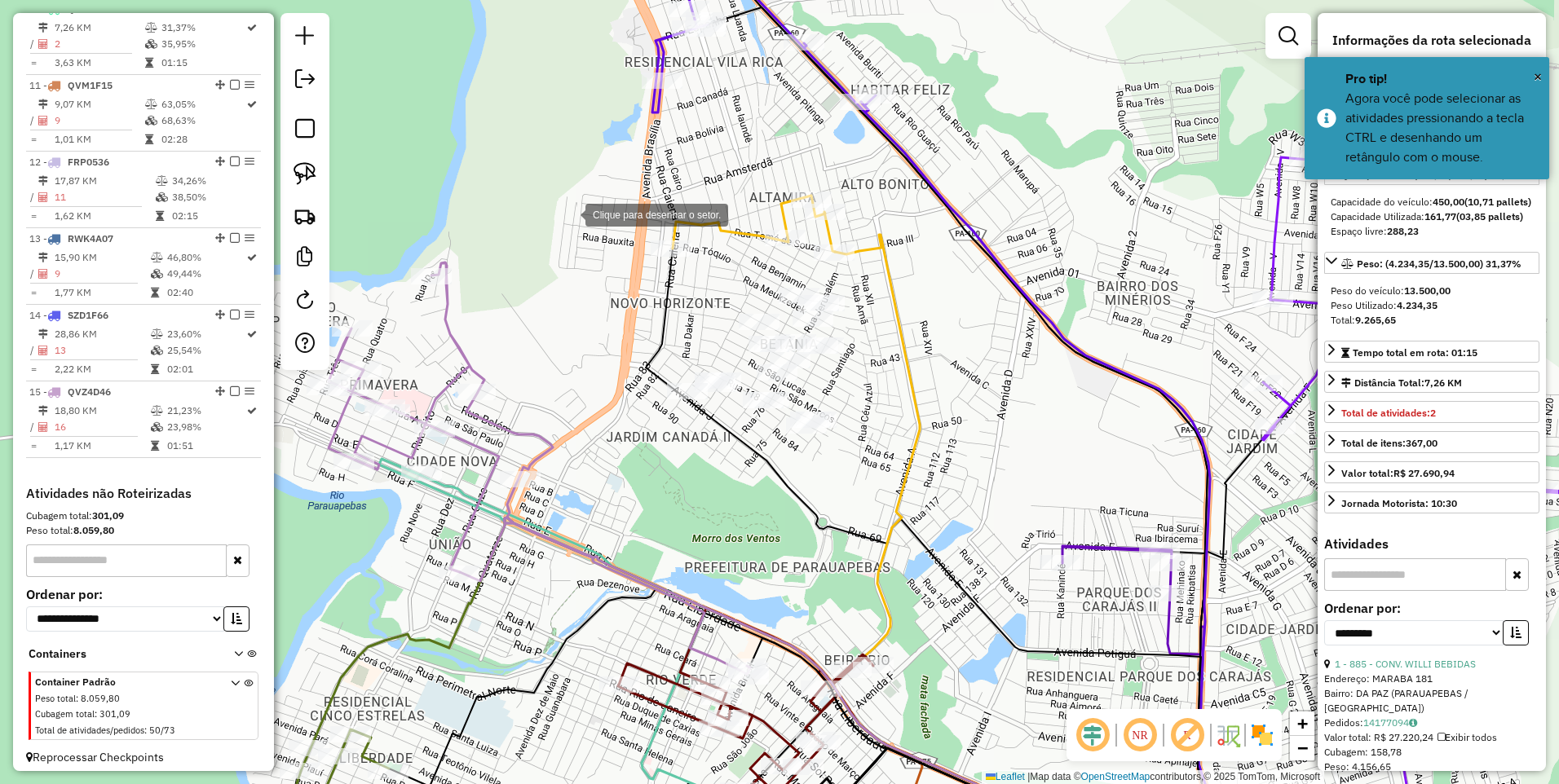
click at [569, 213] on div at bounding box center [568, 213] width 32 height 32
click at [947, 241] on div at bounding box center [930, 244] width 32 height 32
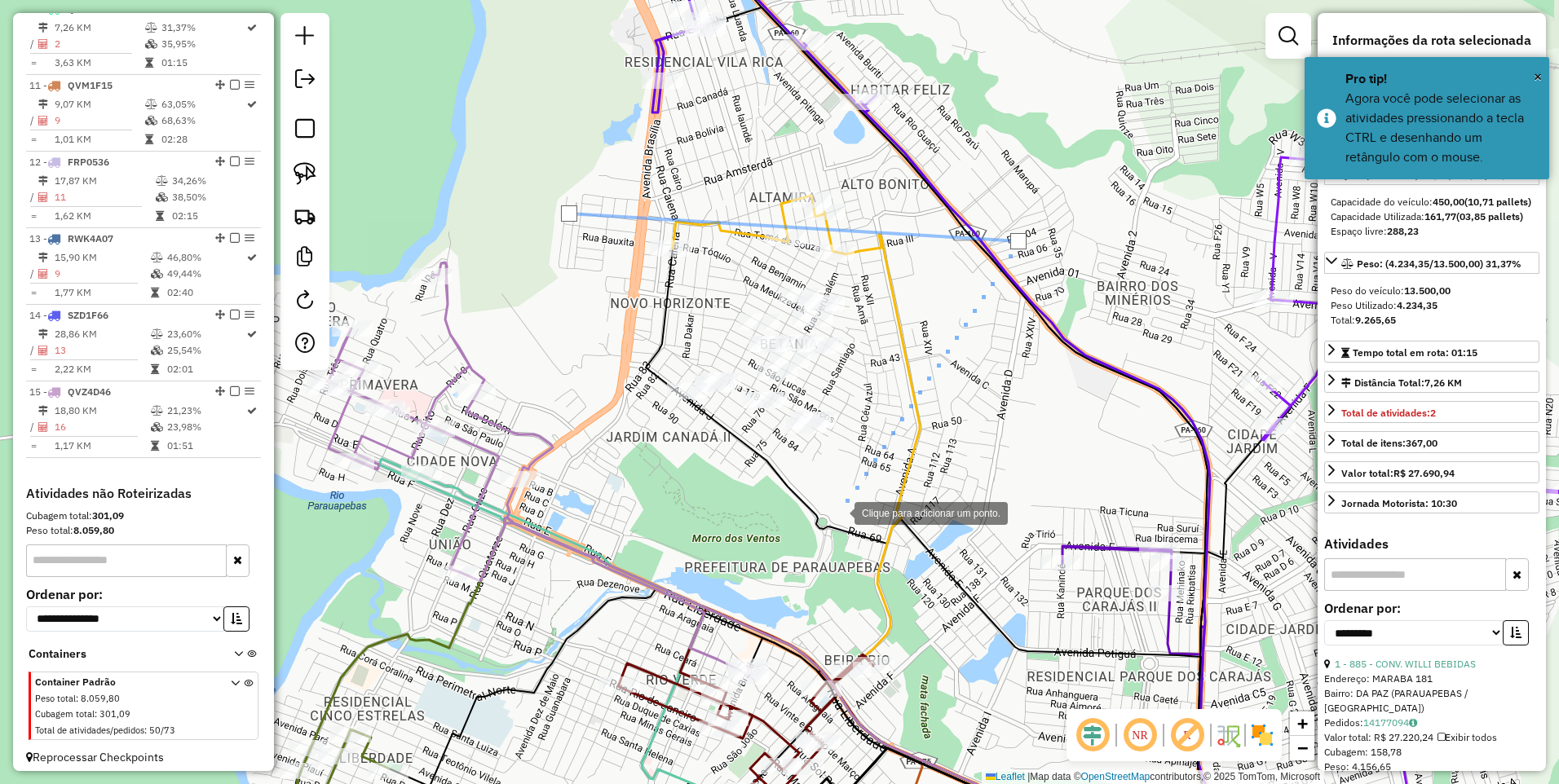
click at [822, 528] on div at bounding box center [838, 511] width 32 height 32
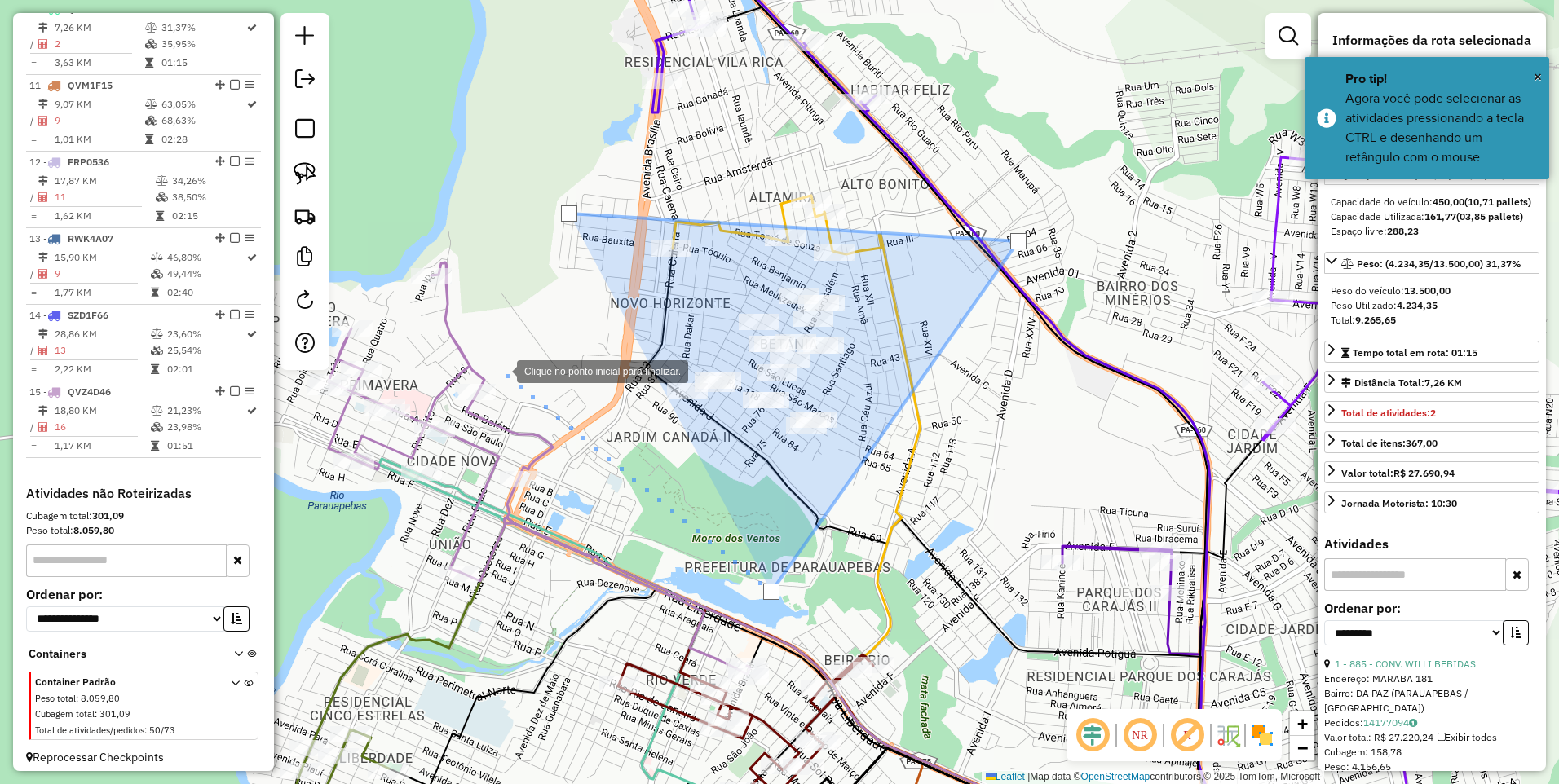
drag, startPoint x: 500, startPoint y: 370, endPoint x: 494, endPoint y: 284, distance: 86.2
click at [500, 370] on div at bounding box center [500, 370] width 32 height 32
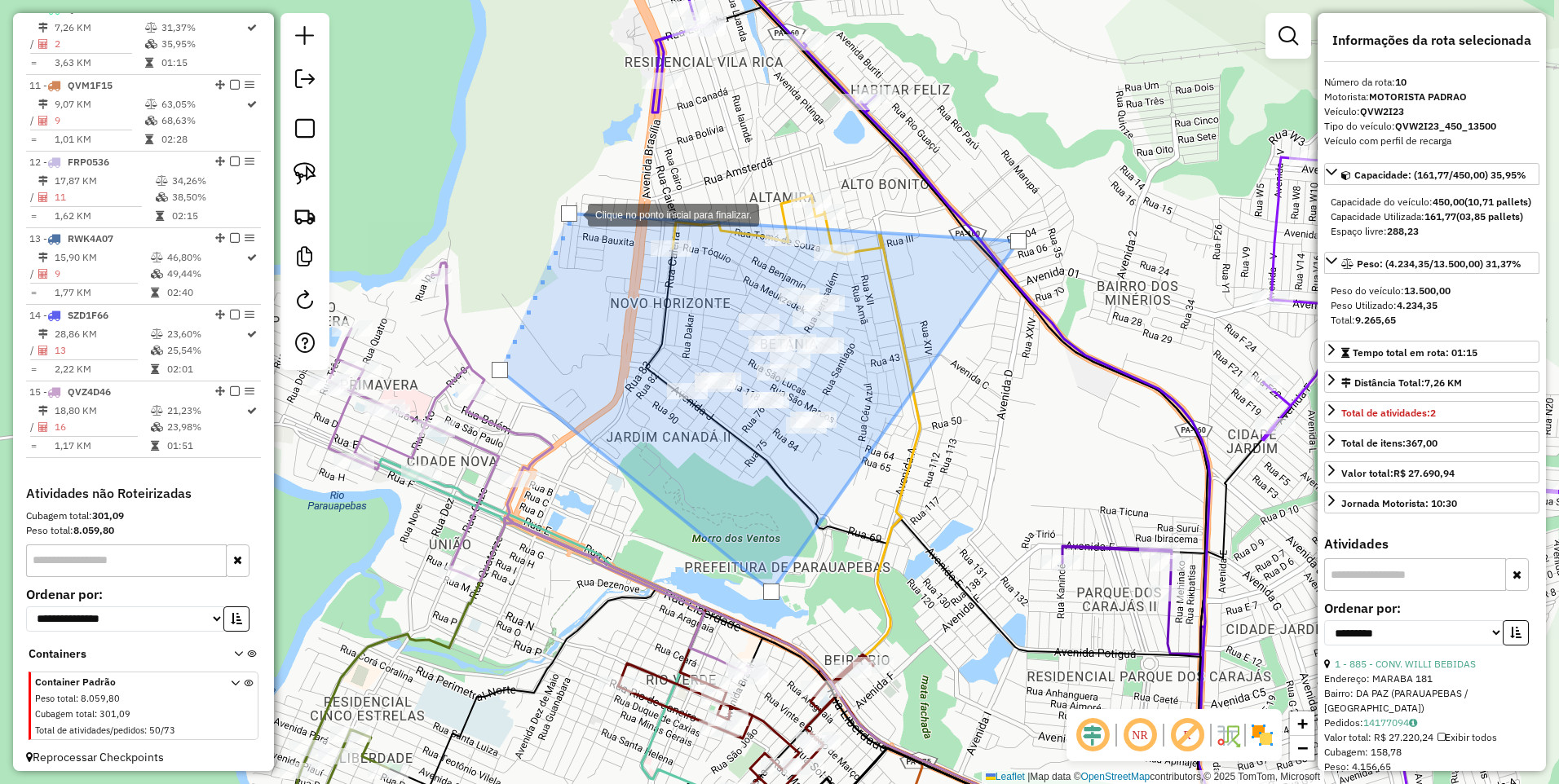
click at [571, 213] on div at bounding box center [569, 213] width 17 height 17
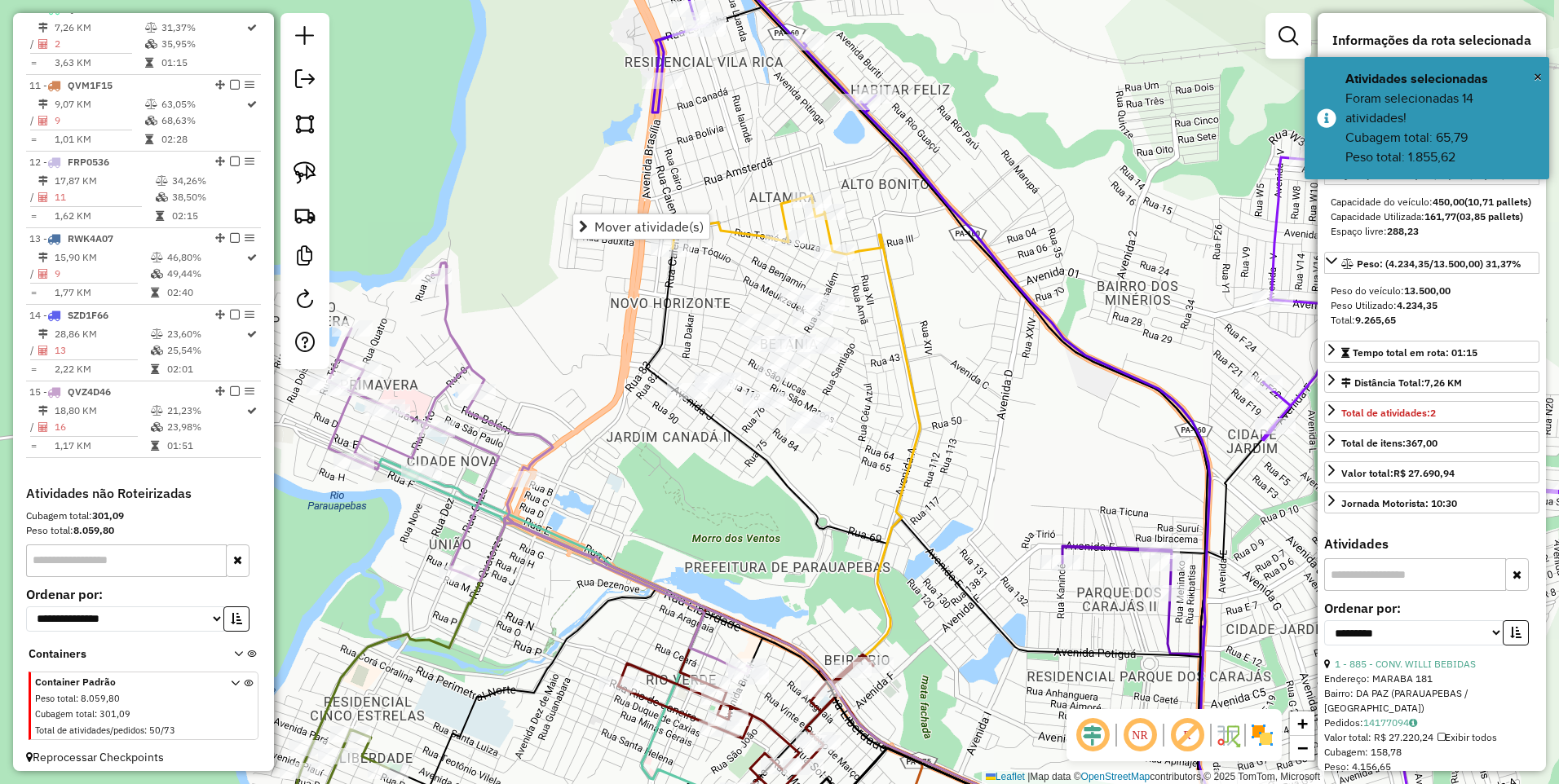
click at [611, 239] on div "Mover atividade(s)" at bounding box center [641, 227] width 138 height 26
click at [605, 232] on span "Mover atividade(s)" at bounding box center [649, 227] width 109 height 13
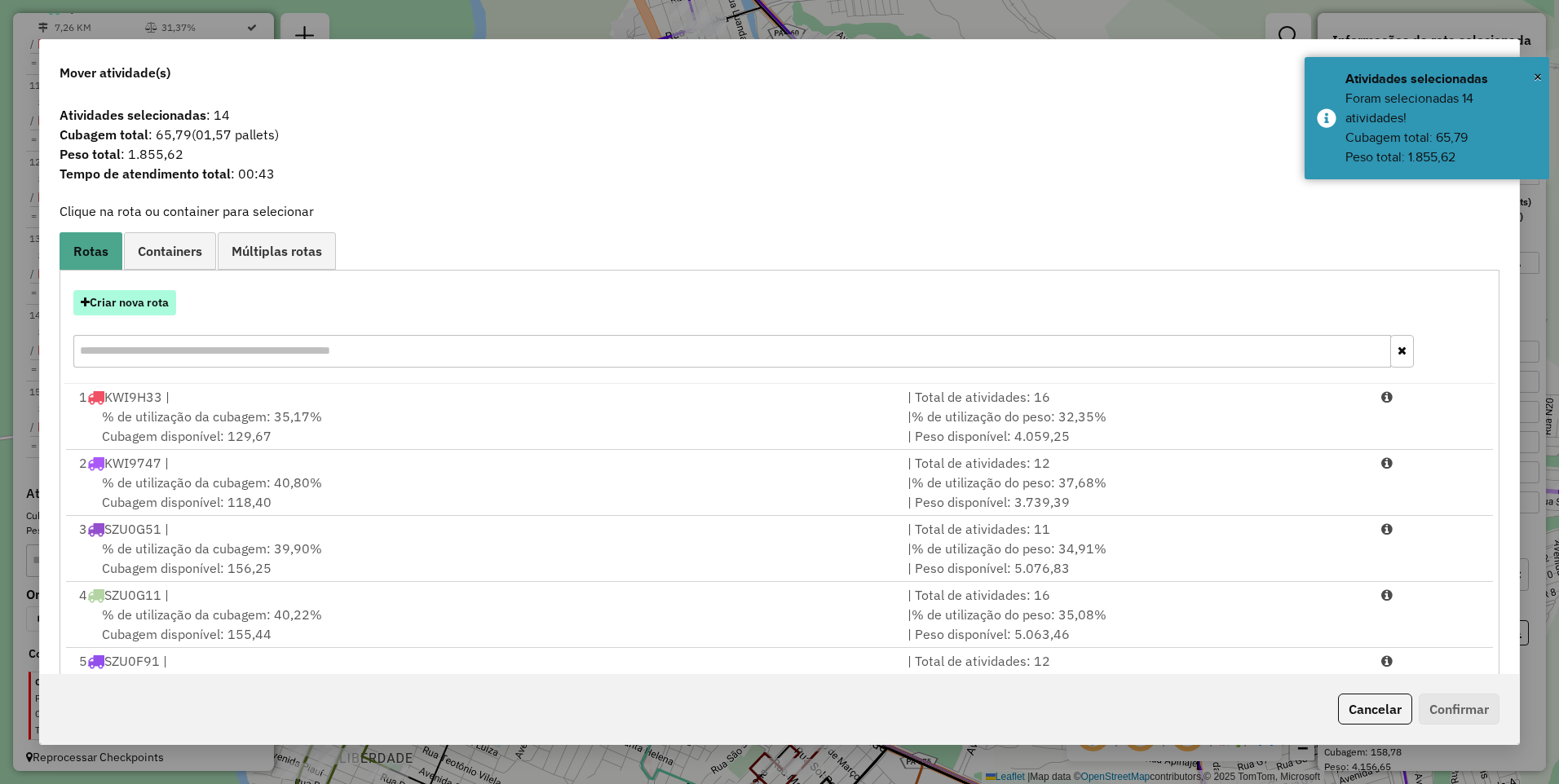
click at [135, 300] on button "Criar nova rota" at bounding box center [125, 303] width 103 height 26
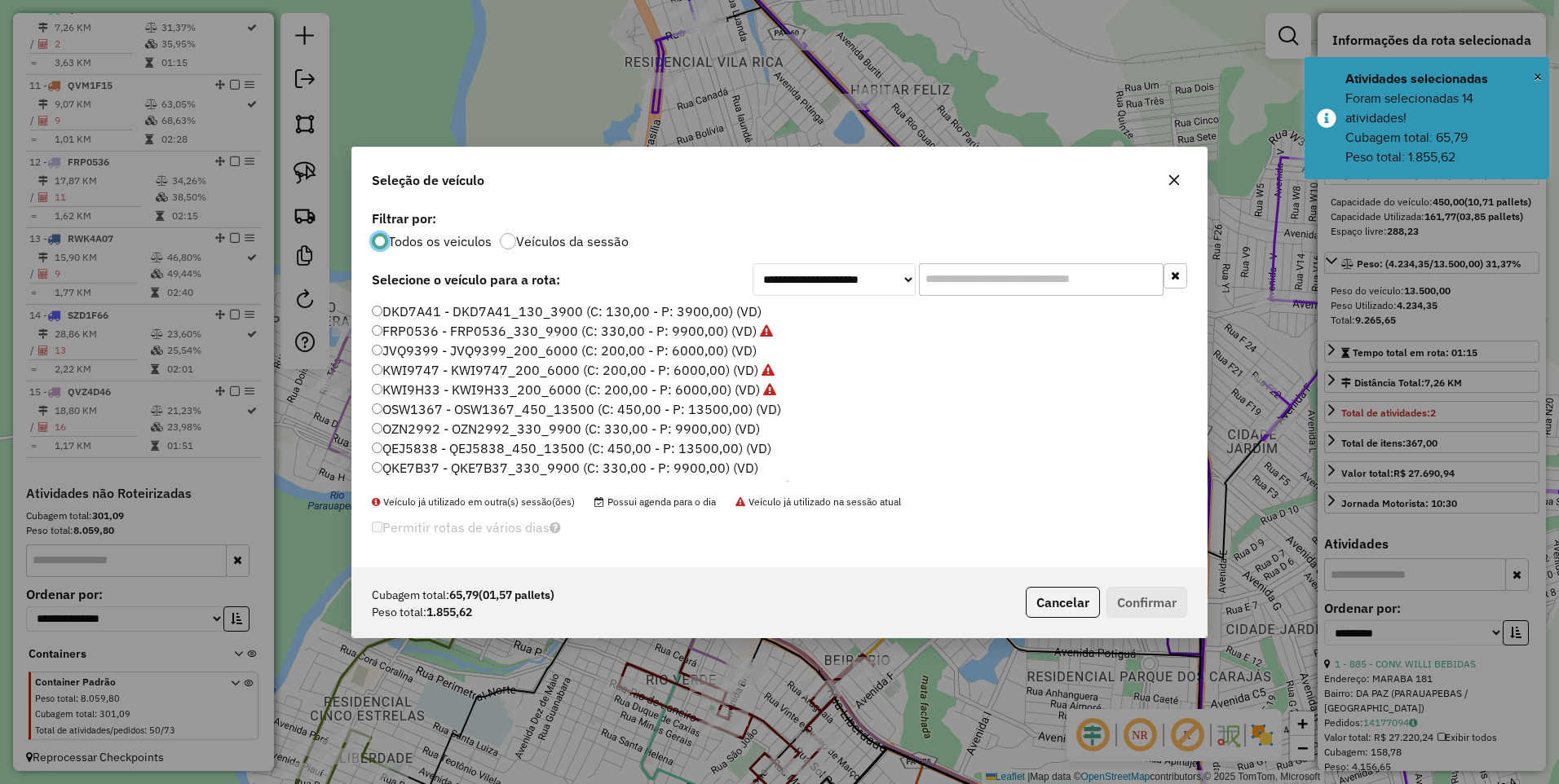
scroll to position [82, 0]
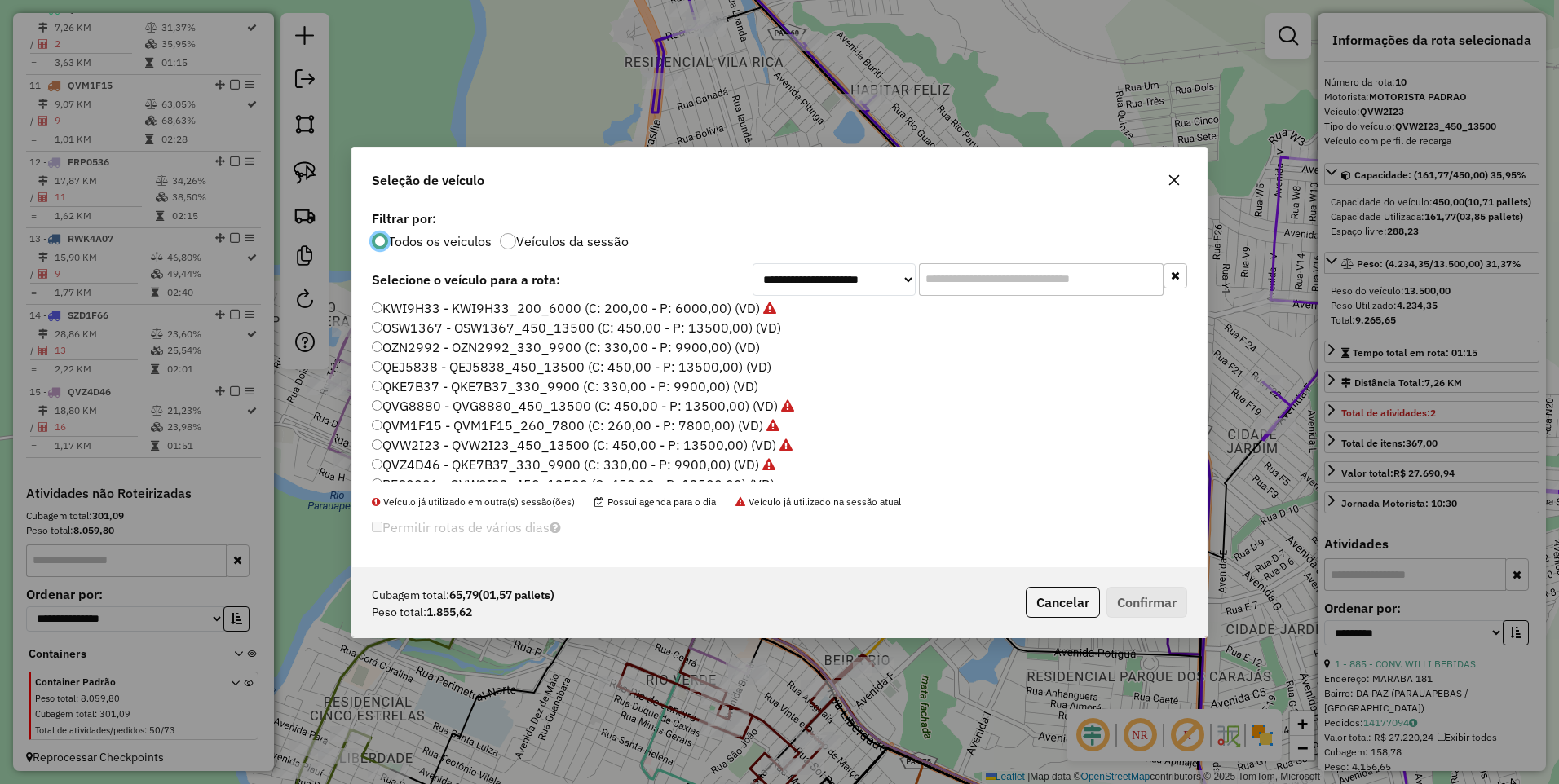
click at [402, 385] on label "QKE7B37 - QKE7B37_330_9900 (C: 330,00 - P: 9900,00) (VD)" at bounding box center [565, 387] width 386 height 20
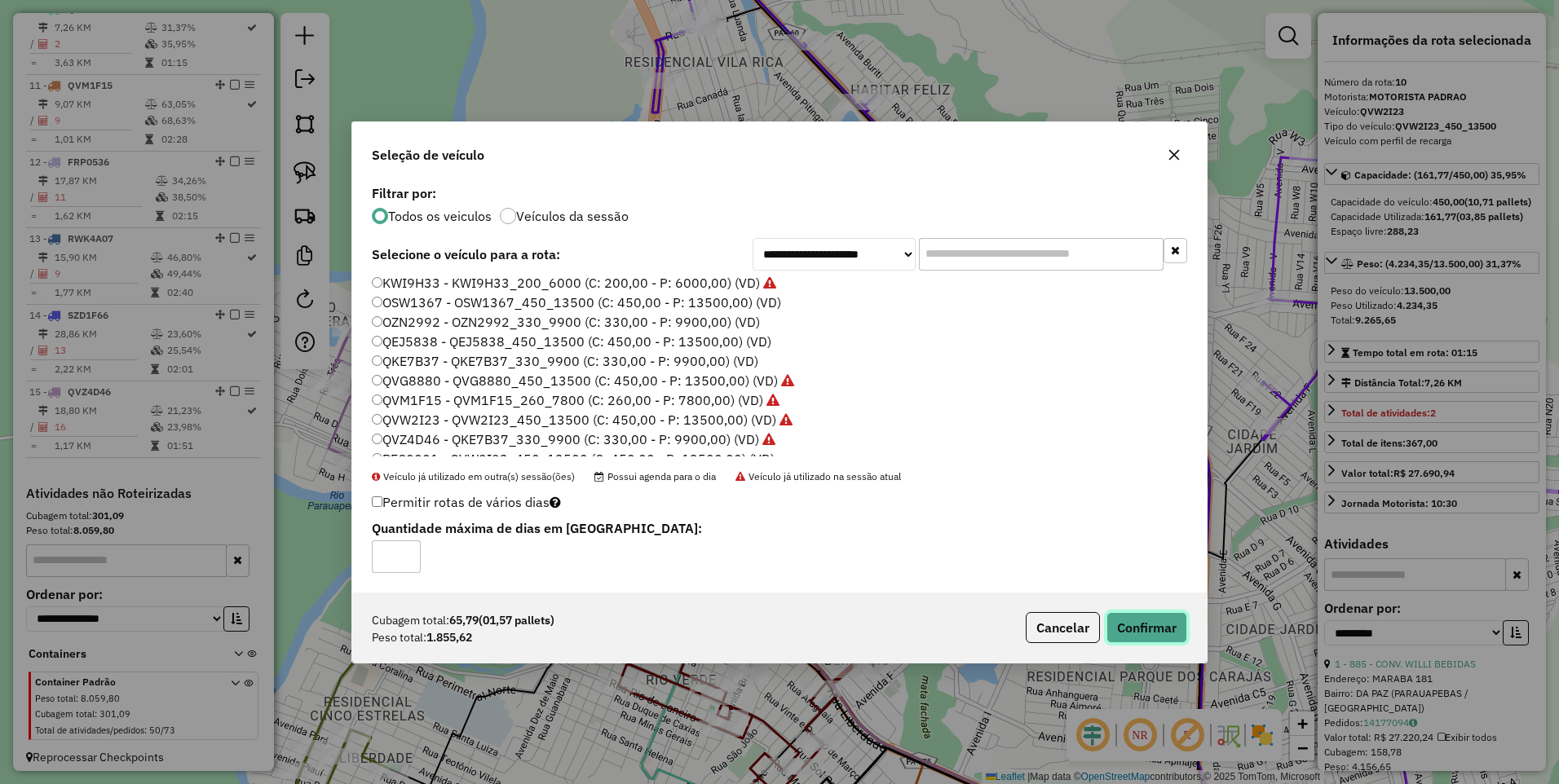
click at [1155, 629] on button "Confirmar" at bounding box center [1147, 627] width 81 height 31
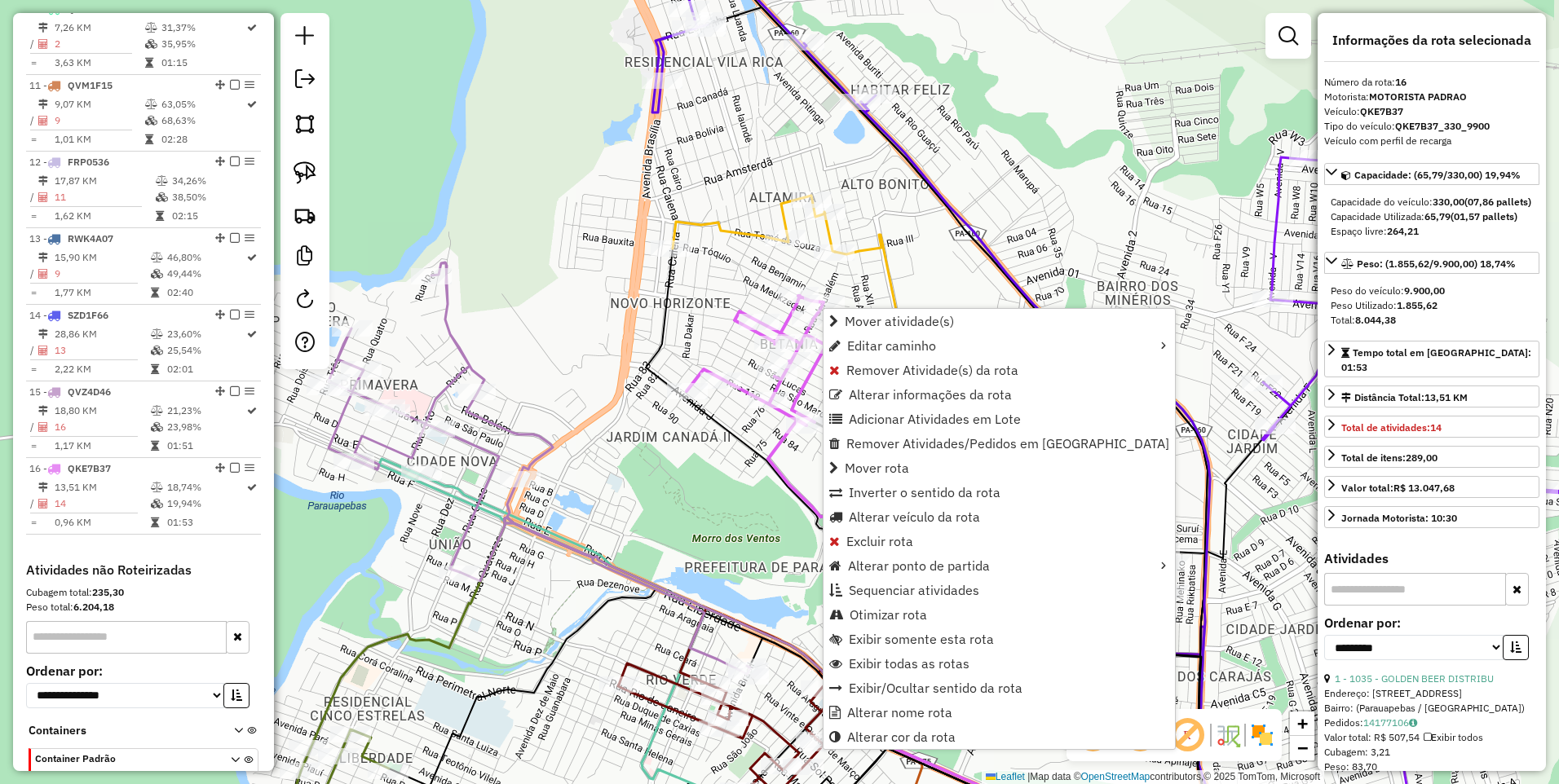
scroll to position [1421, 0]
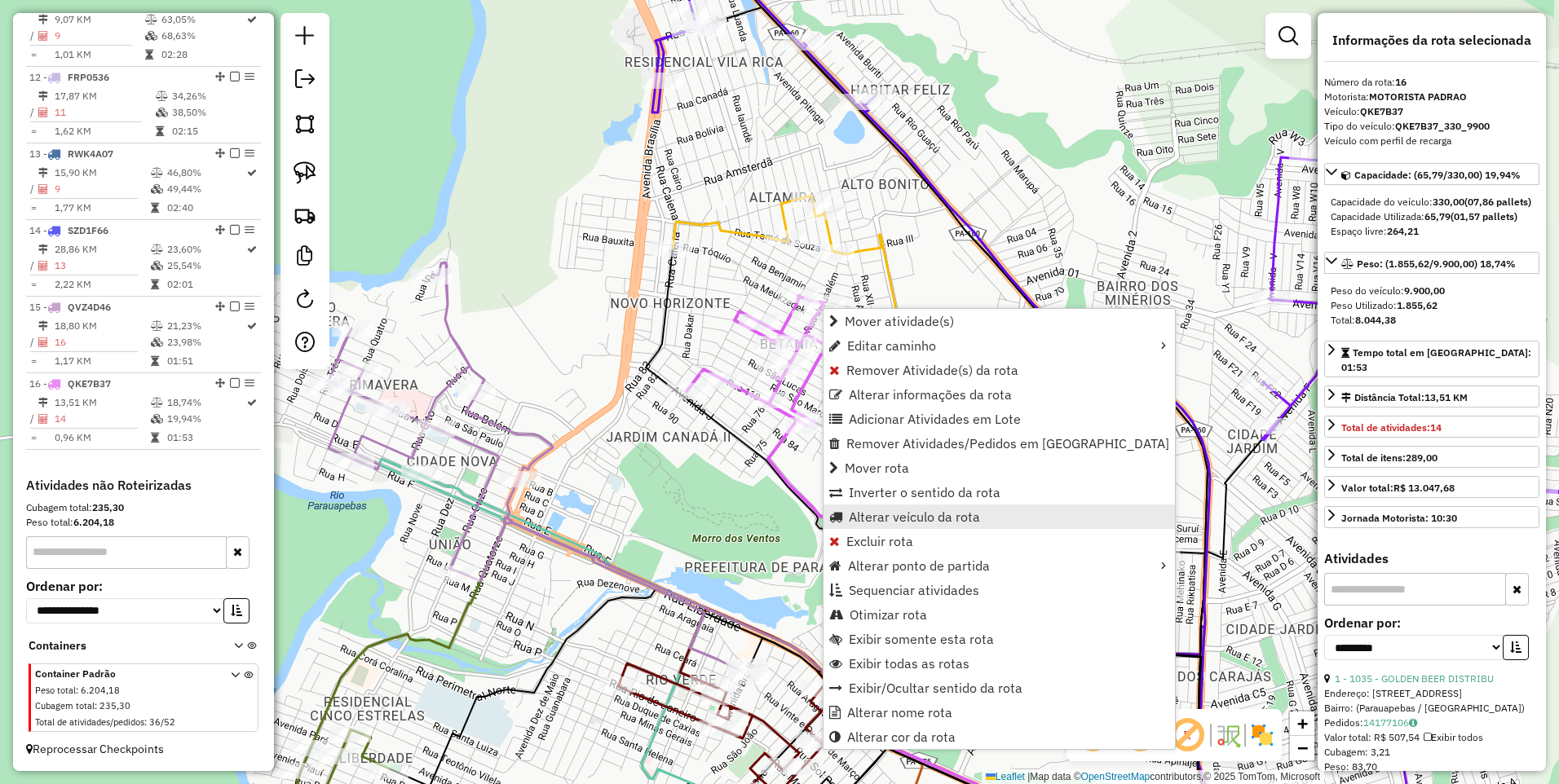
click at [859, 519] on span "Alterar veículo da rota" at bounding box center [914, 517] width 132 height 13
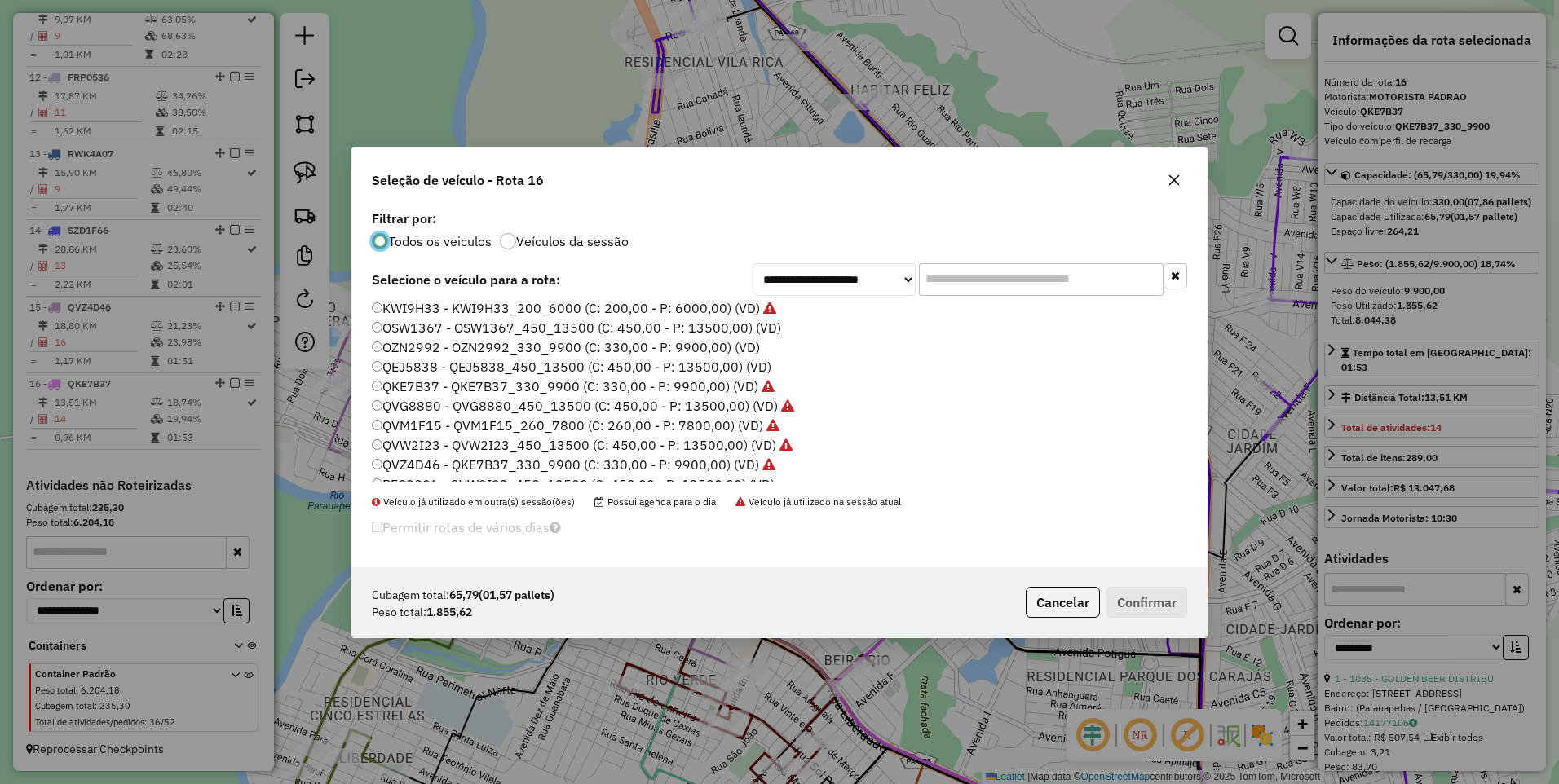
scroll to position [163, 0]
click at [1174, 188] on button "button" at bounding box center [1174, 180] width 26 height 26
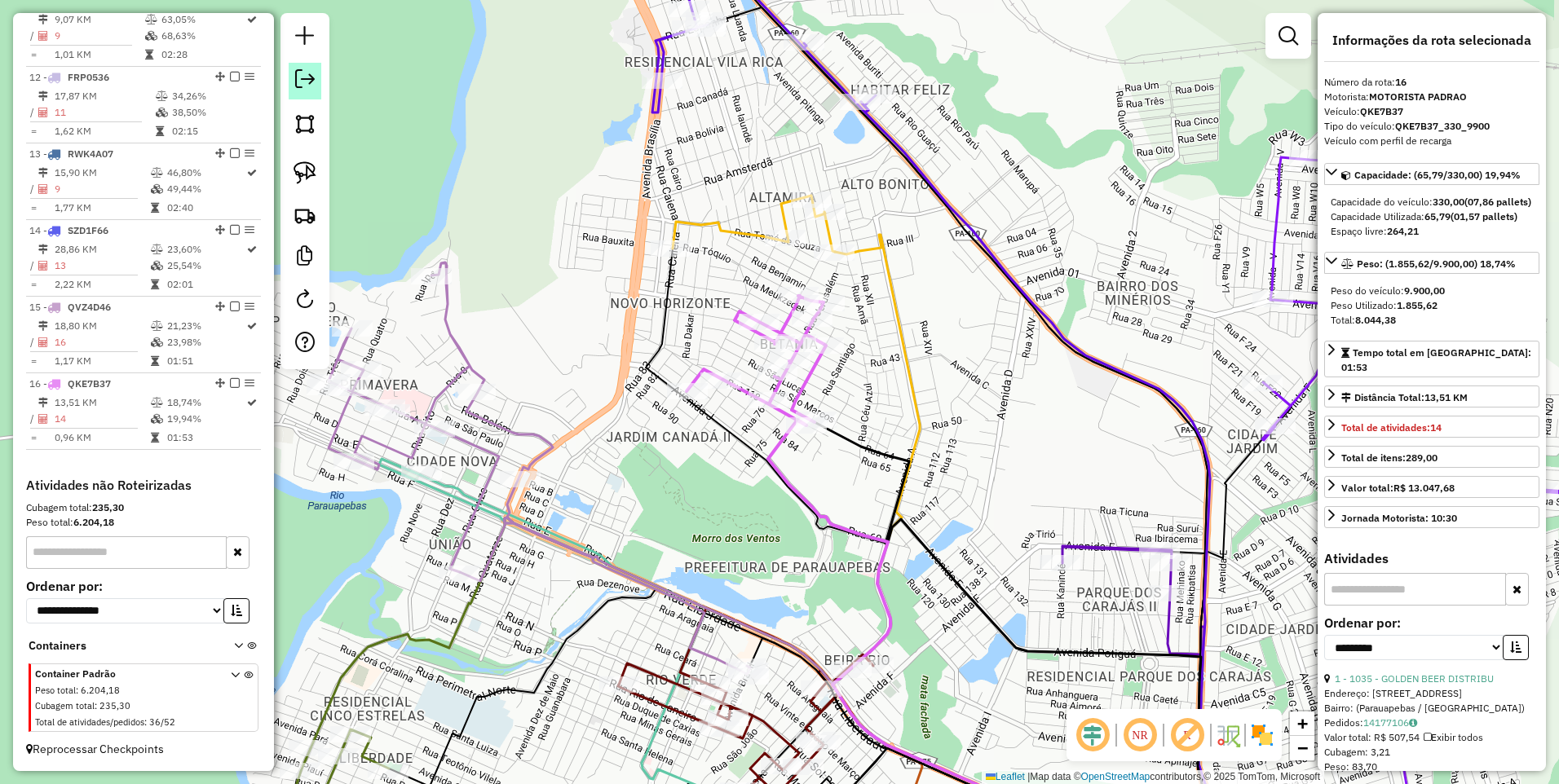
click at [309, 80] on em at bounding box center [305, 79] width 20 height 20
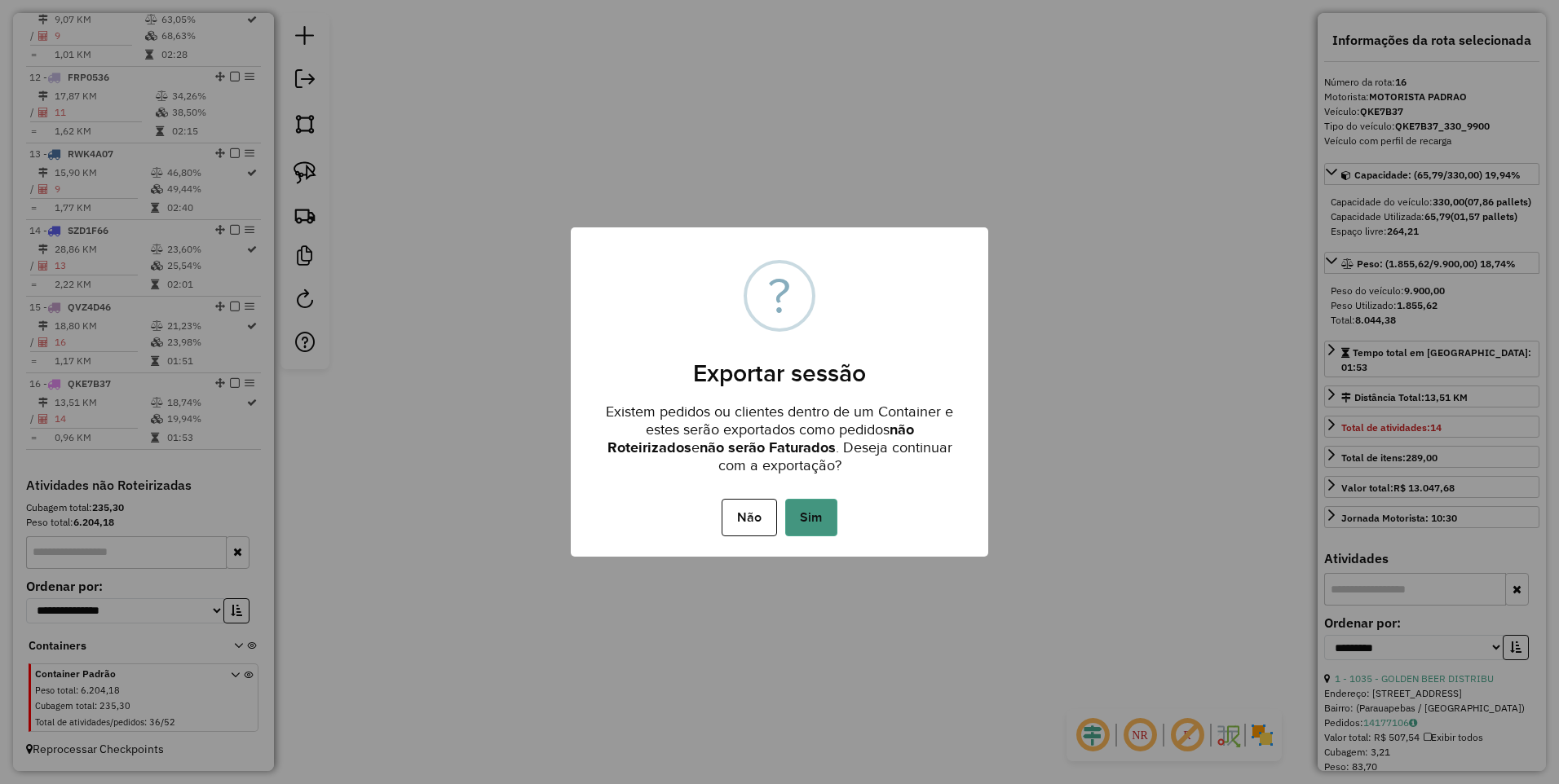
click at [815, 525] on button "Sim" at bounding box center [811, 517] width 52 height 37
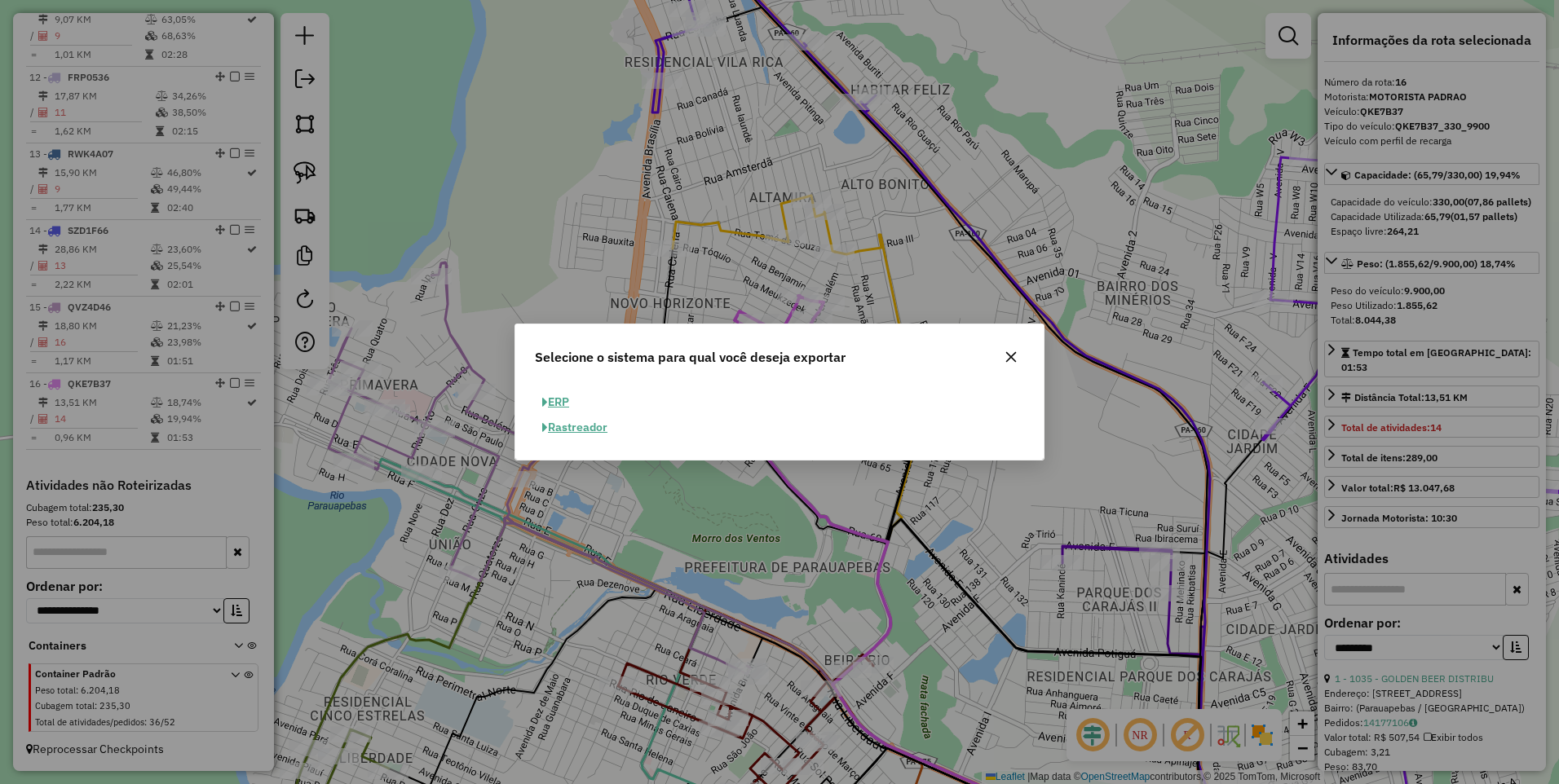
click at [562, 401] on button "ERP" at bounding box center [556, 402] width 41 height 26
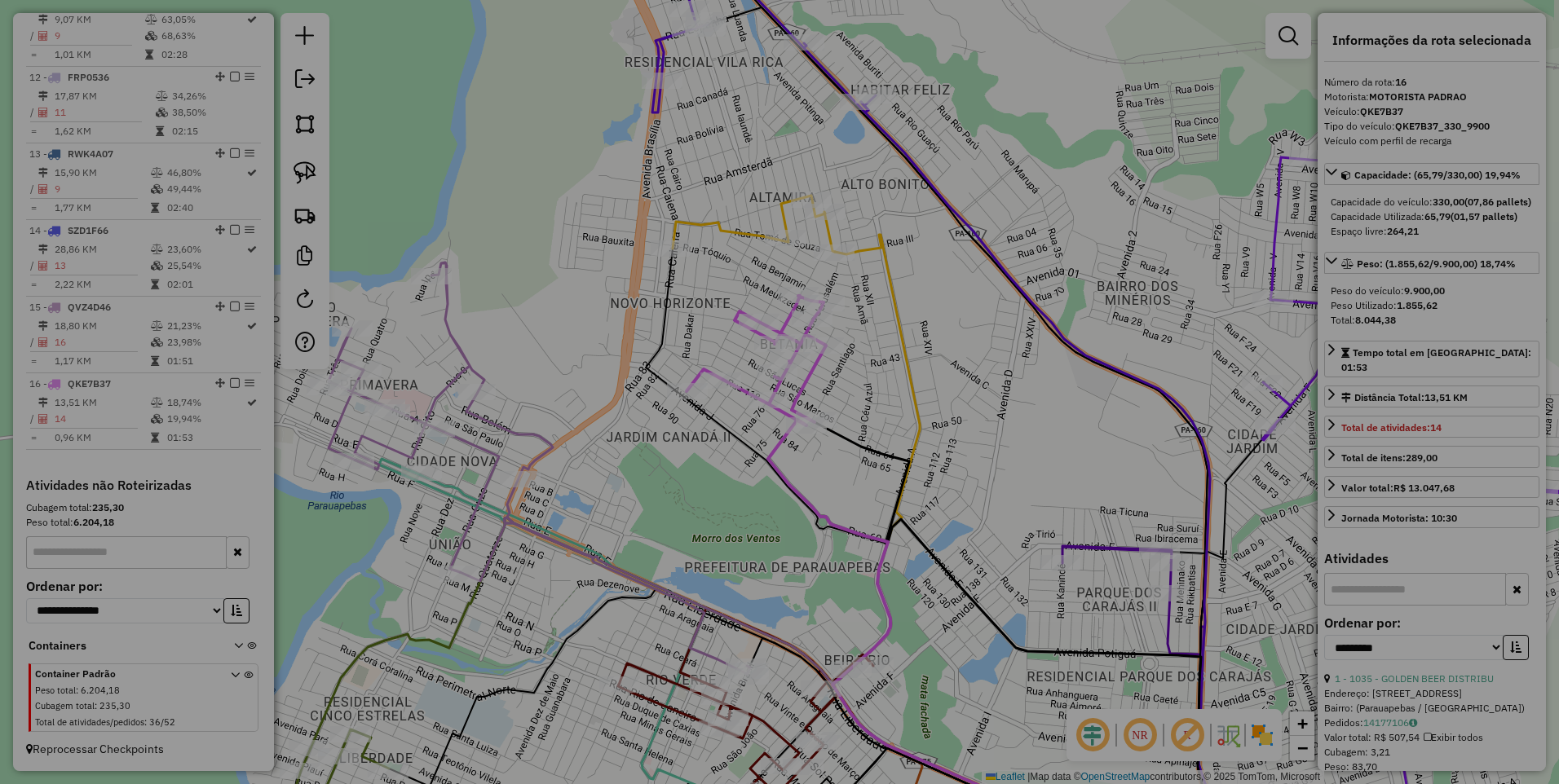
select select "**"
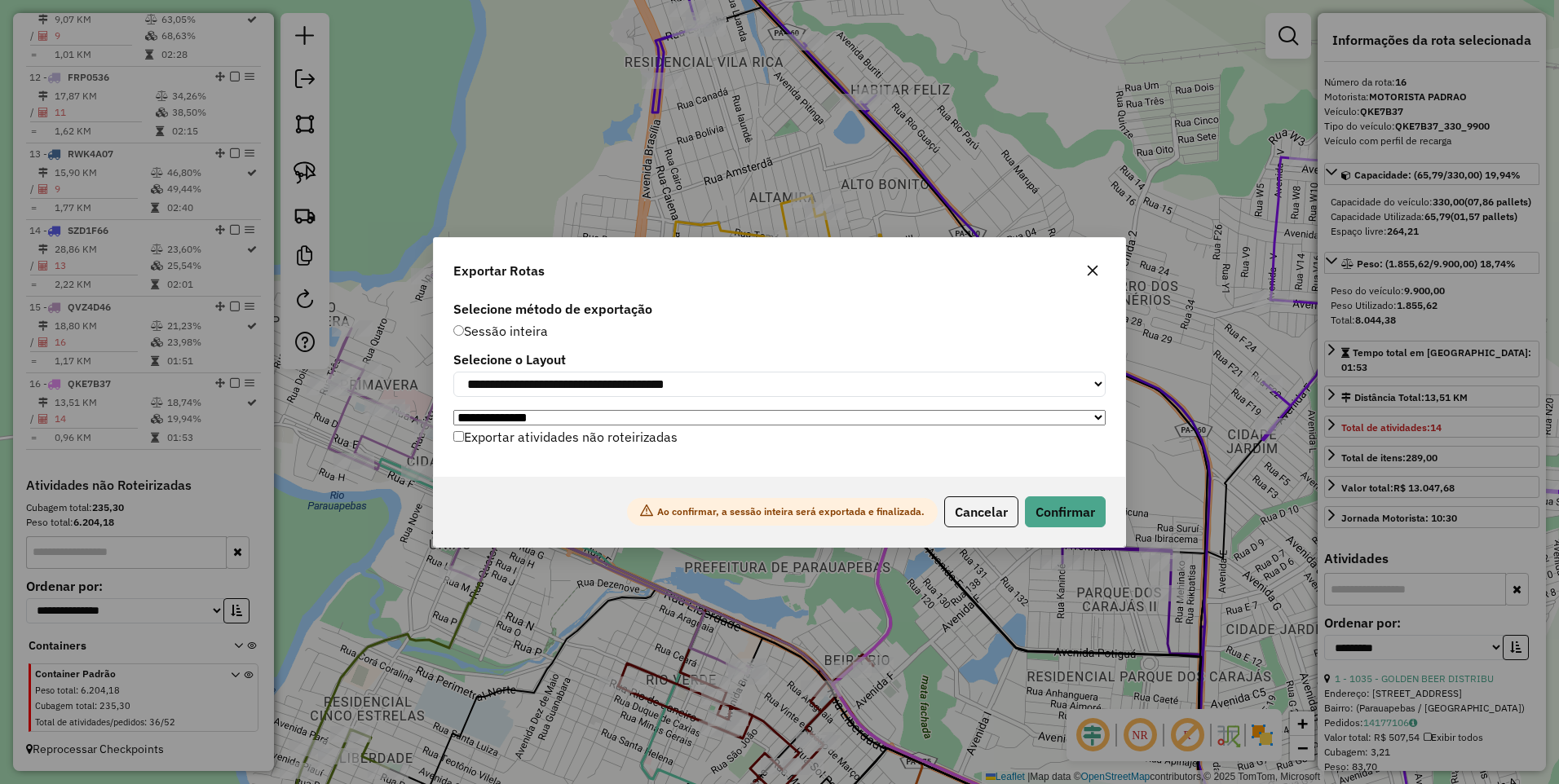
click at [490, 439] on label "Exportar atividades não roteirizadas" at bounding box center [565, 437] width 224 height 31
click at [1064, 504] on button "Confirmar" at bounding box center [1065, 511] width 81 height 31
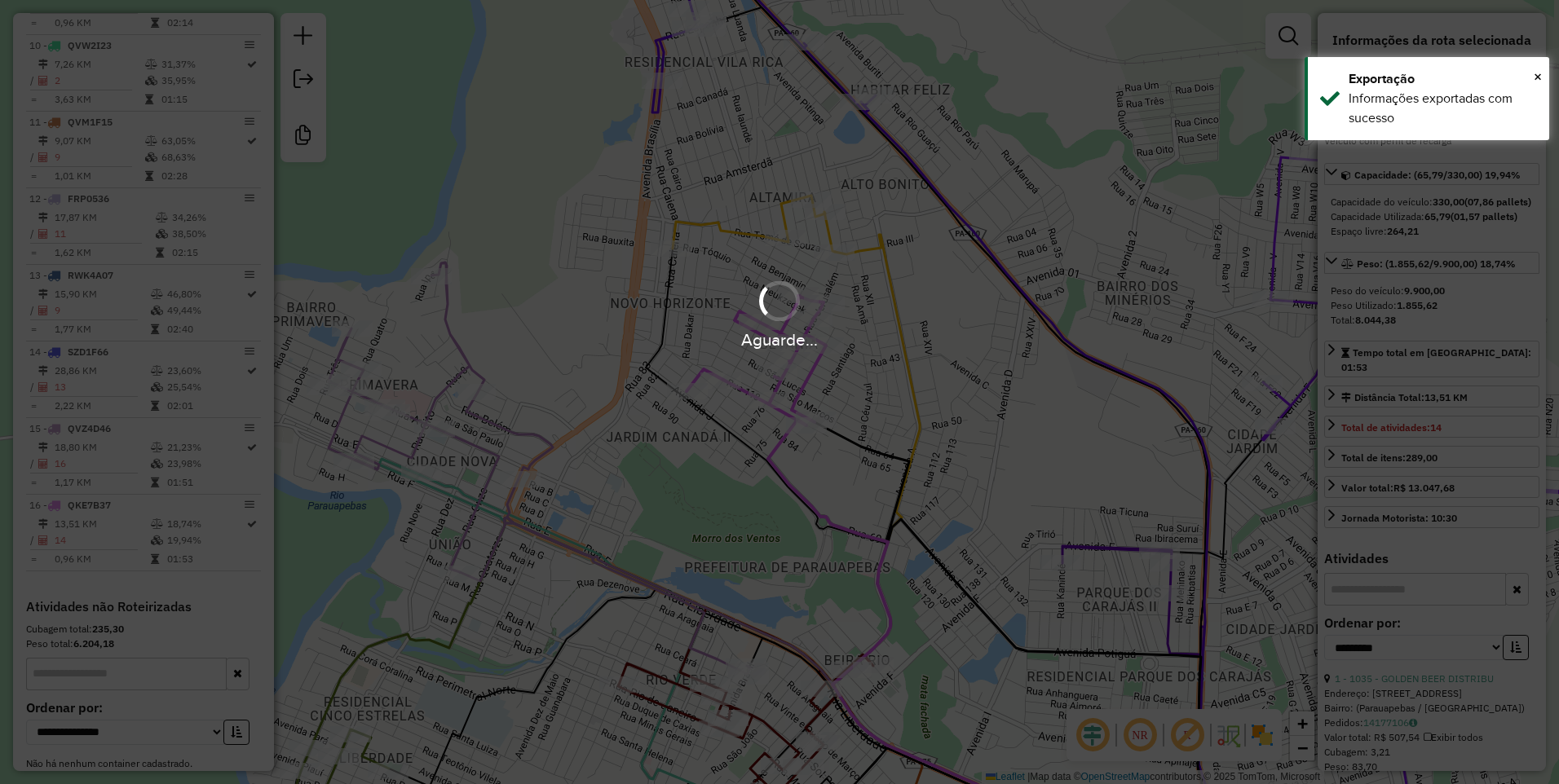
scroll to position [1395, 0]
